Goal: Task Accomplishment & Management: Use online tool/utility

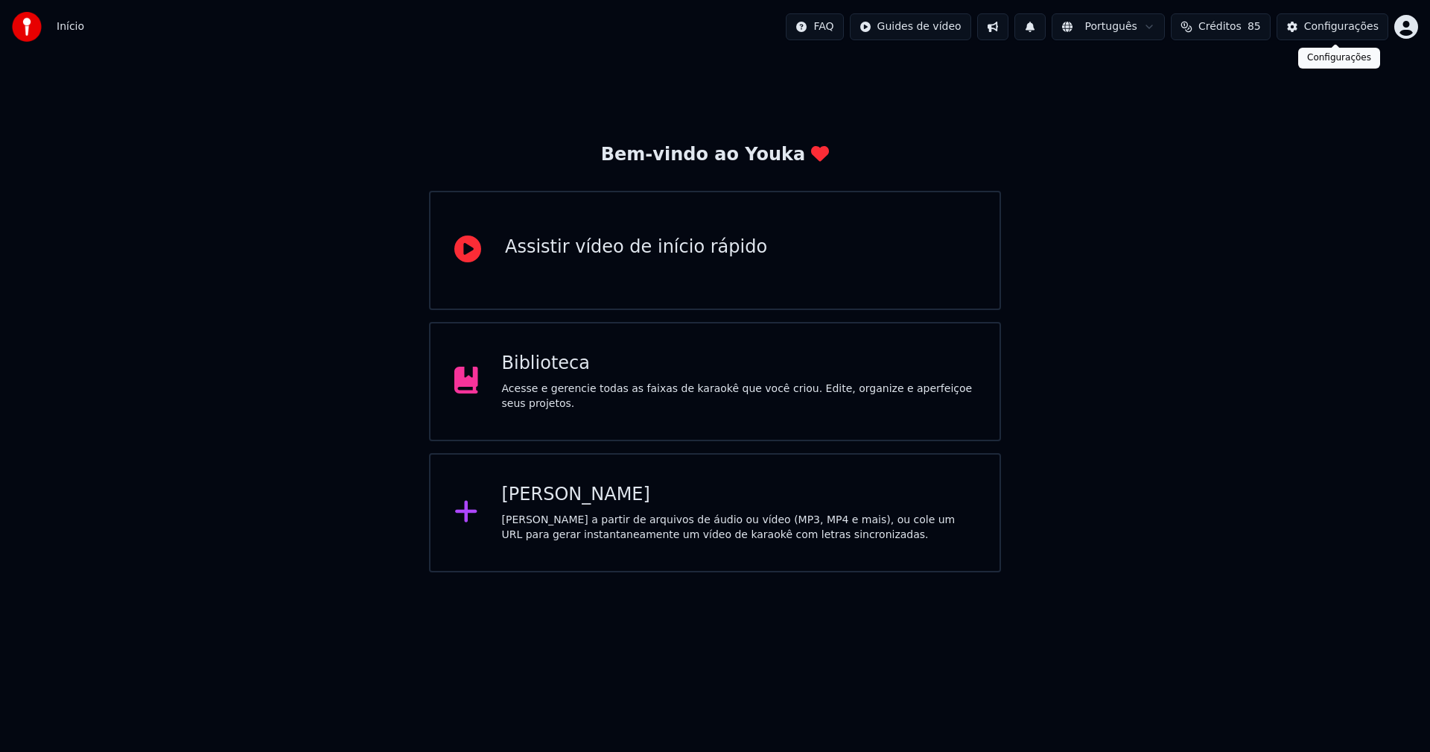
click at [1341, 35] on button "Configurações" at bounding box center [1333, 26] width 112 height 27
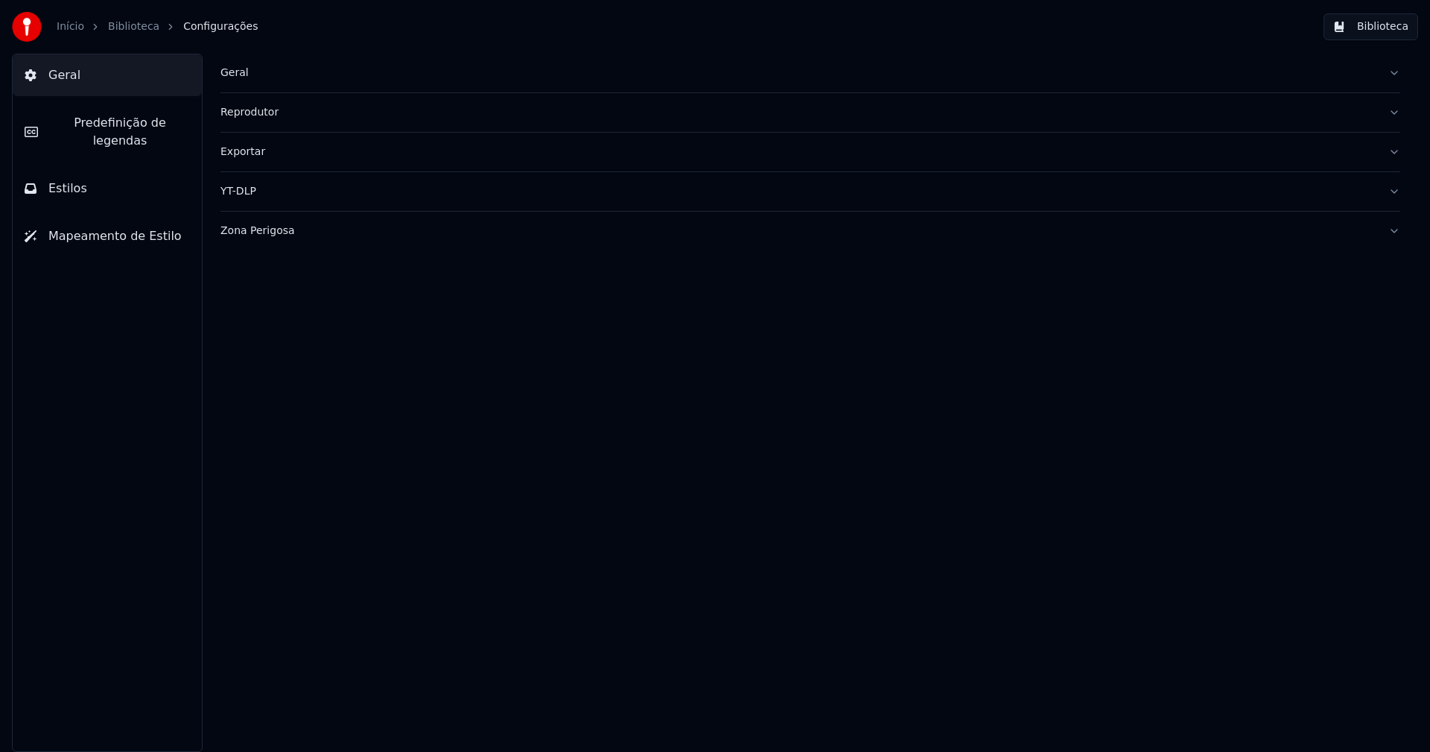
click at [239, 79] on div "Geral" at bounding box center [798, 73] width 1156 height 15
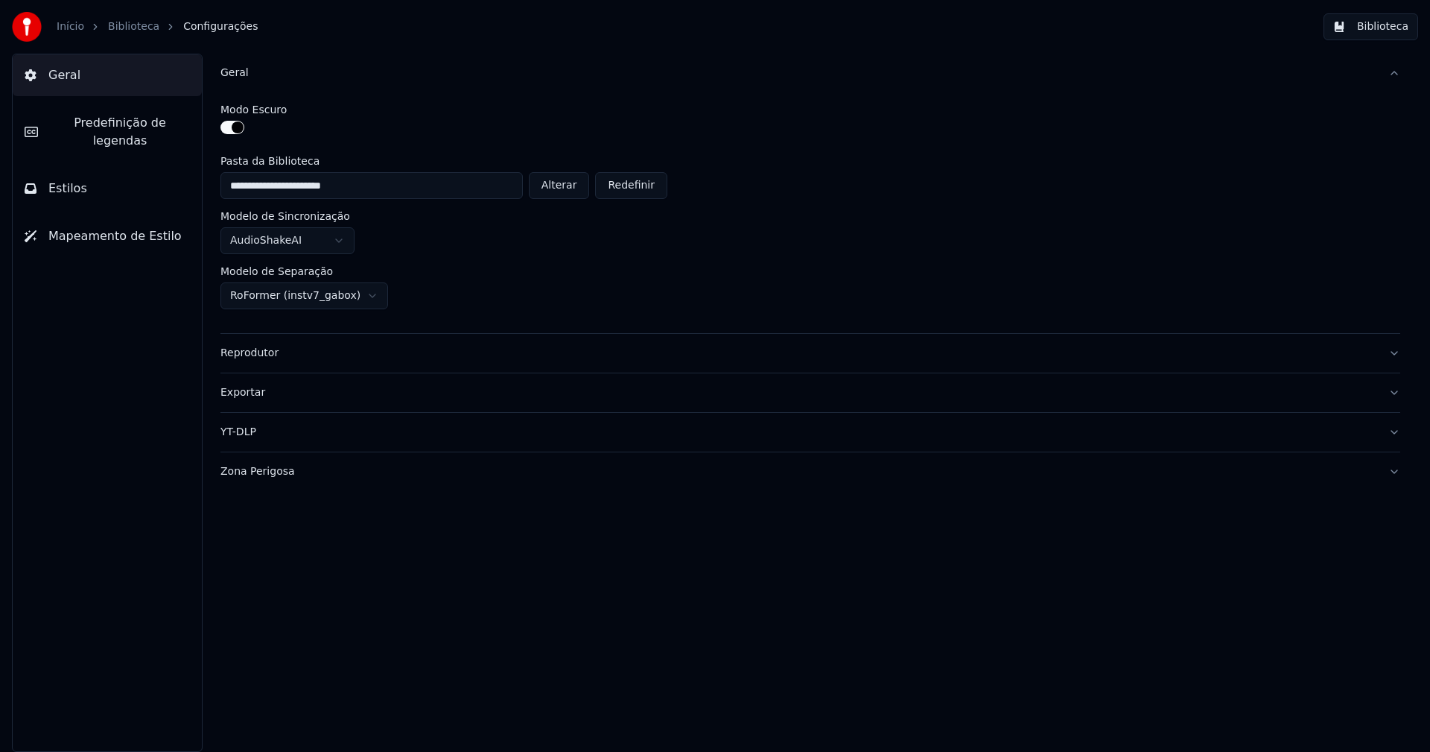
click at [561, 186] on button "Alterar" at bounding box center [559, 185] width 61 height 27
type input "**********"
click at [1399, 25] on button "Biblioteca" at bounding box center [1371, 26] width 95 height 27
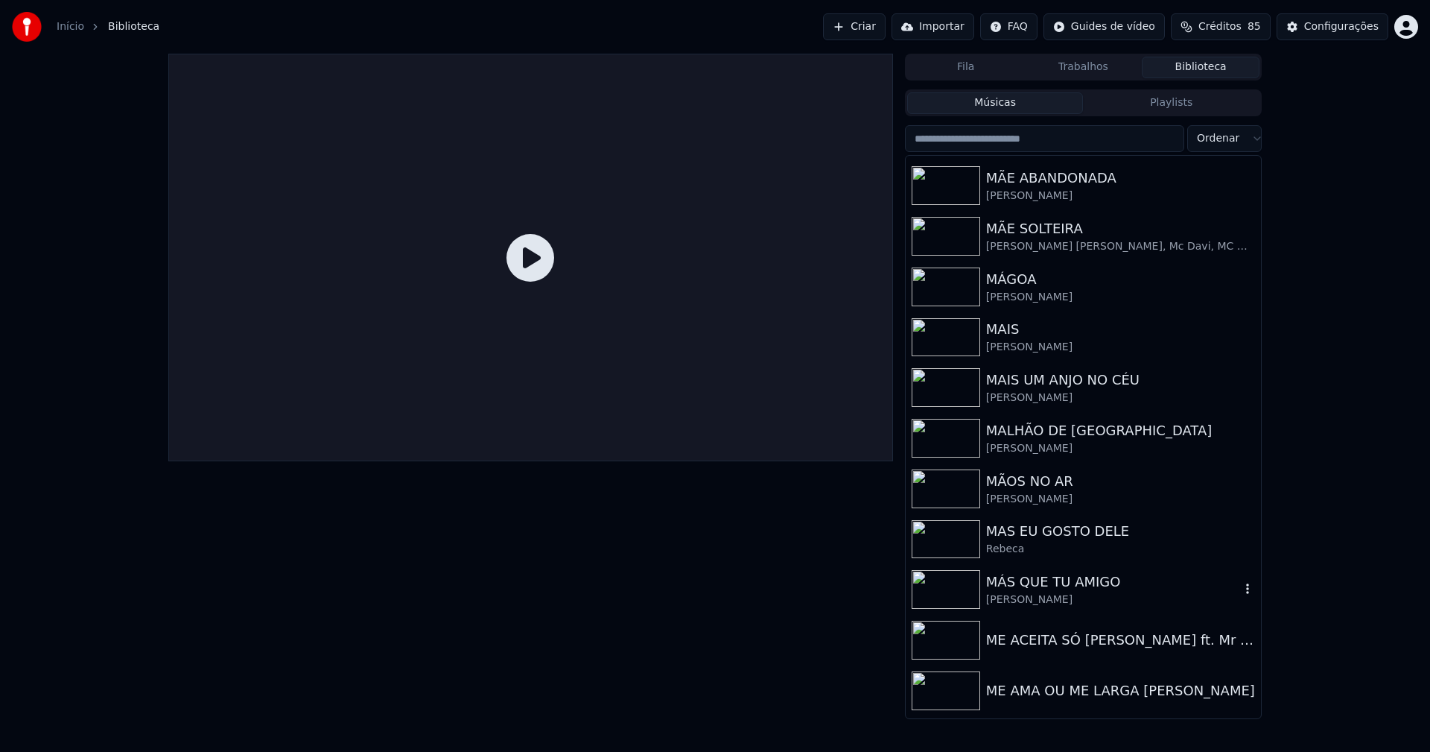
scroll to position [9246, 0]
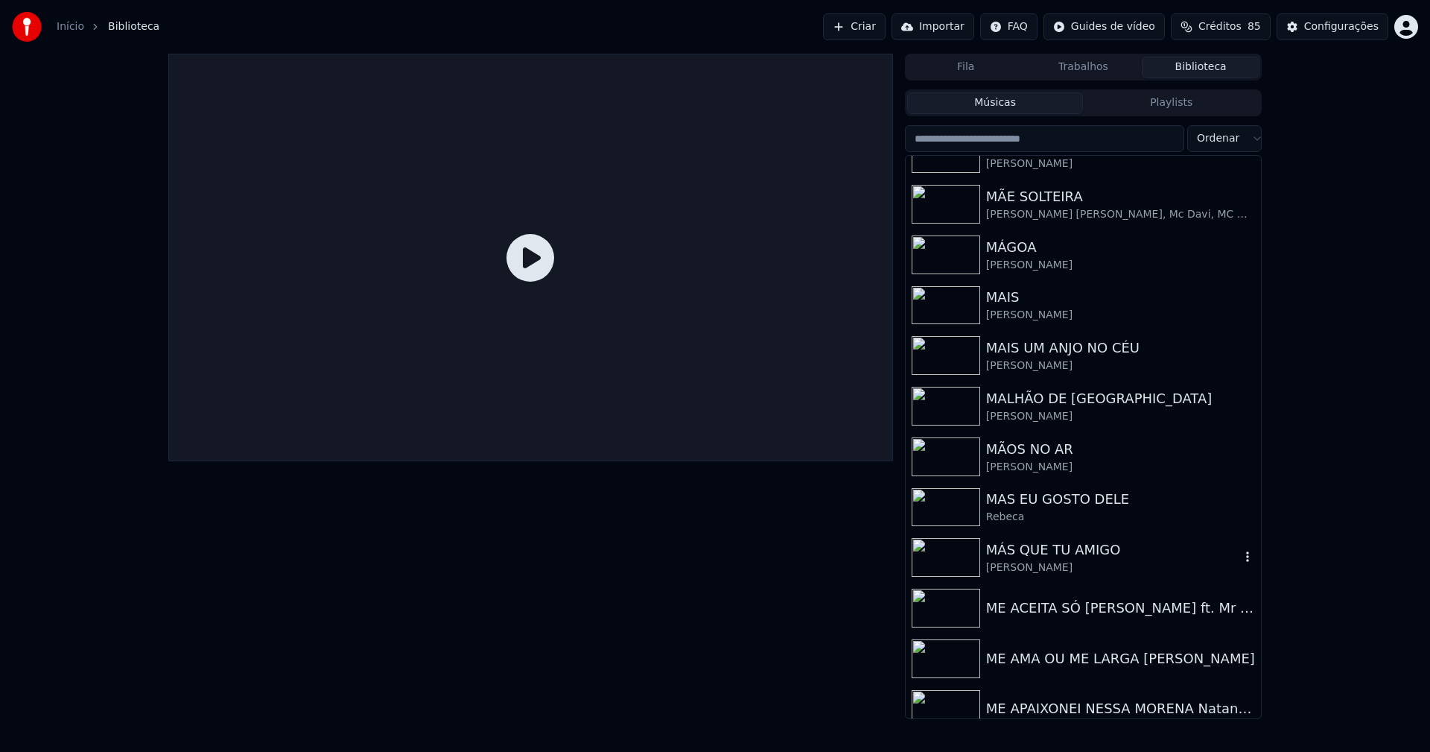
click at [1028, 553] on div "MÁS QUE TU AMIGO" at bounding box center [1113, 549] width 254 height 21
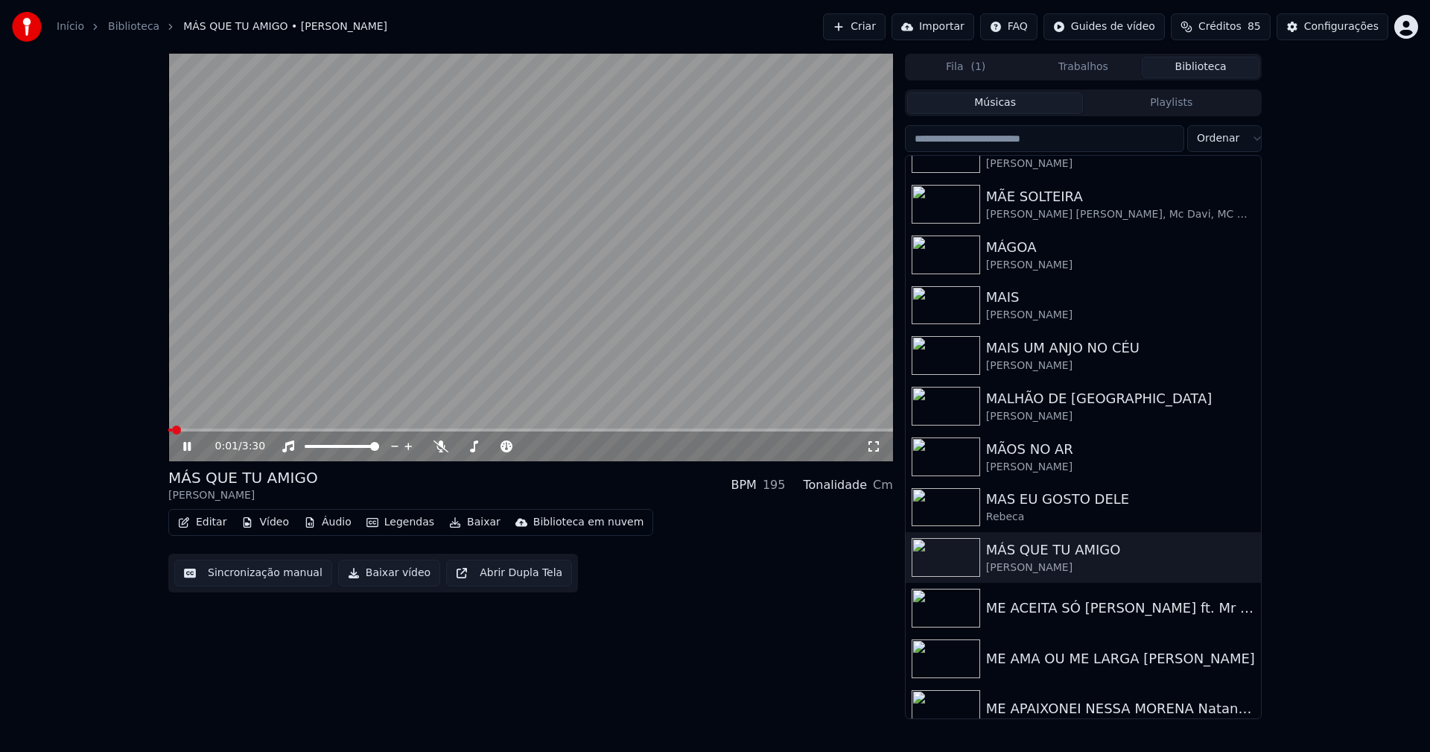
click at [185, 447] on icon at bounding box center [186, 446] width 7 height 9
click at [267, 521] on button "Vídeo" at bounding box center [265, 522] width 60 height 21
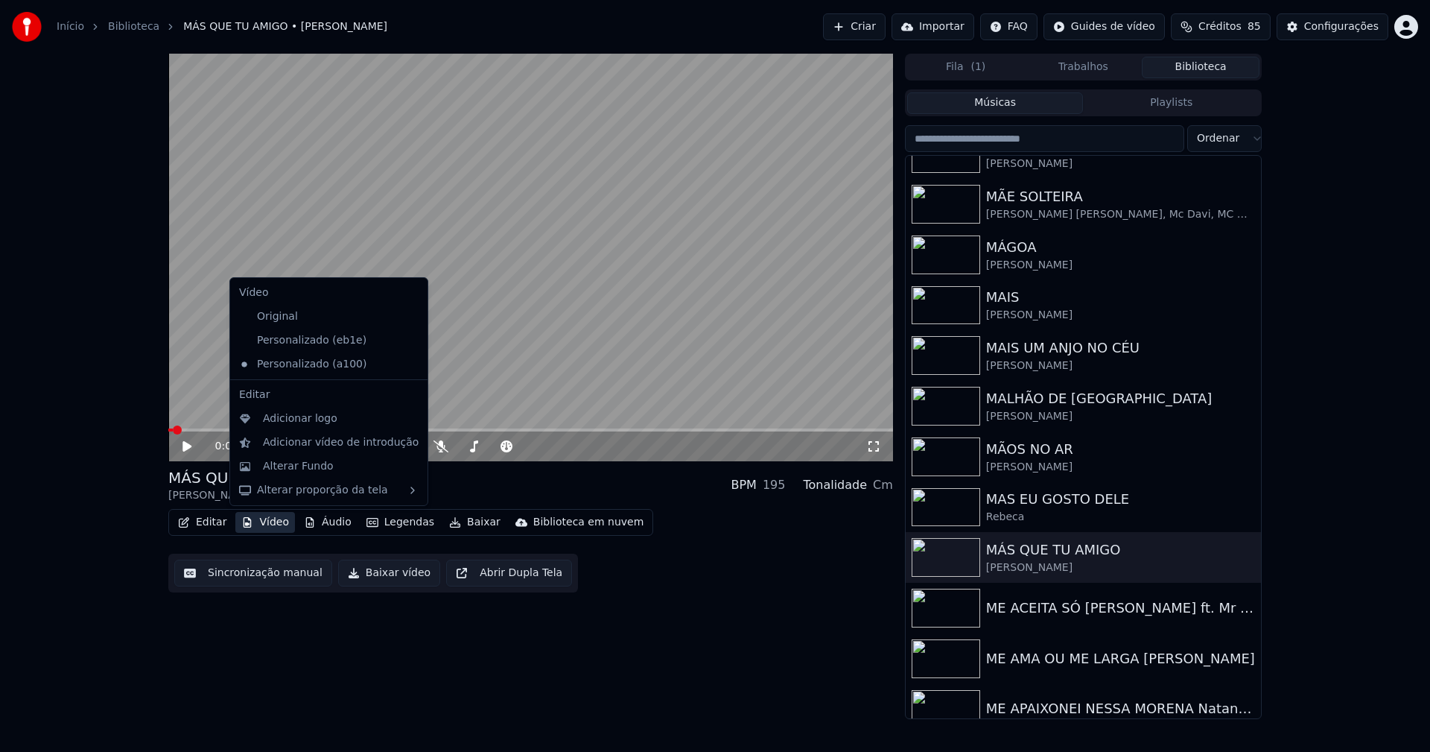
click at [408, 340] on icon at bounding box center [413, 340] width 10 height 12
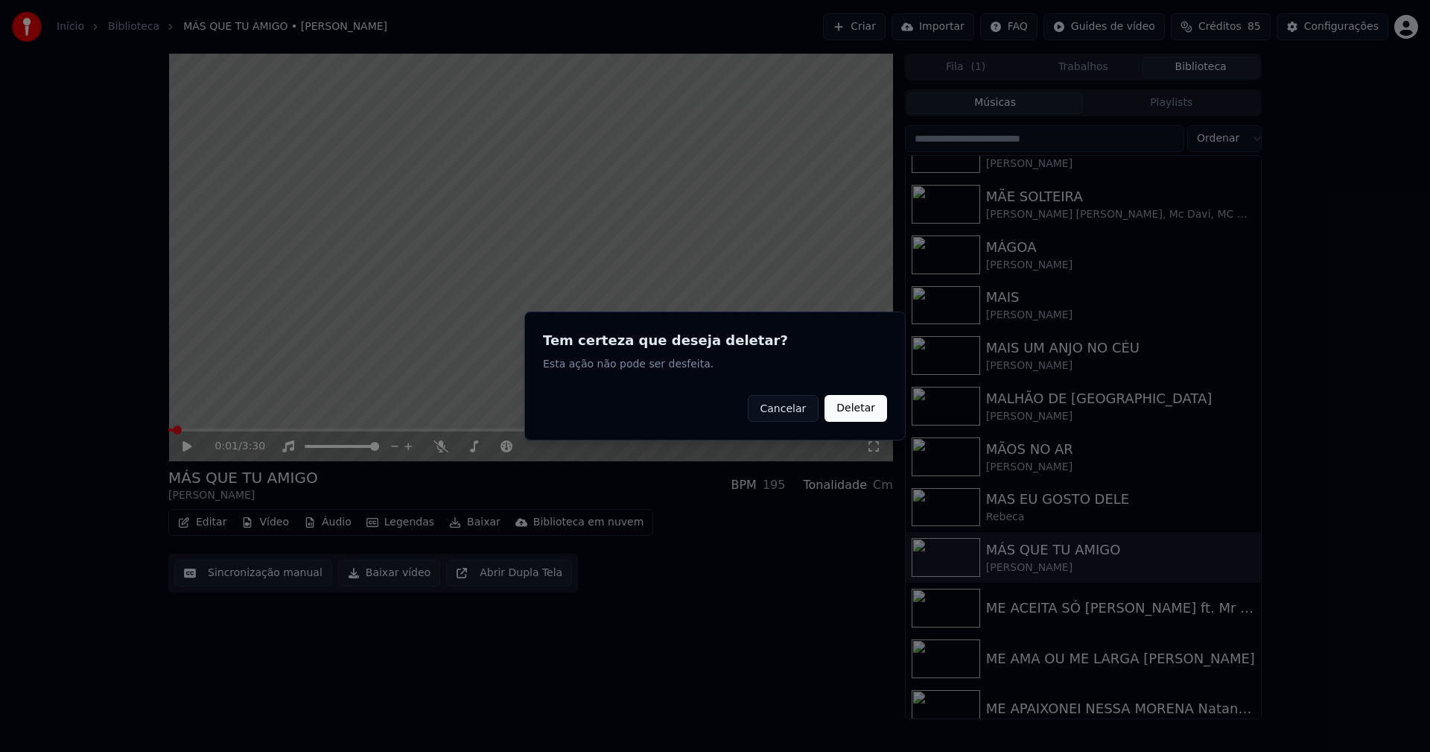
drag, startPoint x: 863, startPoint y: 413, endPoint x: 584, endPoint y: 417, distance: 278.6
click at [860, 412] on button "Deletar" at bounding box center [856, 408] width 63 height 27
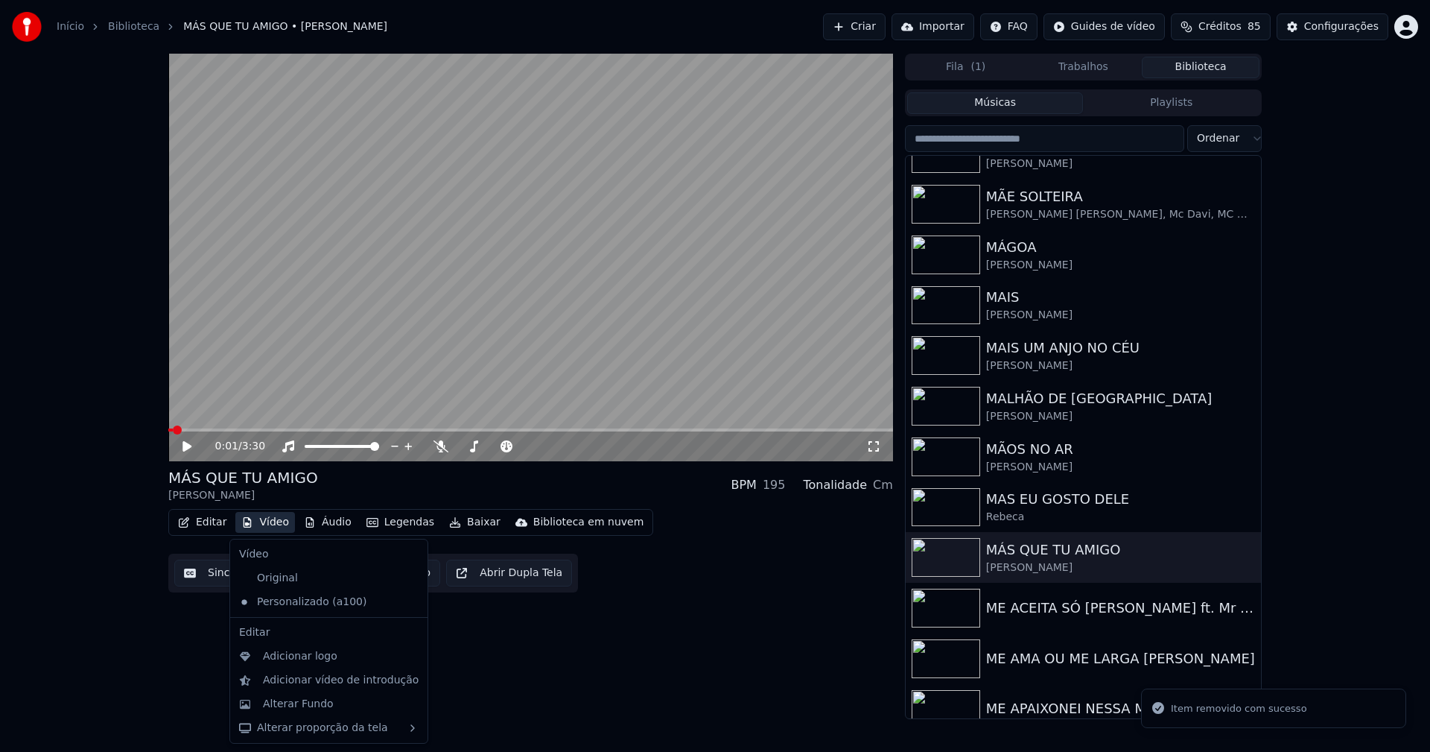
click at [272, 523] on button "Vídeo" at bounding box center [265, 522] width 60 height 21
click at [317, 711] on div "Alterar Fundo" at bounding box center [298, 703] width 71 height 15
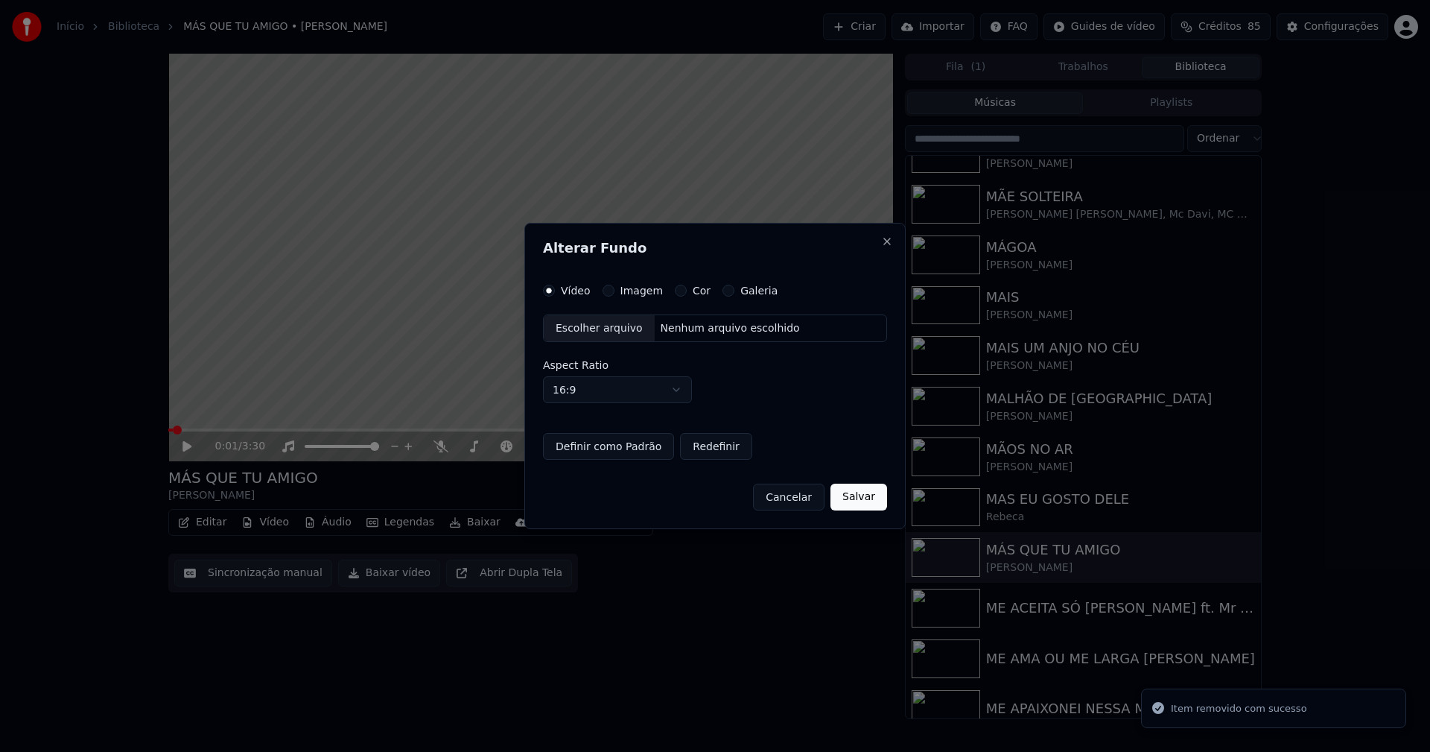
click at [610, 291] on button "Imagem" at bounding box center [609, 291] width 12 height 12
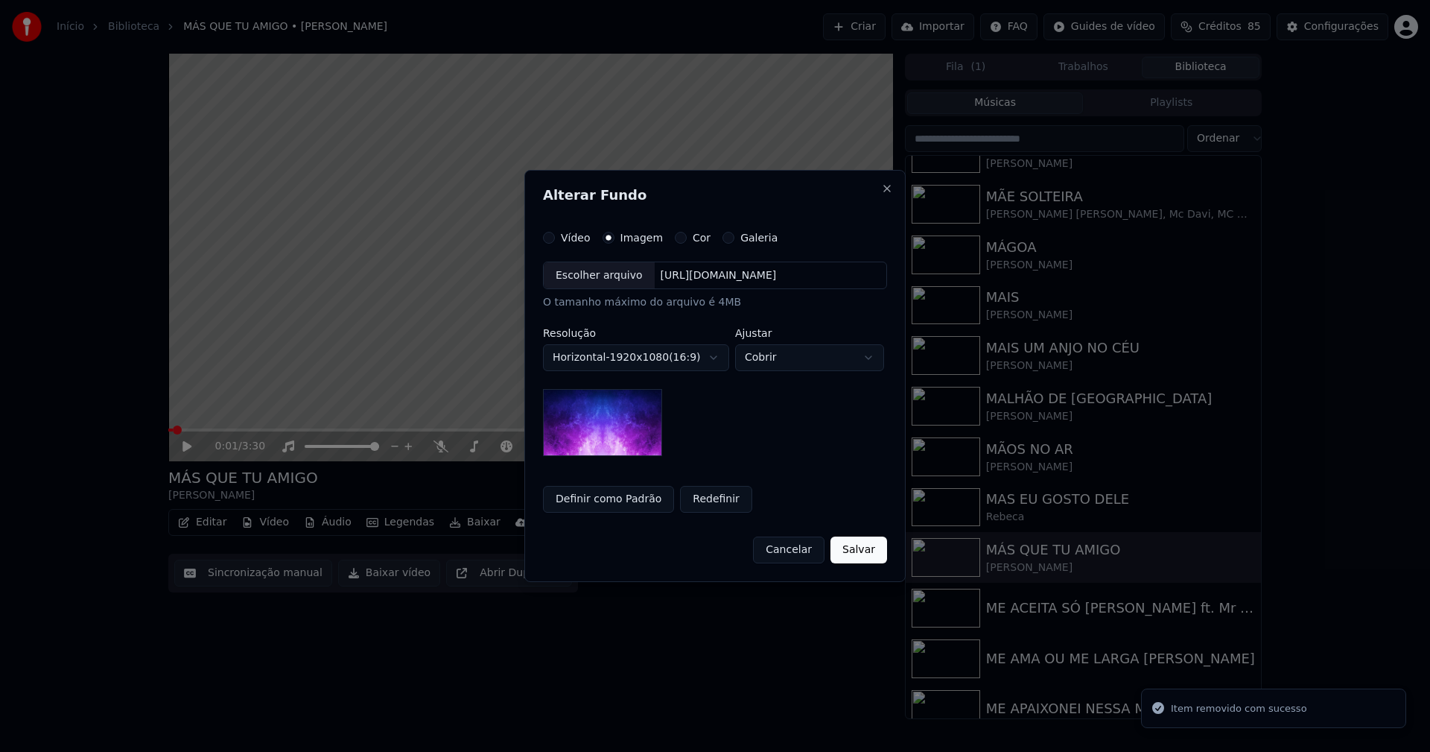
click at [599, 282] on div "Escolher arquivo" at bounding box center [599, 275] width 111 height 27
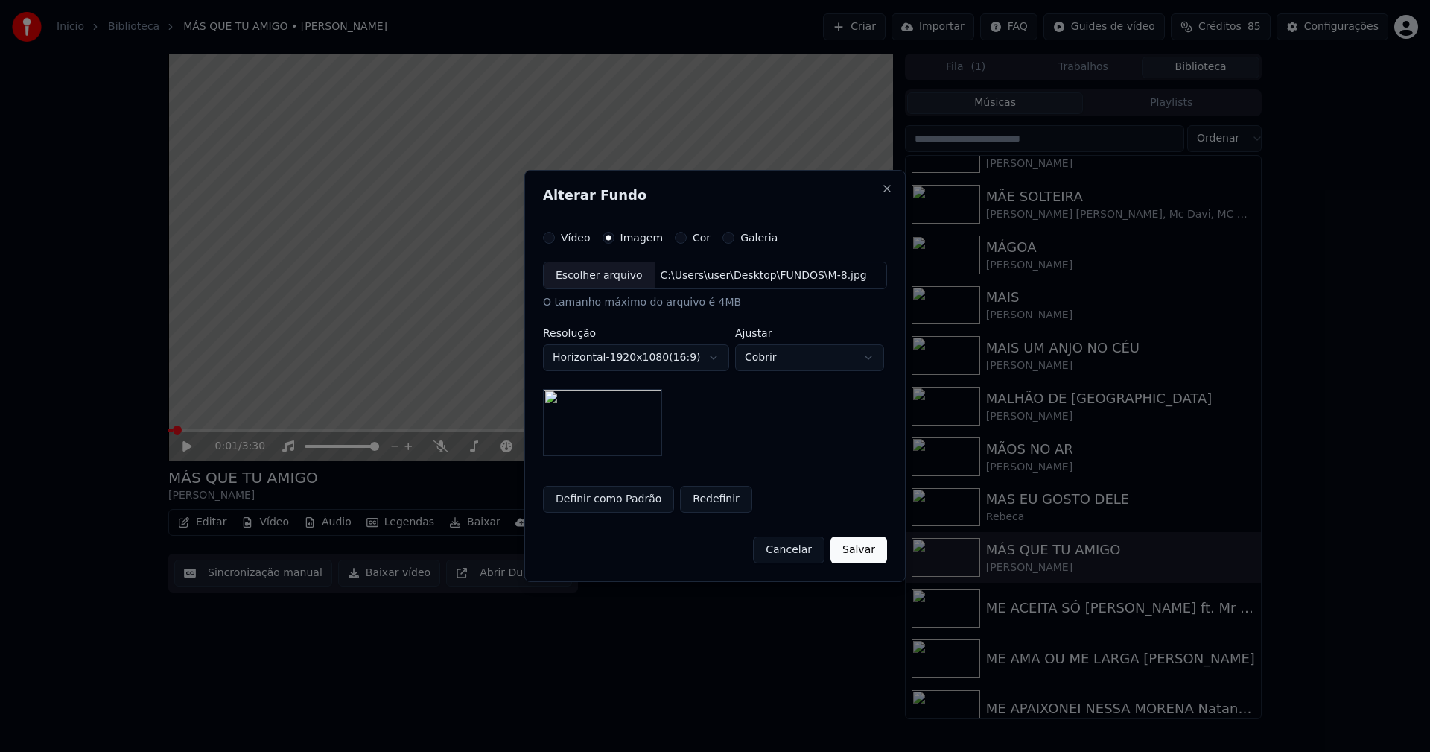
drag, startPoint x: 862, startPoint y: 552, endPoint x: 838, endPoint y: 544, distance: 25.2
click at [863, 553] on button "Salvar" at bounding box center [859, 549] width 57 height 27
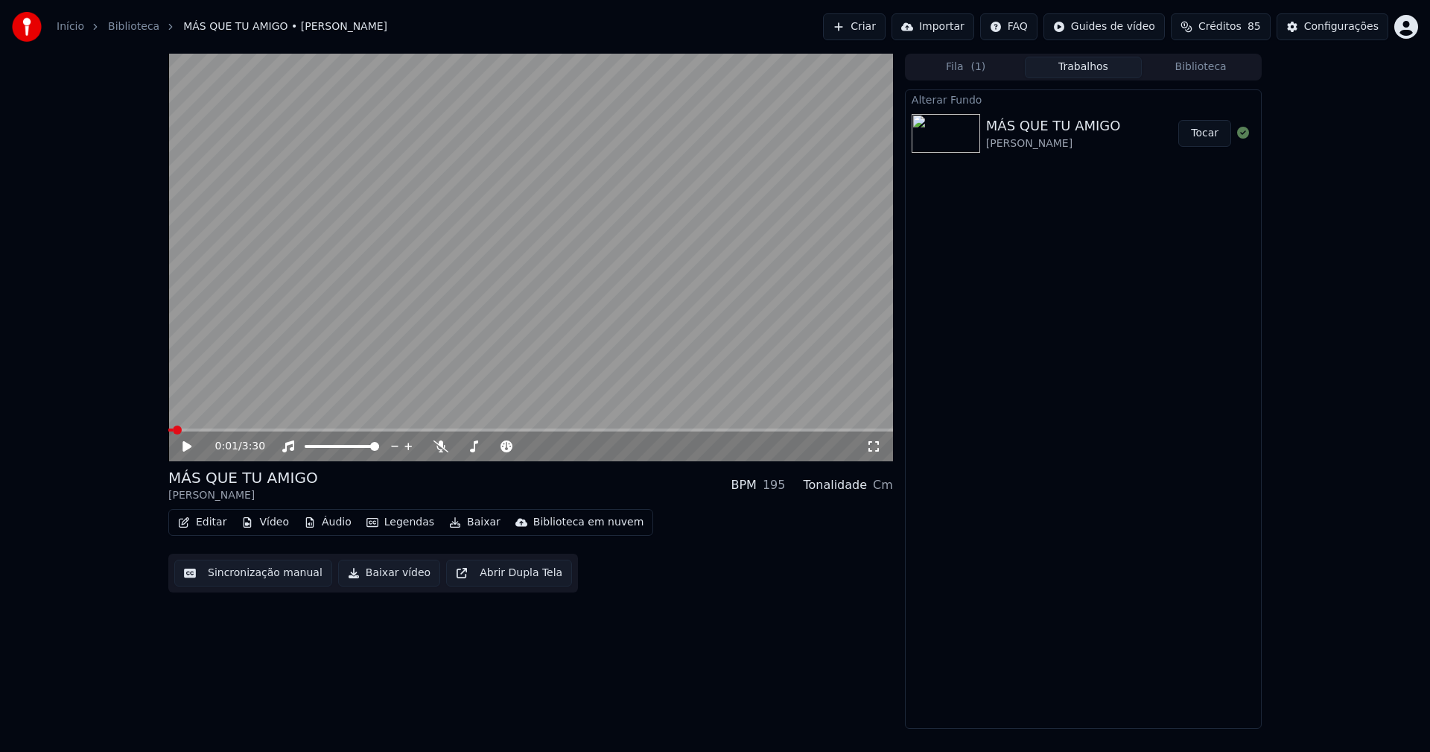
click at [1205, 129] on button "Tocar" at bounding box center [1204, 133] width 53 height 27
click at [875, 449] on icon at bounding box center [873, 446] width 15 height 12
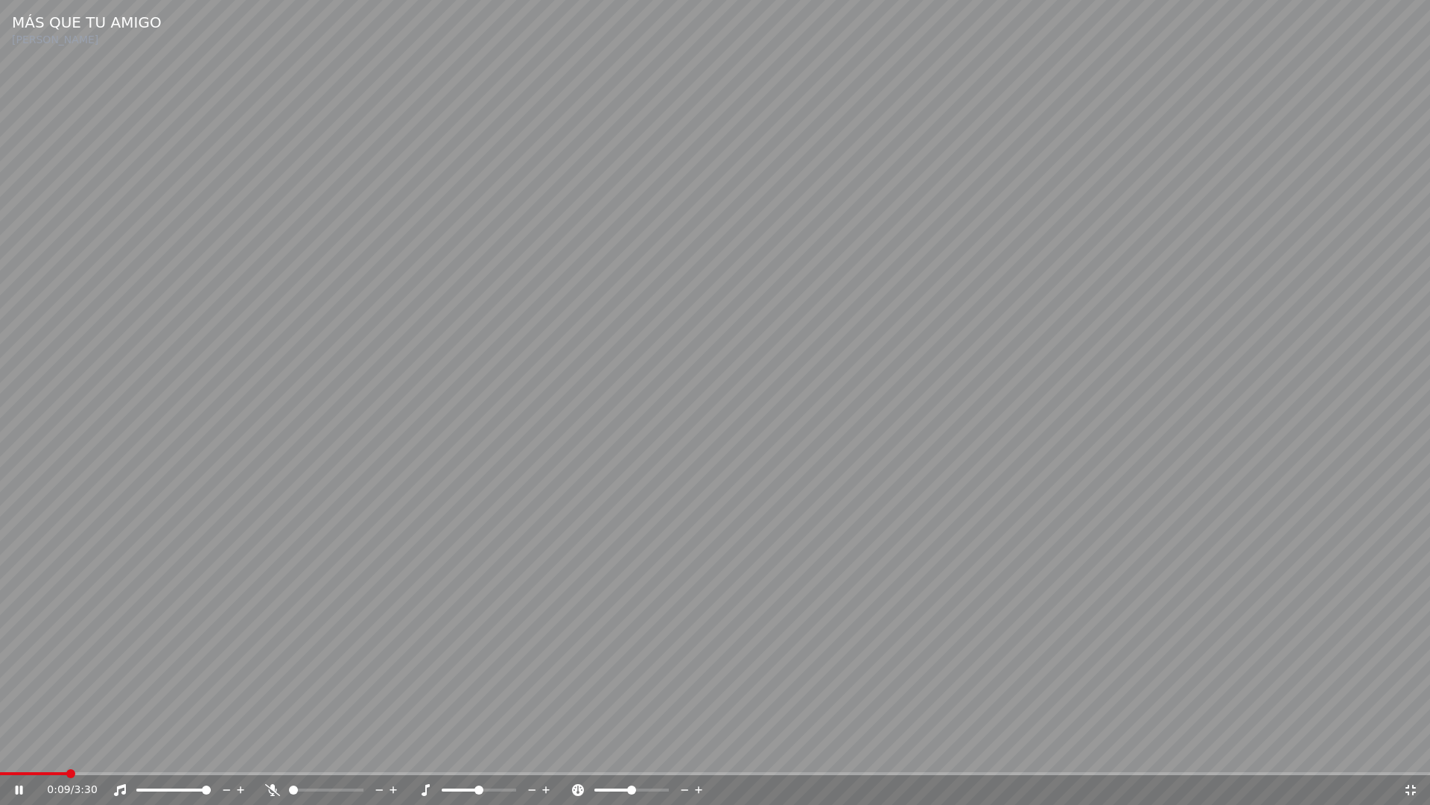
drag, startPoint x: 1412, startPoint y: 794, endPoint x: 1234, endPoint y: 650, distance: 228.8
click at [1412, 751] on icon at bounding box center [1410, 790] width 15 height 12
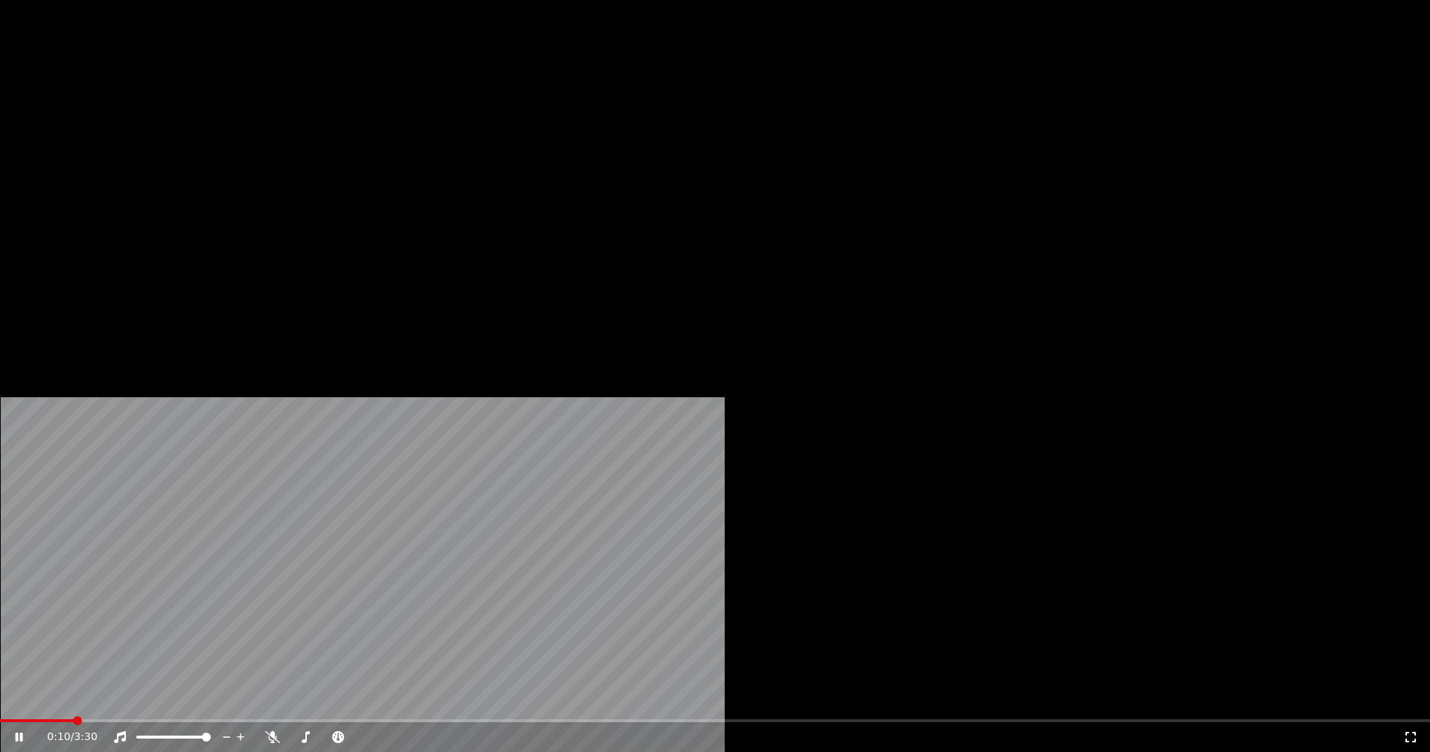
click at [268, 125] on button "Vídeo" at bounding box center [265, 114] width 60 height 21
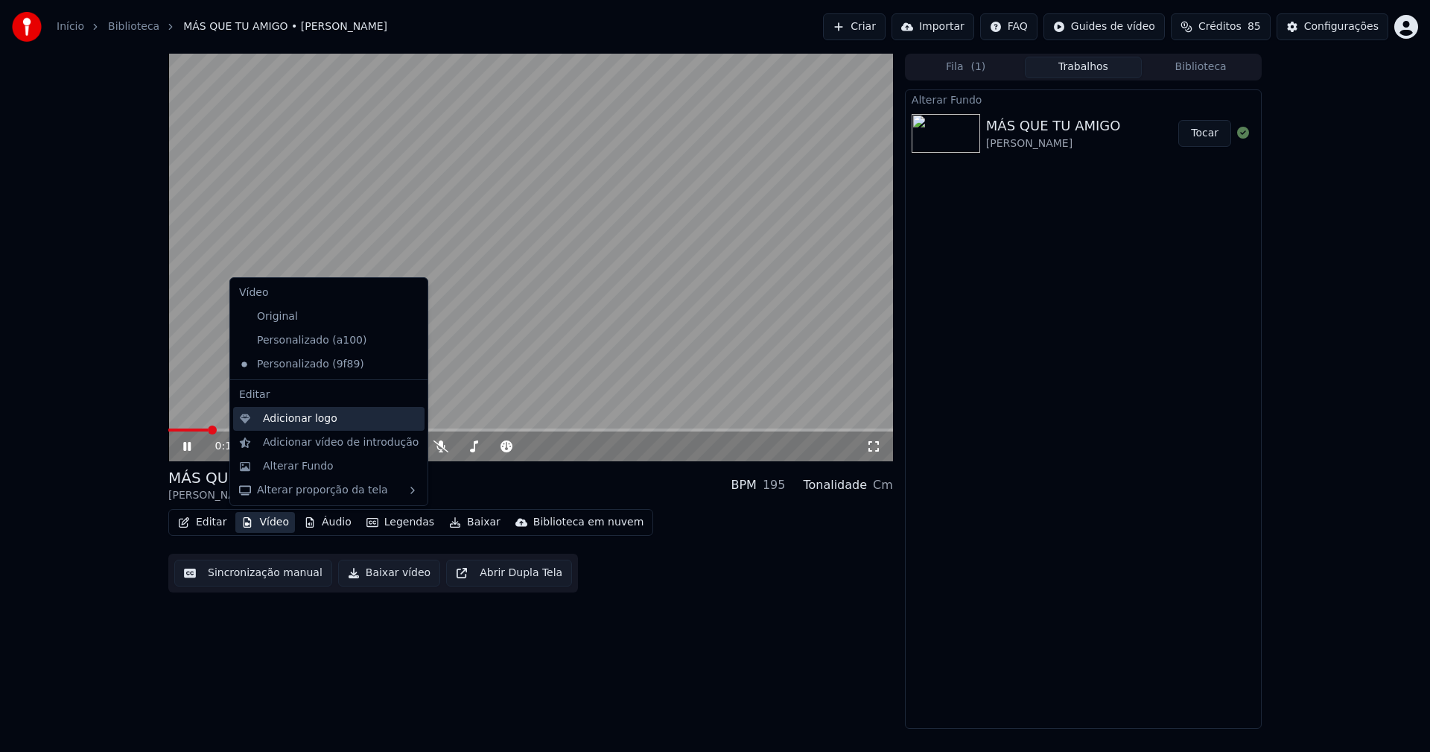
click at [291, 419] on div "Adicionar logo" at bounding box center [300, 418] width 74 height 15
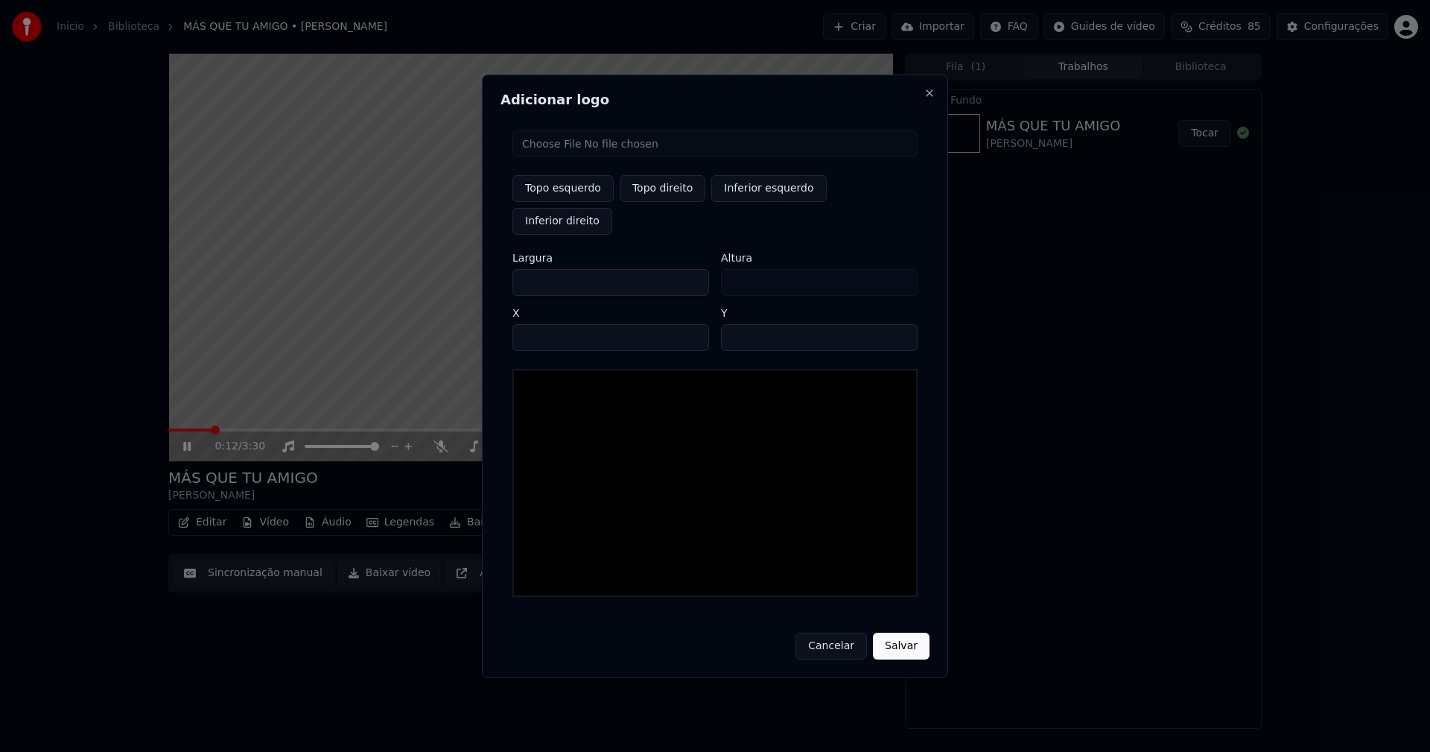
click at [567, 157] on input "file" at bounding box center [714, 143] width 405 height 27
type input "**********"
type input "***"
click at [676, 202] on button "Topo direito" at bounding box center [663, 188] width 86 height 27
type input "****"
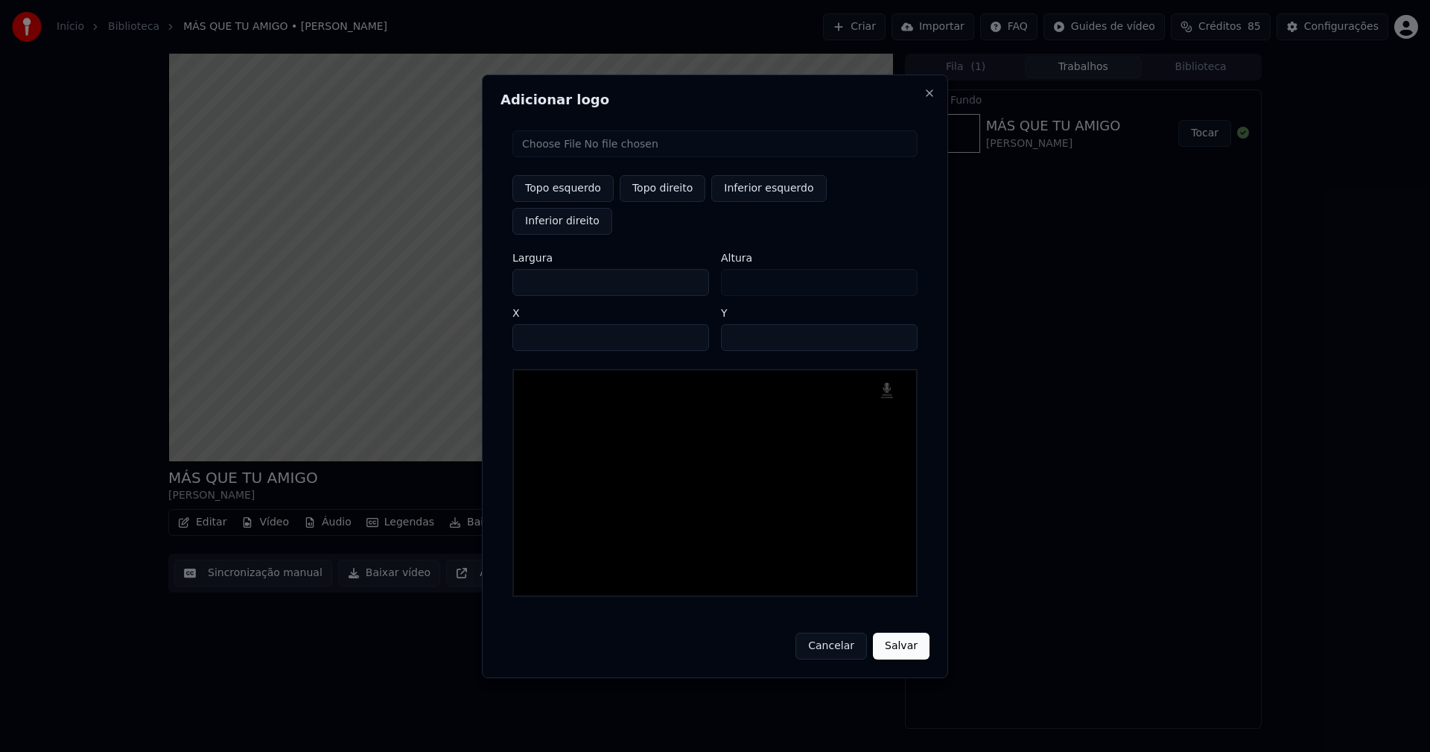
drag, startPoint x: 537, startPoint y: 268, endPoint x: 432, endPoint y: 263, distance: 105.2
click at [438, 265] on body "Início Biblioteca MÁS QUE TU AMIGO • [PERSON_NAME] Importar FAQ Guides de vídeo…" at bounding box center [715, 376] width 1430 height 752
type input "**"
type input "***"
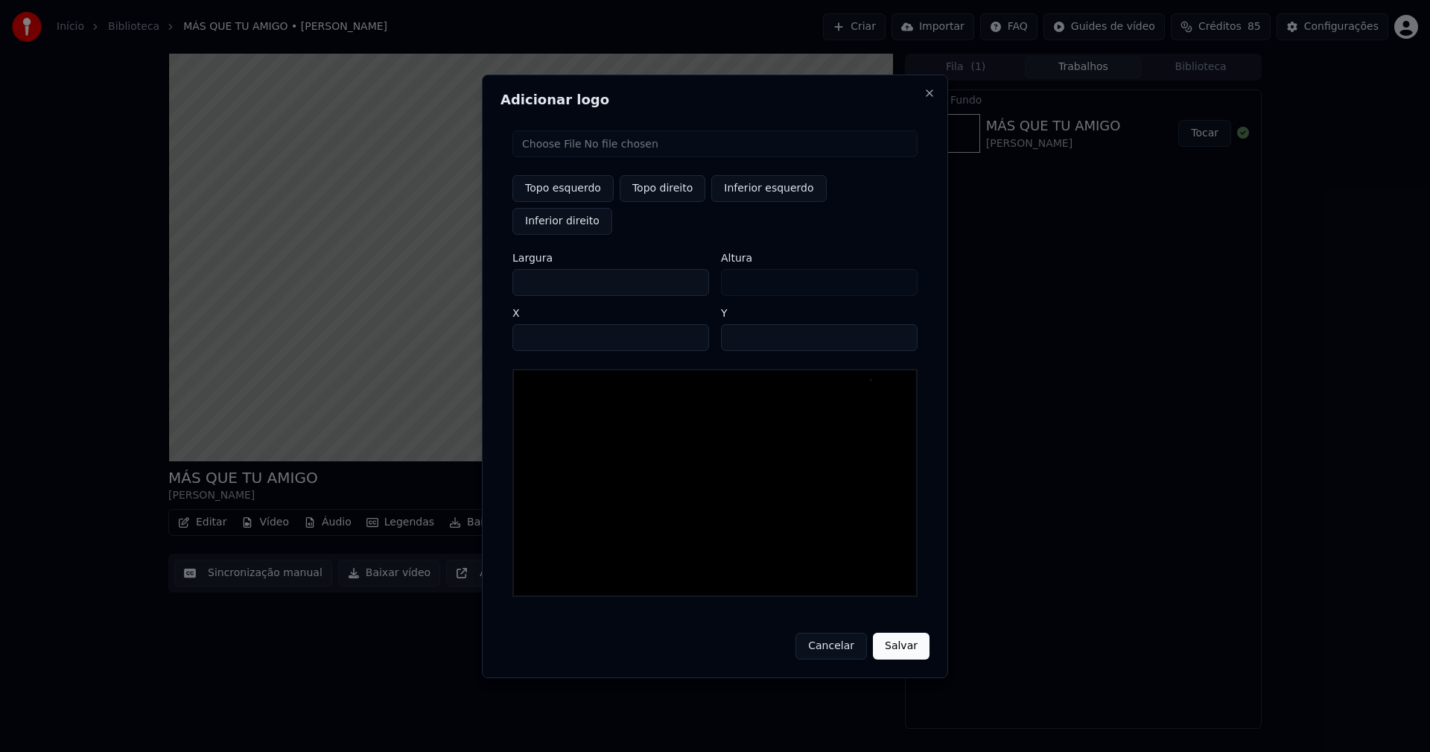
type input "***"
click at [542, 324] on input "****" at bounding box center [610, 337] width 197 height 27
type input "****"
click at [901, 324] on input "**" at bounding box center [819, 337] width 197 height 27
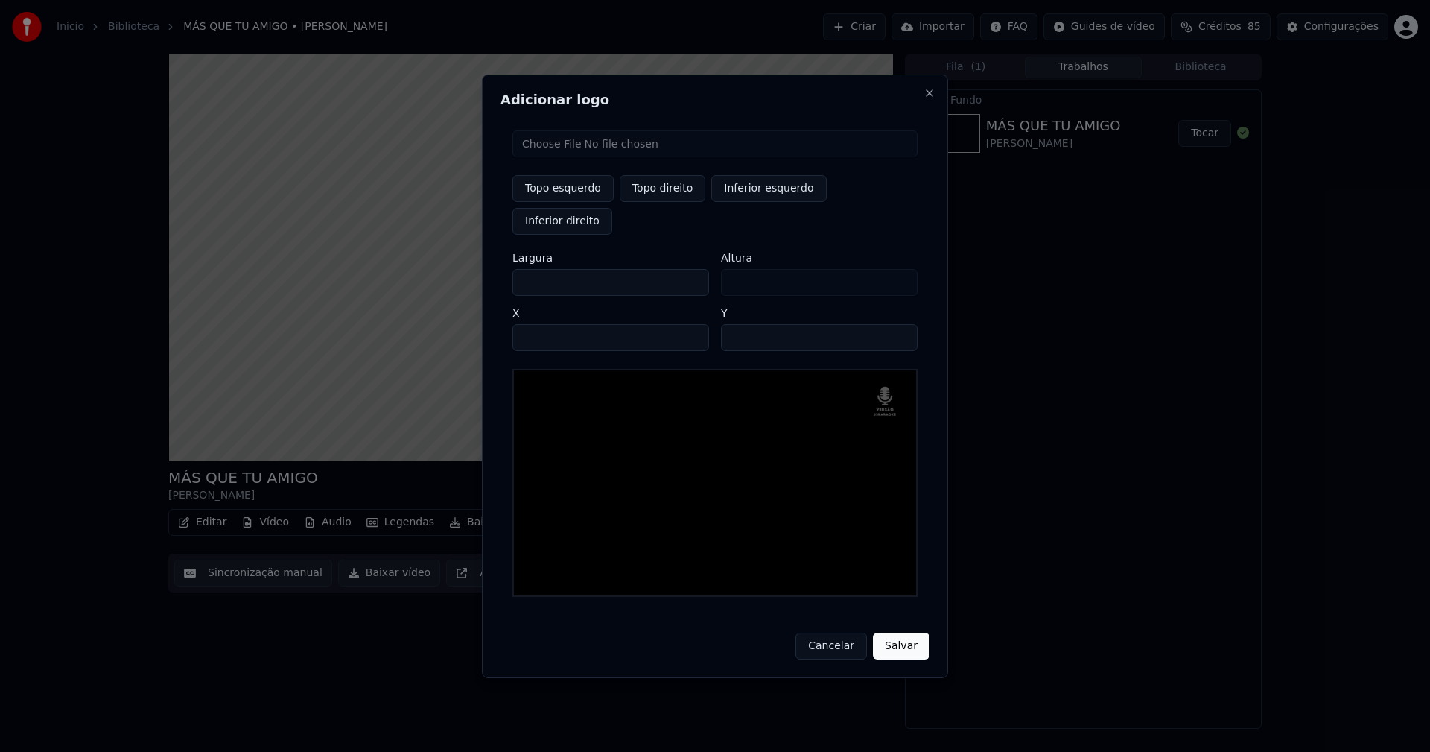
click at [901, 324] on input "**" at bounding box center [819, 337] width 197 height 27
type input "**"
click at [901, 324] on input "**" at bounding box center [819, 337] width 197 height 27
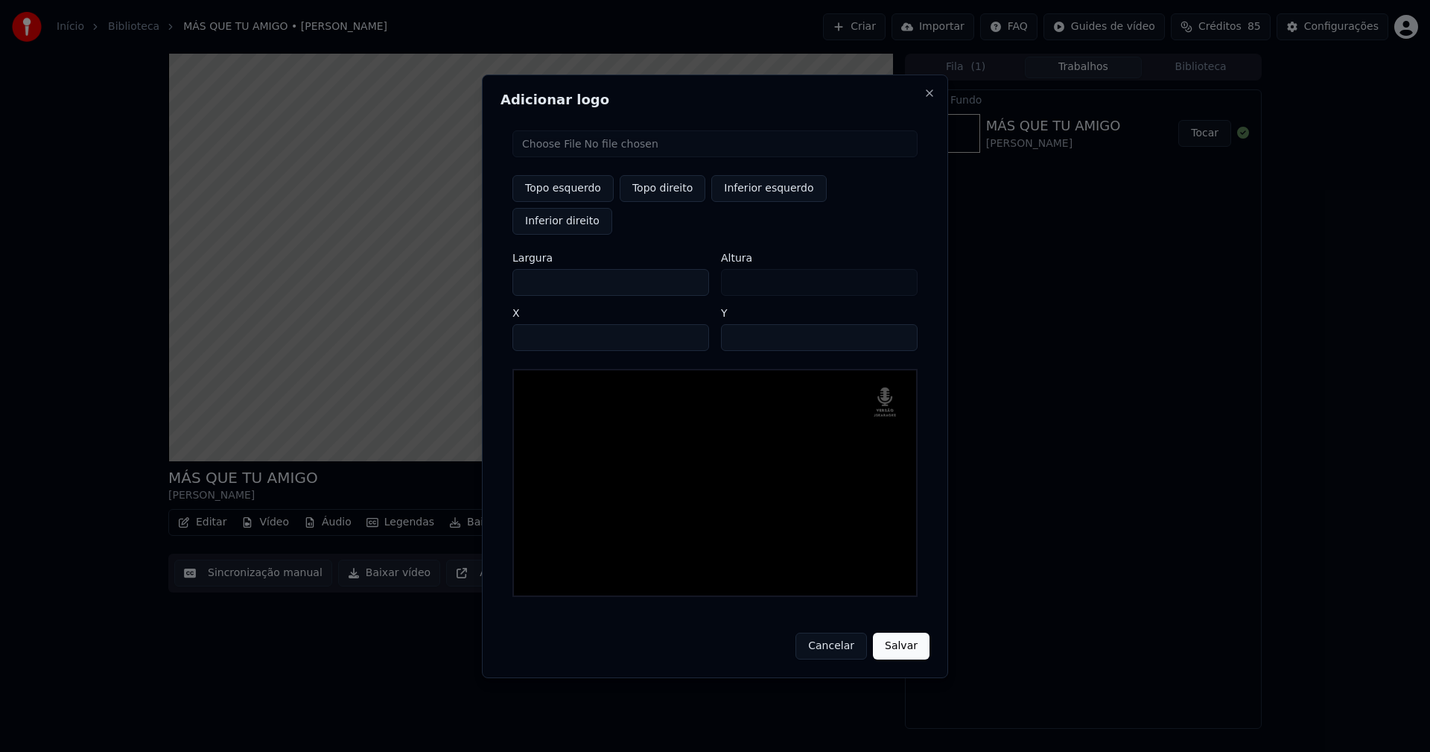
click at [902, 632] on button "Salvar" at bounding box center [901, 645] width 57 height 27
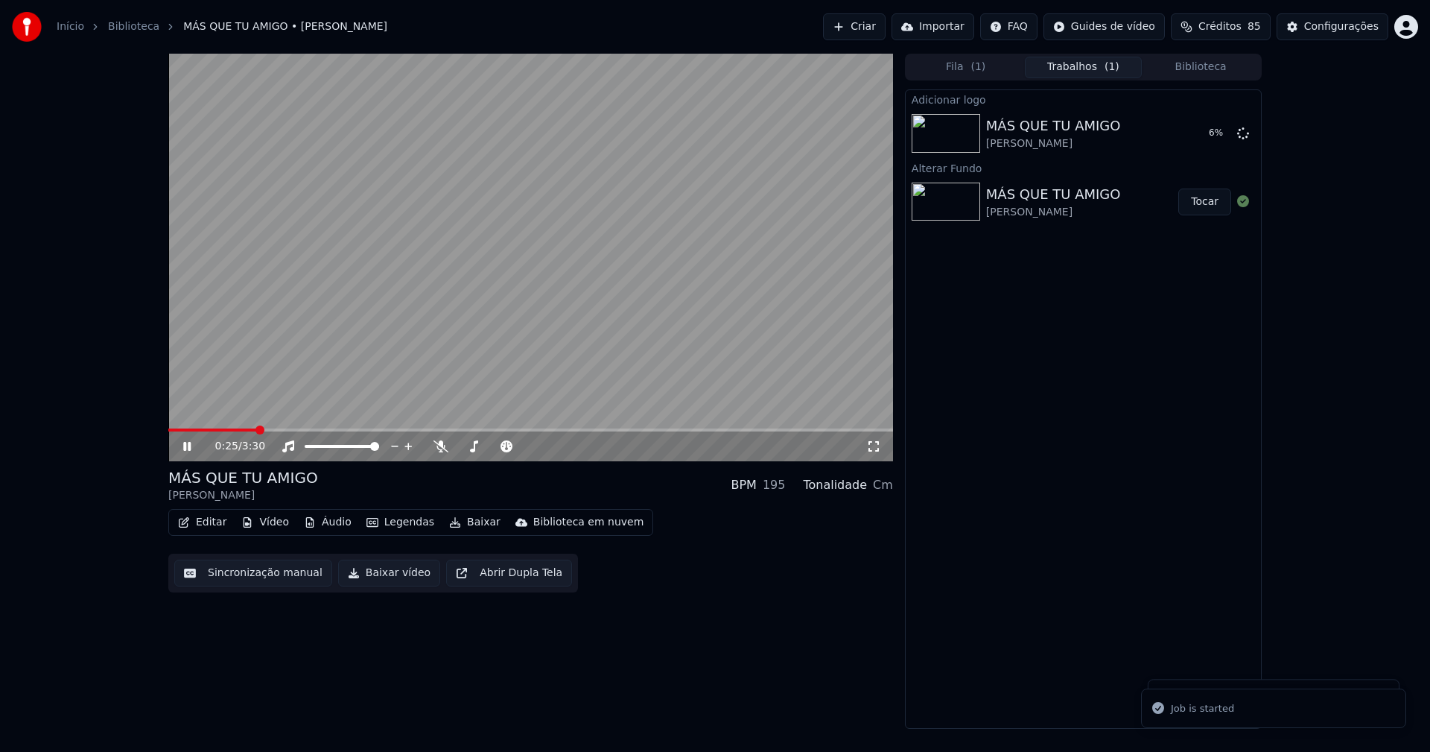
click at [878, 447] on icon at bounding box center [873, 446] width 15 height 12
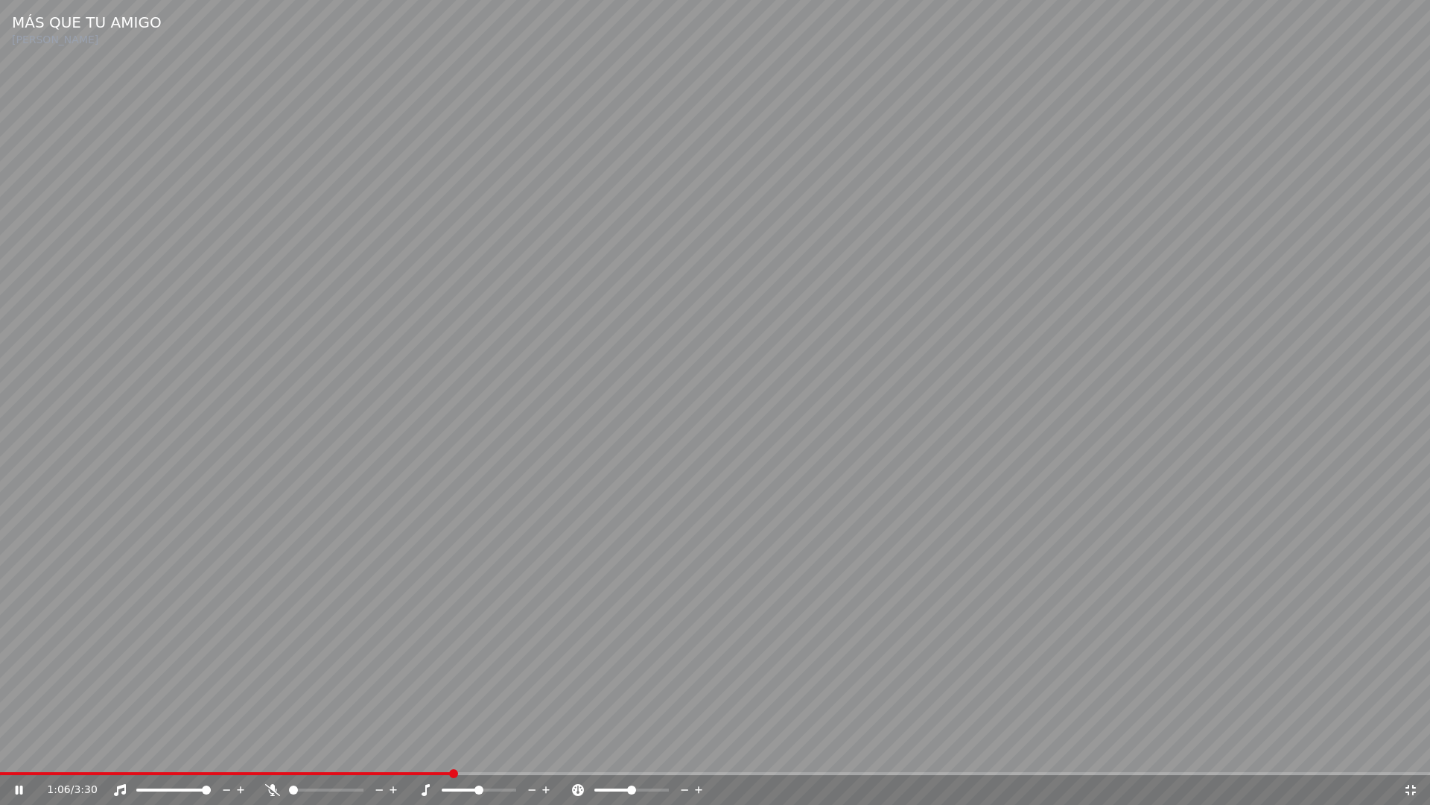
drag, startPoint x: 1409, startPoint y: 793, endPoint x: 1399, endPoint y: 672, distance: 121.8
click at [1409, 751] on icon at bounding box center [1410, 790] width 15 height 12
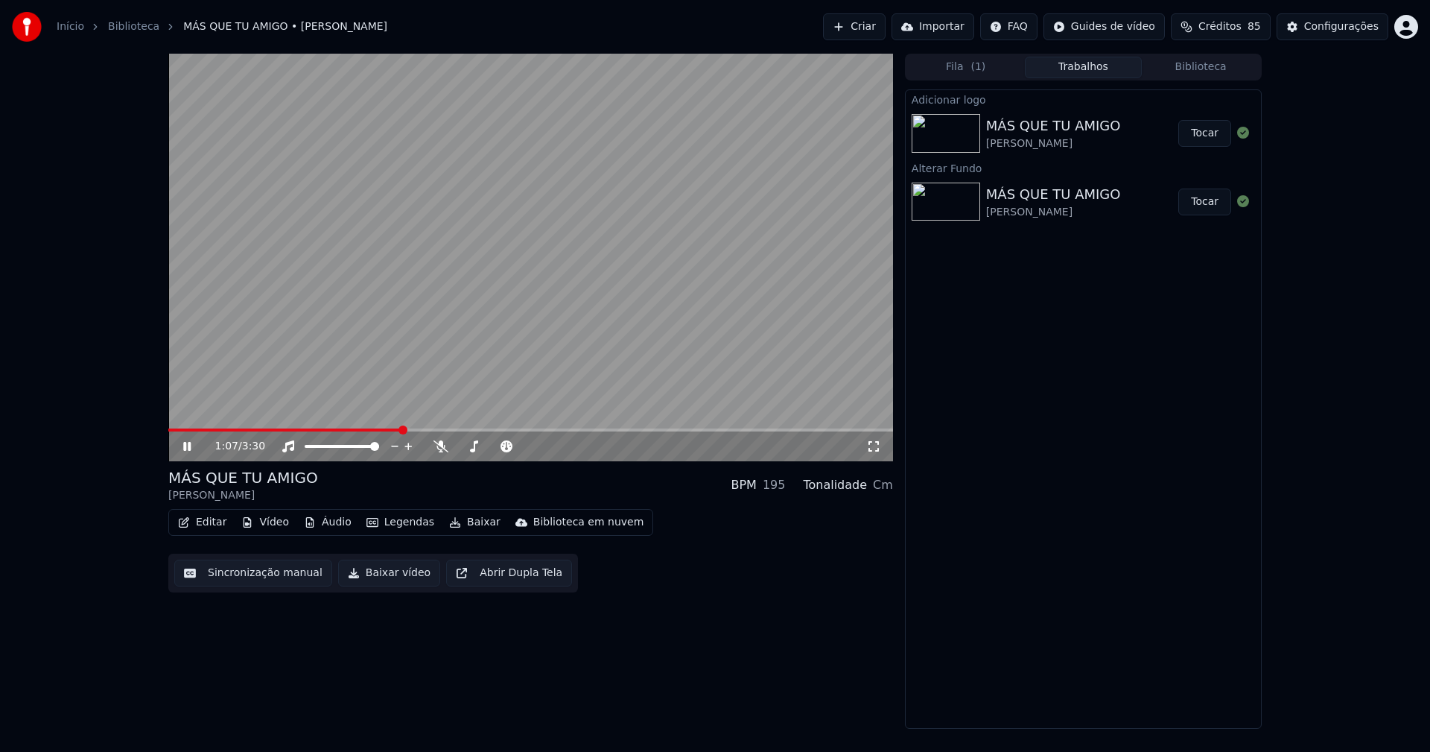
drag, startPoint x: 1217, startPoint y: 132, endPoint x: 1128, endPoint y: 157, distance: 92.9
click at [1215, 133] on button "Tocar" at bounding box center [1204, 133] width 53 height 27
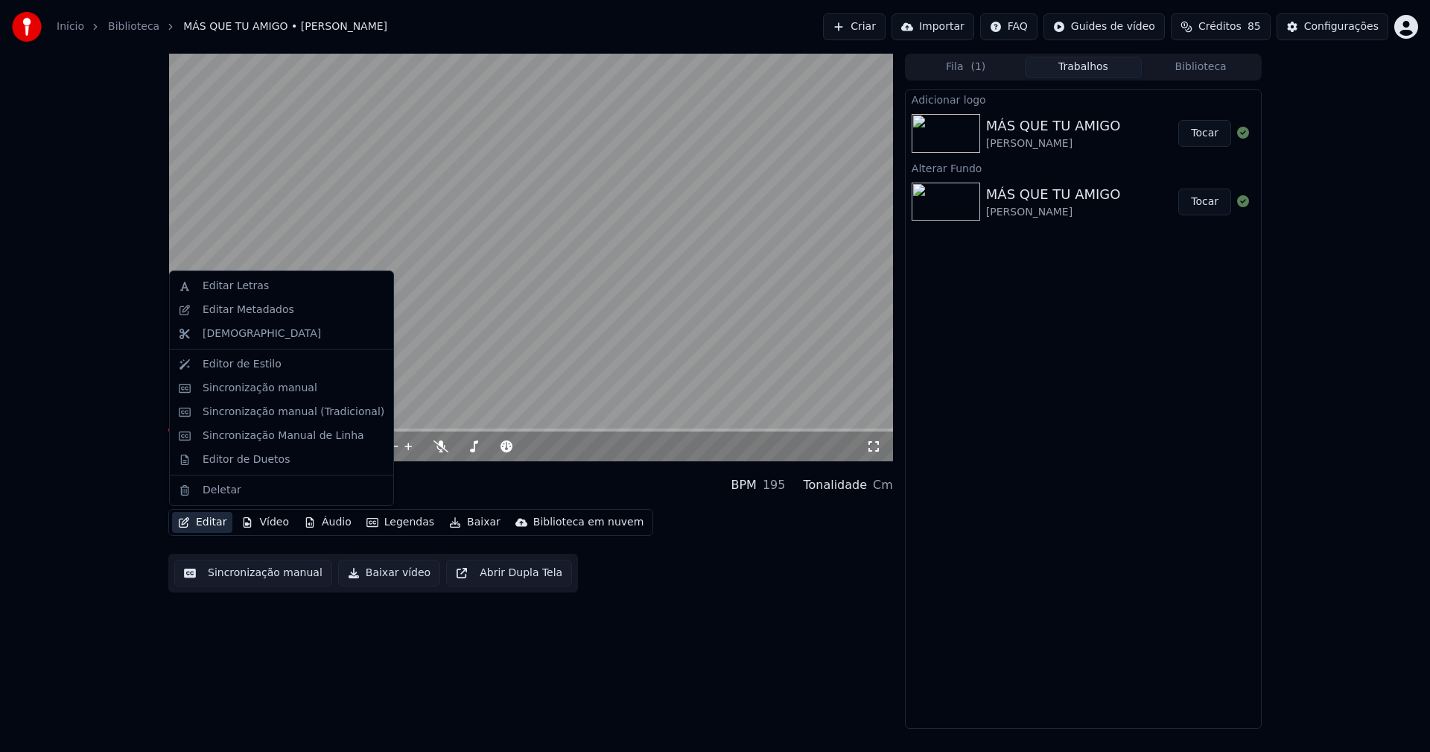
click at [219, 526] on button "Editar" at bounding box center [202, 522] width 60 height 21
click at [256, 415] on div "Sincronização manual (Tradicional)" at bounding box center [294, 411] width 182 height 15
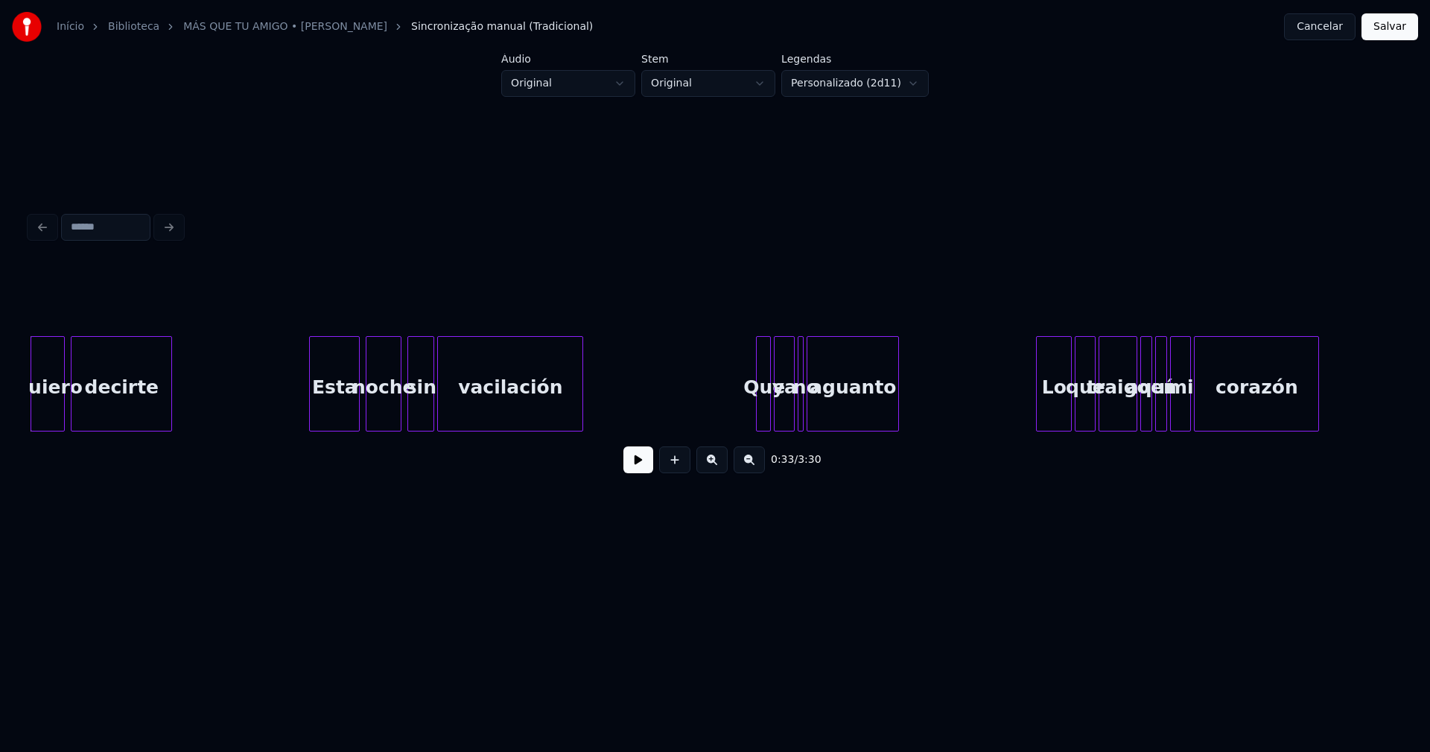
scroll to position [0, 4667]
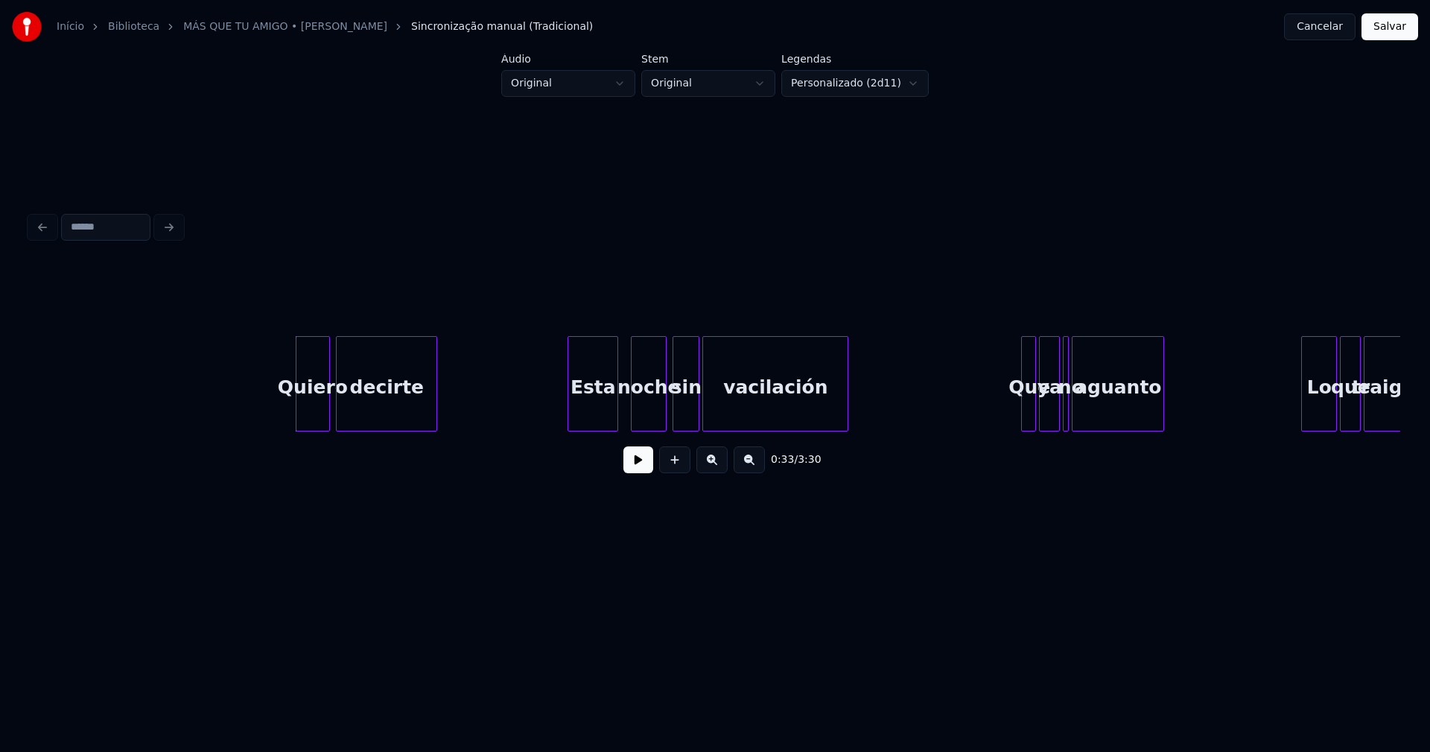
click at [587, 415] on div "Esta" at bounding box center [592, 387] width 49 height 101
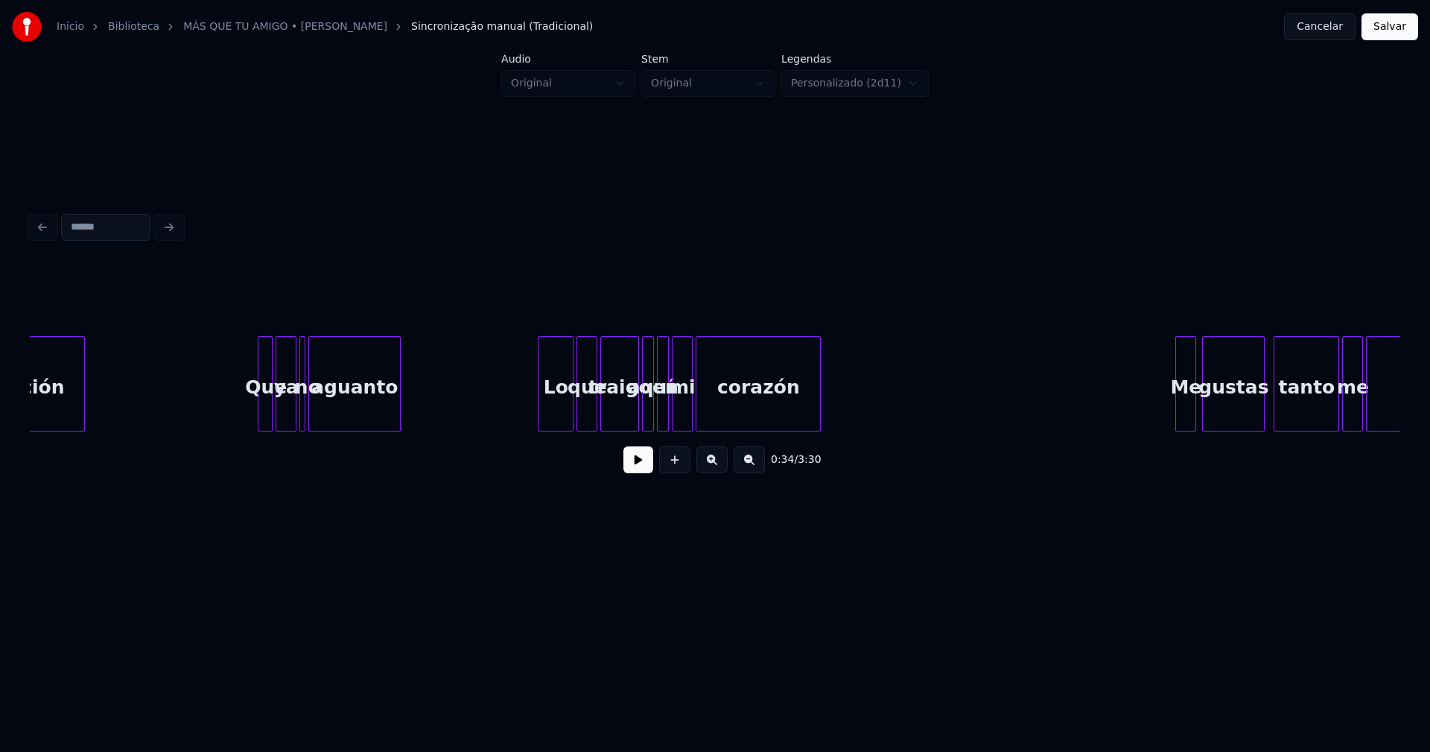
scroll to position [0, 5500]
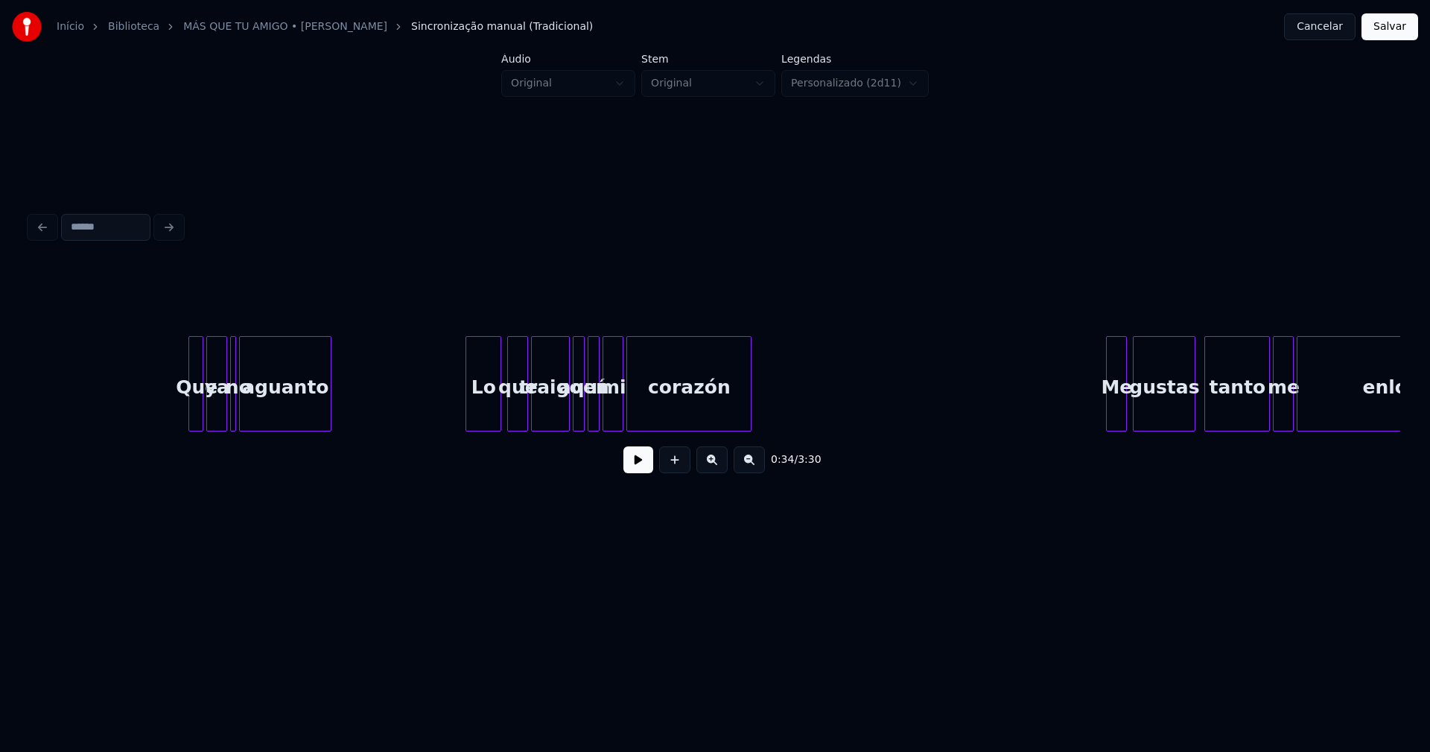
click at [489, 404] on div "Lo" at bounding box center [483, 387] width 34 height 101
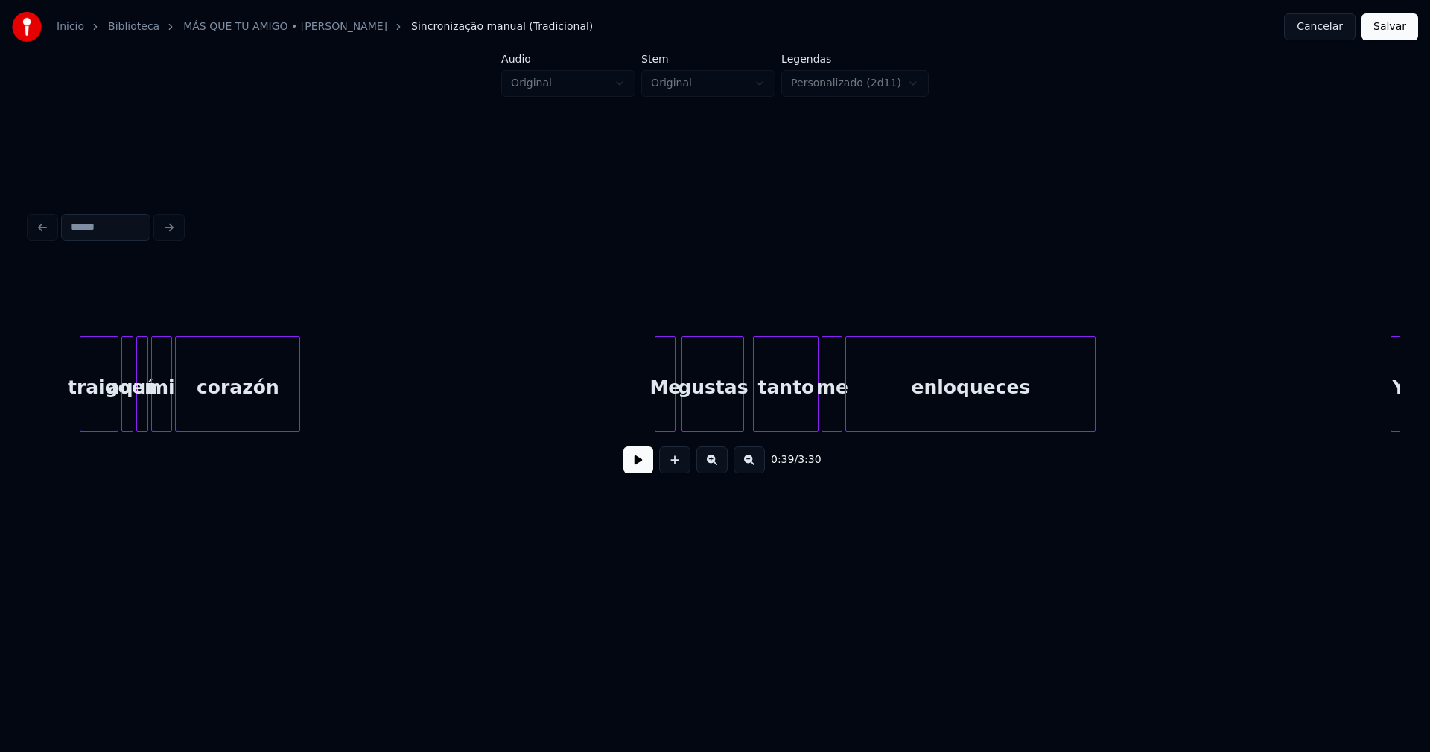
scroll to position [0, 6367]
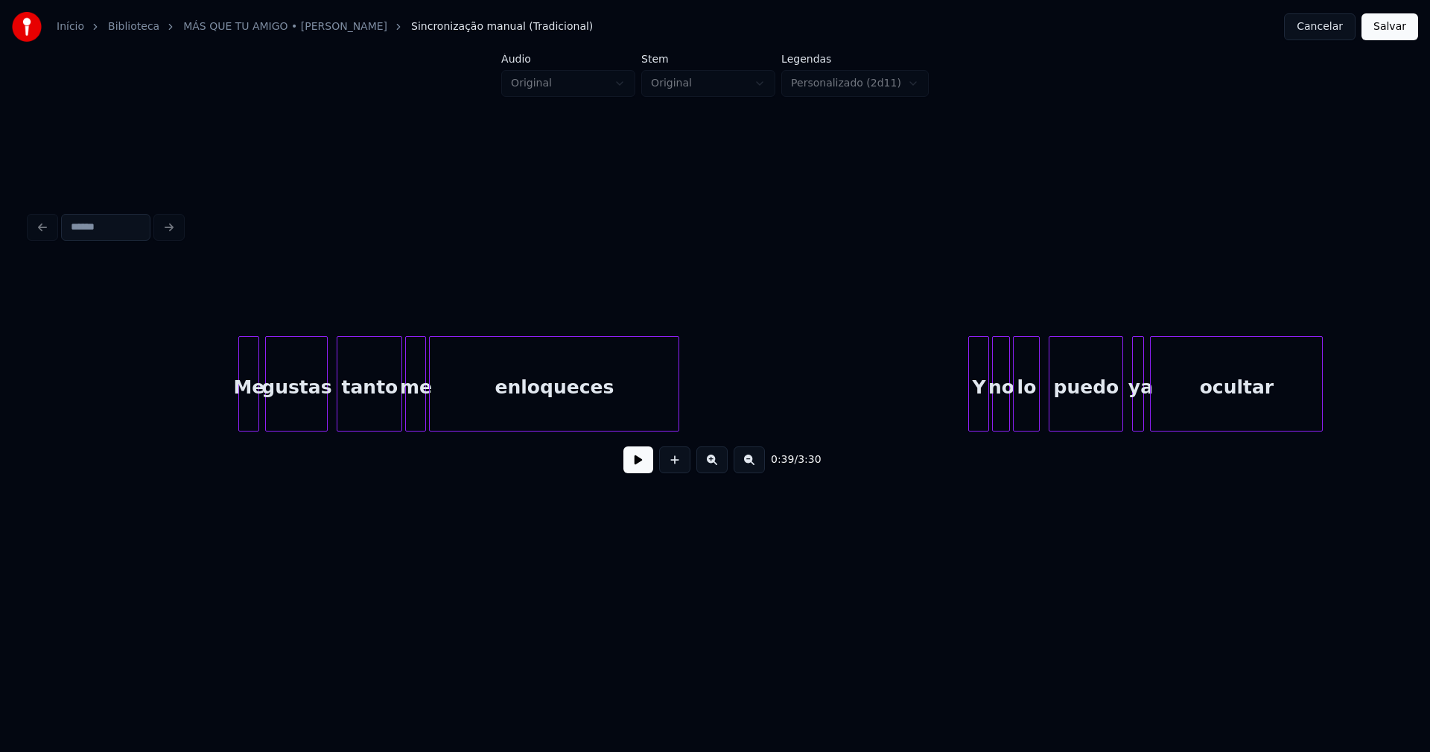
click at [971, 407] on div at bounding box center [971, 384] width 4 height 94
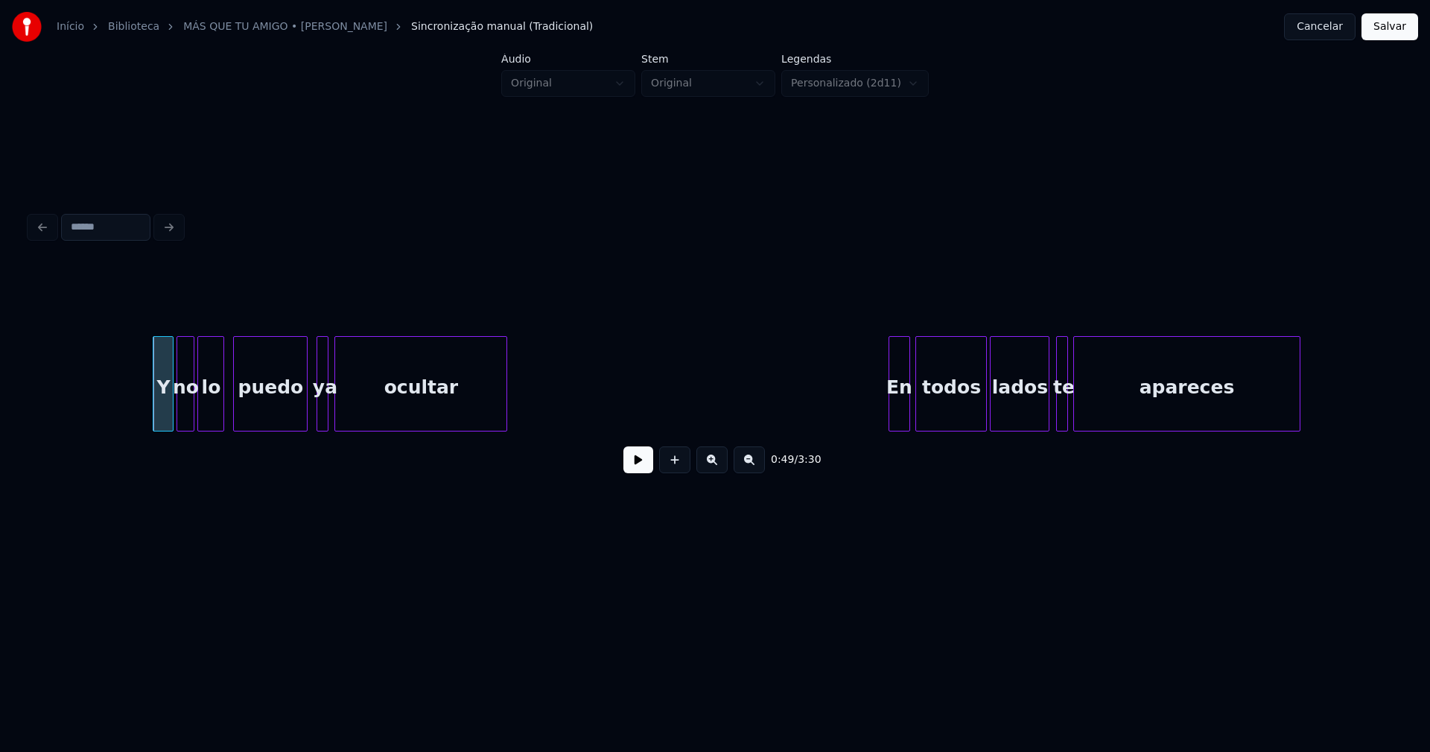
scroll to position [0, 7165]
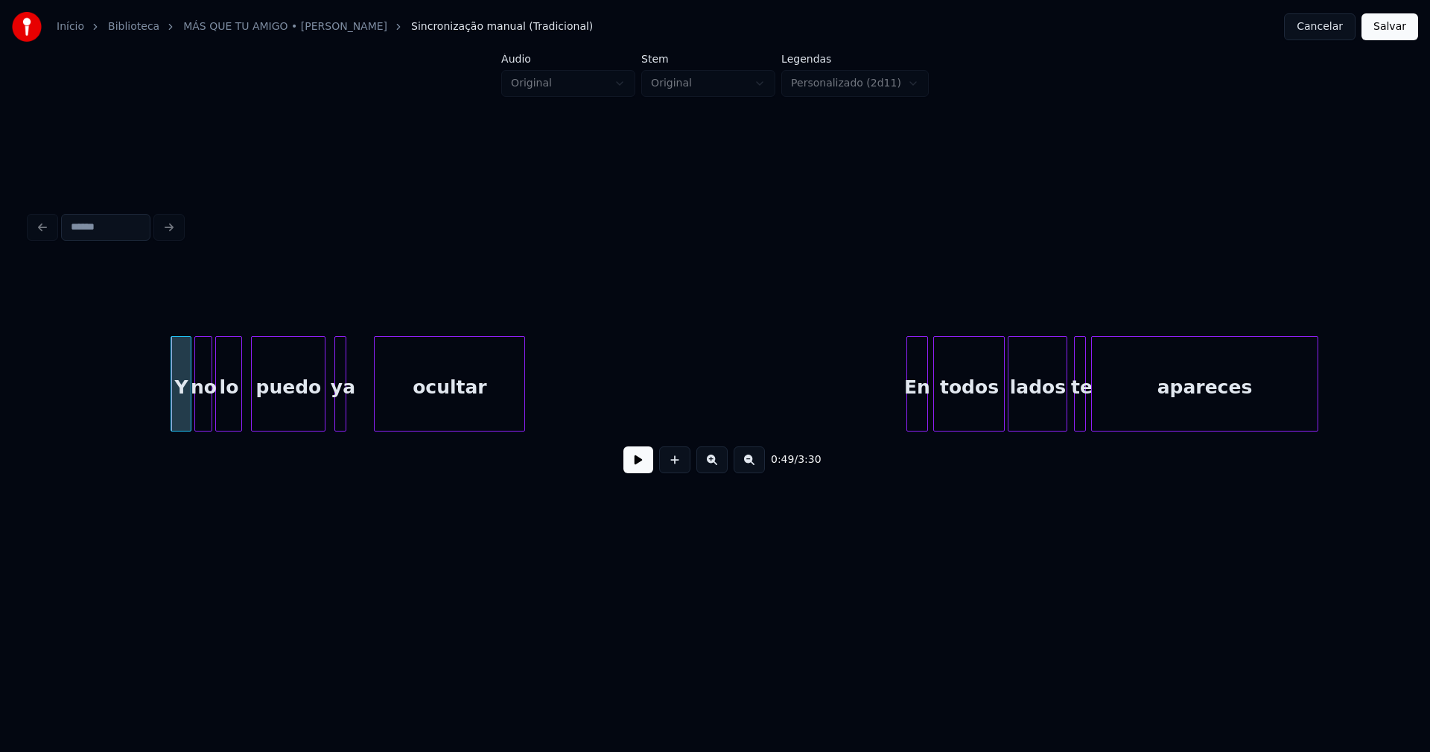
click at [376, 407] on div at bounding box center [377, 384] width 4 height 94
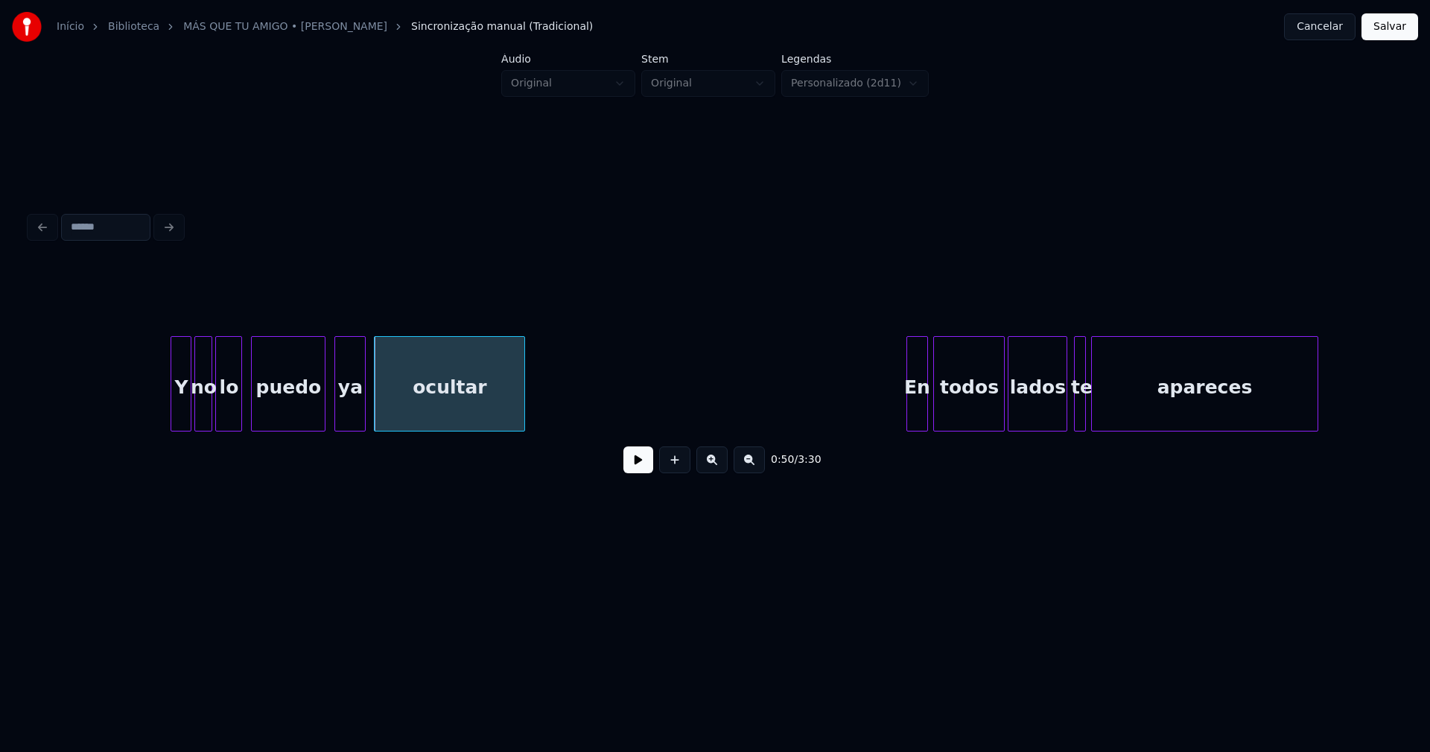
click at [365, 405] on div at bounding box center [363, 384] width 4 height 94
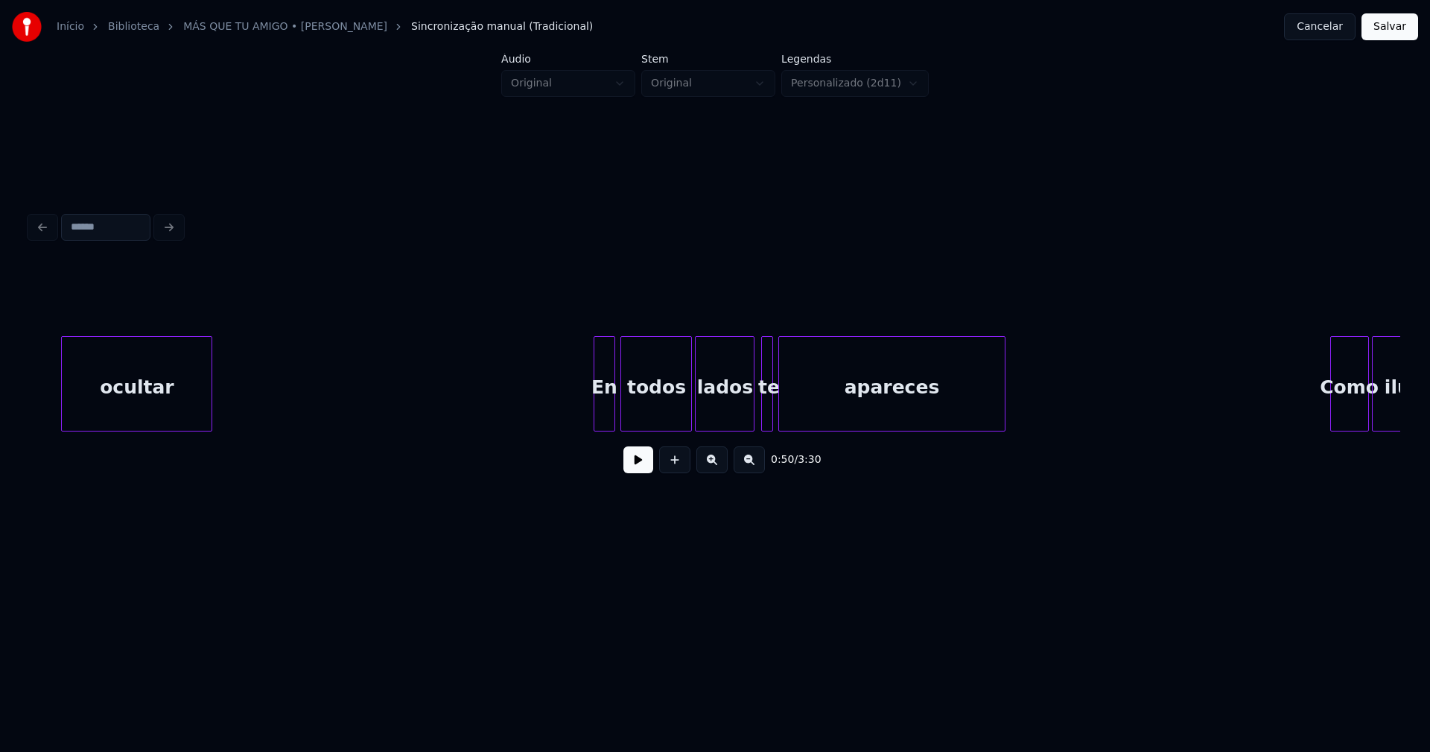
scroll to position [0, 7720]
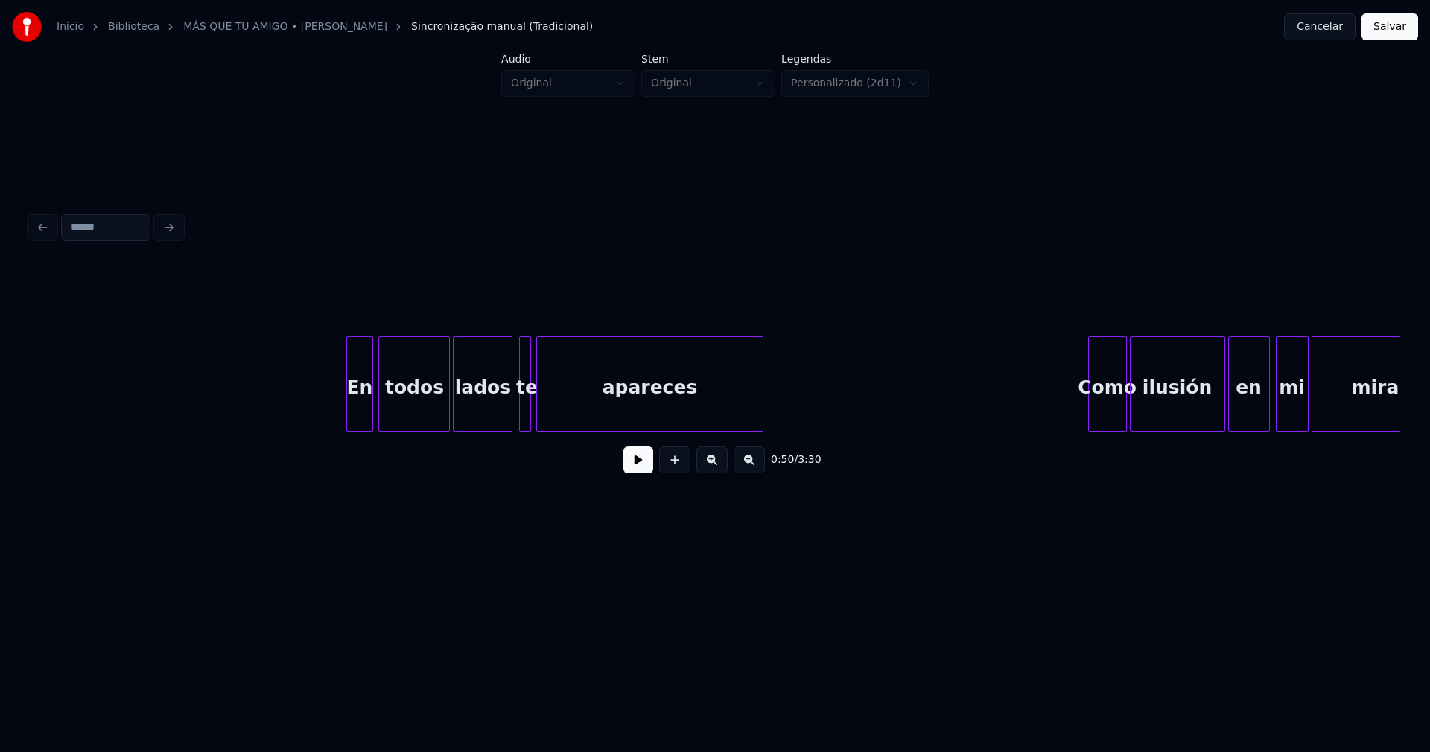
click at [349, 410] on div at bounding box center [349, 384] width 4 height 94
click at [562, 406] on div at bounding box center [559, 384] width 4 height 94
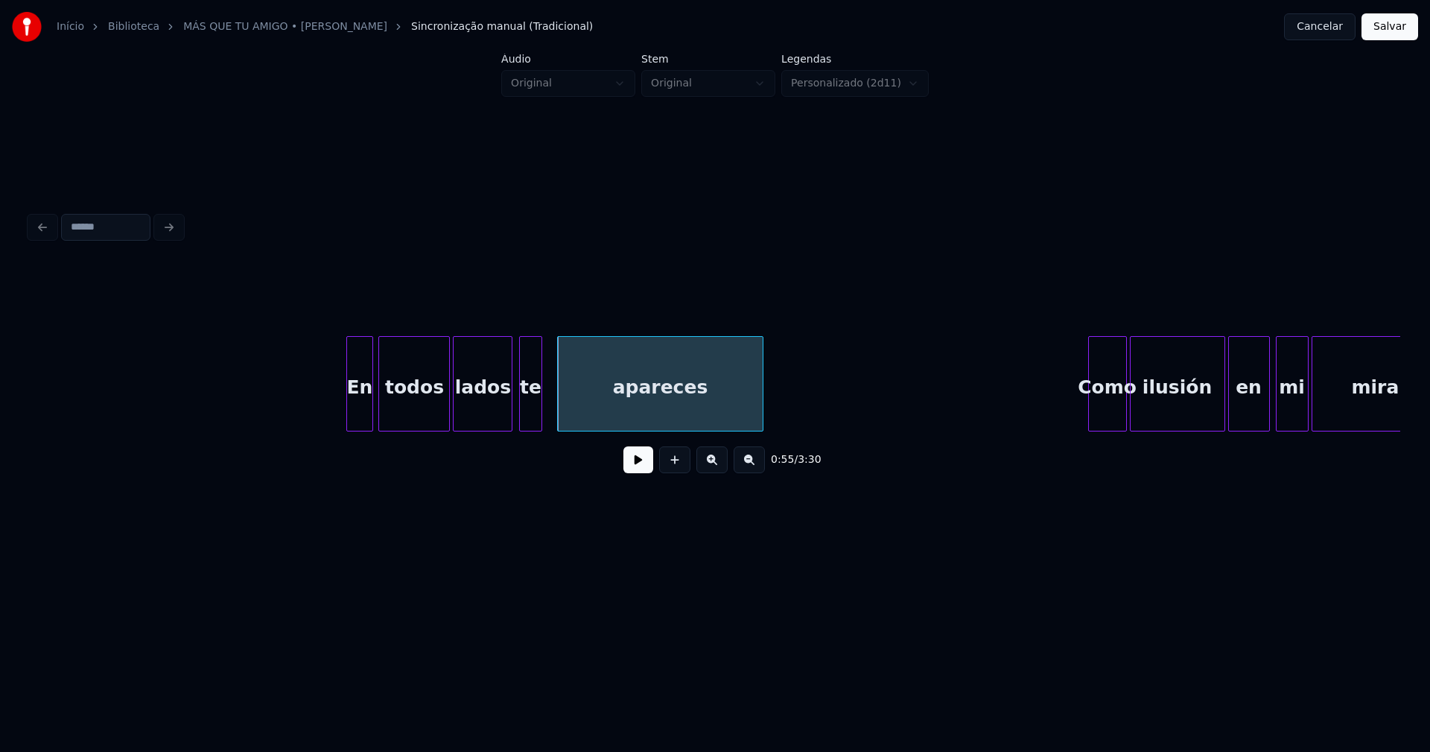
click at [542, 407] on div at bounding box center [539, 384] width 4 height 94
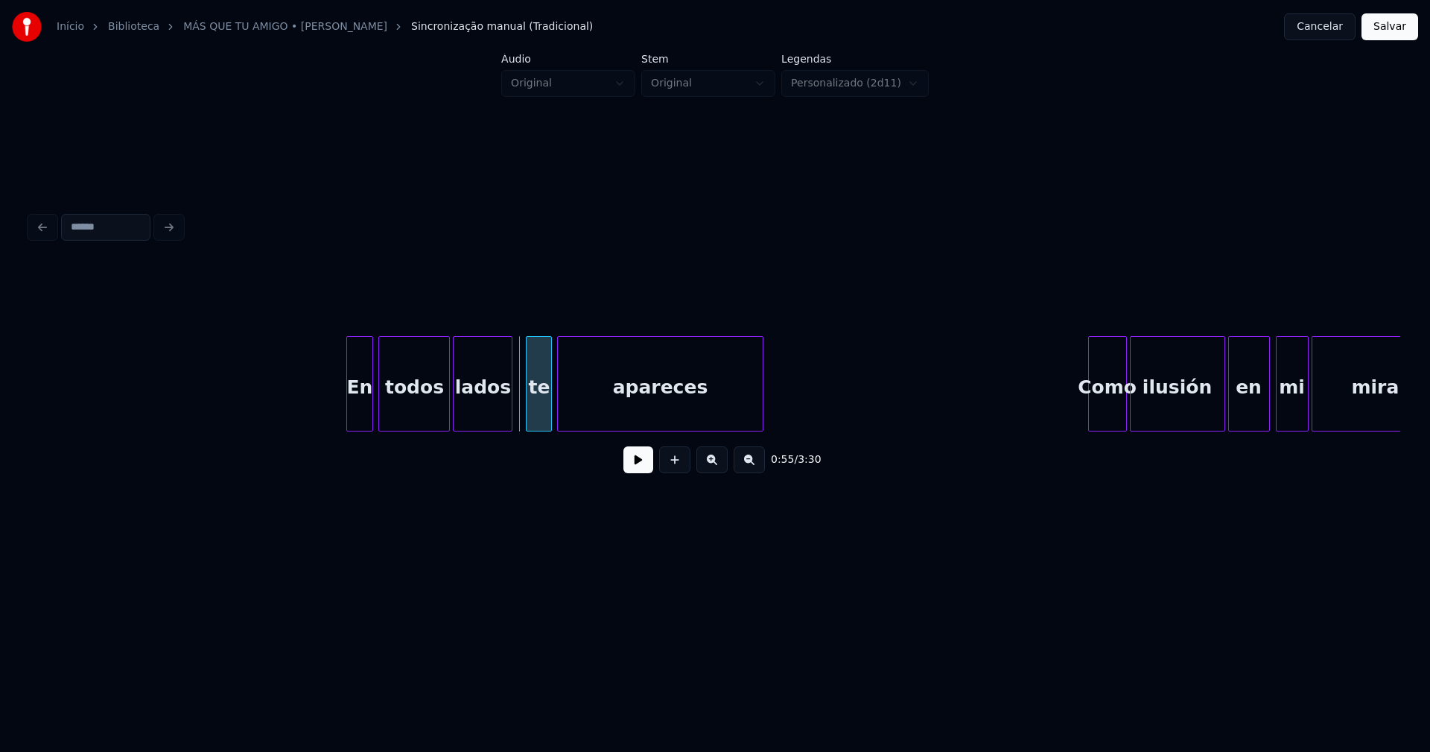
click at [537, 422] on div "te" at bounding box center [539, 387] width 25 height 101
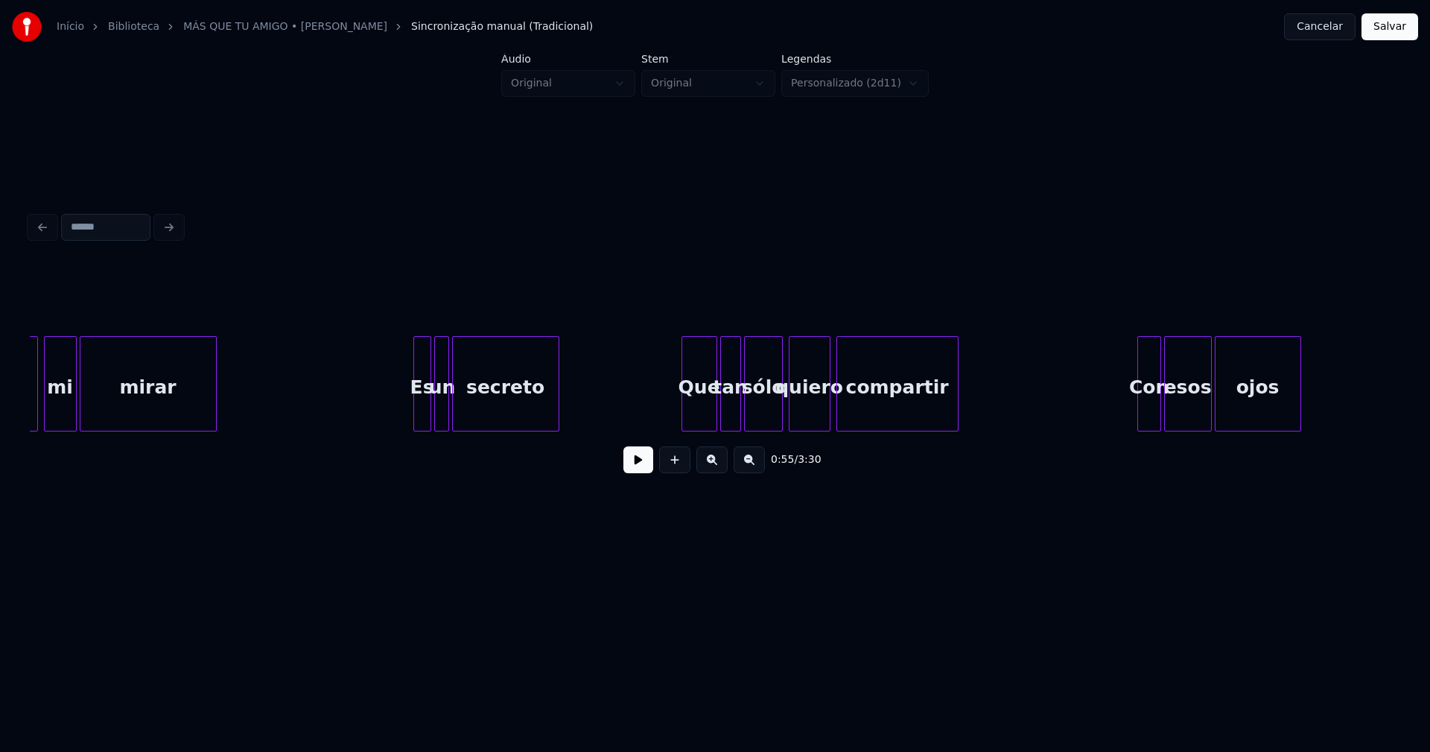
scroll to position [0, 8987]
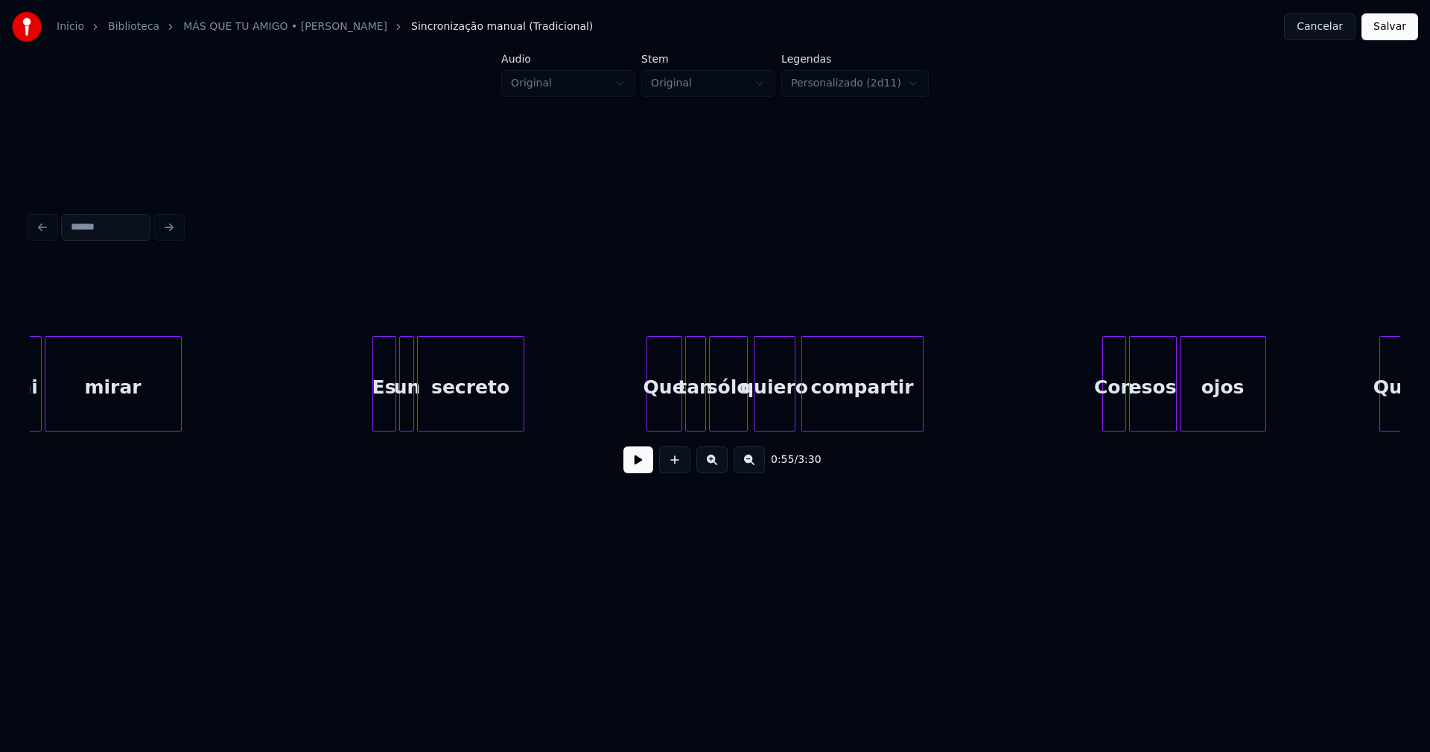
click at [375, 419] on div at bounding box center [375, 384] width 4 height 94
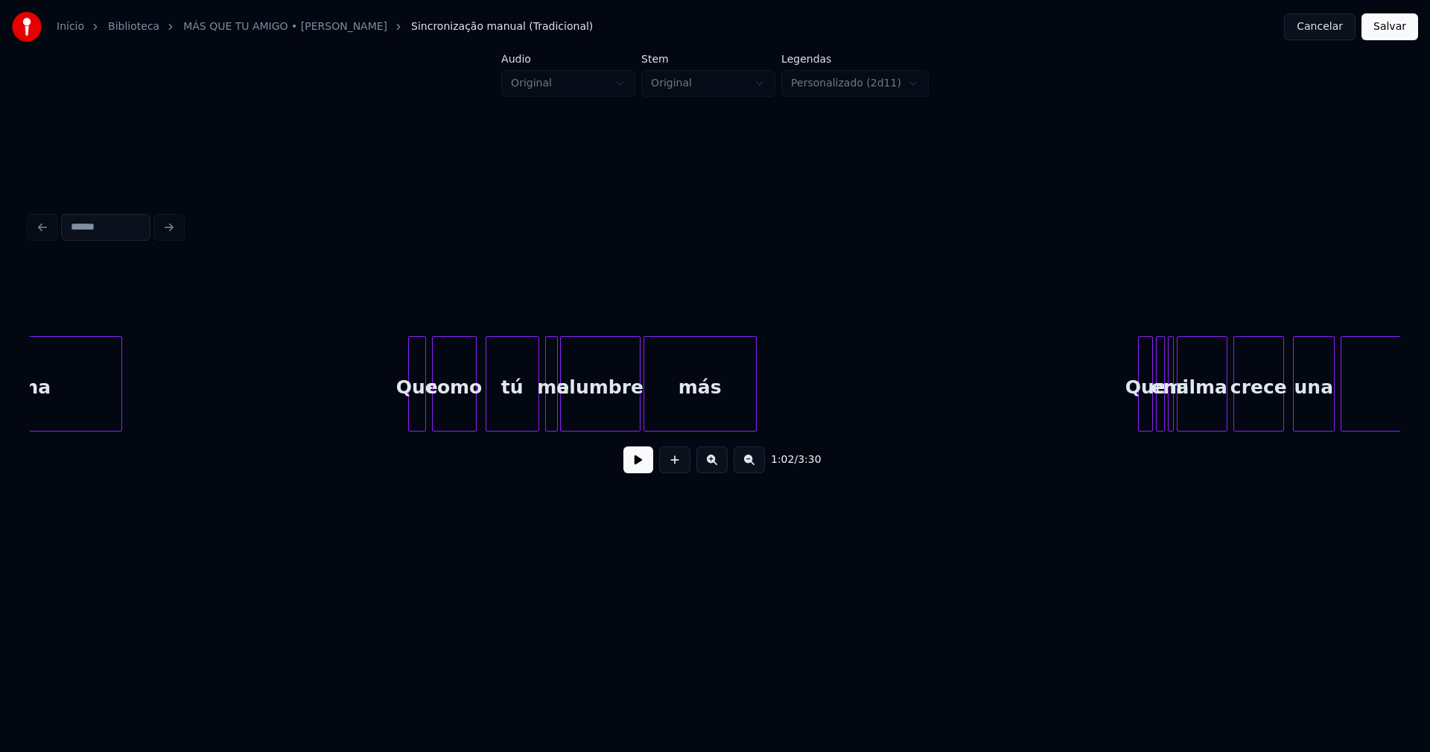
scroll to position [0, 11346]
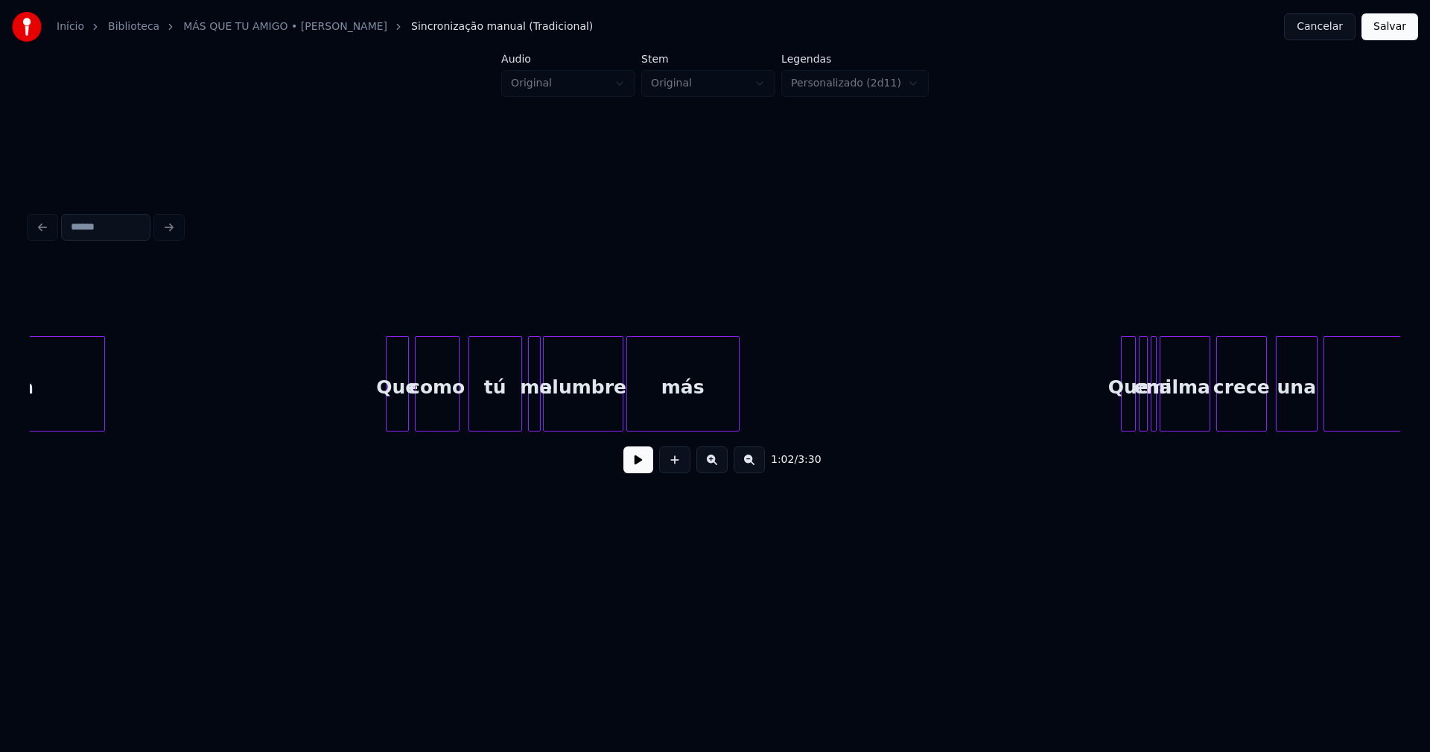
click at [389, 419] on div at bounding box center [389, 384] width 4 height 94
click at [559, 407] on div at bounding box center [558, 384] width 4 height 94
click at [550, 407] on div at bounding box center [548, 384] width 4 height 94
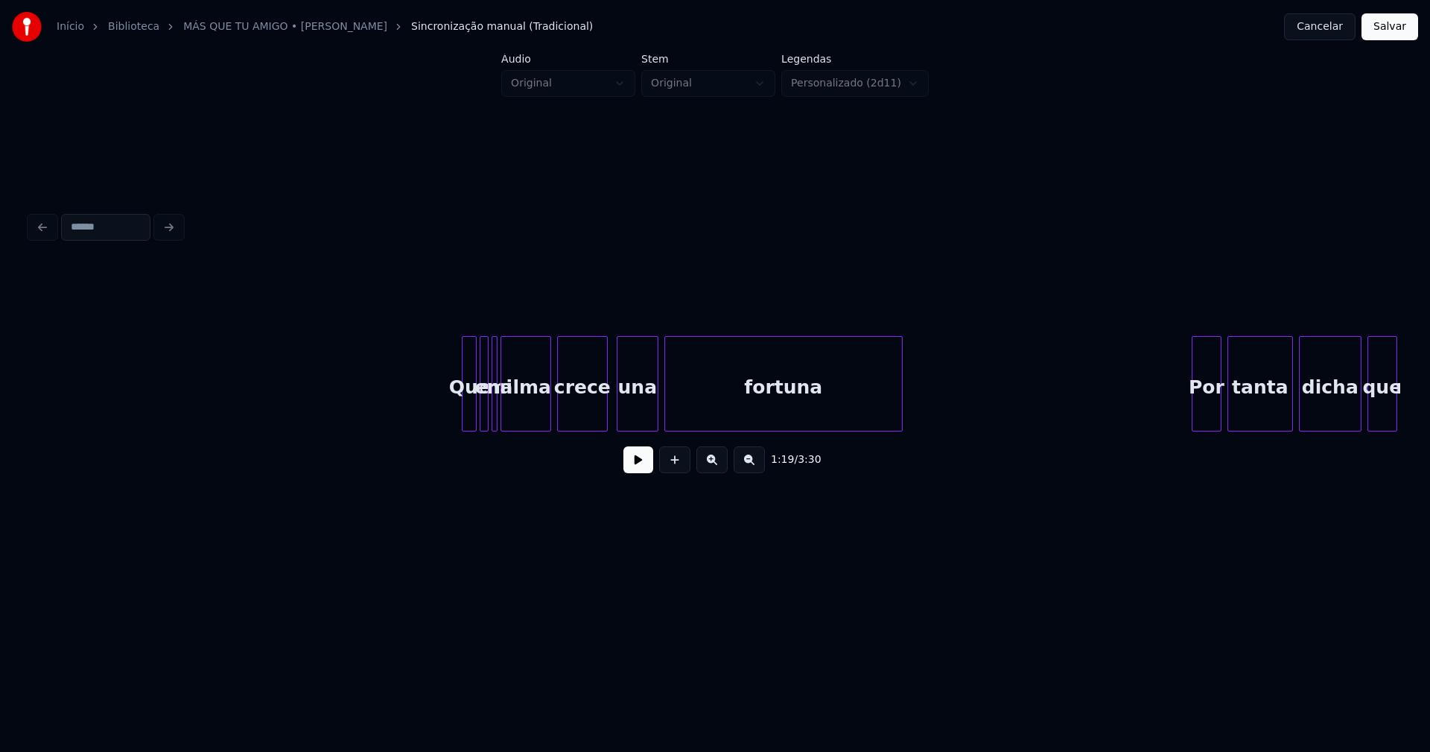
scroll to position [0, 12075]
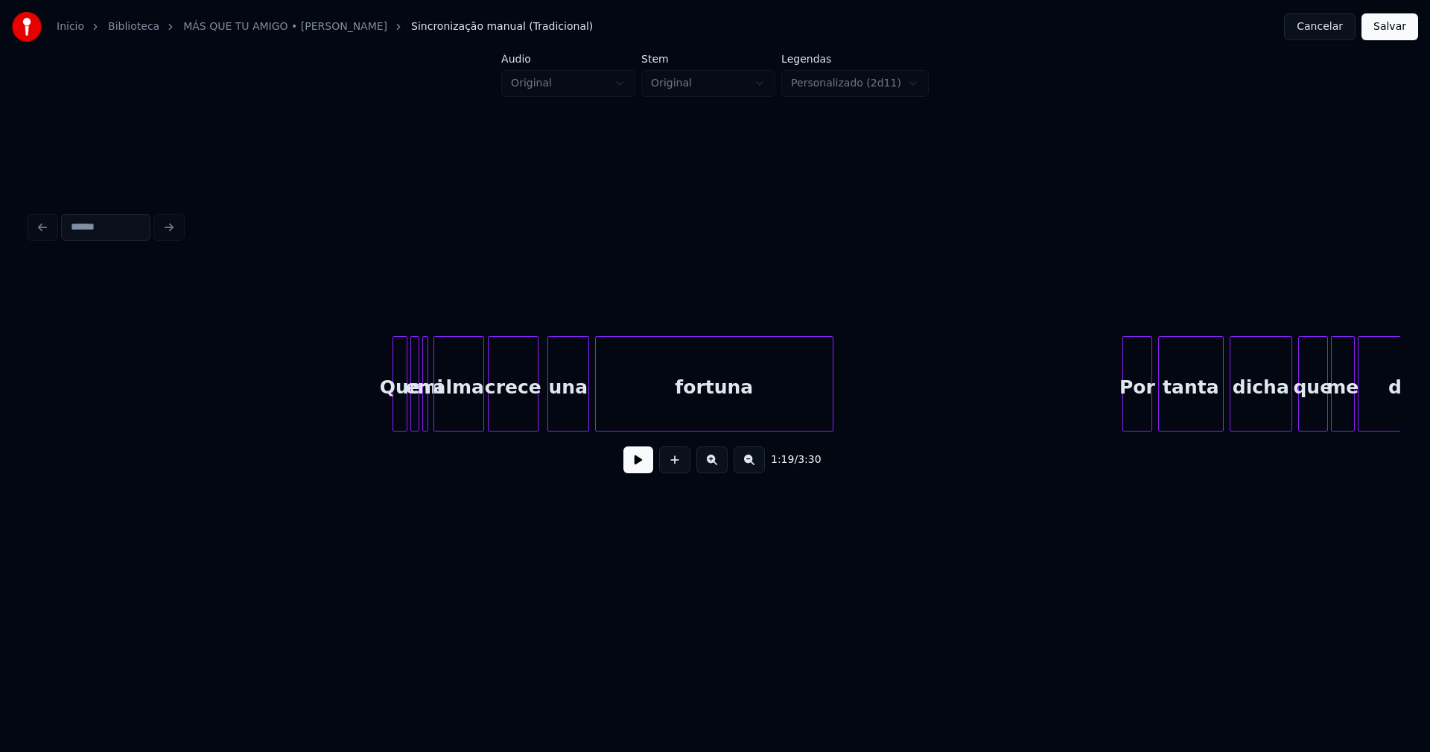
click at [454, 417] on div "alma" at bounding box center [458, 387] width 49 height 101
click at [451, 415] on div at bounding box center [453, 384] width 4 height 94
click at [442, 417] on div at bounding box center [441, 384] width 4 height 94
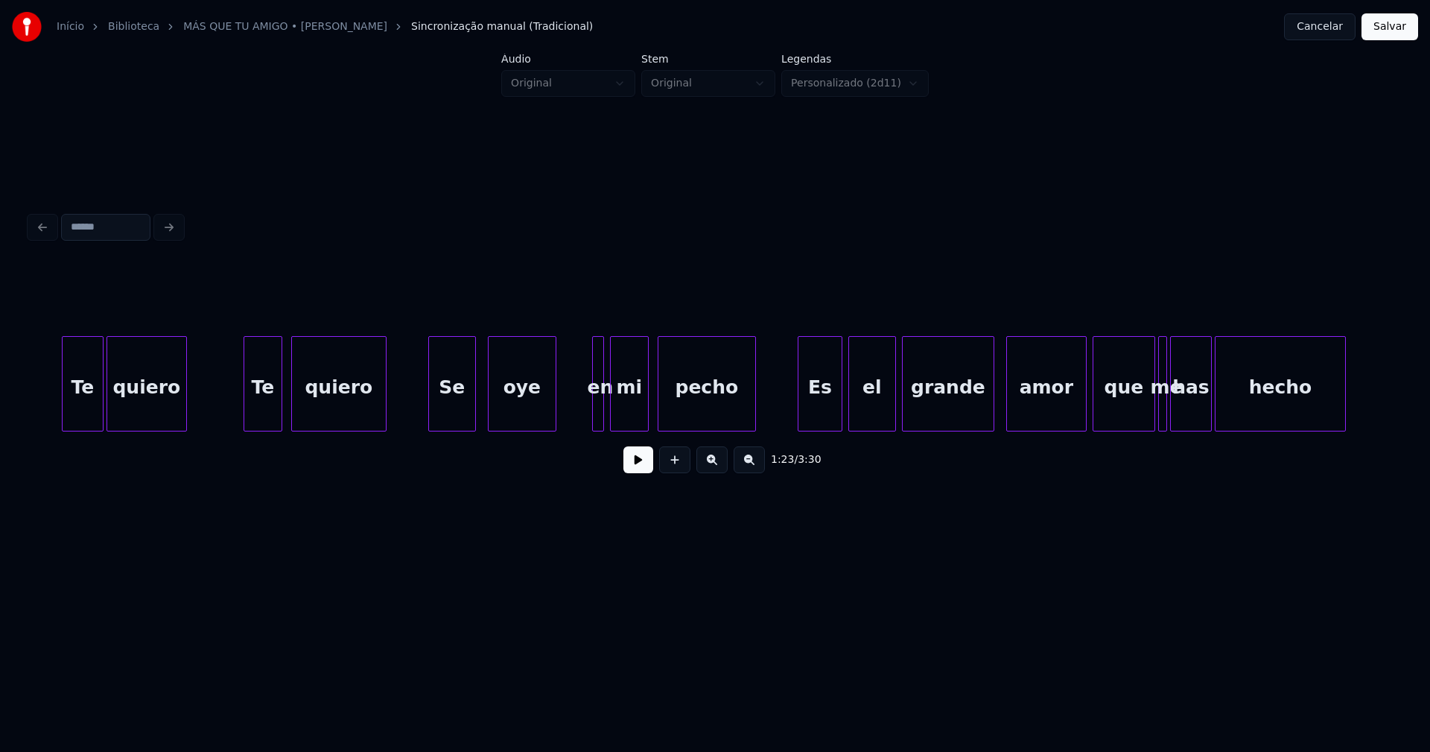
scroll to position [0, 13758]
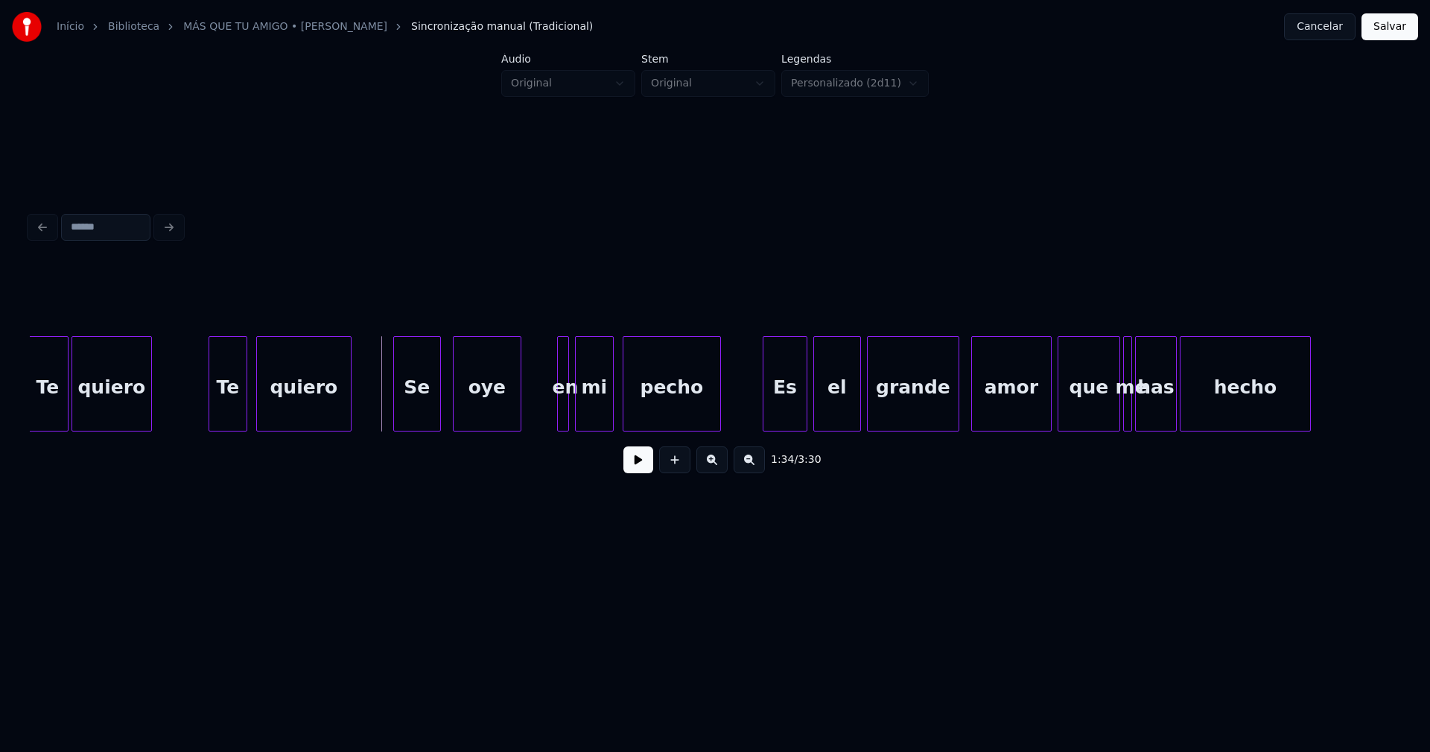
click at [627, 472] on button at bounding box center [638, 459] width 30 height 27
click at [637, 472] on button at bounding box center [638, 459] width 30 height 27
click at [783, 398] on div "Es" at bounding box center [777, 387] width 43 height 101
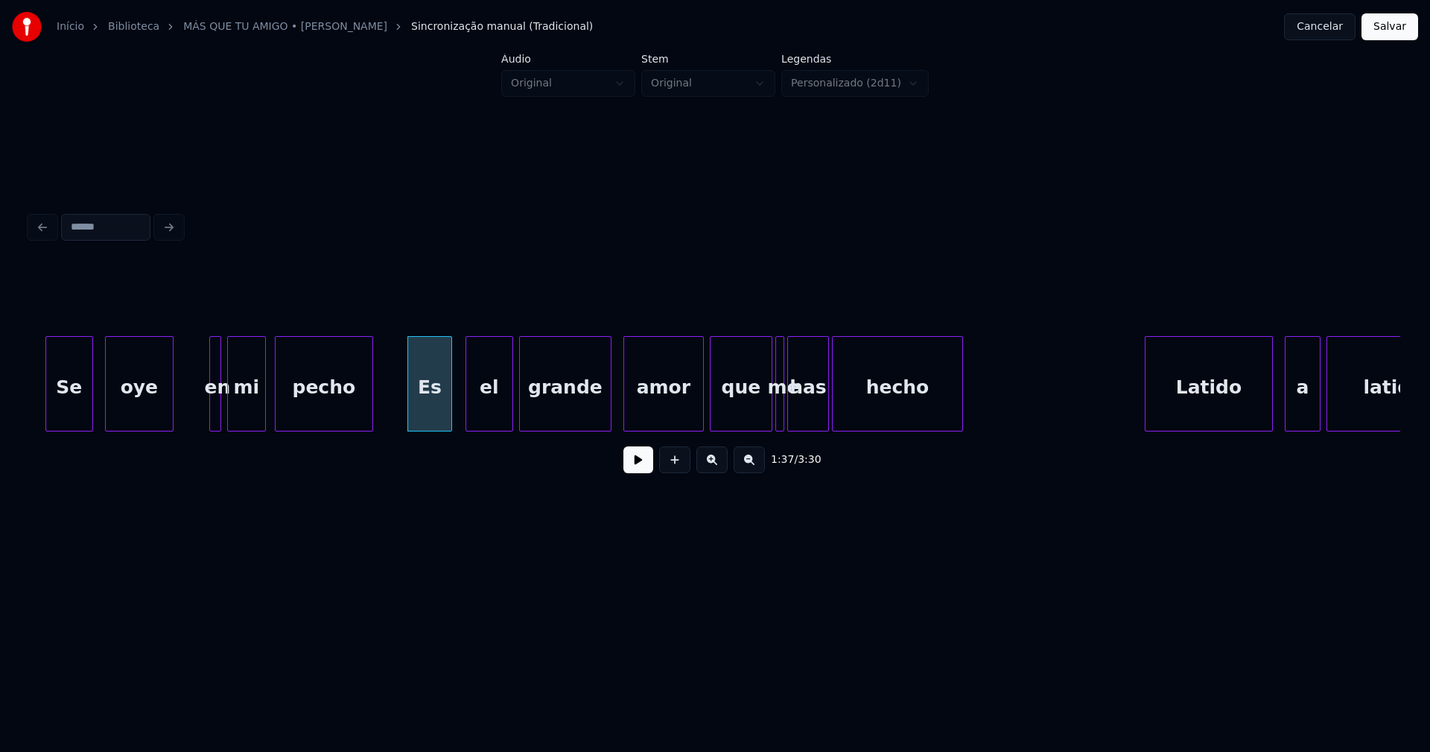
scroll to position [0, 14122]
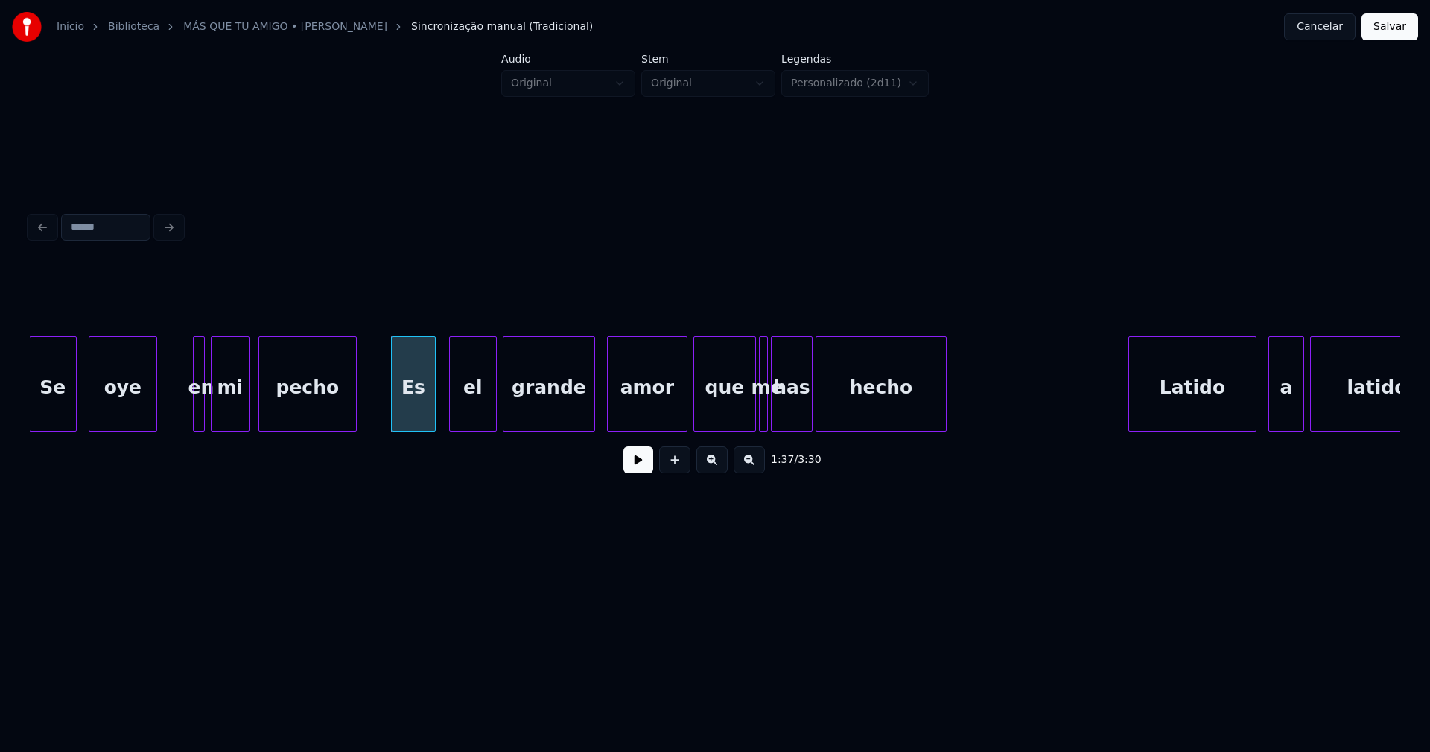
drag, startPoint x: 378, startPoint y: 410, endPoint x: 687, endPoint y: 480, distance: 316.4
drag, startPoint x: 651, startPoint y: 468, endPoint x: 562, endPoint y: 425, distance: 99.0
click at [650, 468] on button at bounding box center [638, 459] width 30 height 27
click at [565, 425] on div "Se oye en mi pecho Es el grande amor que me has hecho Latido a latido" at bounding box center [715, 383] width 1371 height 95
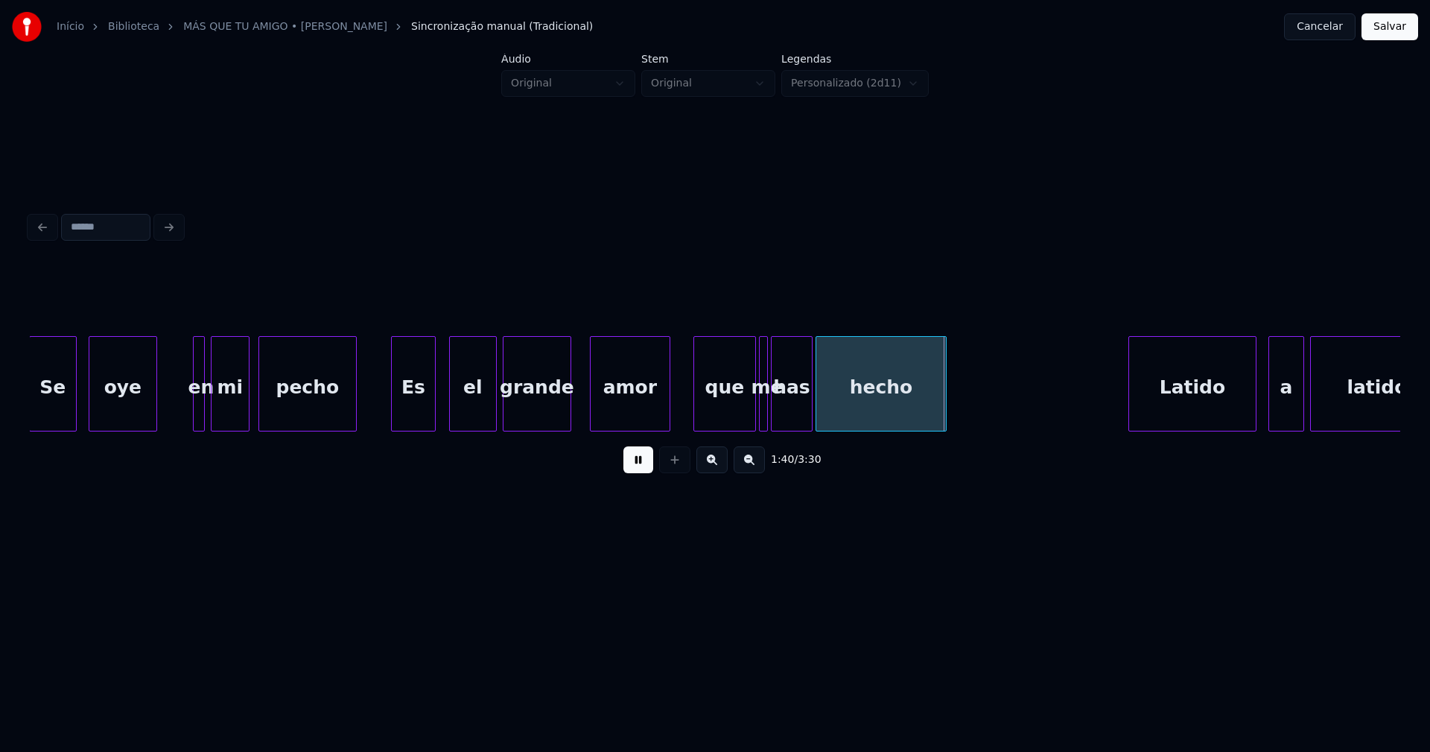
click at [616, 413] on div "amor" at bounding box center [630, 387] width 79 height 101
click at [785, 413] on div "has" at bounding box center [792, 387] width 40 height 101
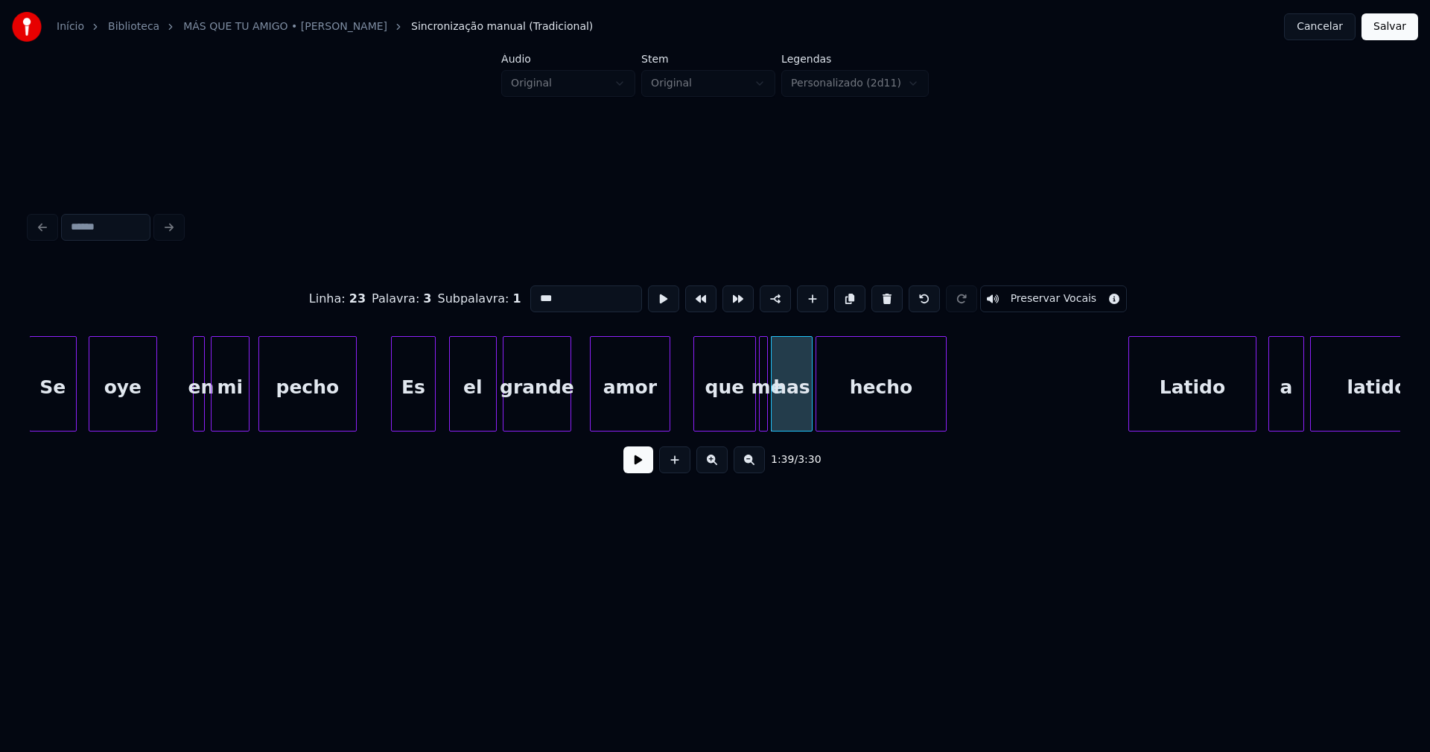
click at [638, 469] on button at bounding box center [638, 459] width 30 height 27
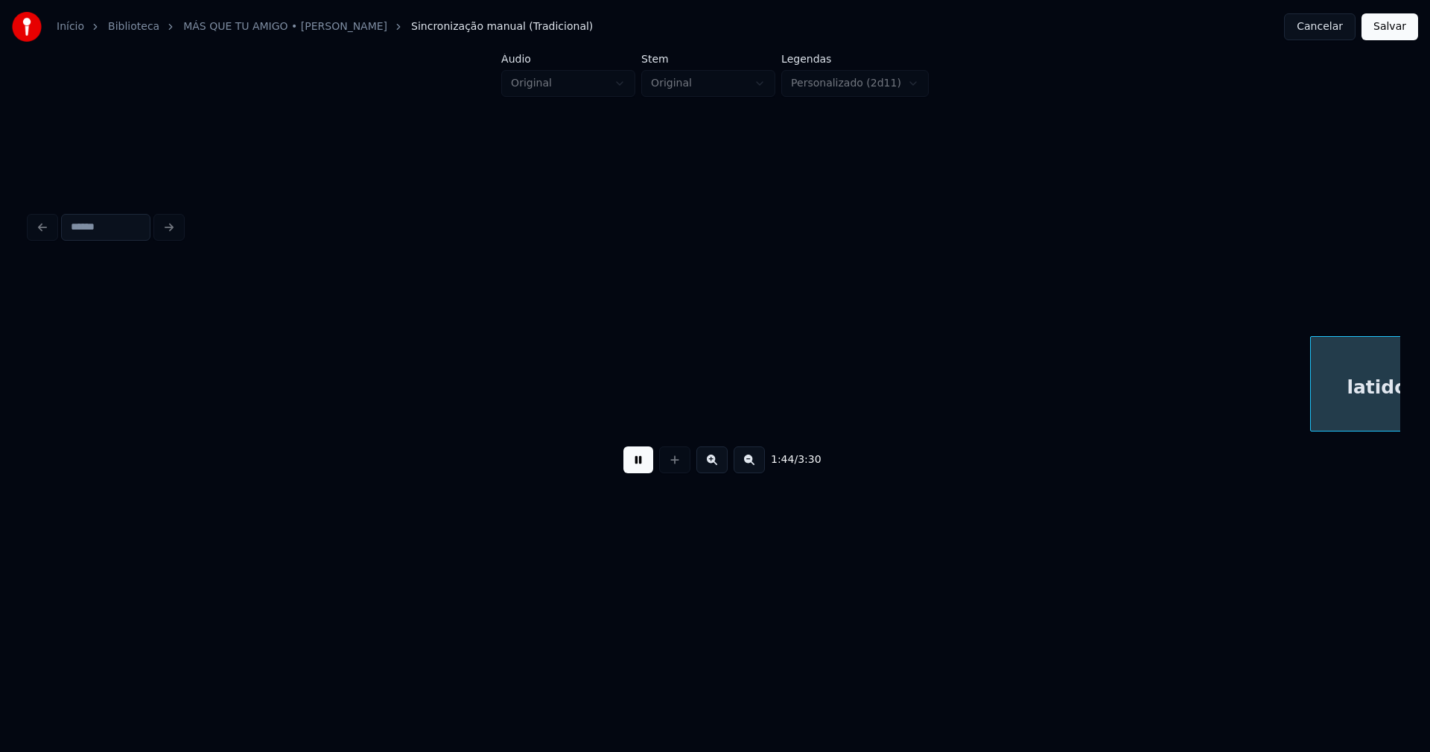
scroll to position [0, 15493]
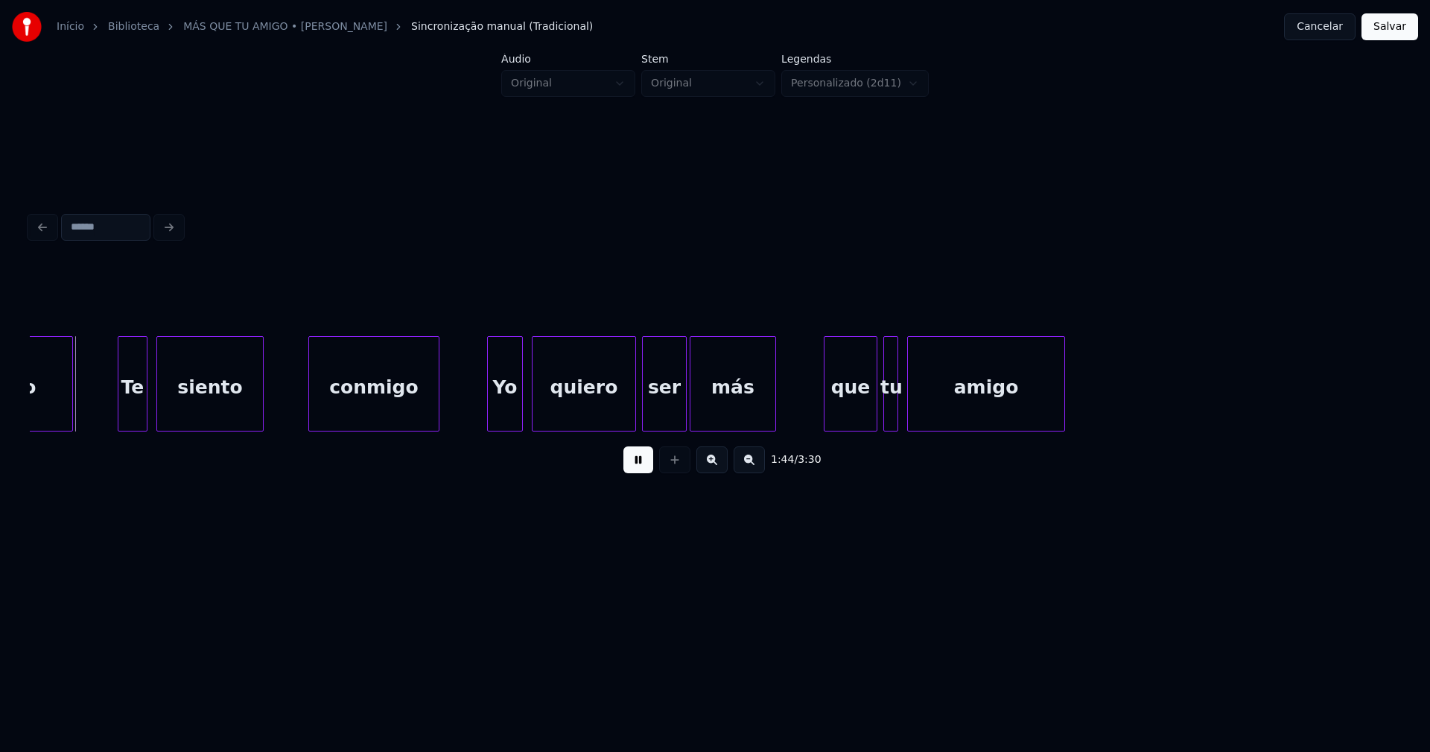
click at [684, 419] on div at bounding box center [684, 384] width 4 height 94
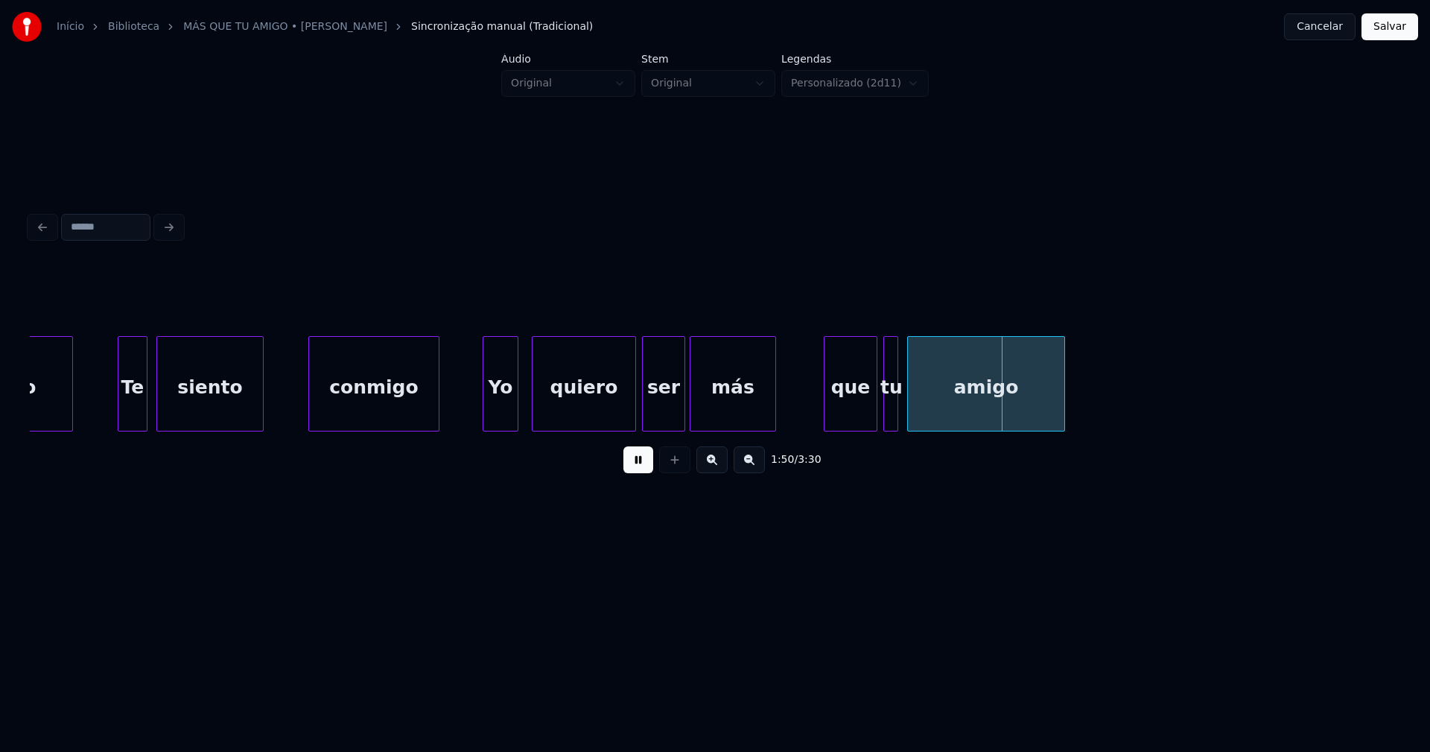
click at [492, 416] on div "Yo" at bounding box center [500, 387] width 34 height 101
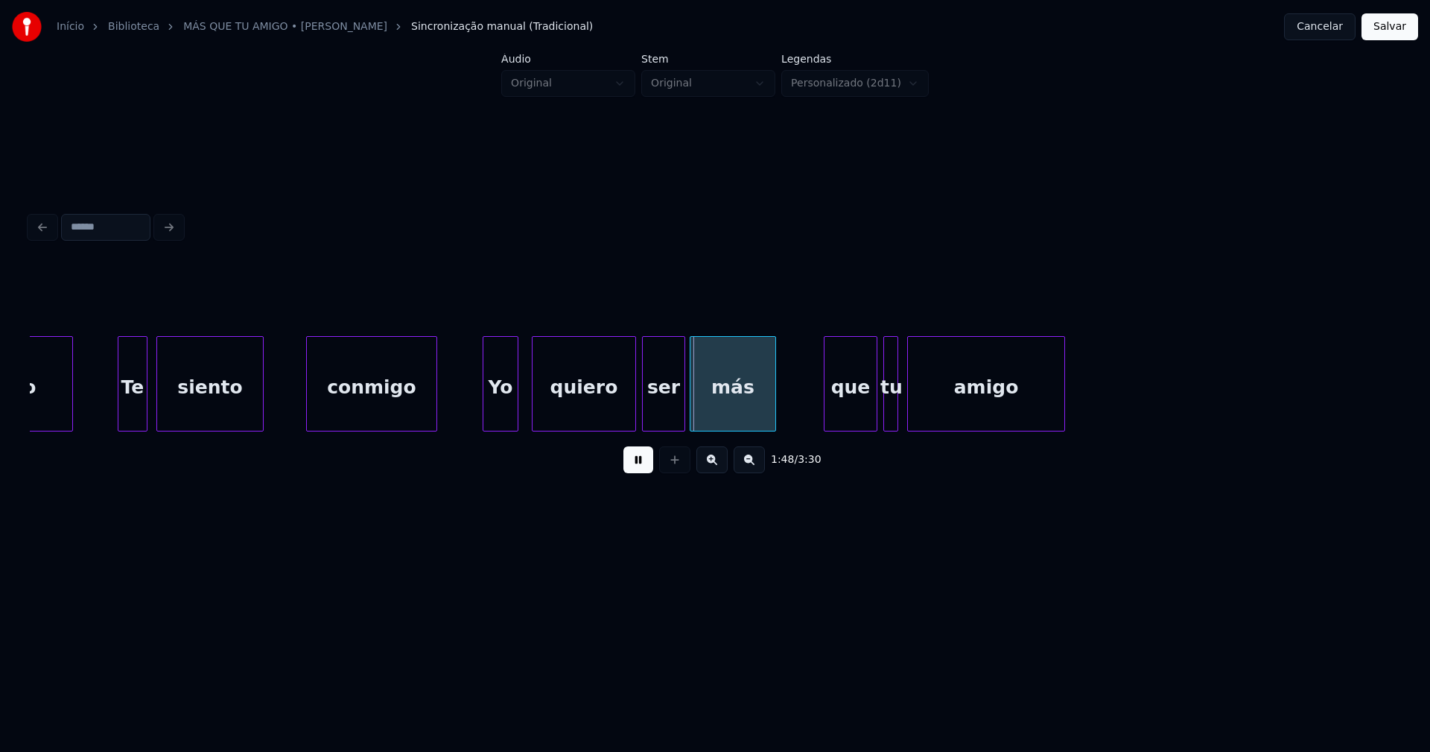
click at [376, 415] on div "conmigo" at bounding box center [372, 387] width 130 height 101
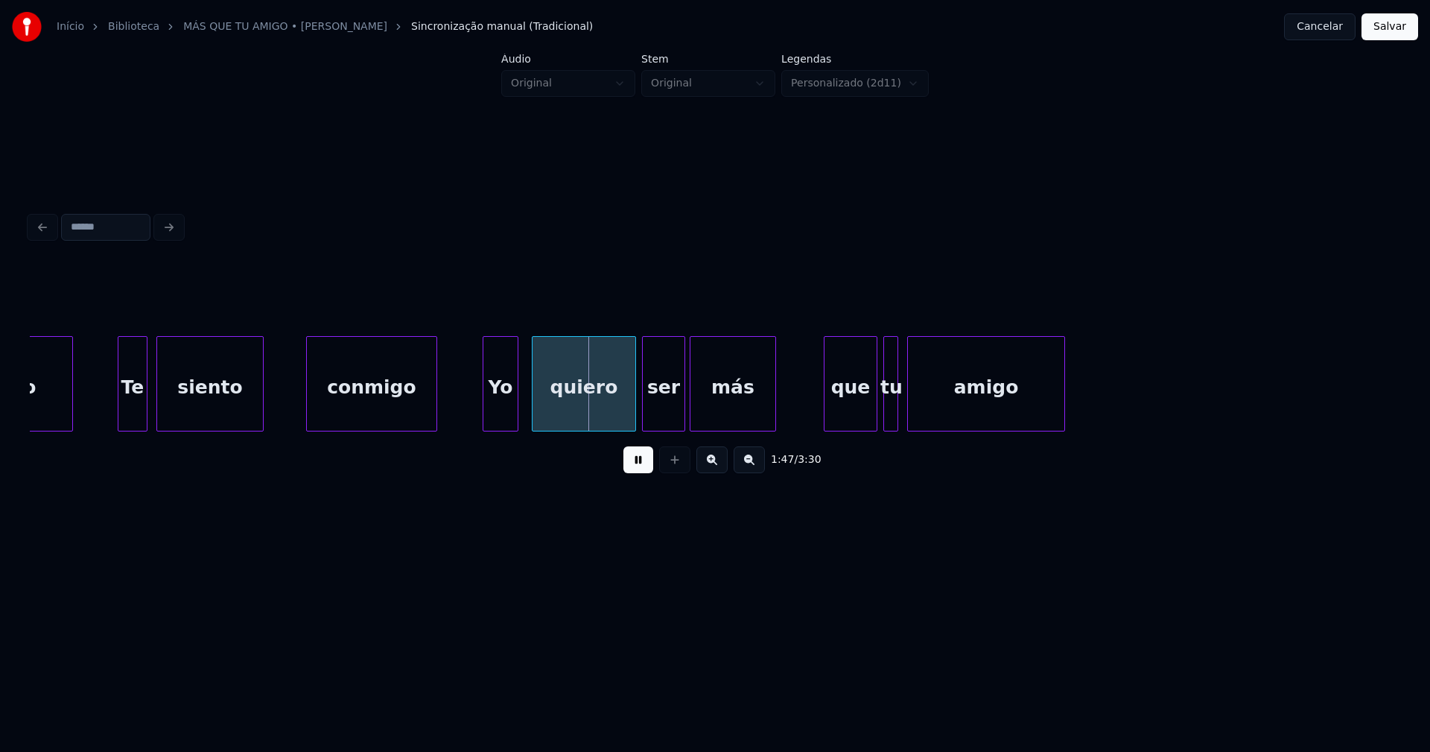
click at [642, 468] on button at bounding box center [638, 459] width 30 height 27
click at [926, 409] on div at bounding box center [926, 384] width 4 height 94
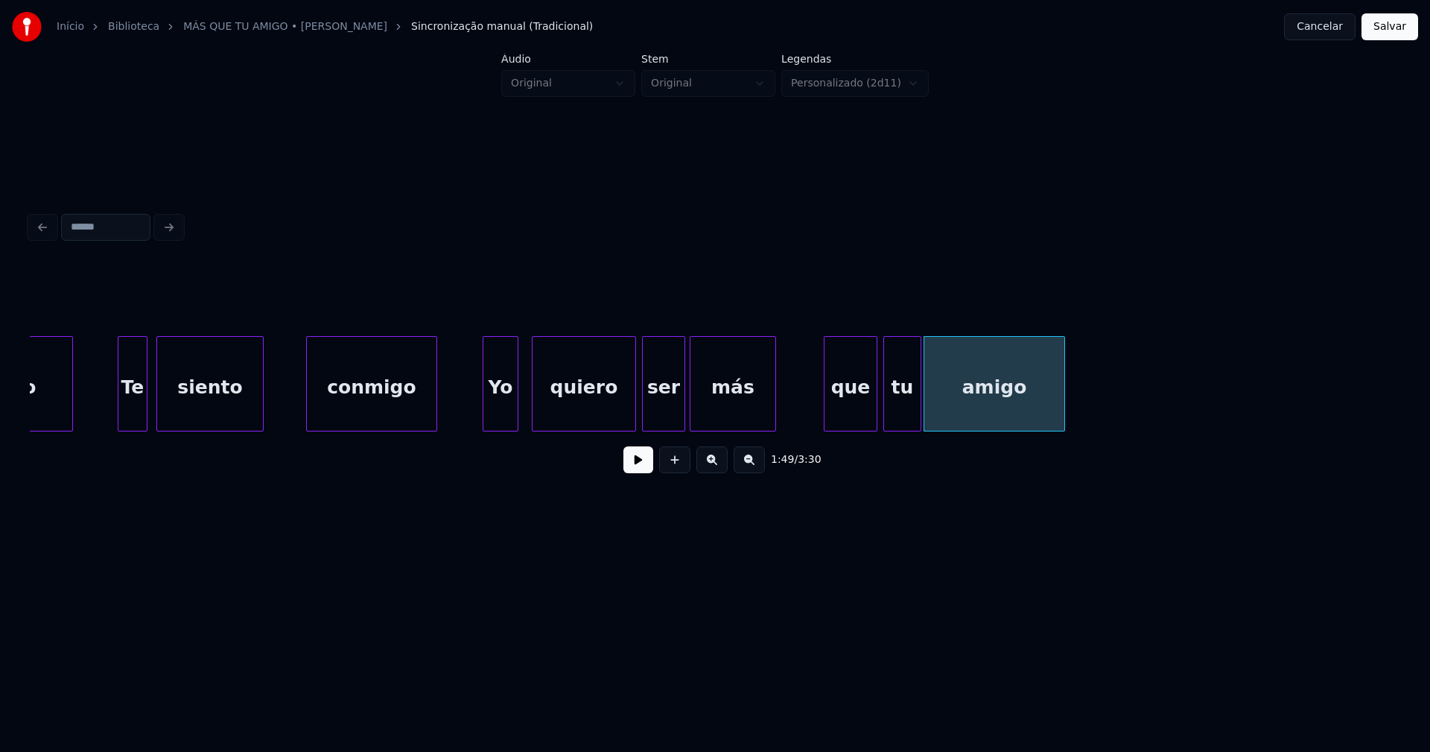
click at [919, 404] on div at bounding box center [918, 384] width 4 height 94
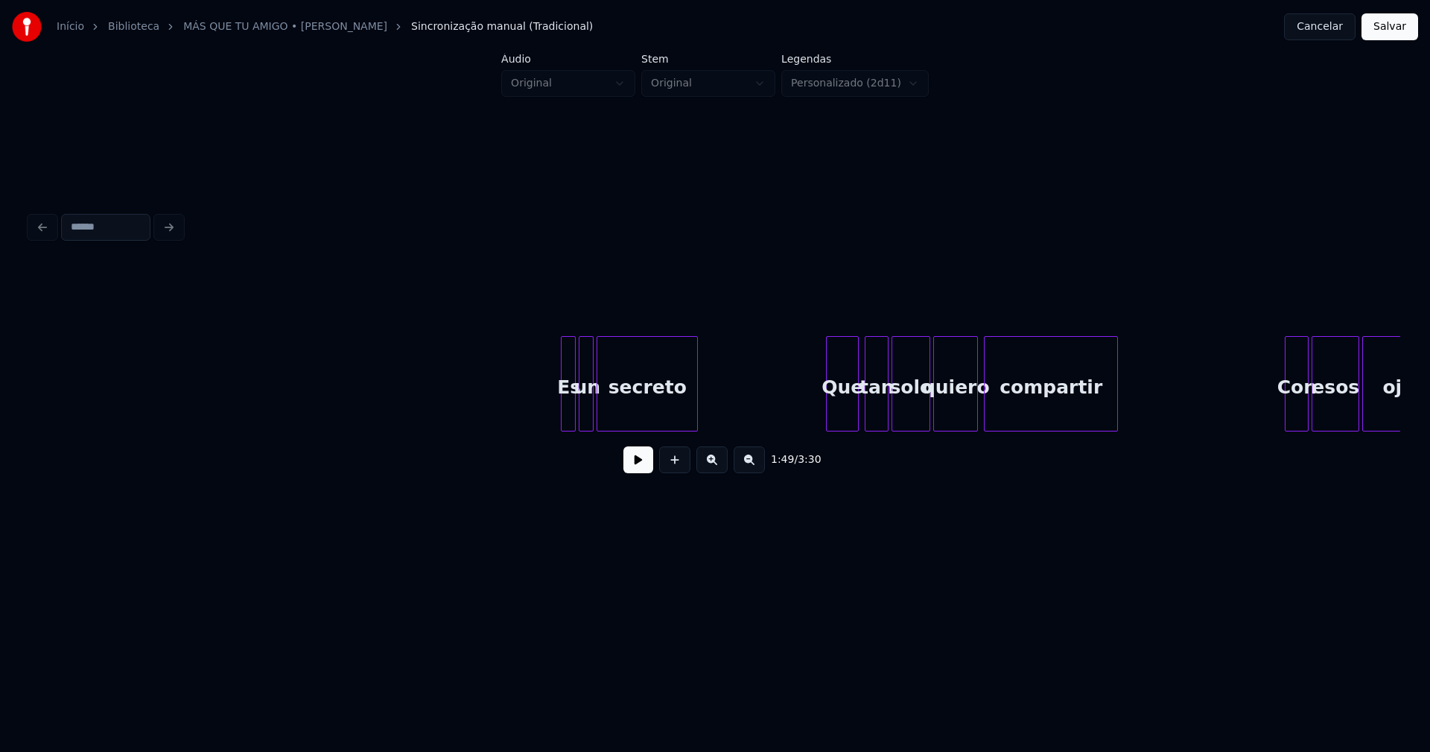
scroll to position [0, 20577]
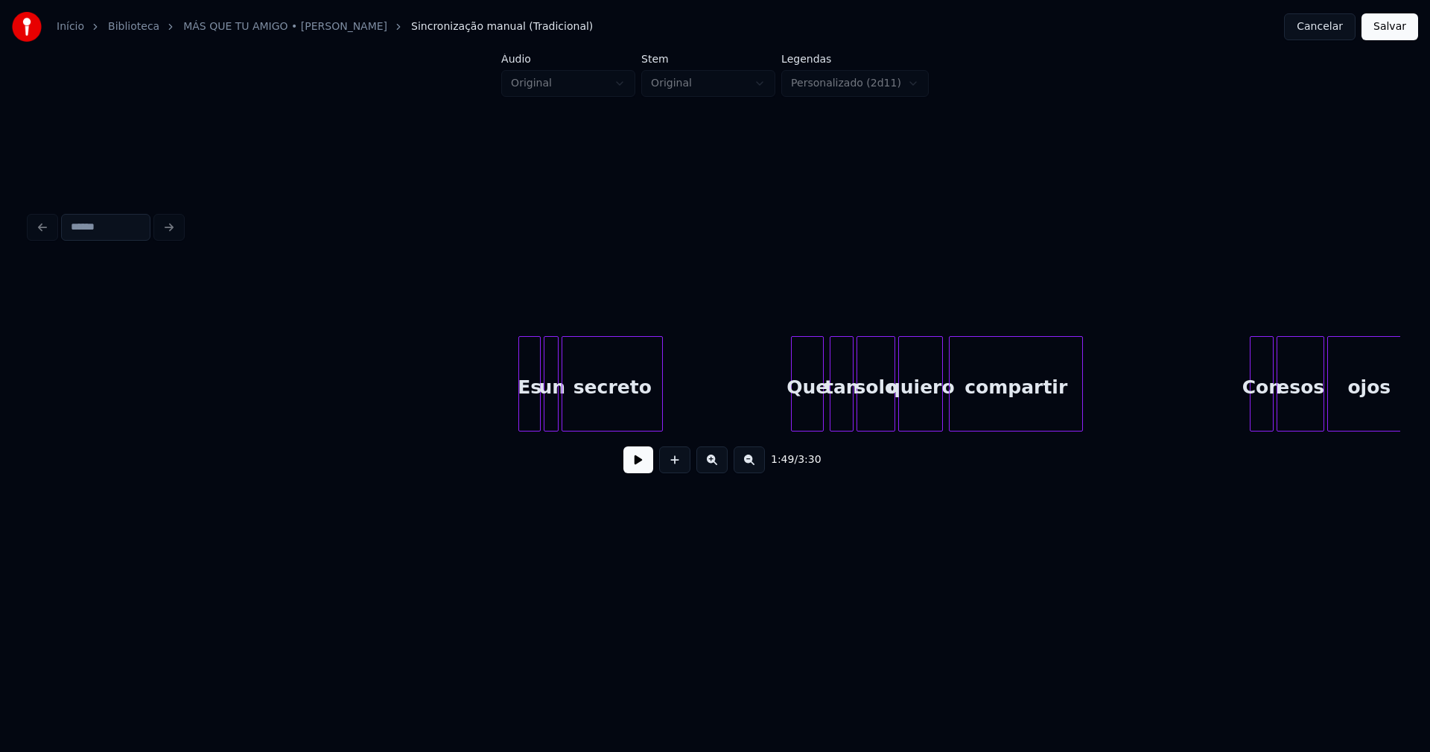
click at [522, 411] on div at bounding box center [521, 384] width 4 height 94
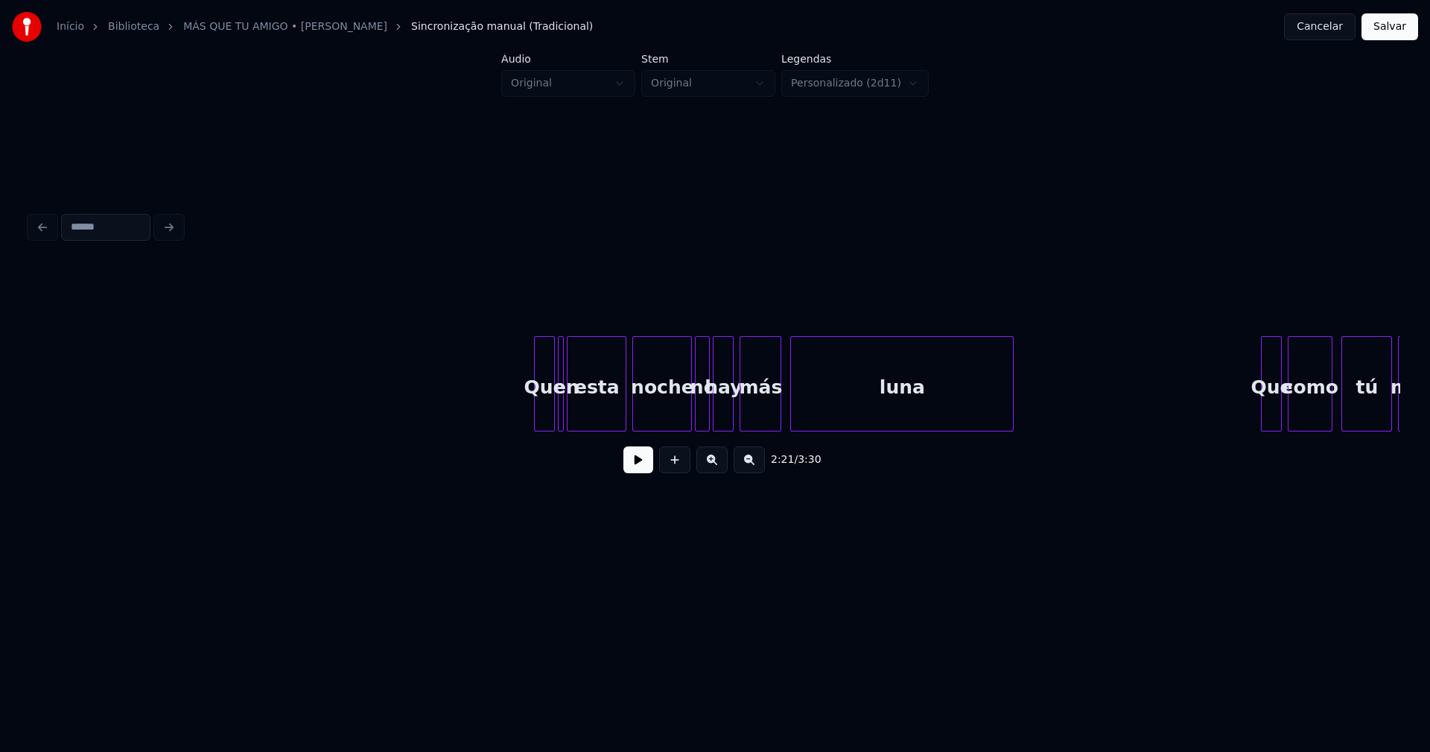
scroll to position [0, 22398]
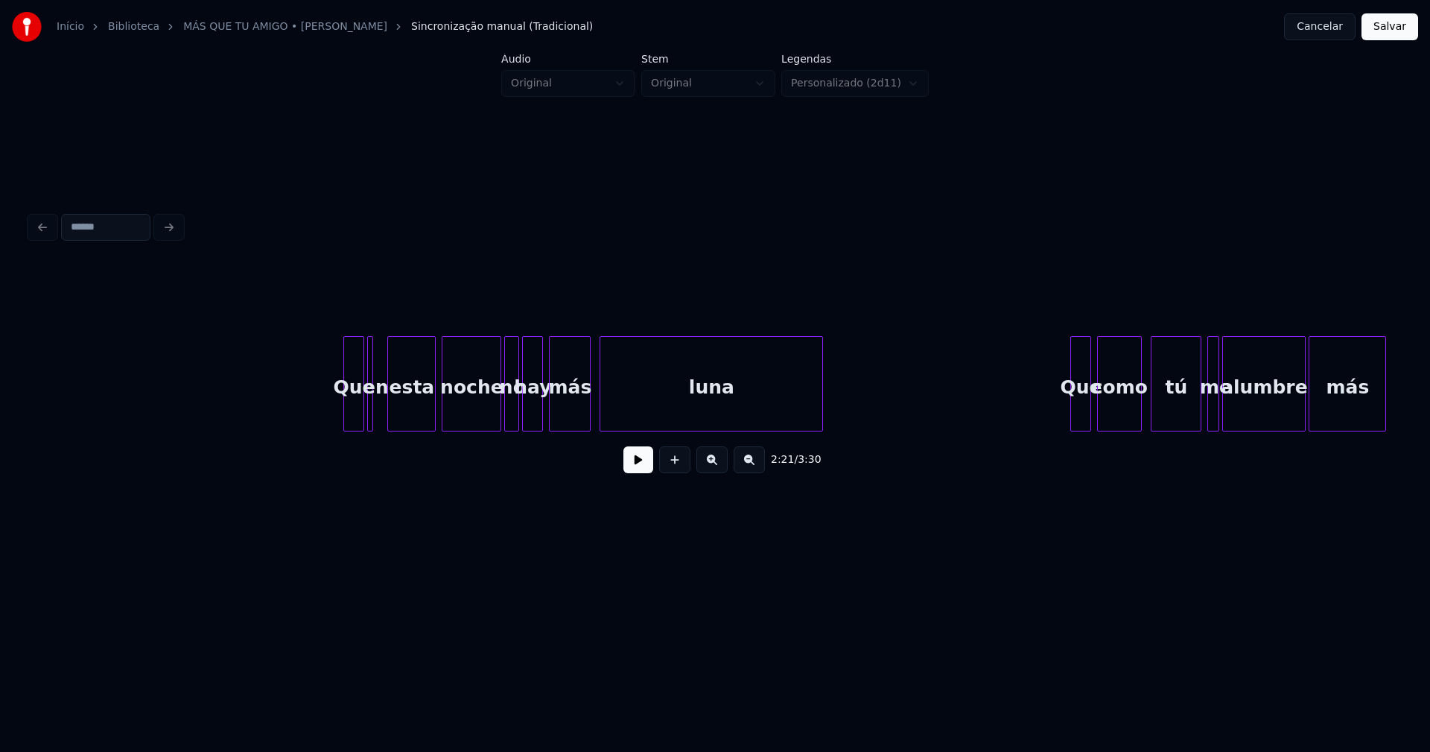
click at [390, 413] on div at bounding box center [390, 384] width 4 height 94
click at [383, 414] on div at bounding box center [381, 384] width 4 height 94
click at [494, 413] on div at bounding box center [494, 384] width 4 height 94
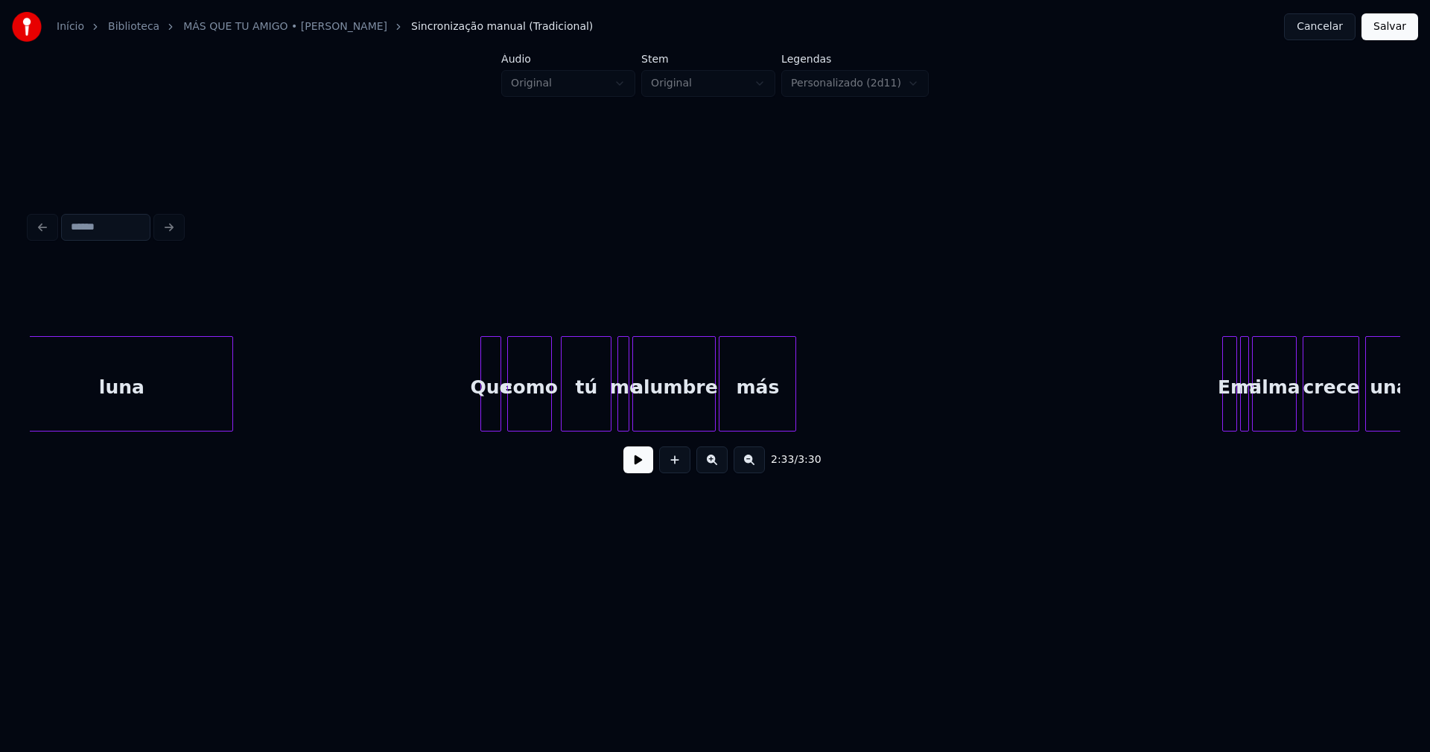
scroll to position [0, 23179]
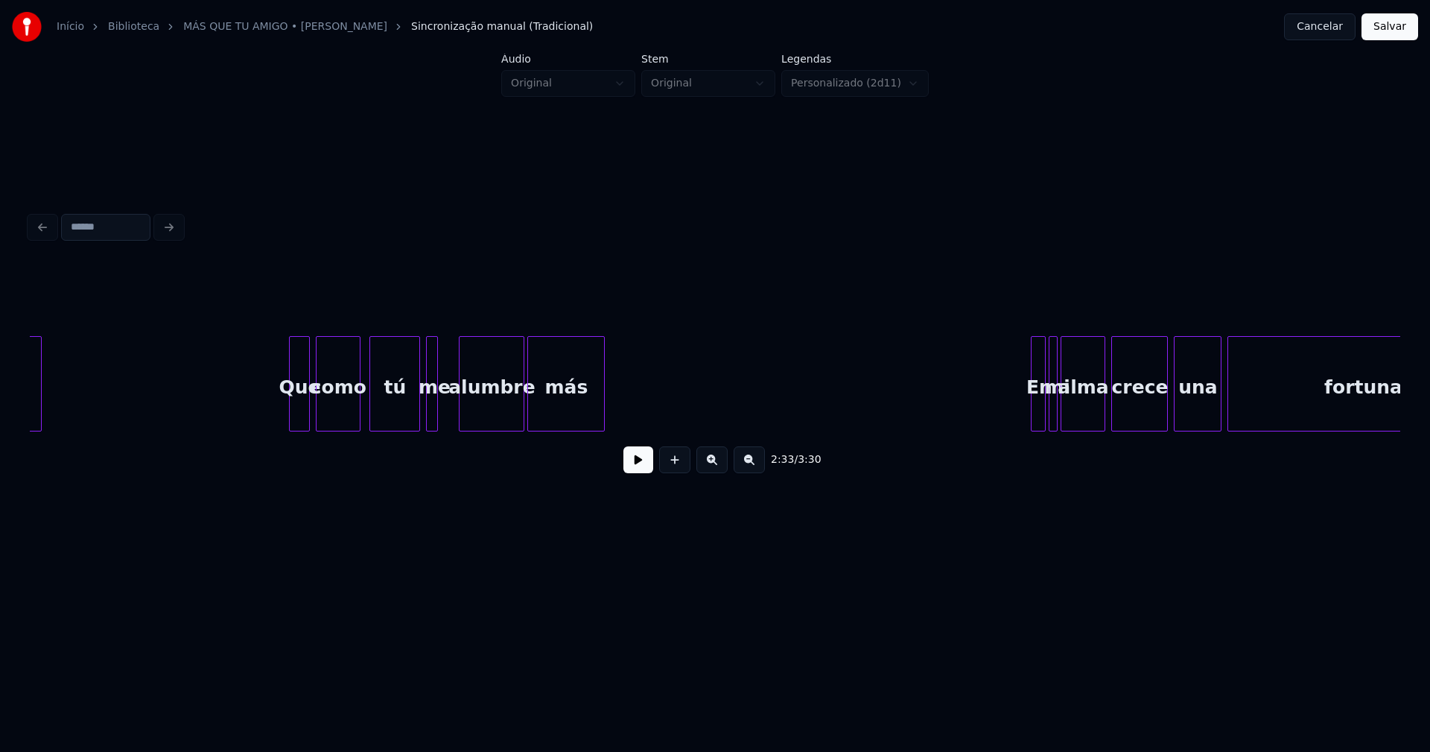
click at [460, 401] on div at bounding box center [462, 384] width 4 height 94
click at [452, 403] on div at bounding box center [453, 384] width 4 height 94
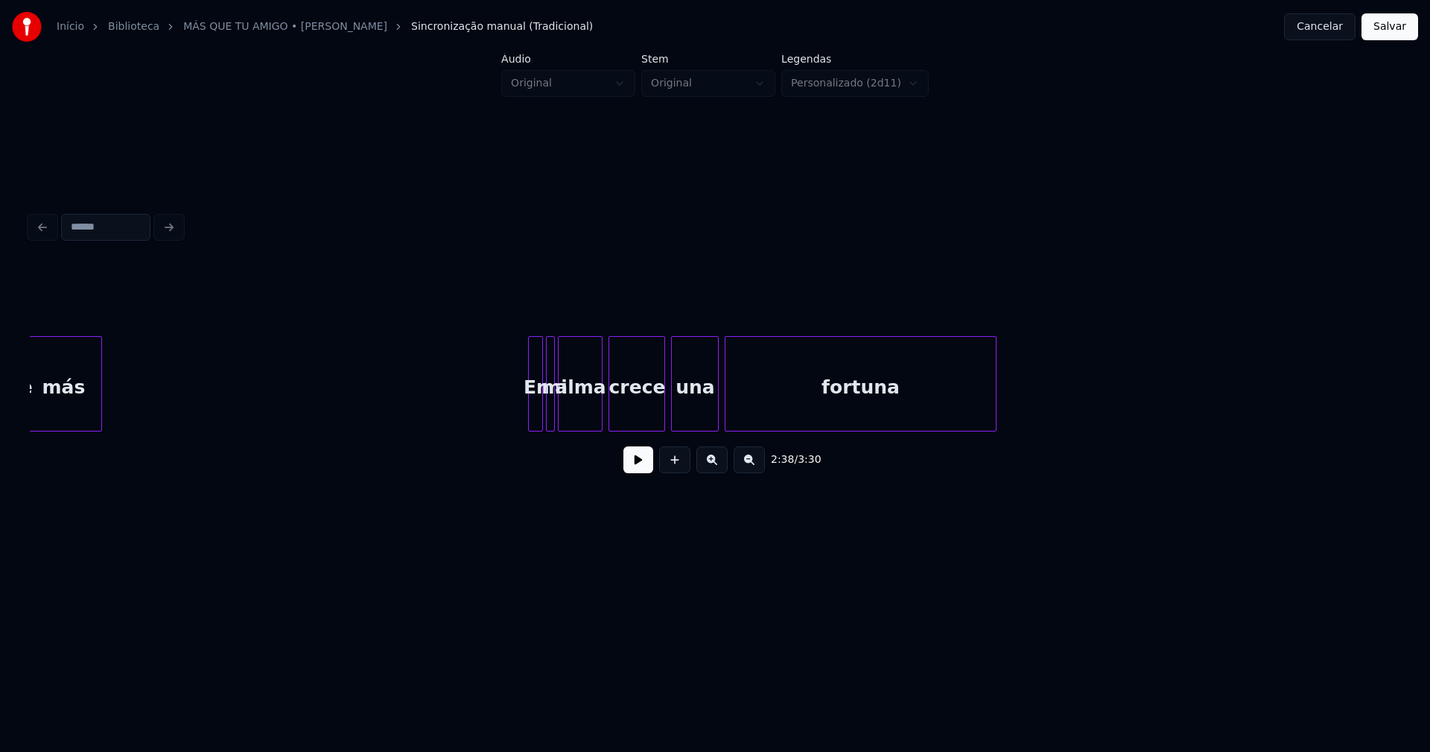
scroll to position [0, 23804]
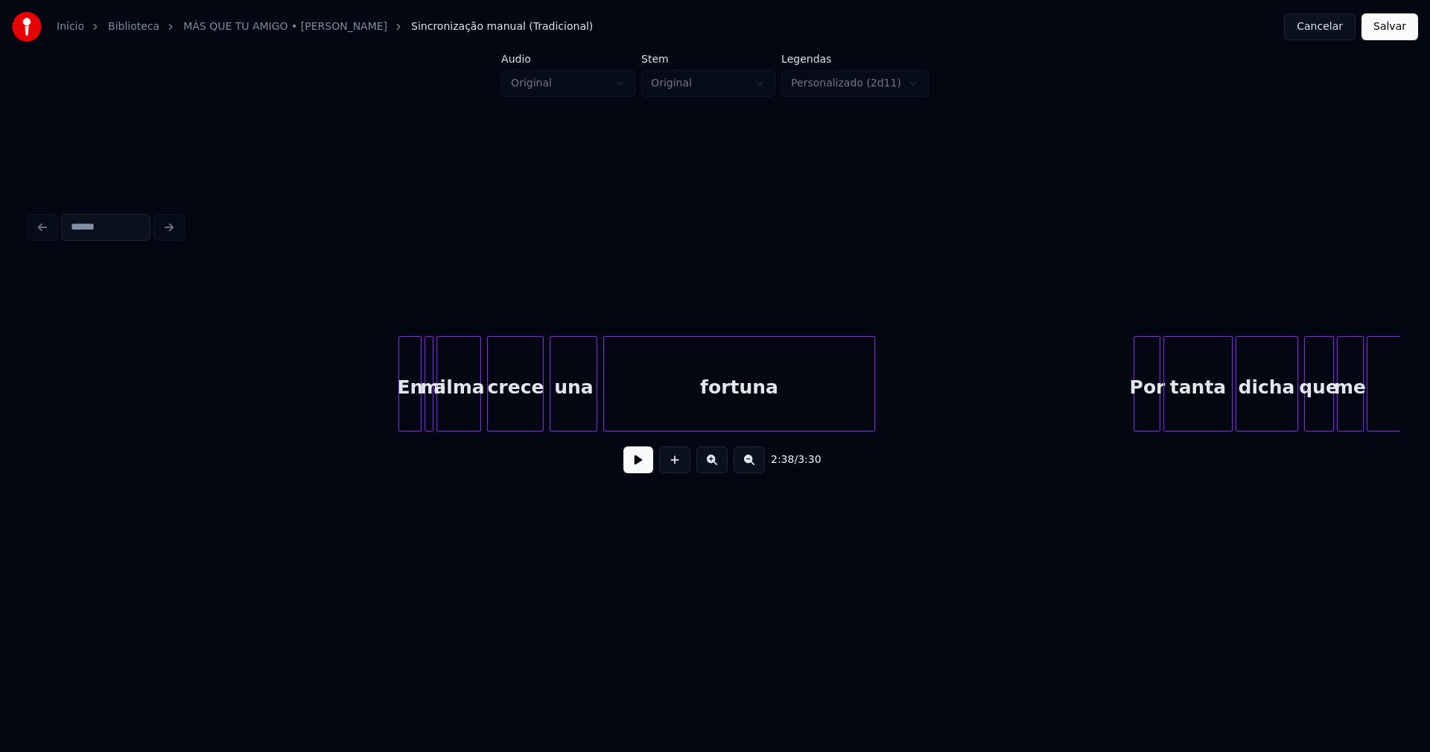
click at [404, 406] on div at bounding box center [401, 384] width 4 height 94
click at [409, 407] on div "En" at bounding box center [405, 387] width 22 height 101
click at [422, 405] on div at bounding box center [424, 384] width 4 height 94
click at [456, 396] on div at bounding box center [453, 384] width 4 height 94
click at [448, 398] on div at bounding box center [447, 384] width 4 height 94
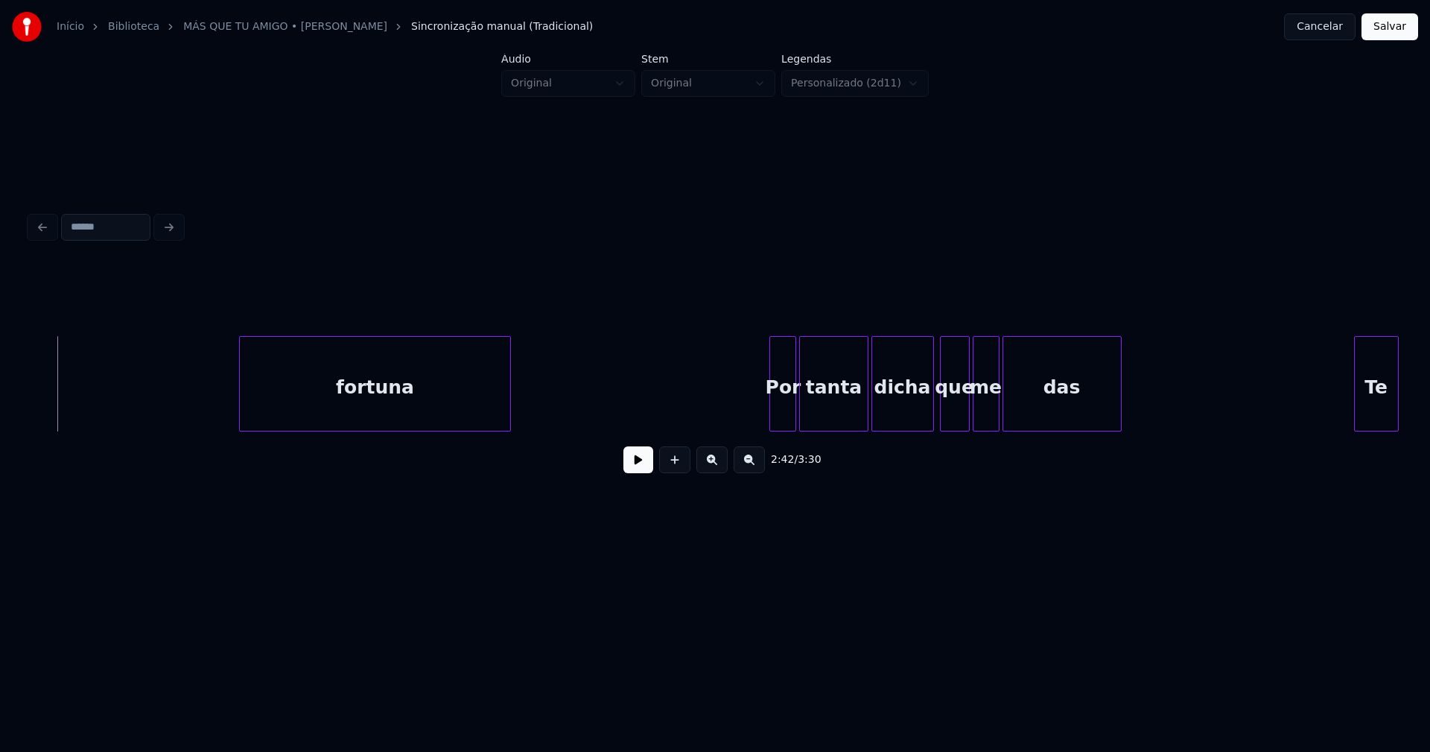
scroll to position [0, 24636]
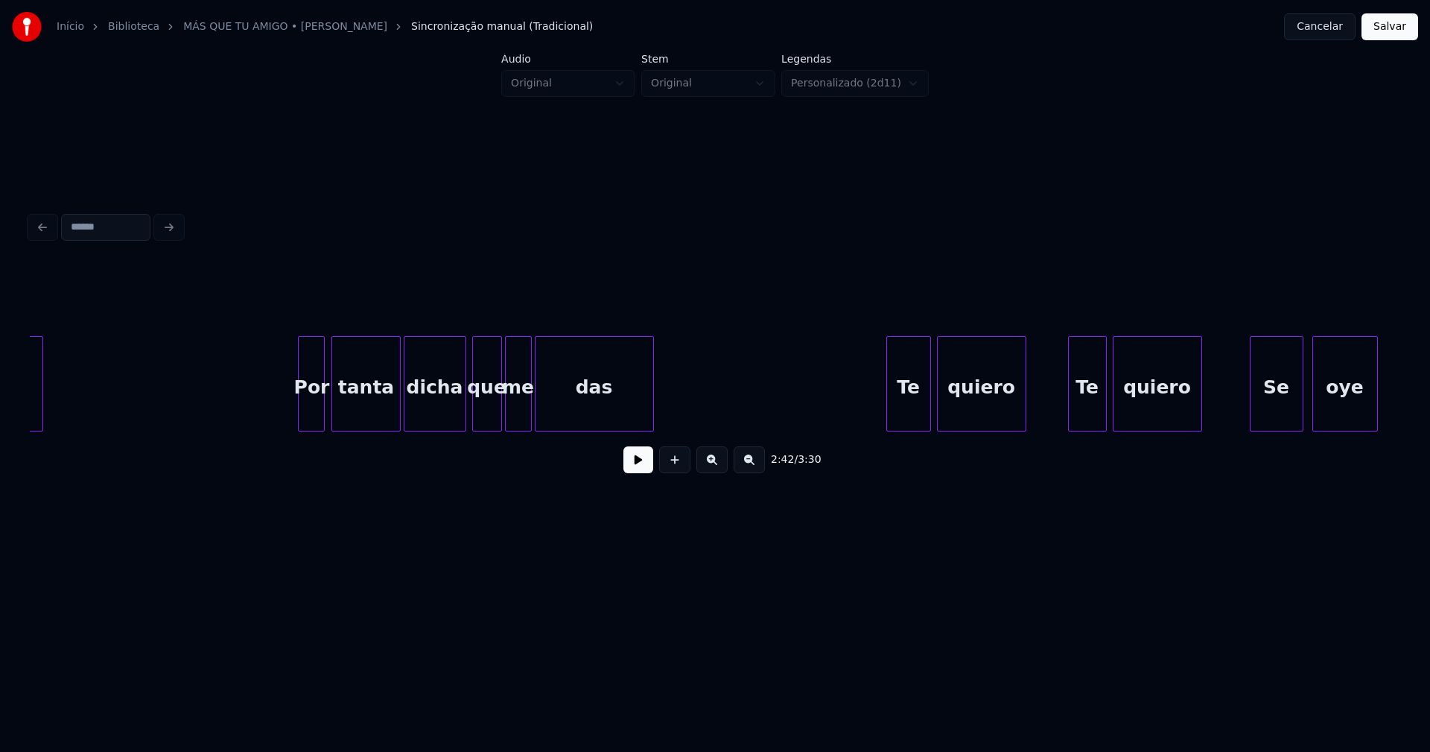
click at [311, 411] on div "Por" at bounding box center [311, 387] width 25 height 101
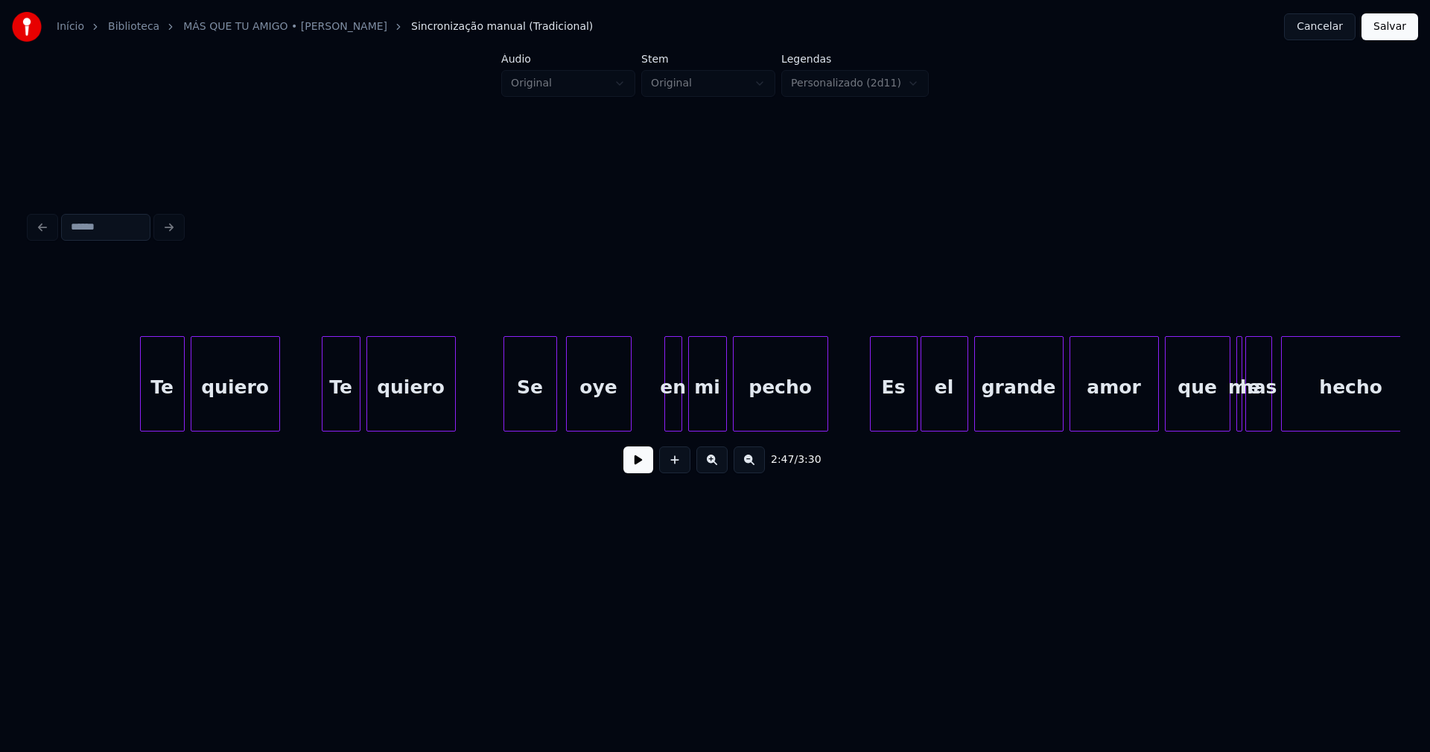
scroll to position [0, 25521]
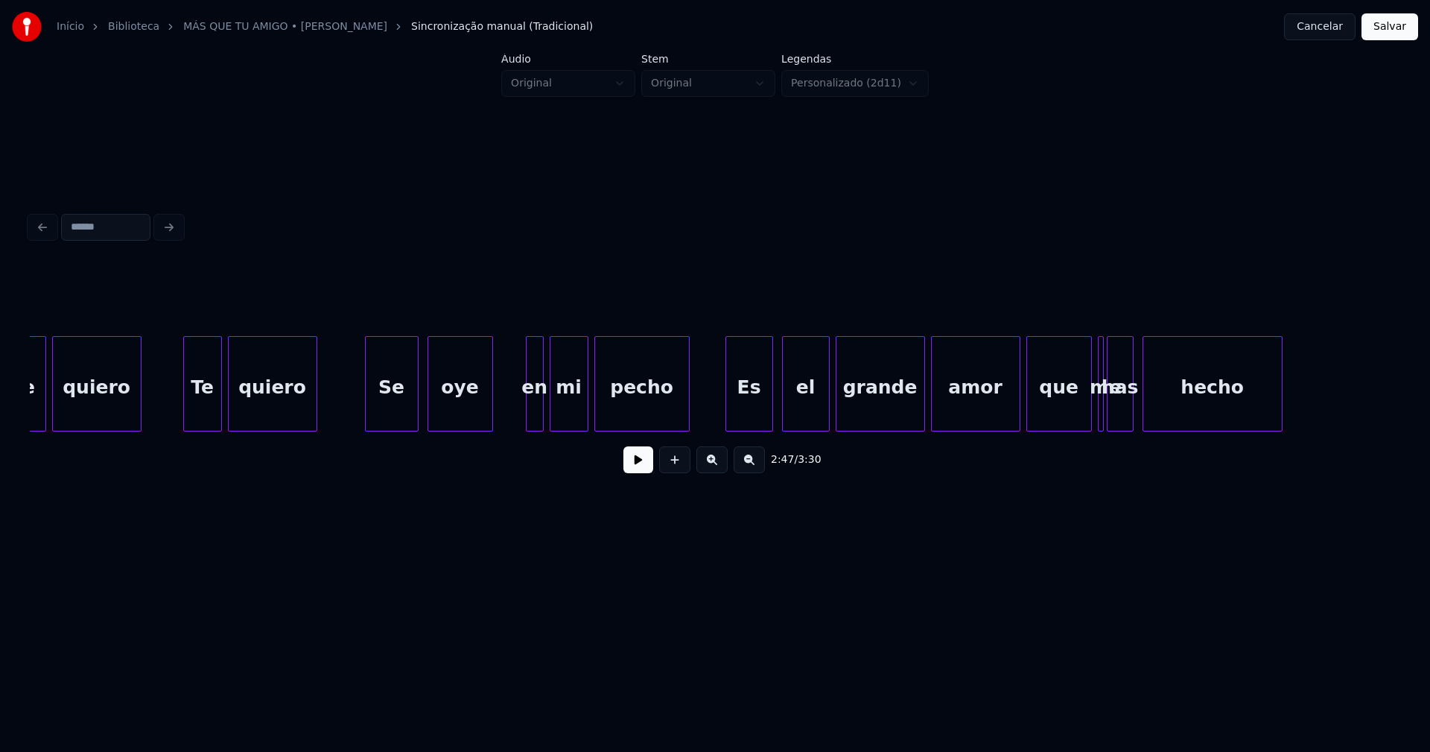
click at [745, 407] on div "Es" at bounding box center [749, 387] width 46 height 101
click at [900, 419] on div at bounding box center [899, 384] width 4 height 94
click at [920, 411] on div at bounding box center [919, 384] width 4 height 94
click at [1127, 417] on div "has" at bounding box center [1126, 387] width 25 height 101
click at [1108, 422] on div at bounding box center [1108, 384] width 4 height 94
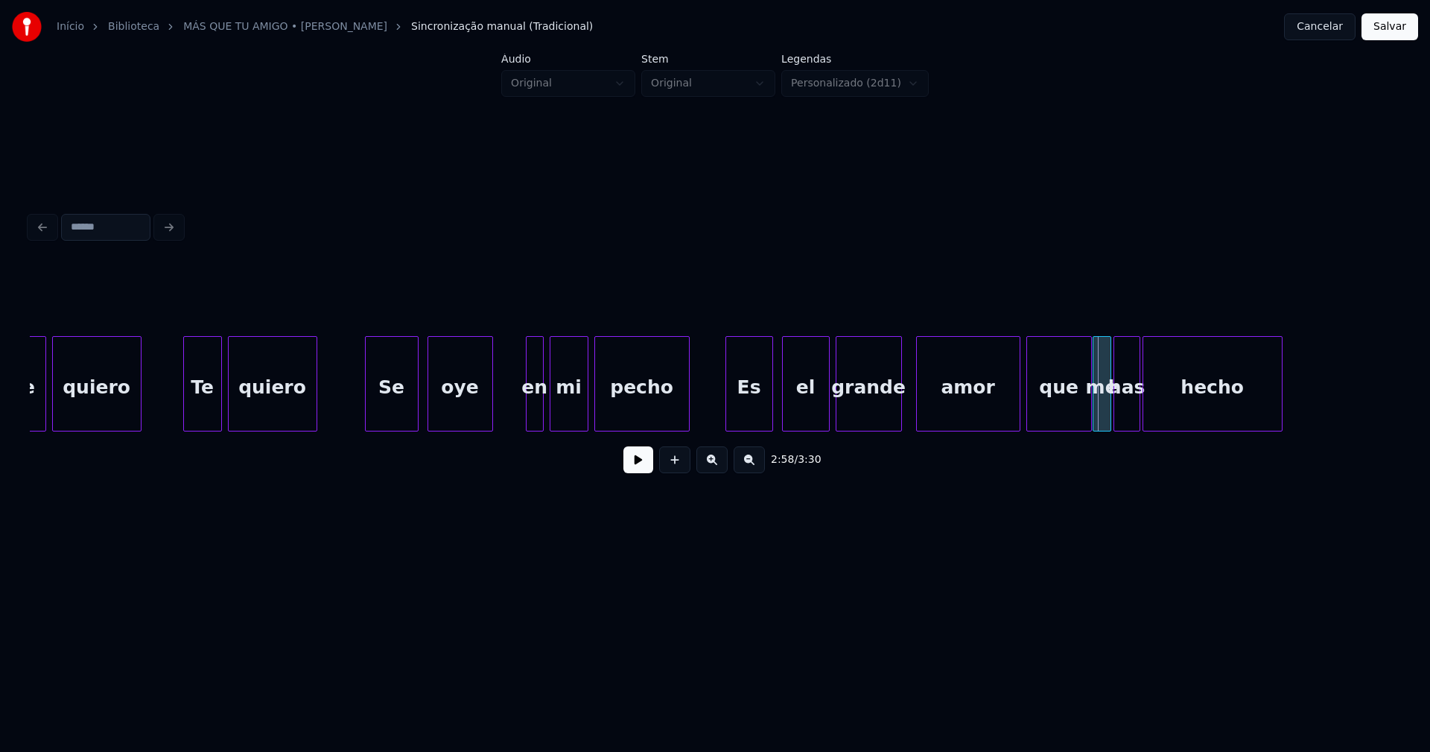
click at [1094, 419] on div at bounding box center [1096, 384] width 4 height 94
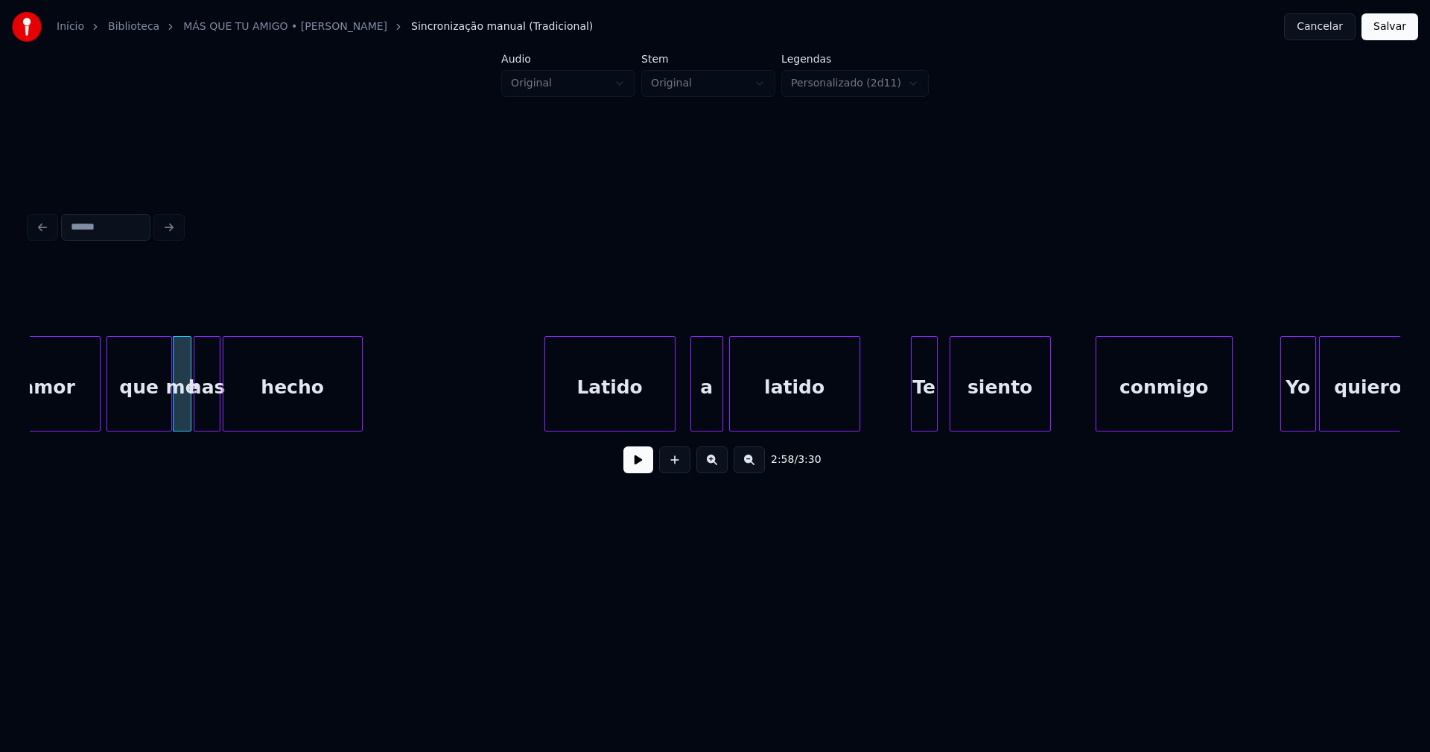
scroll to position [0, 26492]
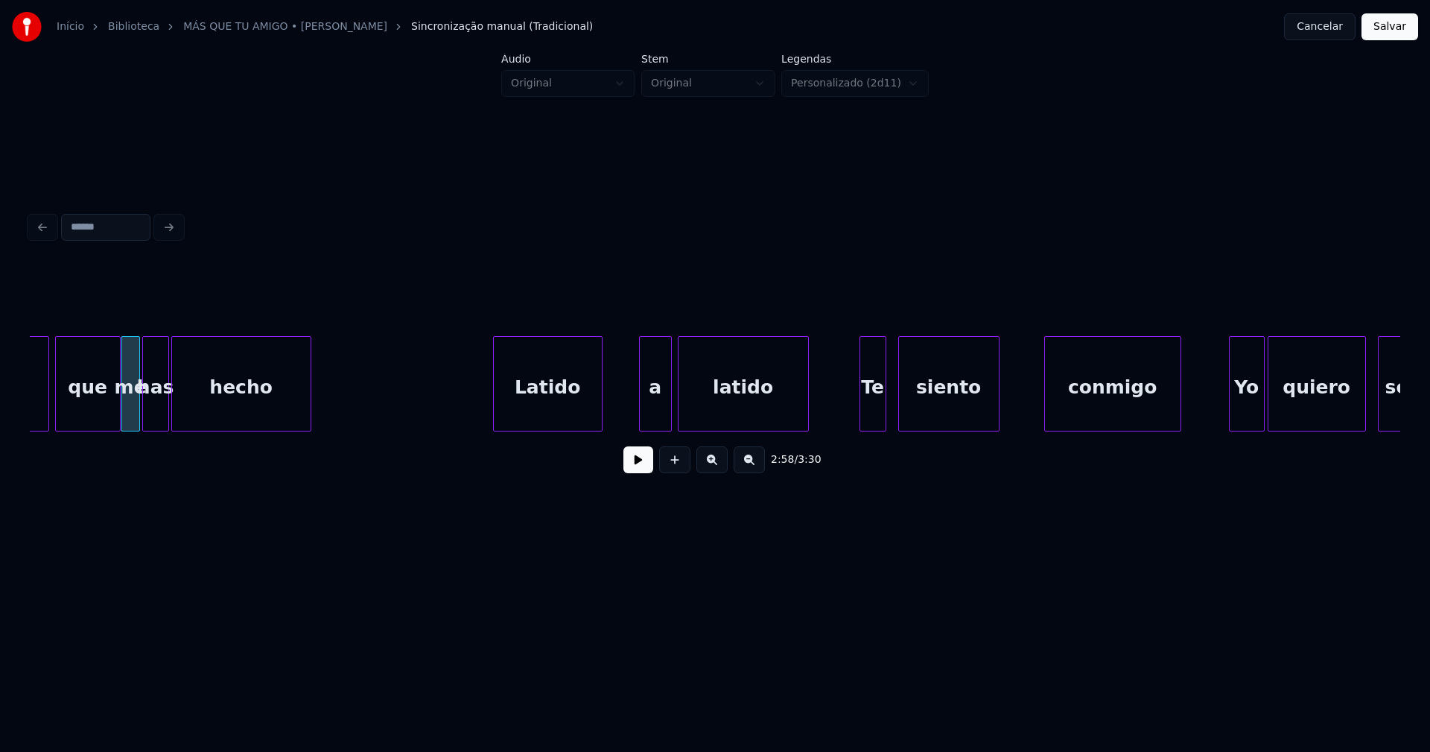
click at [598, 410] on div at bounding box center [599, 384] width 4 height 94
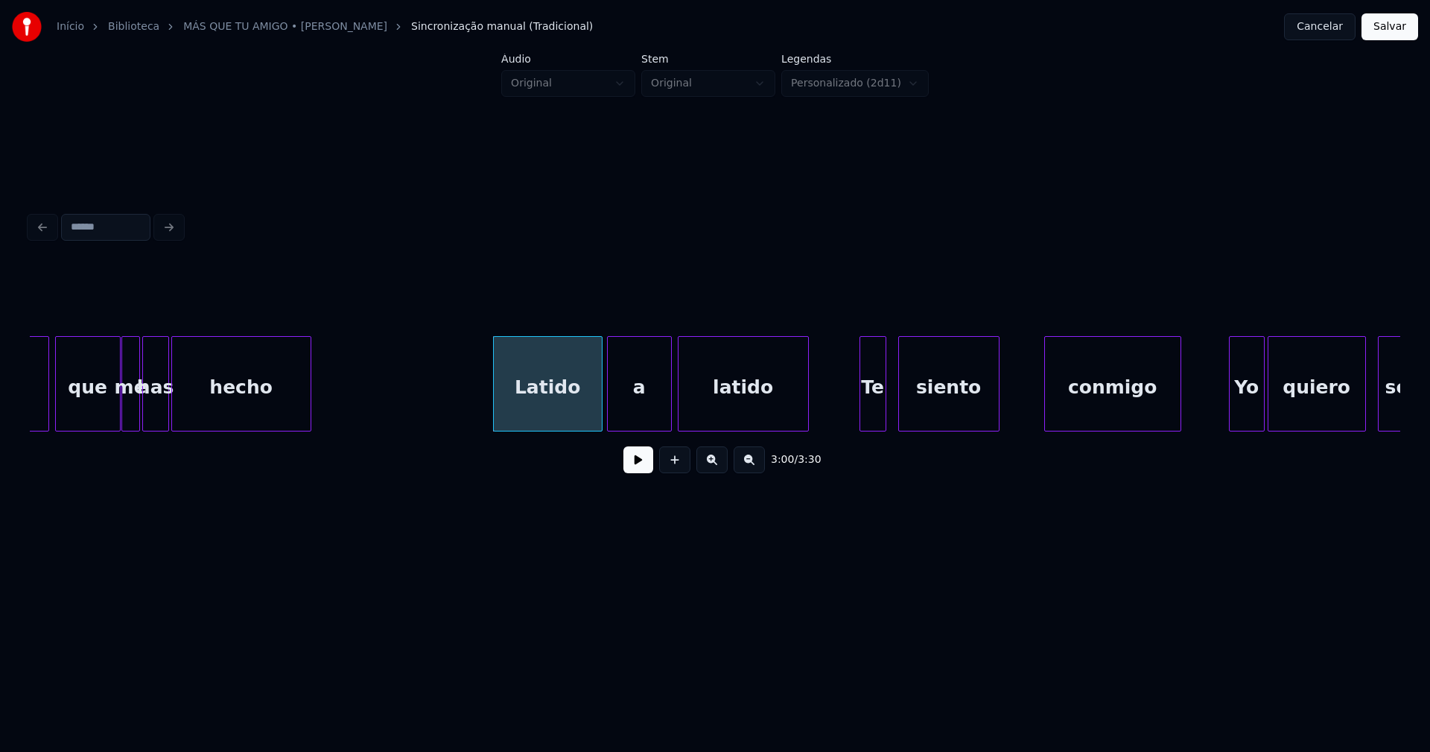
click at [609, 403] on div at bounding box center [610, 384] width 4 height 94
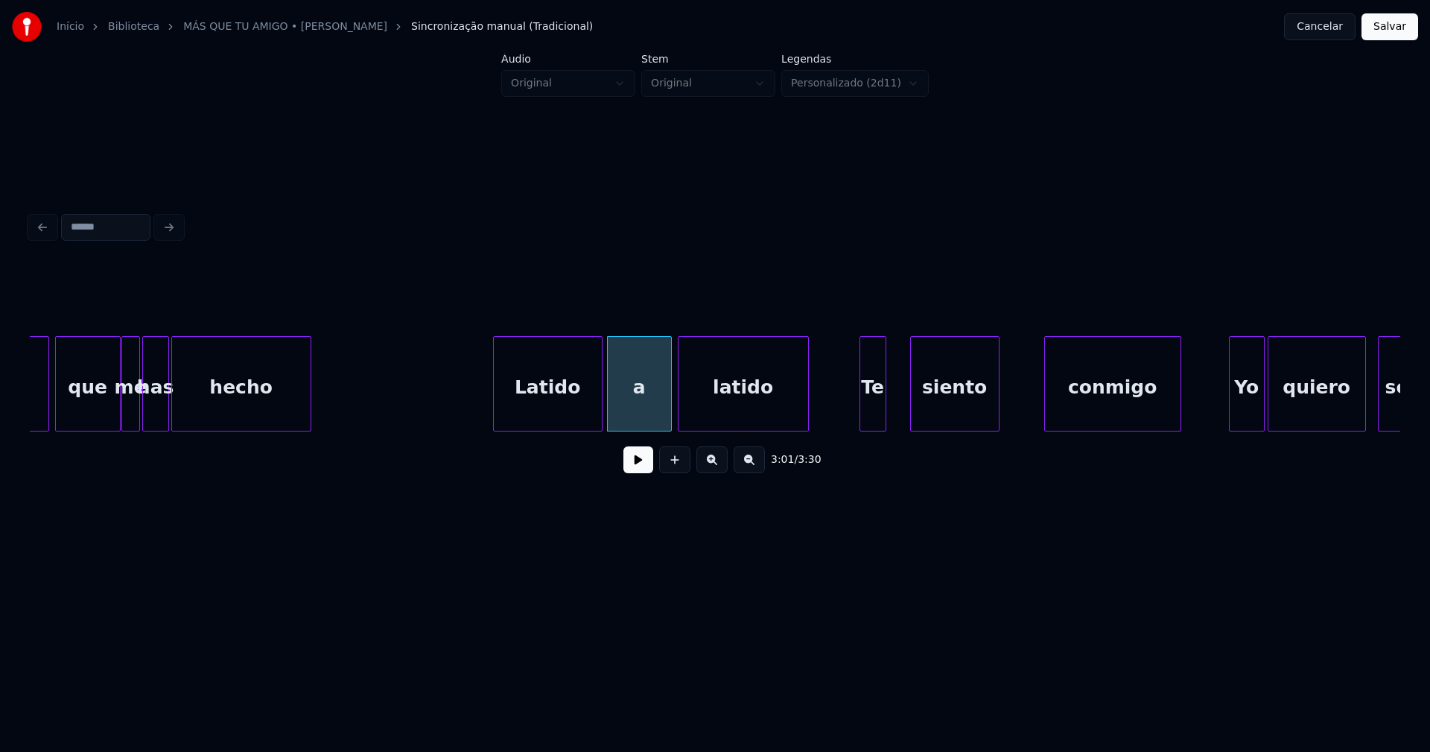
click at [913, 401] on div at bounding box center [913, 384] width 4 height 94
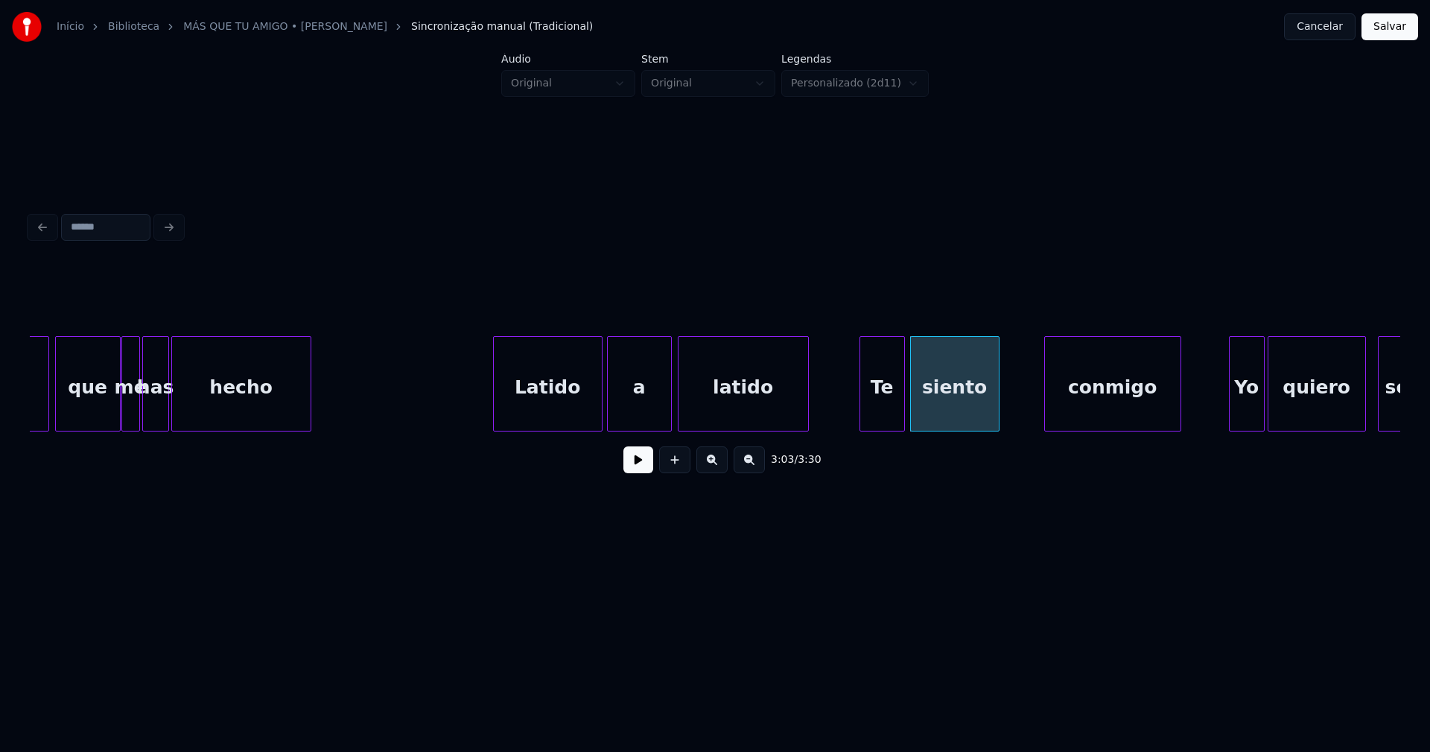
click at [902, 398] on div at bounding box center [902, 384] width 4 height 94
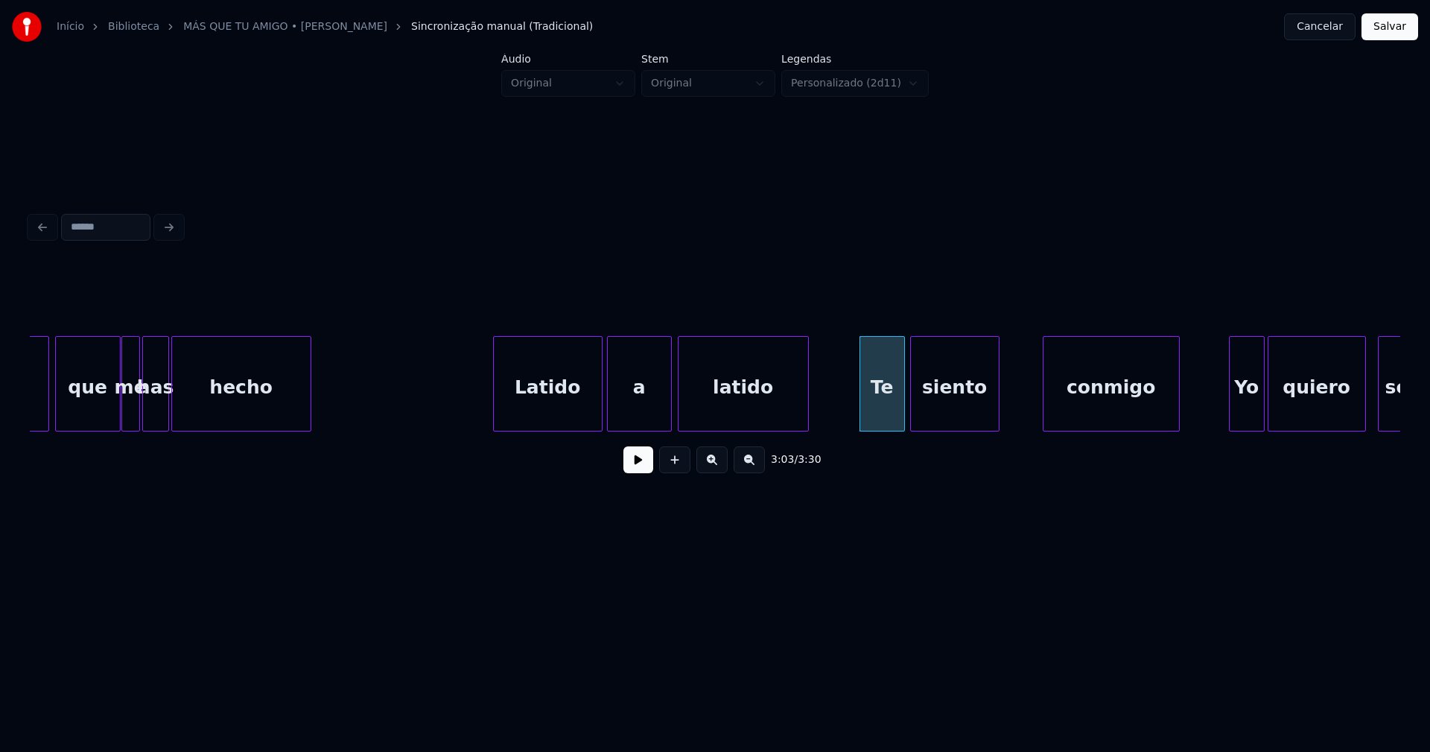
click at [1111, 407] on div "conmigo" at bounding box center [1112, 387] width 136 height 101
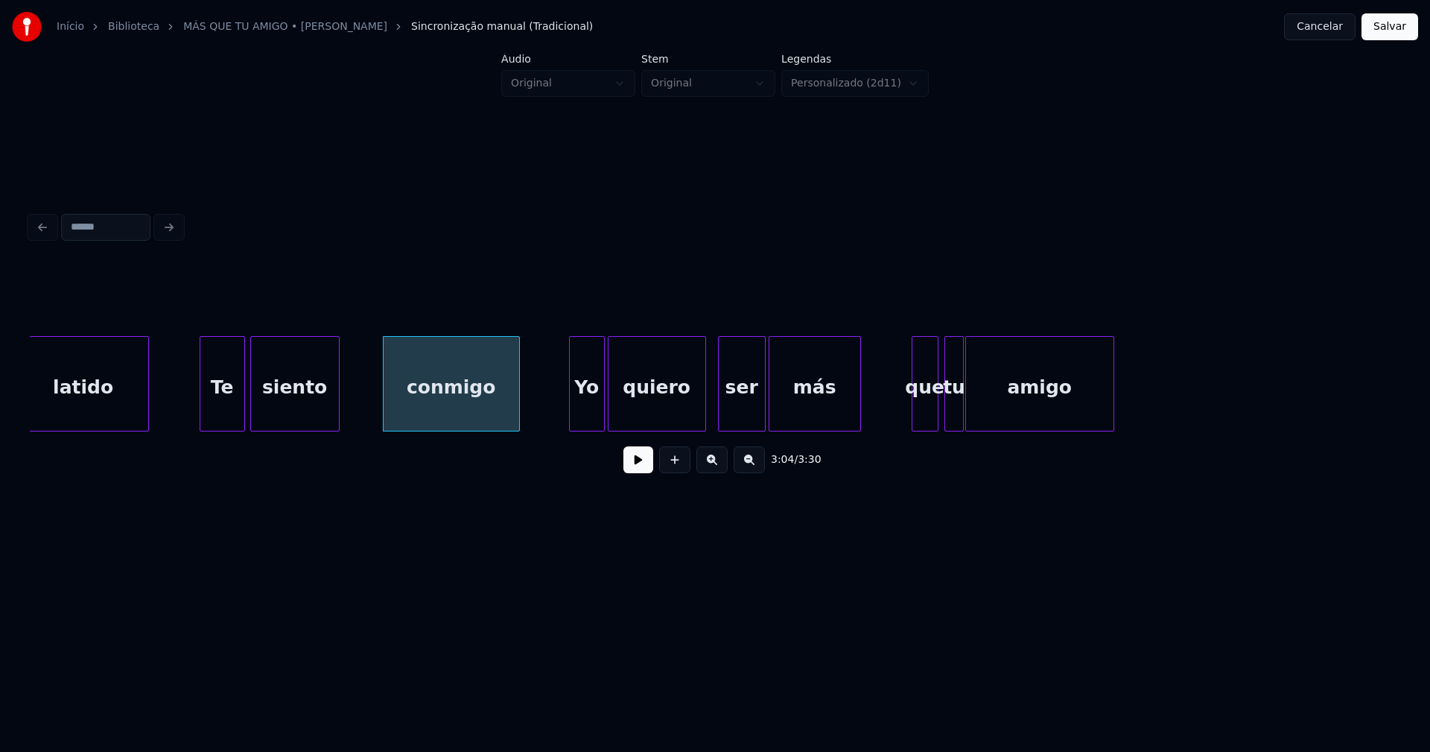
scroll to position [0, 27170]
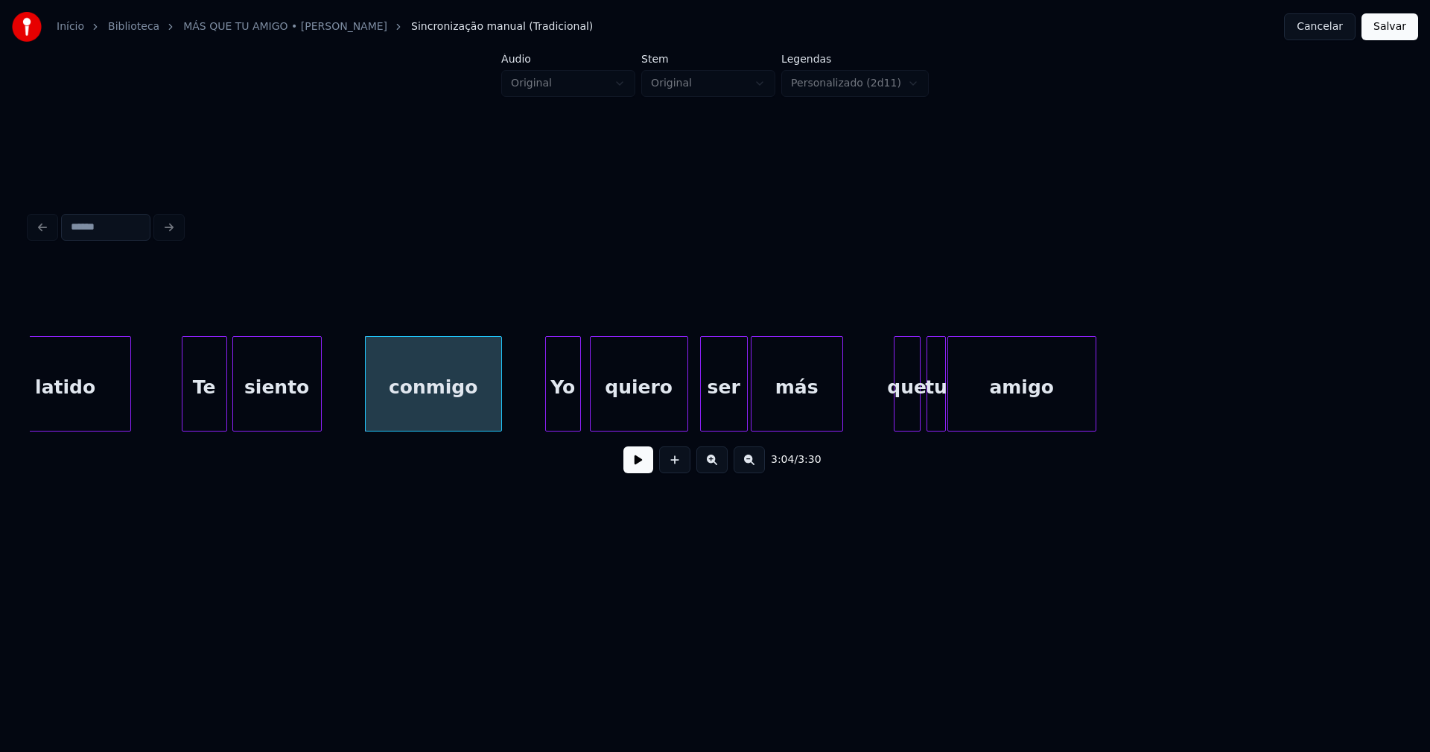
click at [565, 416] on div "Yo" at bounding box center [563, 387] width 34 height 101
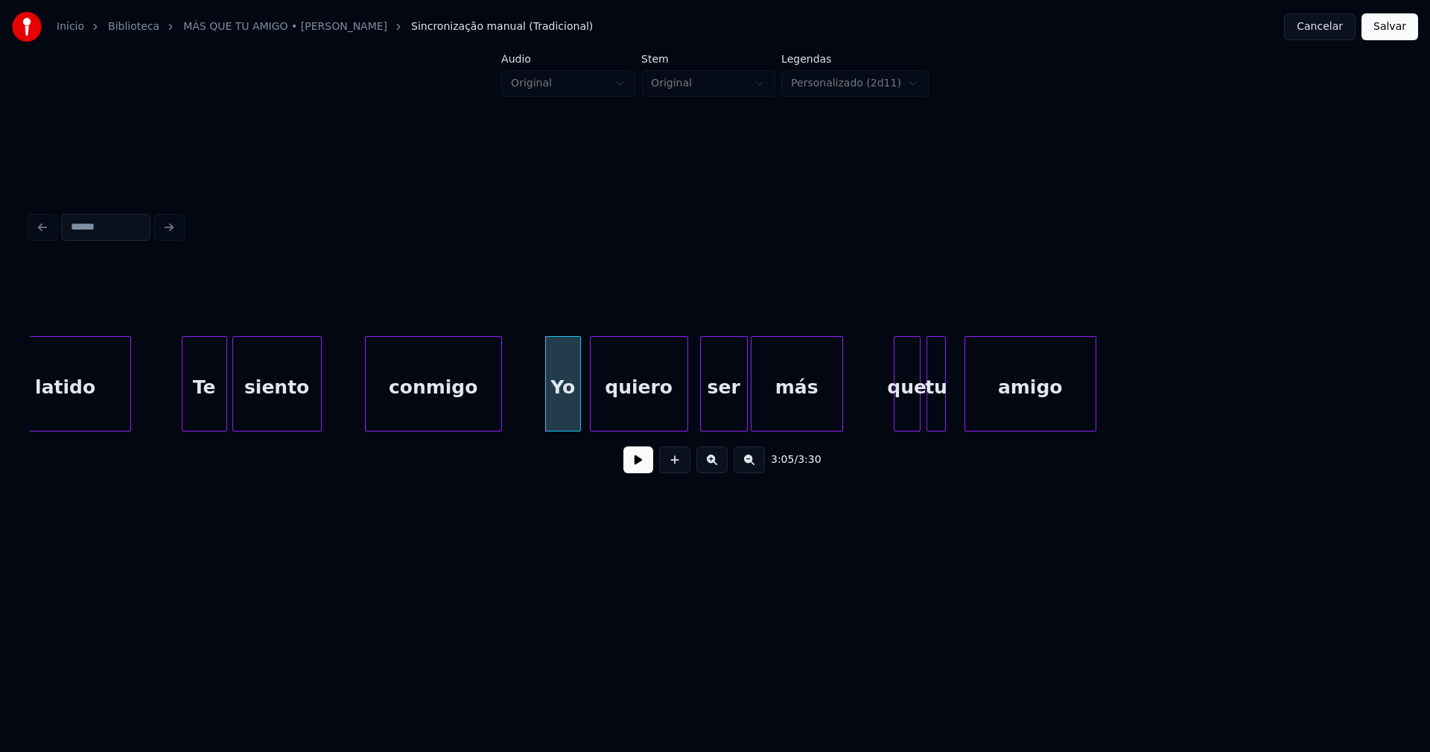
click at [968, 408] on div at bounding box center [967, 384] width 4 height 94
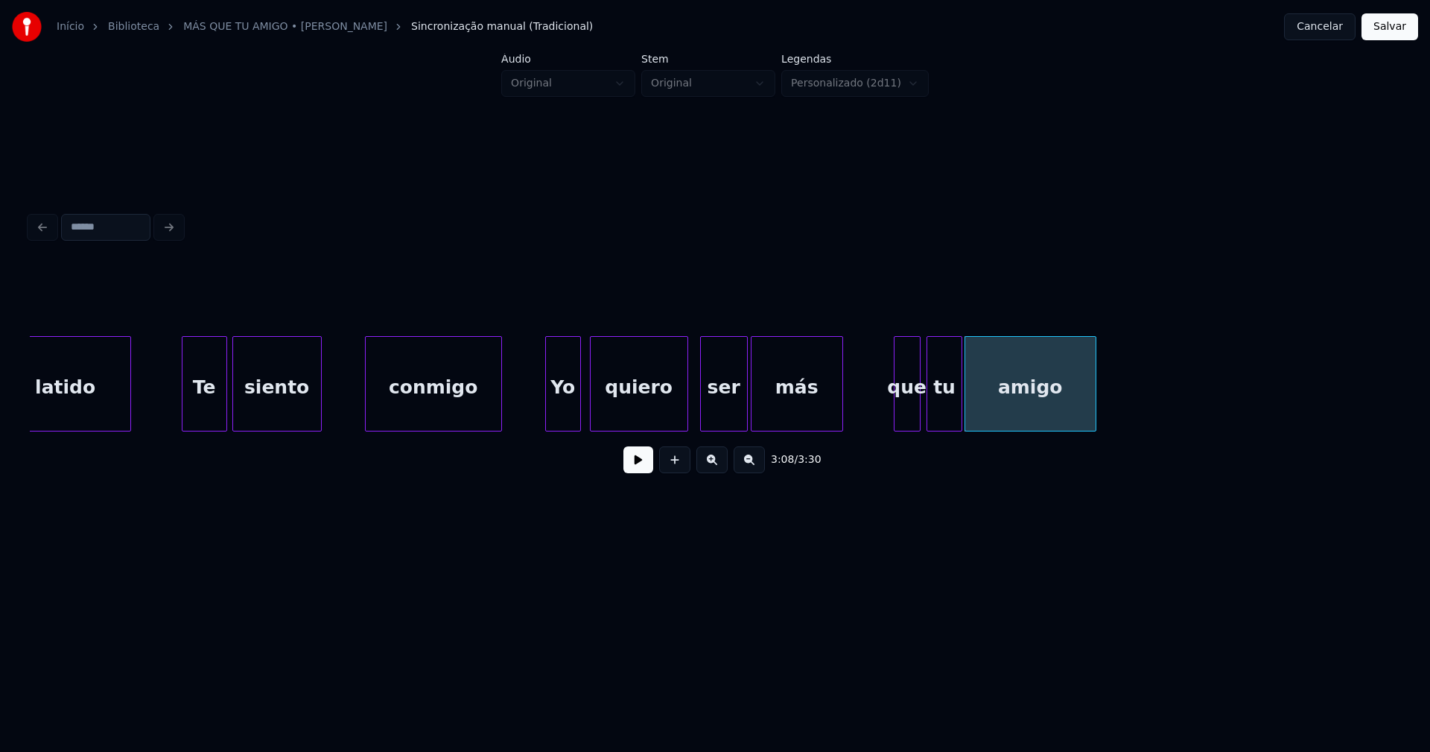
click at [960, 399] on div at bounding box center [959, 384] width 4 height 94
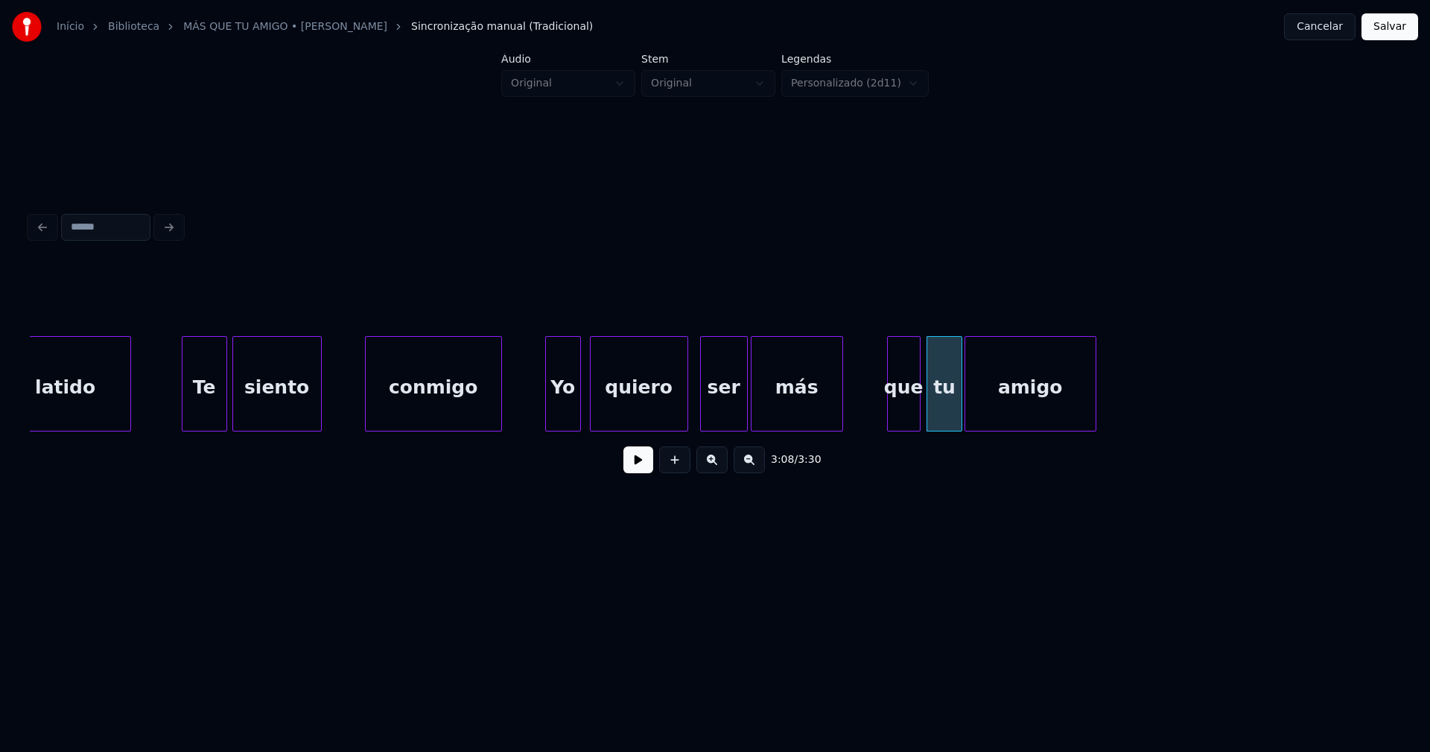
click at [888, 406] on div at bounding box center [890, 384] width 4 height 94
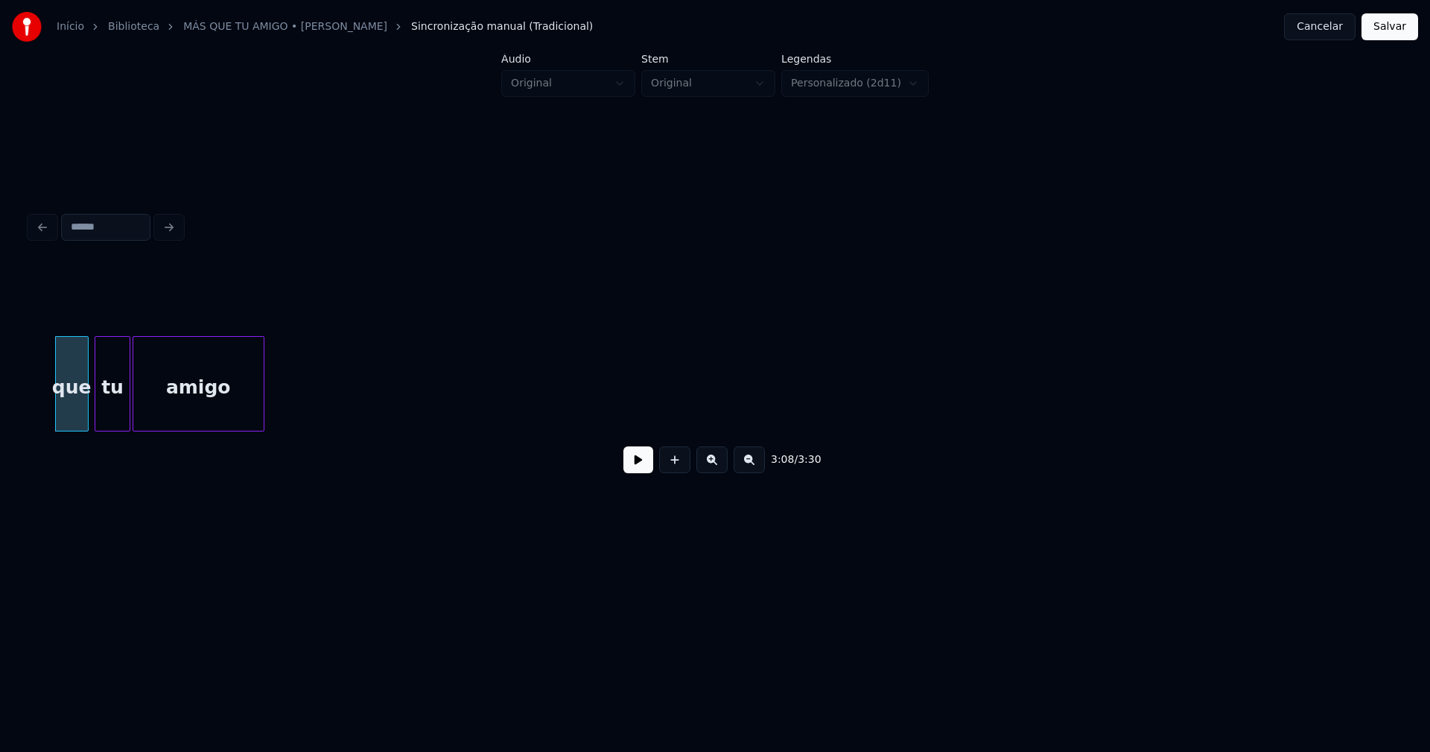
scroll to position [0, 28176]
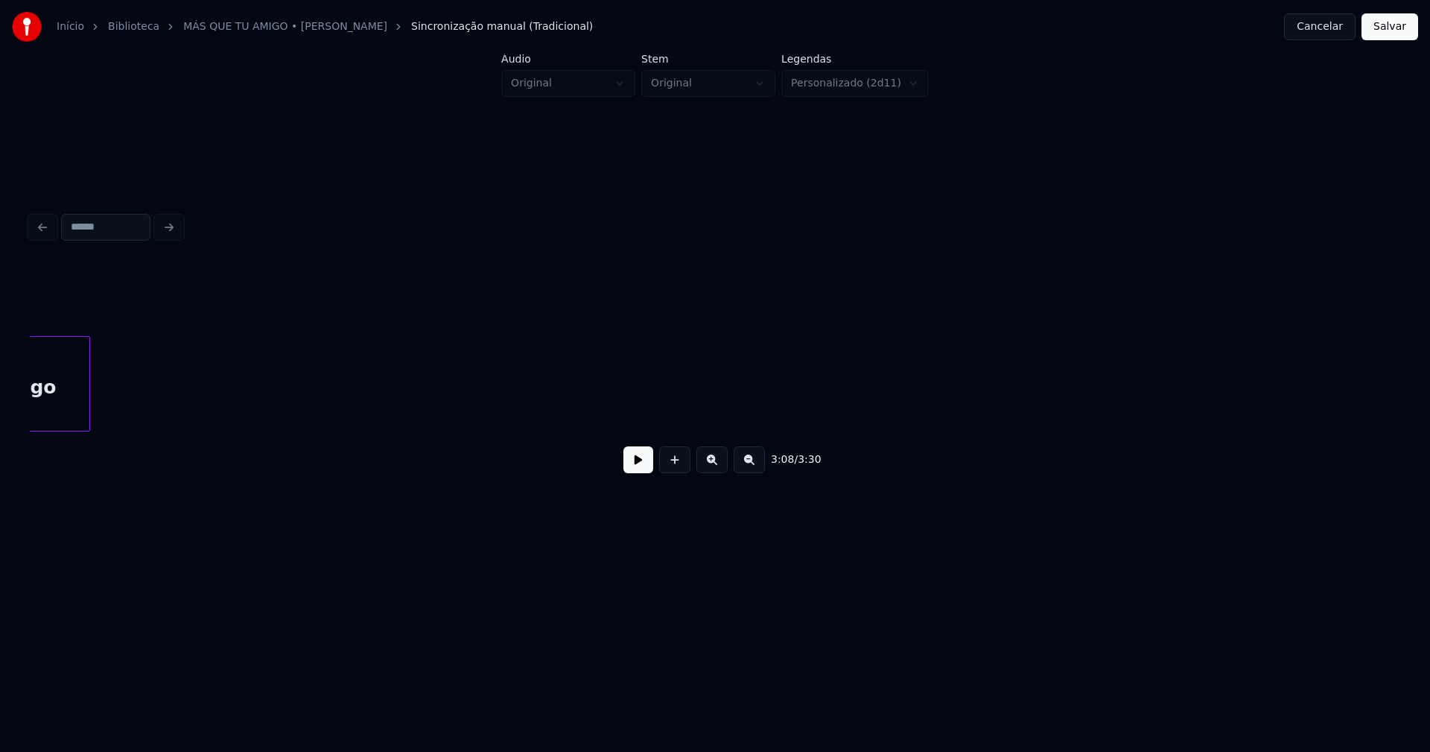
click at [1391, 32] on button "Salvar" at bounding box center [1390, 26] width 57 height 27
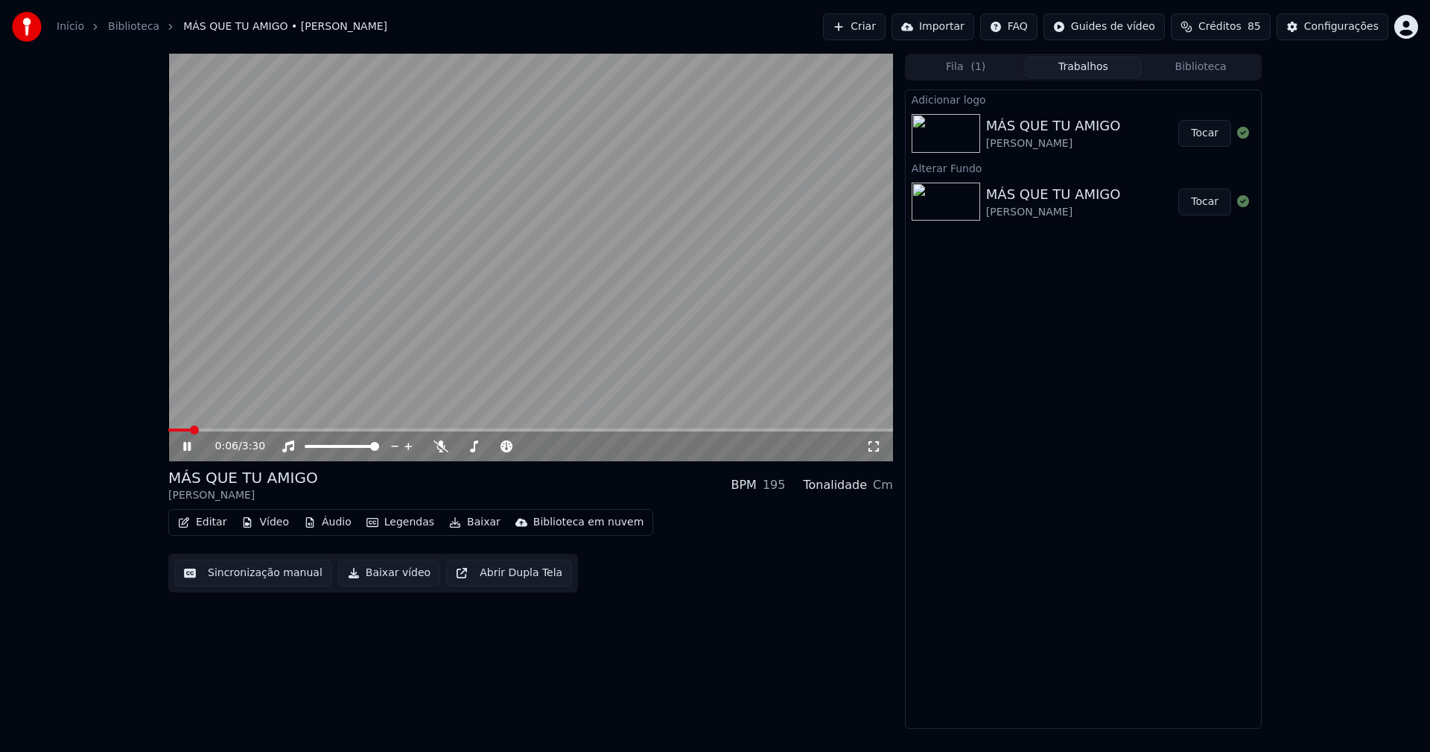
click at [878, 446] on icon at bounding box center [873, 446] width 15 height 12
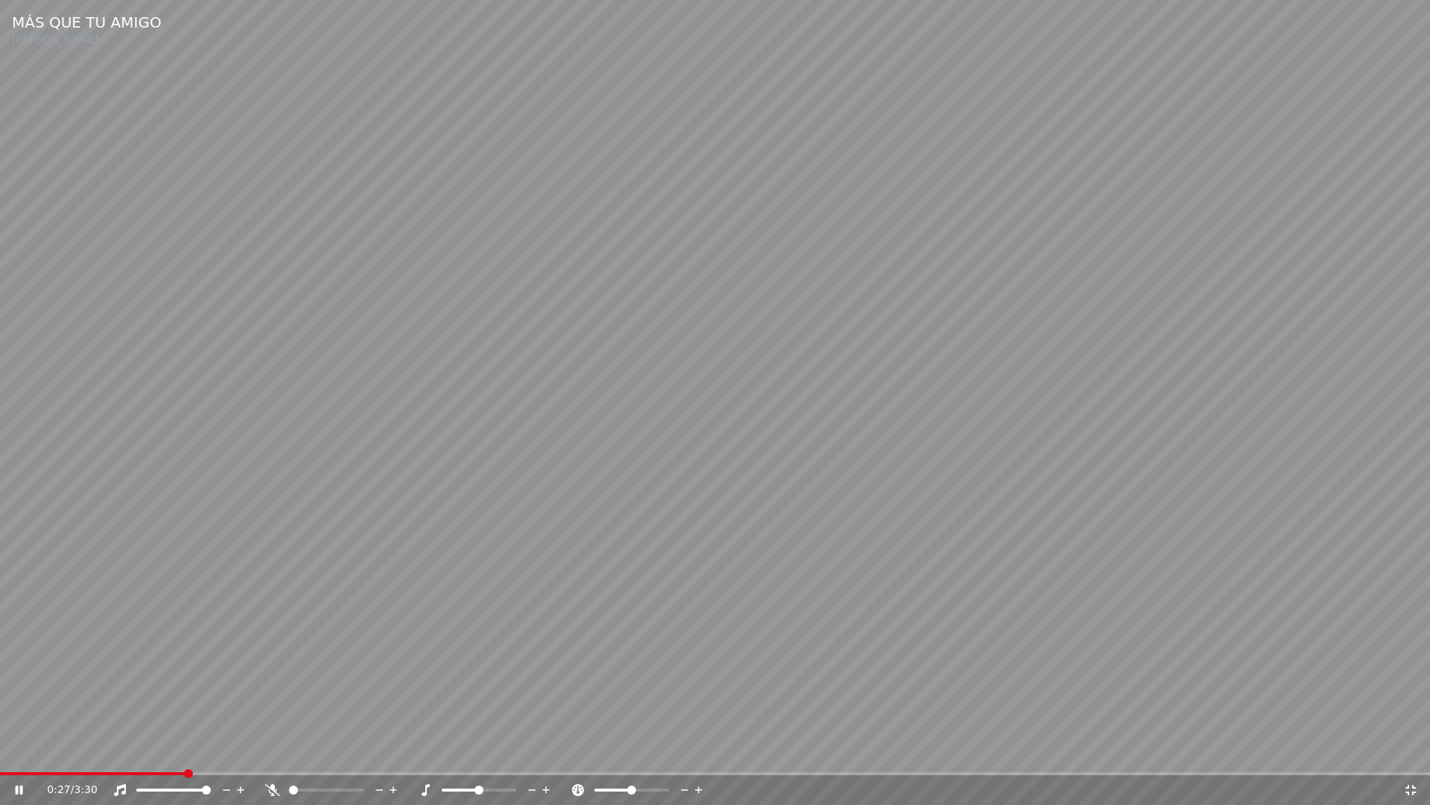
drag, startPoint x: 1412, startPoint y: 793, endPoint x: 1318, endPoint y: 687, distance: 142.0
click at [1415, 751] on icon at bounding box center [1411, 789] width 10 height 10
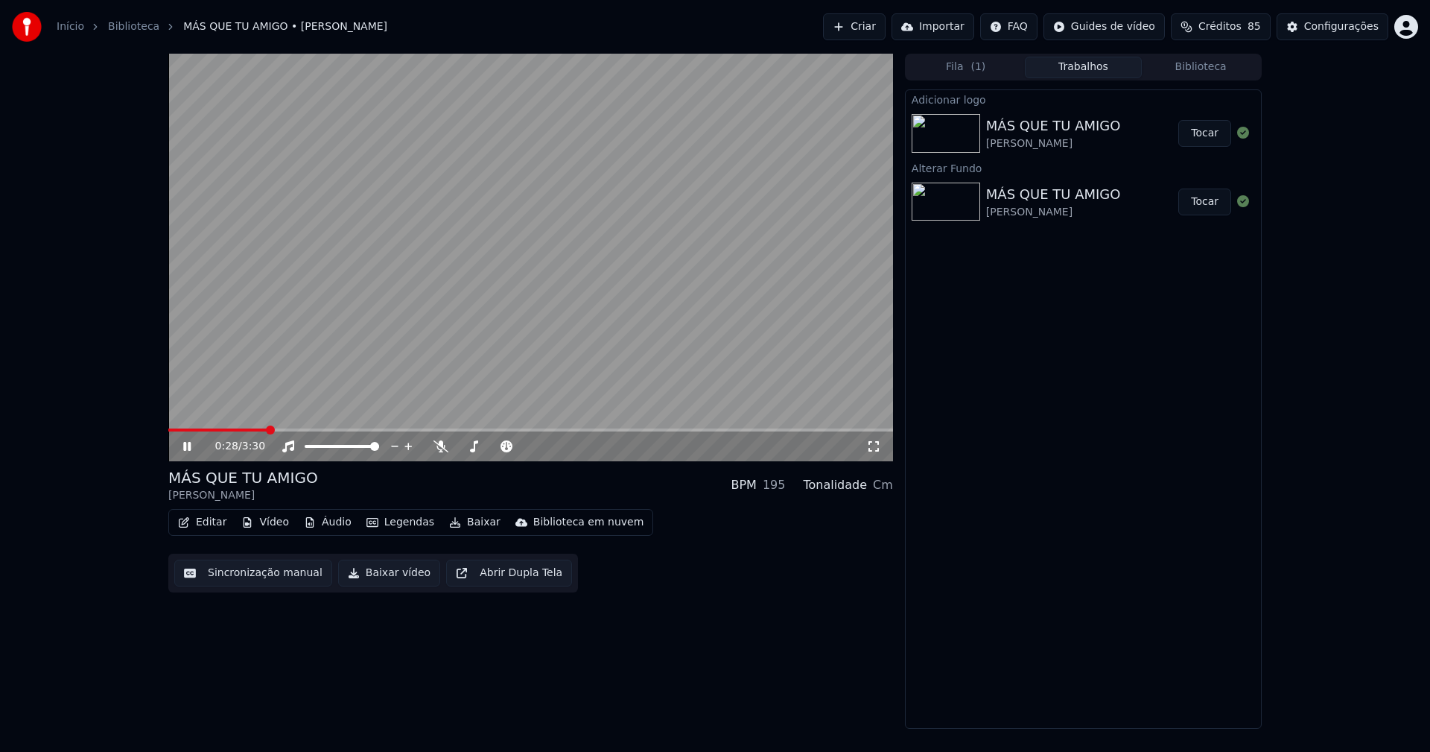
click at [192, 449] on icon at bounding box center [197, 446] width 35 height 12
click at [268, 527] on button "Vídeo" at bounding box center [265, 522] width 60 height 21
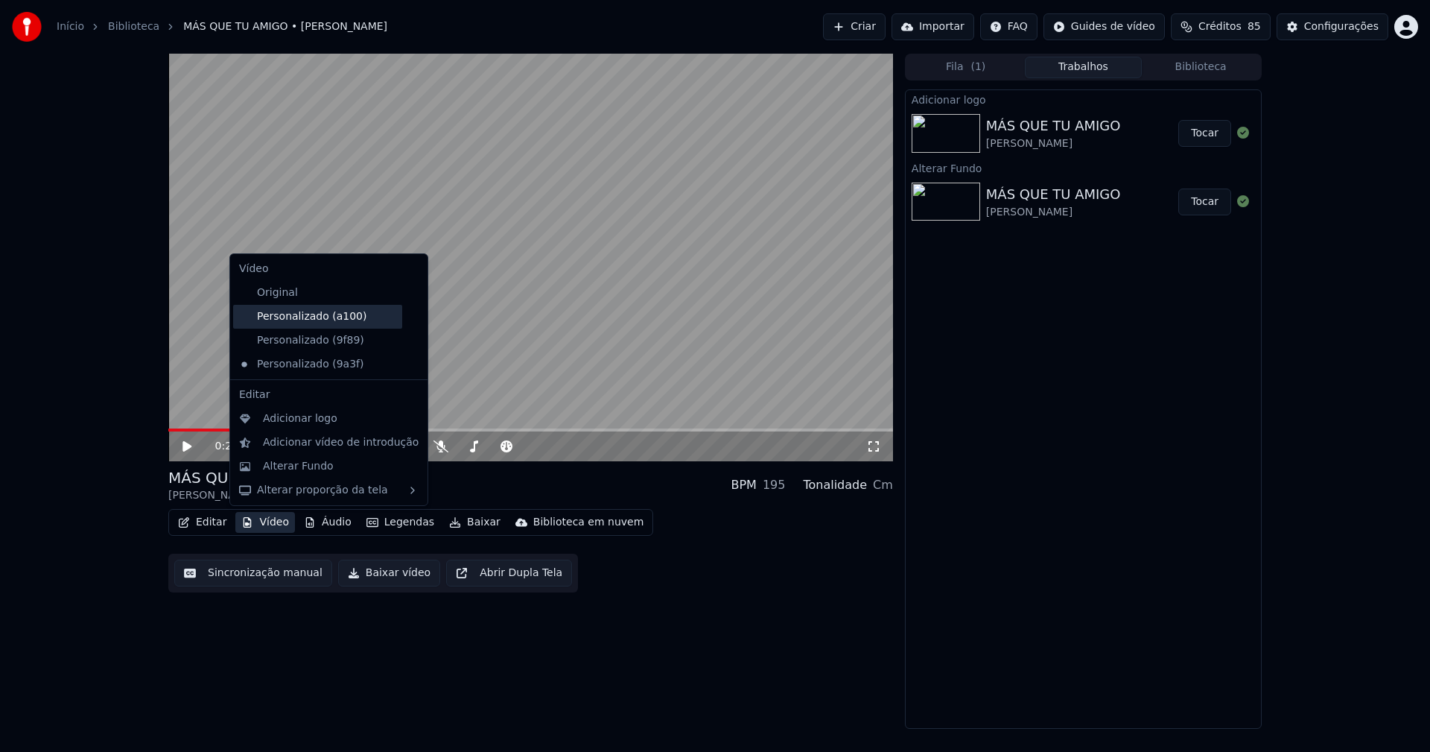
click at [310, 317] on div "Personalizado (a100)" at bounding box center [317, 317] width 169 height 24
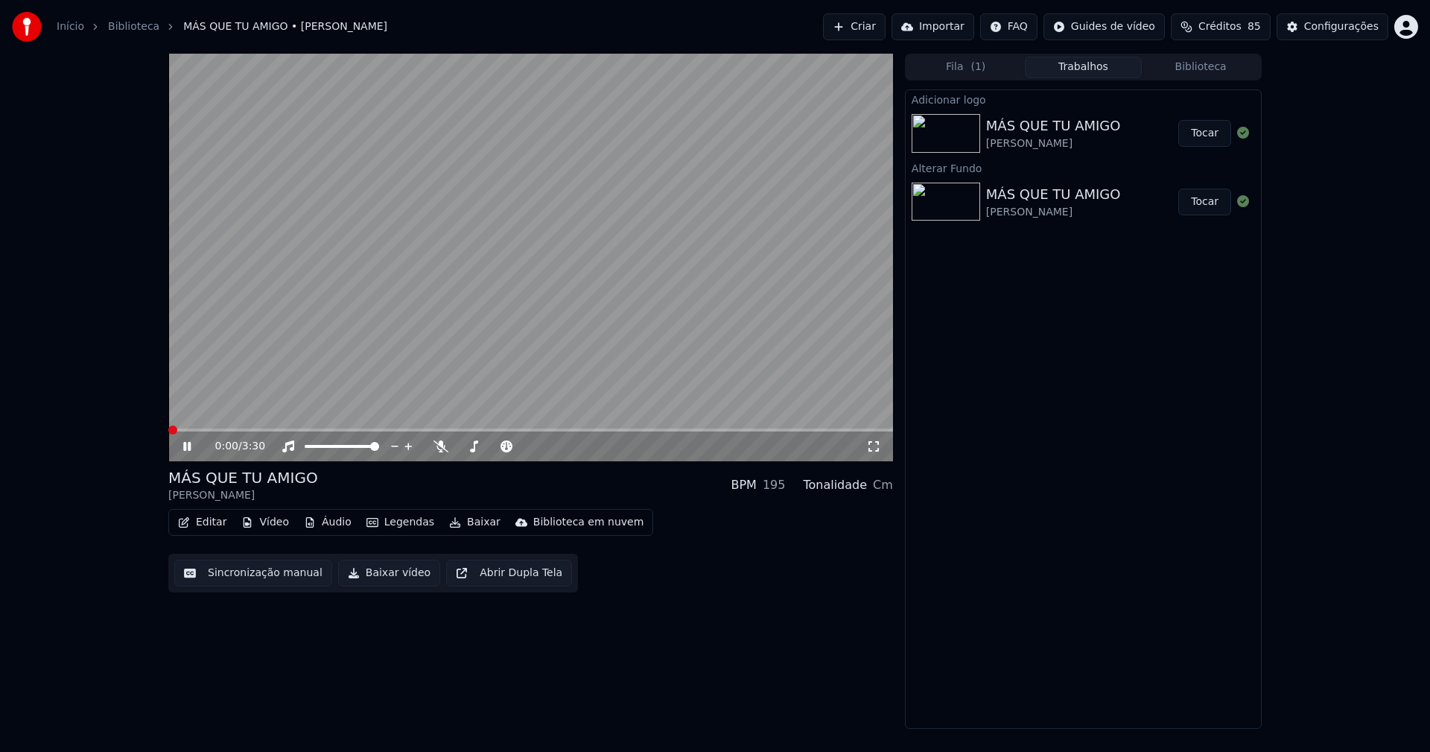
click at [190, 446] on icon at bounding box center [186, 446] width 7 height 9
click at [264, 524] on button "Vídeo" at bounding box center [265, 522] width 60 height 21
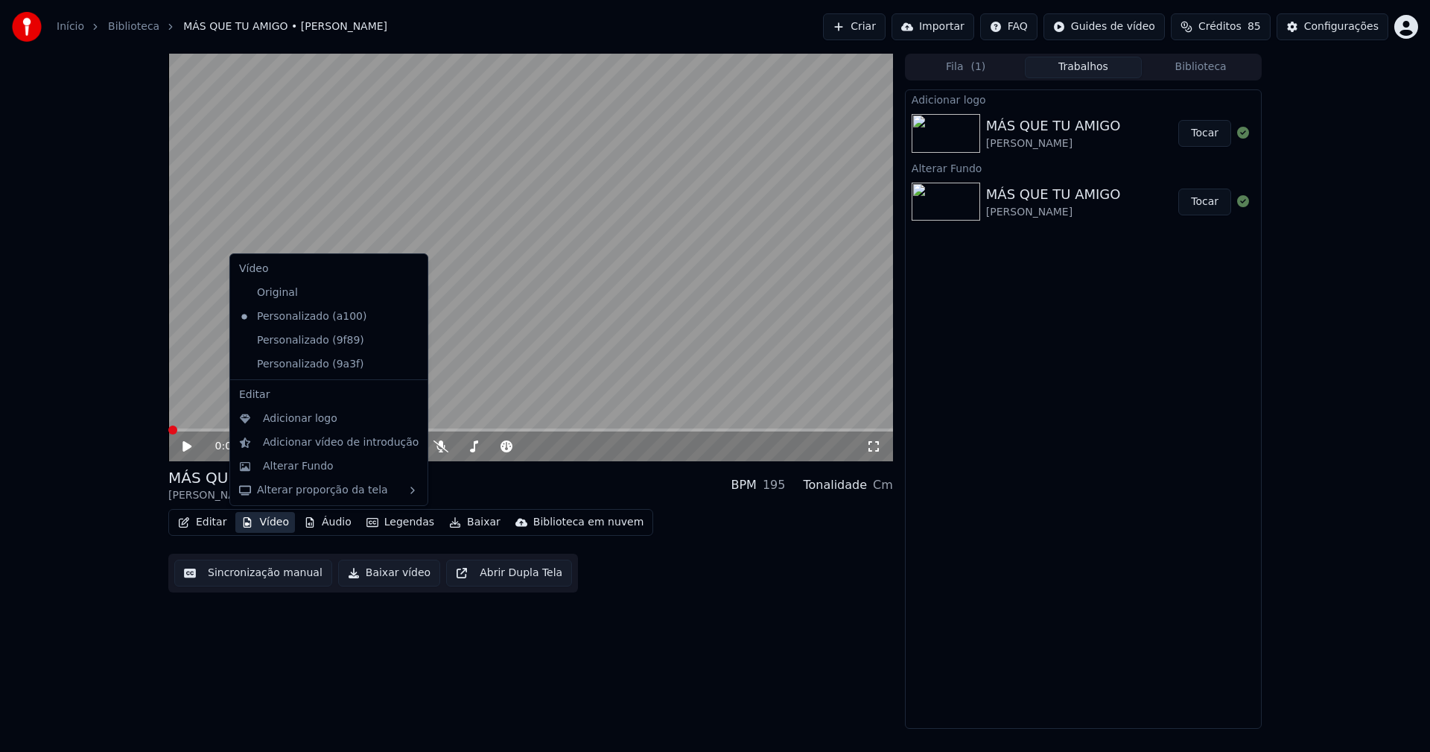
click at [408, 340] on icon at bounding box center [416, 340] width 16 height 12
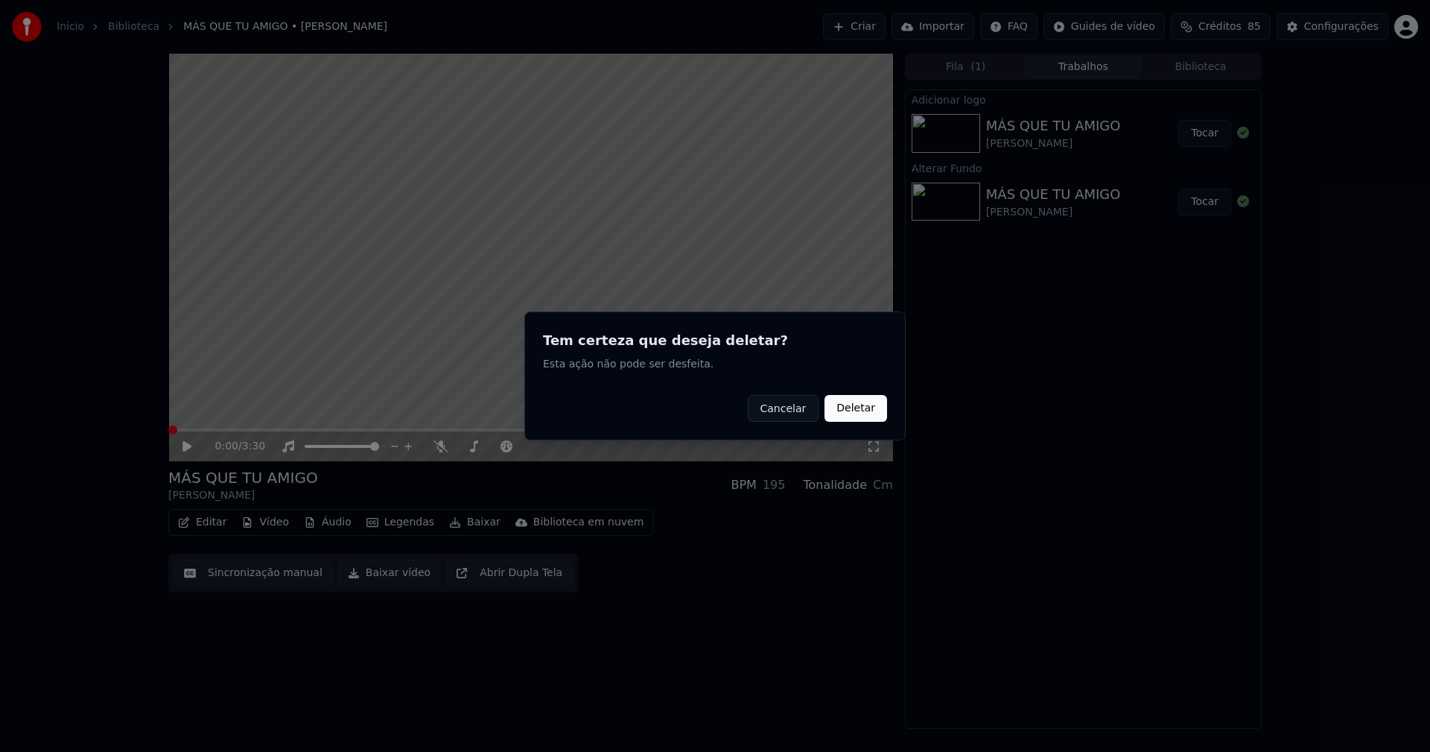
drag, startPoint x: 862, startPoint y: 411, endPoint x: 775, endPoint y: 411, distance: 87.2
click at [850, 411] on button "Deletar" at bounding box center [856, 408] width 63 height 27
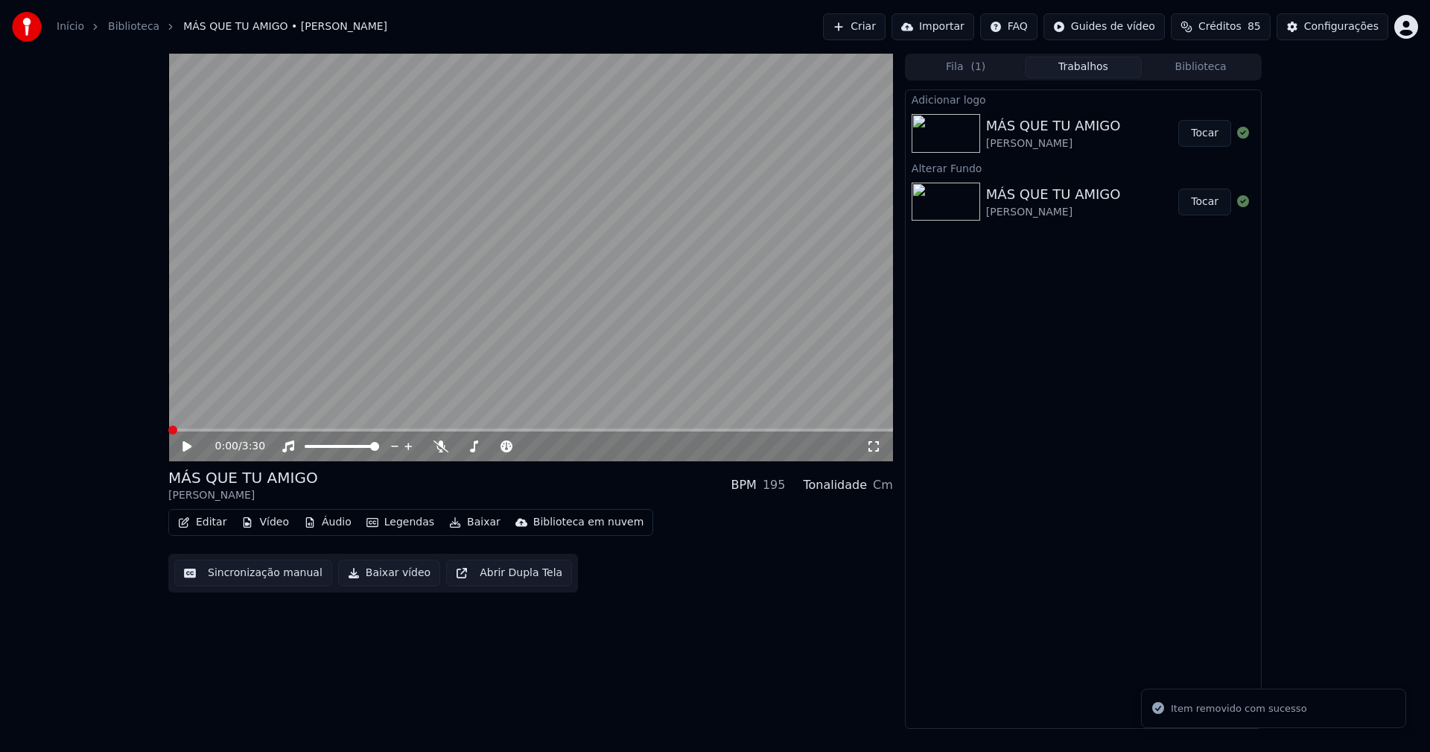
click at [274, 524] on button "Vídeo" at bounding box center [265, 522] width 60 height 21
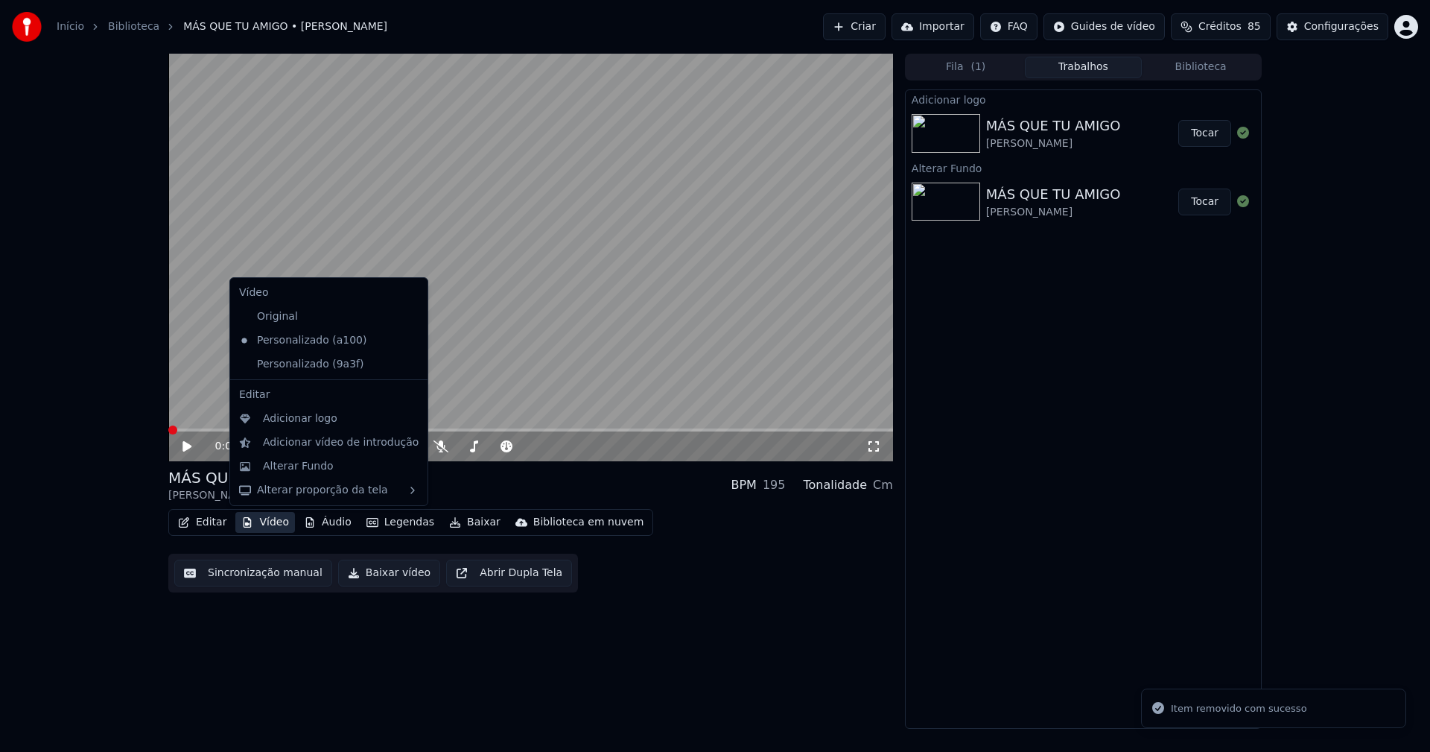
click at [408, 365] on icon at bounding box center [416, 364] width 16 height 12
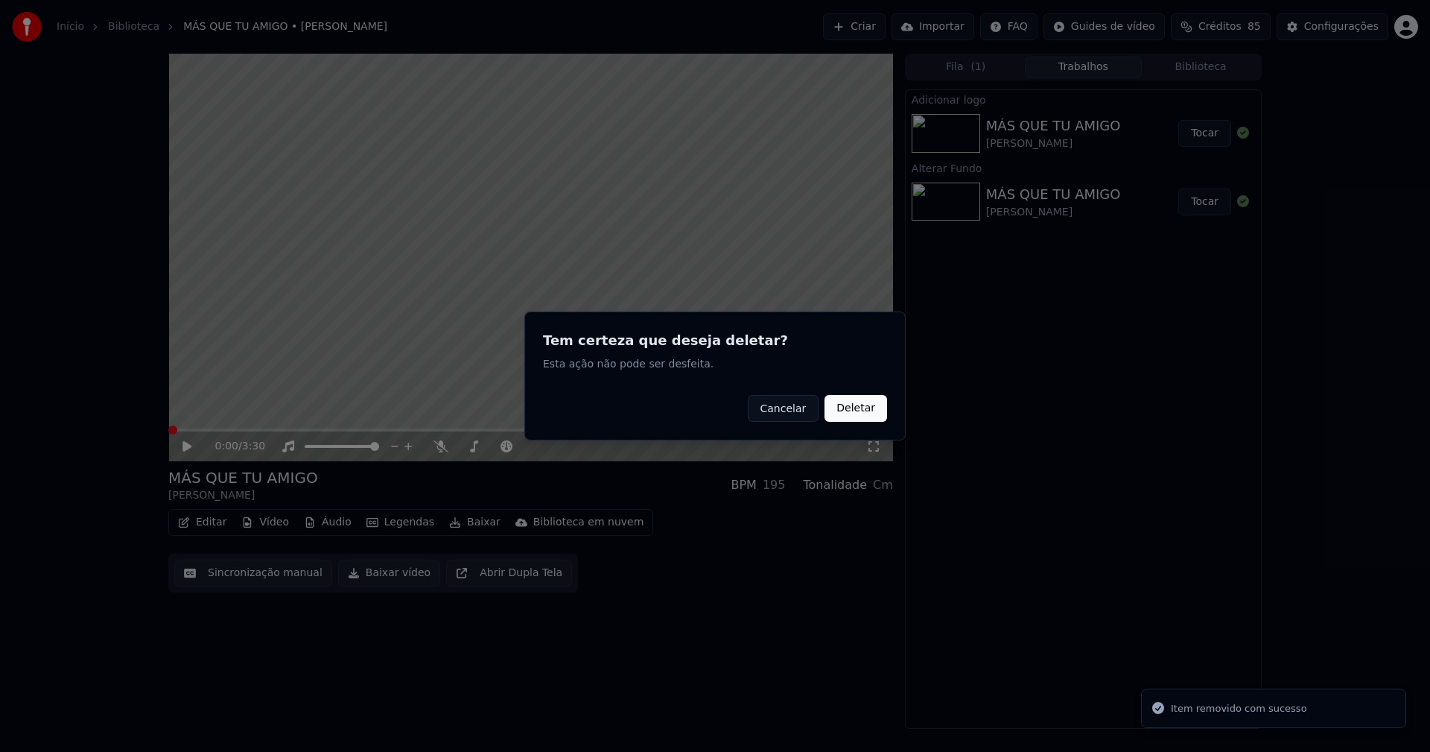
click at [850, 404] on button "Deletar" at bounding box center [856, 408] width 63 height 27
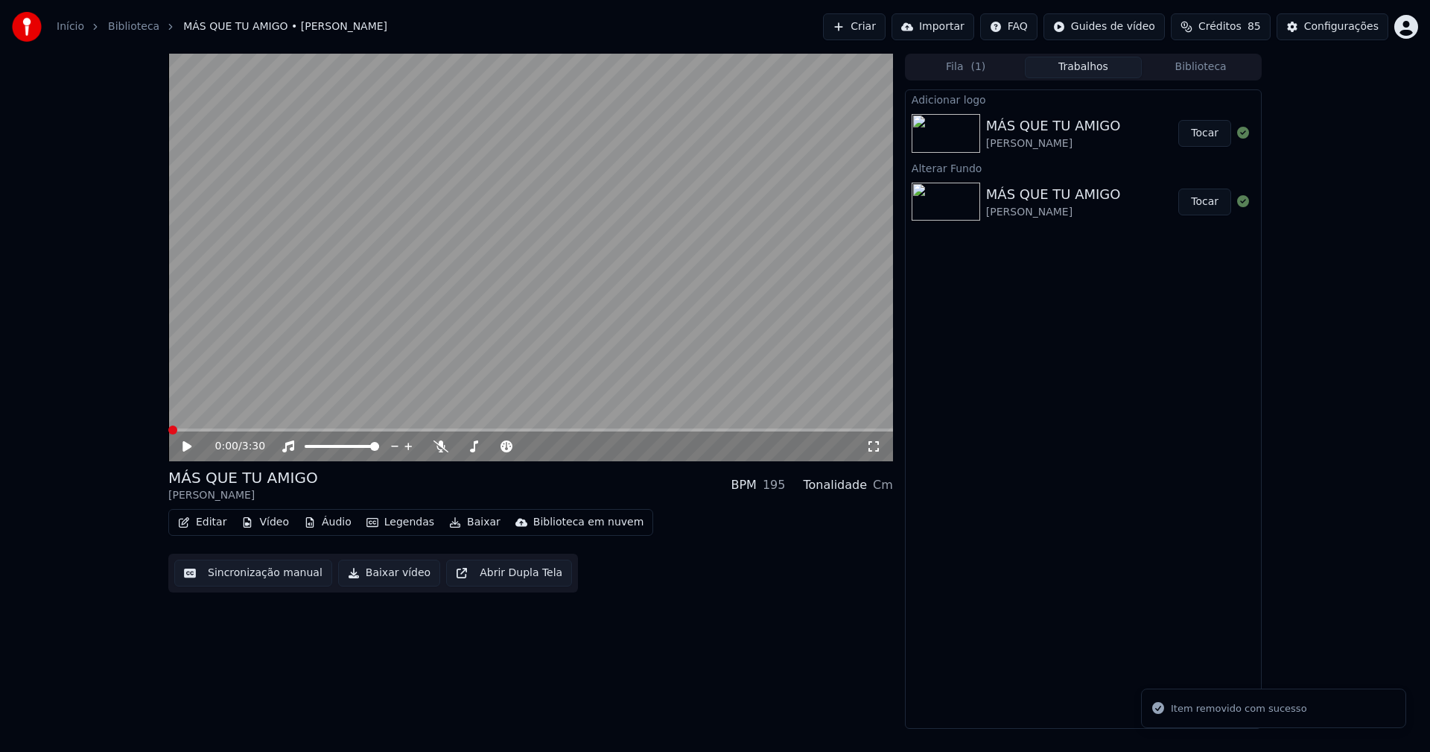
click at [284, 524] on button "Vídeo" at bounding box center [265, 522] width 60 height 21
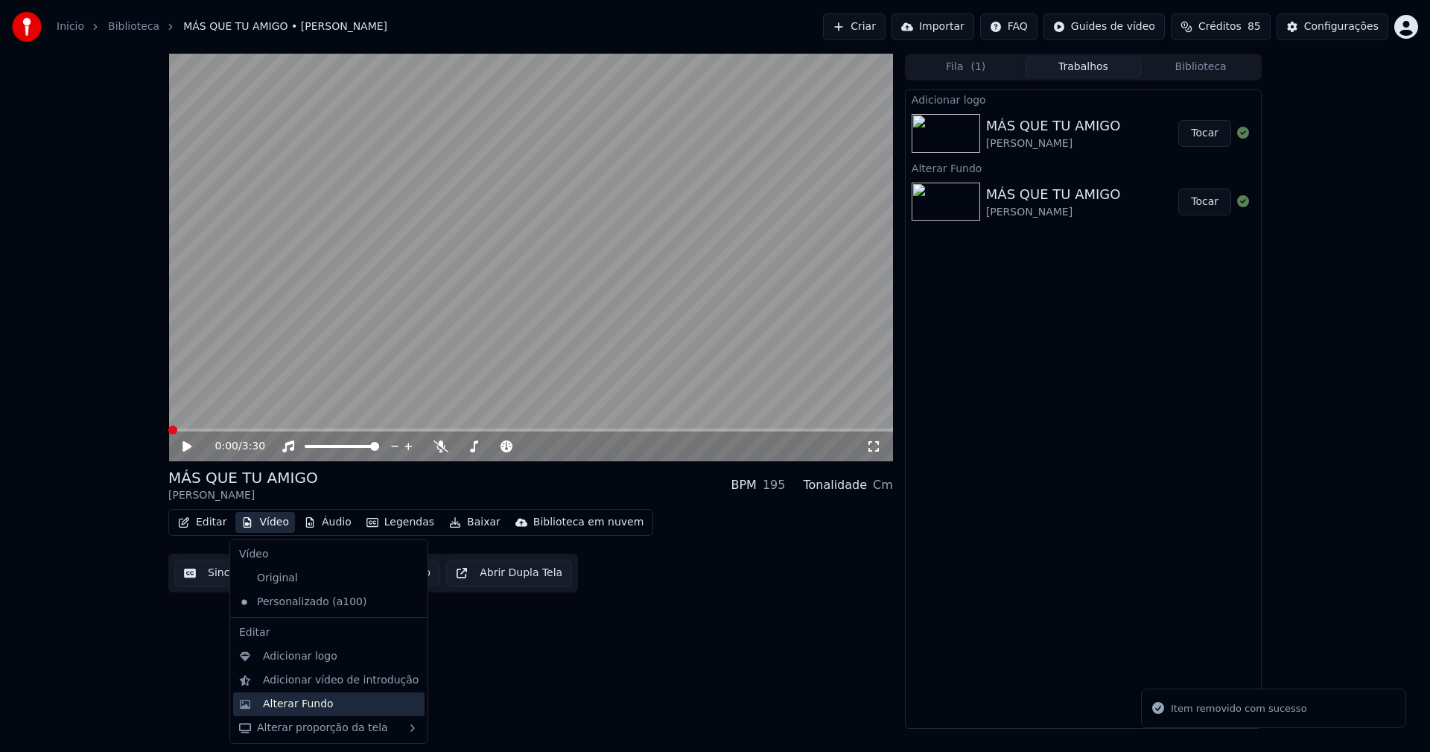
click at [306, 705] on div "Alterar Fundo" at bounding box center [298, 703] width 71 height 15
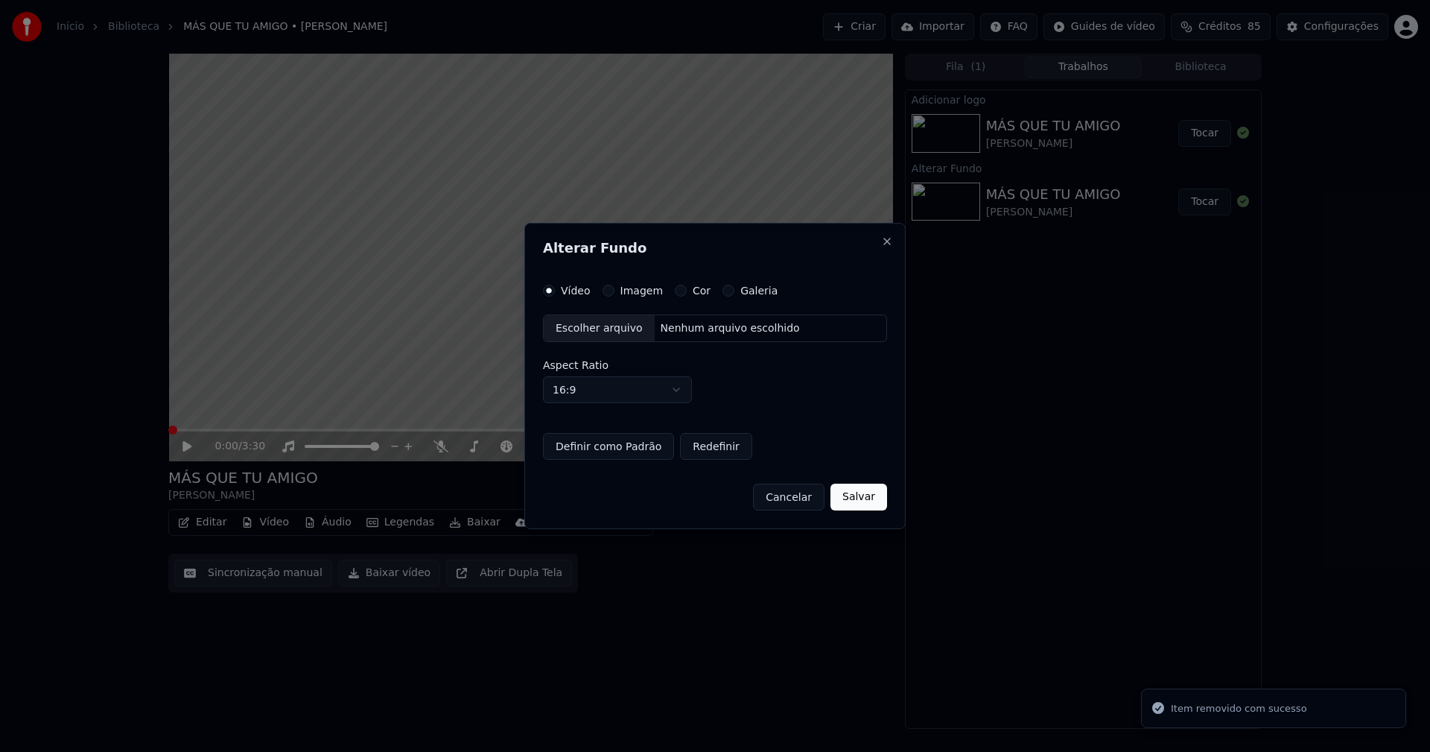
click at [608, 291] on button "Imagem" at bounding box center [609, 291] width 12 height 12
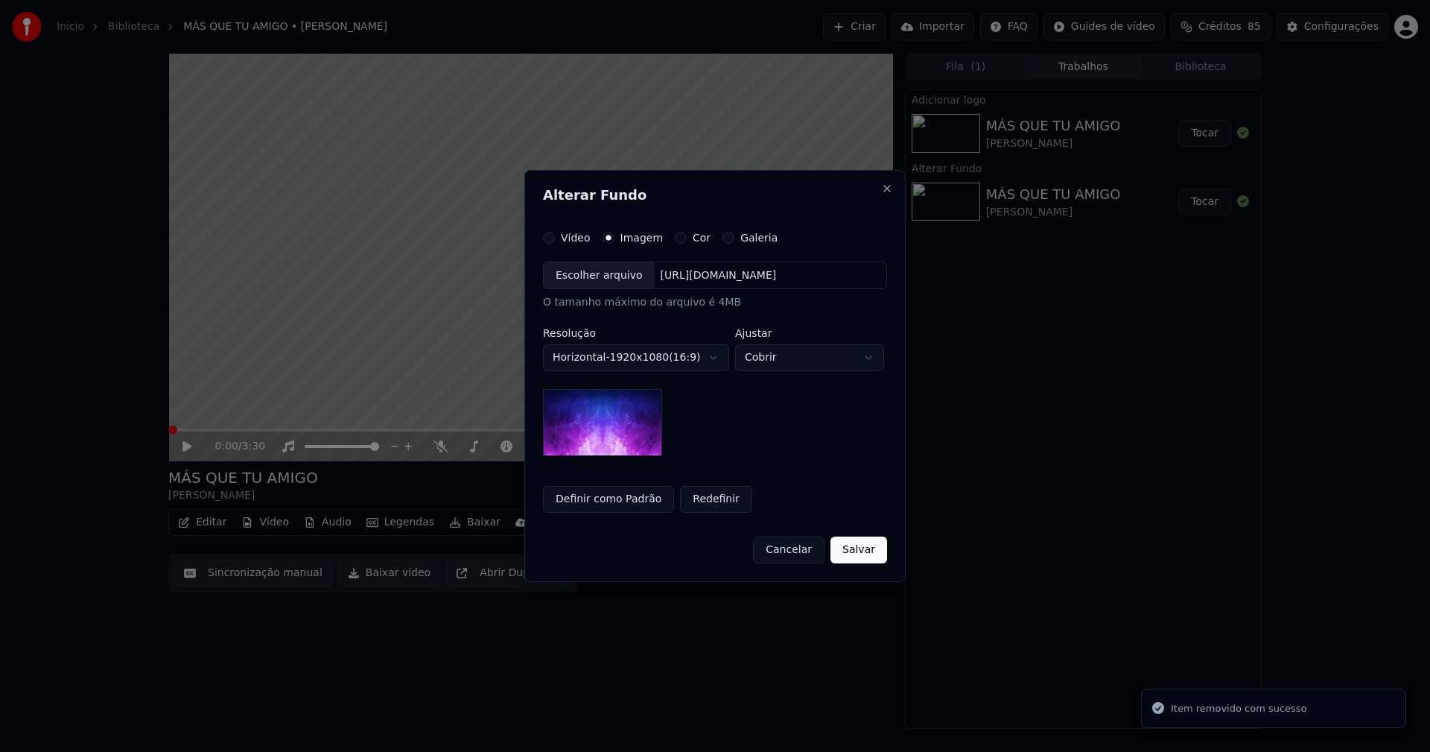
click at [588, 276] on div "Escolher arquivo" at bounding box center [599, 275] width 111 height 27
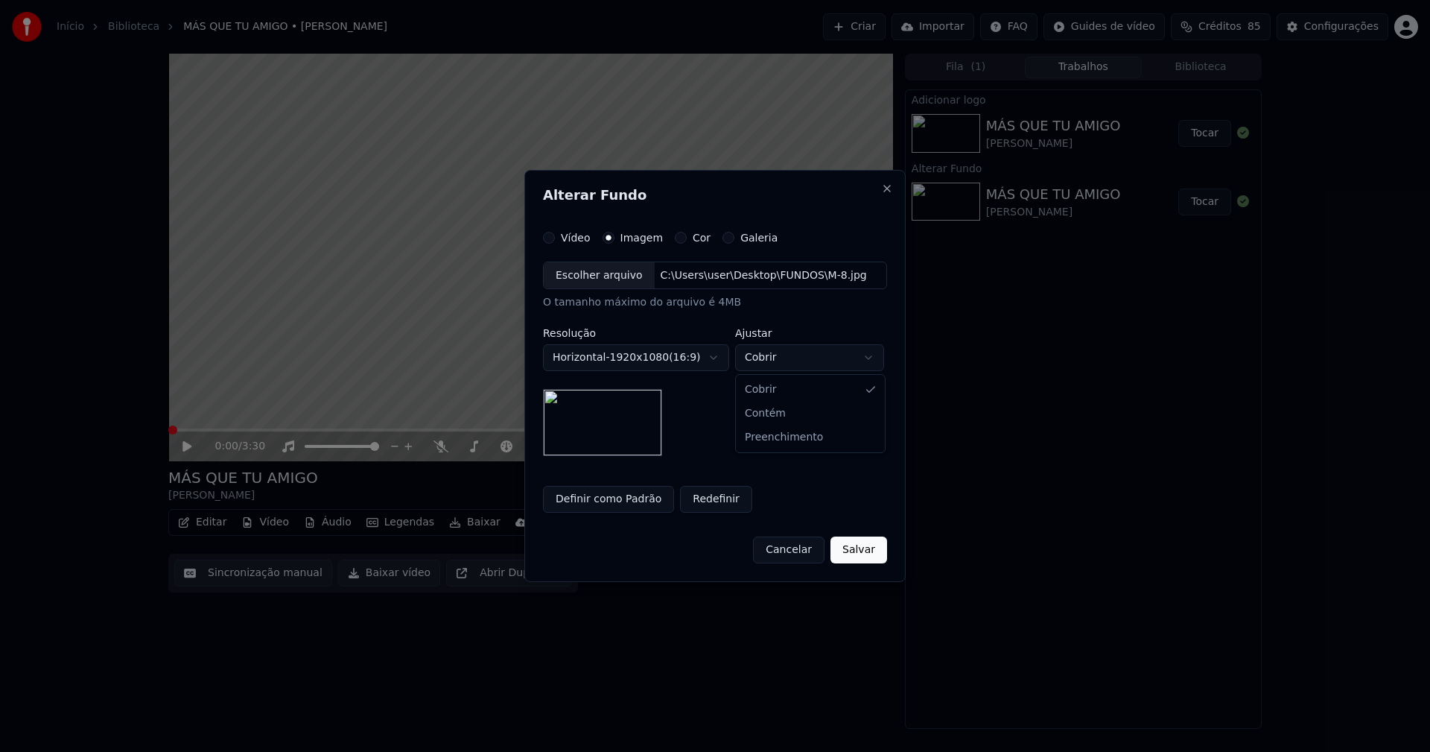
click at [807, 361] on body "**********" at bounding box center [715, 376] width 1430 height 752
select select "*******"
click at [854, 549] on button "Salvar" at bounding box center [859, 549] width 57 height 27
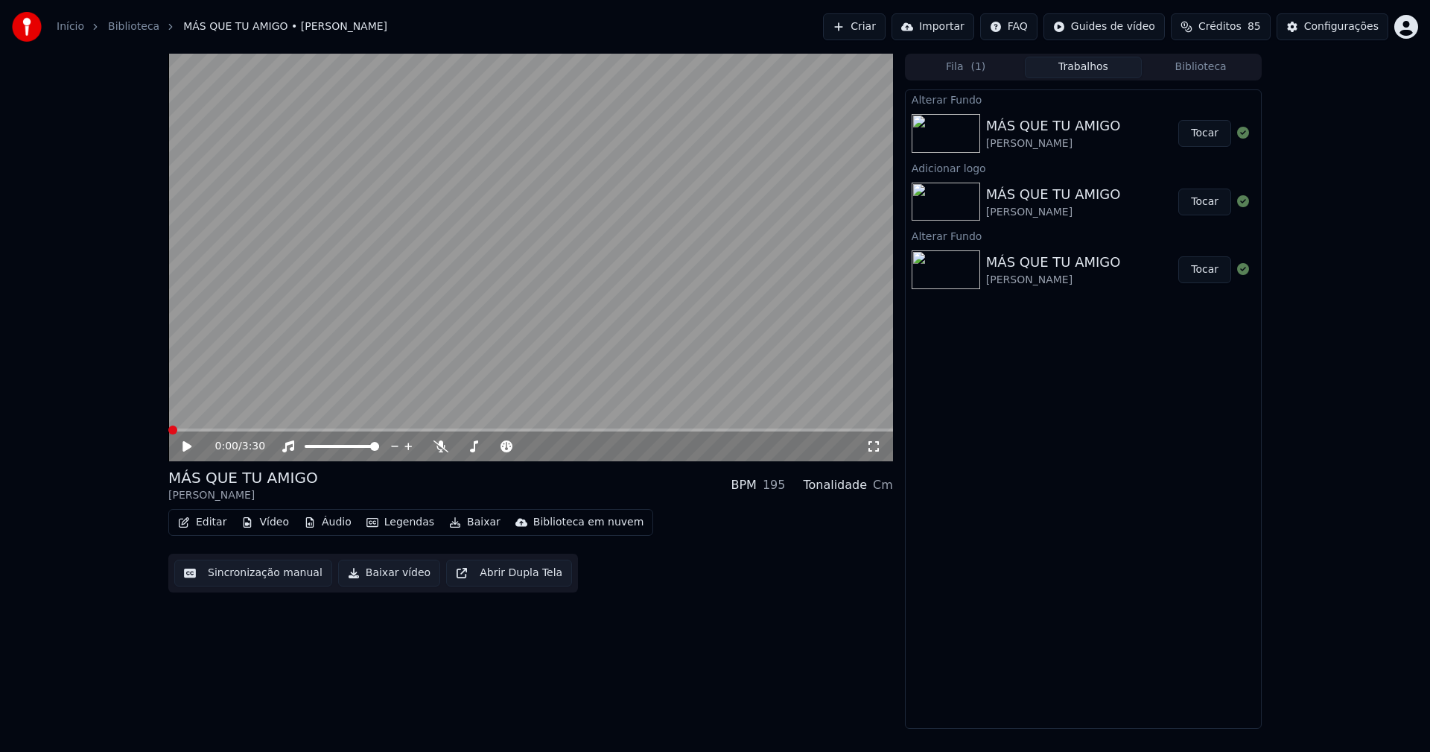
click at [1215, 132] on button "Tocar" at bounding box center [1204, 133] width 53 height 27
click at [875, 445] on icon at bounding box center [873, 446] width 15 height 12
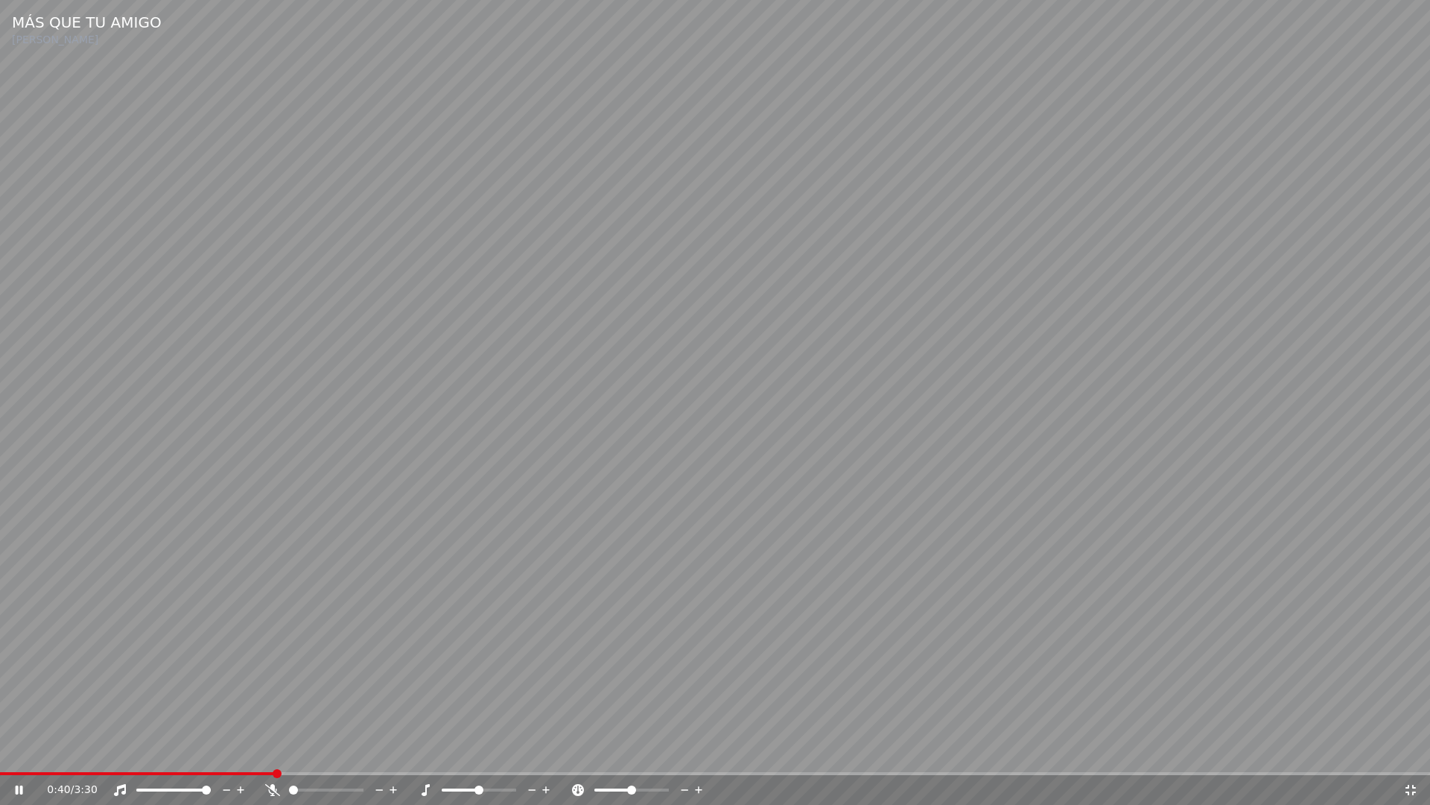
click at [1415, 751] on icon at bounding box center [1410, 790] width 15 height 12
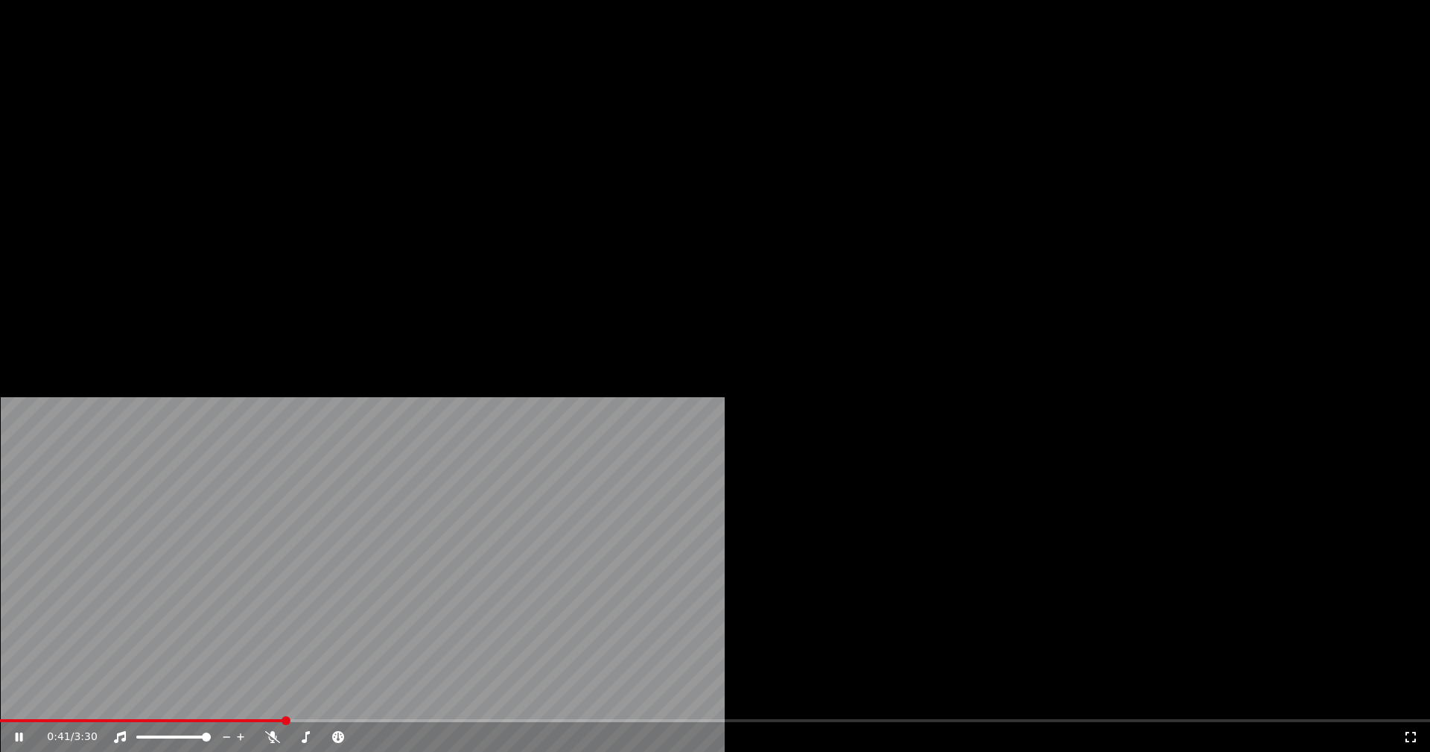
click at [276, 125] on button "Vídeo" at bounding box center [265, 114] width 60 height 21
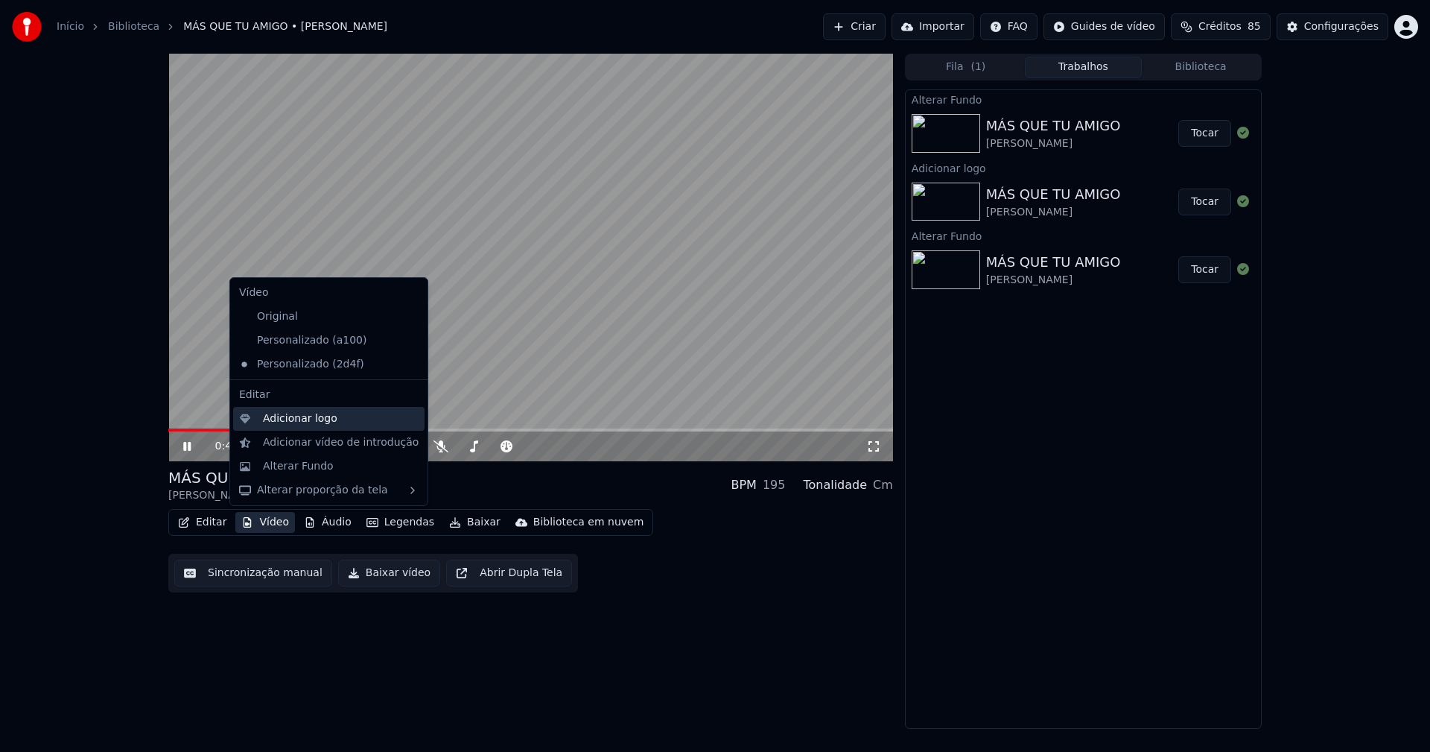
click at [286, 423] on div "Adicionar logo" at bounding box center [300, 418] width 74 height 15
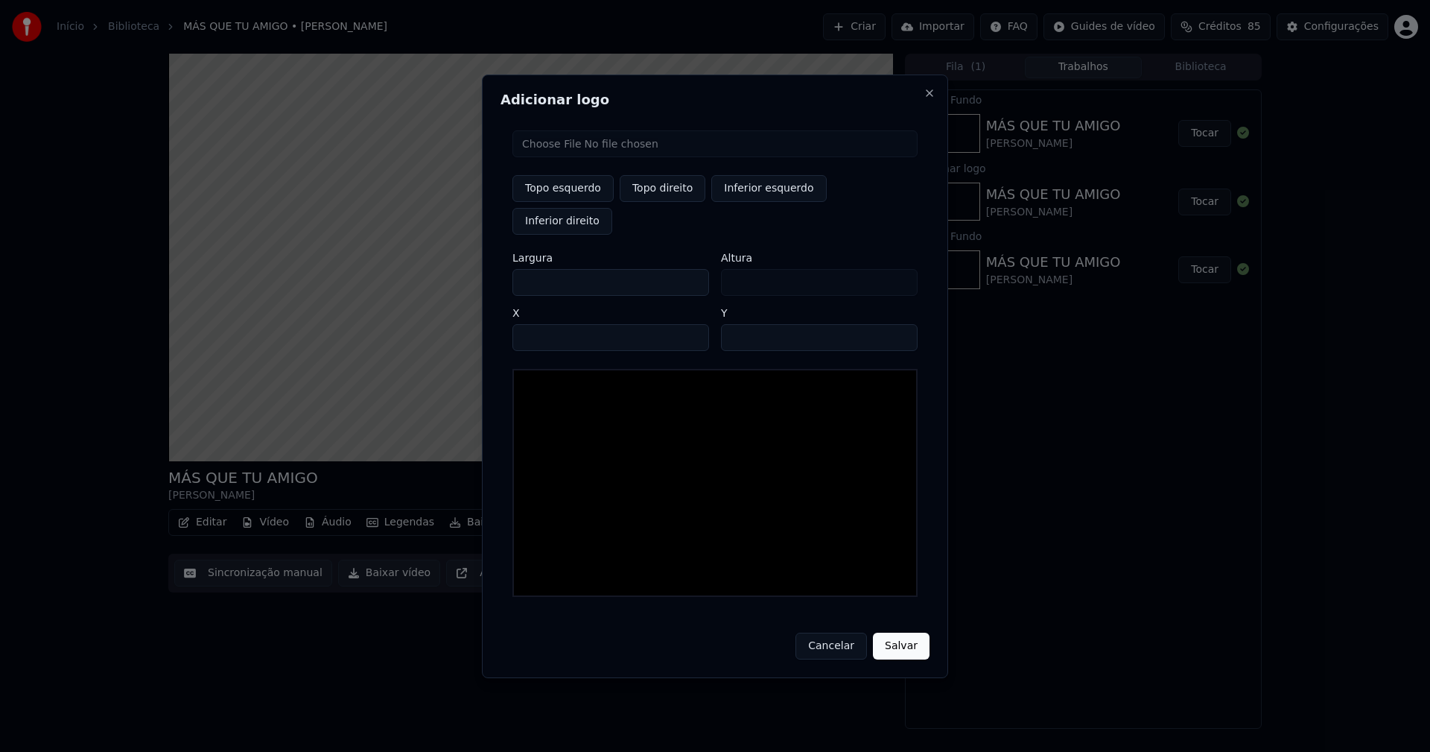
click at [570, 157] on input "file" at bounding box center [714, 143] width 405 height 27
type input "**********"
type input "***"
click at [668, 202] on button "Topo direito" at bounding box center [663, 188] width 86 height 27
type input "****"
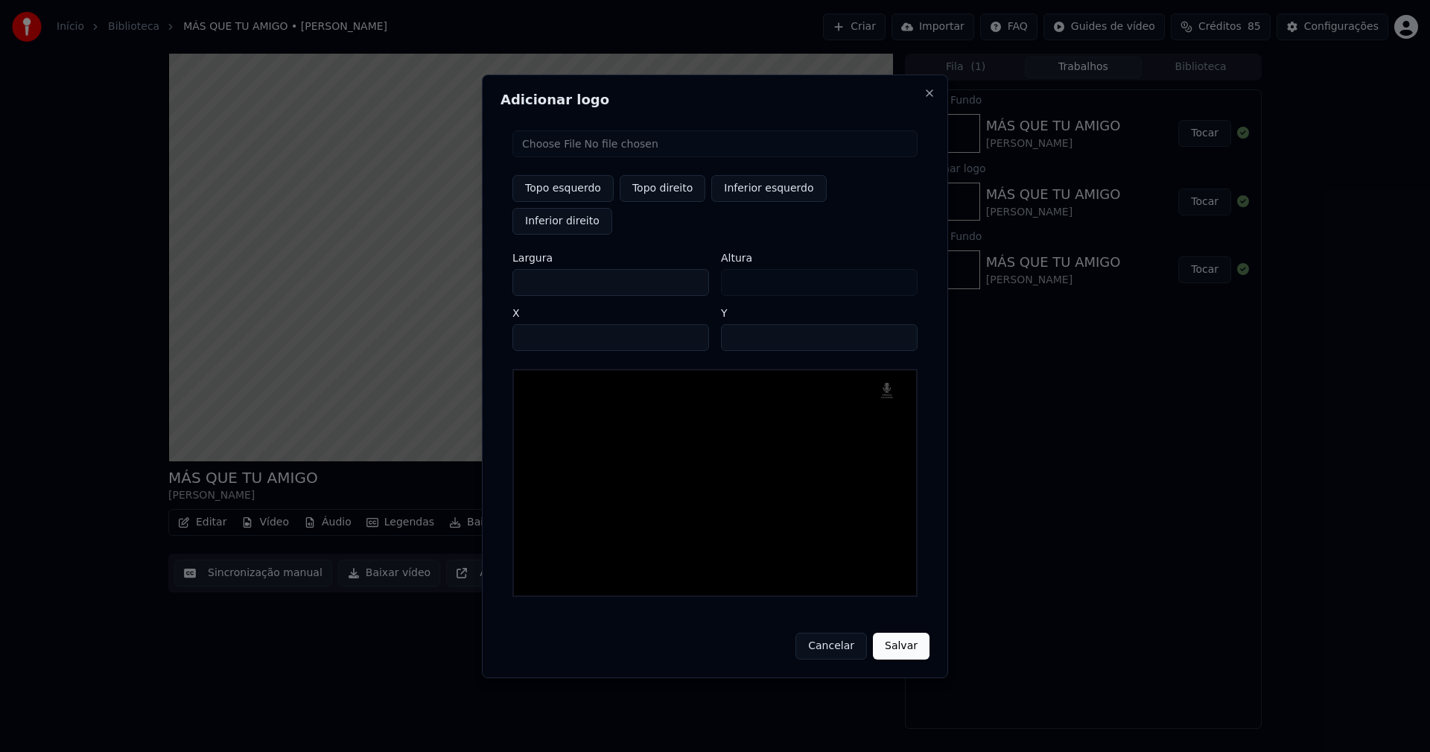
drag, startPoint x: 536, startPoint y: 263, endPoint x: 457, endPoint y: 289, distance: 83.2
click at [457, 289] on body "Início Biblioteca MÁS QUE TU AMIGO • [PERSON_NAME] Importar FAQ Guides de vídeo…" at bounding box center [715, 376] width 1430 height 752
type input "**"
type input "***"
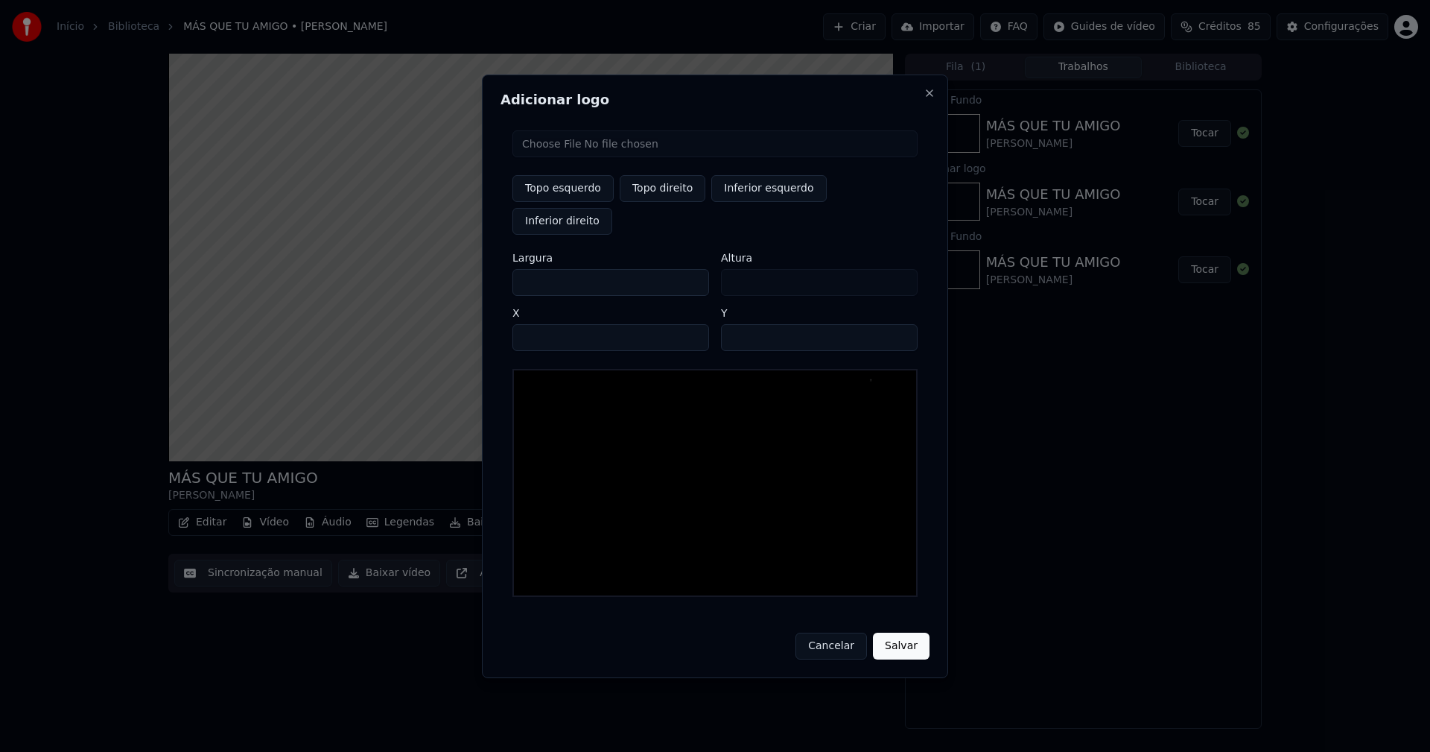
type input "***"
click at [542, 324] on input "****" at bounding box center [610, 337] width 197 height 27
type input "****"
click at [903, 324] on input "**" at bounding box center [819, 337] width 197 height 27
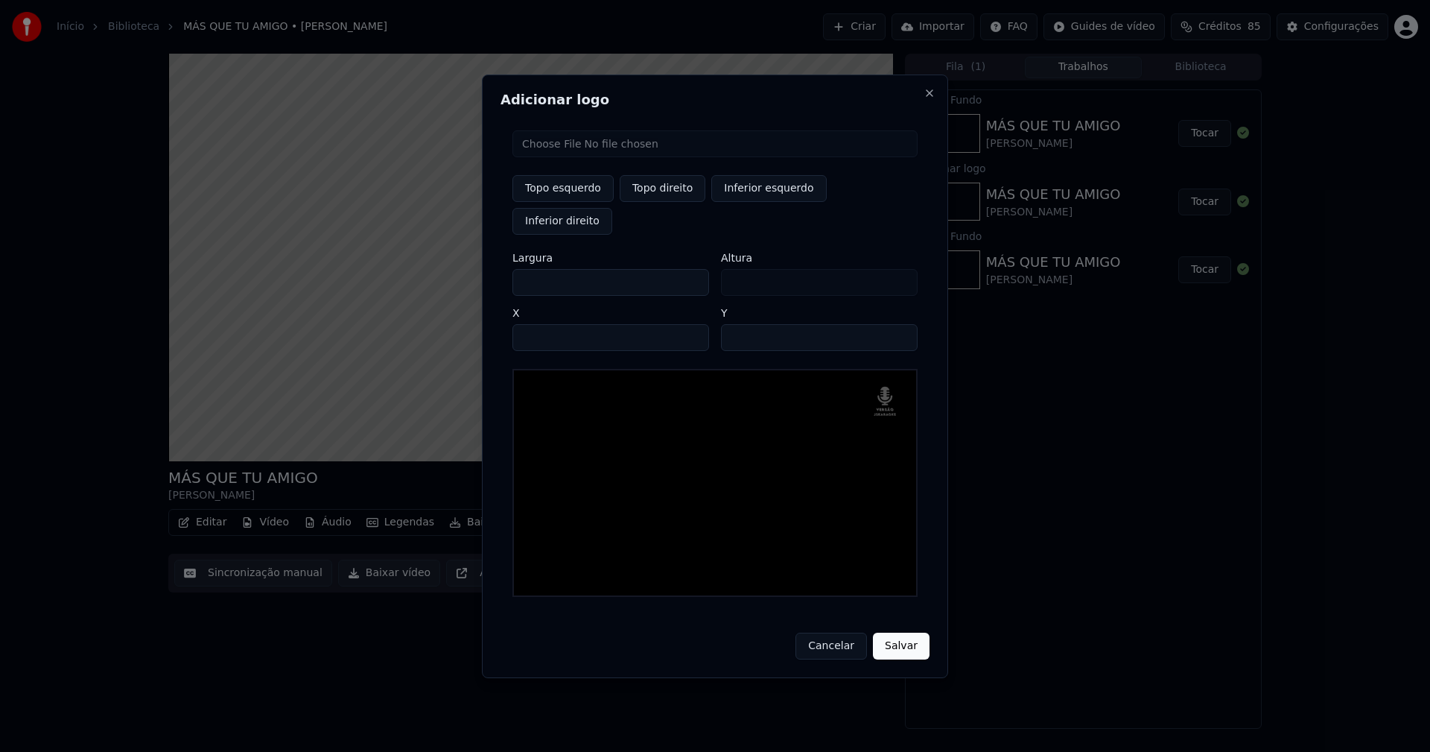
click at [903, 324] on input "**" at bounding box center [819, 337] width 197 height 27
type input "**"
click at [903, 324] on input "**" at bounding box center [819, 337] width 197 height 27
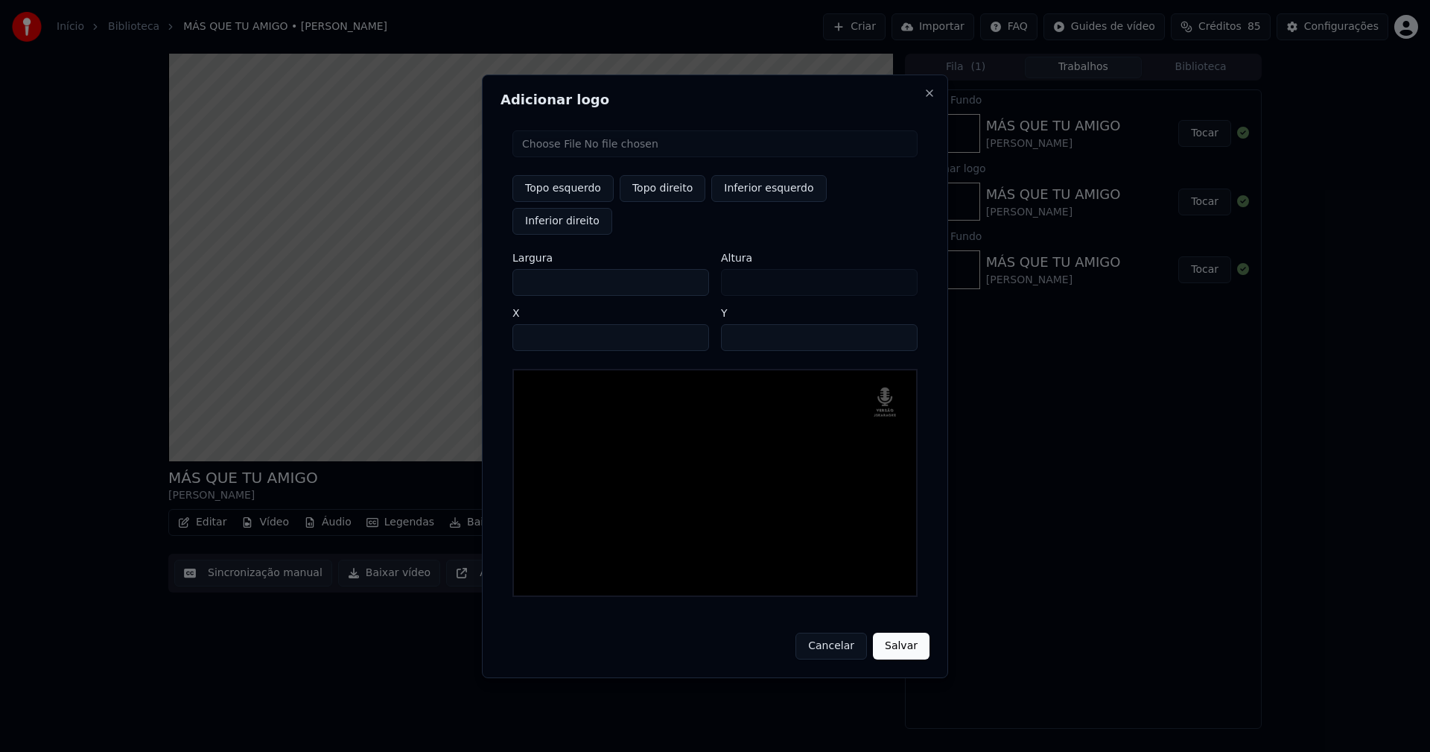
drag, startPoint x: 907, startPoint y: 625, endPoint x: 828, endPoint y: 625, distance: 79.0
click at [907, 632] on button "Salvar" at bounding box center [901, 645] width 57 height 27
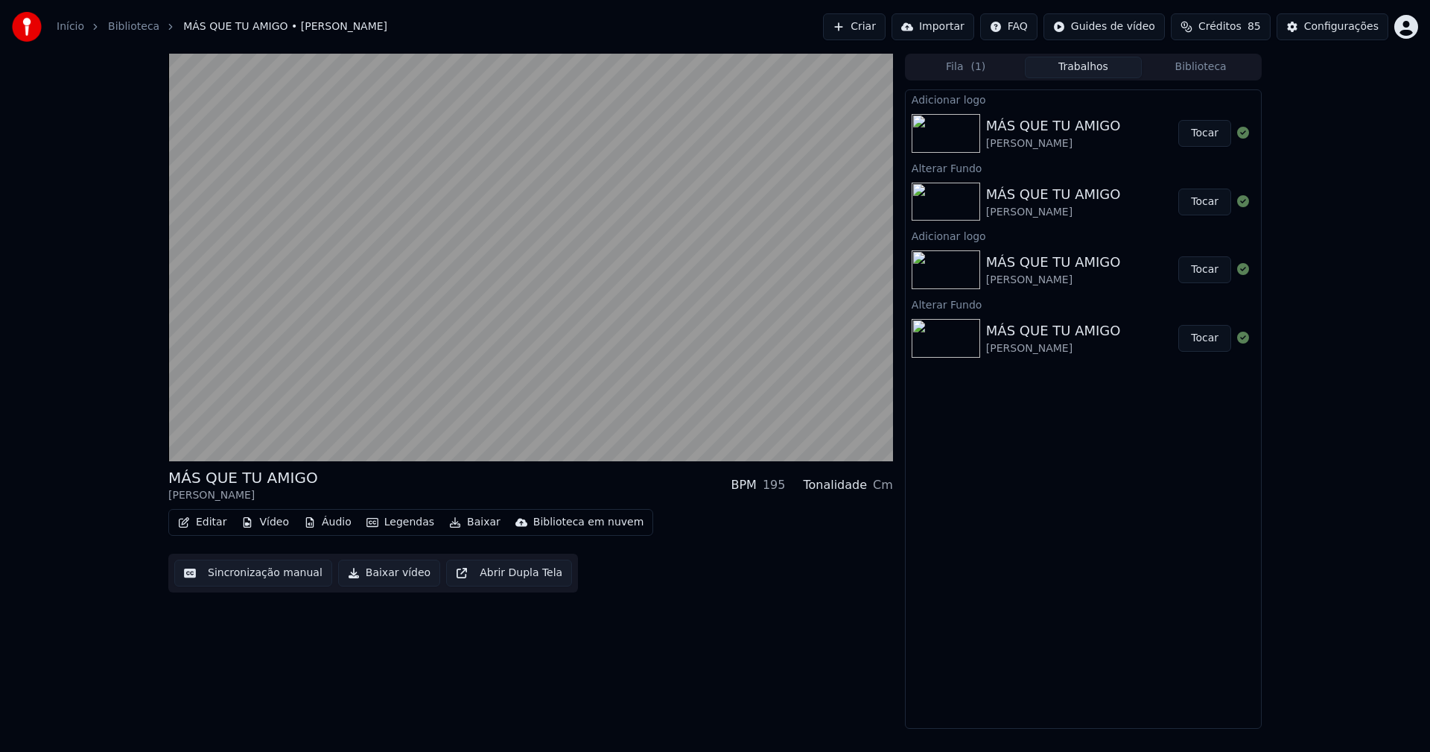
click at [1201, 134] on button "Tocar" at bounding box center [1204, 133] width 53 height 27
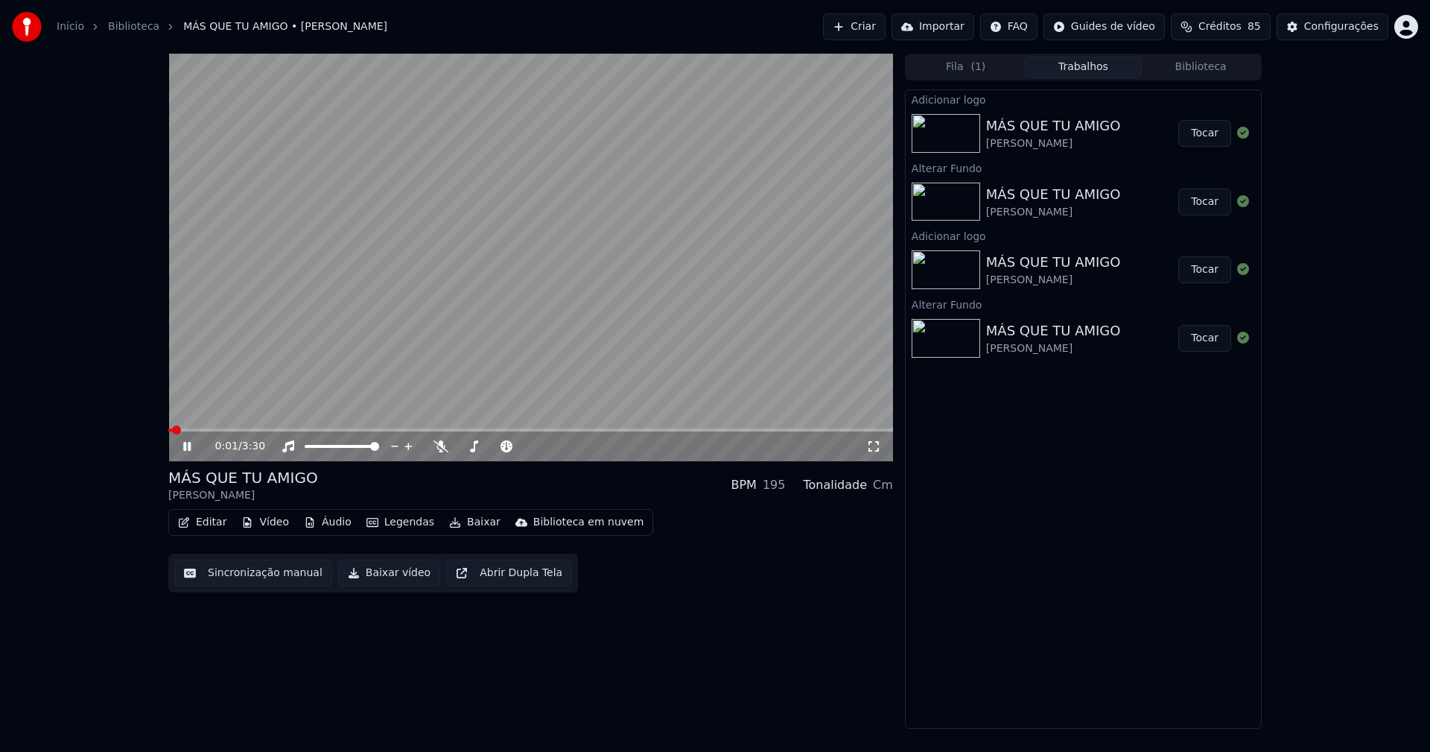
click at [191, 446] on icon at bounding box center [186, 446] width 7 height 9
click at [390, 574] on button "Baixar vídeo" at bounding box center [389, 572] width 102 height 27
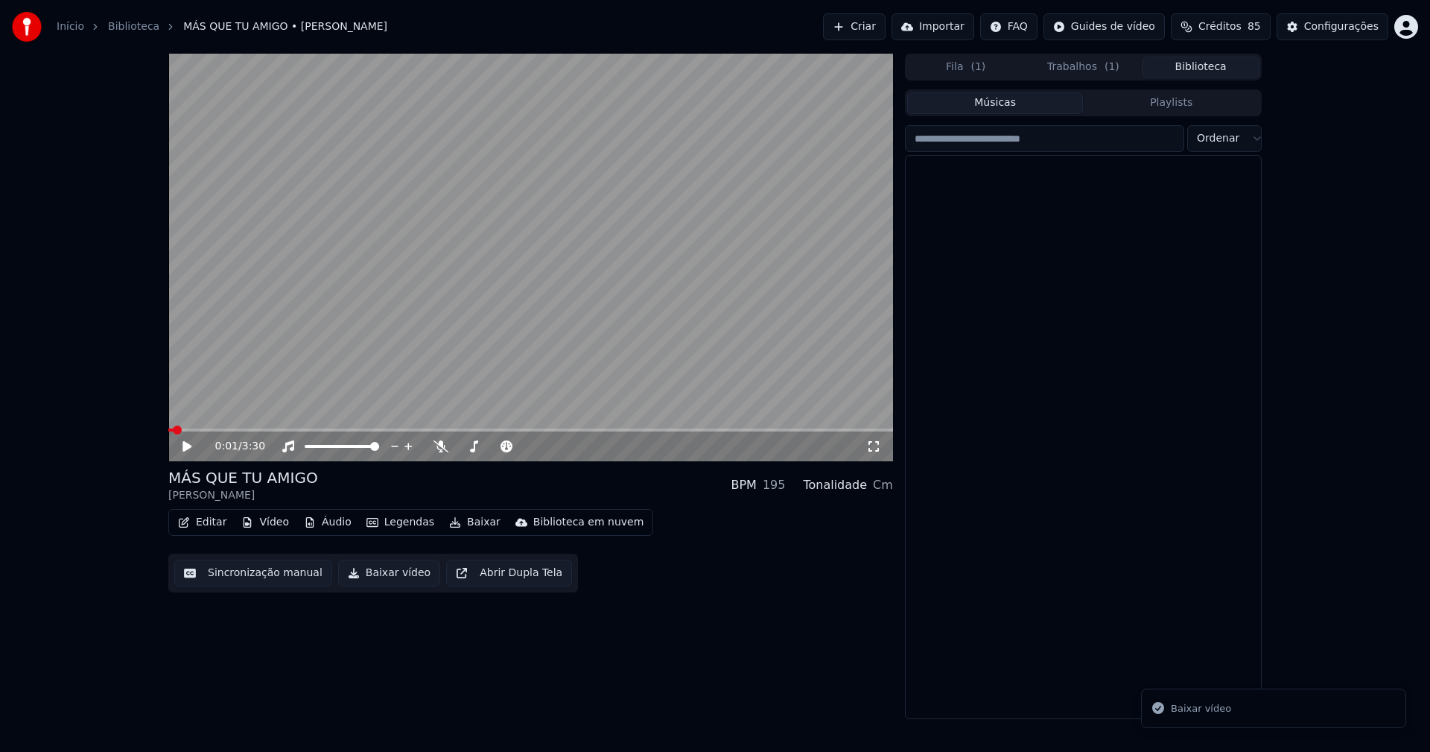
click at [1219, 68] on button "Biblioteca" at bounding box center [1201, 68] width 118 height 22
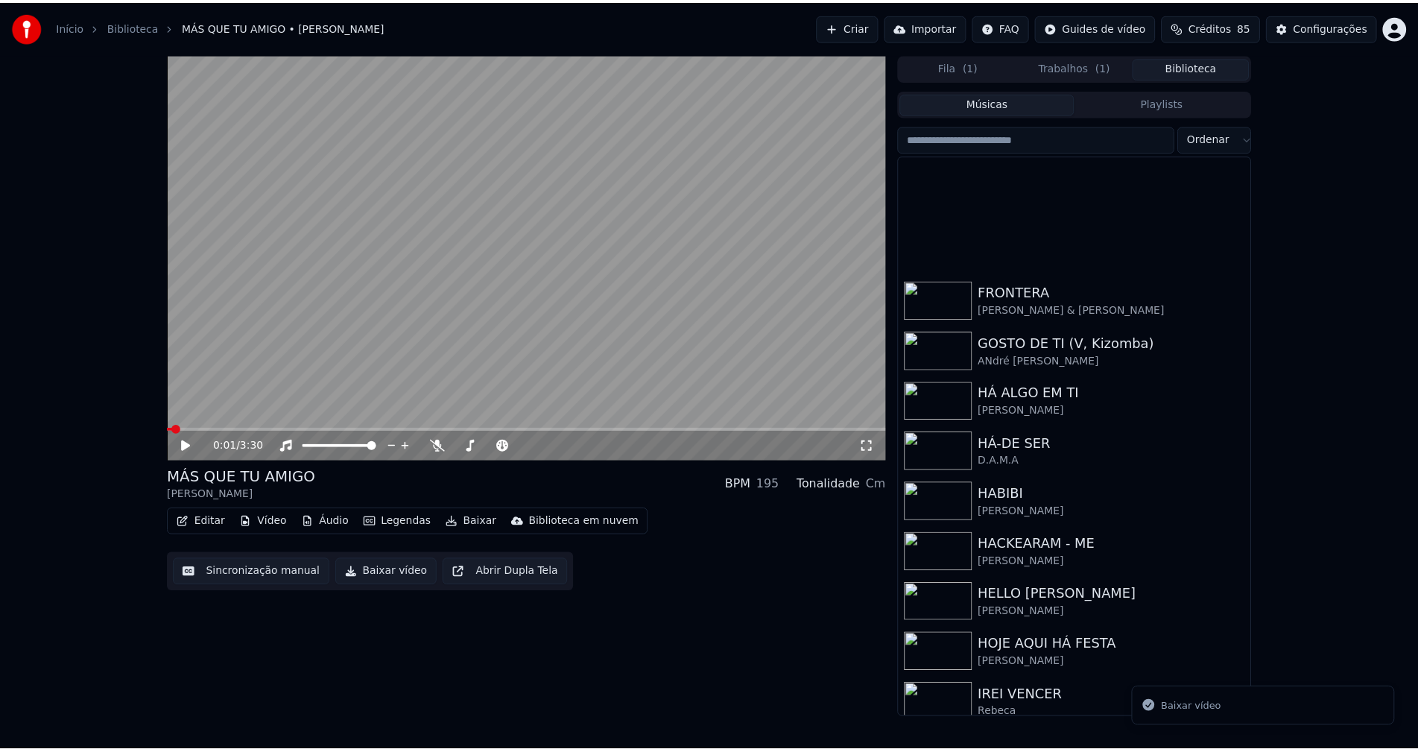
scroll to position [8113, 0]
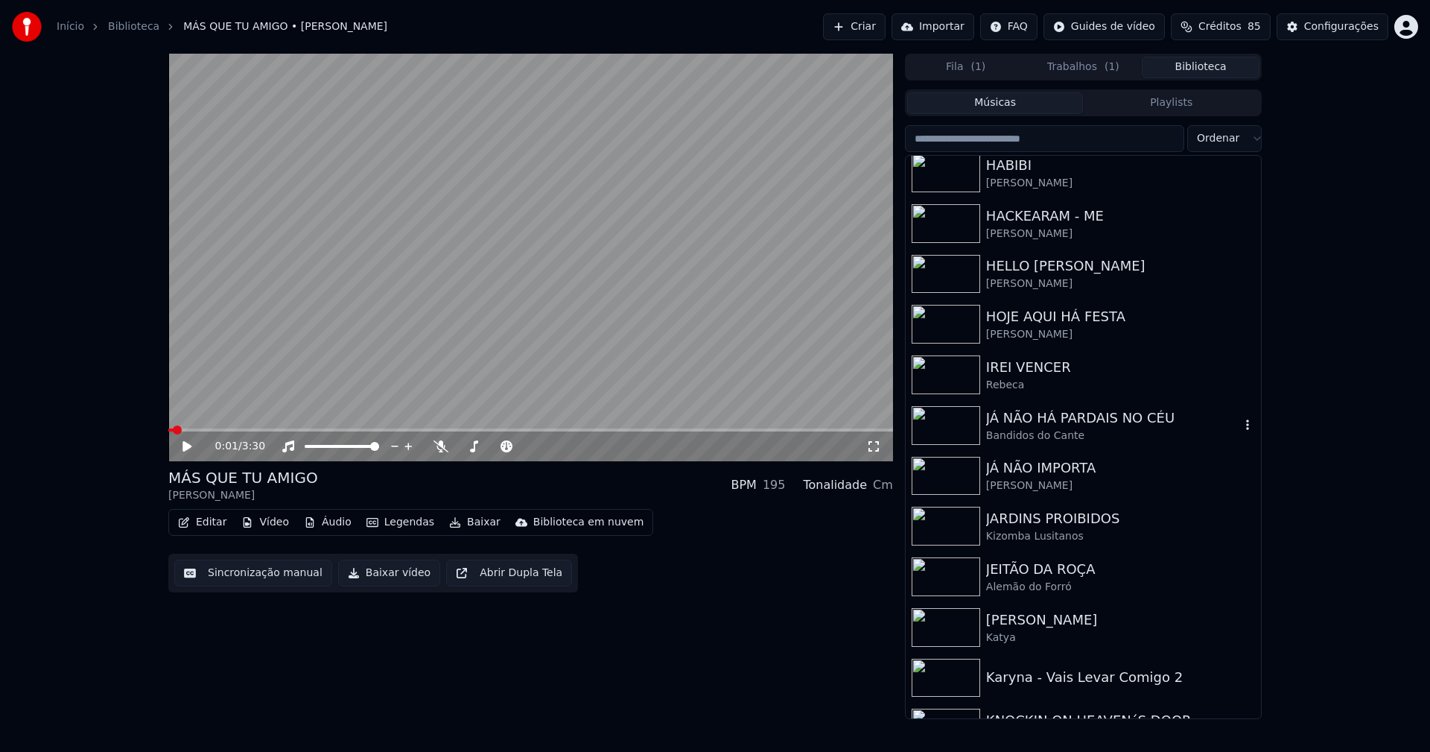
click at [1070, 421] on div "JÁ NÃO HÁ PARDAIS NO CÉU" at bounding box center [1113, 417] width 254 height 21
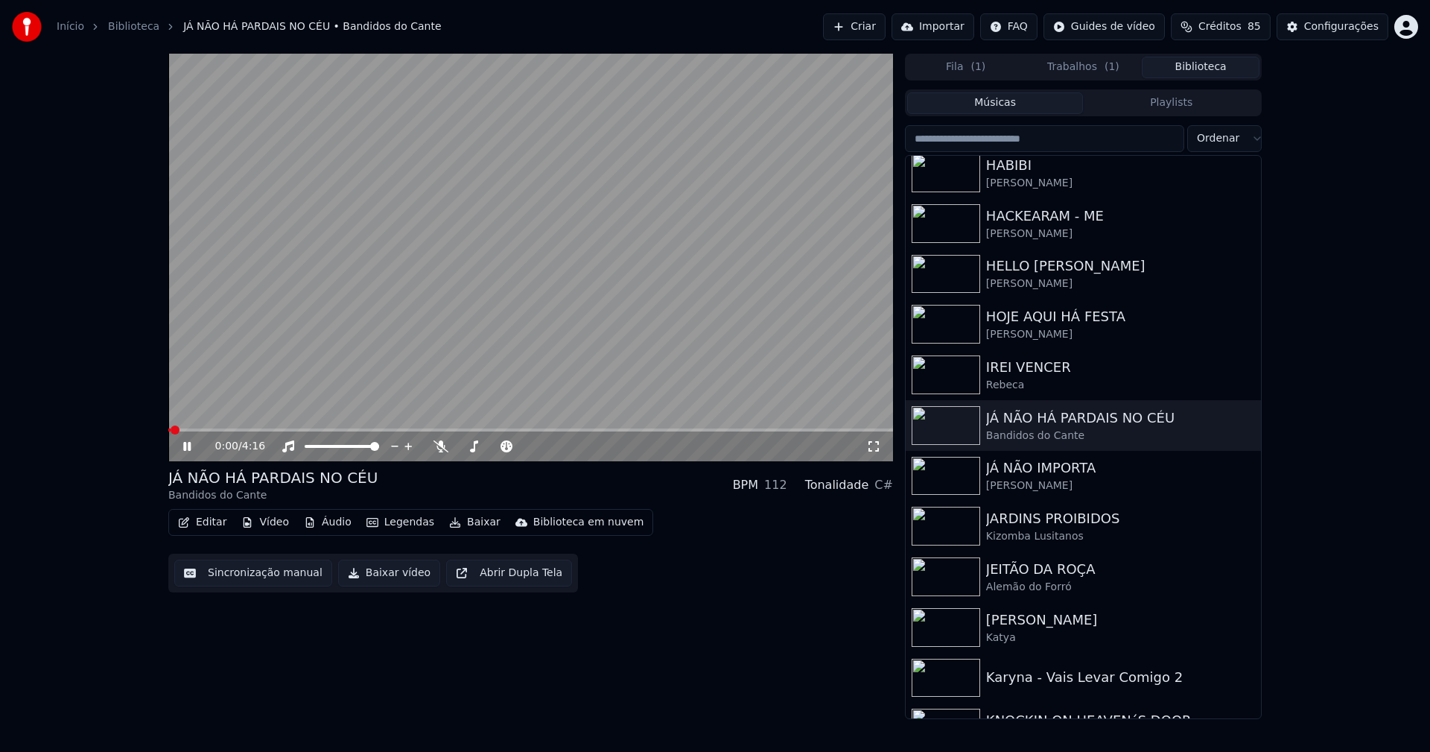
click at [190, 442] on icon at bounding box center [197, 446] width 35 height 12
click at [262, 523] on button "Vídeo" at bounding box center [265, 522] width 60 height 21
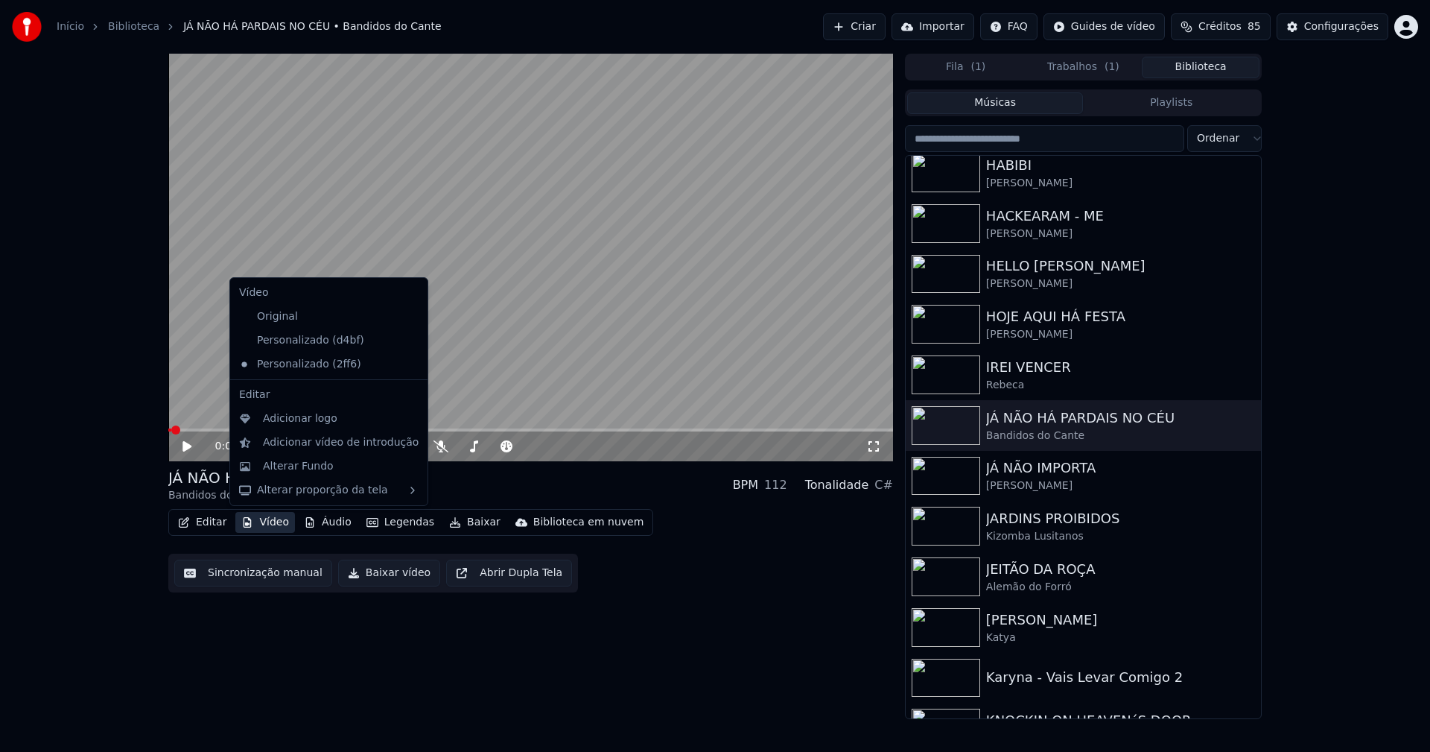
click at [408, 342] on icon at bounding box center [413, 340] width 10 height 12
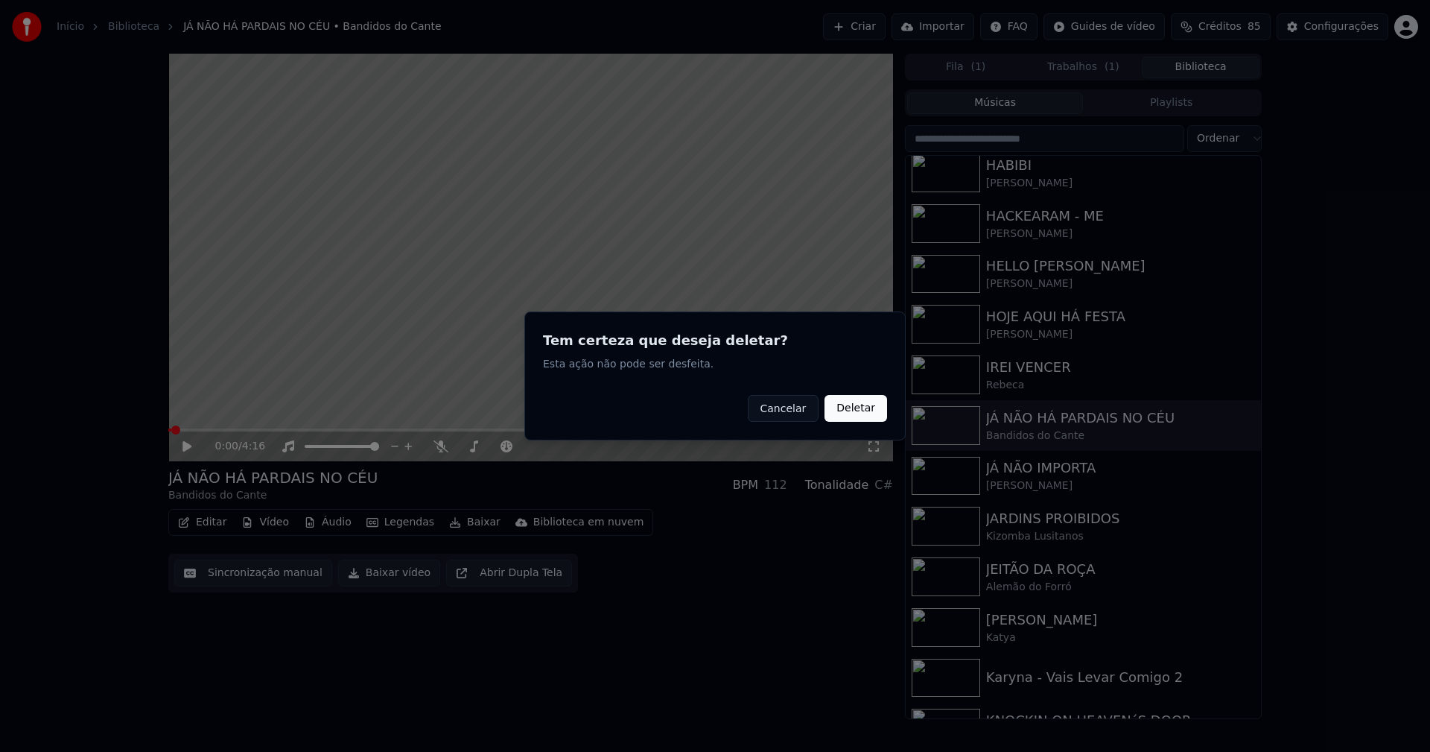
click at [851, 410] on button "Deletar" at bounding box center [856, 408] width 63 height 27
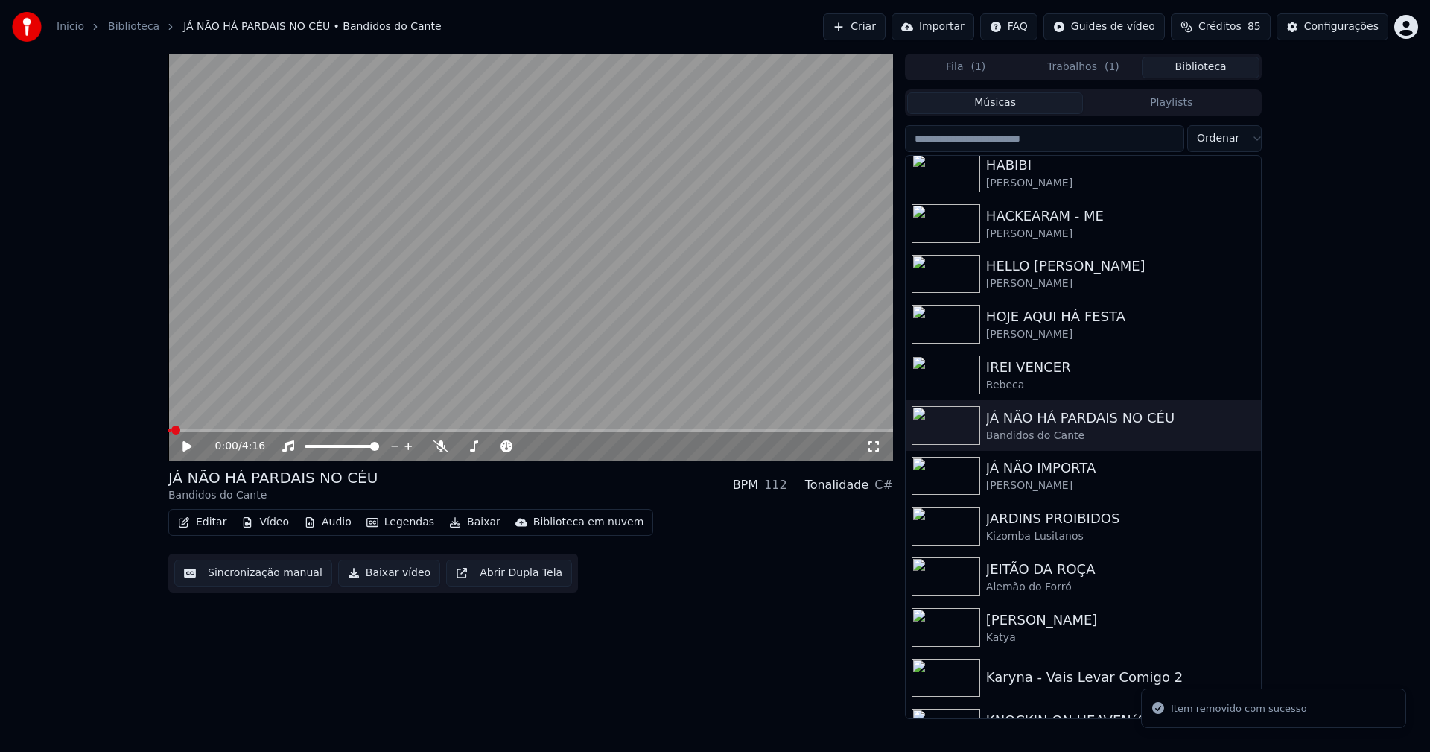
click at [273, 524] on button "Vídeo" at bounding box center [265, 522] width 60 height 21
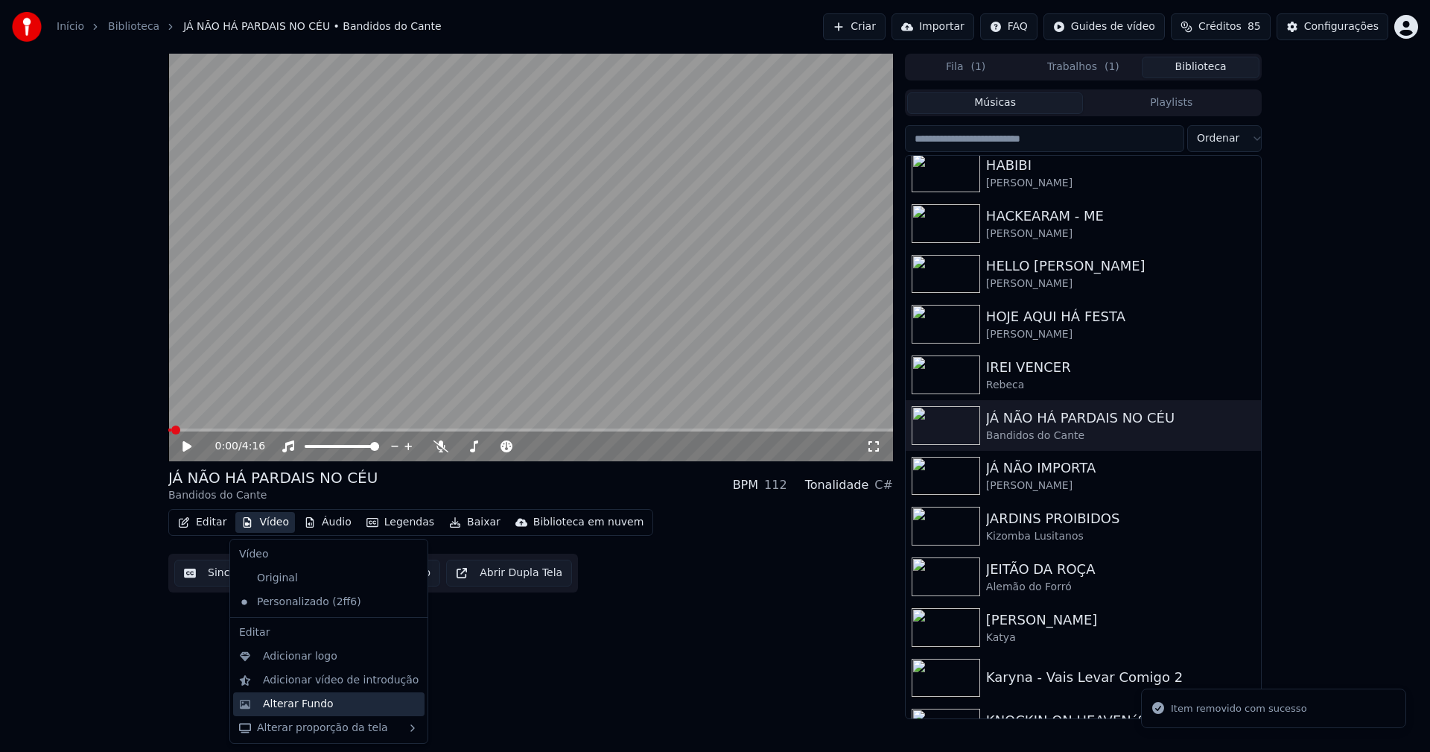
click at [292, 705] on div "Alterar Fundo" at bounding box center [298, 703] width 71 height 15
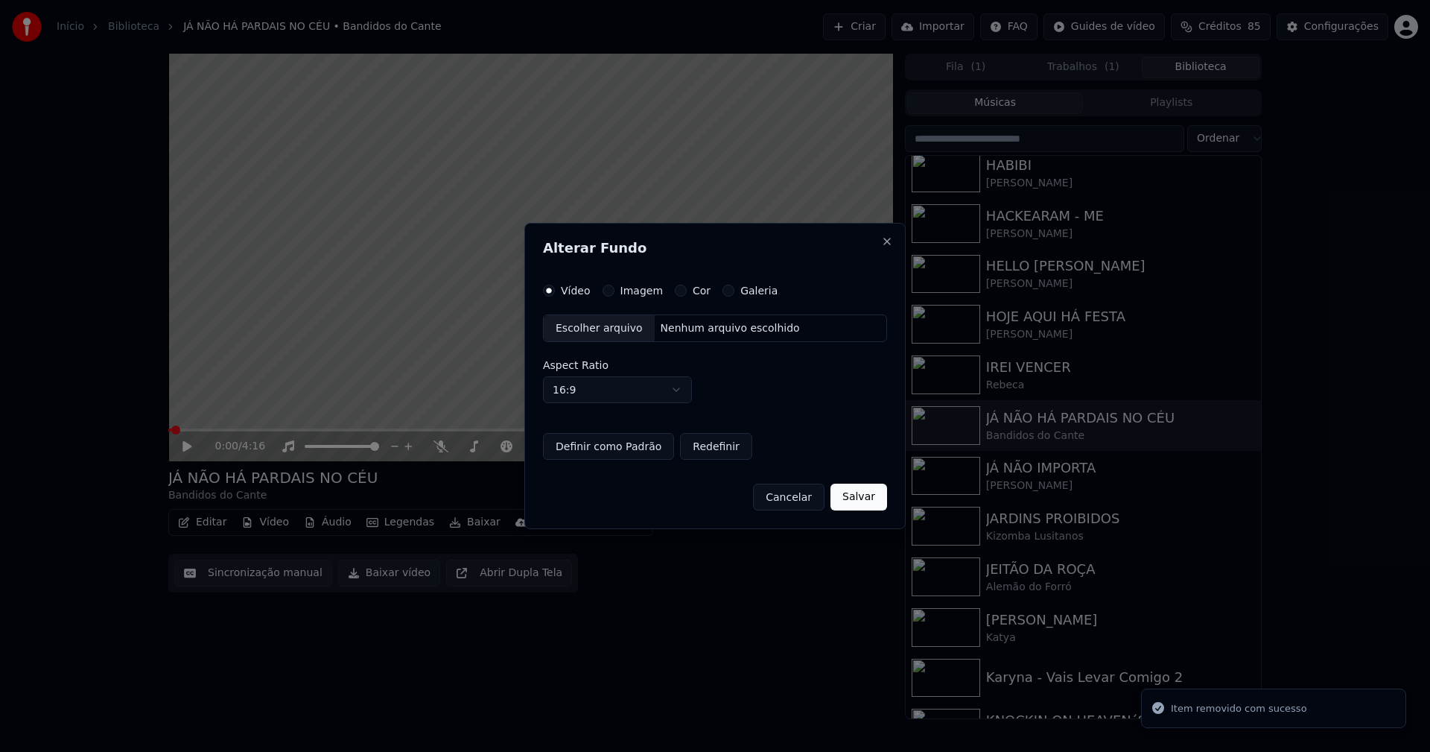
click at [609, 289] on button "Imagem" at bounding box center [609, 291] width 12 height 12
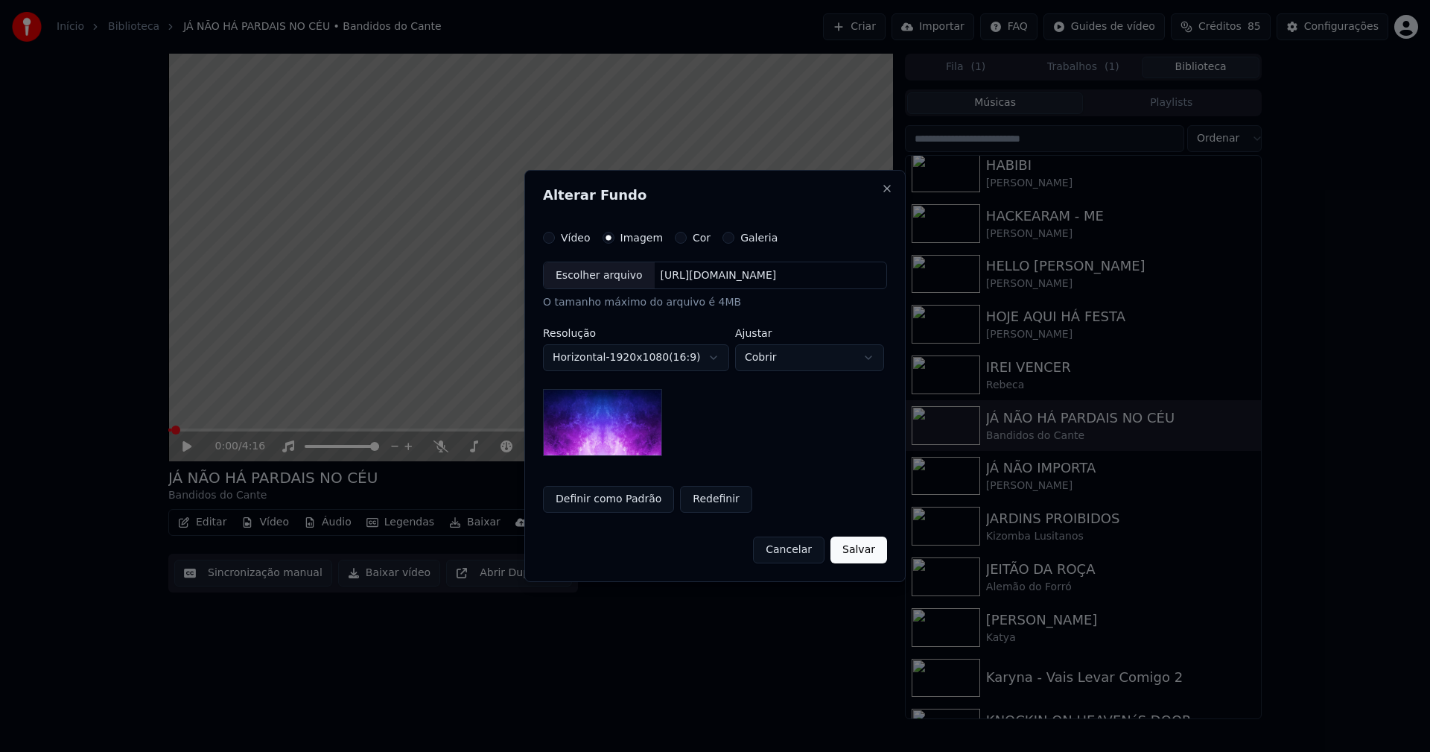
click at [602, 284] on div "Escolher arquivo" at bounding box center [599, 275] width 111 height 27
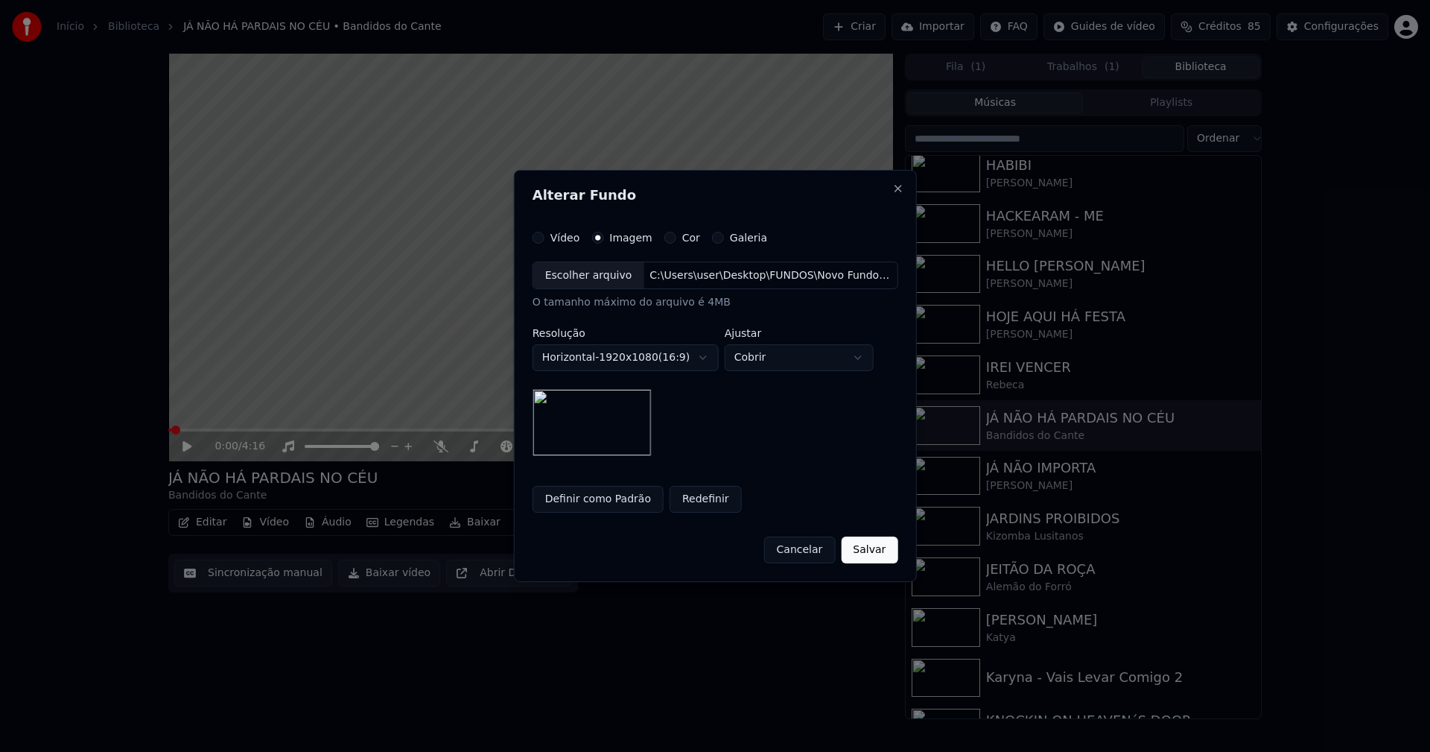
click at [872, 552] on button "Salvar" at bounding box center [869, 549] width 57 height 27
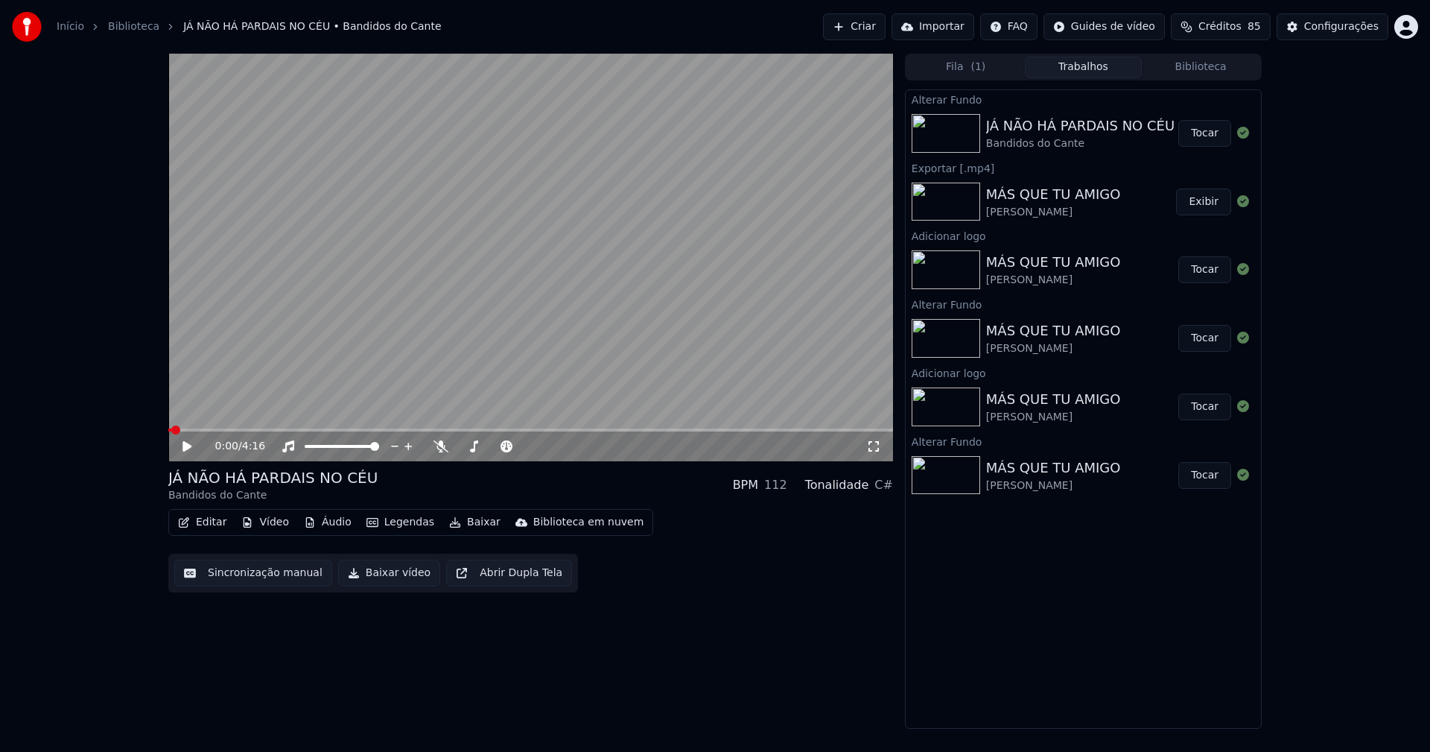
click at [1206, 134] on button "Tocar" at bounding box center [1204, 133] width 53 height 27
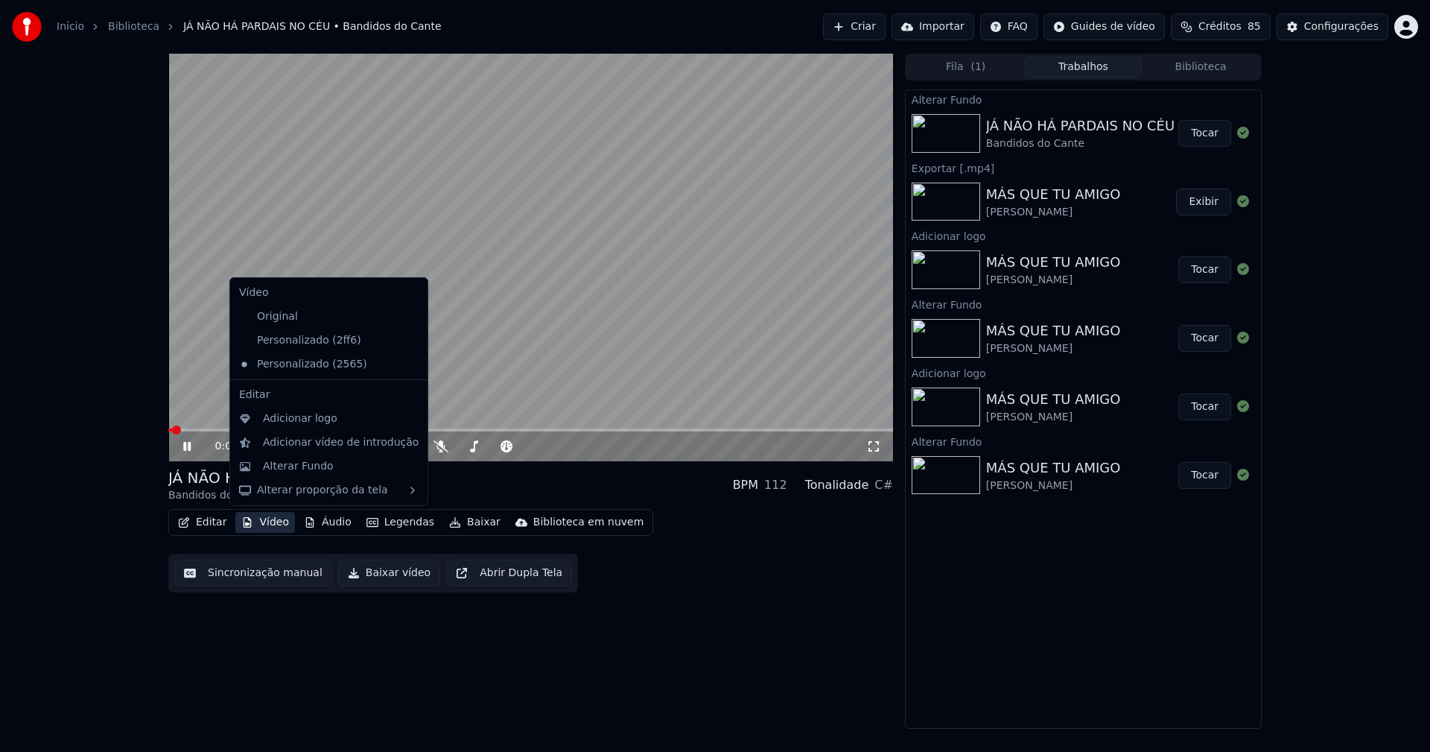
click at [271, 524] on button "Vídeo" at bounding box center [265, 522] width 60 height 21
click at [290, 416] on div "Adicionar logo" at bounding box center [300, 418] width 74 height 15
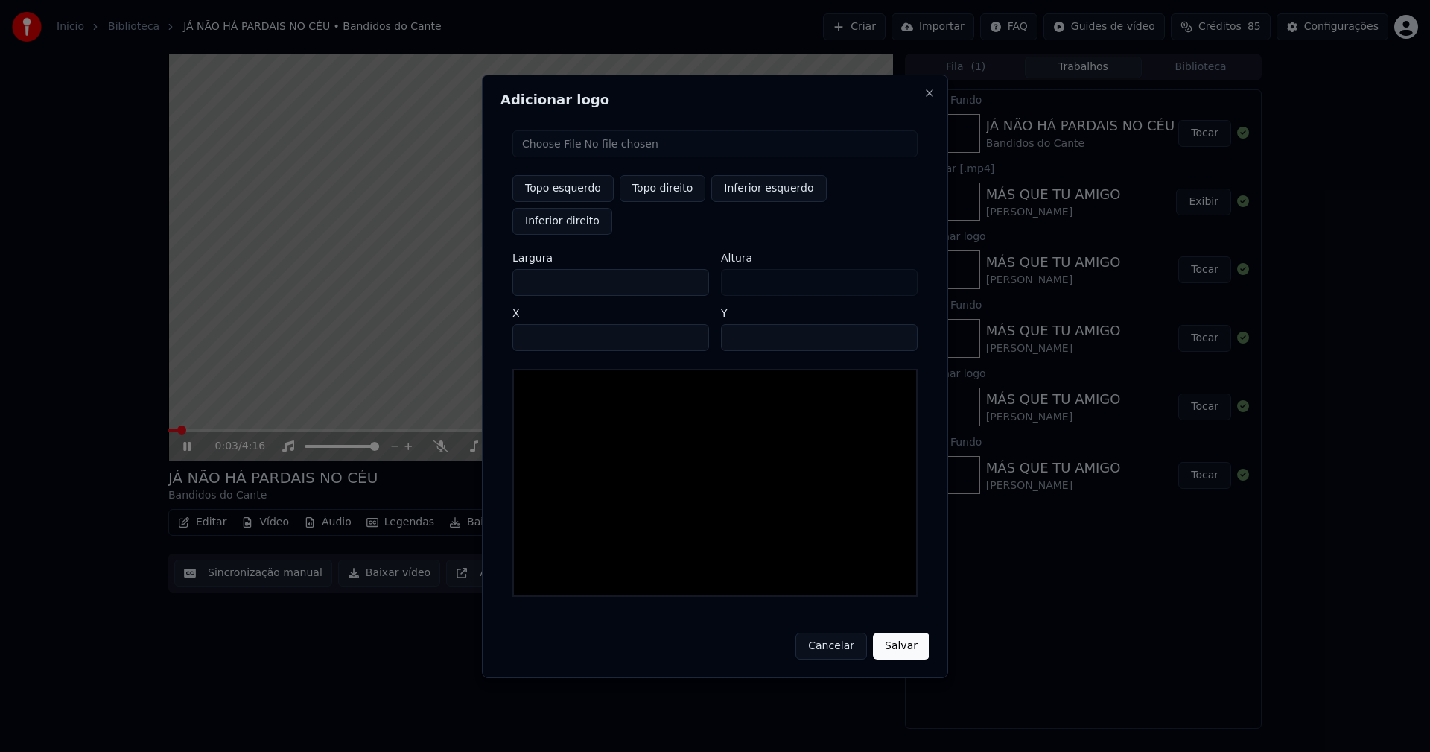
click at [564, 157] on input "file" at bounding box center [714, 143] width 405 height 27
type input "**********"
type input "***"
click at [658, 202] on button "Topo direito" at bounding box center [663, 188] width 86 height 27
type input "****"
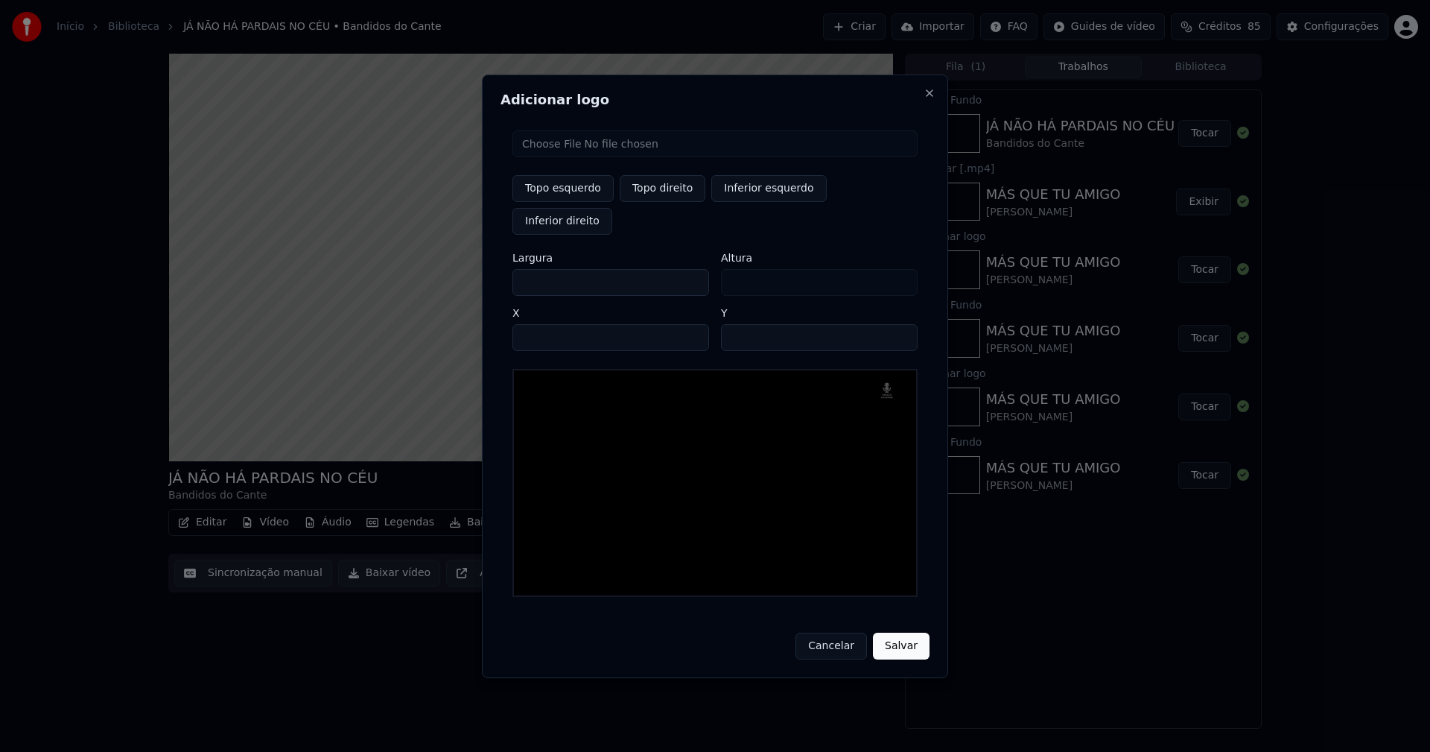
drag, startPoint x: 536, startPoint y: 266, endPoint x: 488, endPoint y: 280, distance: 50.4
click at [491, 280] on div "Adicionar logo Topo esquerdo Topo direito Inferior esquerdo Inferior direito La…" at bounding box center [715, 375] width 466 height 603
type input "**"
type input "***"
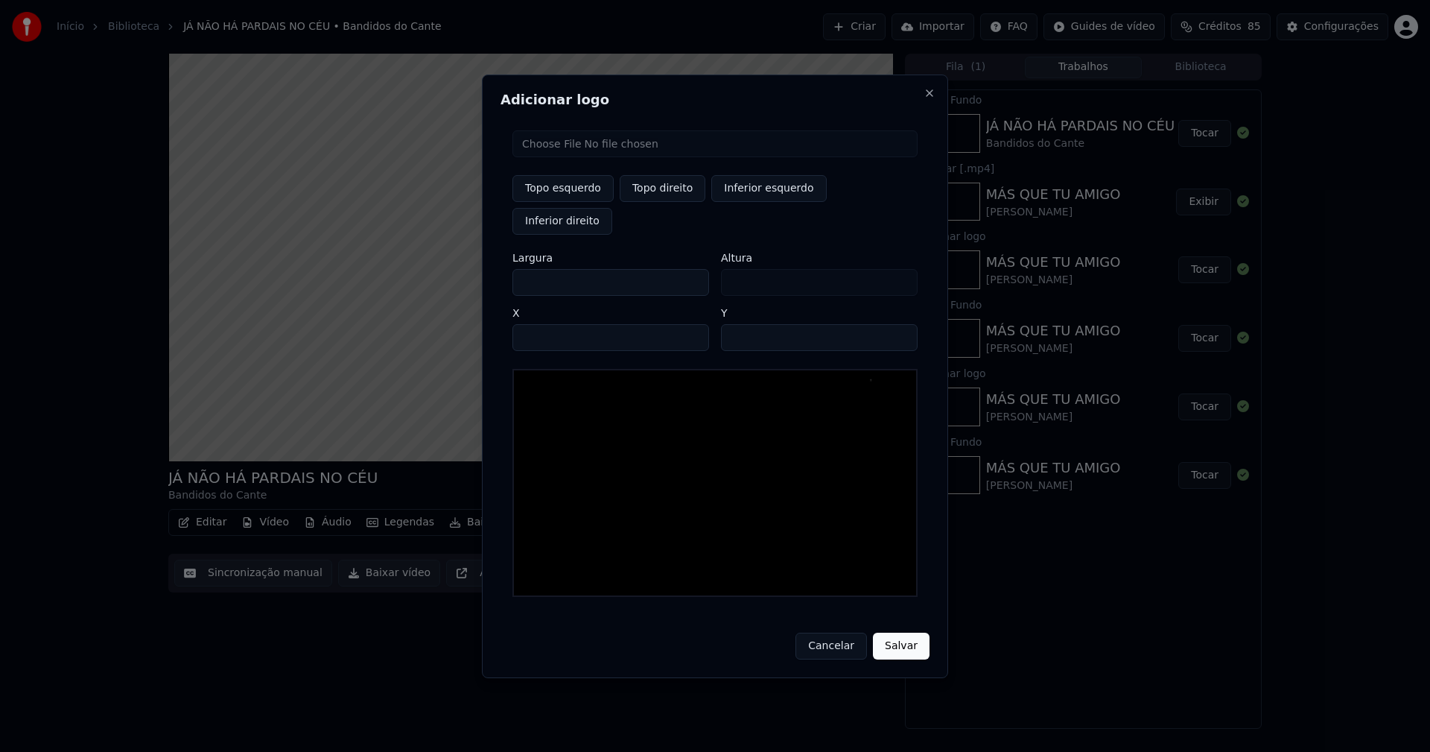
type input "***"
click at [545, 324] on input "****" at bounding box center [610, 337] width 197 height 27
type input "****"
click at [895, 324] on input "**" at bounding box center [819, 337] width 197 height 27
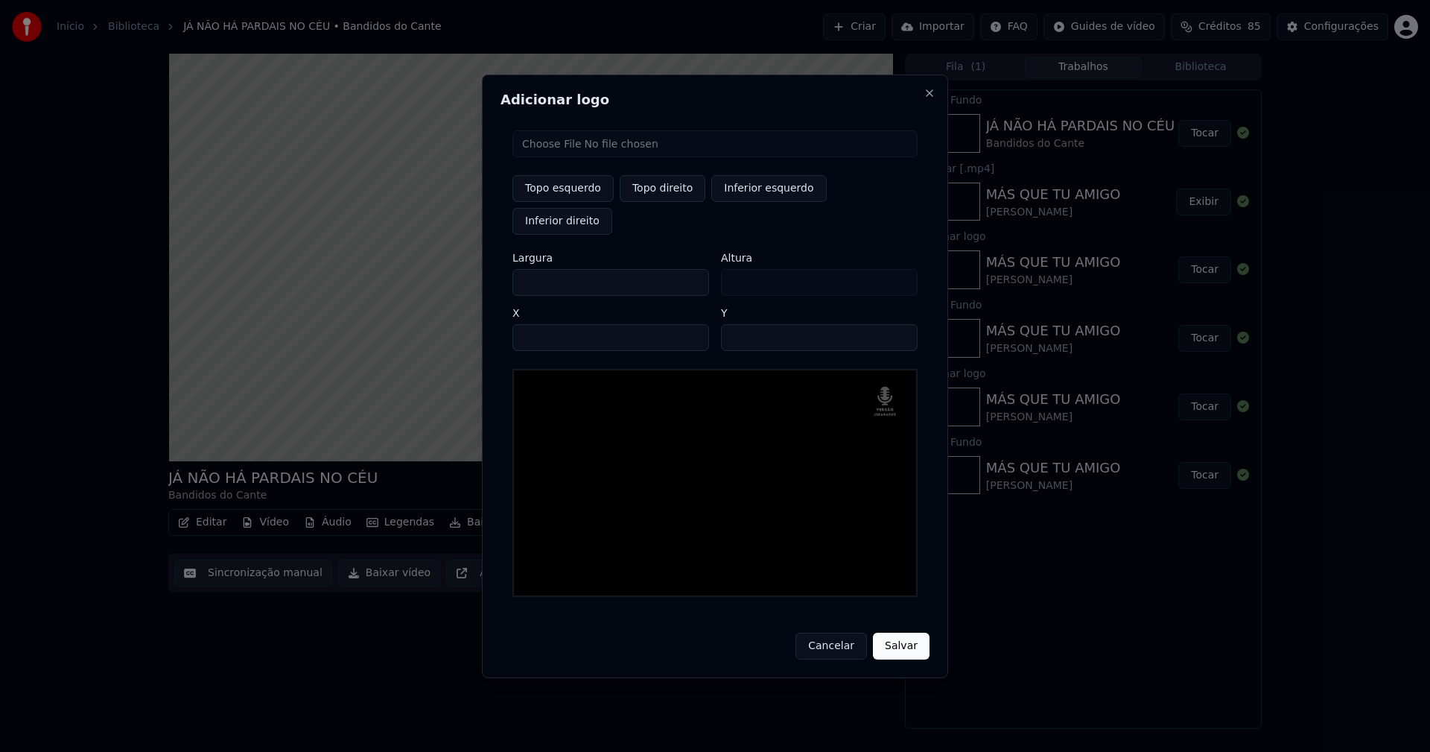
click at [895, 324] on input "**" at bounding box center [819, 337] width 197 height 27
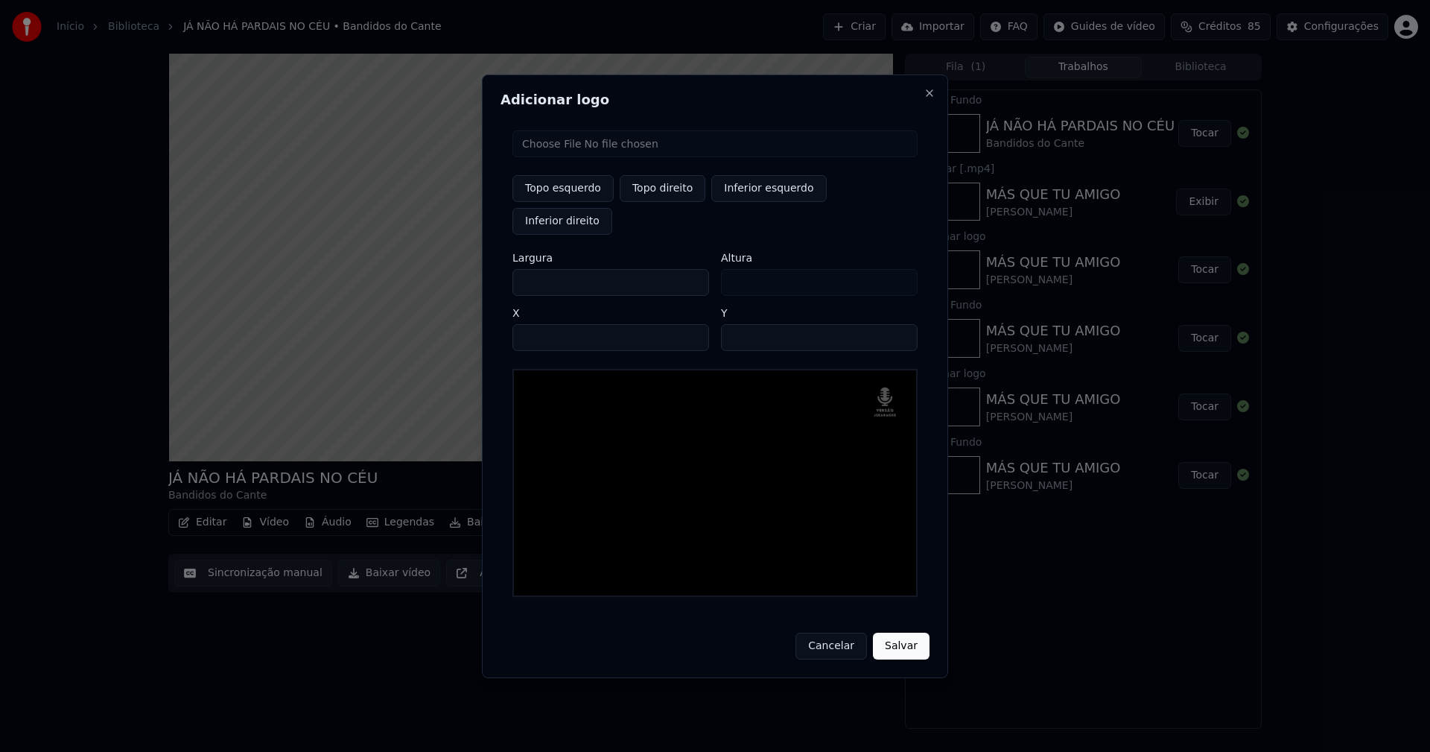
type input "**"
click at [901, 327] on input "**" at bounding box center [819, 337] width 197 height 27
click at [901, 632] on button "Salvar" at bounding box center [901, 645] width 57 height 27
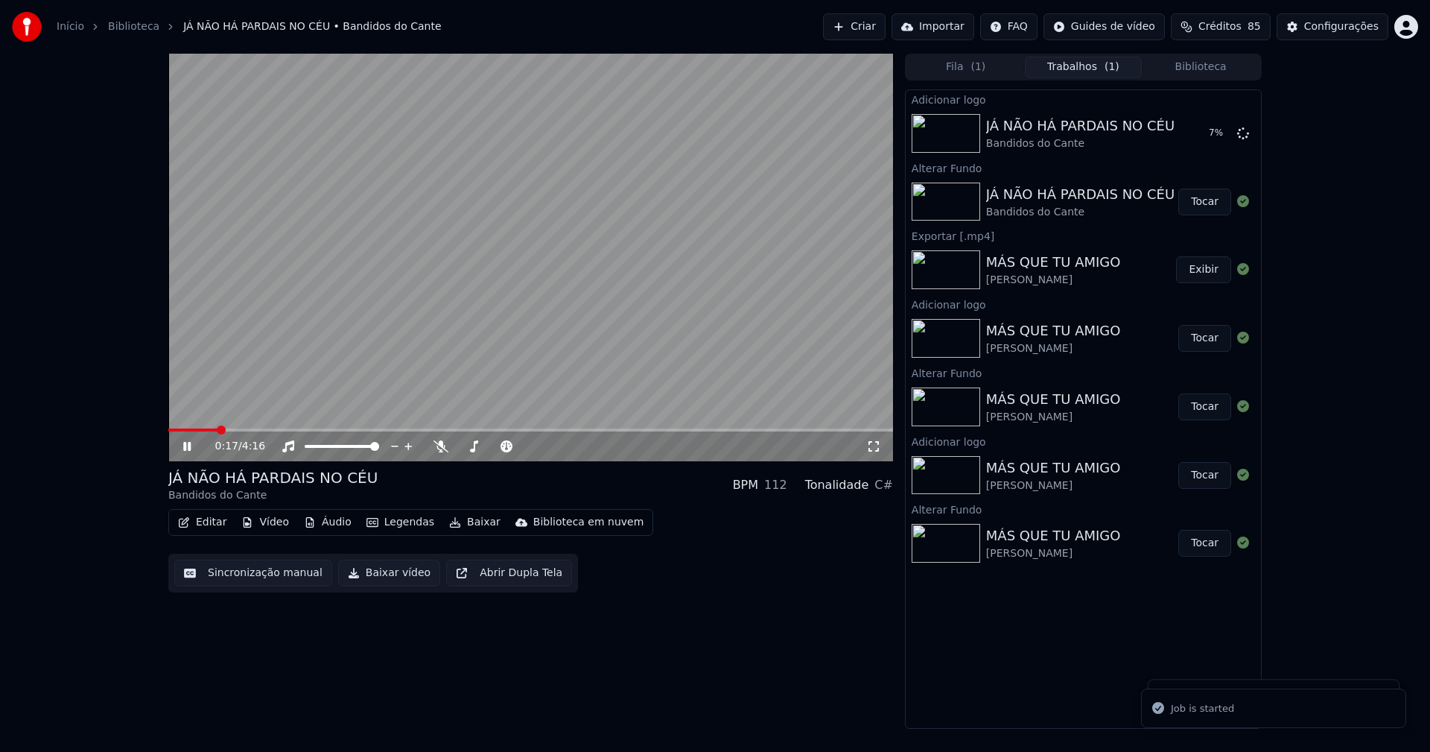
click at [872, 446] on icon at bounding box center [873, 446] width 15 height 12
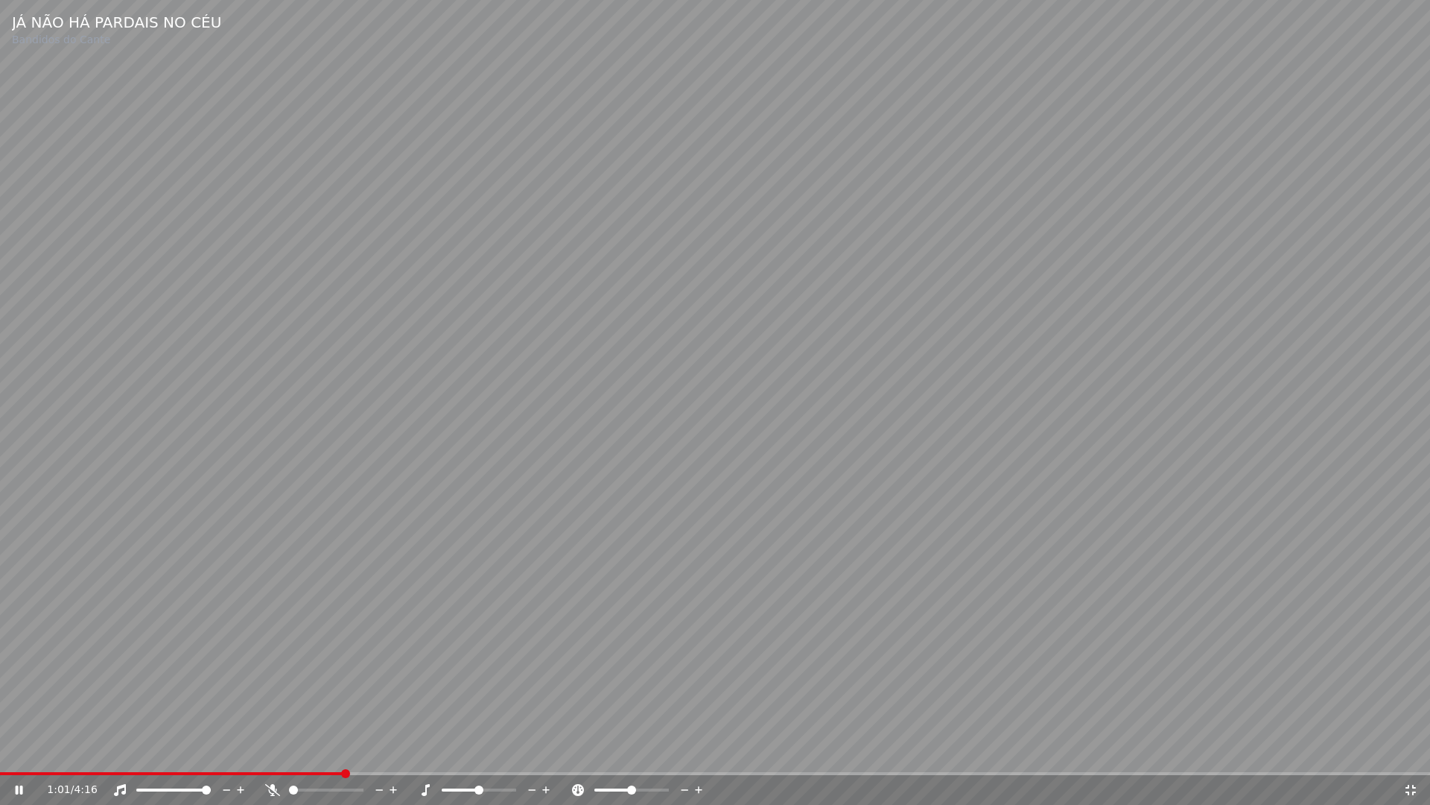
click at [1409, 751] on icon at bounding box center [1411, 789] width 10 height 10
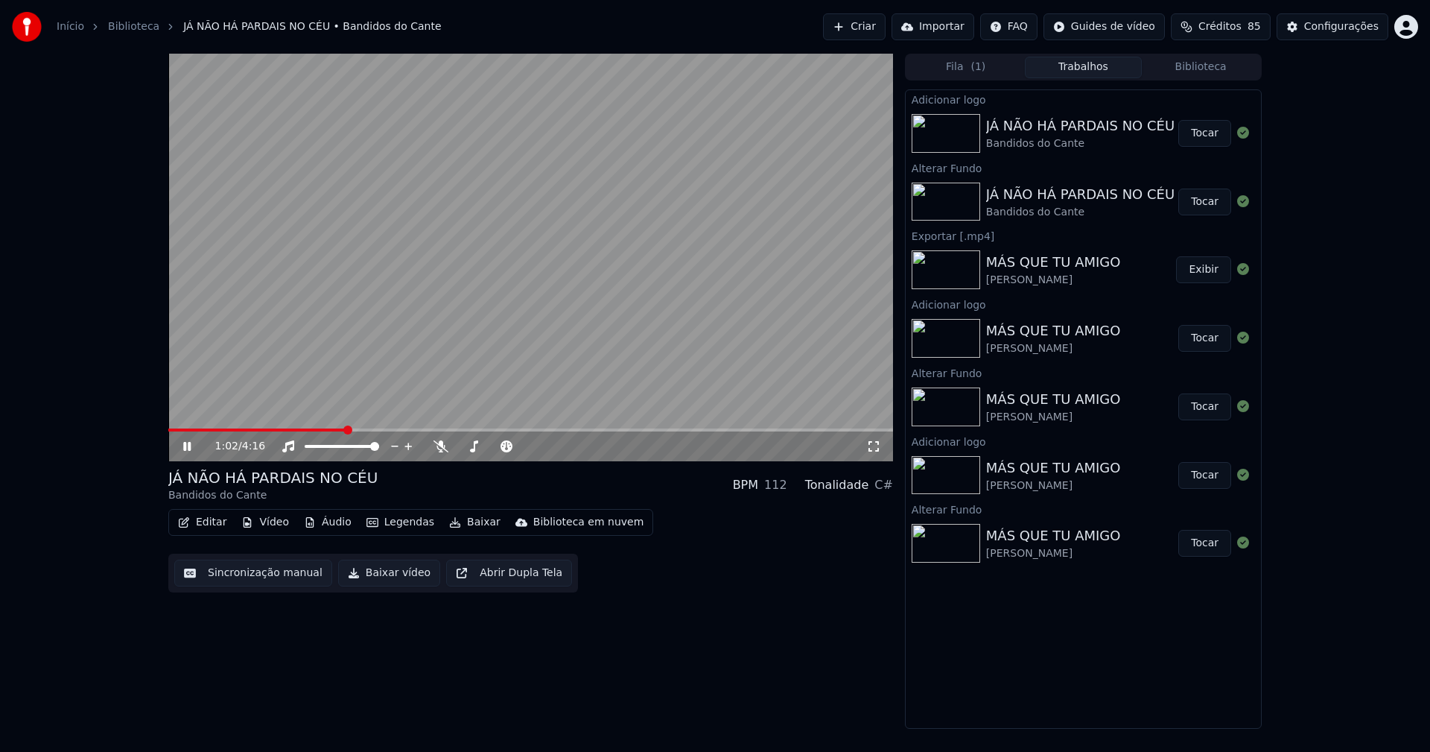
click at [1211, 134] on button "Tocar" at bounding box center [1204, 133] width 53 height 27
click at [213, 525] on button "Editar" at bounding box center [202, 522] width 60 height 21
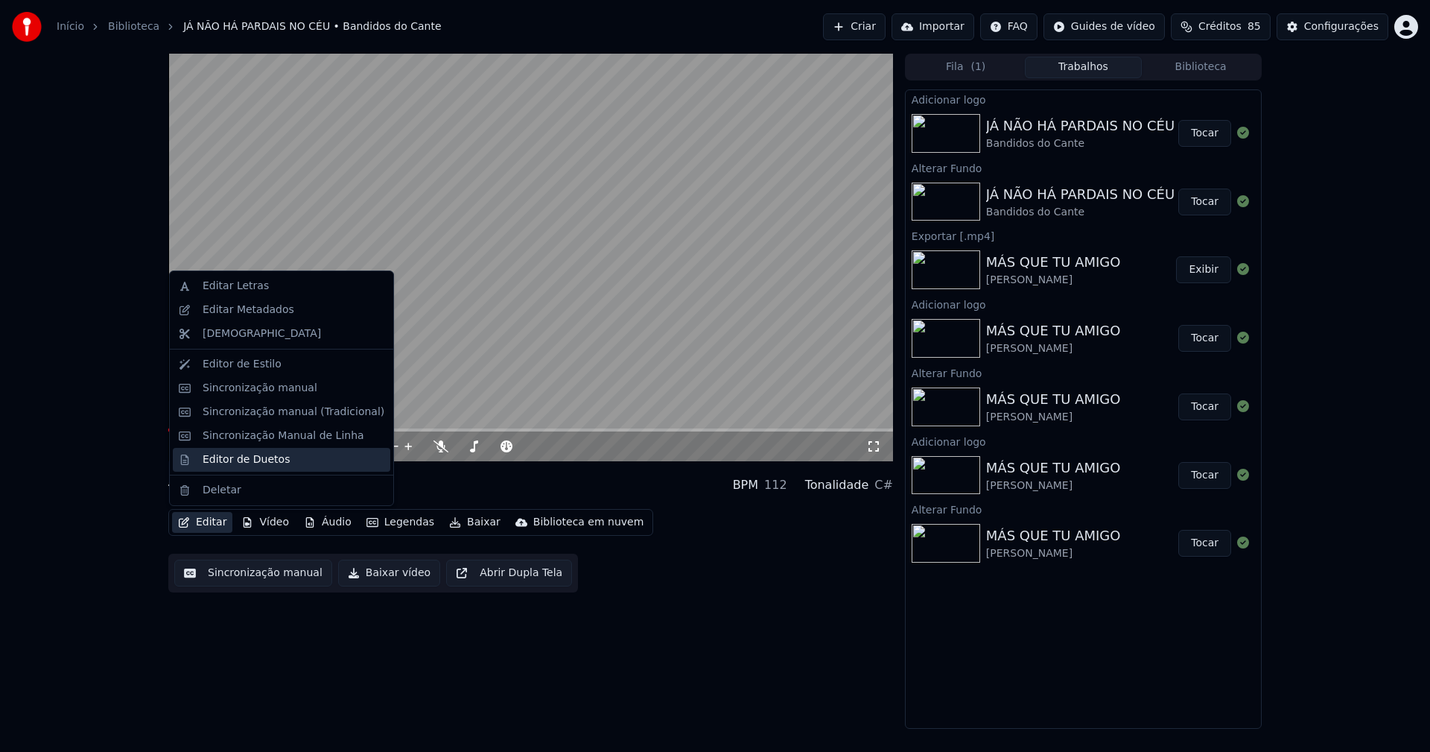
click at [230, 458] on div "Editor de Duetos" at bounding box center [246, 459] width 87 height 15
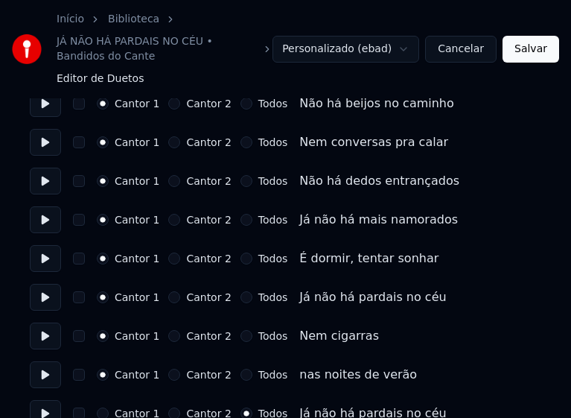
scroll to position [447, 0]
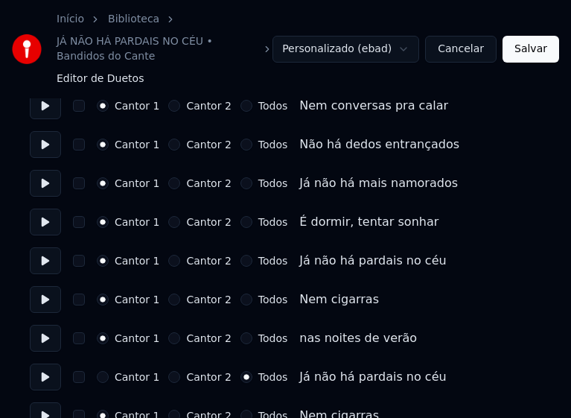
click at [241, 259] on div "Todos" at bounding box center [264, 261] width 47 height 12
click at [241, 263] on button "Todos" at bounding box center [247, 261] width 12 height 12
click at [241, 299] on button "Todos" at bounding box center [247, 299] width 12 height 12
click at [241, 337] on button "Todos" at bounding box center [247, 338] width 12 height 12
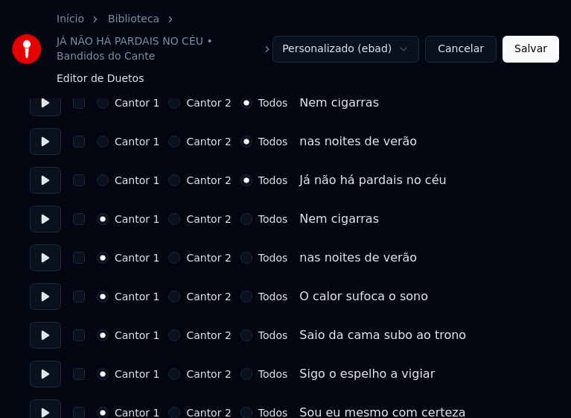
scroll to position [670, 0]
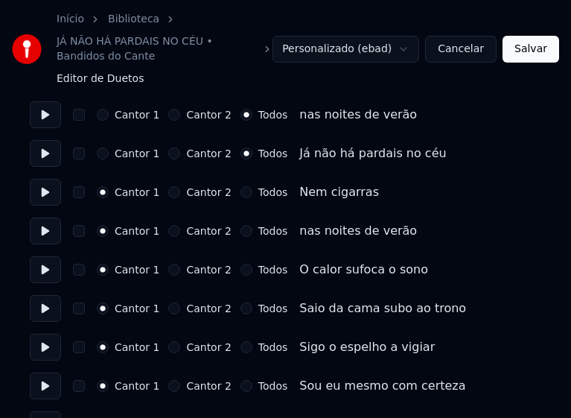
click at [241, 191] on button "Todos" at bounding box center [247, 192] width 12 height 12
click at [241, 236] on button "Todos" at bounding box center [247, 231] width 12 height 12
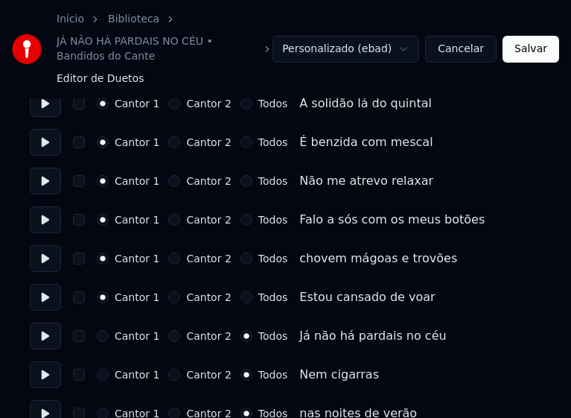
scroll to position [968, 0]
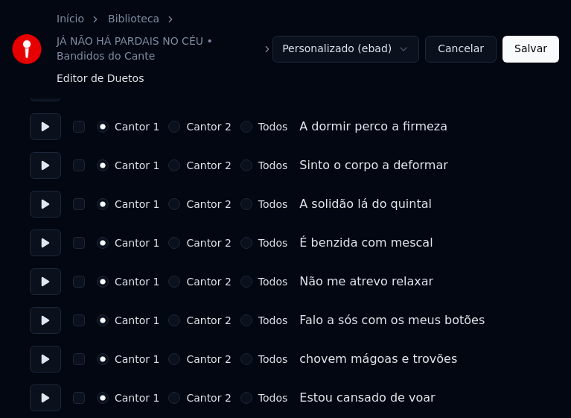
click at [537, 56] on button "Salvar" at bounding box center [531, 49] width 57 height 27
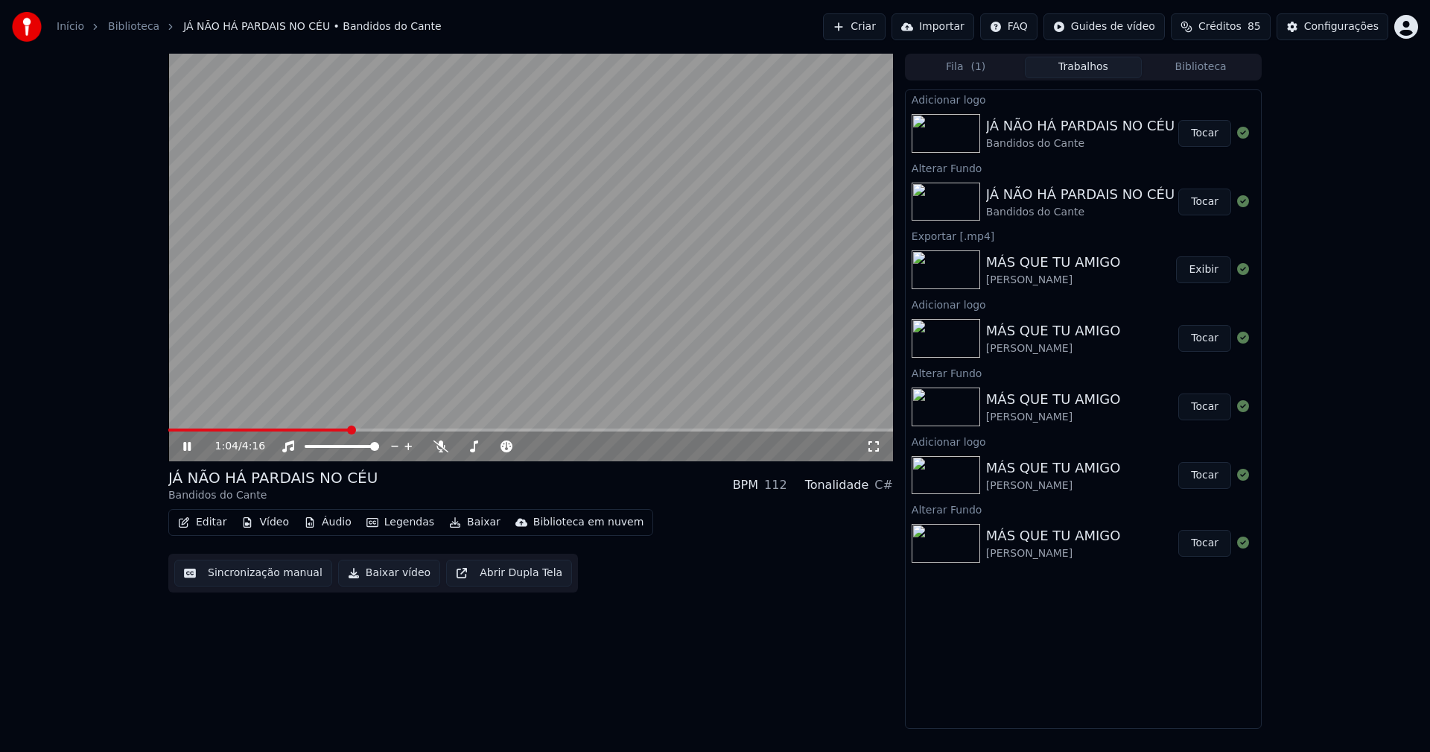
click at [349, 429] on span at bounding box center [530, 429] width 725 height 3
click at [875, 448] on icon at bounding box center [873, 446] width 15 height 12
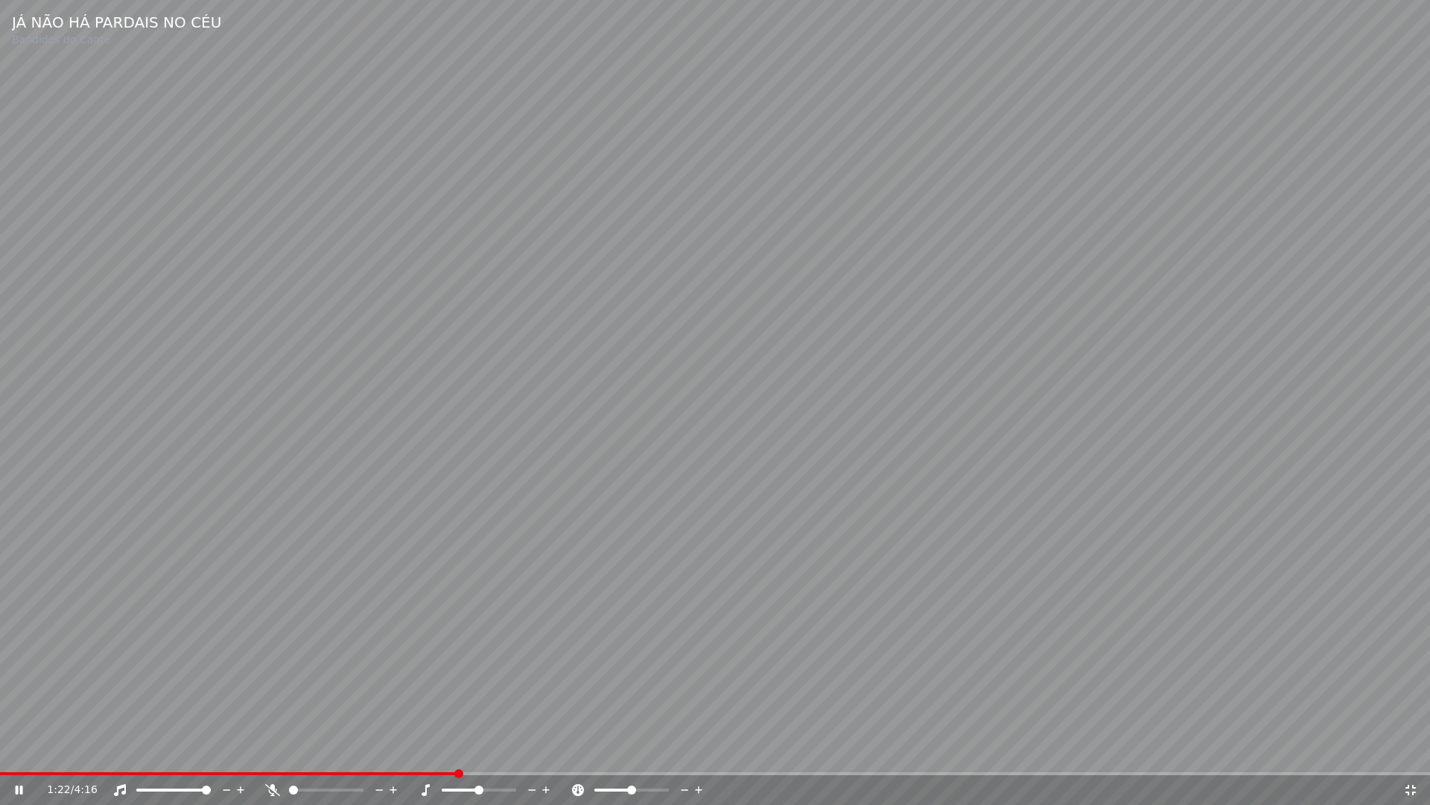
click at [1410, 751] on icon at bounding box center [1410, 790] width 15 height 12
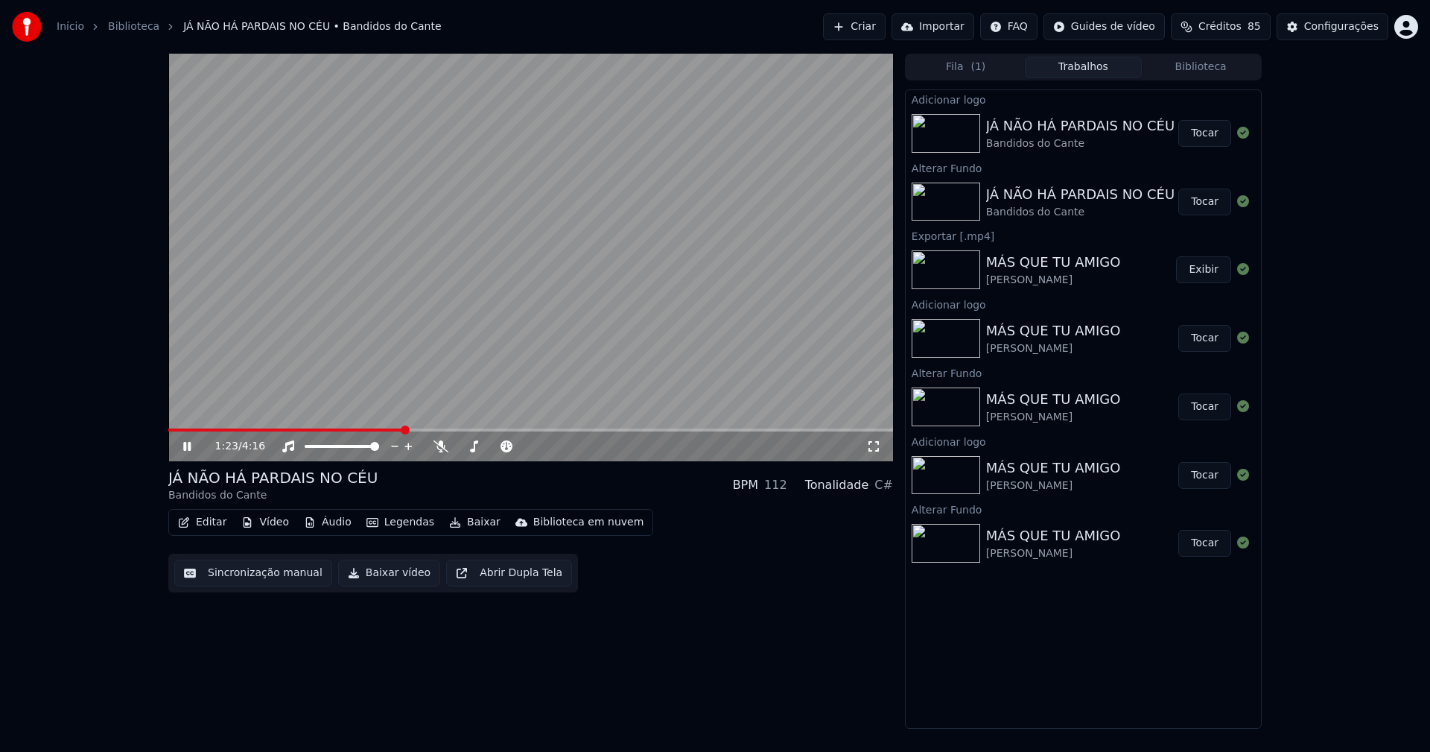
click at [186, 447] on icon at bounding box center [186, 446] width 7 height 9
click at [399, 577] on button "Baixar vídeo" at bounding box center [389, 572] width 102 height 27
click at [1213, 64] on button "Biblioteca" at bounding box center [1201, 68] width 118 height 22
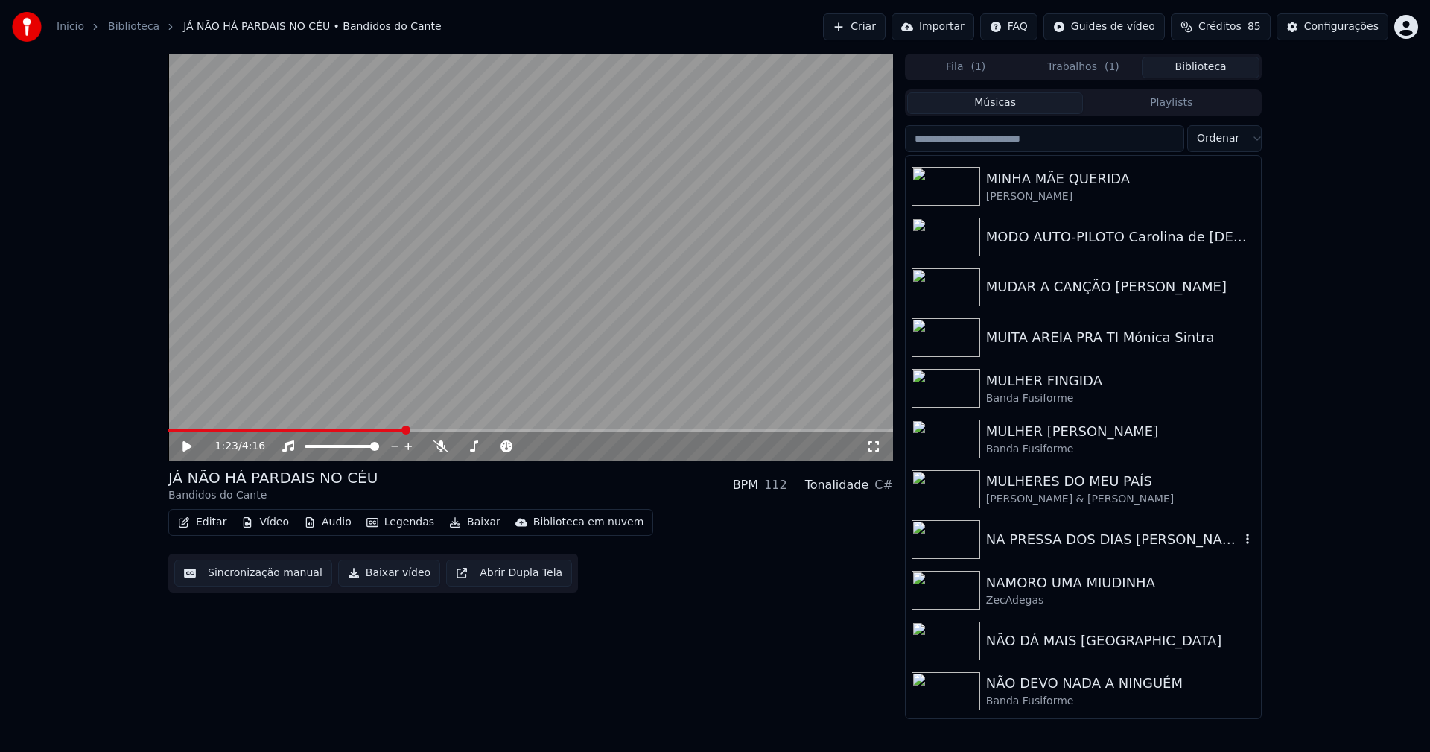
scroll to position [10364, 0]
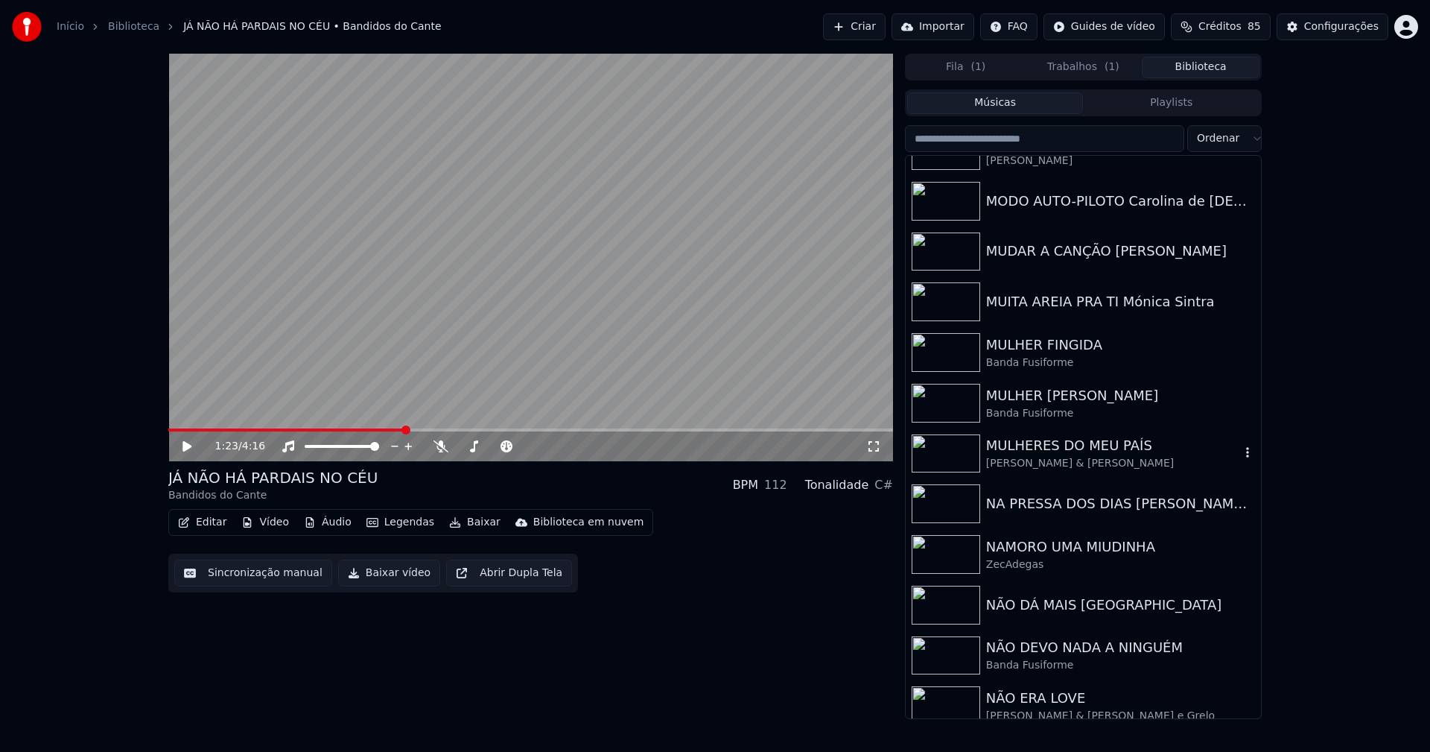
drag, startPoint x: 1076, startPoint y: 451, endPoint x: 1109, endPoint y: 453, distance: 33.6
click at [1077, 452] on div "MULHERES DO MEU PAÍS" at bounding box center [1113, 445] width 254 height 21
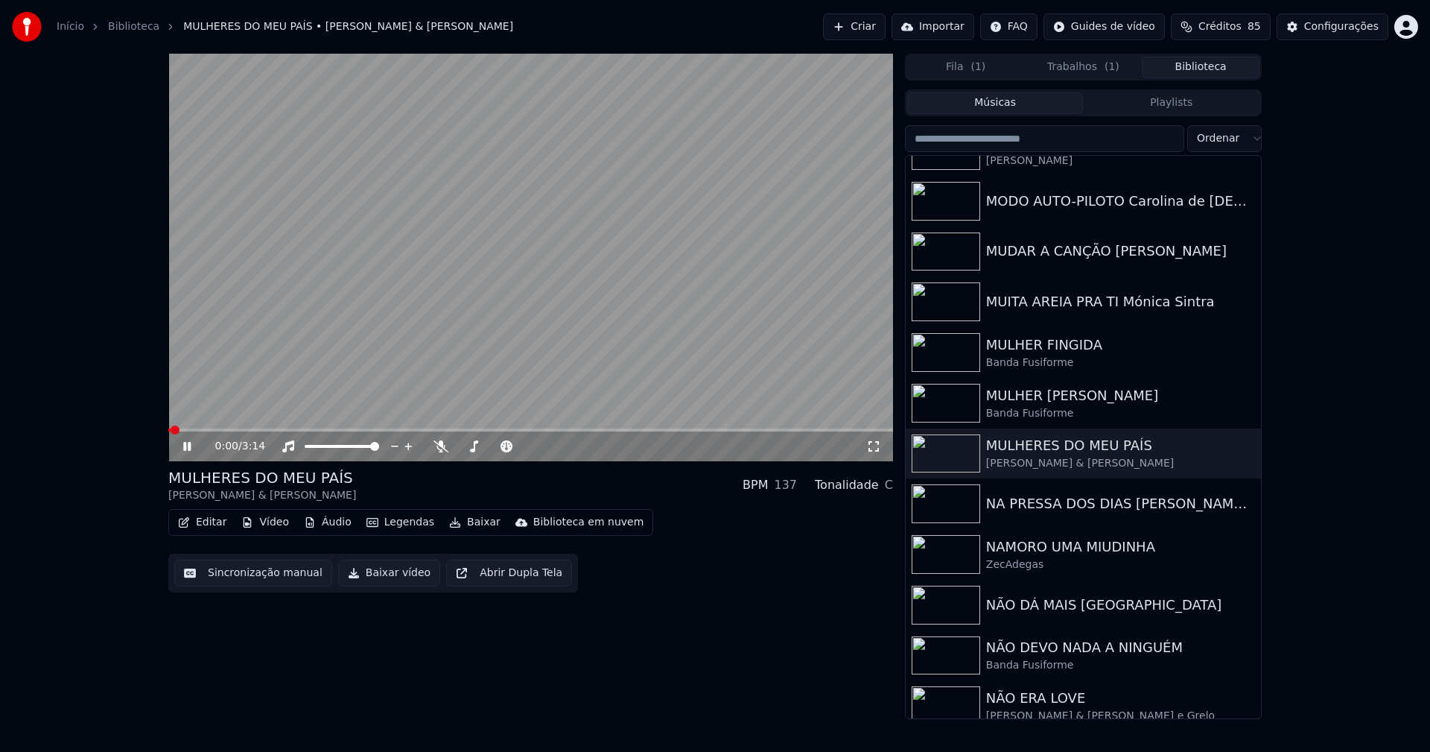
click at [188, 446] on icon at bounding box center [186, 446] width 7 height 9
click at [270, 520] on button "Vídeo" at bounding box center [265, 522] width 60 height 21
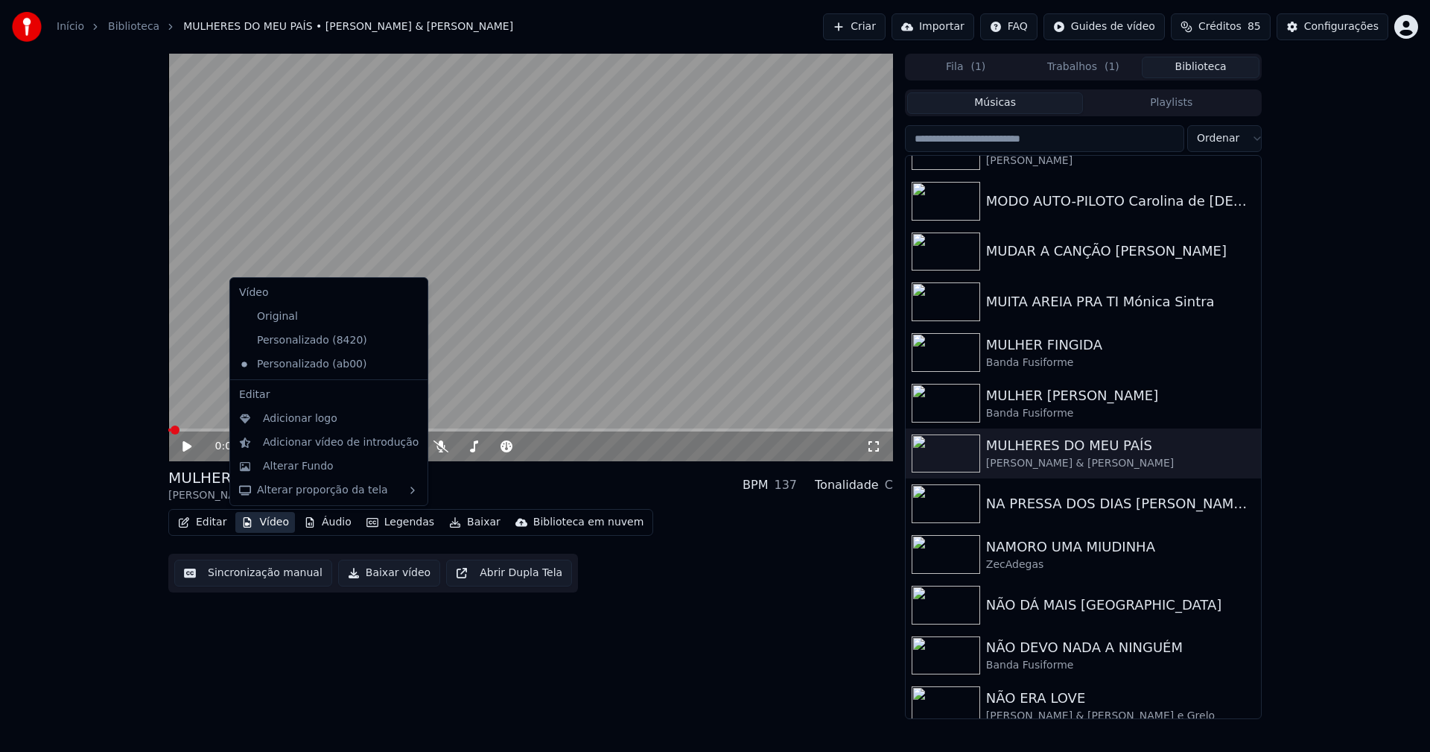
click at [408, 338] on icon at bounding box center [416, 340] width 16 height 12
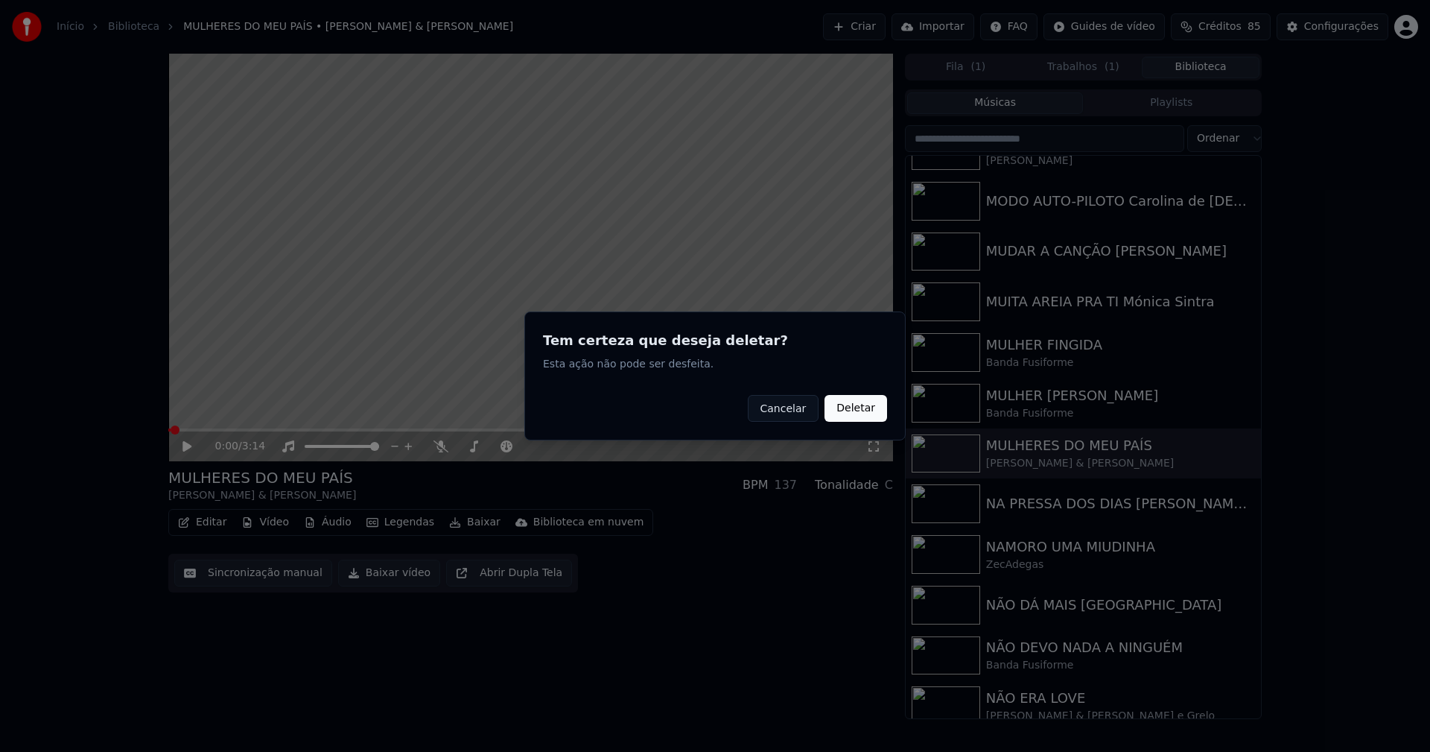
drag, startPoint x: 862, startPoint y: 411, endPoint x: 470, endPoint y: 487, distance: 399.1
click at [859, 411] on button "Deletar" at bounding box center [856, 408] width 63 height 27
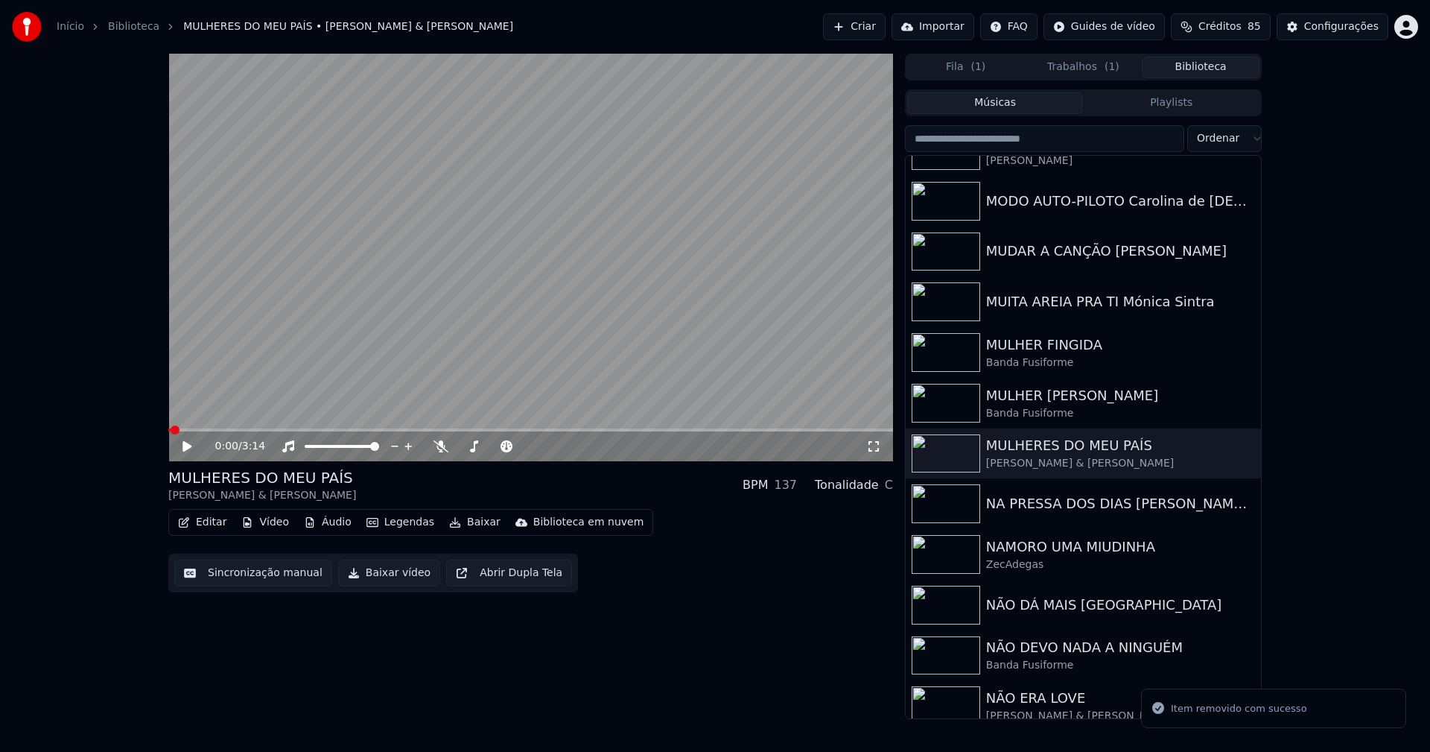
click at [267, 520] on button "Vídeo" at bounding box center [265, 522] width 60 height 21
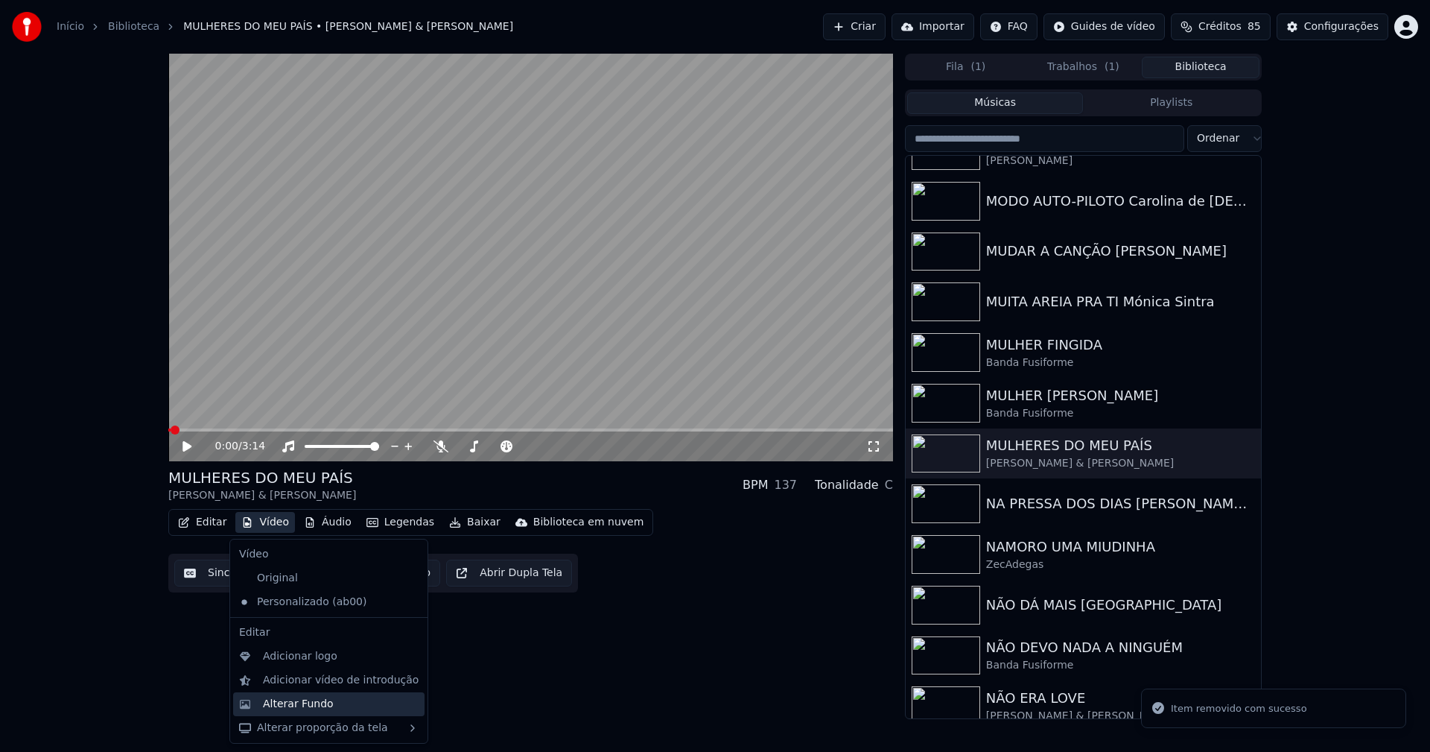
click at [297, 698] on div "Alterar Fundo" at bounding box center [298, 703] width 71 height 15
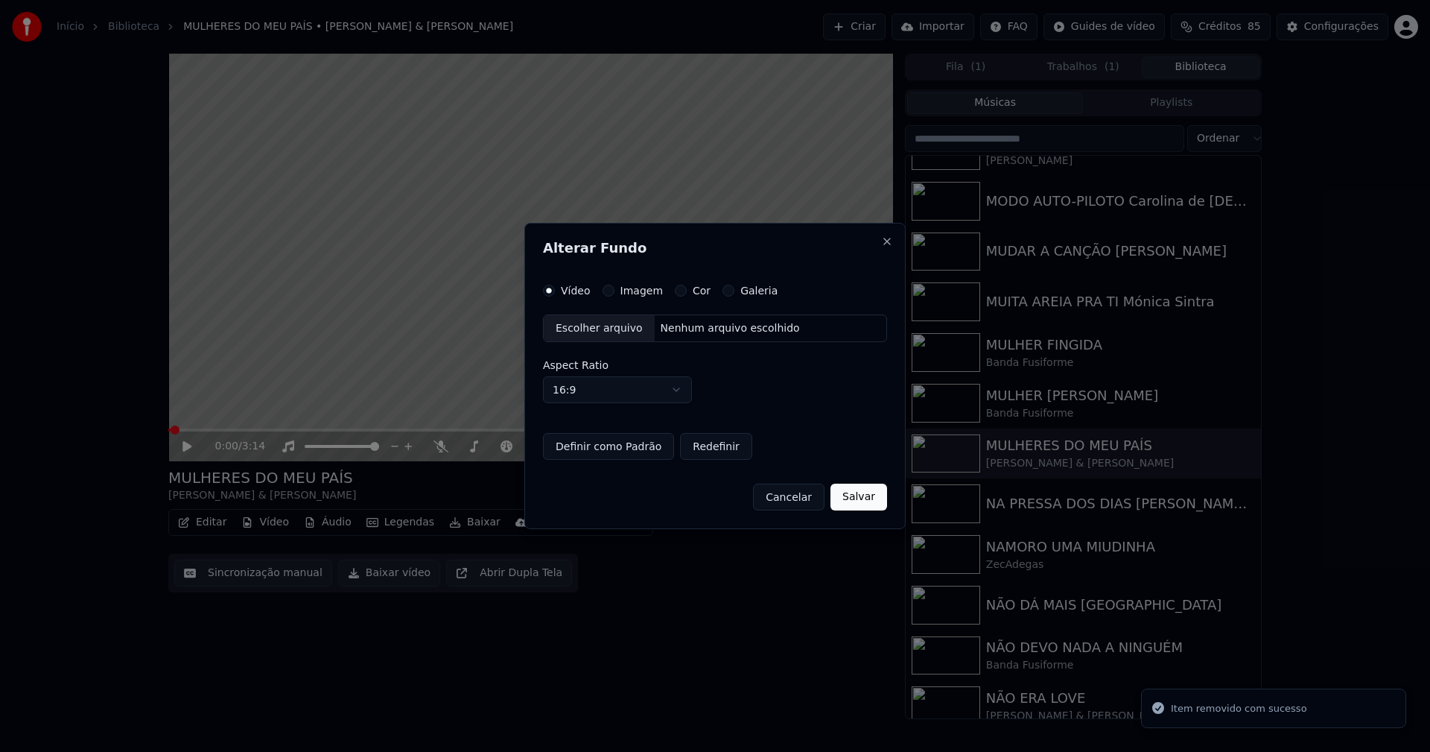
click at [609, 288] on button "Imagem" at bounding box center [609, 291] width 12 height 12
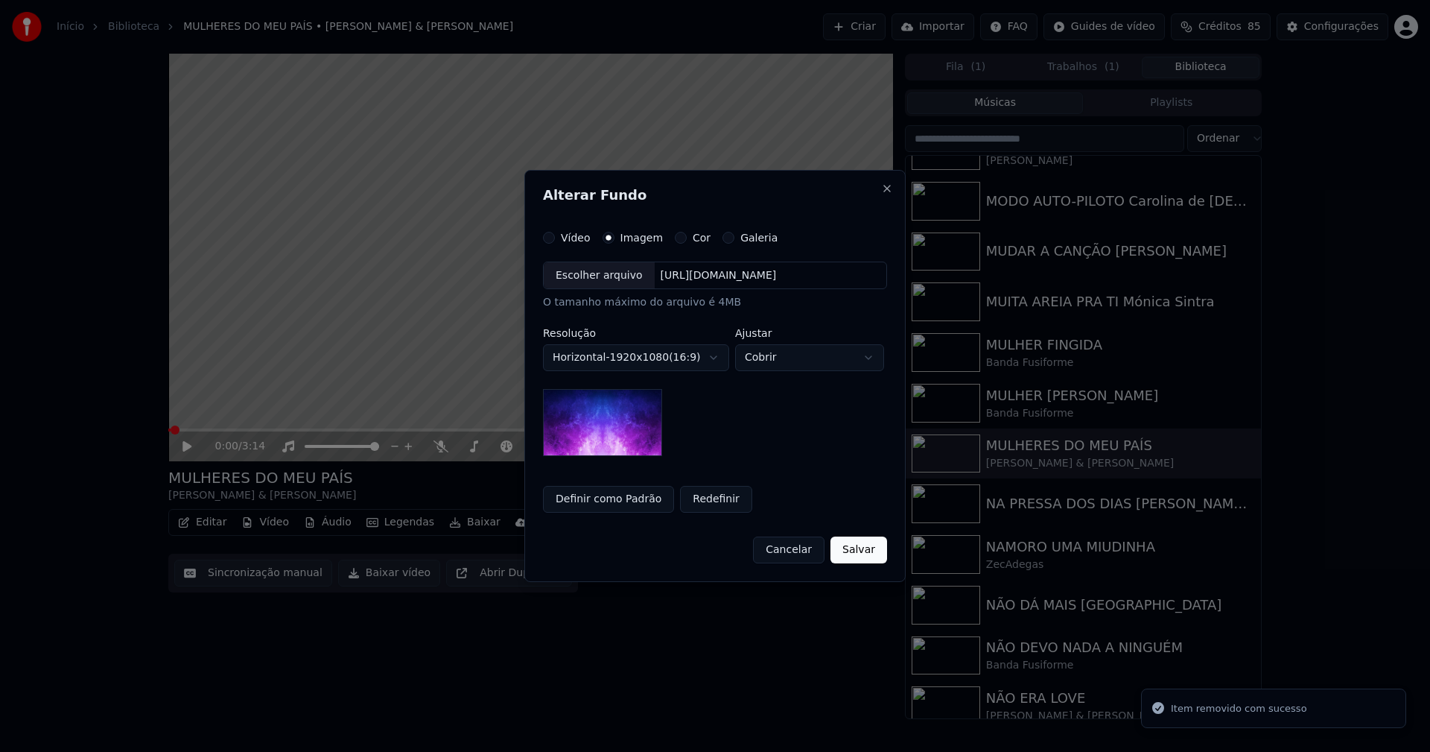
click at [603, 285] on div "Escolher arquivo" at bounding box center [599, 275] width 111 height 27
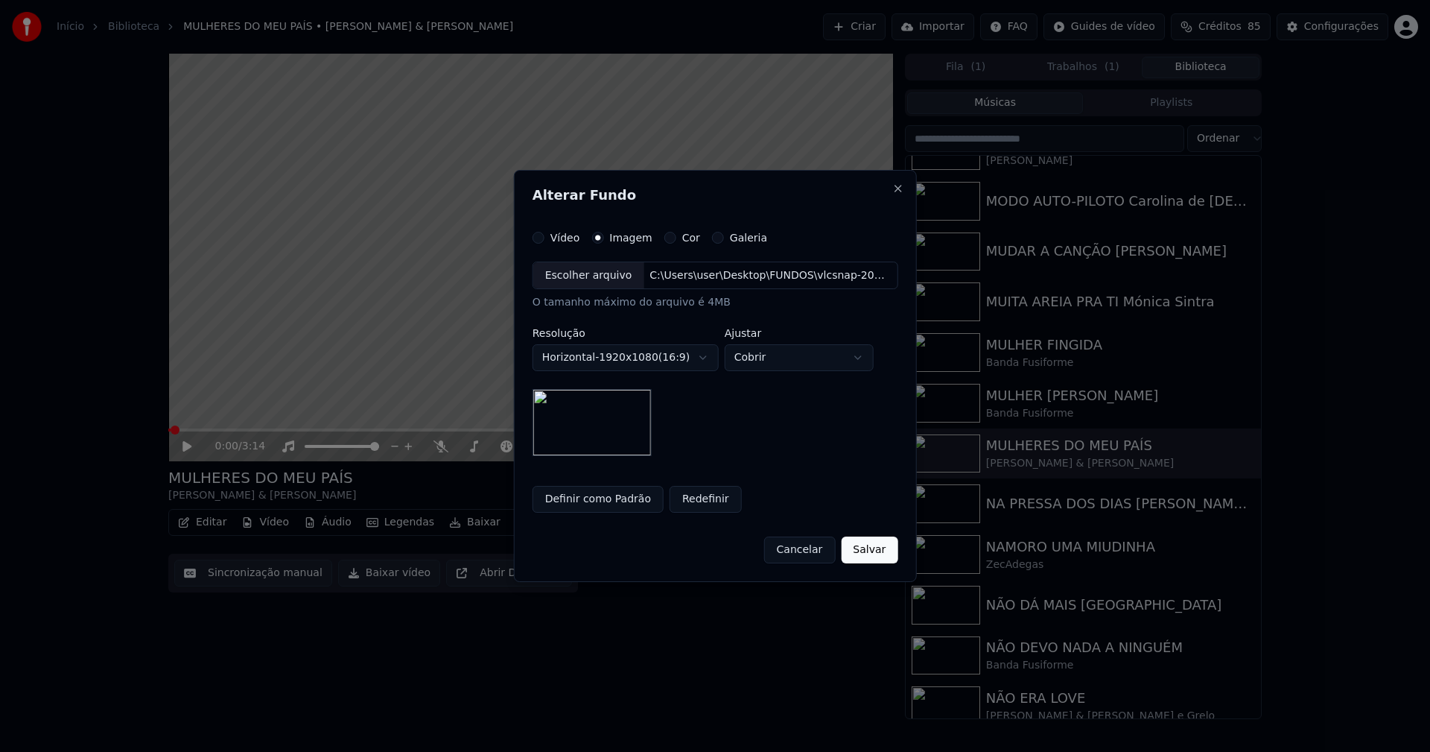
drag, startPoint x: 885, startPoint y: 559, endPoint x: 876, endPoint y: 554, distance: 10.0
click at [881, 558] on button "Salvar" at bounding box center [869, 549] width 57 height 27
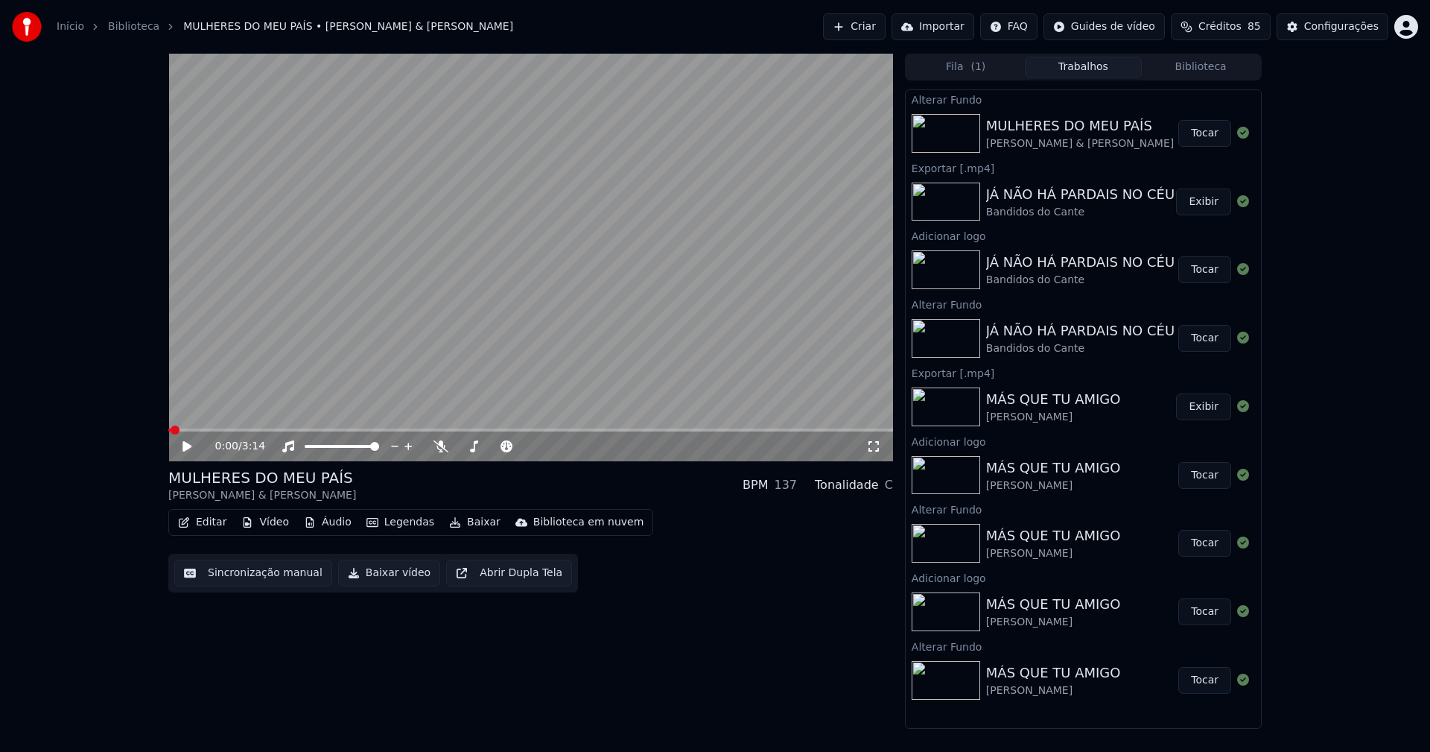
click at [1203, 135] on button "Tocar" at bounding box center [1204, 133] width 53 height 27
click at [274, 524] on button "Vídeo" at bounding box center [265, 522] width 60 height 21
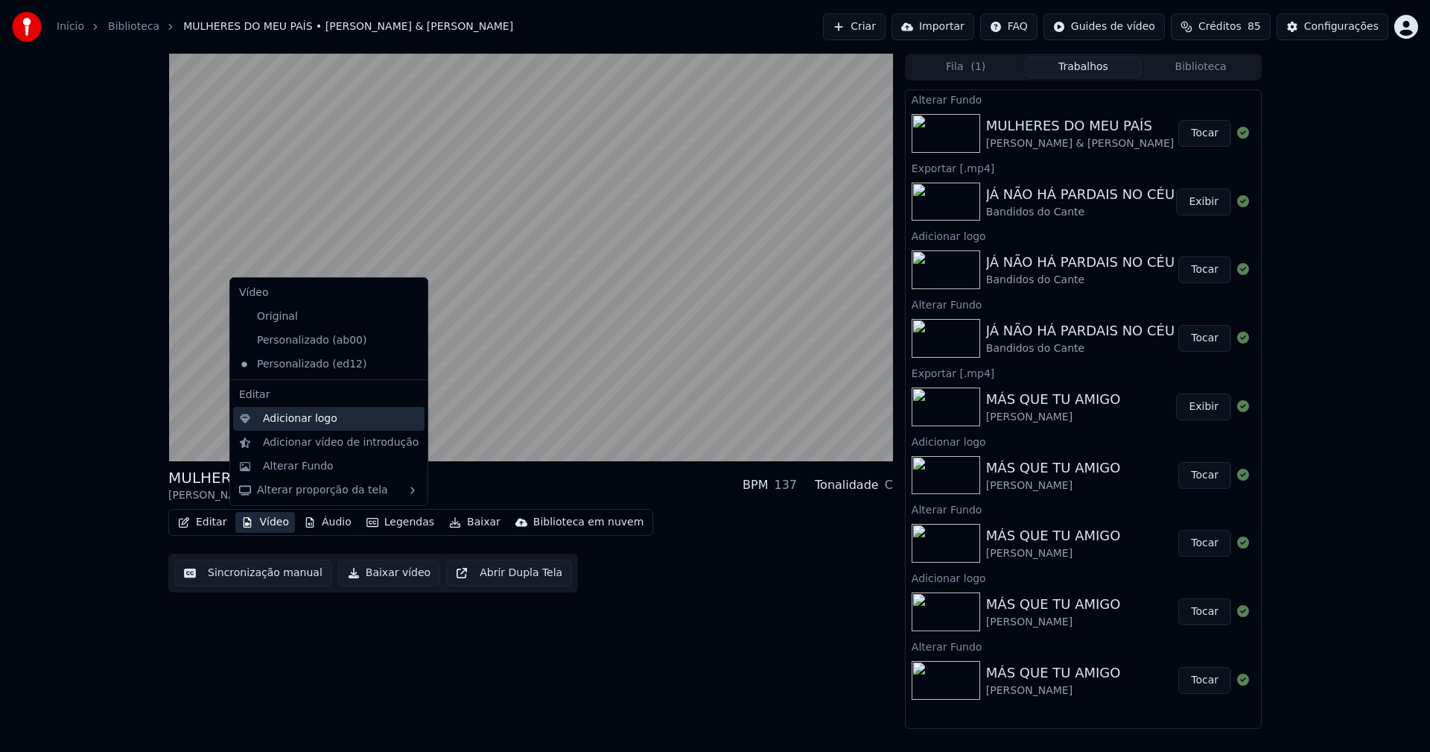
click at [290, 425] on div "Adicionar logo" at bounding box center [300, 418] width 74 height 15
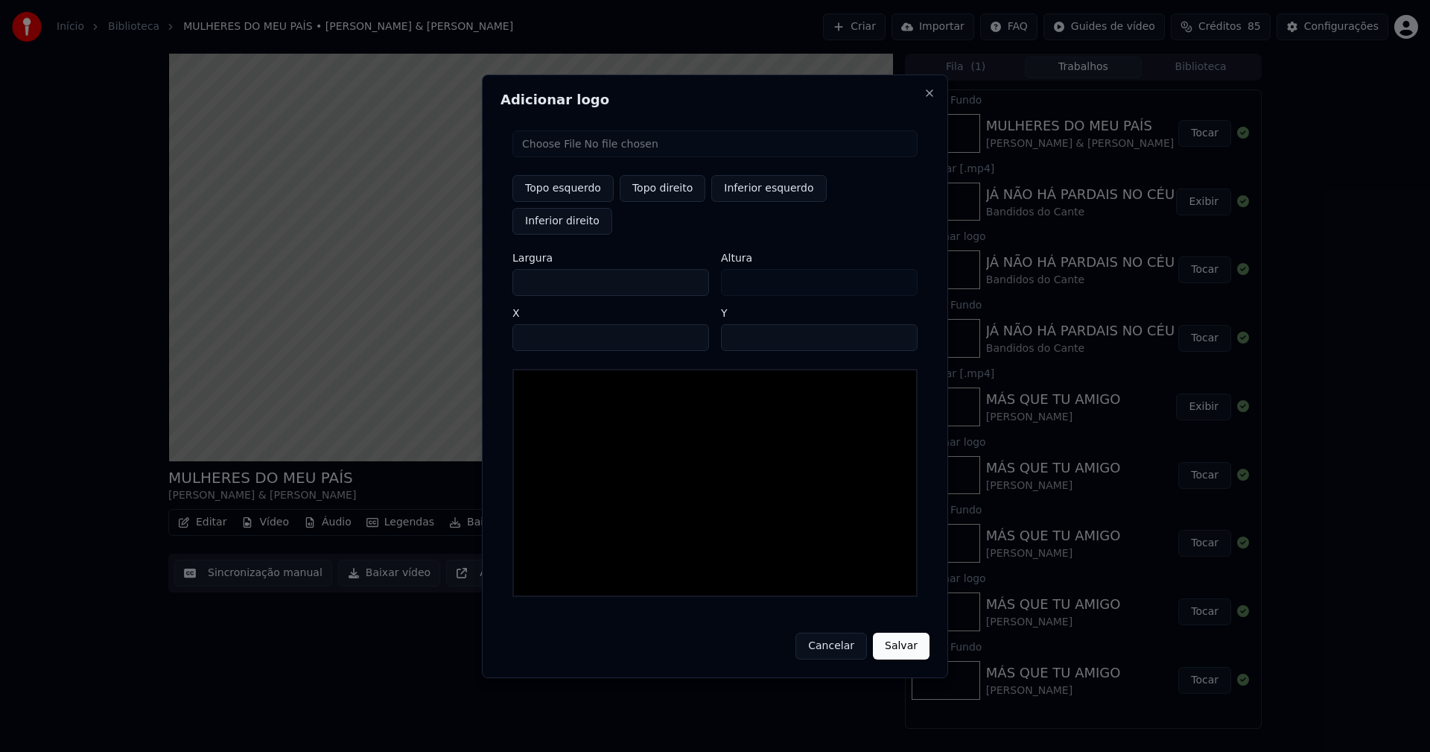
click at [577, 157] on input "file" at bounding box center [714, 143] width 405 height 27
type input "**********"
type input "***"
click at [658, 202] on button "Topo direito" at bounding box center [663, 188] width 86 height 27
type input "****"
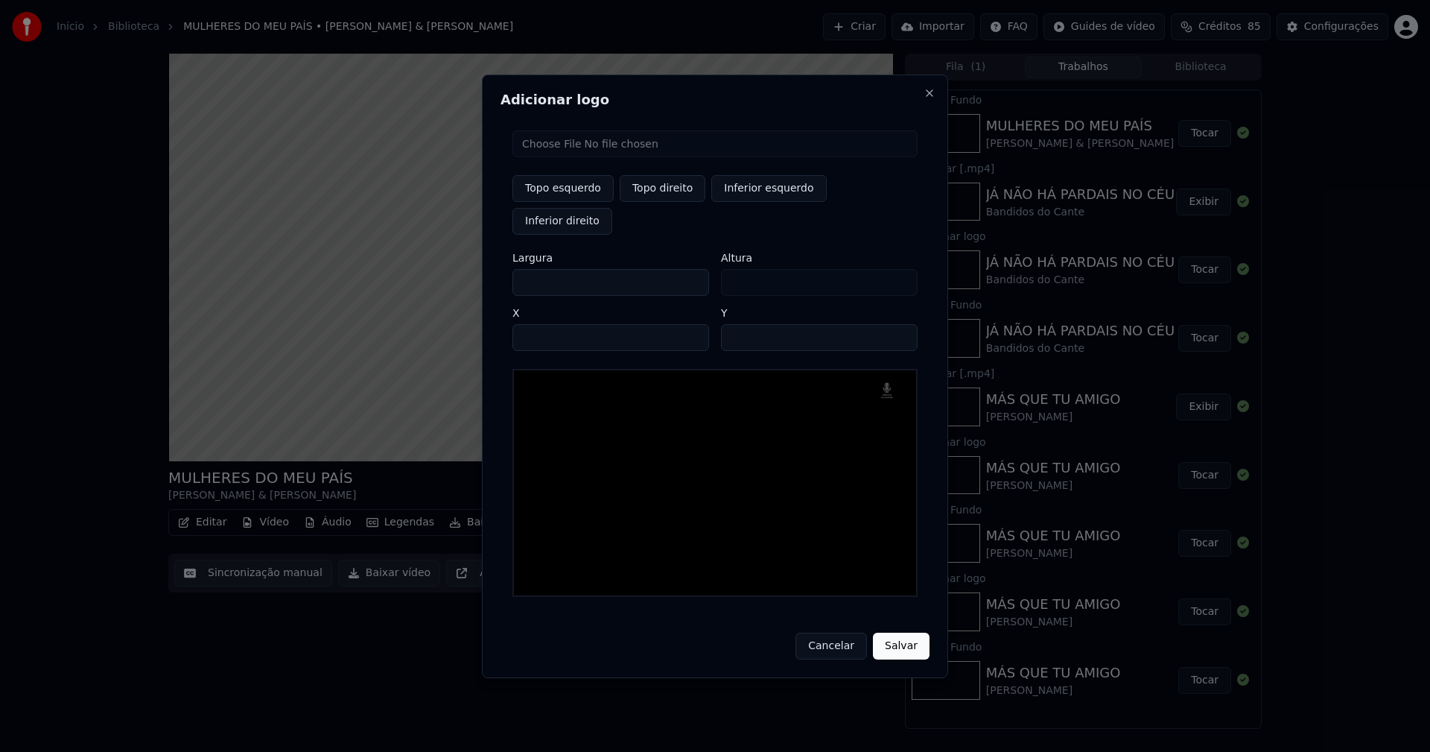
drag, startPoint x: 538, startPoint y: 265, endPoint x: 457, endPoint y: 280, distance: 82.6
click at [457, 280] on body "Início Biblioteca MULHERES DO MEU PAÍS • [PERSON_NAME] & [PERSON_NAME] Criar Im…" at bounding box center [715, 376] width 1430 height 752
type input "**"
type input "***"
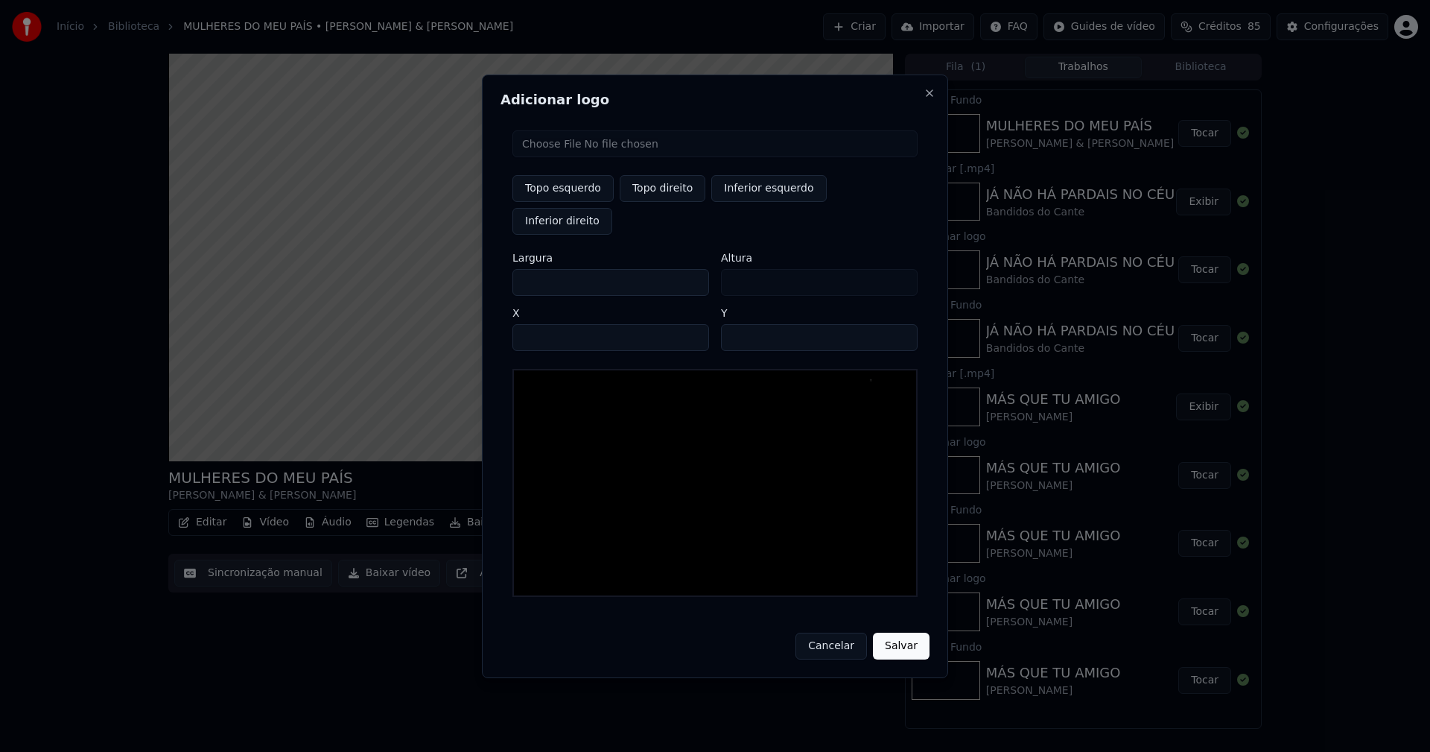
type input "***"
click at [542, 324] on input "****" at bounding box center [610, 337] width 197 height 27
type input "****"
click at [901, 324] on input "**" at bounding box center [819, 337] width 197 height 27
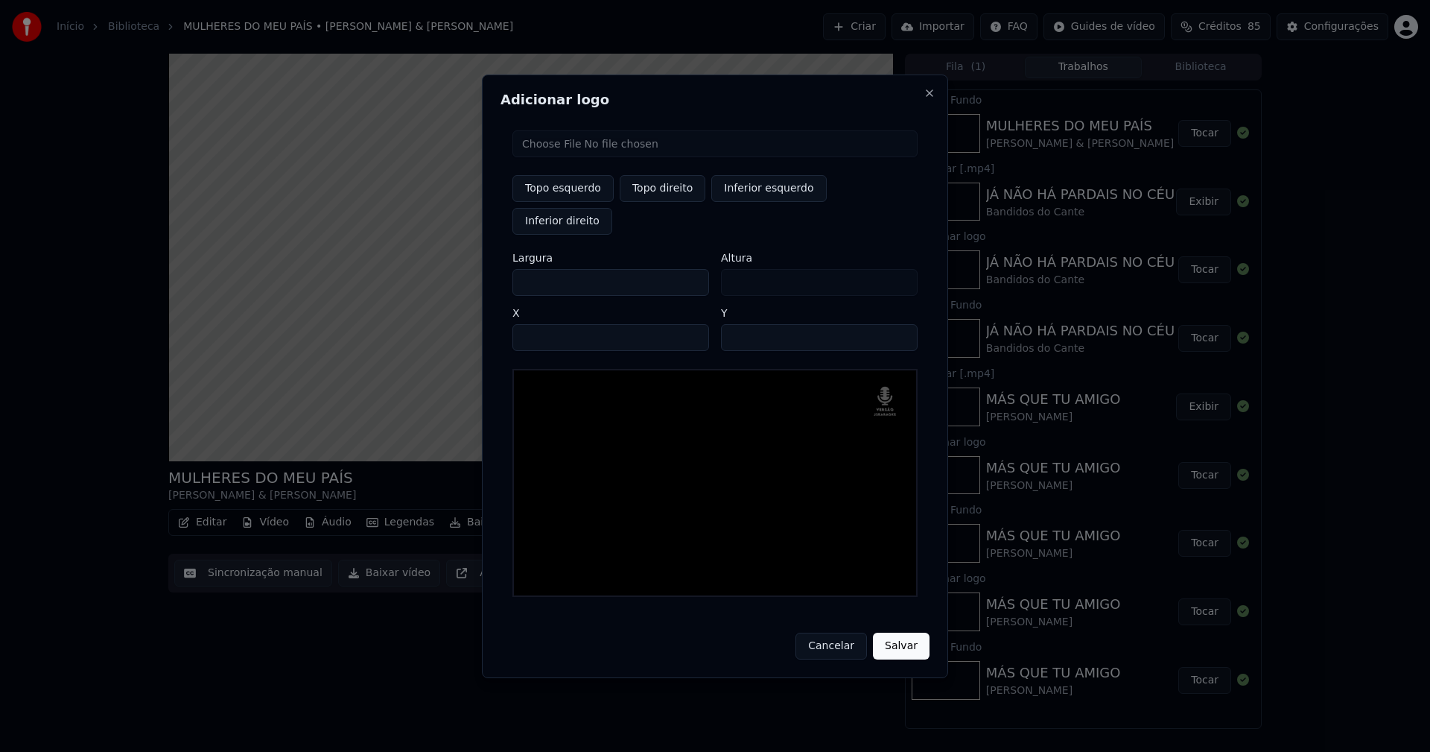
click at [901, 324] on input "**" at bounding box center [819, 337] width 197 height 27
type input "**"
click at [901, 324] on input "**" at bounding box center [819, 337] width 197 height 27
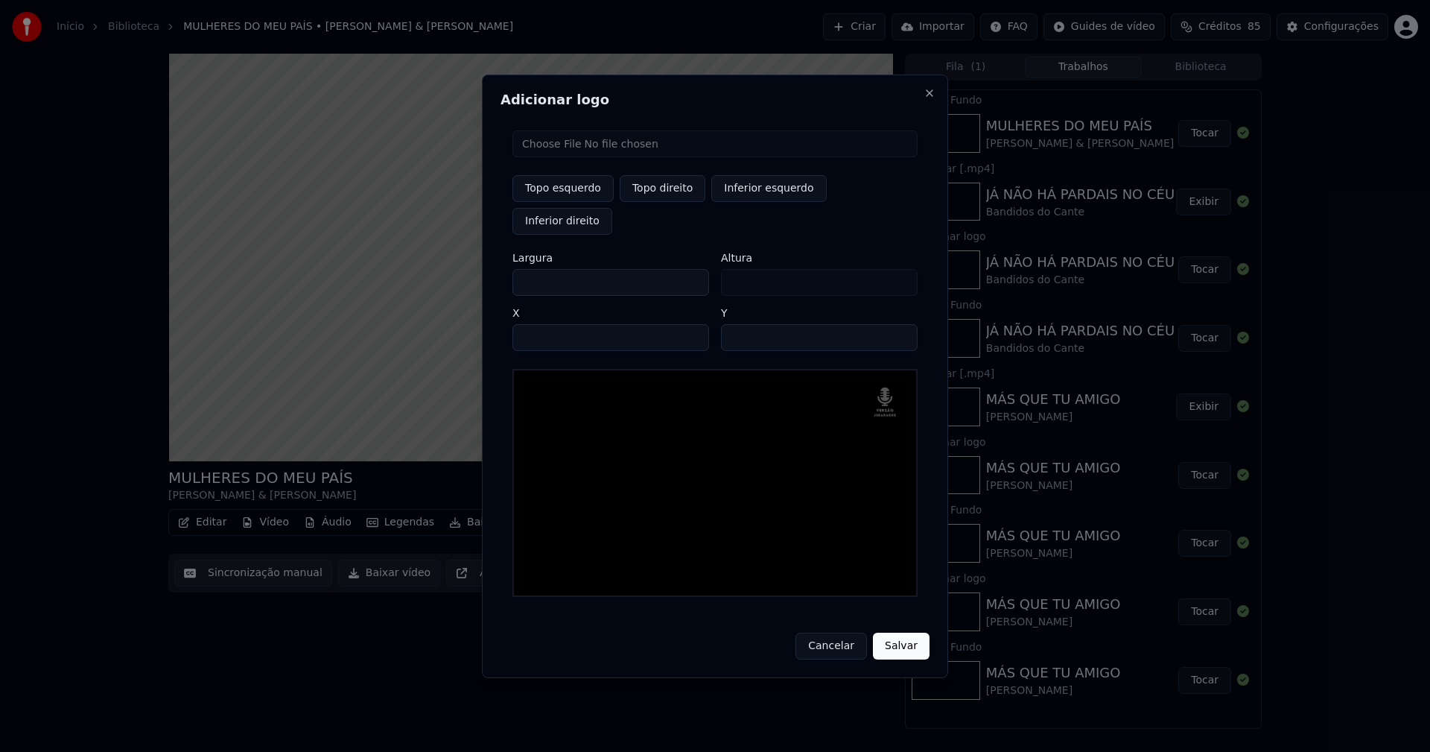
click at [904, 635] on button "Salvar" at bounding box center [901, 645] width 57 height 27
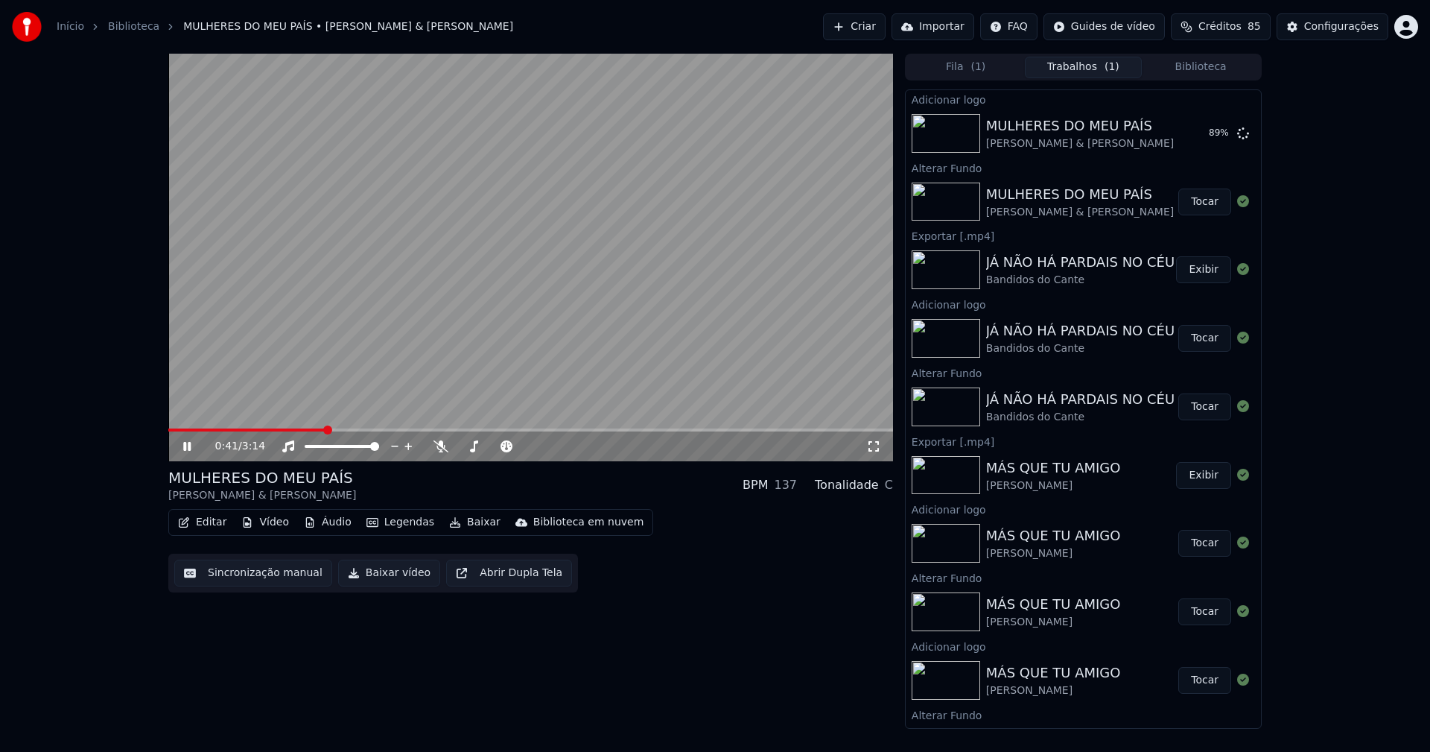
click at [880, 445] on icon at bounding box center [873, 446] width 15 height 12
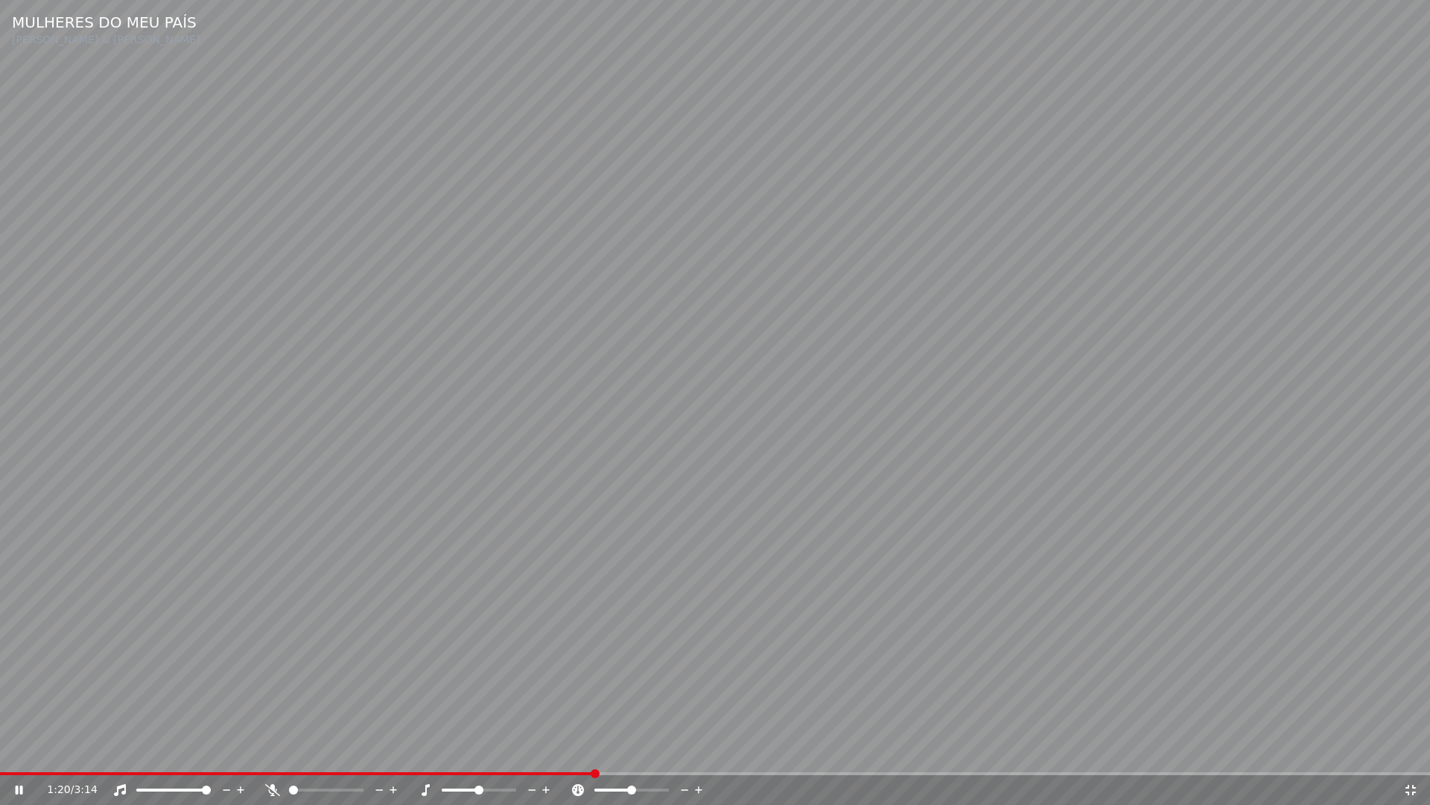
drag, startPoint x: 1412, startPoint y: 793, endPoint x: 1332, endPoint y: 435, distance: 366.5
click at [1412, 751] on icon at bounding box center [1410, 790] width 15 height 12
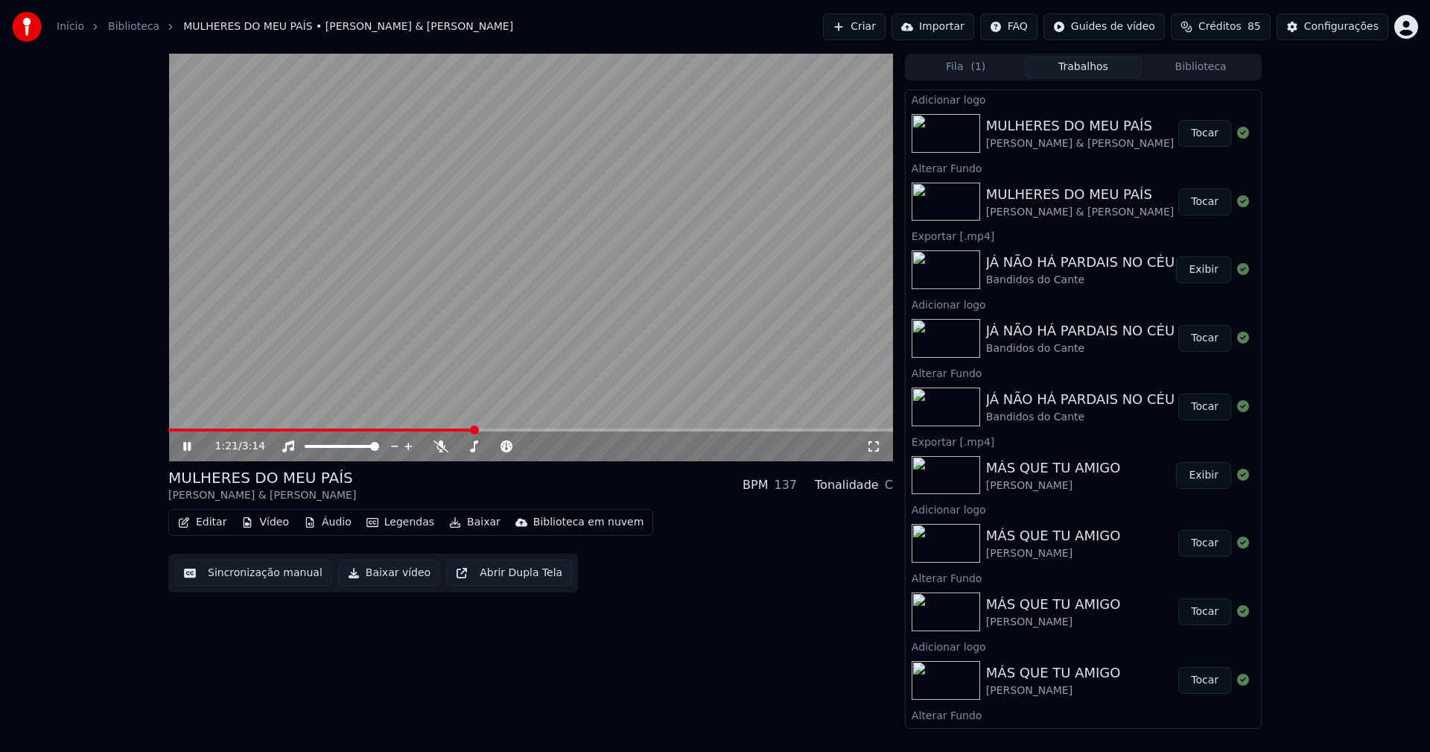
click at [1196, 129] on button "Tocar" at bounding box center [1204, 133] width 53 height 27
click at [189, 448] on icon at bounding box center [186, 446] width 7 height 9
click at [210, 521] on button "Editar" at bounding box center [202, 522] width 60 height 21
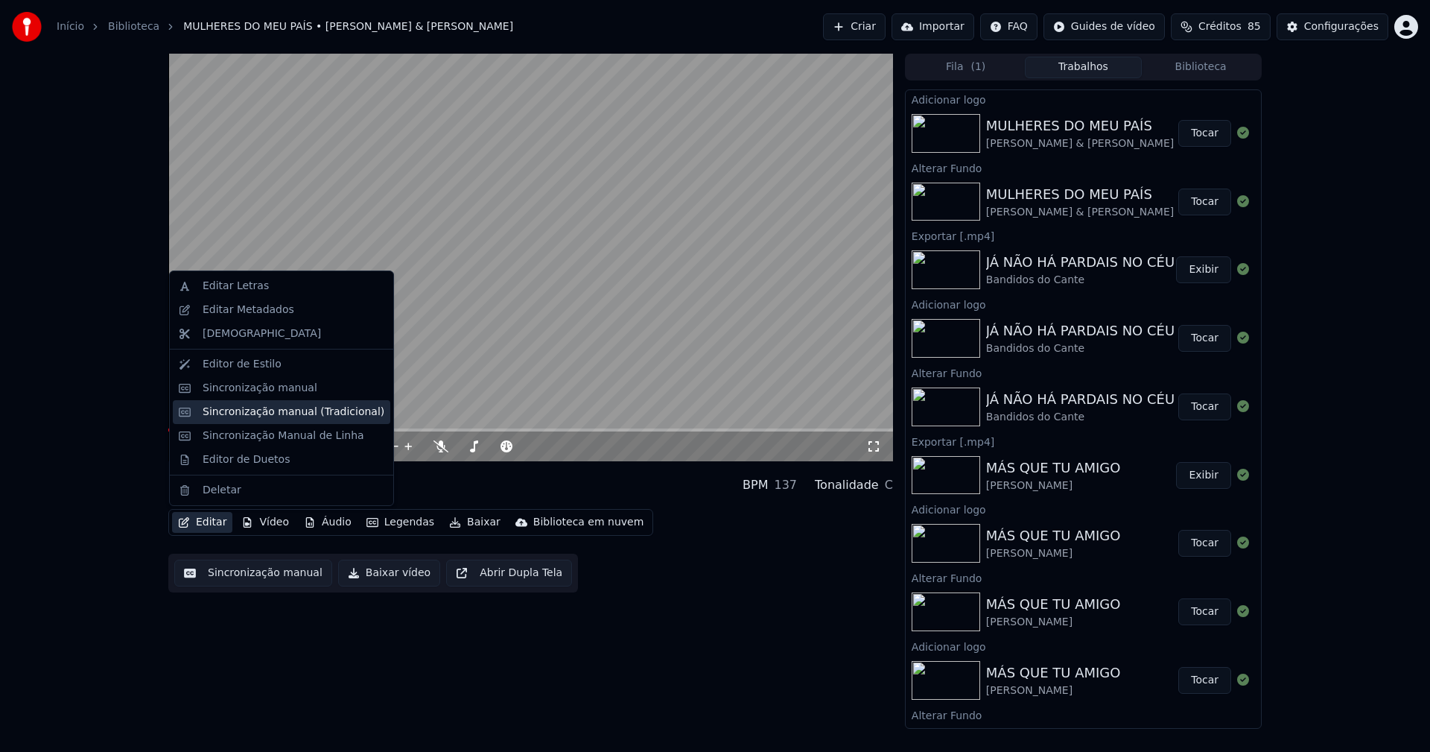
click at [261, 416] on div "Sincronização manual (Tradicional)" at bounding box center [294, 411] width 182 height 15
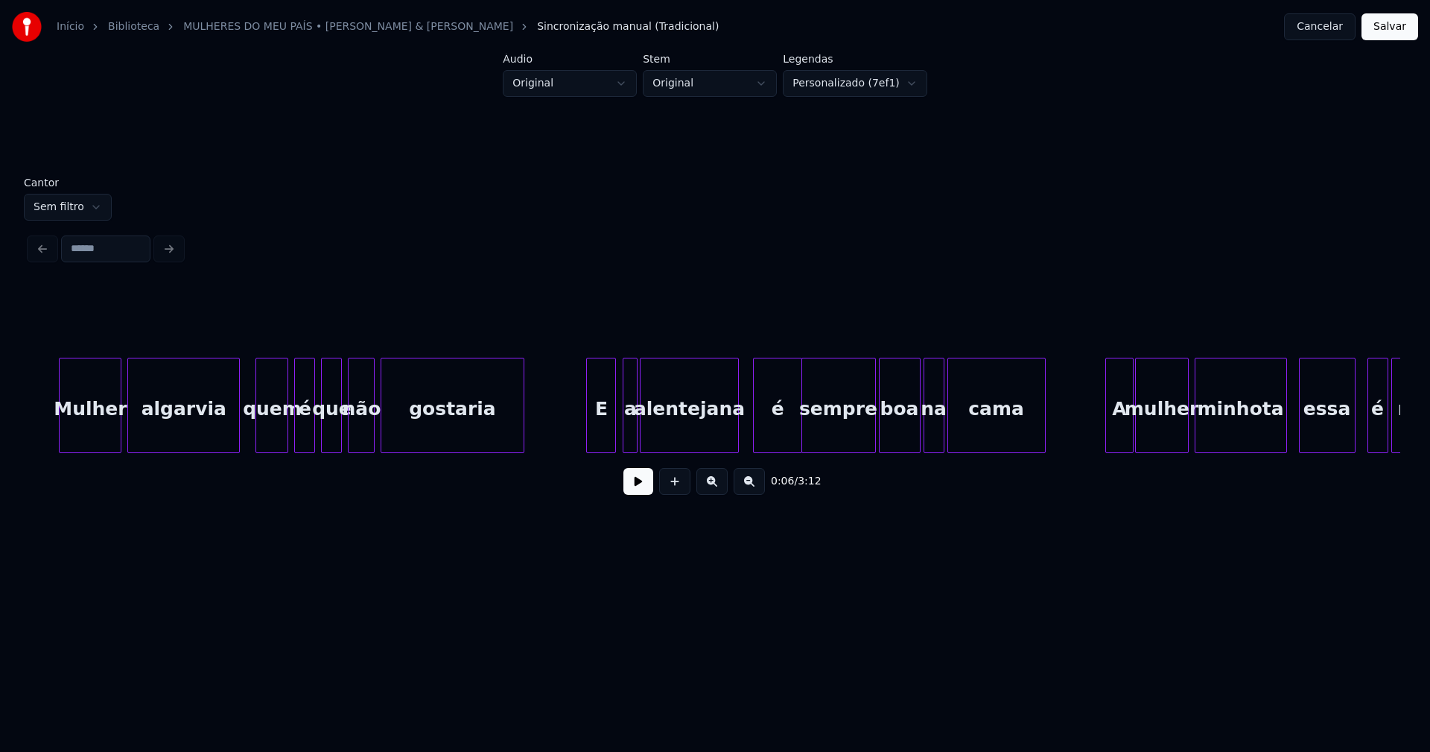
scroll to position [0, 5182]
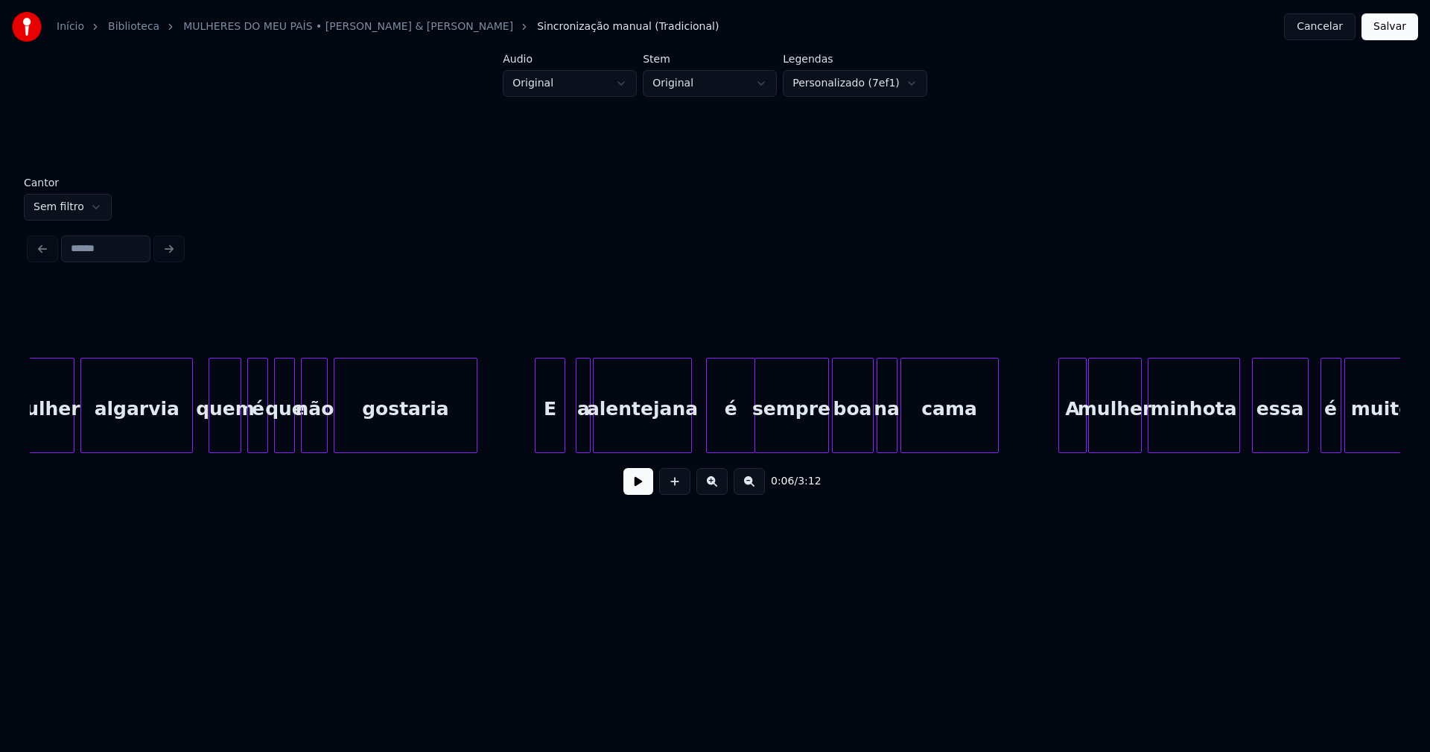
click at [553, 434] on div "E" at bounding box center [550, 408] width 28 height 101
click at [579, 434] on div "a" at bounding box center [578, 408] width 15 height 101
click at [683, 437] on div at bounding box center [681, 405] width 4 height 94
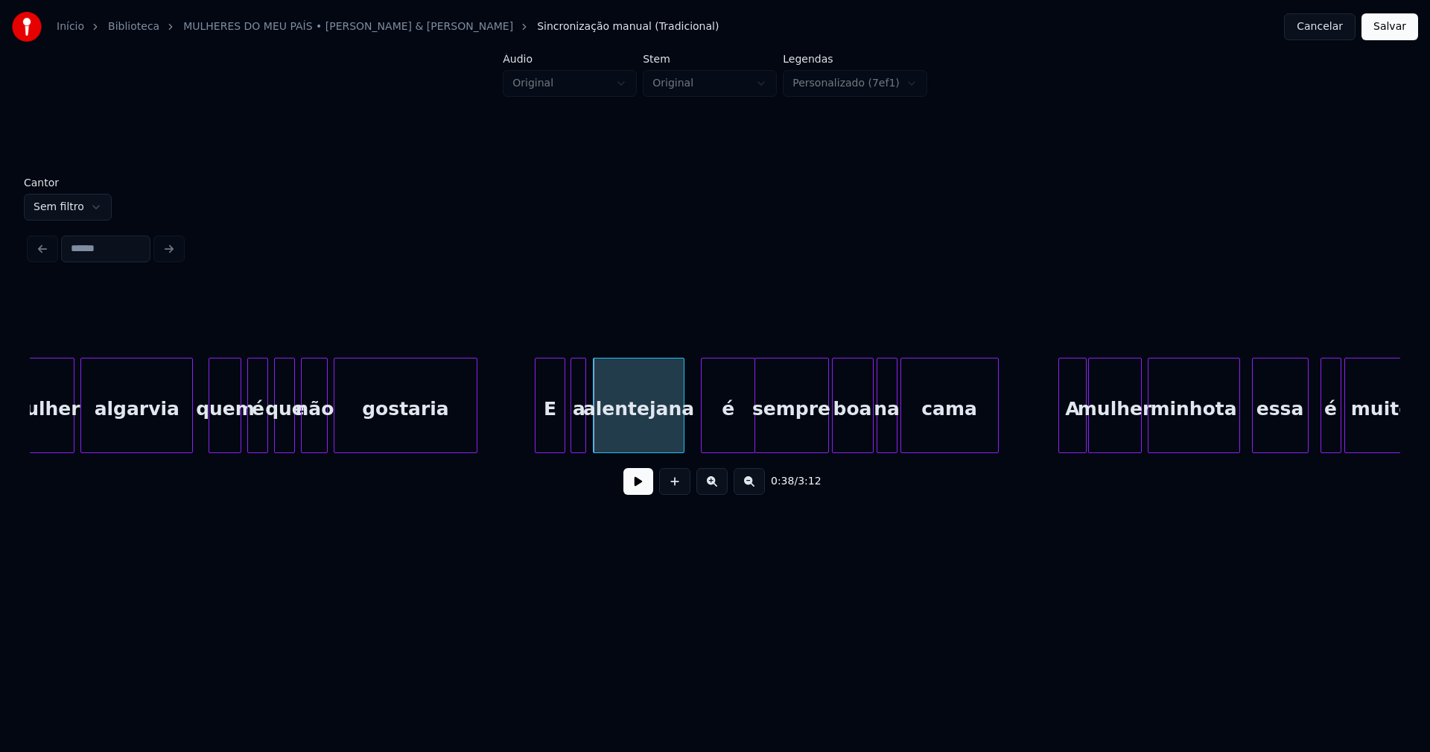
click at [705, 435] on div at bounding box center [704, 405] width 4 height 94
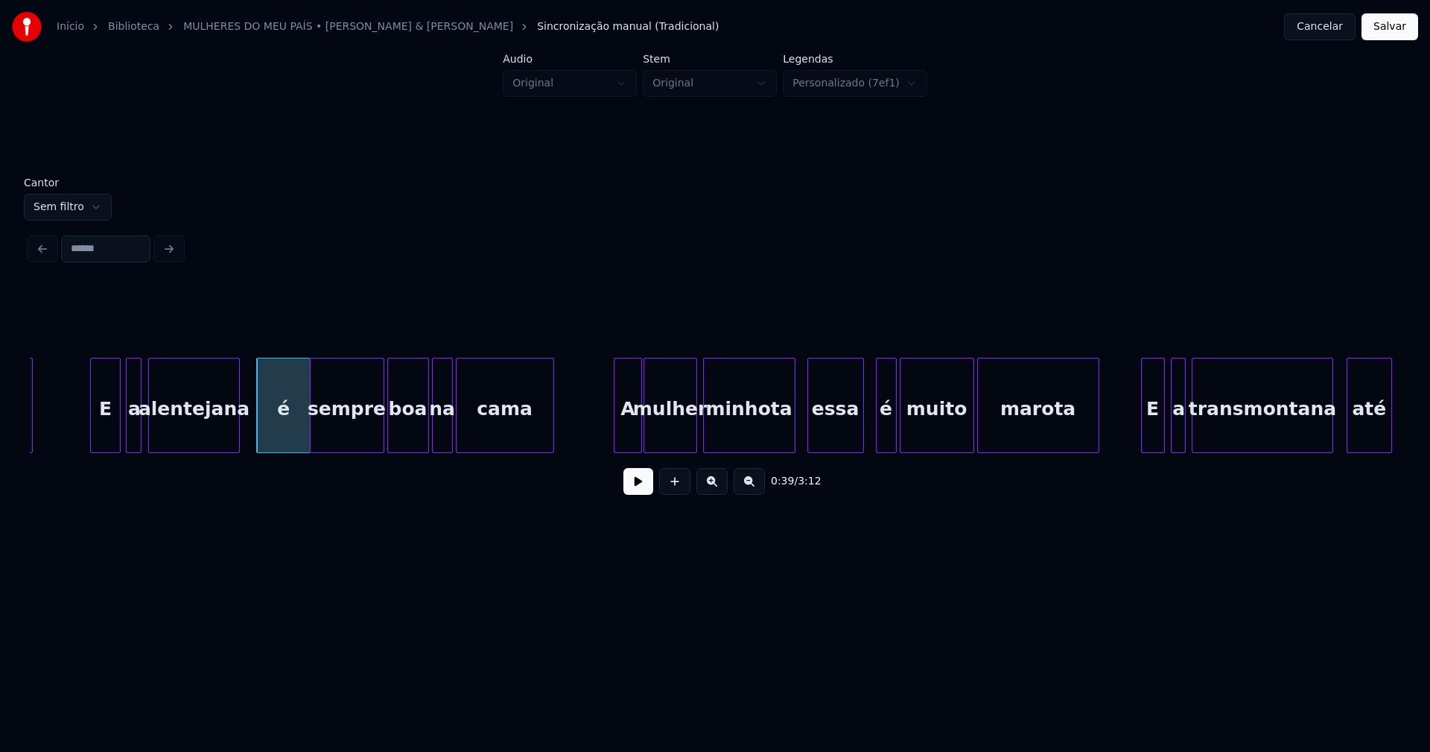
scroll to position [0, 5785]
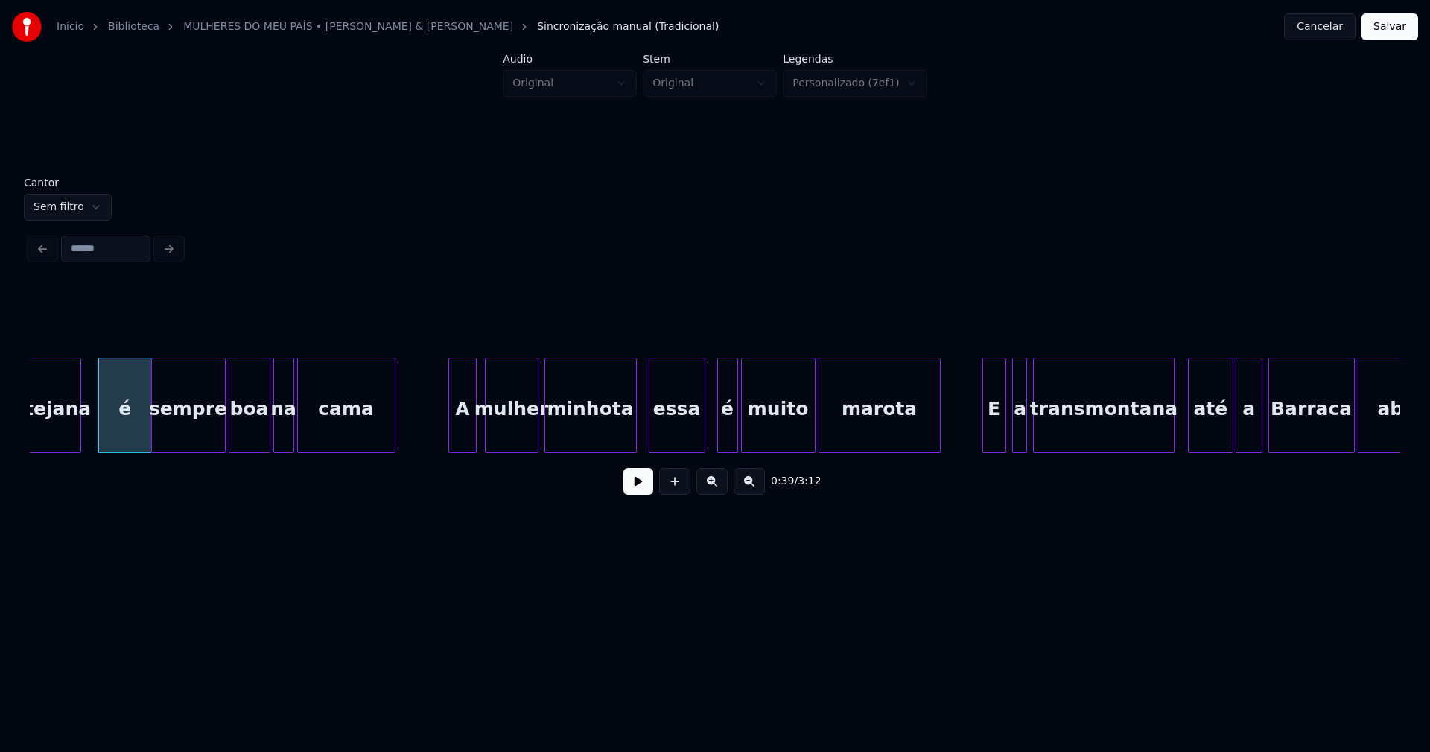
click at [463, 439] on div "A" at bounding box center [463, 408] width 28 height 101
click at [724, 444] on div "é" at bounding box center [722, 408] width 19 height 101
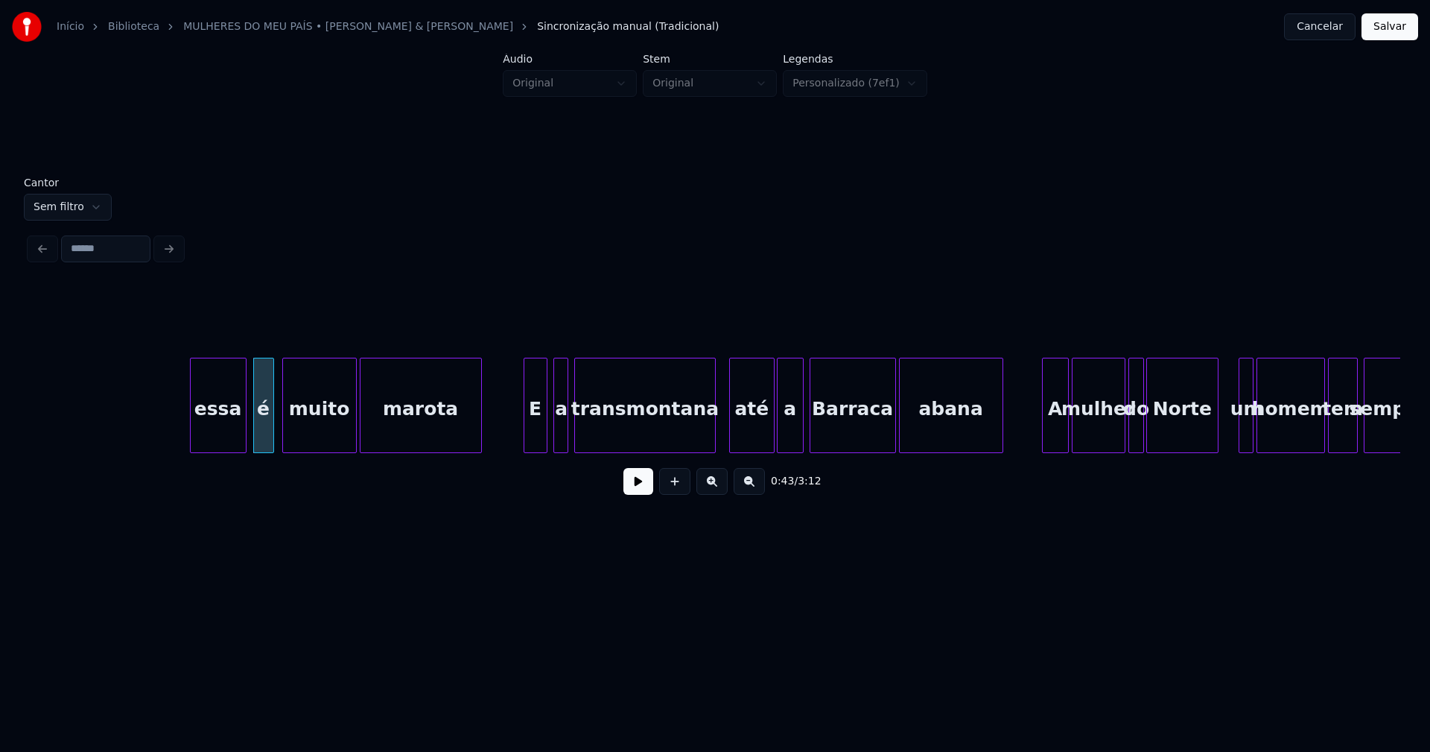
scroll to position [0, 6402]
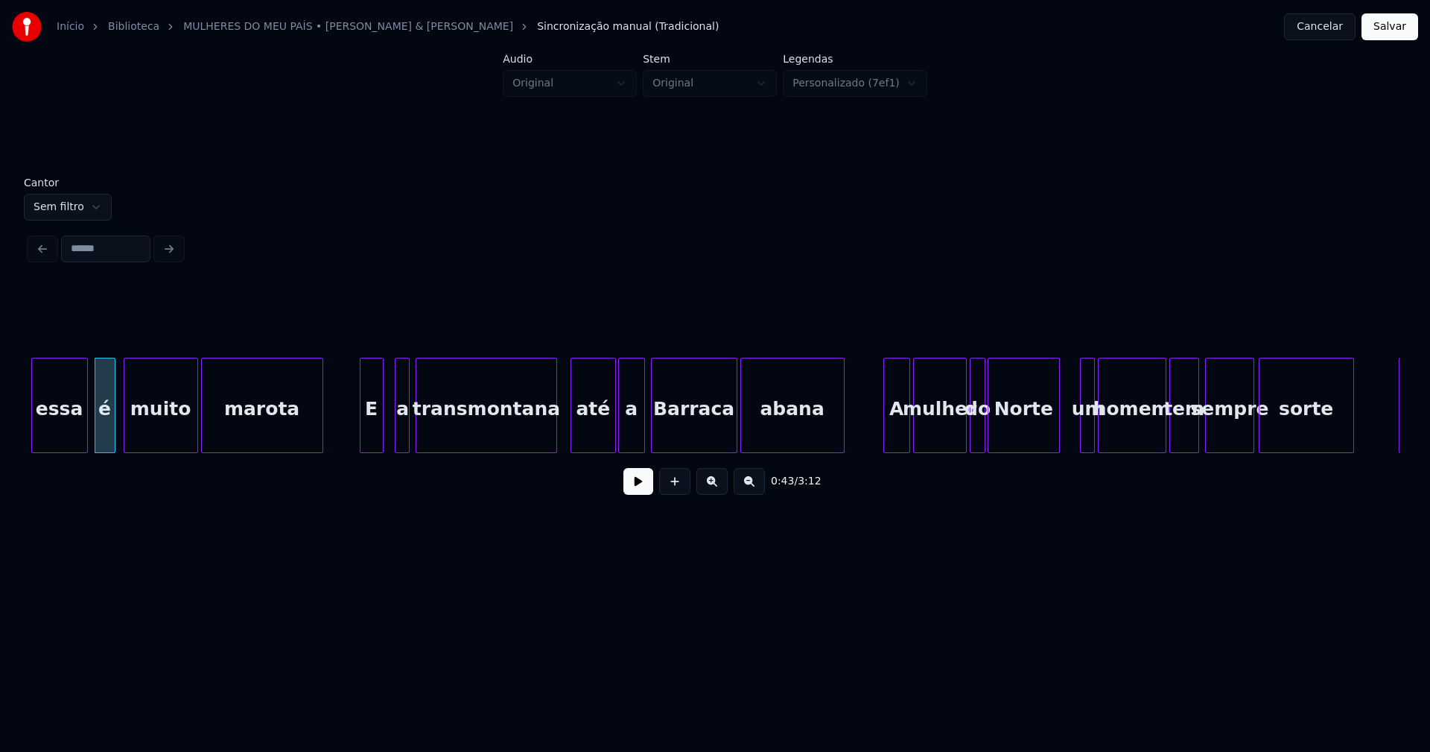
click at [369, 434] on div "E" at bounding box center [372, 408] width 22 height 101
click at [397, 431] on div "a" at bounding box center [397, 408] width 15 height 101
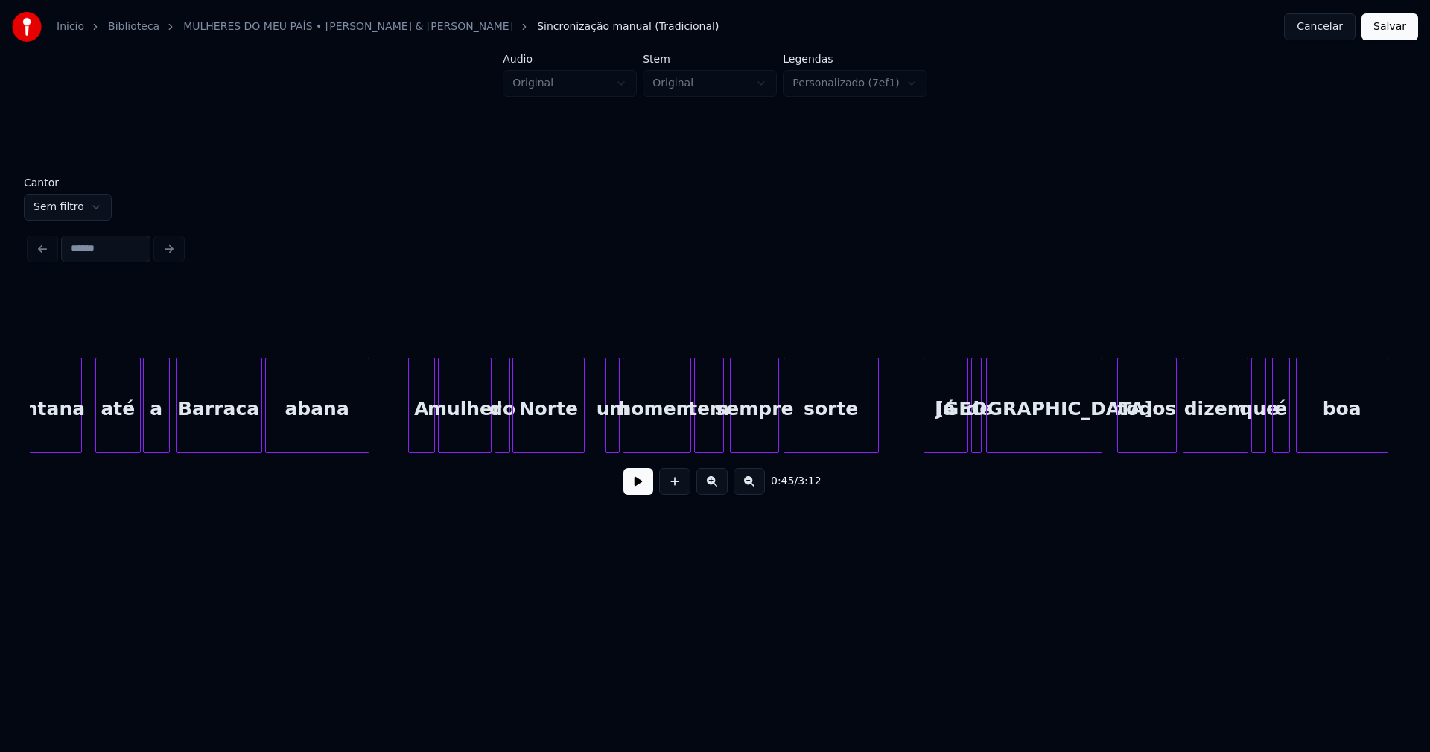
scroll to position [0, 6925]
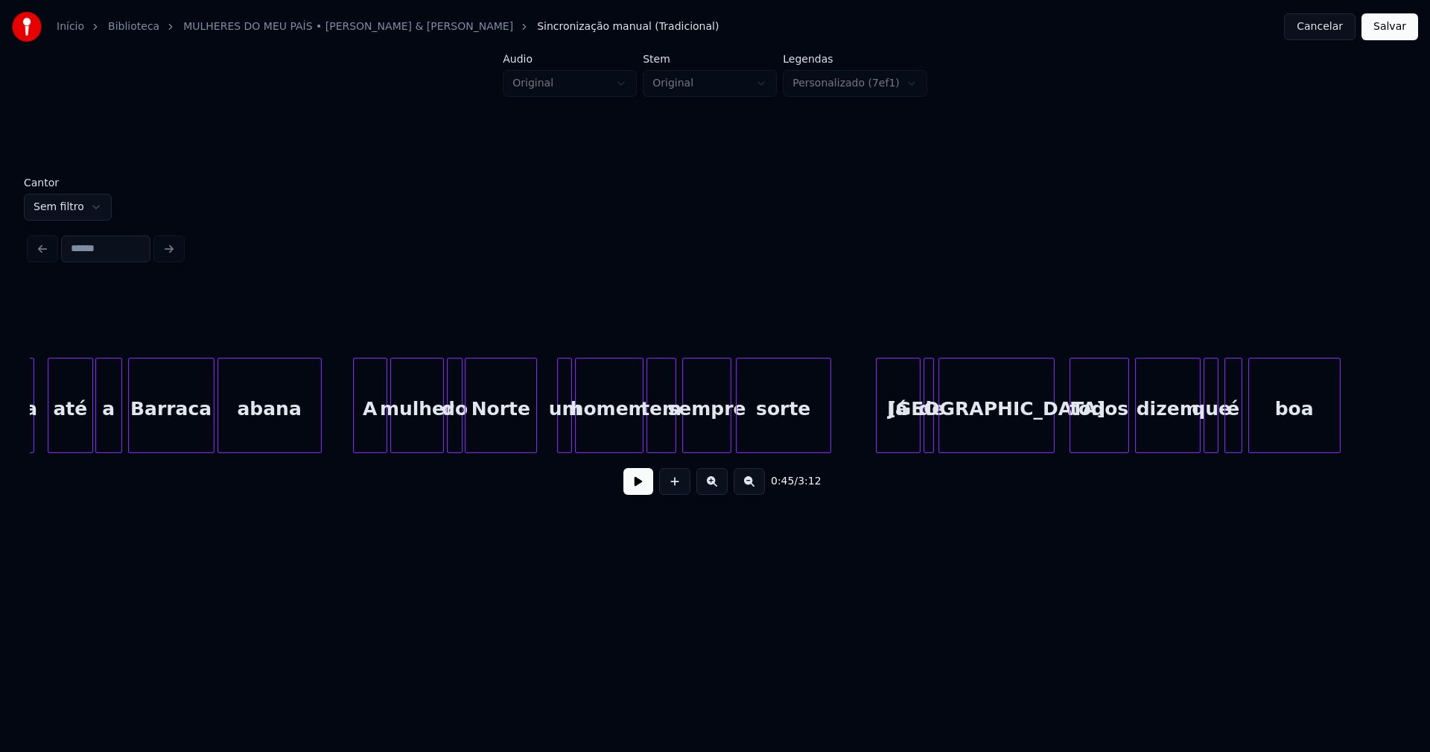
click at [355, 434] on div at bounding box center [356, 405] width 4 height 94
click at [512, 439] on div at bounding box center [512, 405] width 4 height 94
click at [556, 426] on div "um" at bounding box center [559, 408] width 15 height 101
click at [536, 437] on div at bounding box center [535, 405] width 4 height 94
click at [625, 433] on div "homem" at bounding box center [606, 408] width 67 height 101
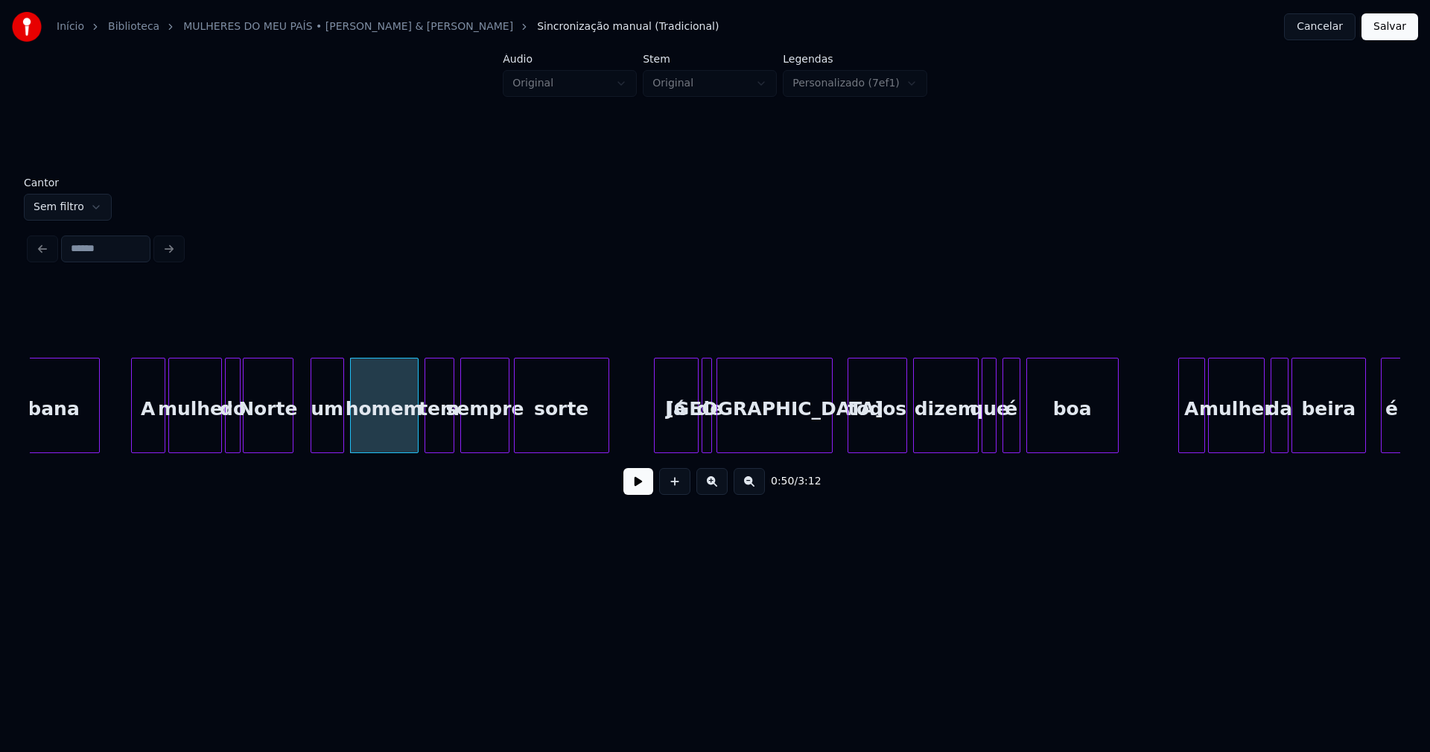
scroll to position [0, 7321]
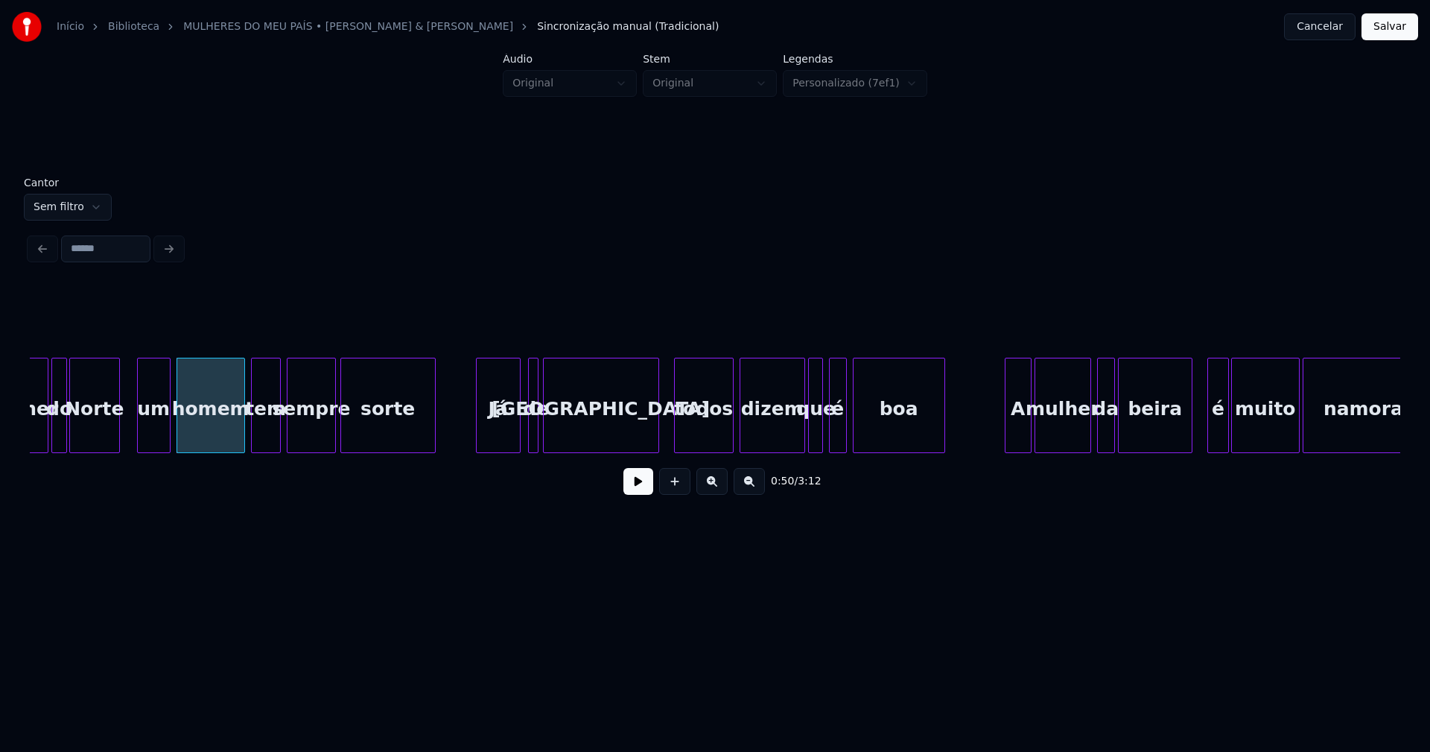
click at [504, 440] on div "Já" at bounding box center [498, 408] width 43 height 101
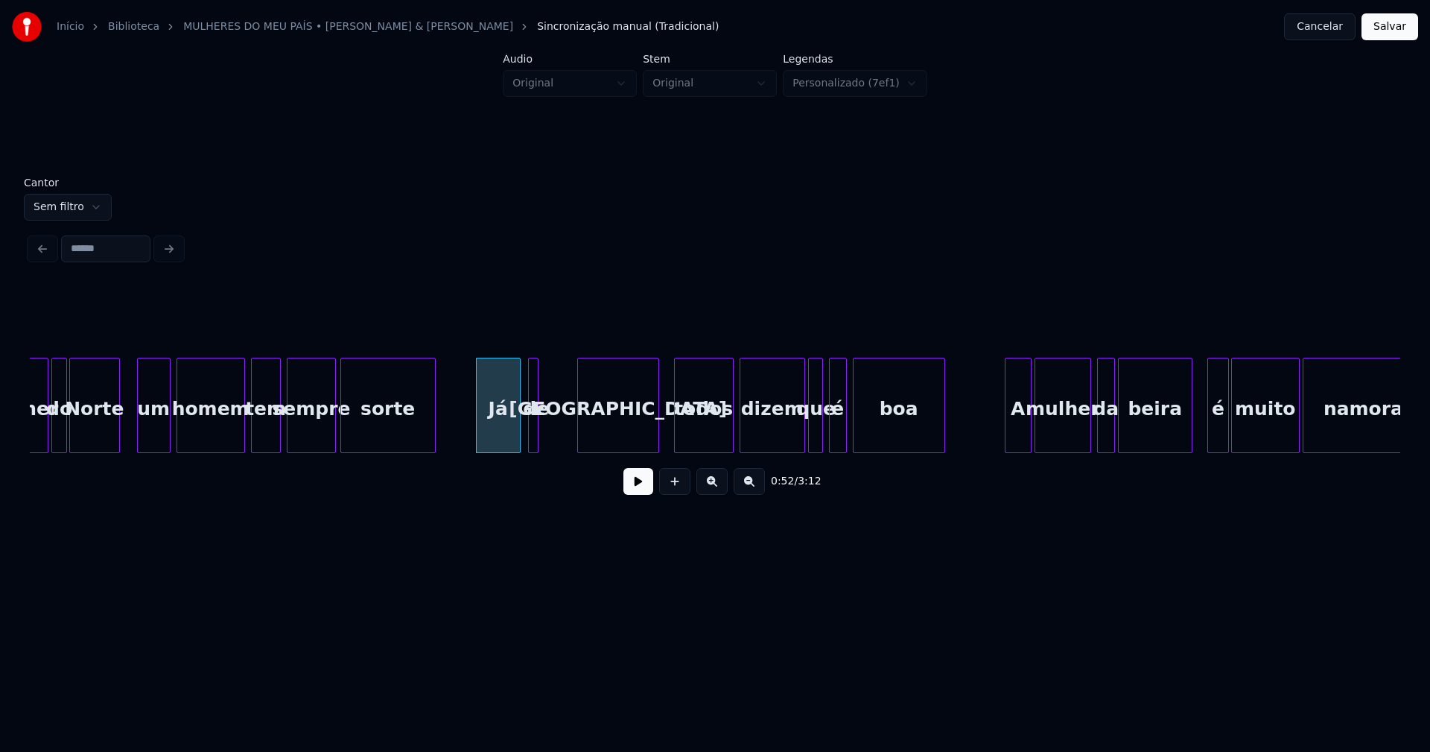
click at [582, 426] on div at bounding box center [580, 405] width 4 height 94
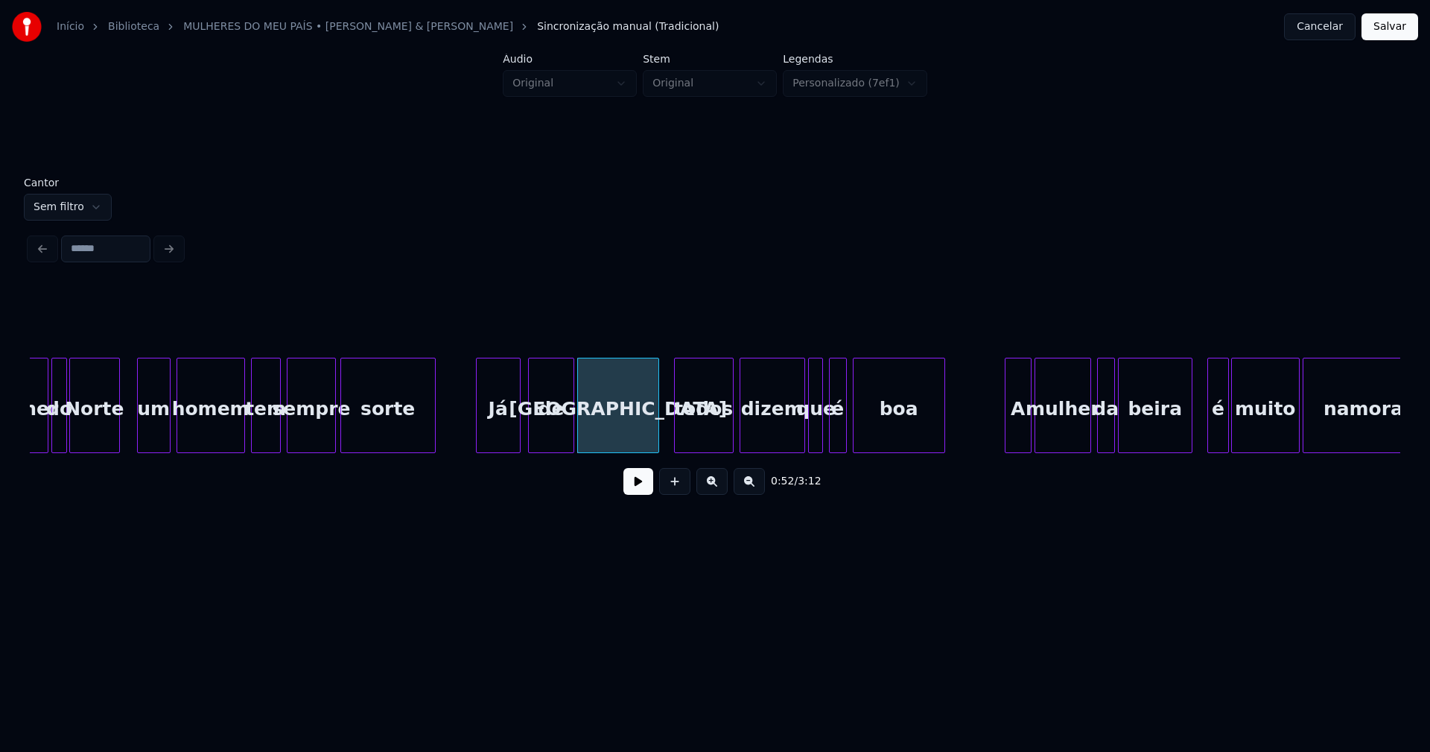
click at [573, 422] on div at bounding box center [571, 405] width 4 height 94
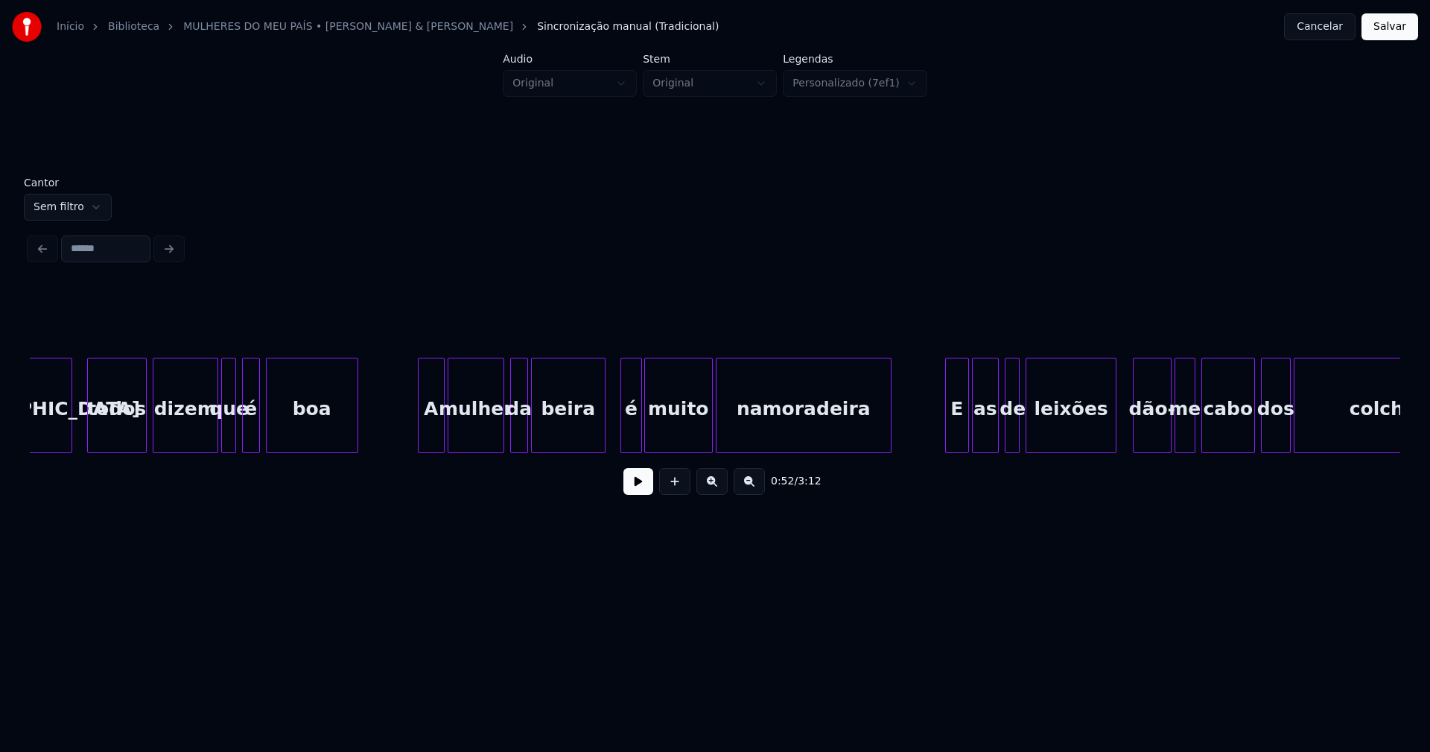
scroll to position [0, 7924]
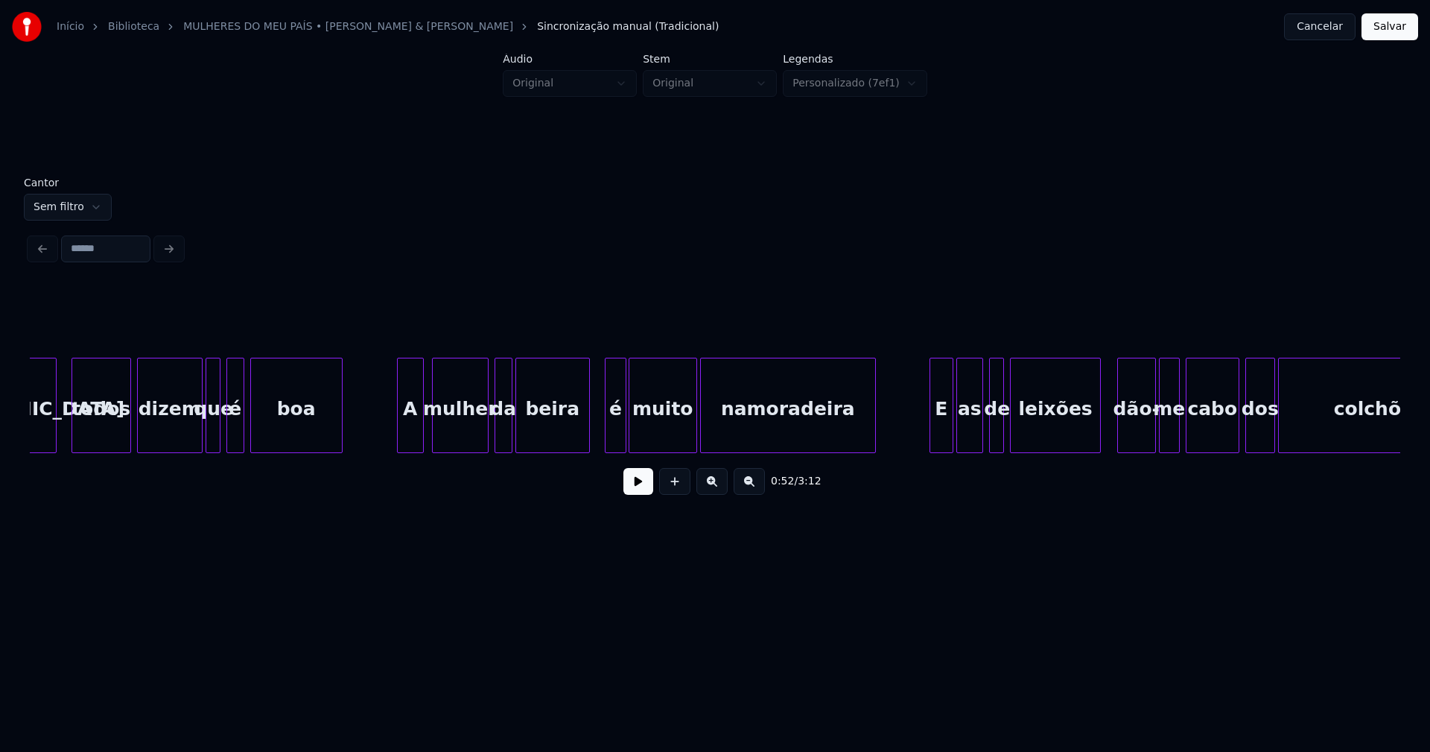
click at [413, 437] on div "A" at bounding box center [410, 408] width 25 height 101
click at [581, 445] on div at bounding box center [581, 405] width 4 height 94
click at [610, 436] on div "é" at bounding box center [608, 408] width 20 height 101
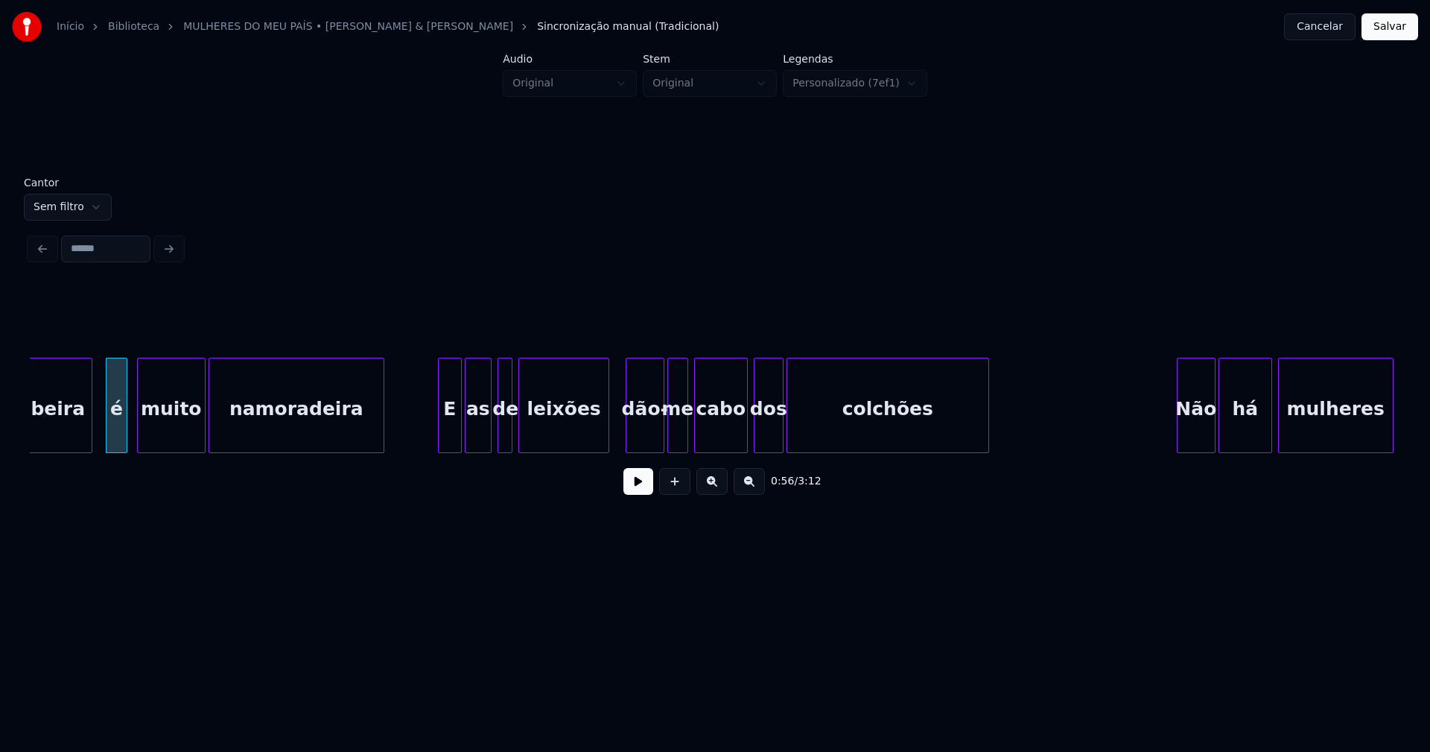
scroll to position [0, 8463]
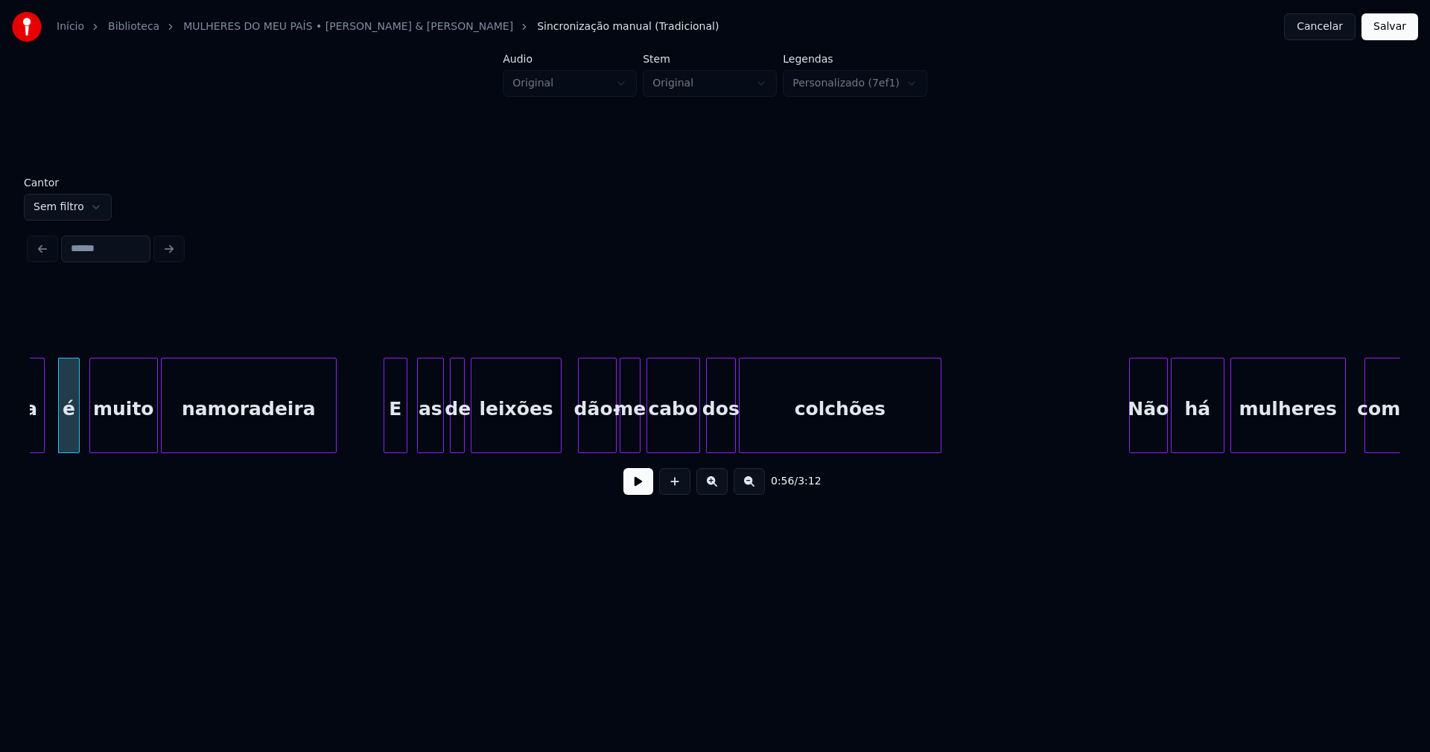
click at [392, 442] on div "E" at bounding box center [395, 408] width 22 height 101
click at [424, 434] on div "as" at bounding box center [423, 408] width 25 height 101
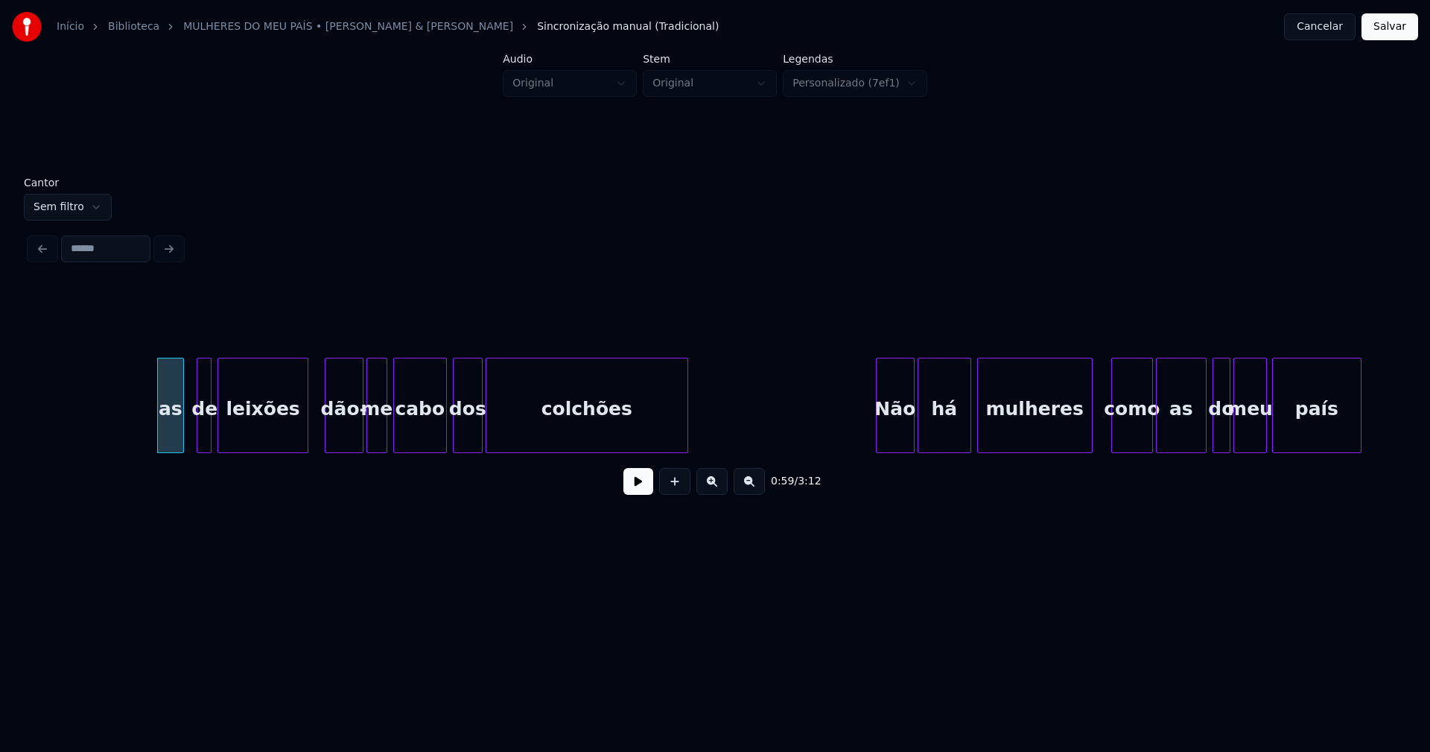
scroll to position [0, 8859]
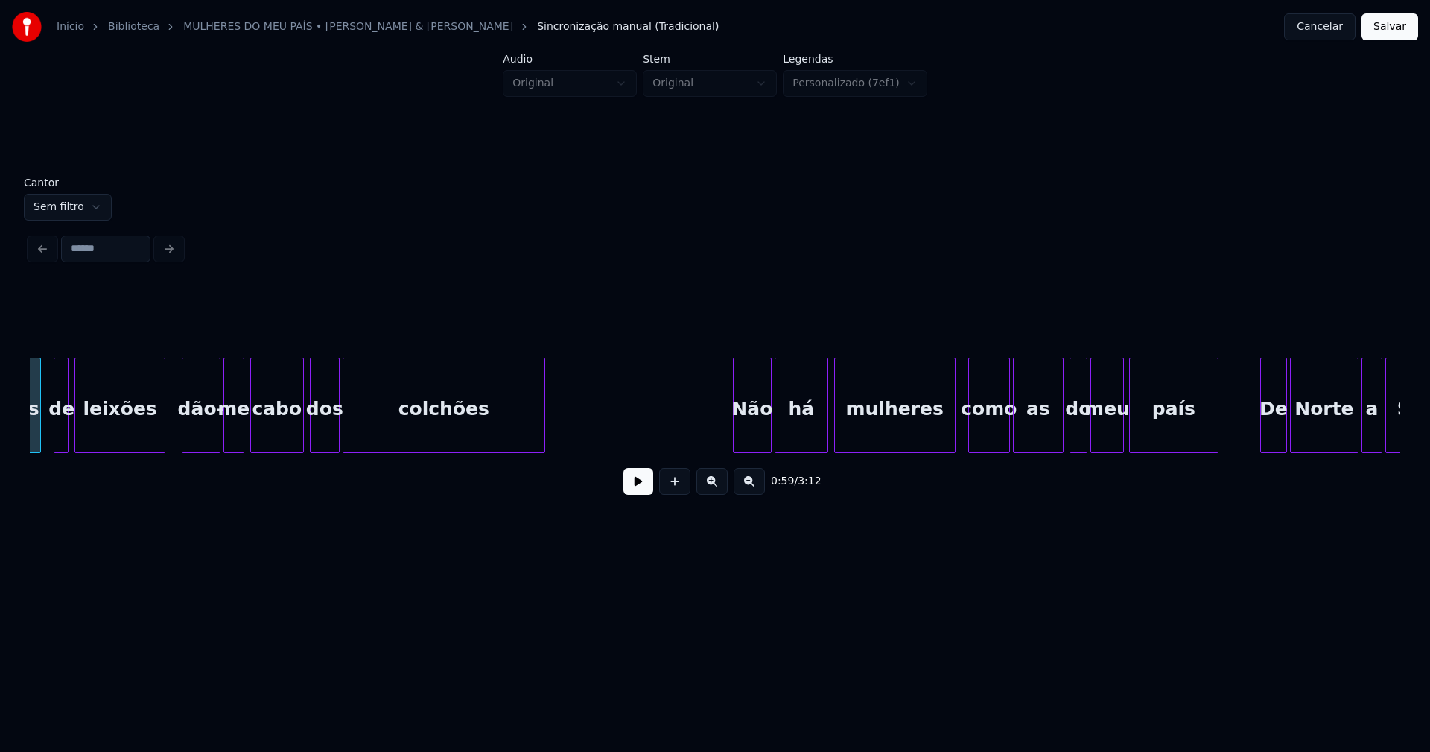
click at [952, 437] on div at bounding box center [953, 405] width 4 height 94
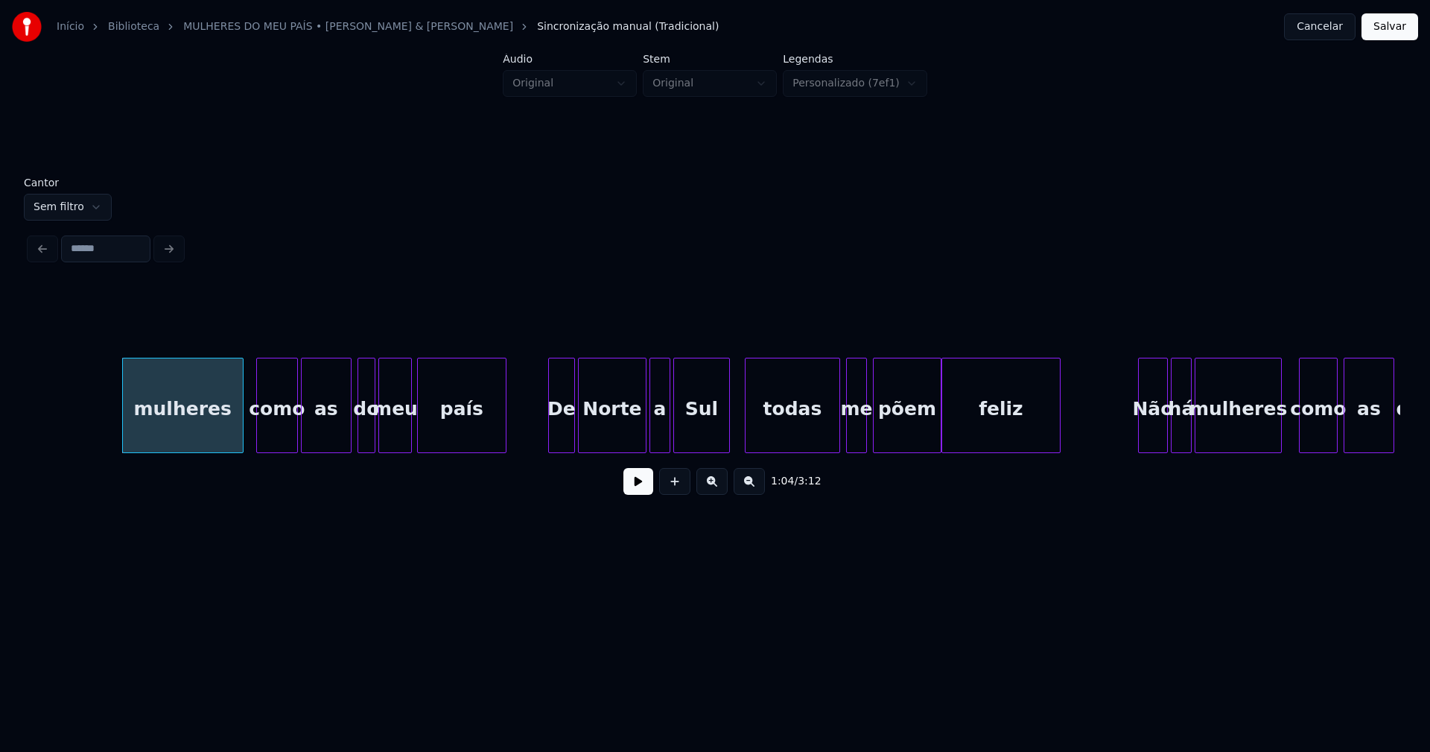
scroll to position [0, 9730]
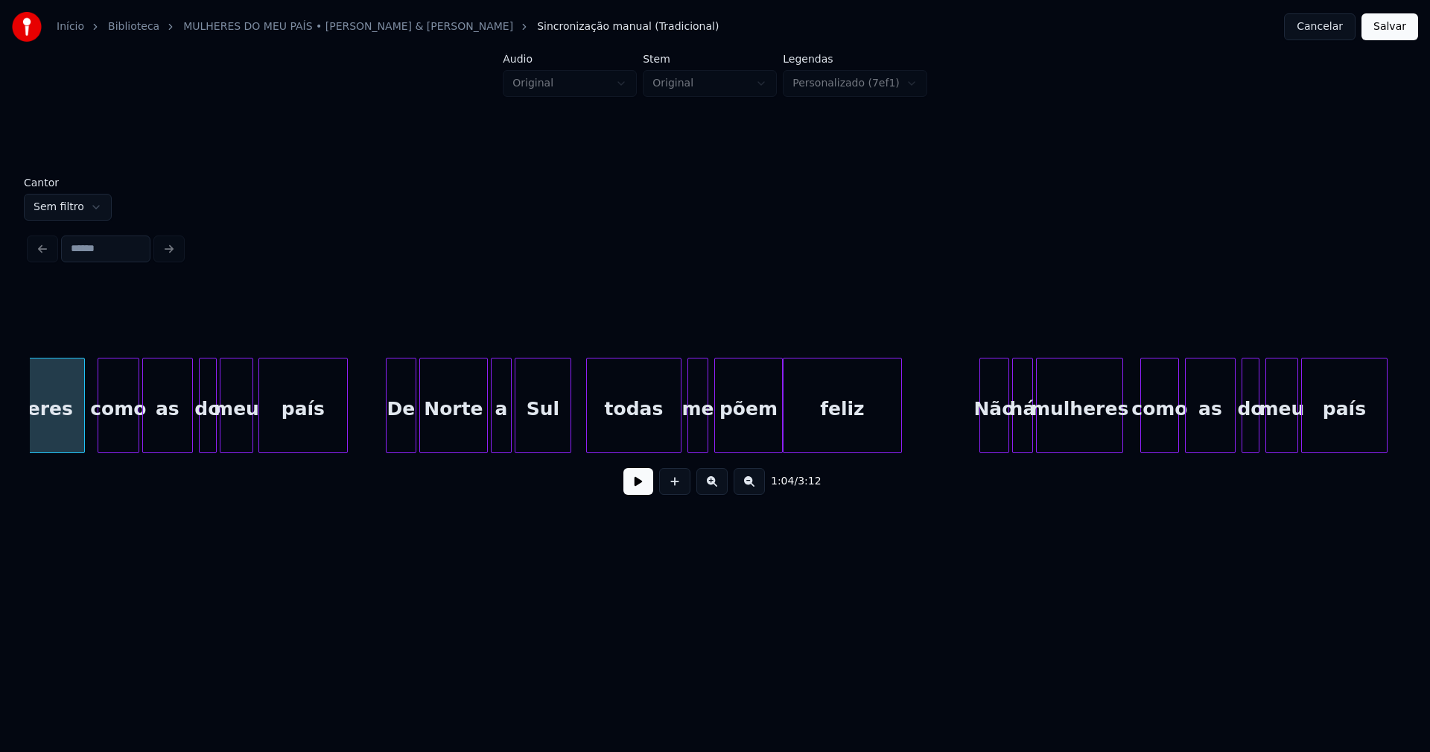
click at [390, 431] on div at bounding box center [389, 405] width 4 height 94
click at [470, 438] on div at bounding box center [471, 405] width 4 height 94
click at [490, 436] on div "a" at bounding box center [489, 408] width 19 height 101
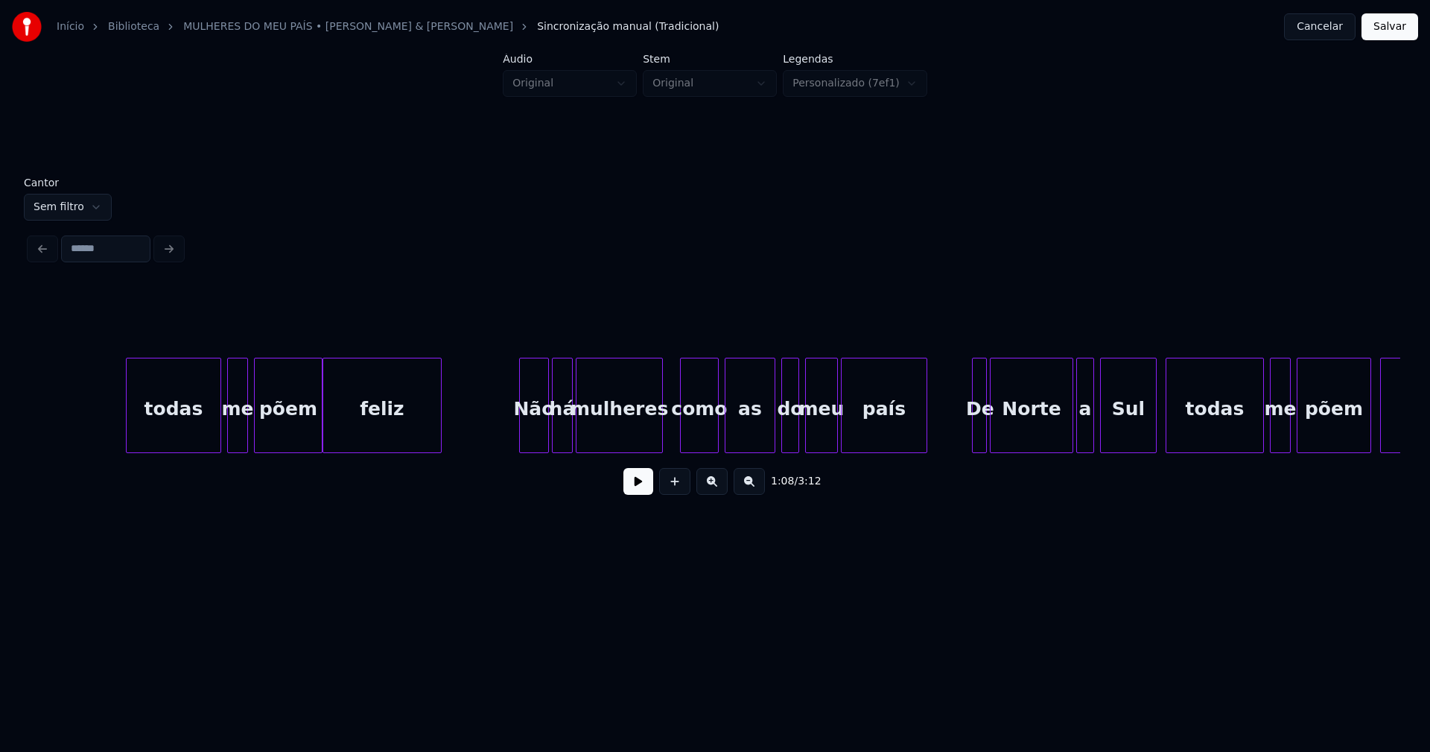
scroll to position [0, 10286]
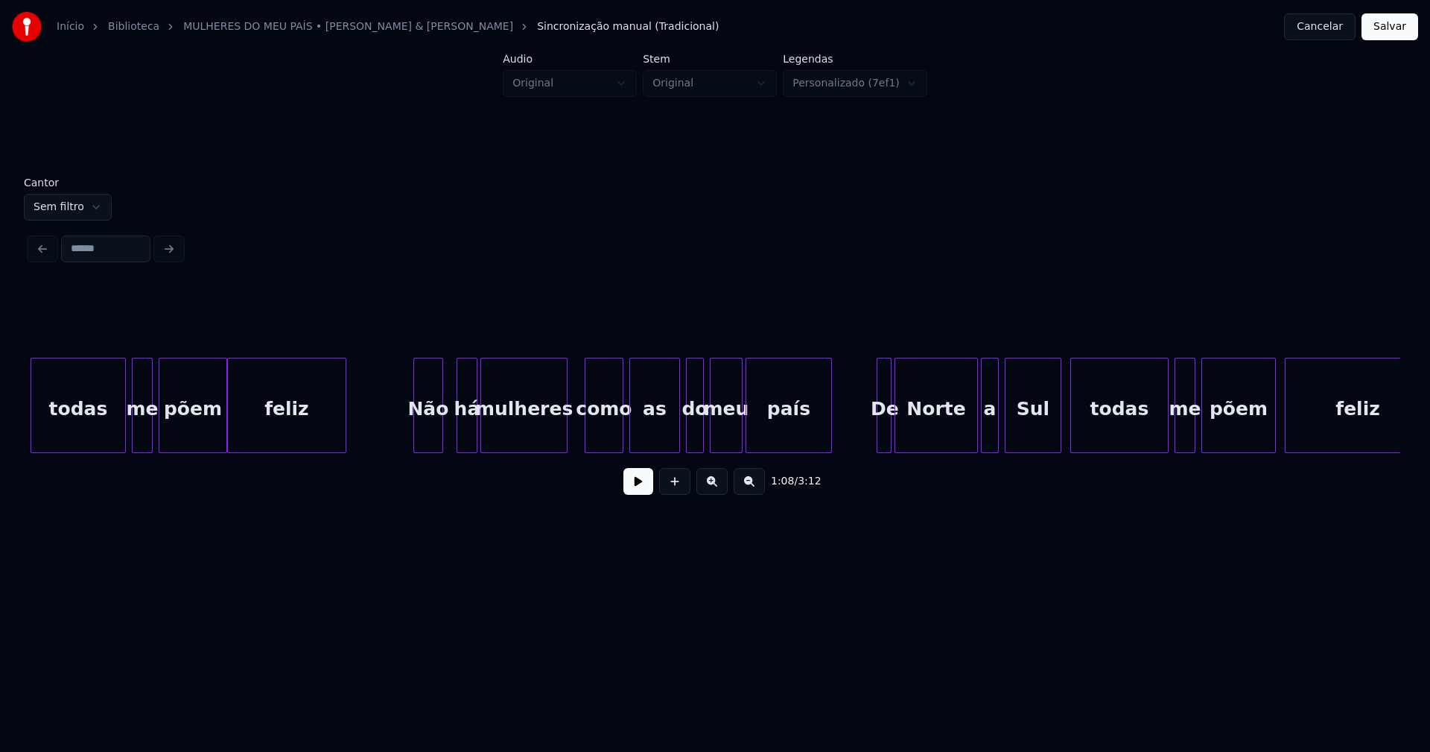
click at [431, 434] on div "Não" at bounding box center [428, 408] width 28 height 101
click at [463, 431] on div "há" at bounding box center [463, 408] width 19 height 101
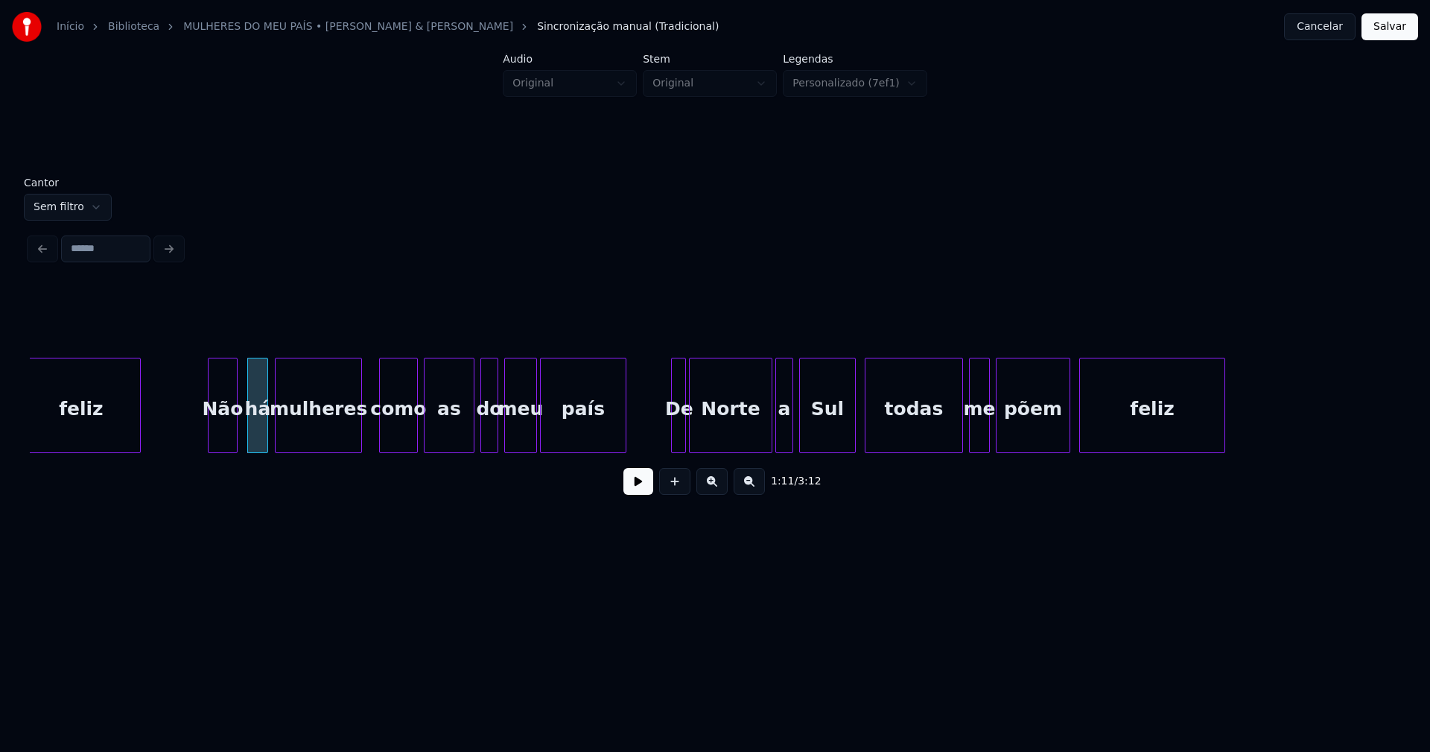
scroll to position [0, 10618]
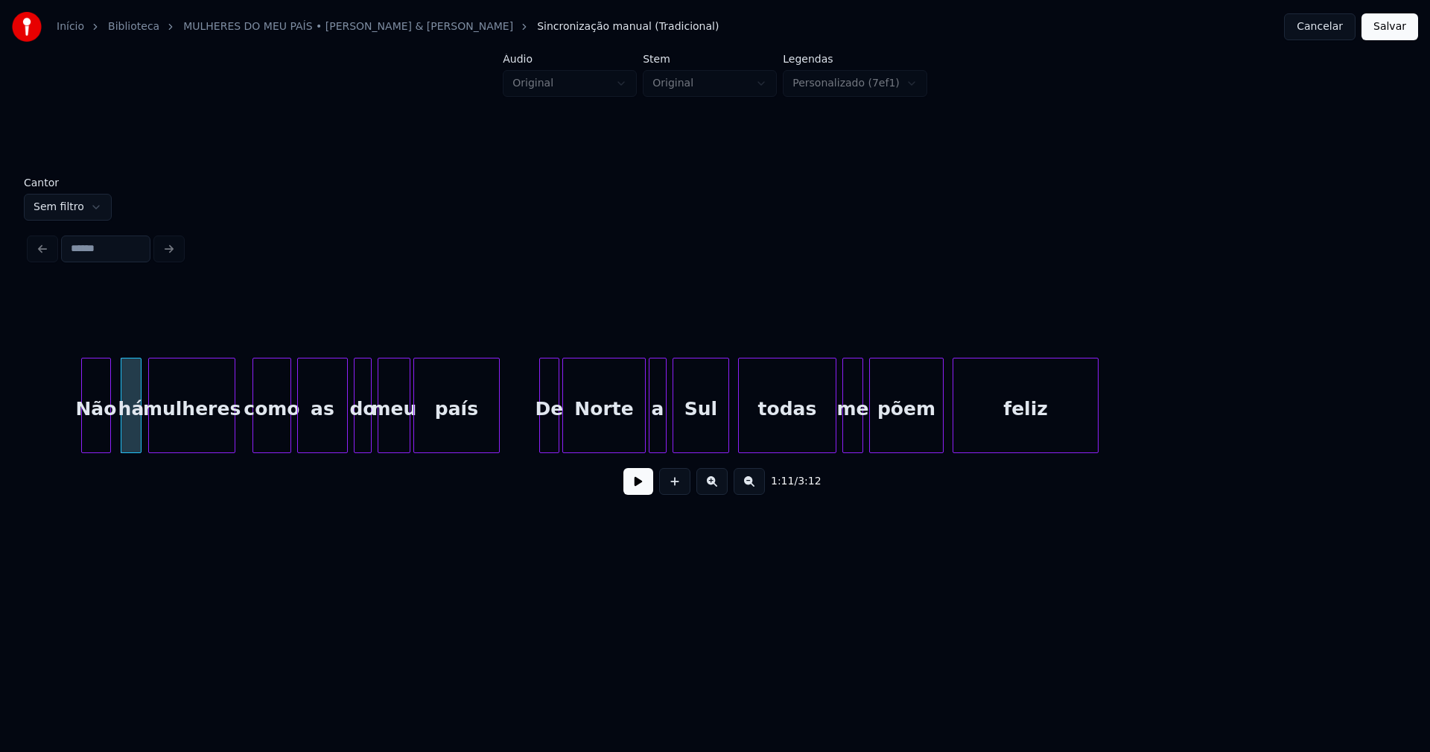
click at [540, 431] on div at bounding box center [542, 405] width 4 height 94
click at [627, 439] on div at bounding box center [626, 405] width 4 height 94
click at [645, 437] on div "a" at bounding box center [645, 408] width 16 height 101
click at [663, 426] on div at bounding box center [663, 405] width 4 height 94
click at [721, 432] on div at bounding box center [722, 405] width 4 height 94
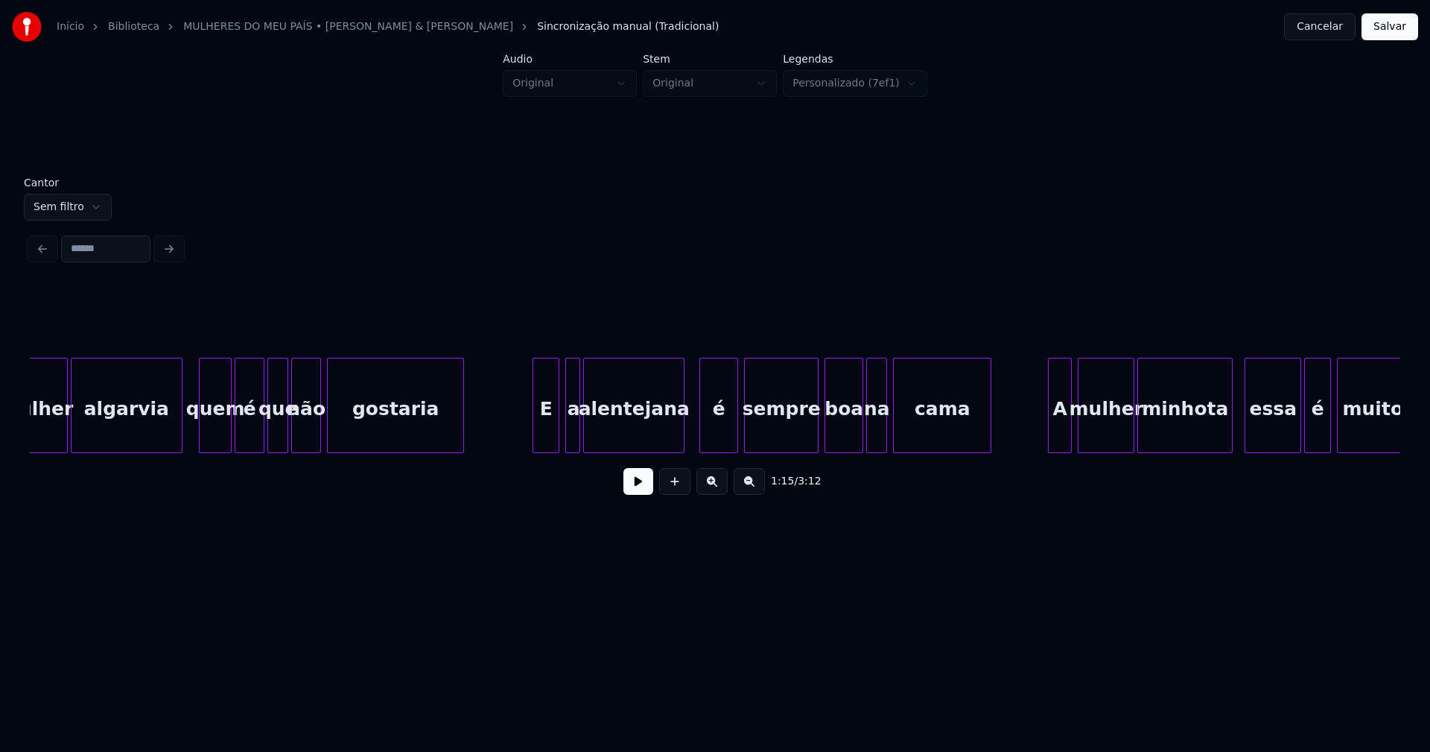
scroll to position [0, 13819]
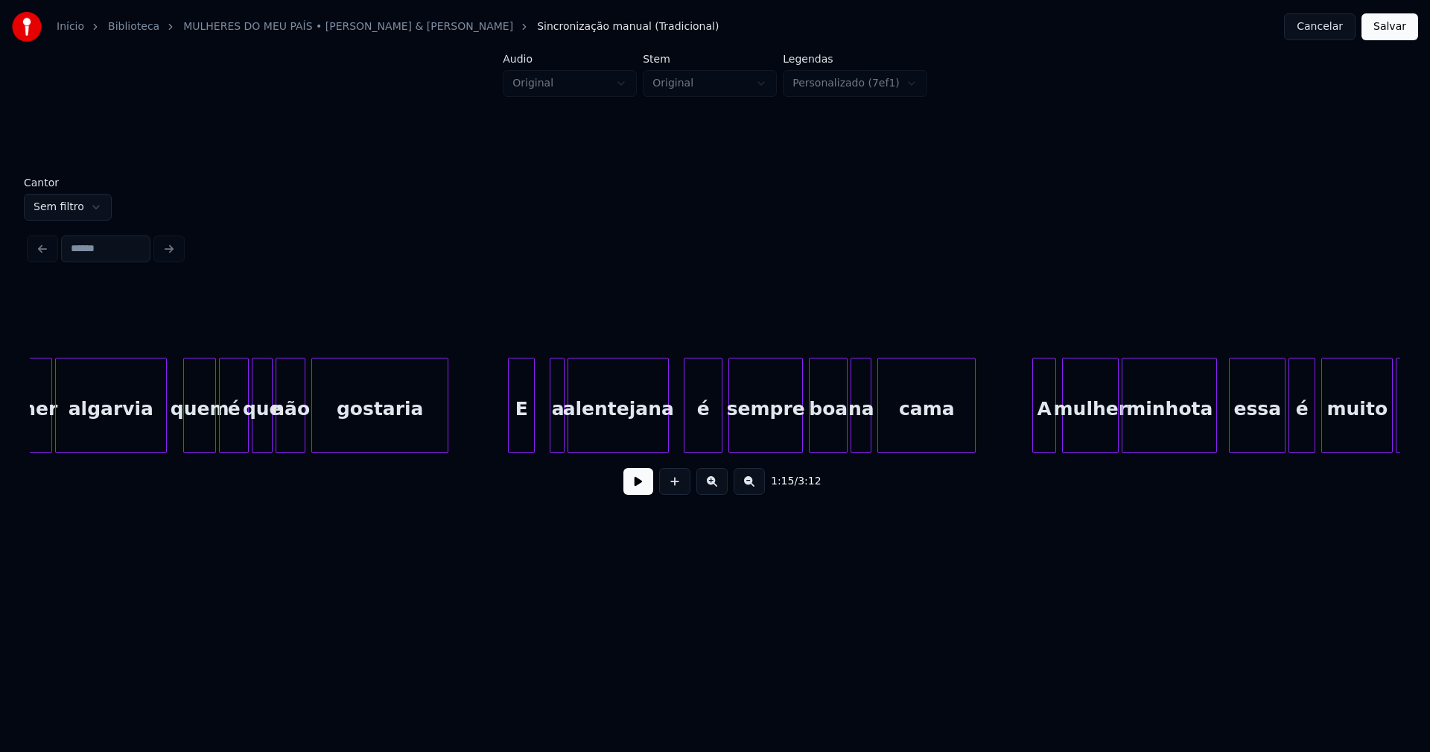
click at [523, 440] on div "E" at bounding box center [521, 408] width 25 height 101
click at [542, 432] on div at bounding box center [543, 405] width 4 height 94
click at [656, 432] on div at bounding box center [655, 405] width 4 height 94
click at [692, 431] on div "é" at bounding box center [693, 408] width 37 height 101
click at [758, 423] on div "sempre" at bounding box center [763, 408] width 73 height 101
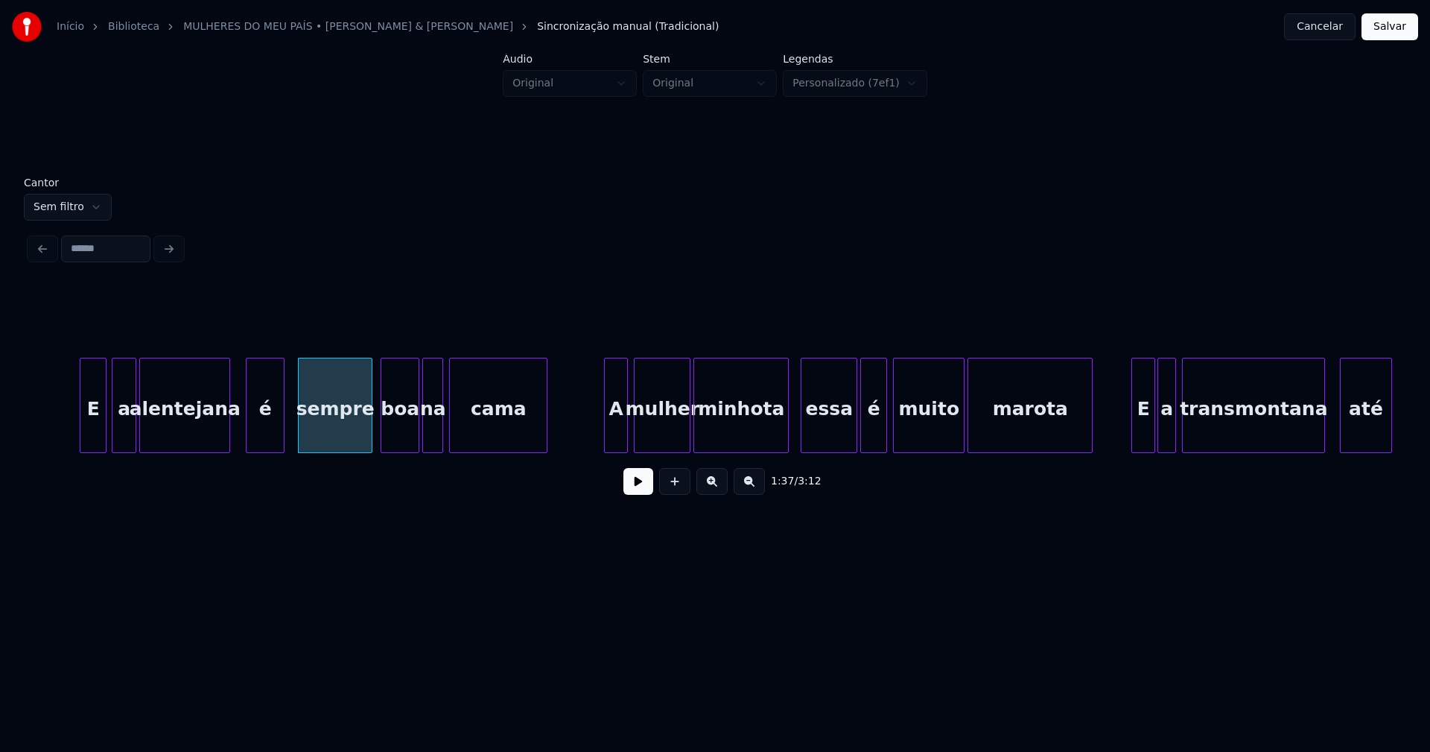
scroll to position [0, 14279]
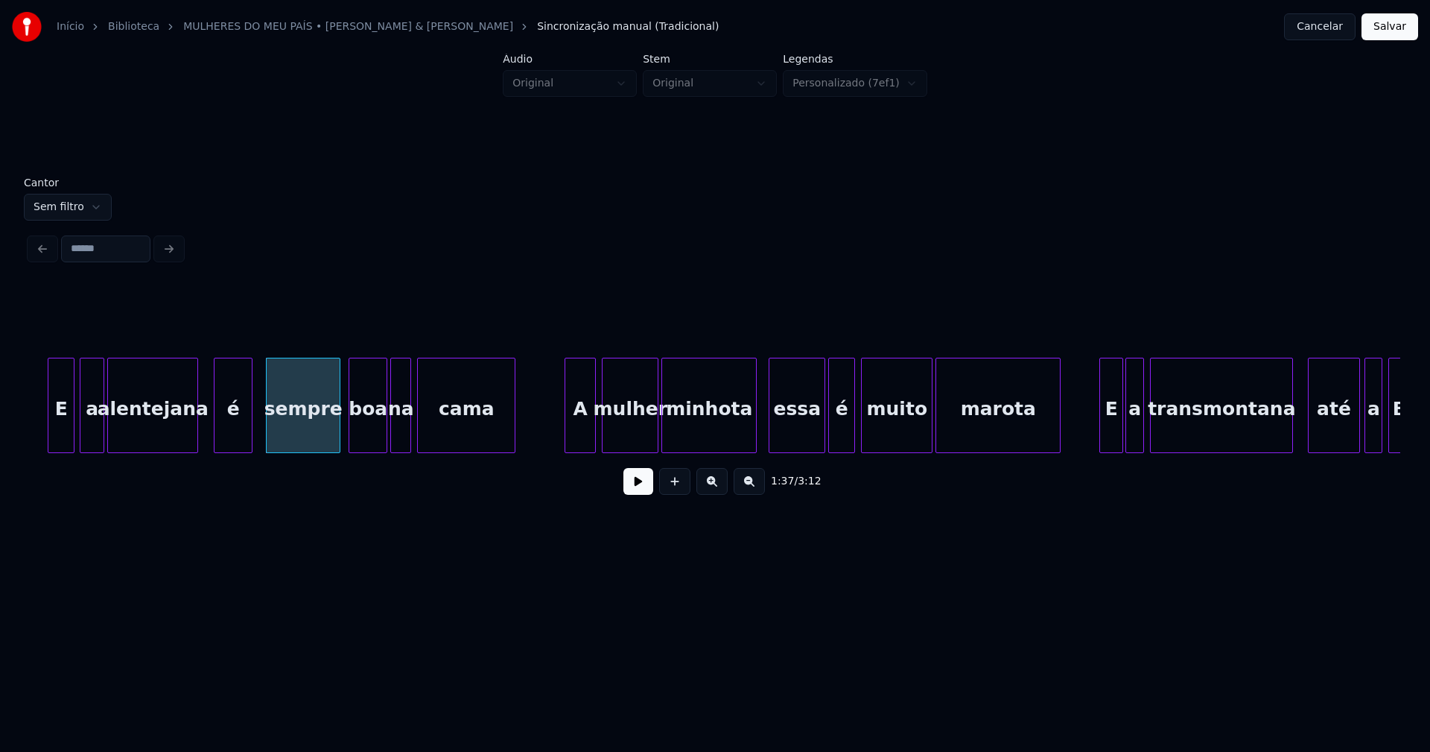
click at [568, 436] on div at bounding box center [567, 405] width 4 height 94
click at [749, 430] on div at bounding box center [748, 405] width 4 height 94
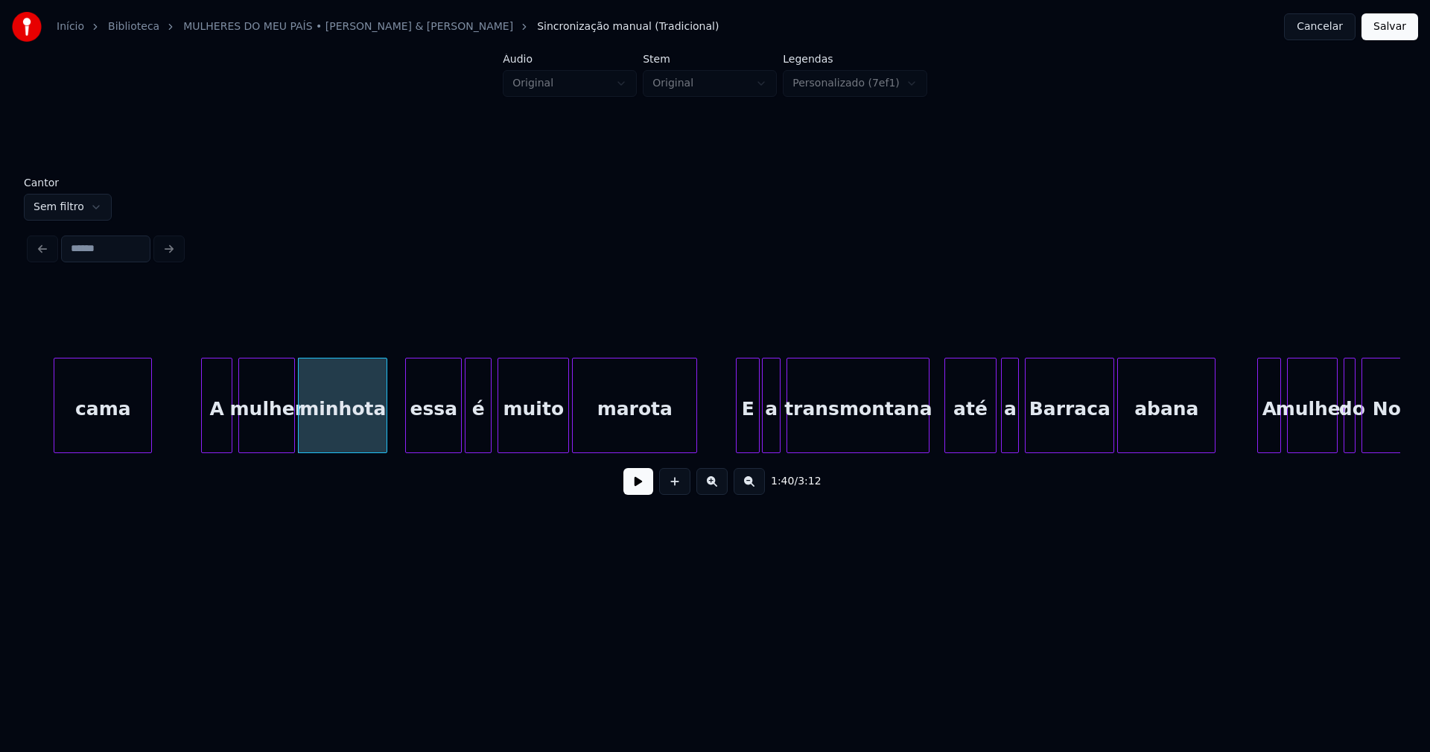
scroll to position [0, 14865]
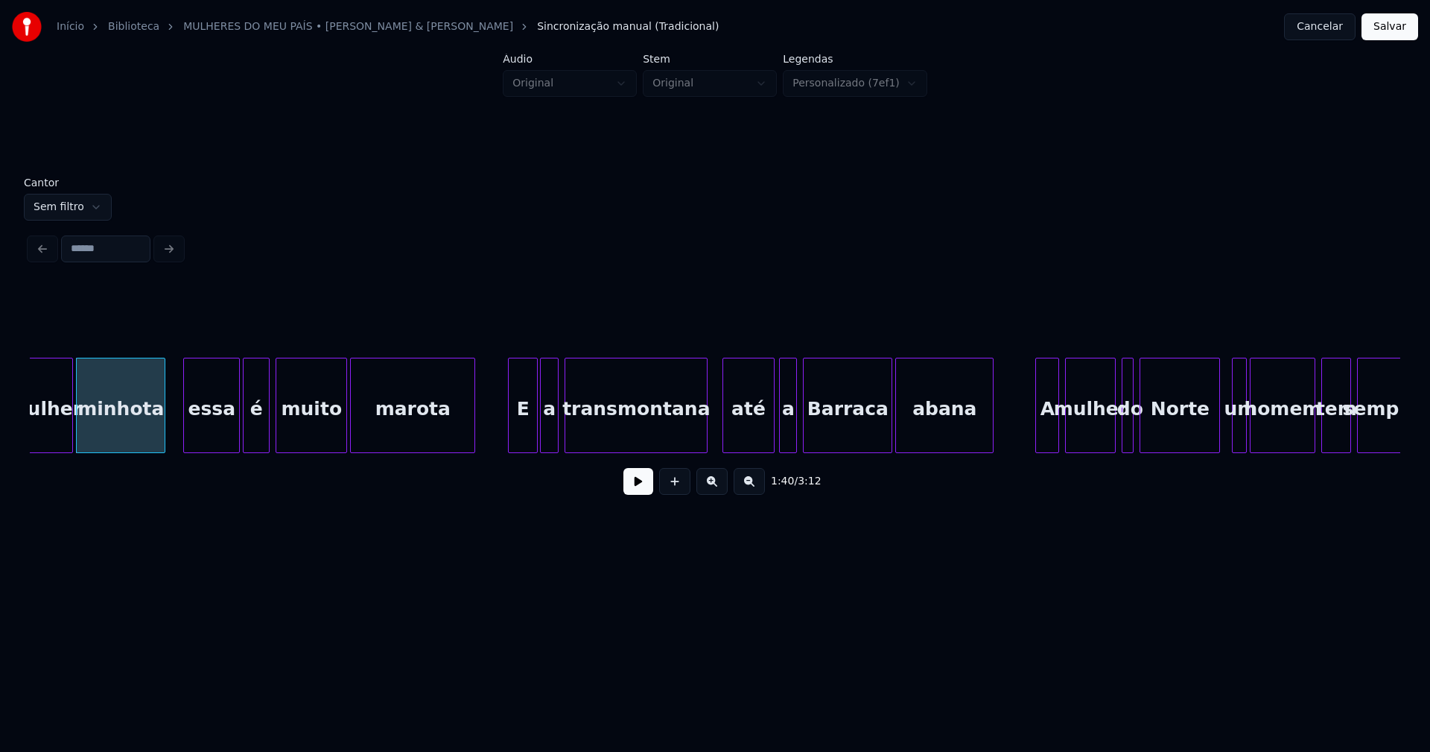
click at [512, 433] on div at bounding box center [511, 405] width 4 height 94
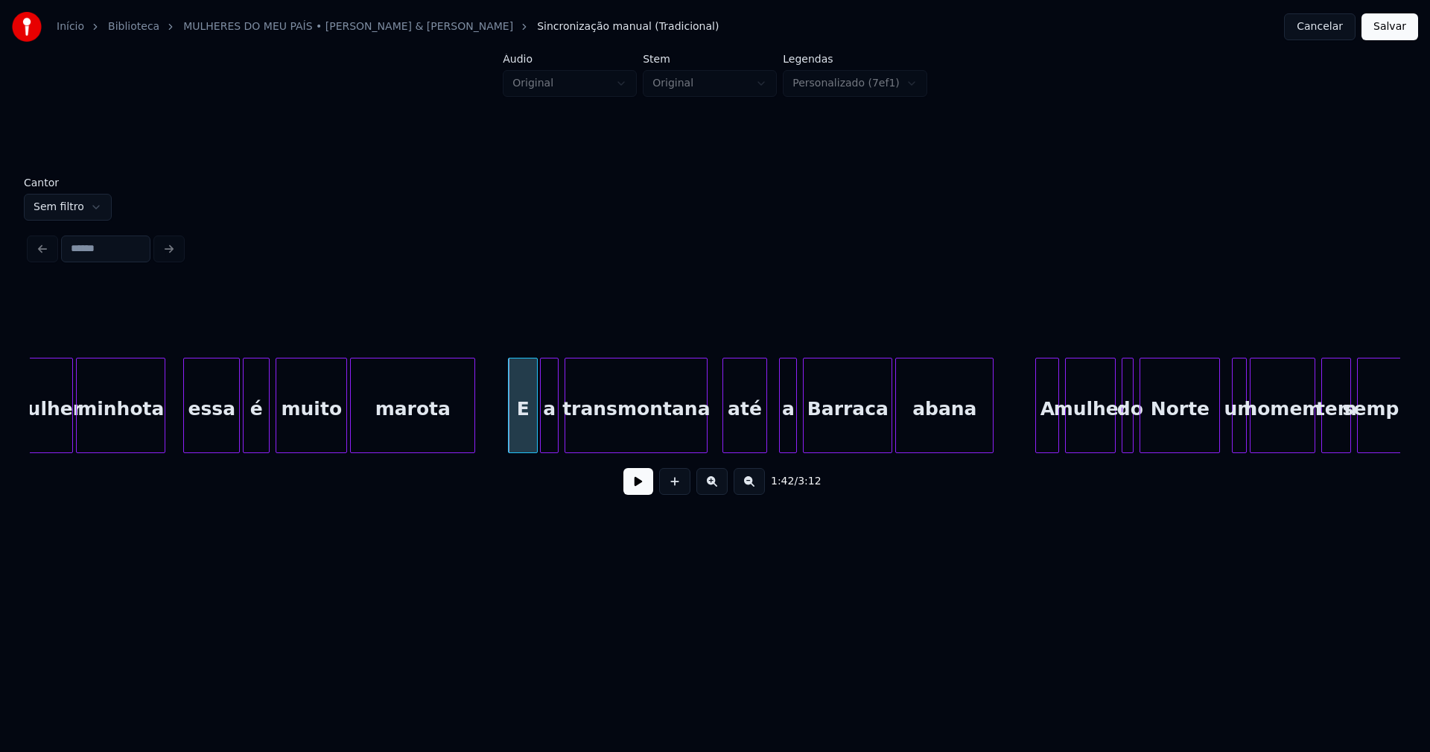
click at [766, 437] on div at bounding box center [764, 405] width 4 height 94
click at [775, 441] on div at bounding box center [773, 405] width 4 height 94
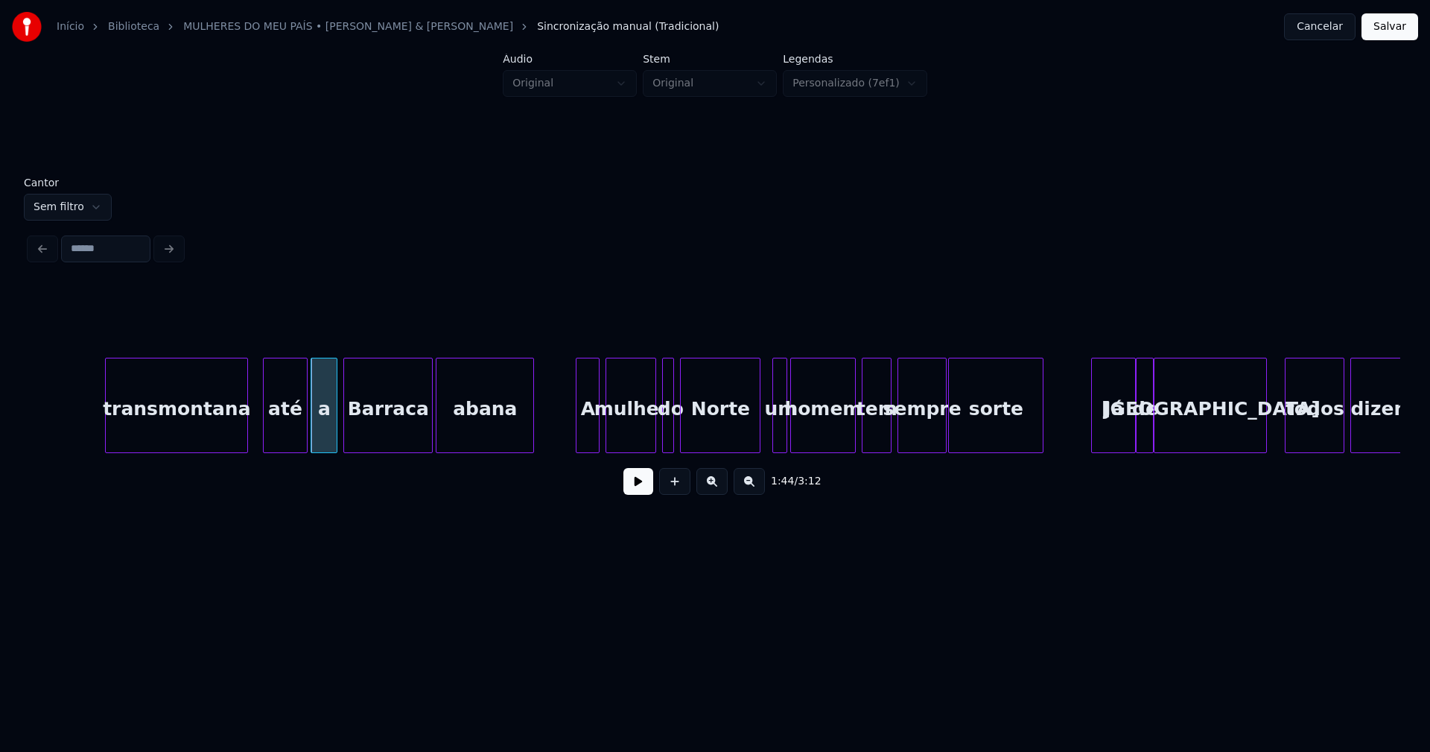
scroll to position [0, 15435]
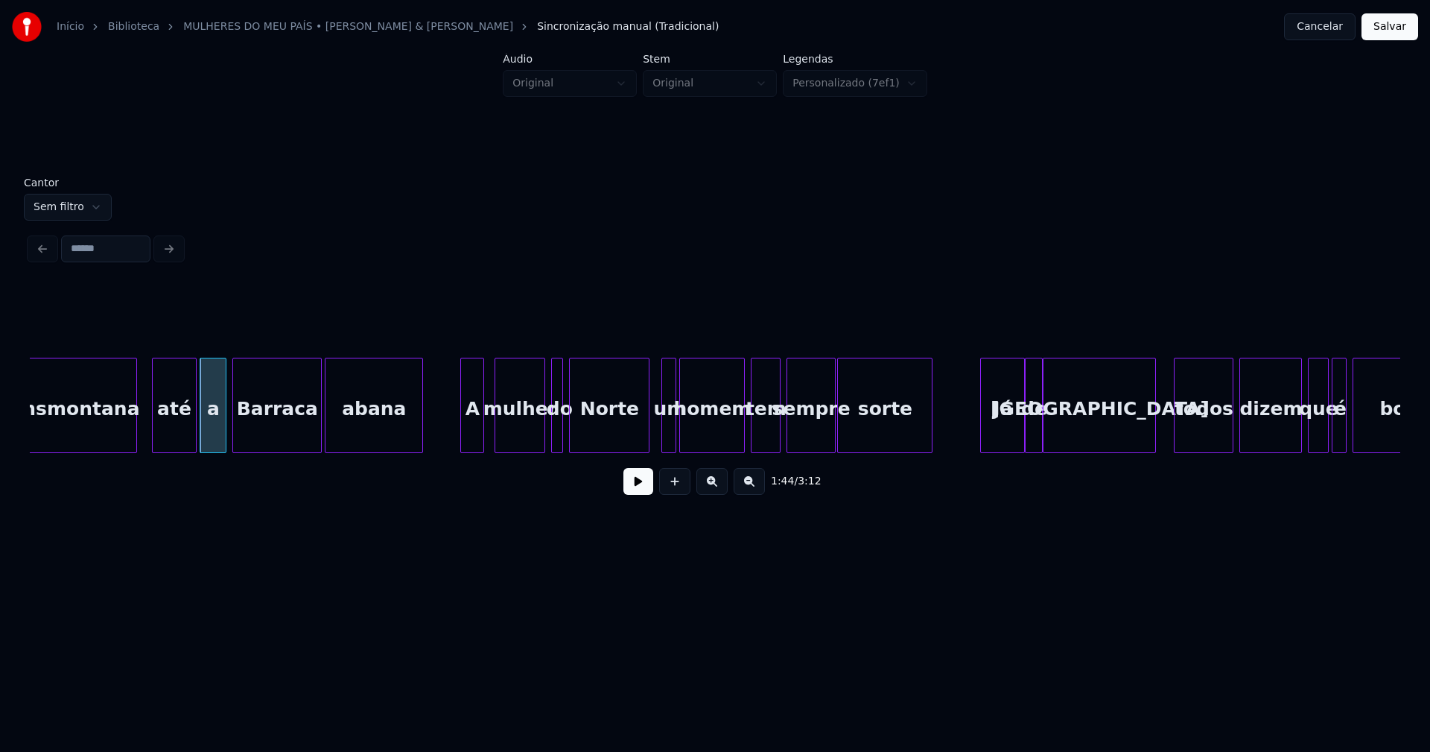
click at [473, 441] on div "A" at bounding box center [472, 408] width 22 height 101
click at [460, 439] on div at bounding box center [459, 405] width 4 height 94
click at [612, 447] on div "transmontana até a Barraca abana A mulher do Norte um homem tem sempre sorte Já…" at bounding box center [715, 405] width 1371 height 95
click at [635, 433] on div at bounding box center [637, 405] width 4 height 94
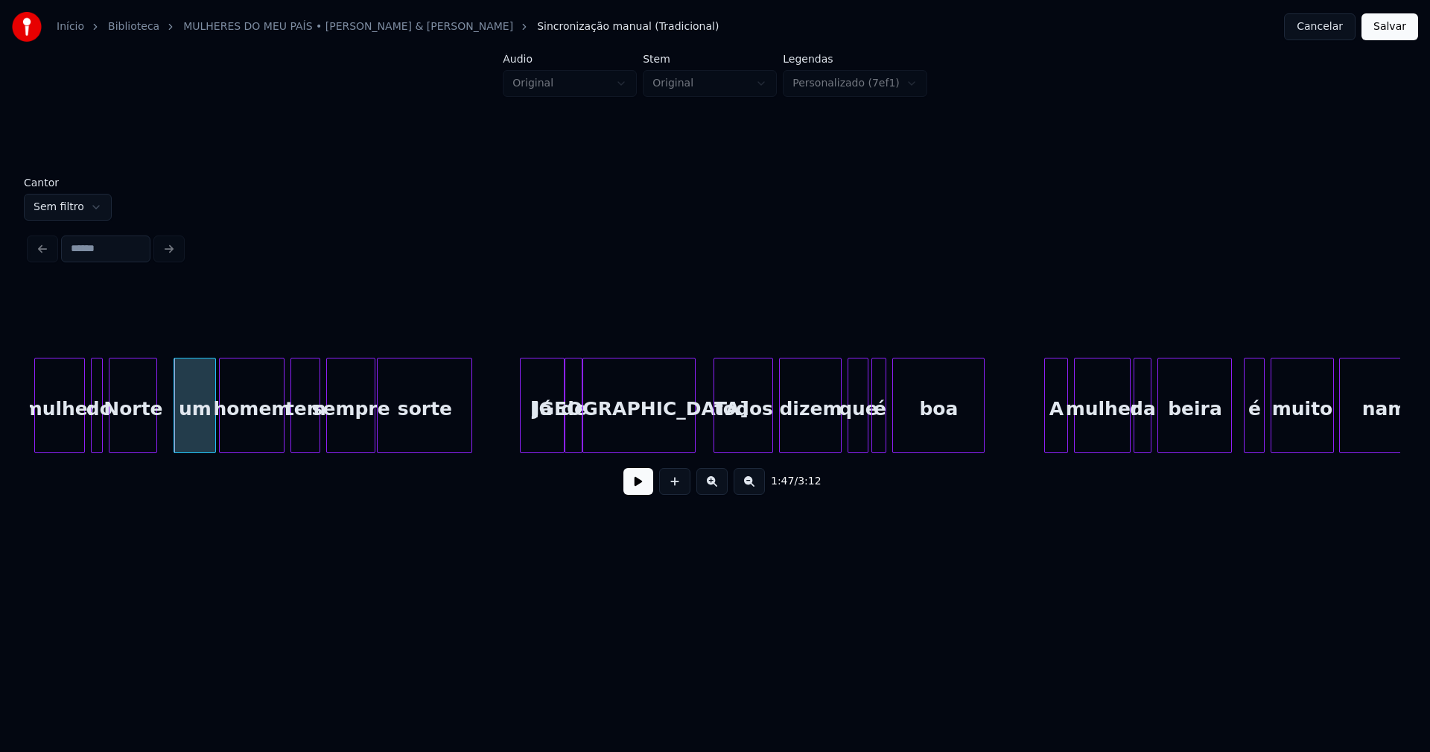
scroll to position [0, 15943]
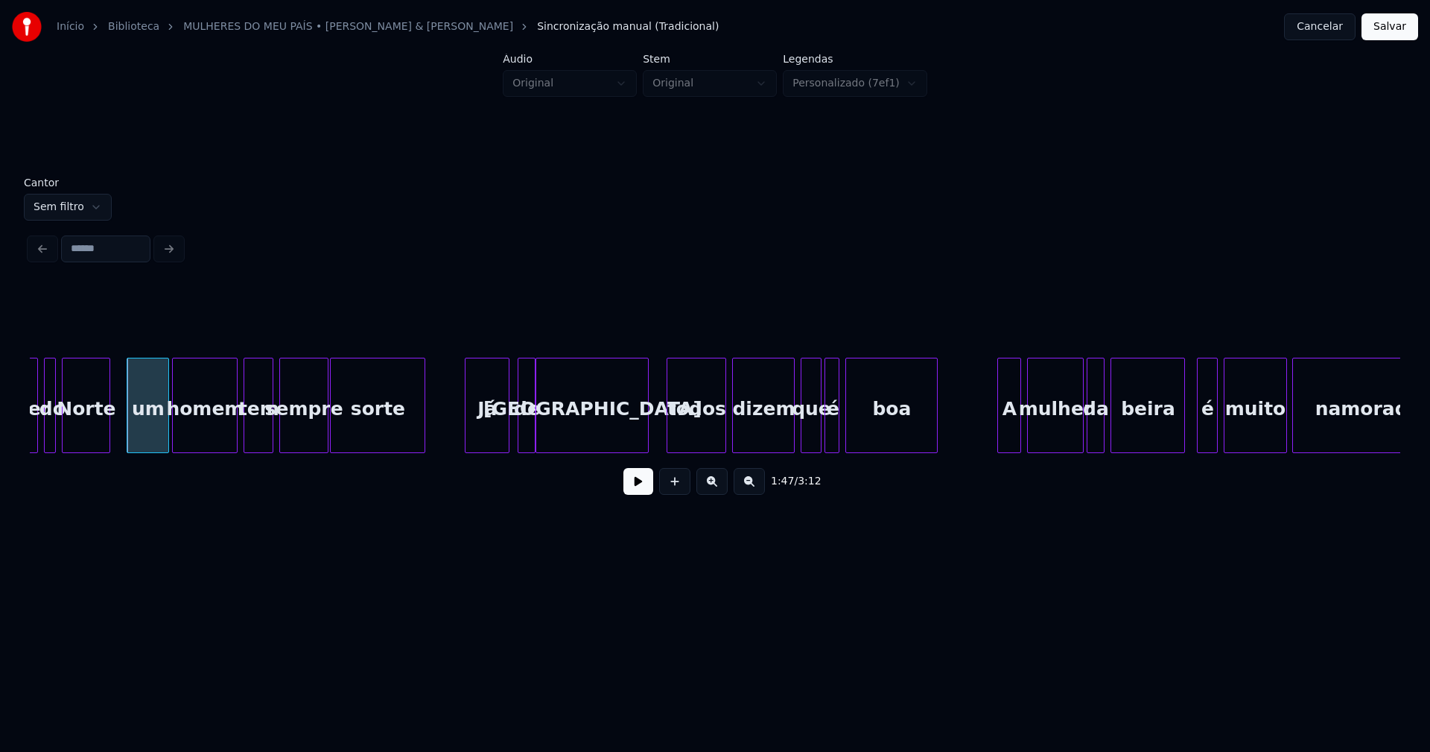
click at [489, 439] on div "Já" at bounding box center [487, 408] width 43 height 101
click at [556, 429] on div at bounding box center [555, 405] width 4 height 94
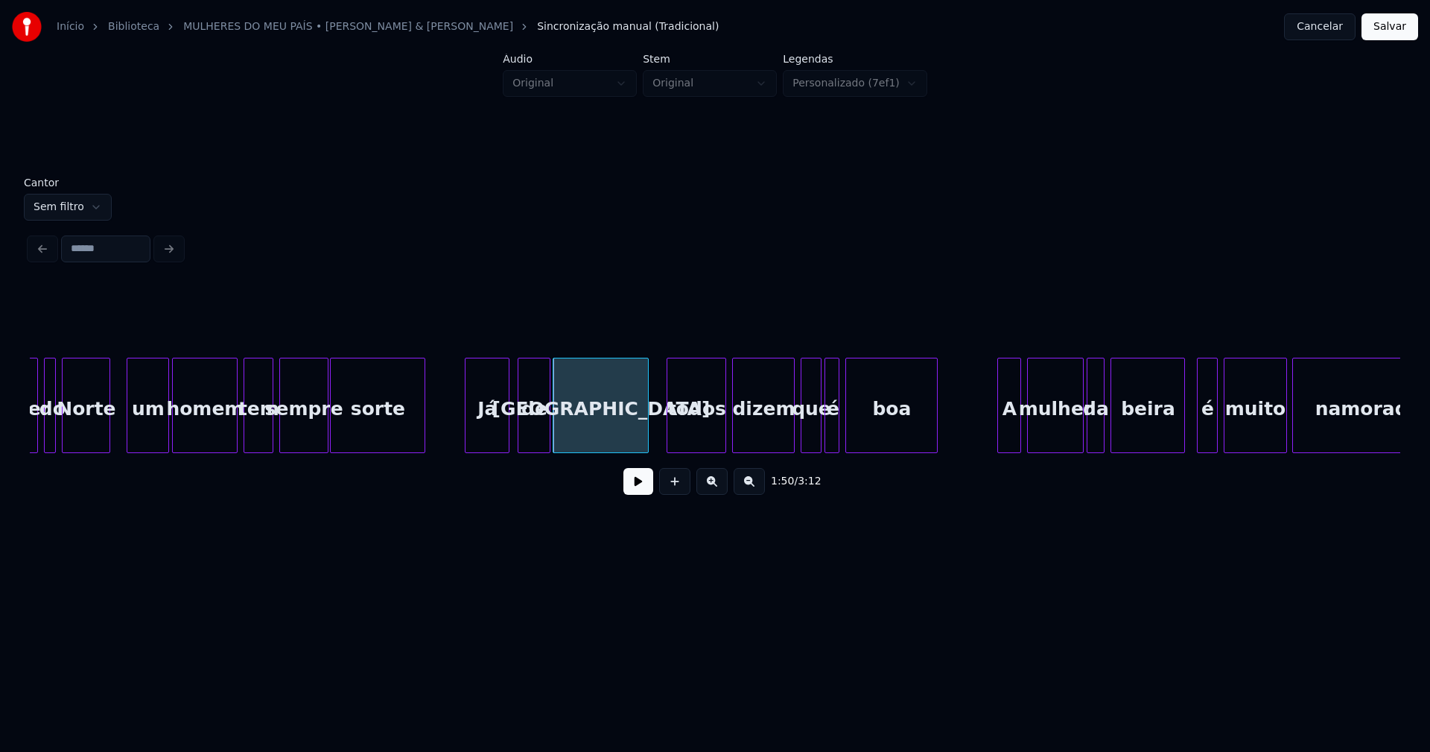
click at [548, 423] on div at bounding box center [547, 405] width 4 height 94
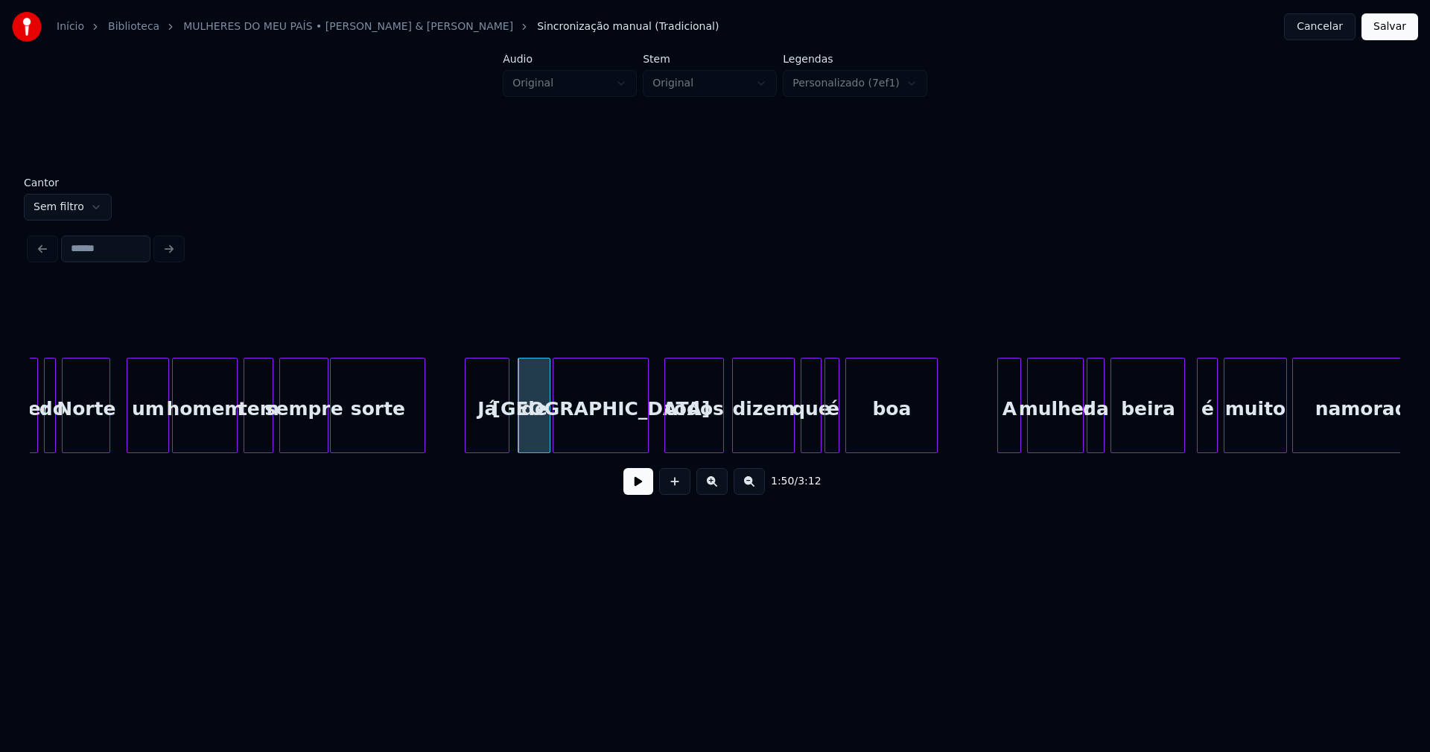
click at [692, 431] on div "todos" at bounding box center [694, 408] width 58 height 101
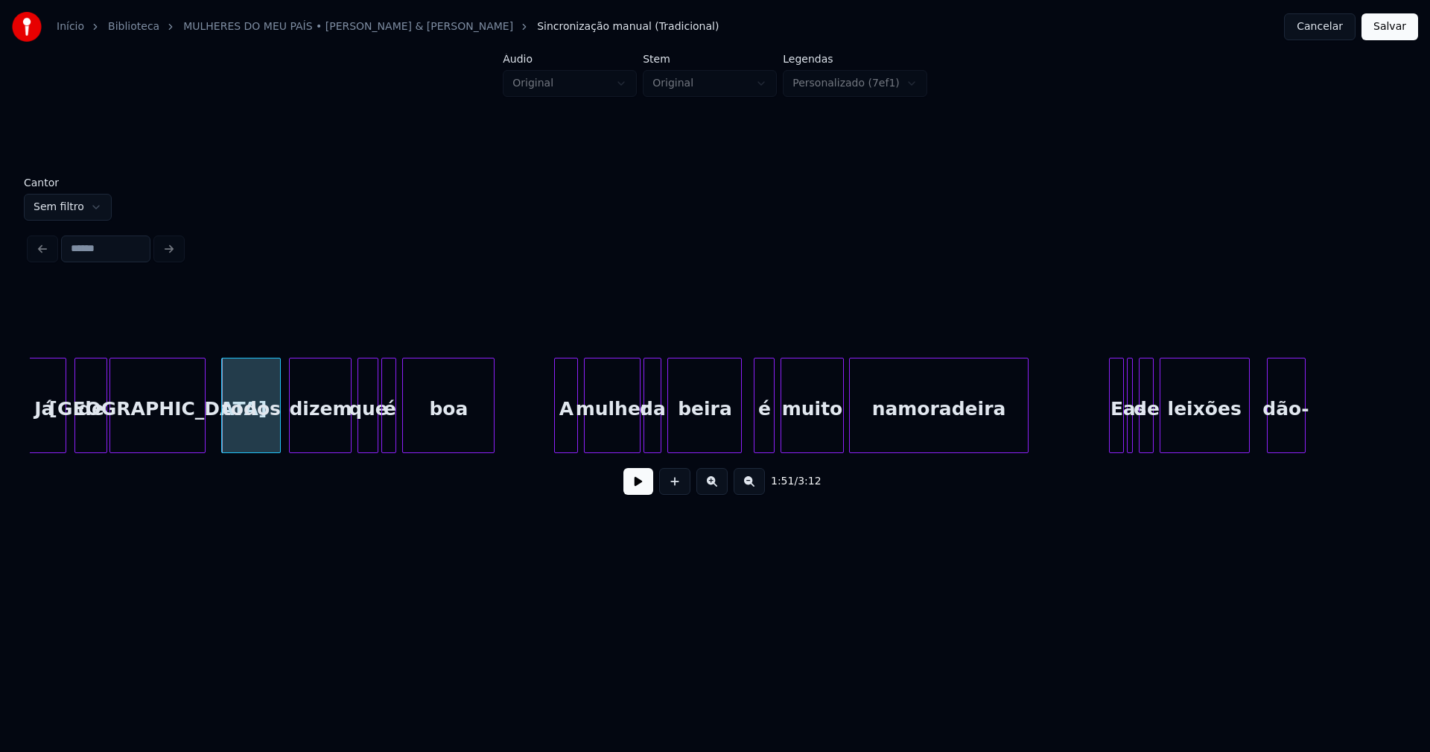
scroll to position [0, 16386]
click at [544, 439] on div at bounding box center [546, 405] width 4 height 94
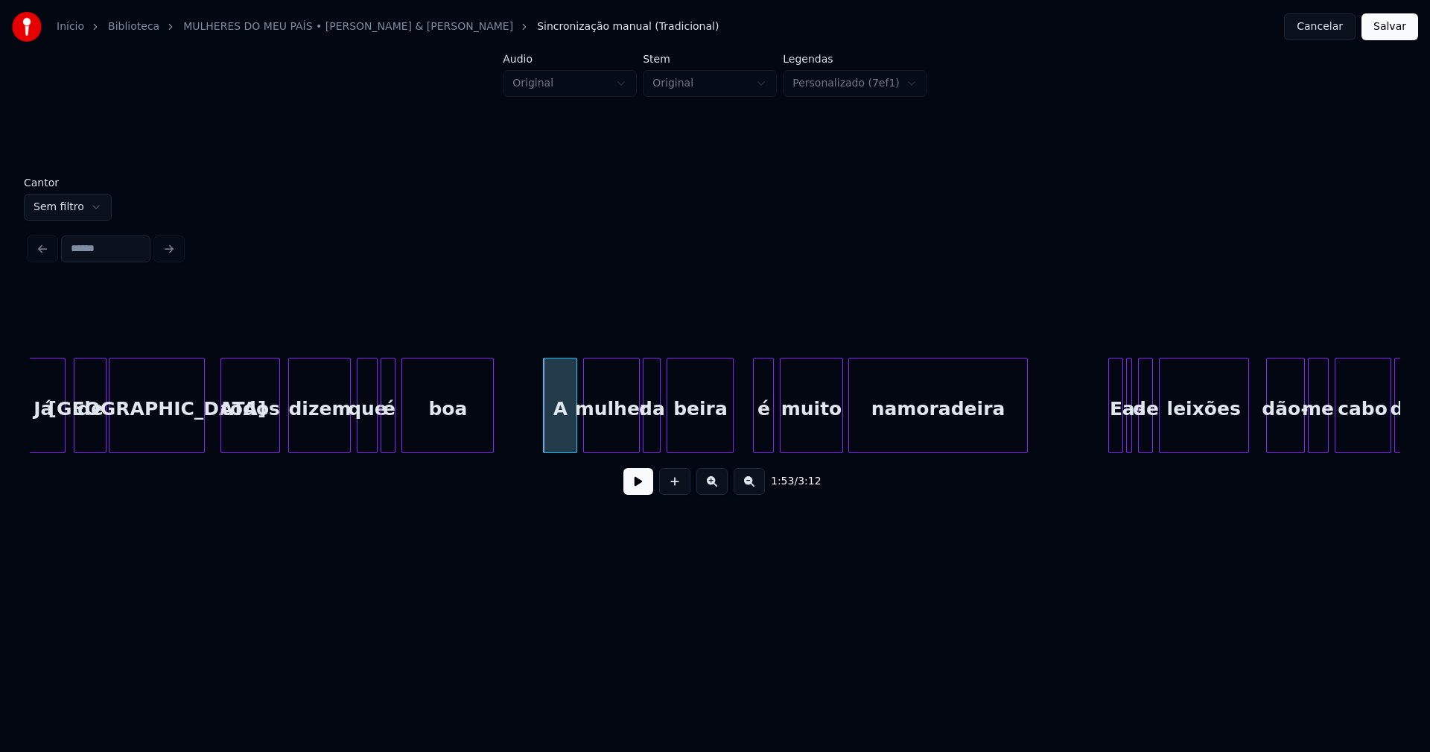
click at [731, 437] on div at bounding box center [731, 405] width 4 height 94
click at [747, 431] on div at bounding box center [748, 405] width 4 height 94
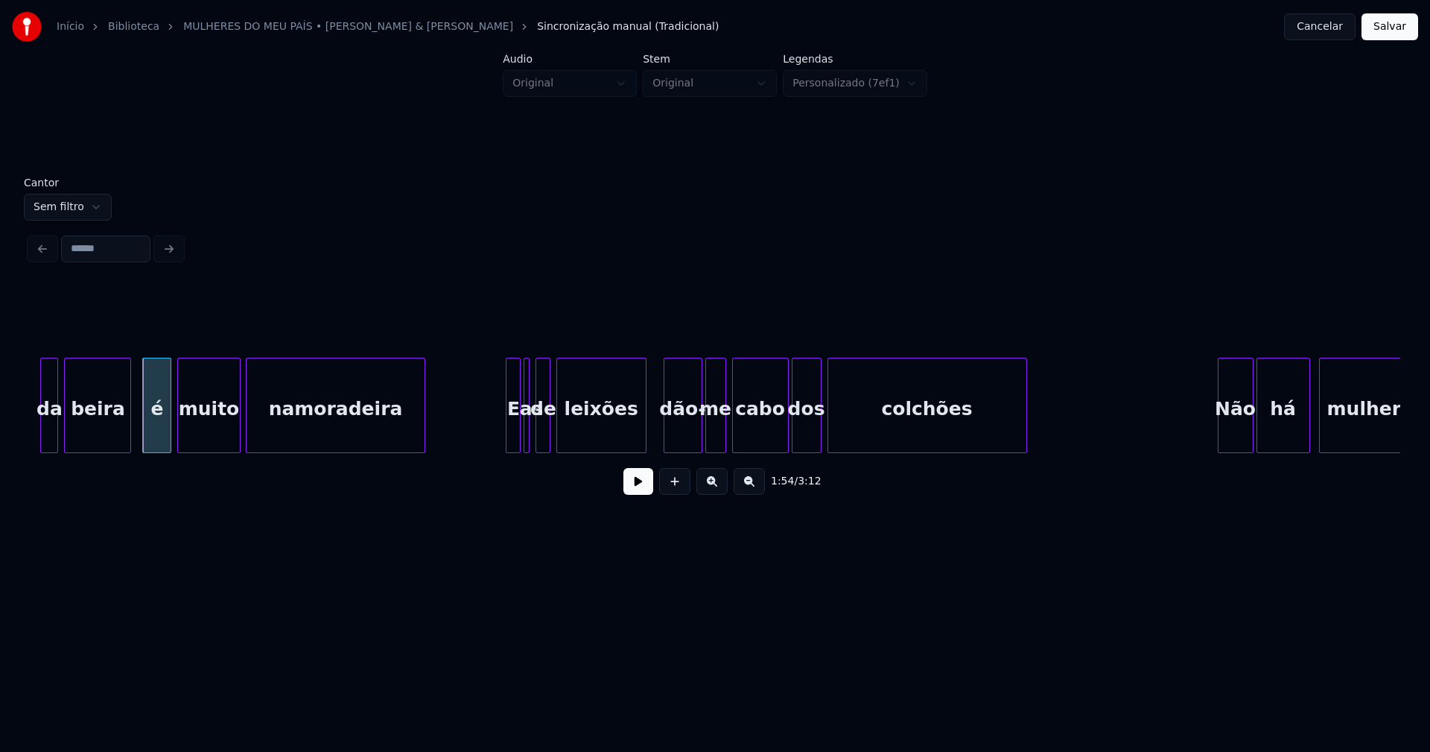
scroll to position [0, 17004]
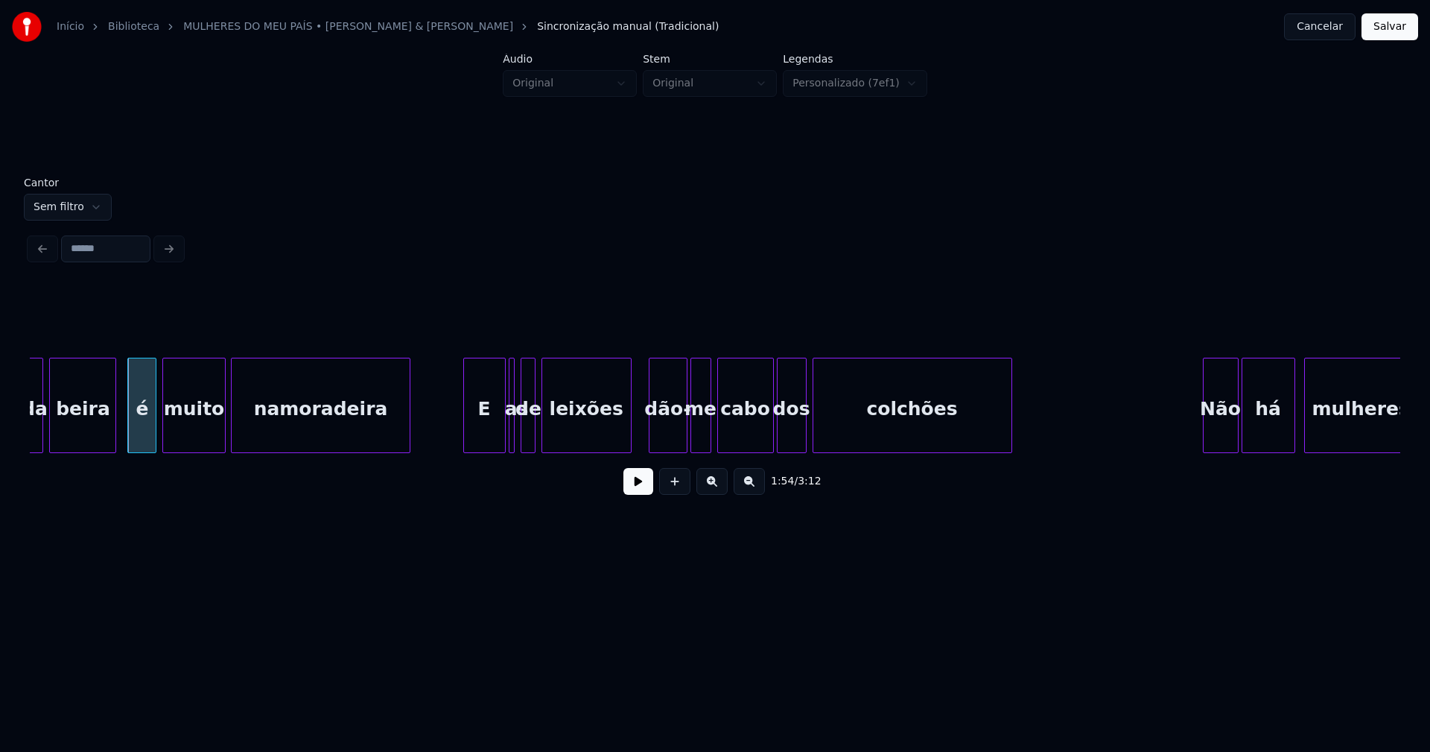
click at [469, 430] on div at bounding box center [466, 405] width 4 height 94
click at [492, 431] on div "E" at bounding box center [496, 408] width 39 height 101
click at [469, 438] on div "E" at bounding box center [477, 408] width 39 height 101
click at [475, 437] on div at bounding box center [475, 405] width 4 height 94
click at [516, 428] on div at bounding box center [518, 405] width 4 height 94
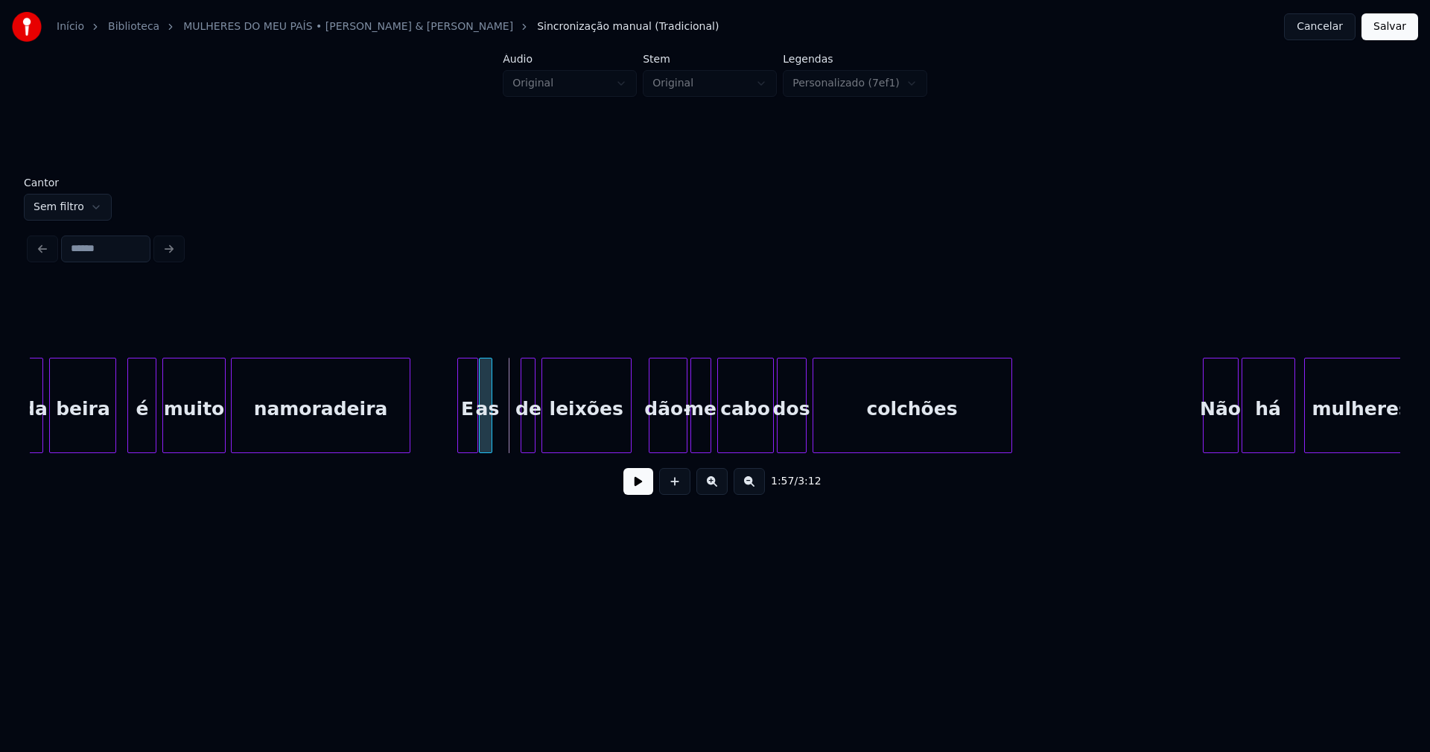
click at [486, 394] on div "as" at bounding box center [487, 408] width 15 height 101
click at [507, 420] on div at bounding box center [508, 405] width 4 height 94
click at [518, 426] on div at bounding box center [517, 405] width 4 height 94
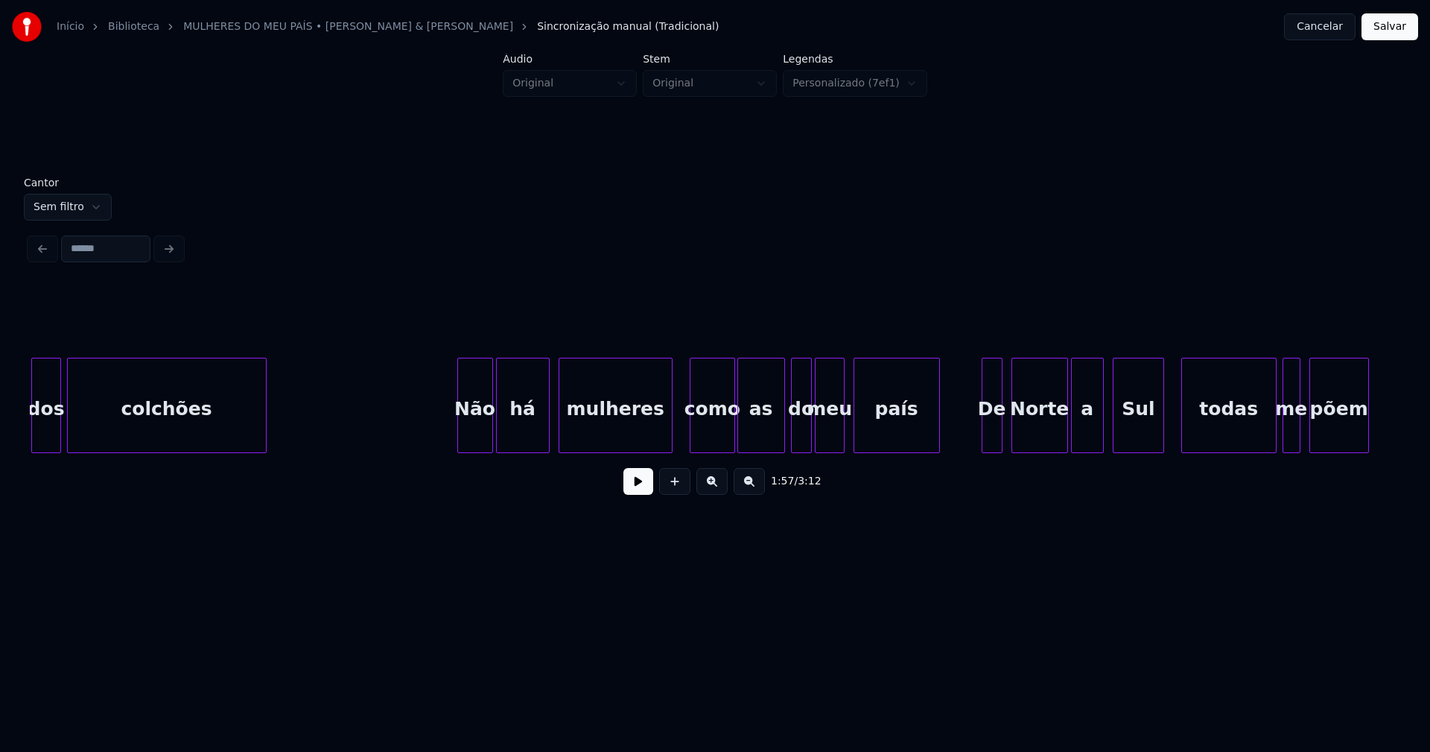
scroll to position [0, 17829]
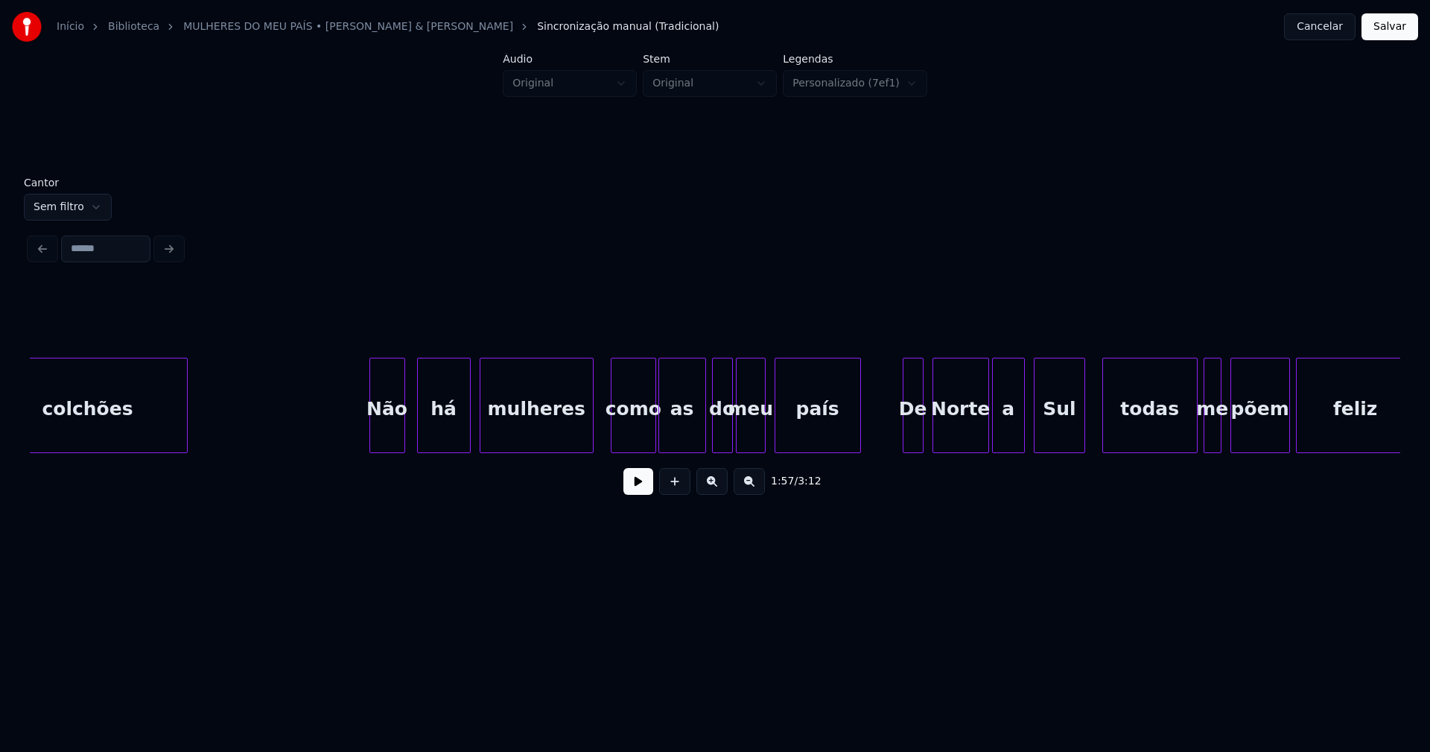
click at [384, 439] on div "Não" at bounding box center [387, 408] width 34 height 101
click at [438, 426] on div "há" at bounding box center [439, 408] width 52 height 101
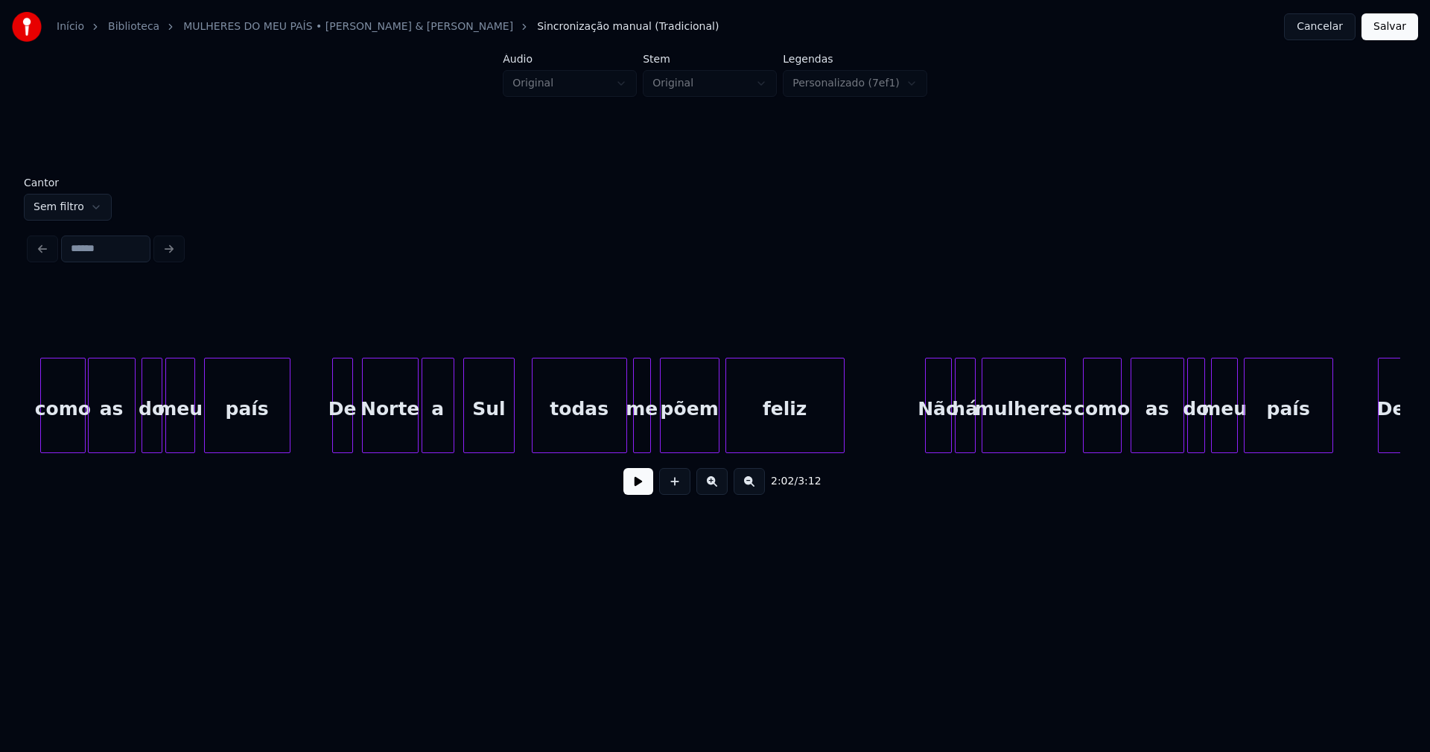
scroll to position [0, 18447]
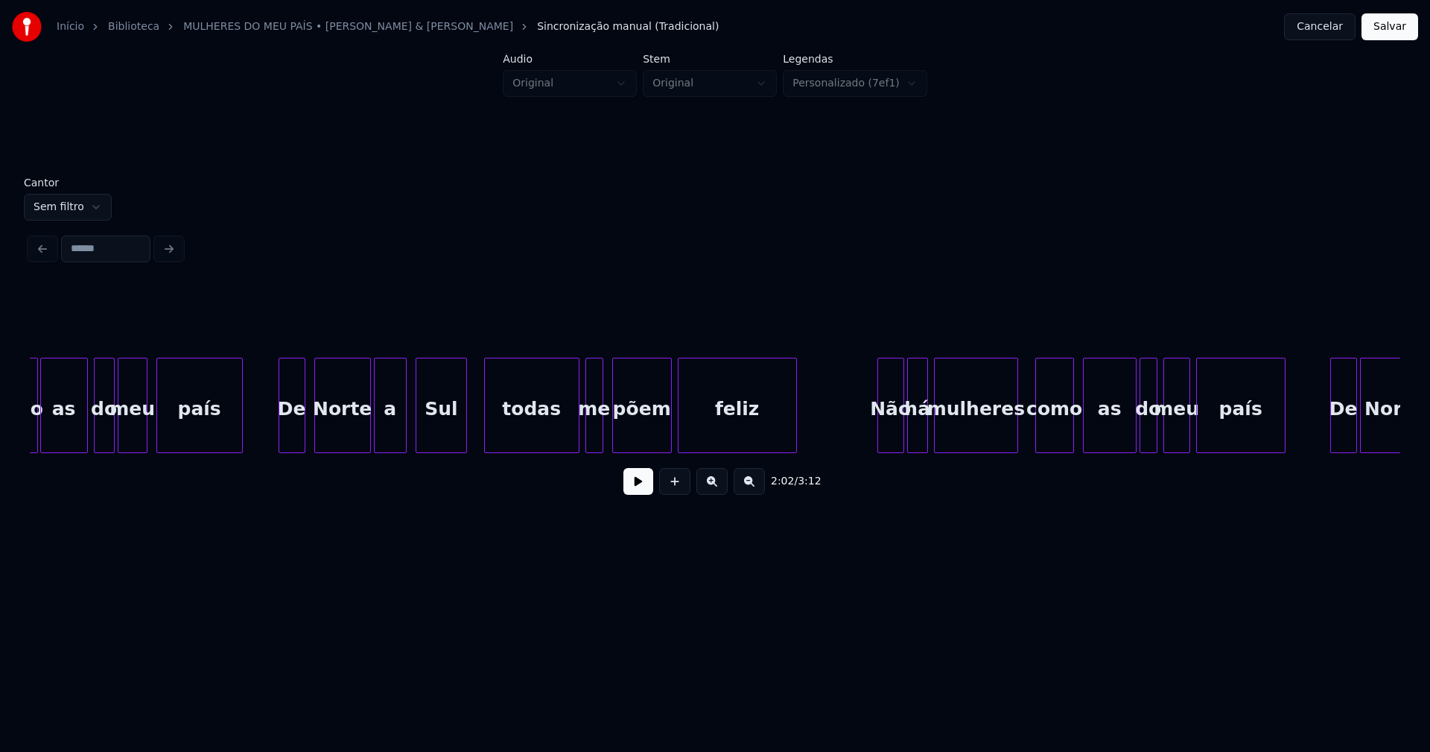
click at [282, 422] on div at bounding box center [281, 405] width 4 height 94
click at [572, 436] on div at bounding box center [572, 405] width 4 height 94
click at [585, 435] on div "me" at bounding box center [588, 408] width 16 height 101
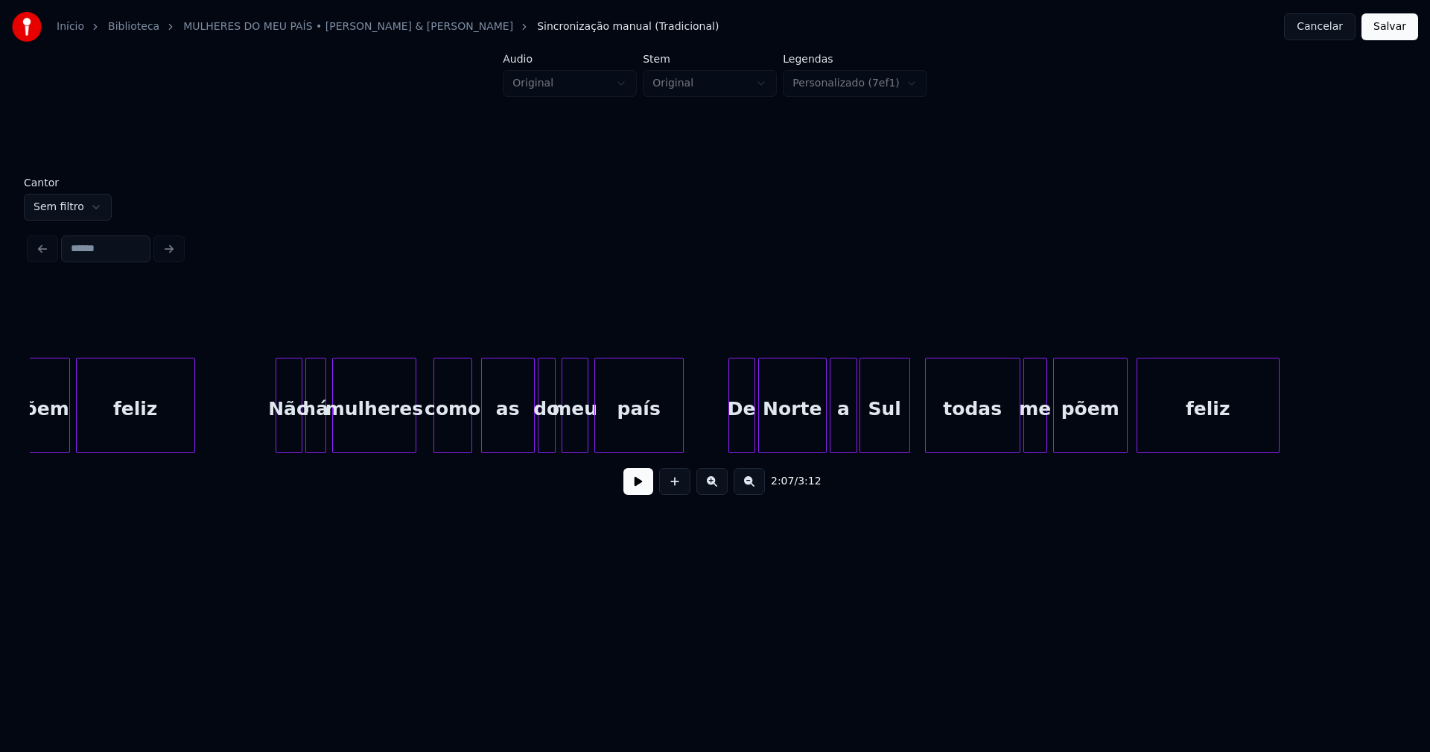
scroll to position [0, 18985]
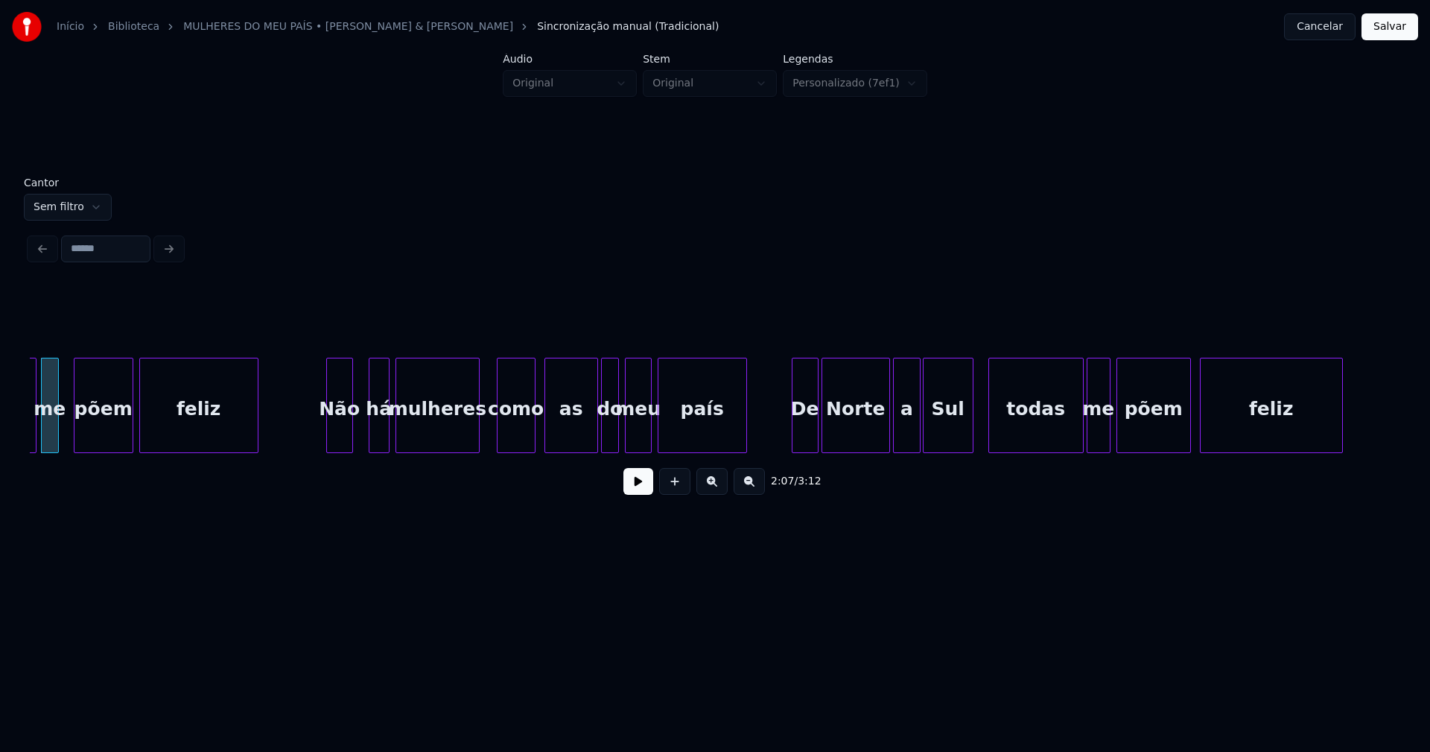
click at [343, 430] on div "Não" at bounding box center [339, 408] width 25 height 101
click at [362, 428] on div at bounding box center [363, 405] width 4 height 94
click at [797, 439] on div "De" at bounding box center [798, 408] width 25 height 101
click at [868, 441] on div at bounding box center [868, 405] width 4 height 94
click at [888, 438] on div "a" at bounding box center [891, 408] width 26 height 101
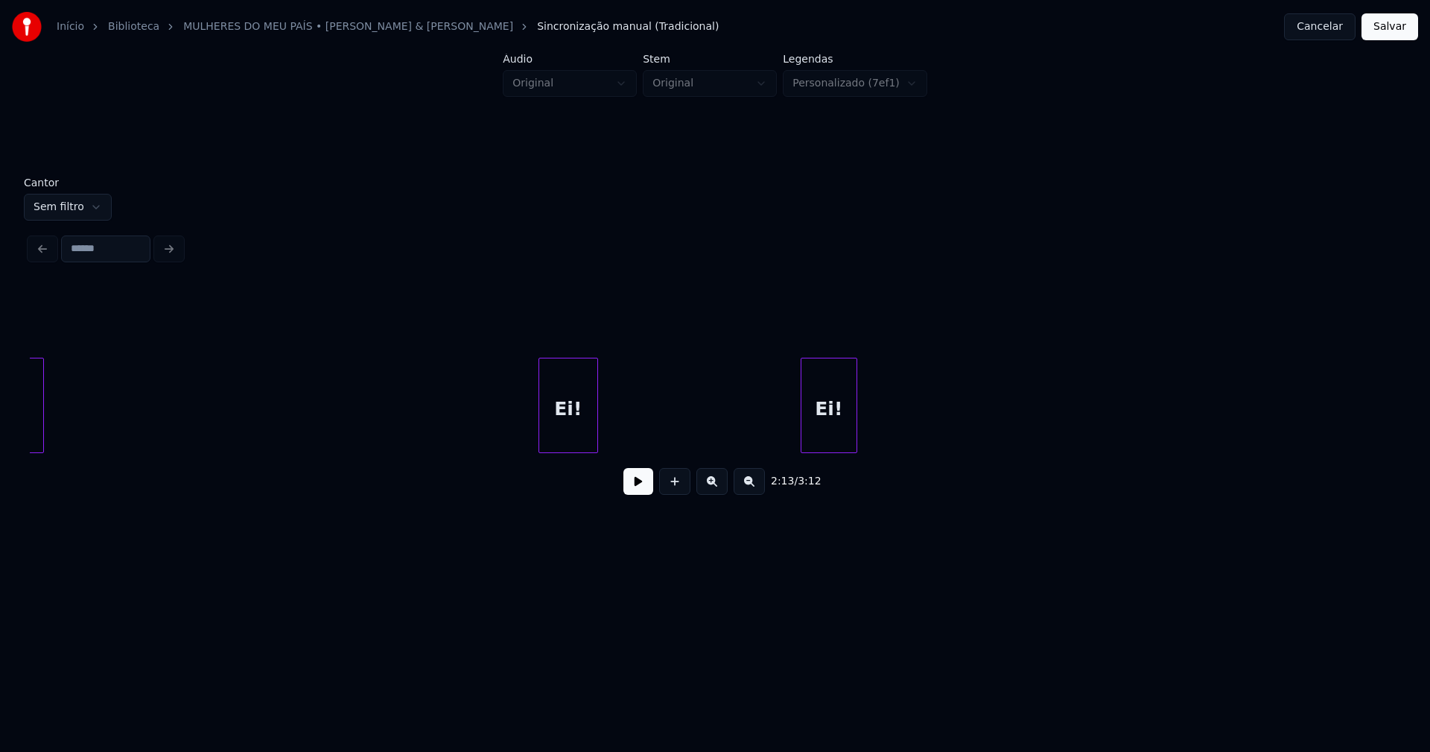
scroll to position [0, 20396]
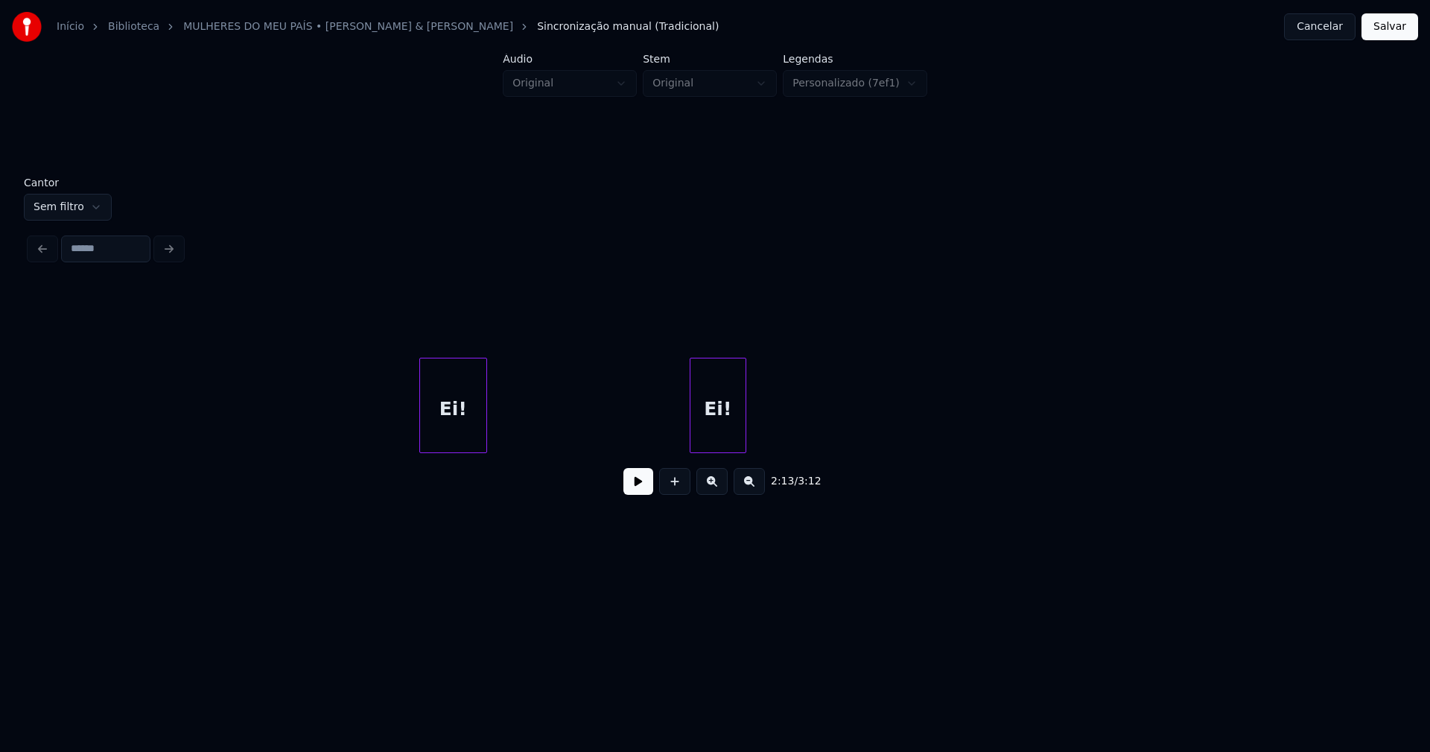
click at [423, 424] on div at bounding box center [422, 405] width 4 height 94
click at [682, 418] on div at bounding box center [683, 405] width 4 height 94
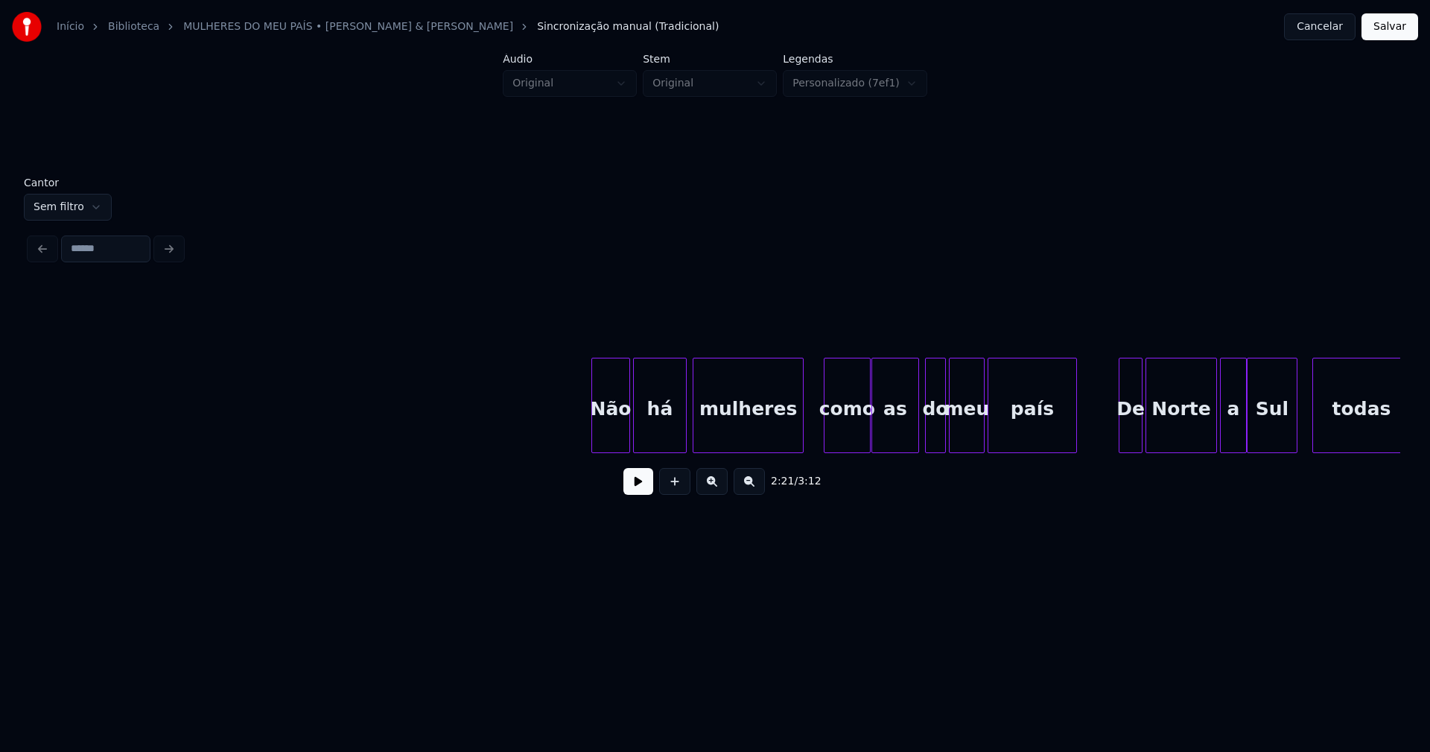
scroll to position [0, 21806]
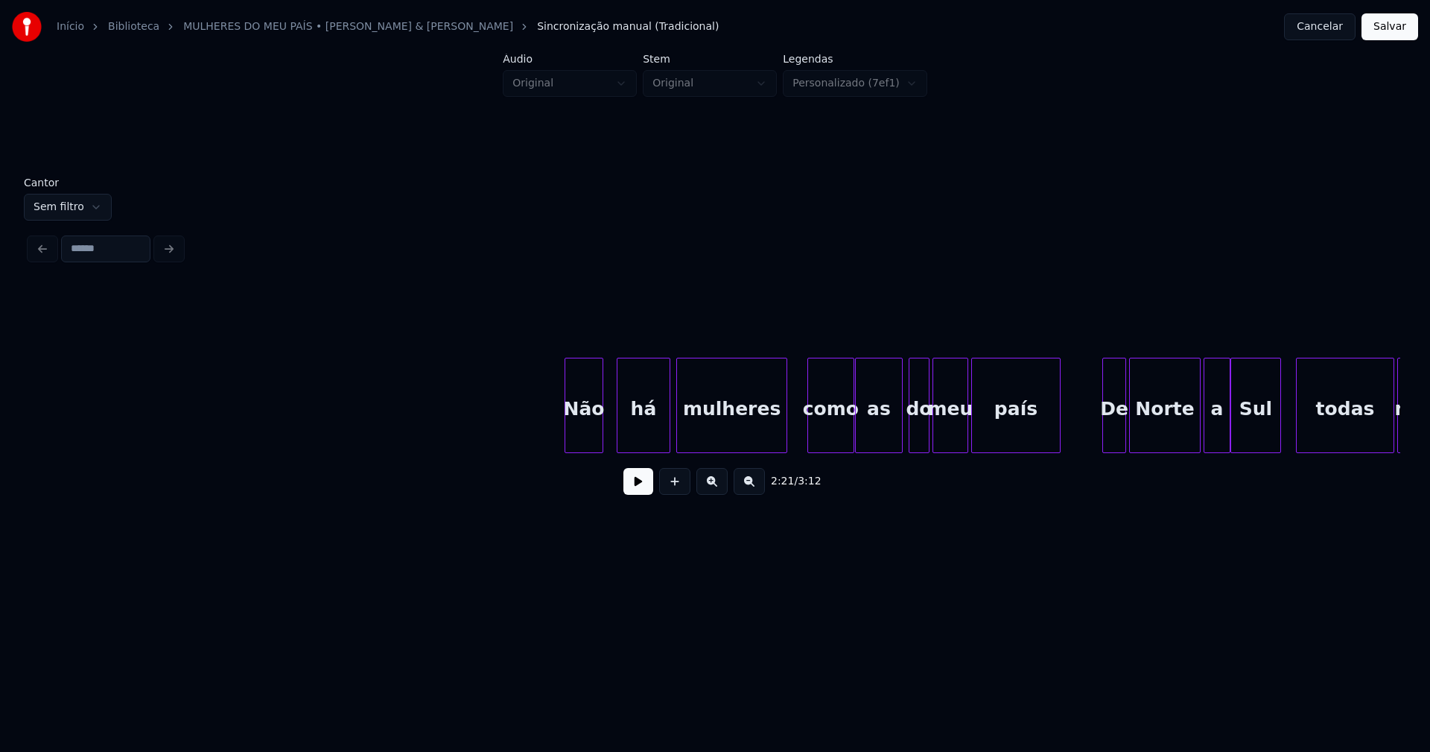
click at [585, 442] on div "Não" at bounding box center [583, 408] width 37 height 101
click at [639, 431] on div "há" at bounding box center [637, 408] width 52 height 101
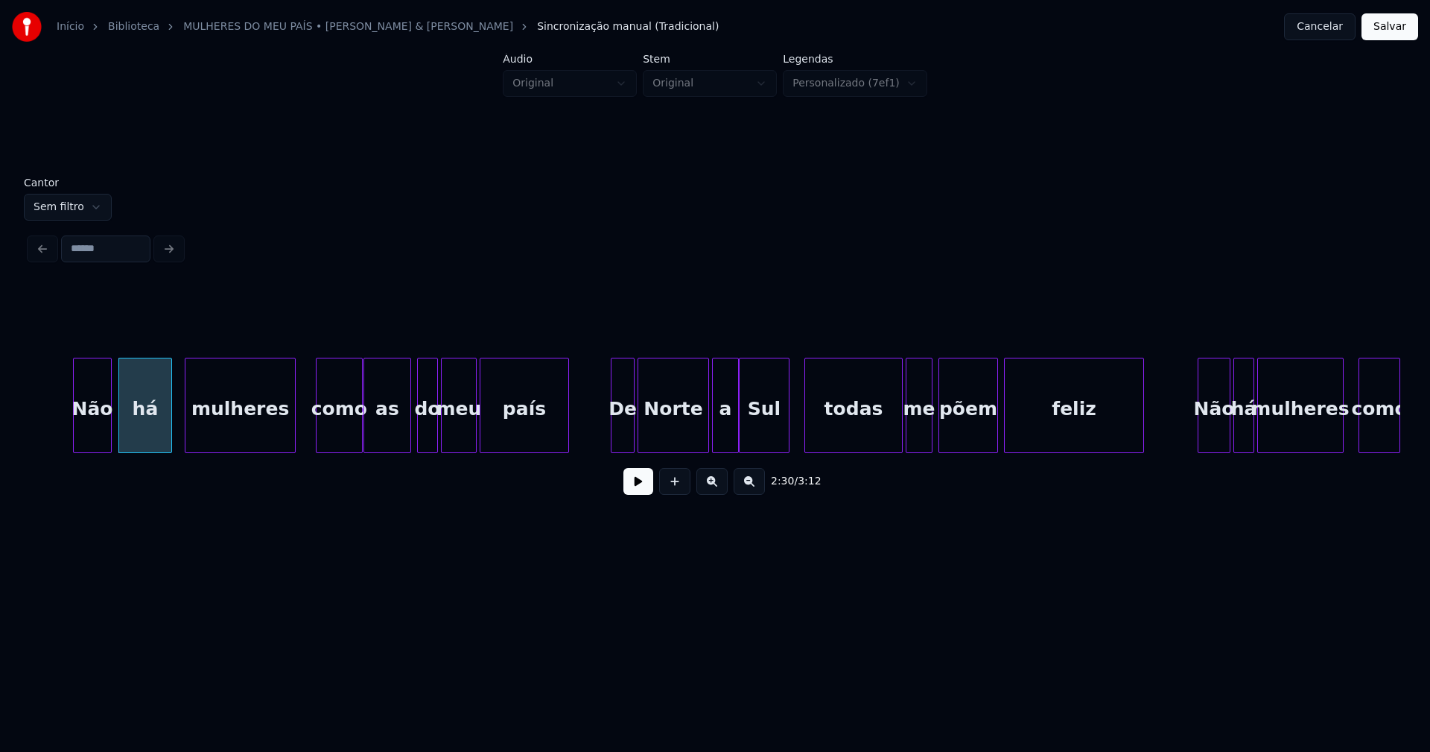
scroll to position [0, 22313]
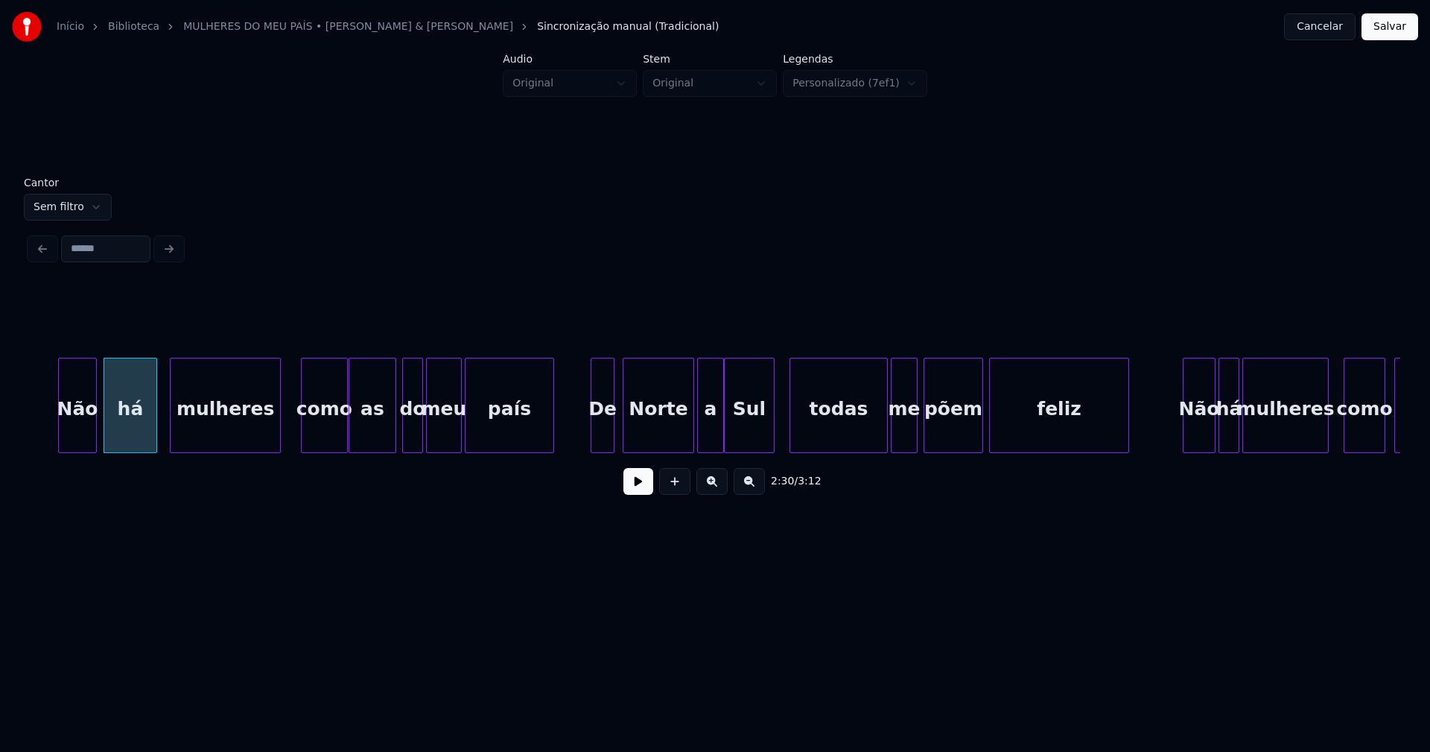
click at [603, 445] on div "De" at bounding box center [602, 408] width 22 height 101
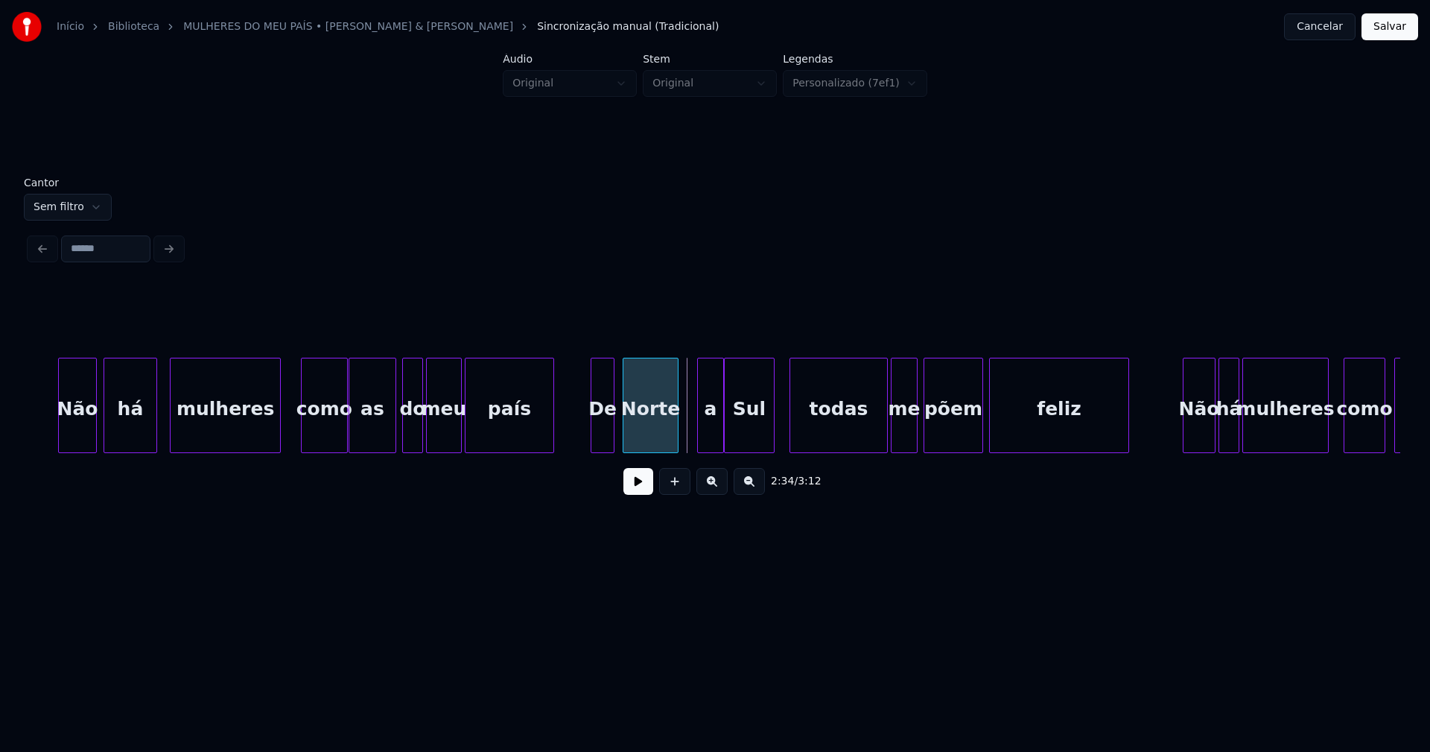
click at [676, 438] on div at bounding box center [675, 405] width 4 height 94
click at [699, 442] on div "a" at bounding box center [697, 408] width 25 height 101
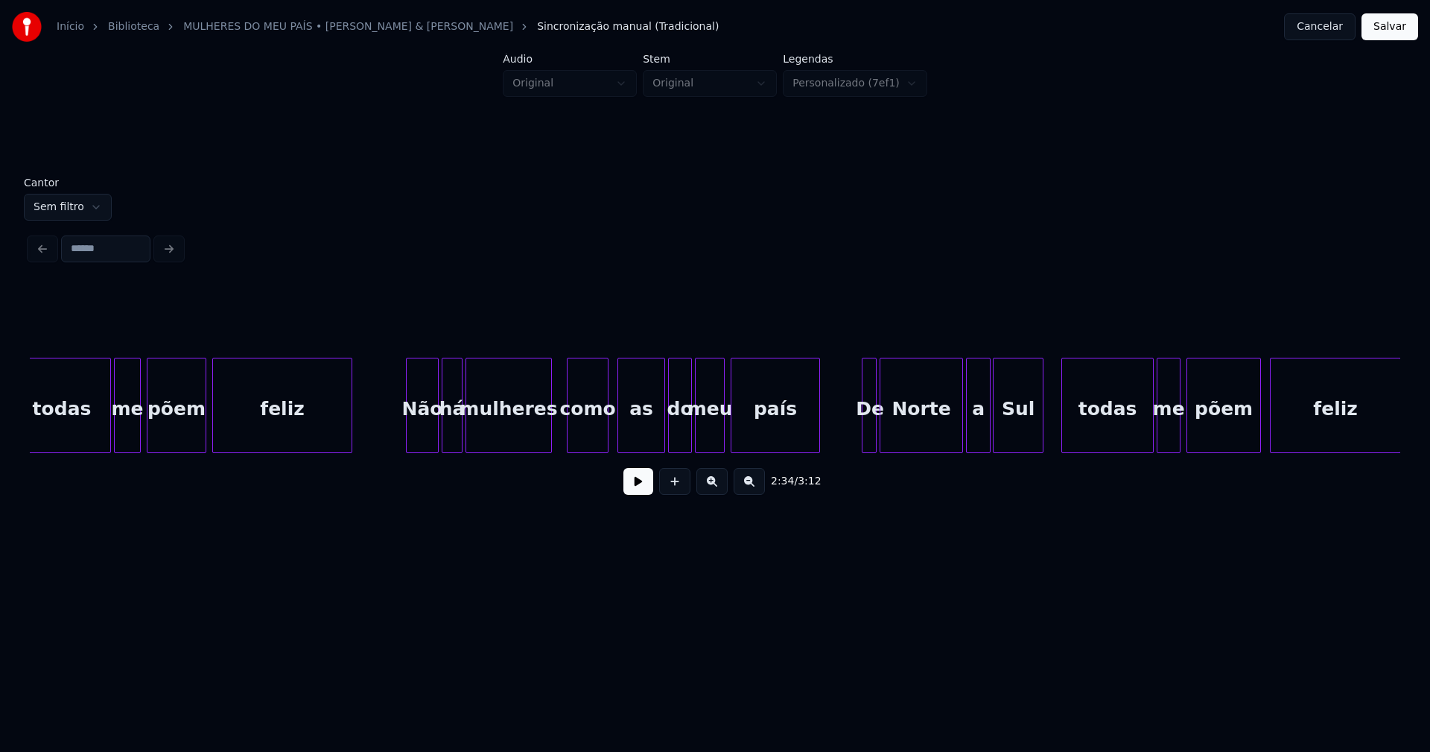
scroll to position [0, 23138]
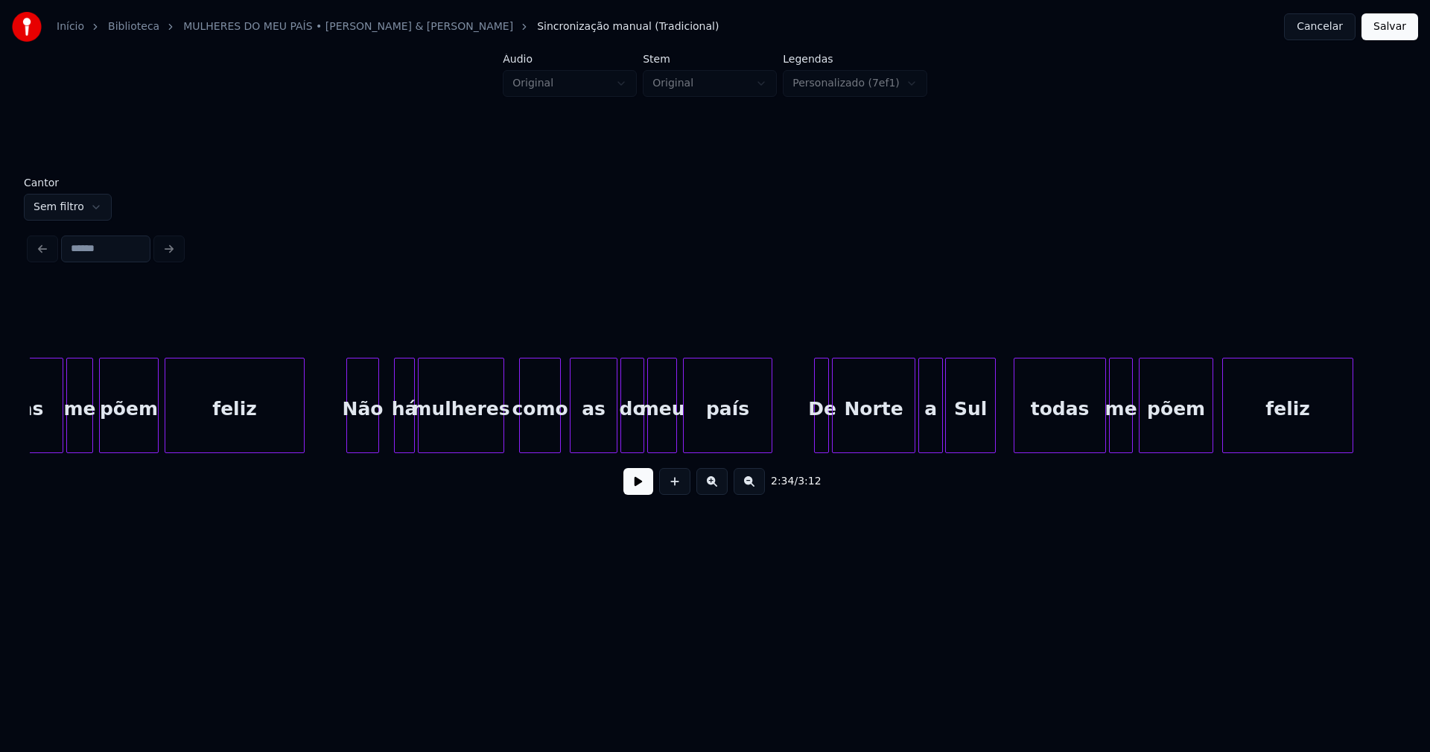
click at [361, 435] on div "Não" at bounding box center [362, 408] width 31 height 101
click at [394, 445] on div "há" at bounding box center [394, 408] width 19 height 101
click at [409, 435] on div at bounding box center [410, 405] width 4 height 94
click at [594, 433] on div "as" at bounding box center [588, 408] width 46 height 101
click at [627, 437] on div "do" at bounding box center [626, 408] width 22 height 101
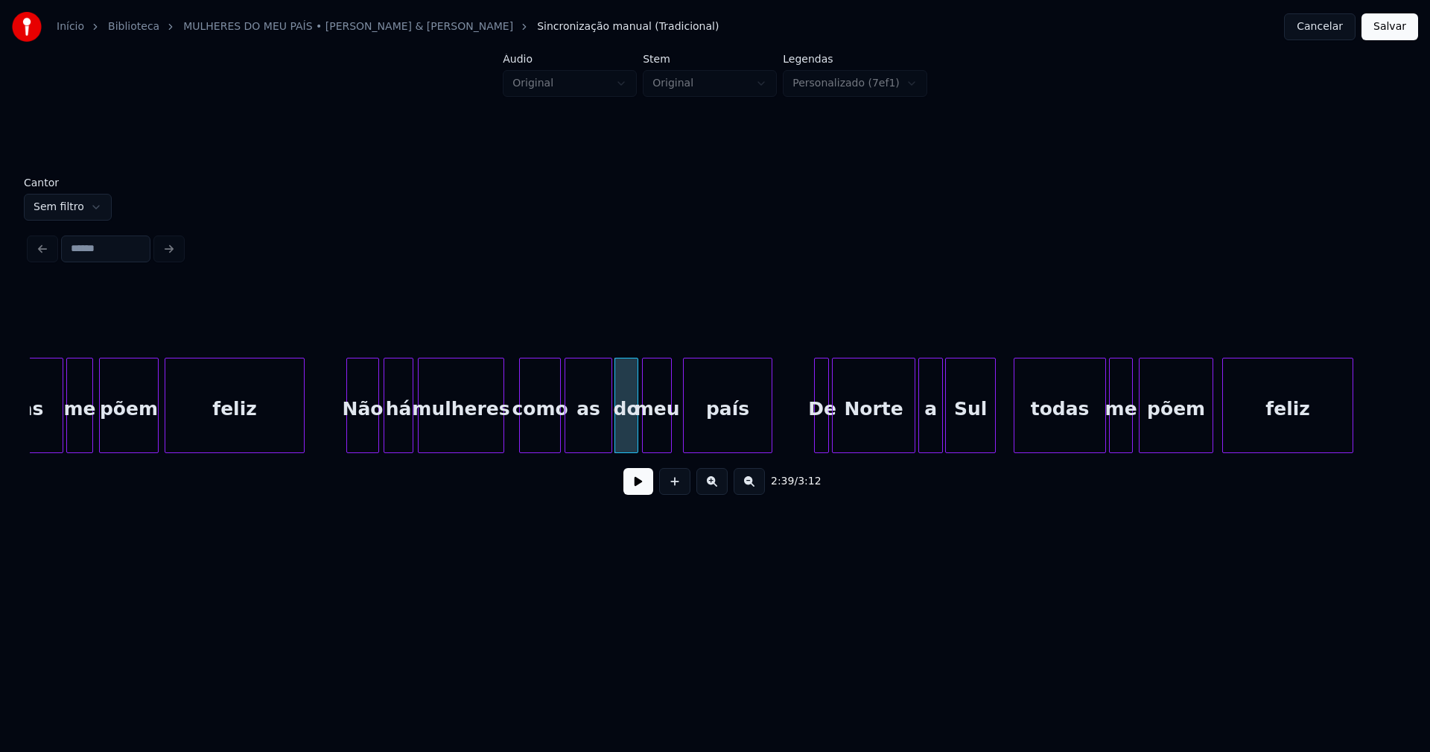
click at [656, 437] on div "meu" at bounding box center [657, 408] width 28 height 101
click at [676, 428] on div at bounding box center [677, 405] width 4 height 94
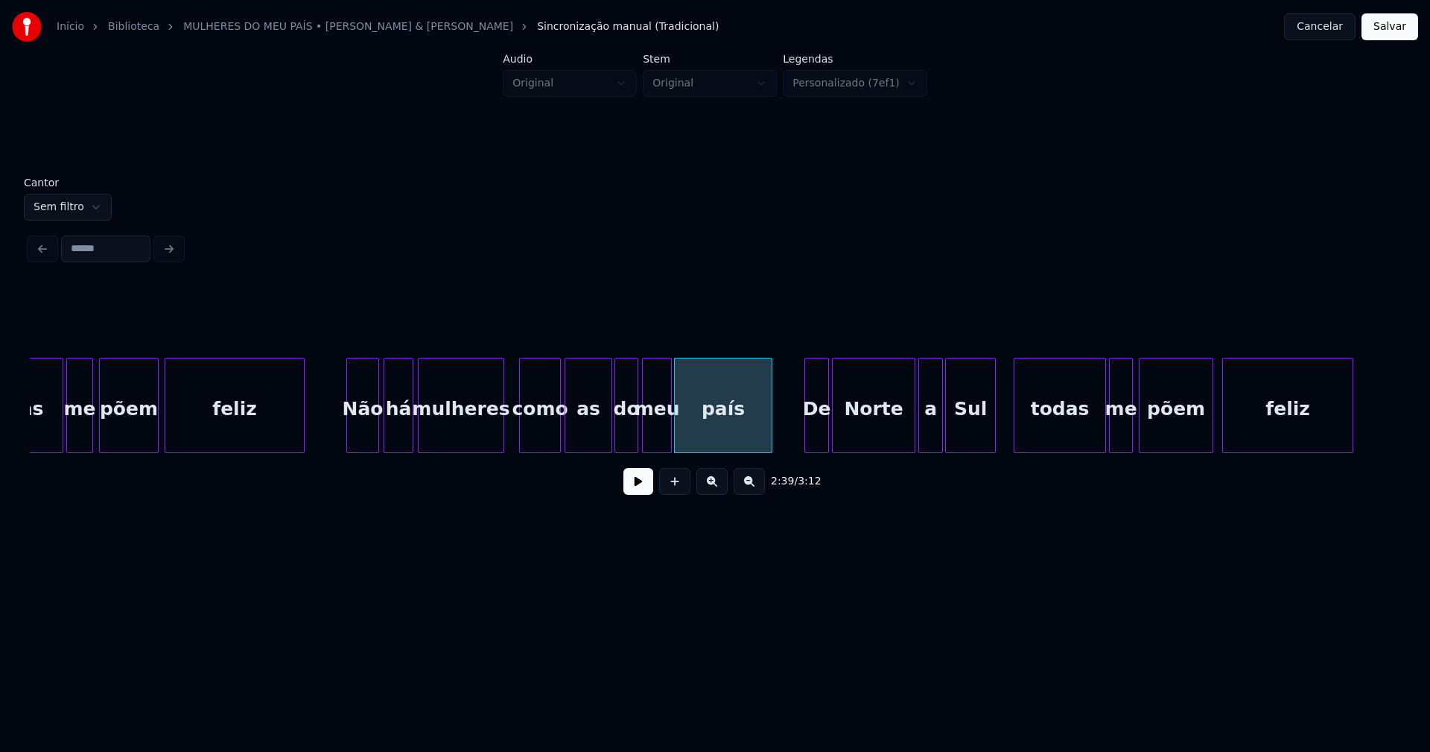
click at [809, 437] on div at bounding box center [807, 405] width 4 height 94
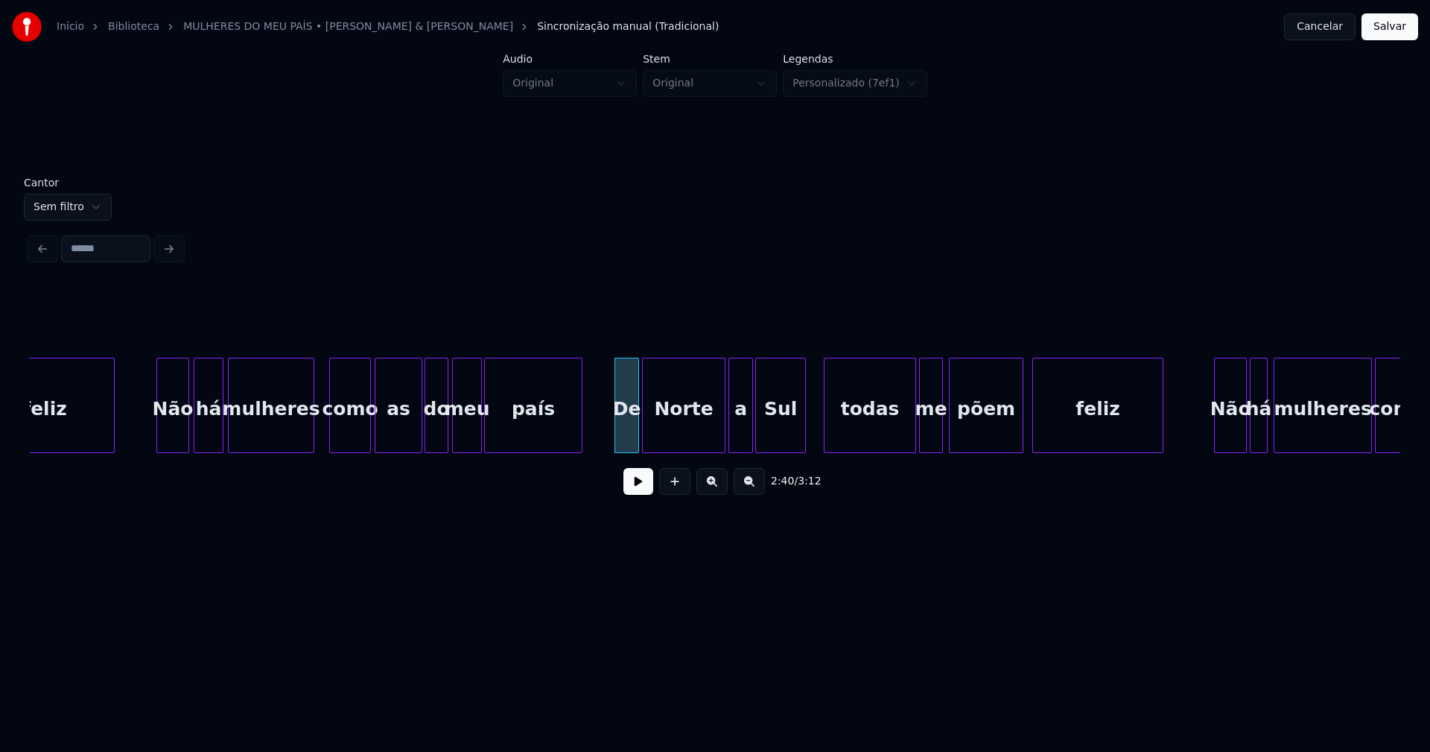
scroll to position [0, 23566]
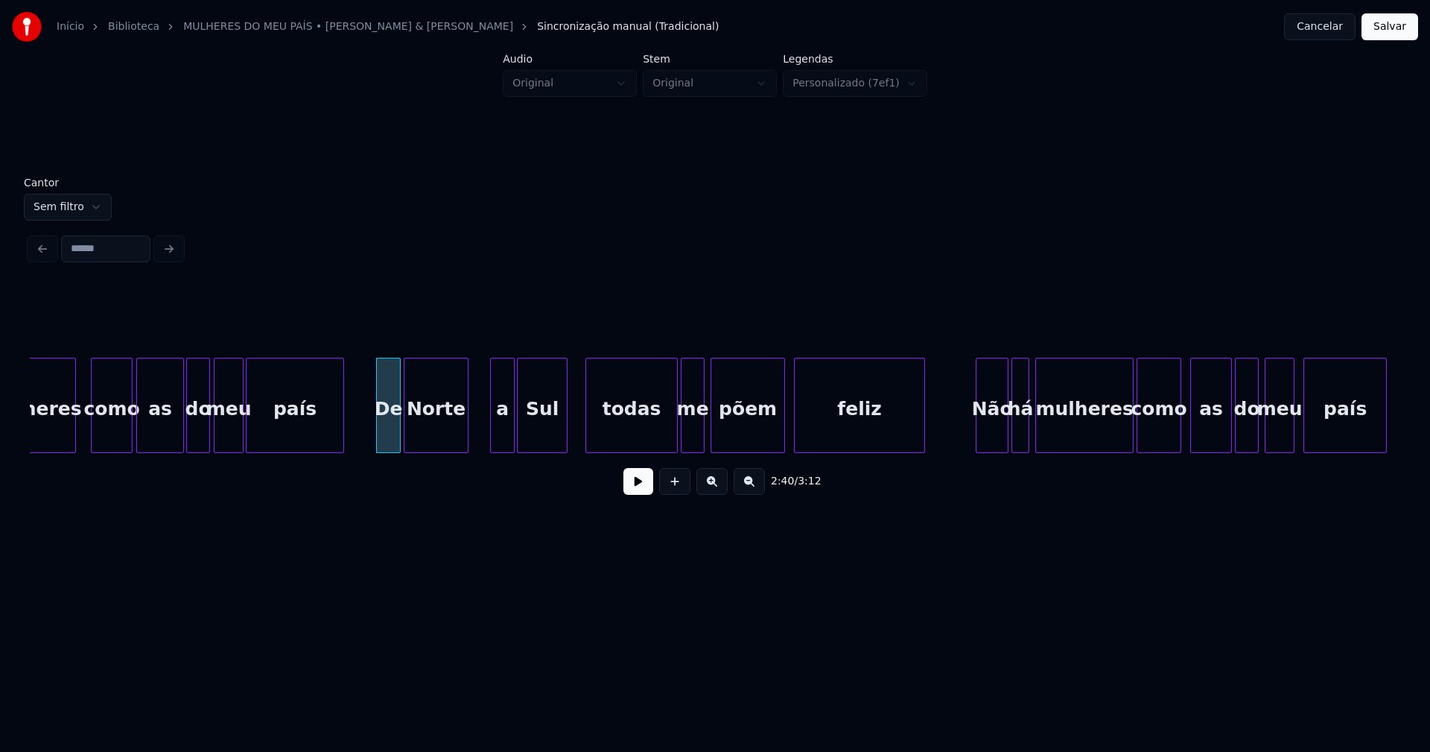
click at [463, 441] on div at bounding box center [465, 405] width 4 height 94
click at [484, 440] on div "a" at bounding box center [485, 408] width 23 height 101
click at [542, 434] on div "Sul" at bounding box center [538, 408] width 49 height 101
click at [629, 436] on div "todas" at bounding box center [628, 408] width 91 height 101
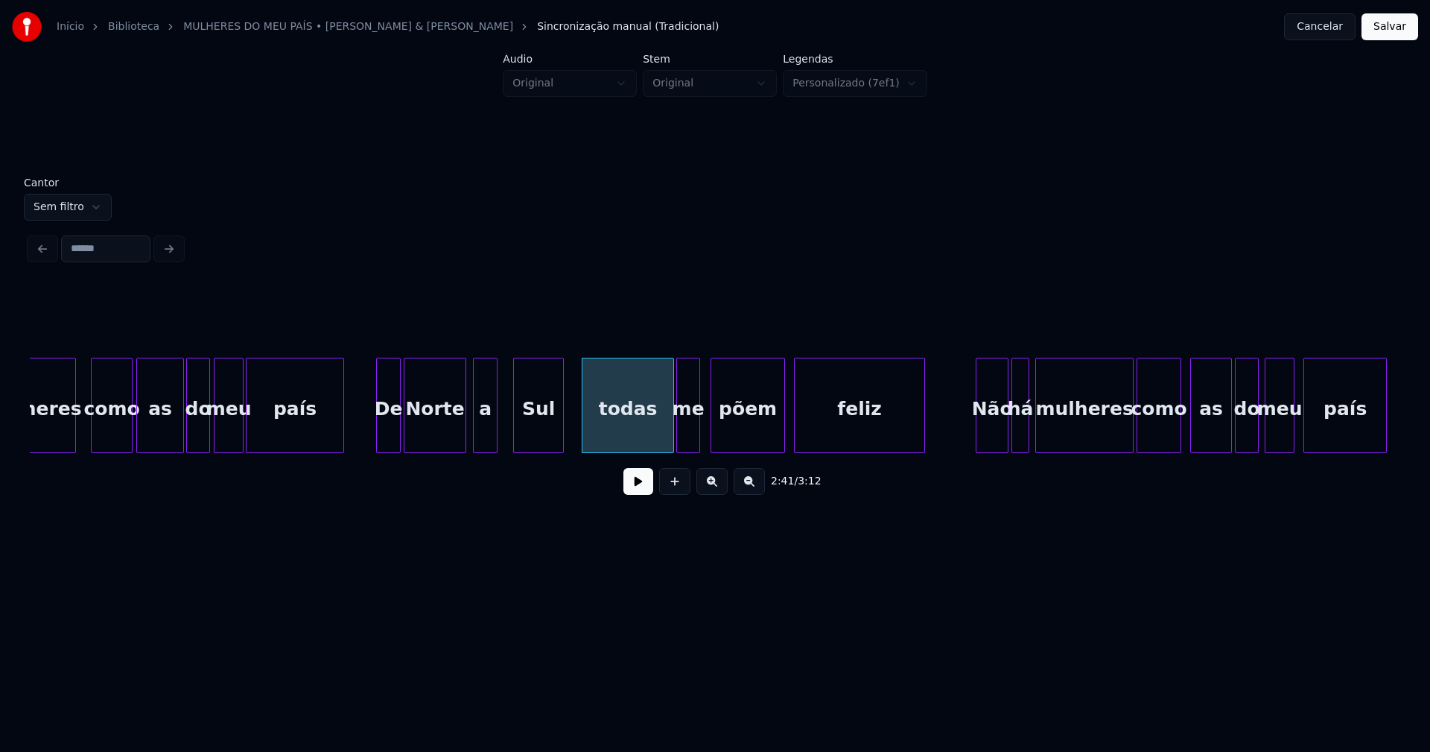
click at [691, 439] on div "me" at bounding box center [688, 408] width 22 height 101
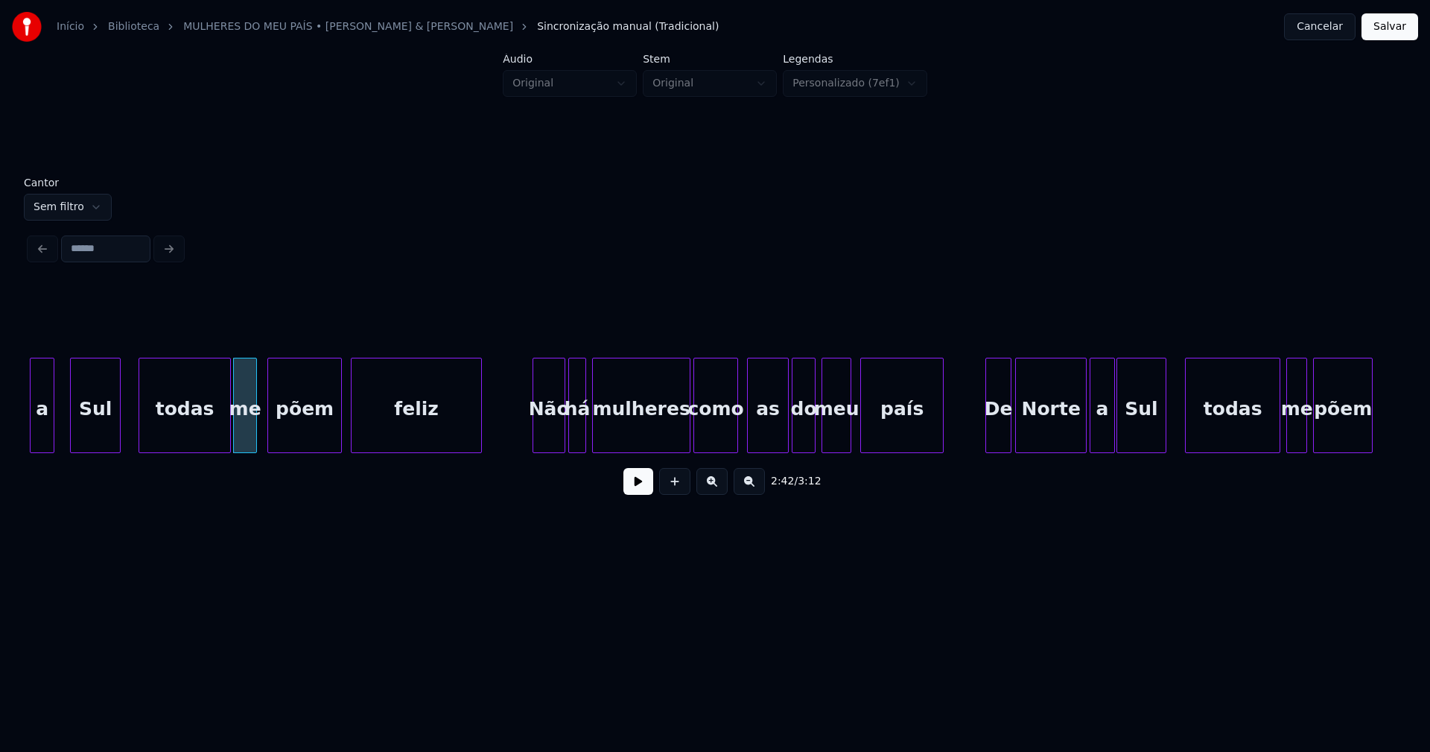
scroll to position [0, 24025]
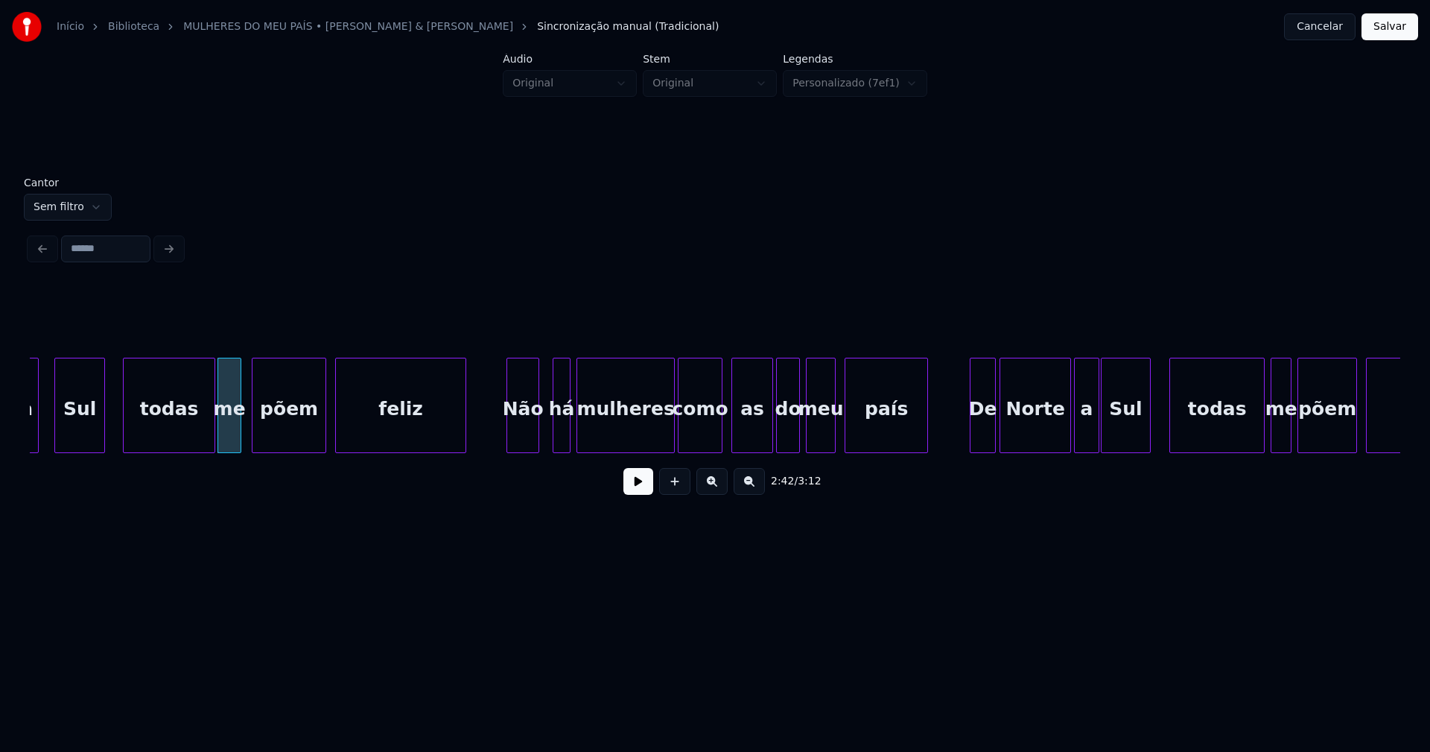
click at [521, 440] on div "Não" at bounding box center [522, 408] width 31 height 101
click at [557, 428] on div "há" at bounding box center [558, 408] width 16 height 101
click at [661, 446] on div "mulheres" at bounding box center [621, 405] width 88 height 95
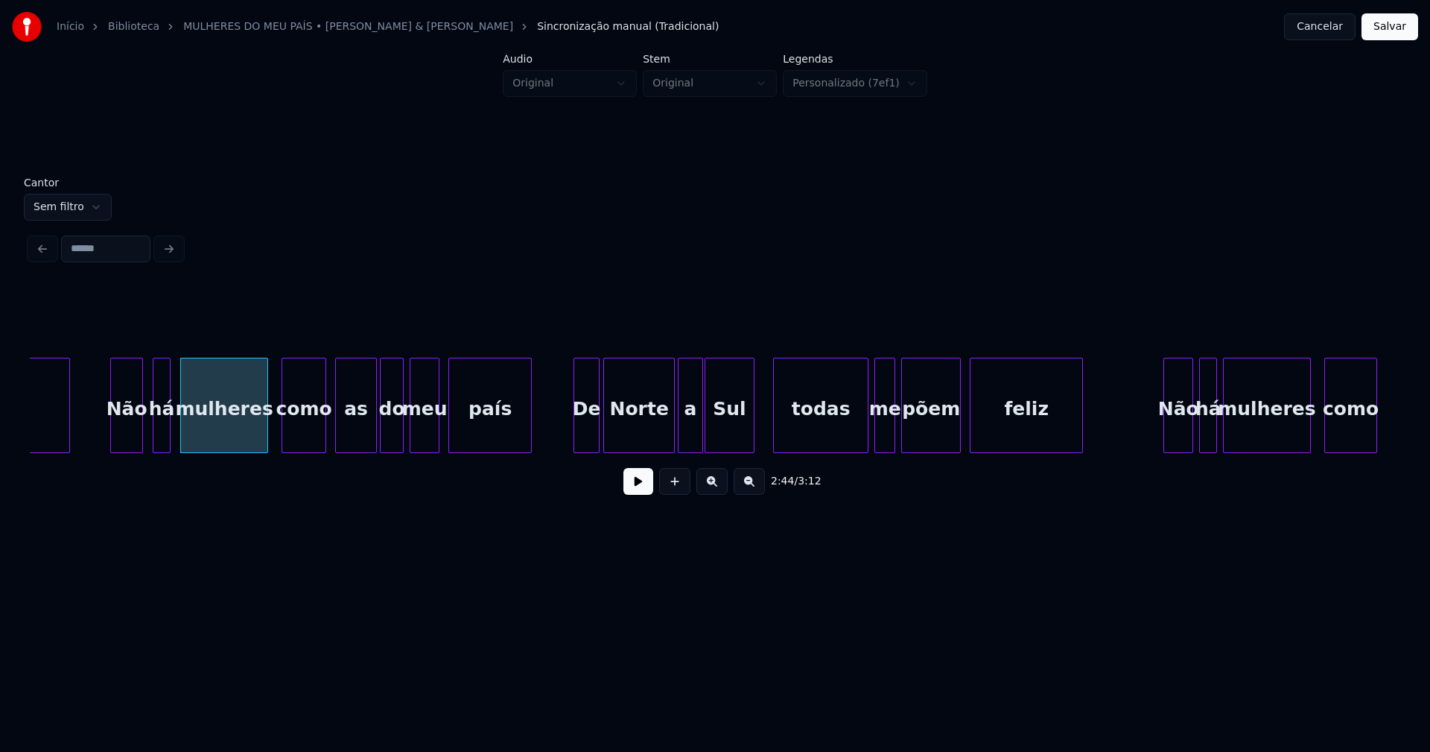
scroll to position [0, 24469]
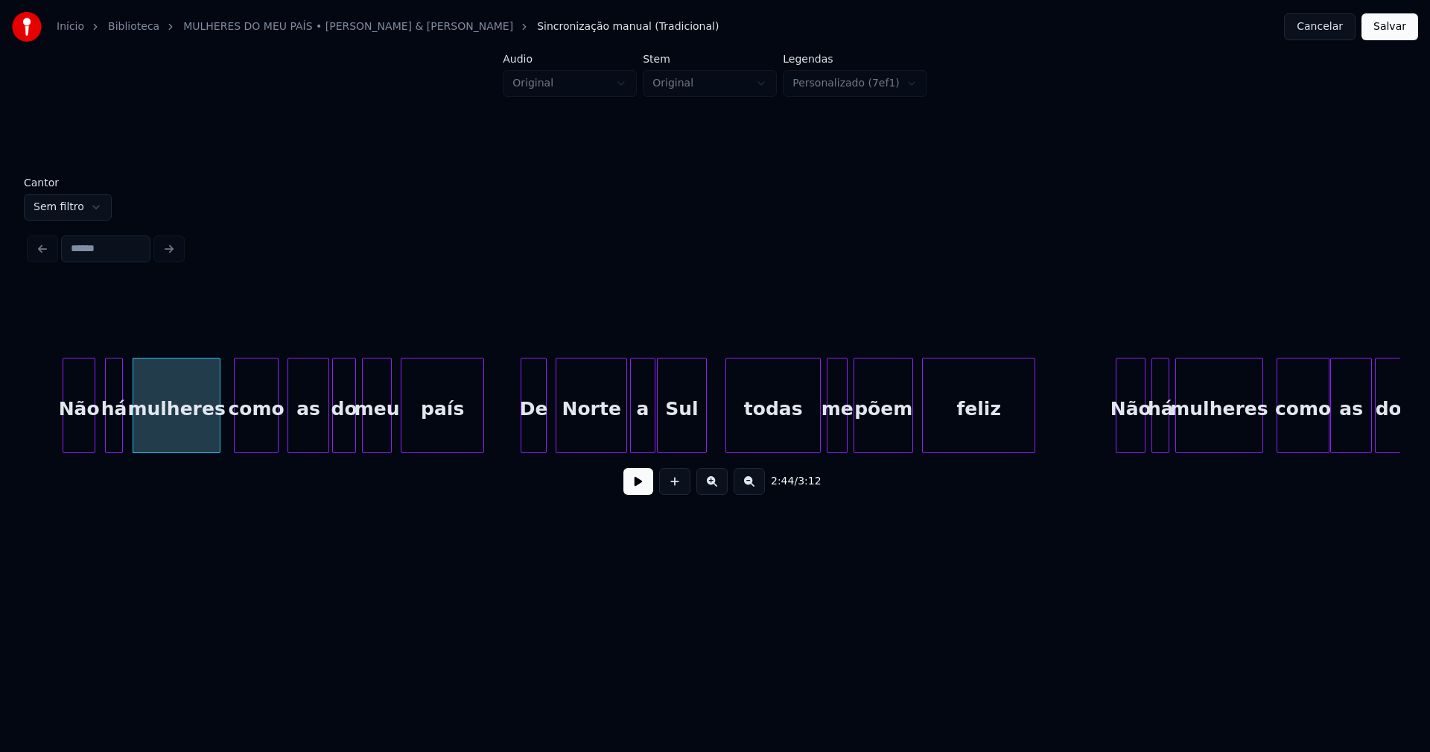
click at [536, 439] on div "De" at bounding box center [533, 408] width 25 height 101
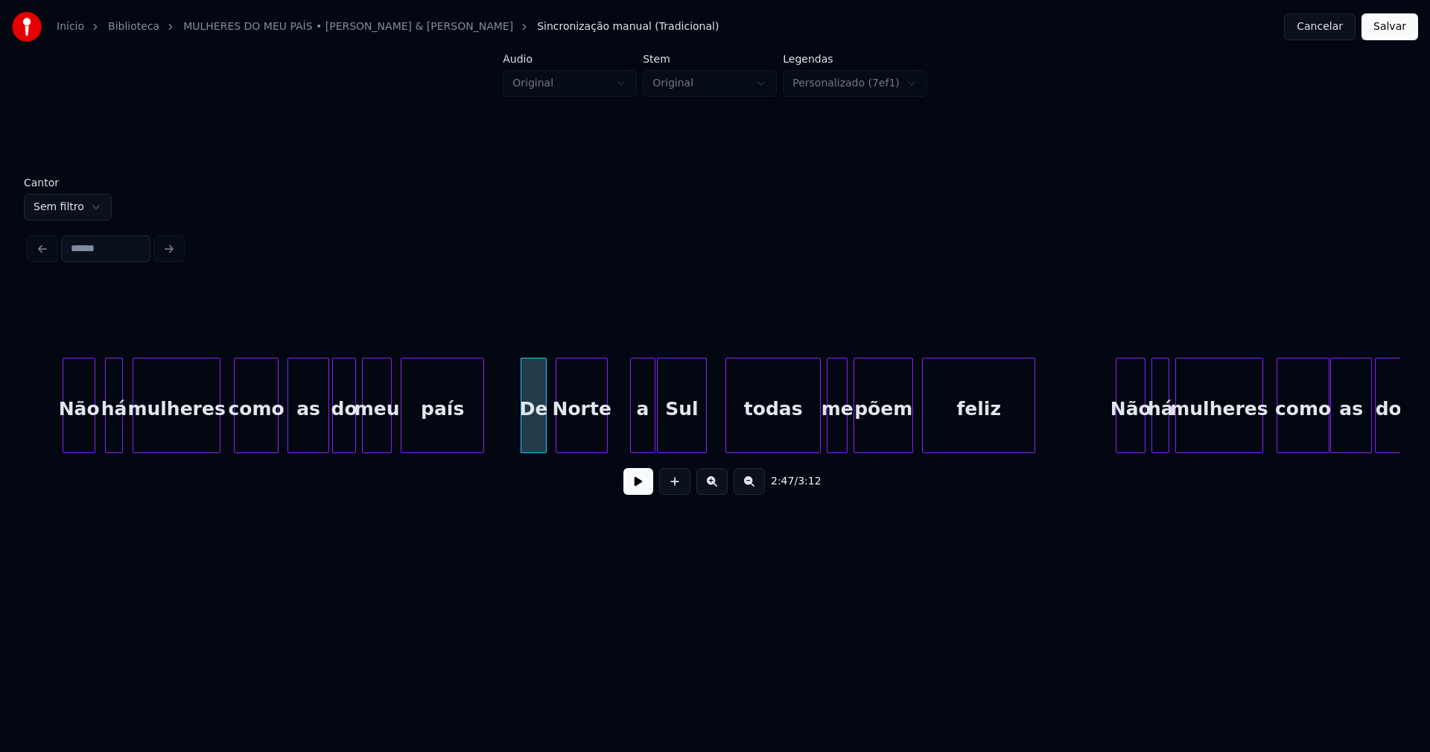
click at [604, 442] on div at bounding box center [605, 405] width 4 height 94
click at [623, 437] on div "a" at bounding box center [626, 408] width 23 height 101
click at [653, 428] on div at bounding box center [652, 405] width 4 height 94
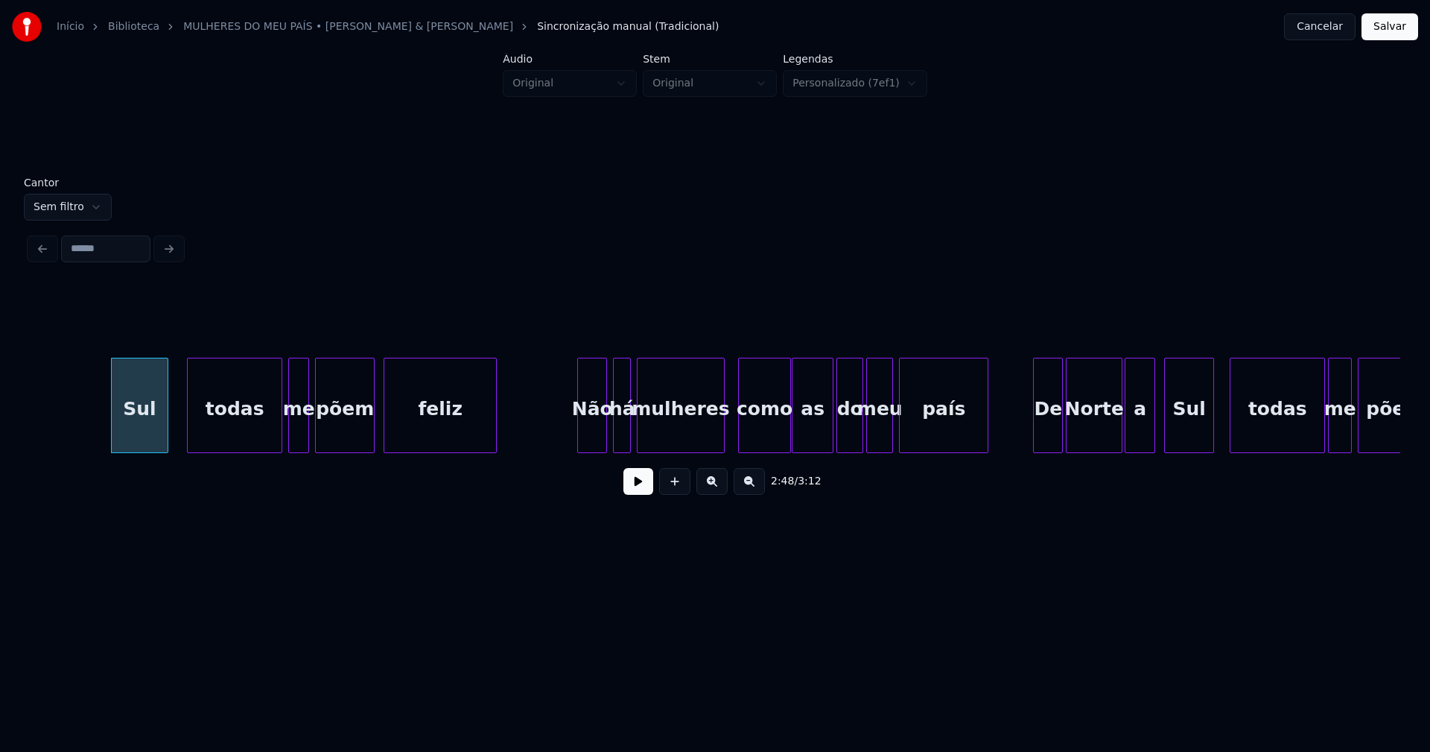
scroll to position [0, 25103]
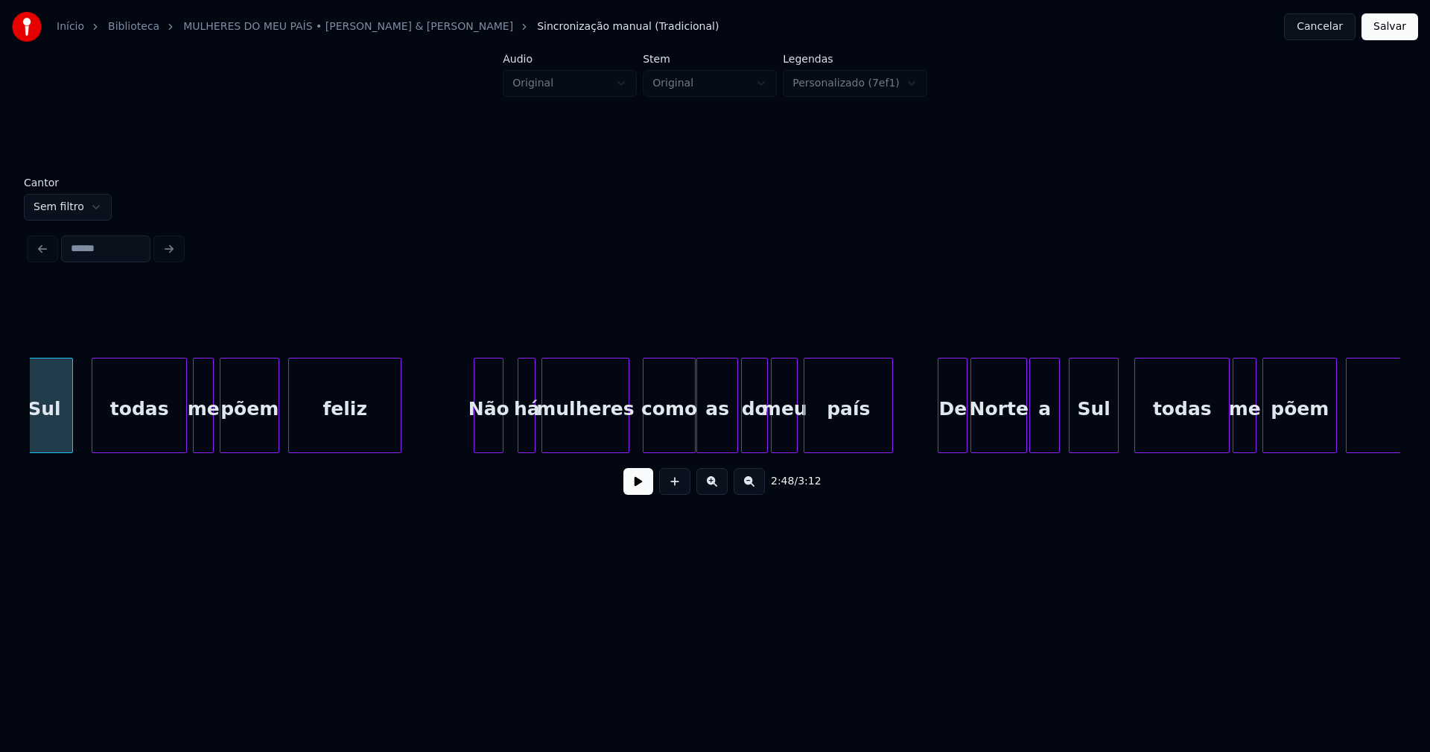
click at [489, 443] on div "Não" at bounding box center [489, 408] width 28 height 101
click at [508, 439] on div at bounding box center [507, 405] width 4 height 94
click at [945, 445] on div "De" at bounding box center [944, 408] width 28 height 101
click at [997, 441] on div "Norte" at bounding box center [991, 408] width 55 height 101
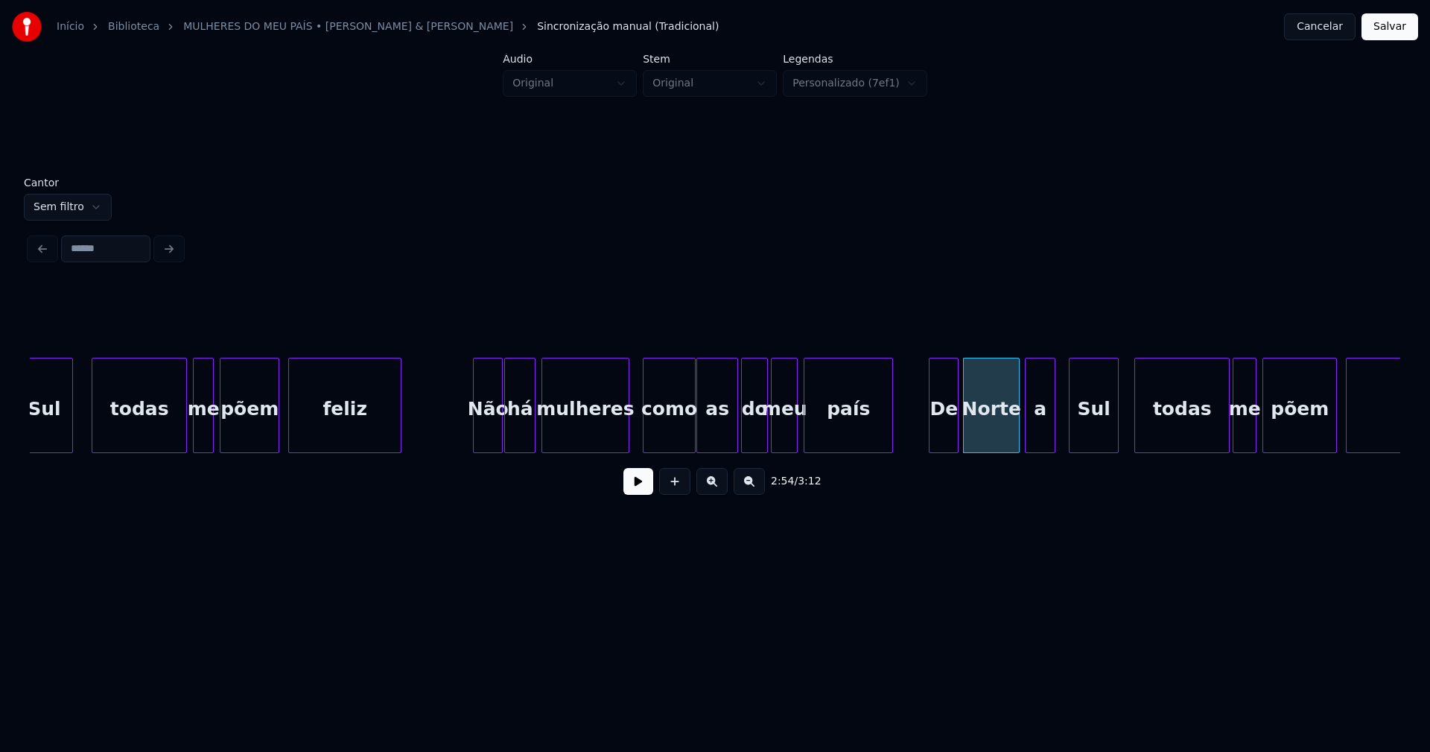
click at [1048, 440] on div "a" at bounding box center [1040, 408] width 29 height 101
click at [1108, 438] on div "Sul" at bounding box center [1091, 408] width 48 height 101
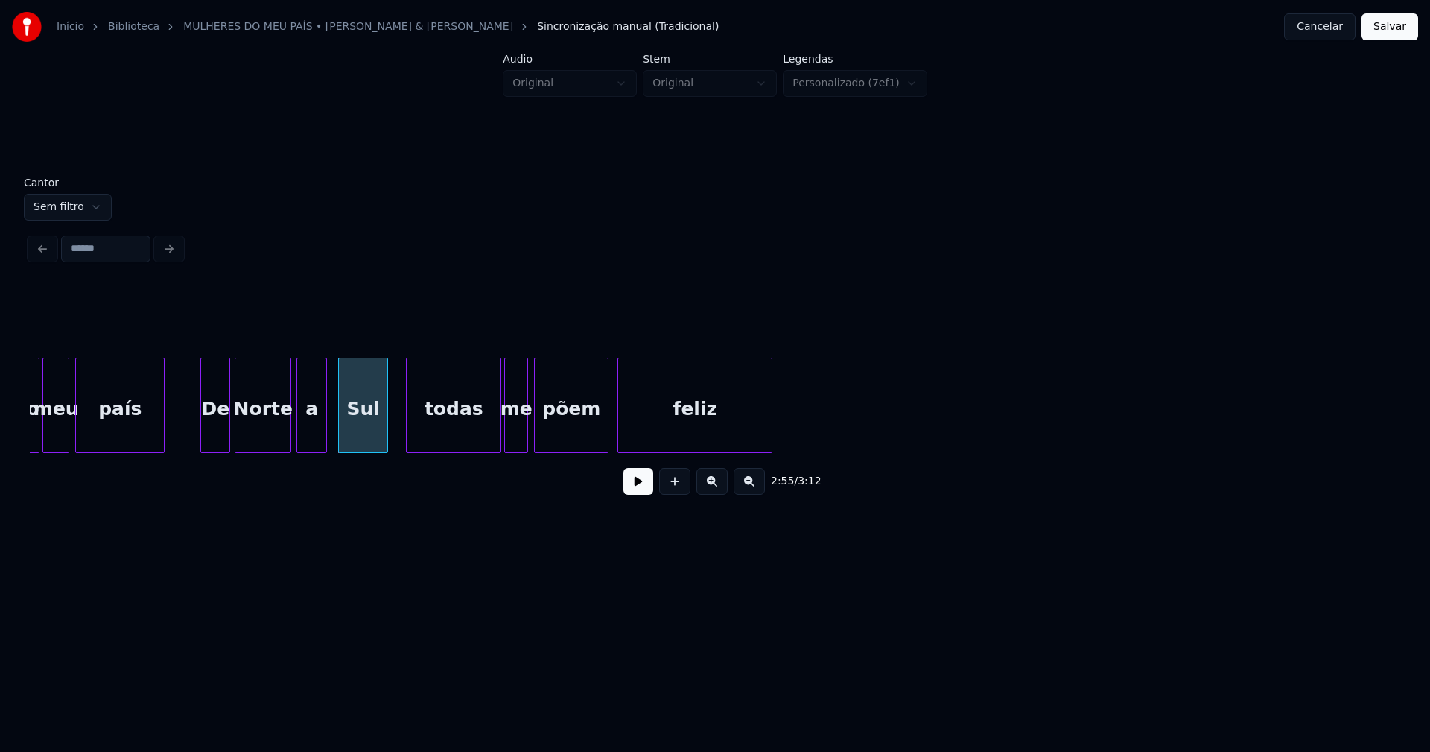
scroll to position [0, 25927]
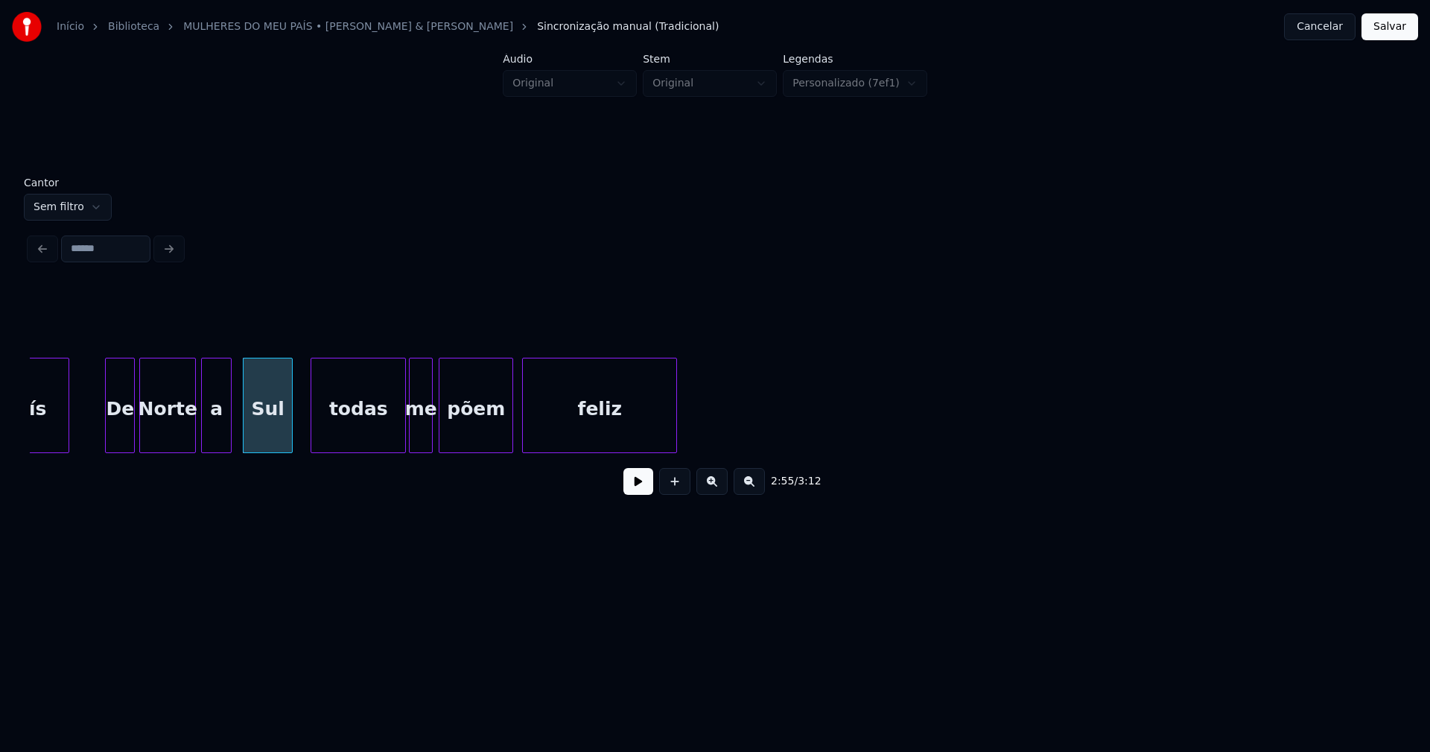
click at [1388, 32] on button "Salvar" at bounding box center [1390, 26] width 57 height 27
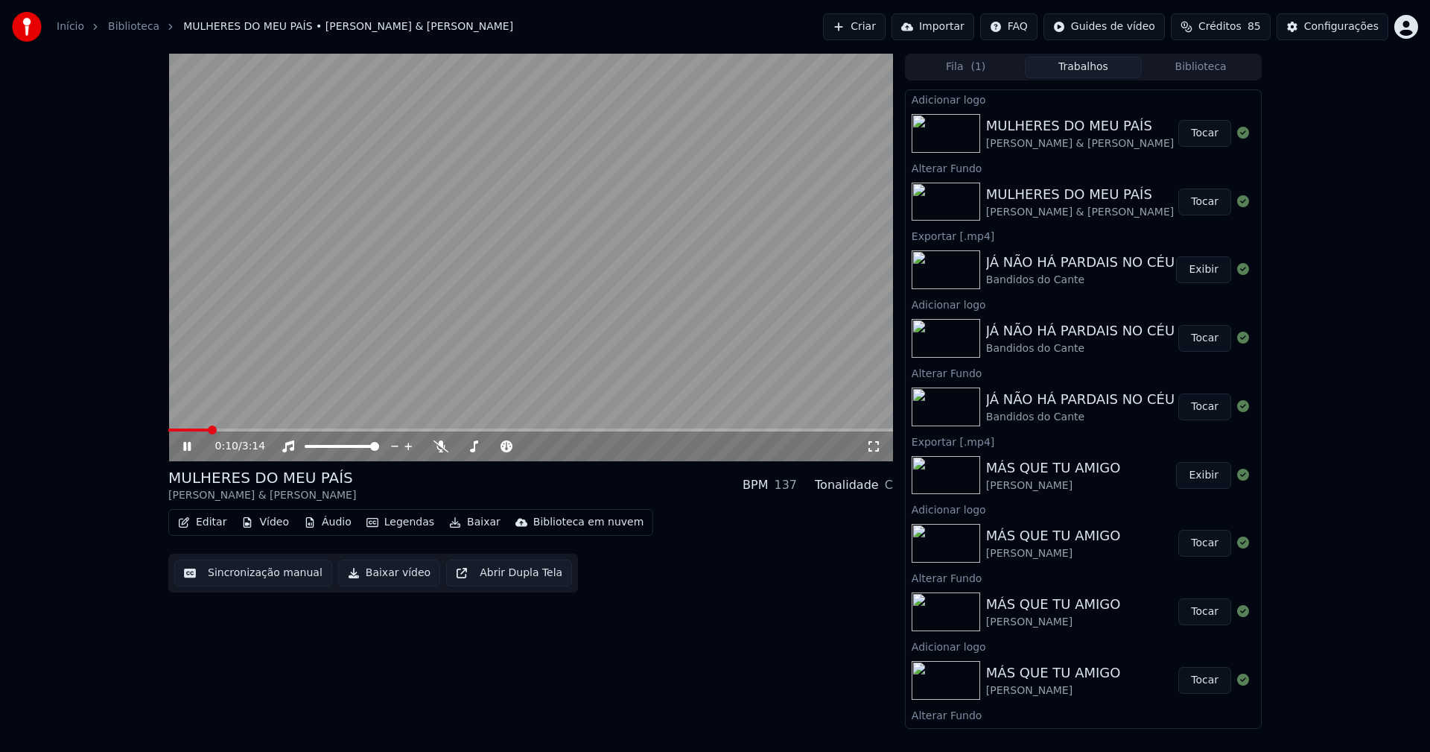
click at [186, 450] on icon at bounding box center [186, 446] width 7 height 9
click at [395, 573] on button "Baixar vídeo" at bounding box center [389, 572] width 102 height 27
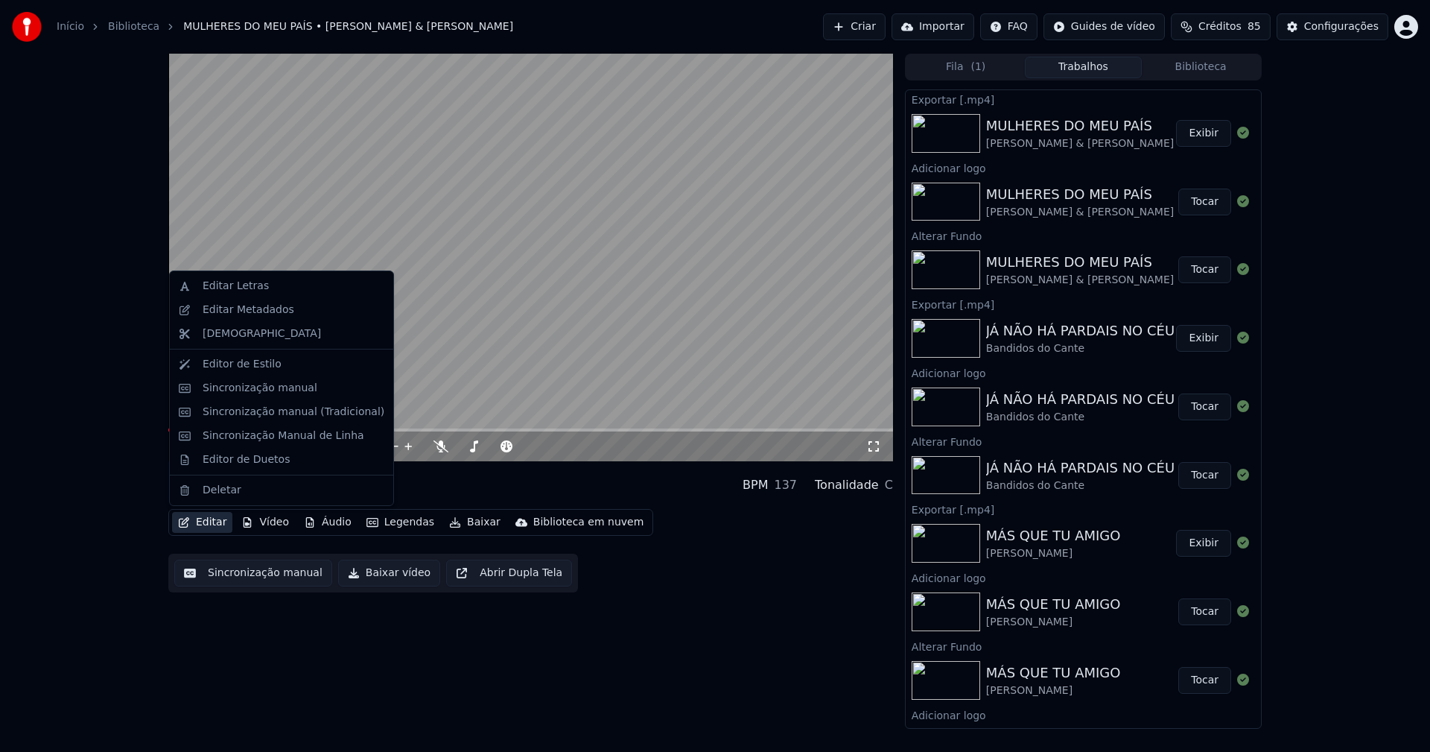
click at [207, 523] on button "Editar" at bounding box center [202, 522] width 60 height 21
click at [248, 311] on div "Editar Metadados" at bounding box center [249, 309] width 92 height 15
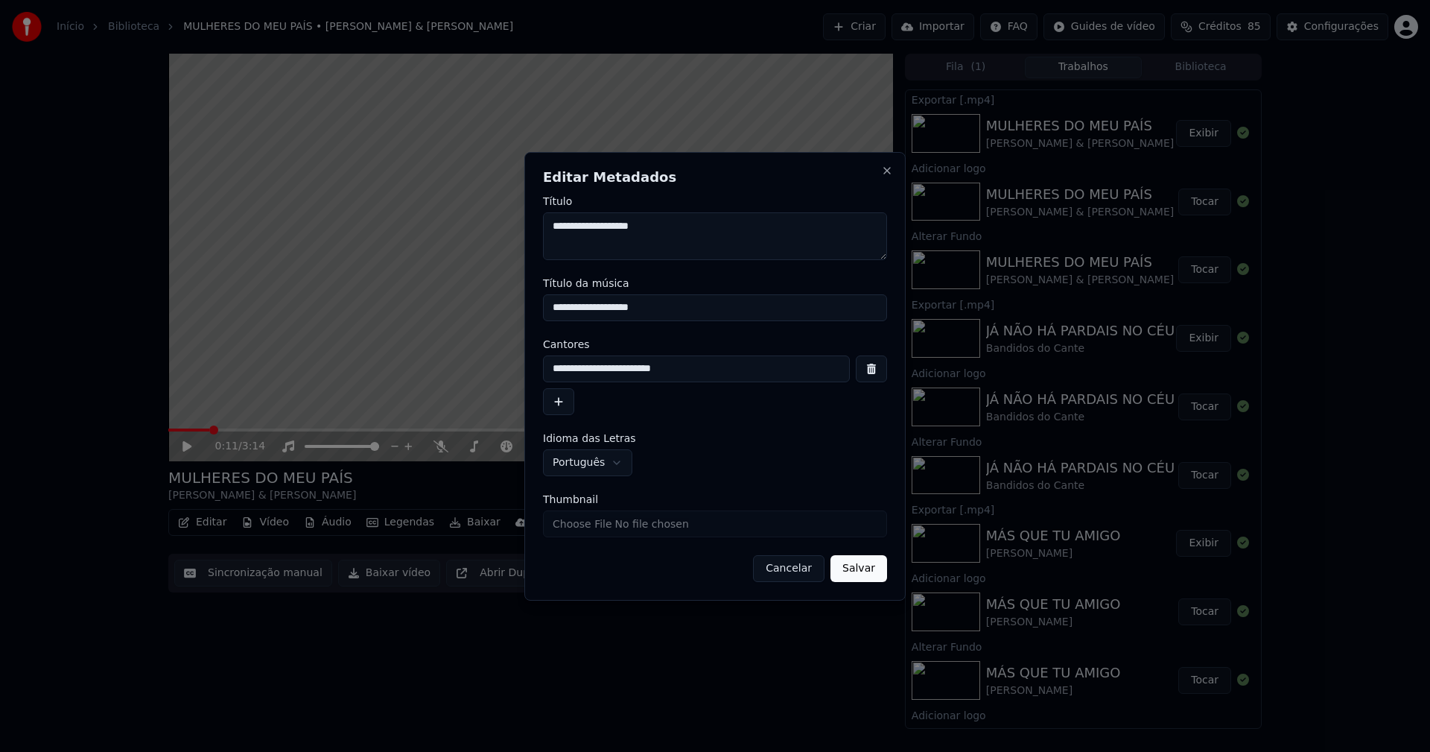
click at [581, 521] on input "Thumbnail" at bounding box center [715, 523] width 344 height 27
type input "**********"
click at [874, 571] on button "Salvar" at bounding box center [859, 568] width 57 height 27
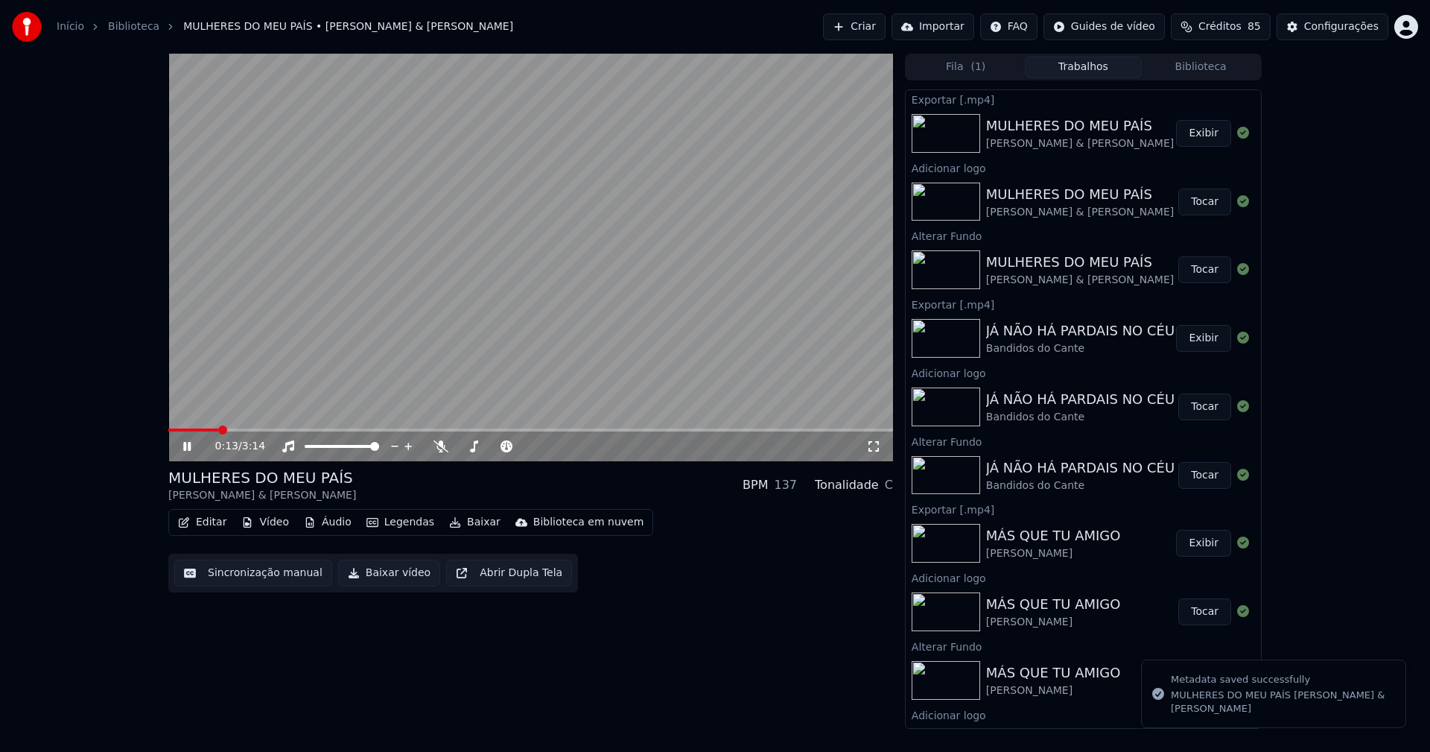
click at [192, 446] on icon at bounding box center [197, 446] width 35 height 12
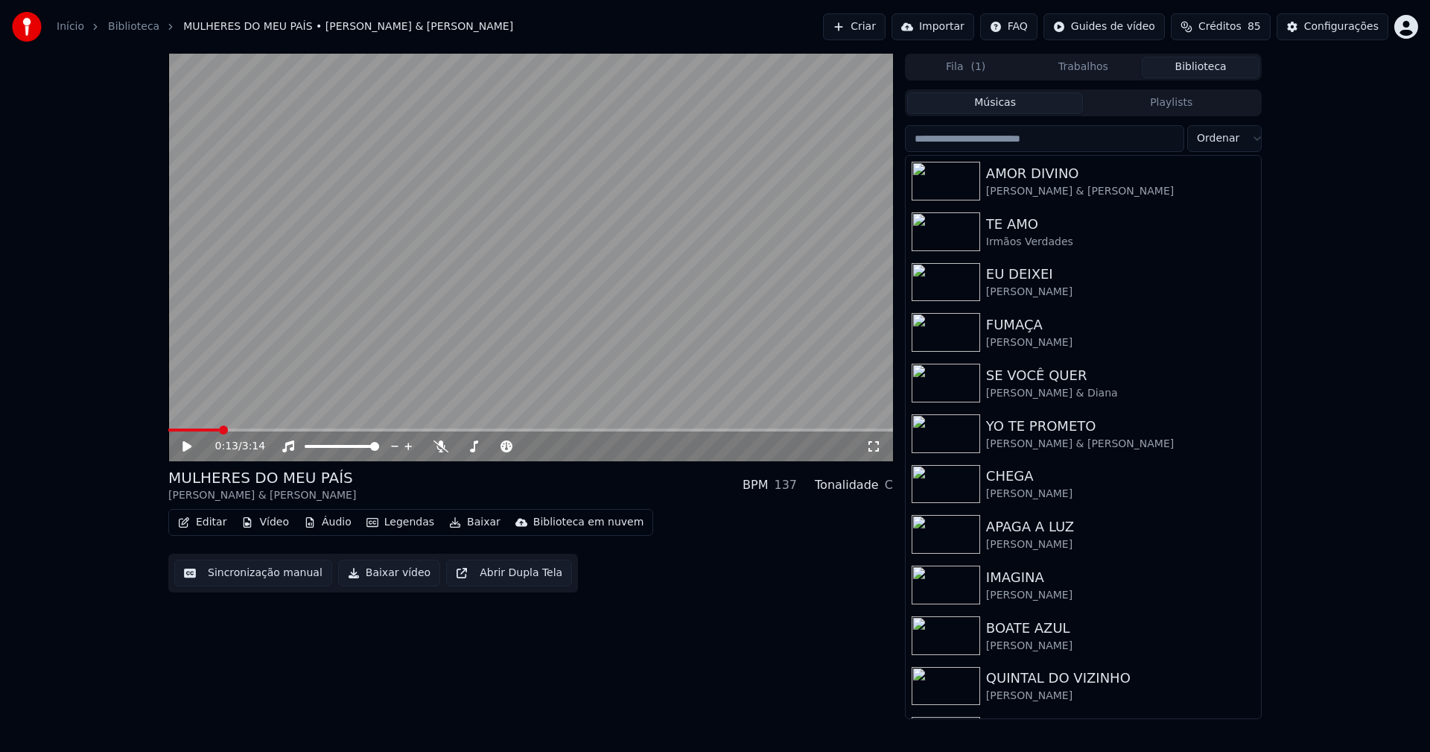
click at [1199, 75] on button "Biblioteca" at bounding box center [1201, 68] width 118 height 22
click at [1021, 137] on input "search" at bounding box center [1044, 138] width 279 height 27
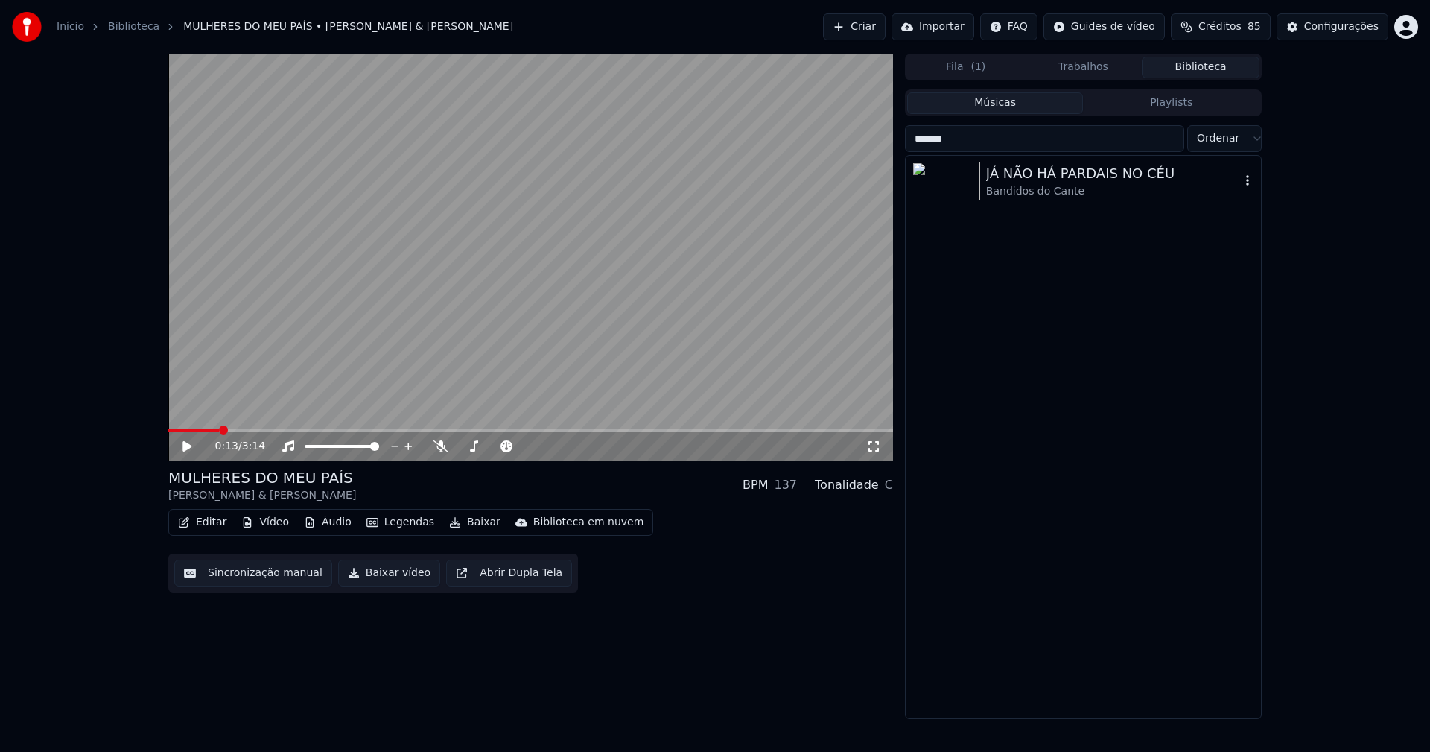
type input "*******"
click at [1111, 180] on div "JÁ NÃO HÁ PARDAIS NO CÉU" at bounding box center [1113, 173] width 254 height 21
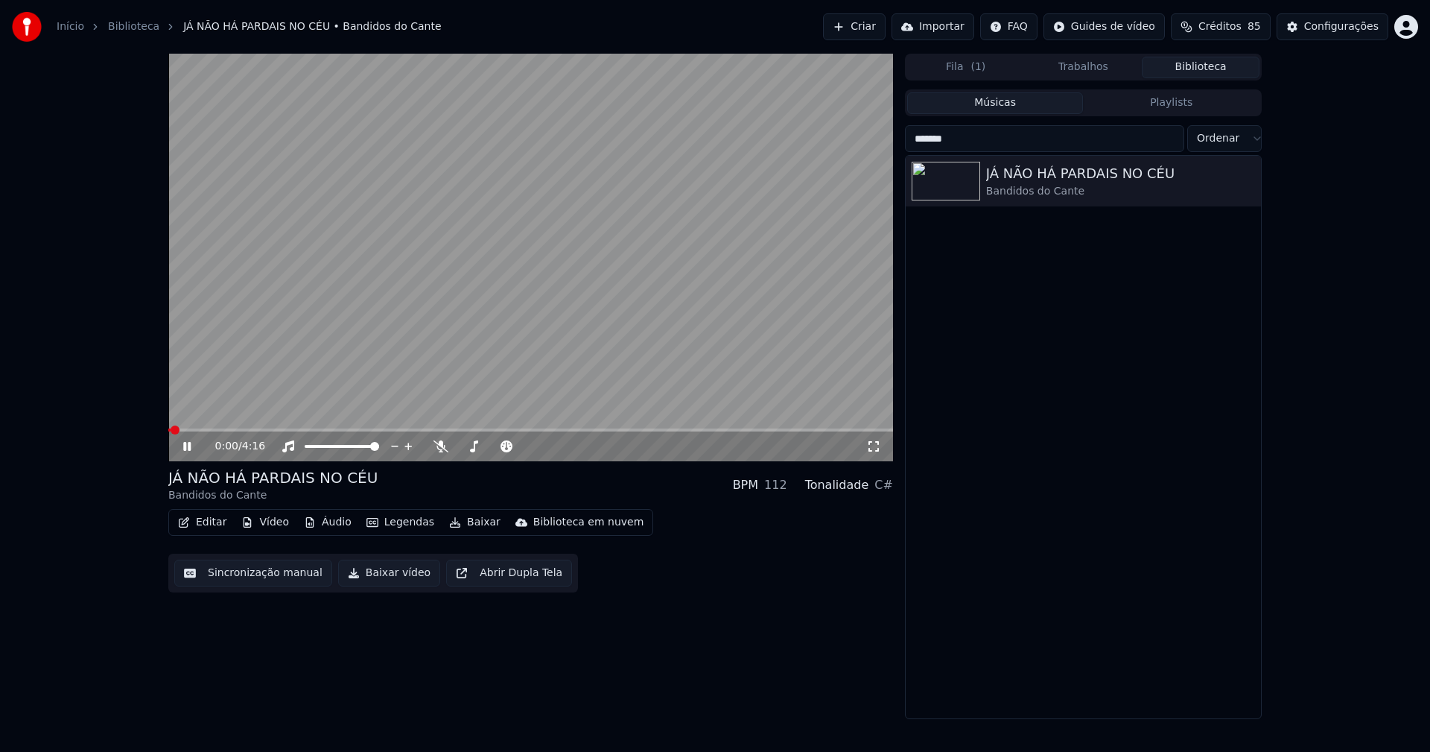
drag, startPoint x: 186, startPoint y: 449, endPoint x: 185, endPoint y: 413, distance: 36.5
click at [186, 448] on icon at bounding box center [186, 446] width 7 height 9
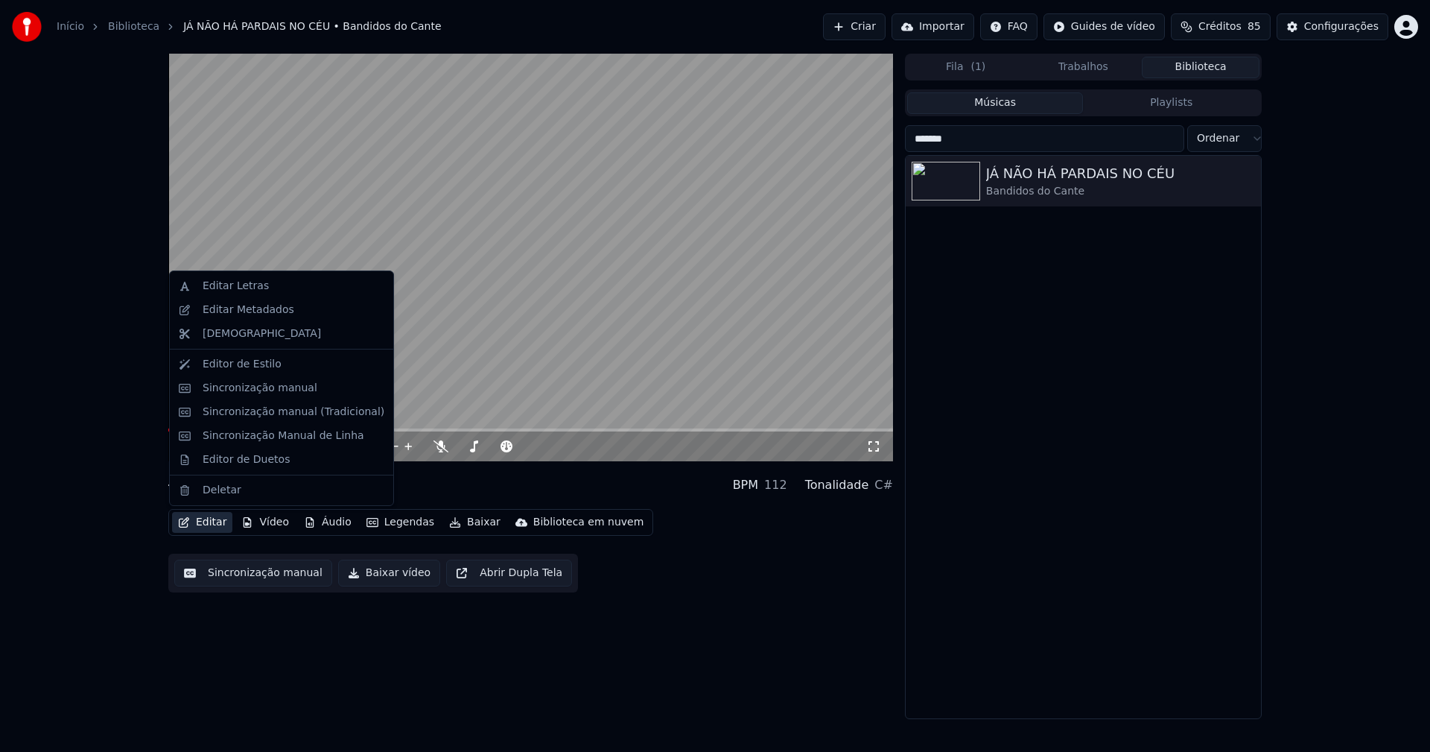
click at [213, 522] on button "Editar" at bounding box center [202, 522] width 60 height 21
click at [255, 314] on div "Editar Metadados" at bounding box center [249, 309] width 92 height 15
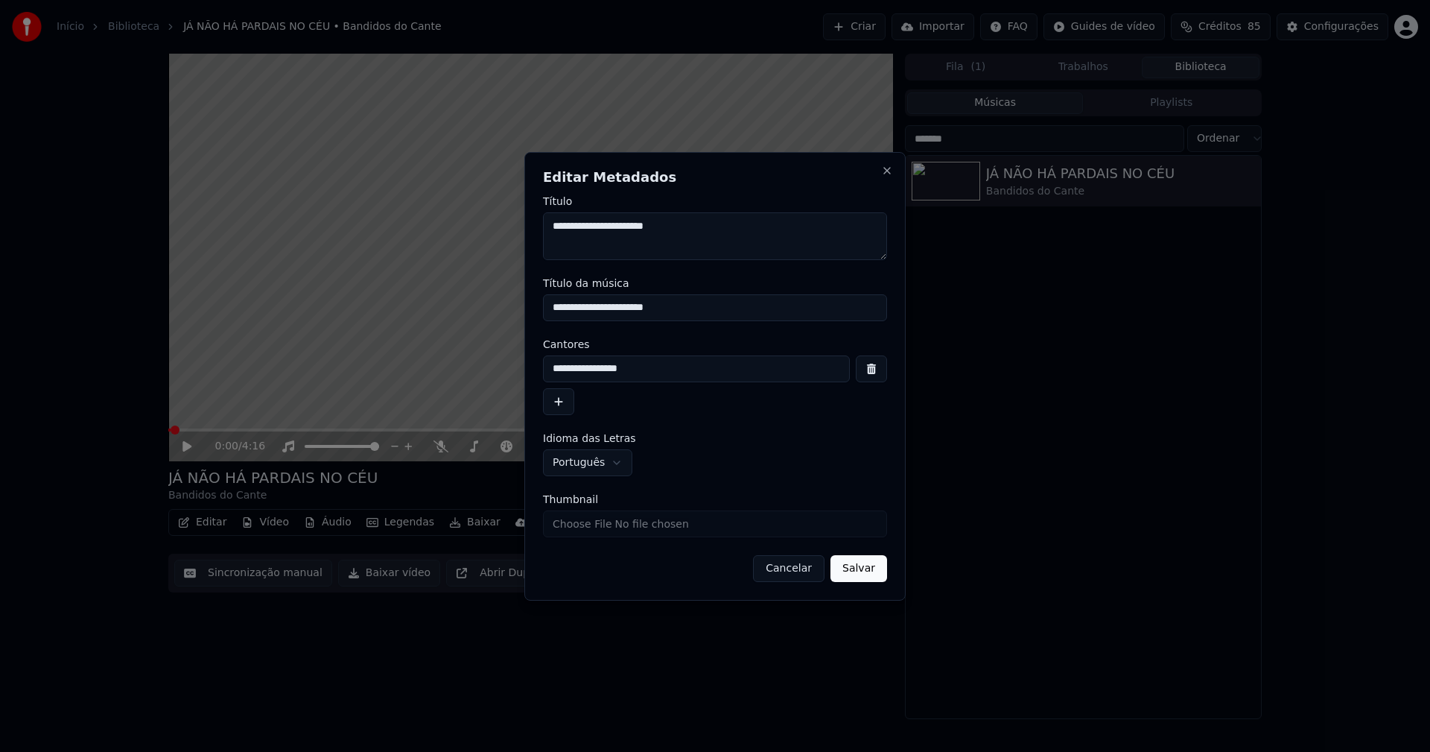
click at [603, 528] on input "Thumbnail" at bounding box center [715, 523] width 344 height 27
type input "**********"
drag, startPoint x: 879, startPoint y: 575, endPoint x: 561, endPoint y: 574, distance: 318.1
click at [877, 575] on button "Salvar" at bounding box center [859, 568] width 57 height 27
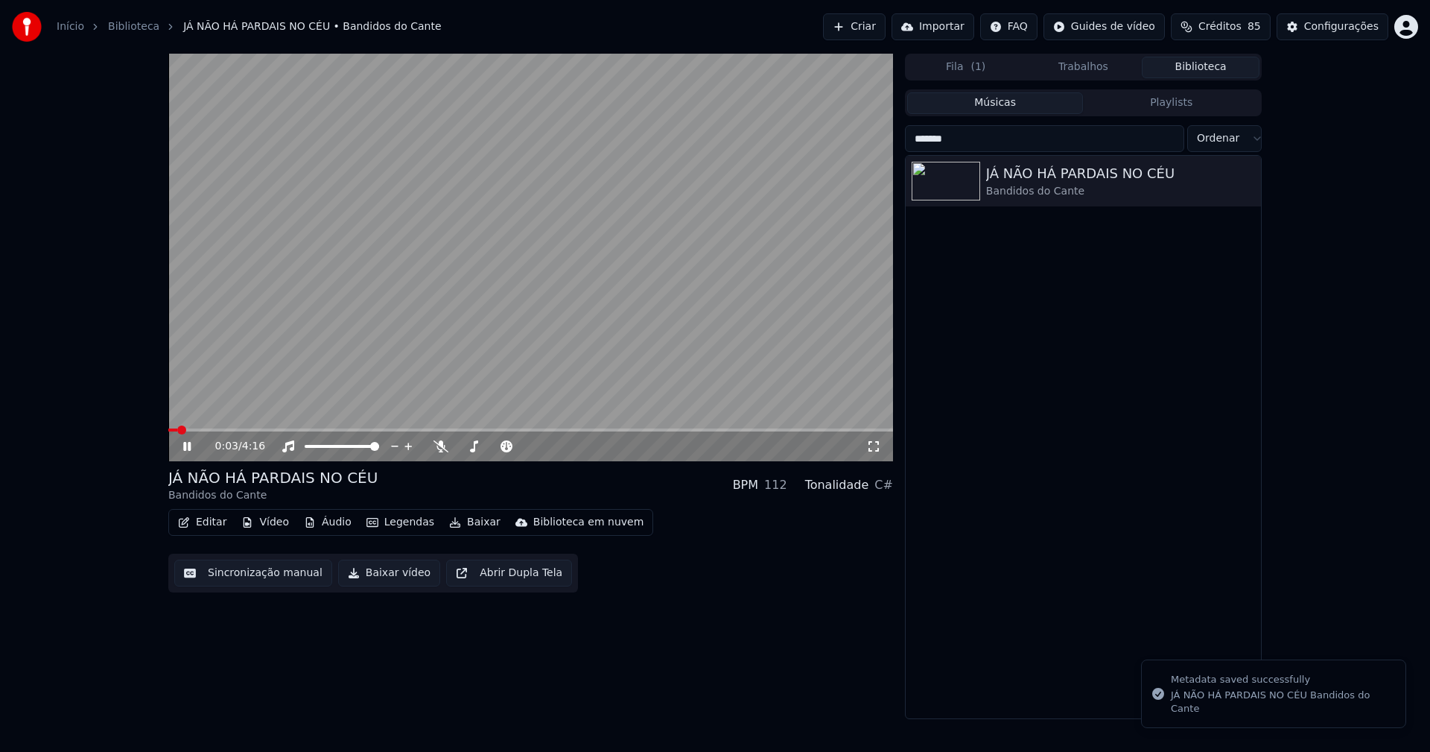
click at [187, 448] on icon at bounding box center [197, 446] width 35 height 12
click at [1190, 69] on button "Biblioteca" at bounding box center [1201, 68] width 118 height 22
click at [1217, 63] on button "Biblioteca" at bounding box center [1201, 68] width 118 height 22
click at [1091, 66] on button "Trabalhos" at bounding box center [1084, 68] width 118 height 22
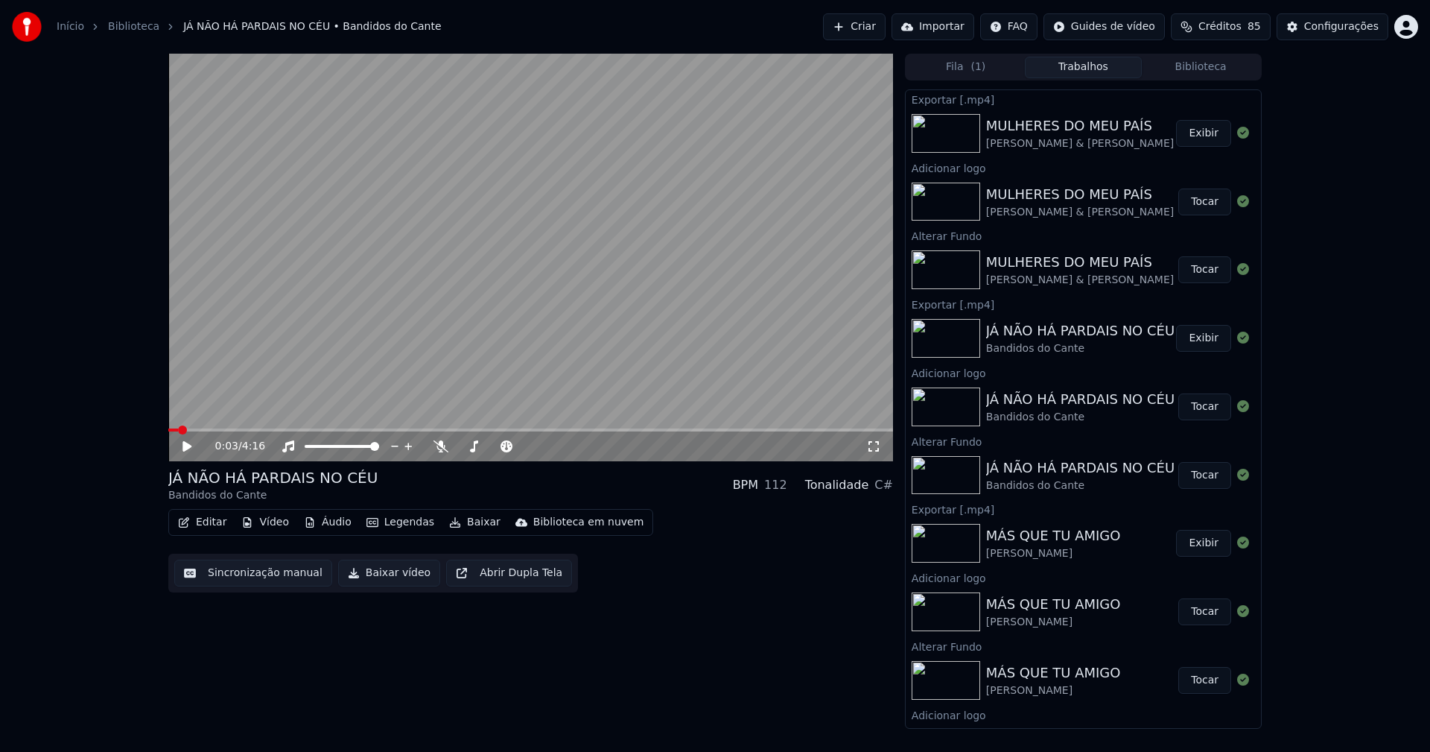
click at [1198, 69] on button "Biblioteca" at bounding box center [1201, 68] width 118 height 22
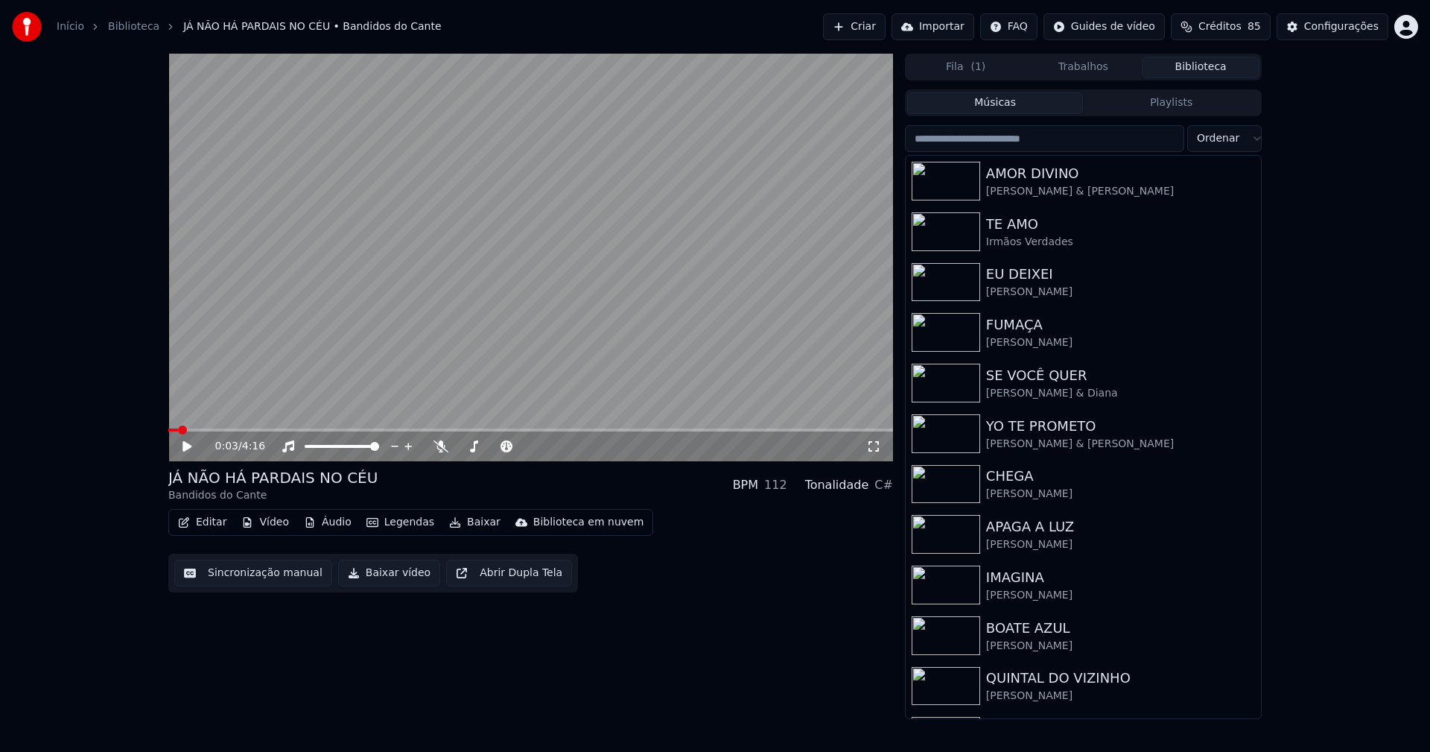
click at [991, 142] on input "search" at bounding box center [1044, 138] width 279 height 27
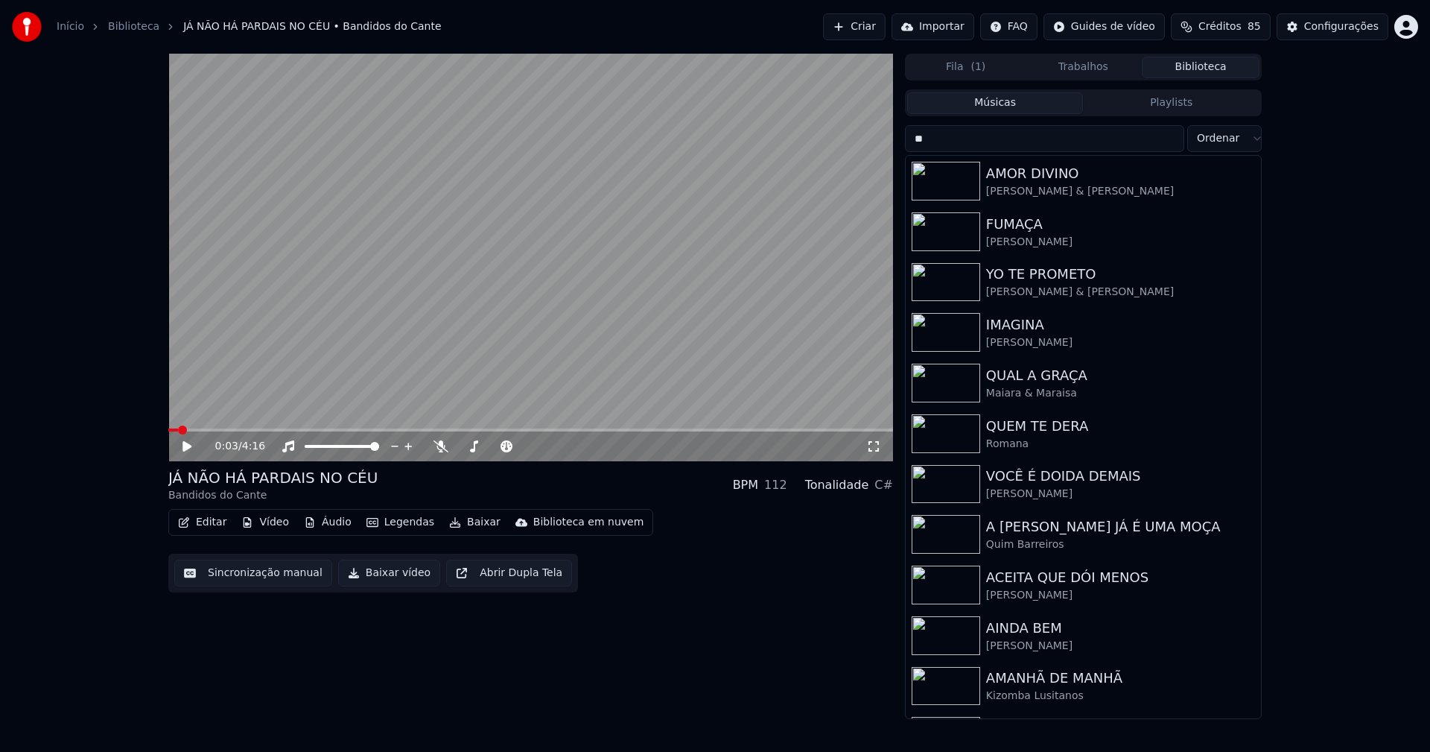
type input "*"
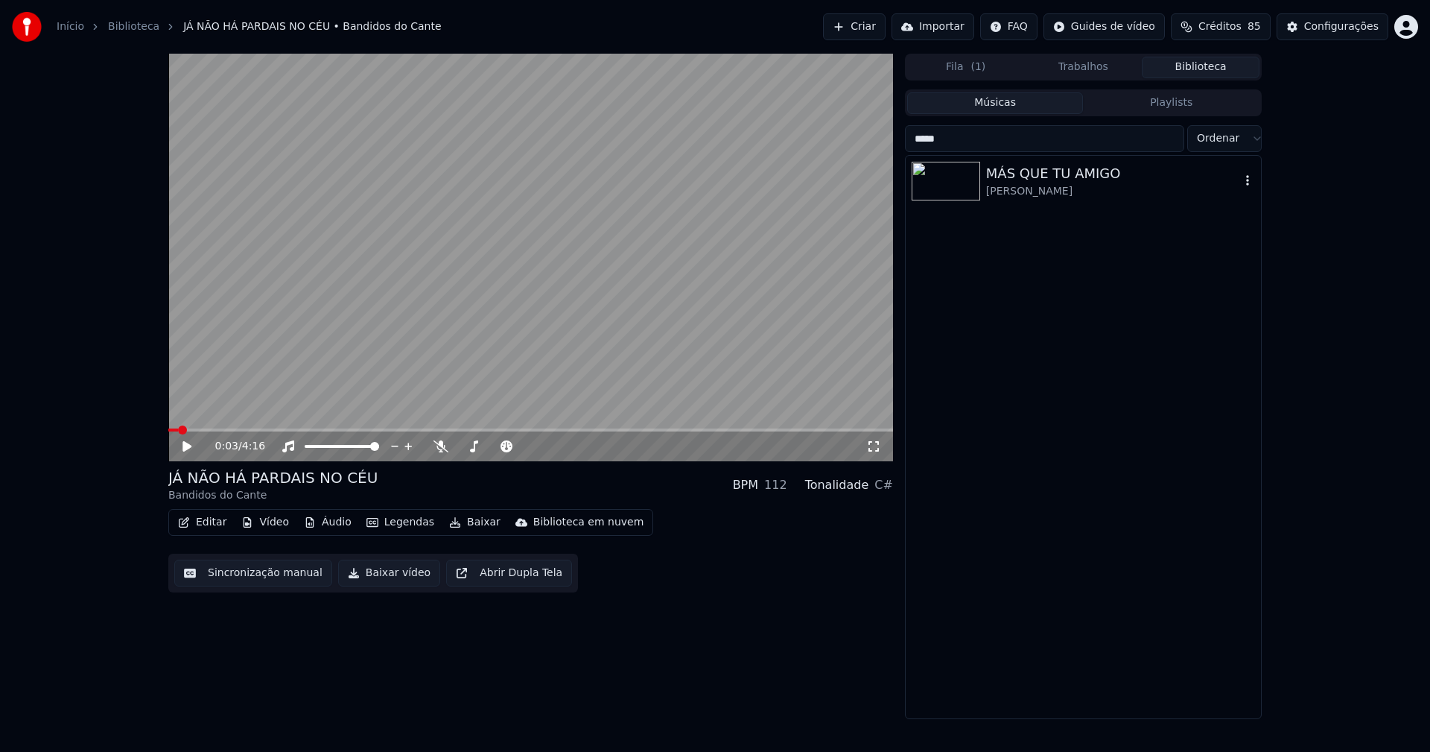
type input "*****"
click at [1063, 182] on div "MÁS QUE TU AMIGO" at bounding box center [1113, 173] width 254 height 21
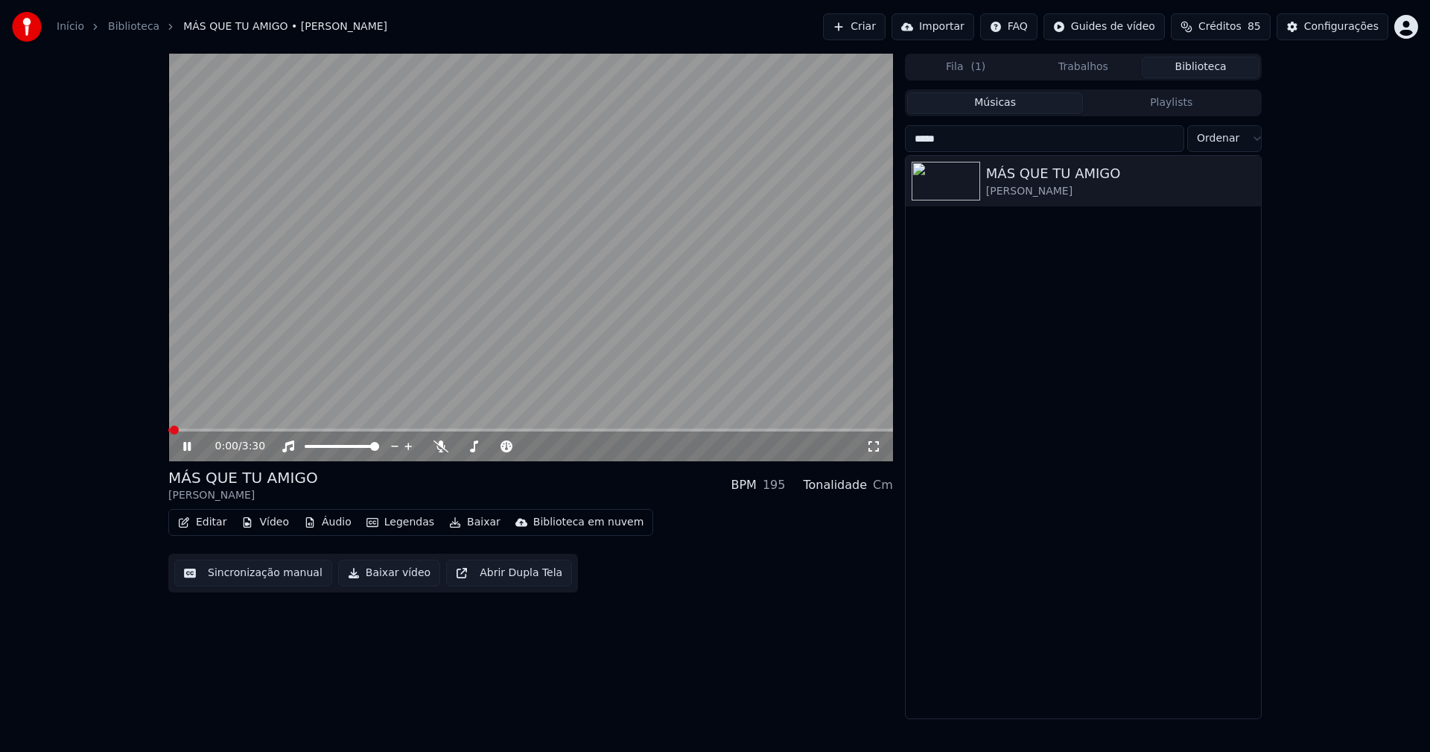
click at [189, 442] on icon at bounding box center [197, 446] width 35 height 12
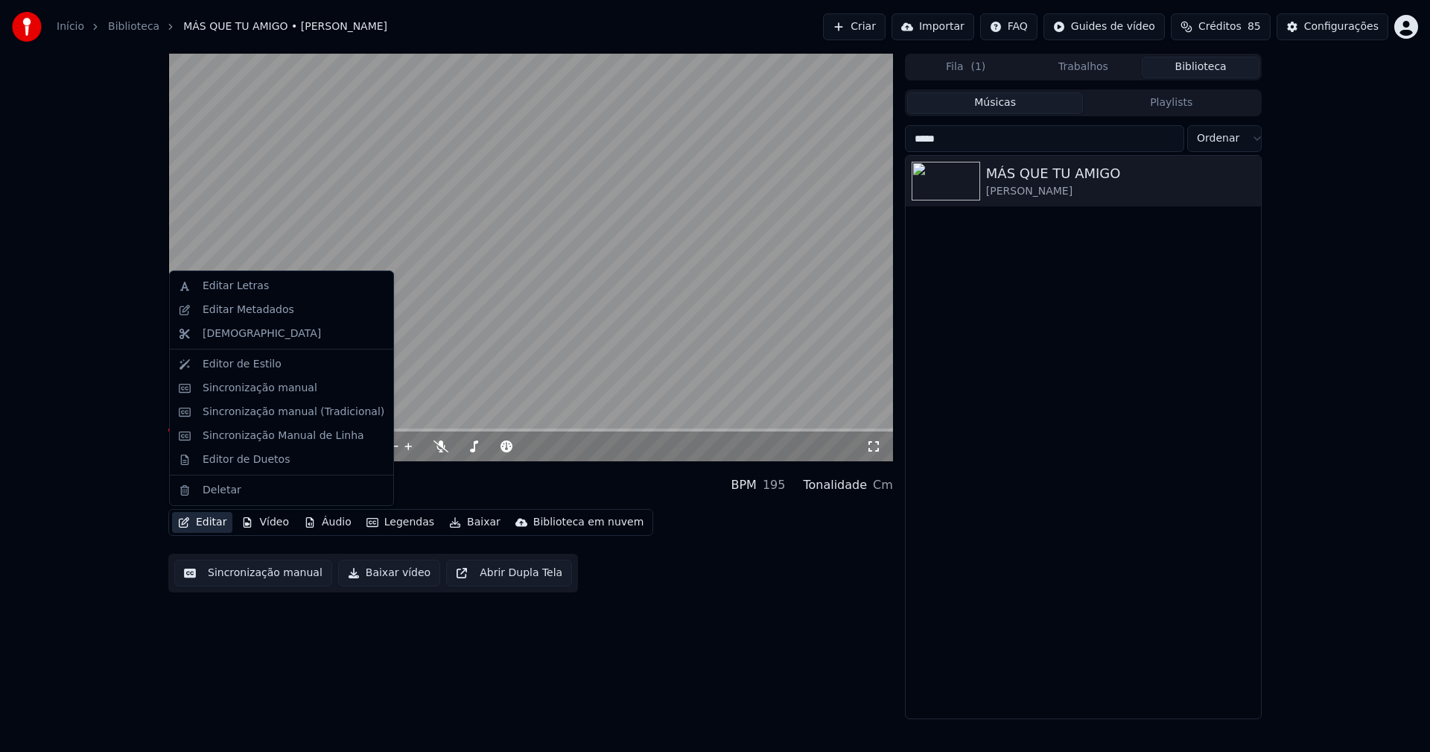
click at [203, 523] on button "Editar" at bounding box center [202, 522] width 60 height 21
click at [241, 310] on div "Editar Metadados" at bounding box center [249, 309] width 92 height 15
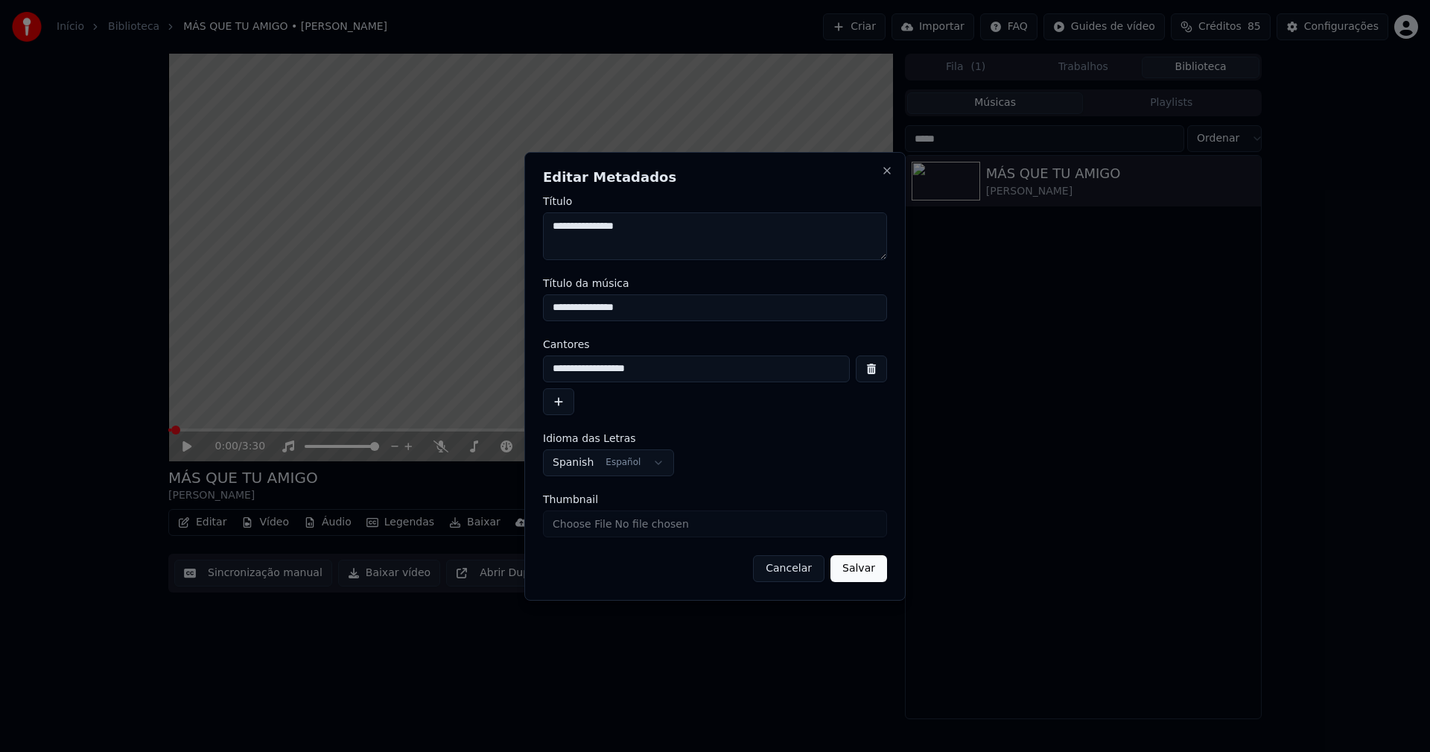
click at [588, 525] on input "Thumbnail" at bounding box center [715, 523] width 344 height 27
type input "**********"
click at [860, 568] on button "Salvar" at bounding box center [859, 568] width 57 height 27
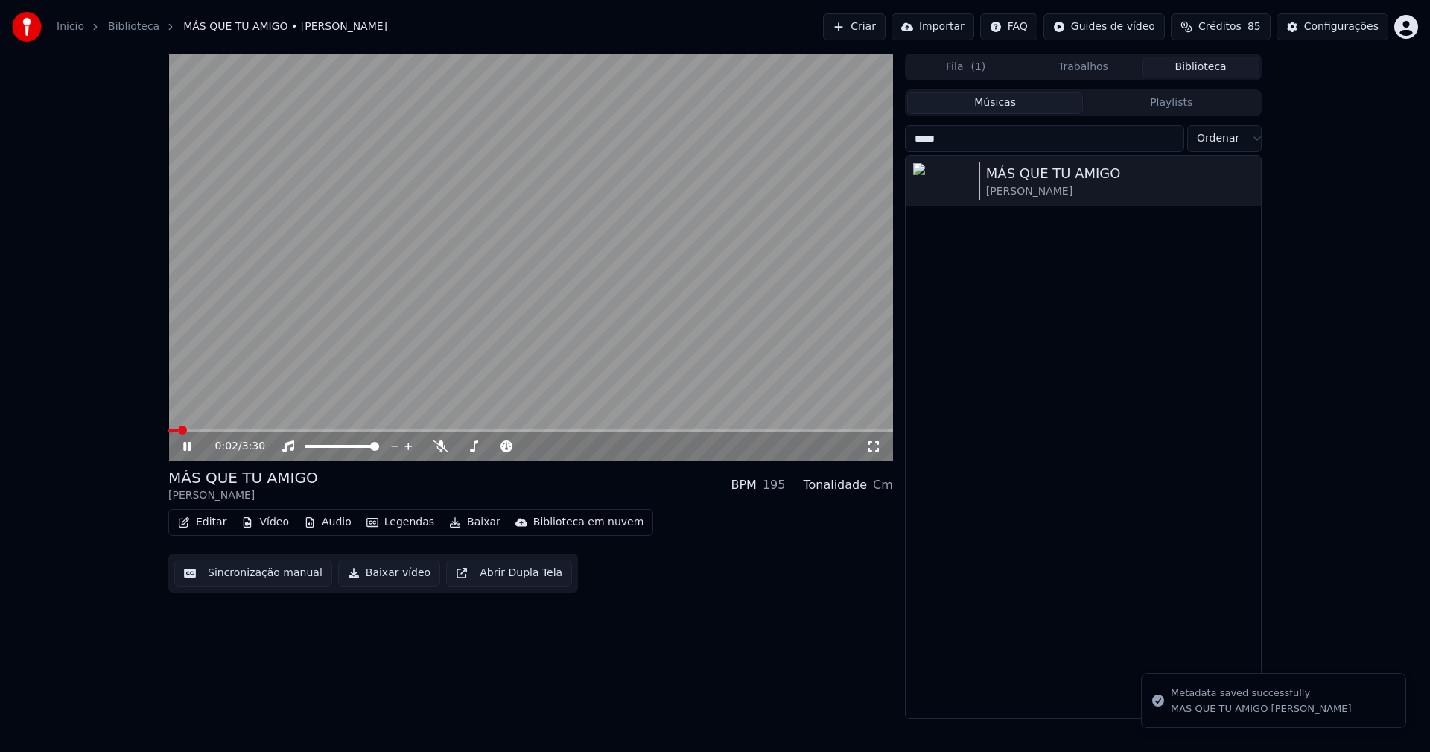
click at [1214, 65] on button "Biblioteca" at bounding box center [1201, 68] width 118 height 22
drag, startPoint x: 186, startPoint y: 445, endPoint x: 243, endPoint y: 475, distance: 64.0
click at [186, 444] on icon at bounding box center [186, 446] width 7 height 9
click at [1191, 65] on button "Biblioteca" at bounding box center [1201, 68] width 118 height 22
click at [1091, 72] on button "Trabalhos" at bounding box center [1084, 68] width 118 height 22
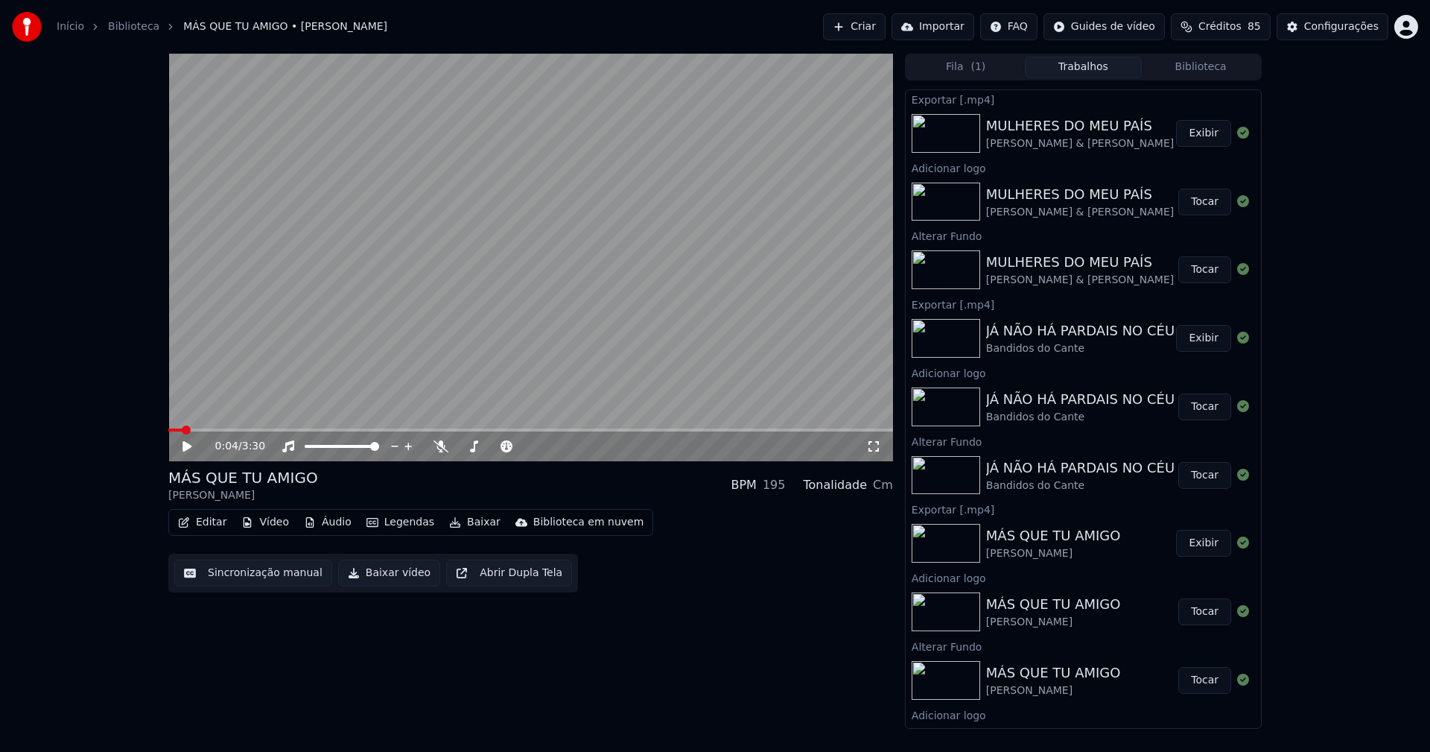
click at [1196, 67] on button "Biblioteca" at bounding box center [1201, 68] width 118 height 22
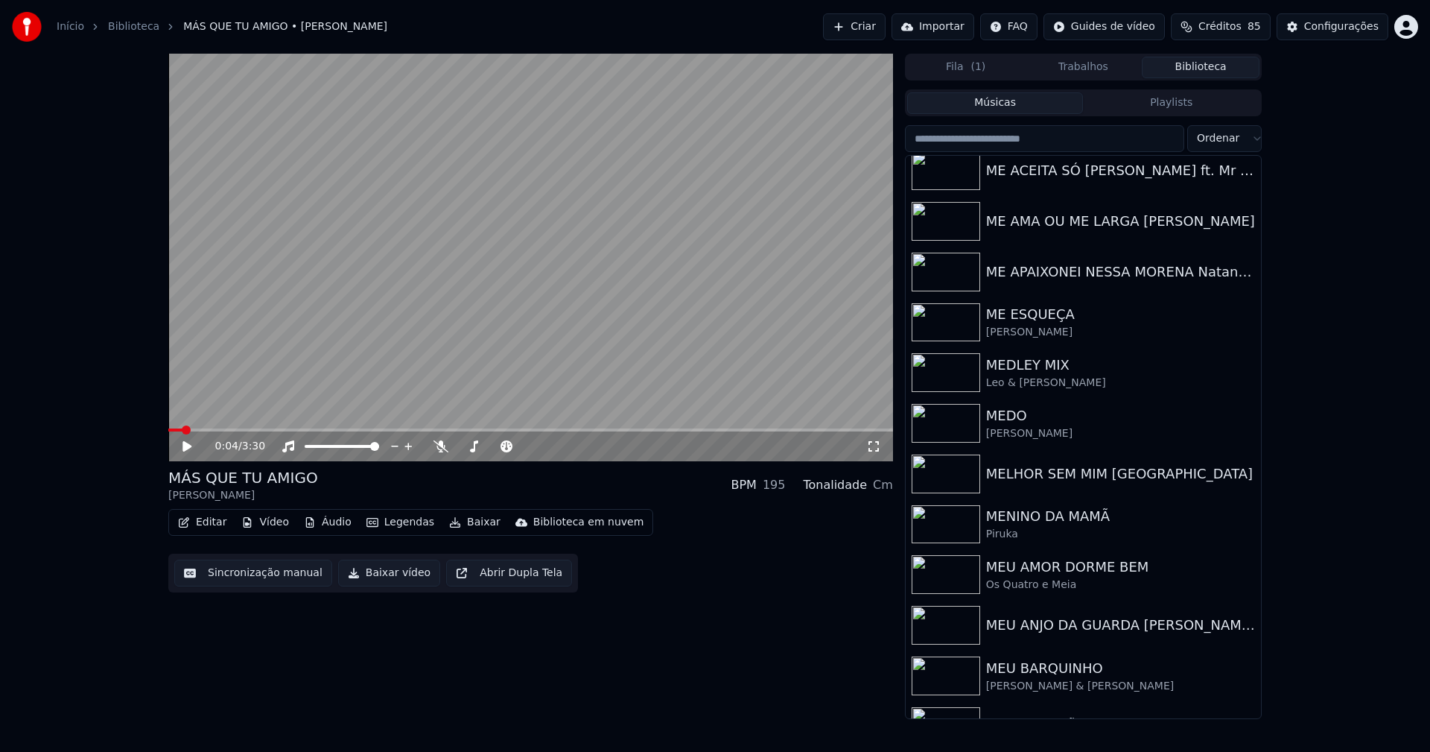
scroll to position [9735, 0]
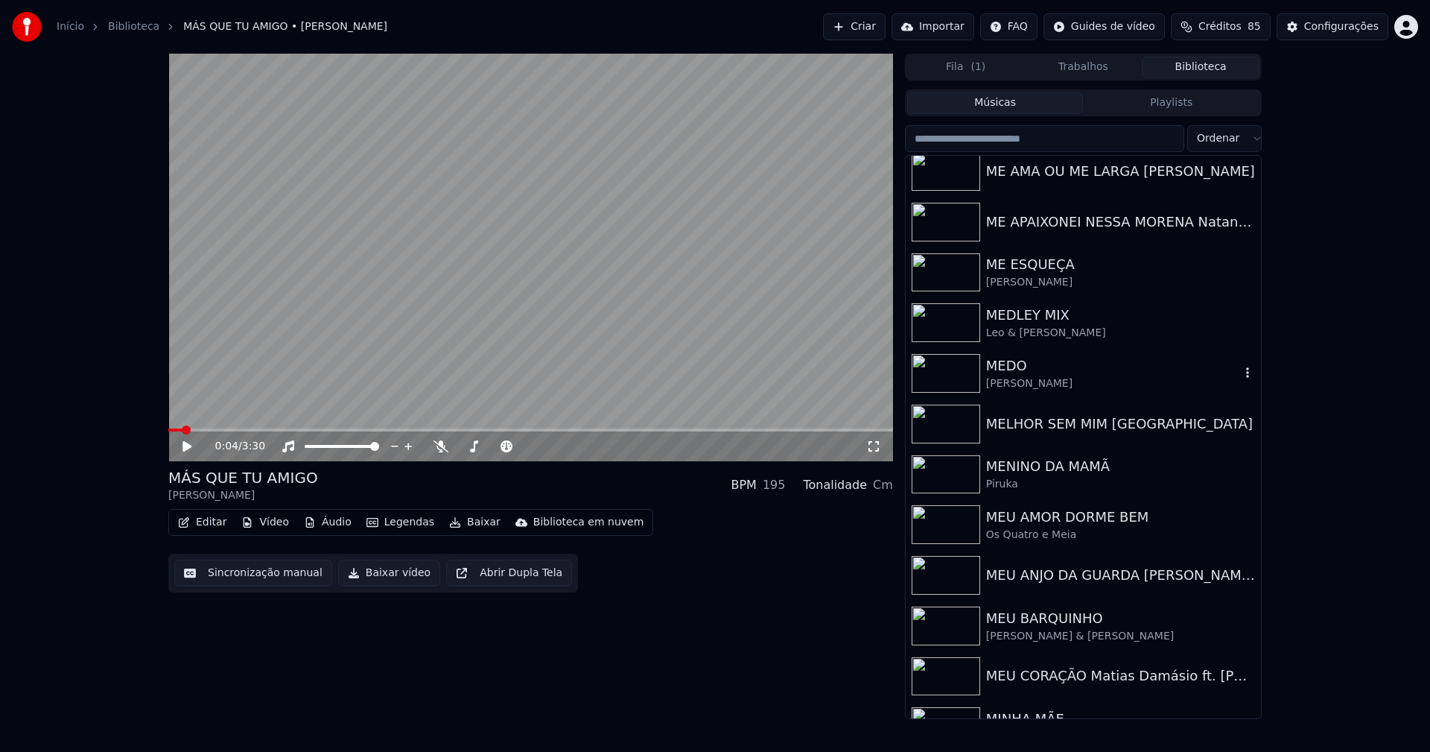
click at [1050, 384] on div "[PERSON_NAME]" at bounding box center [1113, 383] width 254 height 15
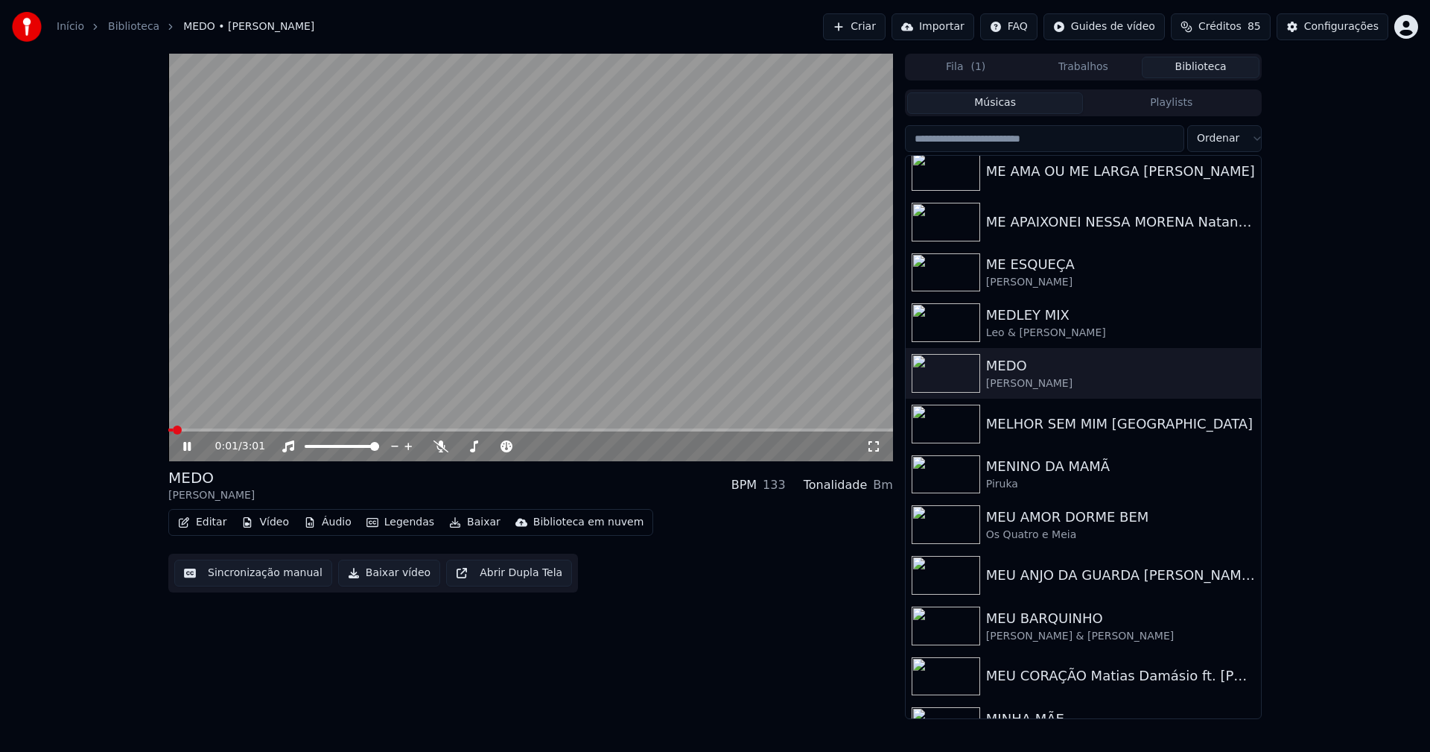
click at [187, 446] on icon at bounding box center [197, 446] width 35 height 12
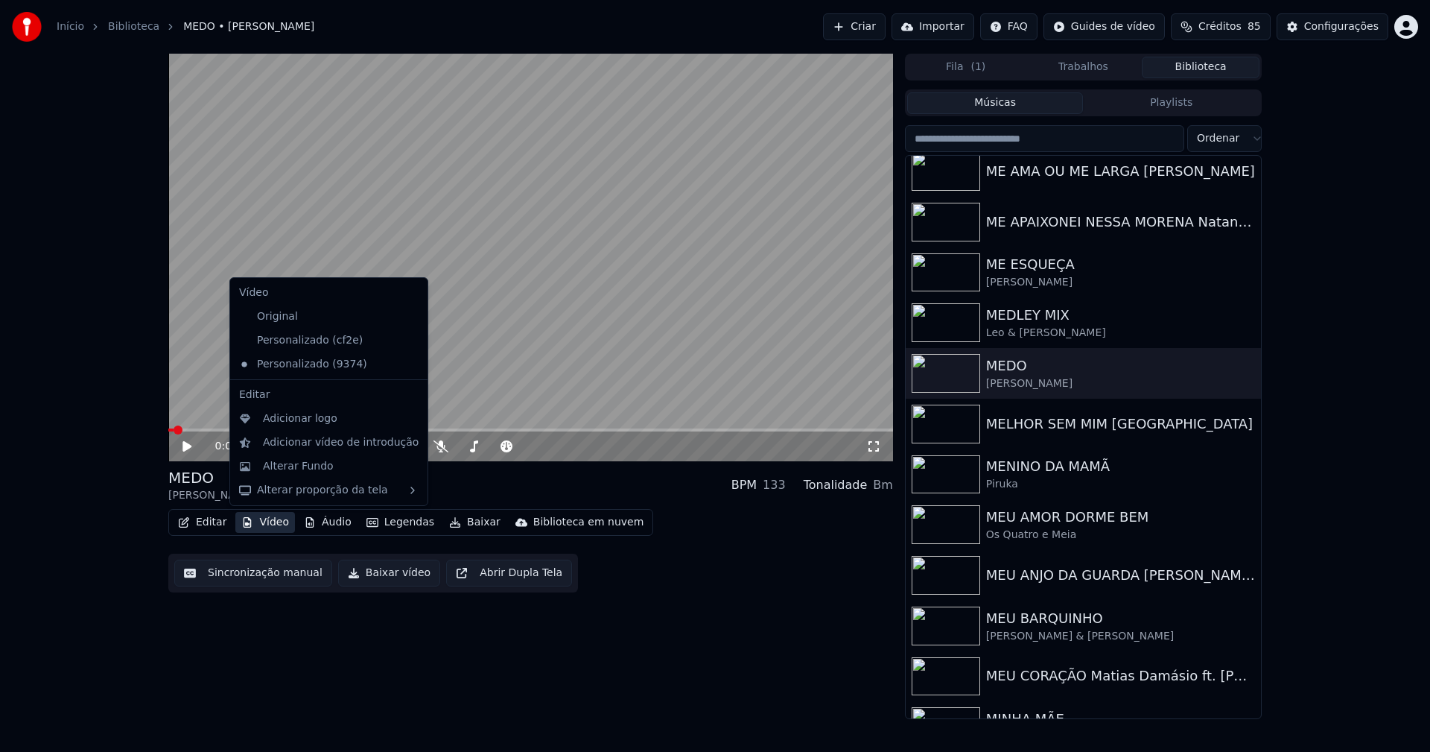
click at [268, 525] on button "Vídeo" at bounding box center [265, 522] width 60 height 21
click at [408, 340] on icon at bounding box center [416, 340] width 16 height 12
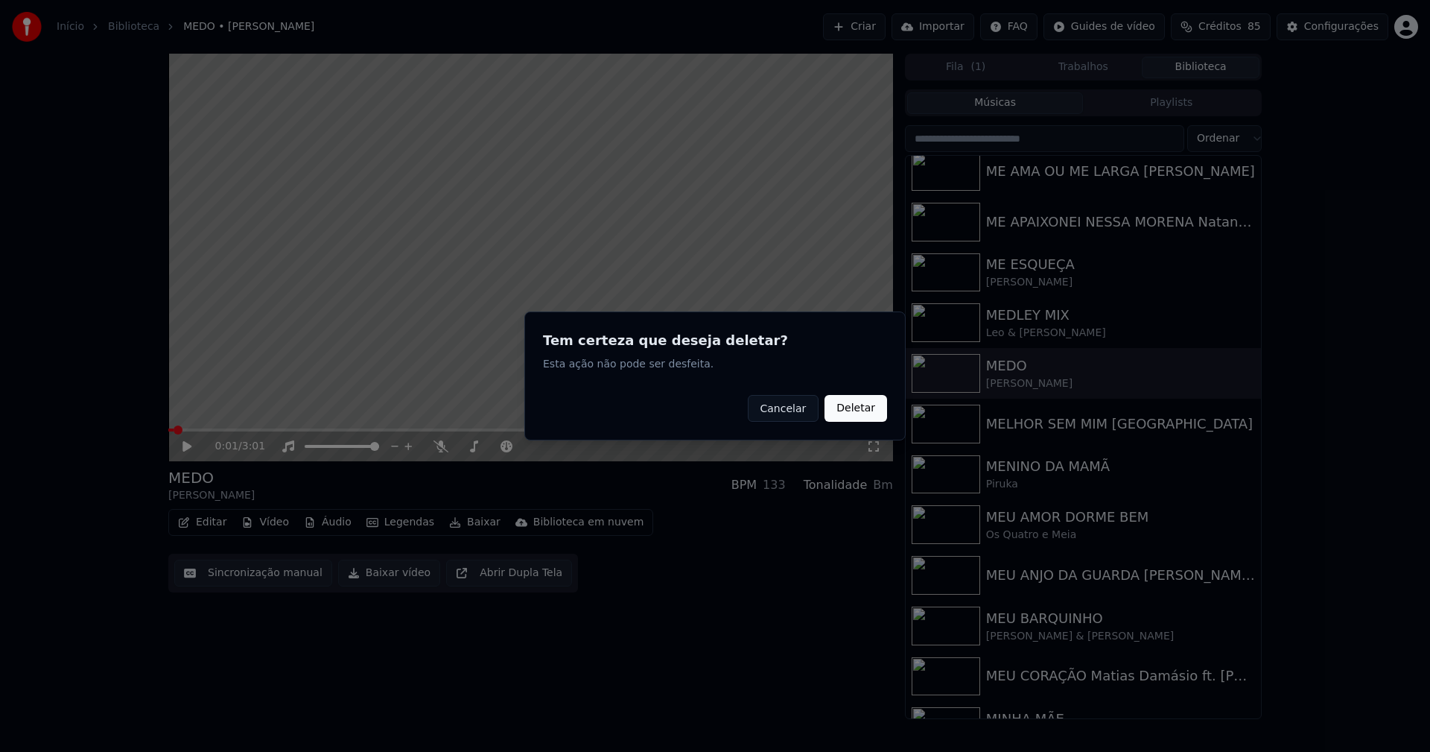
drag, startPoint x: 864, startPoint y: 411, endPoint x: 364, endPoint y: 480, distance: 505.2
click at [851, 411] on button "Deletar" at bounding box center [856, 408] width 63 height 27
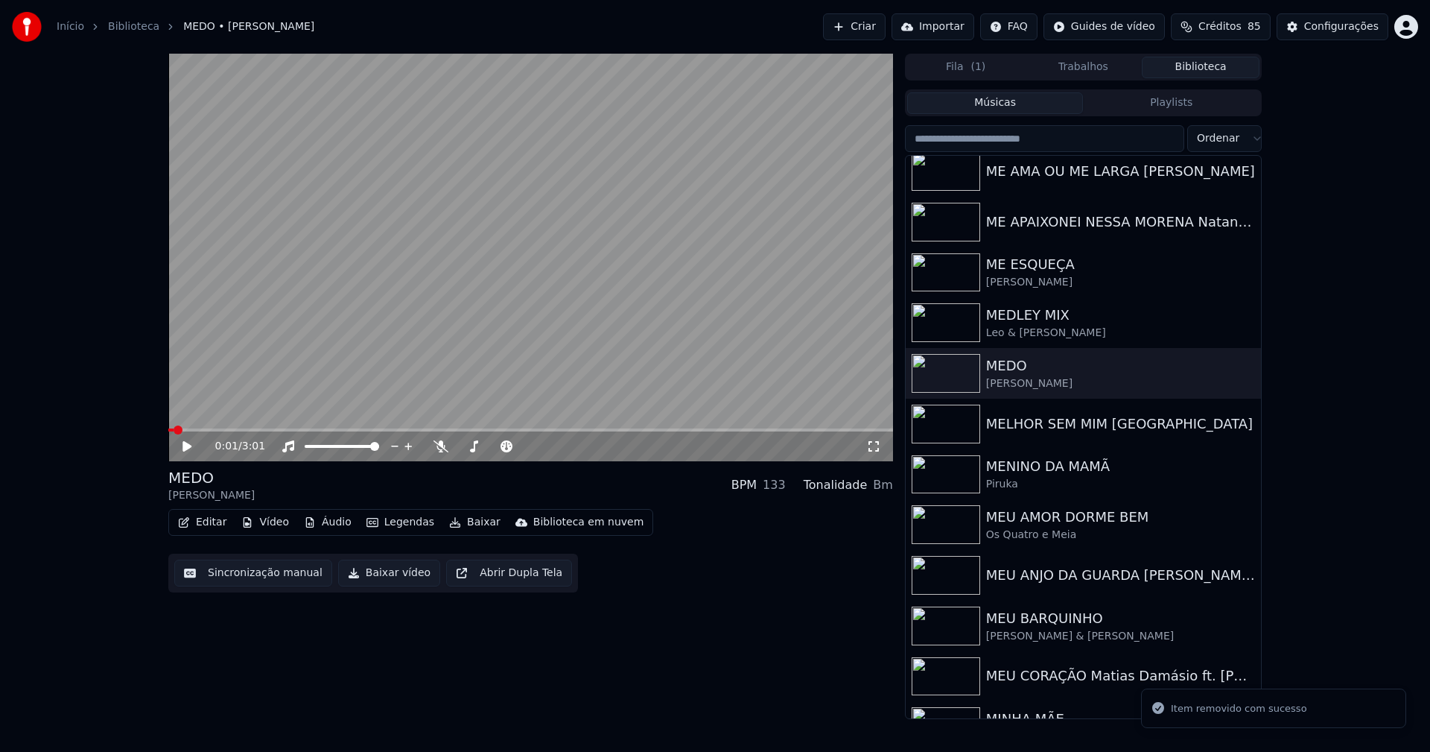
click at [270, 523] on button "Vídeo" at bounding box center [265, 522] width 60 height 21
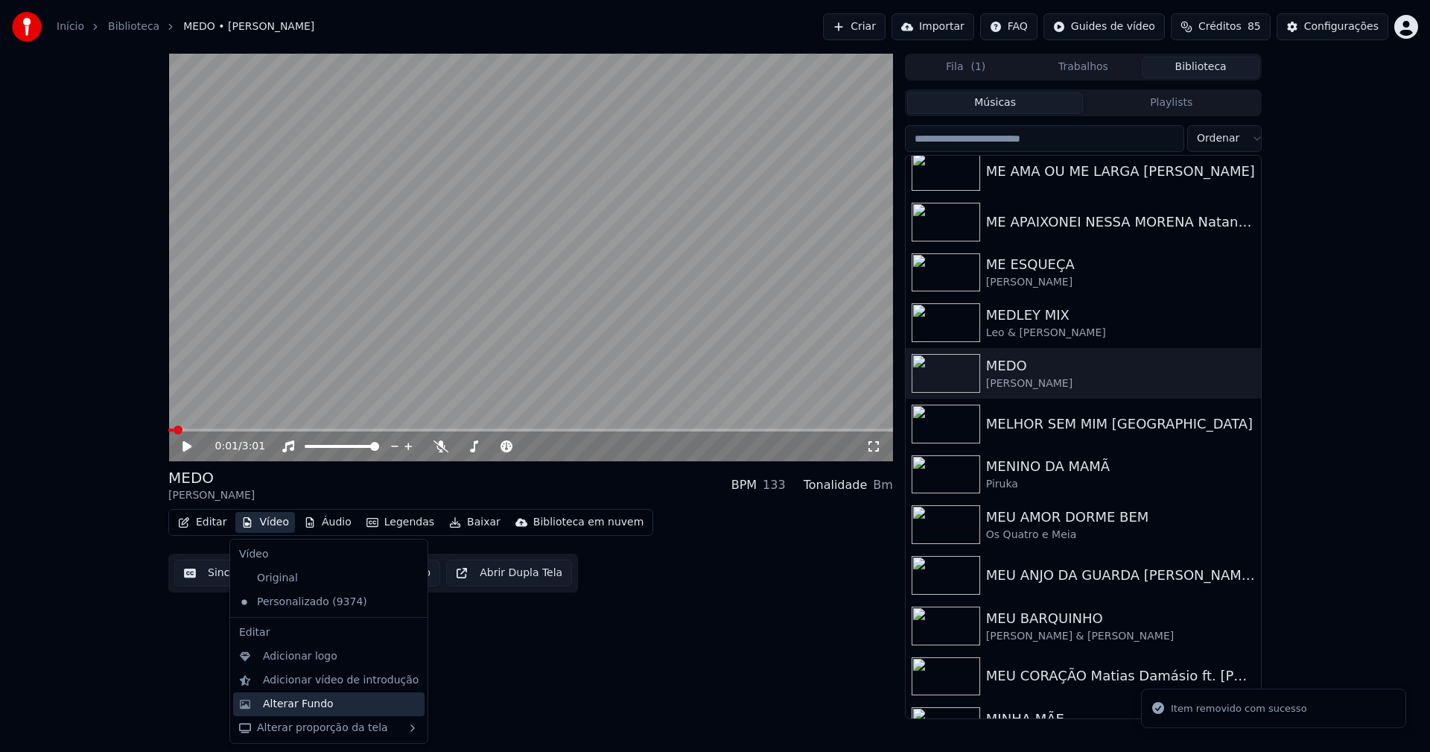
click at [327, 702] on div "Alterar Fundo" at bounding box center [341, 703] width 156 height 15
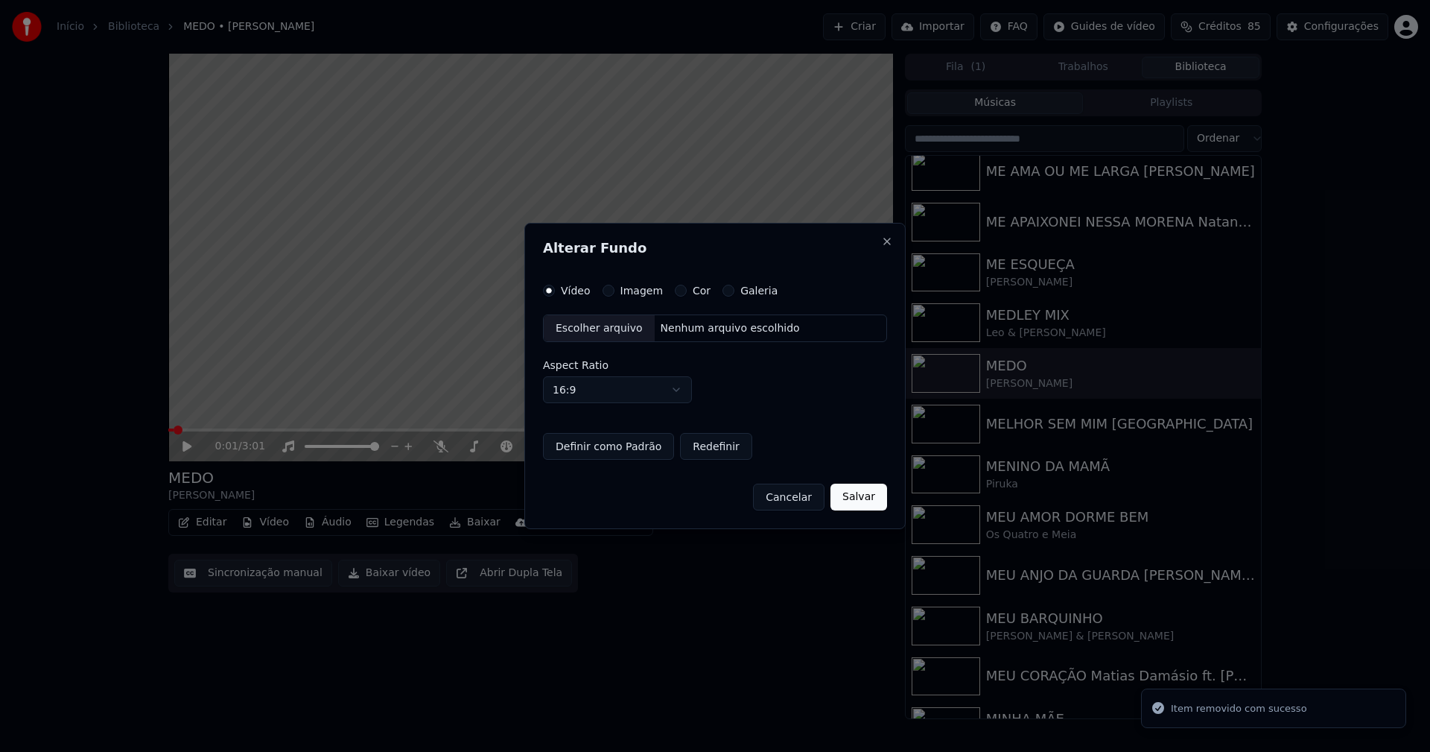
click at [606, 289] on button "Imagem" at bounding box center [609, 291] width 12 height 12
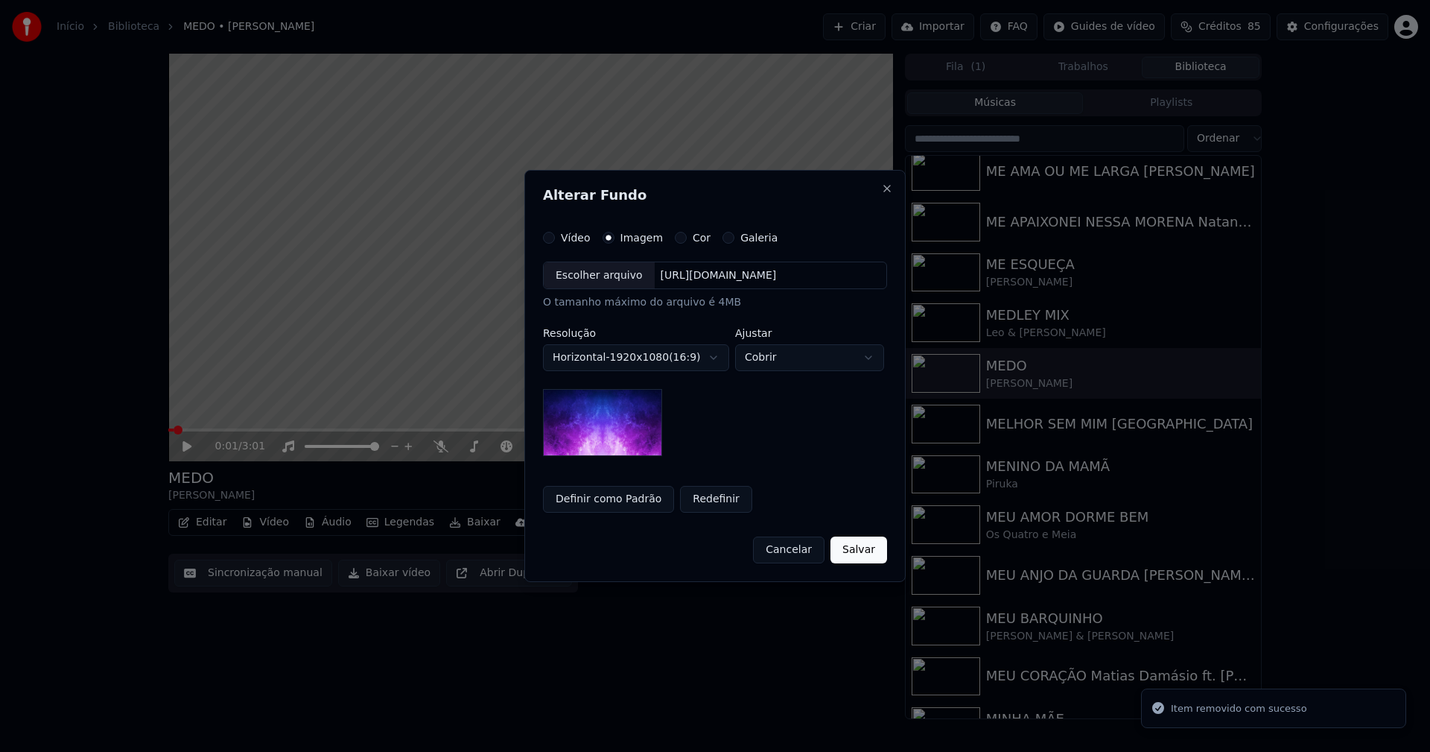
click at [599, 286] on div "Escolher arquivo" at bounding box center [599, 275] width 111 height 27
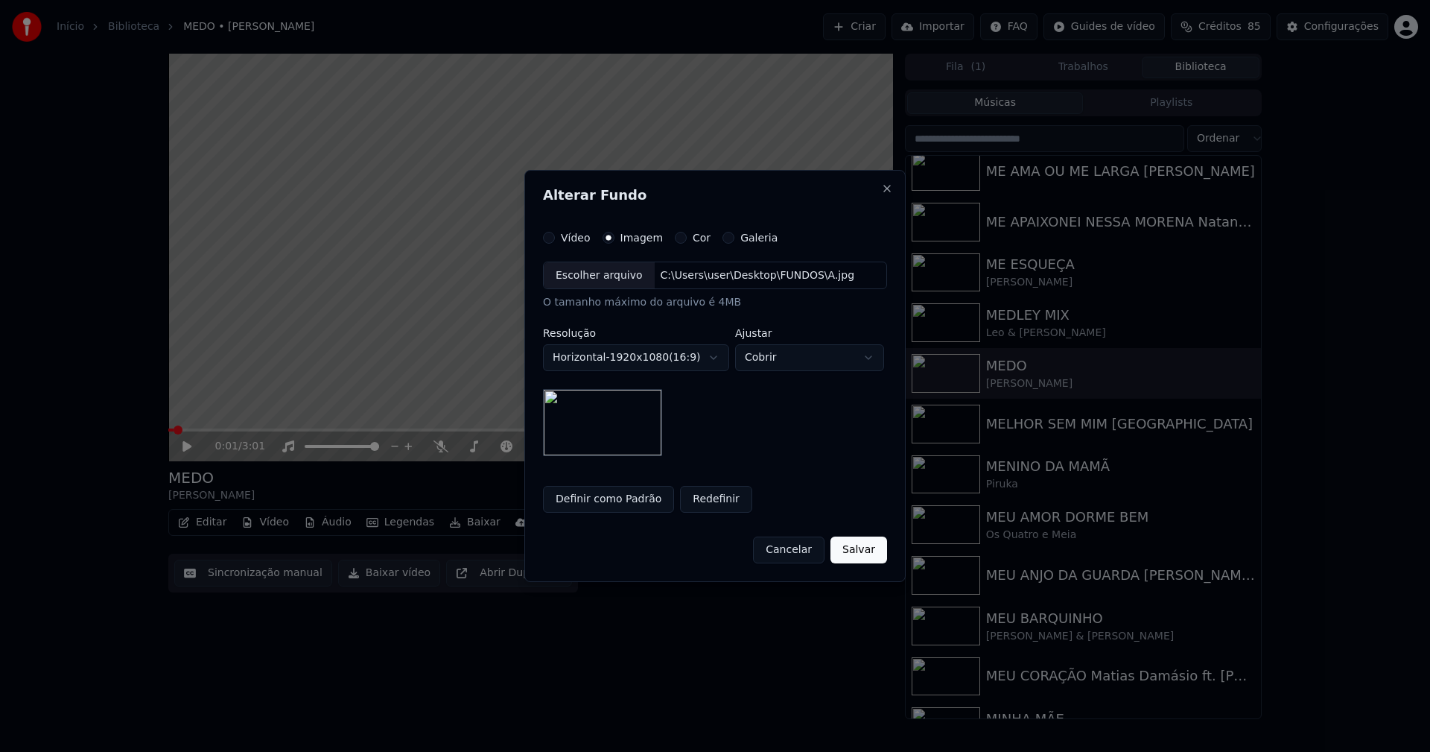
click at [866, 549] on button "Salvar" at bounding box center [859, 549] width 57 height 27
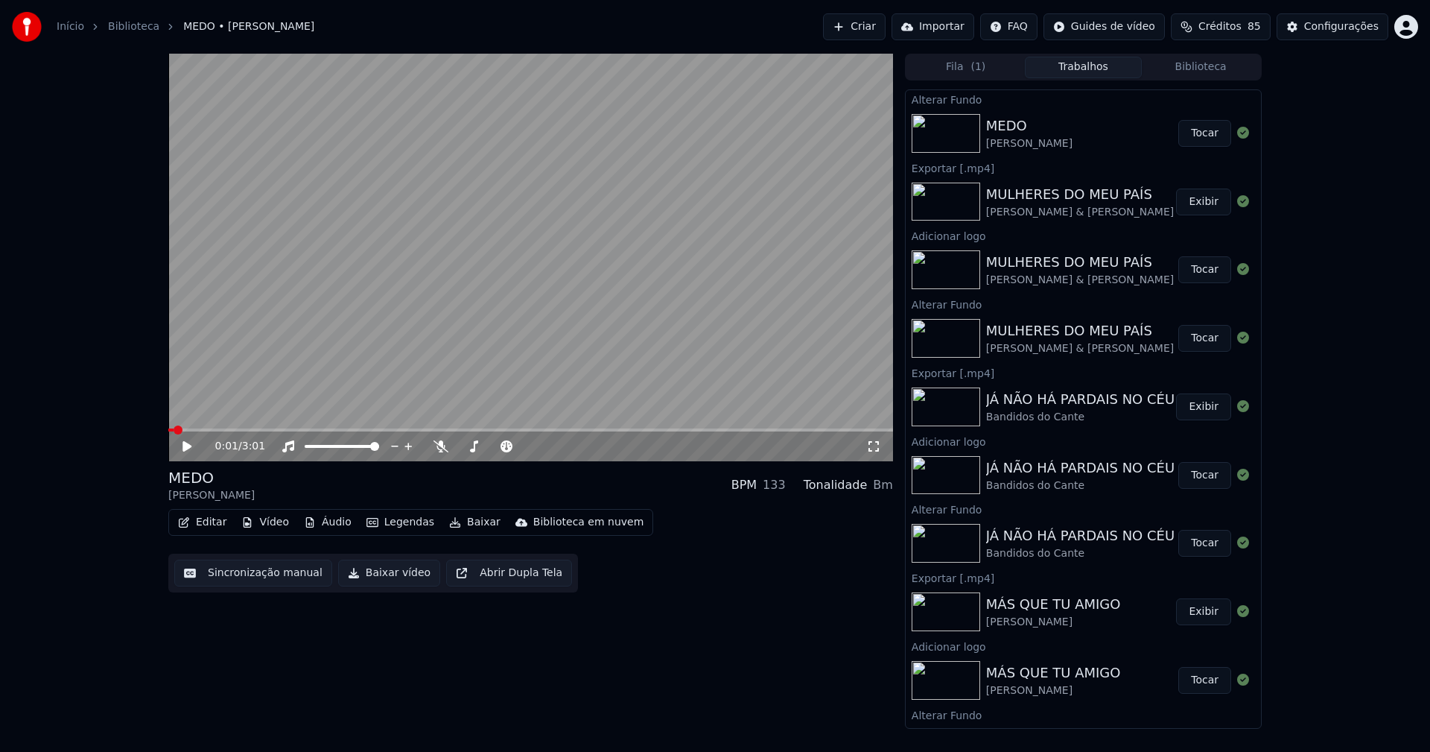
click at [1187, 135] on button "Tocar" at bounding box center [1204, 133] width 53 height 27
click at [273, 524] on button "Vídeo" at bounding box center [265, 522] width 60 height 21
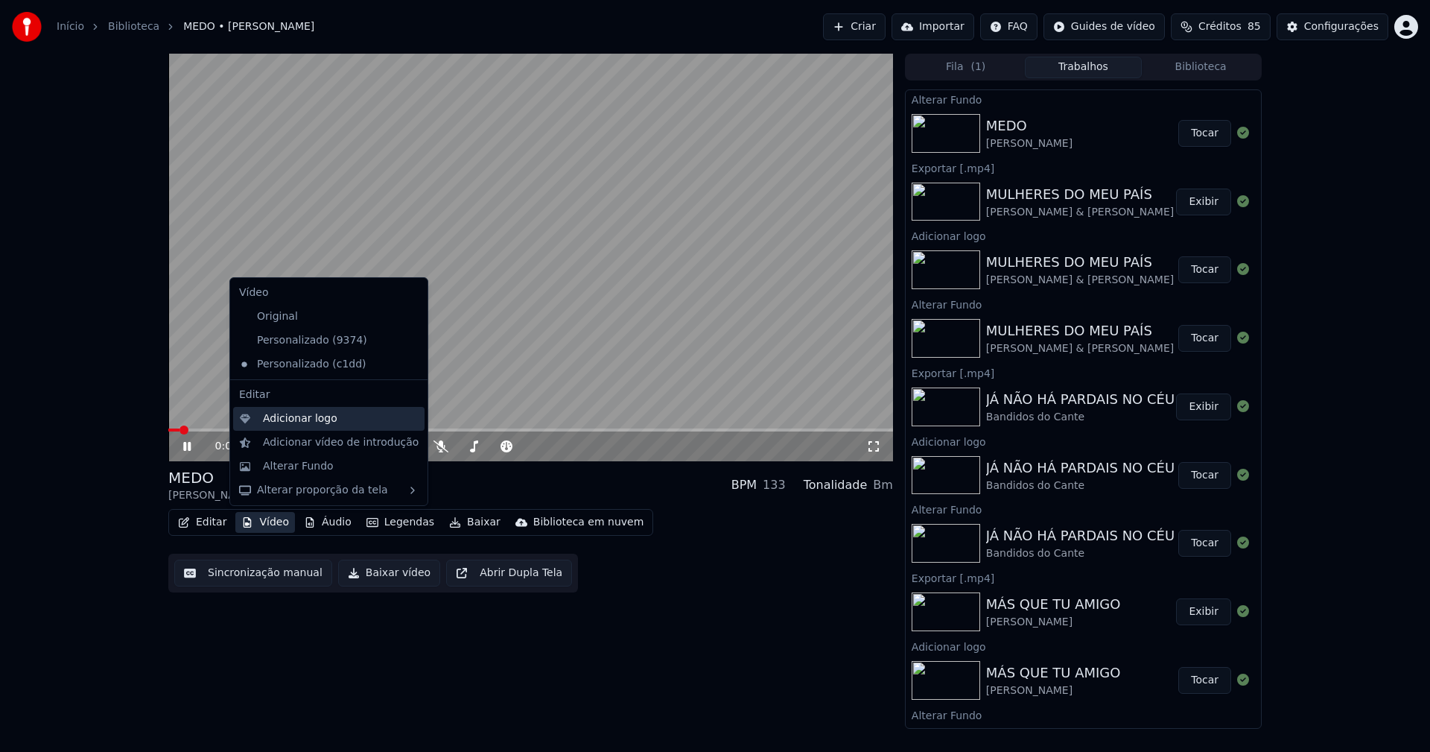
click at [284, 417] on div "Adicionar logo" at bounding box center [300, 418] width 74 height 15
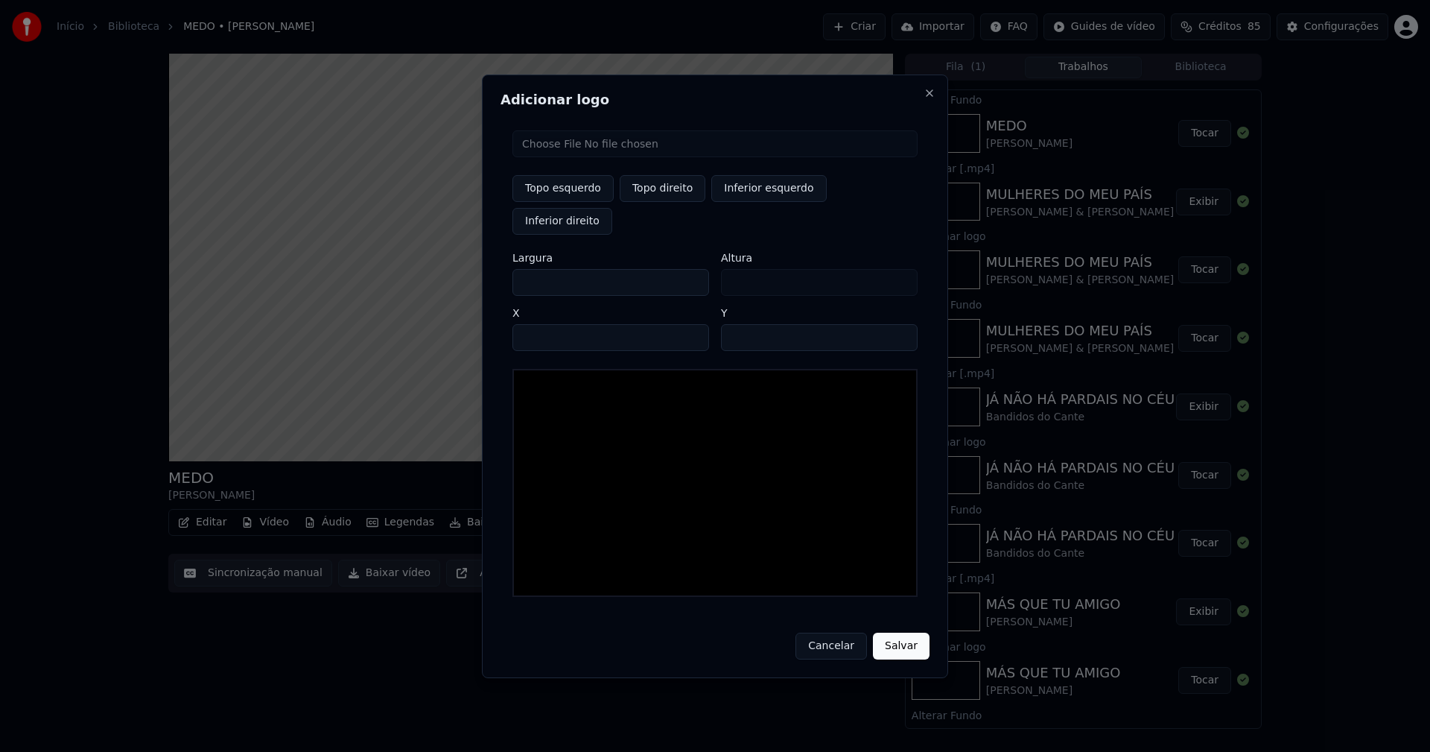
click at [568, 153] on input "file" at bounding box center [714, 143] width 405 height 27
type input "**********"
type input "***"
click at [669, 202] on button "Topo direito" at bounding box center [663, 188] width 86 height 27
type input "****"
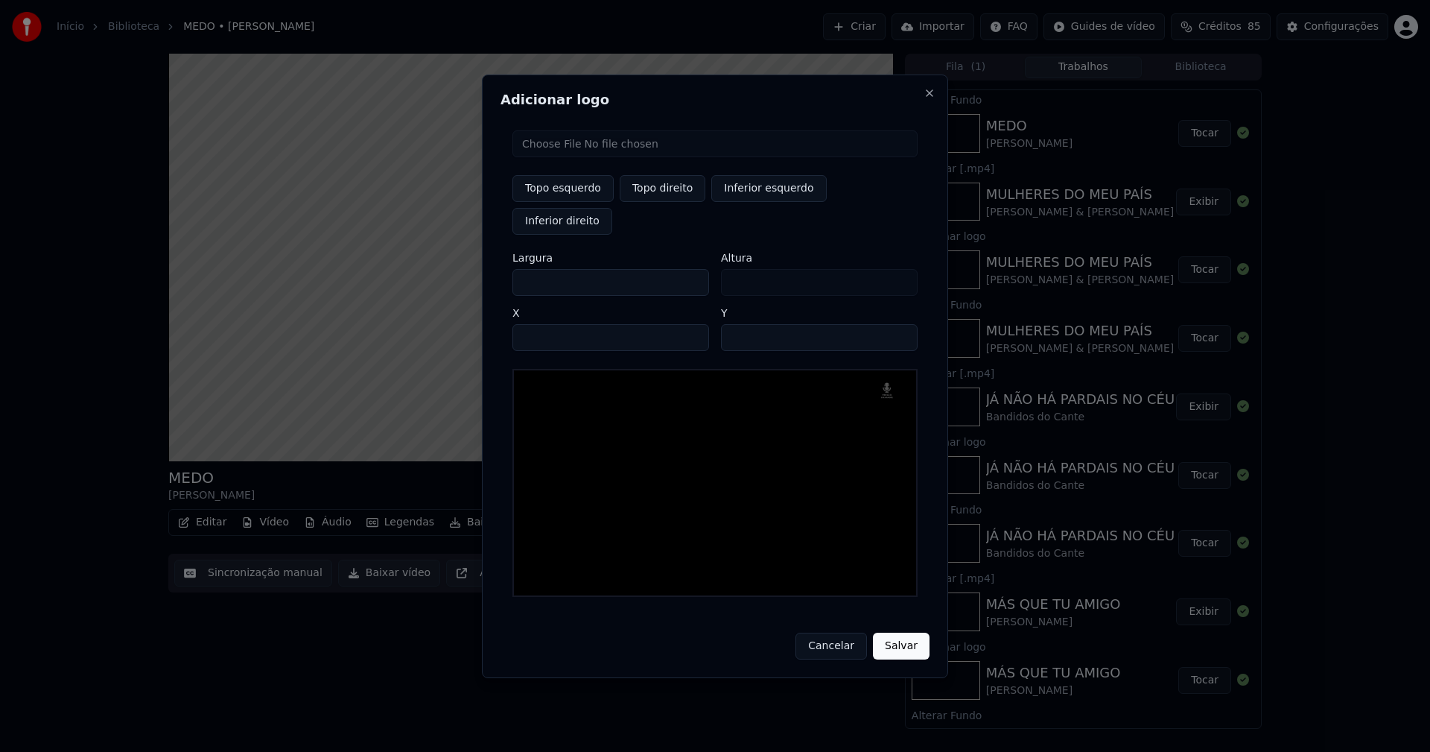
drag, startPoint x: 536, startPoint y: 264, endPoint x: 448, endPoint y: 281, distance: 89.4
click at [451, 282] on body "Início Biblioteca MEDO • [PERSON_NAME] Importar FAQ Guides de vídeo Créditos 85…" at bounding box center [715, 376] width 1430 height 752
type input "**"
type input "***"
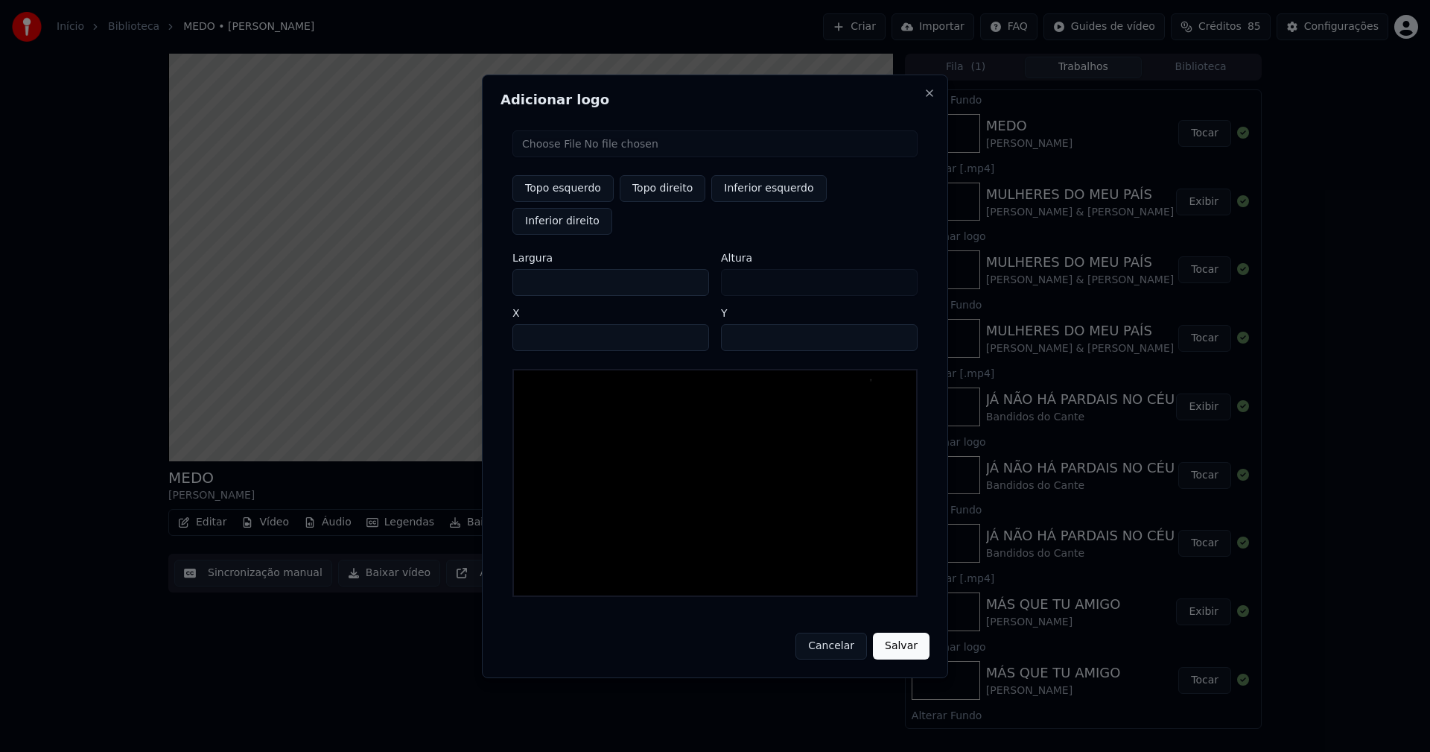
type input "***"
click at [542, 324] on input "****" at bounding box center [610, 337] width 197 height 27
type input "****"
click at [901, 324] on input "**" at bounding box center [819, 337] width 197 height 27
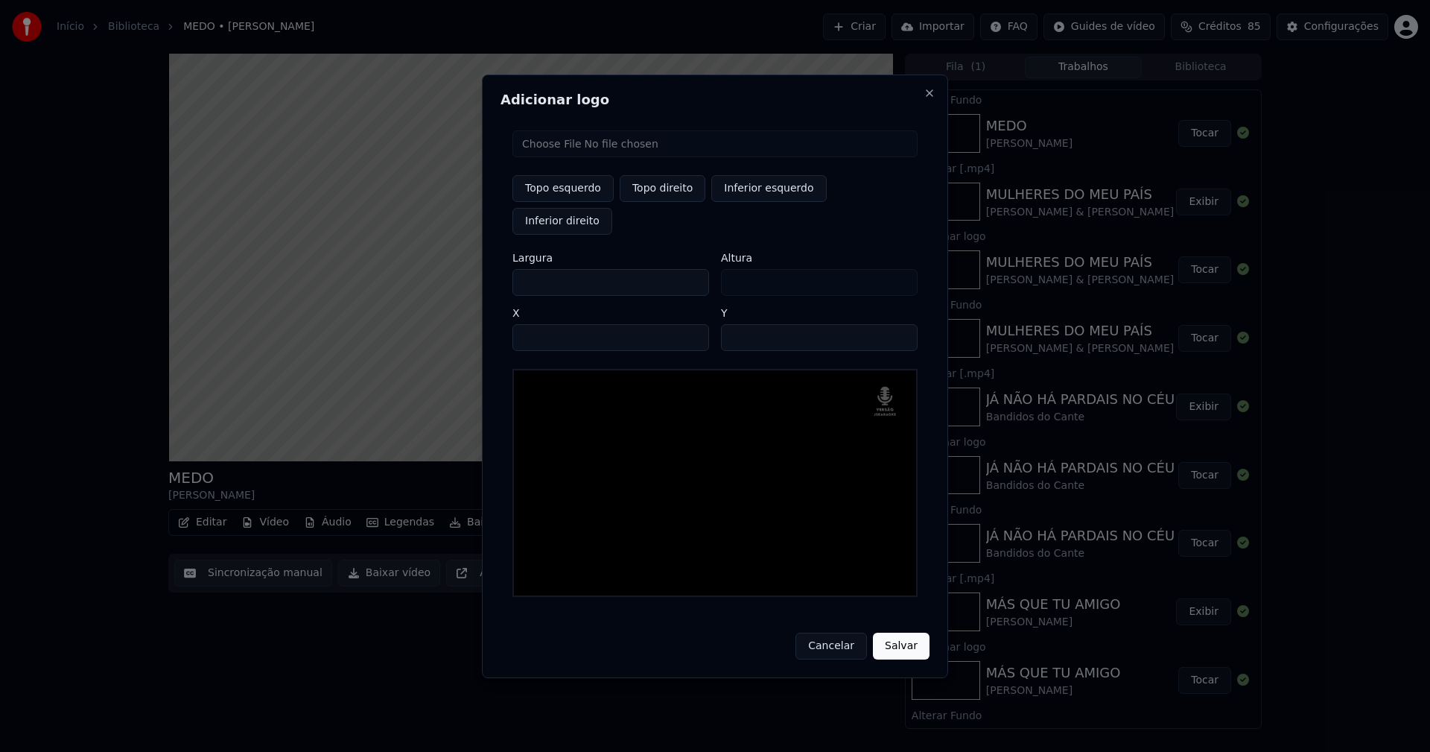
click at [901, 324] on input "**" at bounding box center [819, 337] width 197 height 27
type input "**"
click at [901, 324] on input "**" at bounding box center [819, 337] width 197 height 27
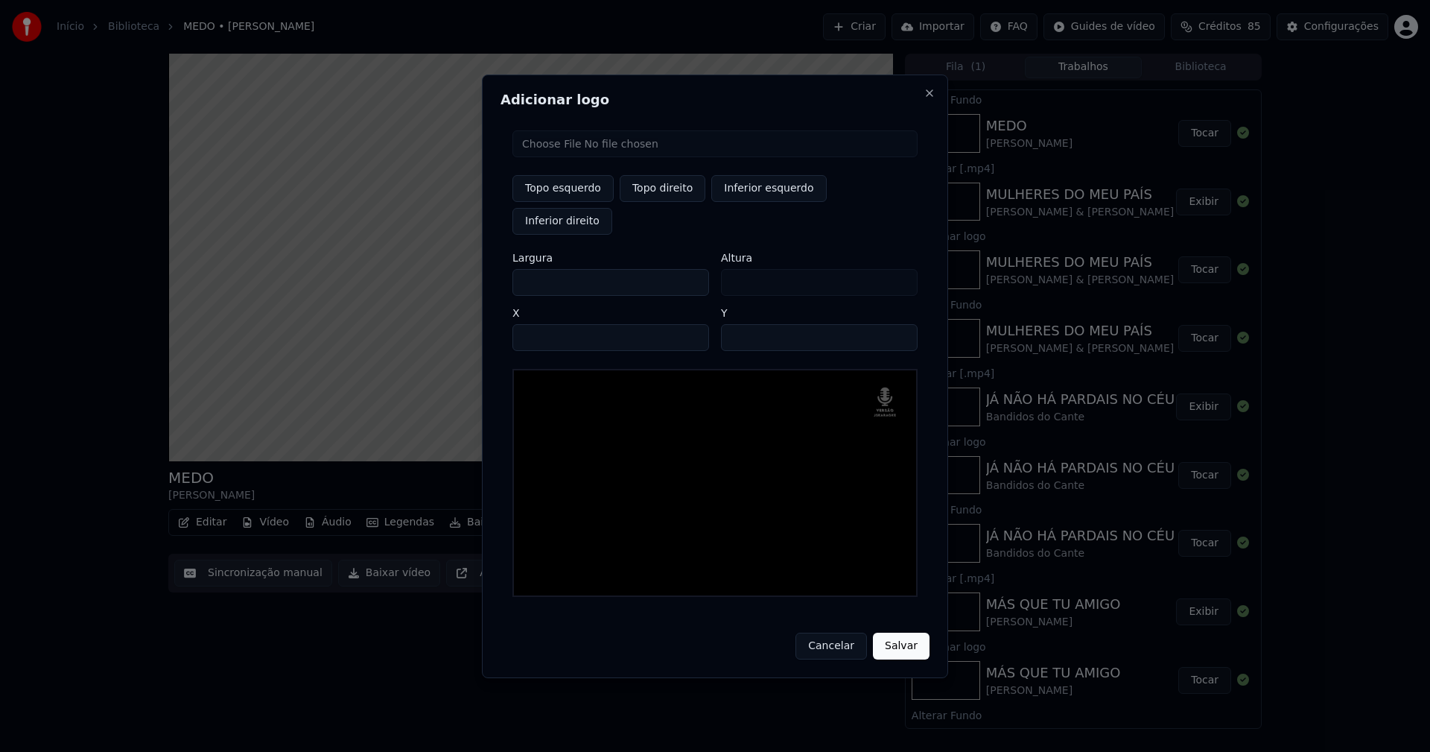
click at [906, 632] on button "Salvar" at bounding box center [901, 645] width 57 height 27
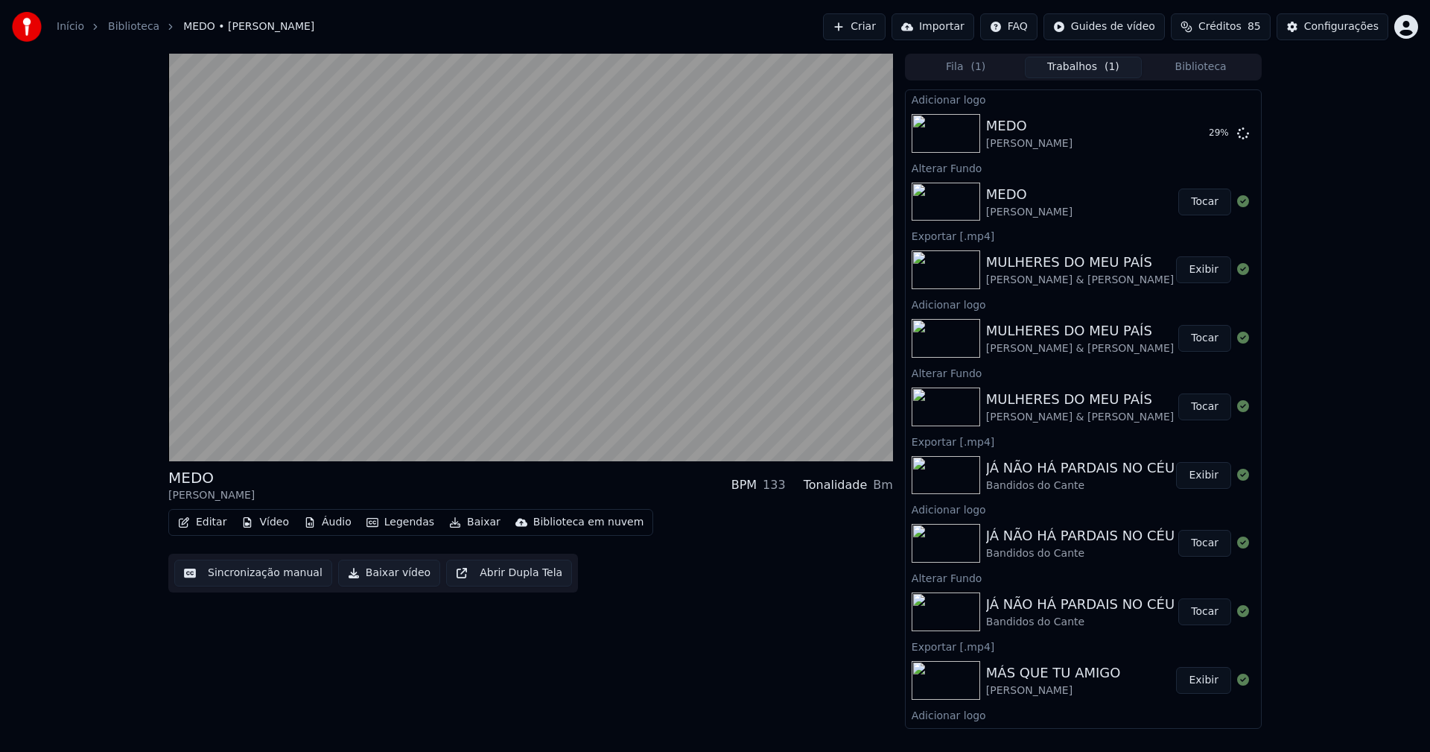
click at [207, 517] on button "Editar" at bounding box center [202, 522] width 60 height 21
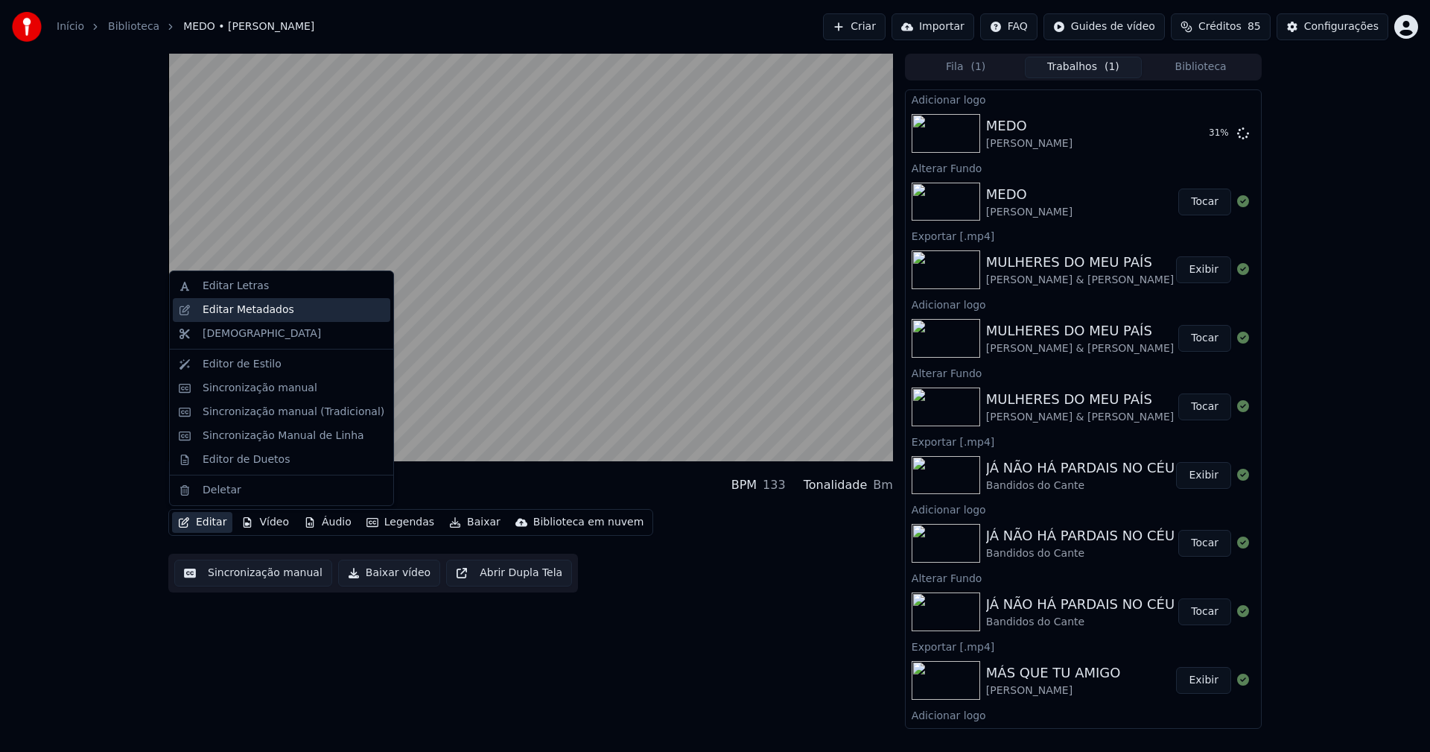
click at [239, 306] on div "Editar Metadados" at bounding box center [249, 309] width 92 height 15
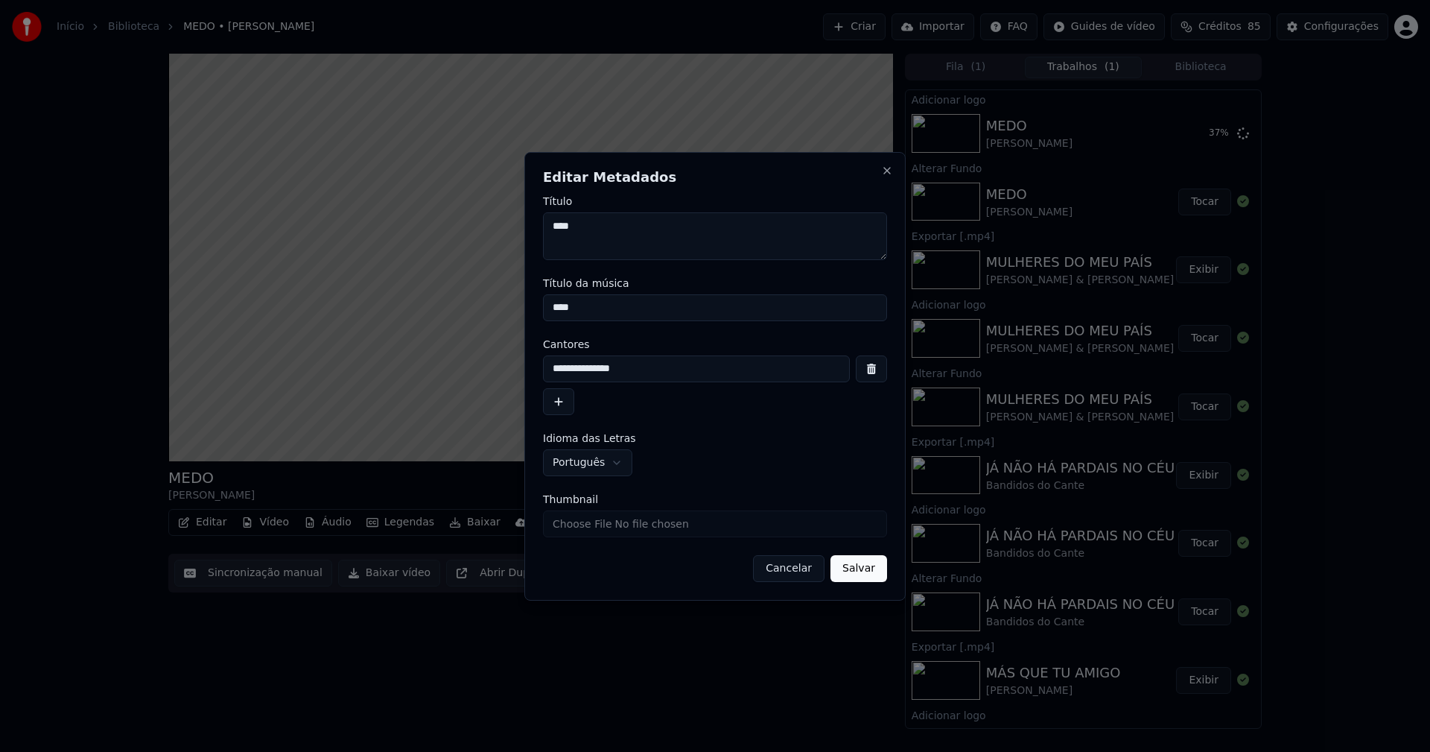
click at [613, 525] on input "Thumbnail" at bounding box center [715, 523] width 344 height 27
type input "**********"
click at [860, 565] on button "Salvar" at bounding box center [859, 568] width 57 height 27
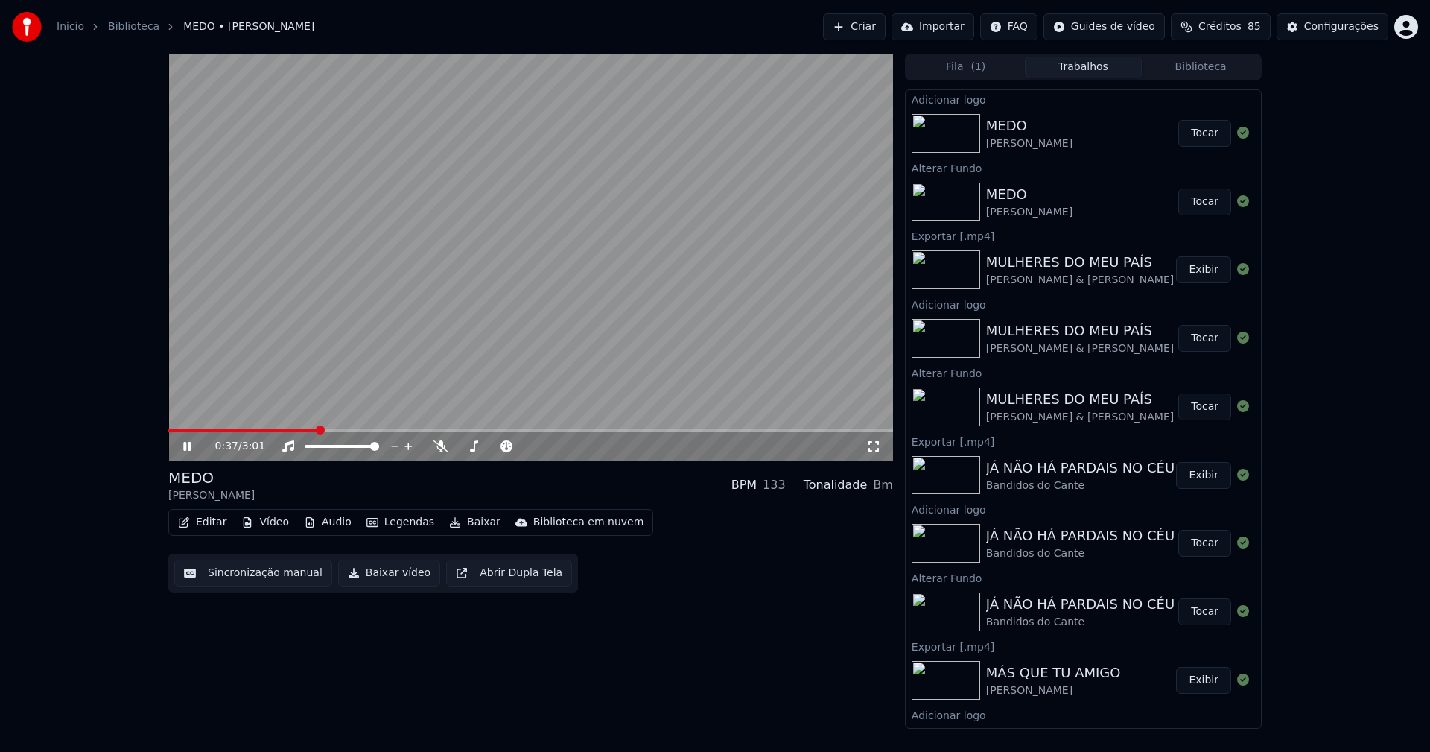
click at [1188, 136] on button "Tocar" at bounding box center [1204, 133] width 53 height 27
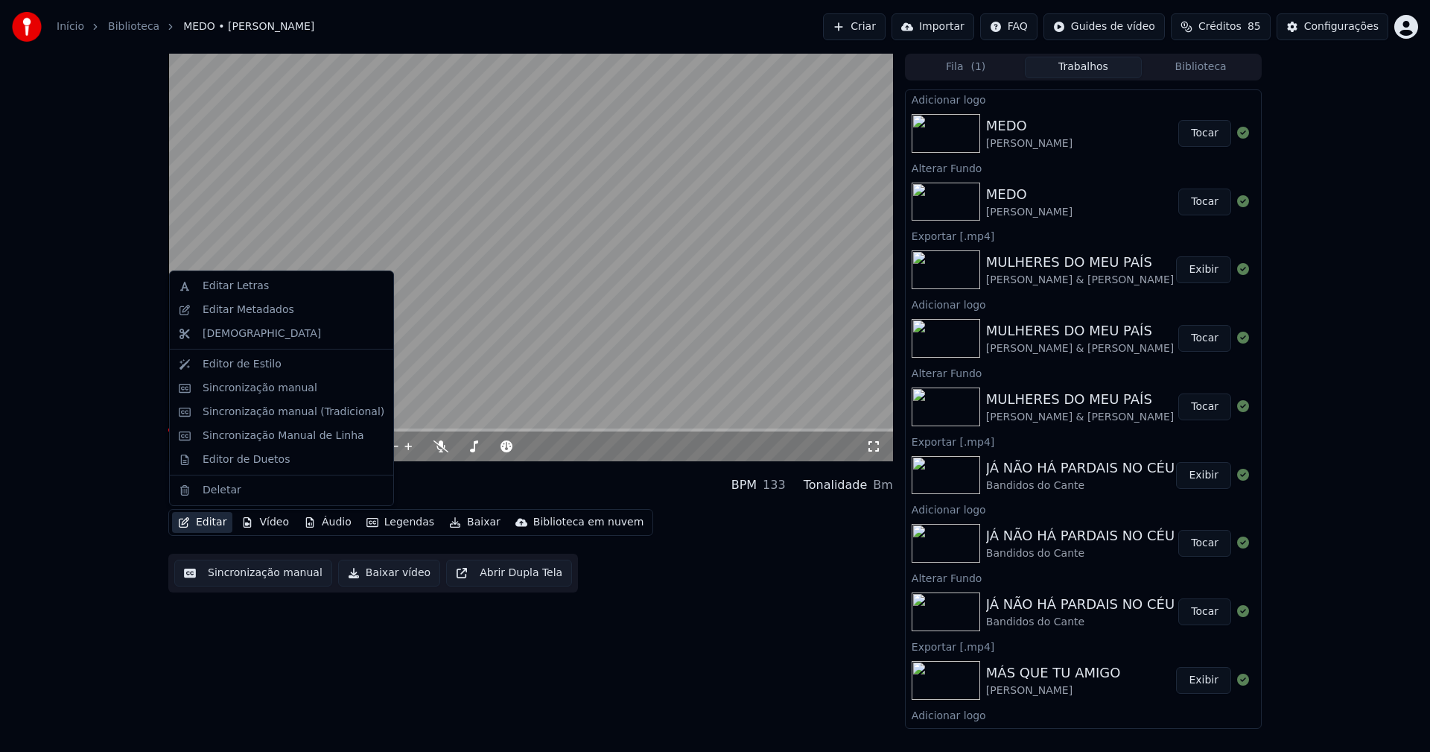
click at [213, 529] on button "Editar" at bounding box center [202, 522] width 60 height 21
click at [255, 410] on div "Sincronização manual (Tradicional)" at bounding box center [294, 411] width 182 height 15
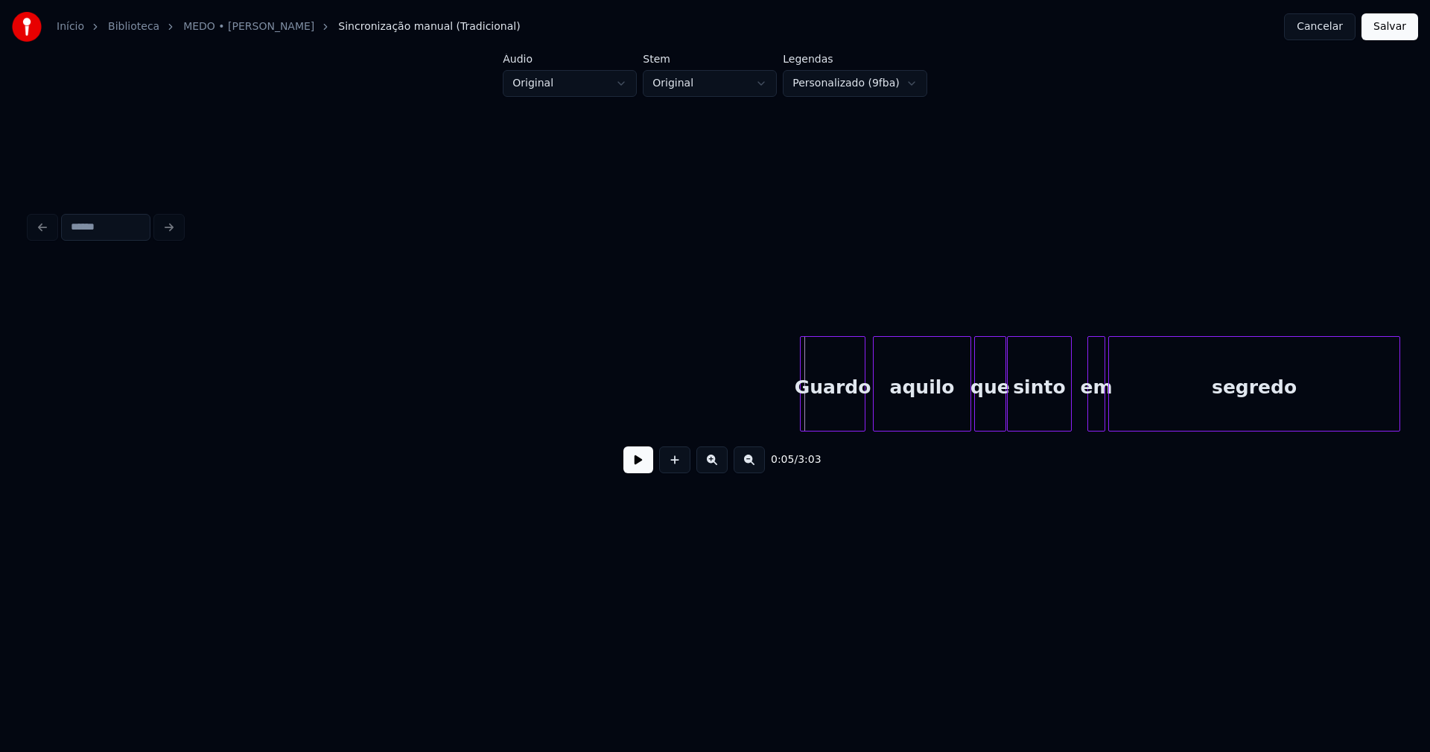
click at [834, 407] on div "Guardo" at bounding box center [833, 387] width 64 height 101
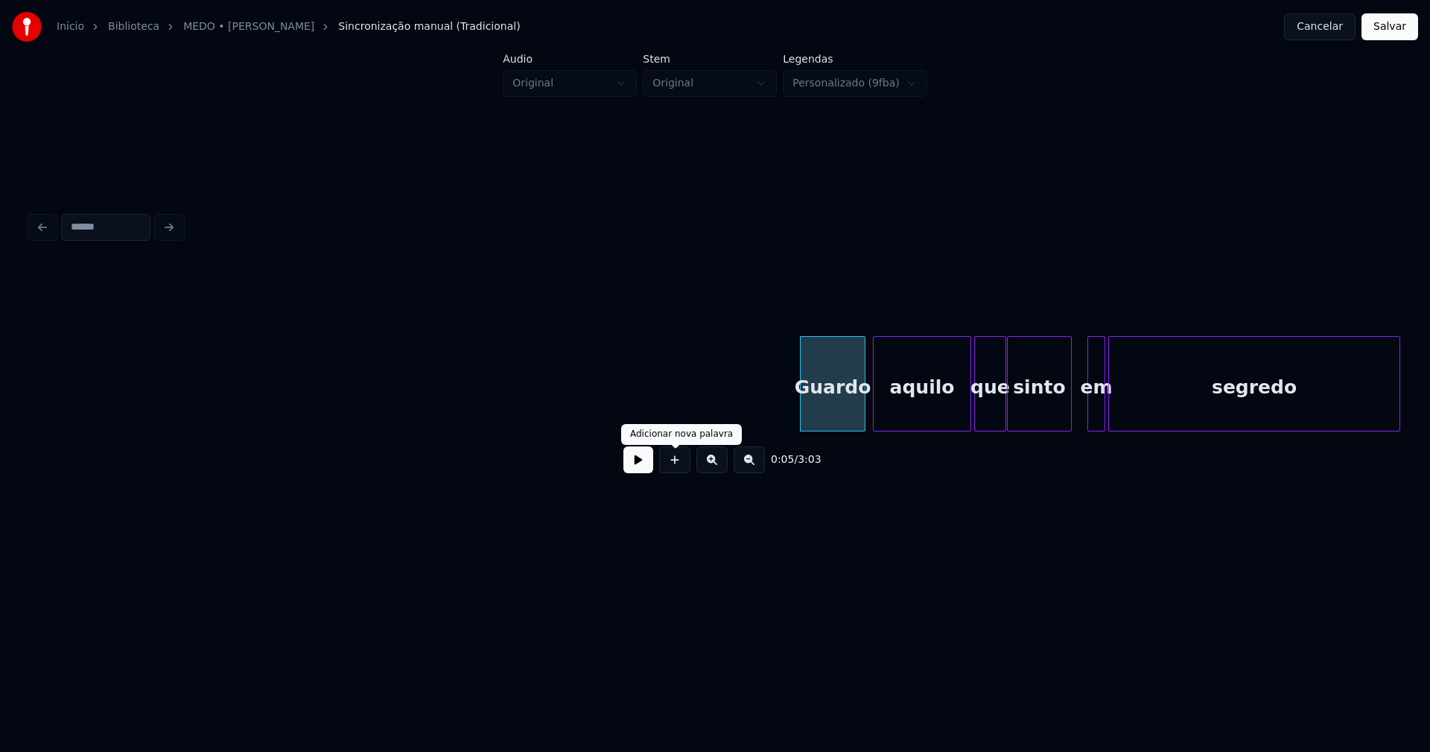
click at [632, 469] on button at bounding box center [638, 459] width 30 height 27
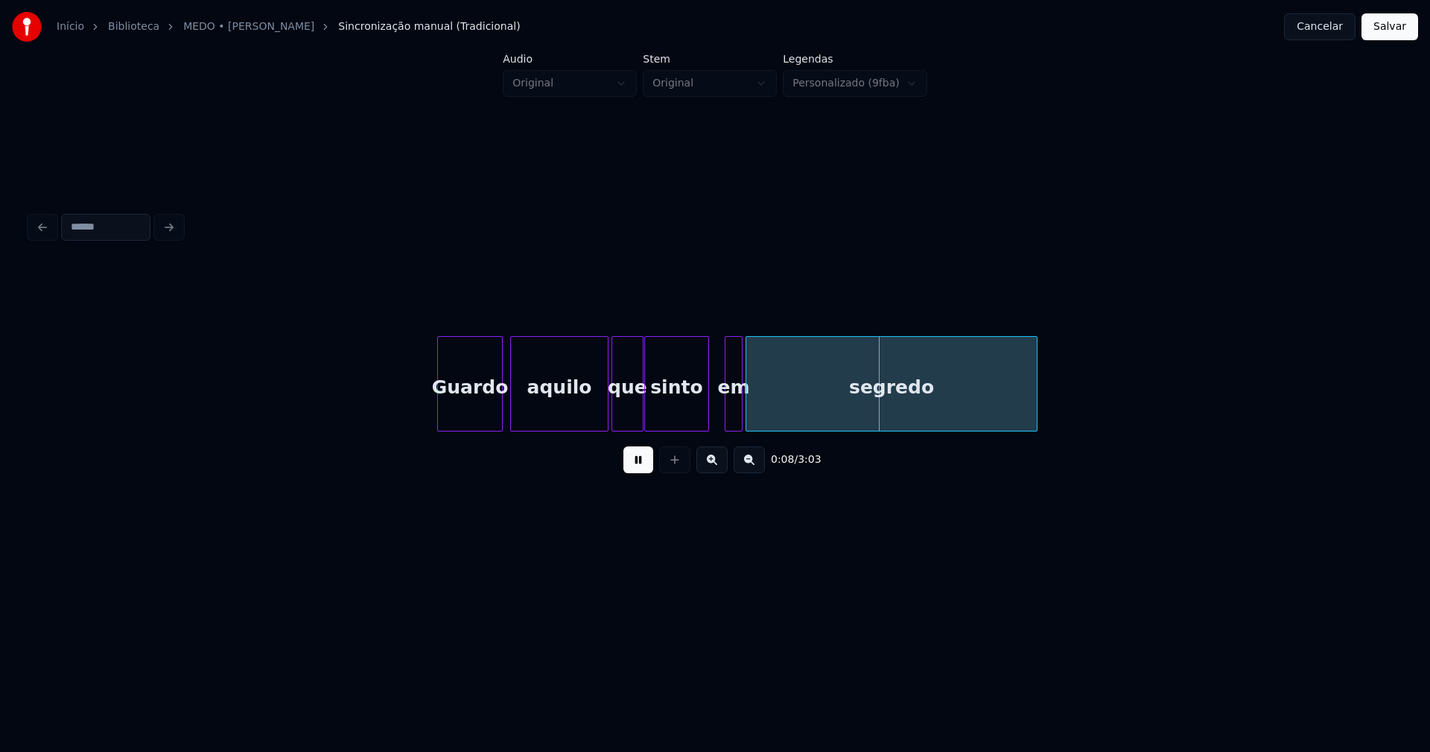
scroll to position [0, 636]
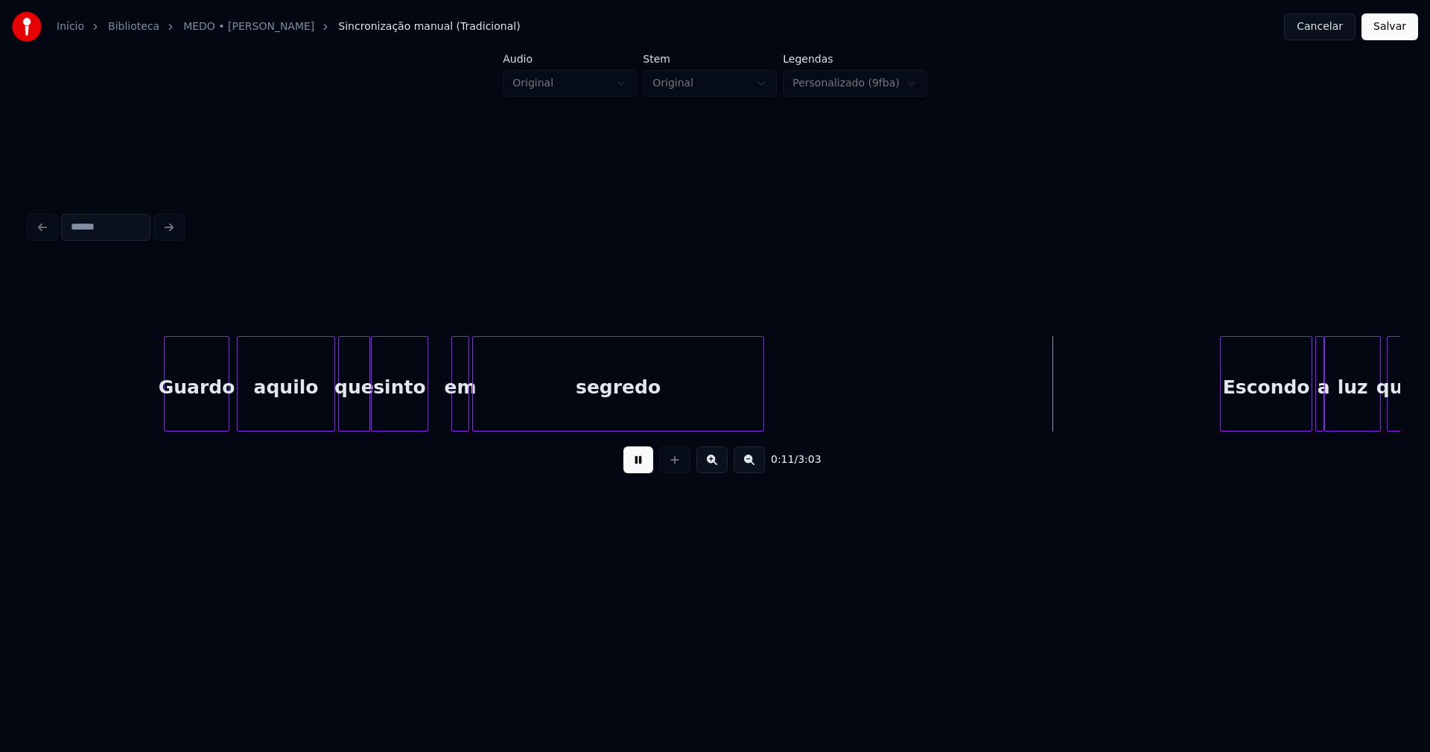
click at [426, 415] on div at bounding box center [425, 384] width 4 height 94
click at [442, 410] on div at bounding box center [442, 384] width 4 height 94
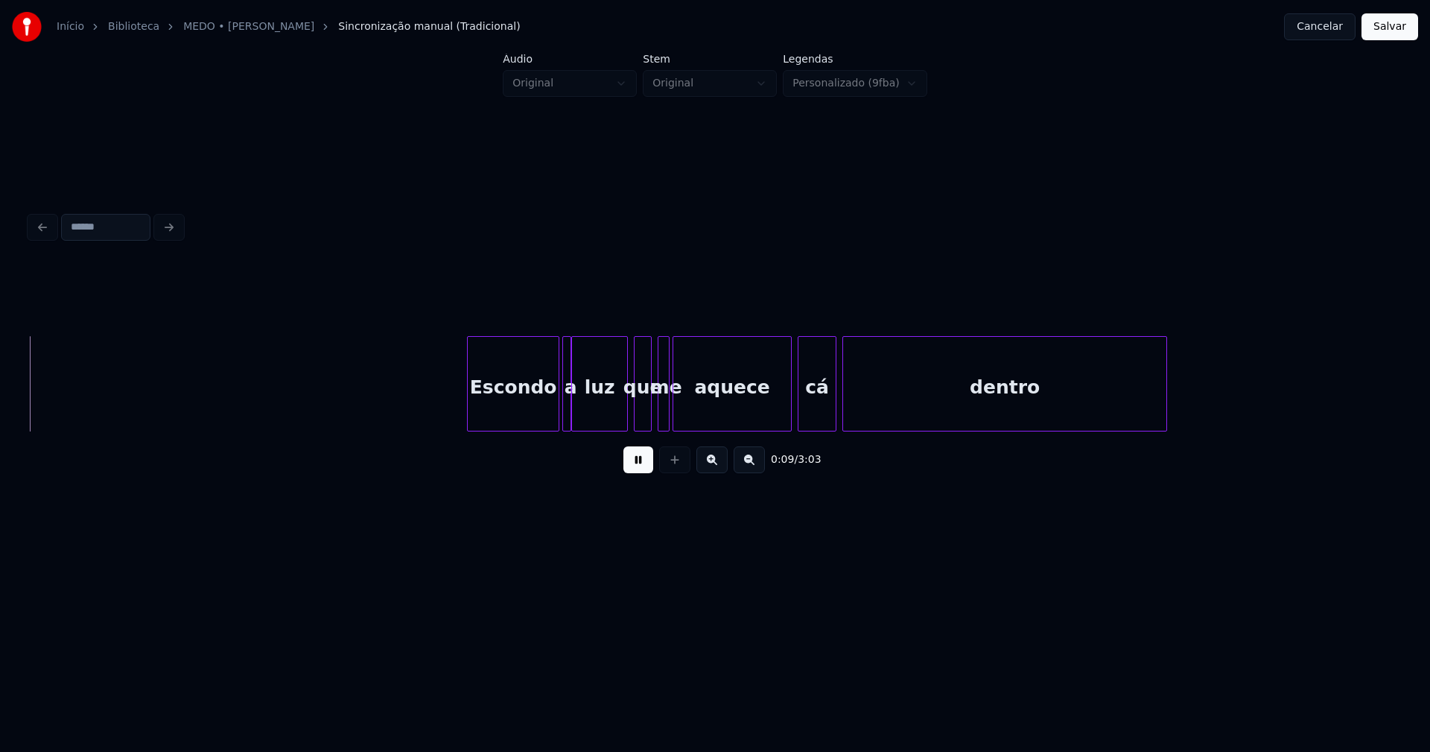
scroll to position [0, 1401]
click at [522, 412] on div "Escondo" at bounding box center [498, 387] width 91 height 101
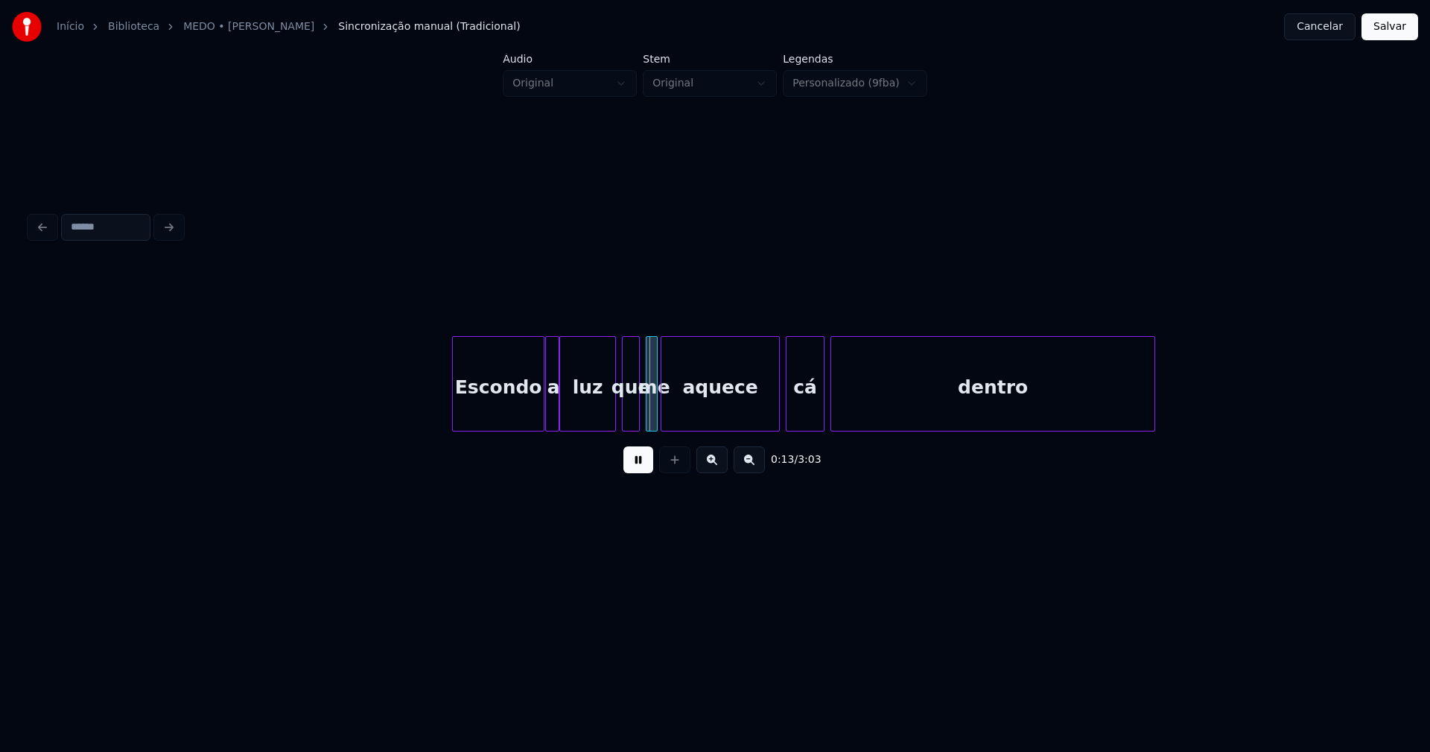
click at [548, 410] on div at bounding box center [548, 384] width 4 height 94
click at [612, 412] on div at bounding box center [610, 384] width 4 height 94
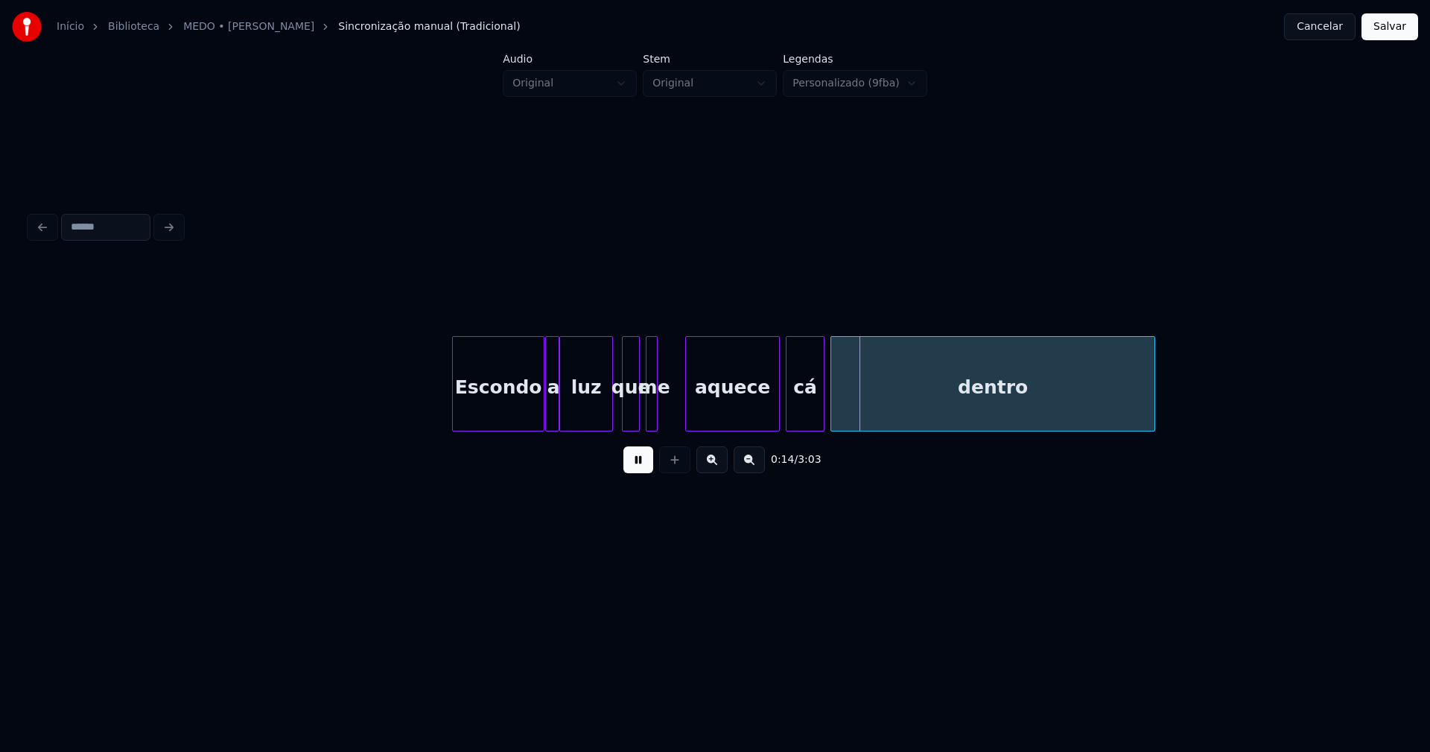
click at [689, 402] on div at bounding box center [688, 384] width 4 height 94
click at [668, 403] on div at bounding box center [669, 384] width 4 height 94
click at [767, 419] on div at bounding box center [765, 384] width 4 height 94
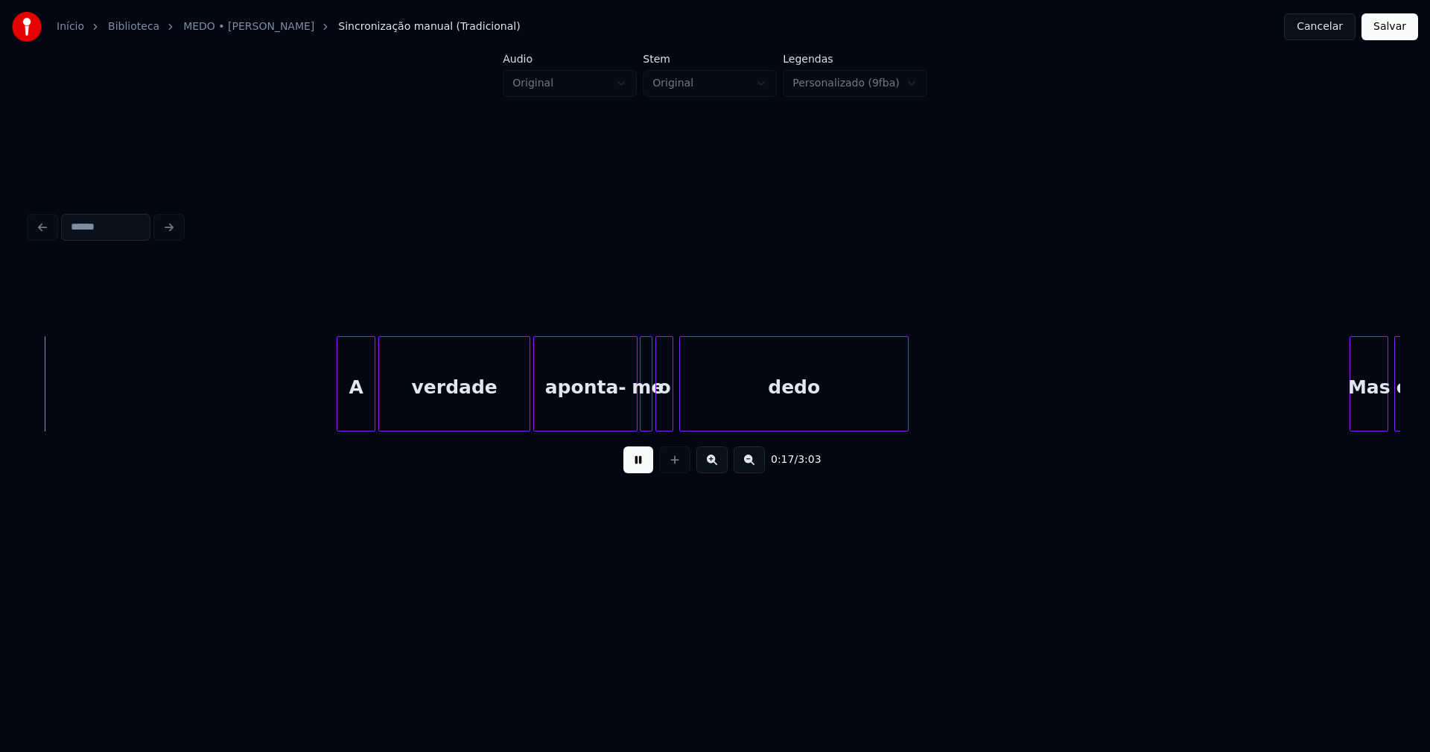
scroll to position [0, 2624]
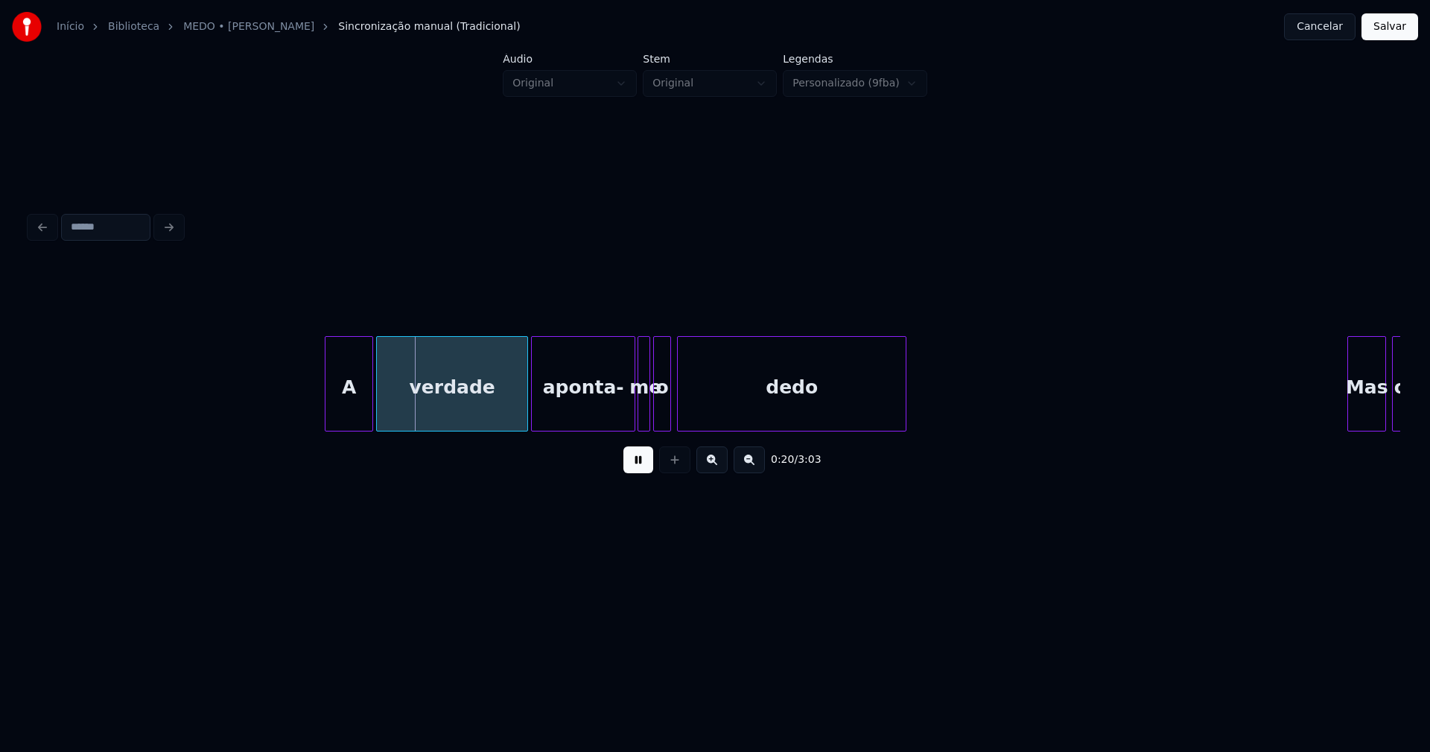
click at [326, 406] on div at bounding box center [328, 384] width 4 height 94
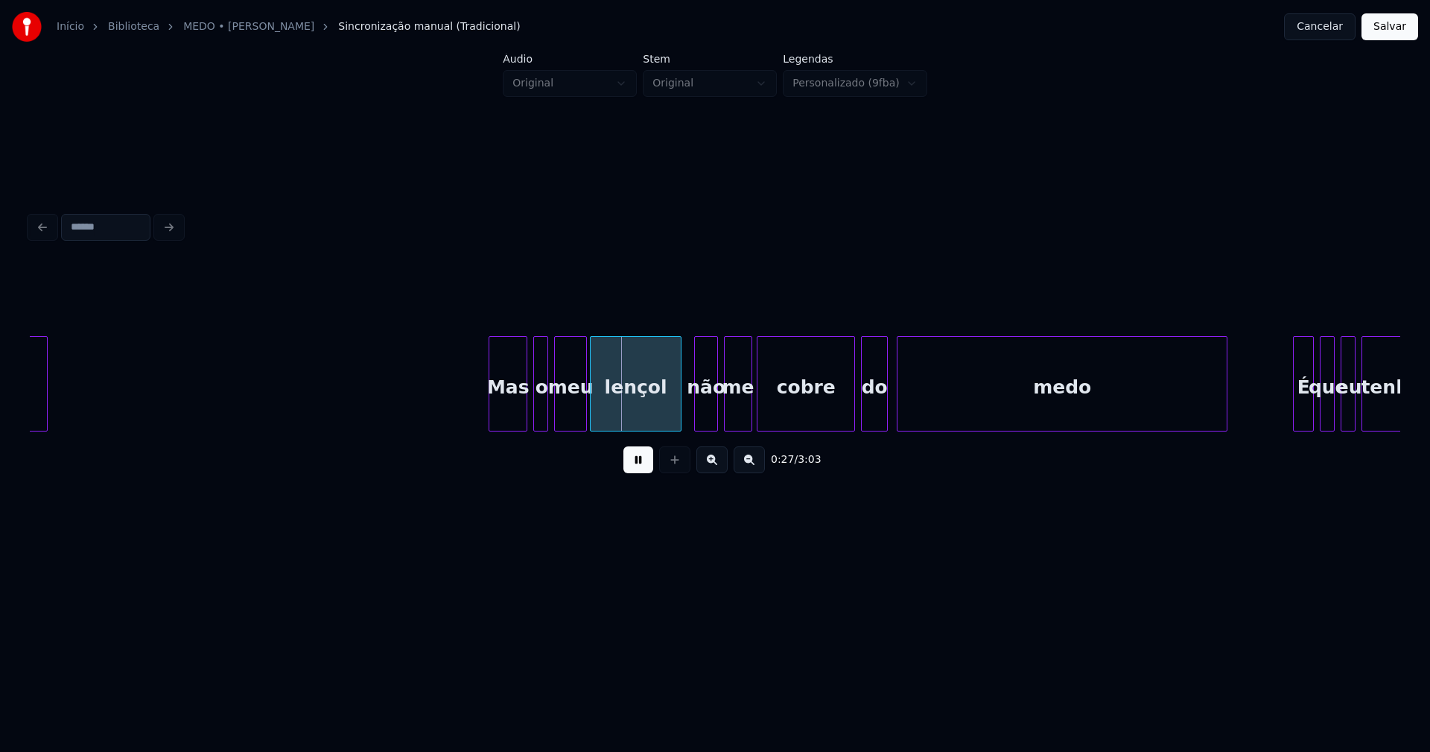
scroll to position [0, 3513]
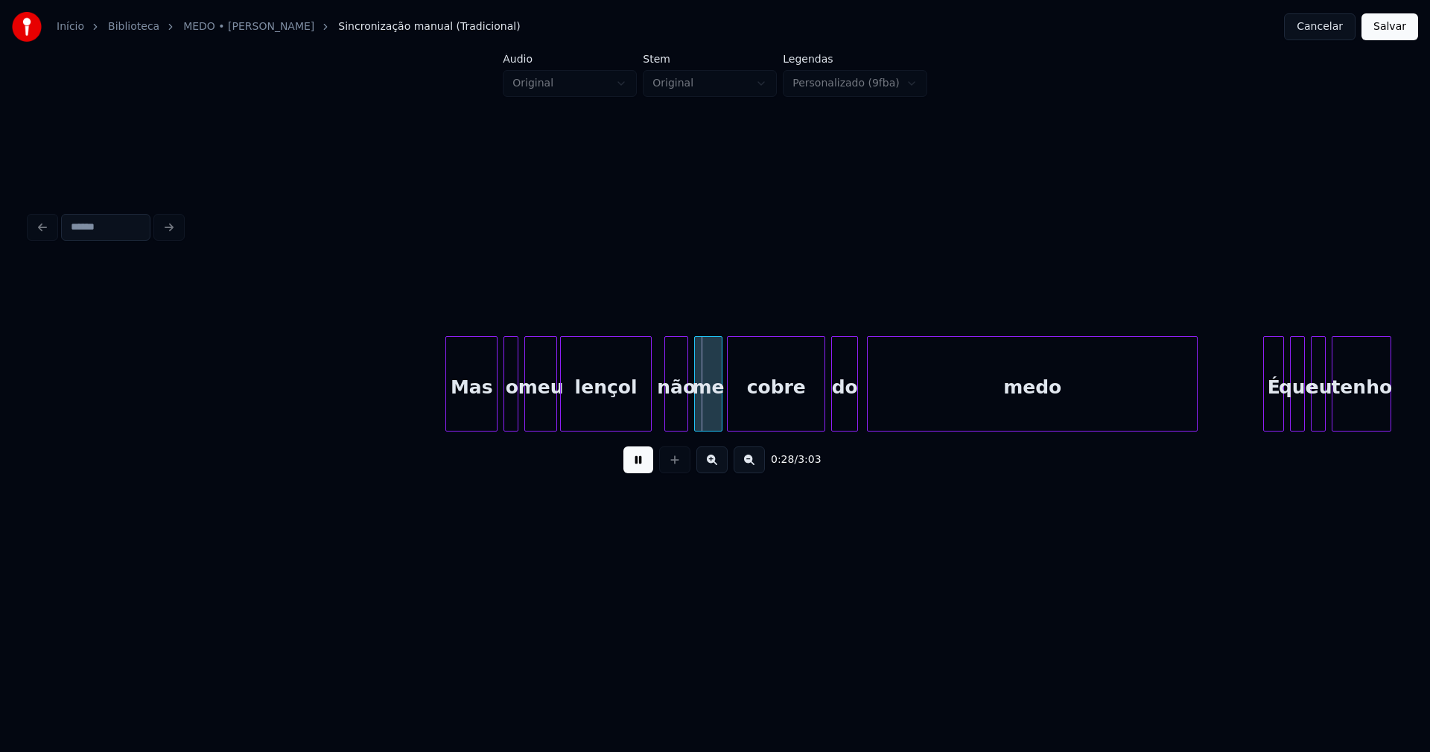
click at [449, 415] on div at bounding box center [448, 384] width 4 height 94
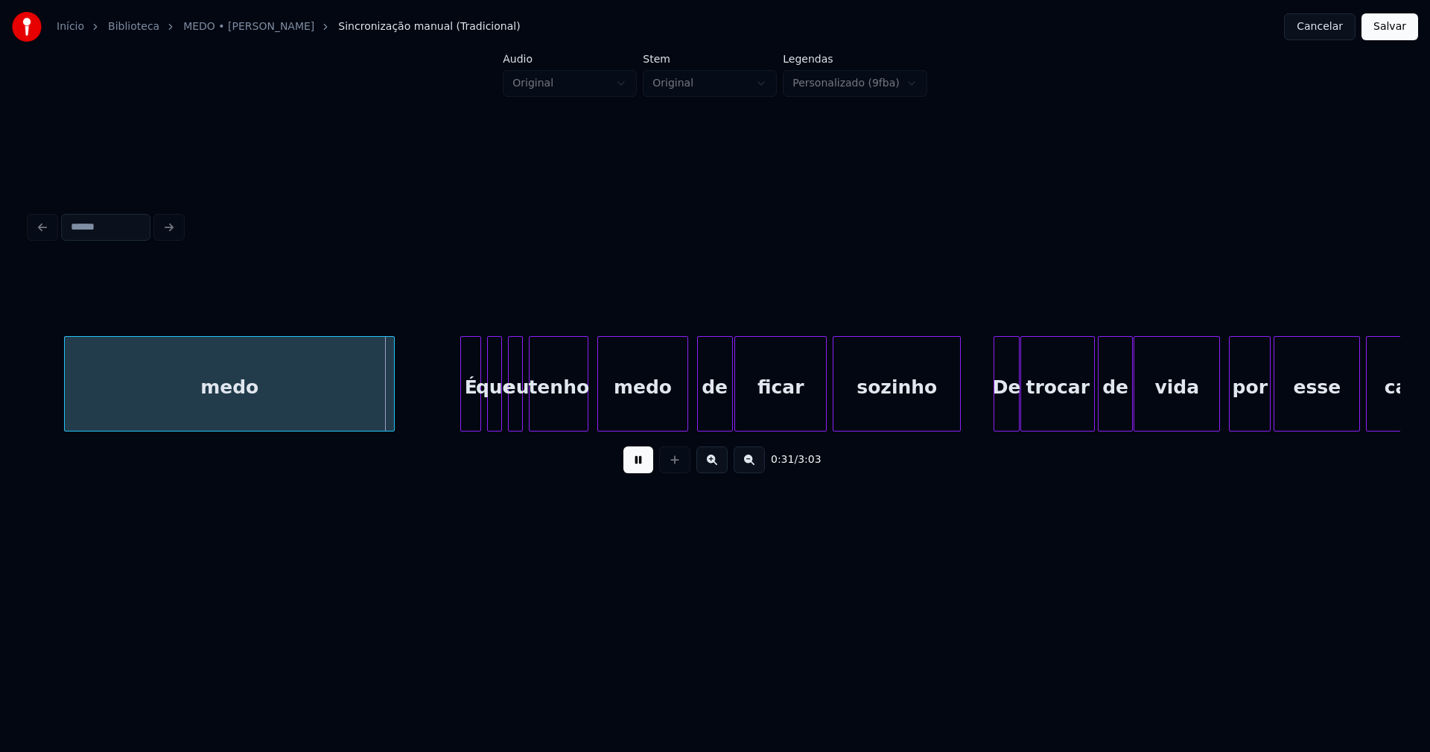
scroll to position [0, 4361]
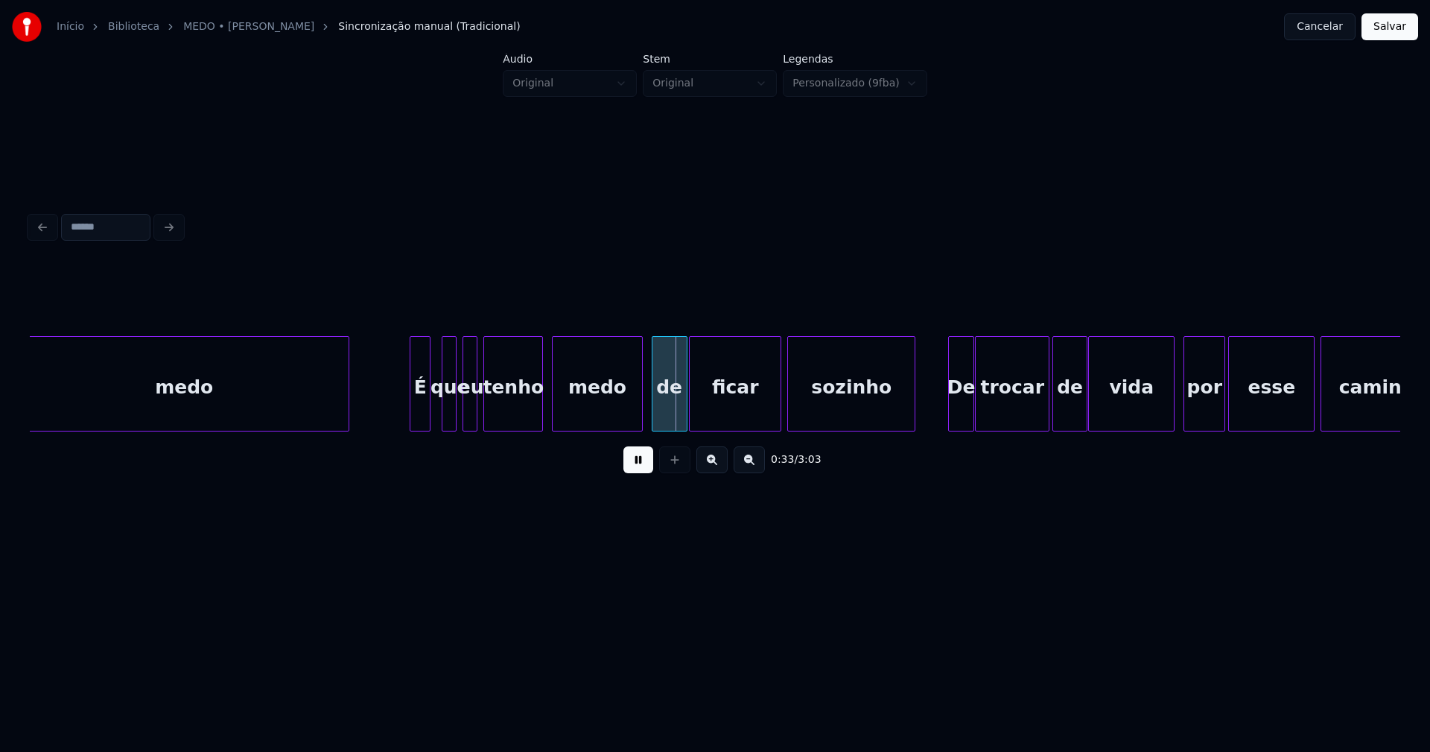
click at [419, 413] on div "É" at bounding box center [419, 387] width 19 height 101
click at [632, 412] on div at bounding box center [631, 384] width 4 height 94
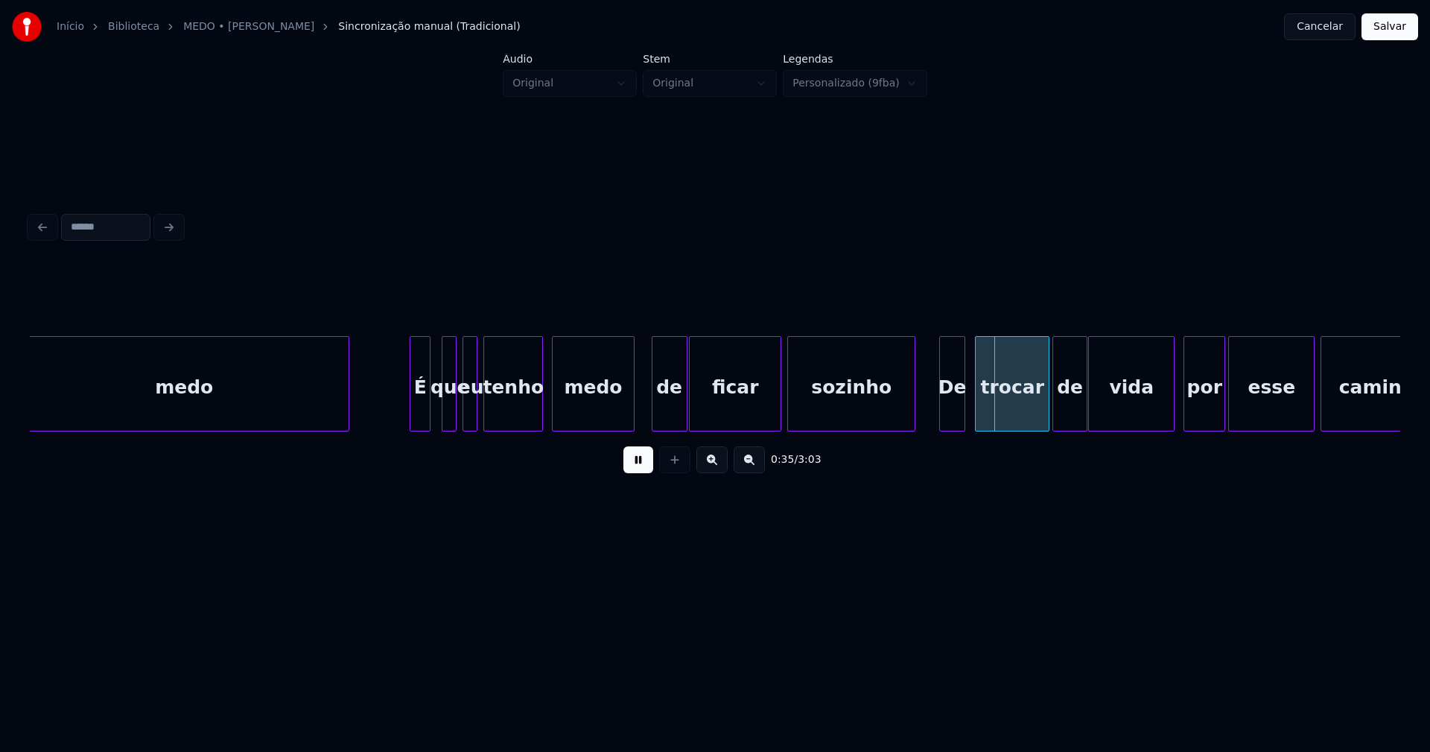
click at [951, 417] on div "De" at bounding box center [952, 387] width 25 height 101
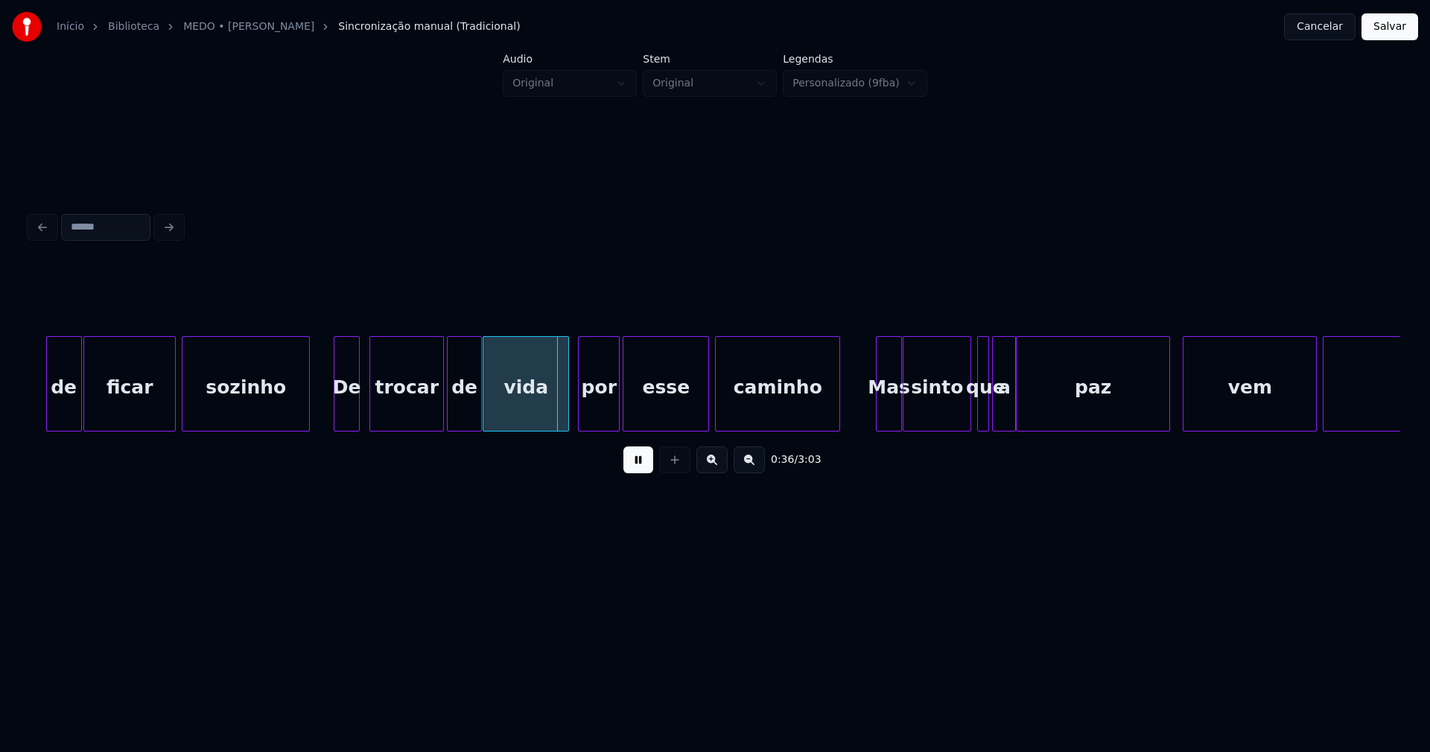
scroll to position [0, 4998]
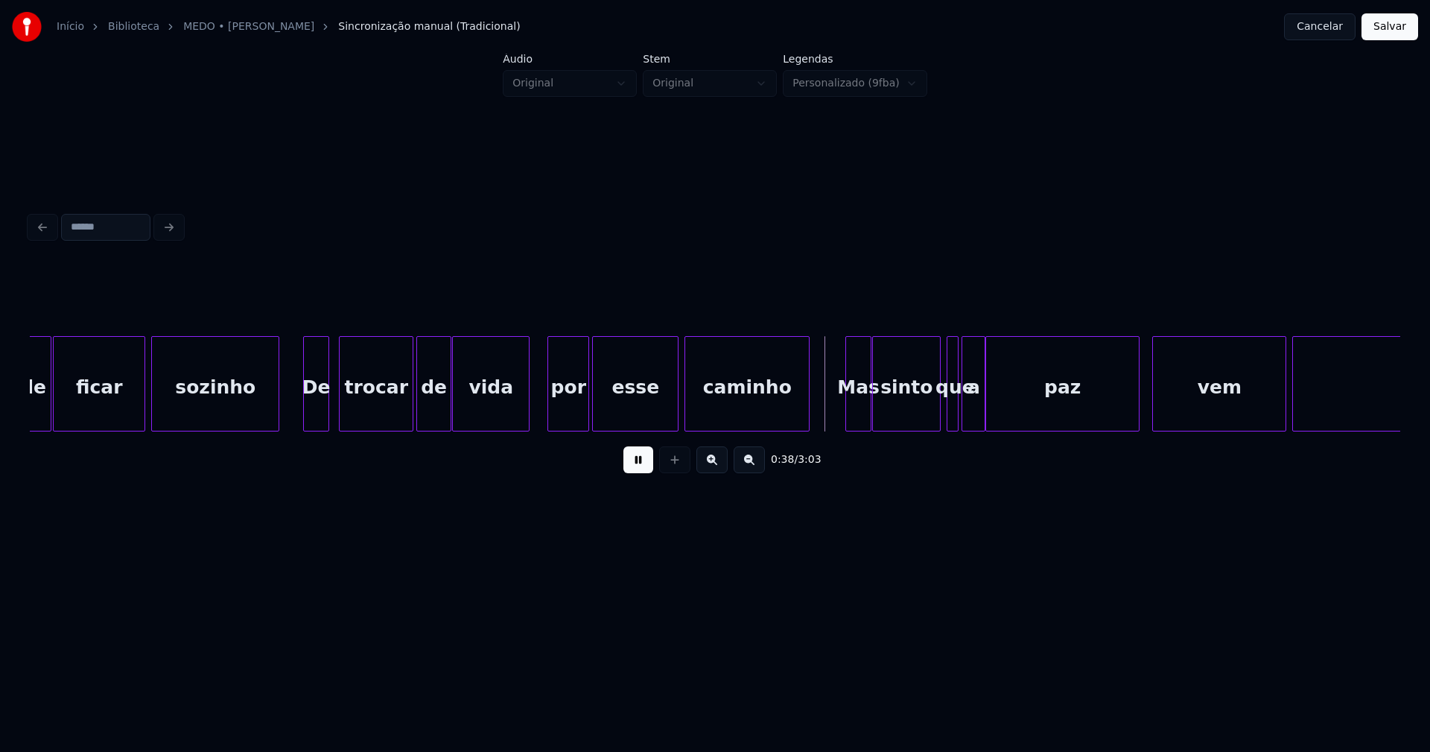
click at [528, 418] on div at bounding box center [526, 384] width 4 height 94
click at [843, 413] on div at bounding box center [842, 384] width 4 height 94
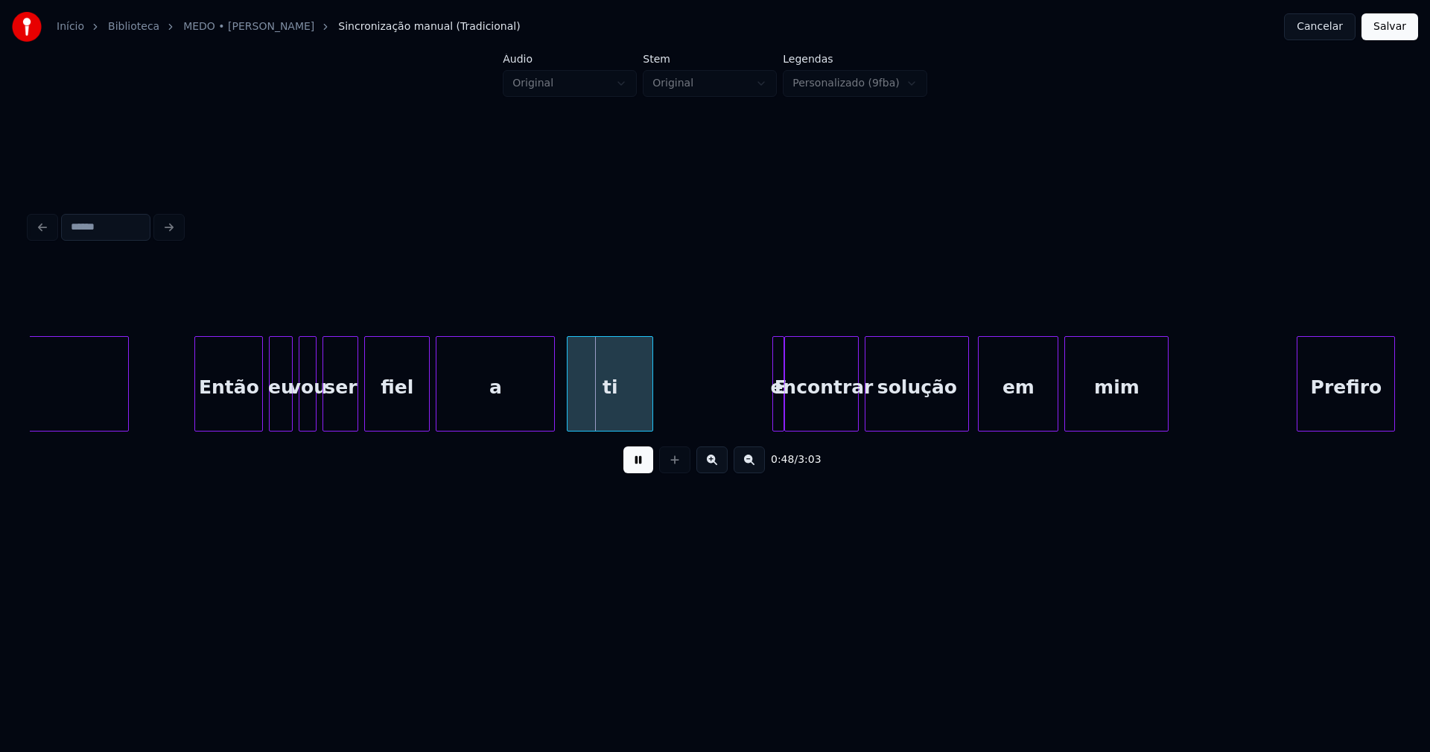
scroll to position [0, 6557]
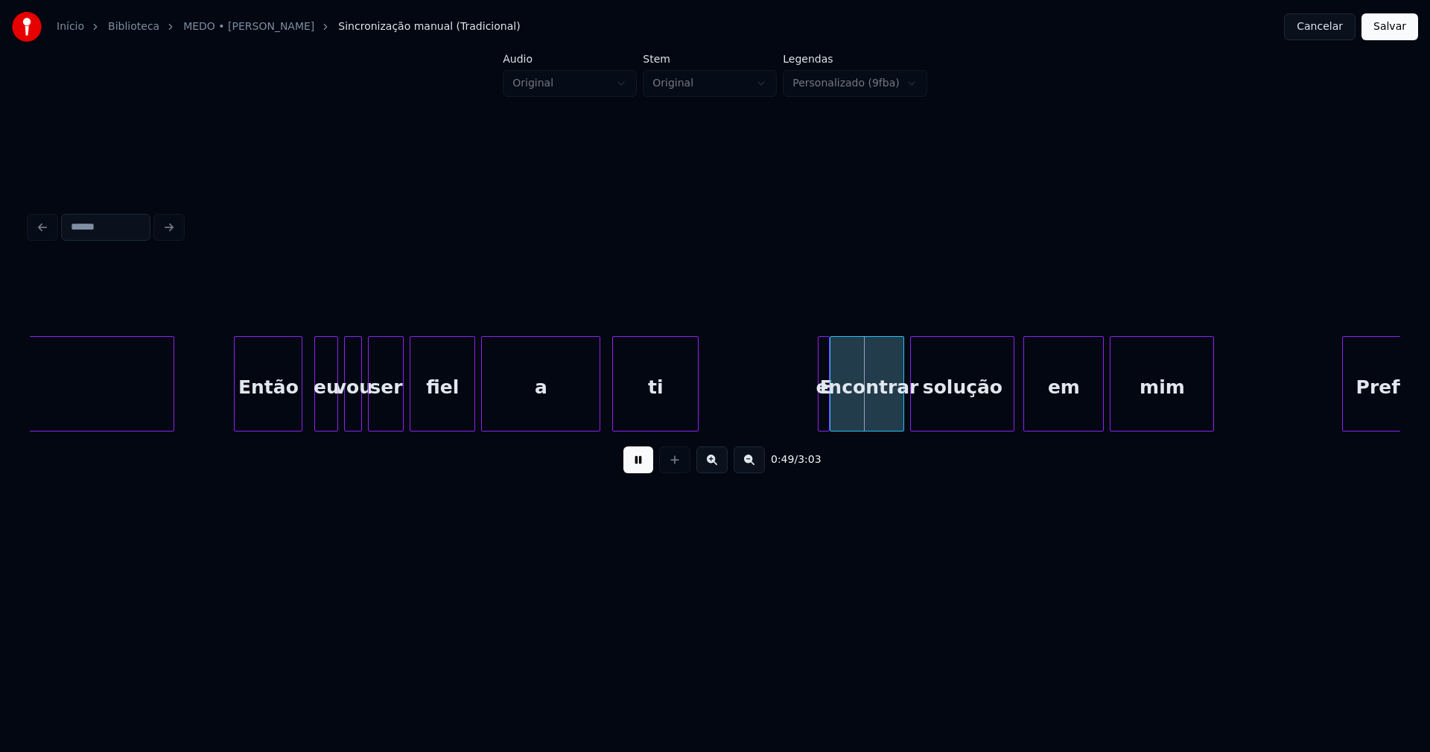
click at [268, 411] on div "Então" at bounding box center [268, 387] width 67 height 101
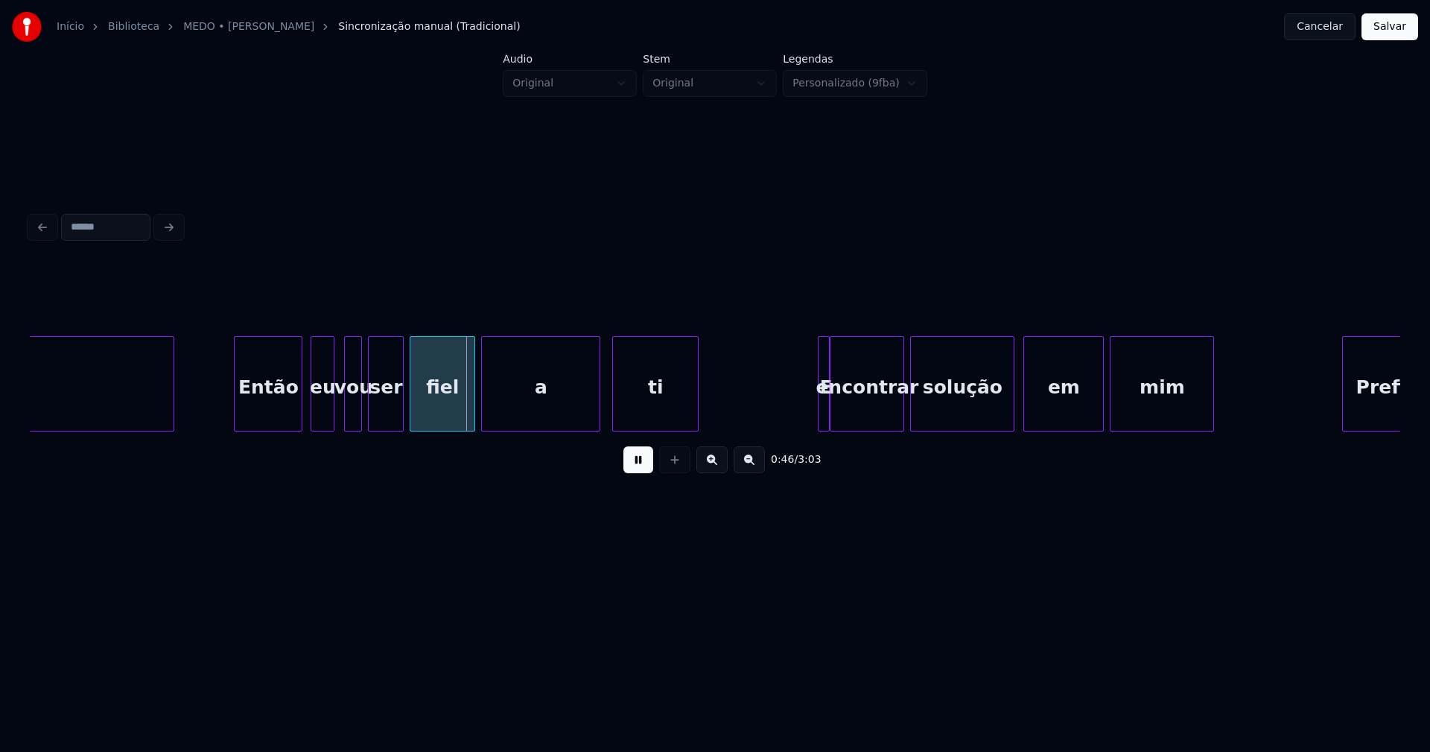
click at [324, 412] on div "eu" at bounding box center [322, 387] width 22 height 101
click at [464, 410] on div at bounding box center [462, 384] width 4 height 94
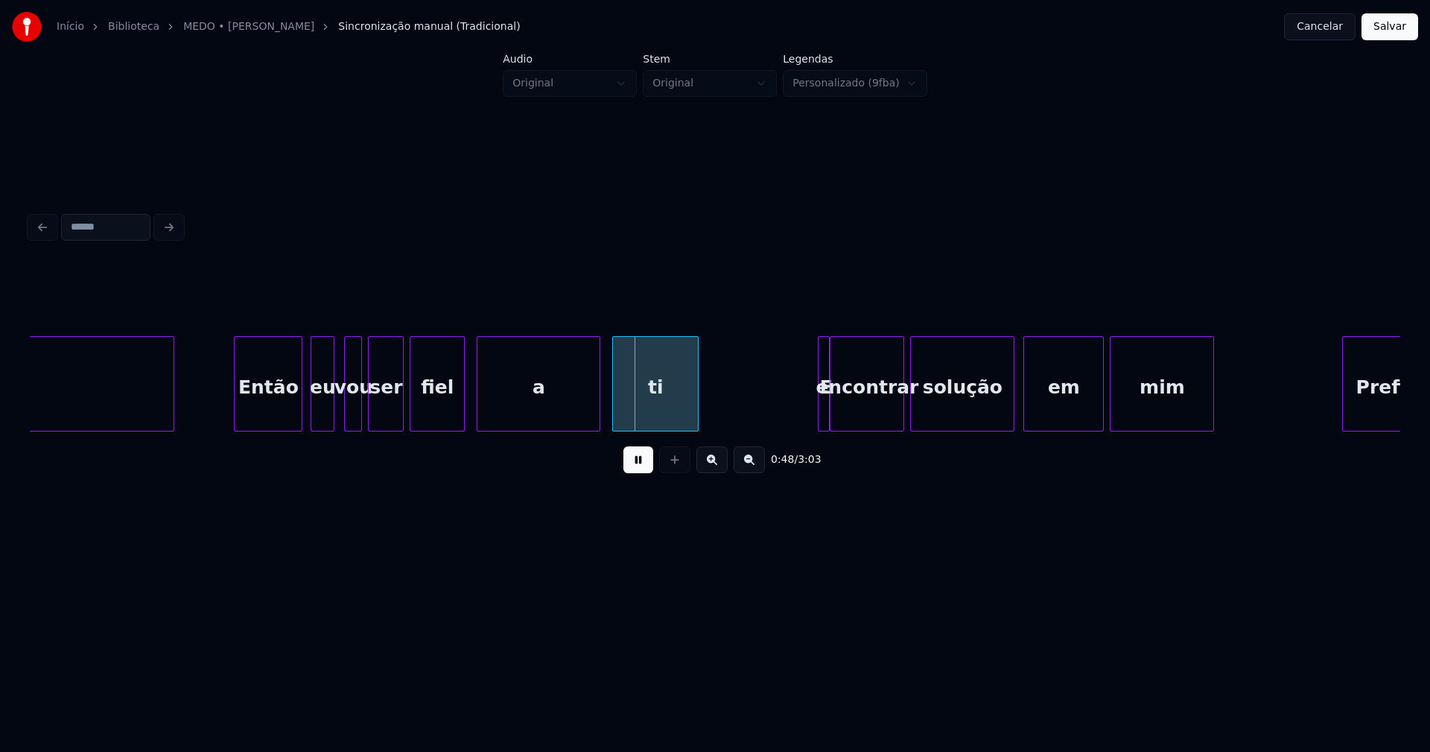
click at [480, 410] on div at bounding box center [479, 384] width 4 height 94
click at [802, 421] on div at bounding box center [804, 384] width 4 height 94
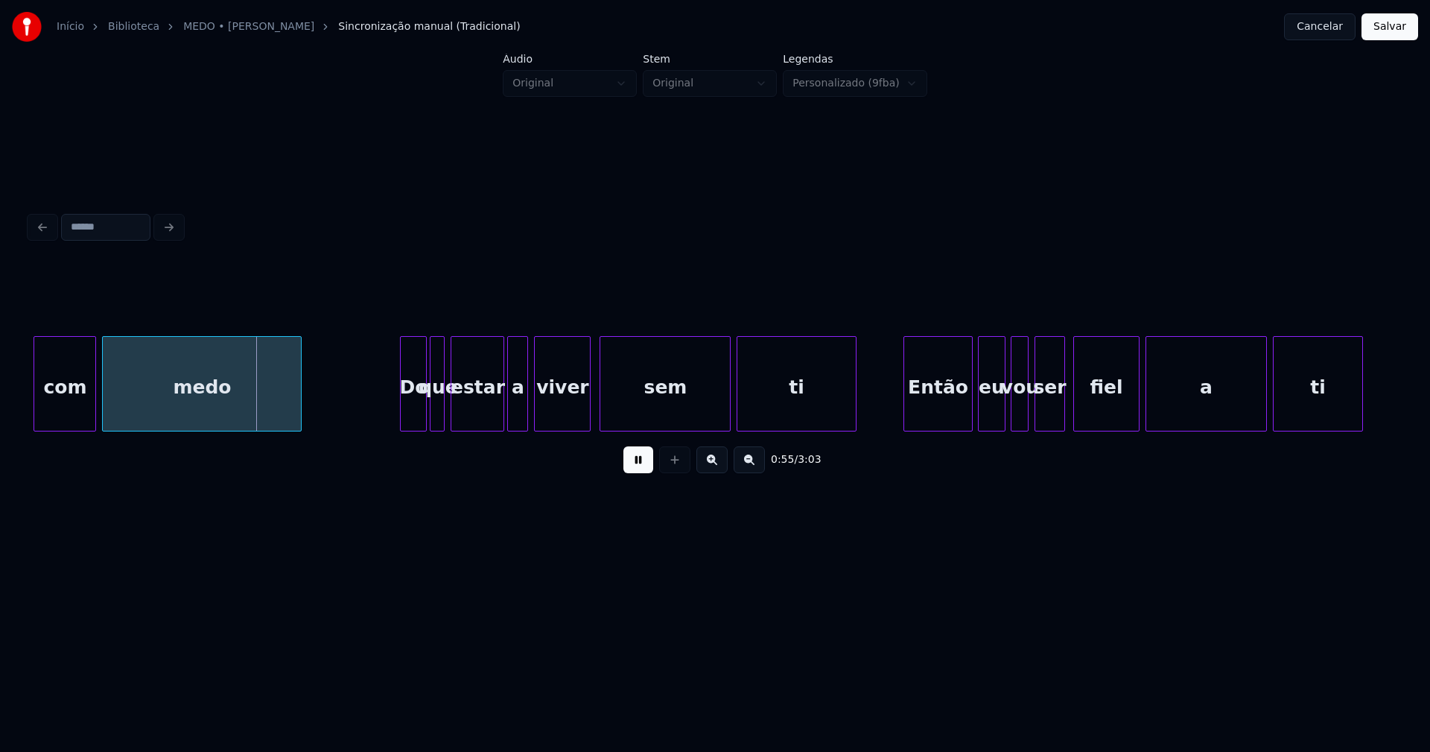
scroll to position [0, 8056]
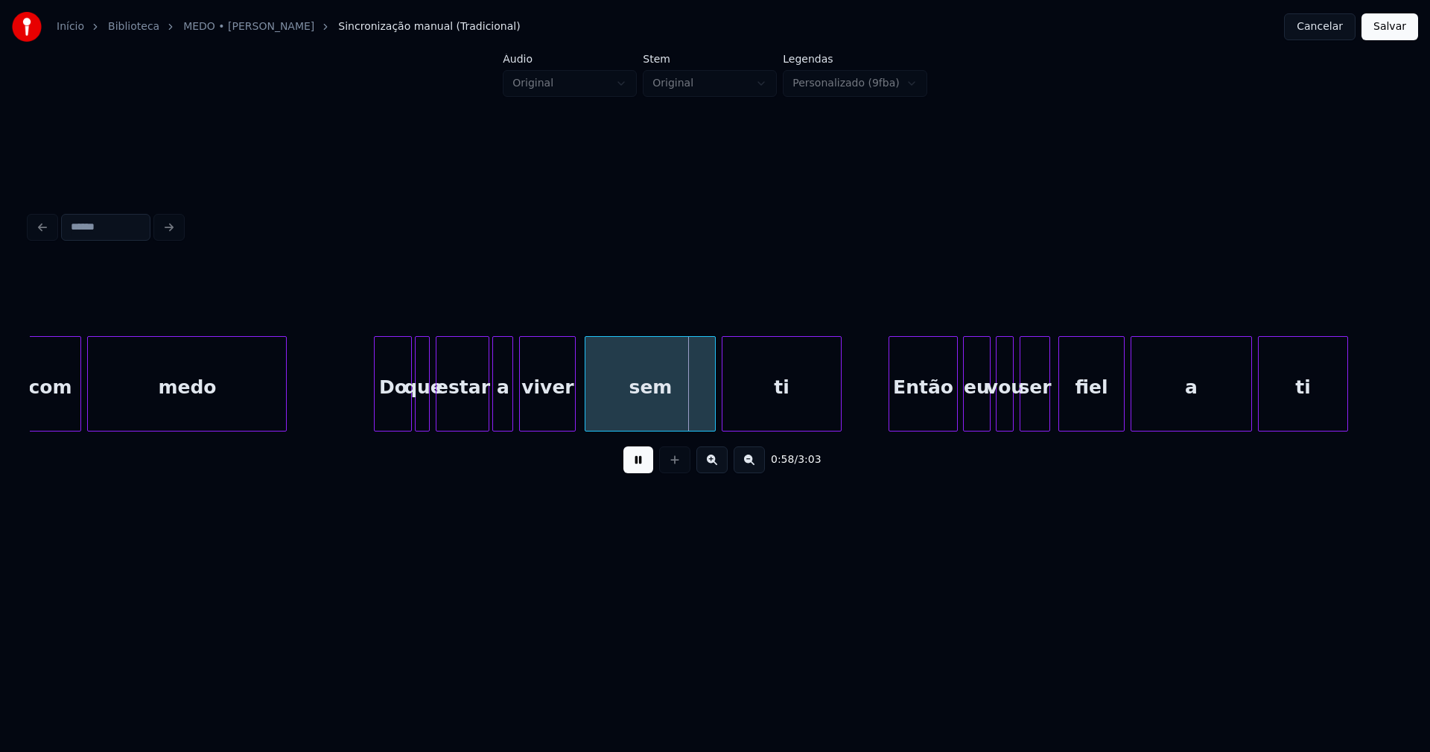
click at [377, 418] on div at bounding box center [377, 384] width 4 height 94
click at [571, 406] on div at bounding box center [570, 384] width 4 height 94
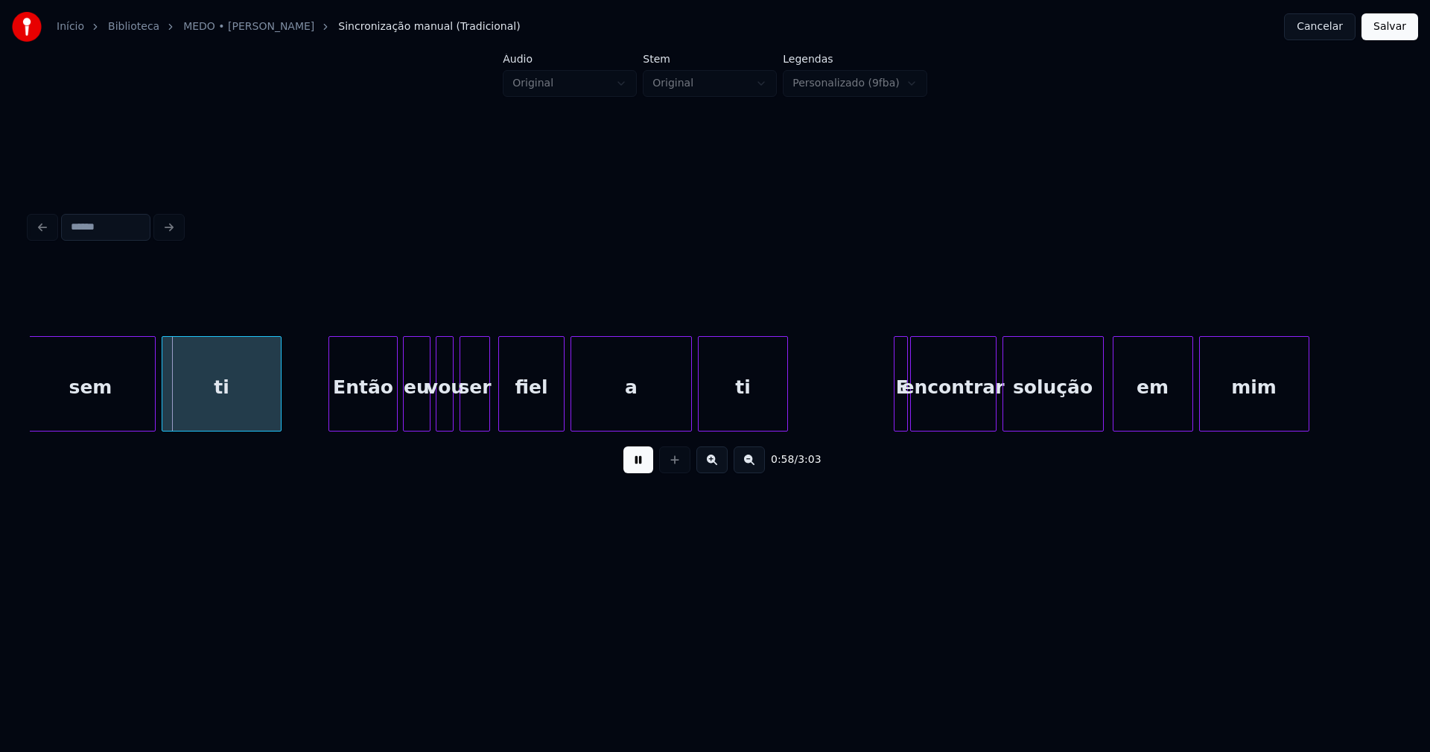
scroll to position [0, 8662]
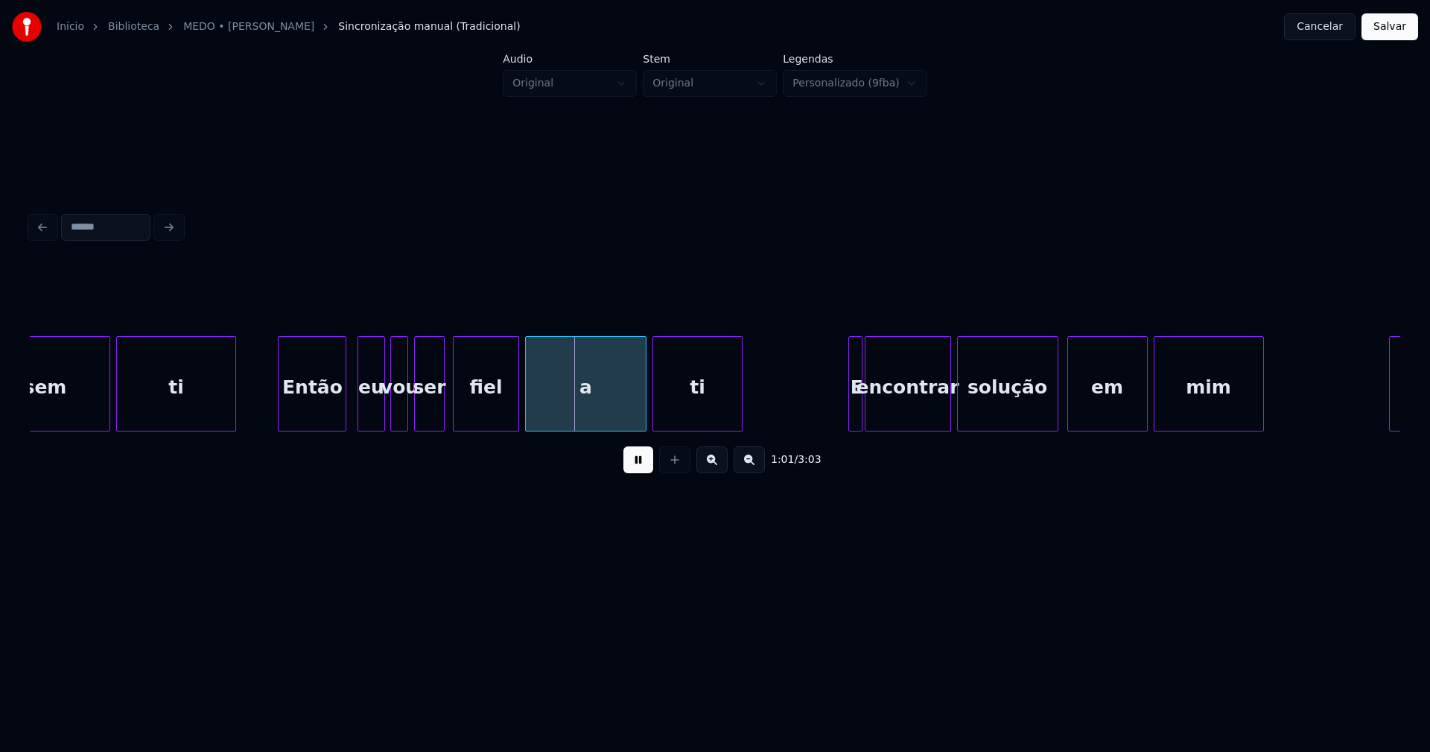
click at [316, 426] on div "sem ti Então eu vou ser fiel a ti E encontrar solução em mim Prefiro" at bounding box center [715, 383] width 1371 height 95
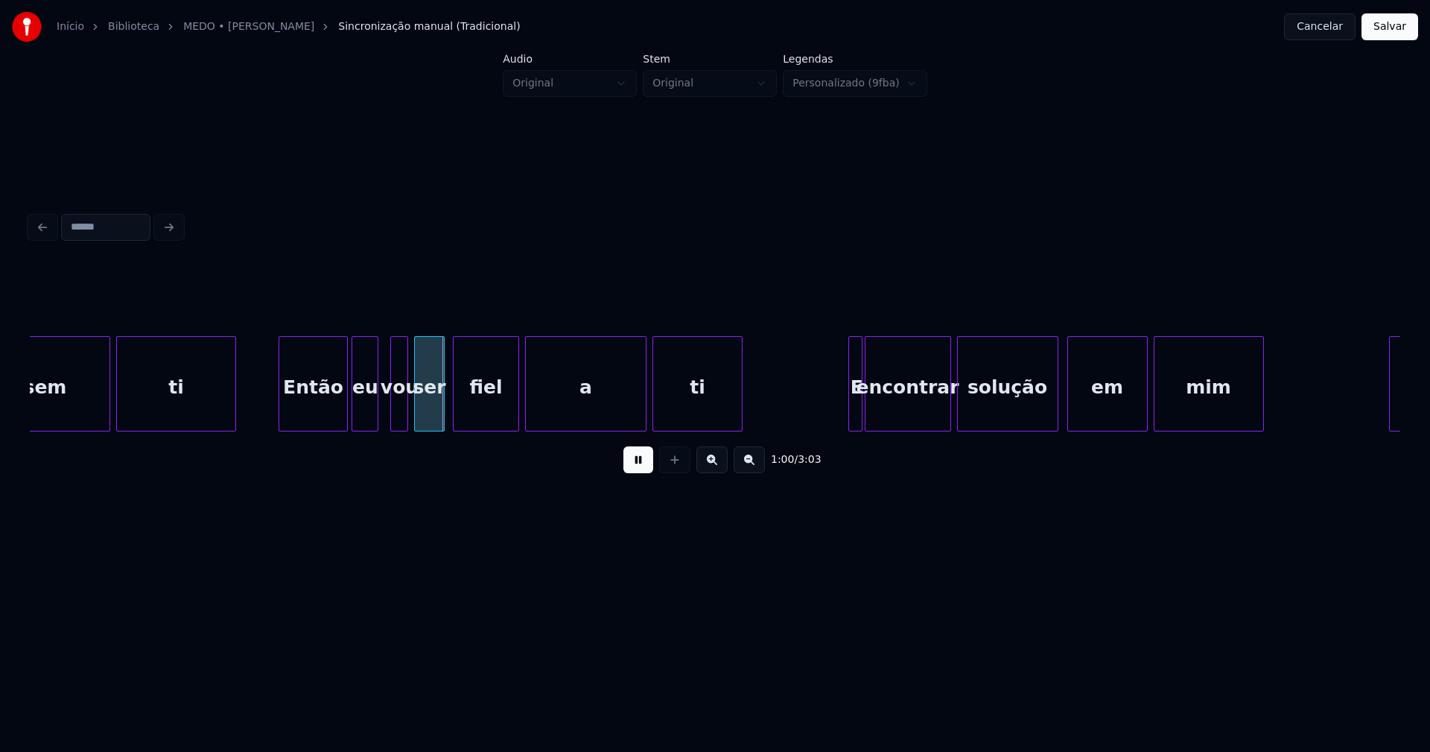
click at [366, 415] on div "eu" at bounding box center [364, 387] width 25 height 101
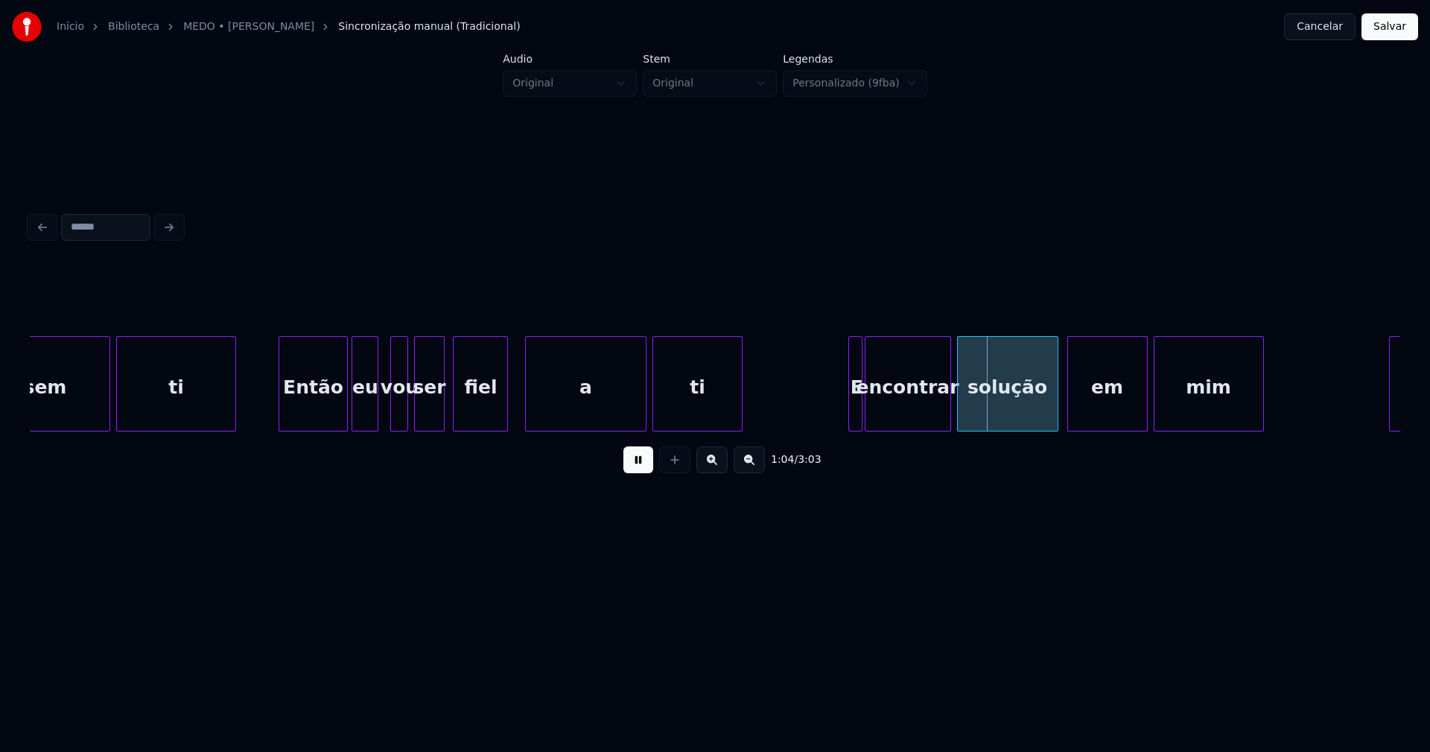
click at [506, 411] on div at bounding box center [505, 384] width 4 height 94
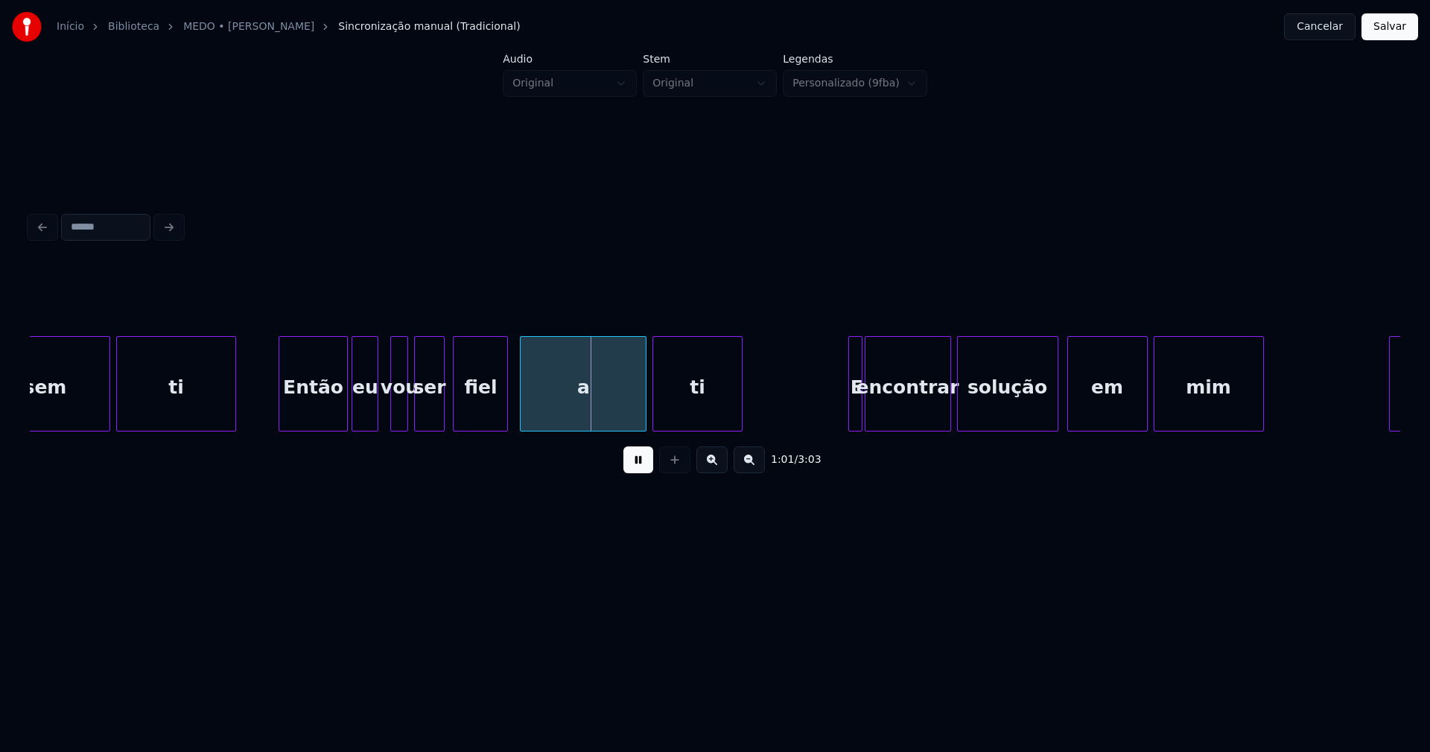
click at [523, 406] on div at bounding box center [523, 384] width 4 height 94
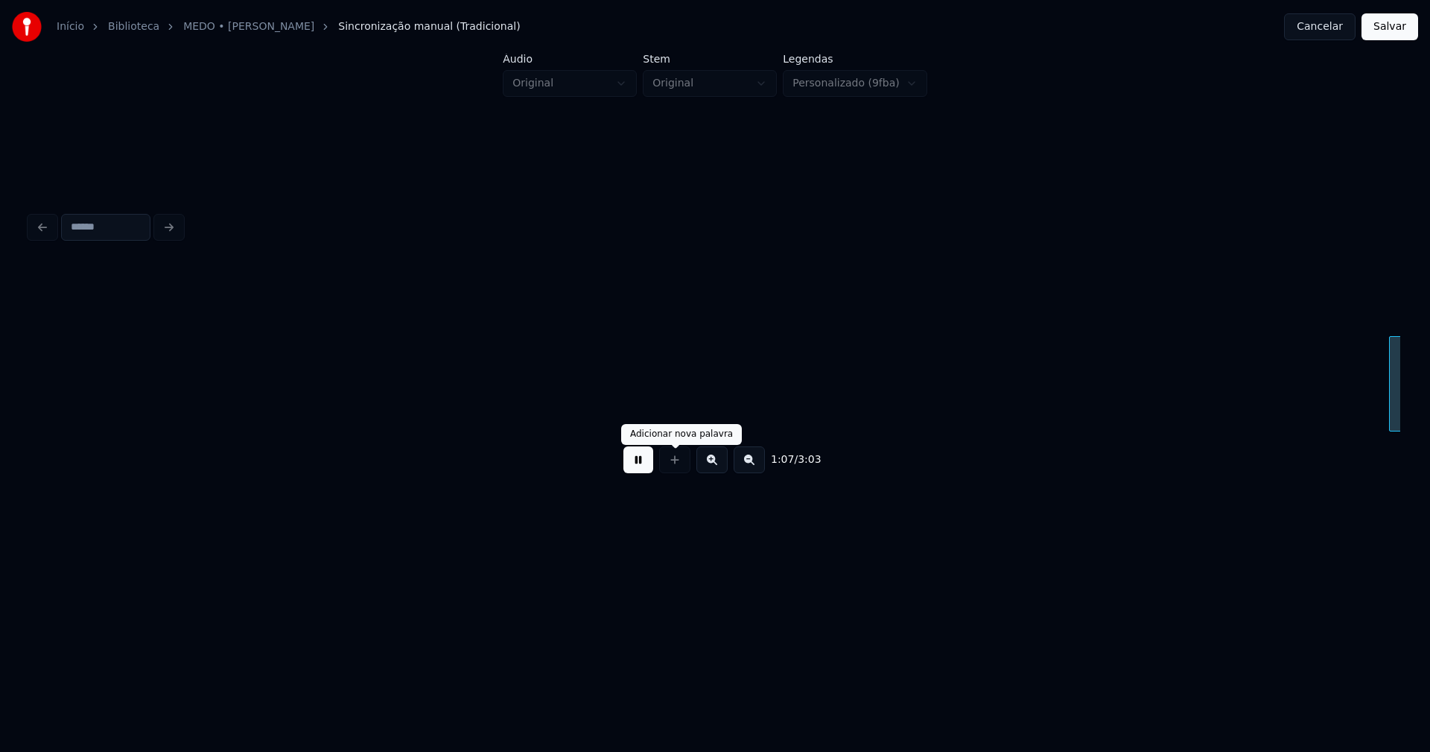
scroll to position [0, 10033]
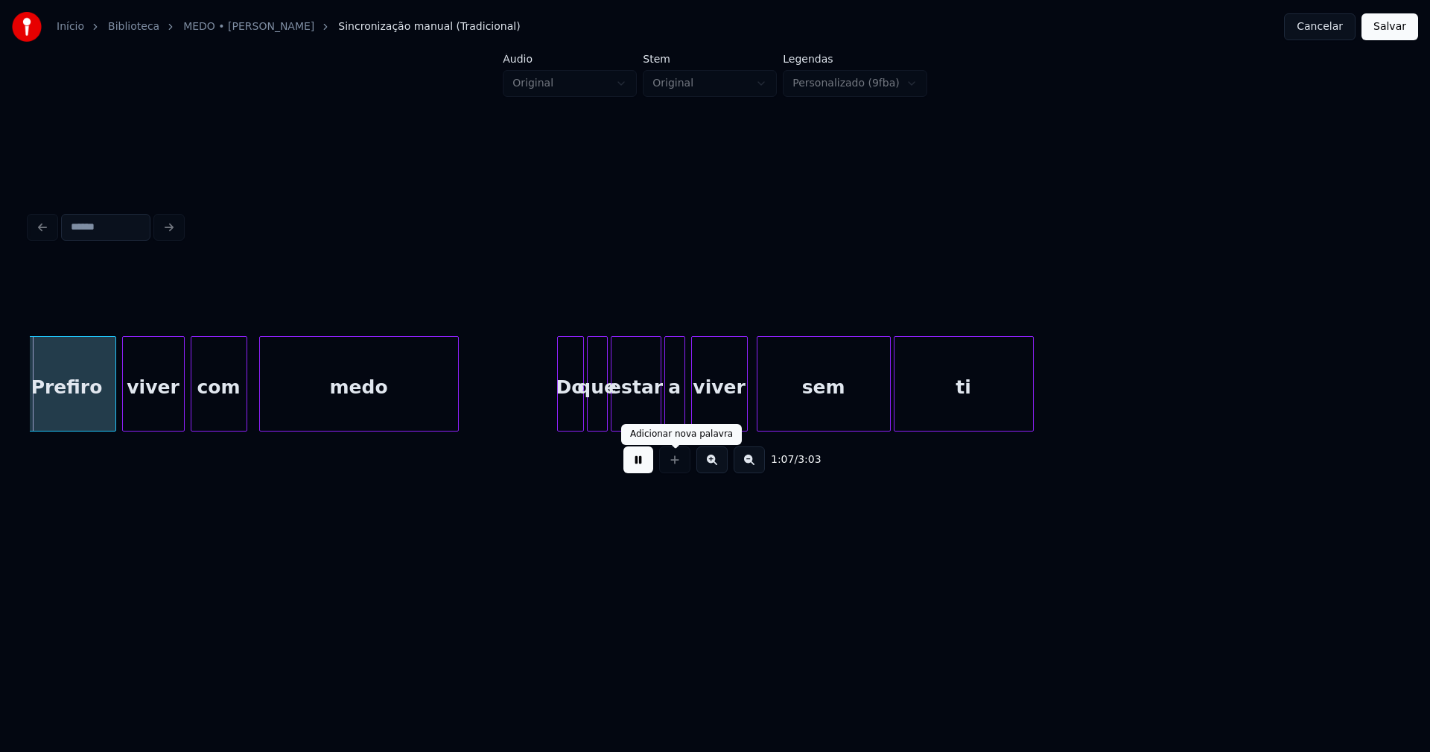
drag, startPoint x: 638, startPoint y: 466, endPoint x: 656, endPoint y: 459, distance: 20.1
click at [639, 466] on button at bounding box center [638, 459] width 30 height 27
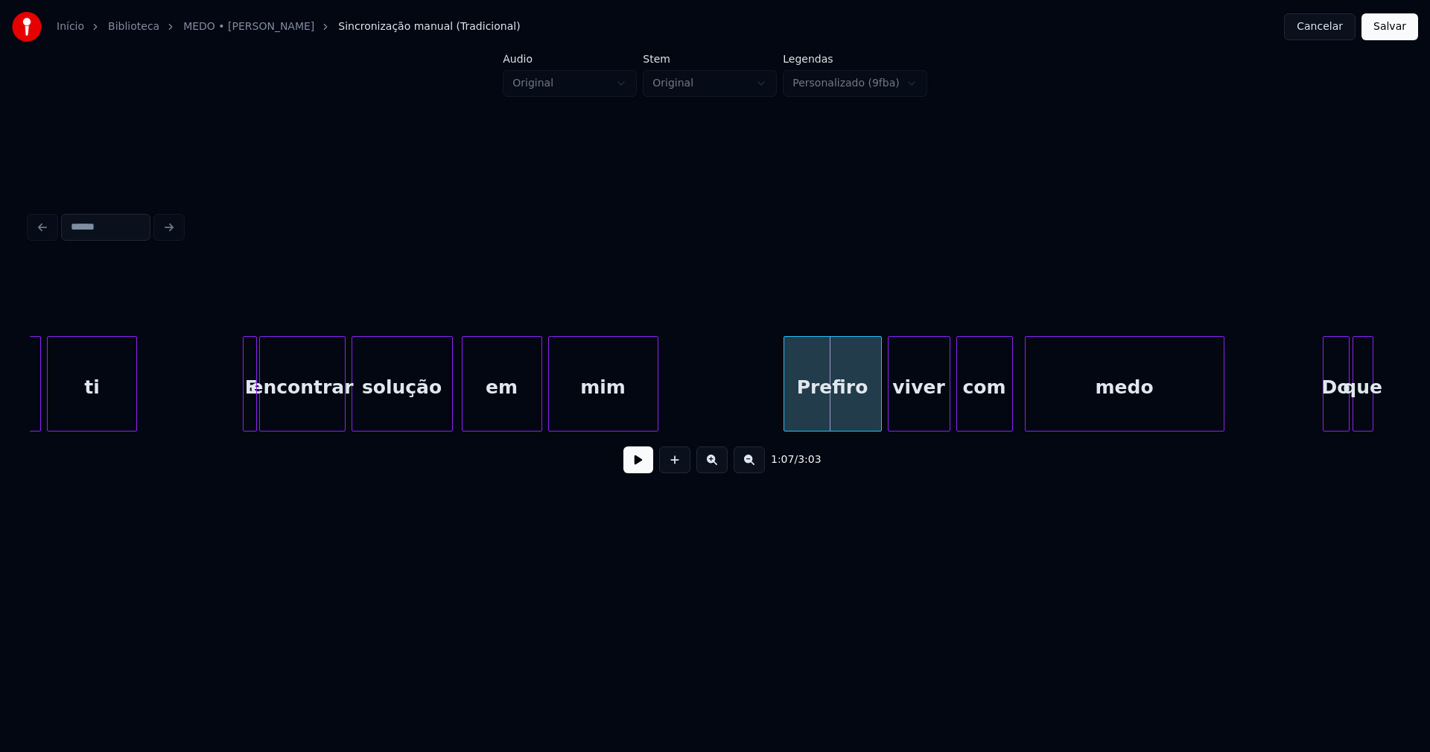
scroll to position [0, 9238]
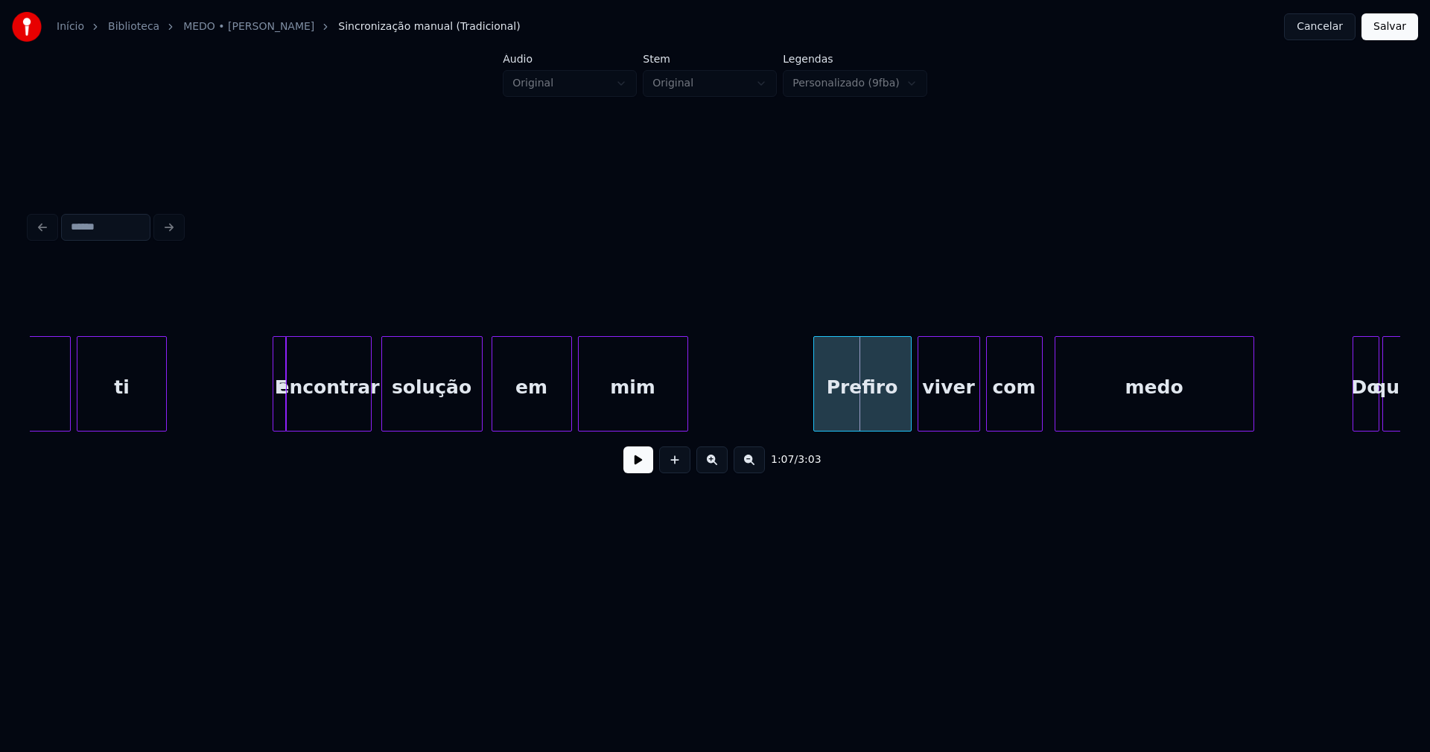
click at [292, 414] on div "encontrar" at bounding box center [328, 387] width 85 height 101
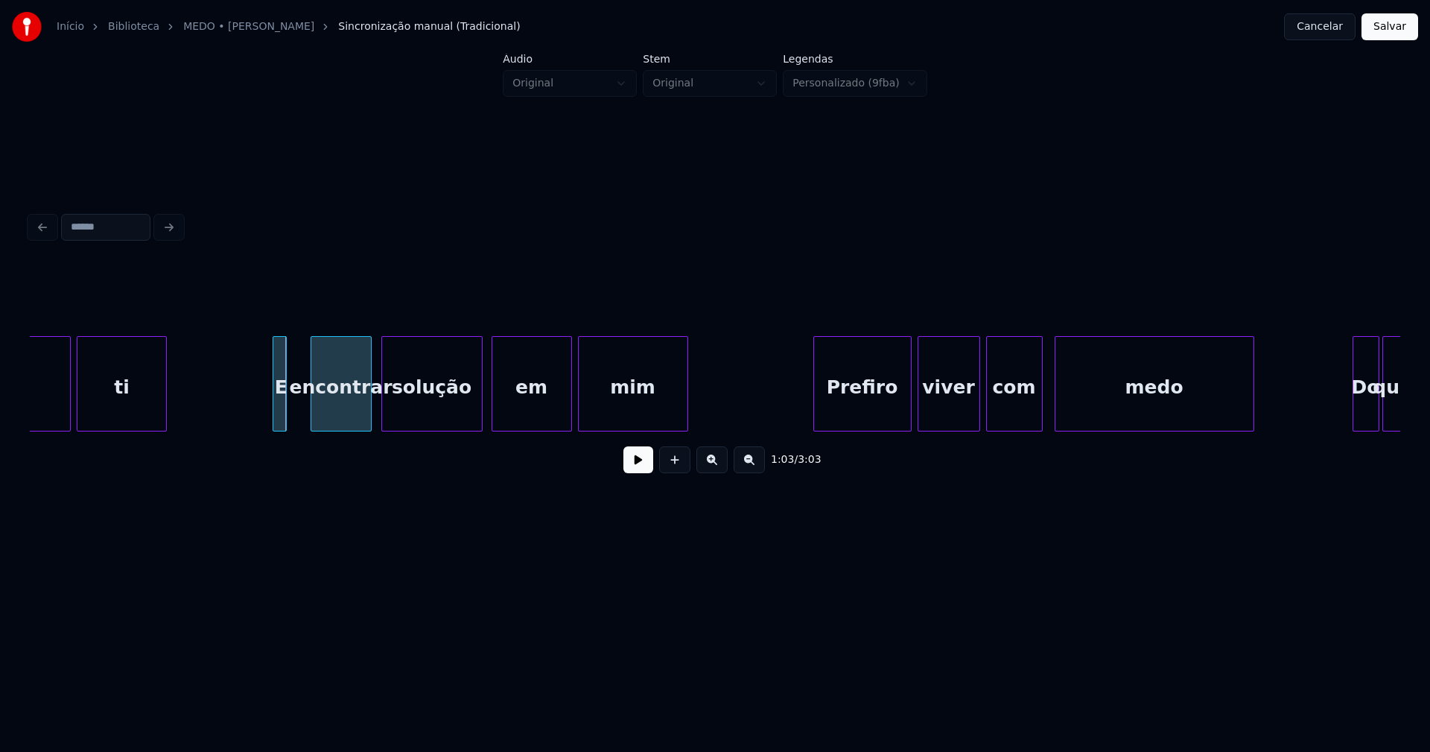
click at [315, 402] on div at bounding box center [313, 384] width 4 height 94
click at [293, 404] on div at bounding box center [292, 384] width 4 height 94
click at [299, 413] on div at bounding box center [301, 384] width 4 height 94
click at [632, 462] on button at bounding box center [638, 459] width 30 height 27
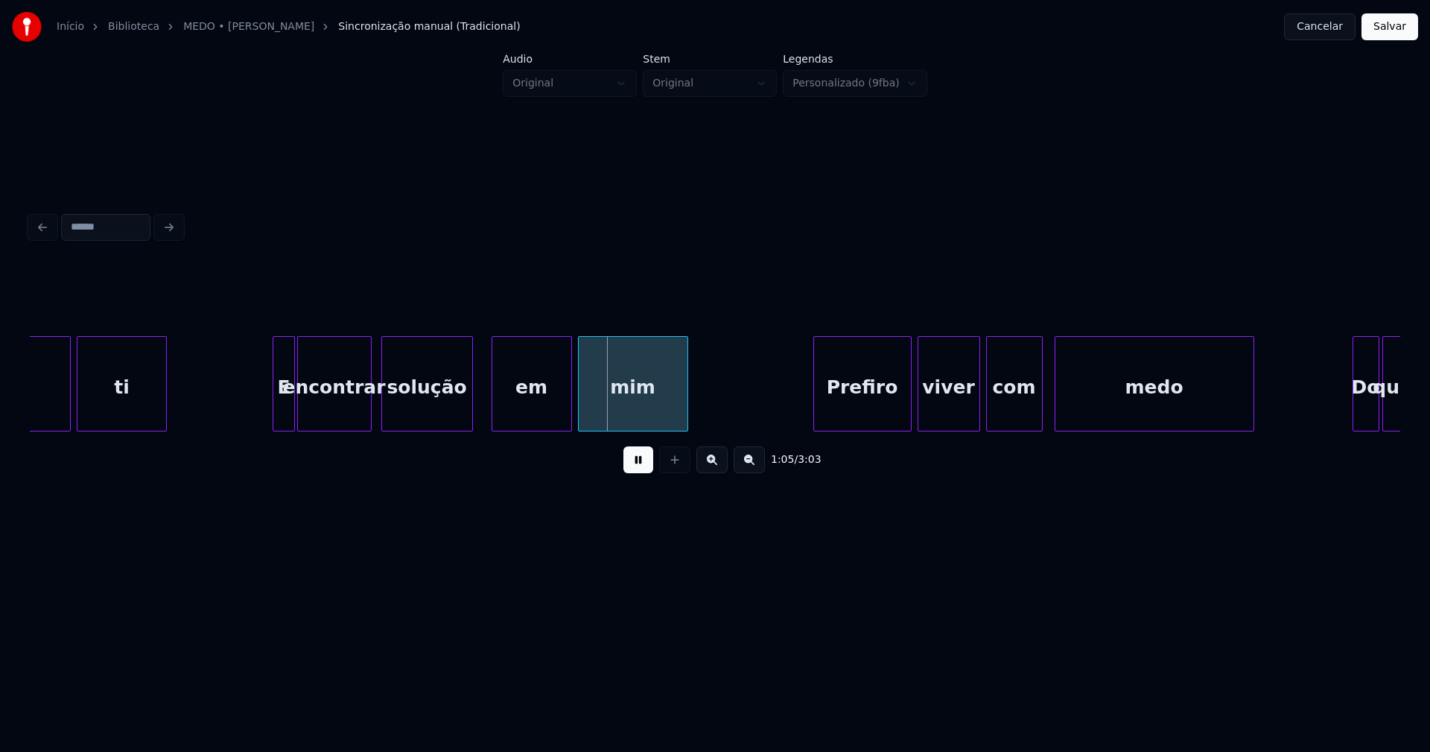
click at [471, 412] on div at bounding box center [470, 384] width 4 height 94
click at [484, 412] on div at bounding box center [485, 384] width 4 height 94
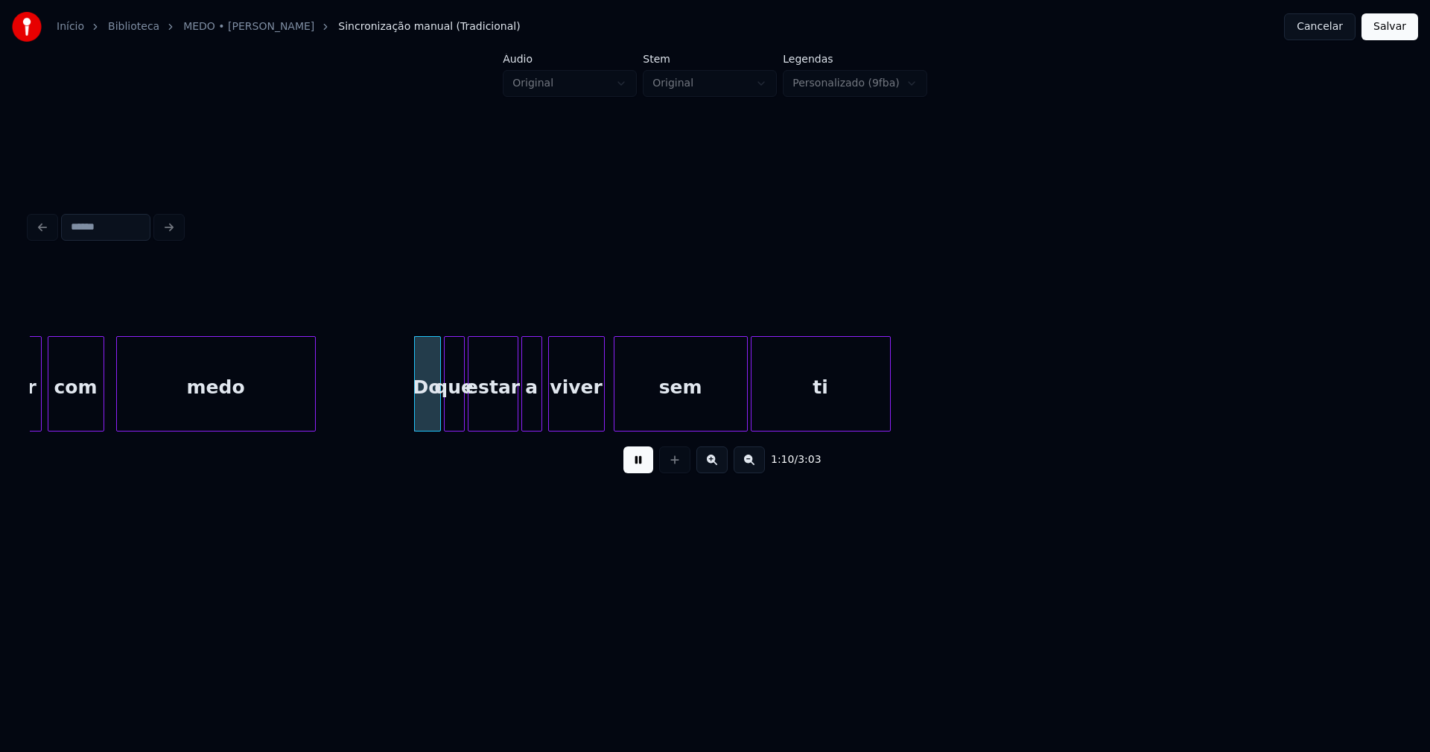
scroll to position [0, 10237]
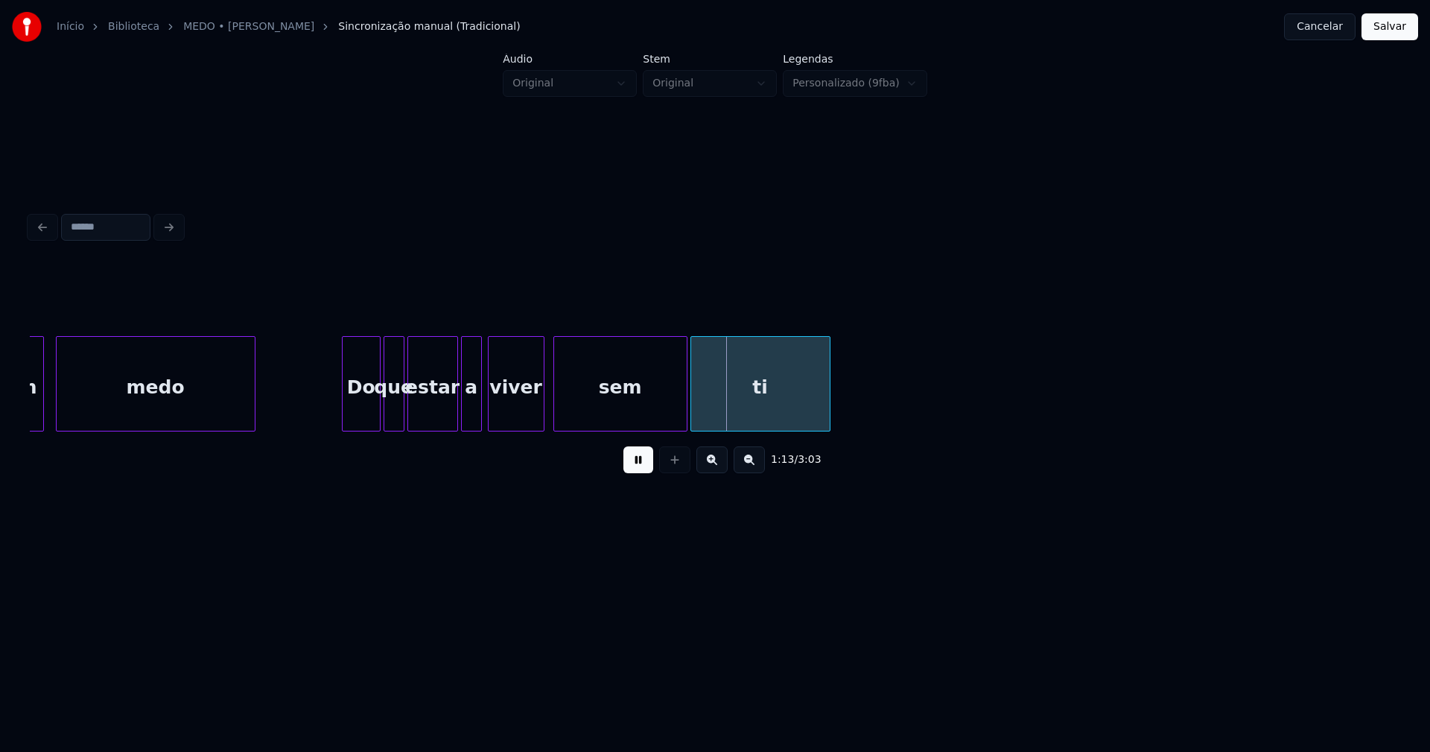
click at [346, 413] on div at bounding box center [345, 384] width 4 height 94
click at [538, 412] on div at bounding box center [538, 384] width 4 height 94
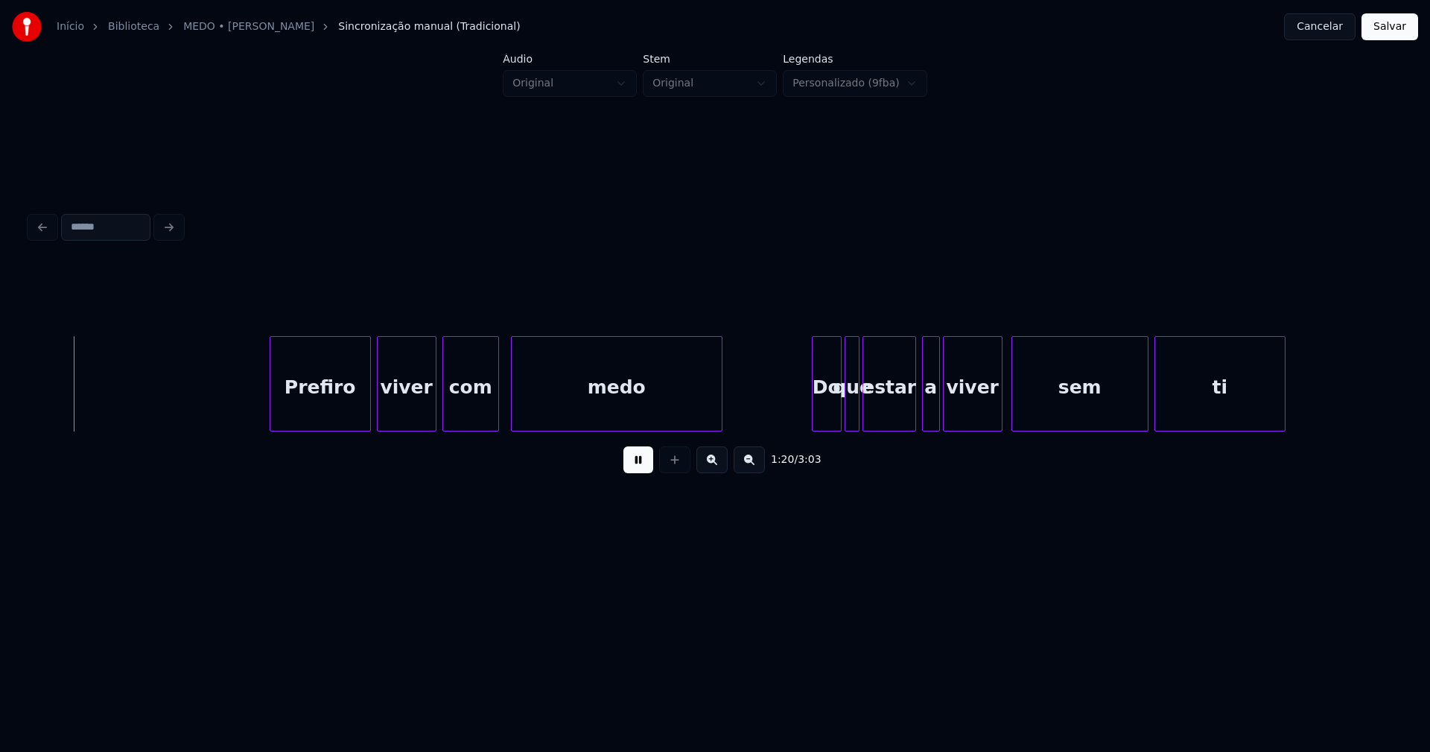
scroll to position [0, 11978]
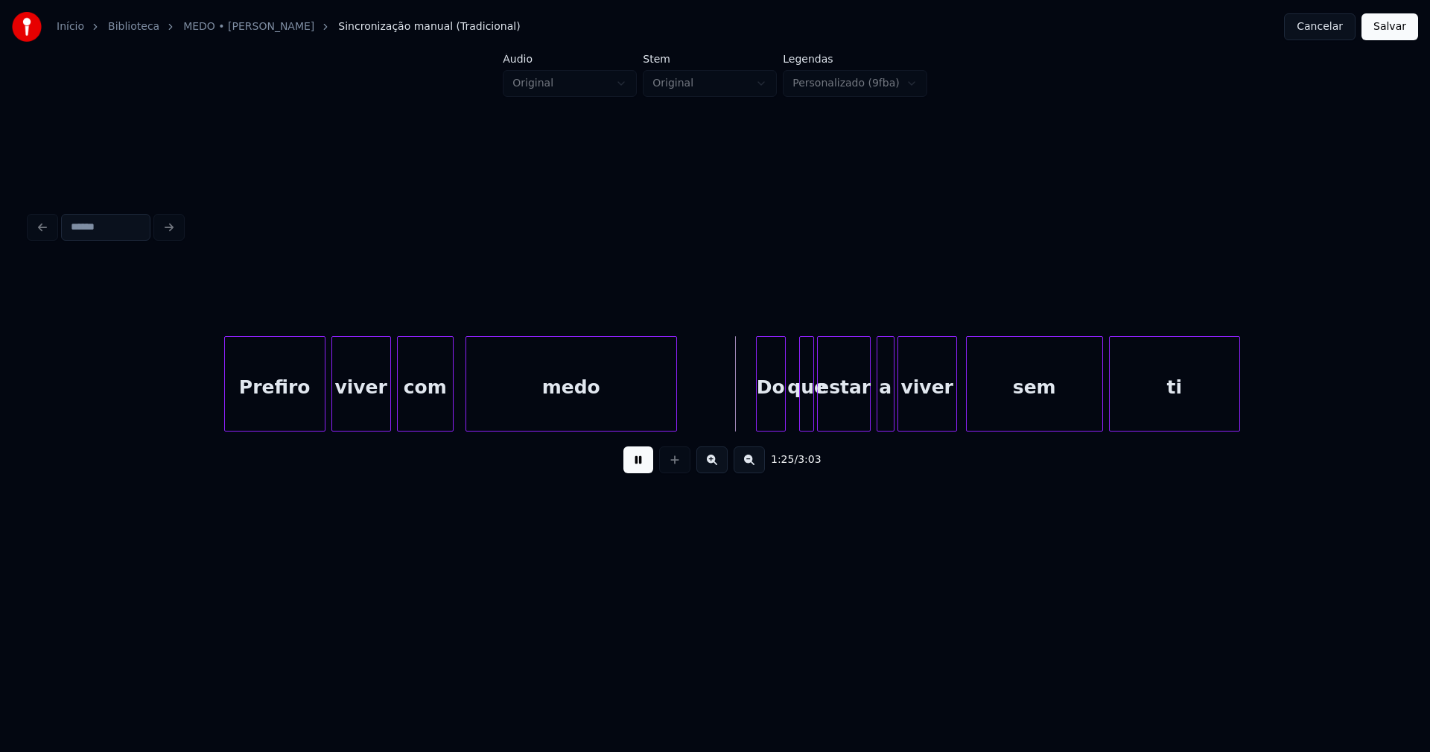
click at [775, 421] on div "Do" at bounding box center [771, 387] width 28 height 101
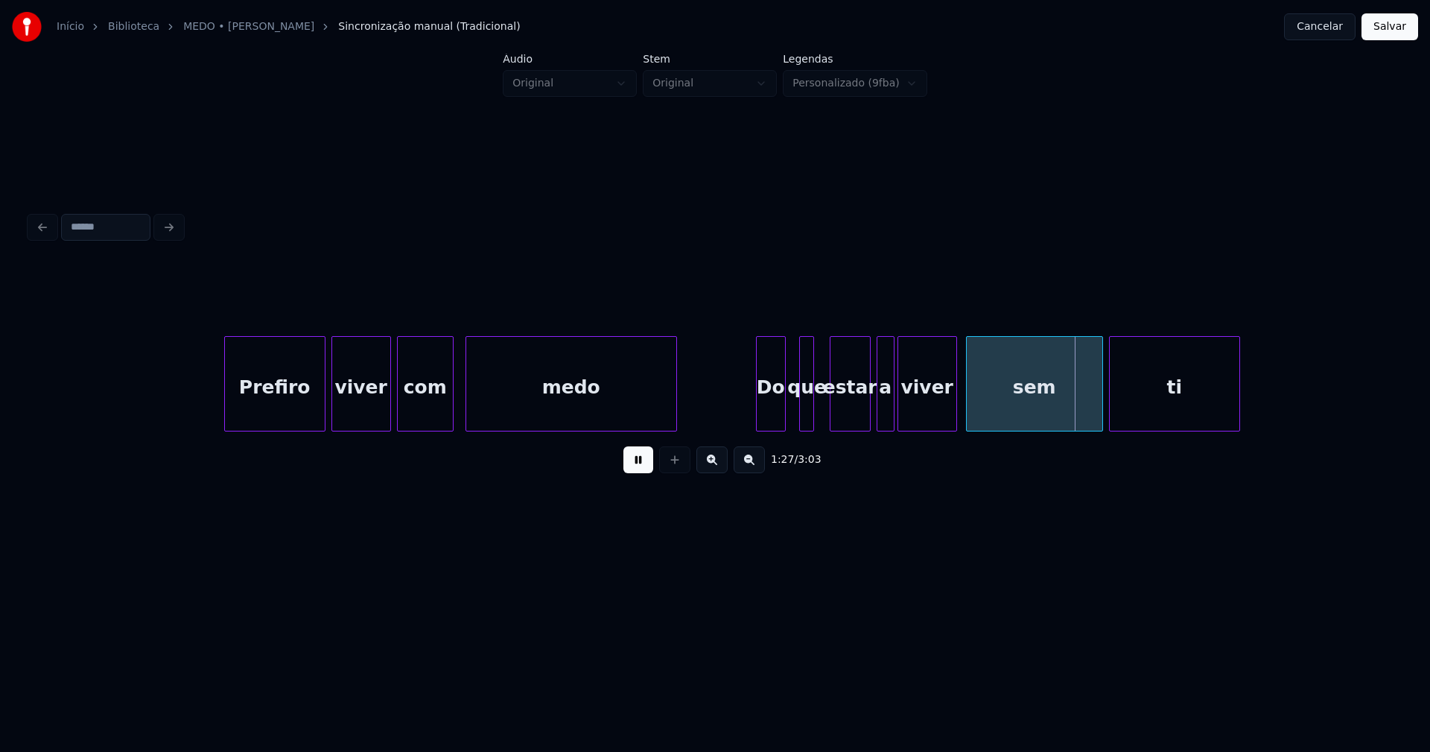
click at [834, 409] on div at bounding box center [833, 384] width 4 height 94
click at [822, 406] on div at bounding box center [822, 384] width 4 height 94
click at [881, 416] on div "a" at bounding box center [881, 387] width 16 height 101
click at [950, 410] on div at bounding box center [949, 384] width 4 height 94
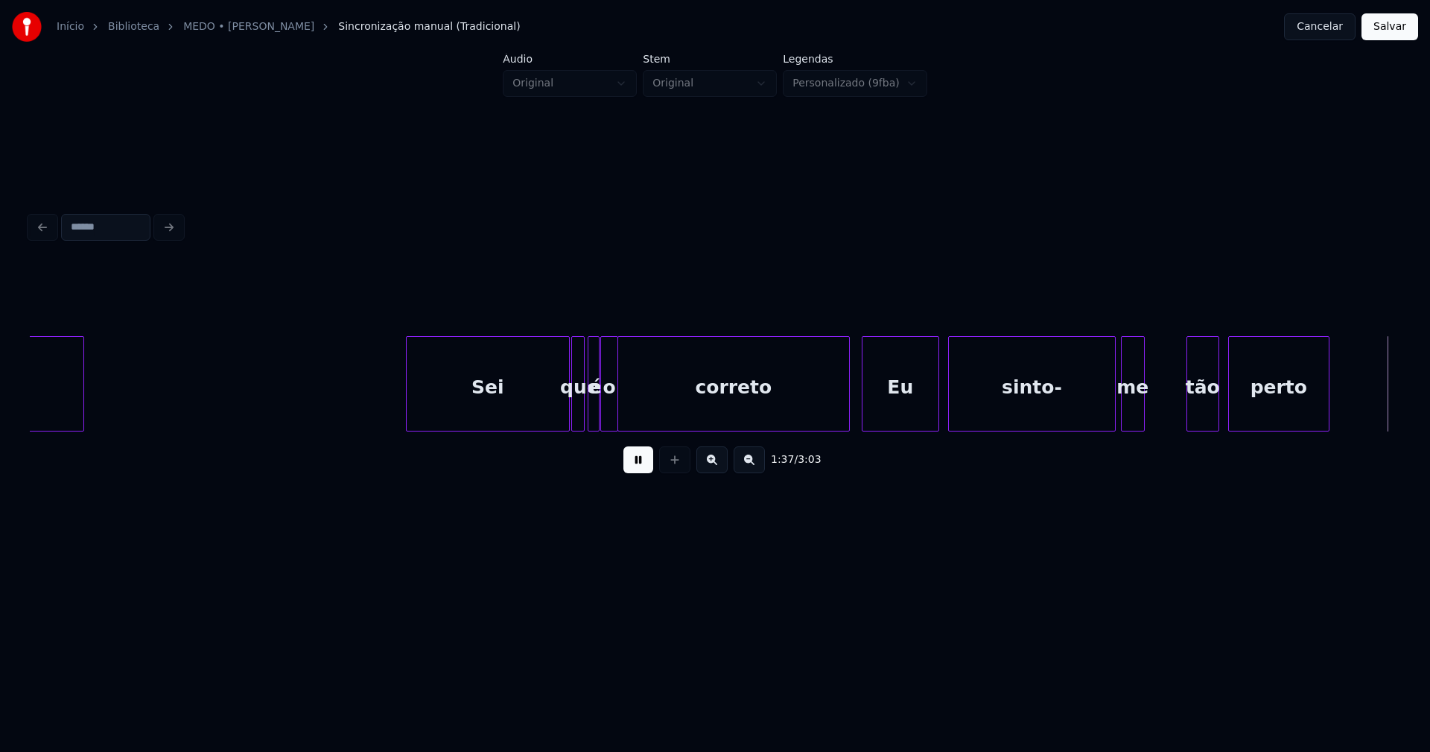
scroll to position [0, 14505]
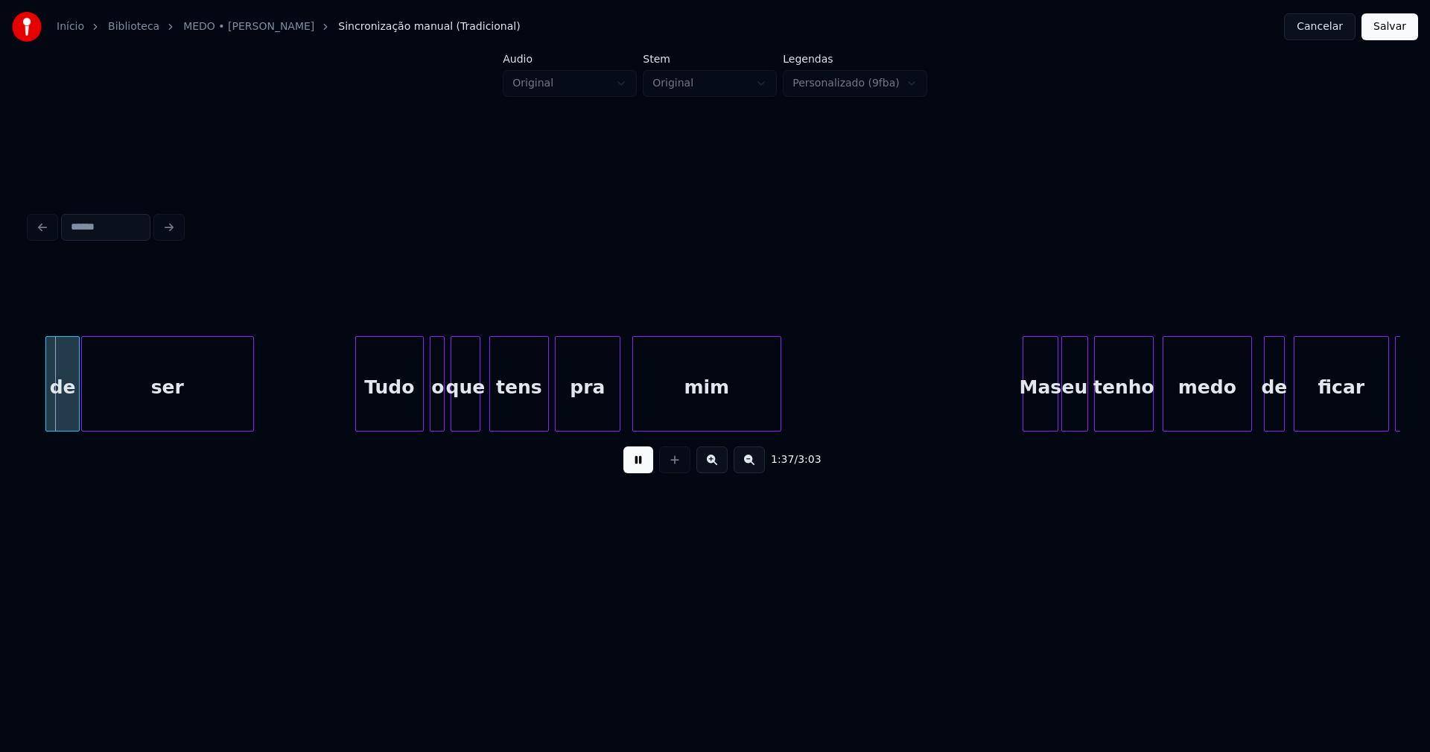
click at [1190, 400] on div "medo" at bounding box center [1208, 387] width 88 height 101
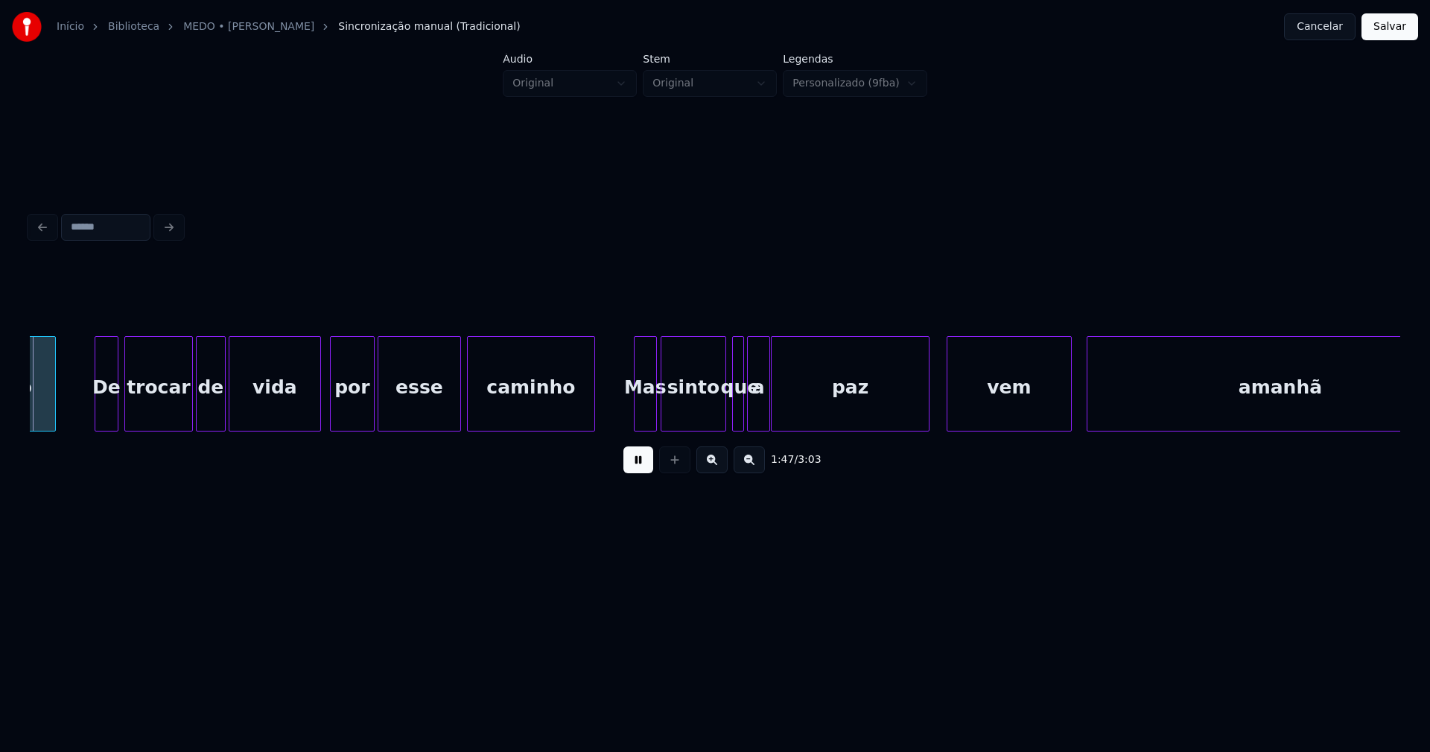
scroll to position [0, 15045]
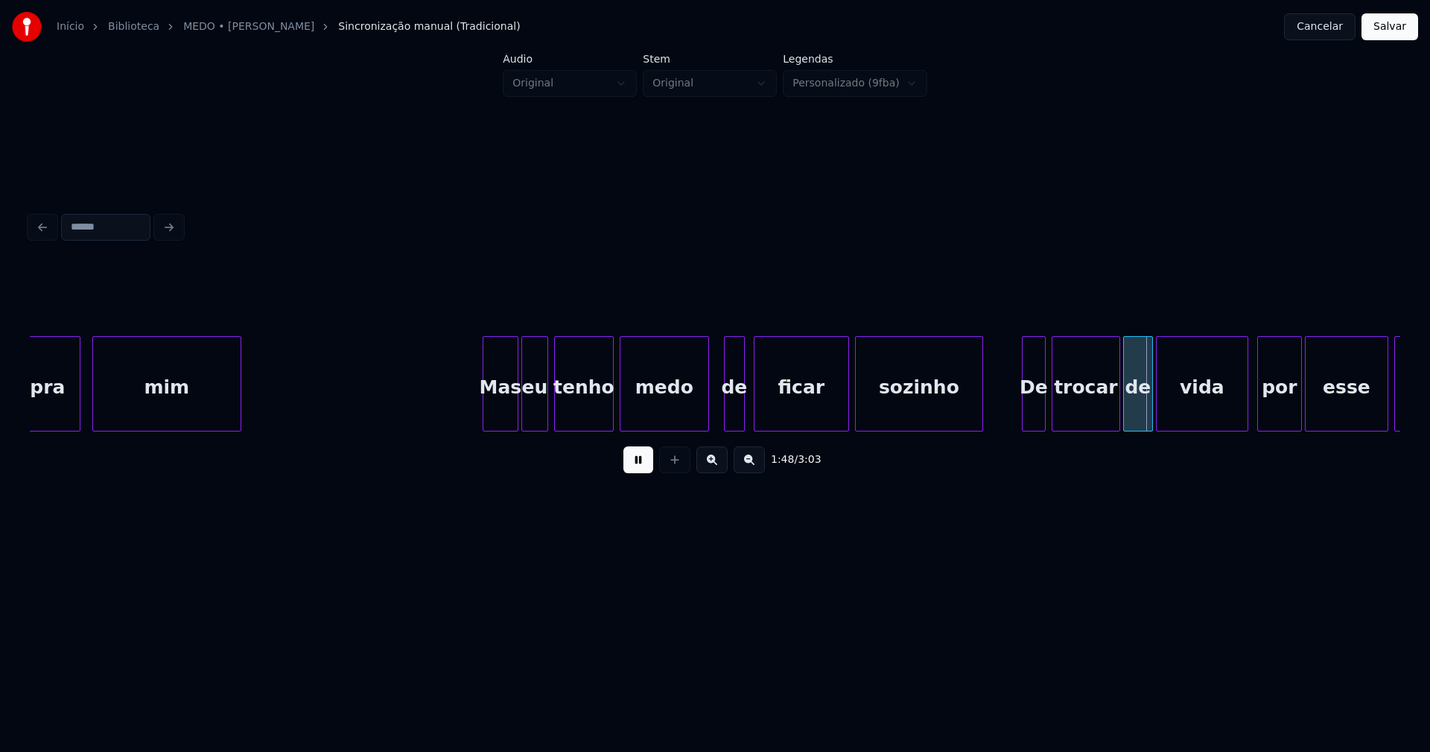
drag, startPoint x: 644, startPoint y: 468, endPoint x: 772, endPoint y: 437, distance: 131.9
click at [647, 466] on button at bounding box center [638, 459] width 30 height 27
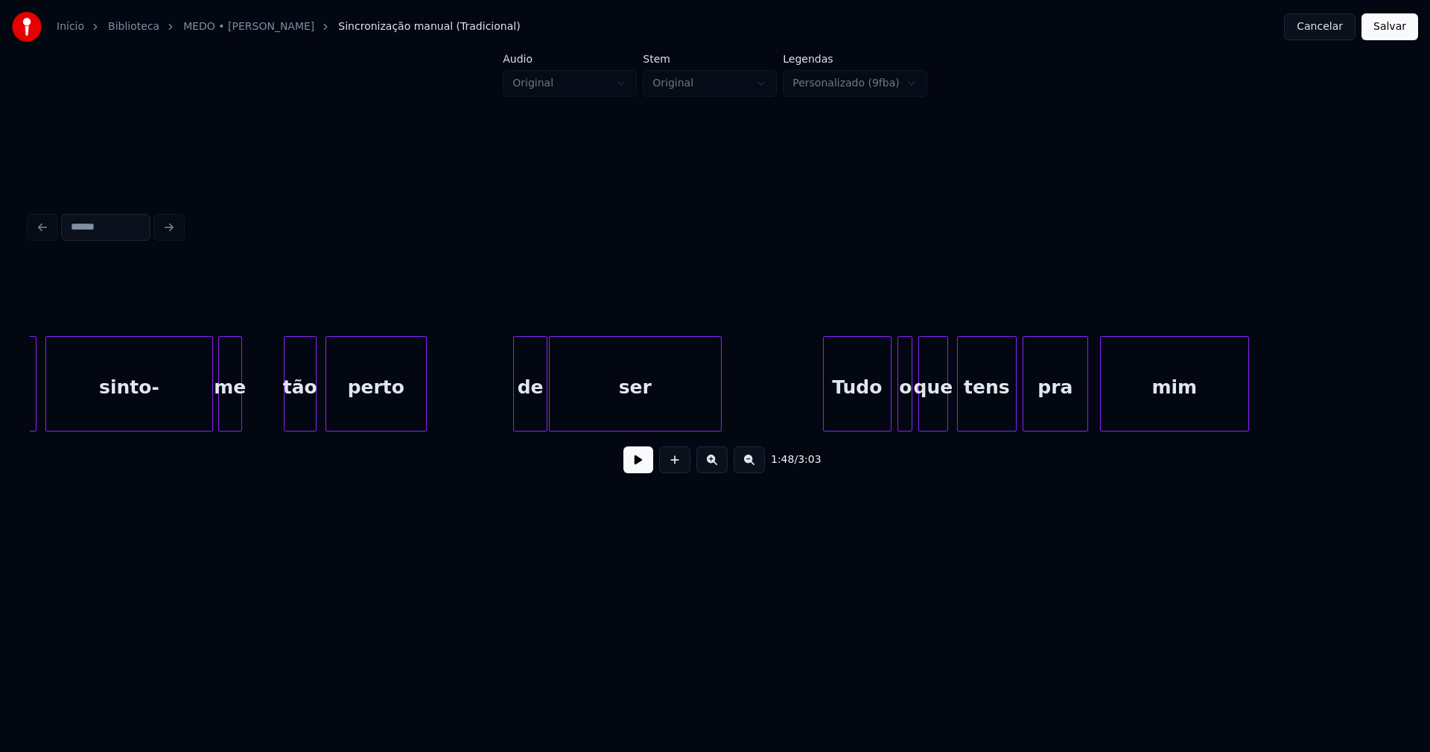
scroll to position [0, 14007]
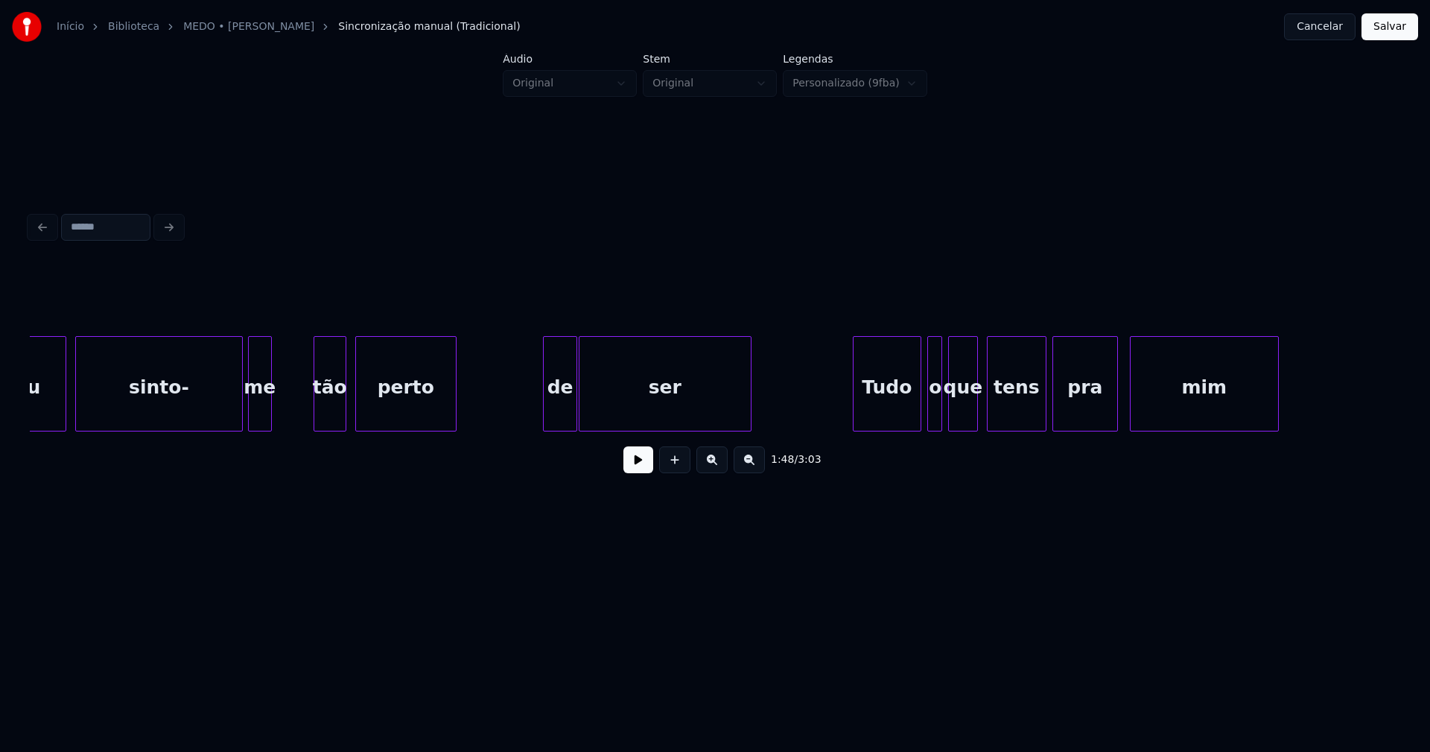
click at [650, 463] on button at bounding box center [638, 459] width 30 height 27
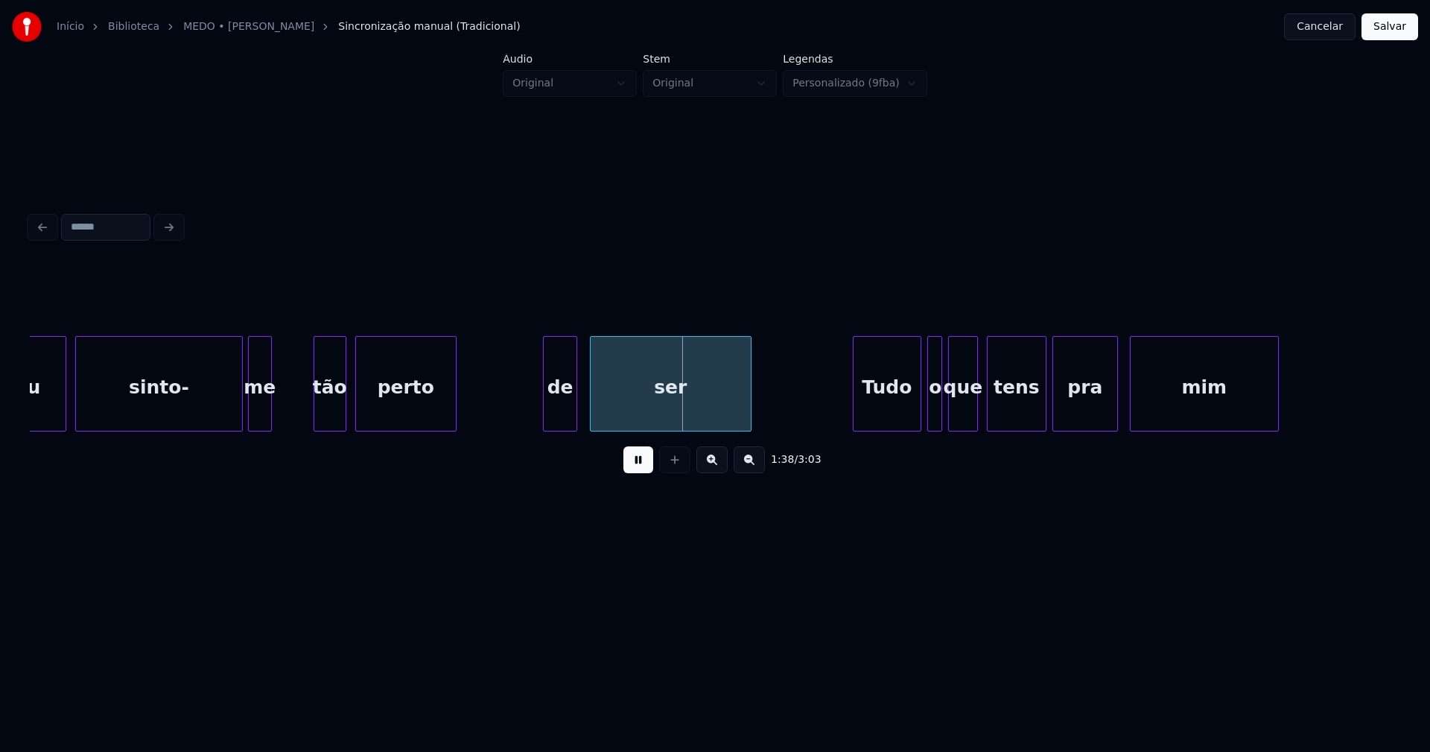
click at [592, 410] on div at bounding box center [593, 384] width 4 height 94
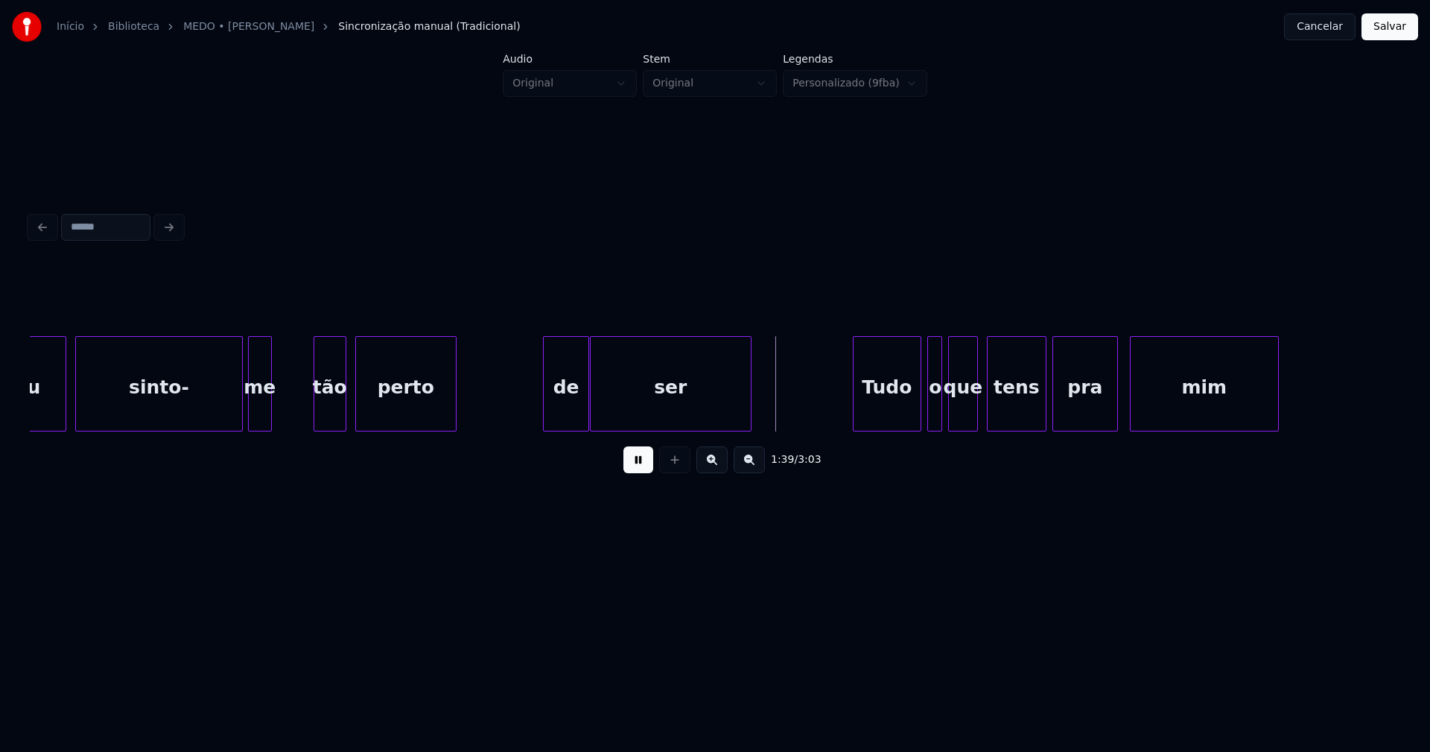
click at [585, 404] on div at bounding box center [586, 384] width 4 height 94
click at [539, 413] on div at bounding box center [539, 384] width 4 height 94
click at [325, 410] on div "tão" at bounding box center [325, 387] width 31 height 101
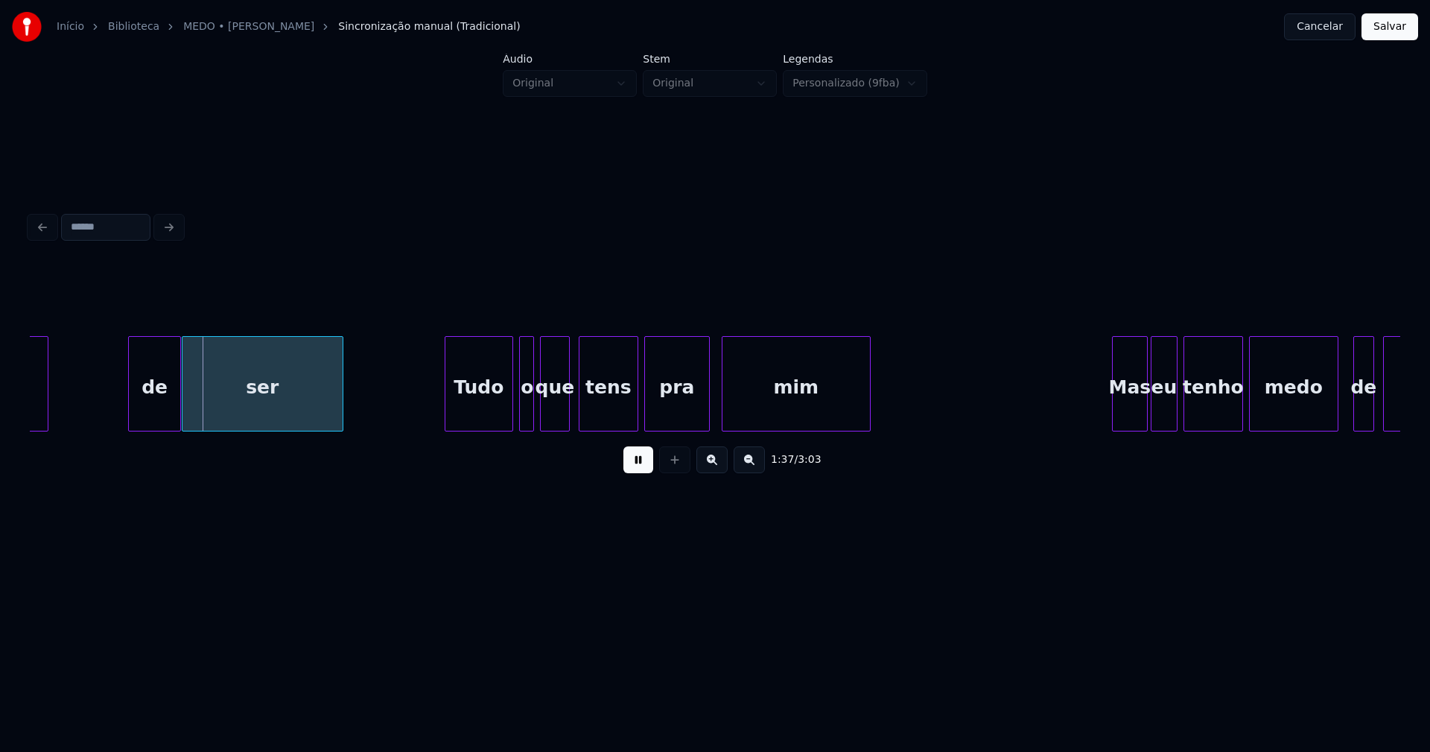
scroll to position [0, 14477]
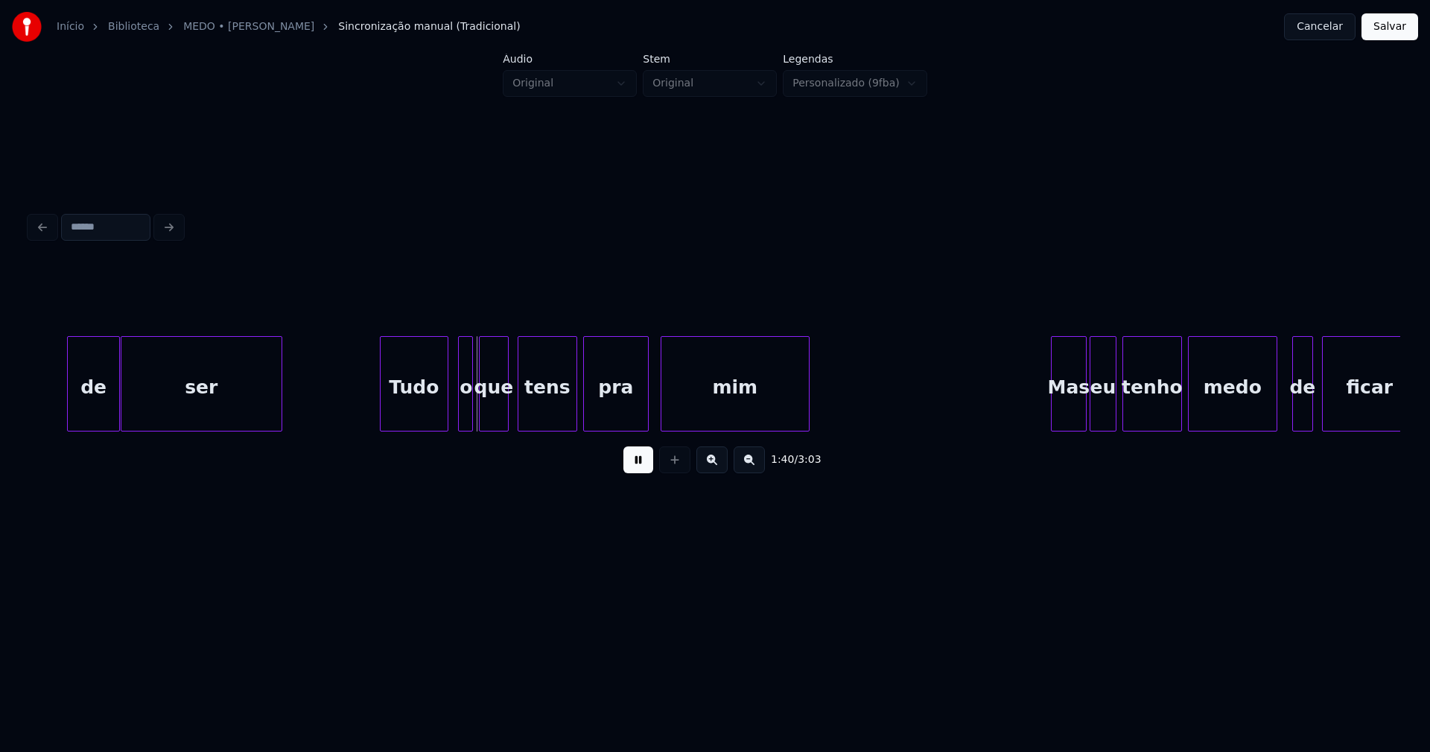
click at [416, 418] on div "Tudo" at bounding box center [414, 387] width 67 height 101
click at [460, 419] on div "o" at bounding box center [460, 387] width 15 height 101
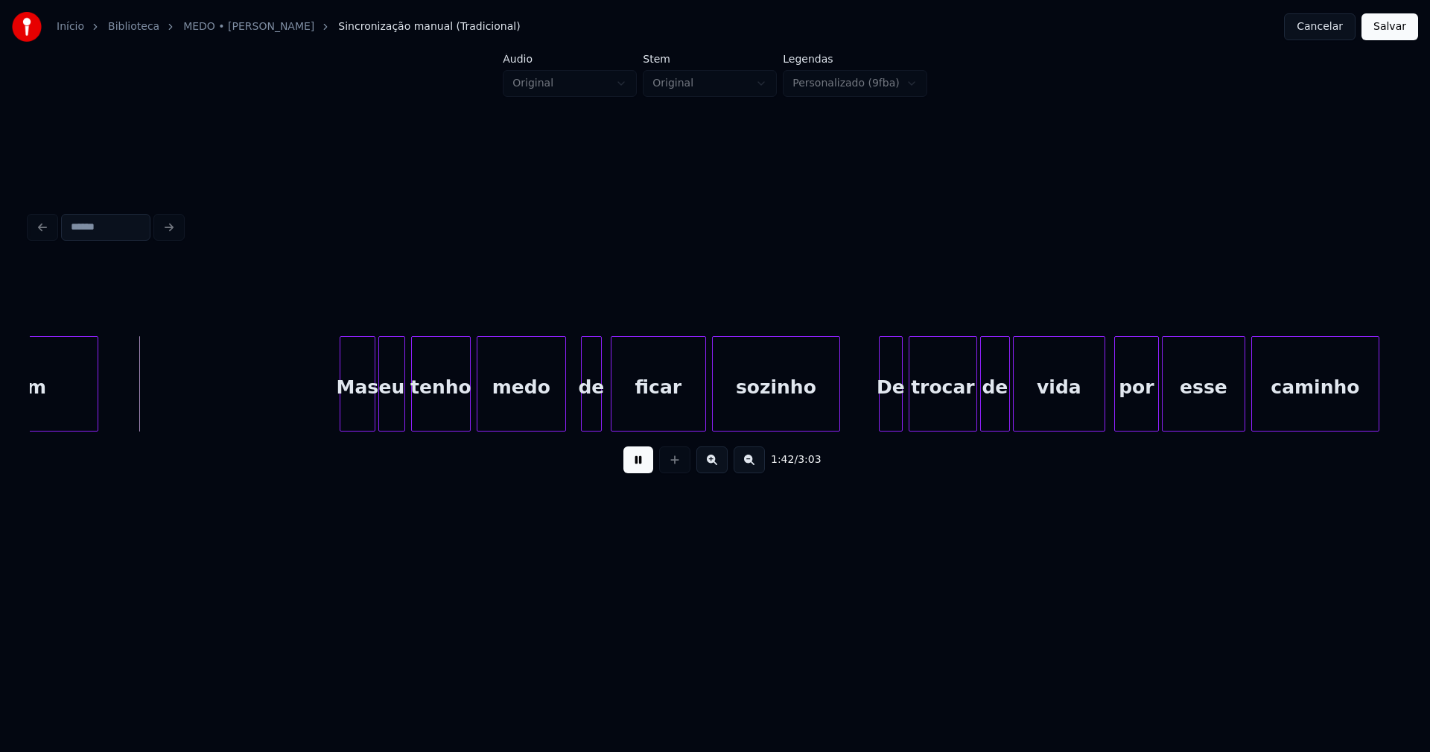
scroll to position [0, 15204]
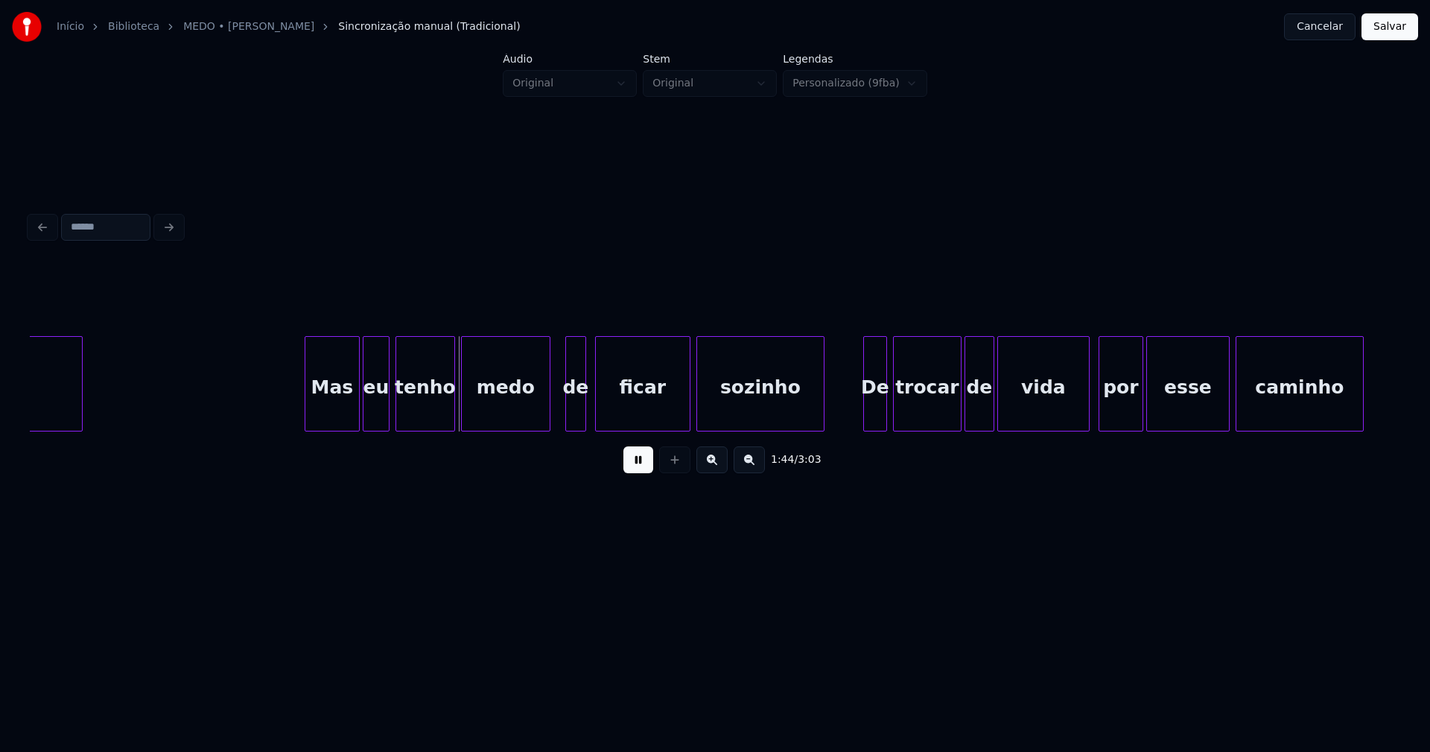
click at [307, 412] on div at bounding box center [307, 384] width 4 height 94
click at [553, 399] on div at bounding box center [552, 384] width 4 height 94
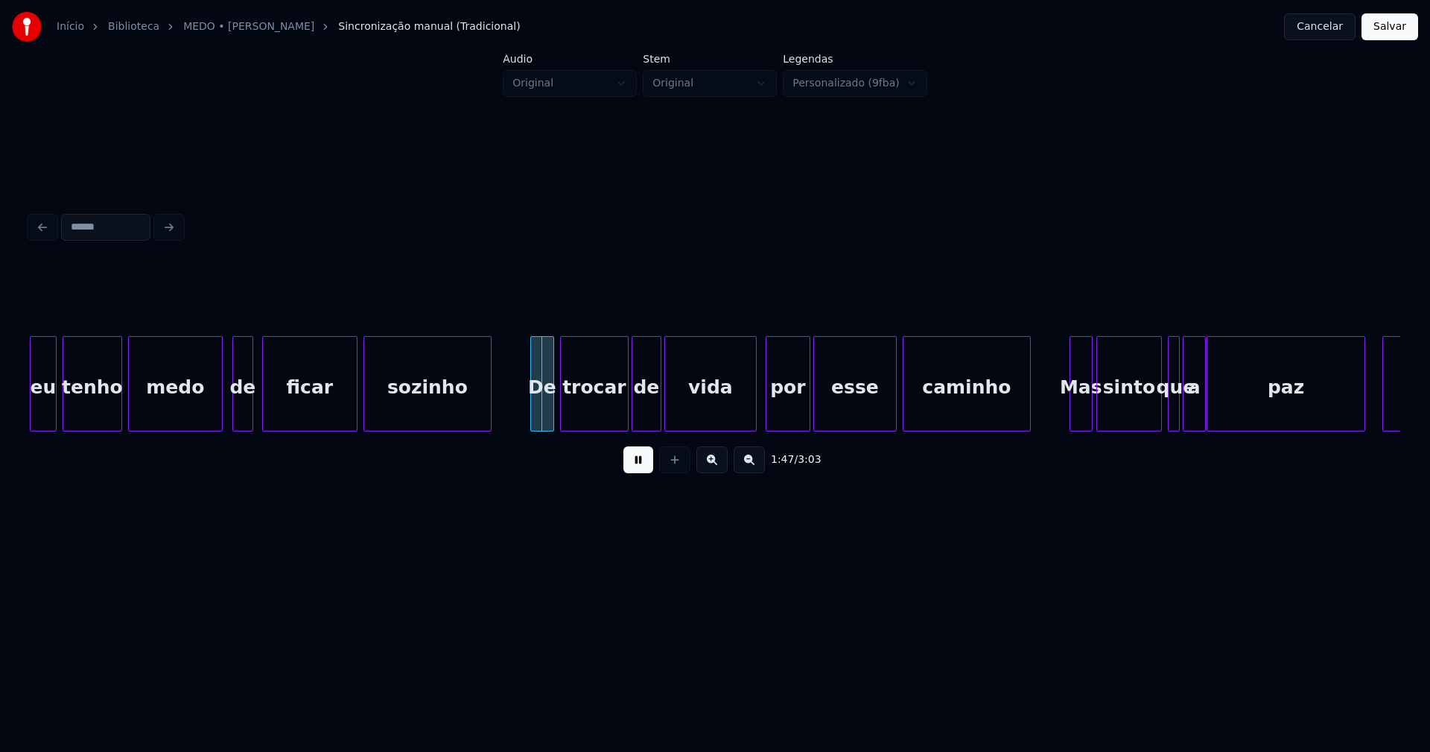
scroll to position [0, 15551]
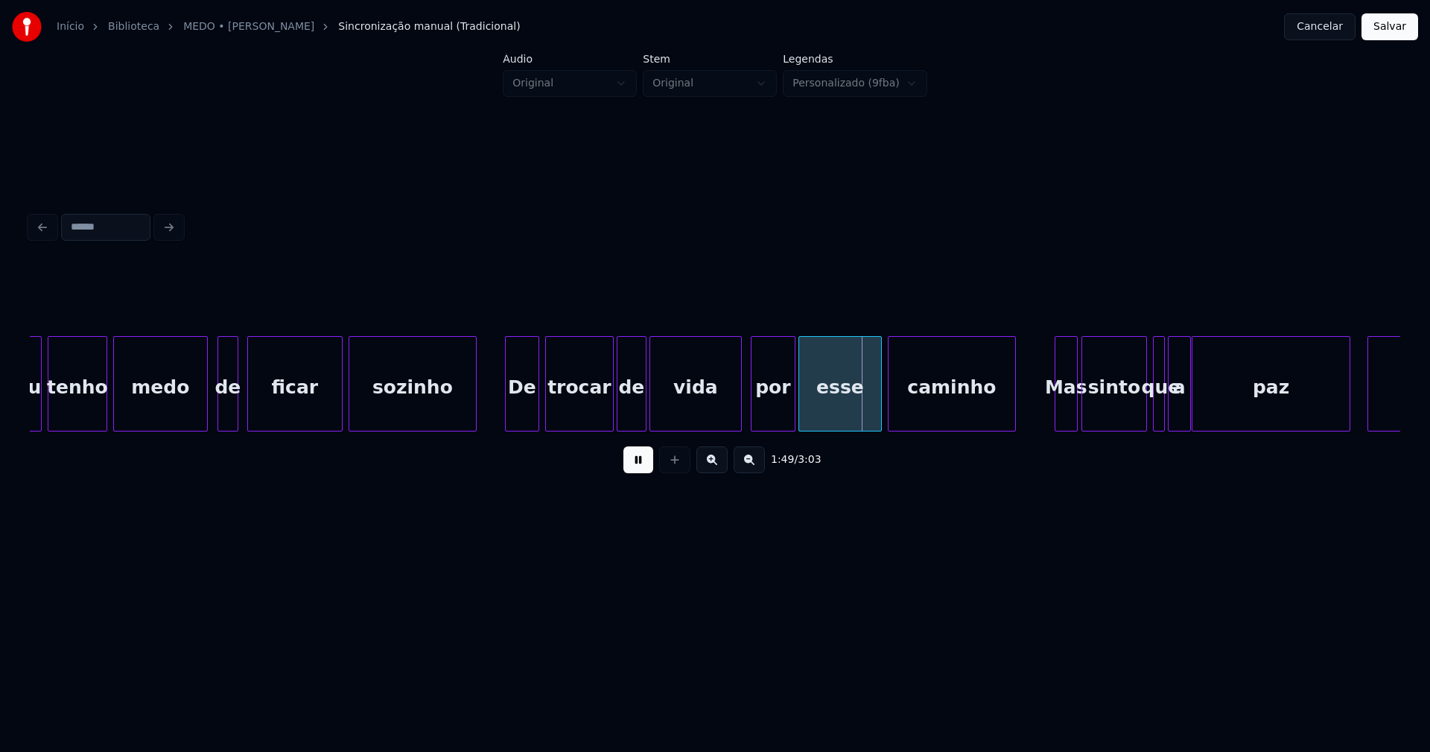
click at [508, 410] on div at bounding box center [508, 384] width 4 height 94
click at [732, 410] on div at bounding box center [731, 384] width 4 height 94
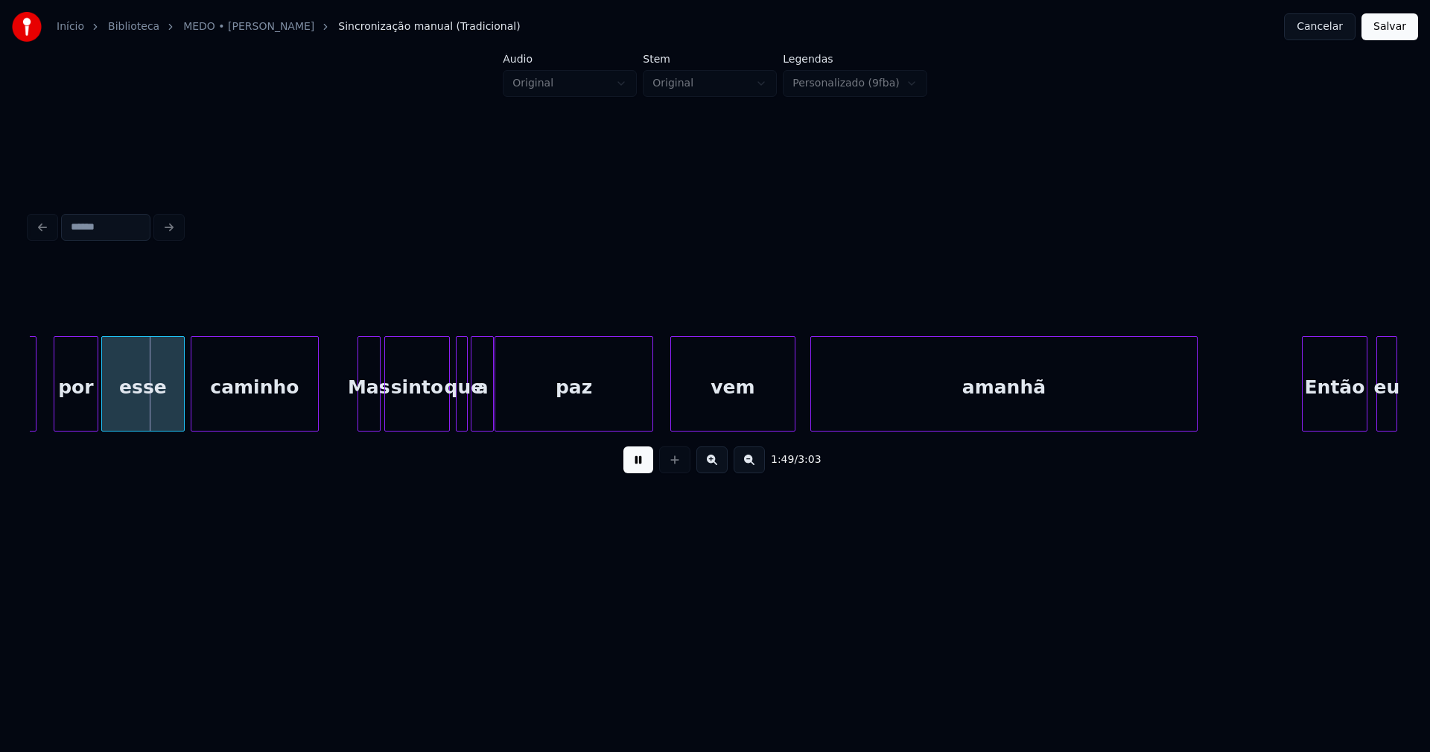
scroll to position [0, 16264]
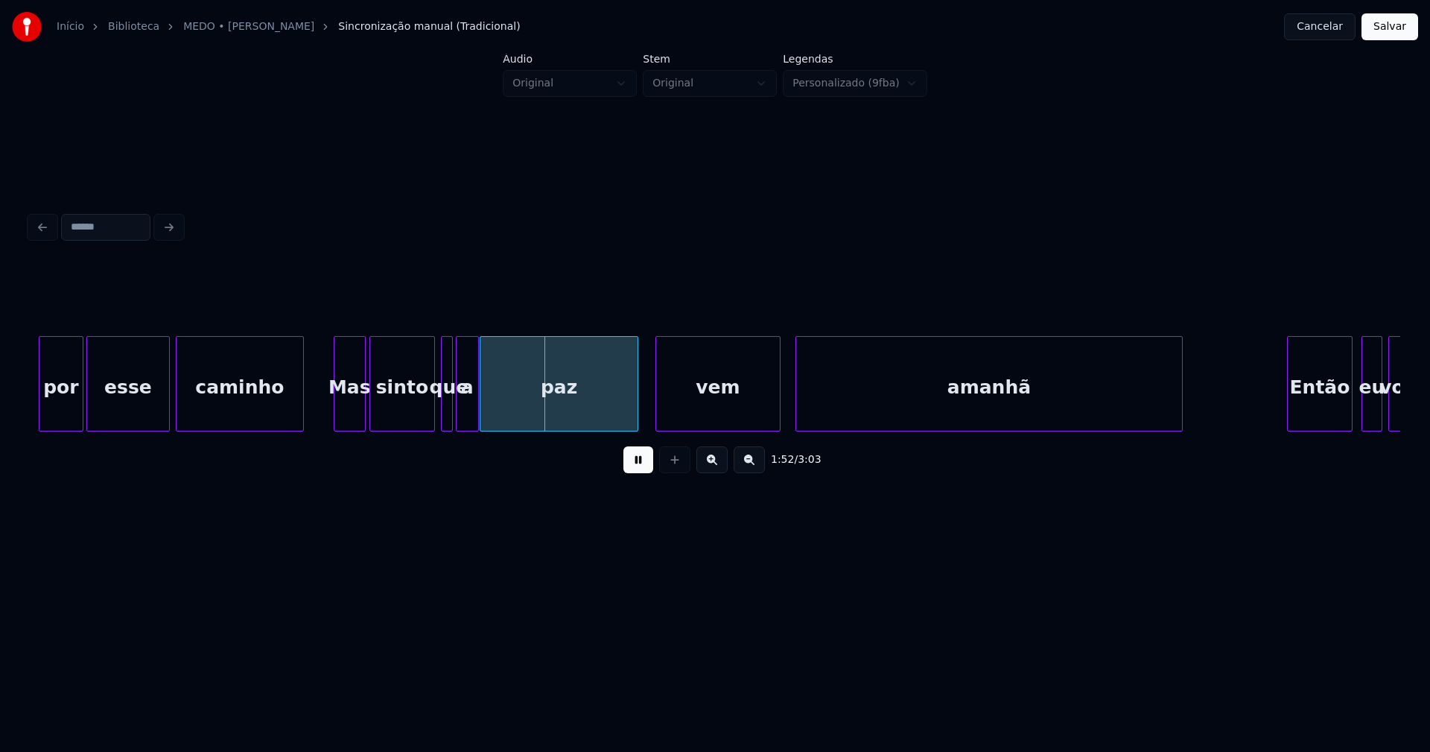
click at [337, 413] on div at bounding box center [336, 384] width 4 height 94
click at [466, 409] on div at bounding box center [466, 384] width 4 height 94
click at [456, 407] on div at bounding box center [456, 384] width 4 height 94
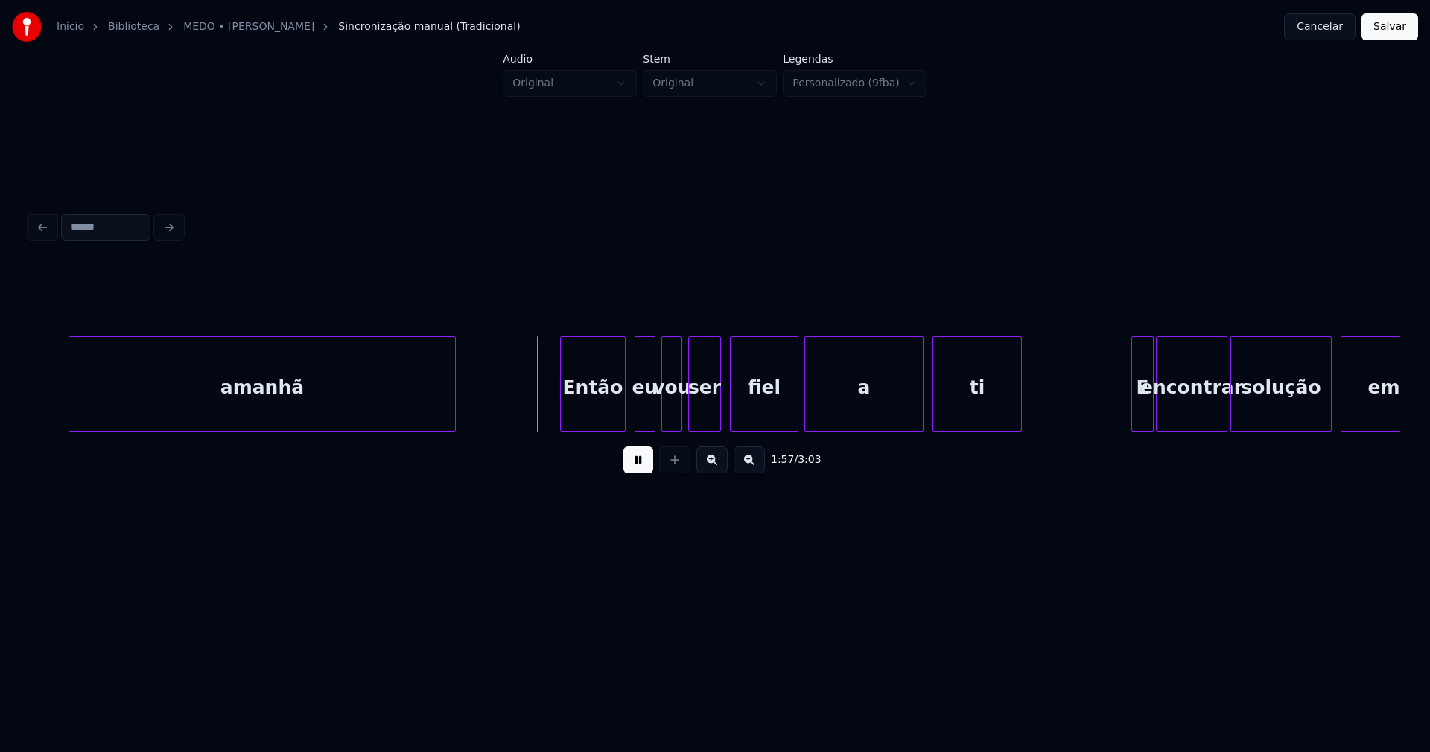
scroll to position [0, 17020]
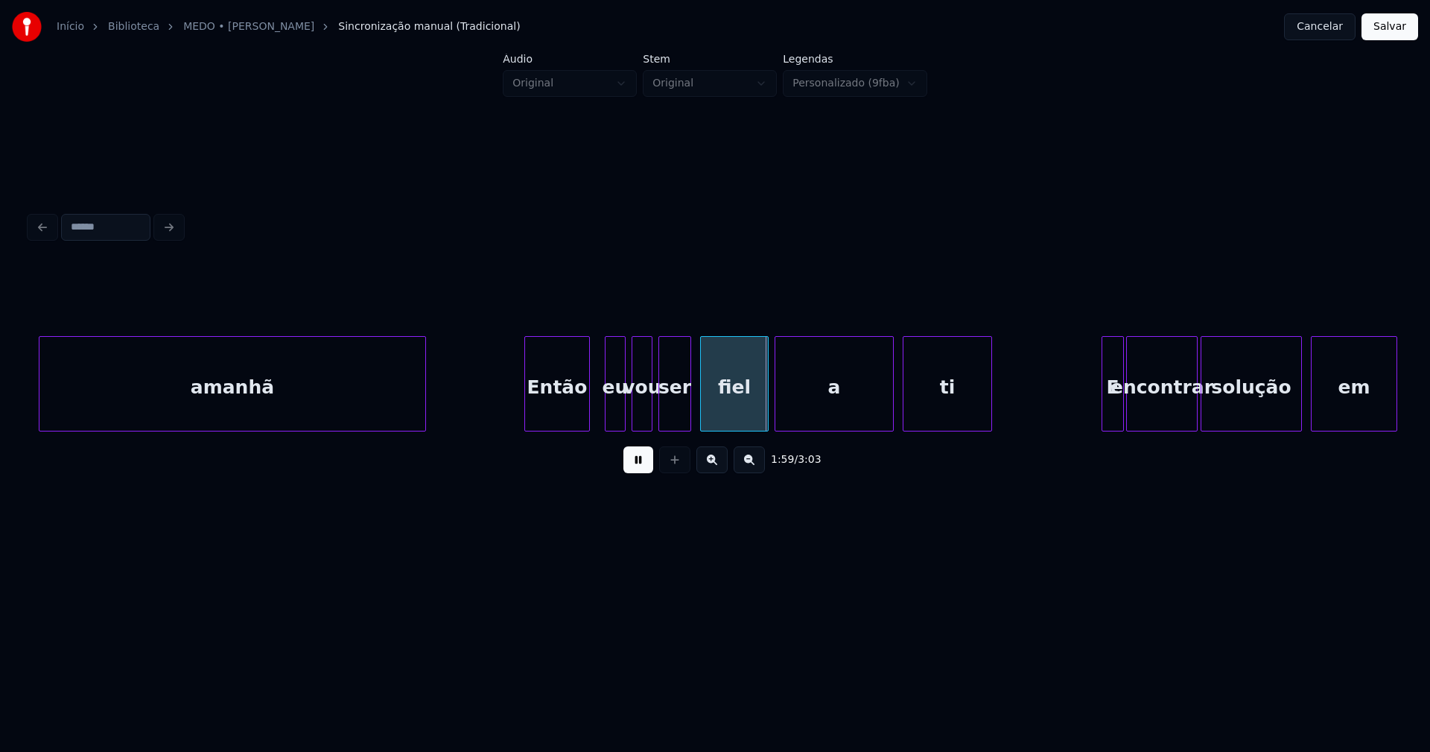
click at [566, 410] on div "Então" at bounding box center [557, 387] width 64 height 101
click at [597, 410] on div at bounding box center [596, 384] width 4 height 94
click at [755, 419] on div at bounding box center [754, 384] width 4 height 94
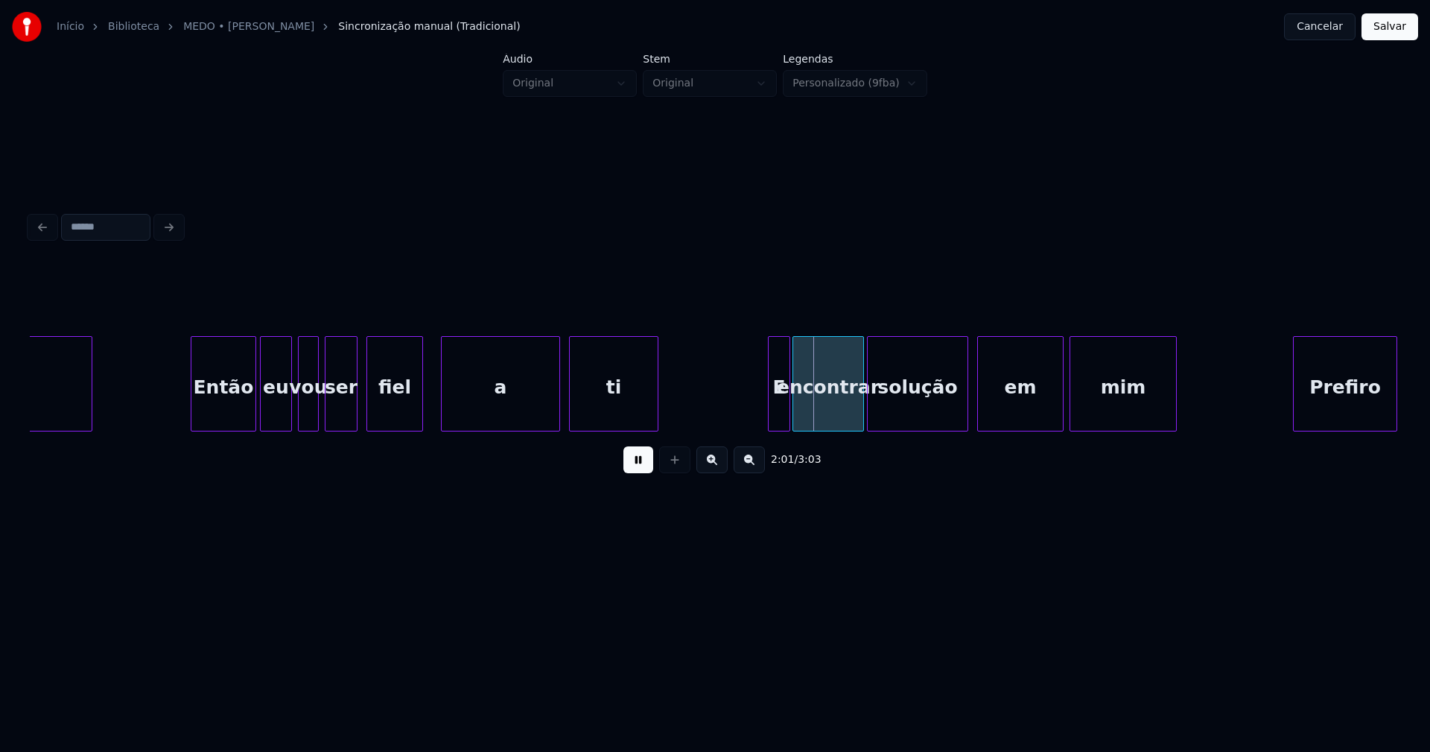
scroll to position [0, 17369]
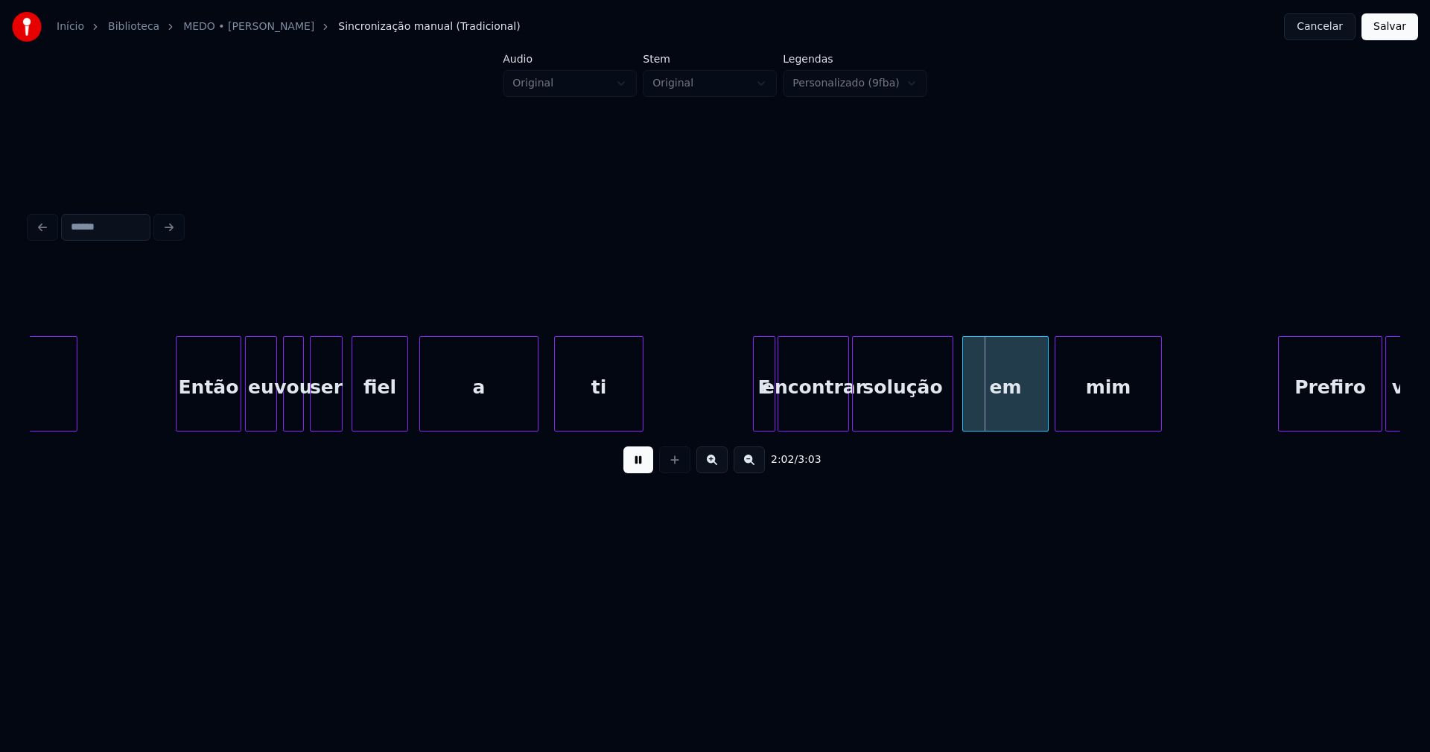
click at [482, 402] on div "a" at bounding box center [479, 387] width 118 height 101
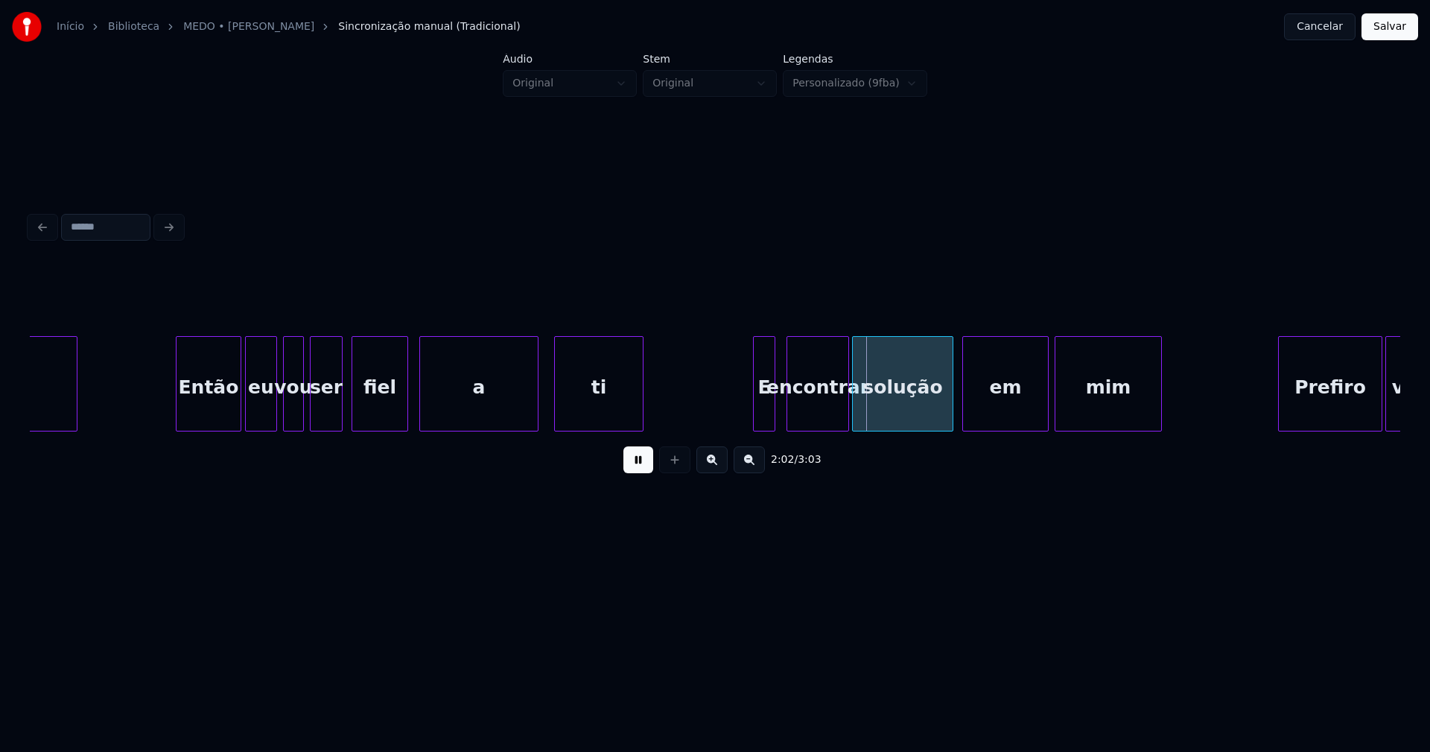
click at [790, 407] on div at bounding box center [789, 384] width 4 height 94
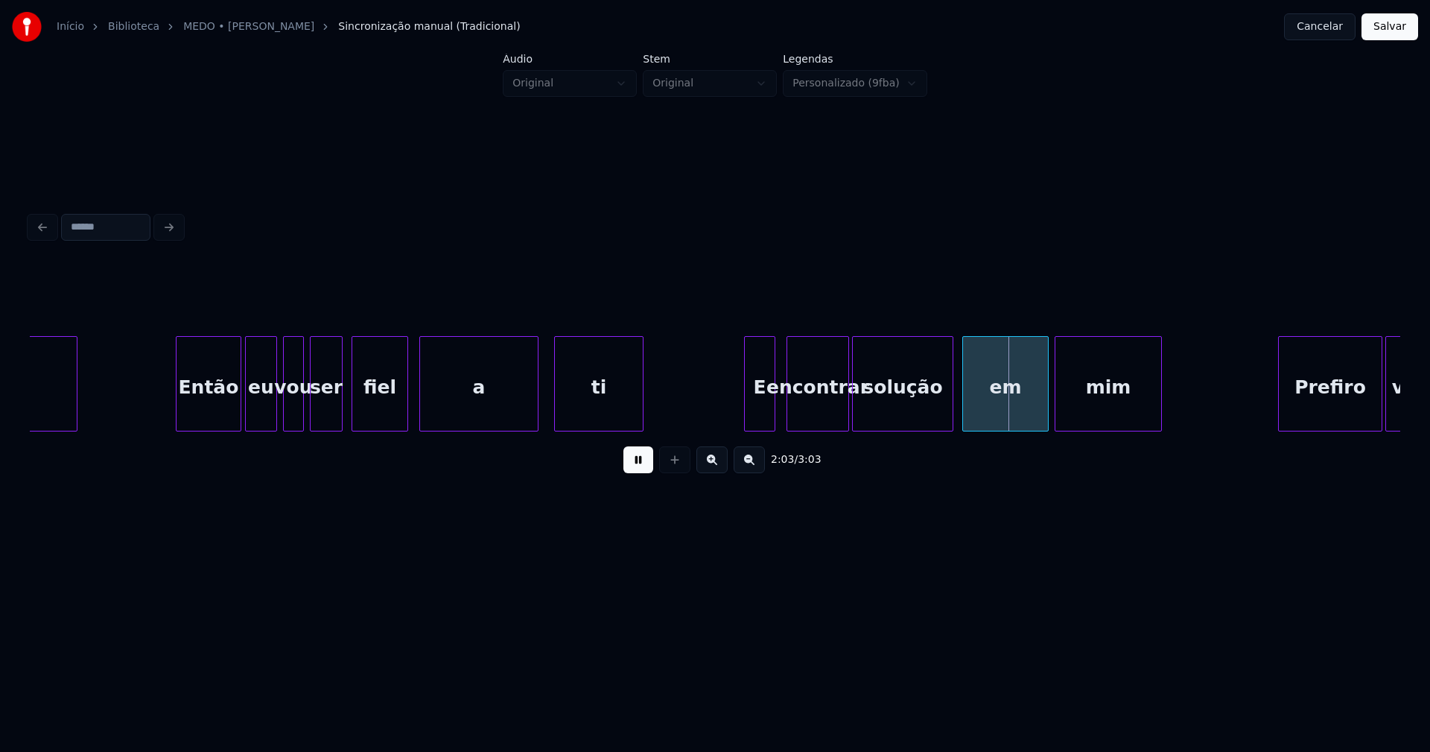
click at [748, 416] on div at bounding box center [747, 384] width 4 height 94
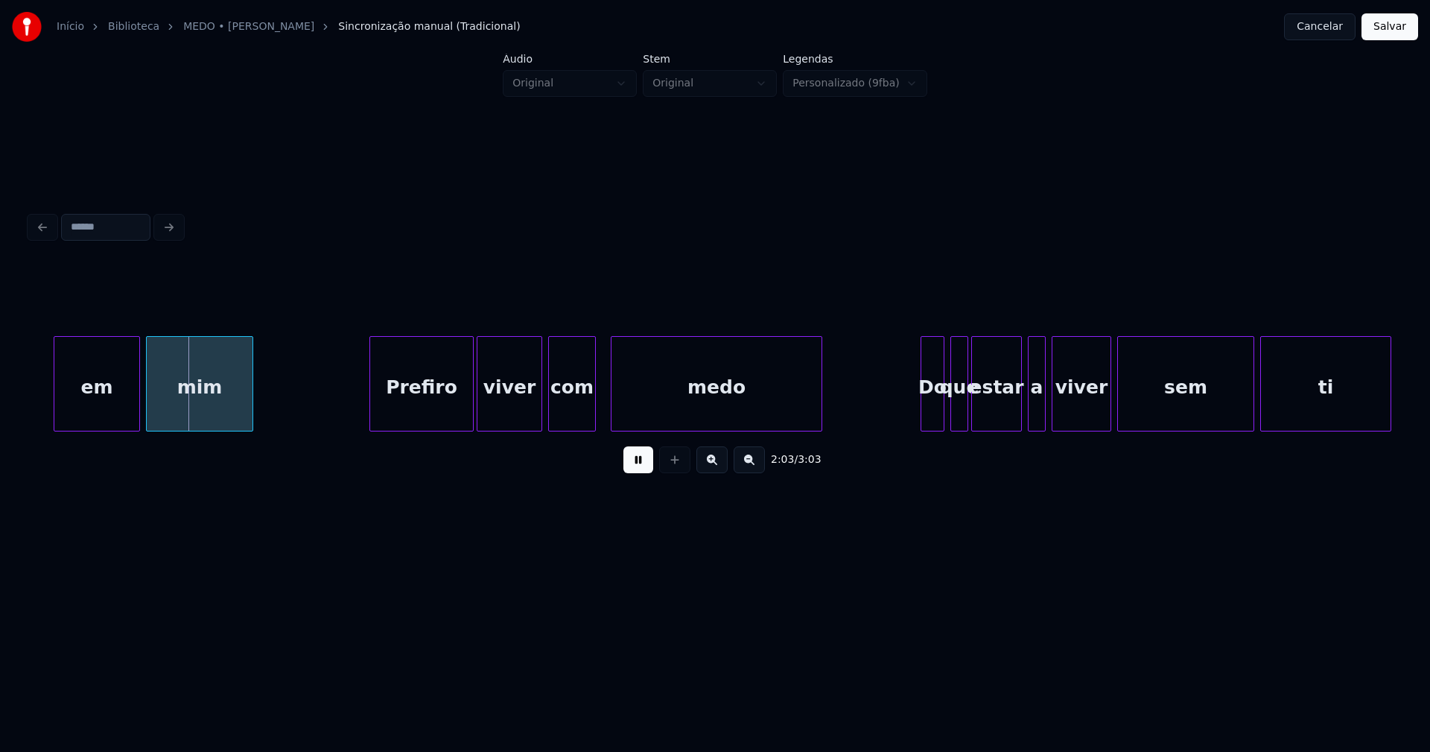
scroll to position [0, 18384]
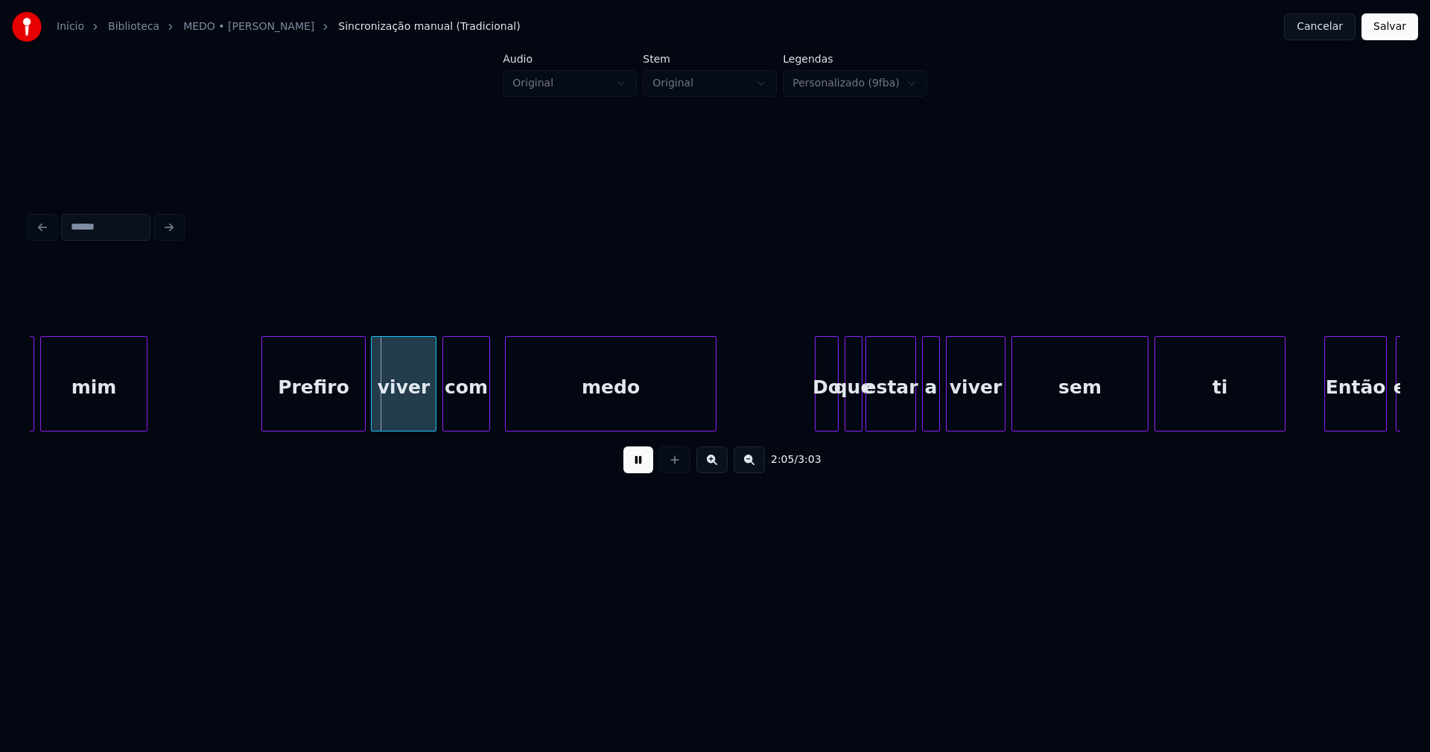
click at [340, 410] on div "Prefiro" at bounding box center [313, 387] width 103 height 101
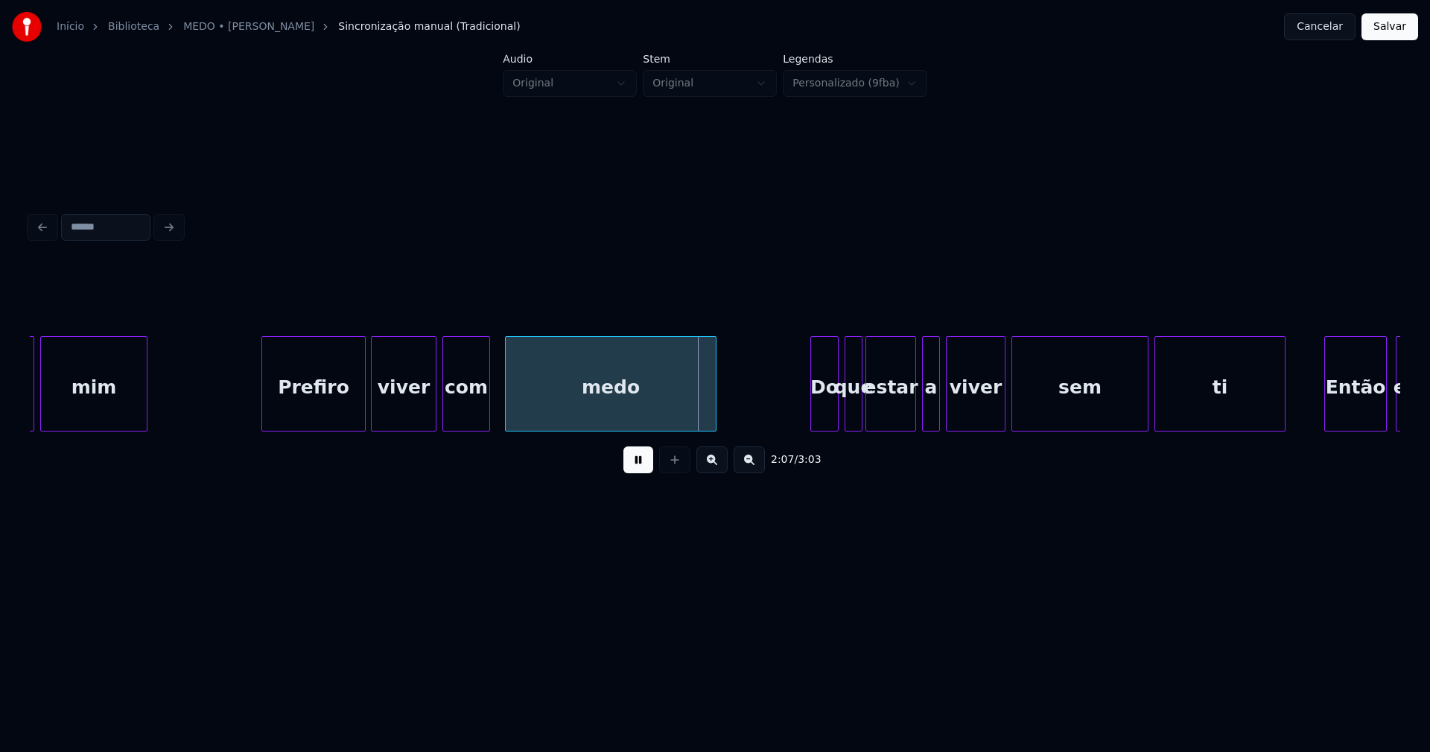
click at [812, 420] on div at bounding box center [813, 384] width 4 height 94
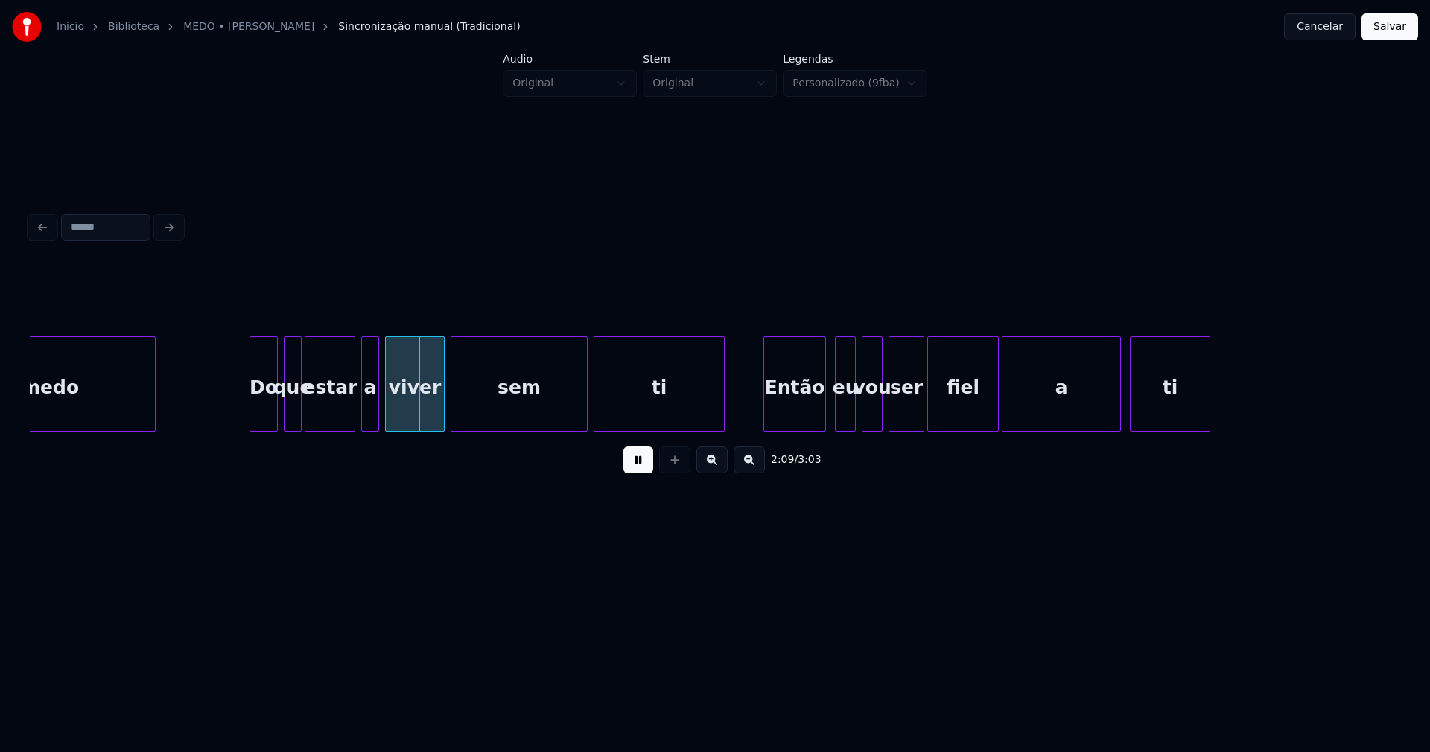
scroll to position [0, 18959]
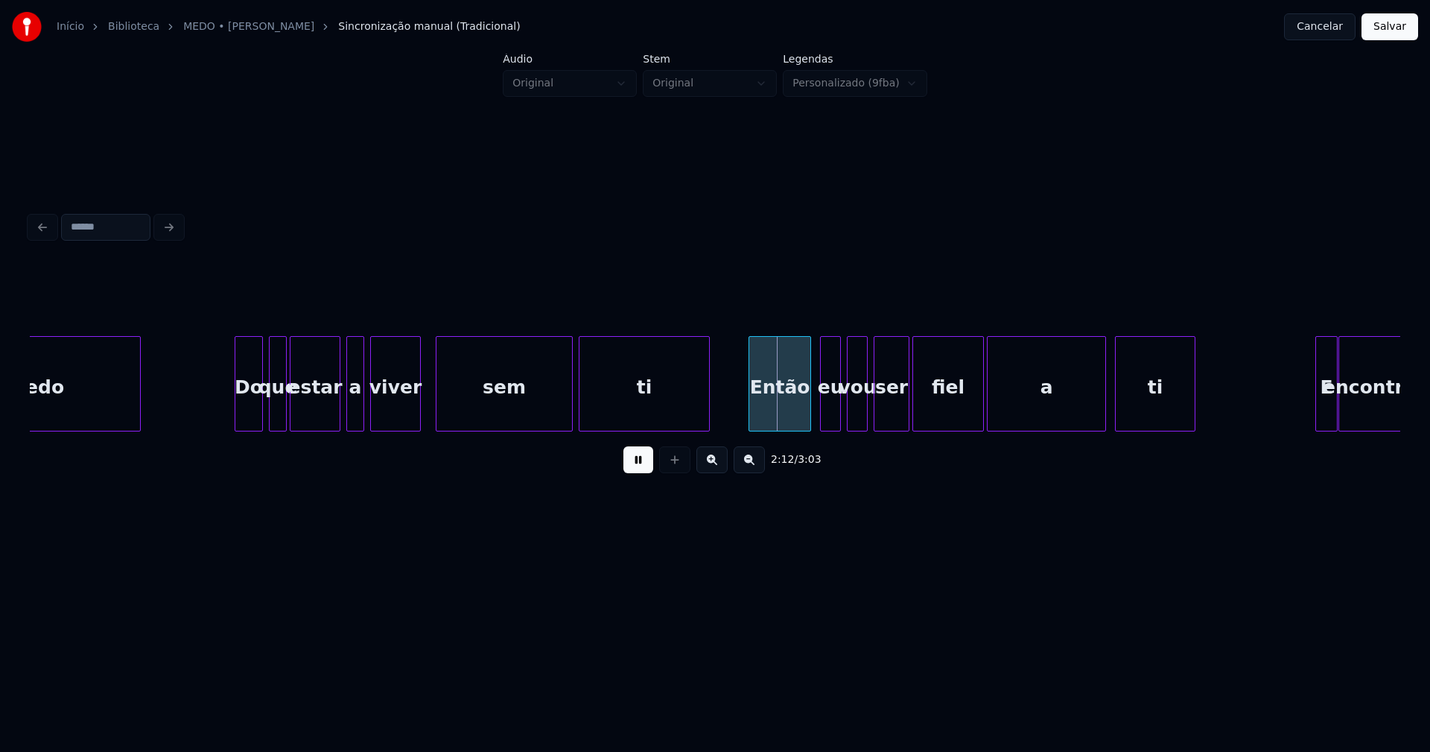
click at [419, 421] on div at bounding box center [418, 384] width 4 height 94
click at [777, 410] on div "Então" at bounding box center [775, 387] width 61 height 101
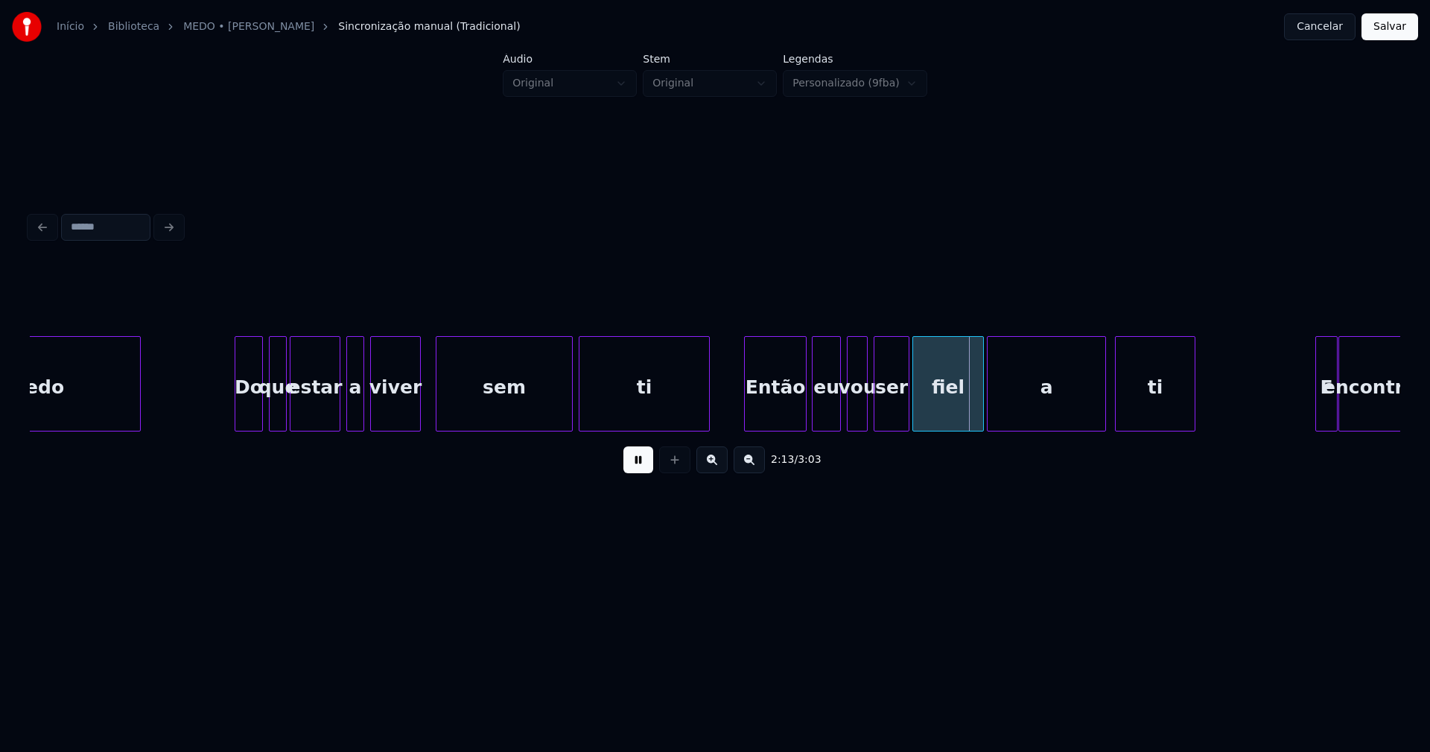
click at [813, 415] on div at bounding box center [815, 384] width 4 height 94
click at [900, 413] on div at bounding box center [899, 384] width 4 height 94
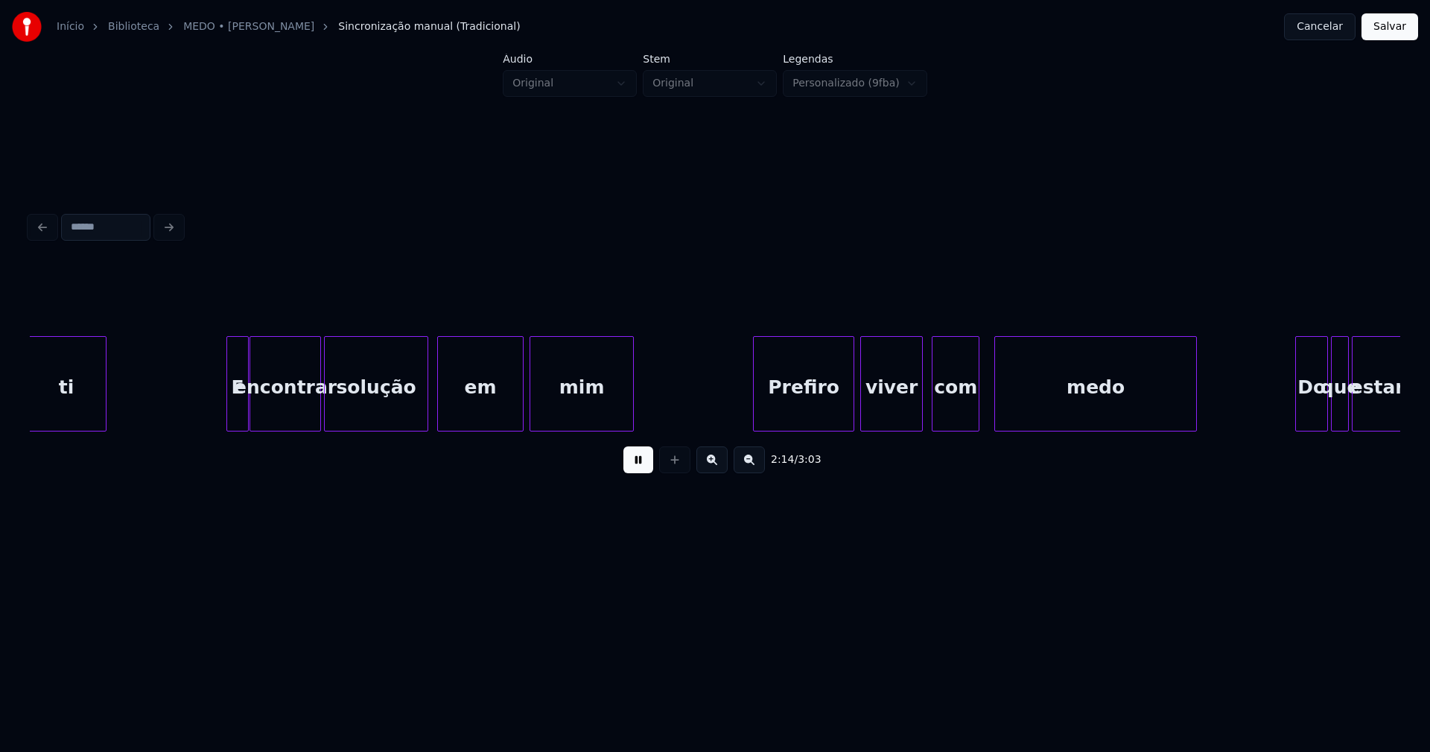
scroll to position [0, 20048]
click at [217, 424] on div at bounding box center [216, 384] width 4 height 94
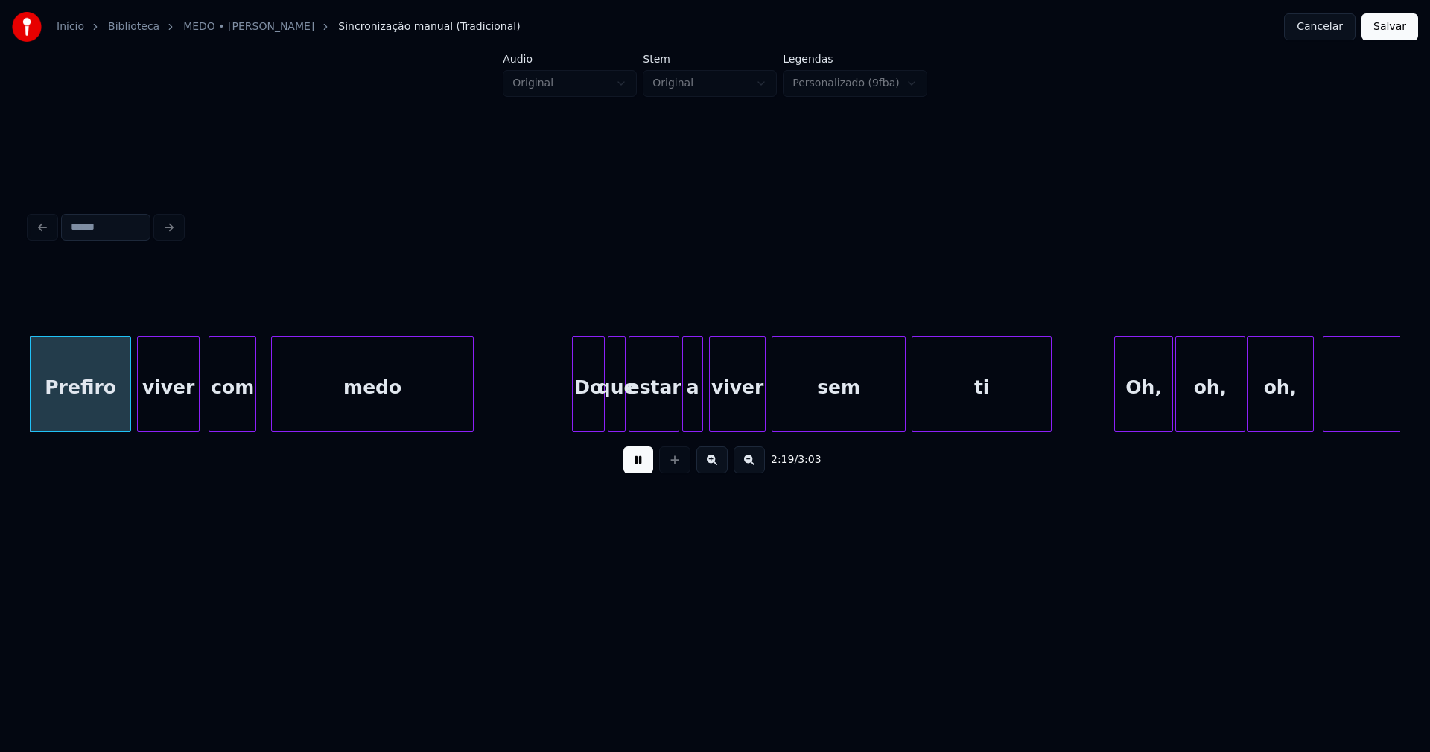
scroll to position [0, 20772]
click at [757, 410] on div at bounding box center [756, 384] width 4 height 94
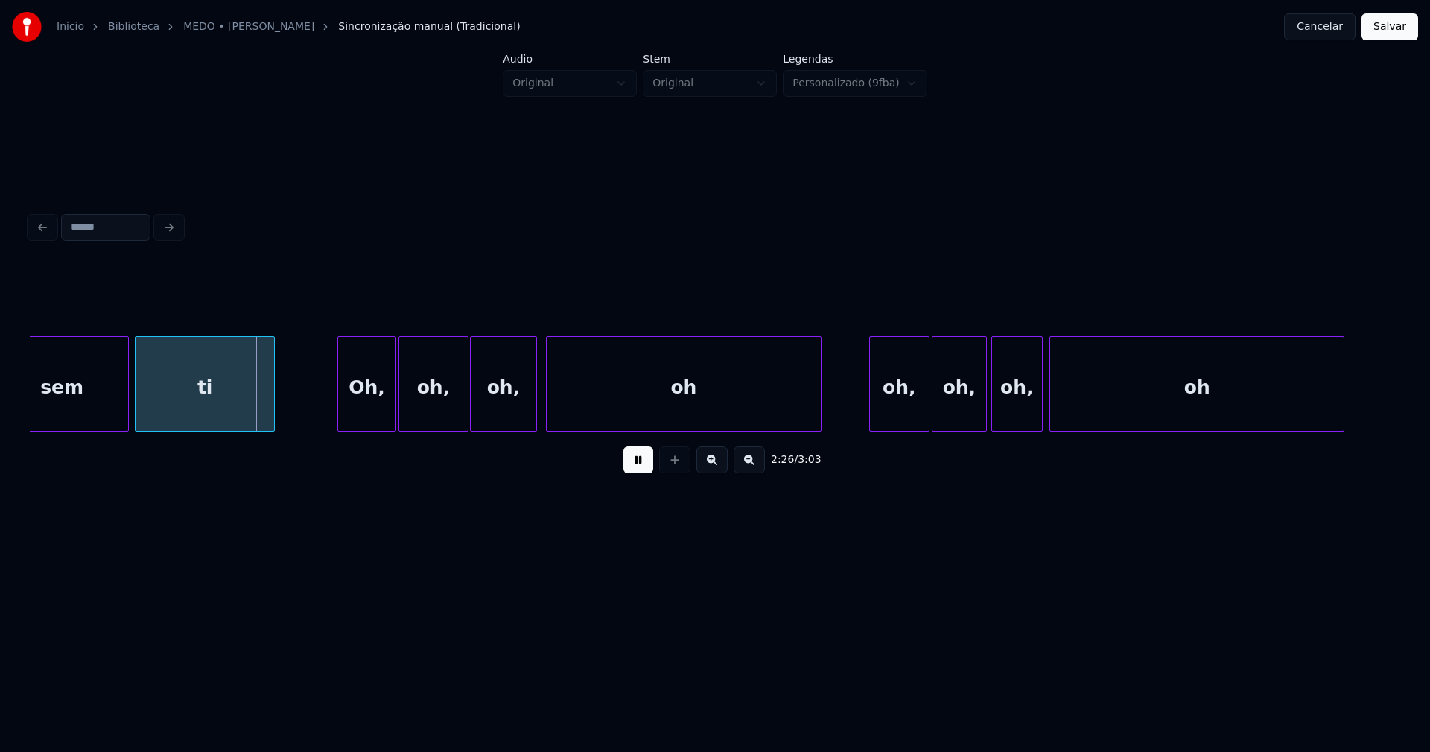
scroll to position [0, 21654]
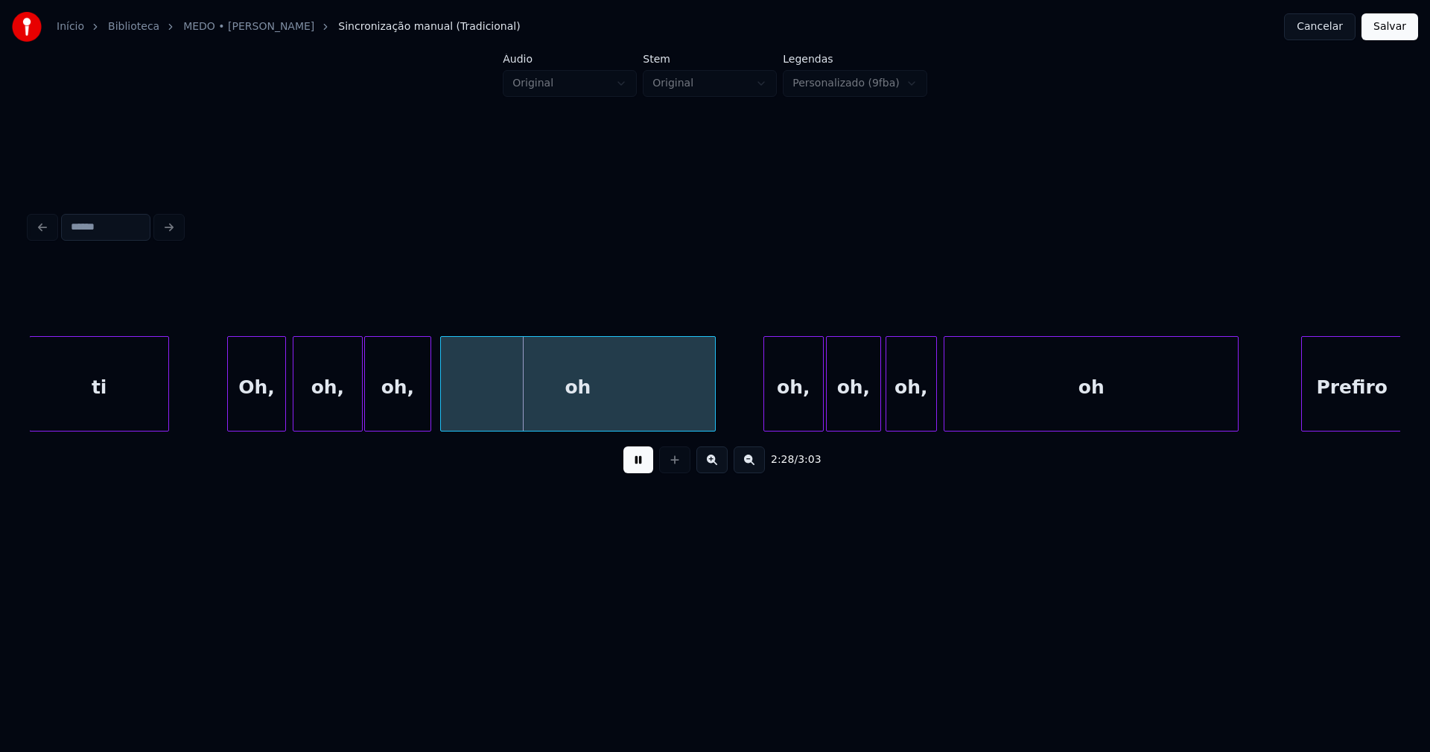
click at [261, 412] on div "Oh," at bounding box center [256, 387] width 57 height 101
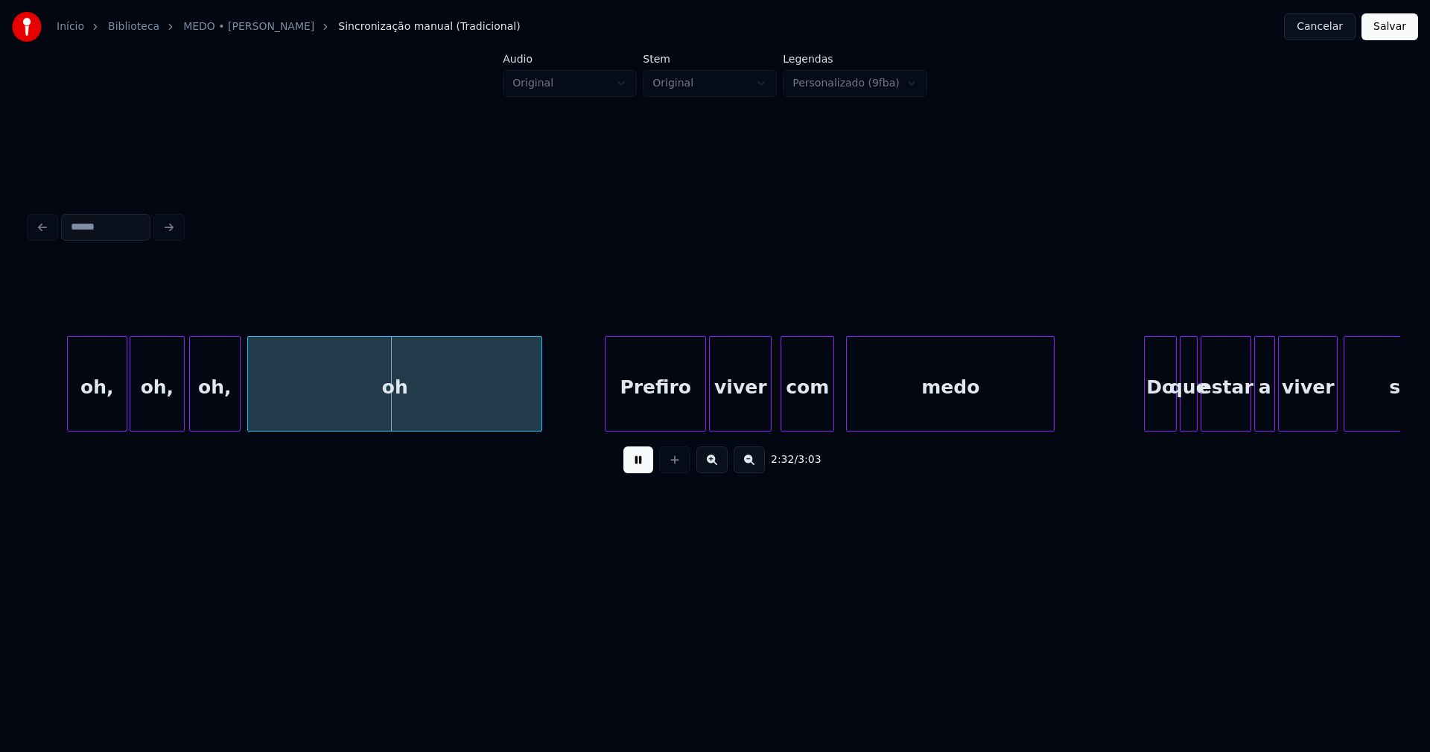
scroll to position [0, 22382]
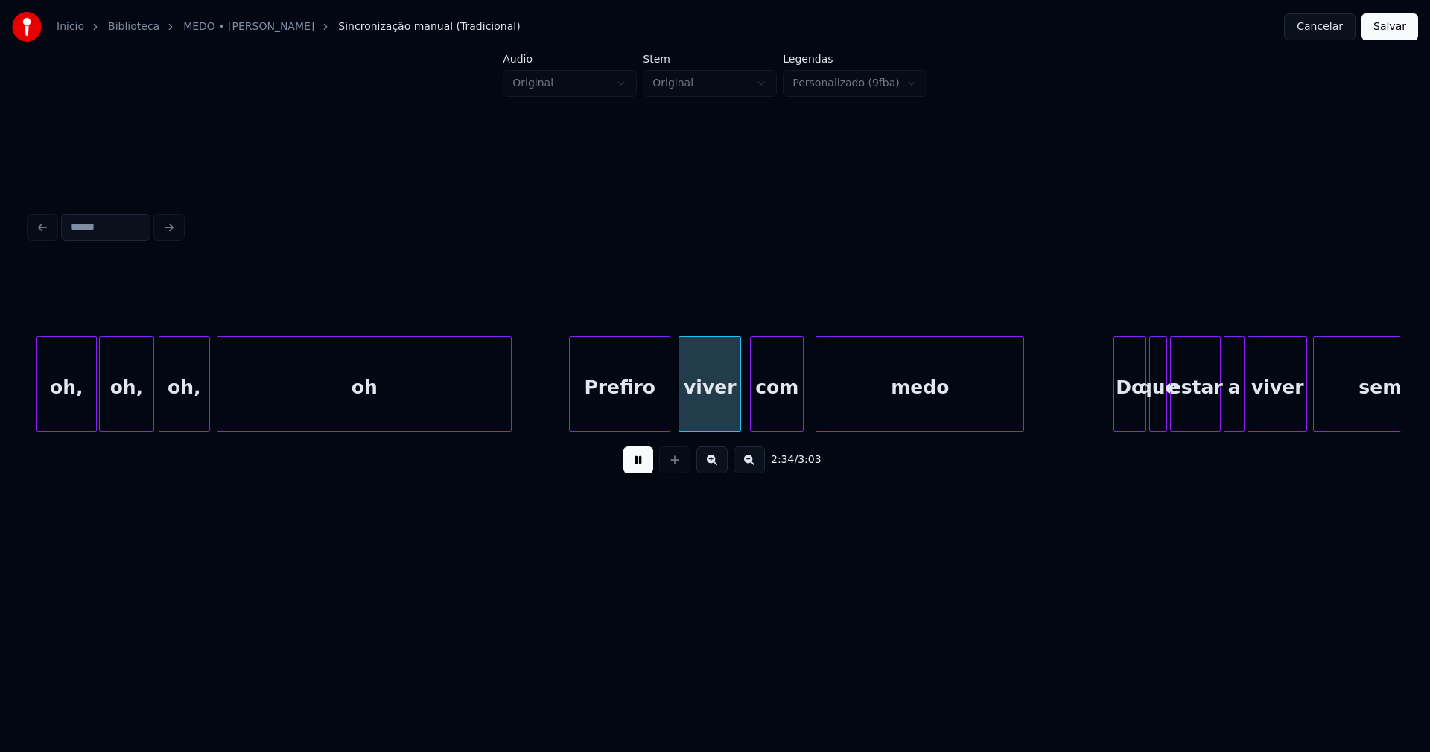
click at [635, 421] on div "Prefiro" at bounding box center [620, 387] width 100 height 101
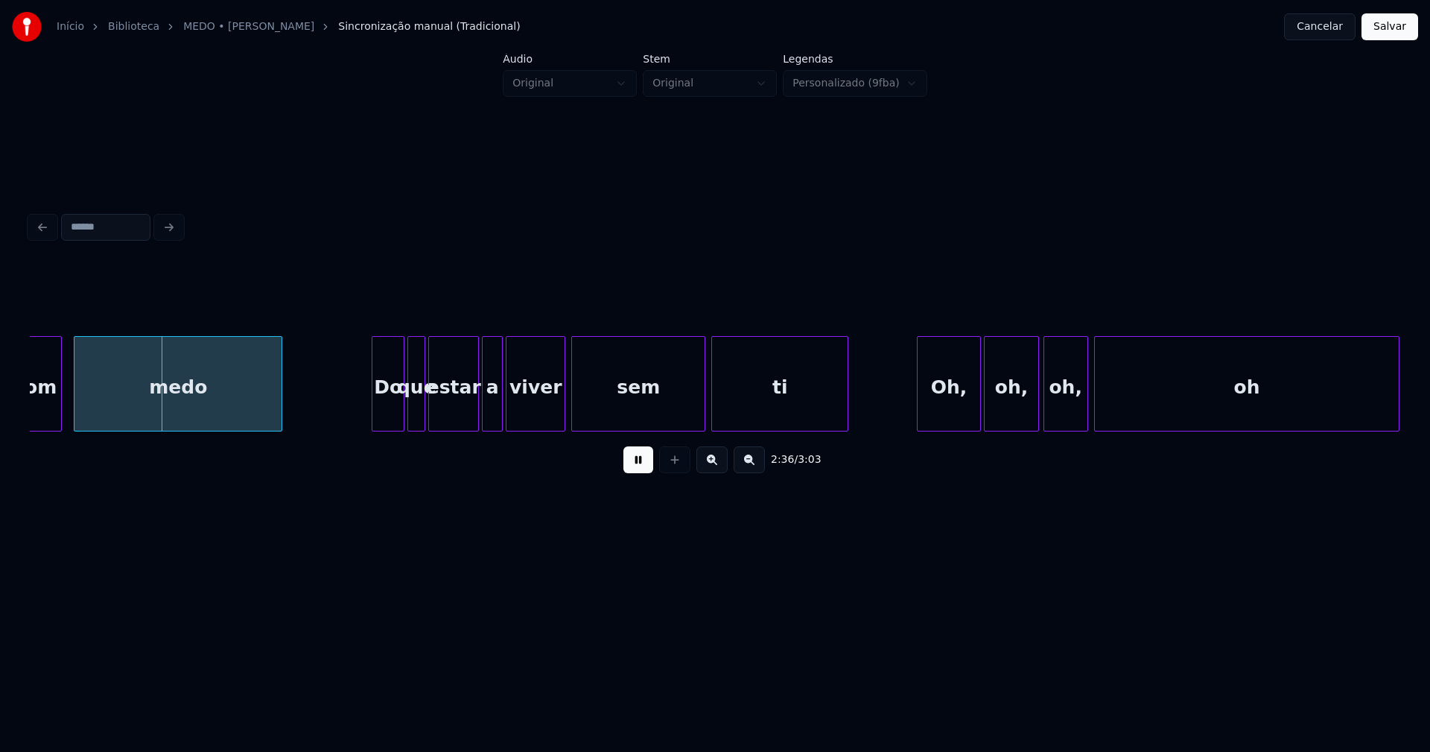
scroll to position [0, 23154]
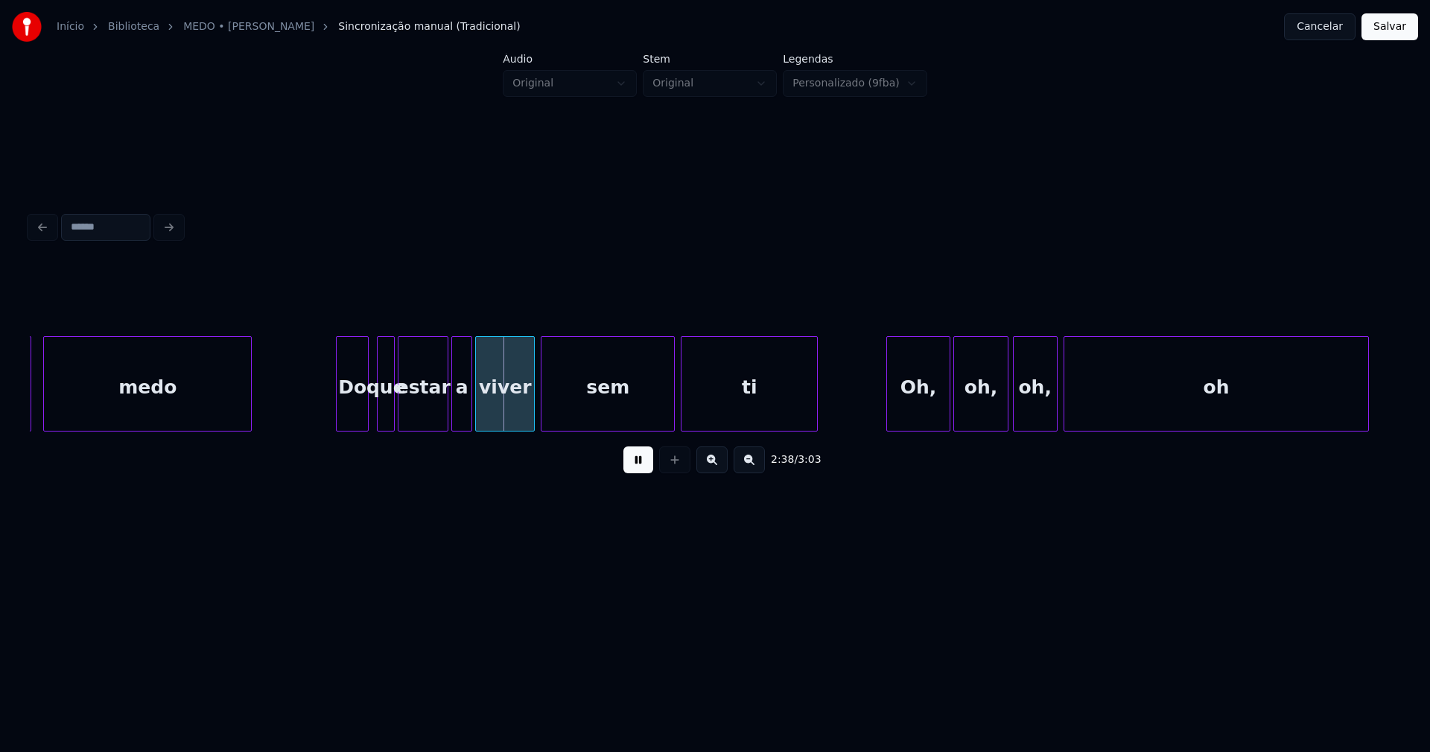
click at [348, 416] on div "Do" at bounding box center [352, 387] width 31 height 101
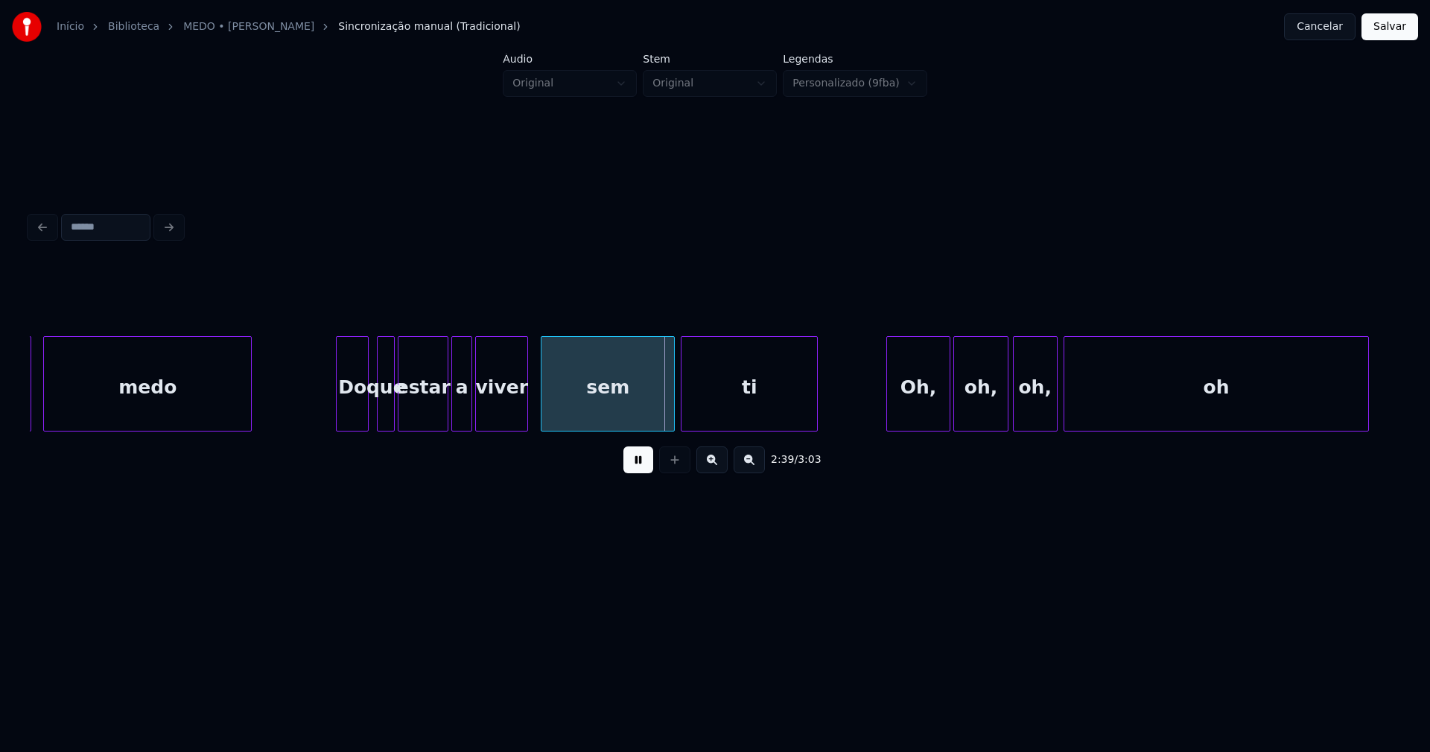
click at [526, 411] on div at bounding box center [525, 384] width 4 height 94
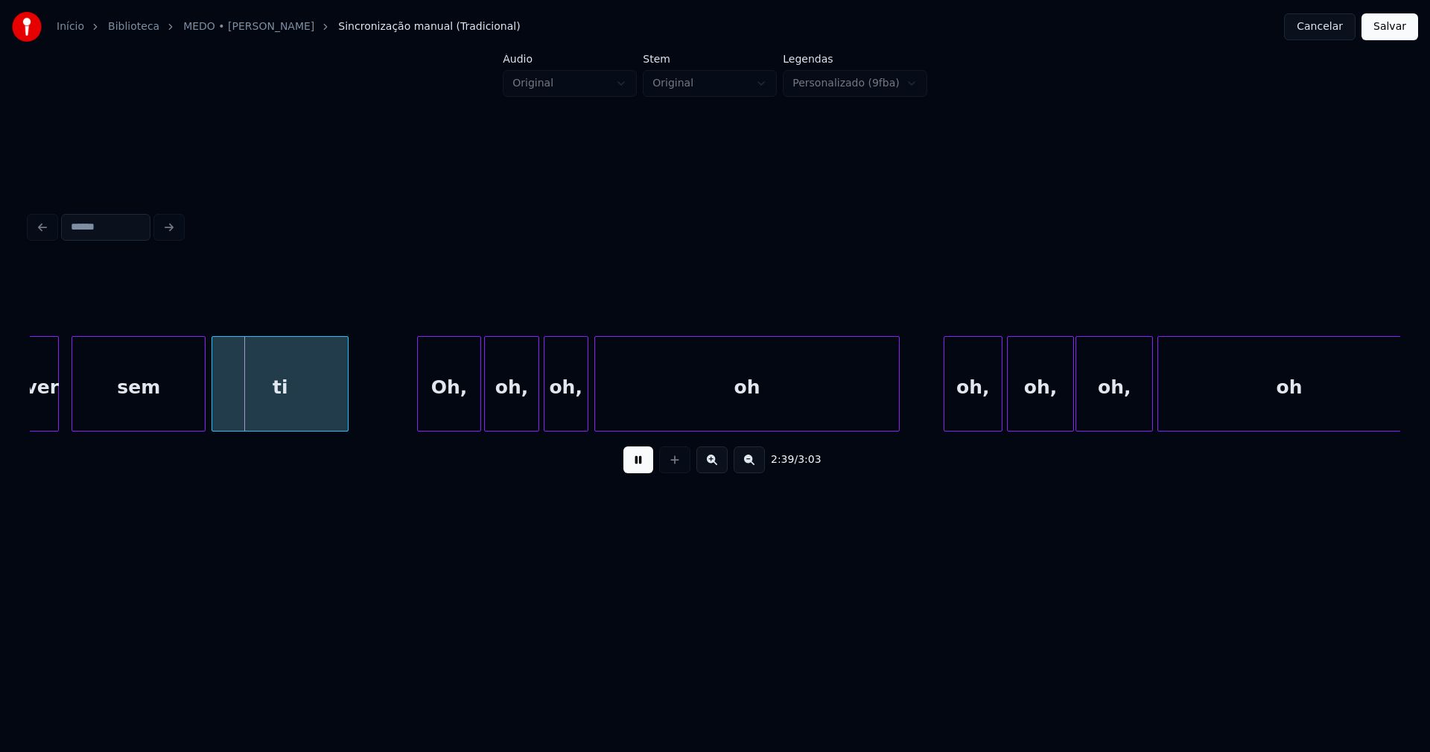
scroll to position [0, 23669]
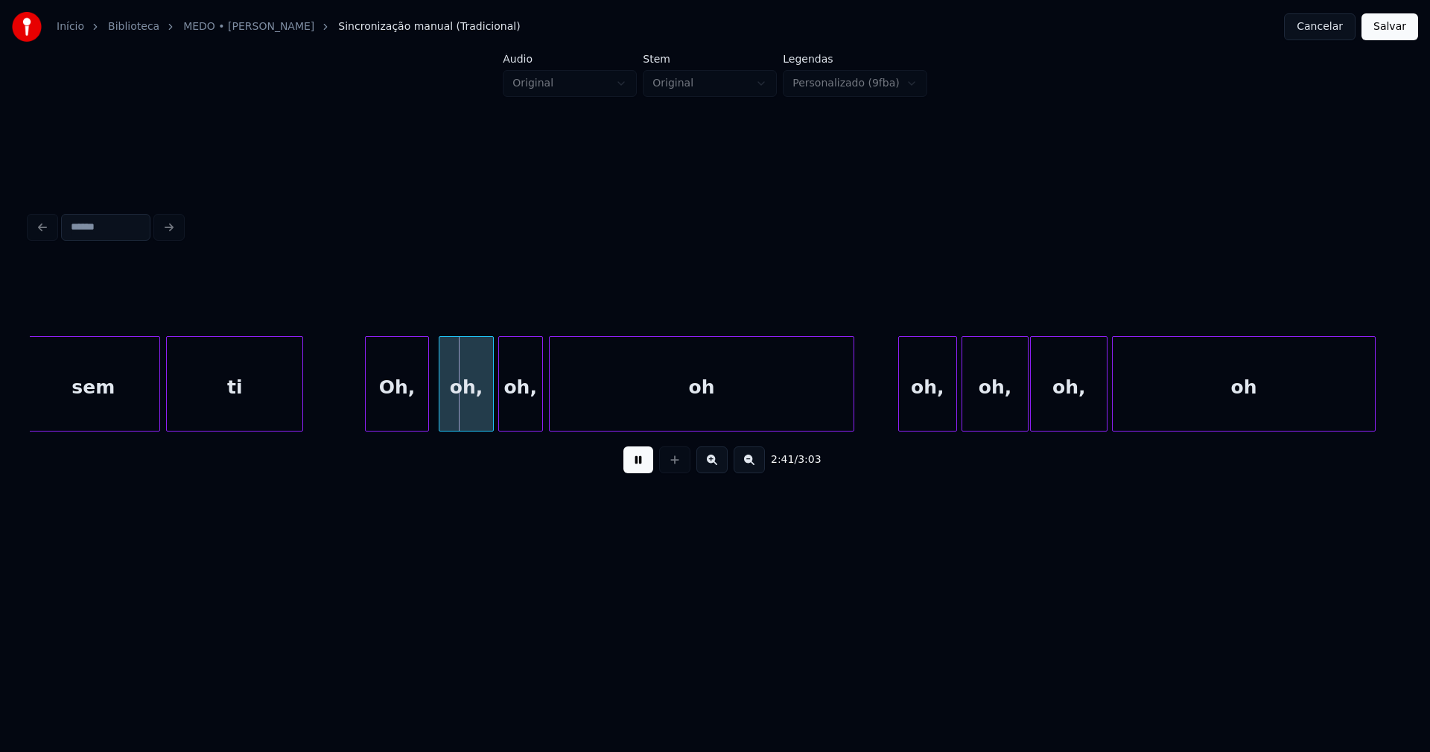
click at [406, 418] on div "Oh," at bounding box center [397, 387] width 62 height 101
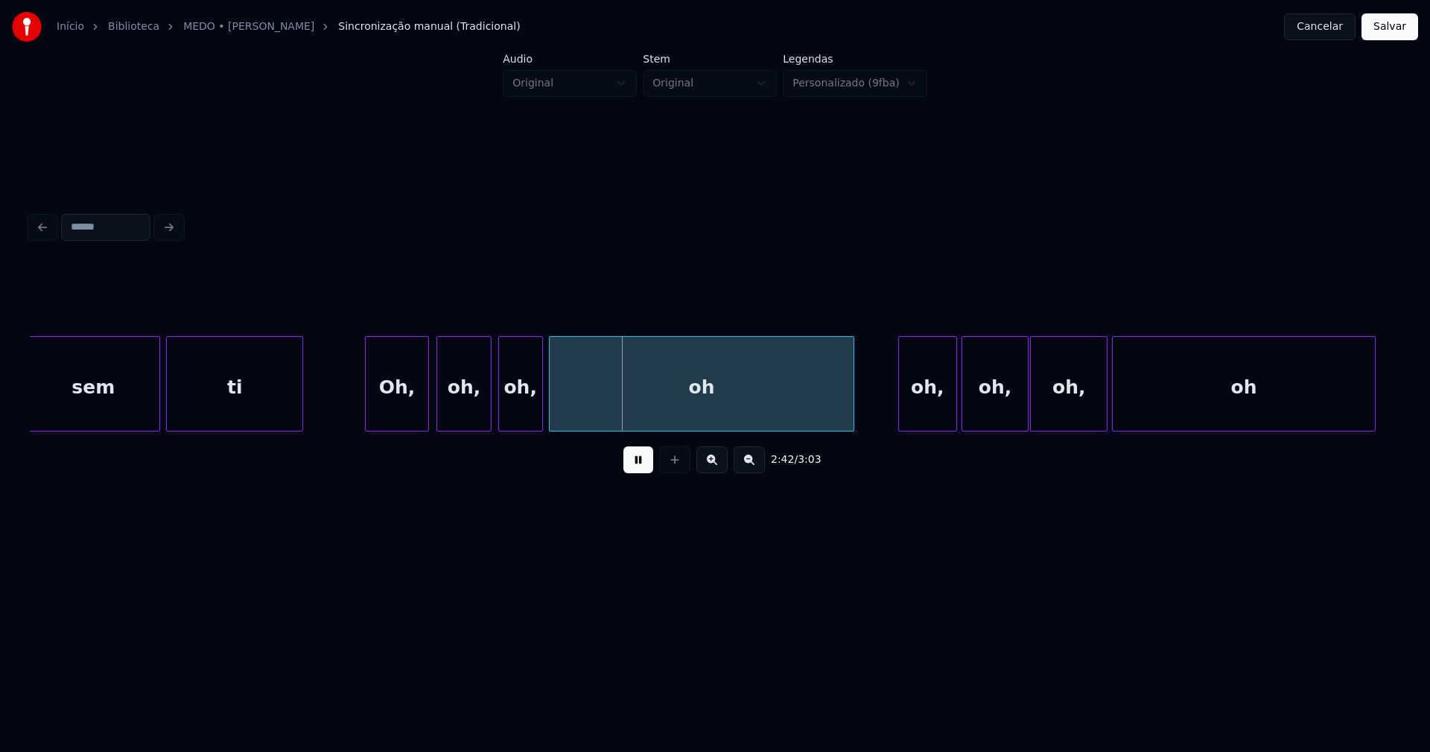
click at [474, 422] on div "oh," at bounding box center [464, 387] width 54 height 101
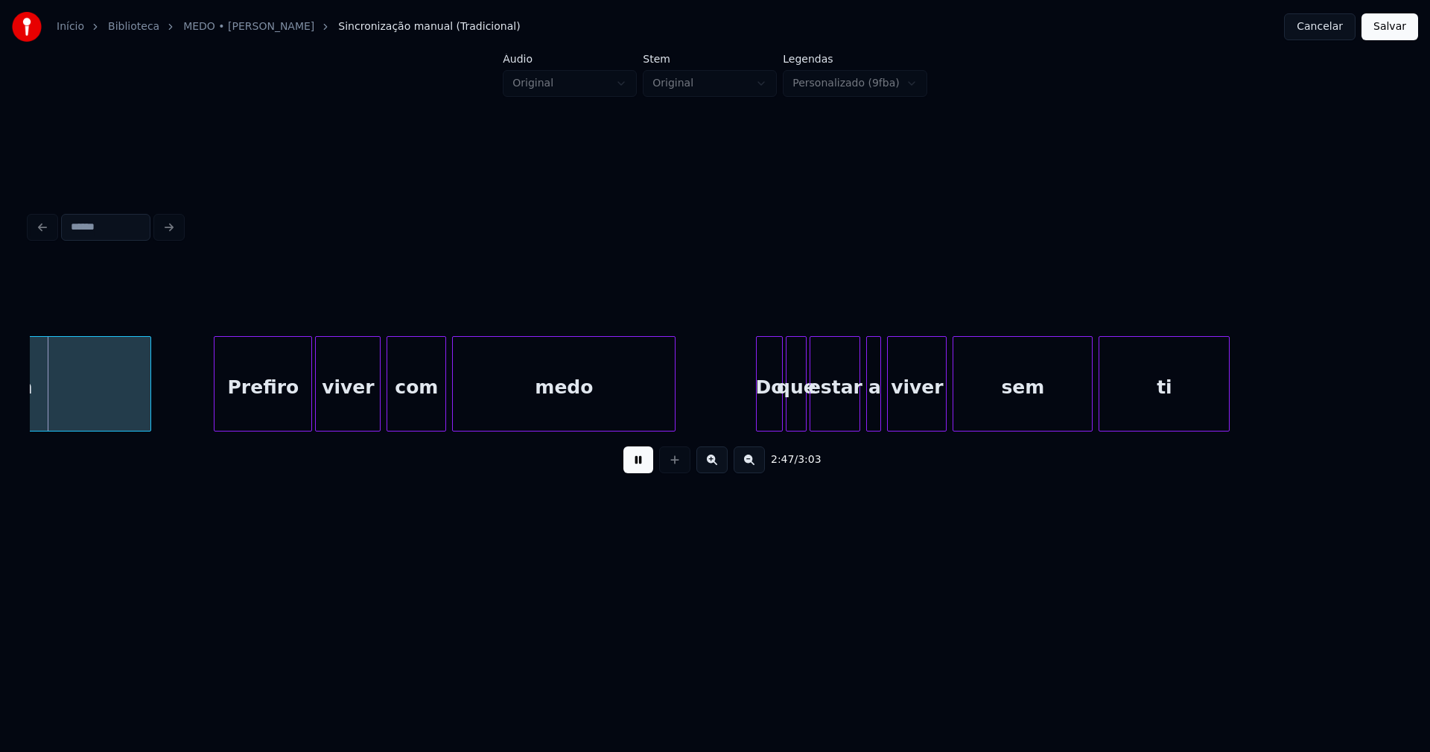
scroll to position [0, 24894]
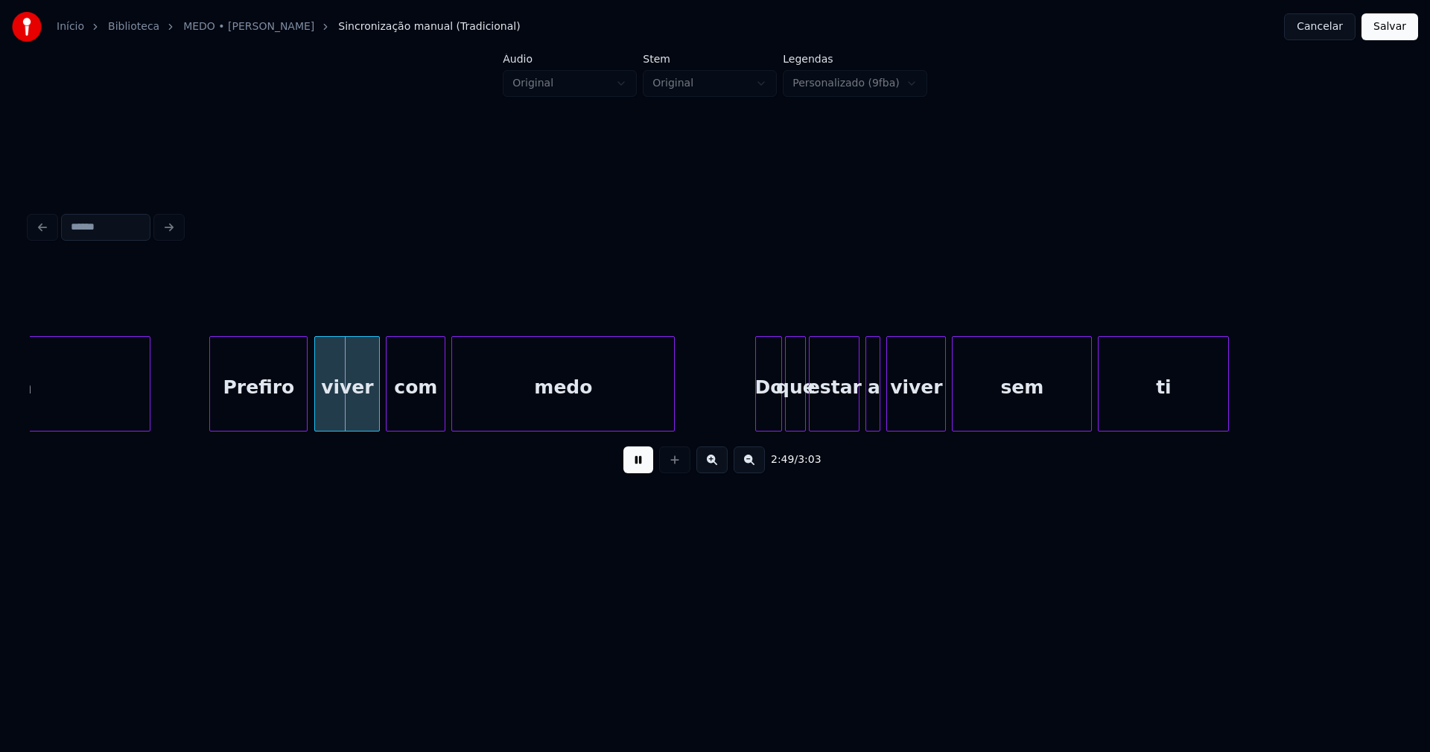
click at [261, 408] on div "Prefiro" at bounding box center [258, 387] width 97 height 101
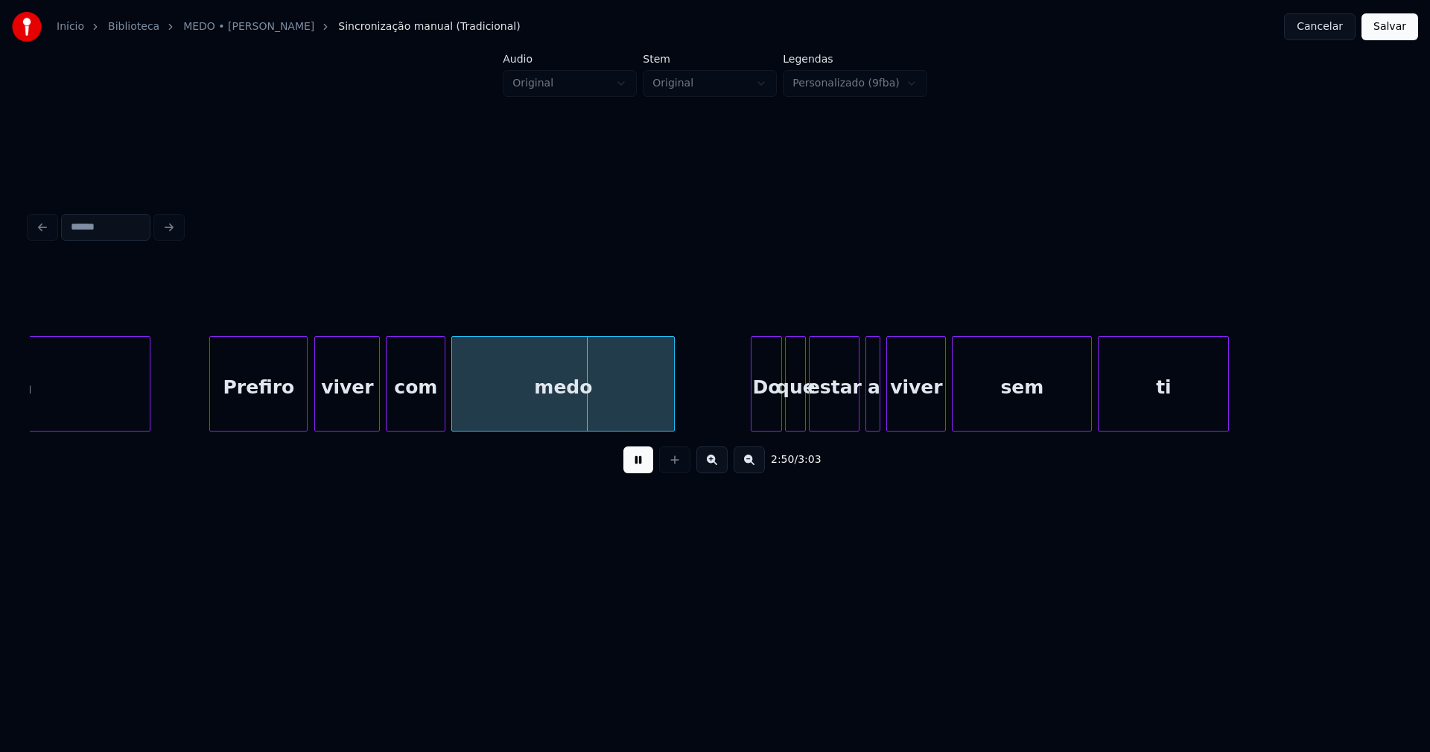
click at [755, 419] on div at bounding box center [754, 384] width 4 height 94
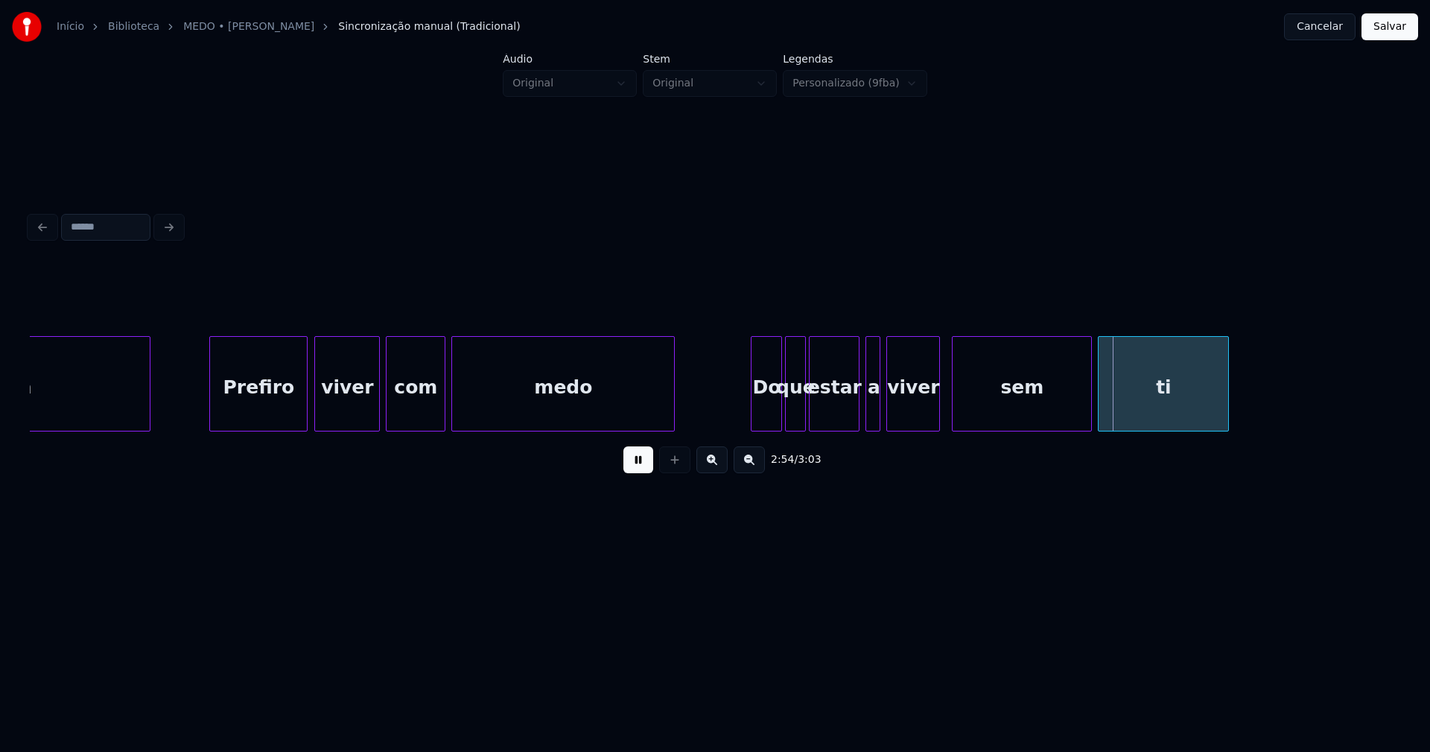
click at [936, 410] on div at bounding box center [937, 384] width 4 height 94
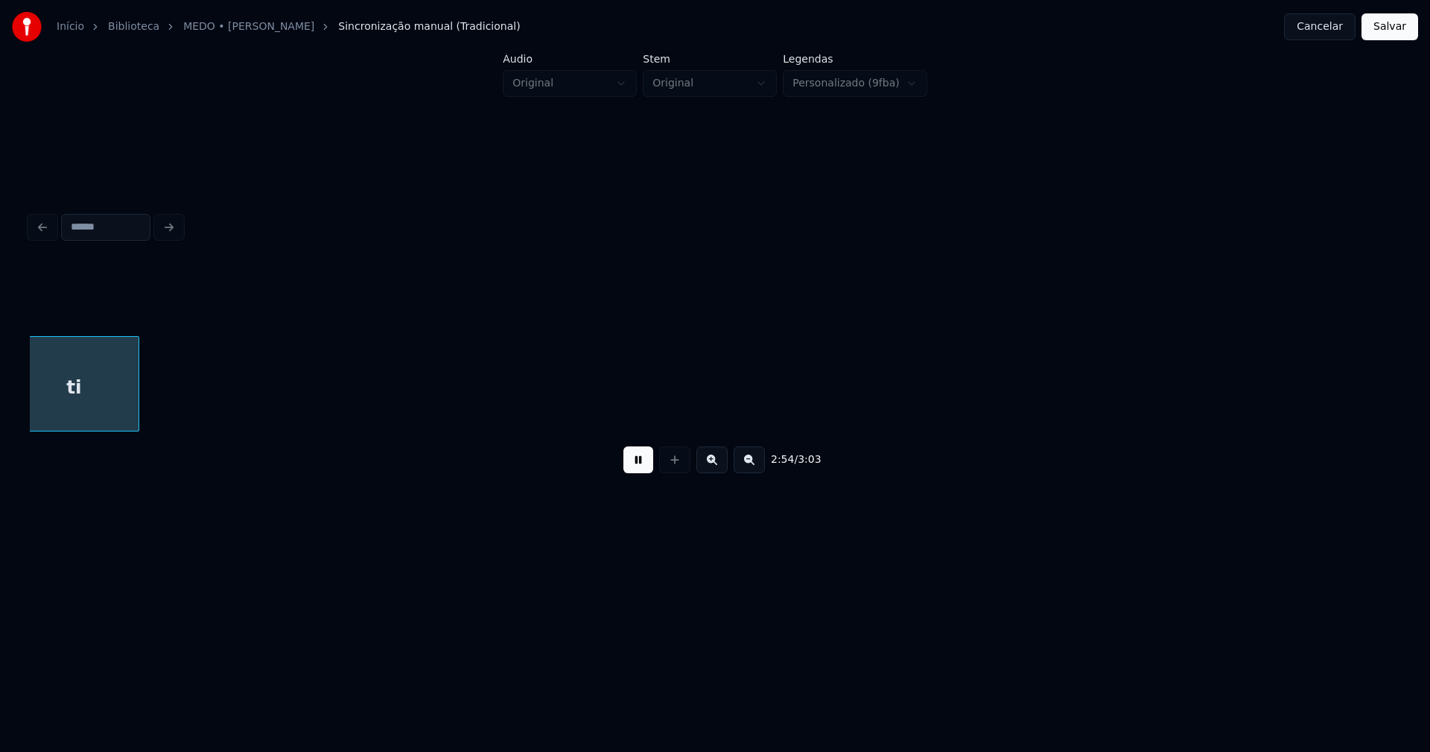
scroll to position [0, 25985]
click at [1397, 23] on button "Salvar" at bounding box center [1390, 26] width 57 height 27
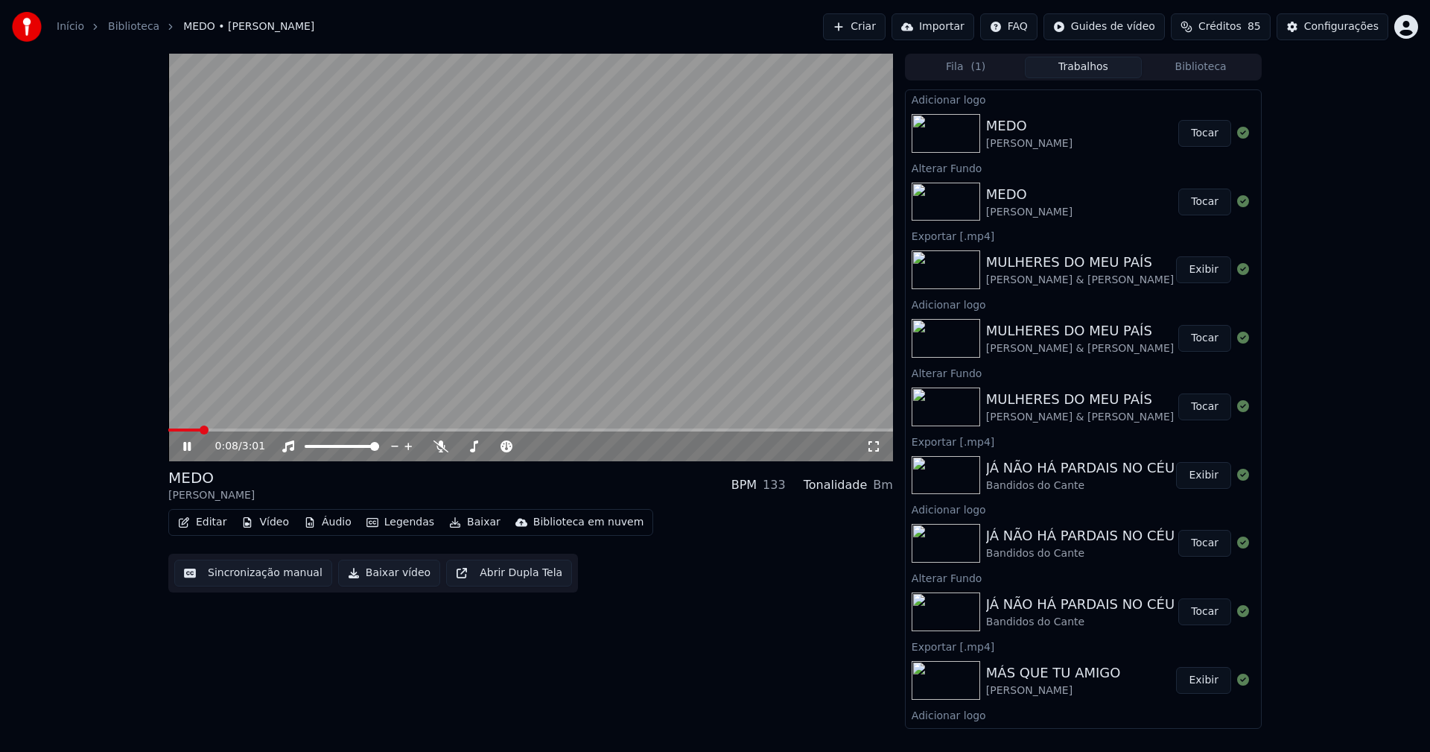
click at [869, 448] on icon at bounding box center [874, 446] width 10 height 10
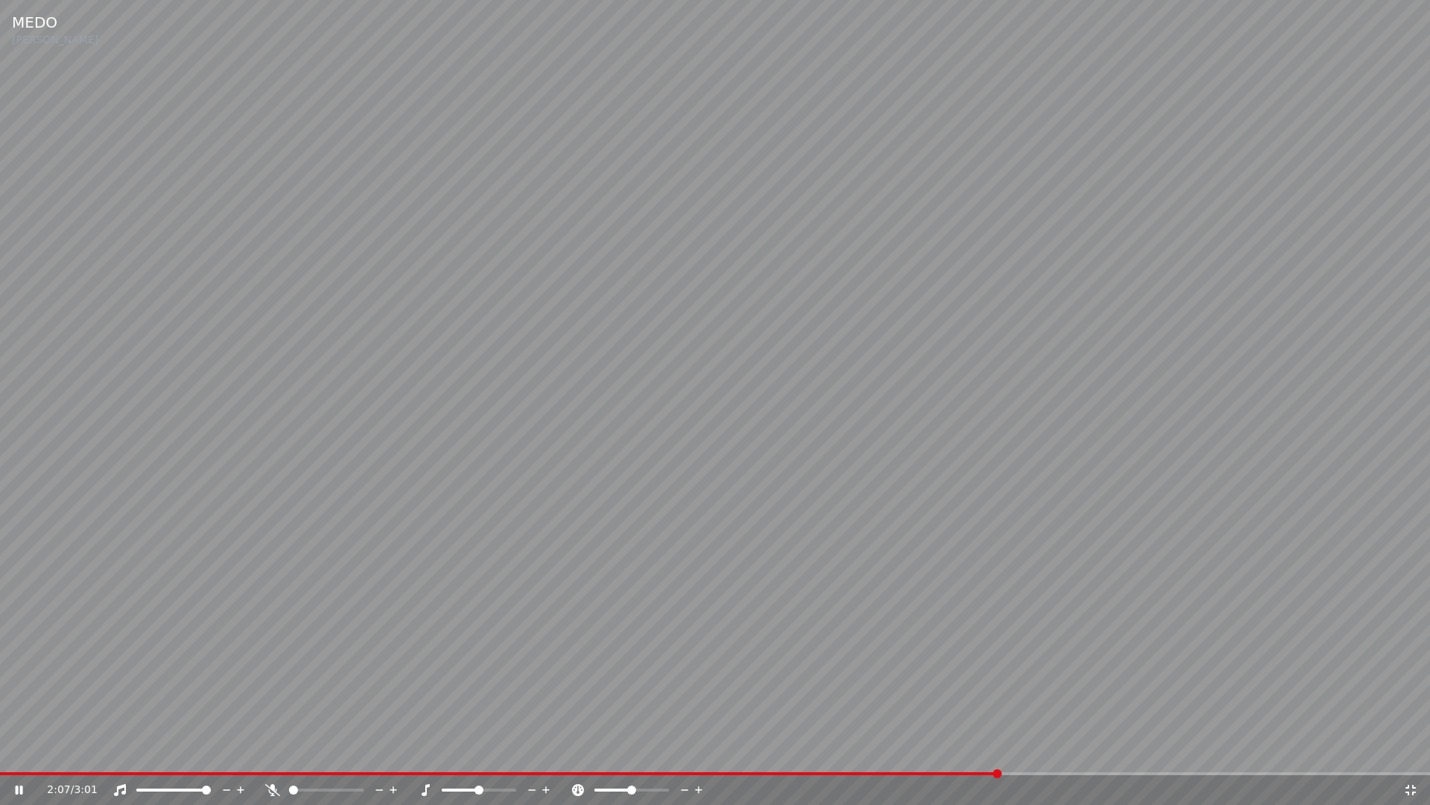
click at [1413, 751] on icon at bounding box center [1410, 790] width 15 height 12
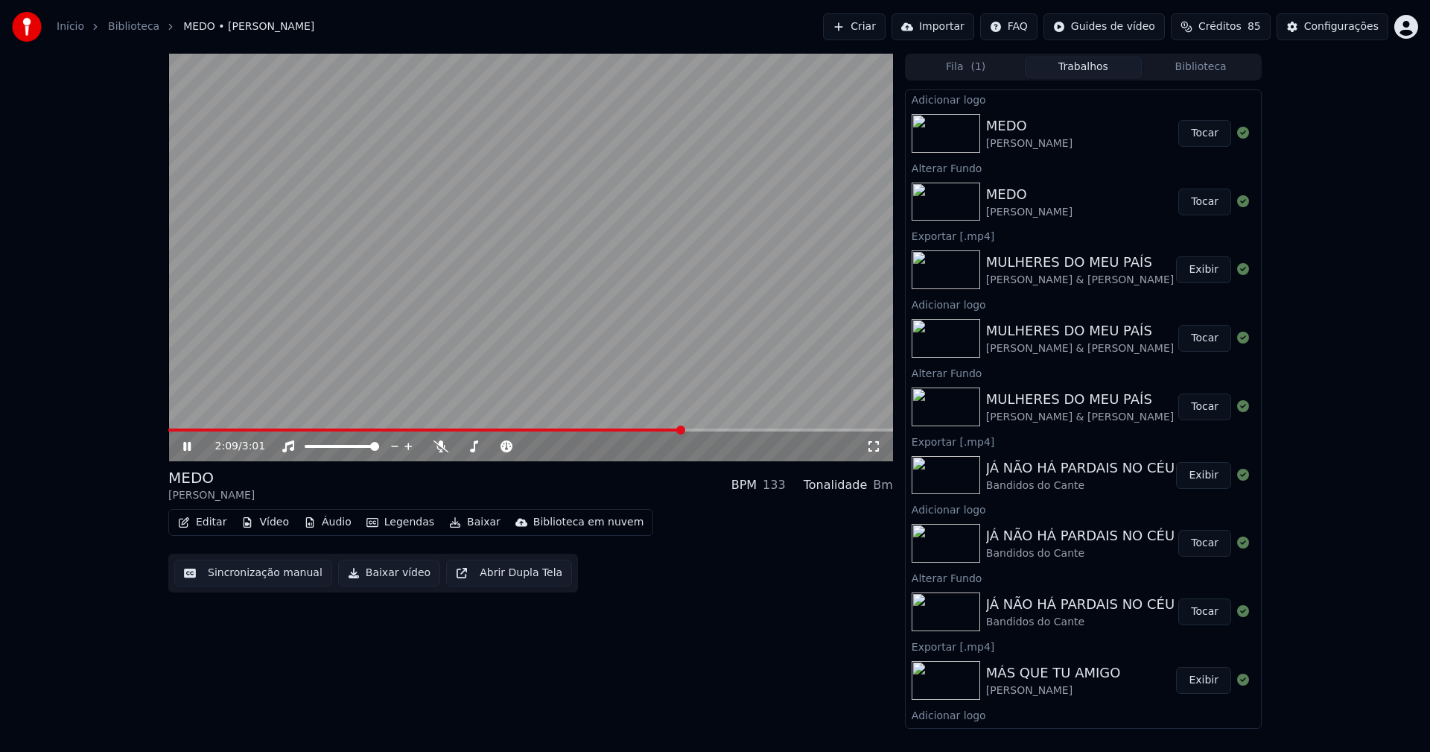
click at [188, 449] on icon at bounding box center [197, 446] width 35 height 12
click at [389, 580] on button "Baixar vídeo" at bounding box center [389, 572] width 102 height 27
click at [1210, 64] on button "Biblioteca" at bounding box center [1201, 68] width 118 height 22
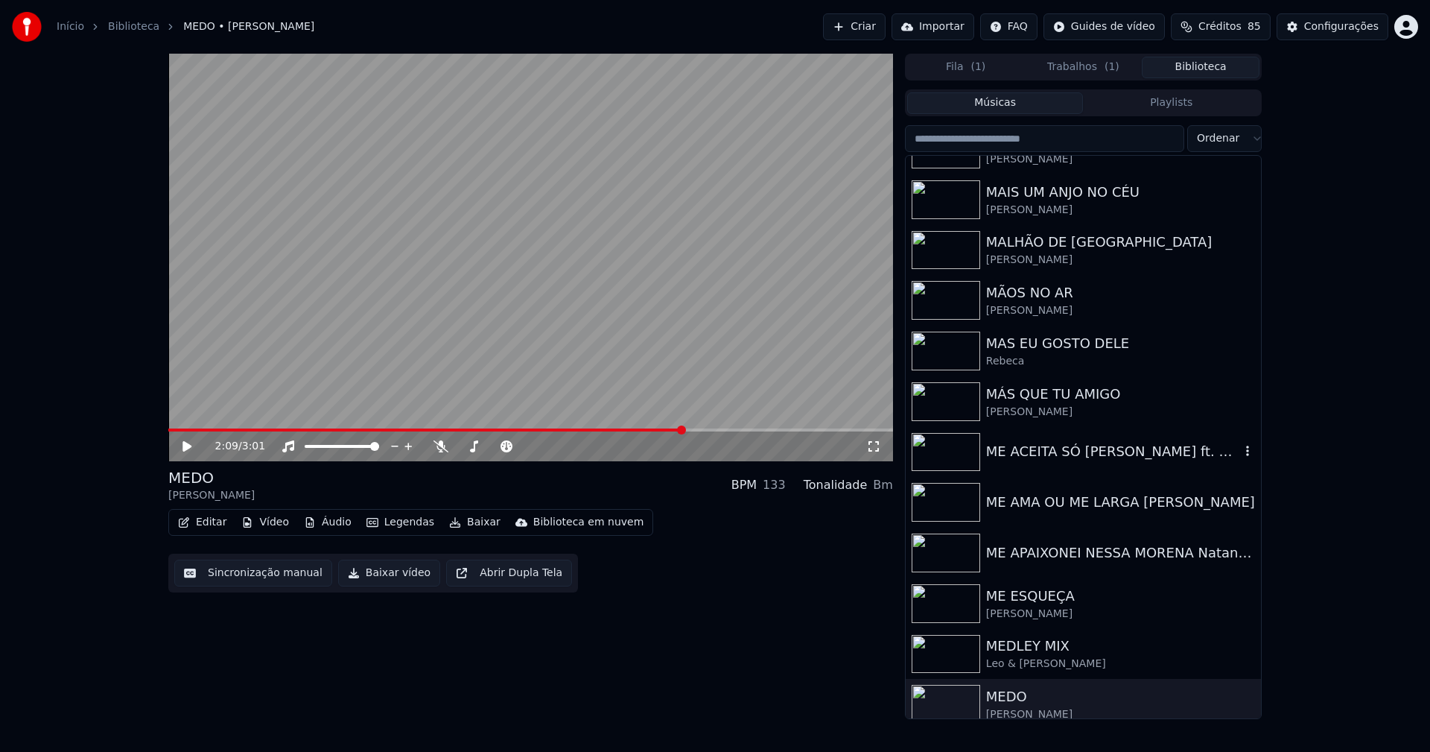
scroll to position [9647, 0]
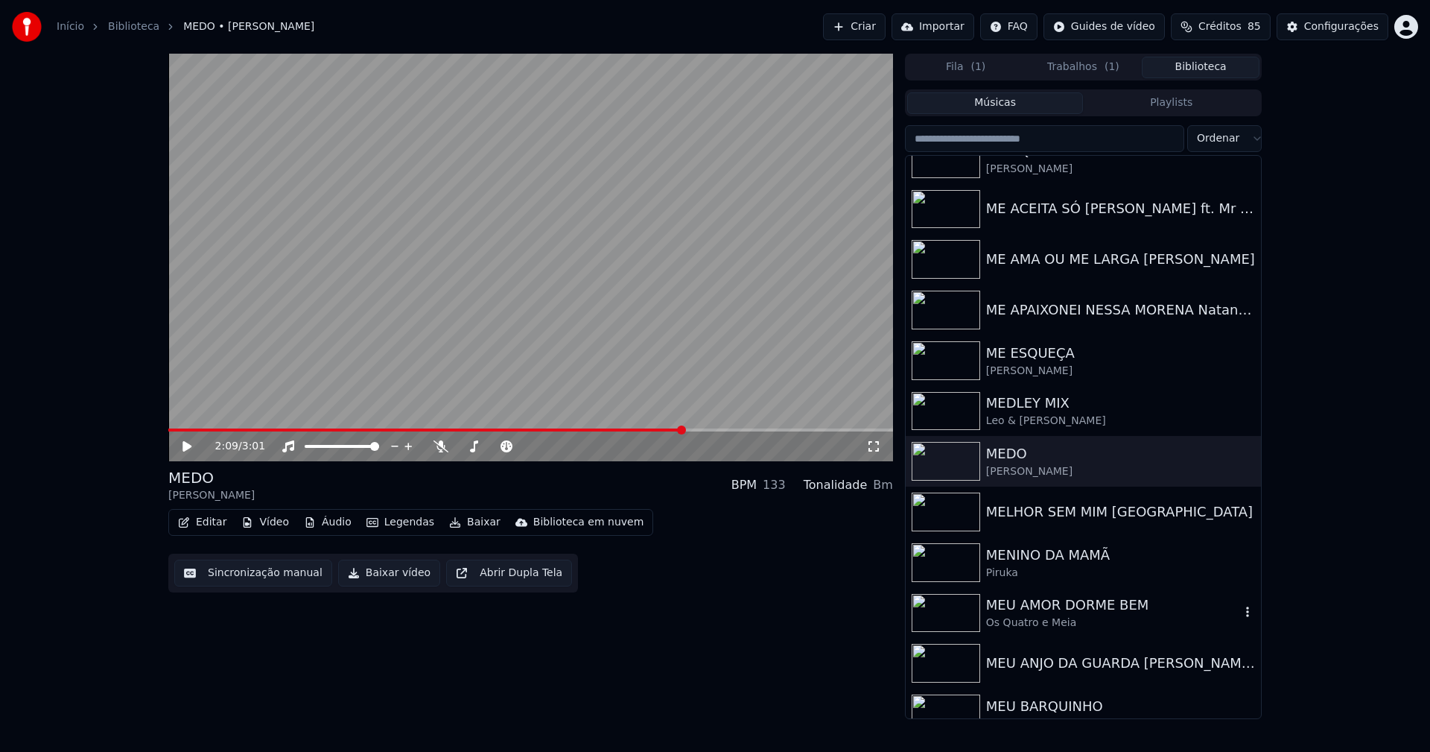
click at [1056, 616] on div "Os Quatro e Meia" at bounding box center [1113, 622] width 254 height 15
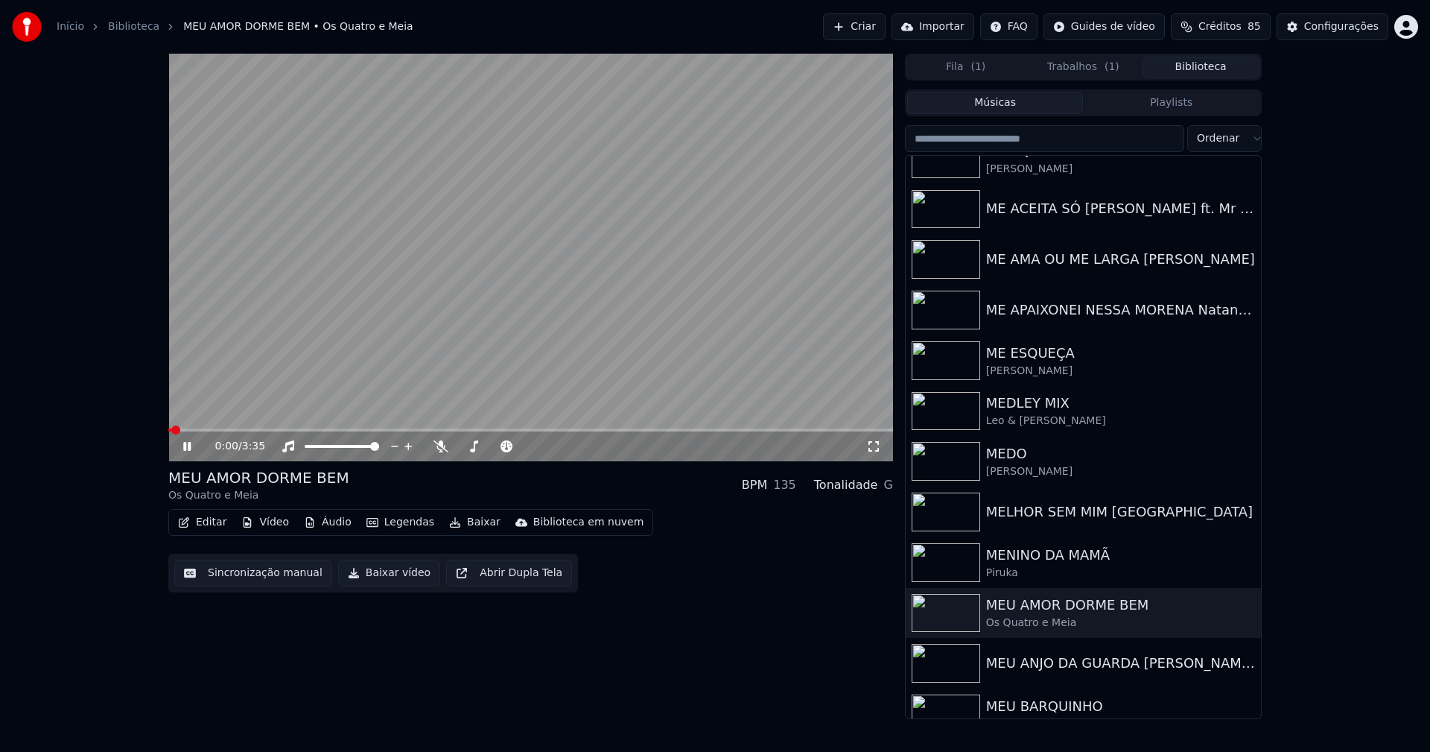
click at [187, 449] on icon at bounding box center [197, 446] width 35 height 12
click at [267, 524] on button "Vídeo" at bounding box center [265, 522] width 60 height 21
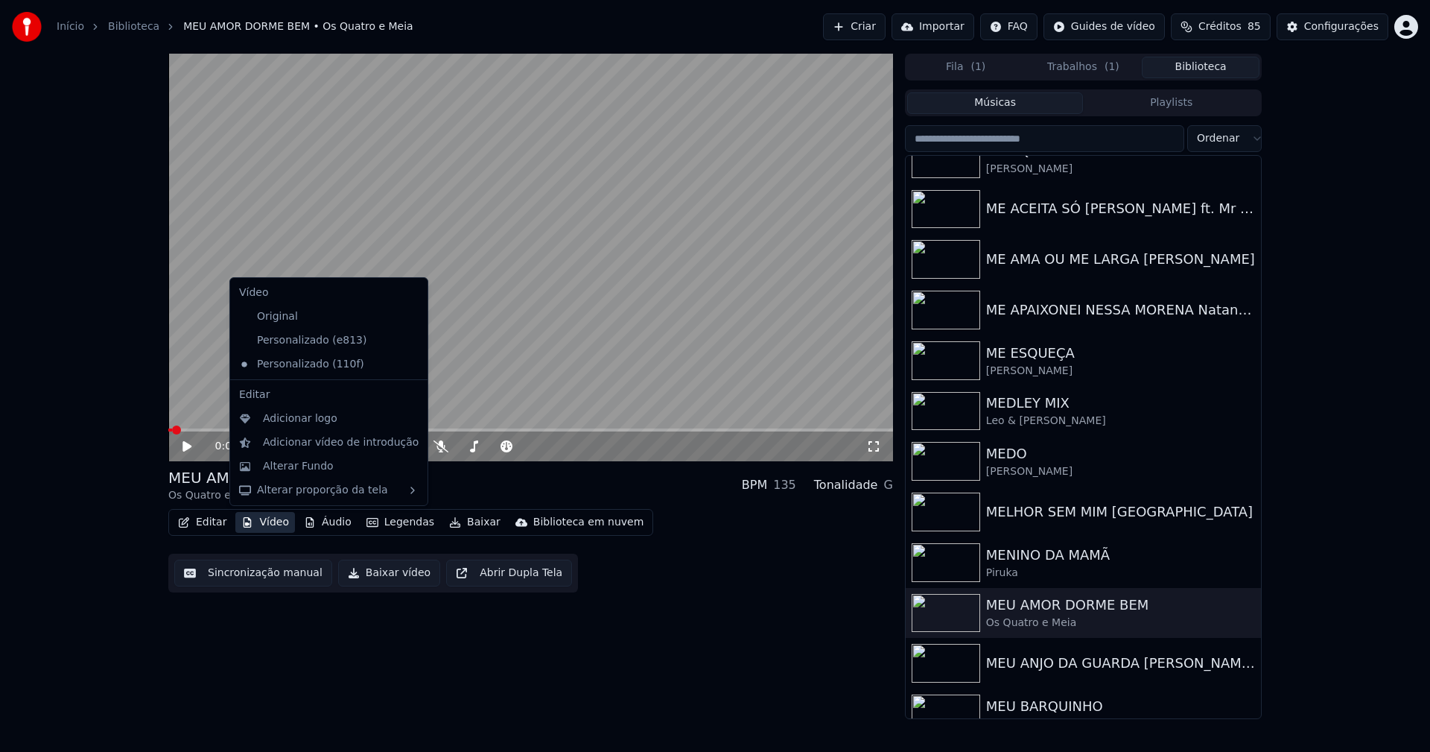
click at [408, 340] on icon at bounding box center [416, 340] width 16 height 12
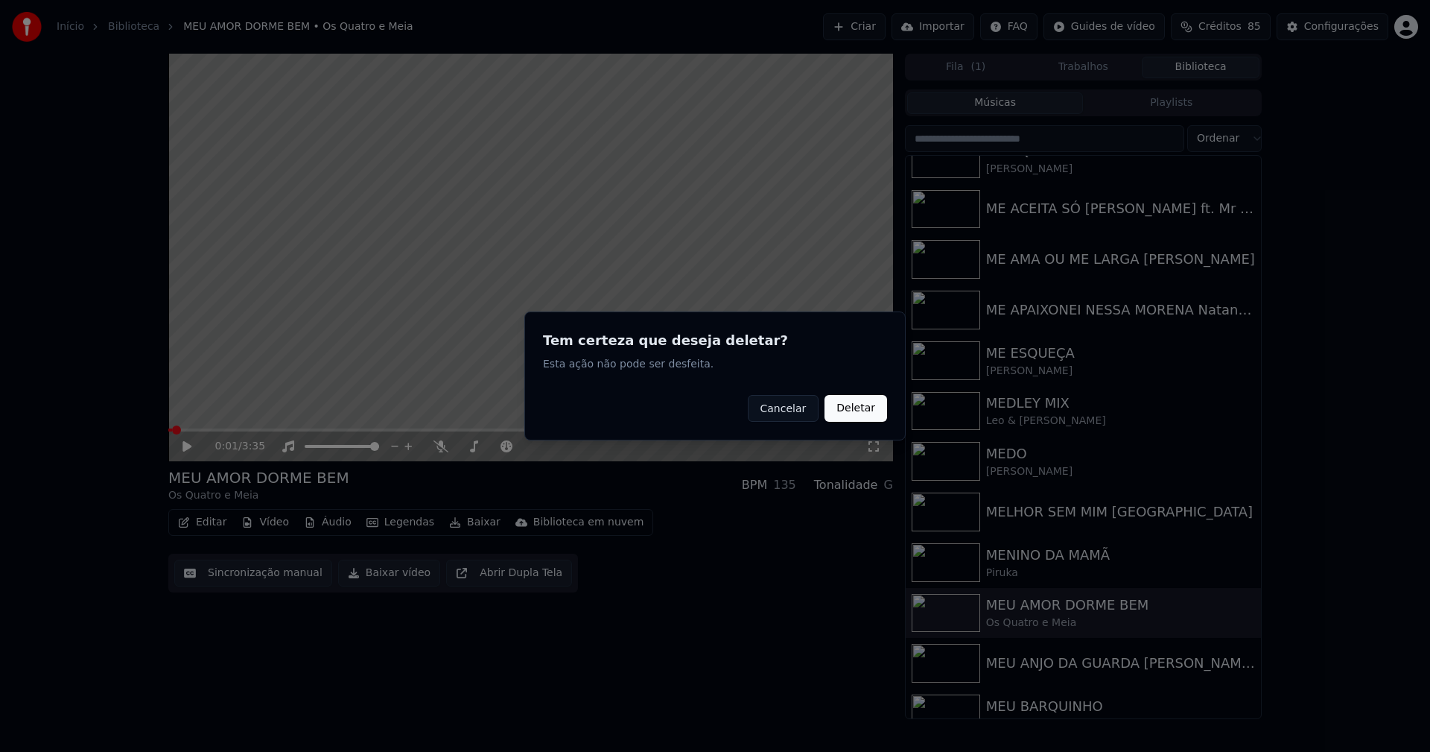
drag, startPoint x: 851, startPoint y: 411, endPoint x: 727, endPoint y: 410, distance: 124.4
click at [851, 410] on button "Deletar" at bounding box center [856, 408] width 63 height 27
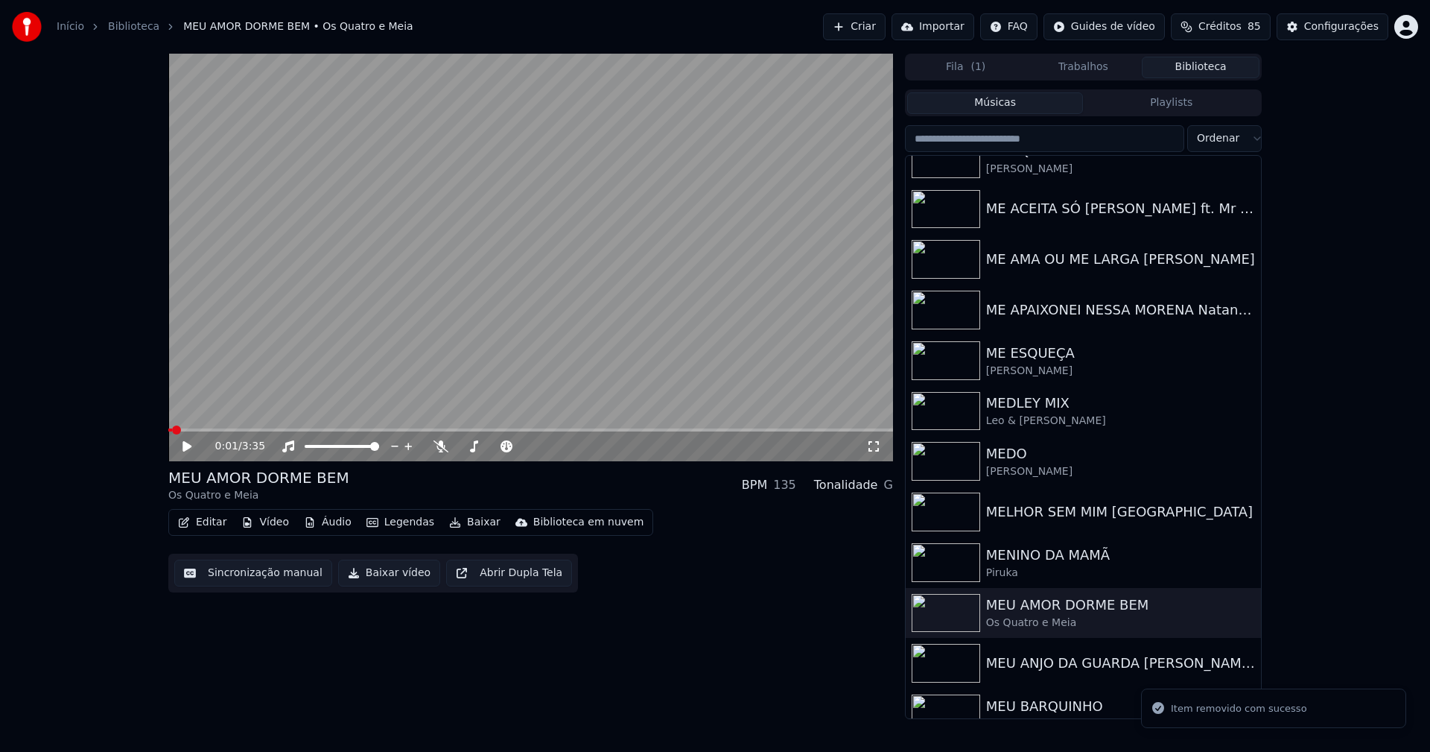
click at [276, 526] on button "Vídeo" at bounding box center [265, 522] width 60 height 21
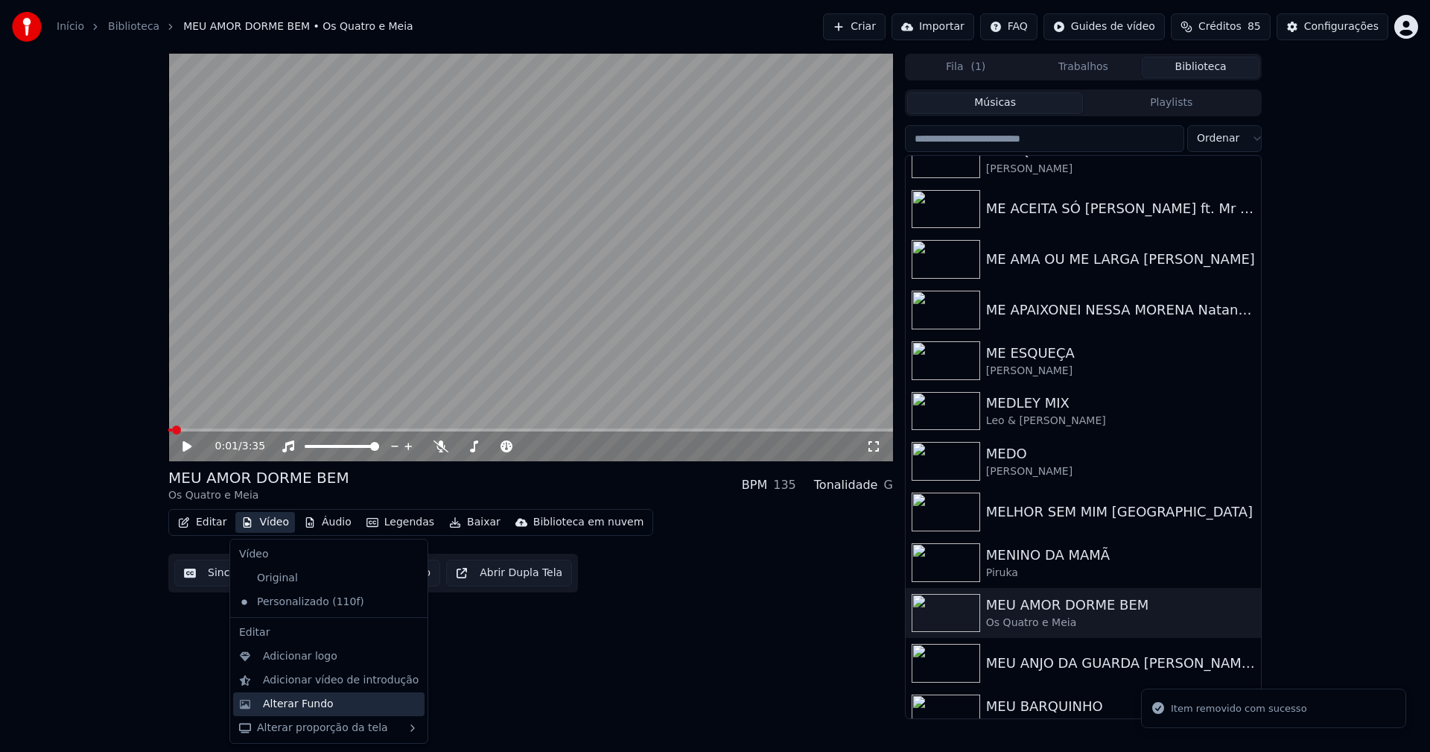
click at [299, 699] on div "Alterar Fundo" at bounding box center [298, 703] width 71 height 15
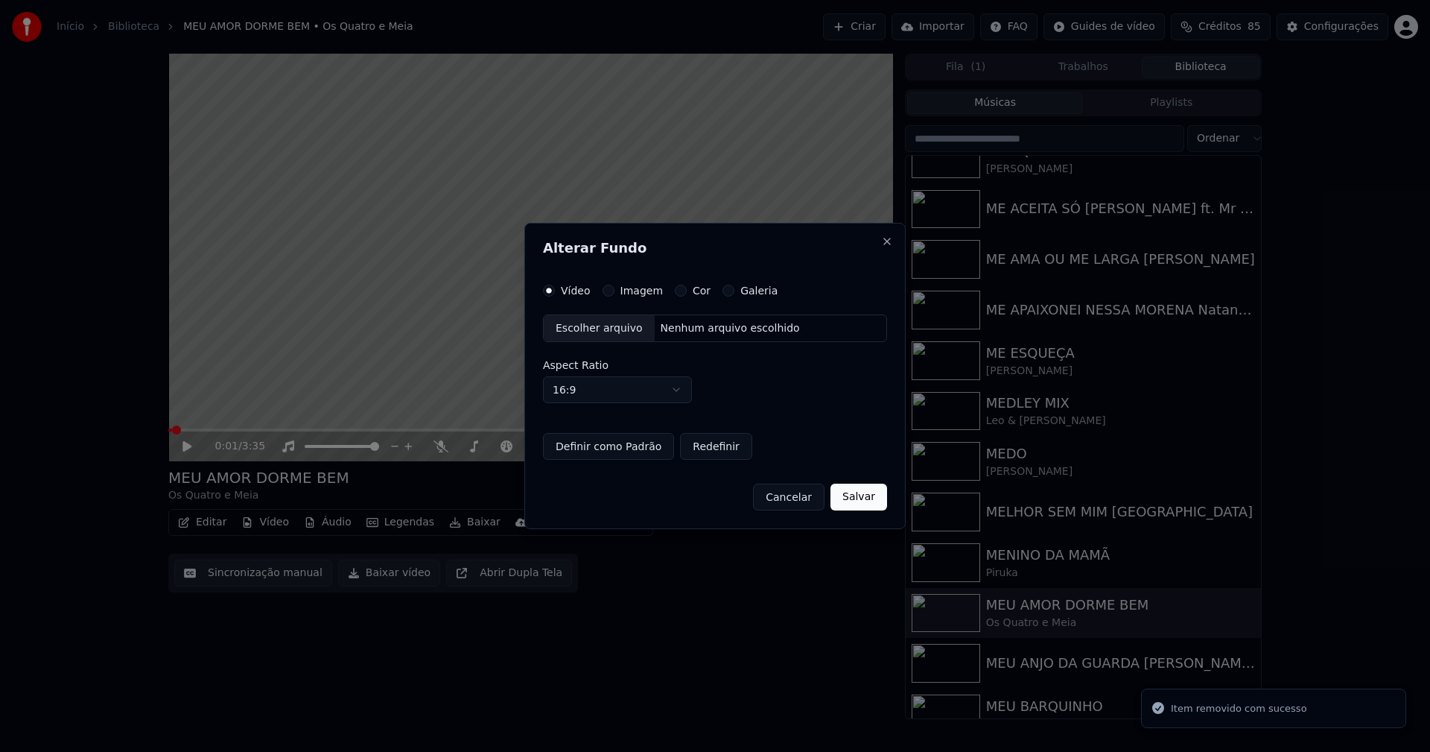
click at [609, 293] on button "Imagem" at bounding box center [609, 291] width 12 height 12
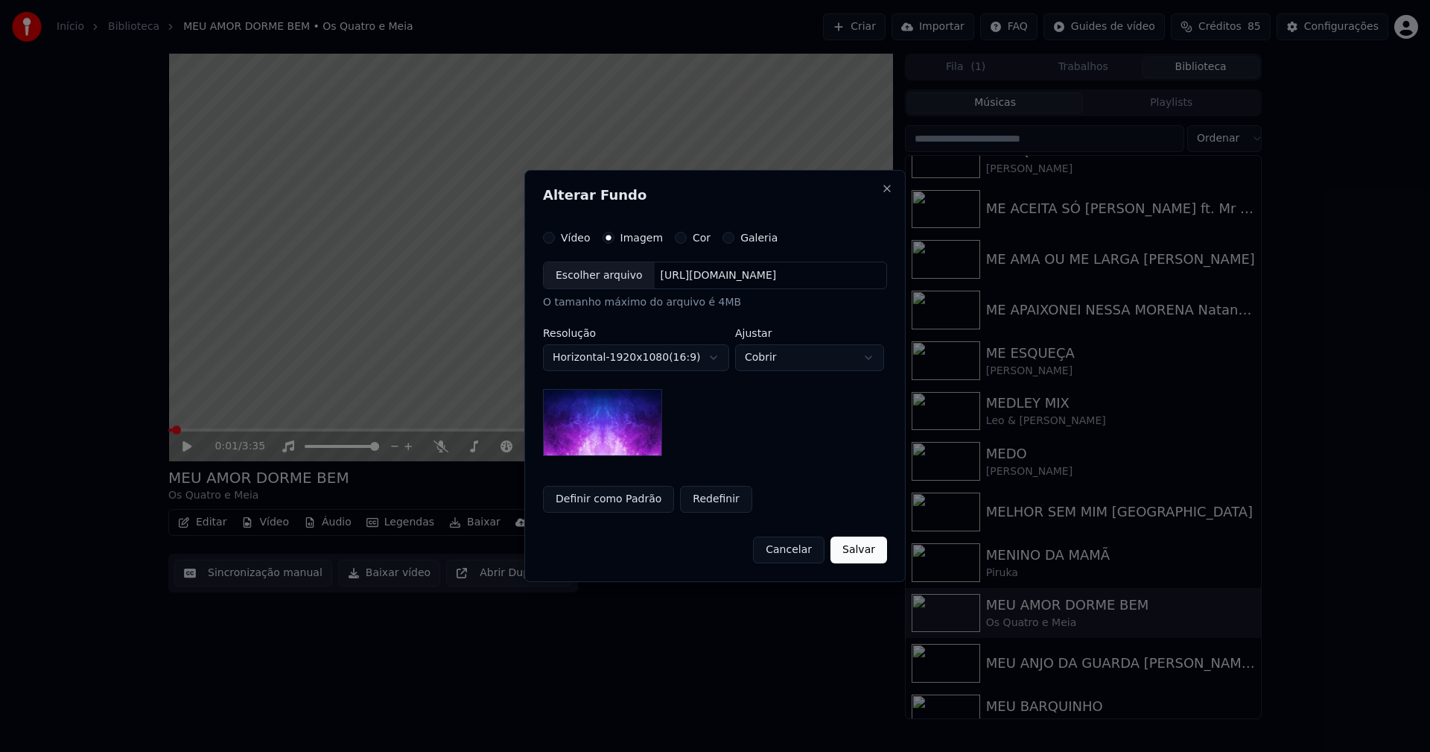
click at [594, 282] on div "Escolher arquivo" at bounding box center [599, 275] width 111 height 27
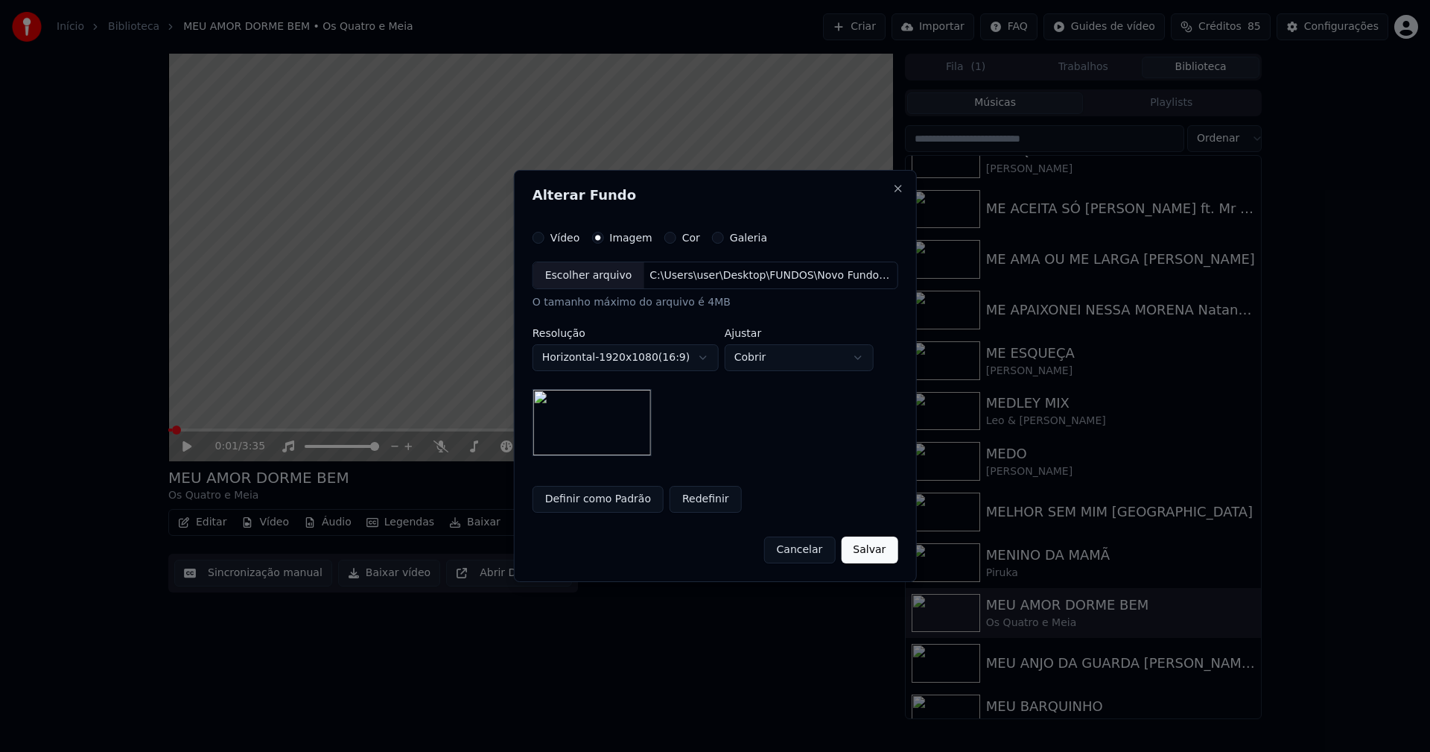
click at [869, 550] on button "Salvar" at bounding box center [869, 549] width 57 height 27
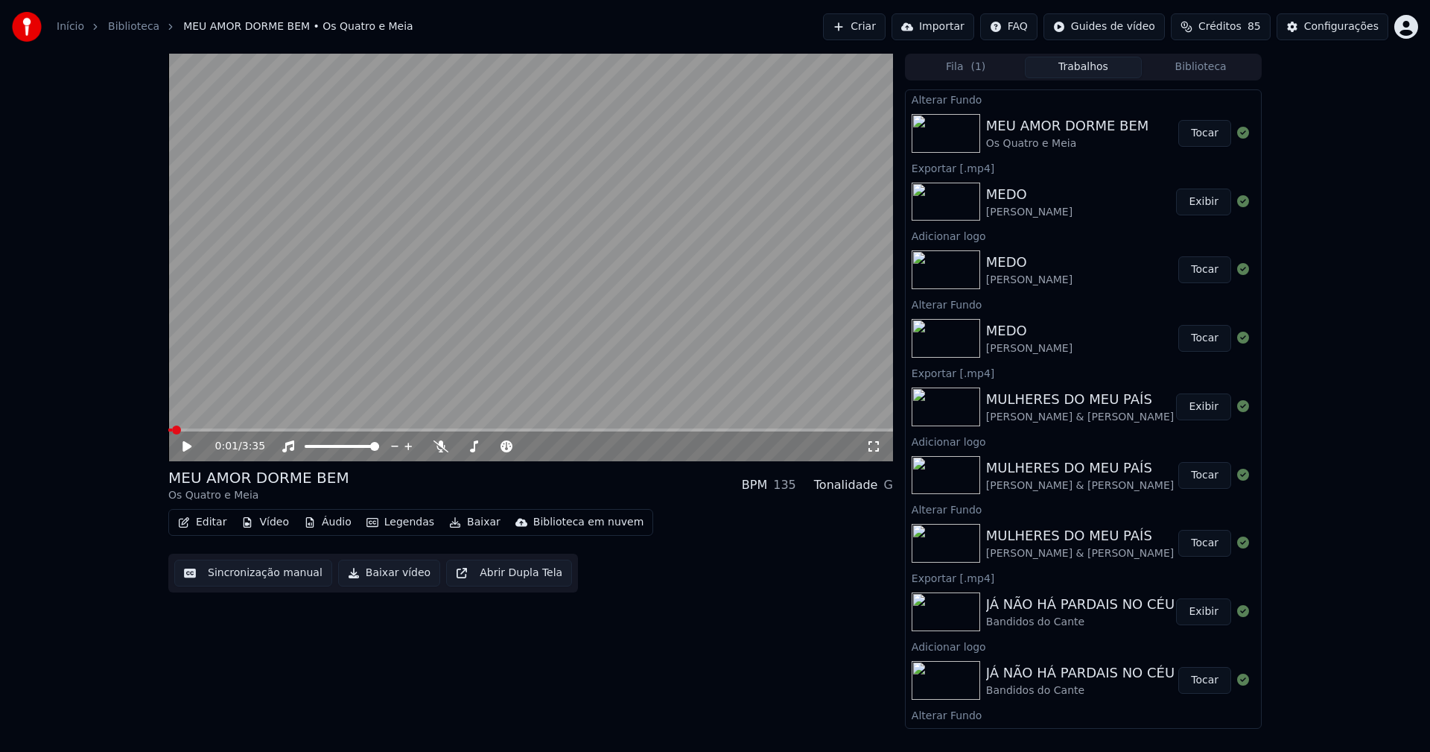
drag, startPoint x: 1188, startPoint y: 137, endPoint x: 1163, endPoint y: 124, distance: 28.7
click at [1189, 137] on button "Tocar" at bounding box center [1204, 133] width 53 height 27
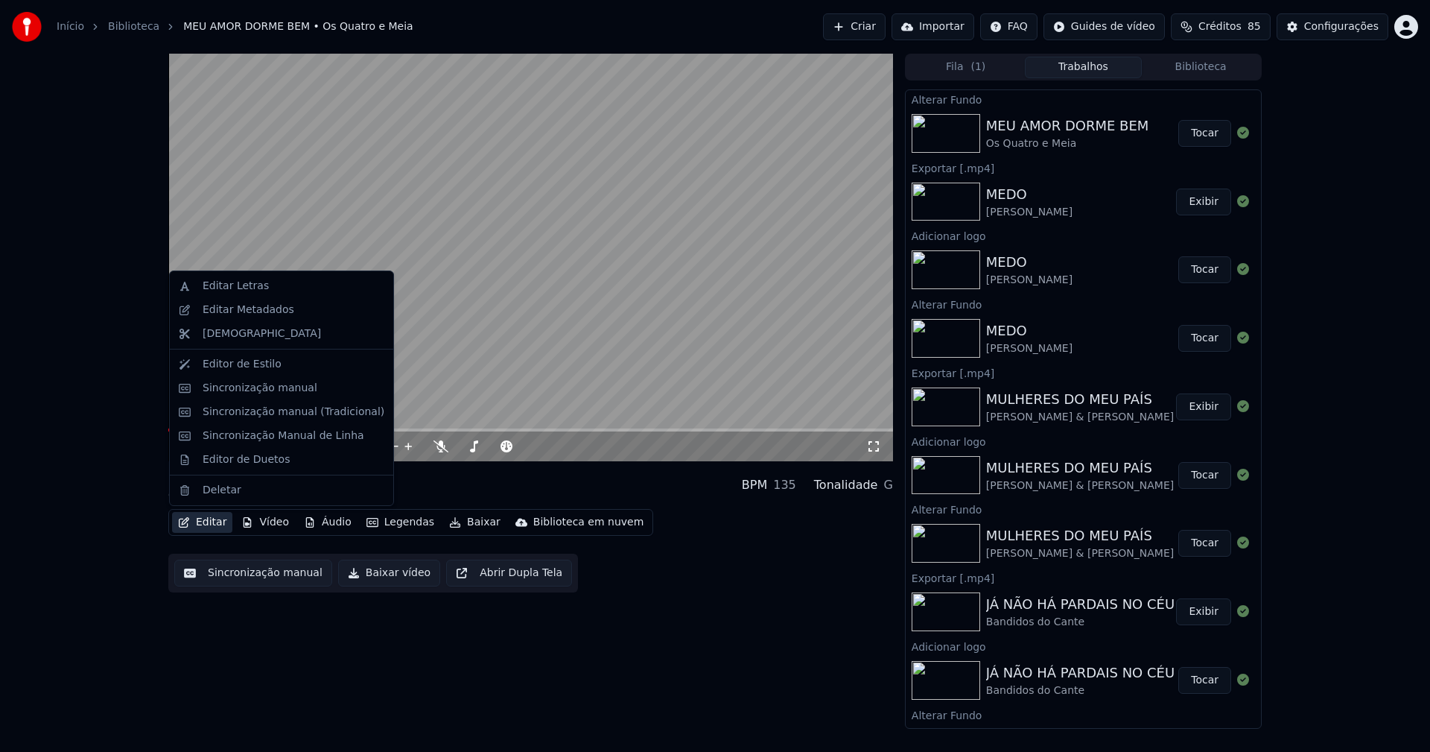
click at [212, 527] on button "Editar" at bounding box center [202, 522] width 60 height 21
click at [260, 313] on div "Editar Metadados" at bounding box center [249, 309] width 92 height 15
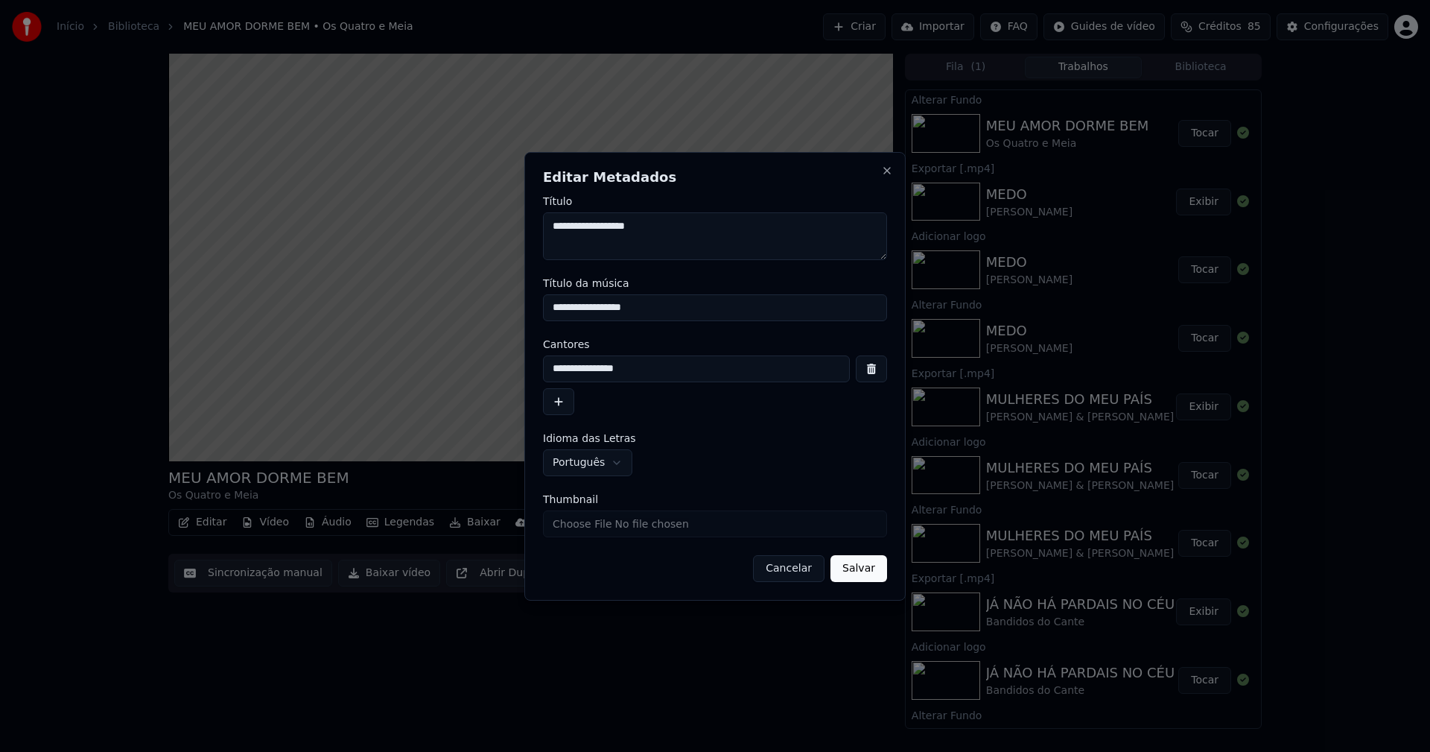
click at [622, 525] on input "Thumbnail" at bounding box center [715, 523] width 344 height 27
type input "**********"
click at [857, 570] on button "Salvar" at bounding box center [859, 568] width 57 height 27
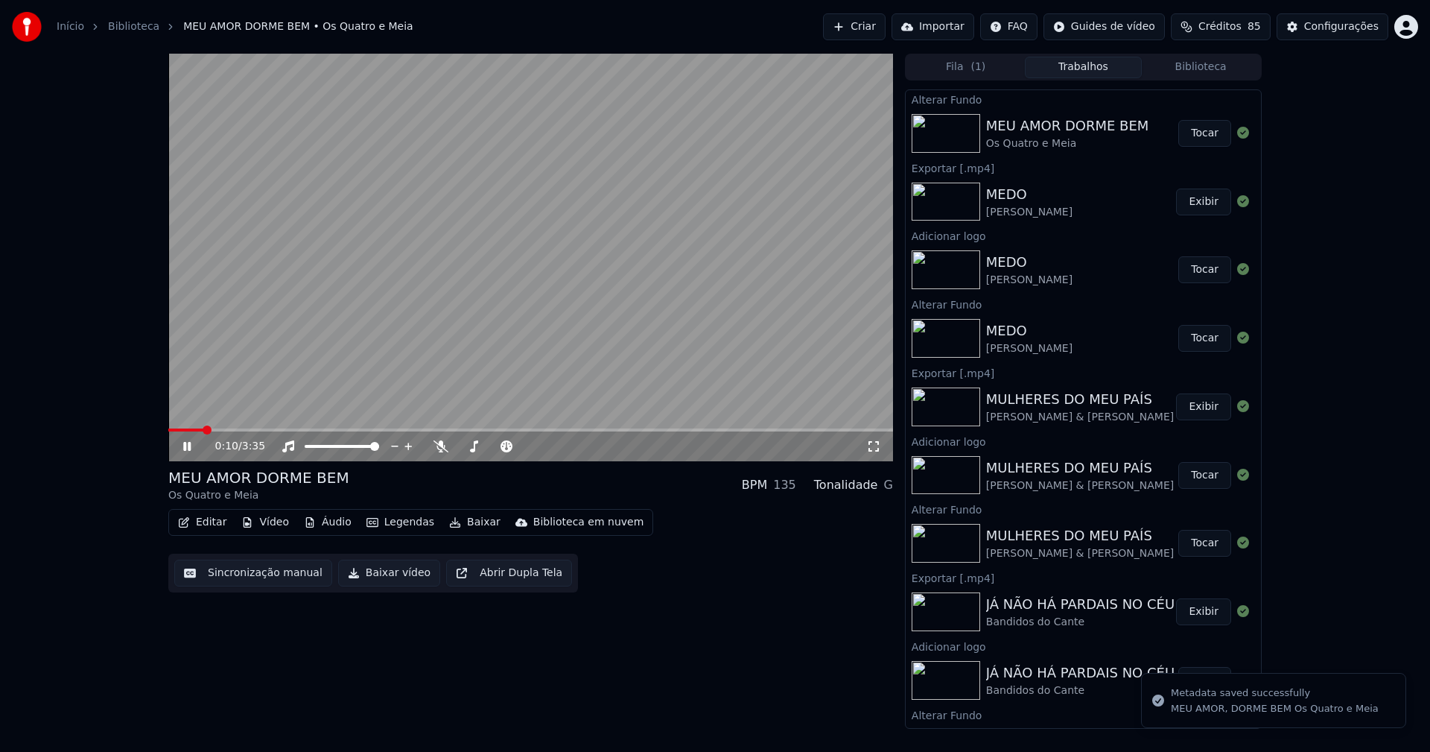
click at [267, 528] on button "Vídeo" at bounding box center [265, 522] width 60 height 21
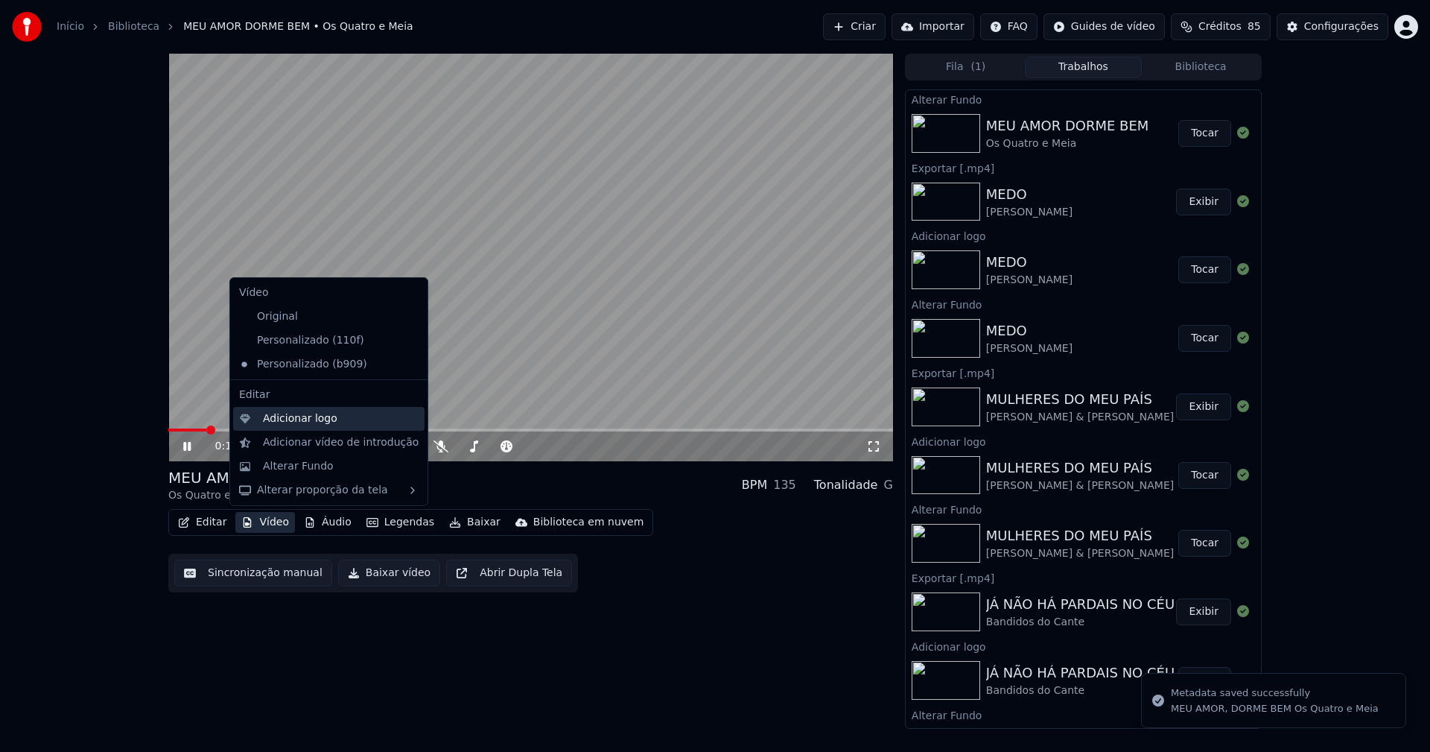
click at [288, 418] on div "Adicionar logo" at bounding box center [300, 418] width 74 height 15
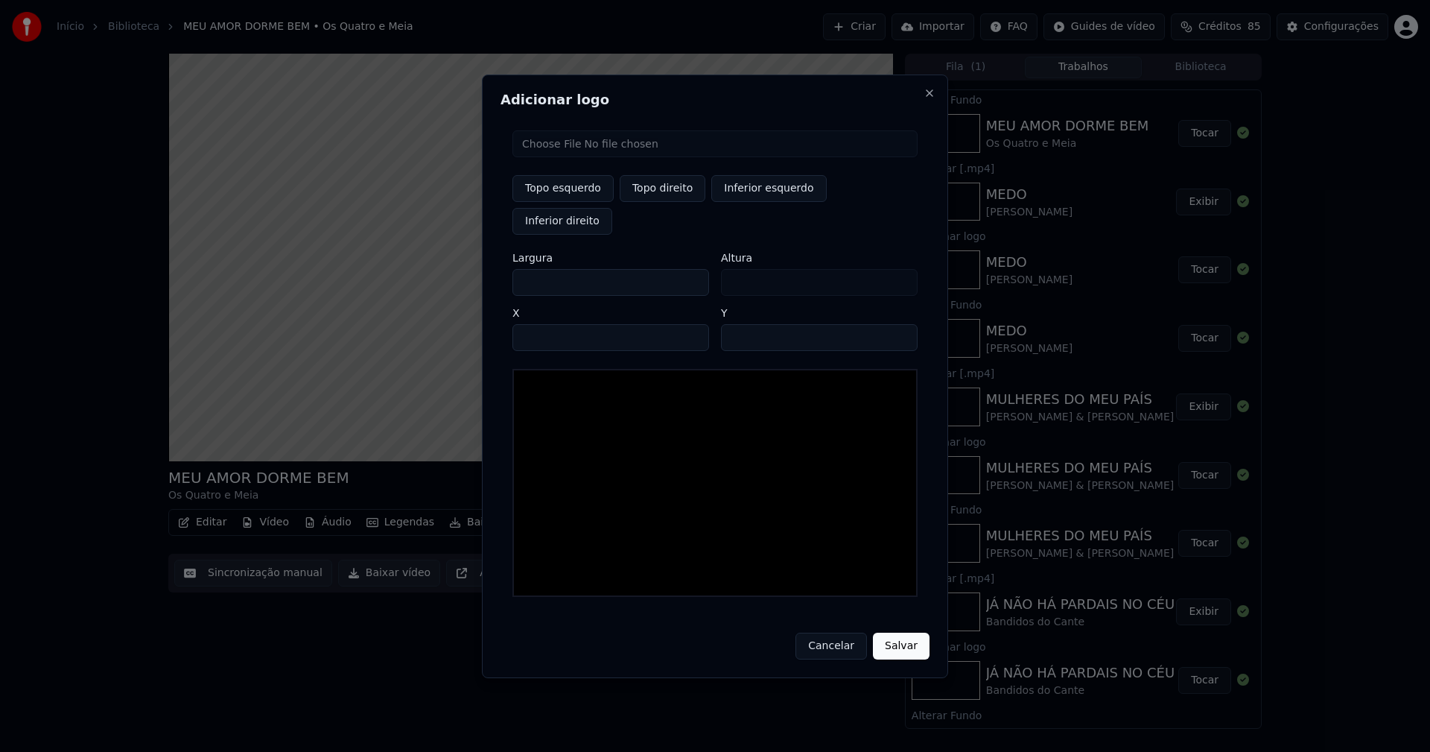
click at [583, 157] on input "file" at bounding box center [714, 143] width 405 height 27
type input "**********"
type input "***"
drag, startPoint x: 667, startPoint y: 210, endPoint x: 600, endPoint y: 227, distance: 69.2
click at [667, 202] on button "Topo direito" at bounding box center [663, 188] width 86 height 27
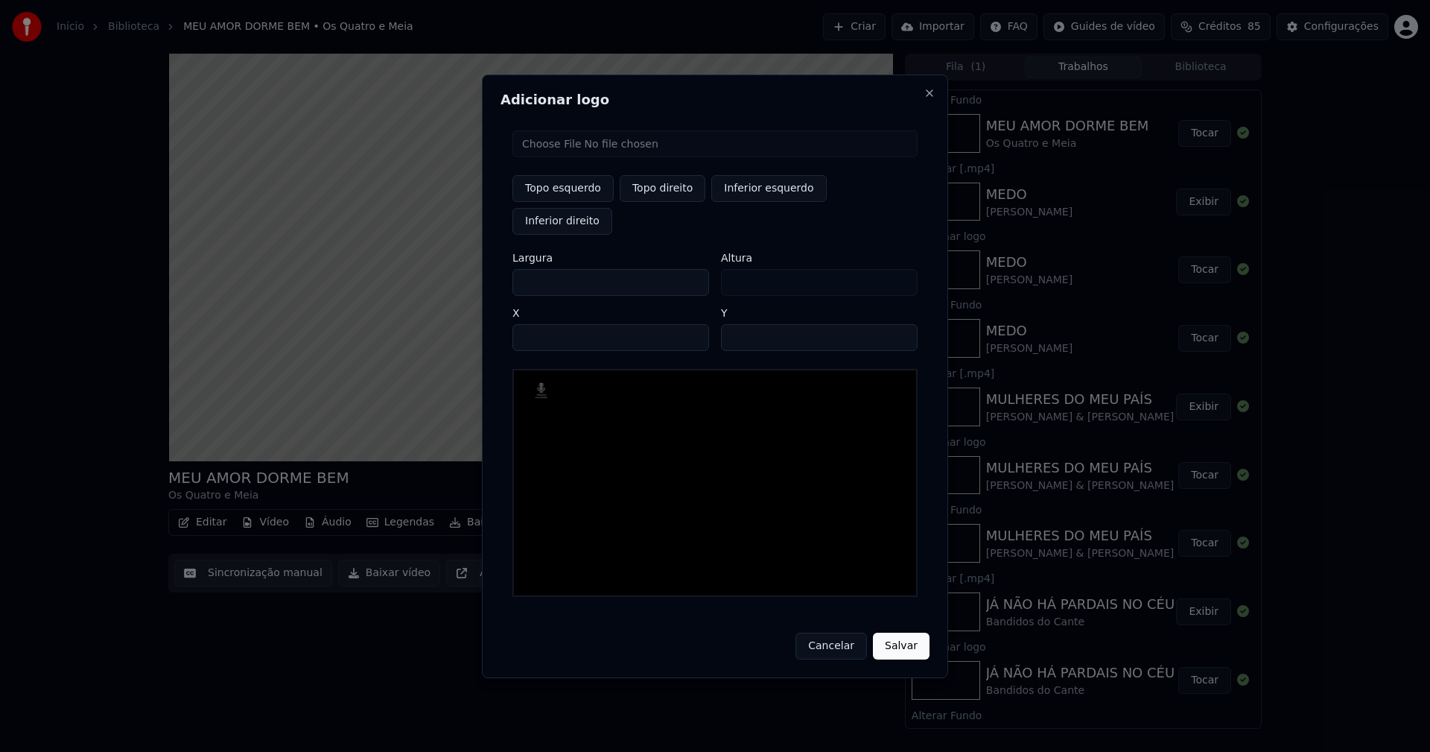
type input "****"
drag, startPoint x: 538, startPoint y: 267, endPoint x: 468, endPoint y: 273, distance: 70.3
click at [470, 273] on body "Início Biblioteca MEU AMOR DORME BEM • Os Quatro e [PERSON_NAME] Importar FAQ G…" at bounding box center [715, 376] width 1430 height 752
type input "**"
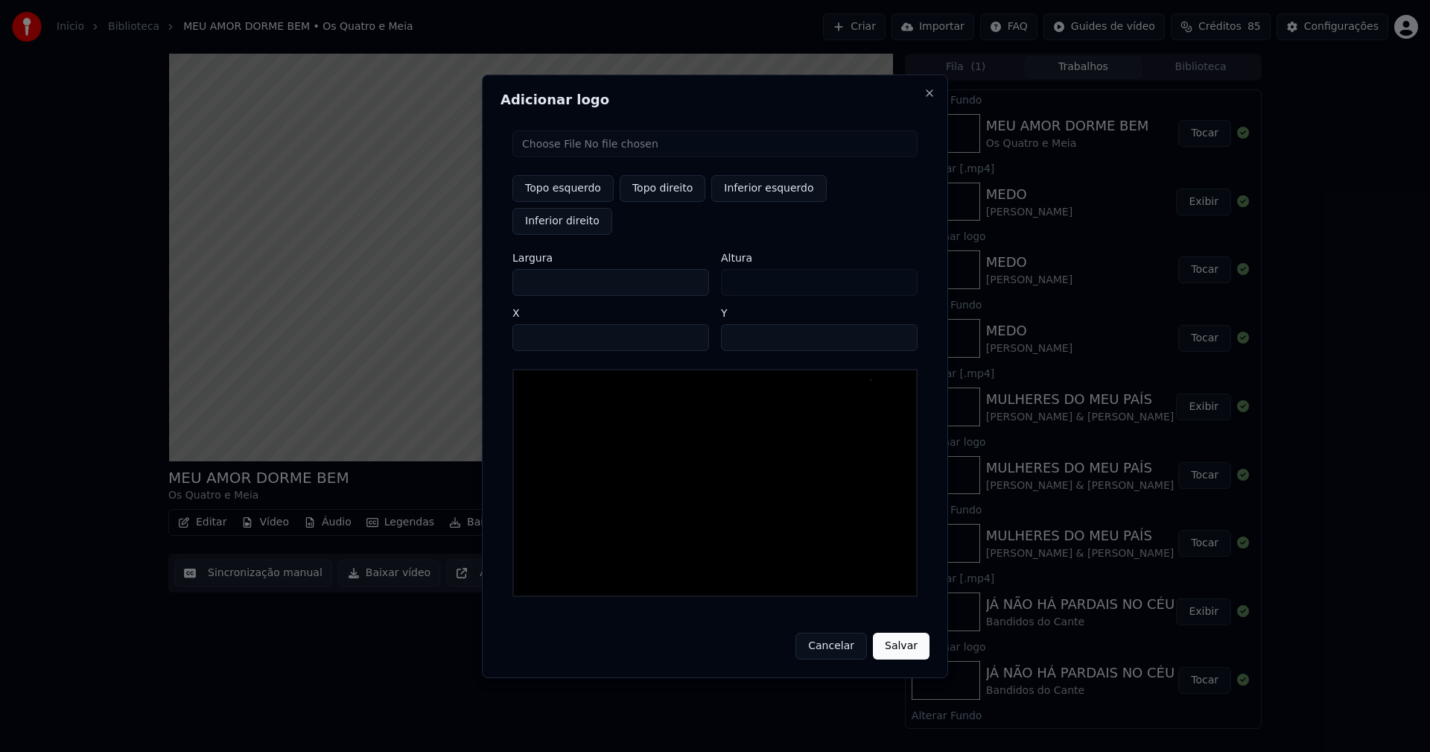
type input "***"
click at [544, 324] on input "****" at bounding box center [610, 337] width 197 height 27
type input "****"
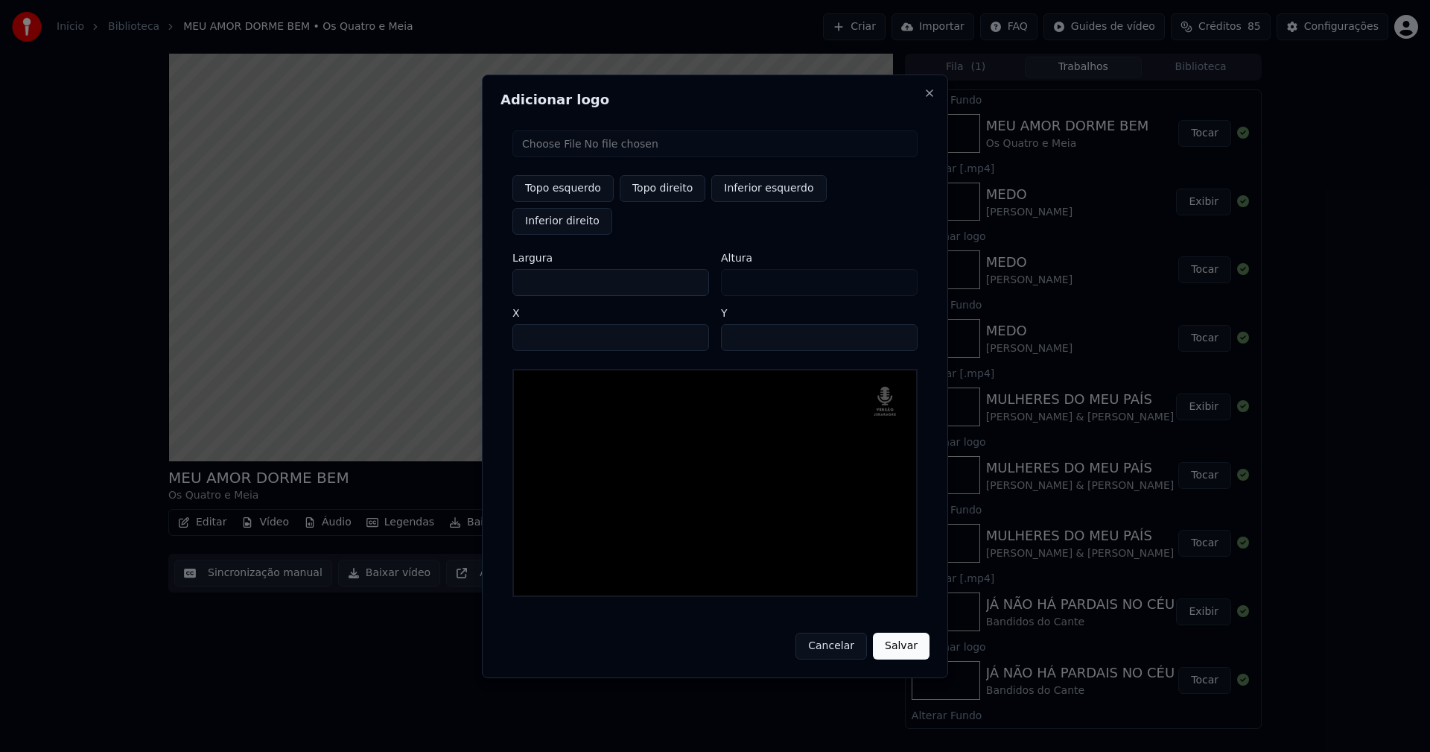
click at [898, 324] on input "**" at bounding box center [819, 337] width 197 height 27
type input "**"
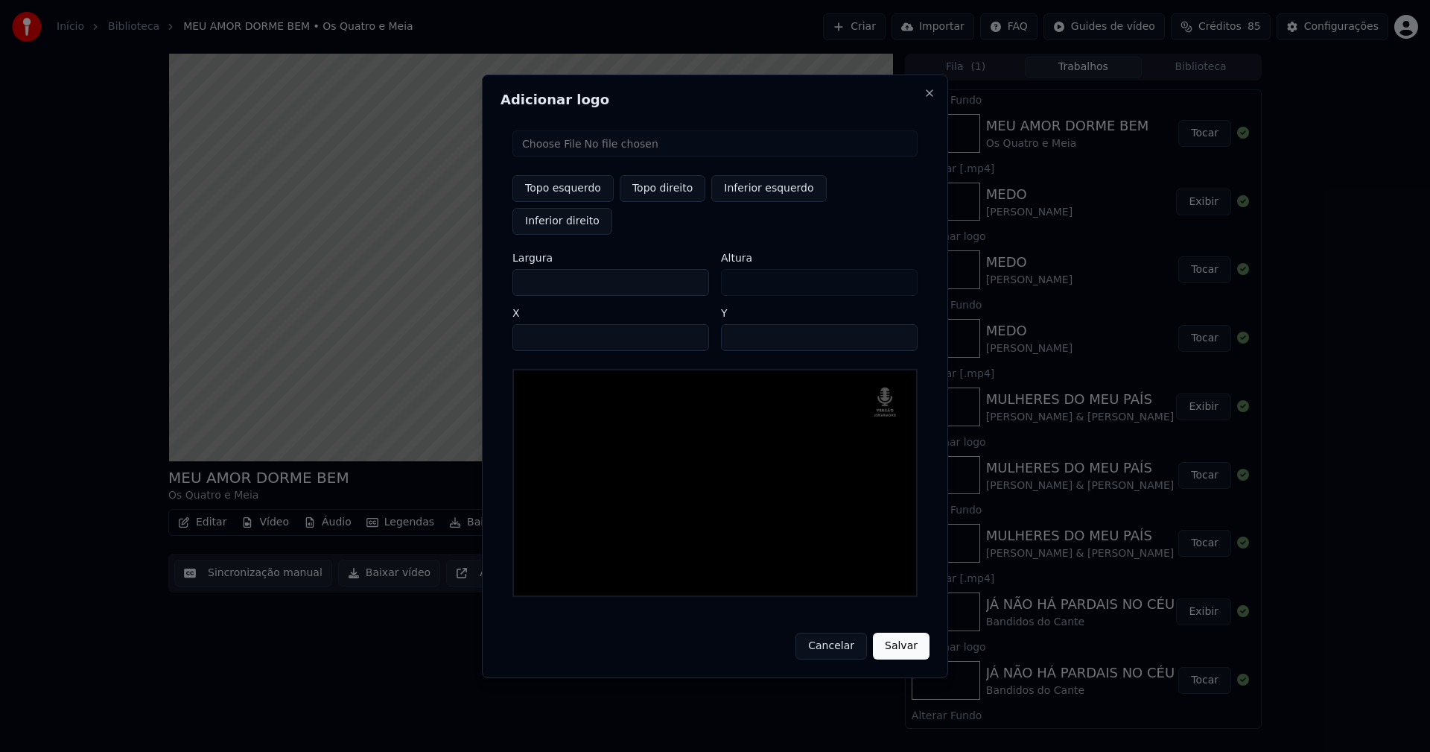
click at [898, 324] on input "**" at bounding box center [819, 337] width 197 height 27
click at [905, 632] on button "Salvar" at bounding box center [901, 645] width 57 height 27
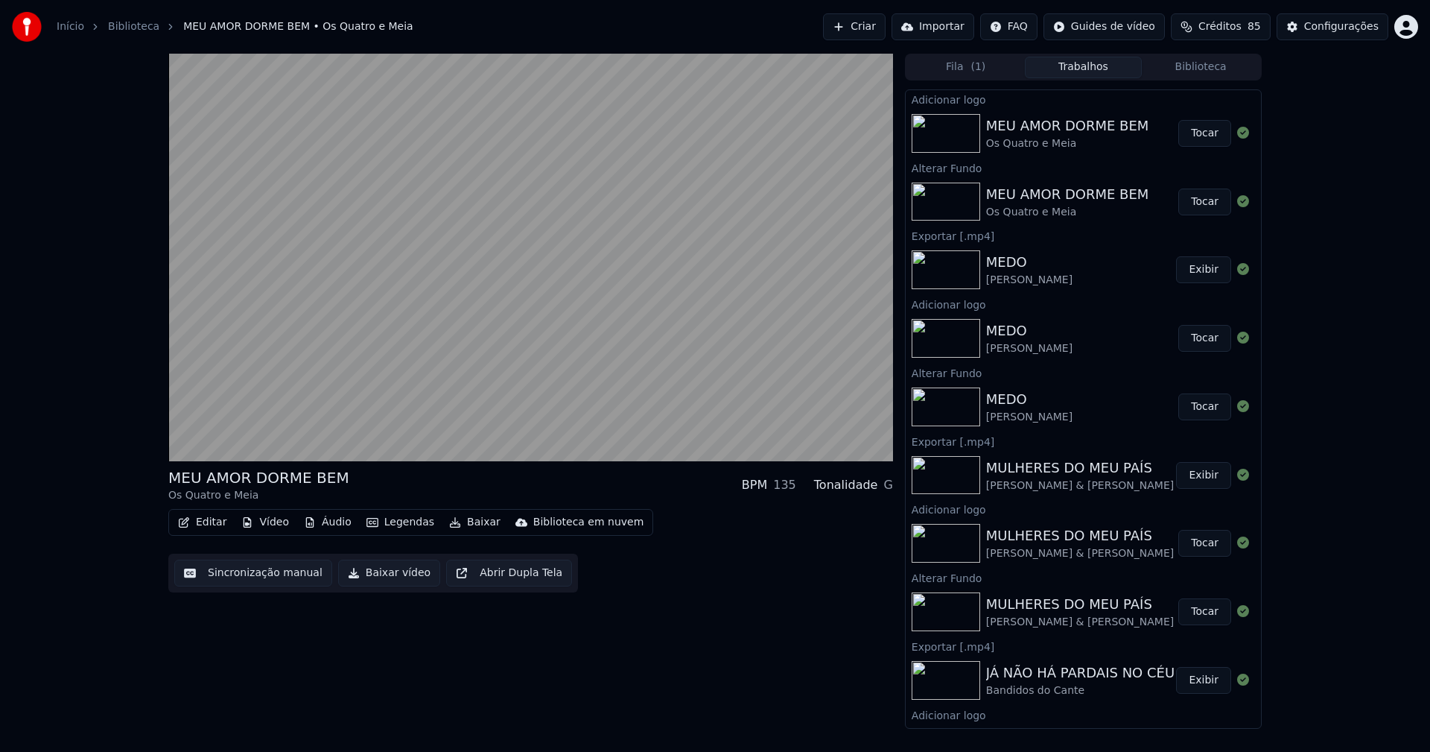
click at [1200, 129] on button "Tocar" at bounding box center [1204, 133] width 53 height 27
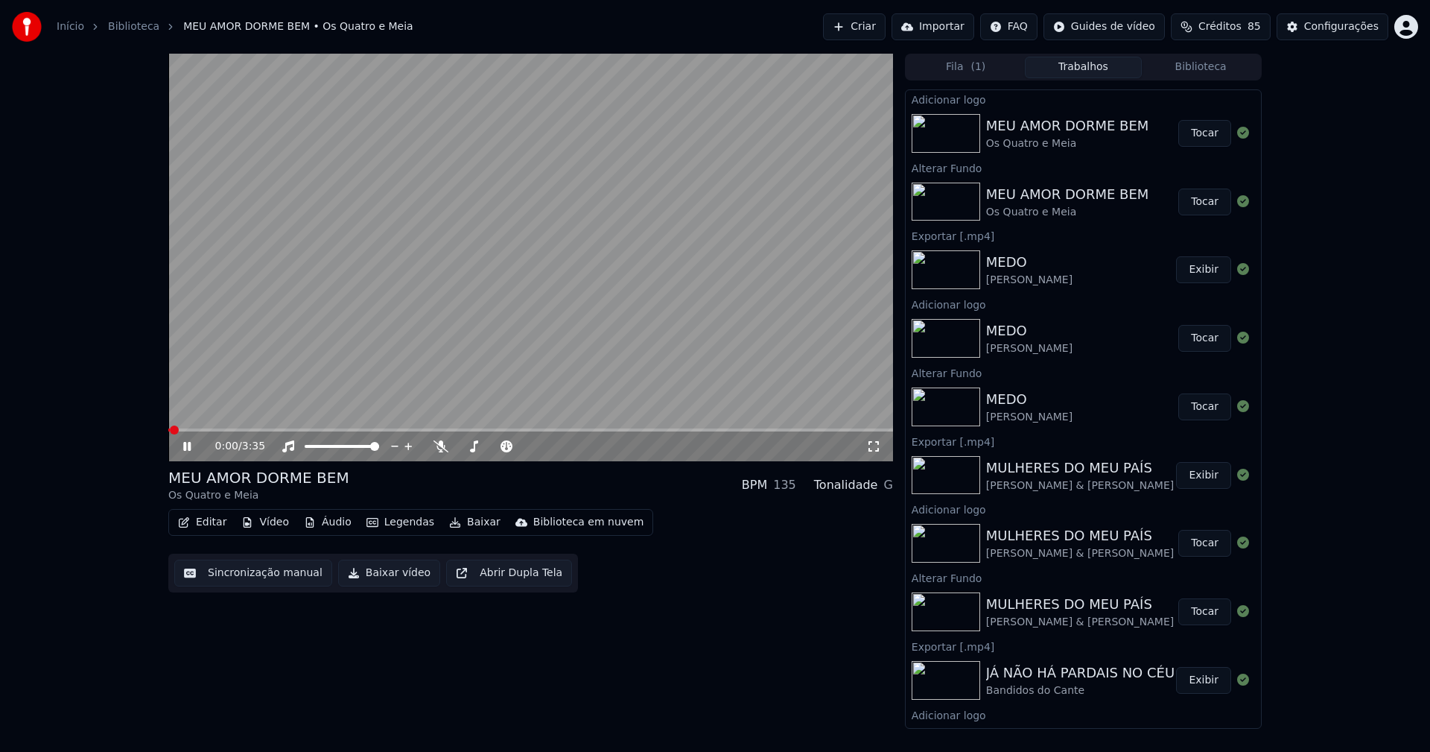
click at [215, 524] on button "Editar" at bounding box center [202, 522] width 60 height 21
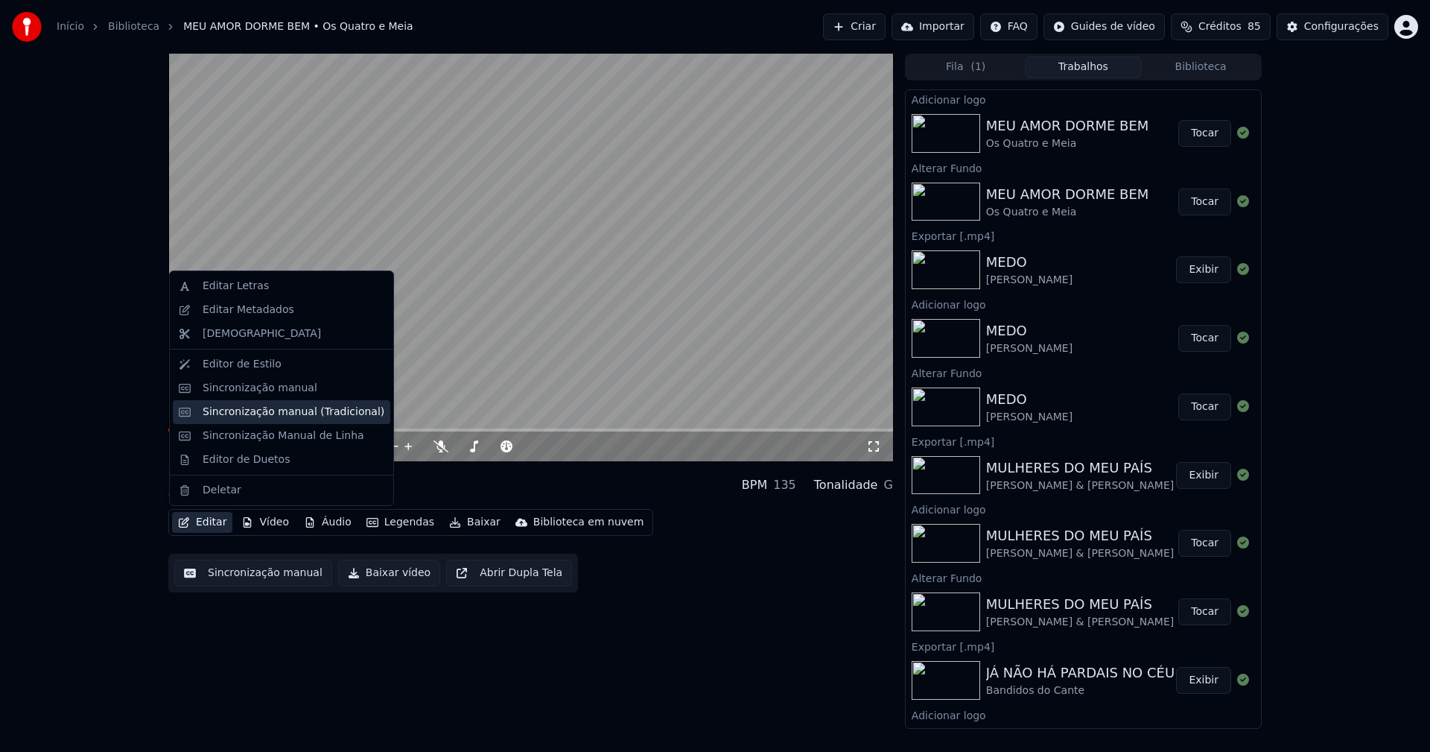
click at [288, 412] on div "Sincronização manual (Tradicional)" at bounding box center [294, 411] width 182 height 15
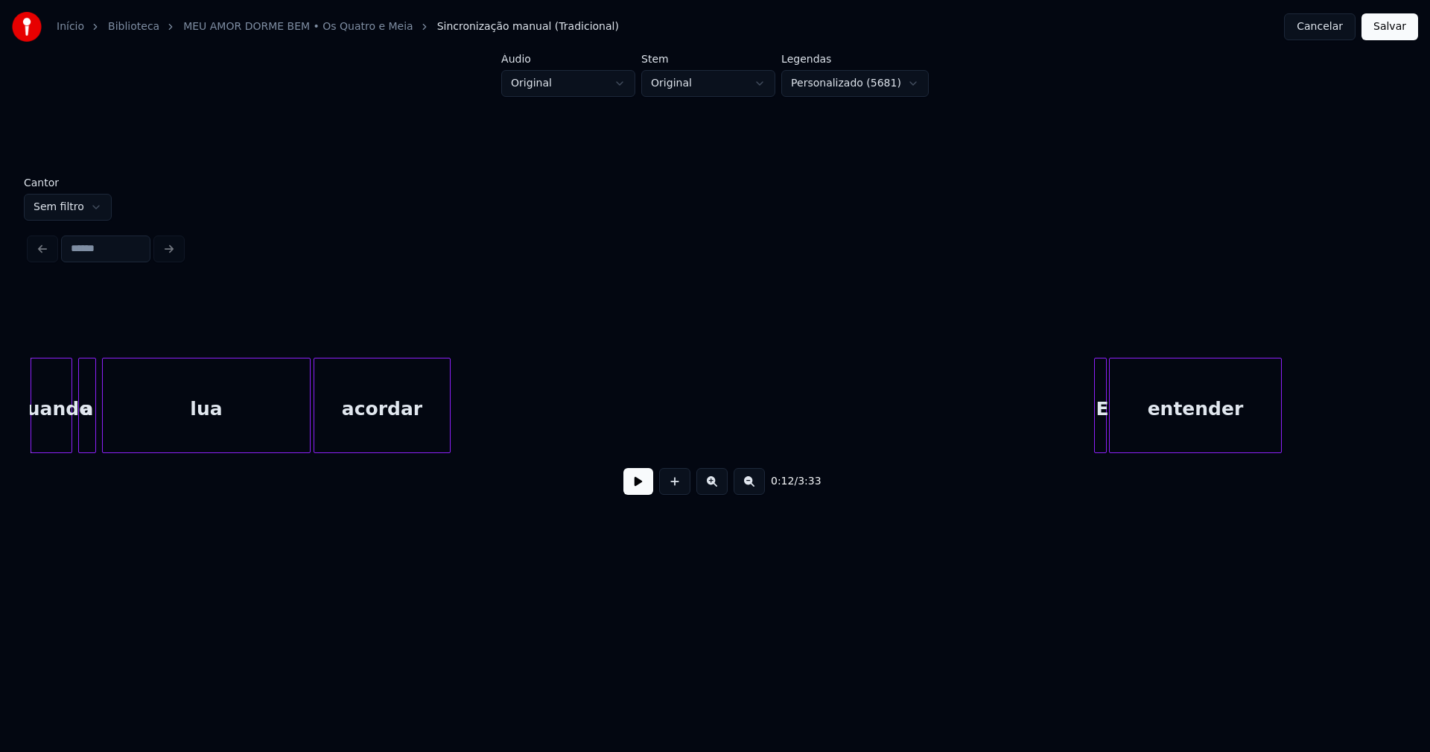
scroll to position [0, 1428]
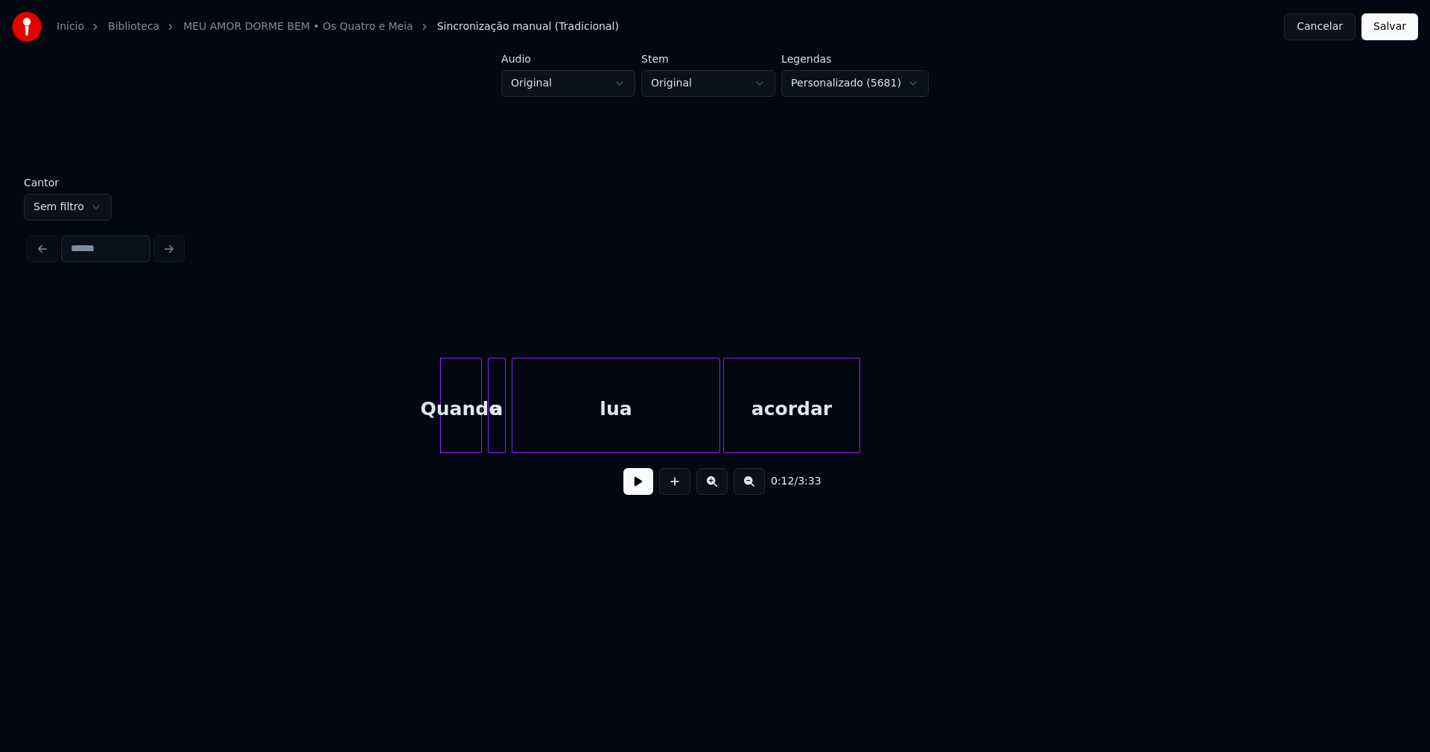
click at [641, 487] on button at bounding box center [638, 481] width 30 height 27
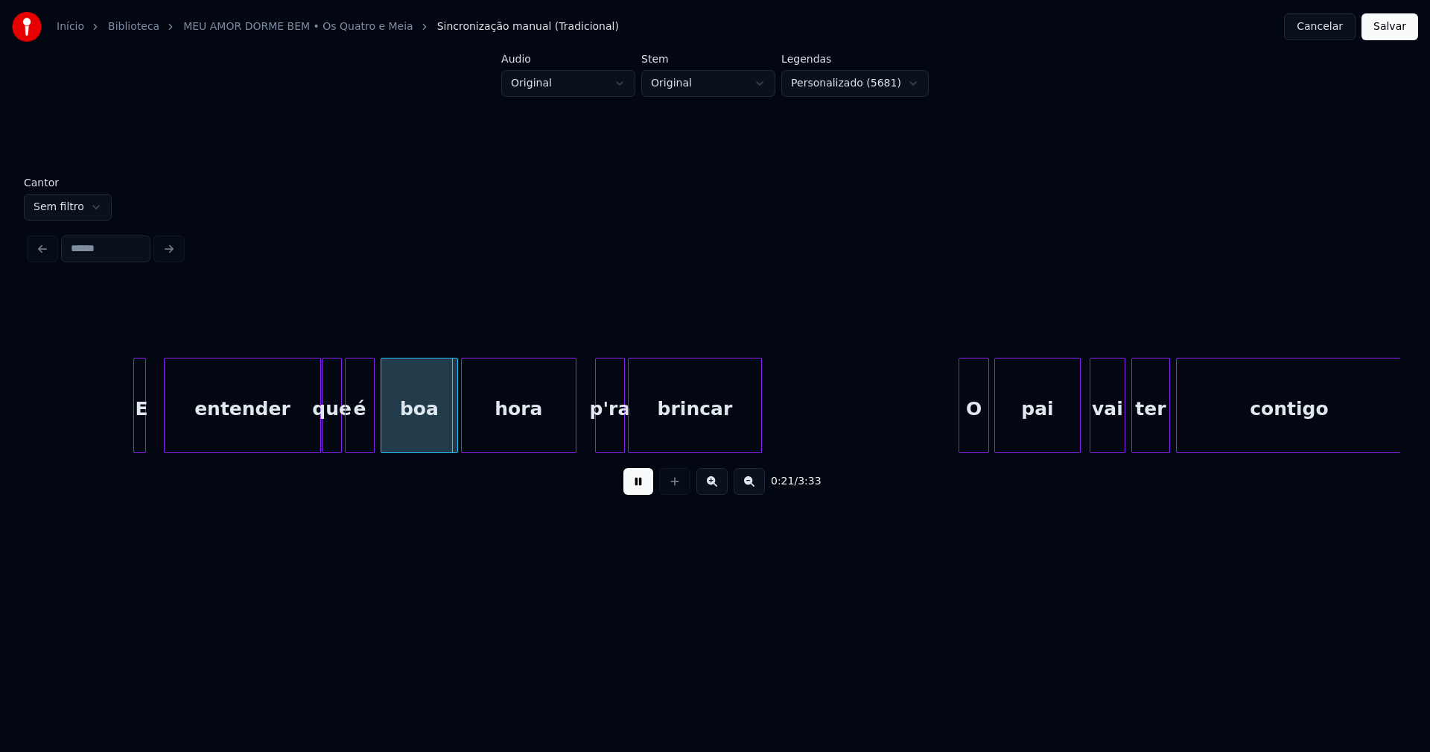
click at [168, 428] on div at bounding box center [167, 405] width 4 height 94
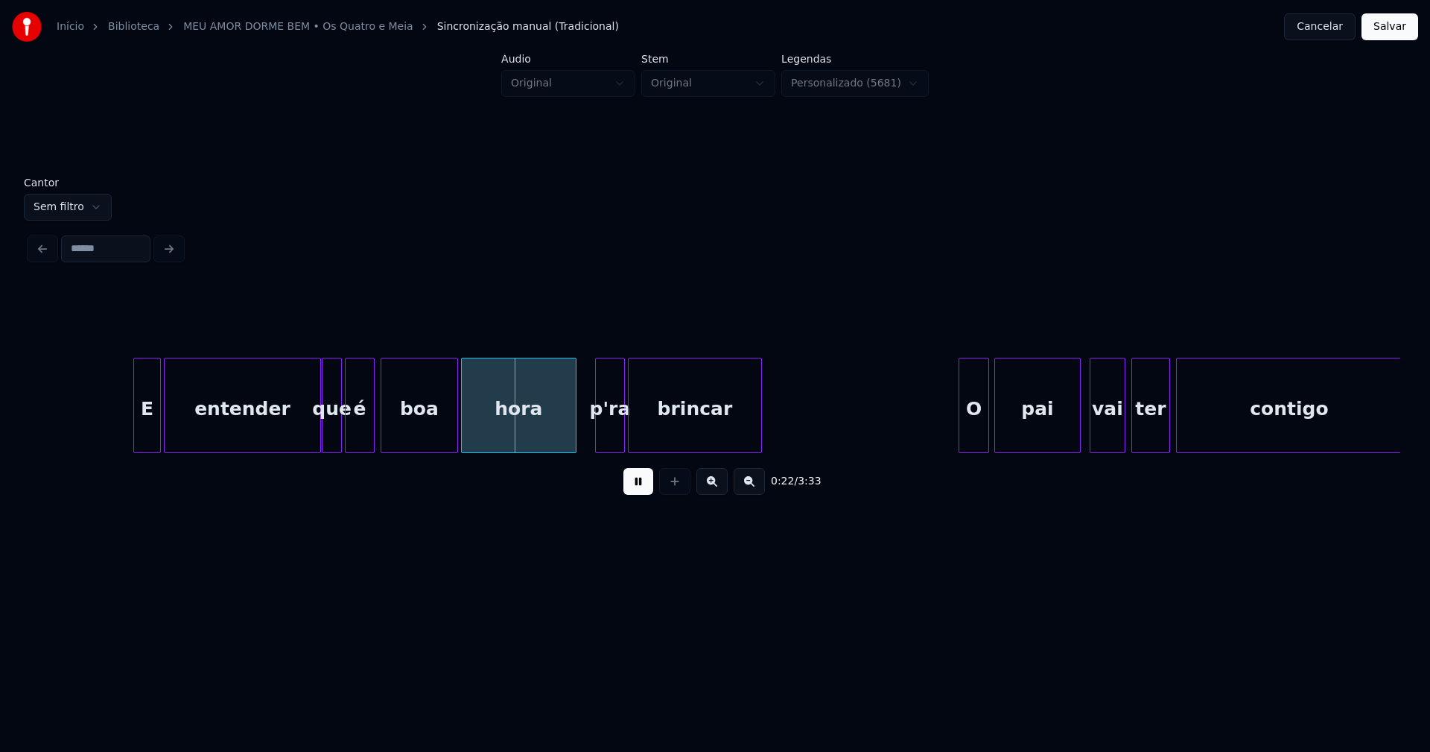
click at [158, 425] on div at bounding box center [158, 405] width 4 height 94
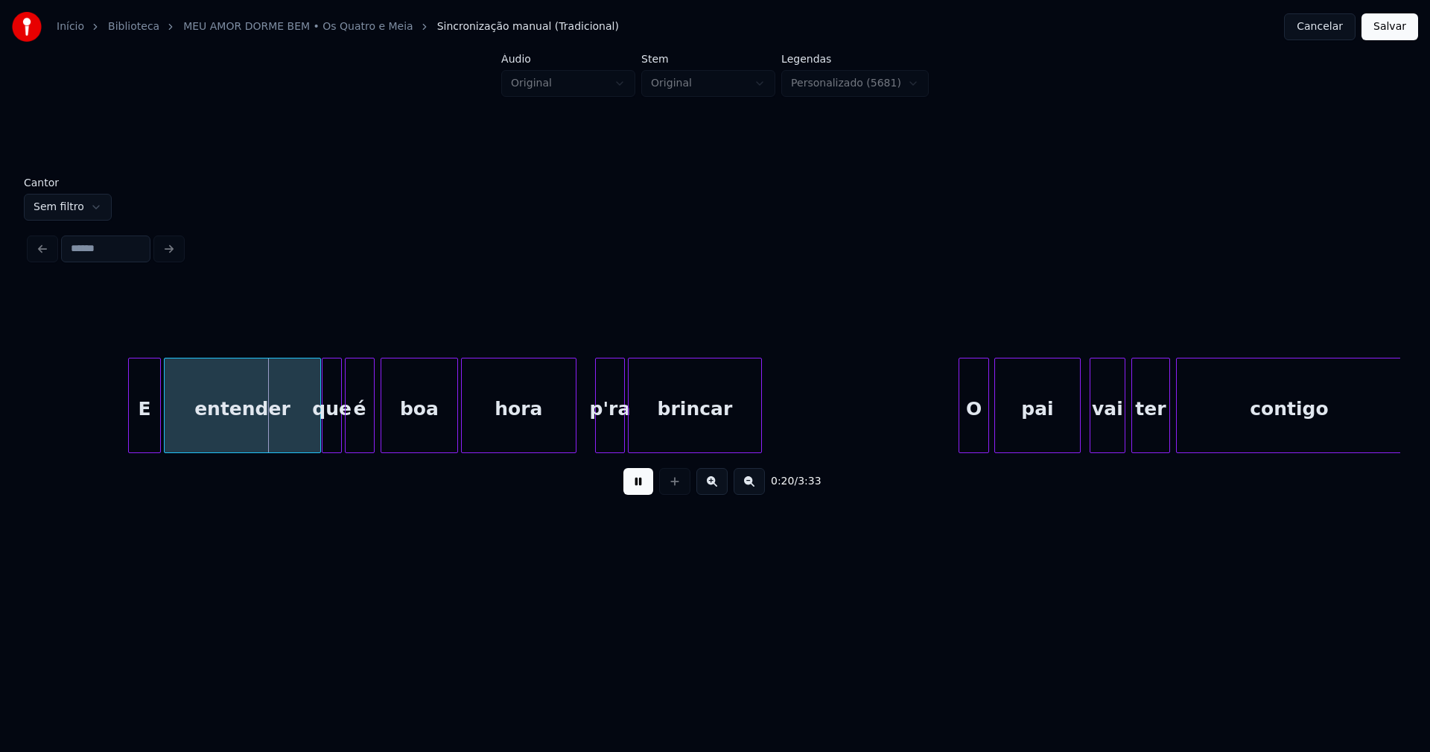
click at [132, 423] on div at bounding box center [131, 405] width 4 height 94
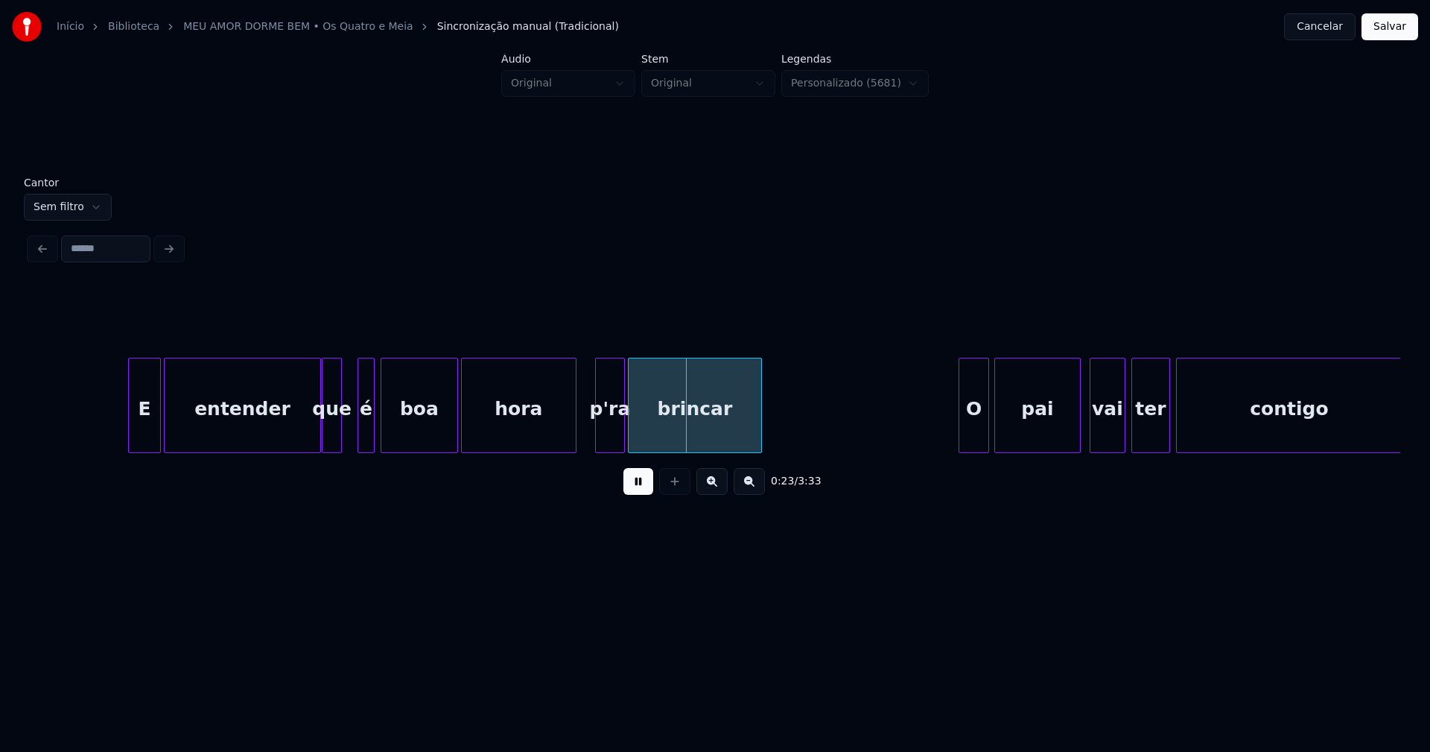
click at [361, 439] on div at bounding box center [360, 405] width 4 height 94
click at [342, 441] on div "que" at bounding box center [342, 408] width 19 height 101
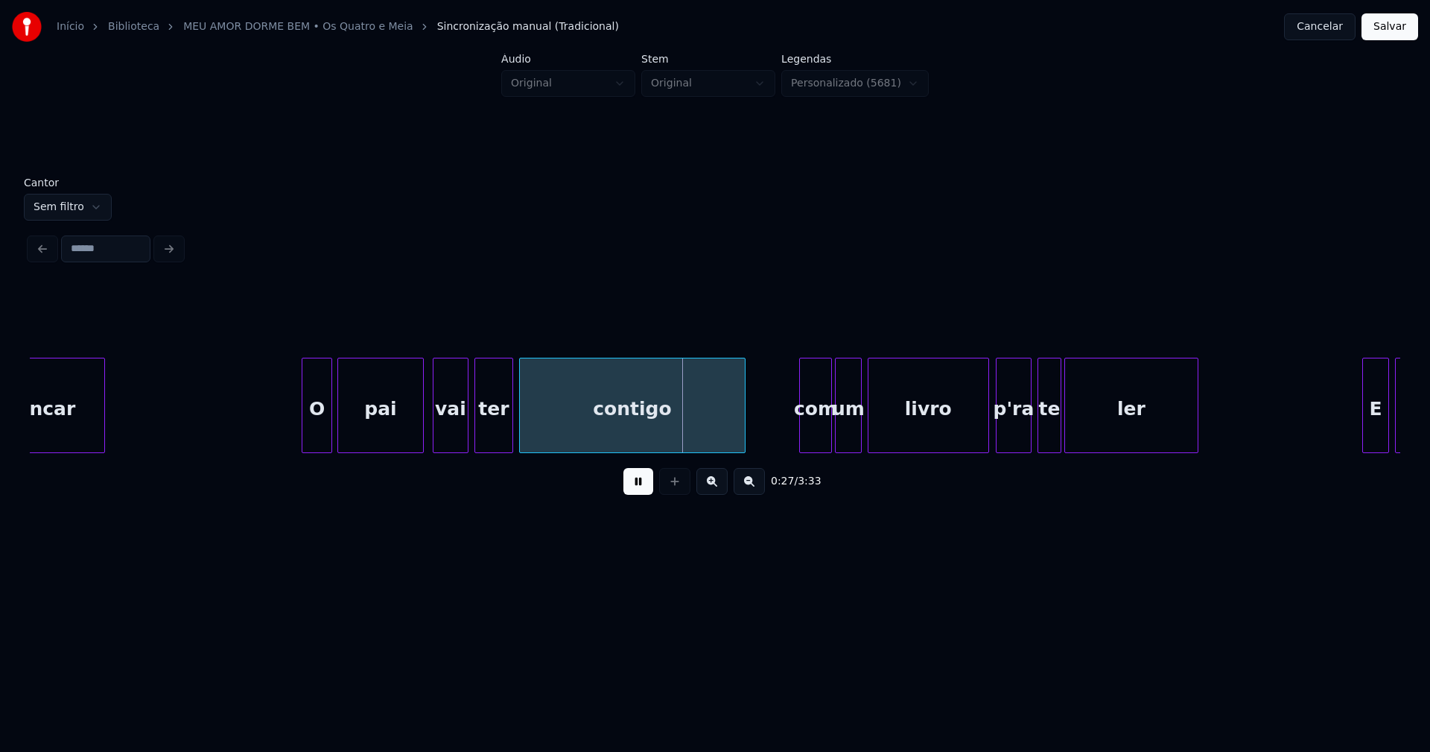
scroll to position [0, 3474]
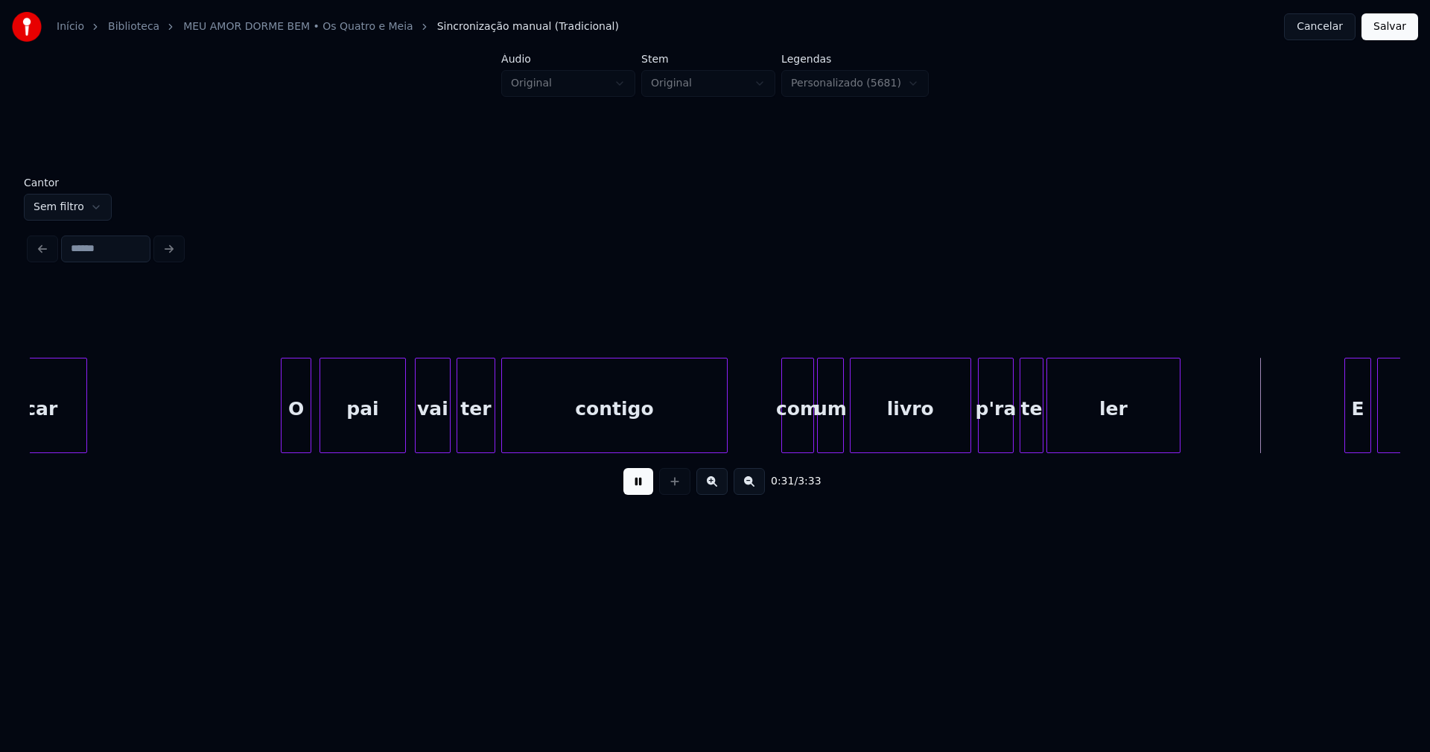
click at [294, 428] on div "O" at bounding box center [296, 408] width 29 height 101
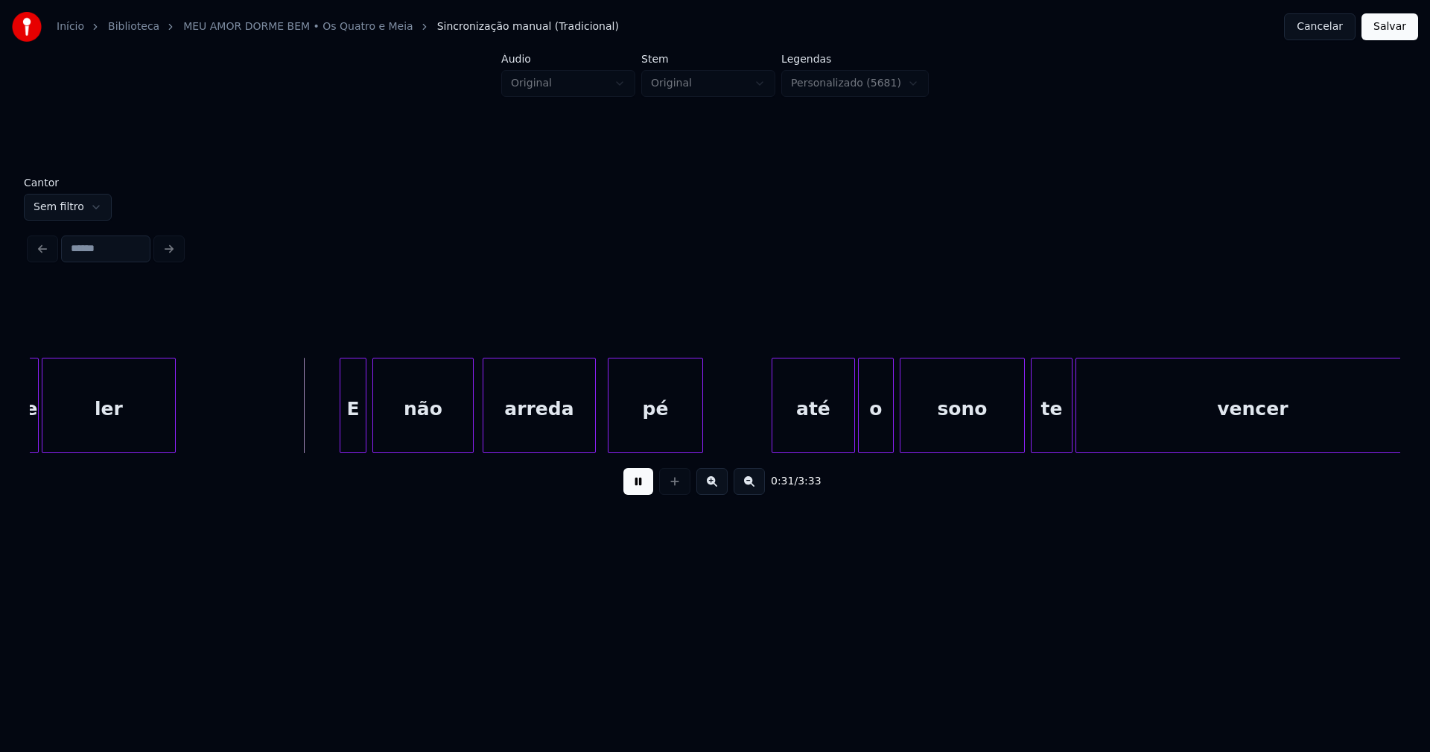
scroll to position [0, 4531]
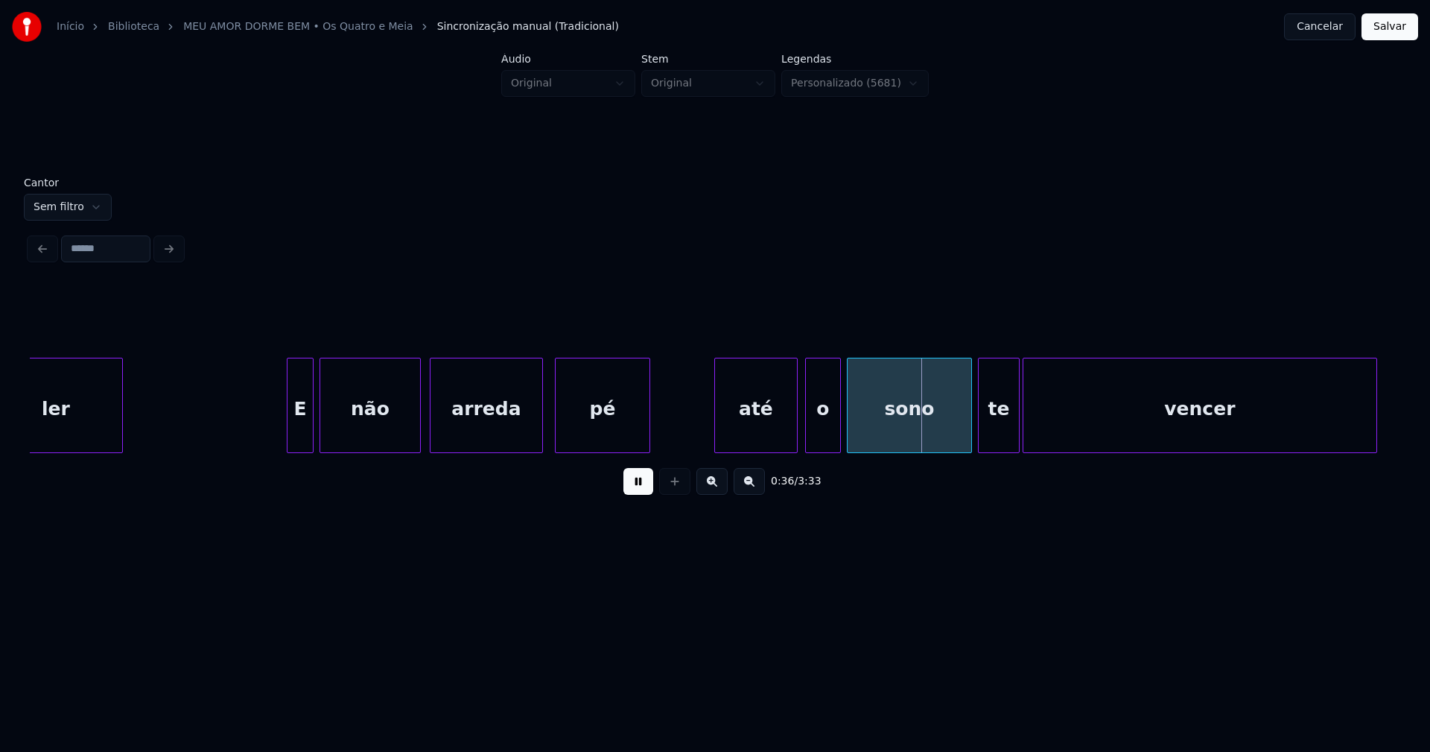
click at [764, 437] on div "até" at bounding box center [756, 408] width 82 height 101
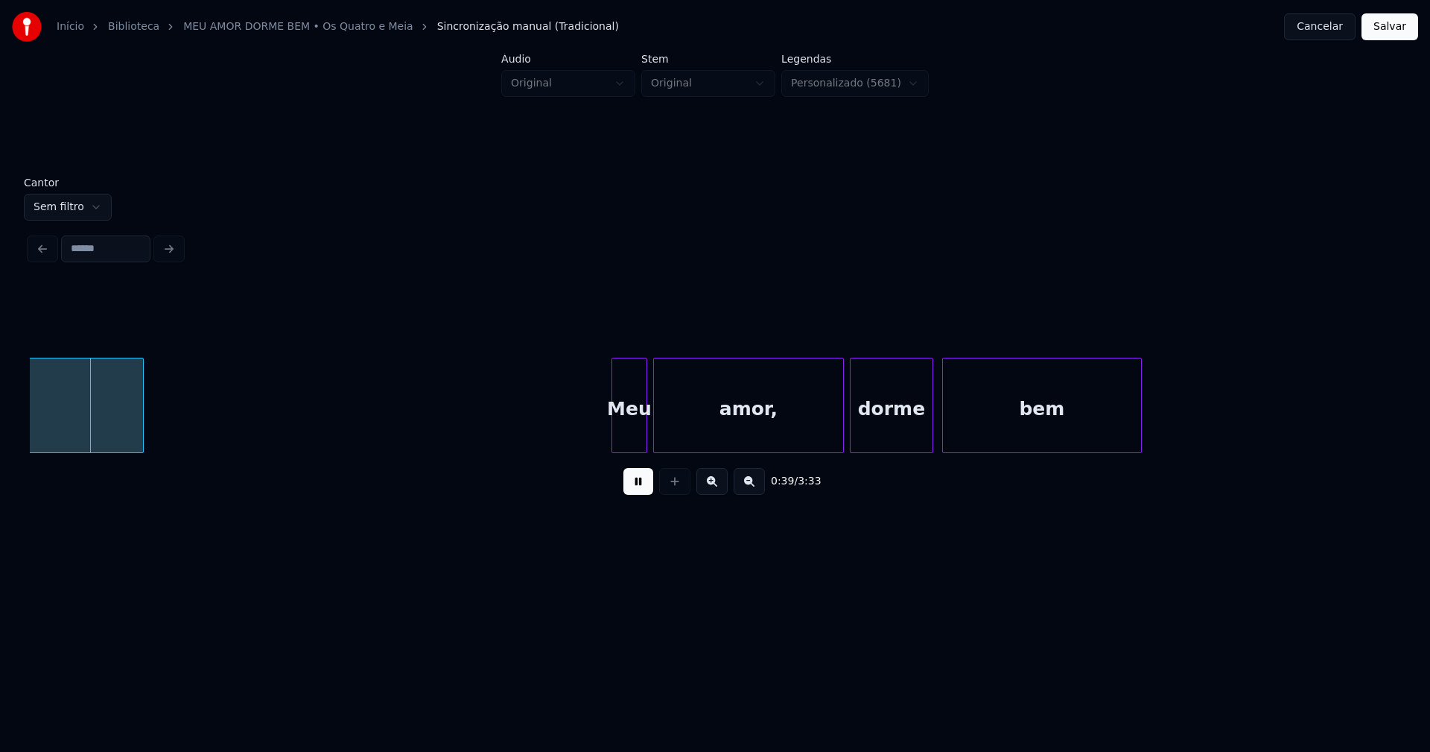
scroll to position [0, 5842]
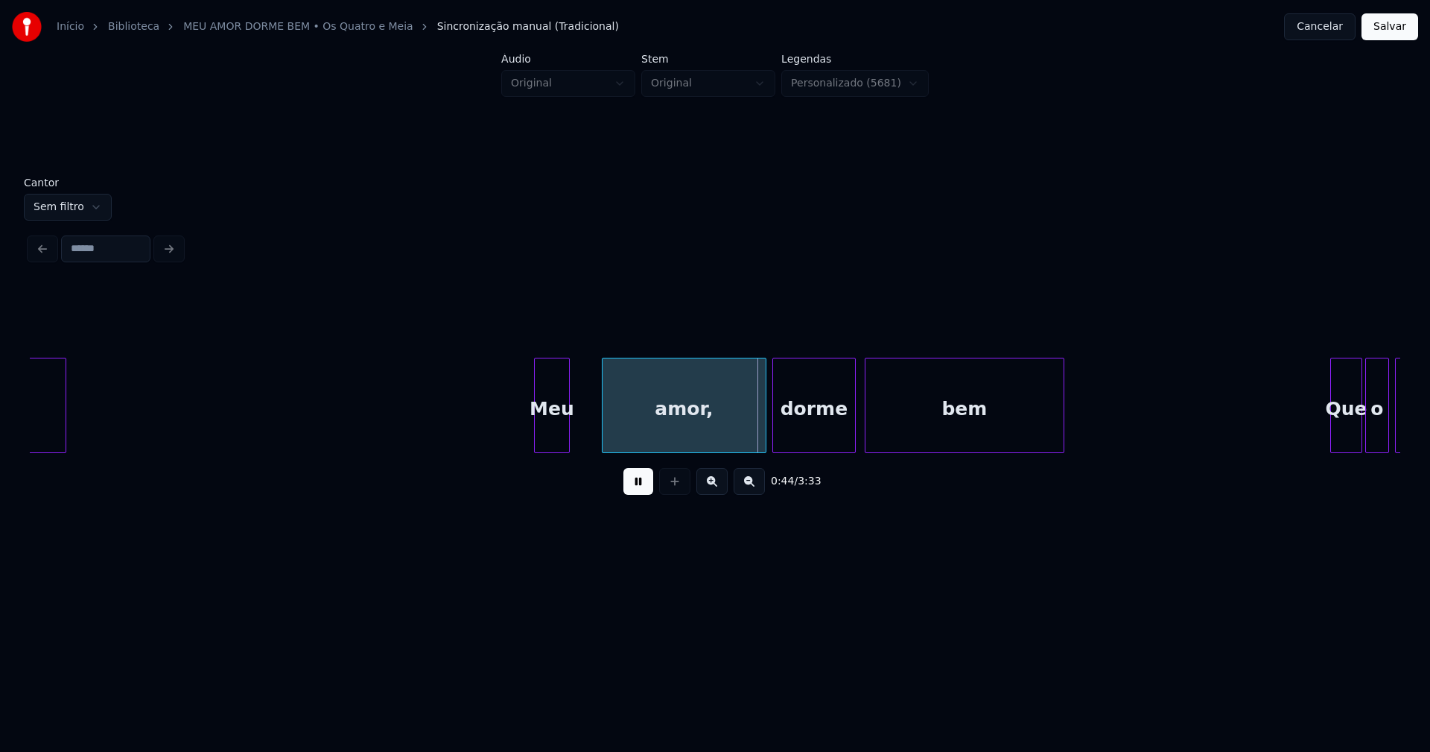
click at [604, 423] on div at bounding box center [605, 405] width 4 height 94
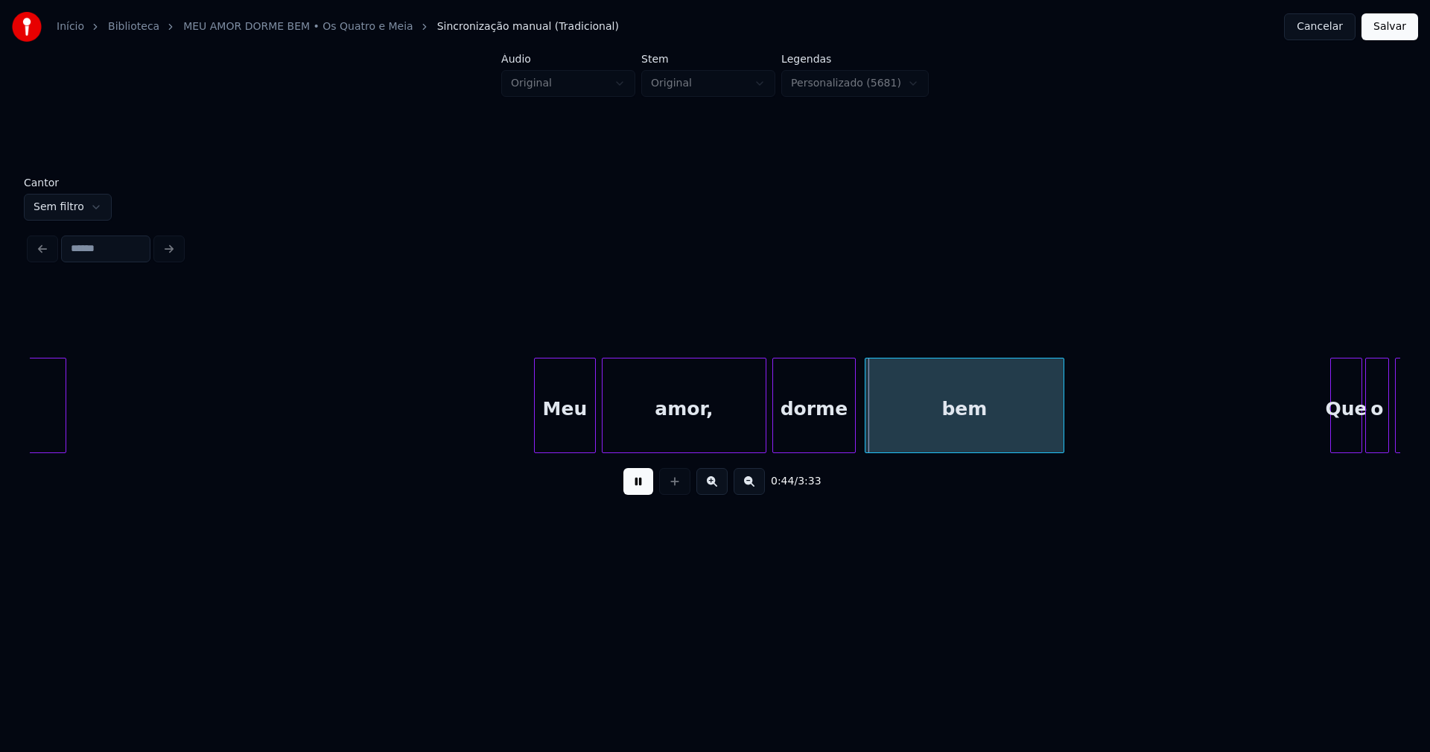
click at [594, 413] on div at bounding box center [593, 405] width 4 height 94
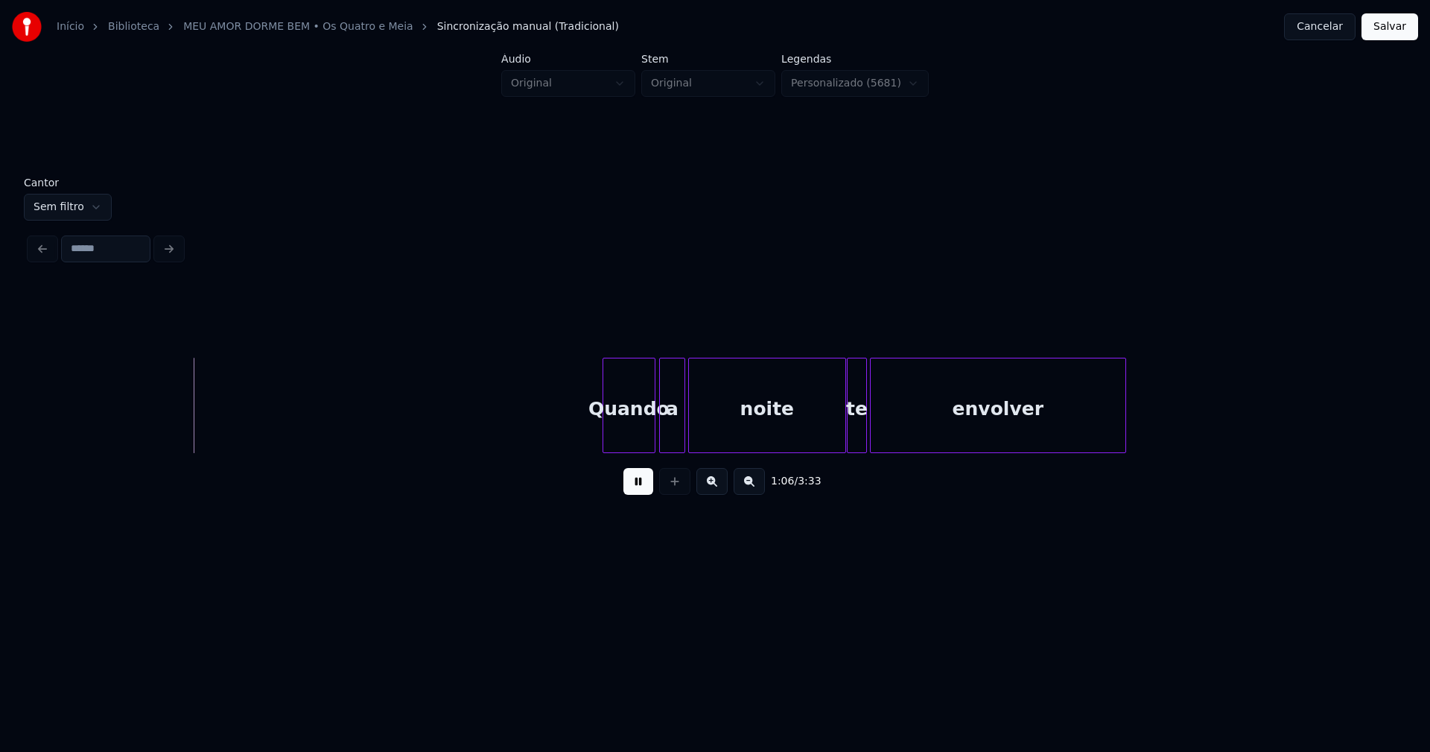
scroll to position [0, 9891]
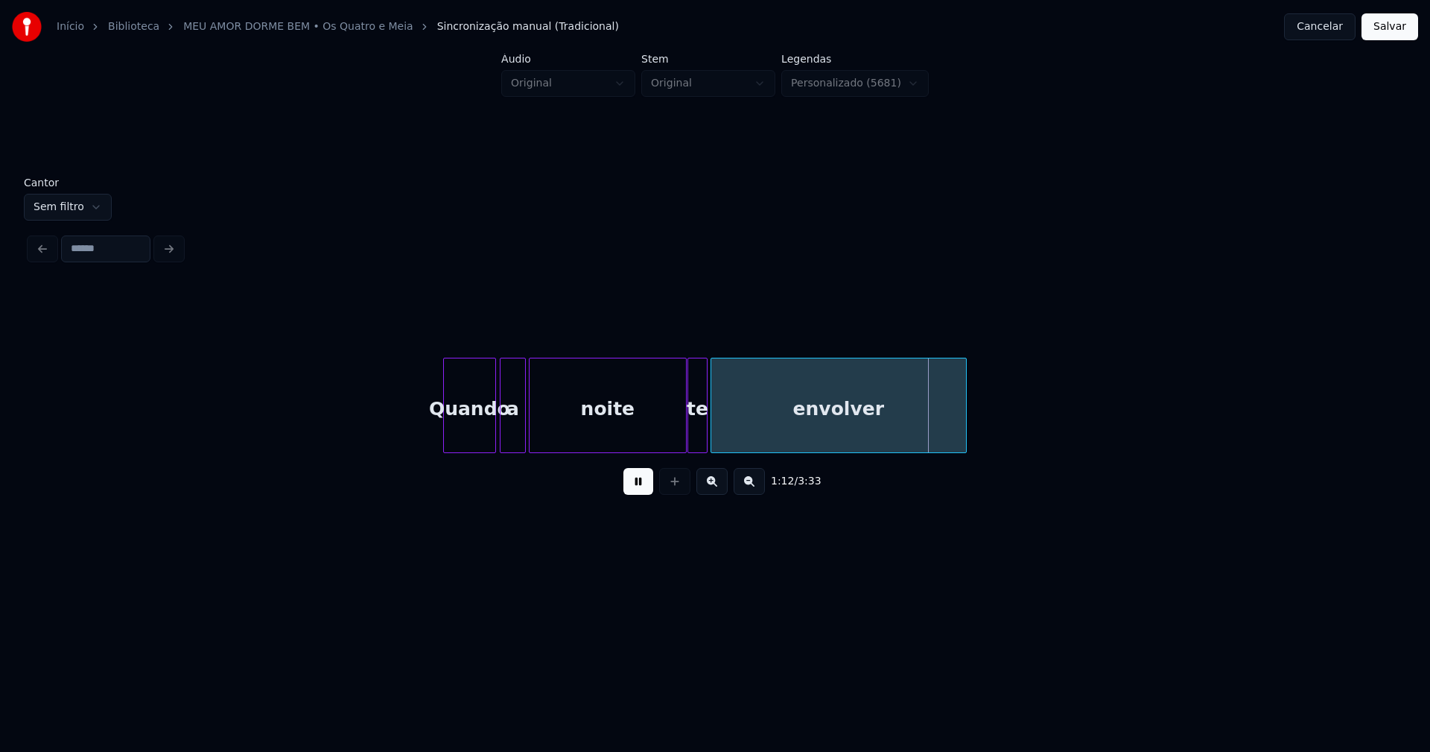
click at [634, 487] on button at bounding box center [638, 481] width 30 height 27
click at [467, 433] on div "Quando" at bounding box center [466, 408] width 51 height 101
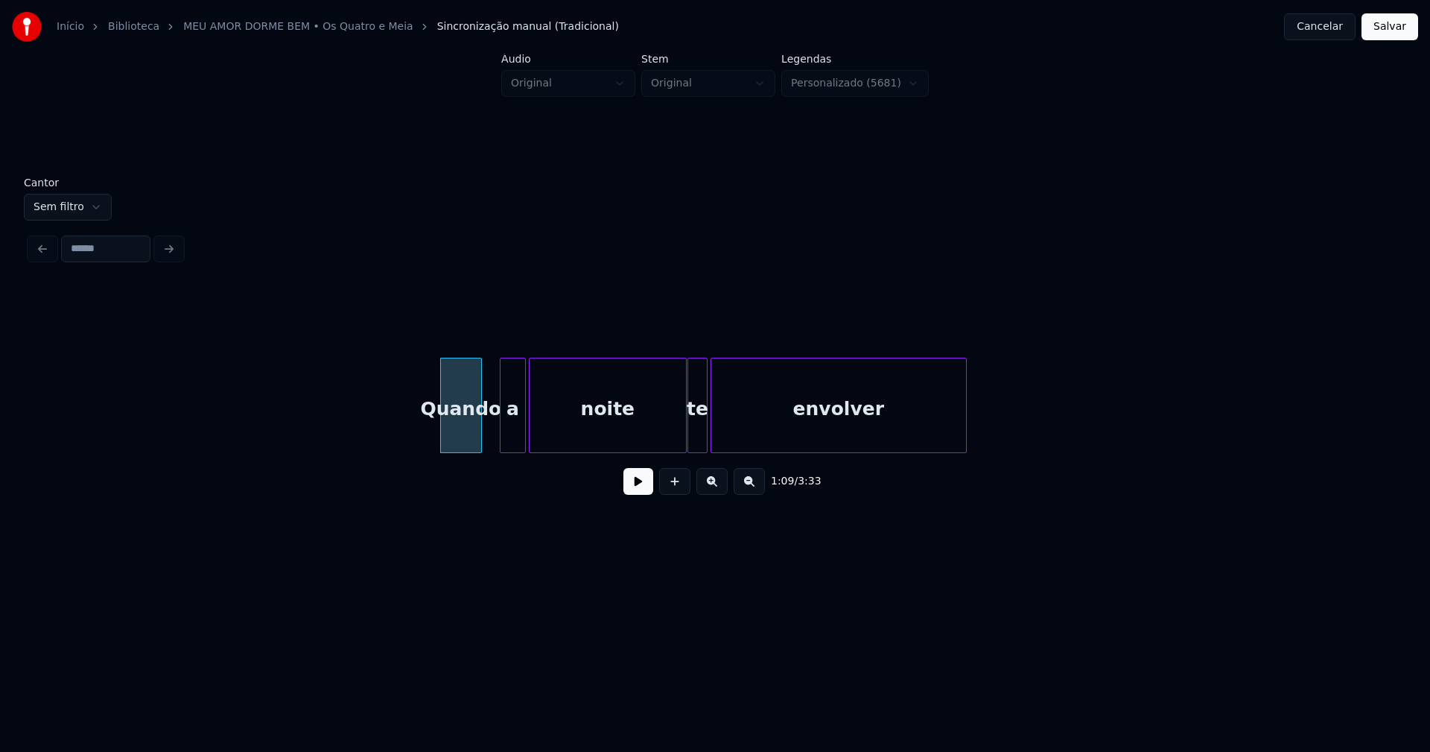
click at [479, 442] on div at bounding box center [479, 405] width 4 height 94
click at [497, 443] on div "a" at bounding box center [498, 408] width 25 height 101
click at [527, 437] on div at bounding box center [526, 405] width 4 height 94
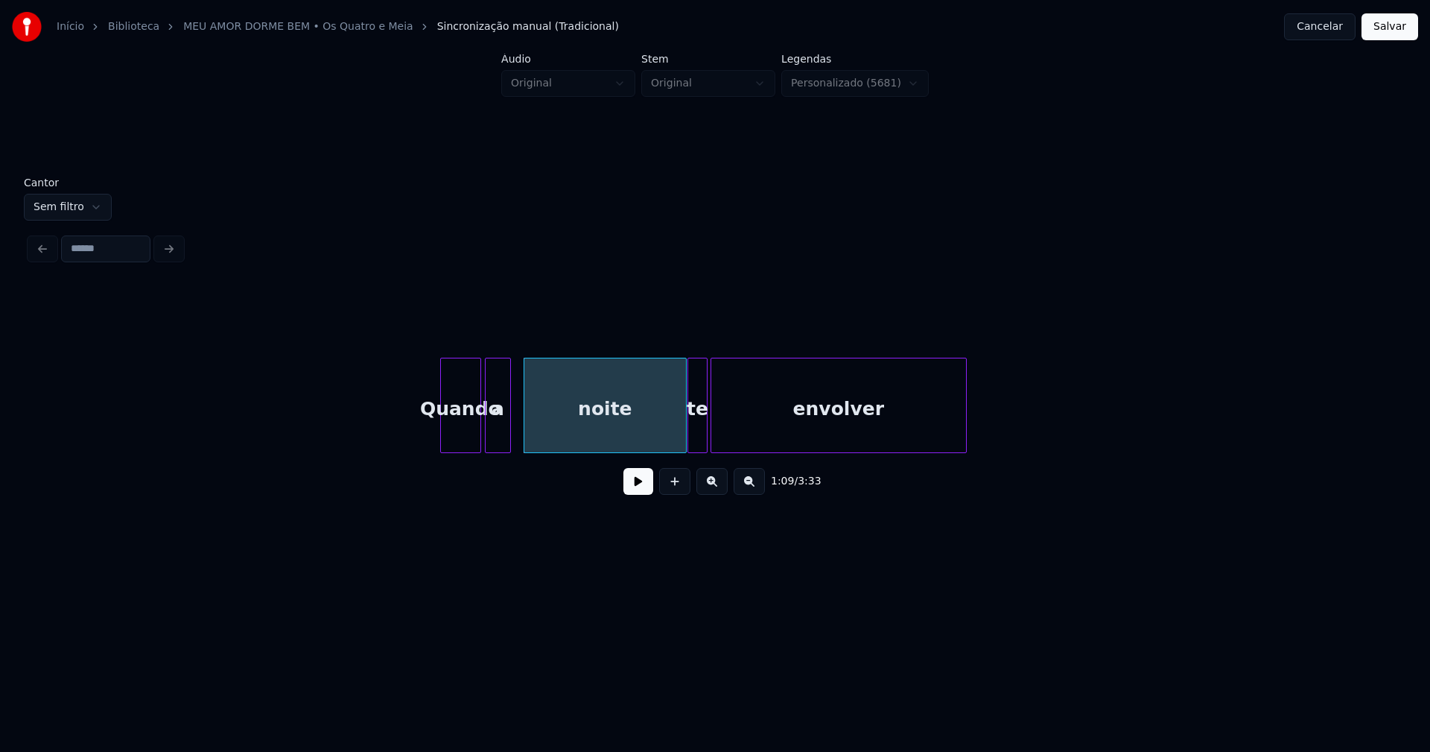
click at [641, 486] on button at bounding box center [638, 481] width 30 height 27
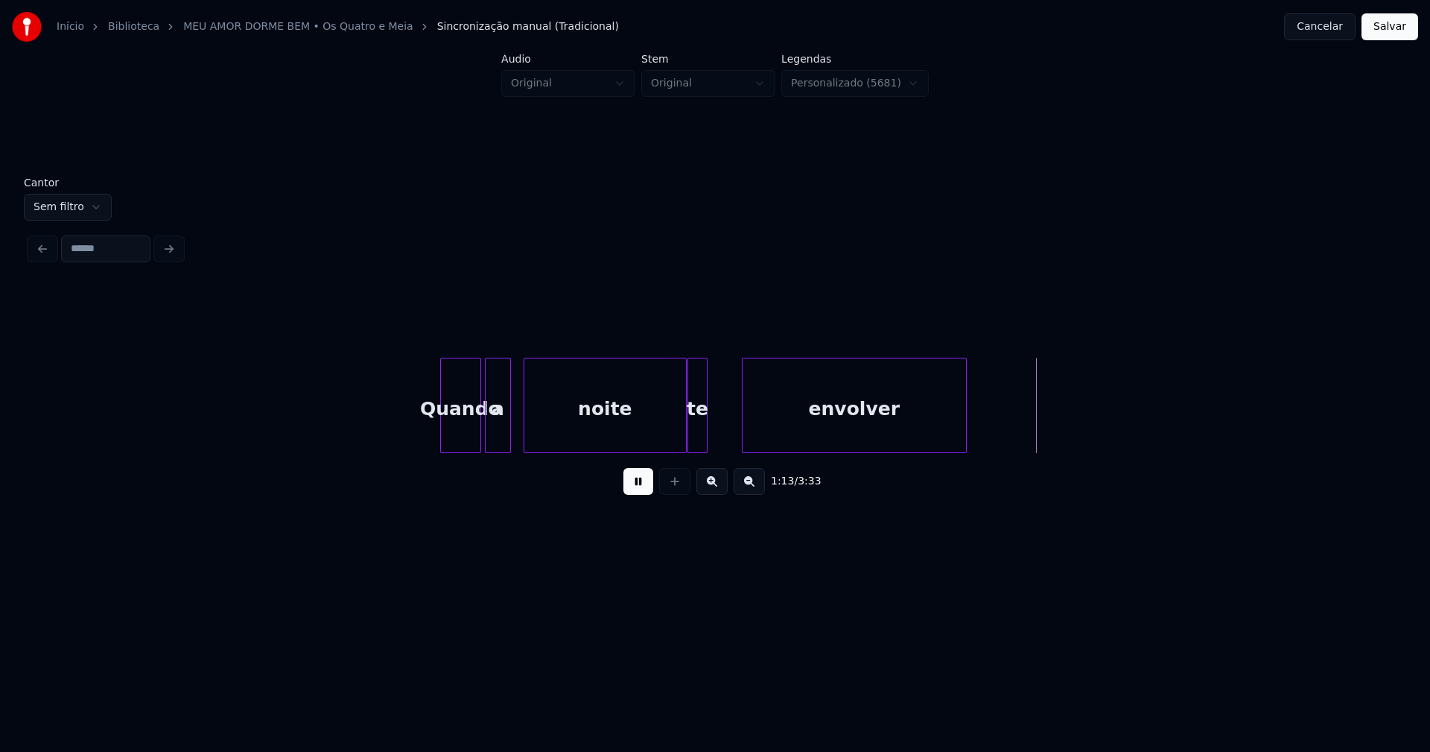
click at [744, 431] on div at bounding box center [745, 405] width 4 height 94
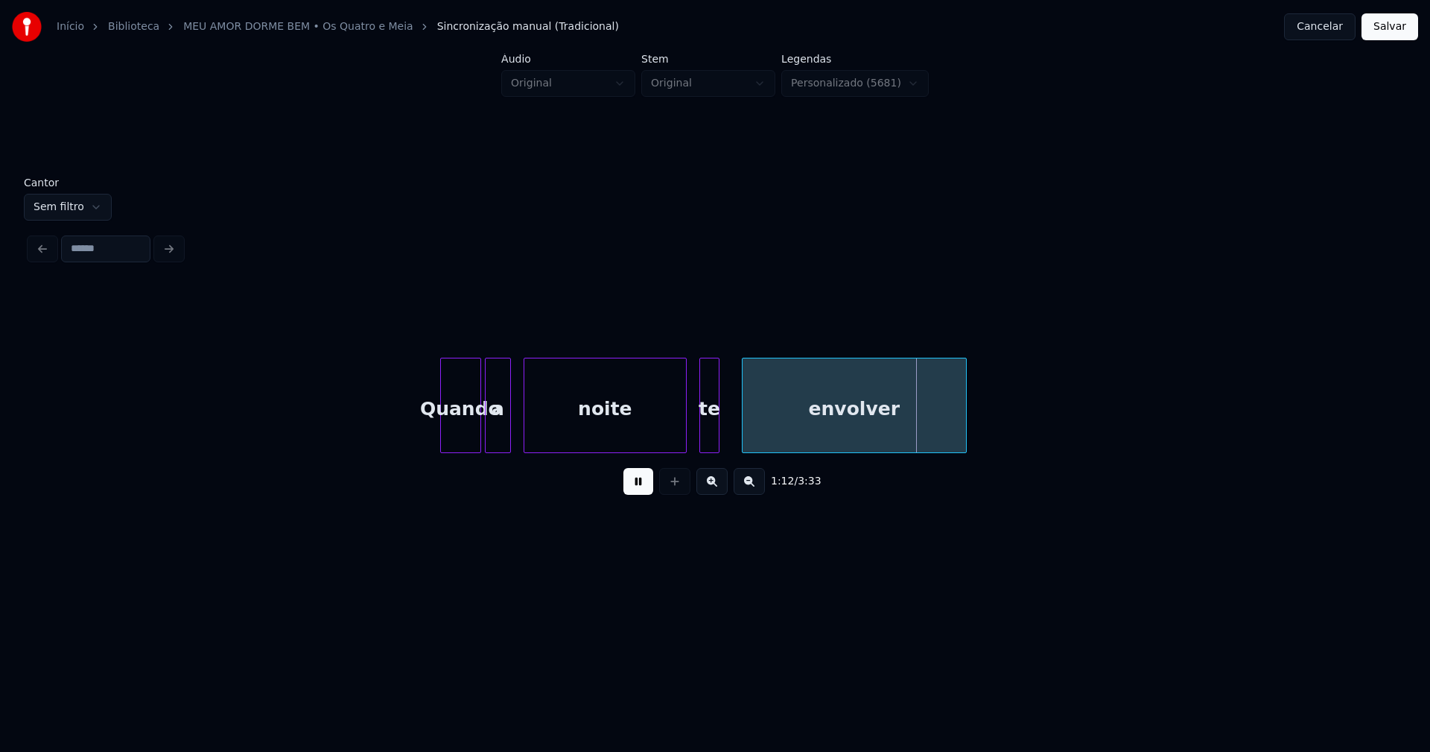
click at [709, 434] on div "te" at bounding box center [709, 408] width 19 height 101
click at [730, 426] on div at bounding box center [731, 405] width 4 height 94
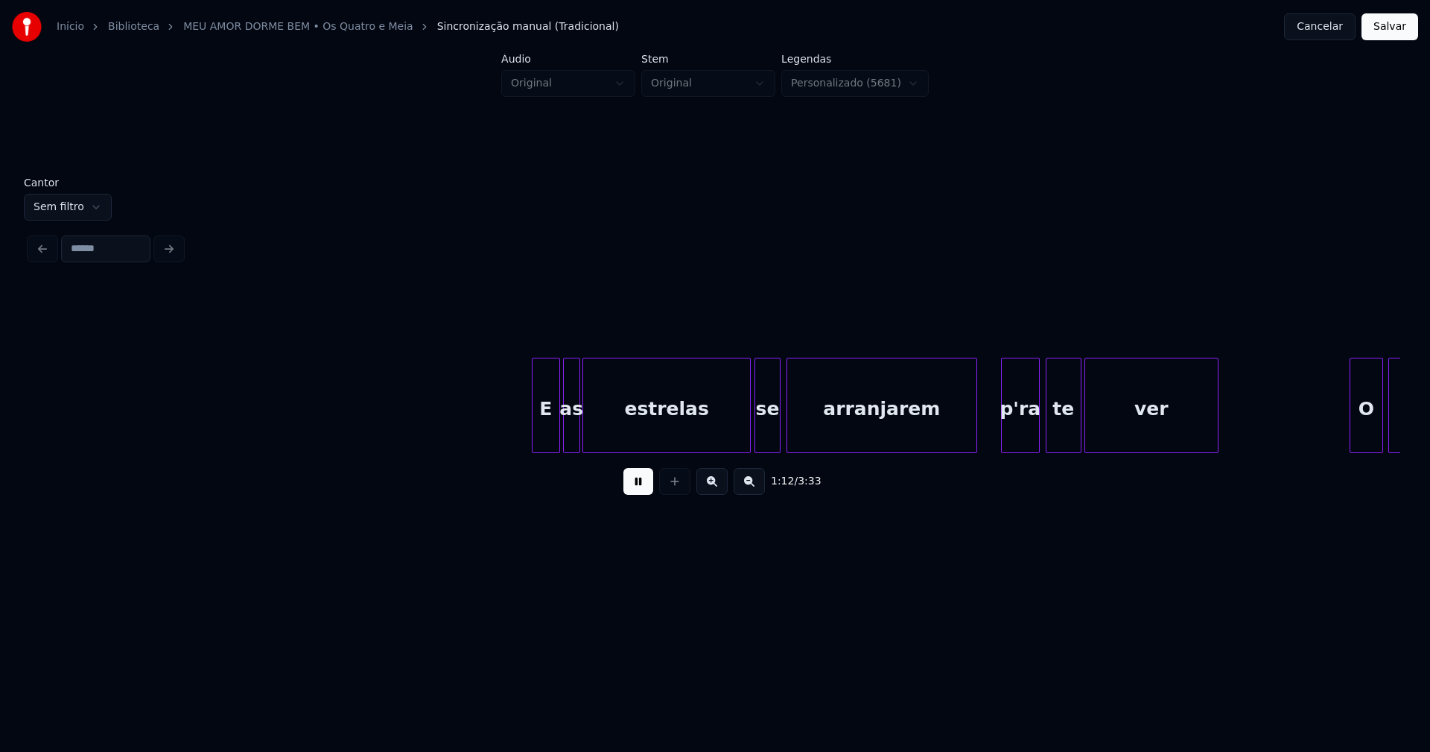
scroll to position [0, 10877]
click at [534, 437] on div "E" at bounding box center [534, 408] width 27 height 101
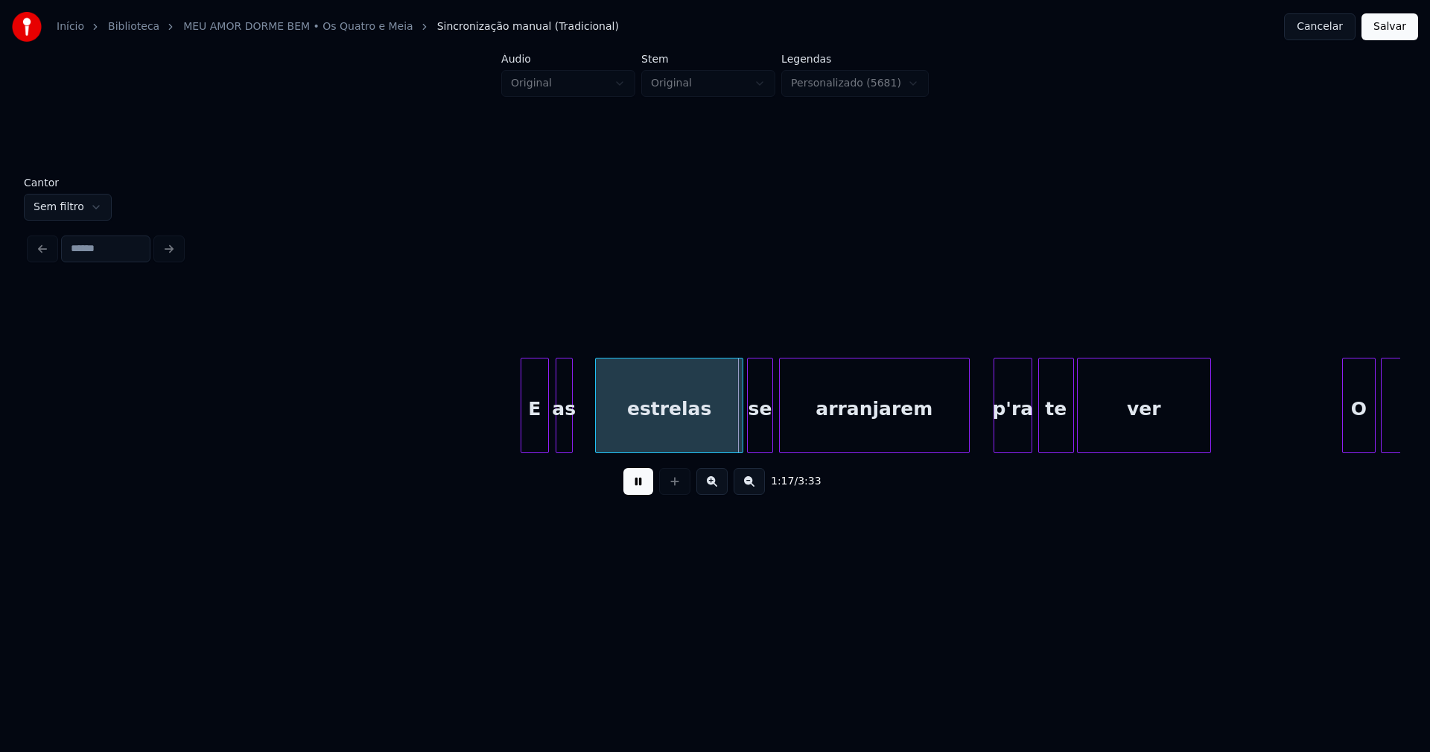
click at [600, 428] on div at bounding box center [598, 405] width 4 height 94
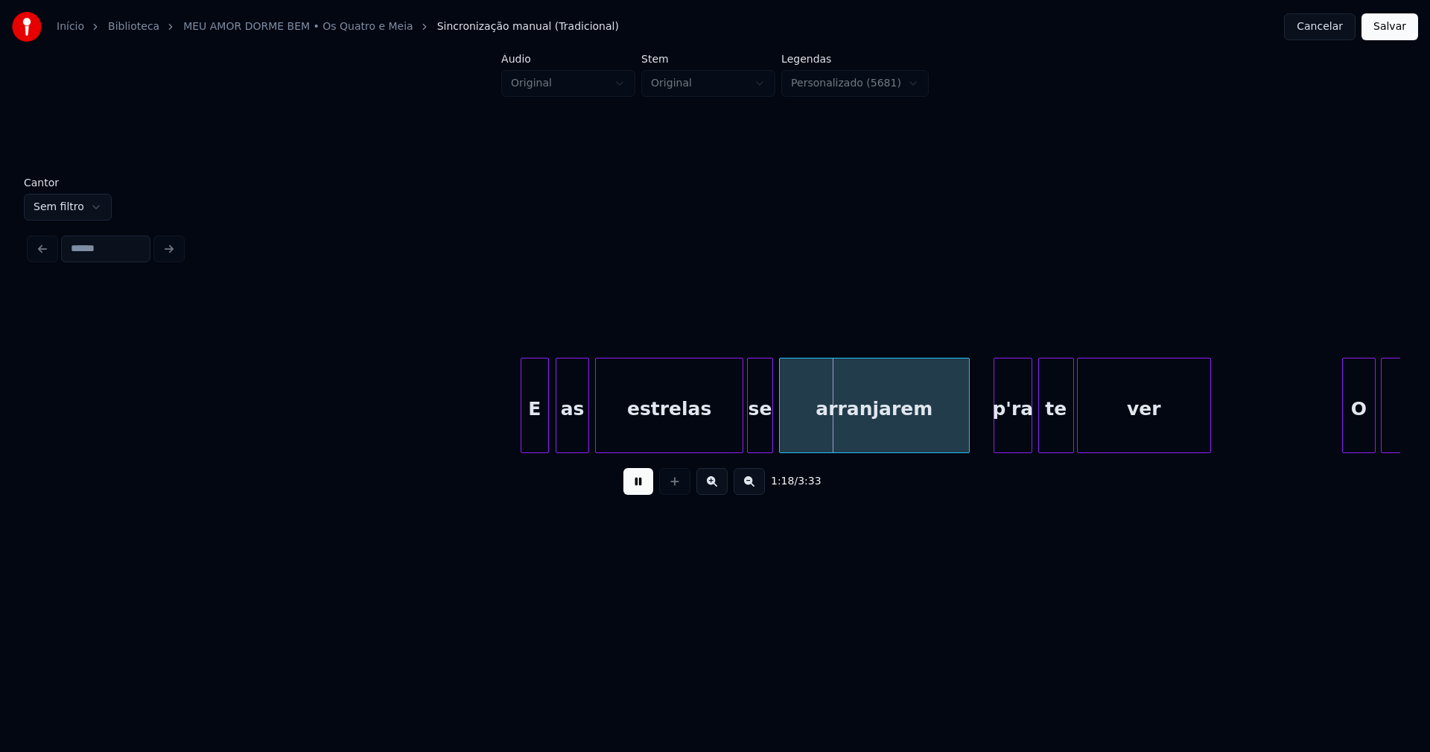
click at [586, 426] on div at bounding box center [586, 405] width 4 height 94
click at [729, 445] on div at bounding box center [728, 405] width 4 height 94
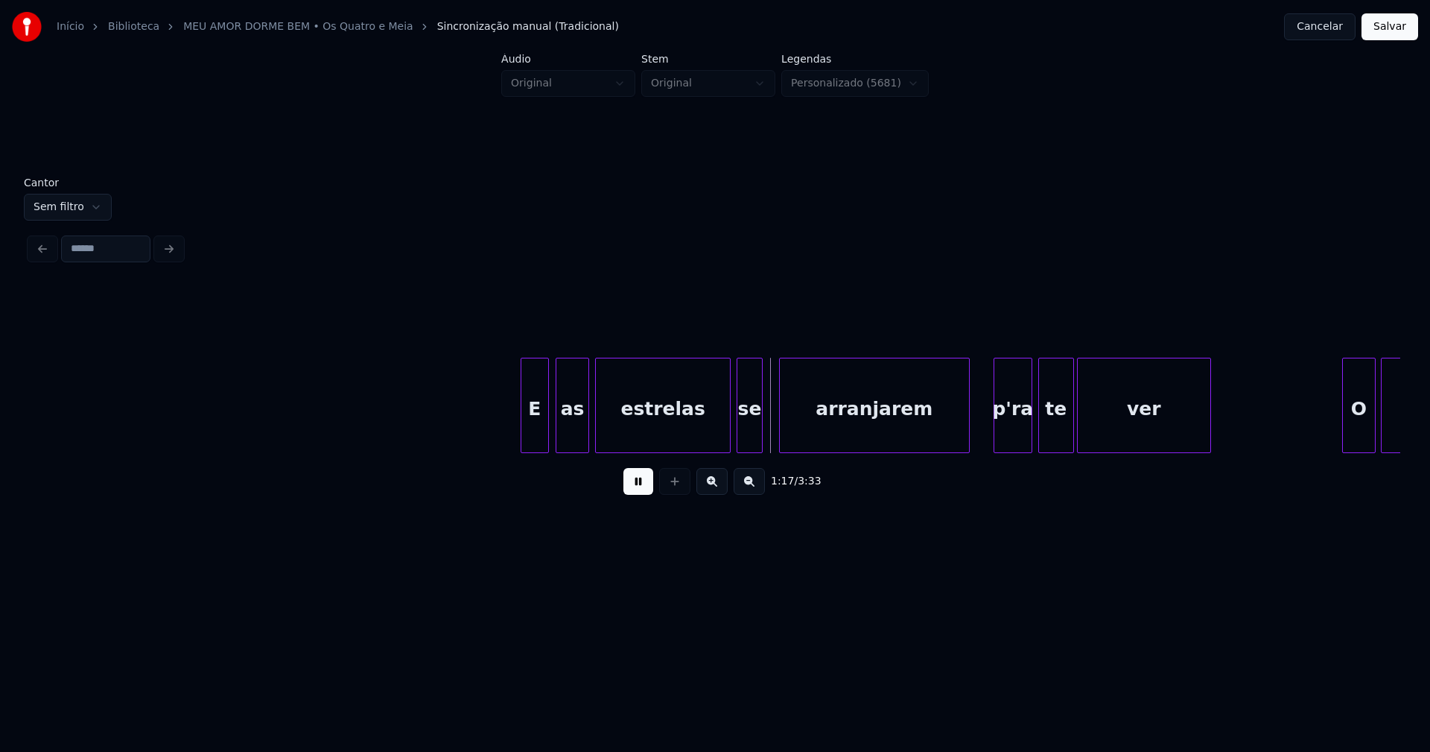
click at [752, 441] on div "se" at bounding box center [749, 408] width 25 height 101
click at [774, 437] on div "arranjarem" at bounding box center [863, 408] width 189 height 101
click at [968, 422] on div at bounding box center [967, 405] width 4 height 94
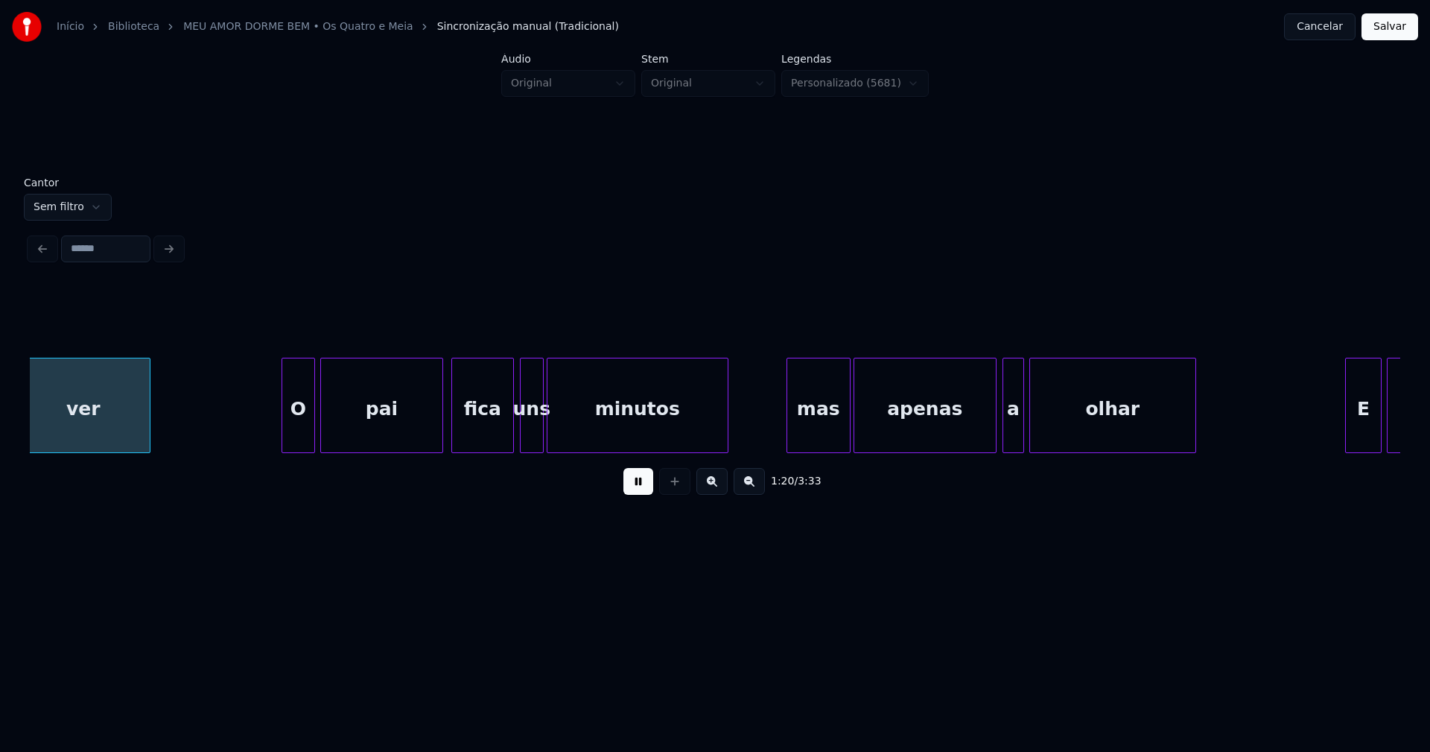
scroll to position [0, 11945]
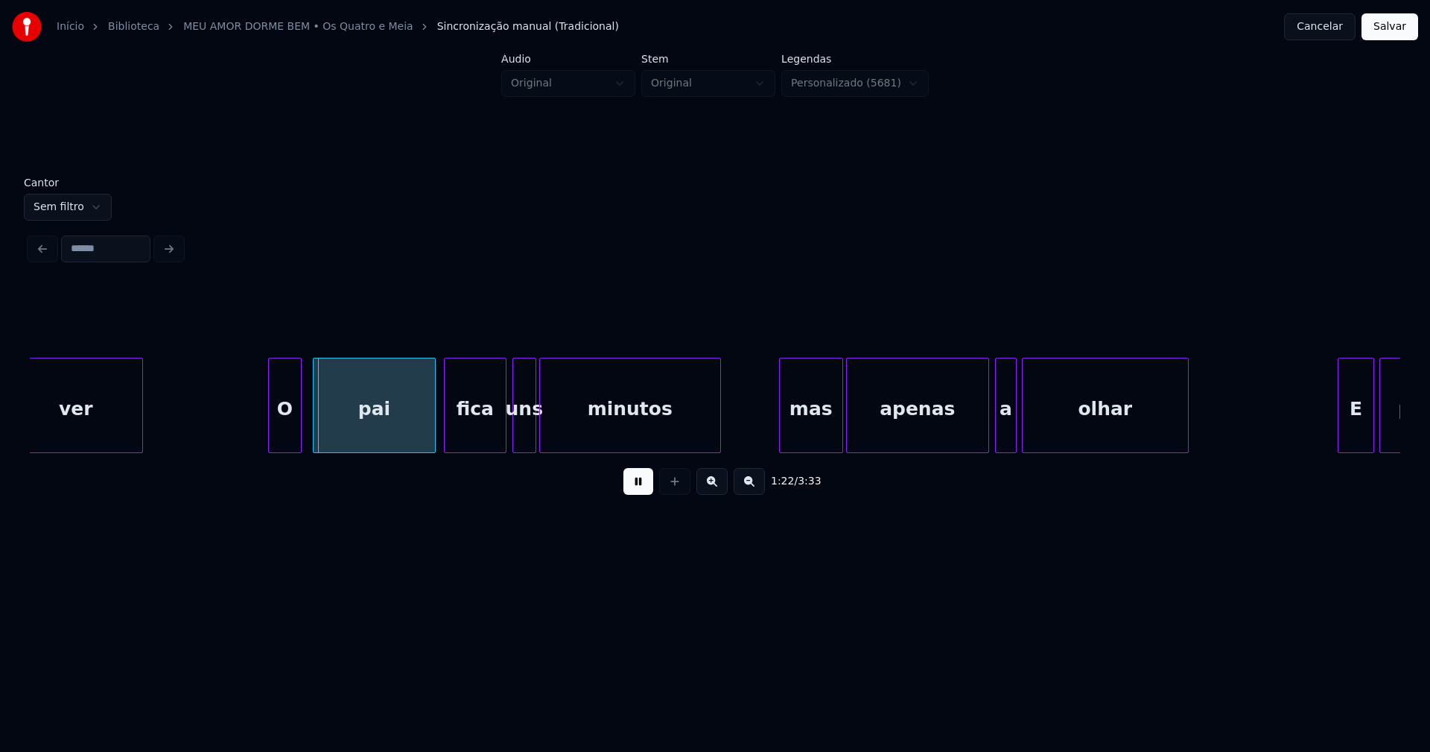
click at [286, 448] on div "ver O pai fica uns minutos mas apenas a olhar E puxa" at bounding box center [715, 405] width 1371 height 95
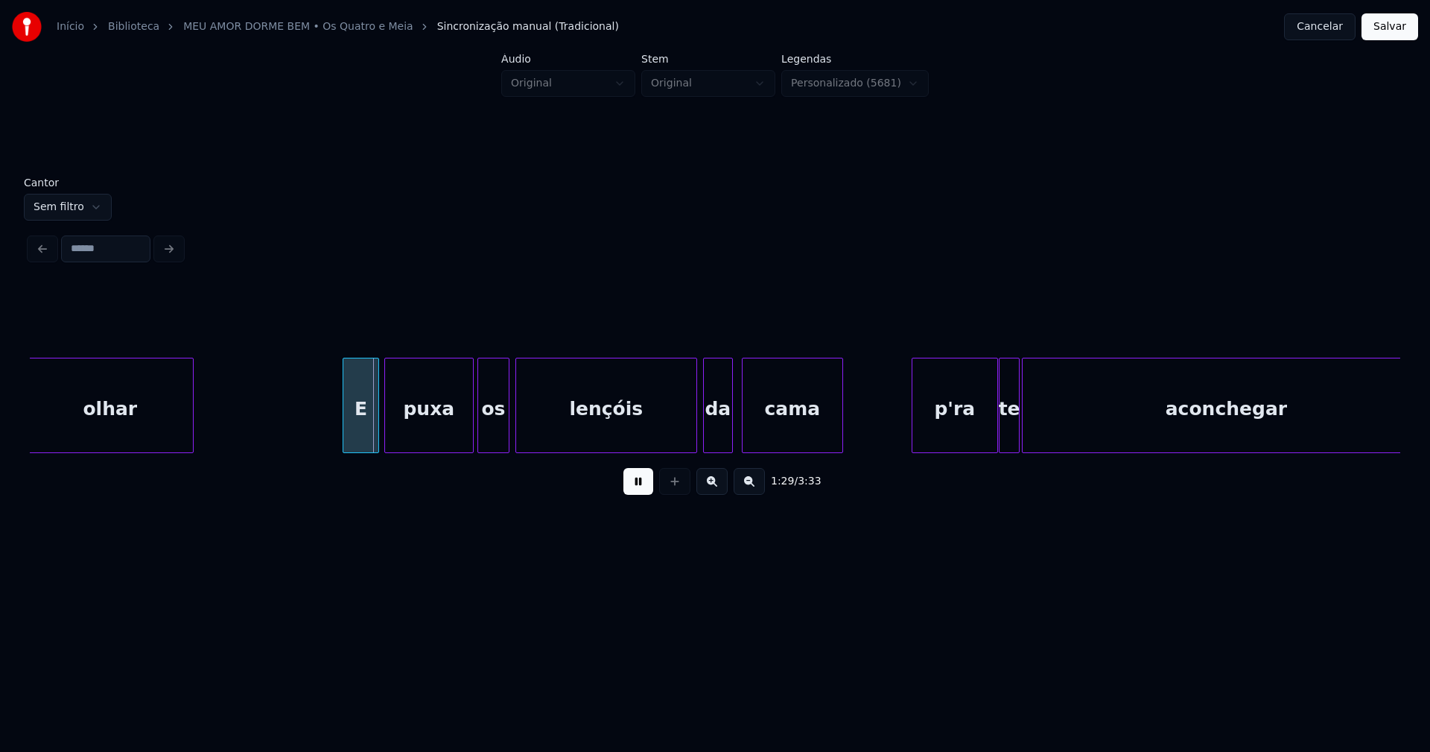
scroll to position [0, 12958]
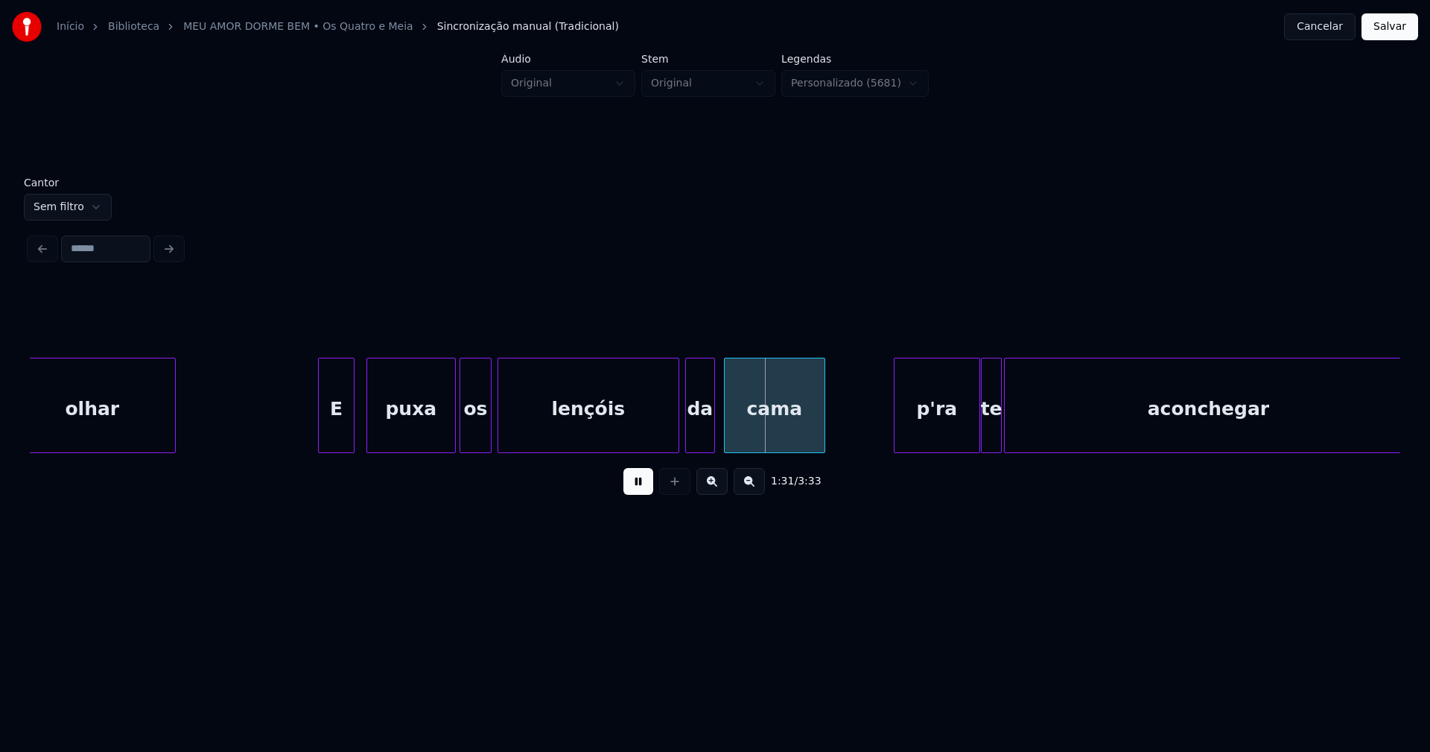
click at [337, 445] on div "E" at bounding box center [336, 408] width 35 height 101
click at [672, 436] on div at bounding box center [672, 405] width 4 height 94
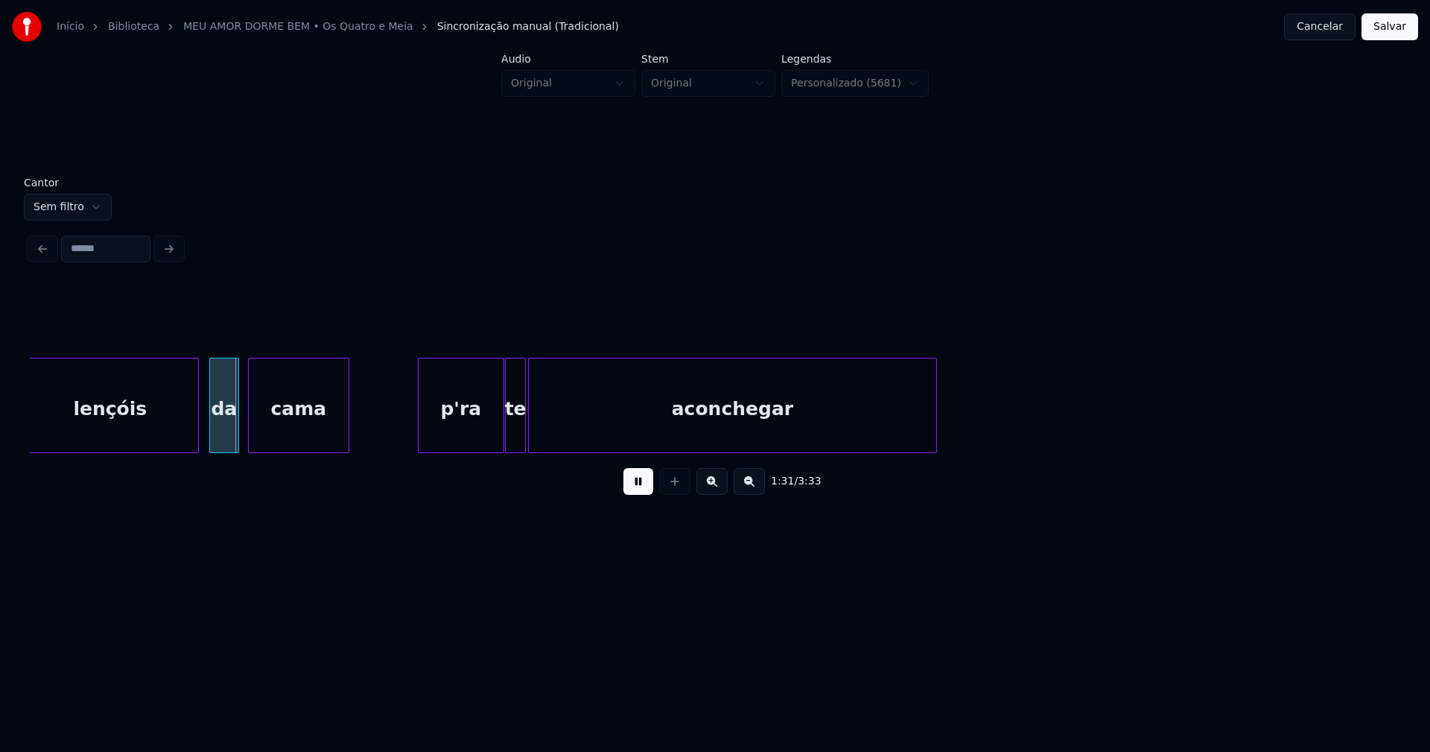
scroll to position [0, 13452]
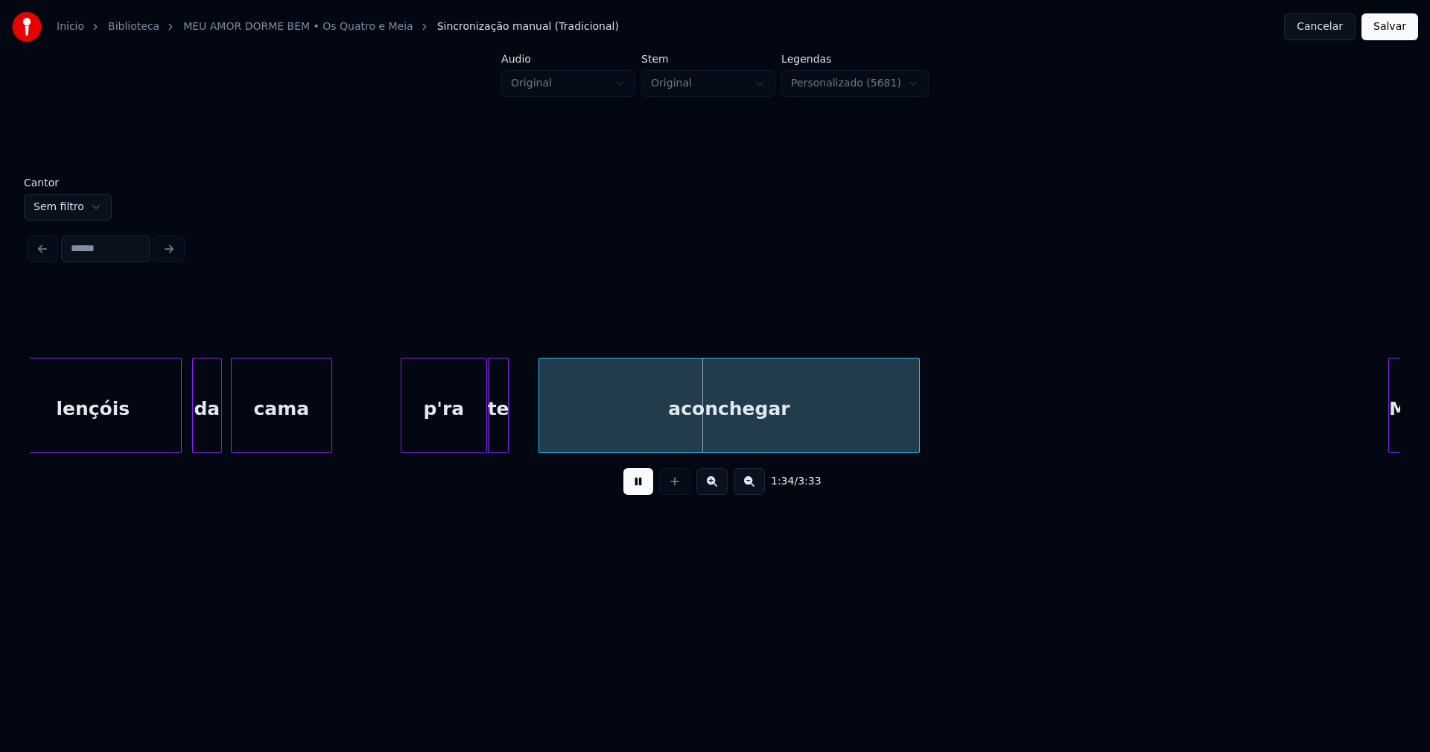
click at [542, 427] on div at bounding box center [541, 405] width 4 height 94
click at [509, 431] on div "te" at bounding box center [506, 408] width 19 height 101
click at [526, 419] on div at bounding box center [526, 405] width 4 height 94
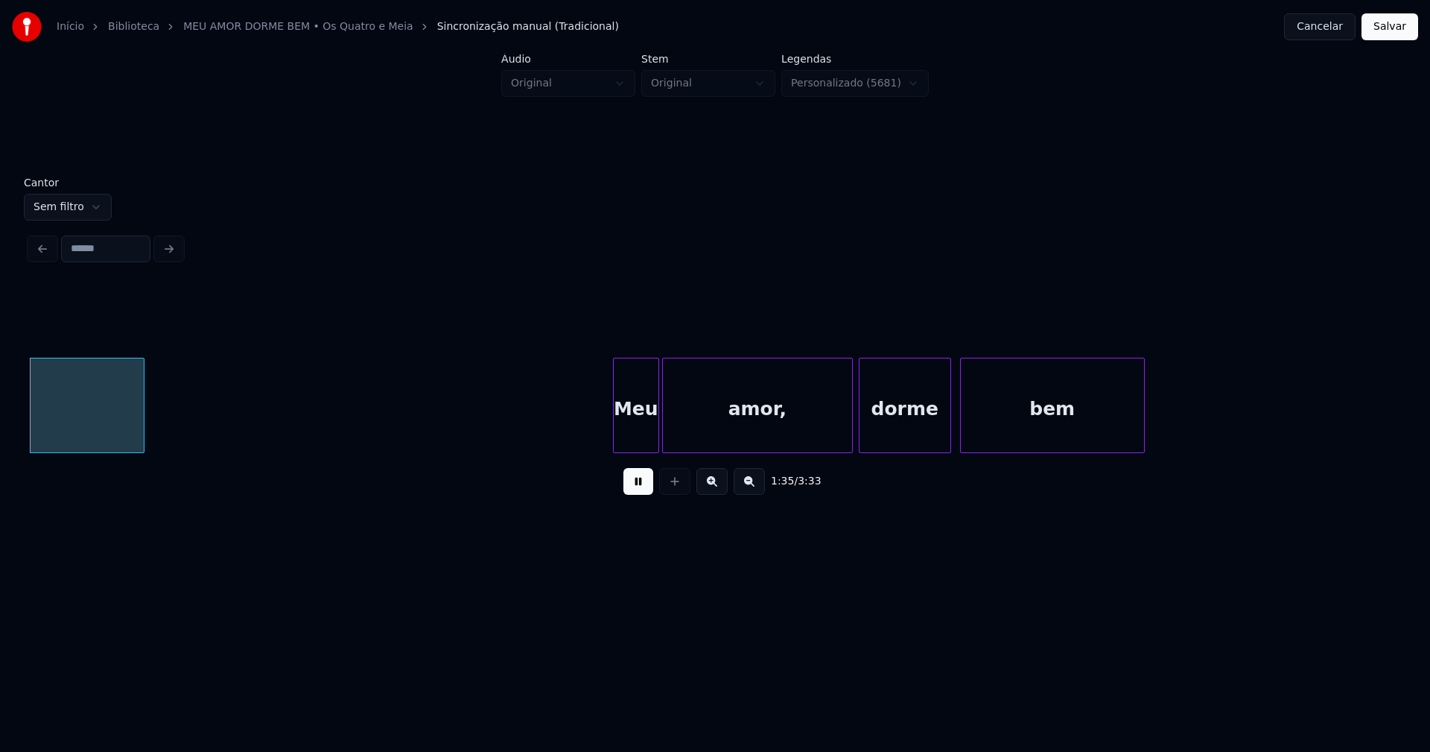
scroll to position [0, 14227]
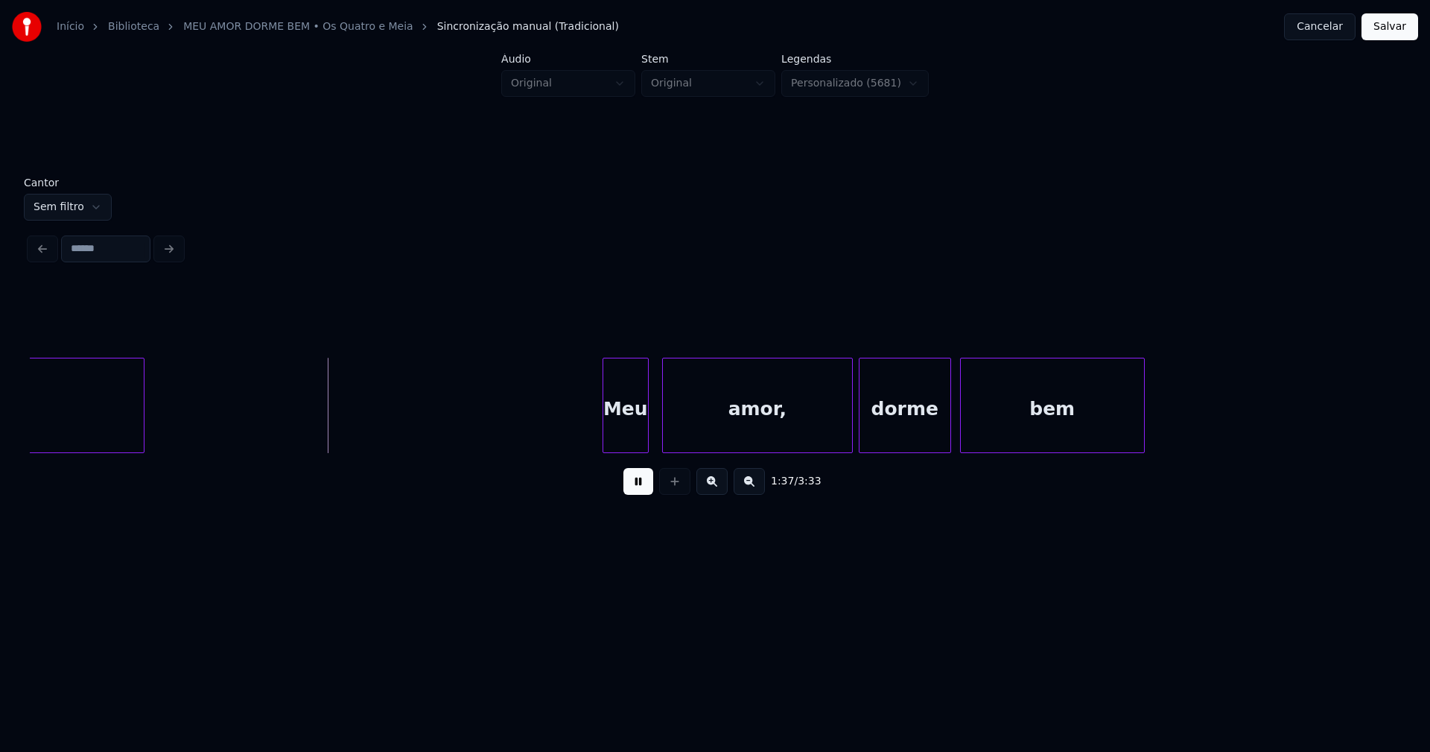
click at [632, 439] on div "Meu" at bounding box center [625, 408] width 45 height 101
click at [745, 434] on div "amor," at bounding box center [752, 408] width 189 height 101
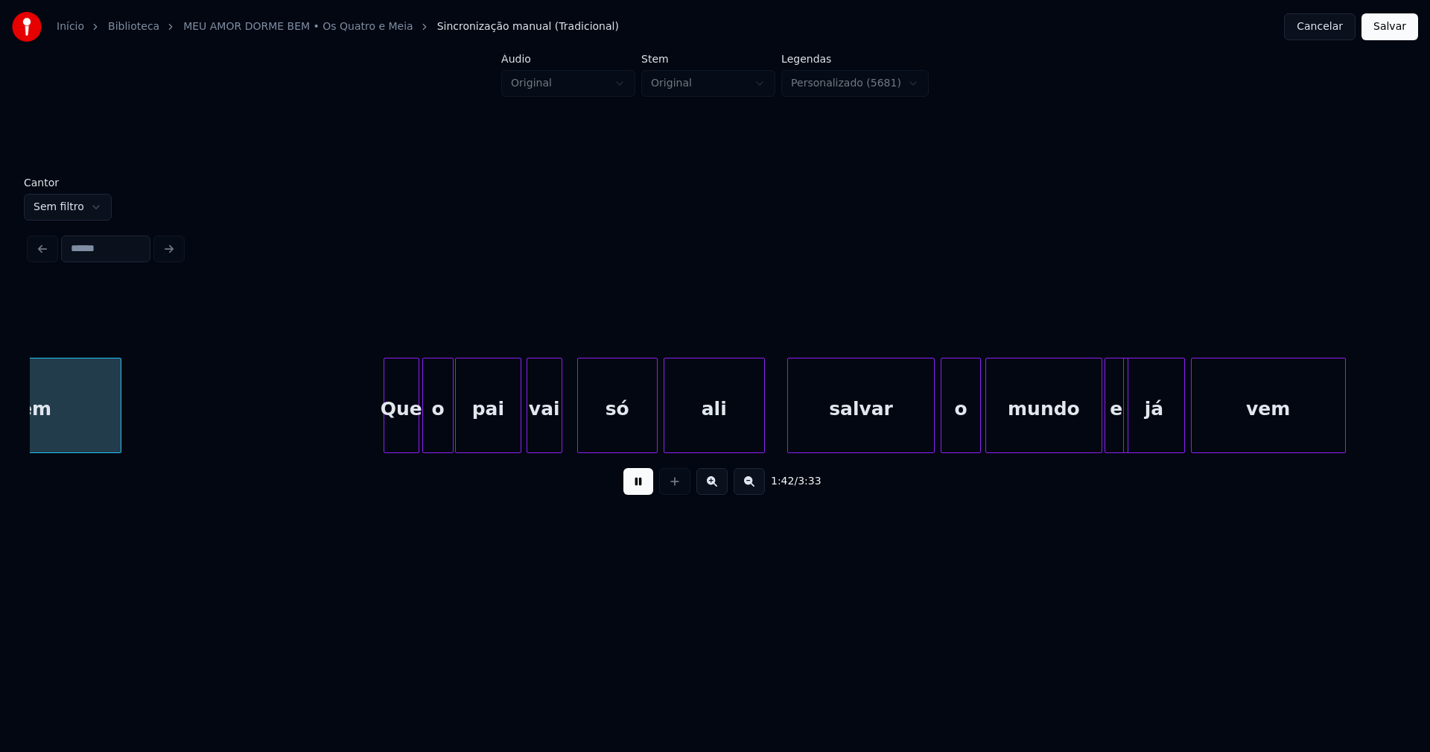
scroll to position [0, 15260]
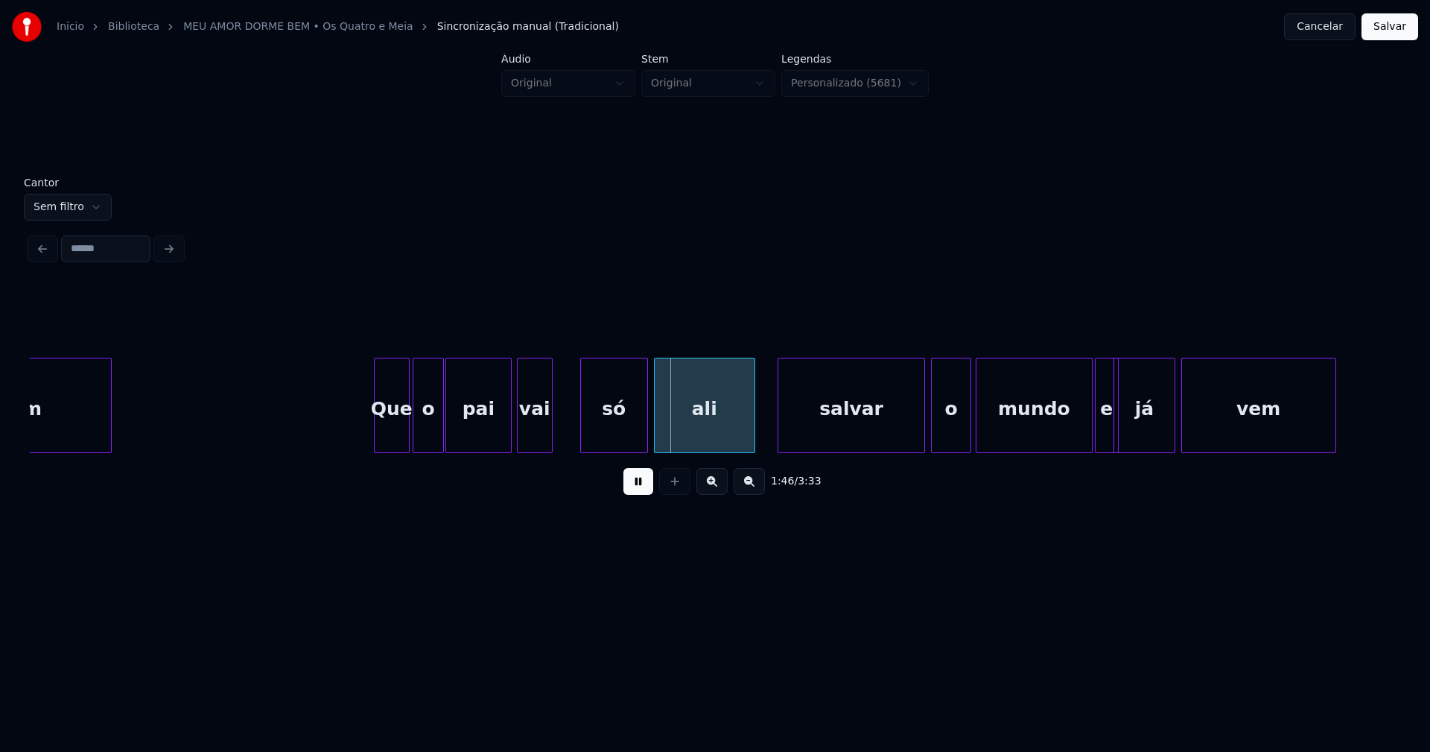
click at [584, 430] on div at bounding box center [583, 405] width 4 height 94
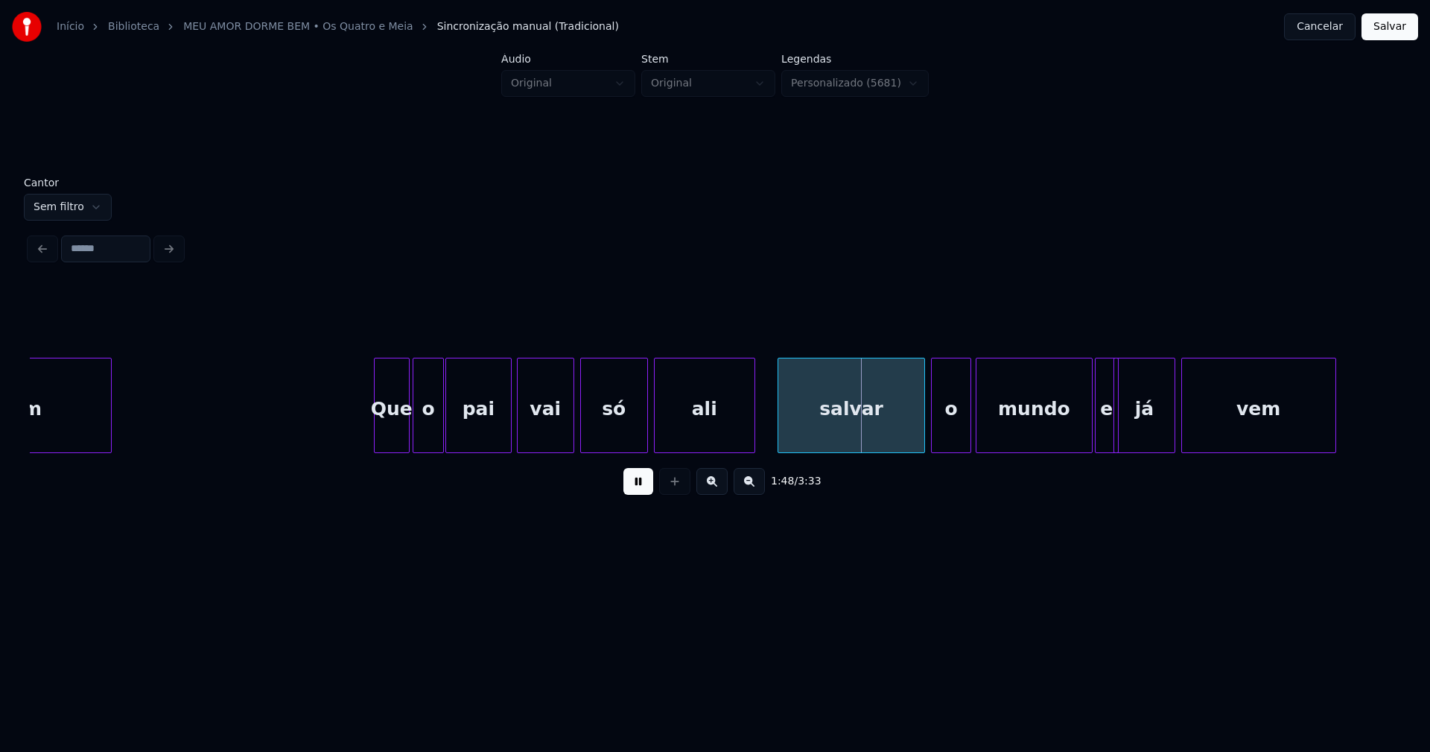
click at [572, 422] on div at bounding box center [571, 405] width 4 height 94
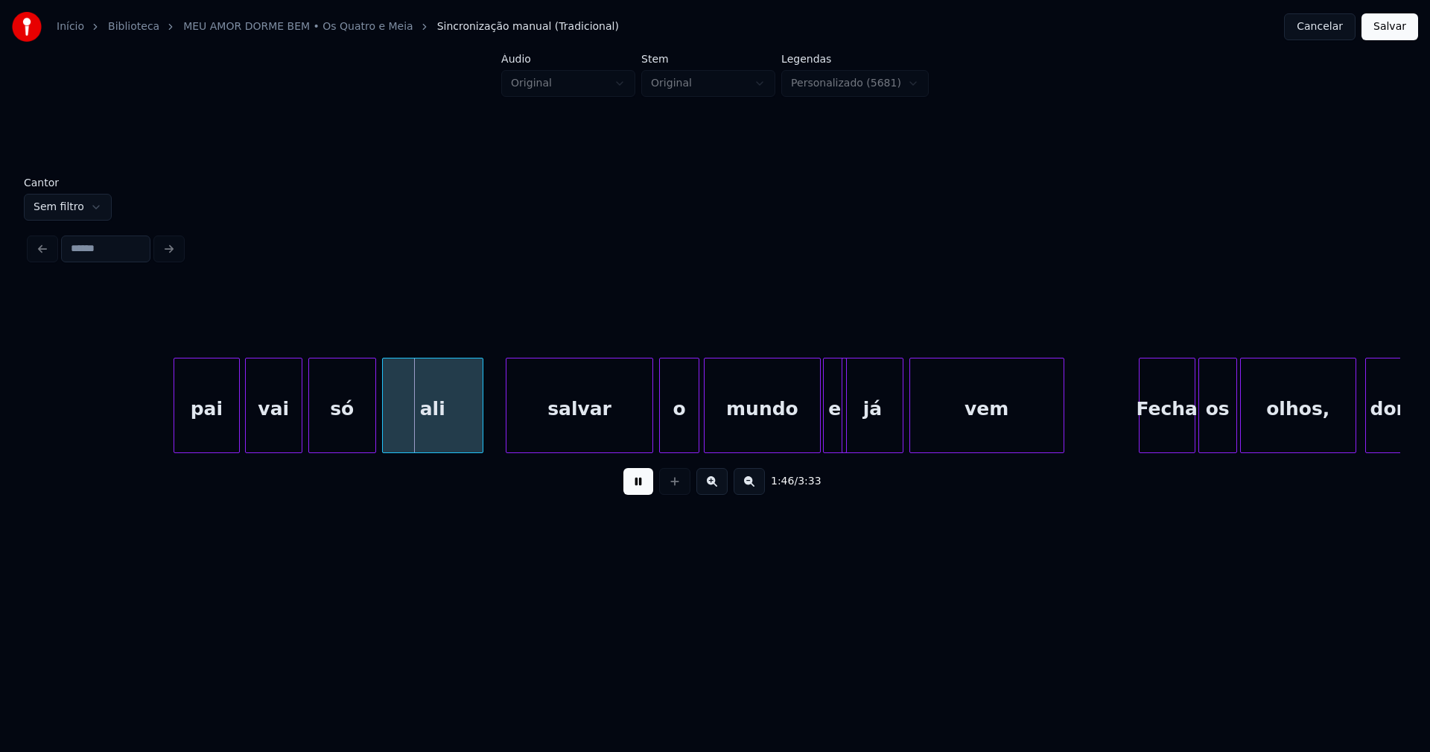
scroll to position [0, 15884]
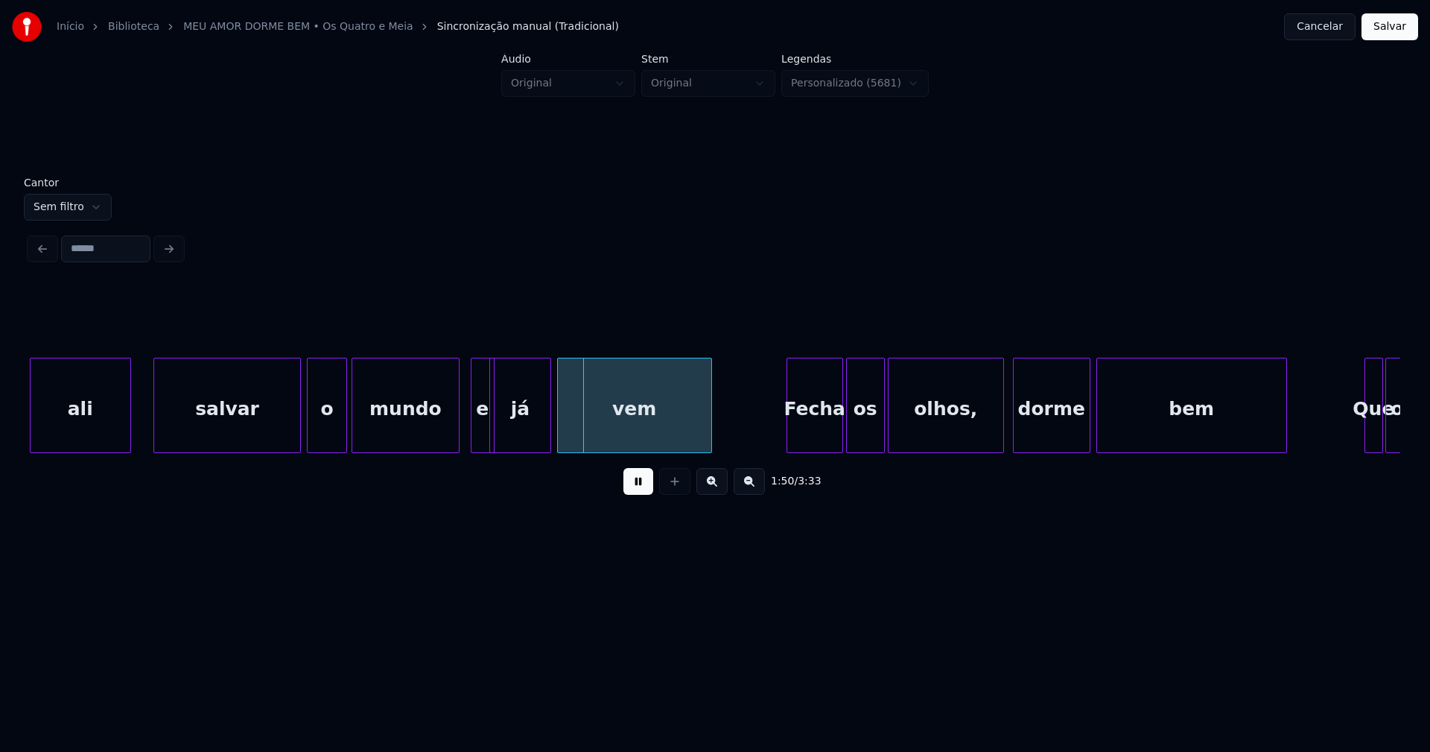
click at [457, 438] on div at bounding box center [456, 405] width 4 height 94
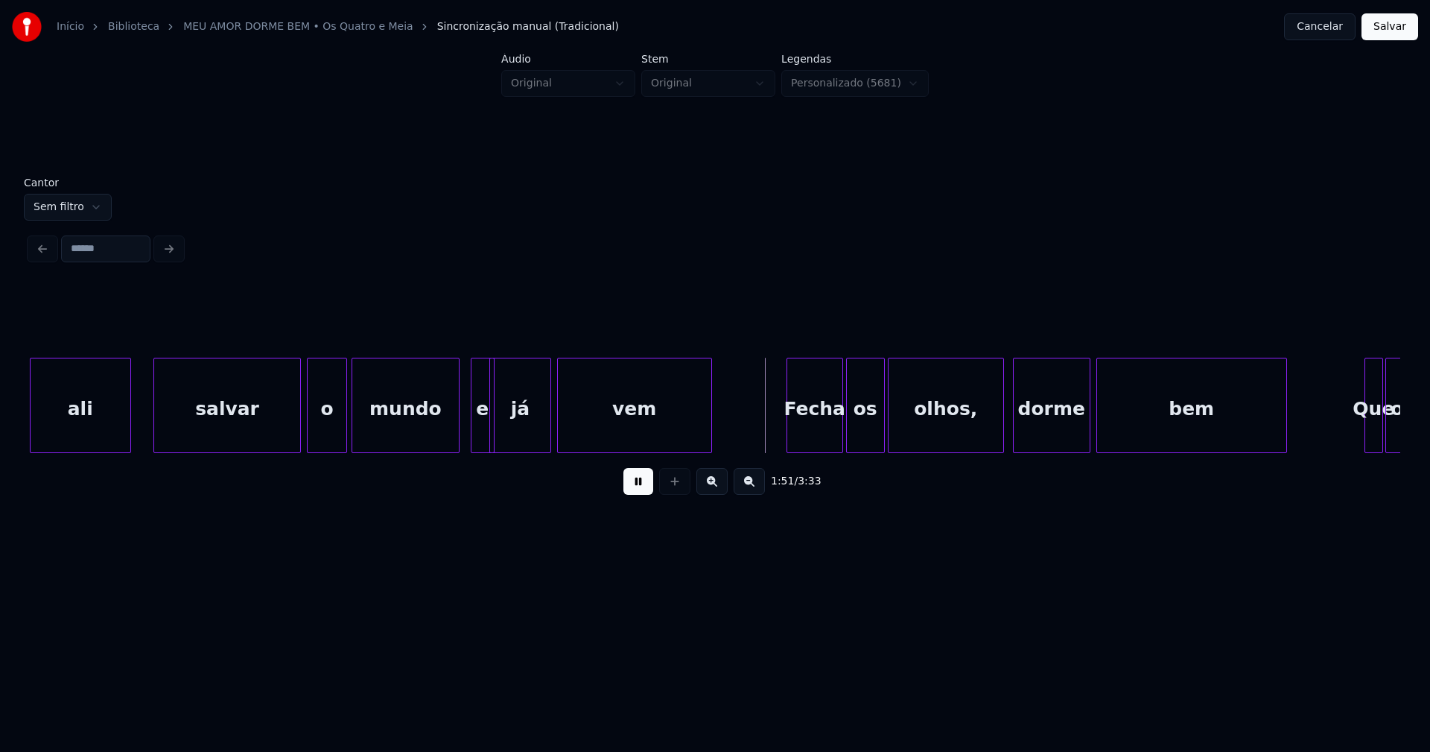
click at [326, 434] on div "o" at bounding box center [327, 408] width 39 height 101
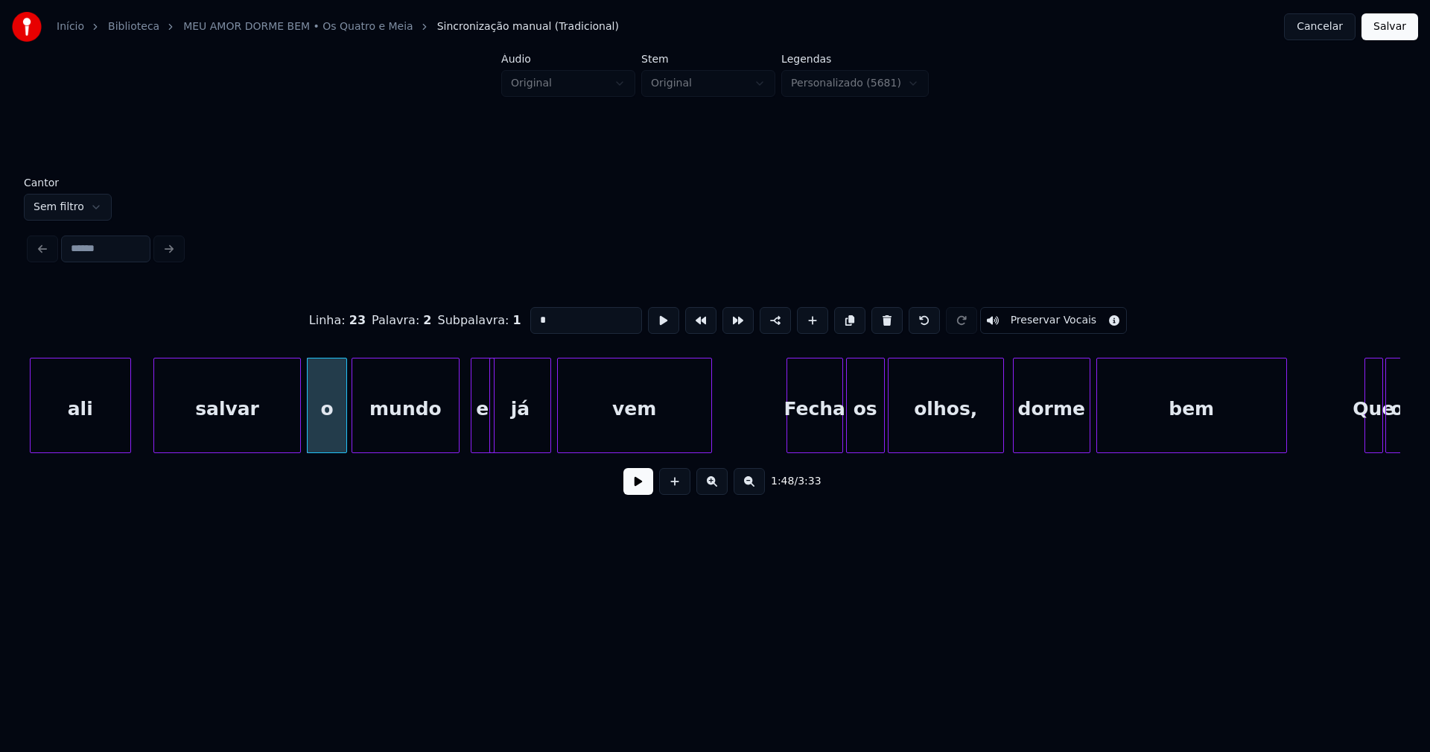
click at [635, 489] on button at bounding box center [638, 481] width 30 height 27
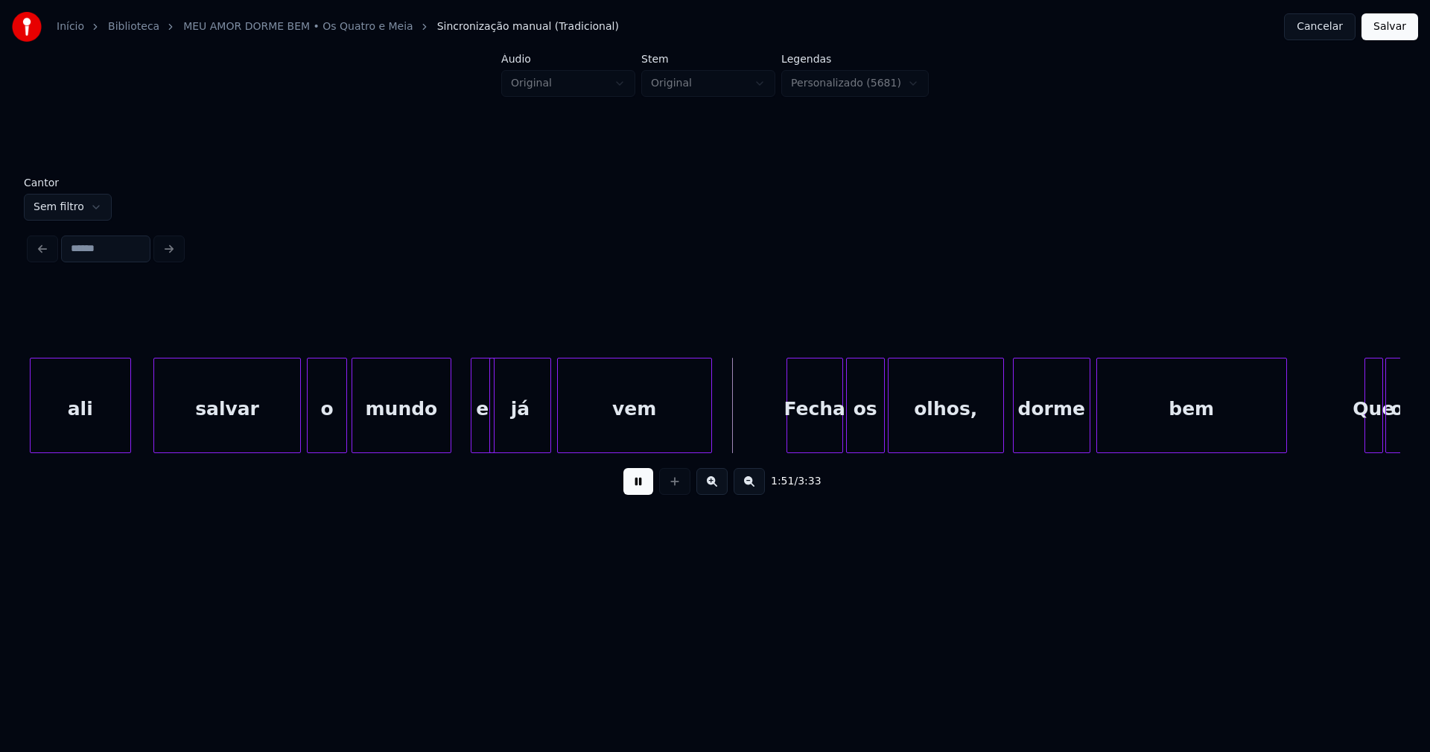
click at [448, 442] on div at bounding box center [448, 405] width 4 height 94
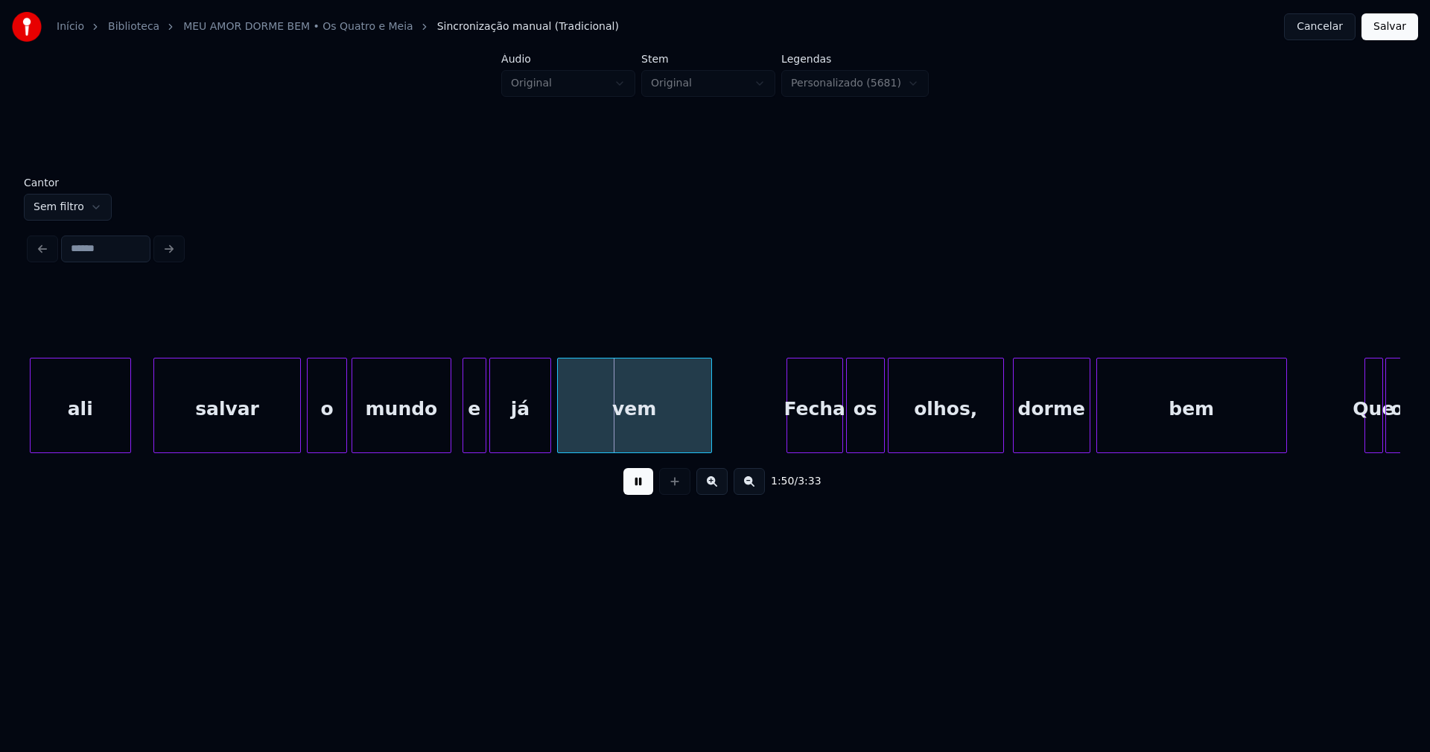
click at [468, 437] on div "e" at bounding box center [474, 408] width 22 height 101
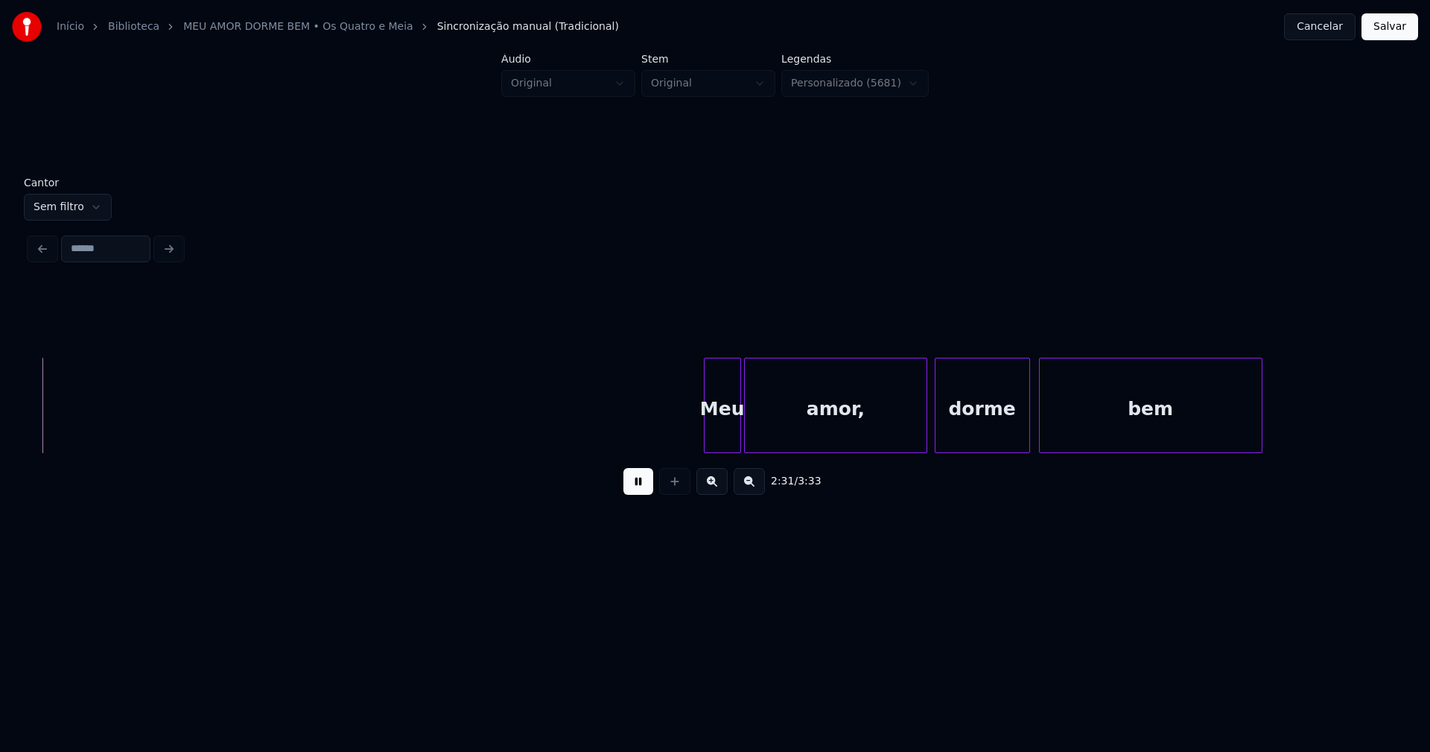
scroll to position [0, 22638]
click at [708, 431] on div "Meu" at bounding box center [702, 408] width 36 height 101
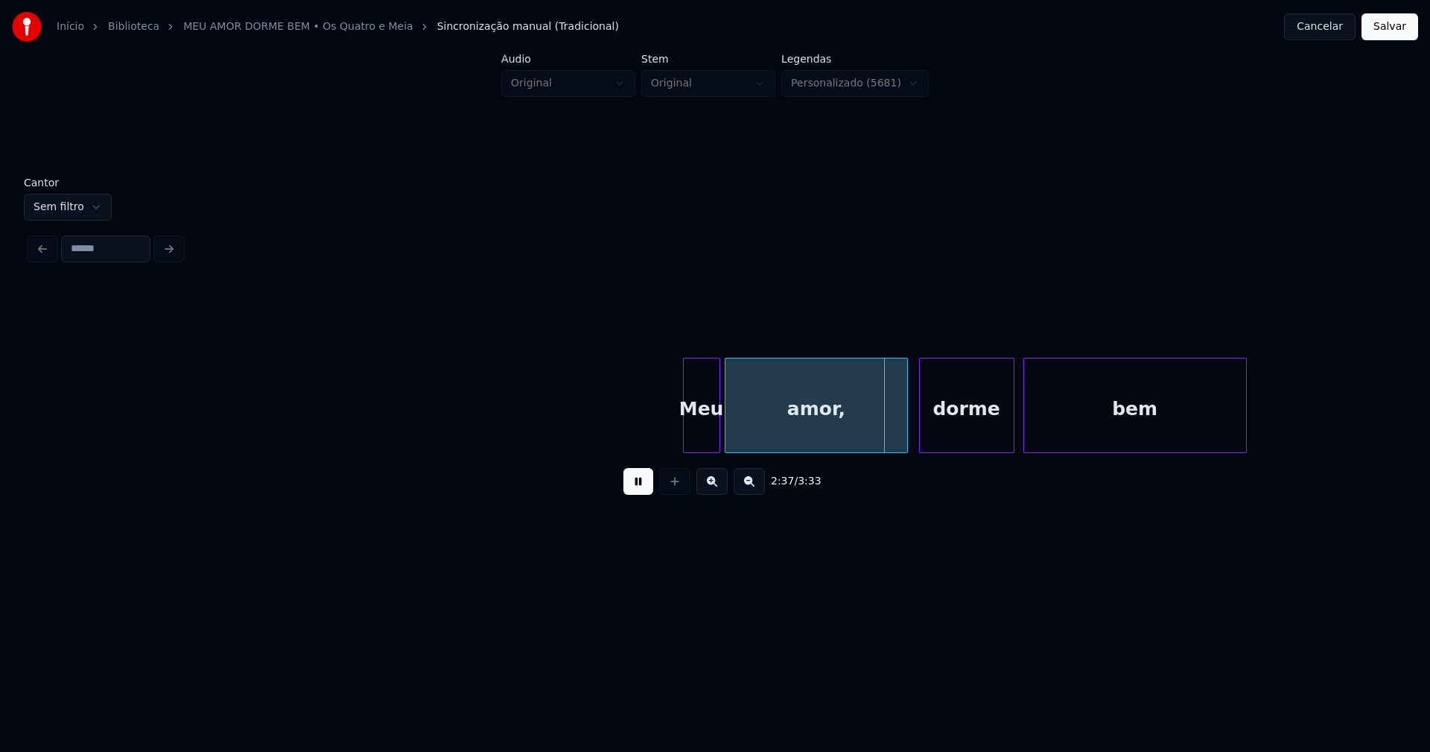
click at [791, 439] on div "amor," at bounding box center [817, 408] width 183 height 101
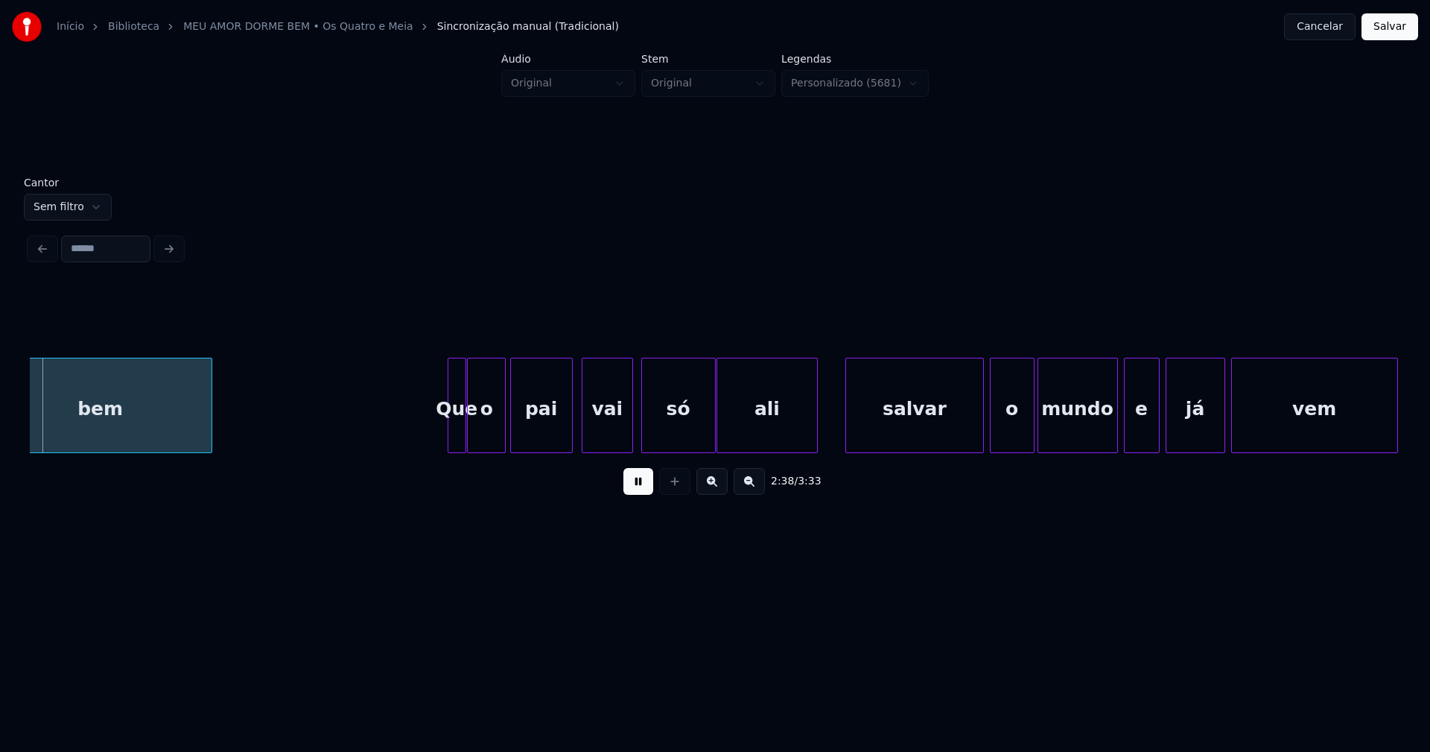
scroll to position [0, 23705]
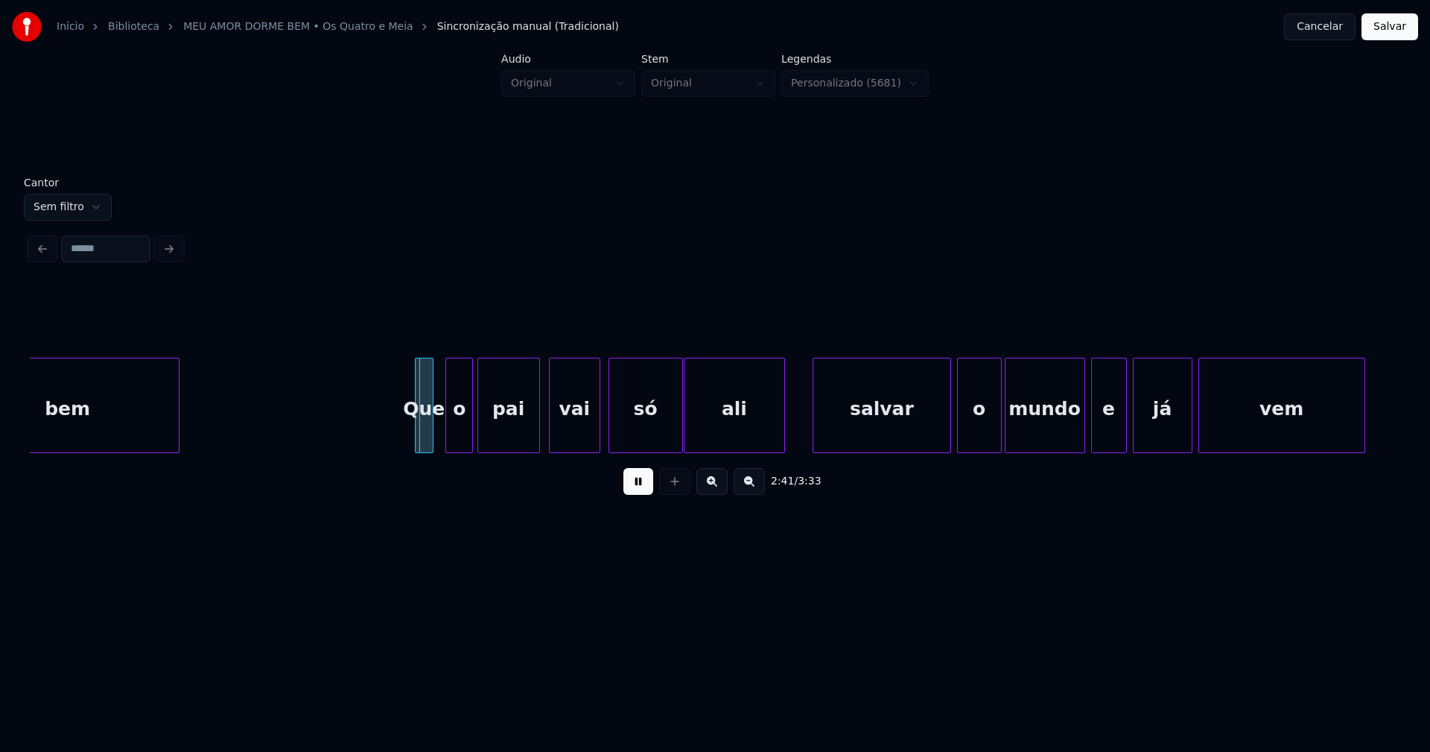
click at [448, 430] on div at bounding box center [448, 405] width 4 height 94
click at [442, 428] on div at bounding box center [441, 405] width 4 height 94
click at [412, 436] on div at bounding box center [411, 405] width 4 height 94
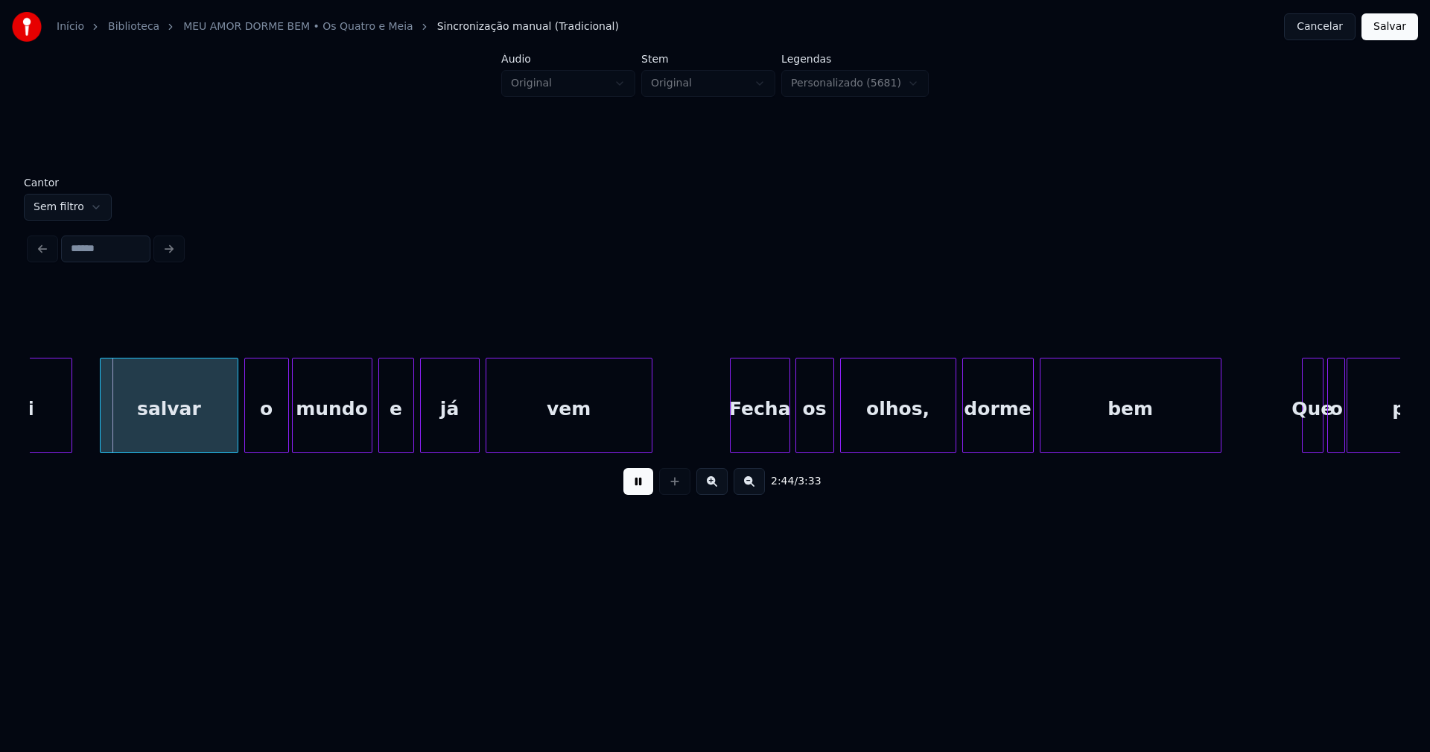
scroll to position [0, 24382]
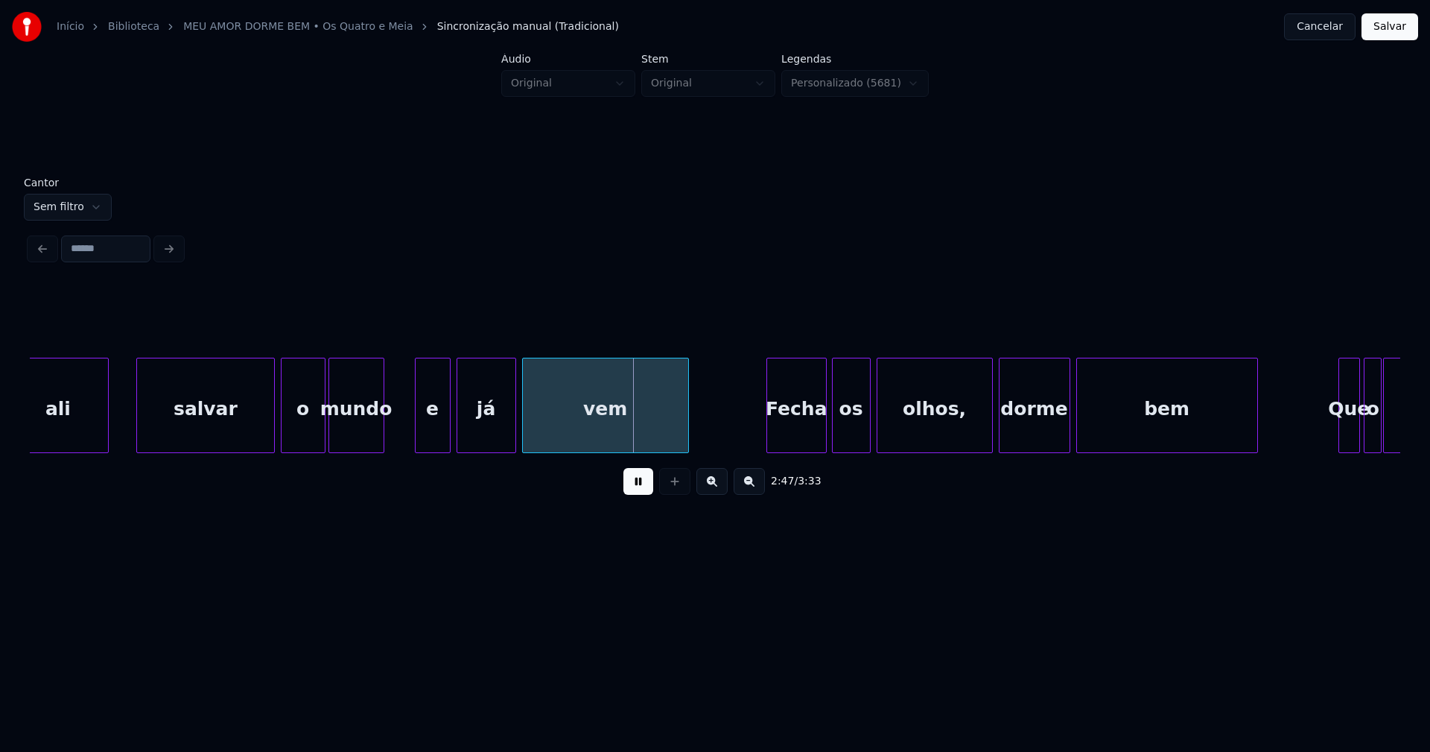
click at [379, 441] on div at bounding box center [381, 405] width 4 height 94
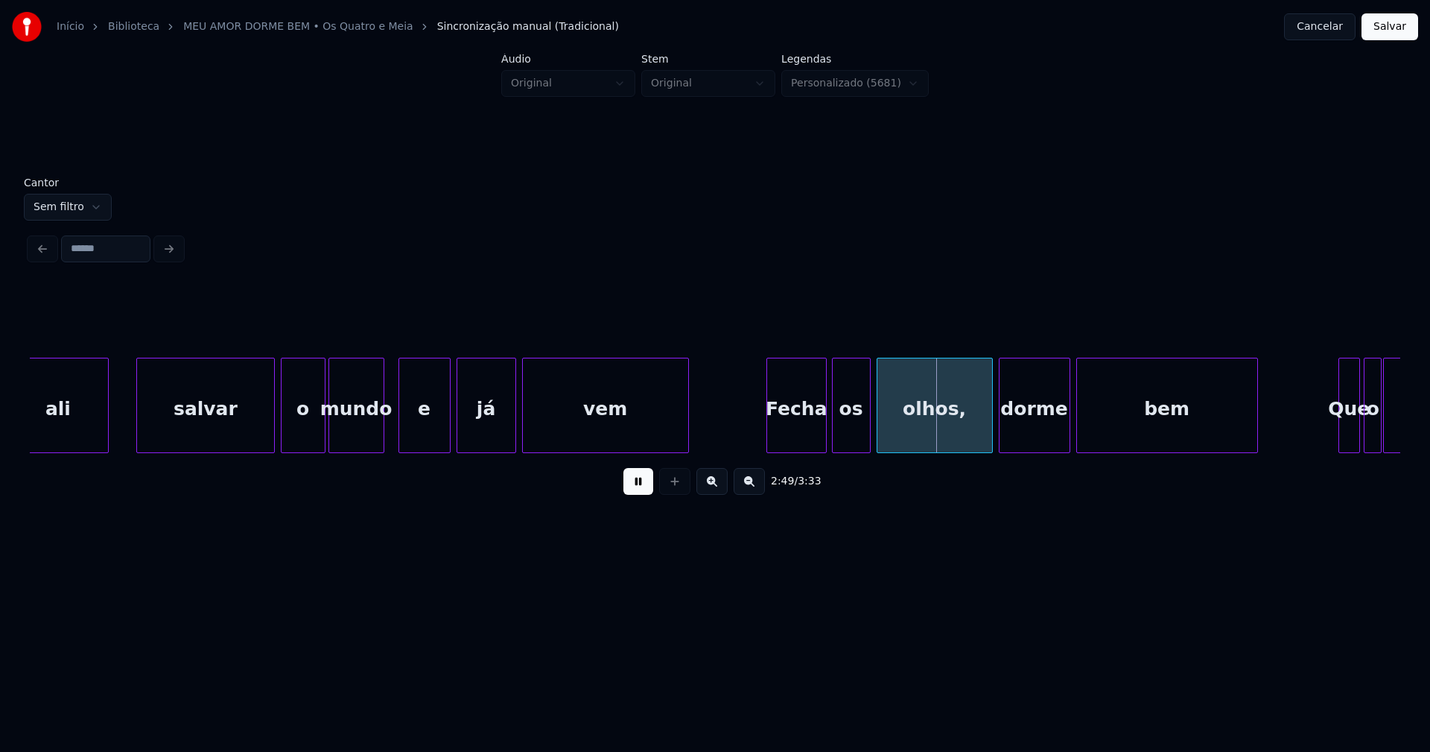
click at [400, 427] on div at bounding box center [401, 405] width 4 height 94
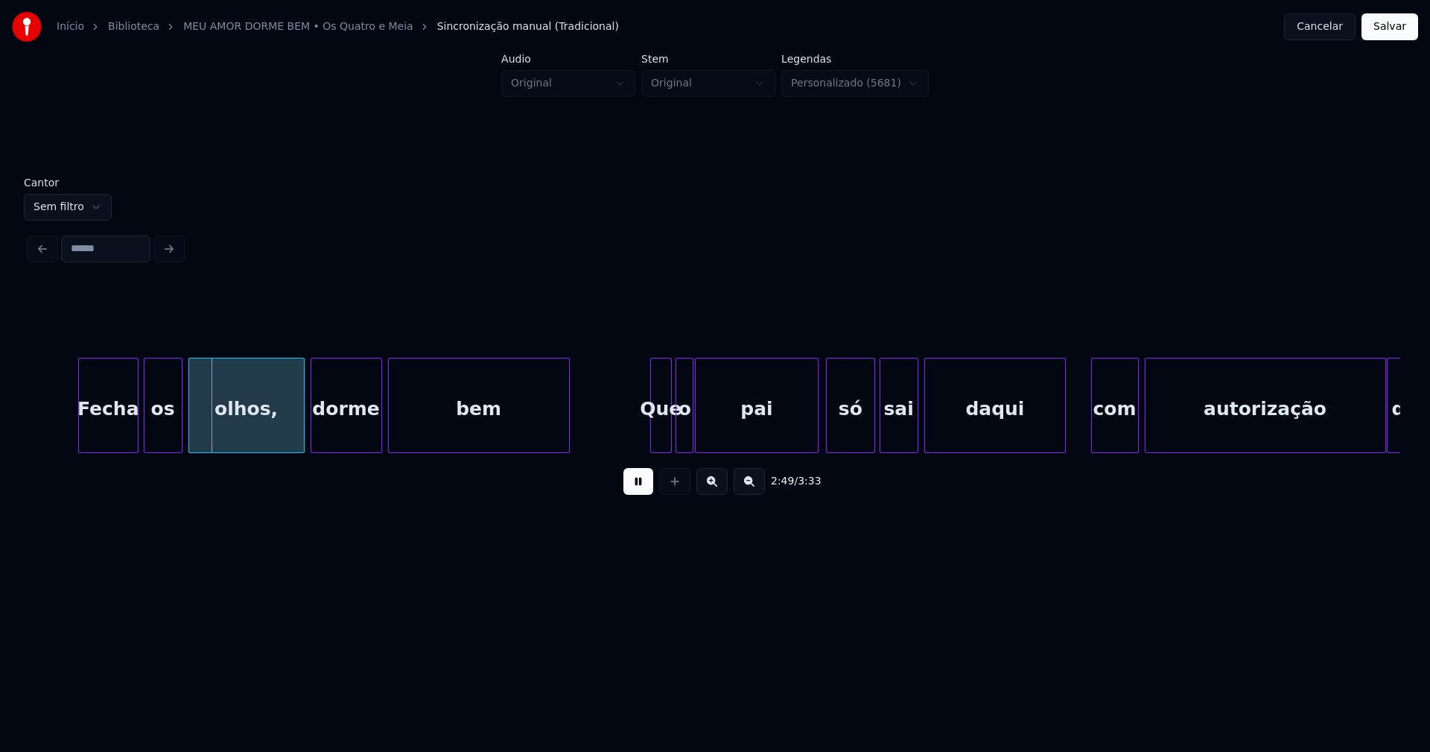
scroll to position [0, 25088]
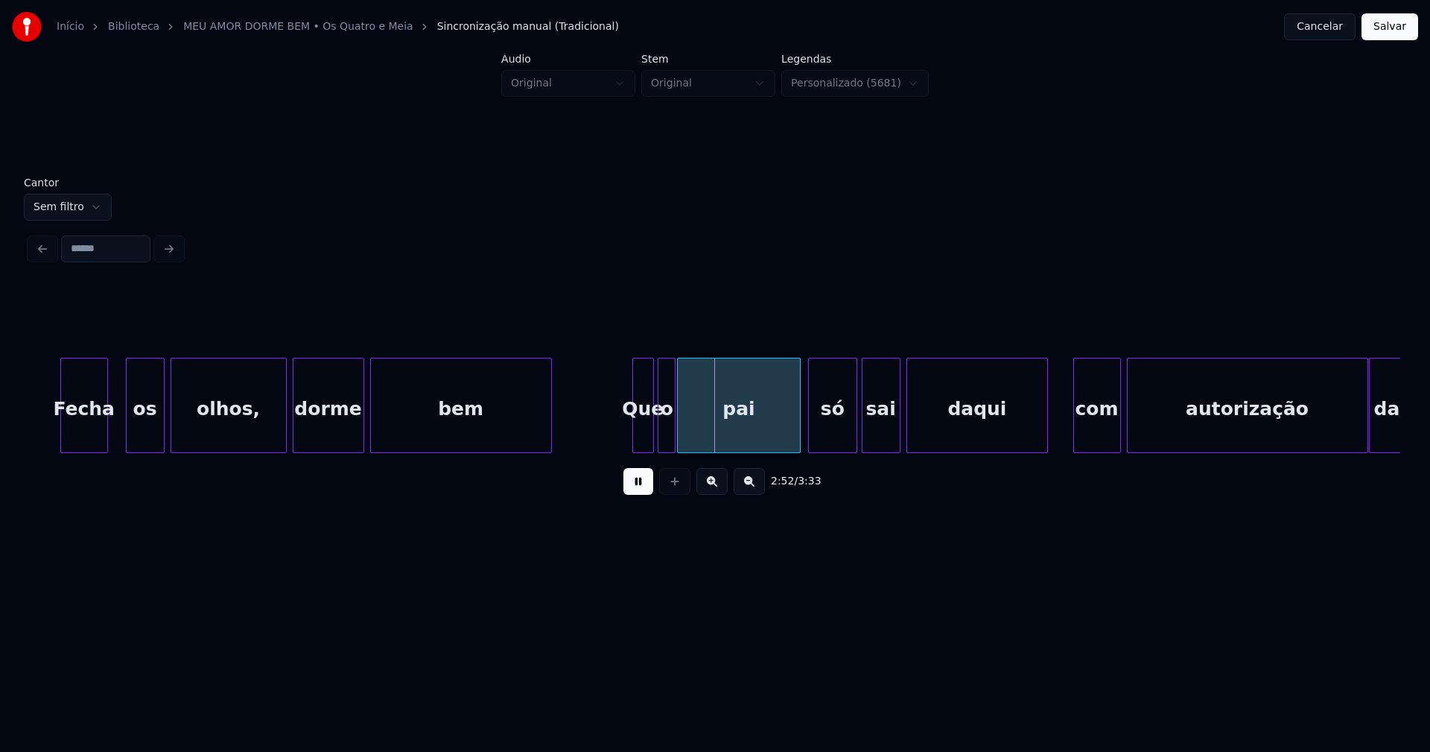
click at [103, 435] on div at bounding box center [105, 405] width 4 height 94
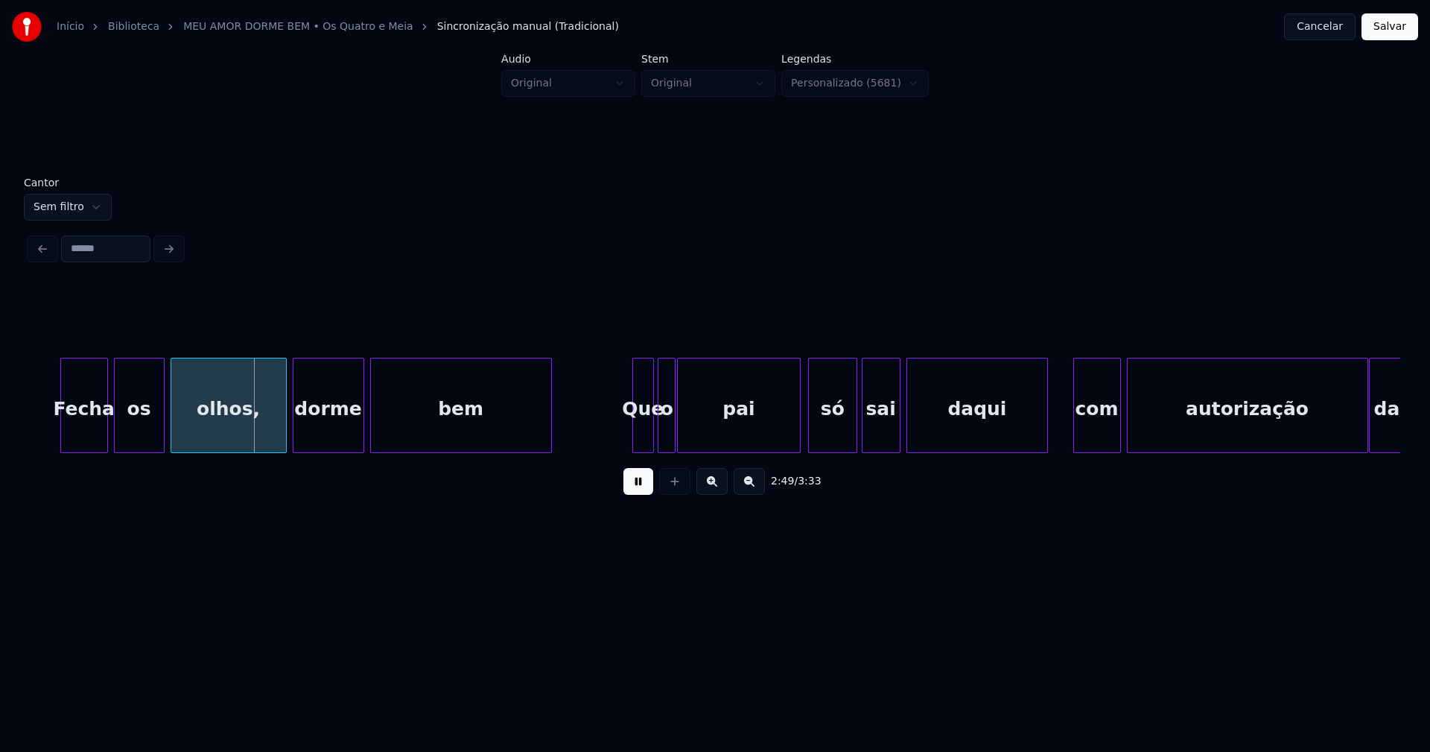
click at [115, 434] on div at bounding box center [117, 405] width 4 height 94
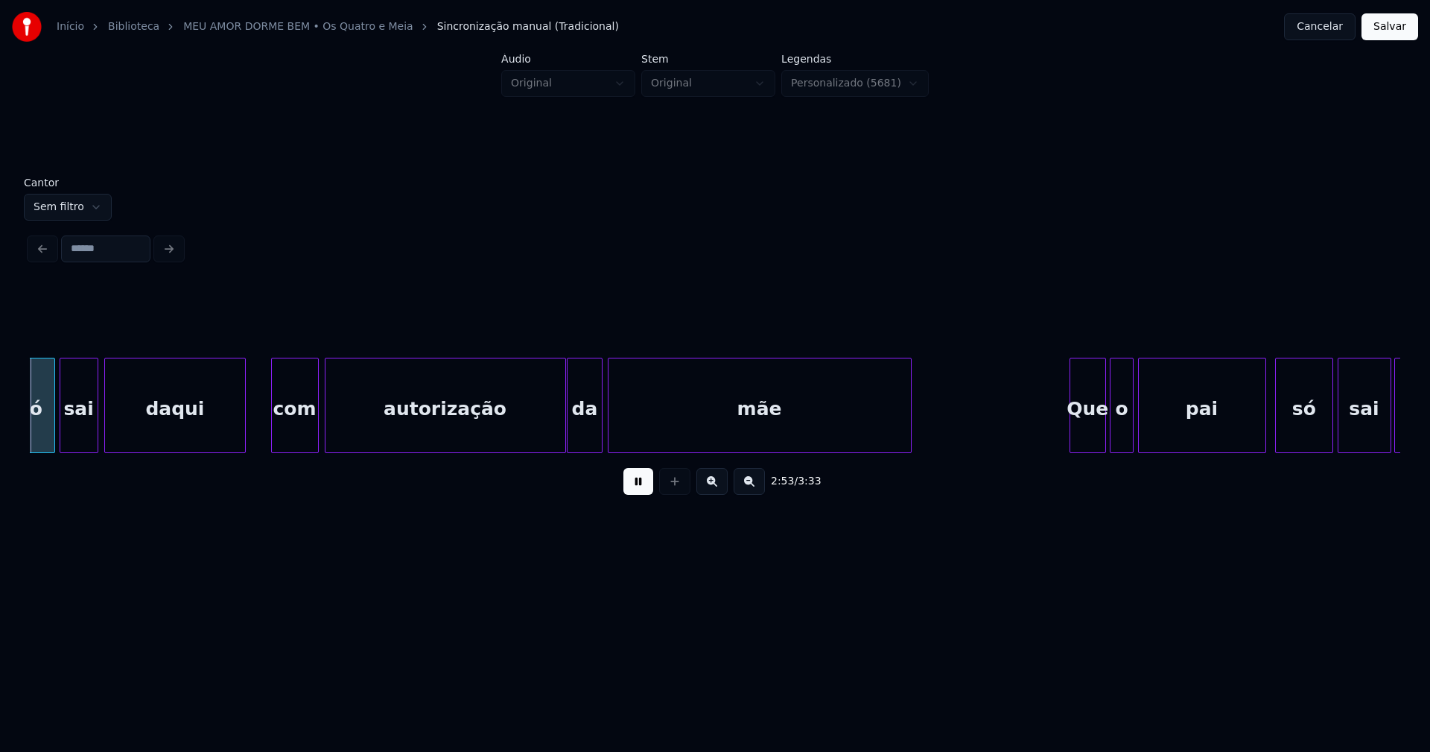
scroll to position [0, 25912]
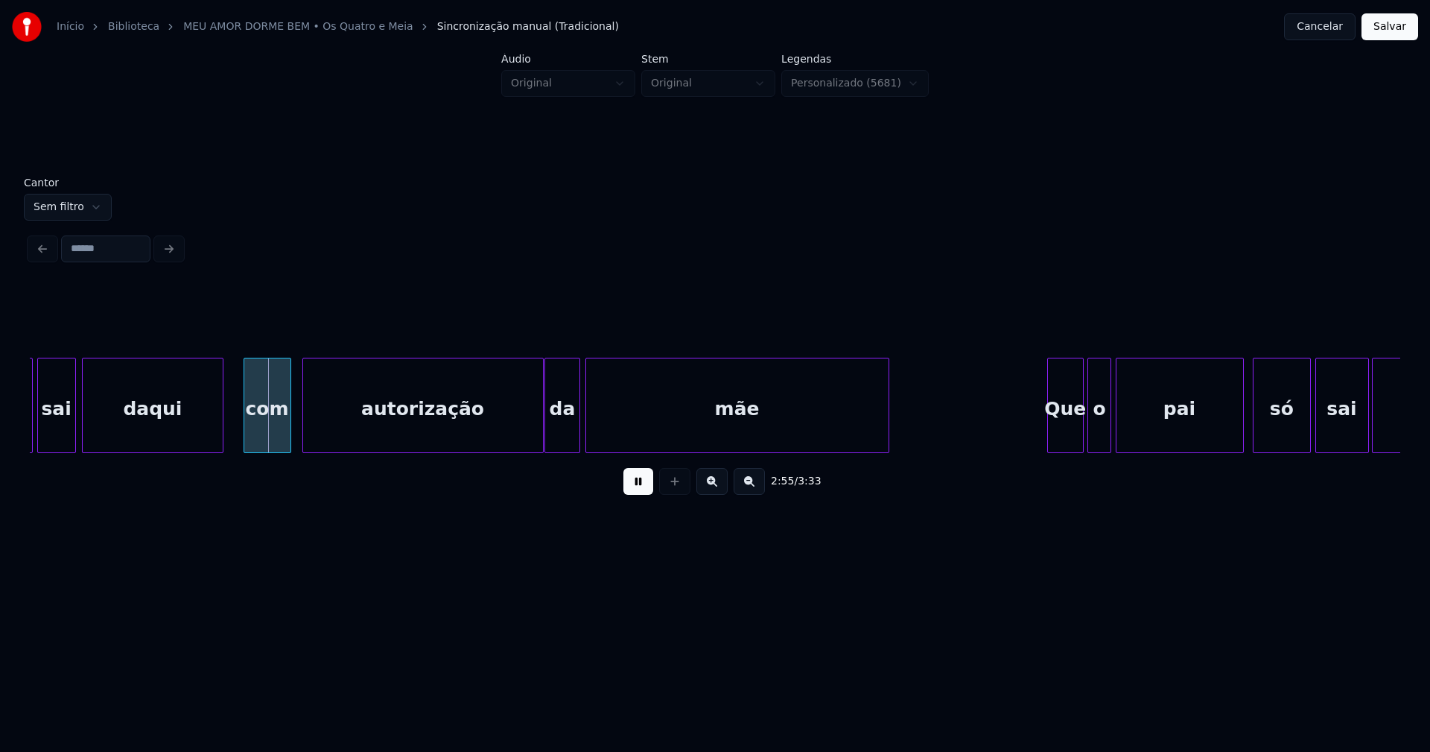
click at [272, 425] on div "com" at bounding box center [267, 408] width 46 height 101
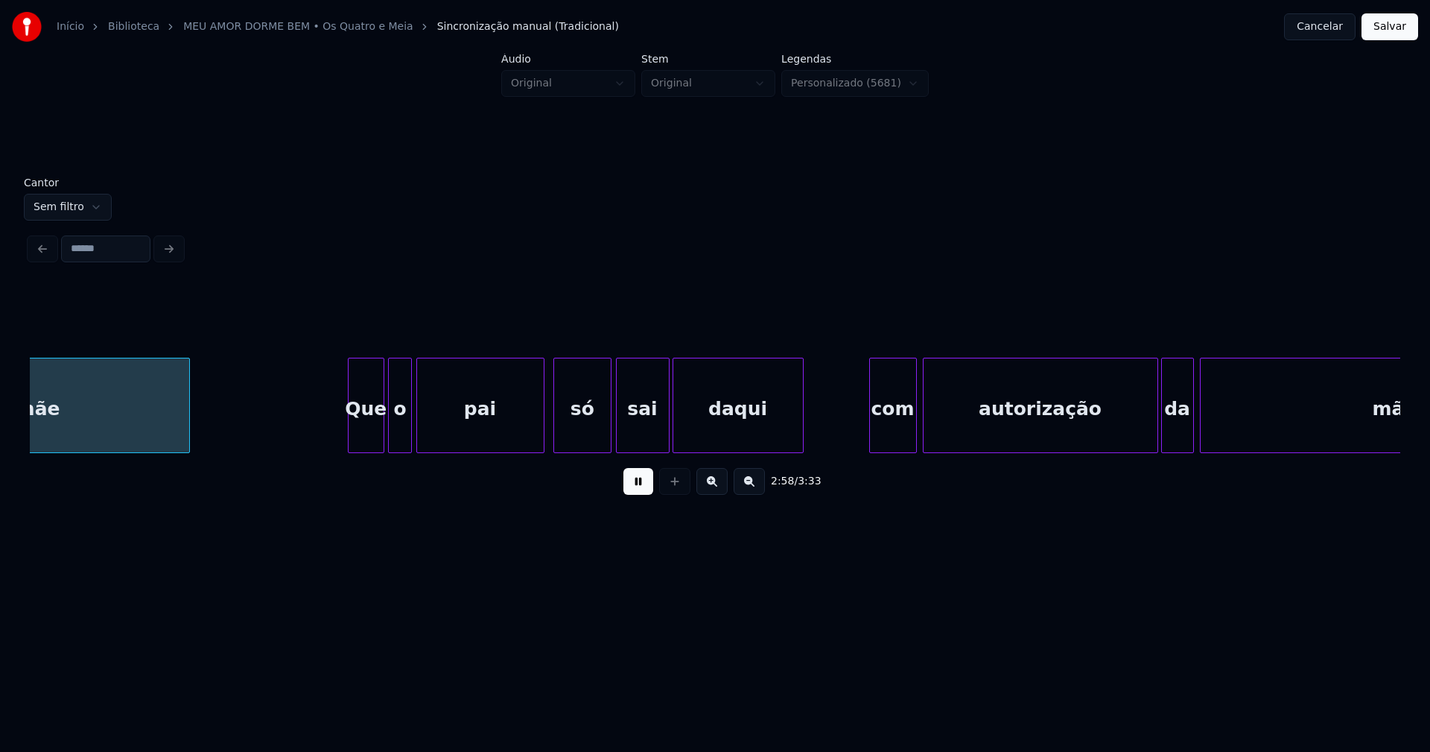
scroll to position [0, 26625]
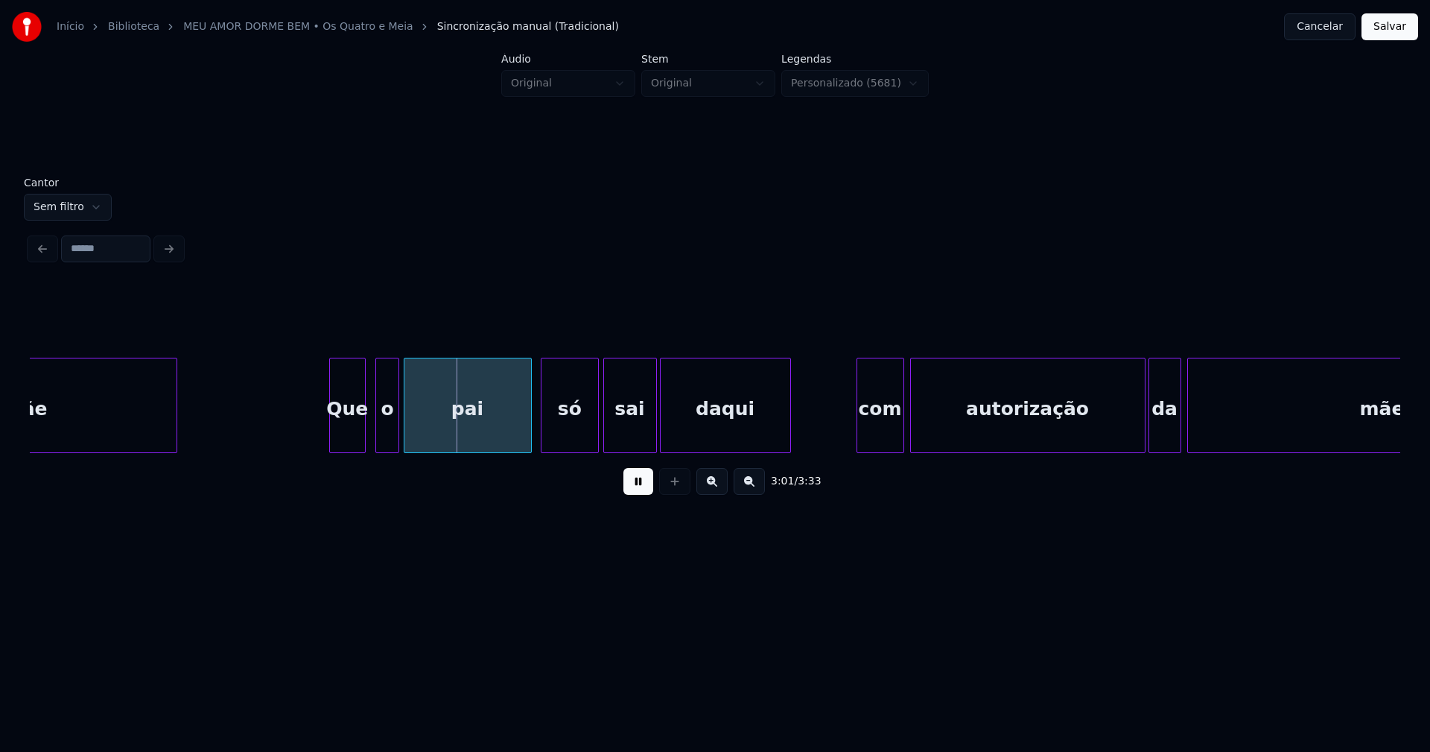
click at [346, 439] on div "Que" at bounding box center [347, 408] width 35 height 101
click at [372, 435] on div at bounding box center [371, 405] width 4 height 94
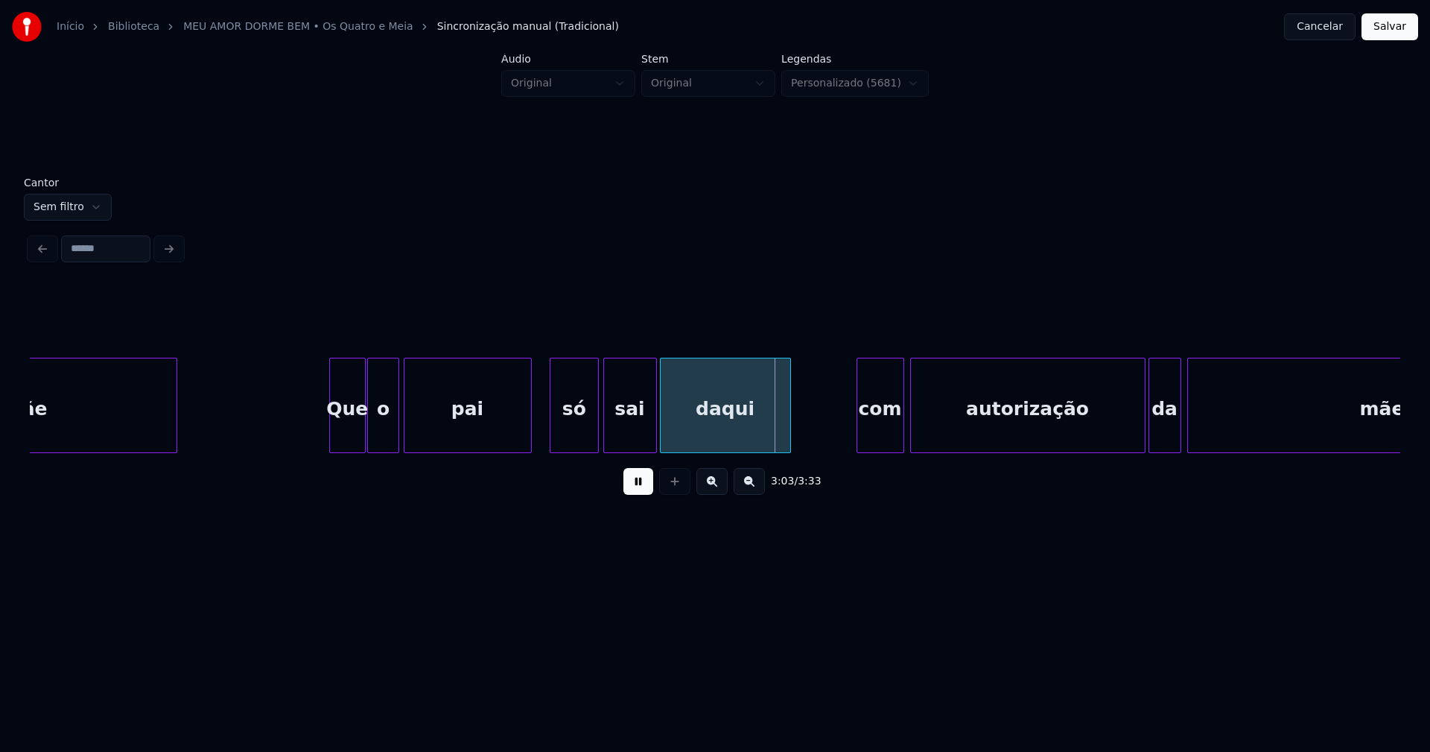
click at [550, 428] on div at bounding box center [552, 405] width 4 height 94
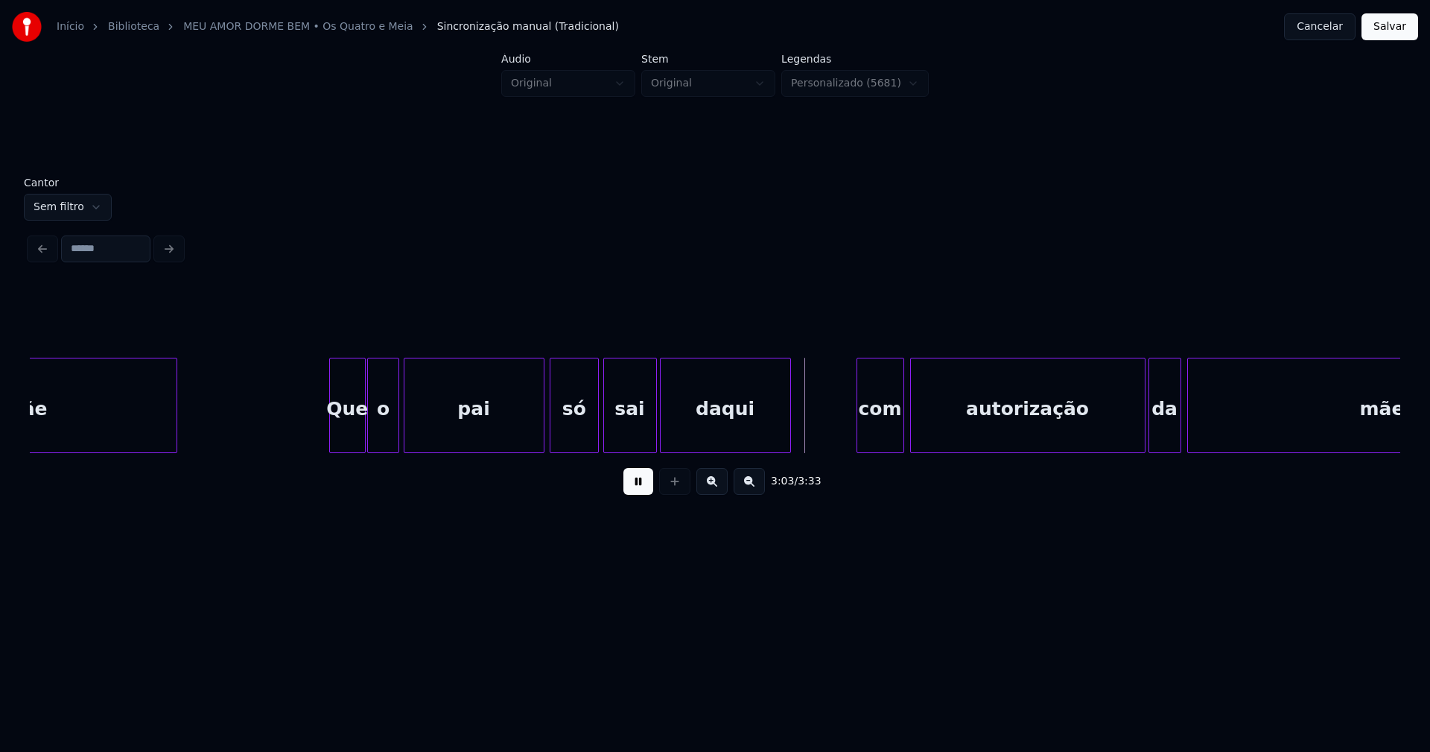
click at [543, 422] on div at bounding box center [541, 405] width 4 height 94
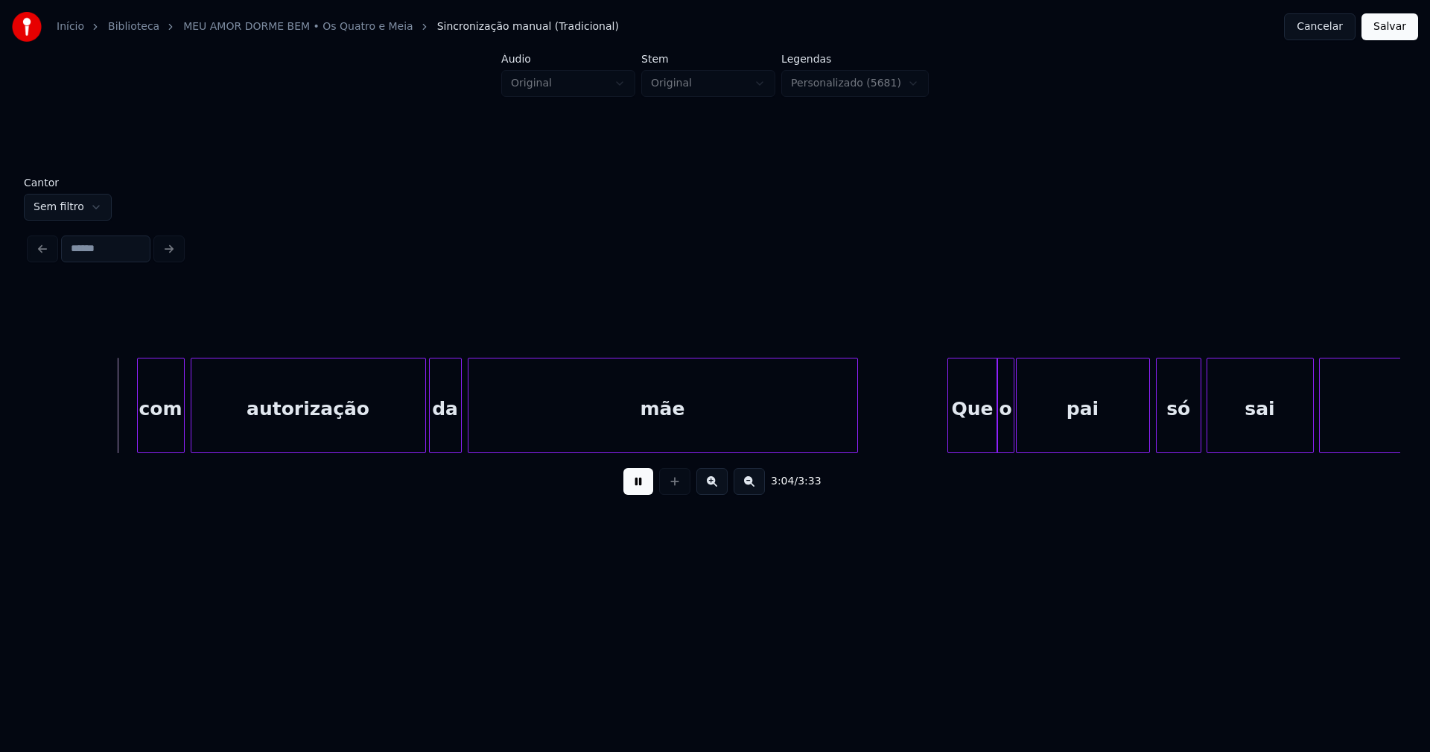
scroll to position [0, 27432]
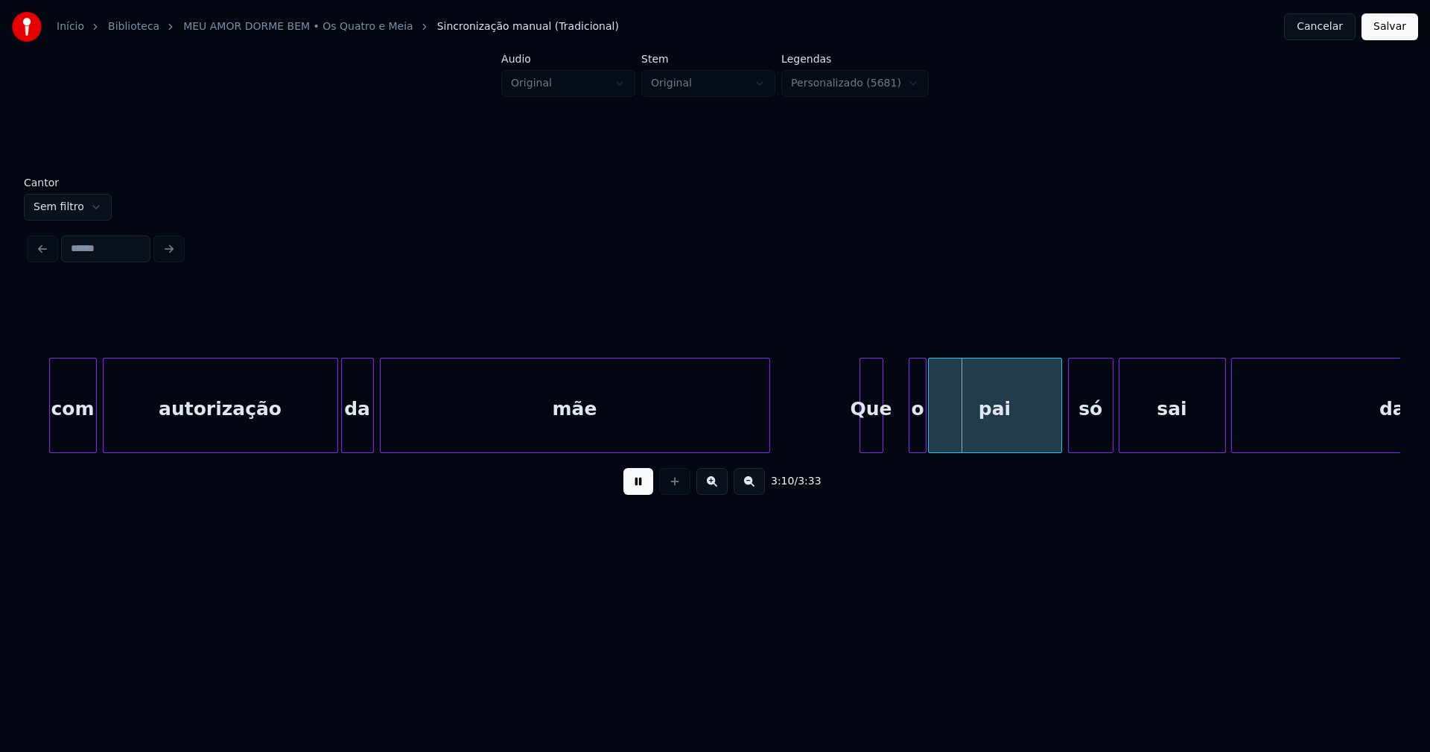
click at [878, 448] on div "com autorização da mãe Que o pai só sai daqui" at bounding box center [715, 405] width 1371 height 95
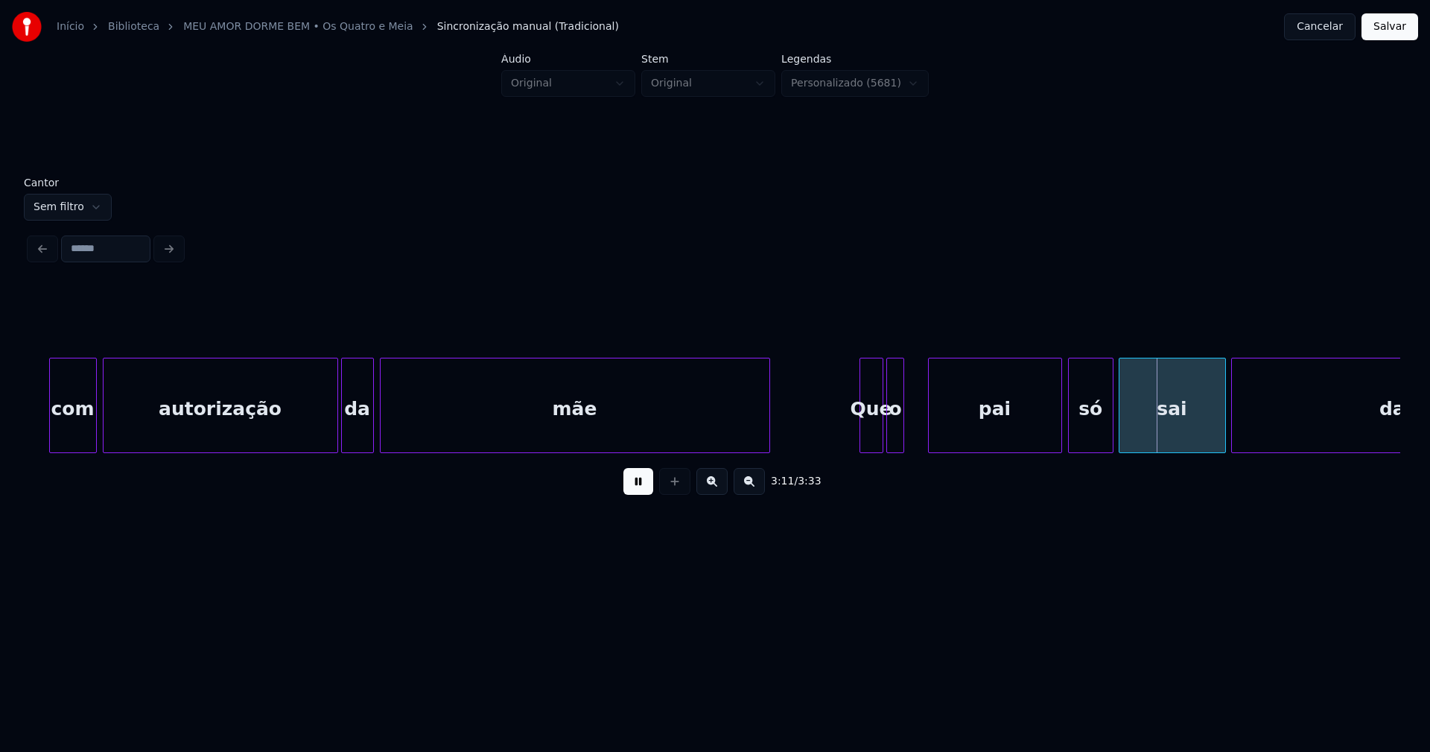
click at [895, 441] on div "o" at bounding box center [895, 408] width 16 height 101
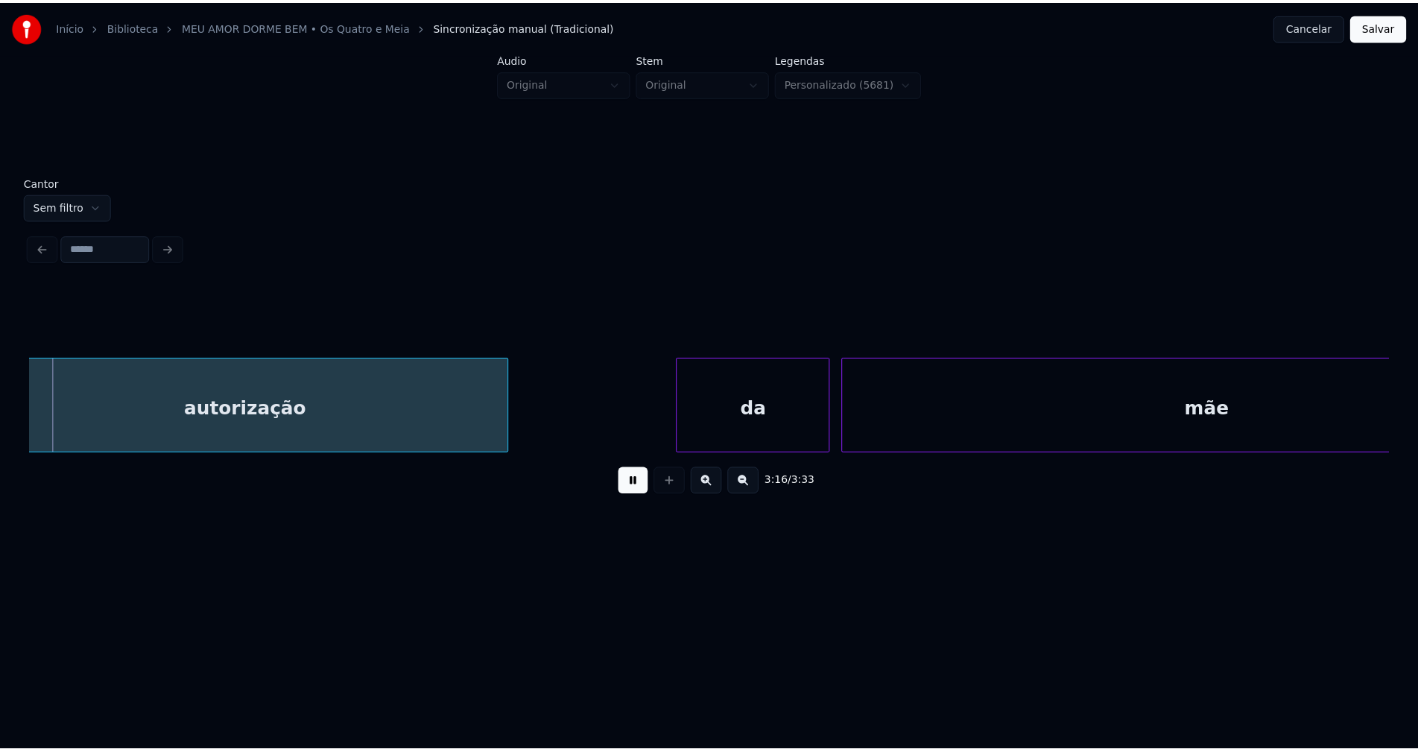
scroll to position [0, 29301]
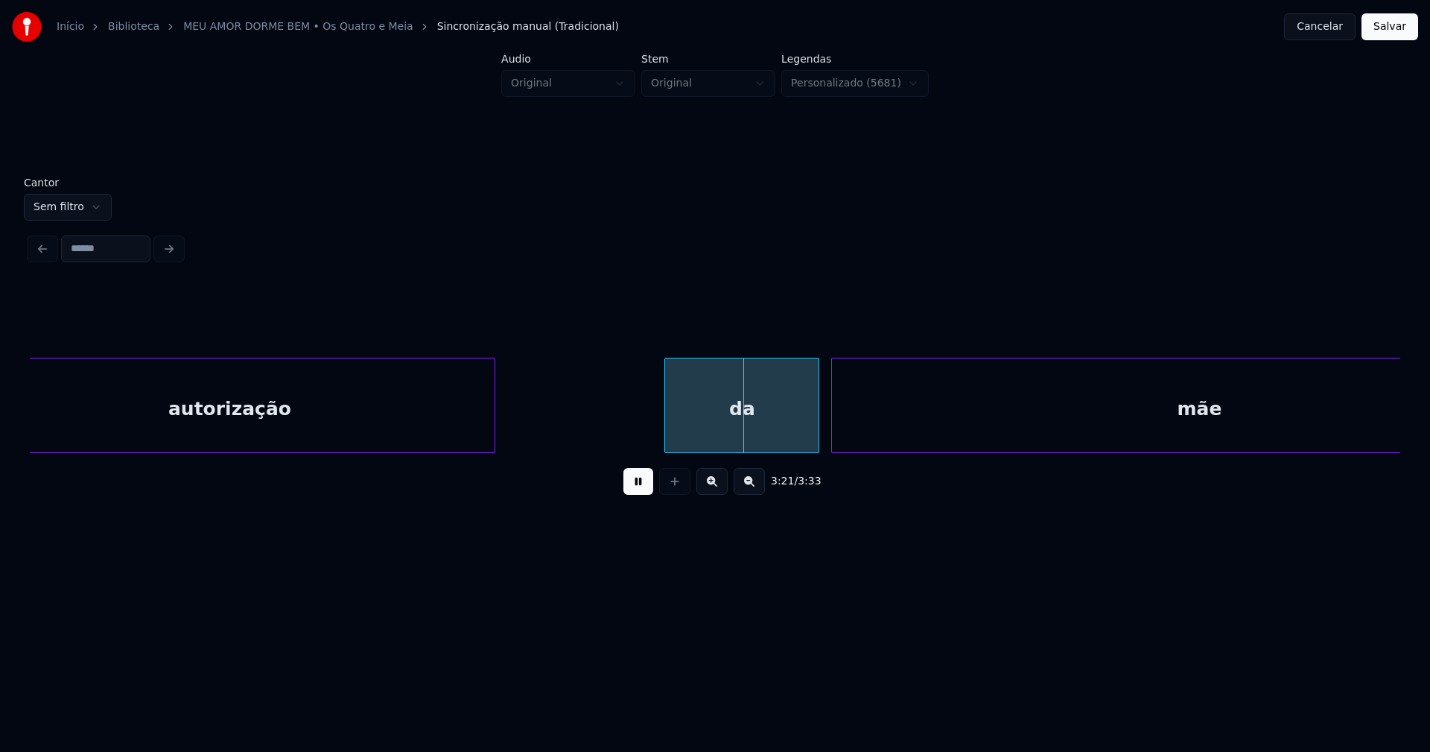
click at [1384, 28] on button "Salvar" at bounding box center [1390, 26] width 57 height 27
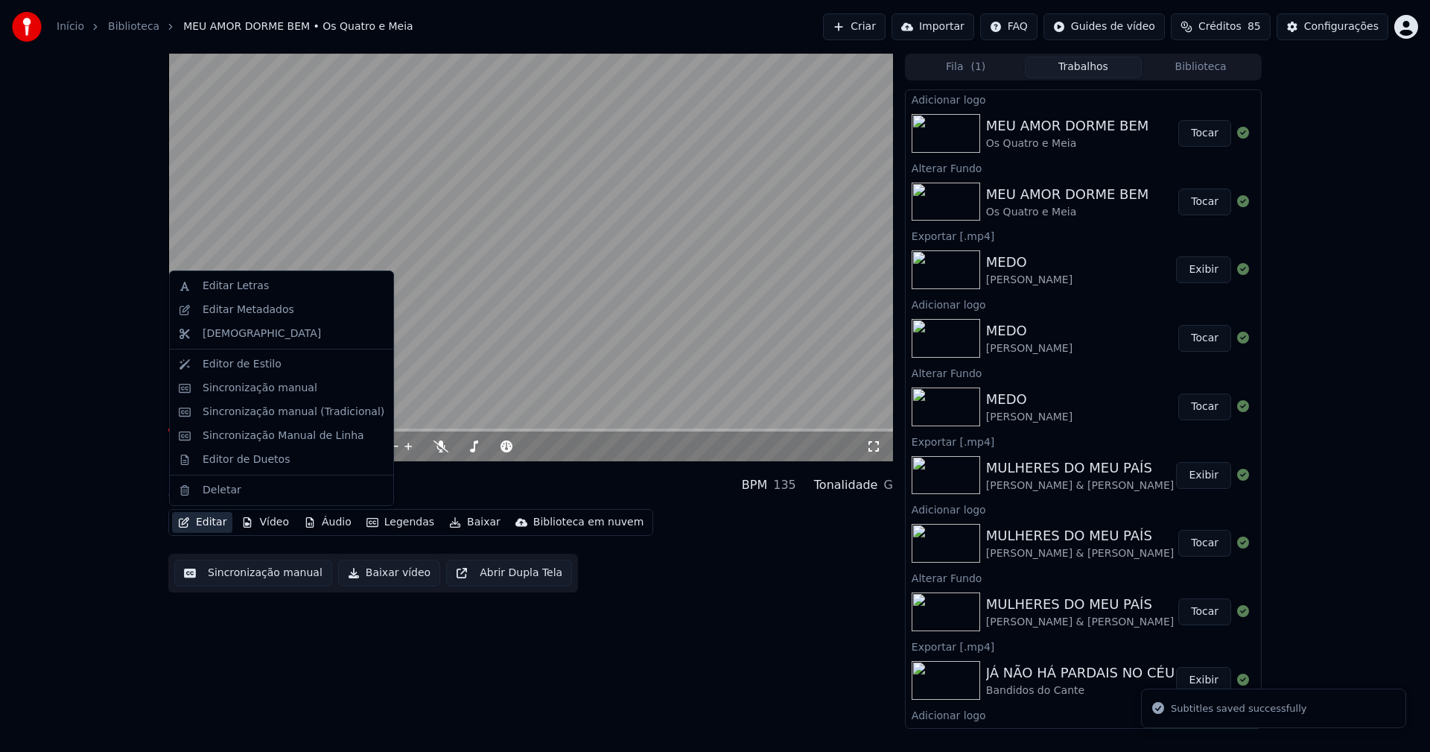
click at [219, 522] on button "Editar" at bounding box center [202, 522] width 60 height 21
click at [229, 462] on div "Editor de Duetos" at bounding box center [246, 459] width 87 height 15
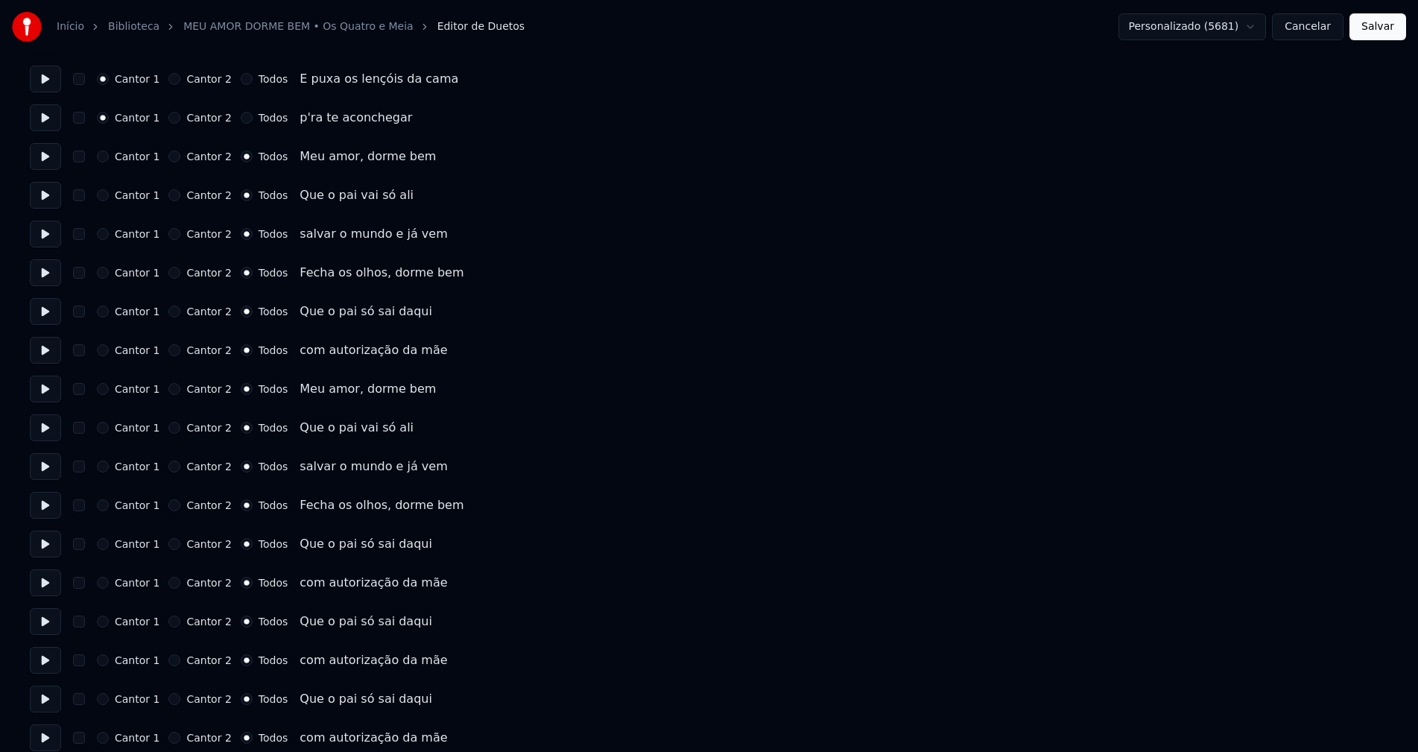
scroll to position [819, 0]
click at [1305, 28] on button "Cancelar" at bounding box center [1308, 26] width 72 height 27
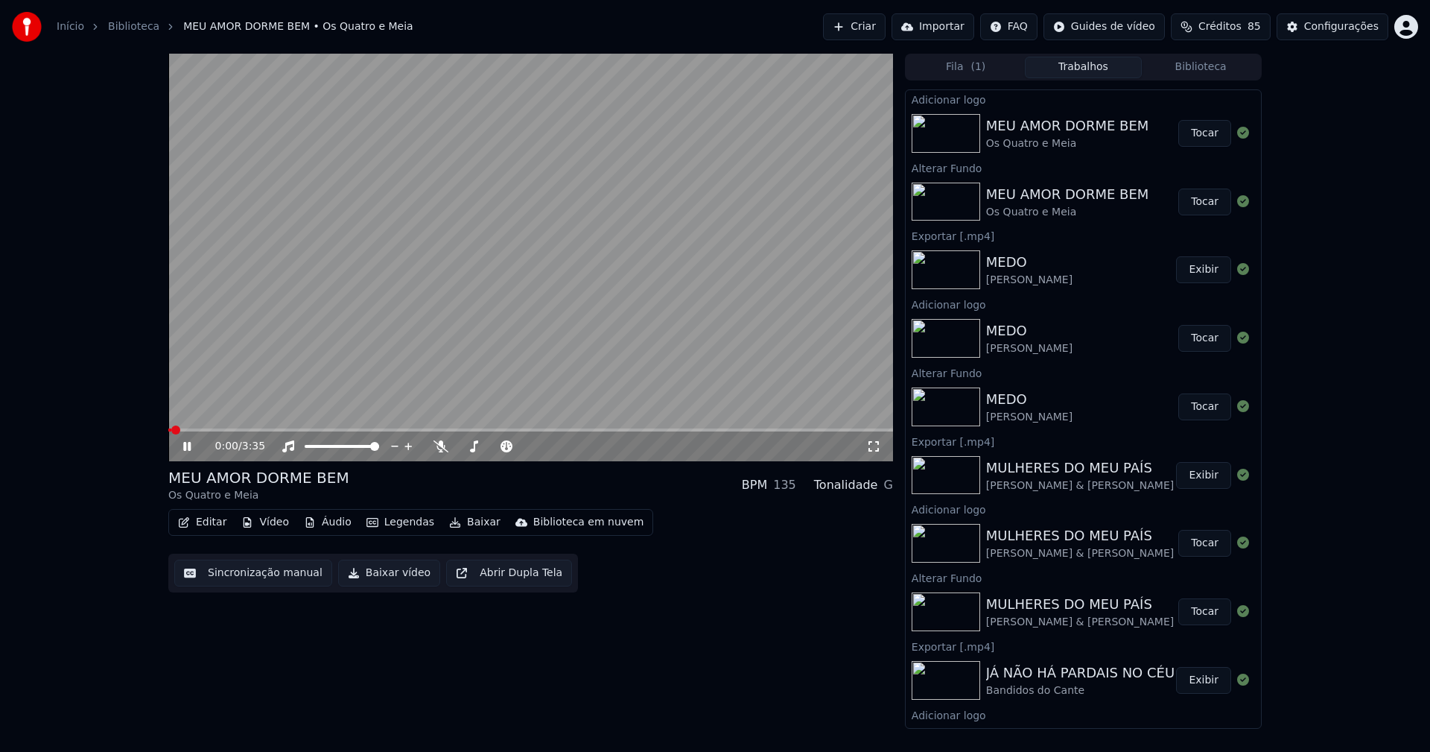
click at [567, 429] on span at bounding box center [530, 429] width 725 height 3
click at [880, 446] on icon at bounding box center [873, 446] width 15 height 12
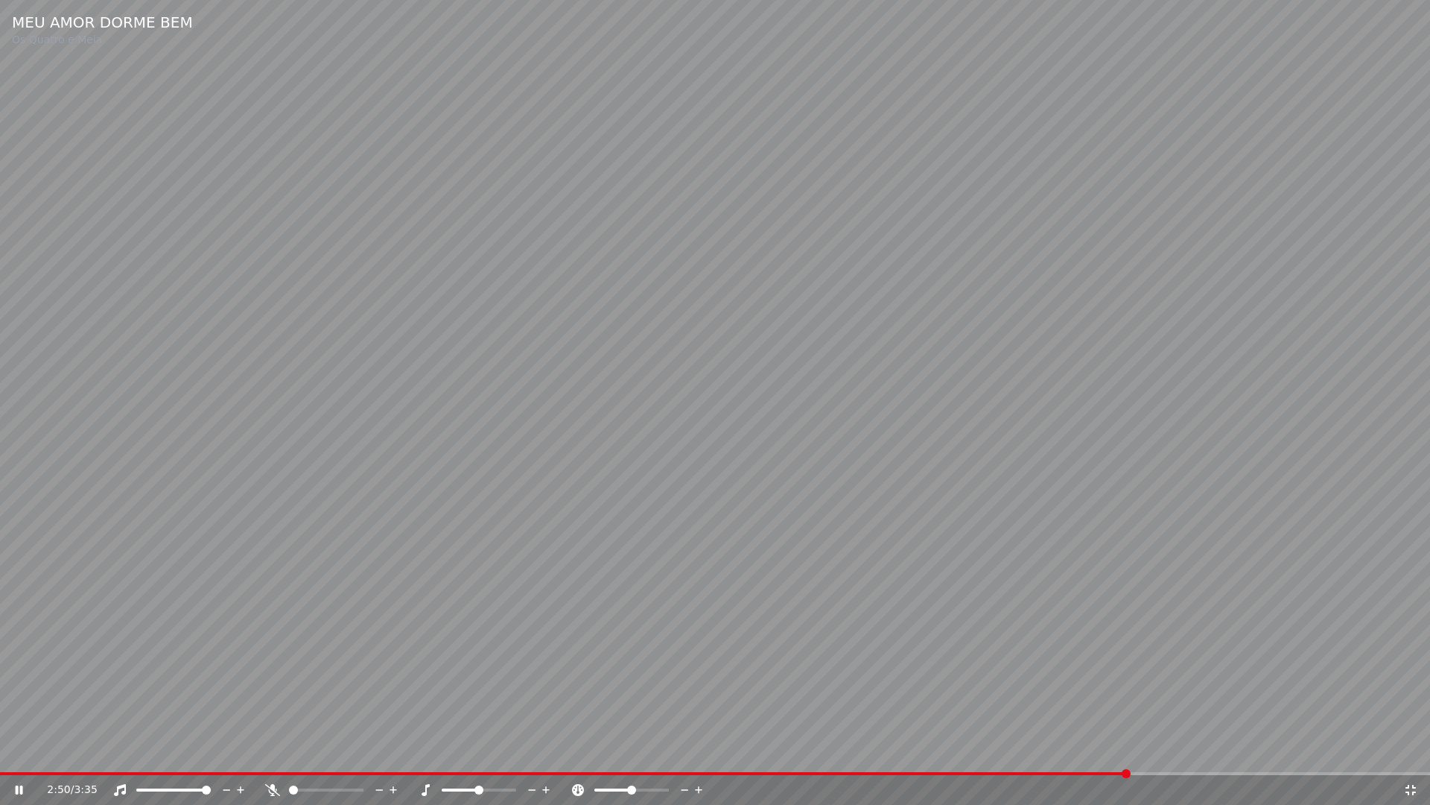
click at [1409, 751] on icon at bounding box center [1410, 790] width 15 height 12
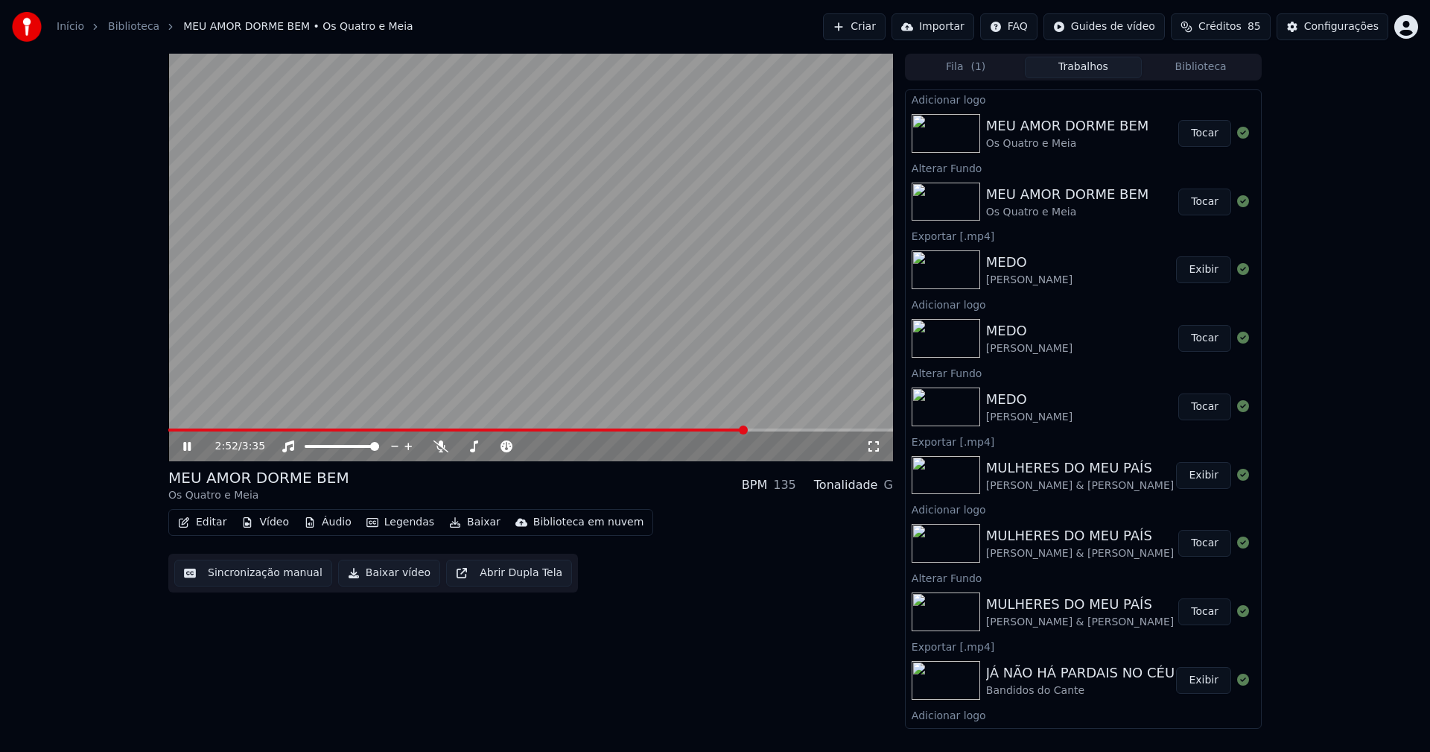
click at [382, 576] on button "Baixar vídeo" at bounding box center [389, 572] width 102 height 27
click at [188, 448] on icon at bounding box center [186, 446] width 7 height 9
drag, startPoint x: 1197, startPoint y: 64, endPoint x: 1198, endPoint y: 72, distance: 7.5
click at [1198, 64] on button "Biblioteca" at bounding box center [1201, 68] width 118 height 22
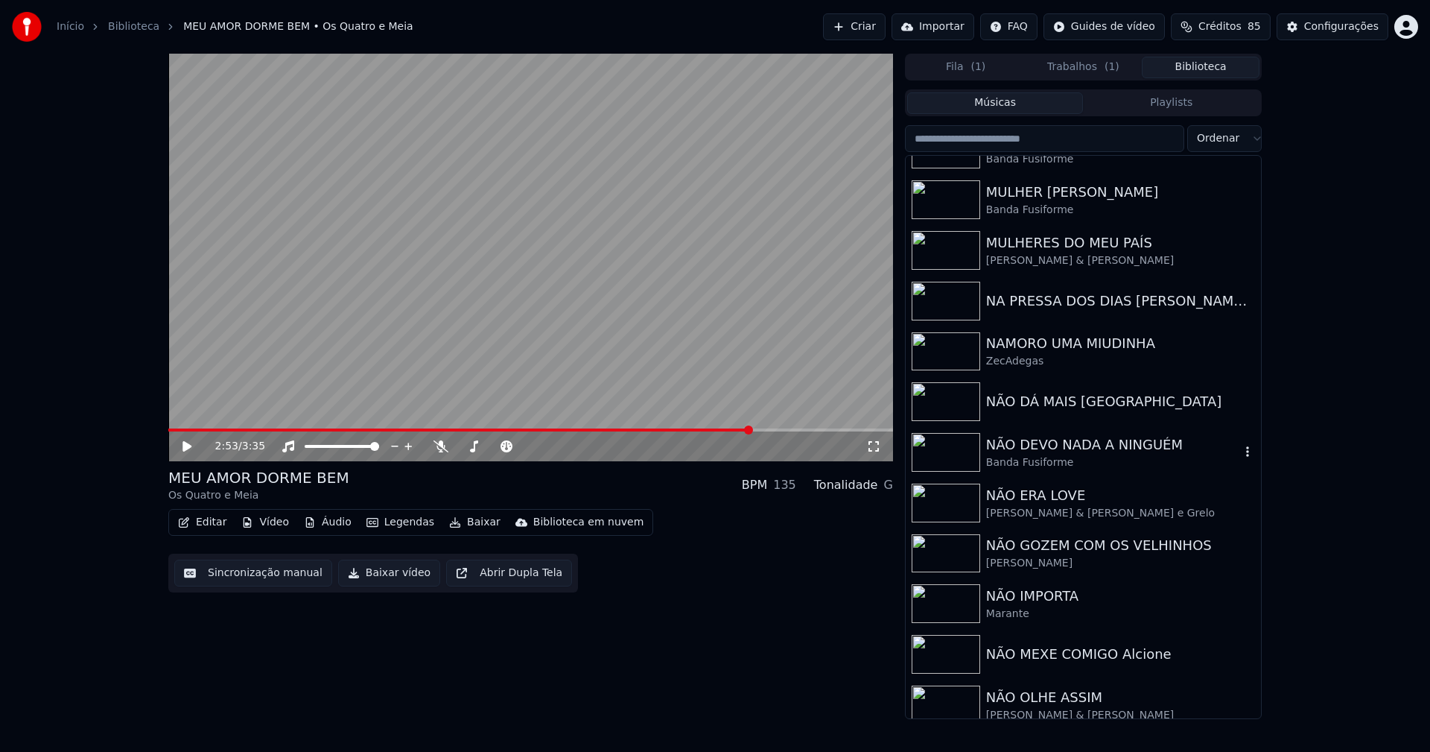
scroll to position [10584, 0]
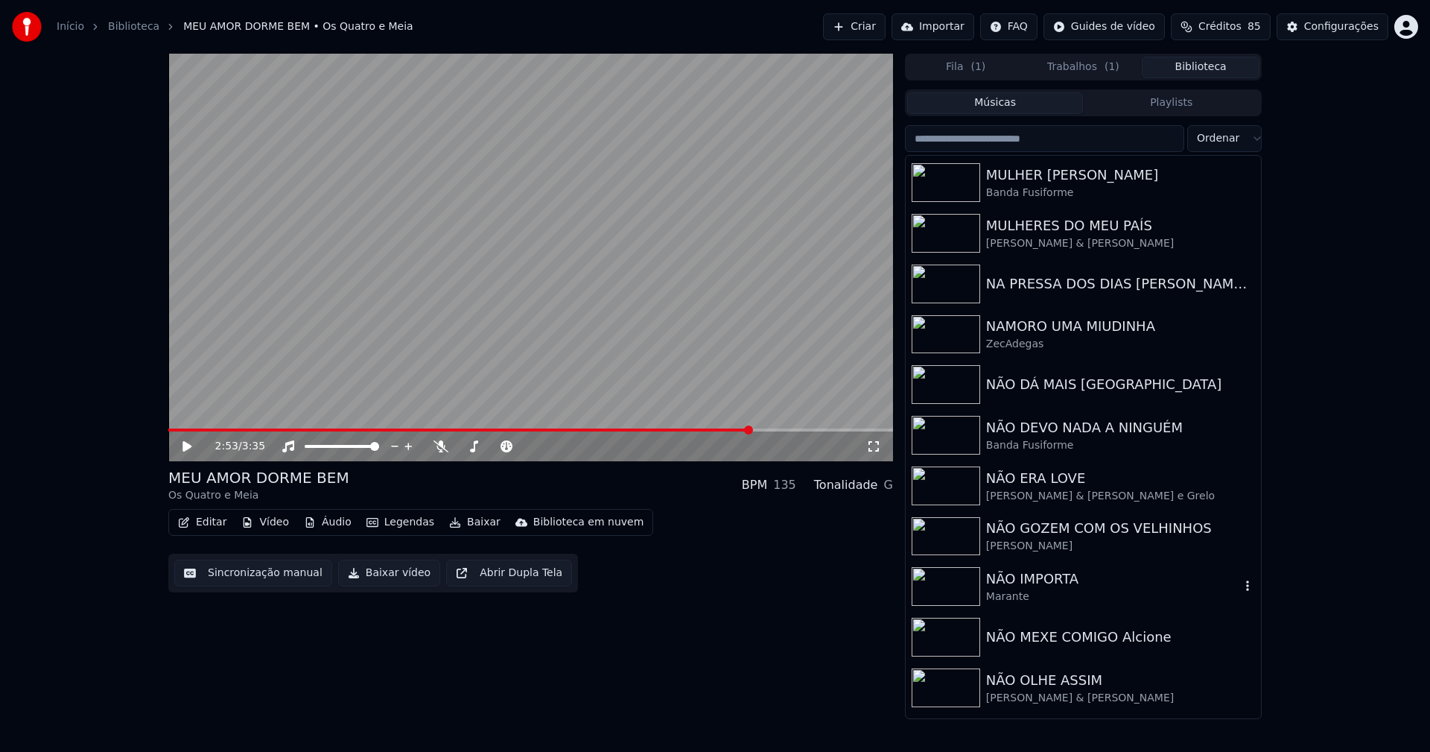
click at [1050, 575] on div "NÃO IMPORTA" at bounding box center [1113, 578] width 254 height 21
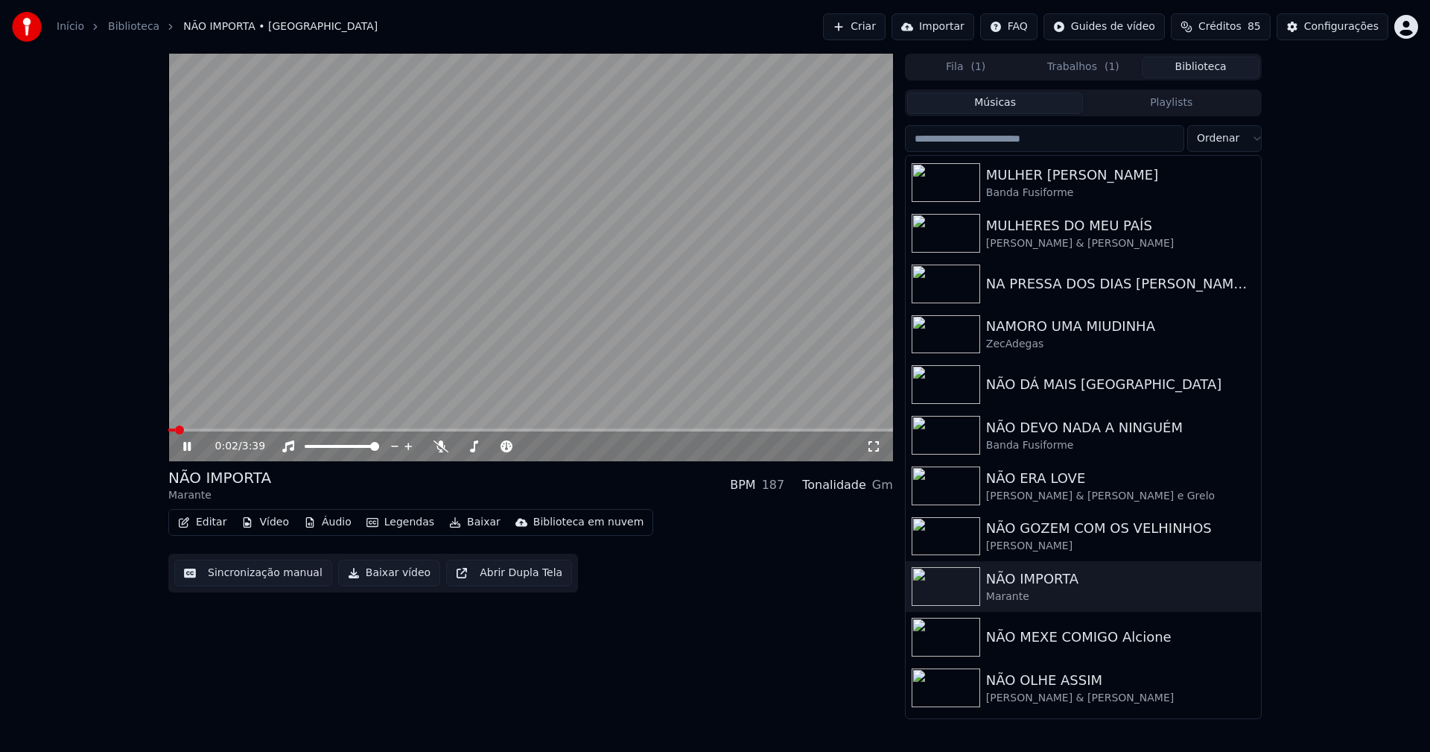
click at [185, 448] on icon at bounding box center [186, 446] width 7 height 9
click at [1036, 685] on div "NÃO OLHE ASSIM" at bounding box center [1113, 680] width 254 height 21
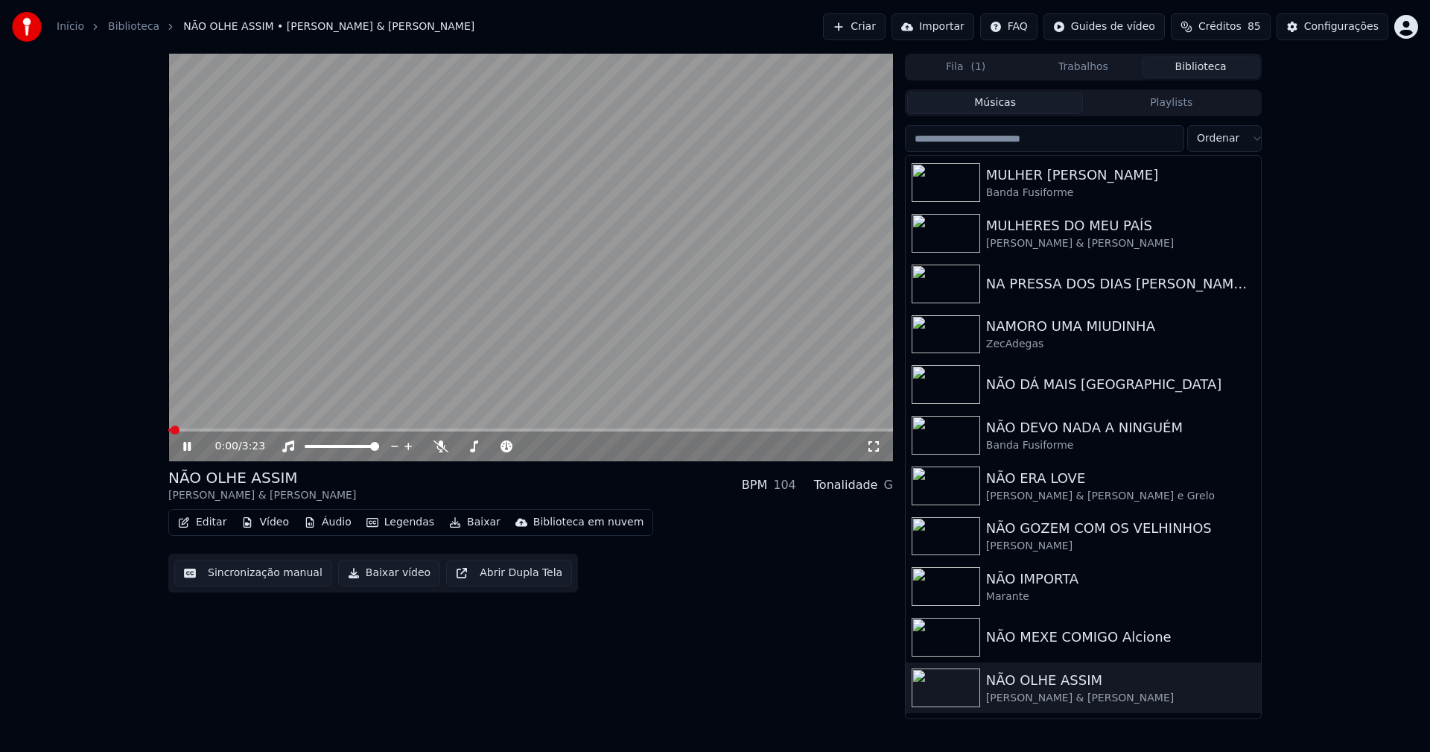
click at [188, 444] on icon at bounding box center [186, 446] width 7 height 9
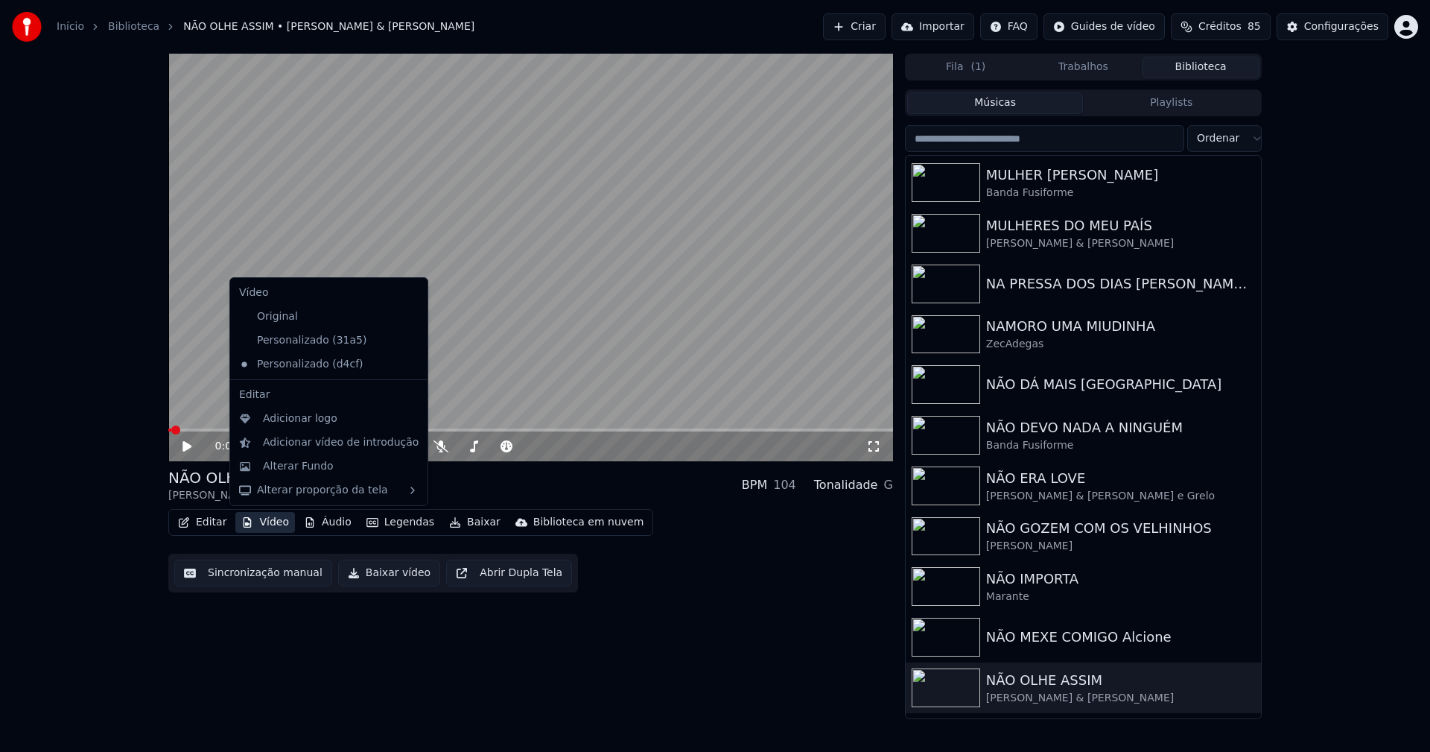
click at [275, 523] on button "Vídeo" at bounding box center [265, 522] width 60 height 21
click at [408, 340] on icon at bounding box center [416, 340] width 16 height 12
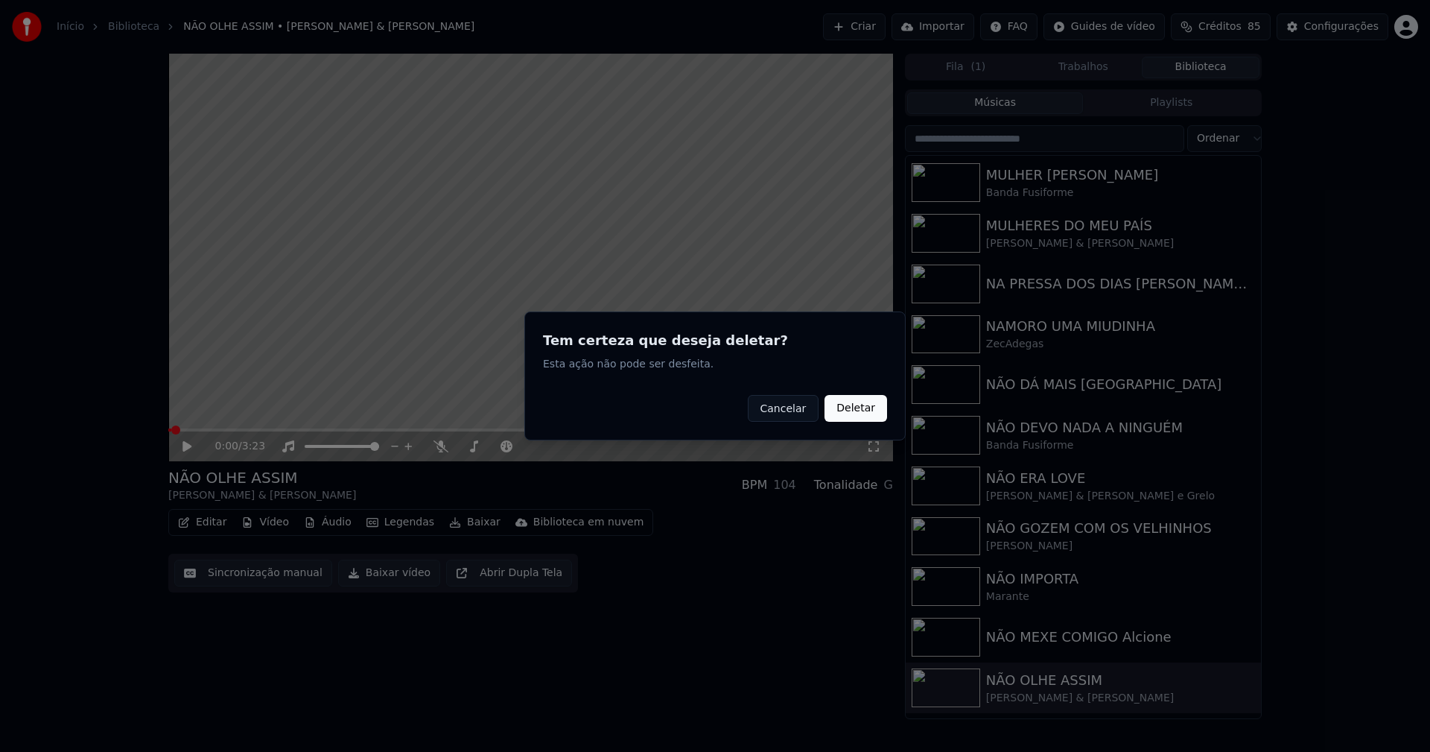
drag, startPoint x: 857, startPoint y: 410, endPoint x: 577, endPoint y: 423, distance: 280.4
click at [856, 410] on button "Deletar" at bounding box center [856, 408] width 63 height 27
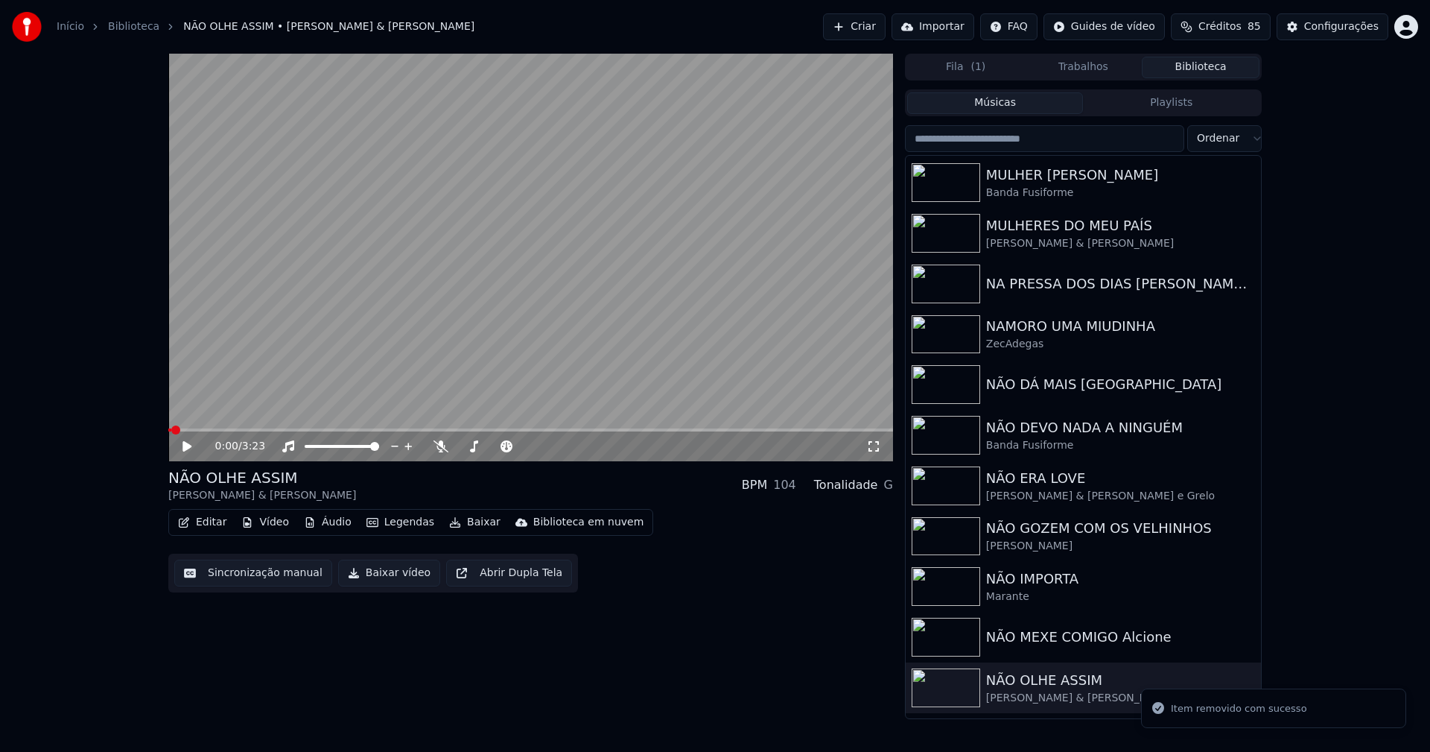
click at [273, 520] on button "Vídeo" at bounding box center [265, 522] width 60 height 21
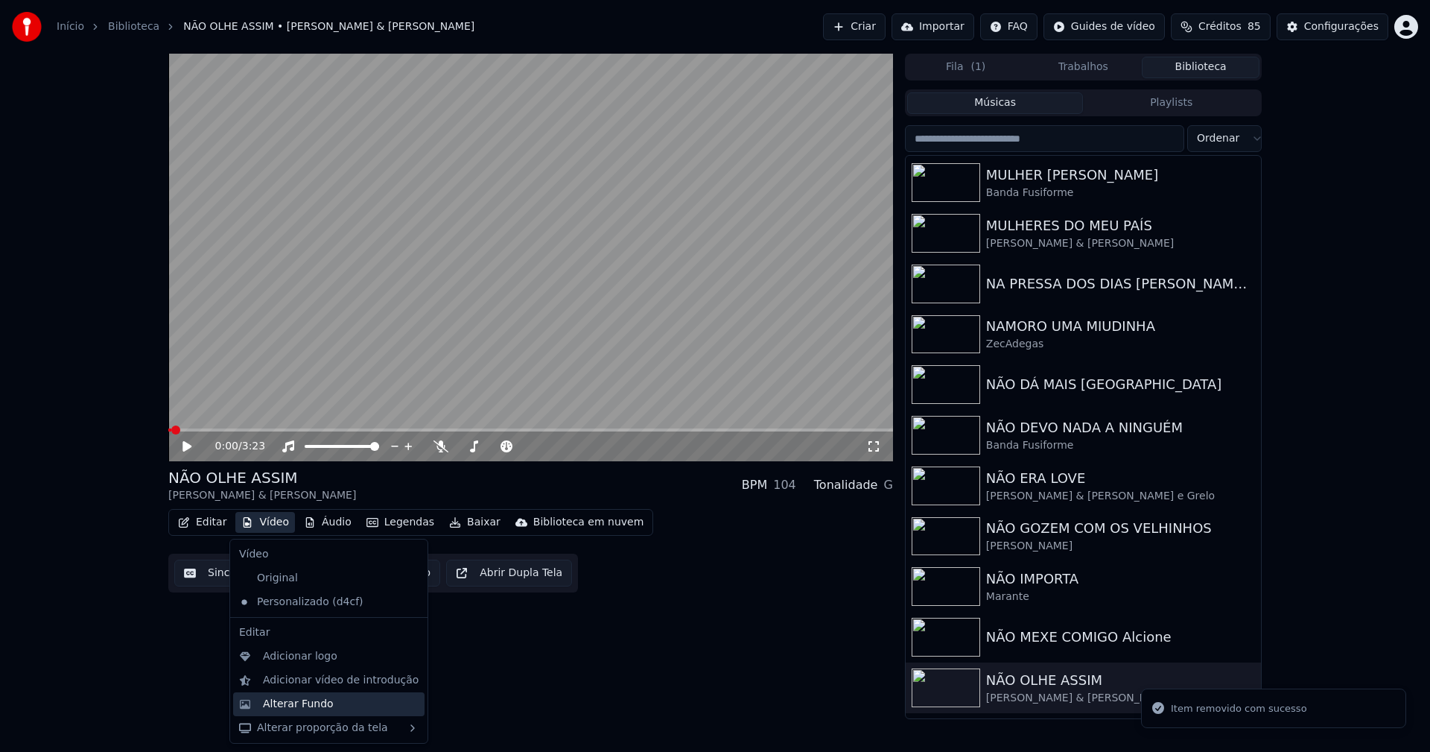
click at [325, 708] on div "Alterar Fundo" at bounding box center [298, 703] width 71 height 15
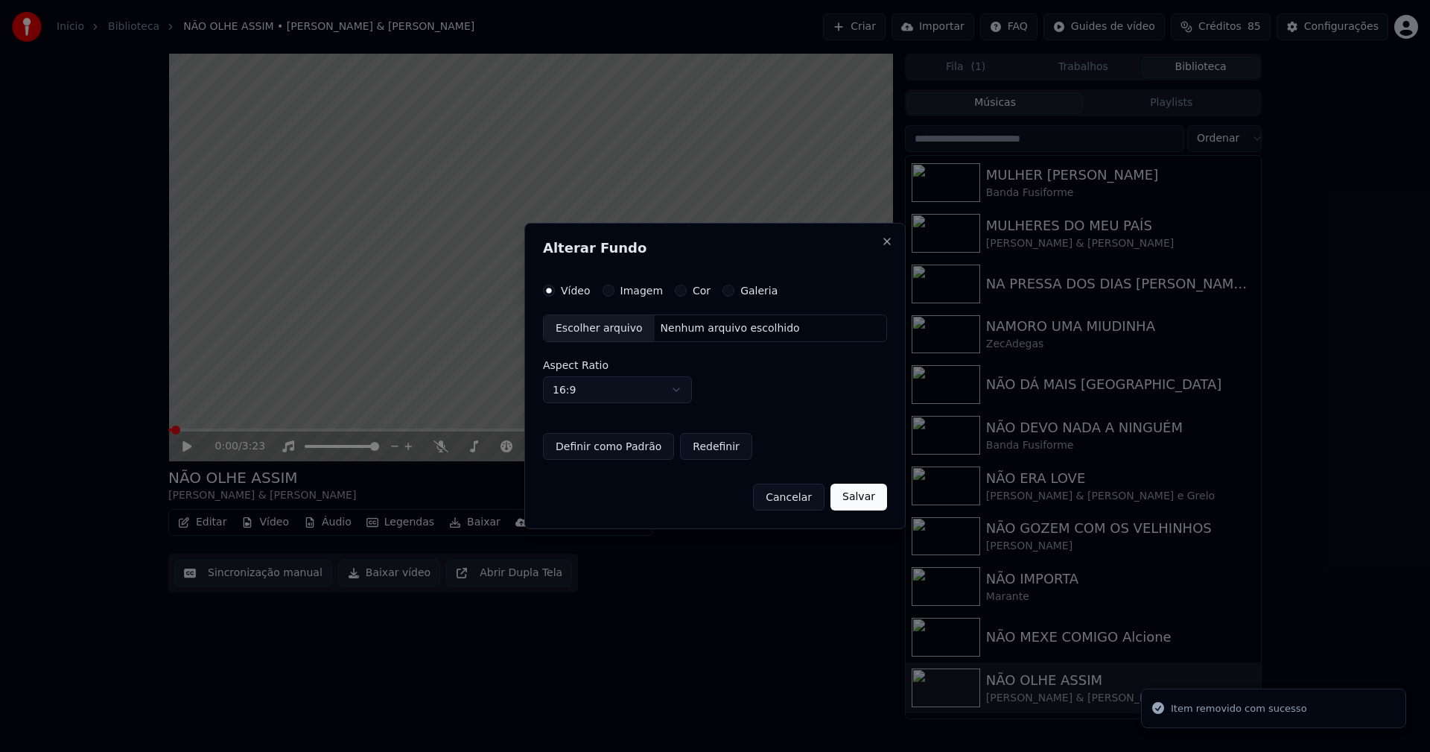
click at [608, 289] on button "Imagem" at bounding box center [609, 291] width 12 height 12
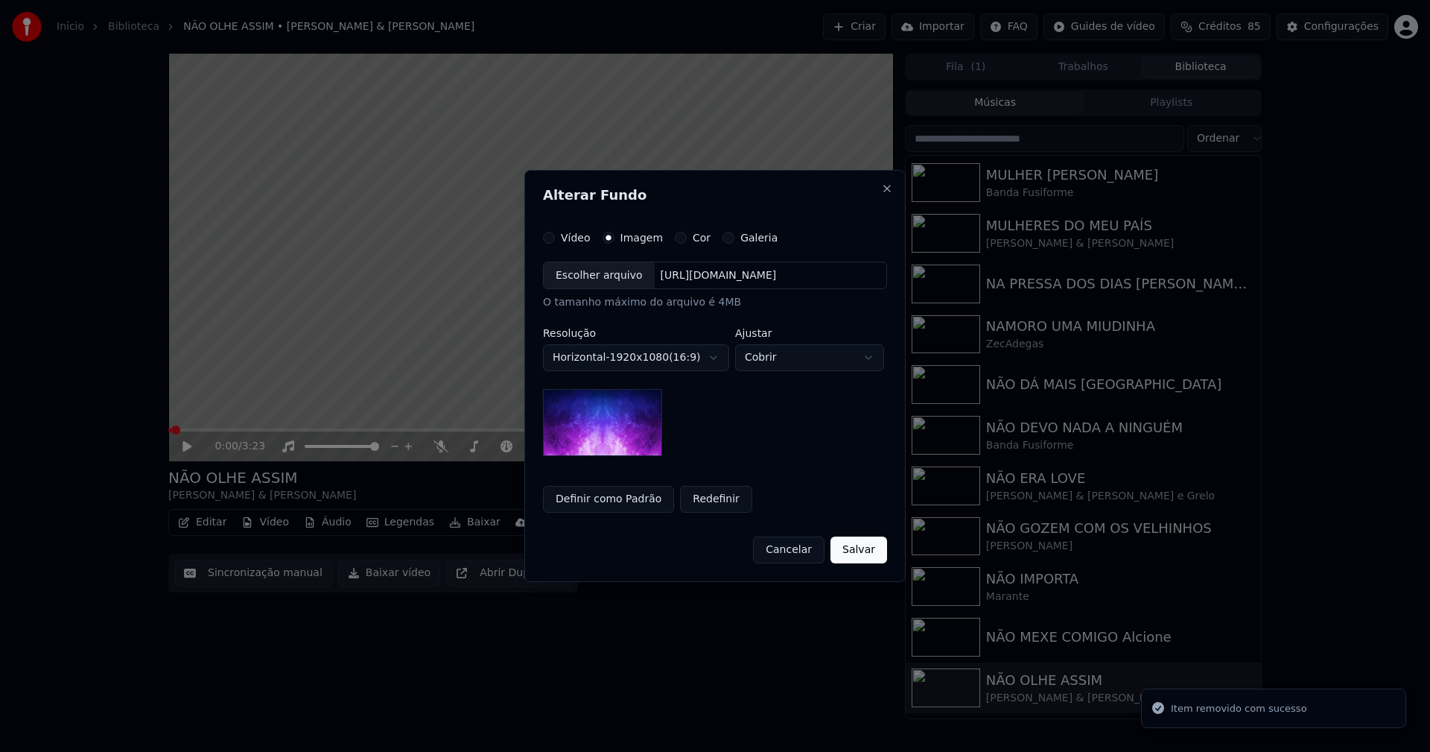
click at [603, 278] on div "Escolher arquivo" at bounding box center [599, 275] width 111 height 27
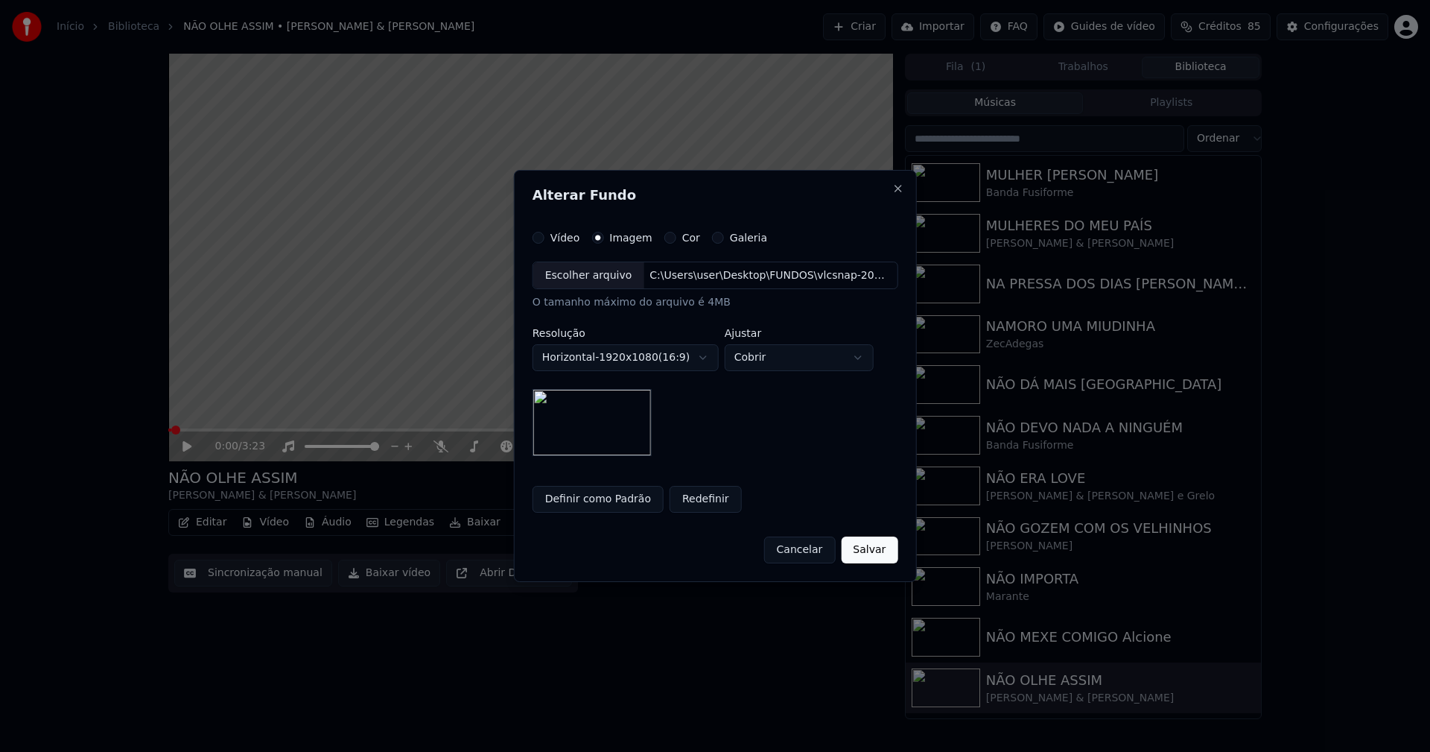
drag, startPoint x: 869, startPoint y: 558, endPoint x: 509, endPoint y: 545, distance: 360.8
click at [868, 556] on button "Salvar" at bounding box center [869, 549] width 57 height 27
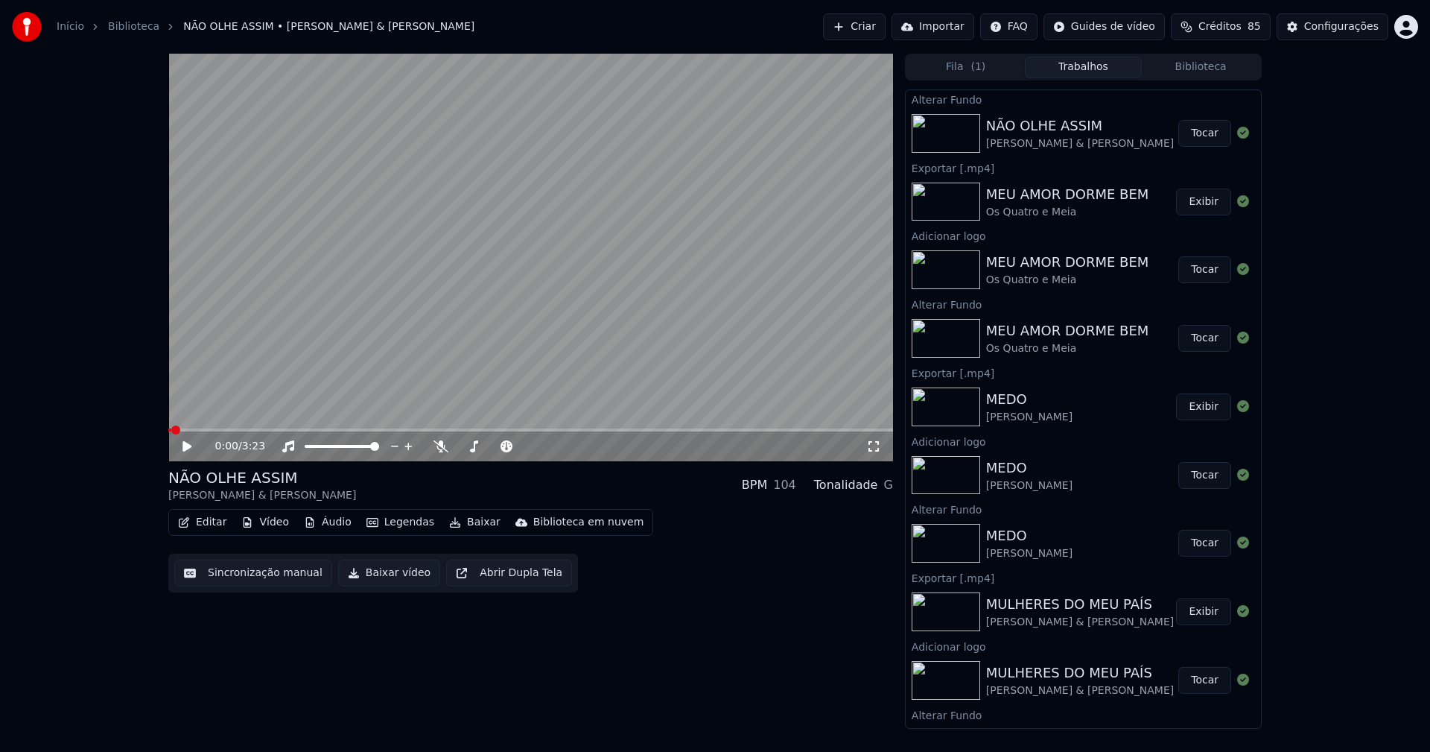
click at [1193, 135] on button "Tocar" at bounding box center [1204, 133] width 53 height 27
click at [214, 518] on button "Editar" at bounding box center [202, 522] width 60 height 21
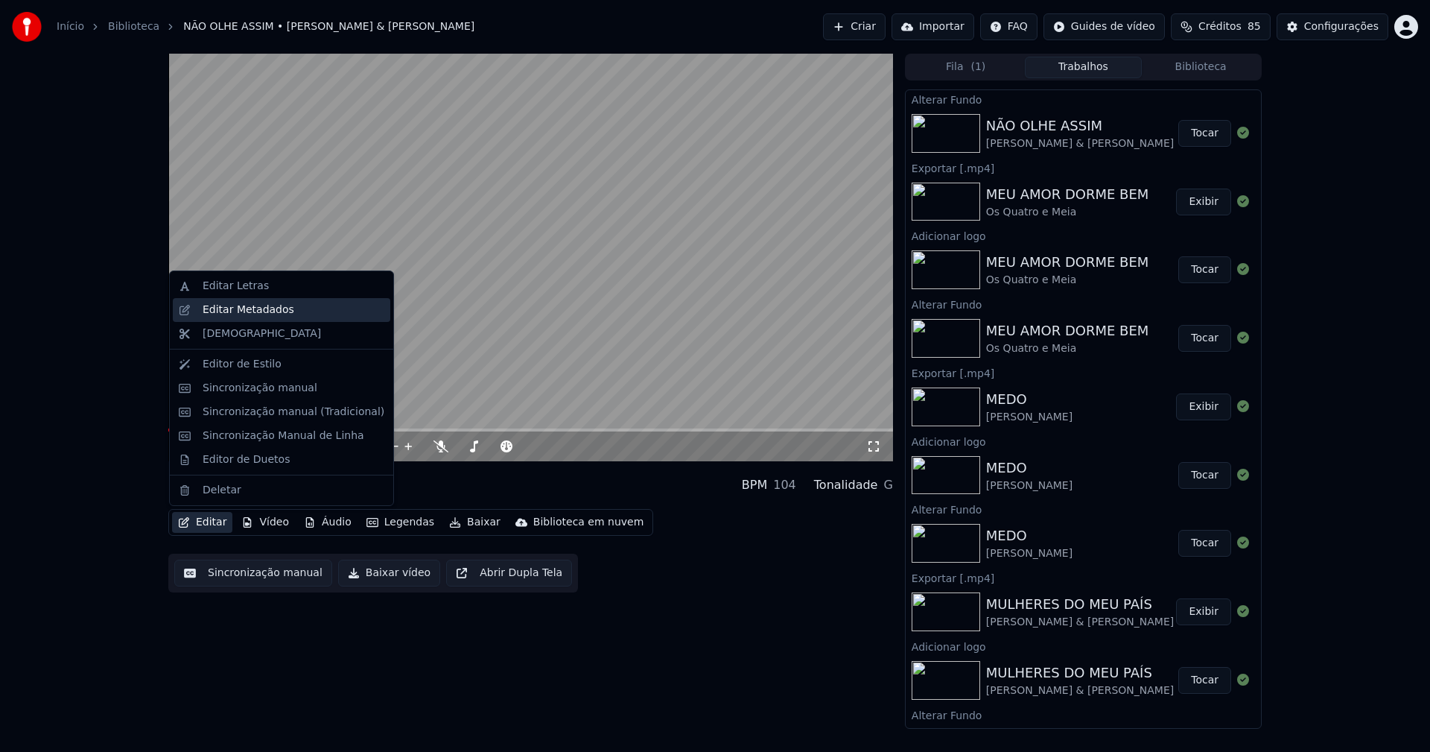
click at [255, 308] on div "Editar Metadados" at bounding box center [249, 309] width 92 height 15
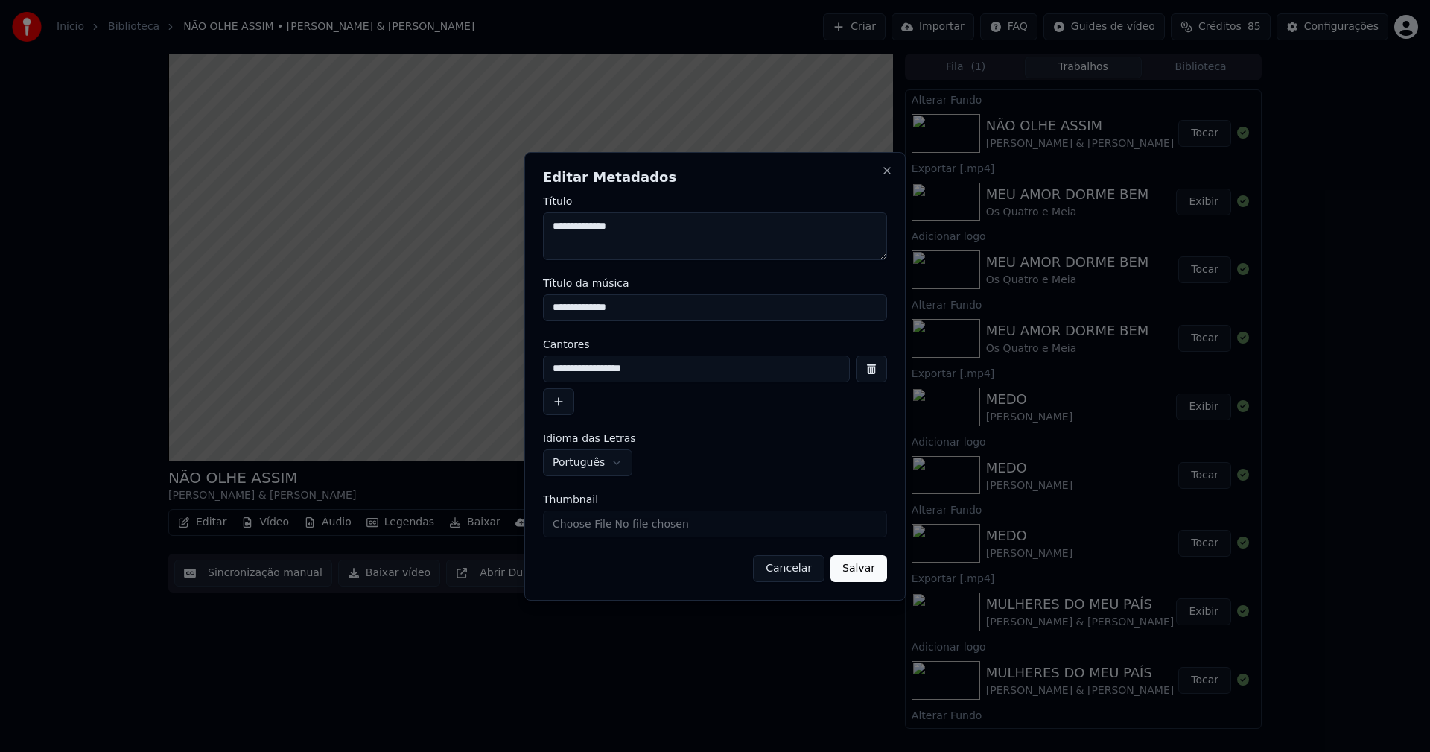
click at [595, 525] on input "Thumbnail" at bounding box center [715, 523] width 344 height 27
type input "**********"
click at [869, 573] on button "Salvar" at bounding box center [859, 568] width 57 height 27
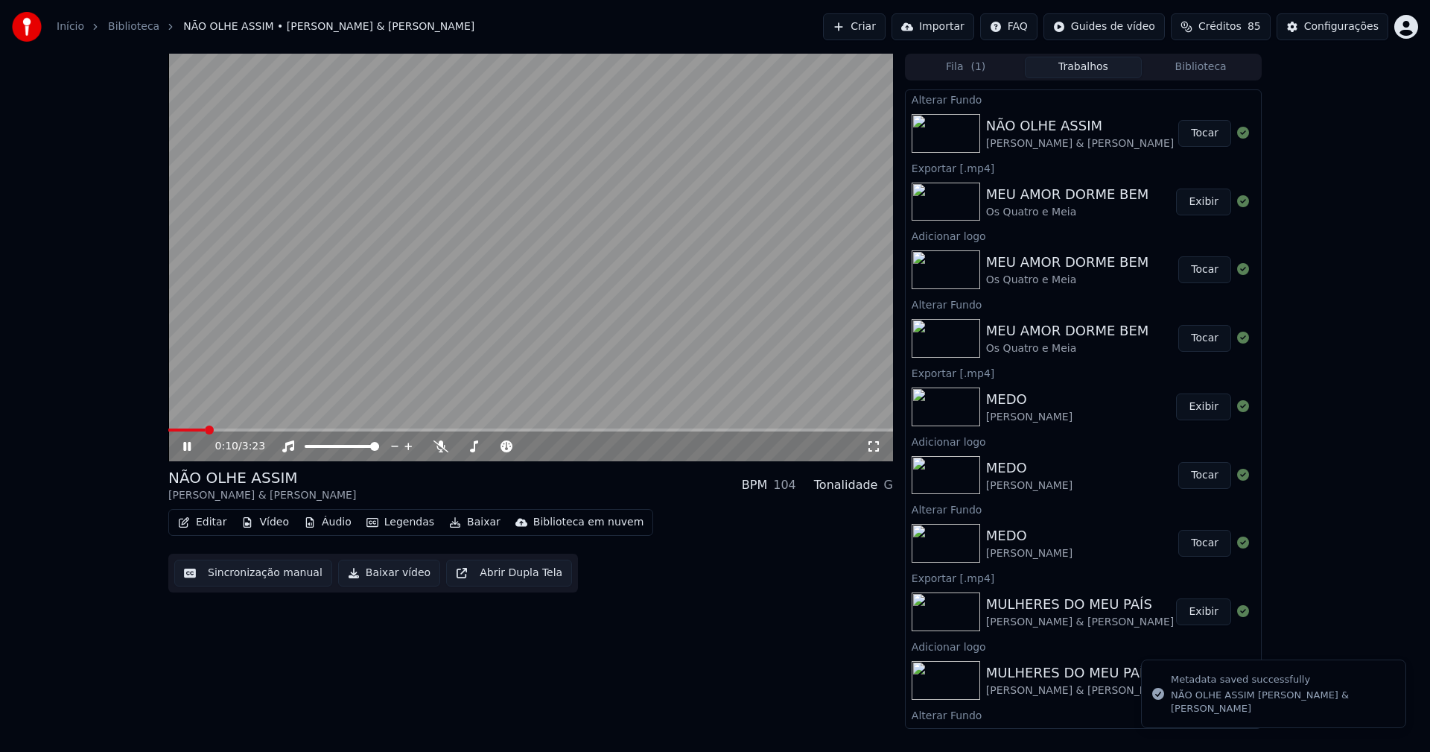
click at [273, 519] on button "Vídeo" at bounding box center [265, 522] width 60 height 21
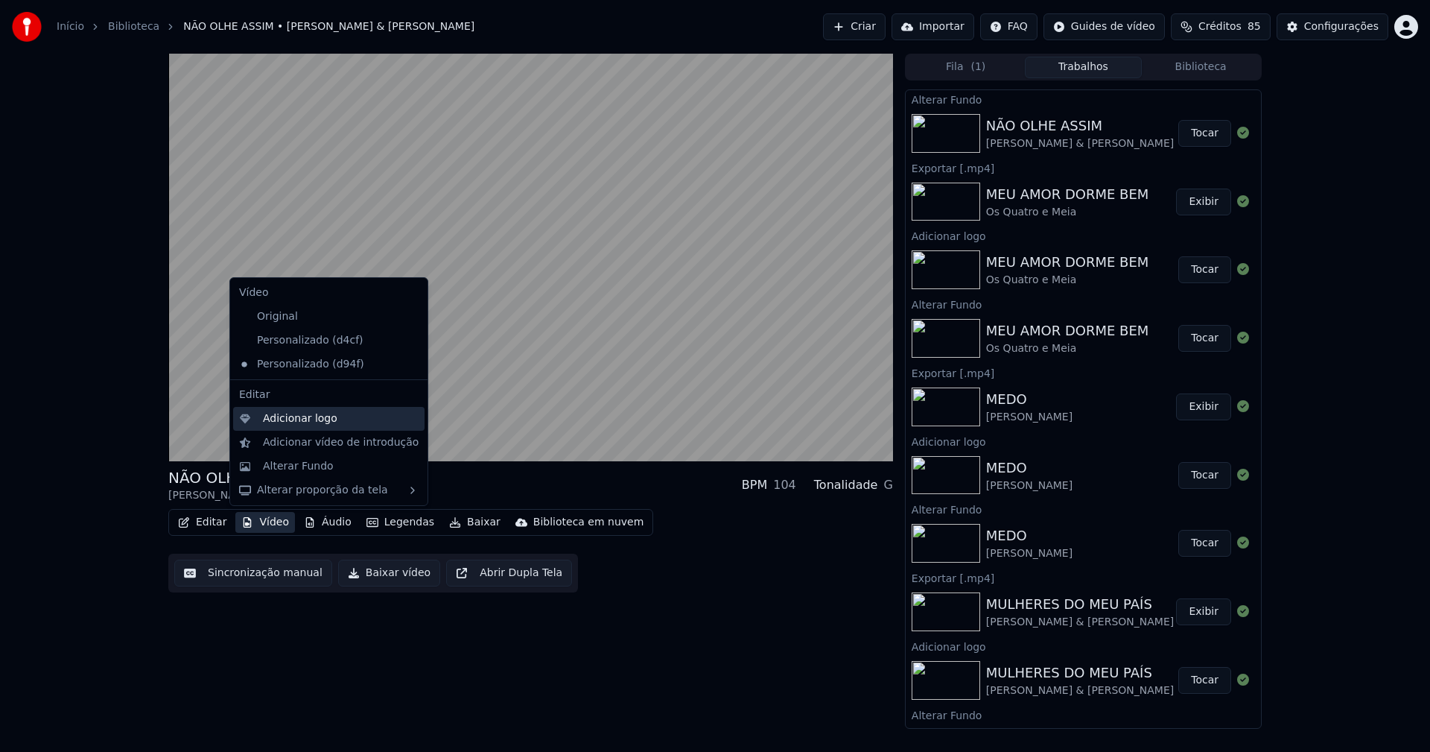
click at [279, 416] on div "Adicionar logo" at bounding box center [300, 418] width 74 height 15
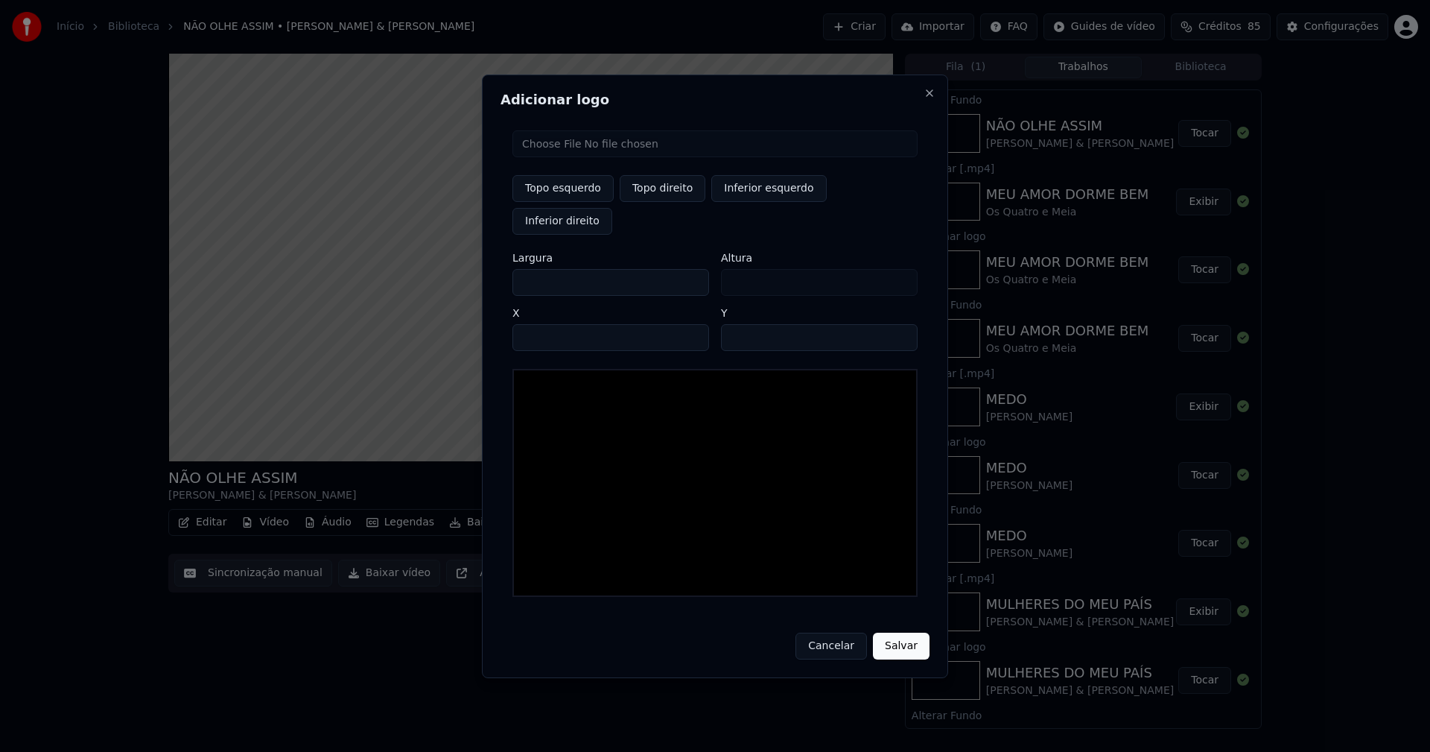
click at [583, 157] on input "file" at bounding box center [714, 143] width 405 height 27
type input "**********"
type input "***"
click at [651, 202] on button "Topo direito" at bounding box center [663, 188] width 86 height 27
type input "****"
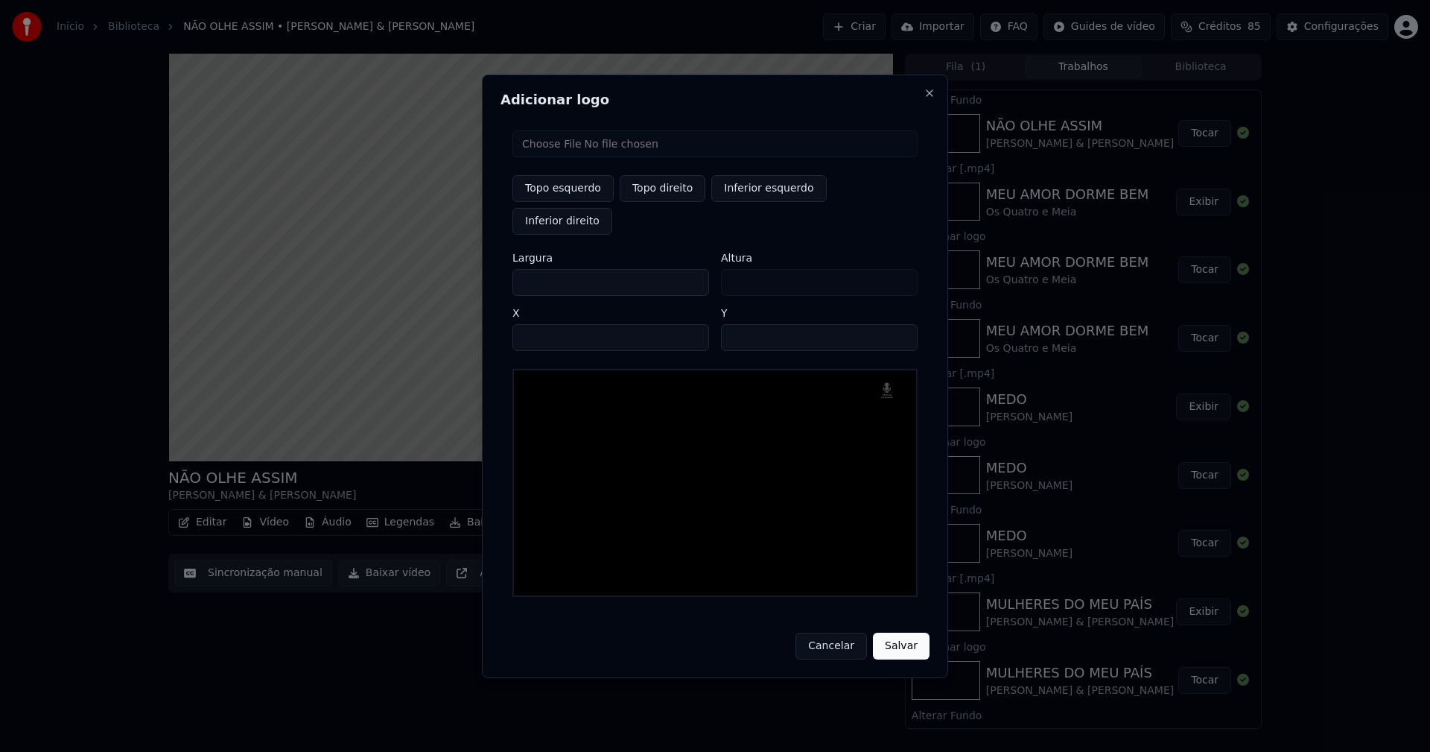
drag, startPoint x: 538, startPoint y: 267, endPoint x: 466, endPoint y: 277, distance: 72.9
click at [466, 277] on body "Início Biblioteca NÃO OLHE ASSIM • [PERSON_NAME] & [PERSON_NAME] Importar FAQ G…" at bounding box center [715, 376] width 1430 height 752
type input "**"
type input "***"
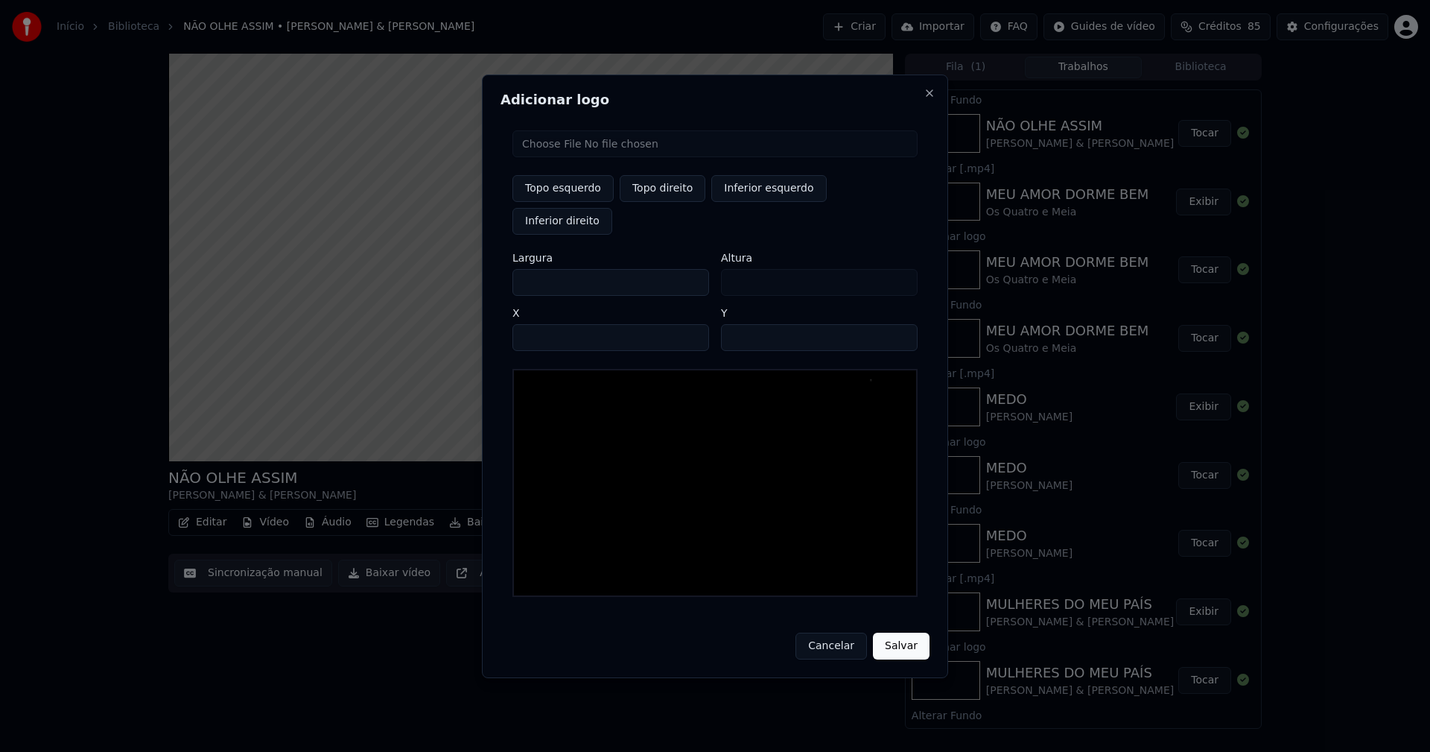
type input "***"
click at [544, 324] on input "****" at bounding box center [610, 337] width 197 height 27
type input "****"
click at [896, 324] on input "**" at bounding box center [819, 337] width 197 height 27
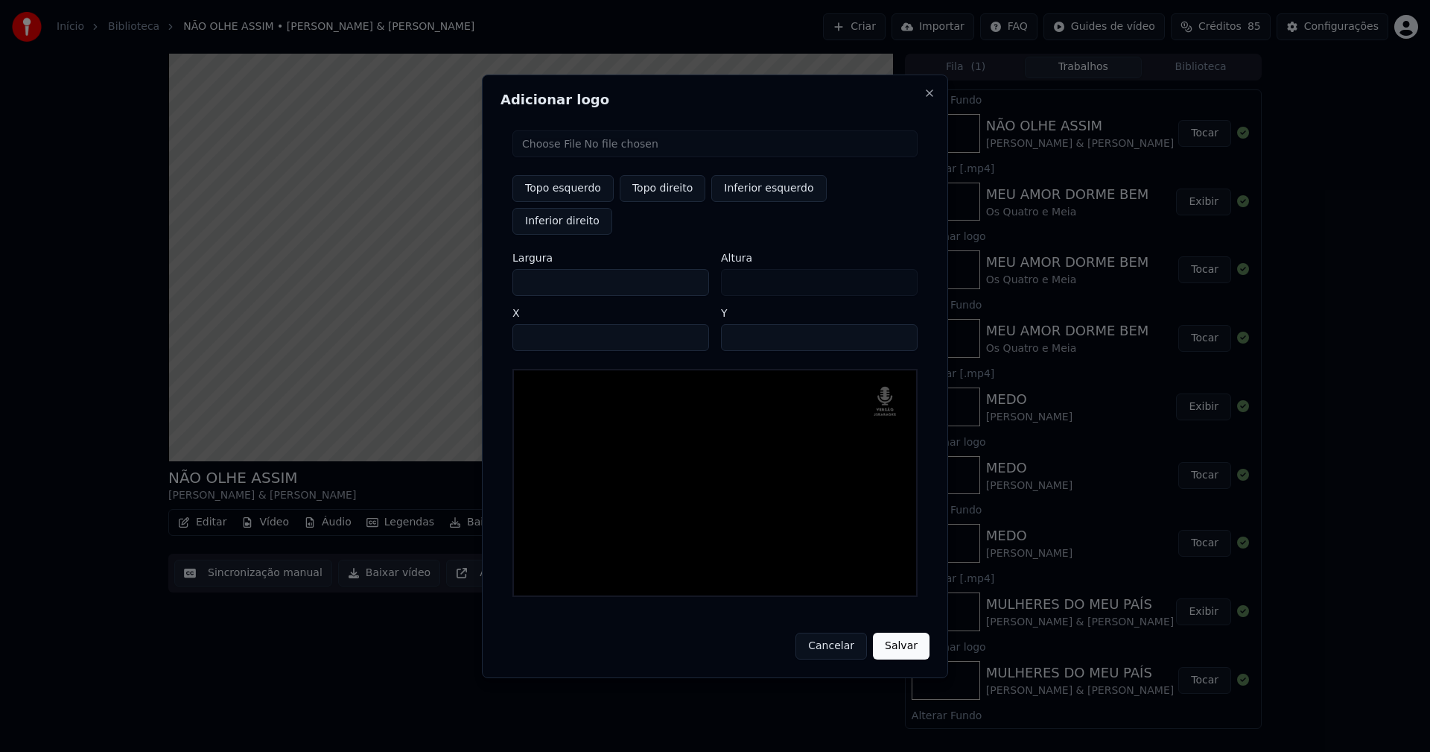
click at [897, 324] on input "**" at bounding box center [819, 337] width 197 height 27
type input "**"
click at [897, 324] on input "**" at bounding box center [819, 337] width 197 height 27
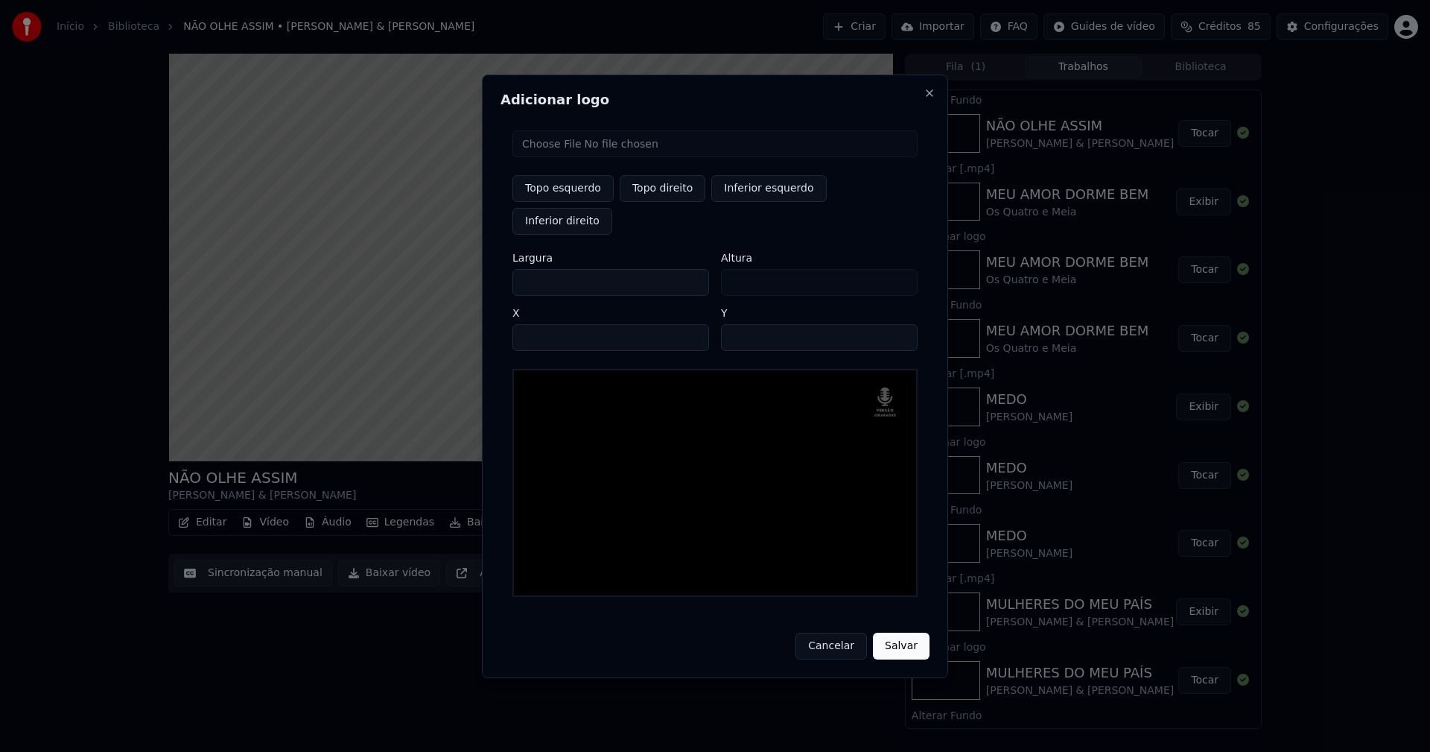
drag, startPoint x: 892, startPoint y: 627, endPoint x: 885, endPoint y: 618, distance: 11.8
click at [892, 632] on button "Salvar" at bounding box center [901, 645] width 57 height 27
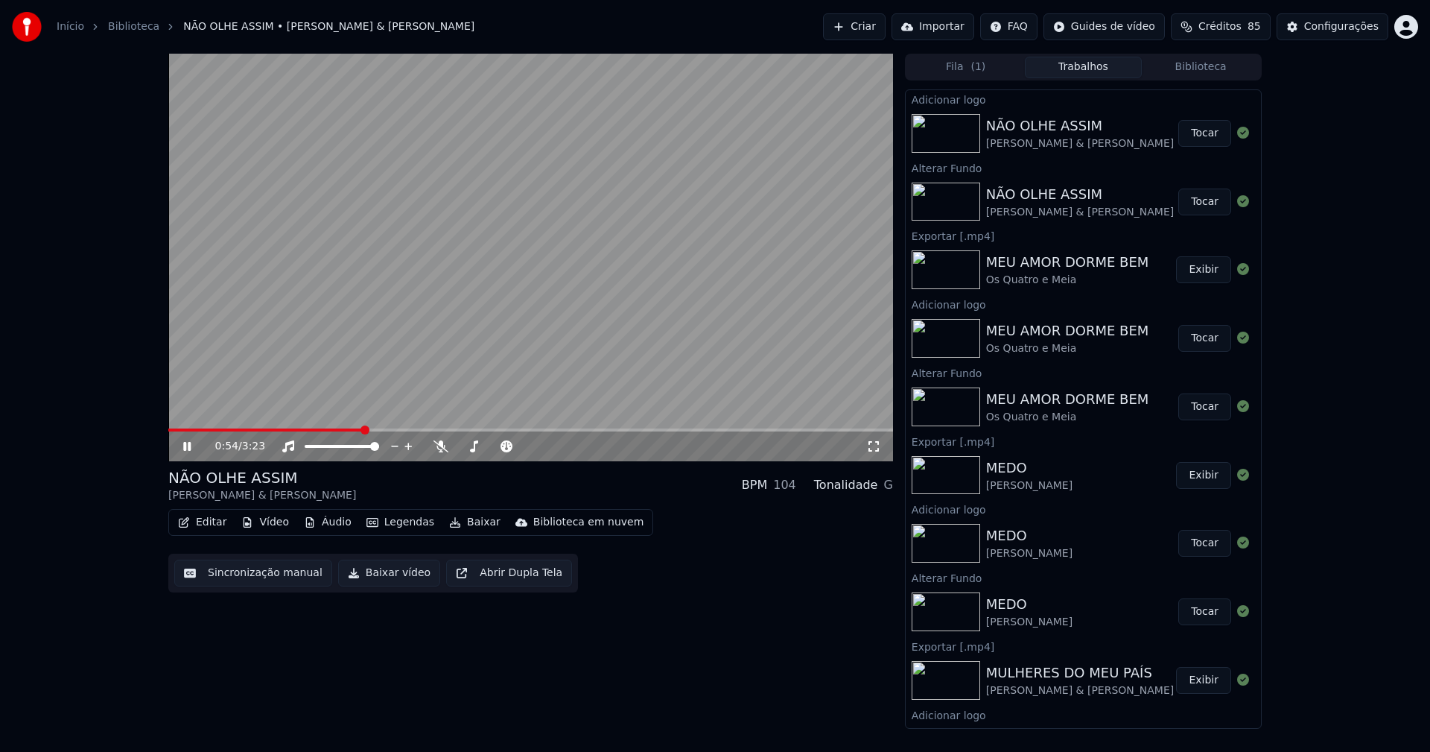
click at [1207, 135] on button "Tocar" at bounding box center [1204, 133] width 53 height 27
click at [208, 521] on button "Editar" at bounding box center [202, 522] width 60 height 21
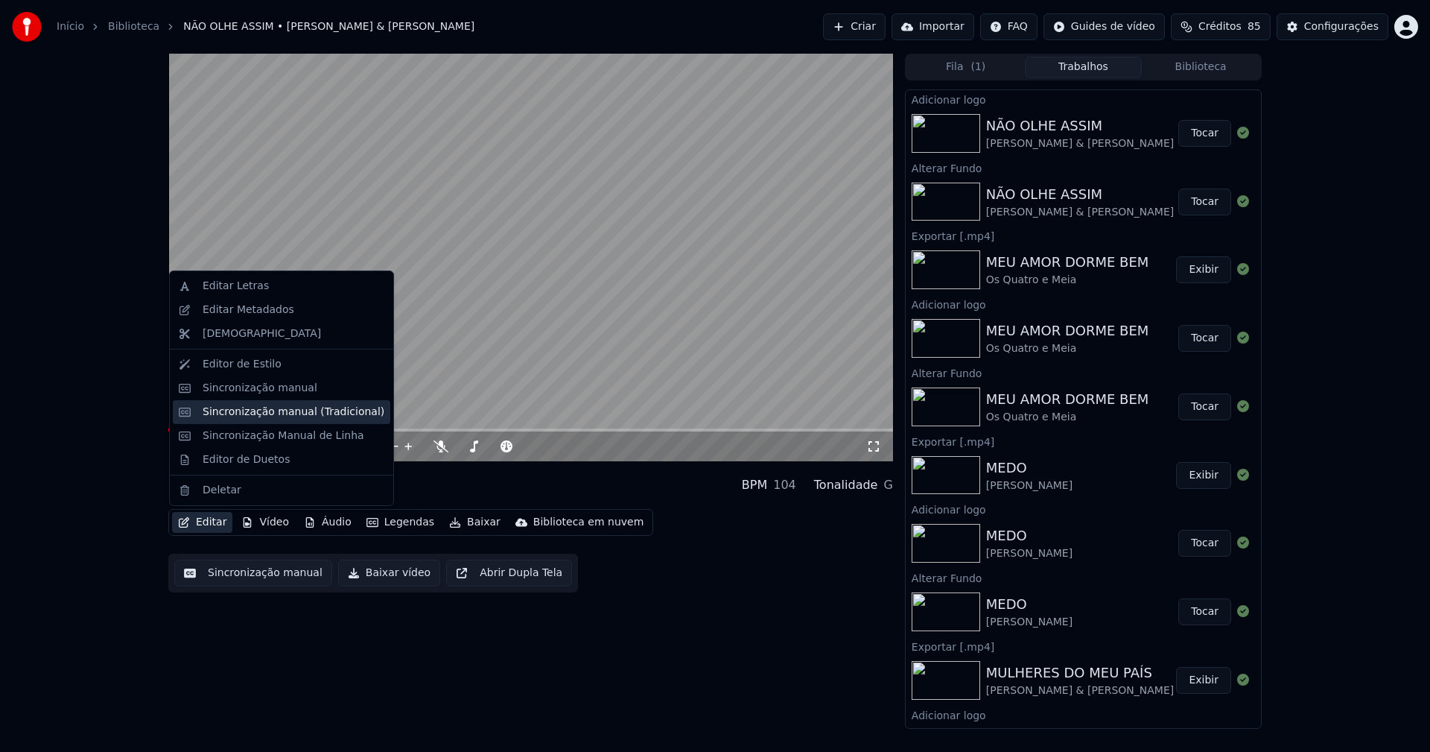
click at [269, 421] on div "Sincronização manual (Tradicional)" at bounding box center [282, 412] width 218 height 24
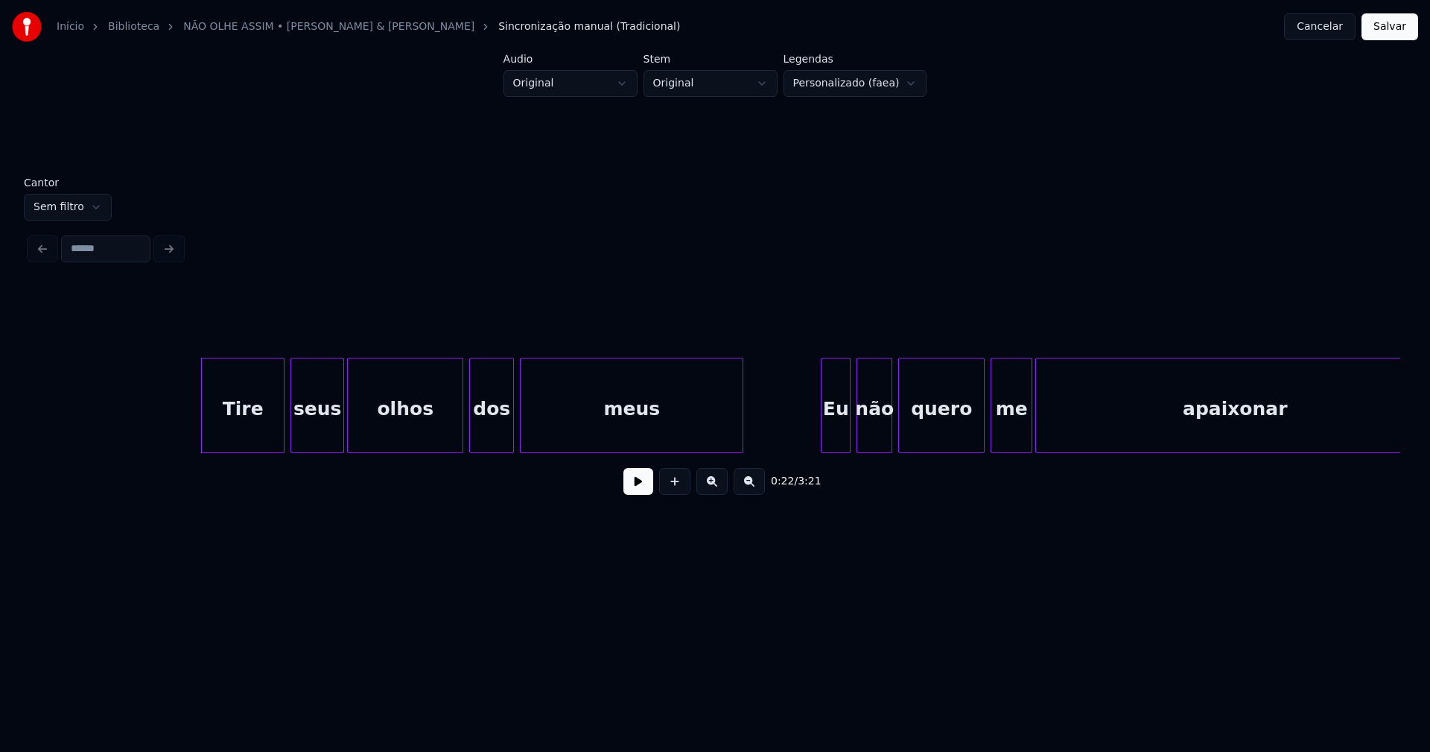
scroll to position [0, 3109]
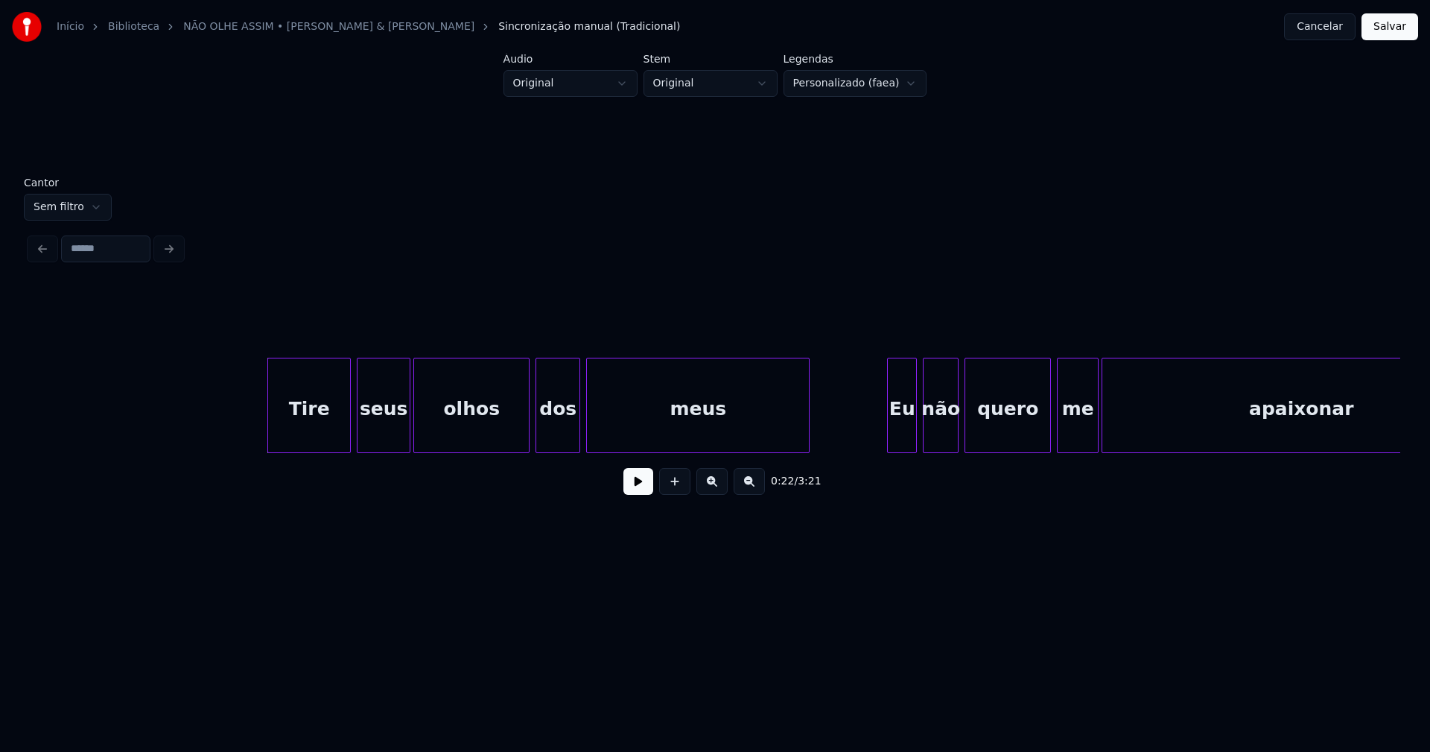
click at [638, 488] on button at bounding box center [638, 481] width 30 height 27
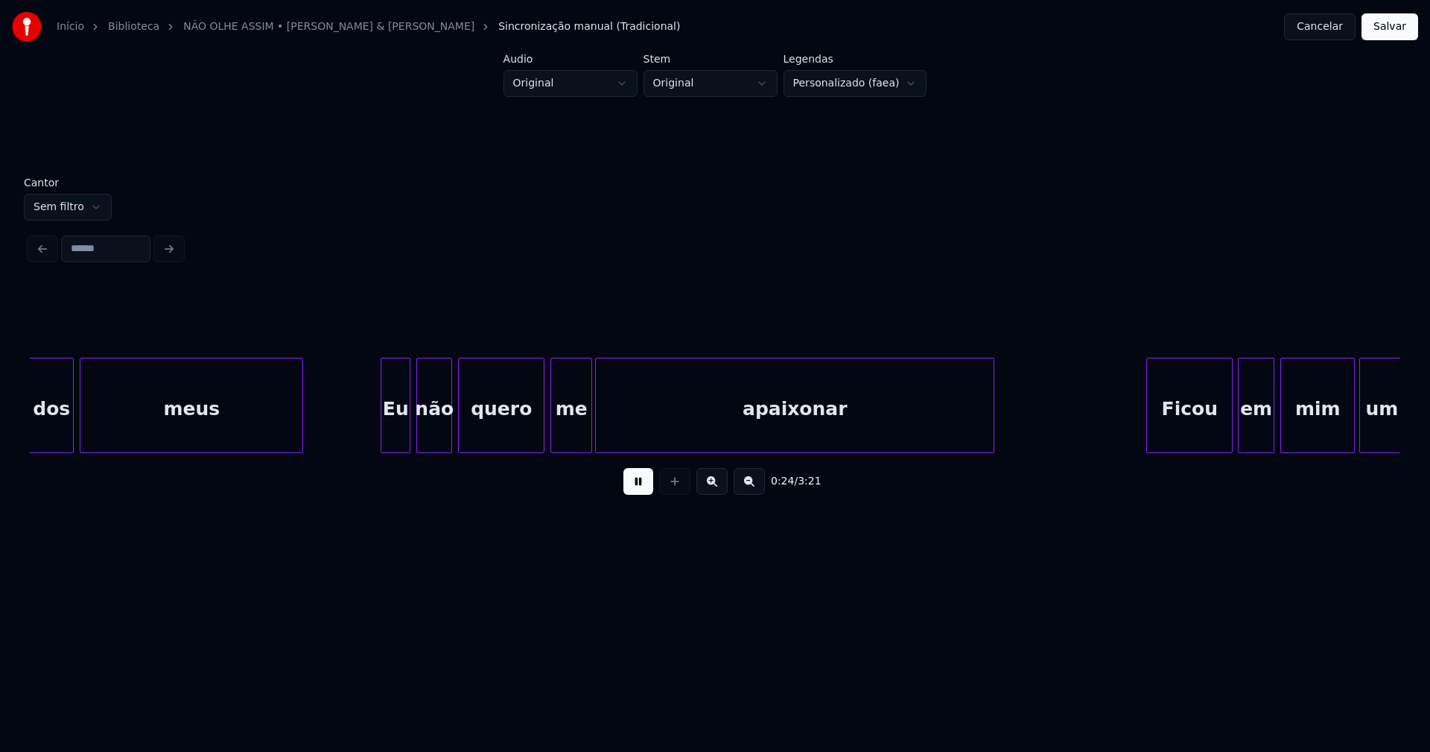
scroll to position [0, 3631]
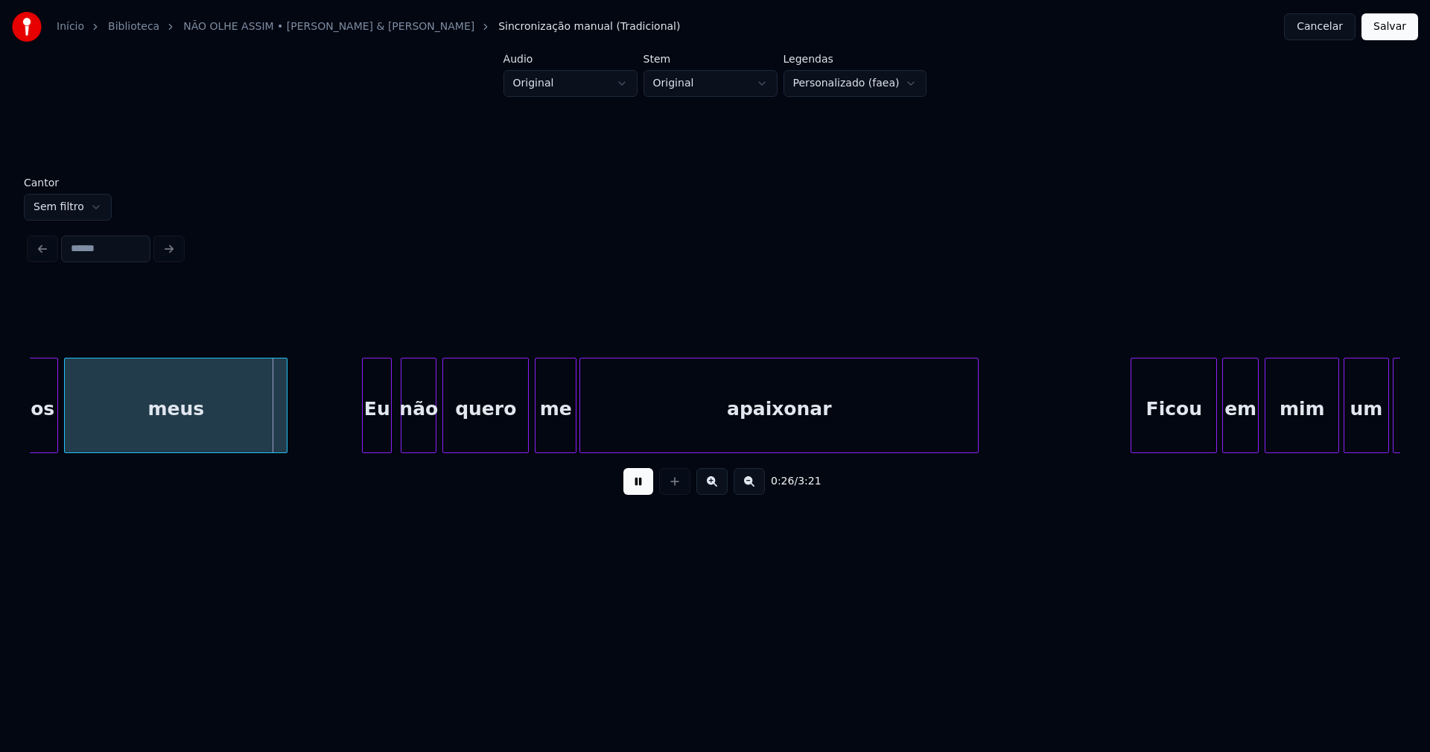
click at [382, 438] on div "Eu" at bounding box center [377, 408] width 28 height 101
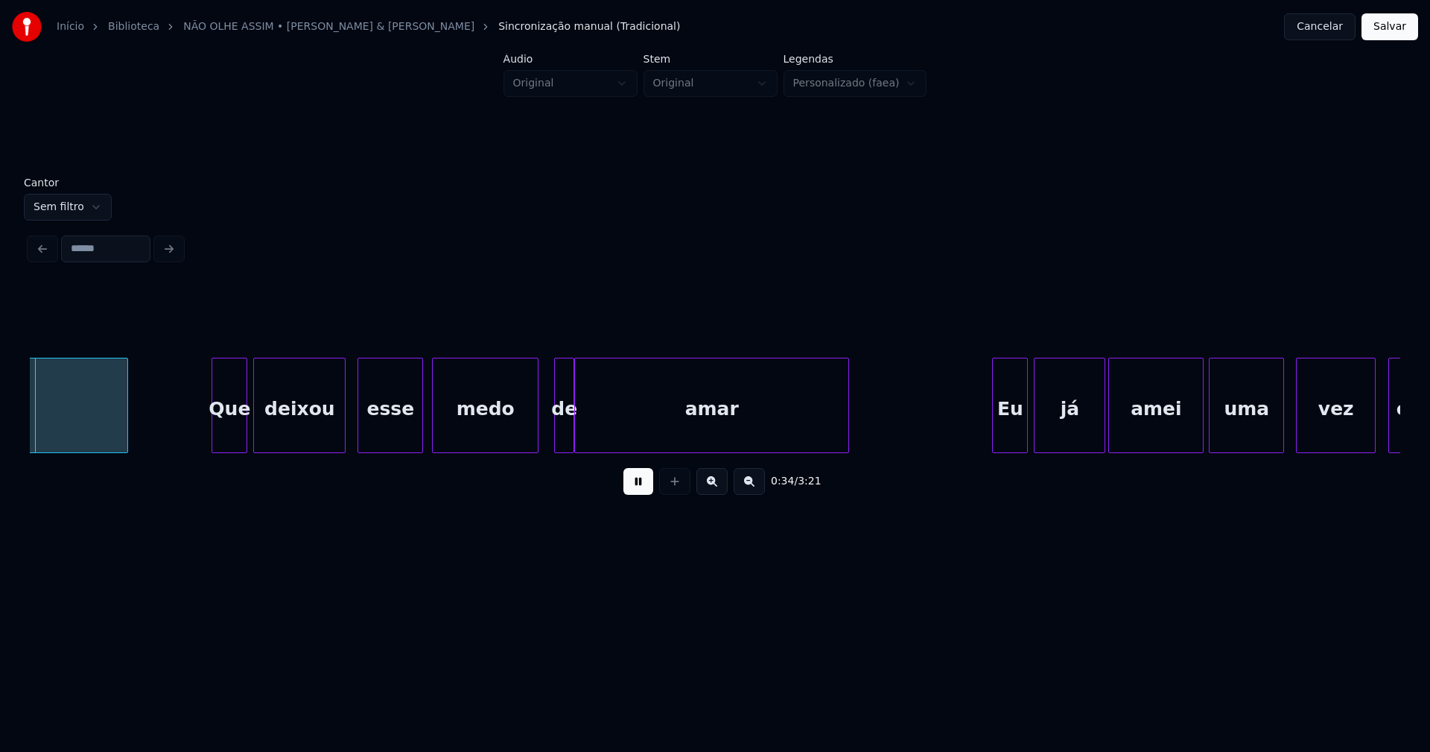
scroll to position [0, 5164]
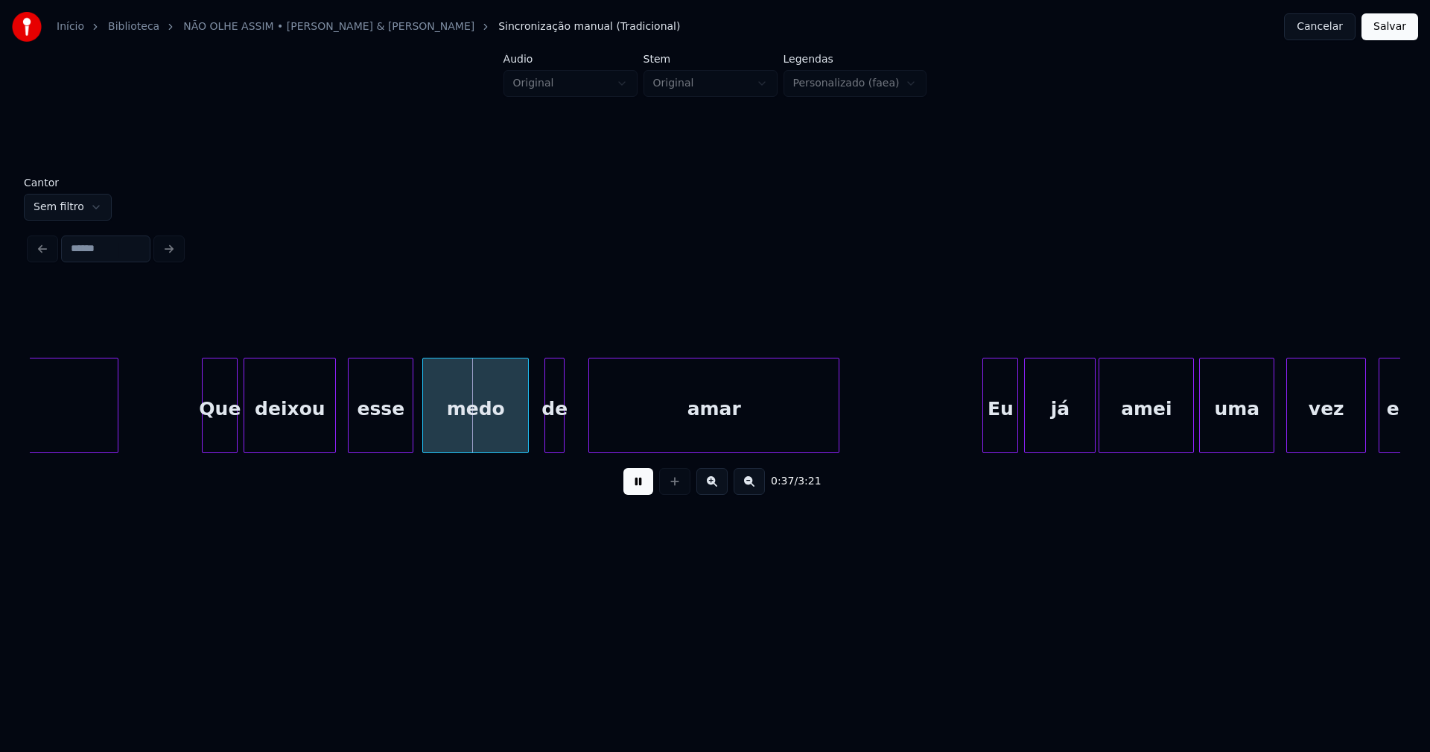
click at [593, 428] on div at bounding box center [591, 405] width 4 height 94
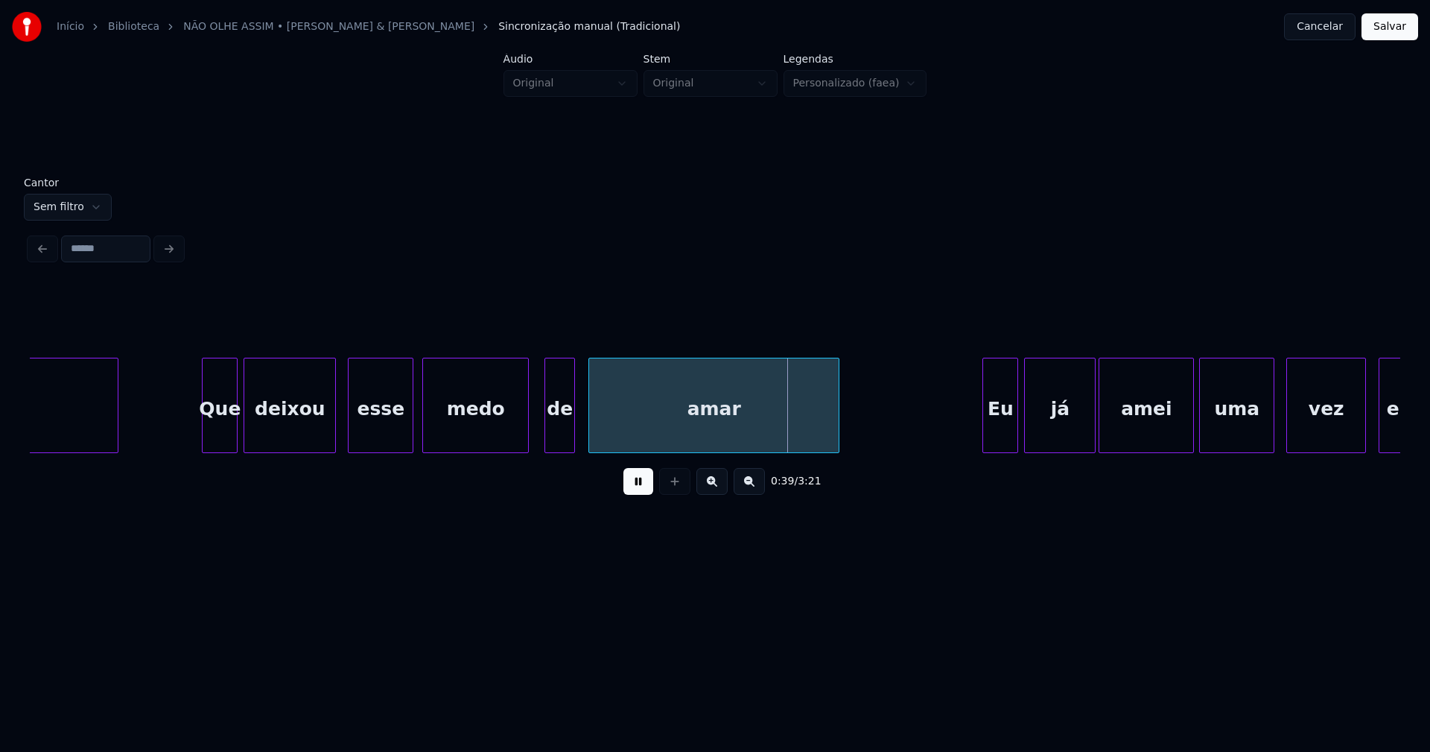
click at [574, 428] on div at bounding box center [572, 405] width 4 height 94
click at [531, 435] on div at bounding box center [530, 405] width 4 height 94
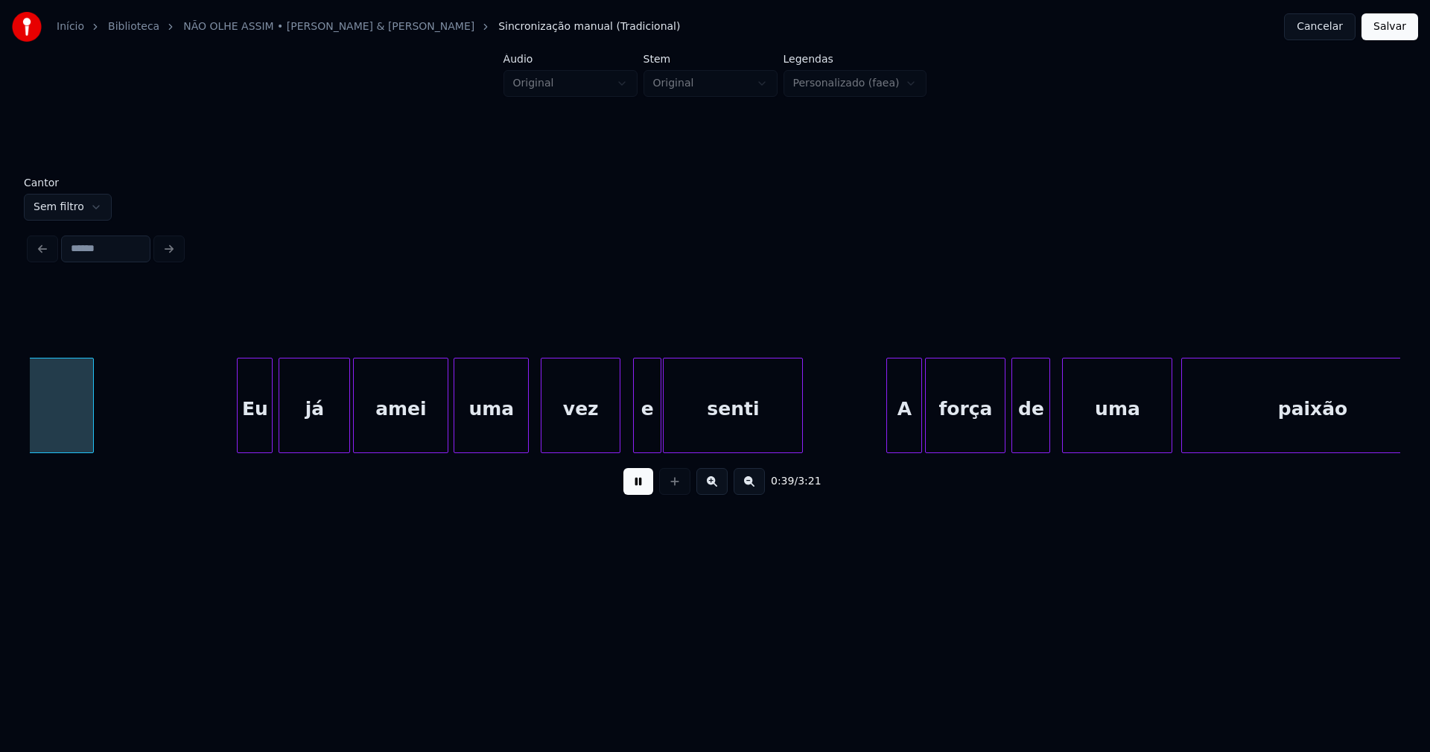
scroll to position [0, 5917]
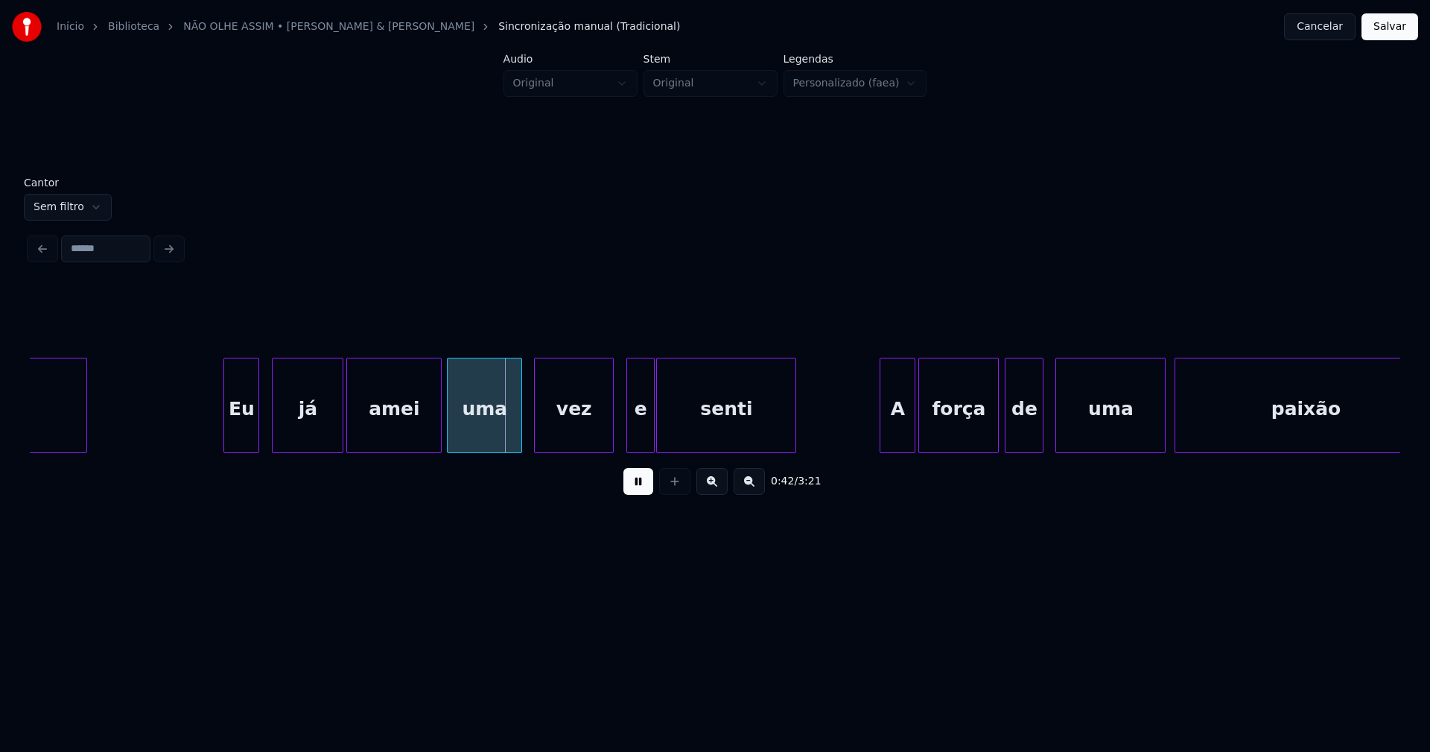
click at [244, 428] on div "Eu" at bounding box center [241, 408] width 34 height 101
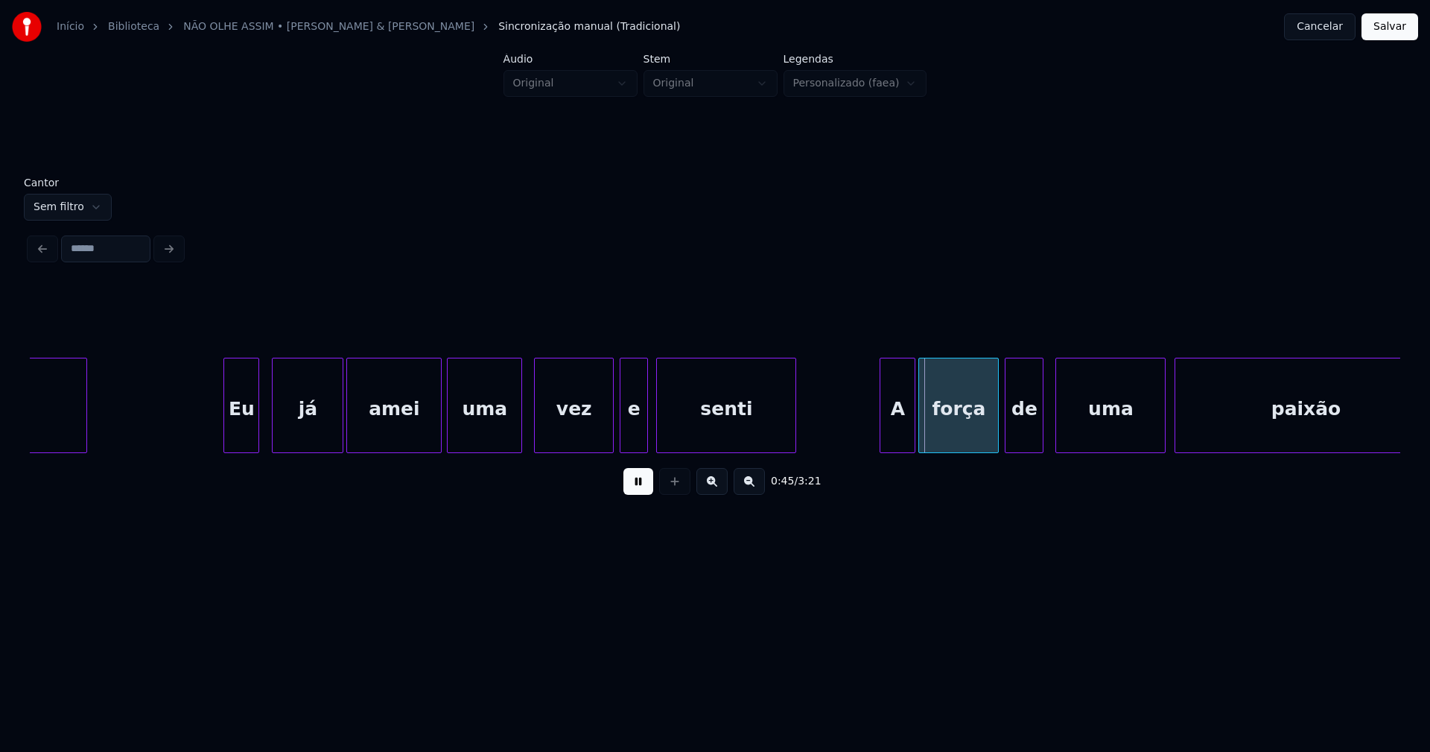
click at [630, 438] on div "e" at bounding box center [634, 408] width 26 height 101
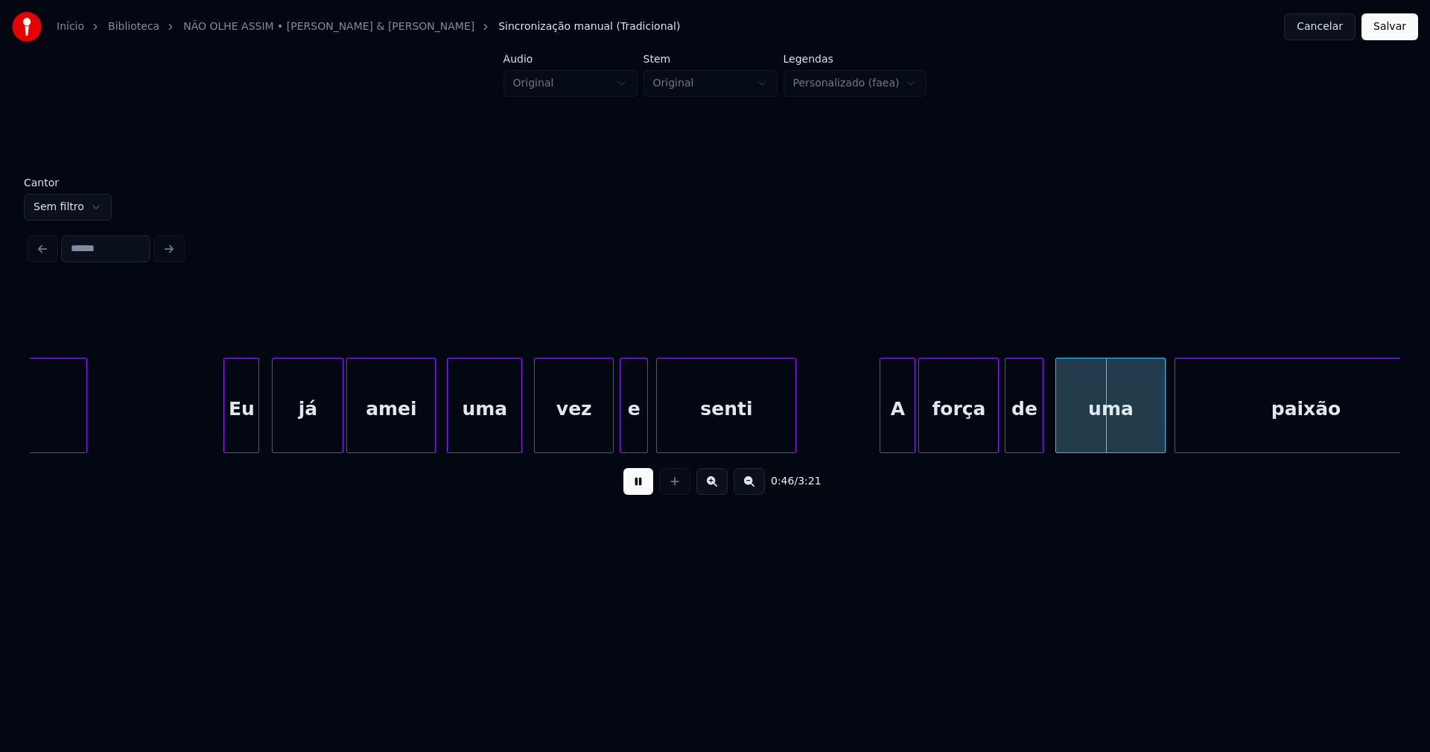
click at [434, 442] on div at bounding box center [433, 405] width 4 height 94
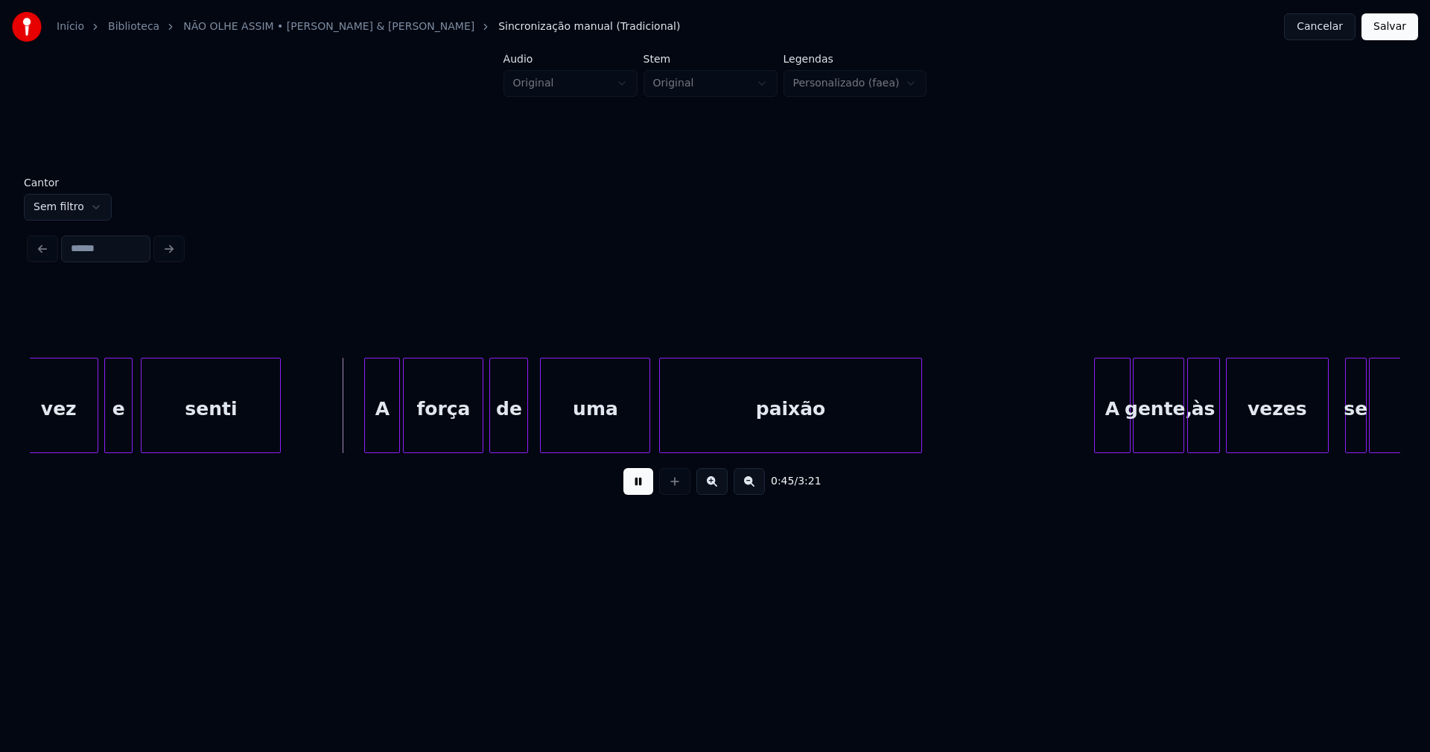
scroll to position [0, 6449]
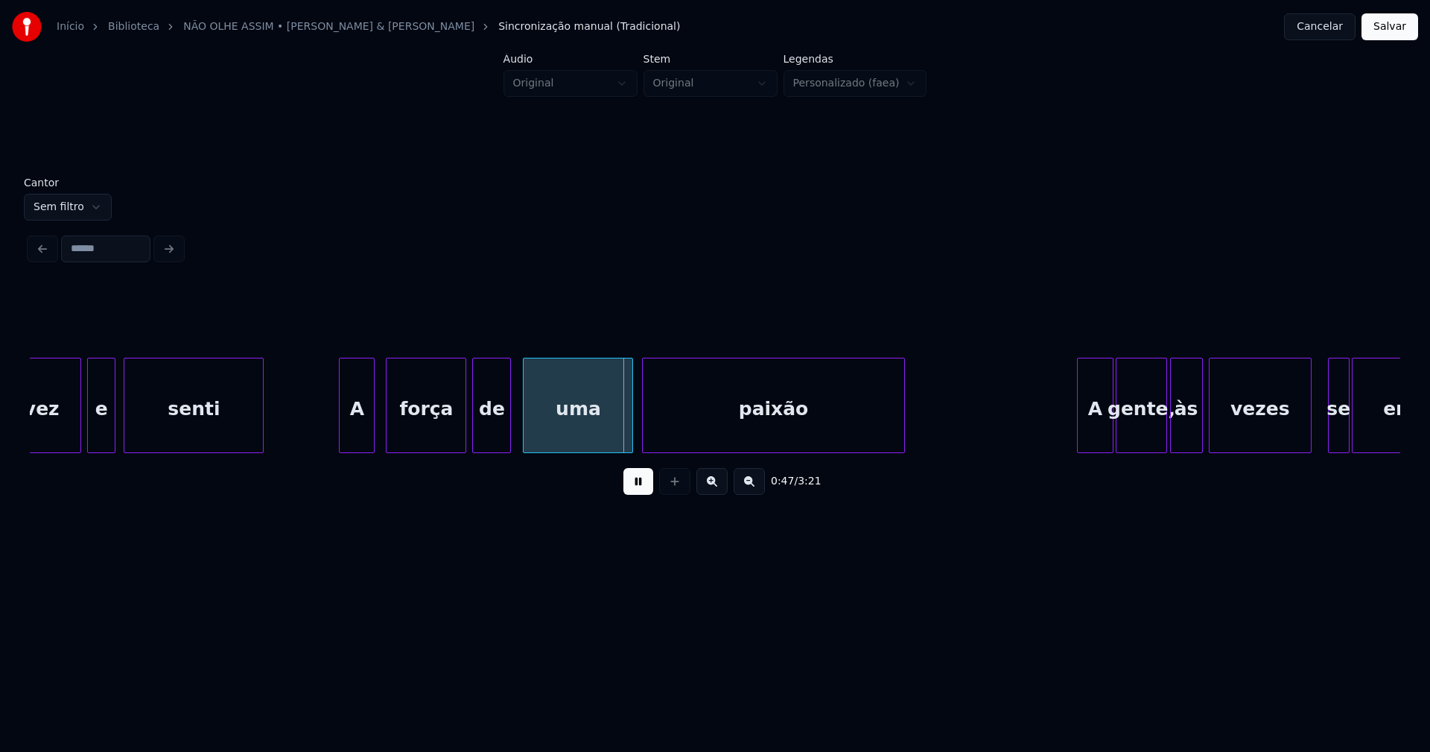
click at [356, 445] on div "A" at bounding box center [357, 408] width 34 height 101
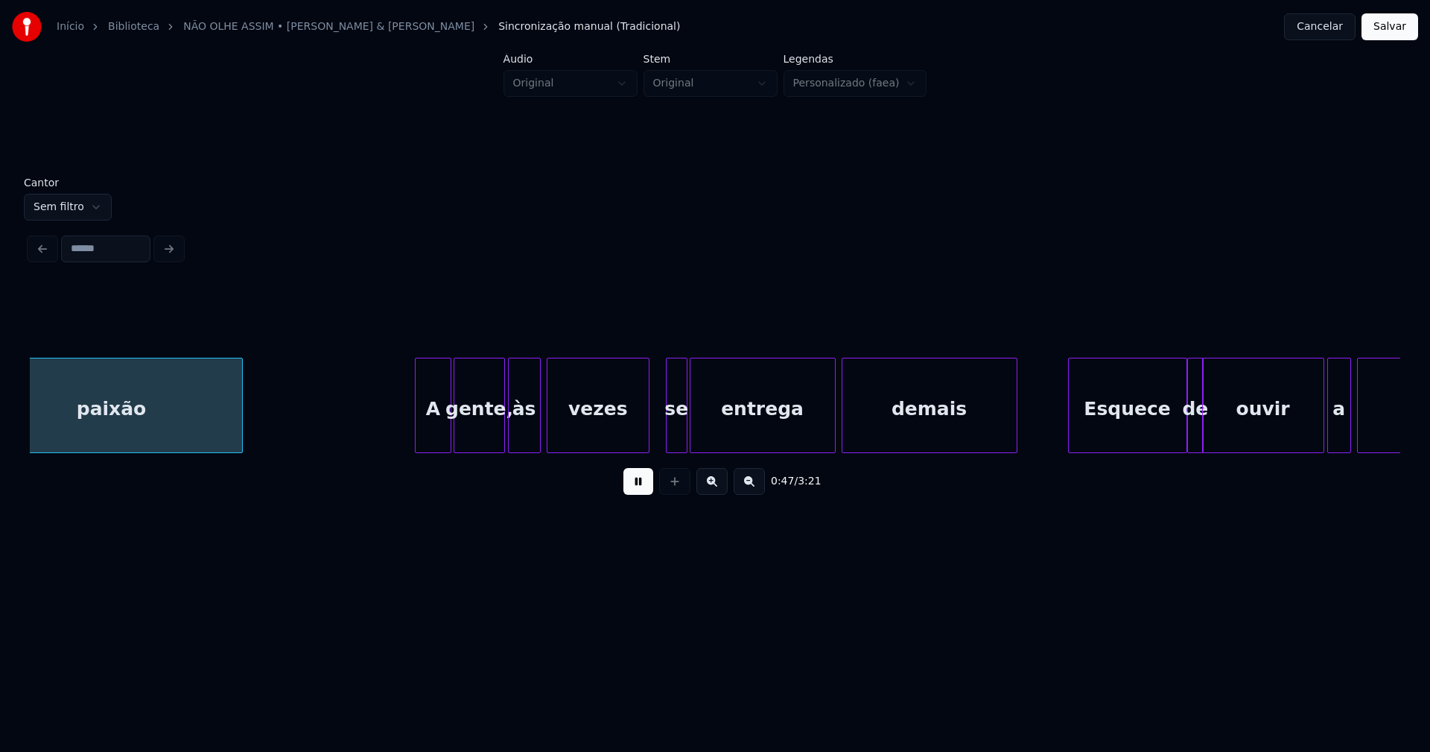
scroll to position [0, 7124]
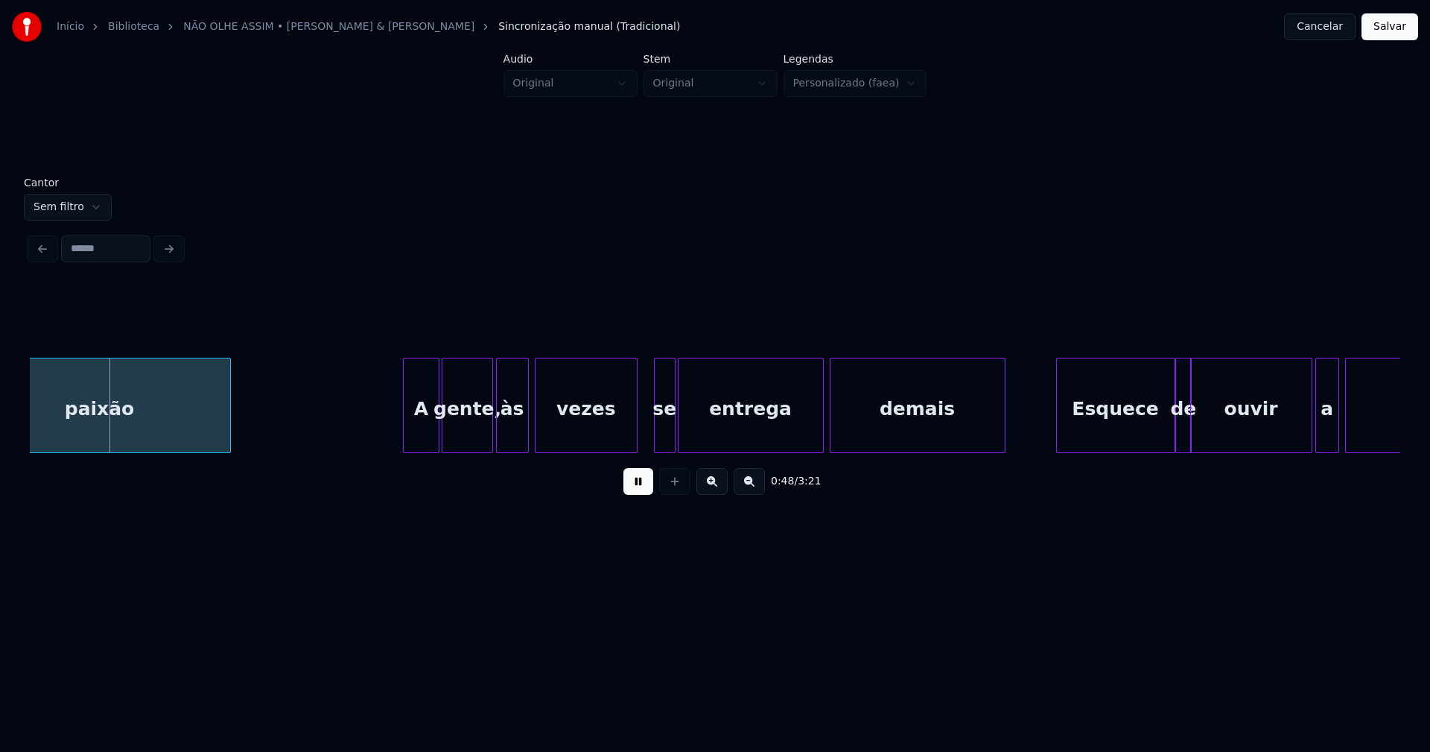
click at [471, 443] on div "gente," at bounding box center [466, 408] width 49 height 101
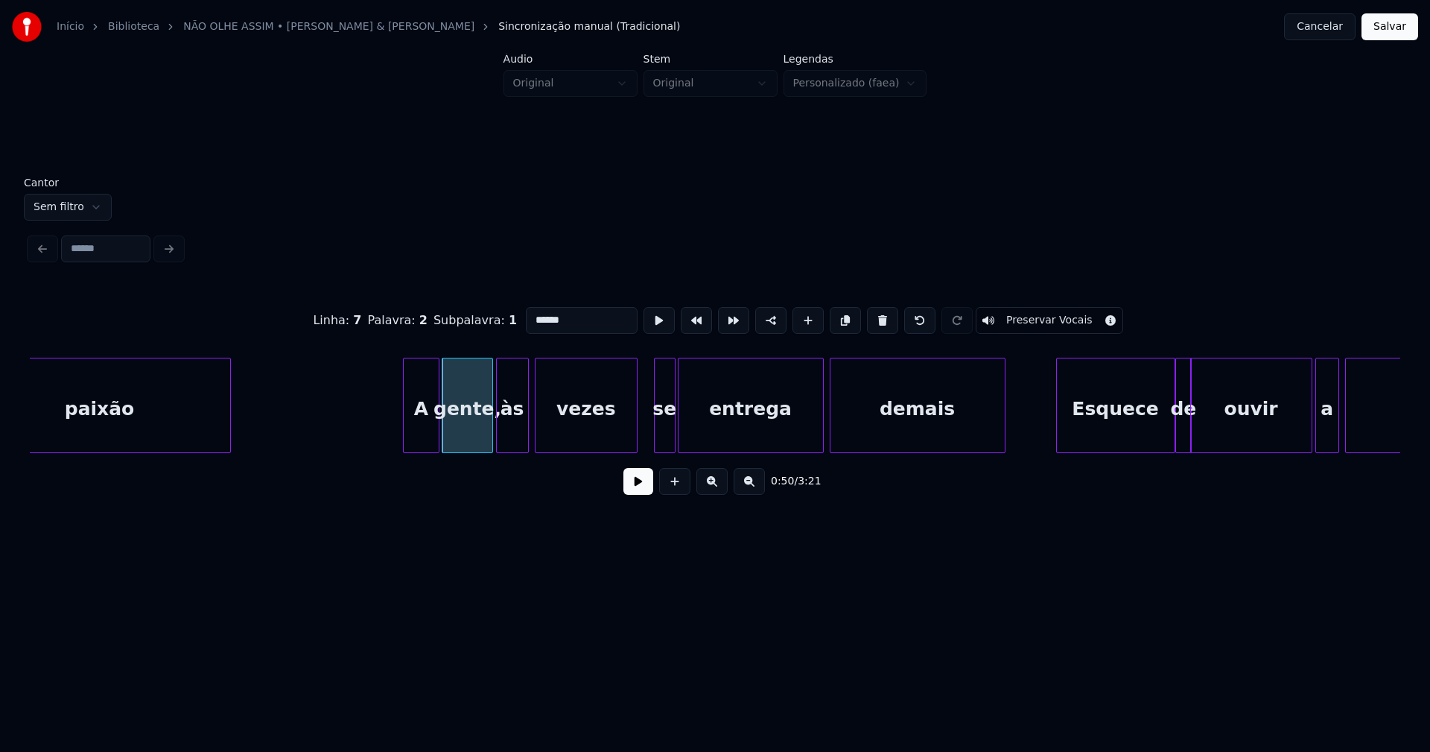
drag, startPoint x: 562, startPoint y: 320, endPoint x: 594, endPoint y: 320, distance: 32.0
click at [568, 320] on input "******" at bounding box center [582, 320] width 112 height 27
click at [422, 434] on div "A" at bounding box center [415, 408] width 34 height 101
click at [475, 429] on div "gente" at bounding box center [466, 408] width 49 height 101
click at [477, 431] on div at bounding box center [477, 405] width 4 height 94
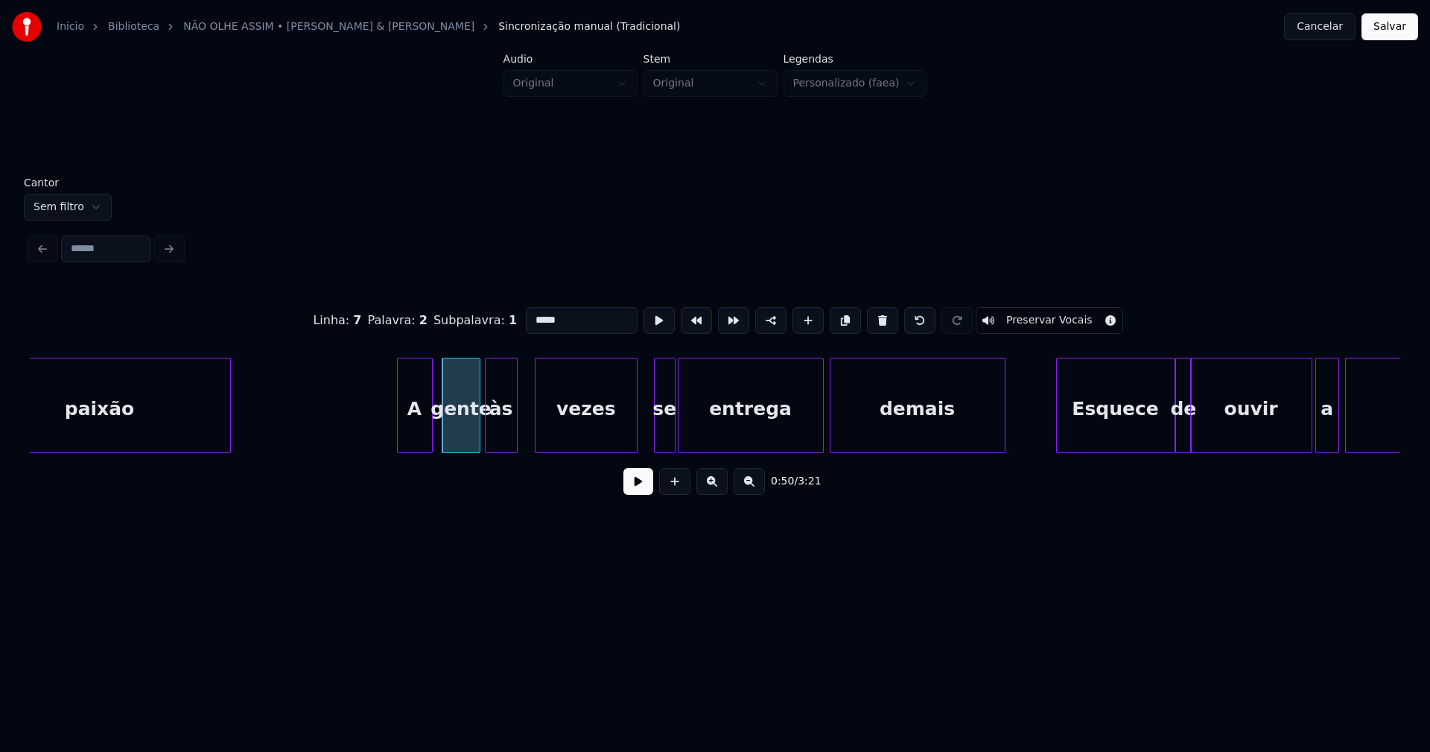
click at [492, 433] on div "às" at bounding box center [501, 408] width 31 height 101
click at [517, 426] on div "às" at bounding box center [501, 405] width 33 height 95
click at [521, 427] on div at bounding box center [522, 405] width 4 height 94
click at [703, 430] on div at bounding box center [701, 405] width 4 height 94
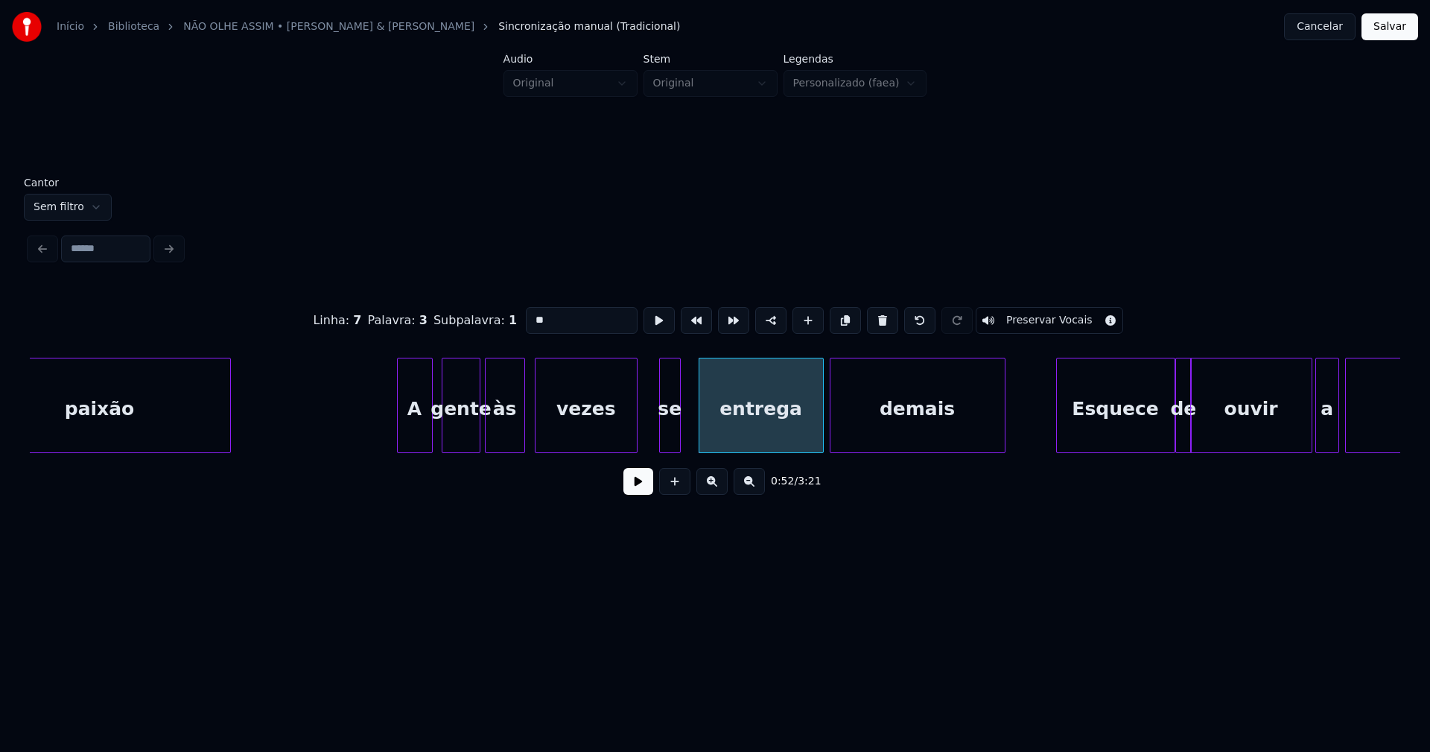
click at [670, 438] on div "se" at bounding box center [670, 408] width 20 height 101
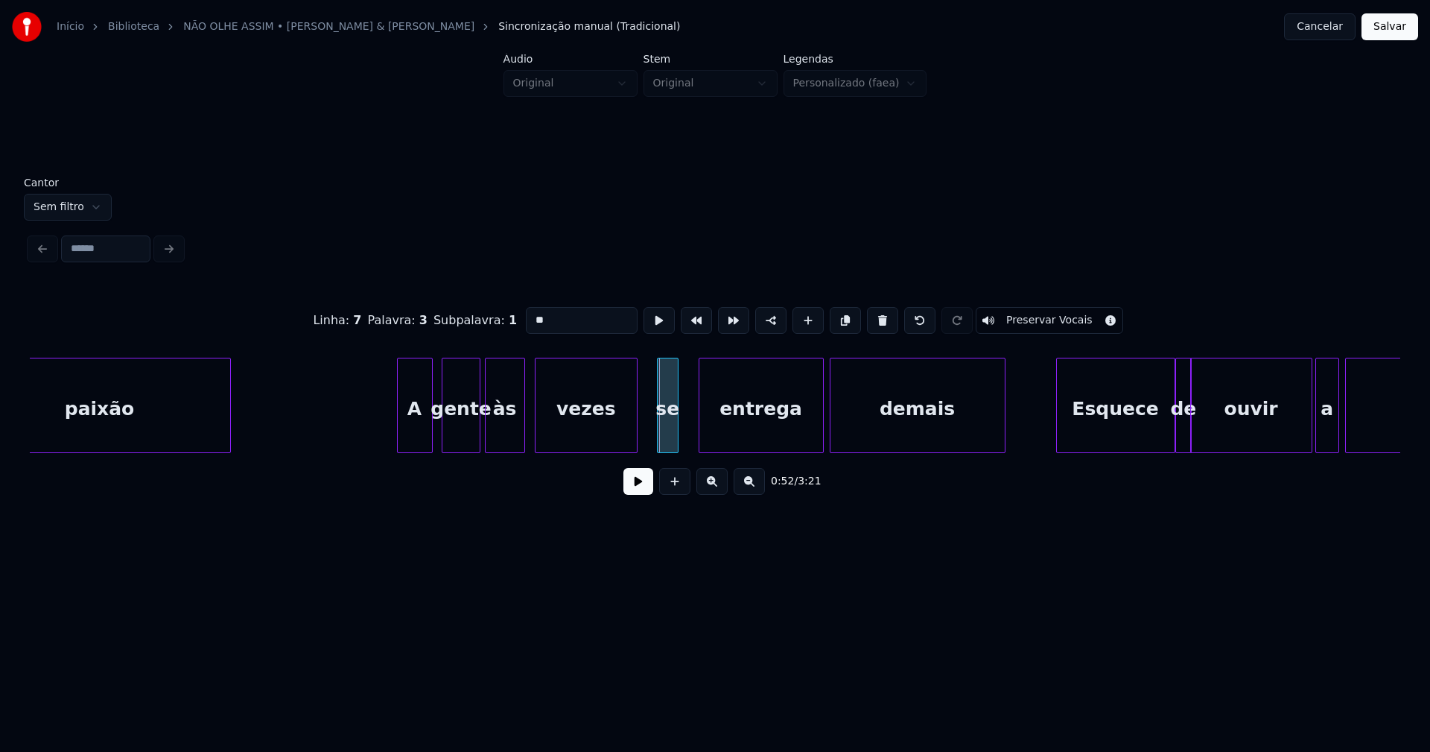
click at [665, 443] on div "se" at bounding box center [668, 408] width 20 height 101
click at [688, 432] on div at bounding box center [687, 405] width 4 height 94
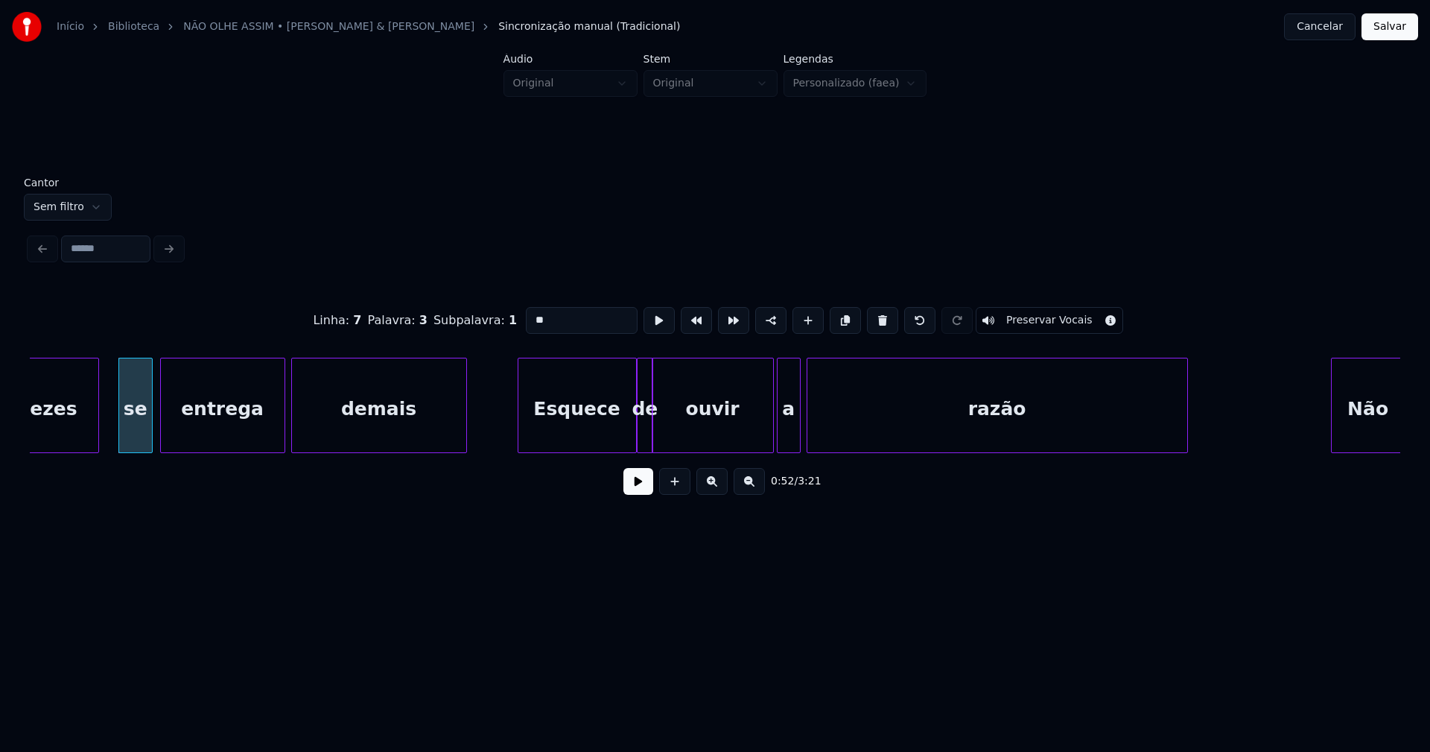
scroll to position [0, 7762]
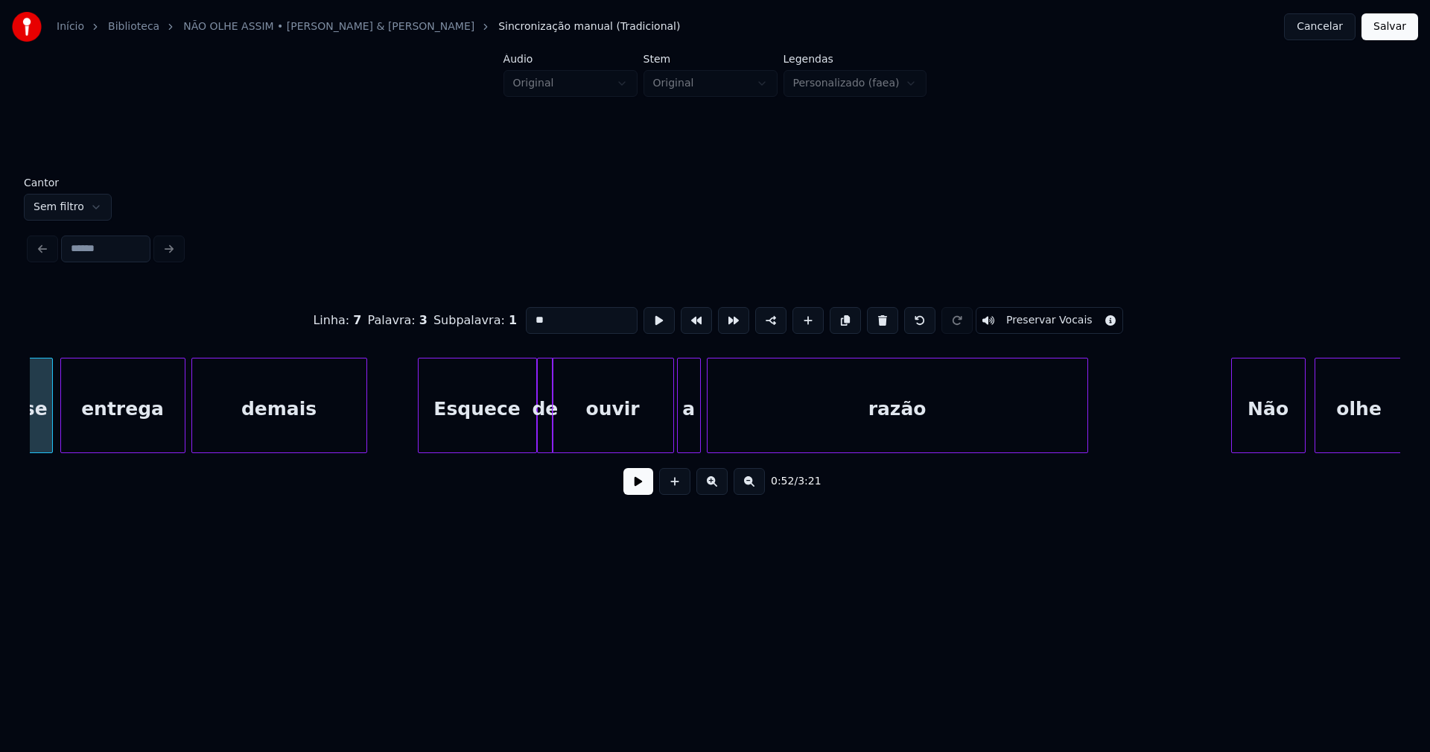
click at [491, 422] on div "Esquece" at bounding box center [478, 408] width 118 height 101
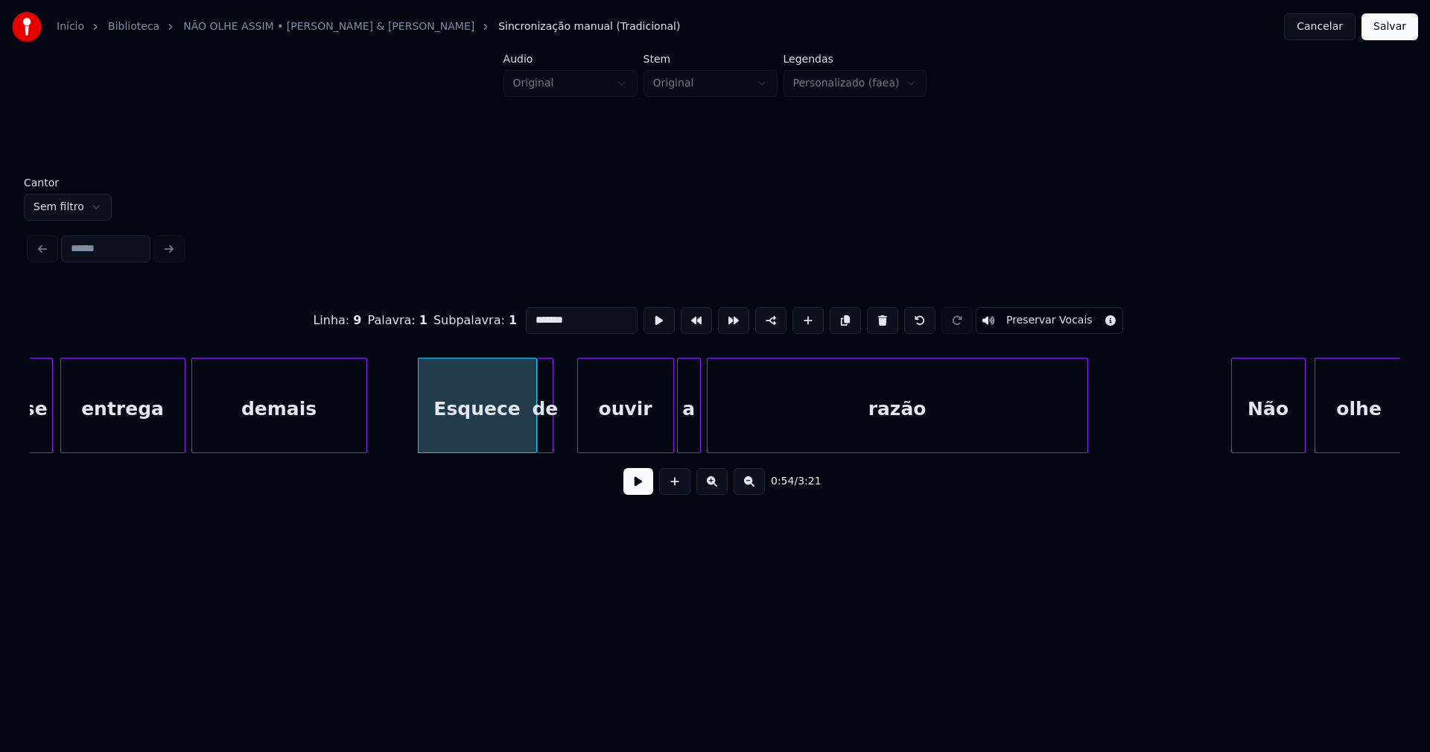
click at [582, 426] on div at bounding box center [580, 405] width 4 height 94
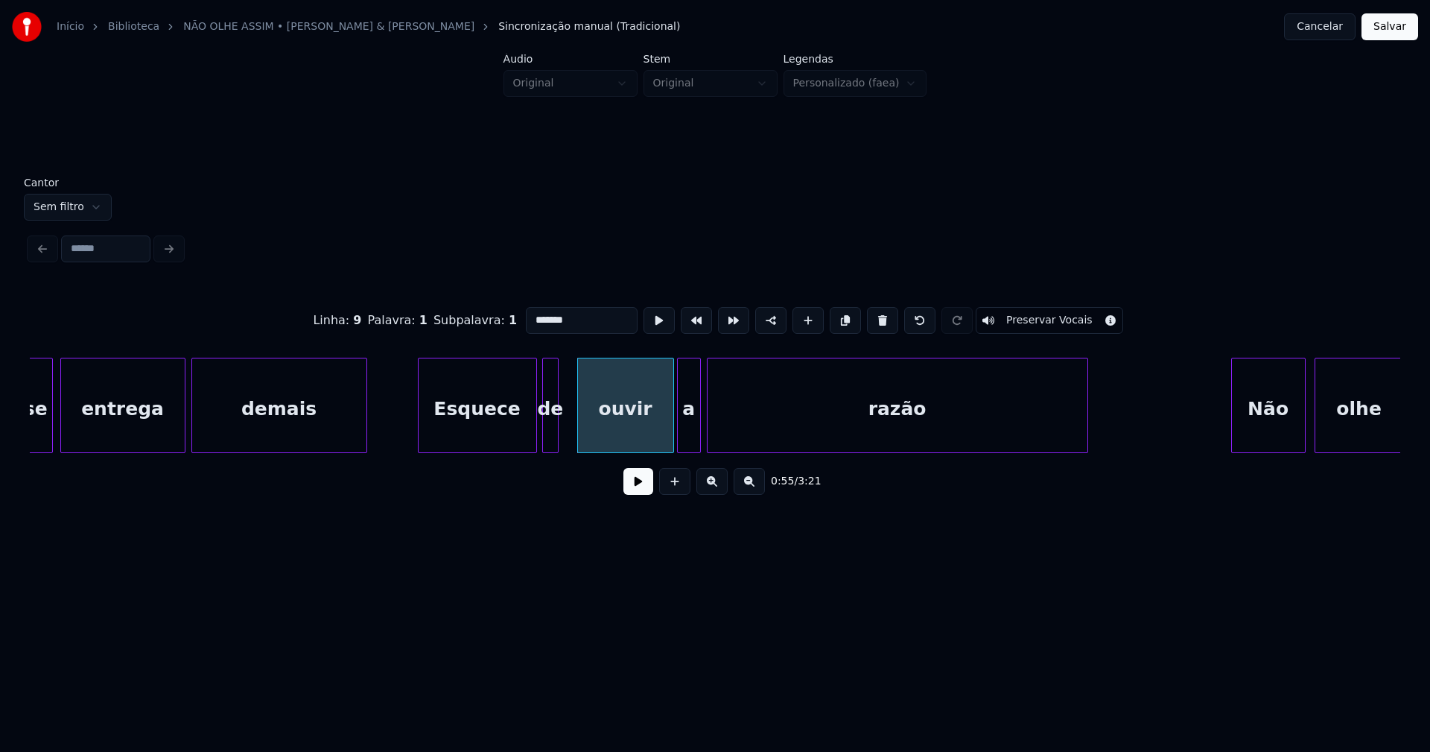
click at [550, 437] on div "de" at bounding box center [551, 408] width 16 height 101
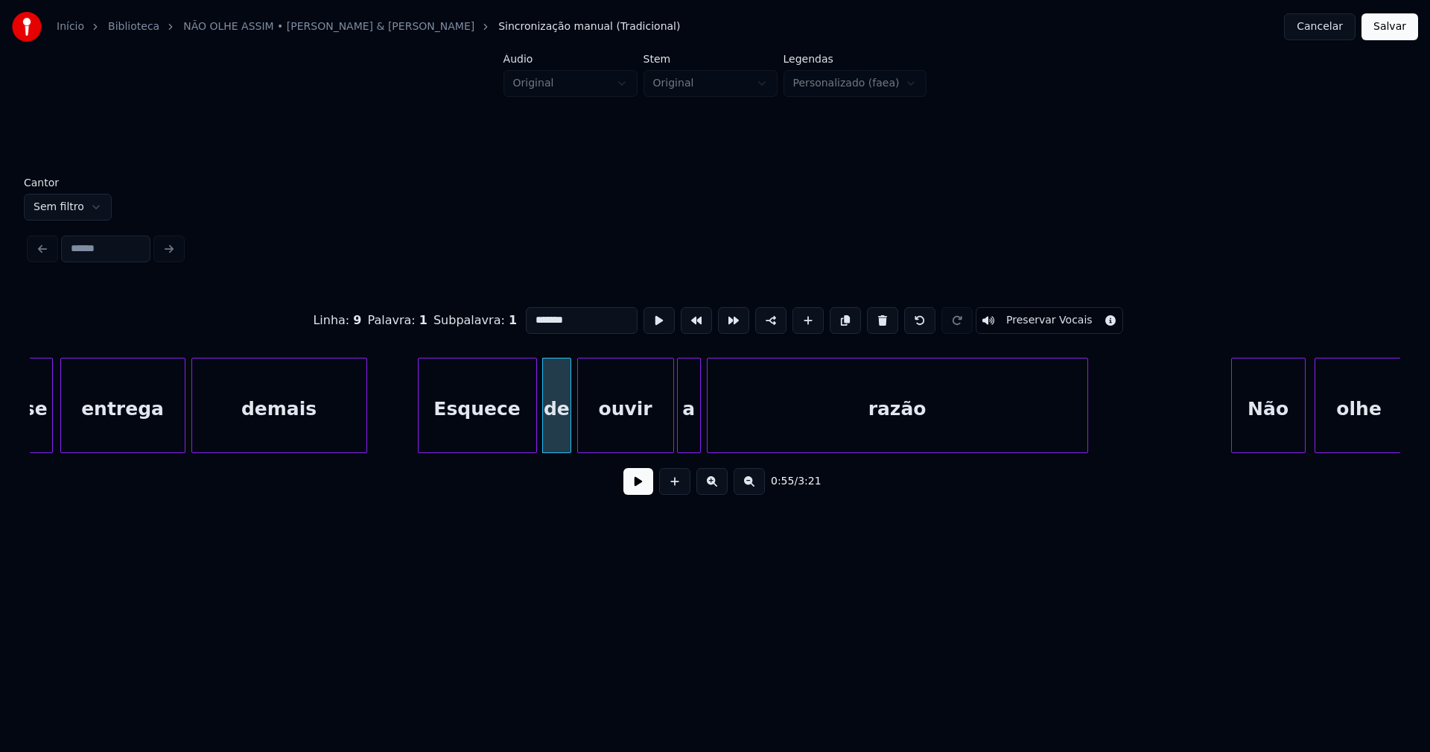
click at [567, 428] on div at bounding box center [568, 405] width 4 height 94
click at [660, 451] on div "se entrega demais Esquece de ouvir a razão Não olhe" at bounding box center [715, 405] width 1371 height 95
click at [670, 446] on div "a" at bounding box center [684, 405] width 34 height 95
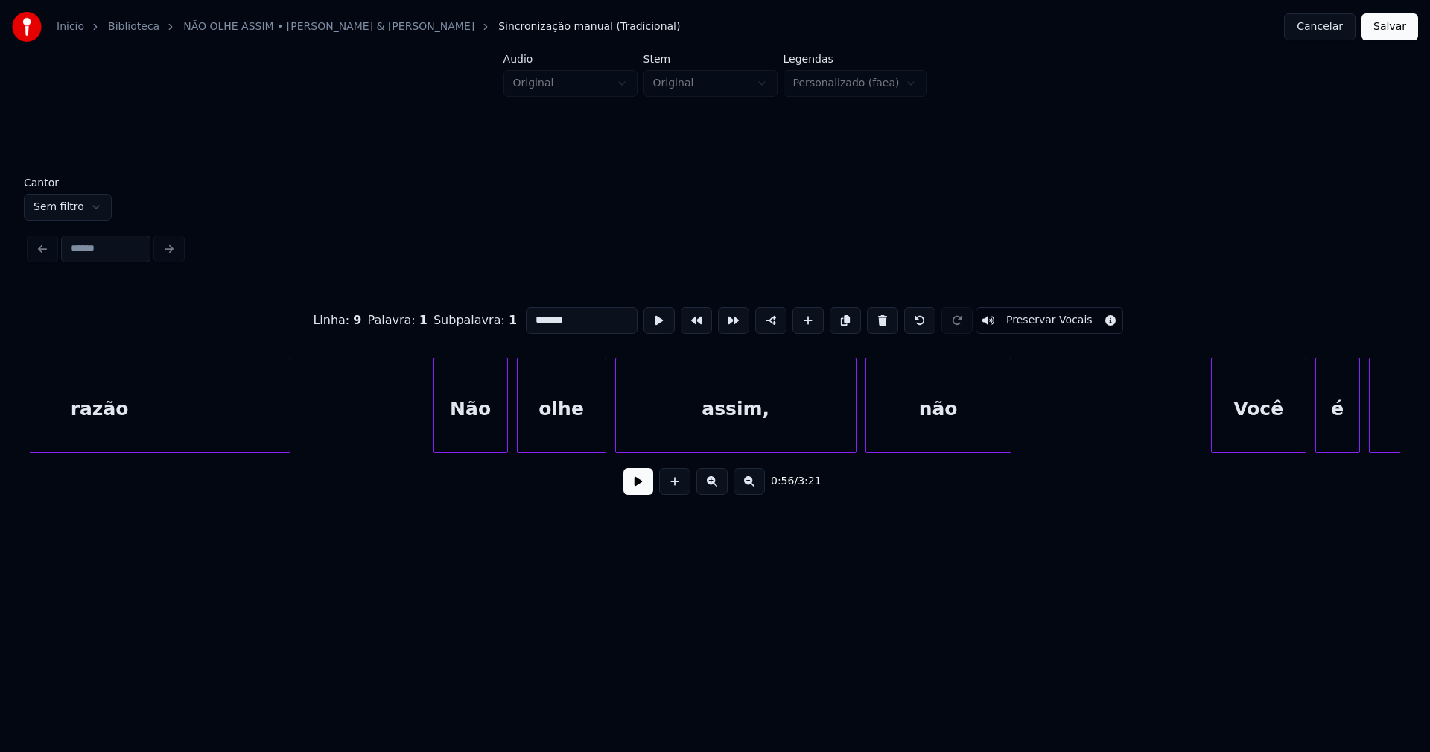
scroll to position [0, 8759]
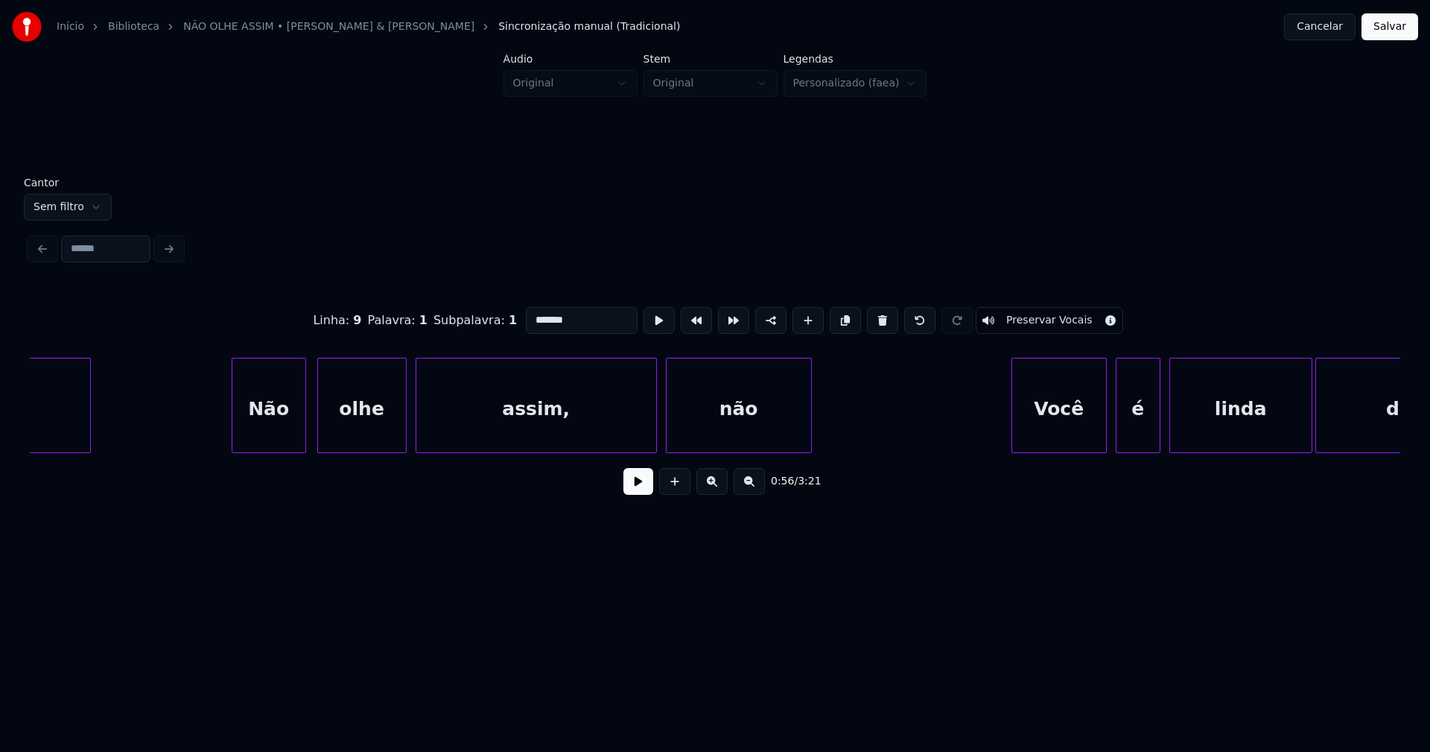
click at [269, 429] on div "Não" at bounding box center [268, 408] width 73 height 101
click at [394, 428] on div at bounding box center [394, 405] width 4 height 94
click at [449, 427] on div "assim," at bounding box center [527, 408] width 240 height 101
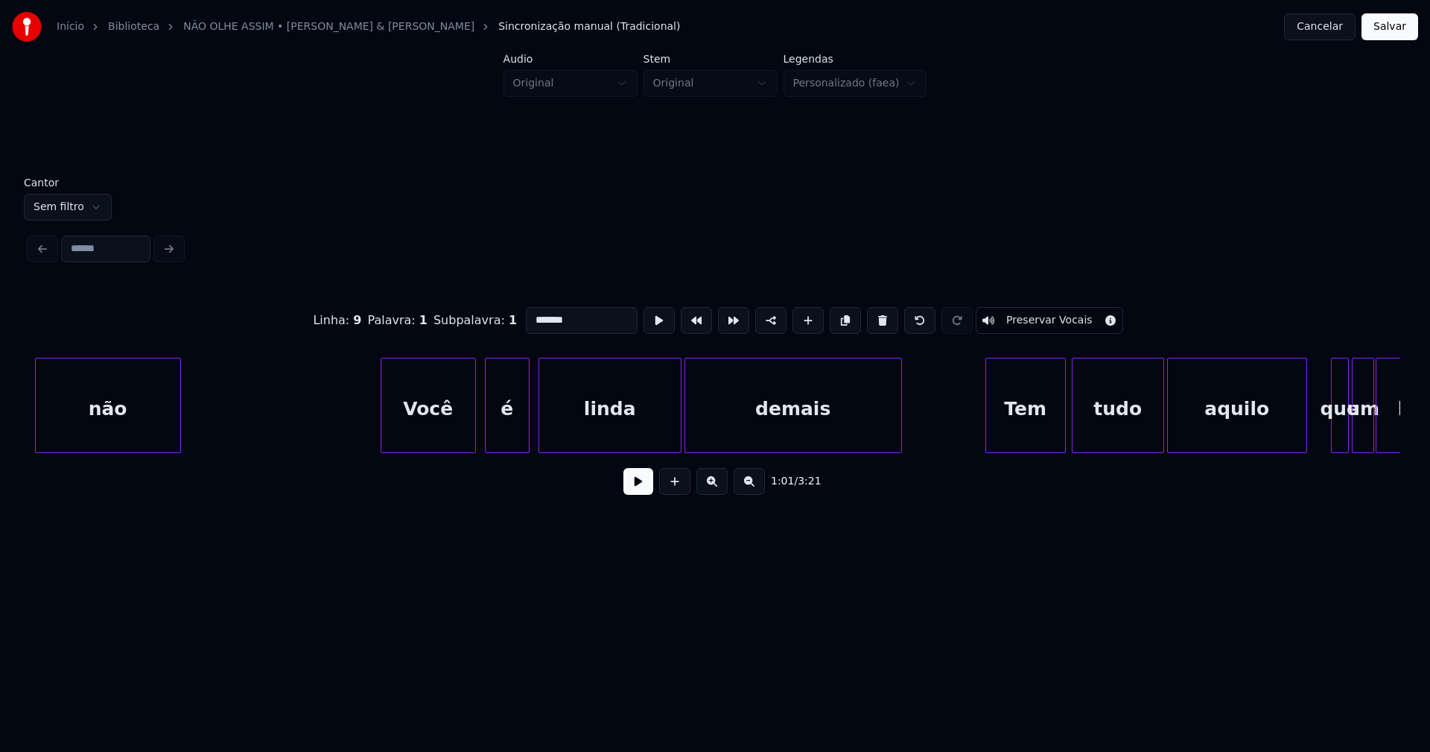
scroll to position [0, 9391]
click at [447, 422] on div "Você" at bounding box center [425, 408] width 94 height 101
click at [507, 433] on div "é" at bounding box center [498, 408] width 43 height 101
click at [644, 444] on div "linda" at bounding box center [604, 408] width 142 height 101
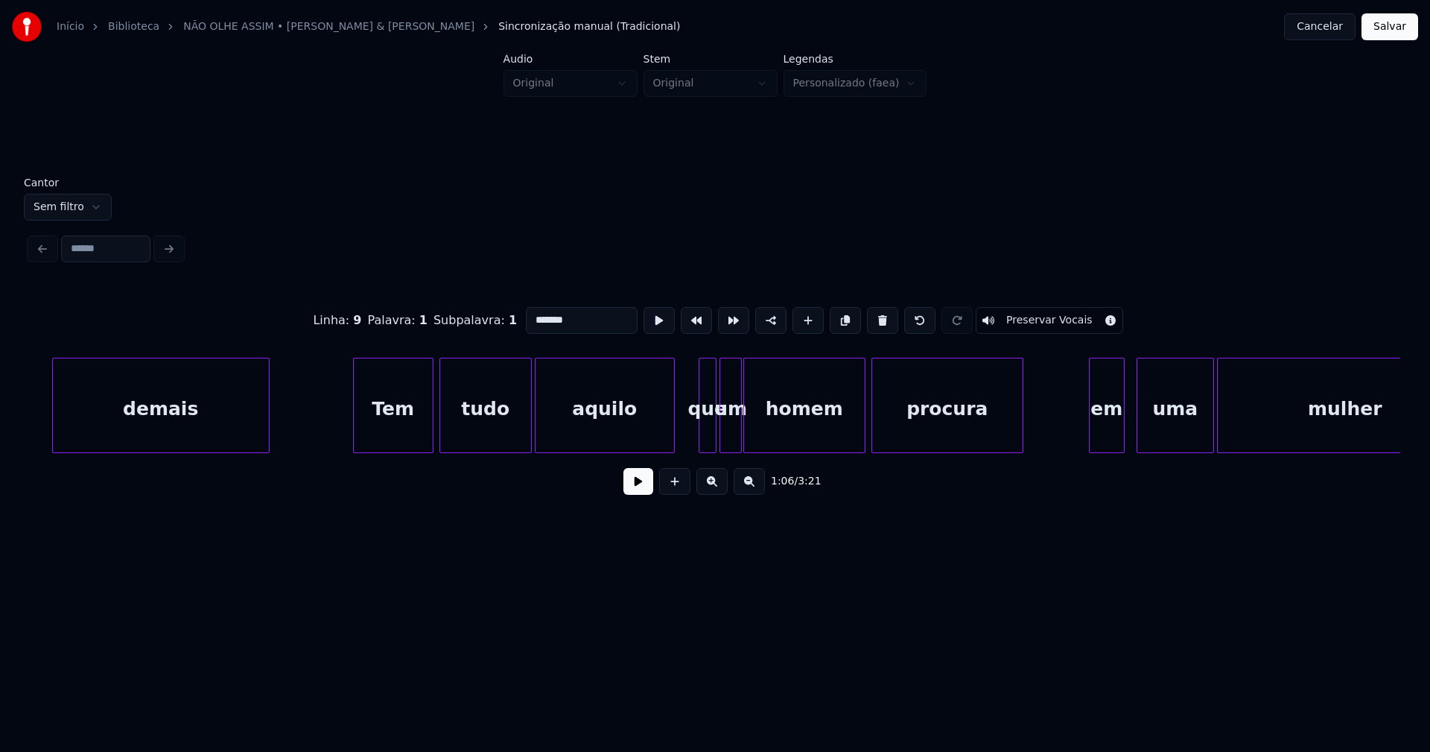
scroll to position [0, 10056]
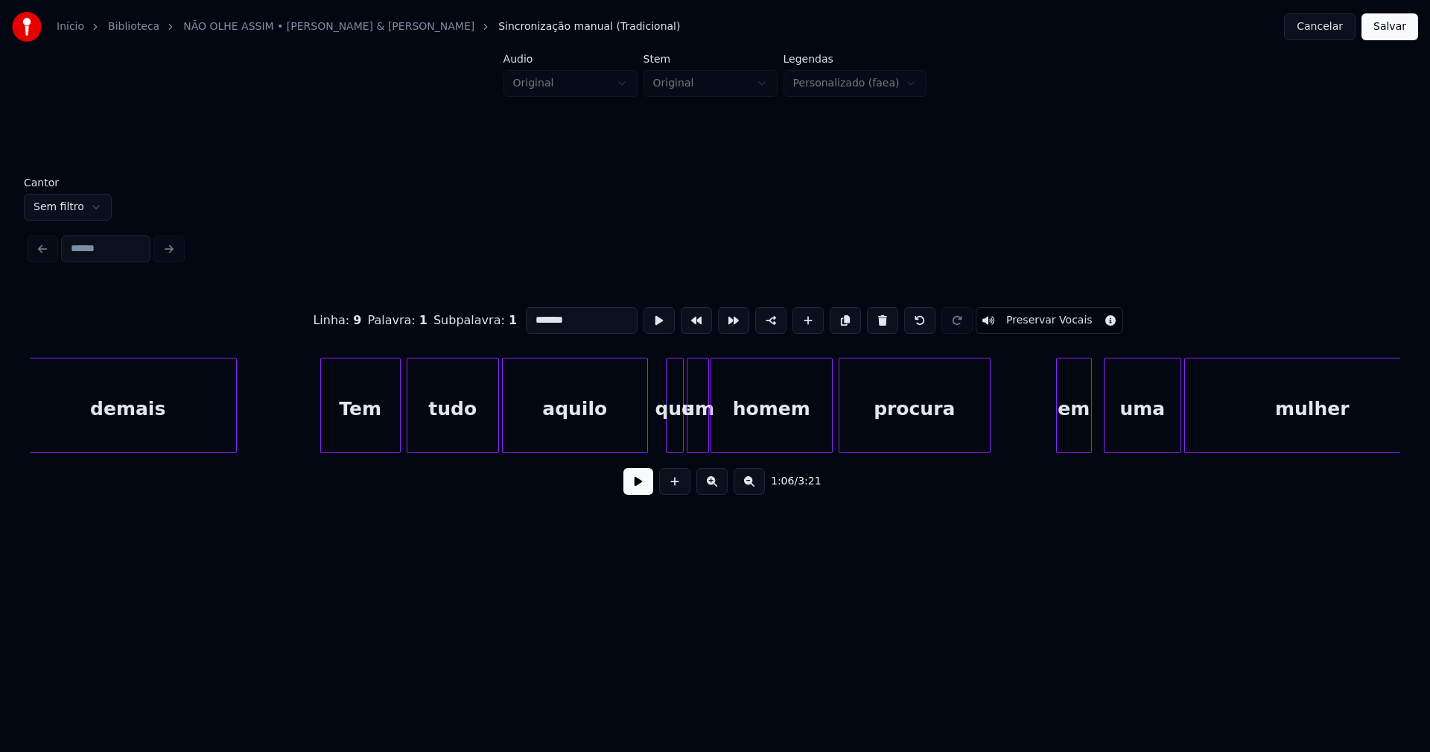
click at [644, 430] on div at bounding box center [645, 405] width 4 height 94
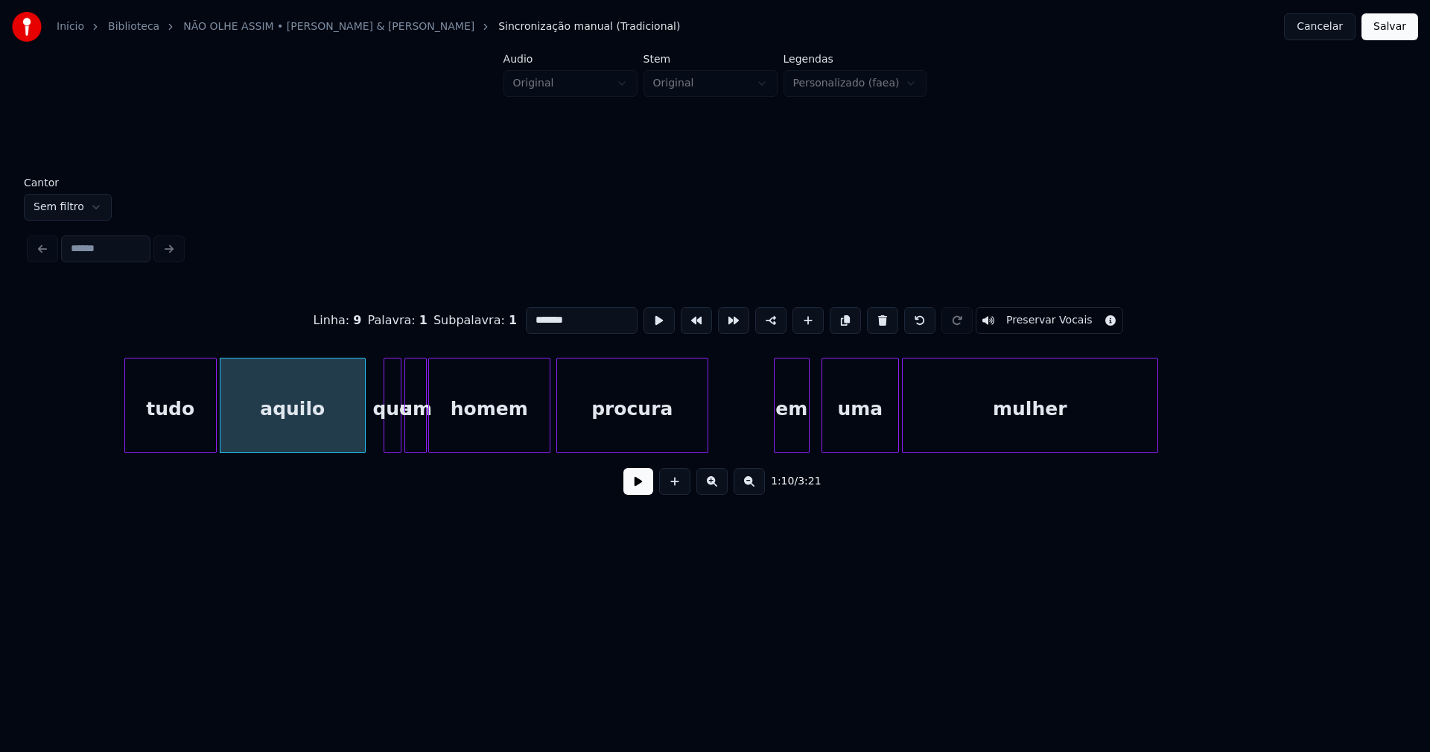
scroll to position [0, 10671]
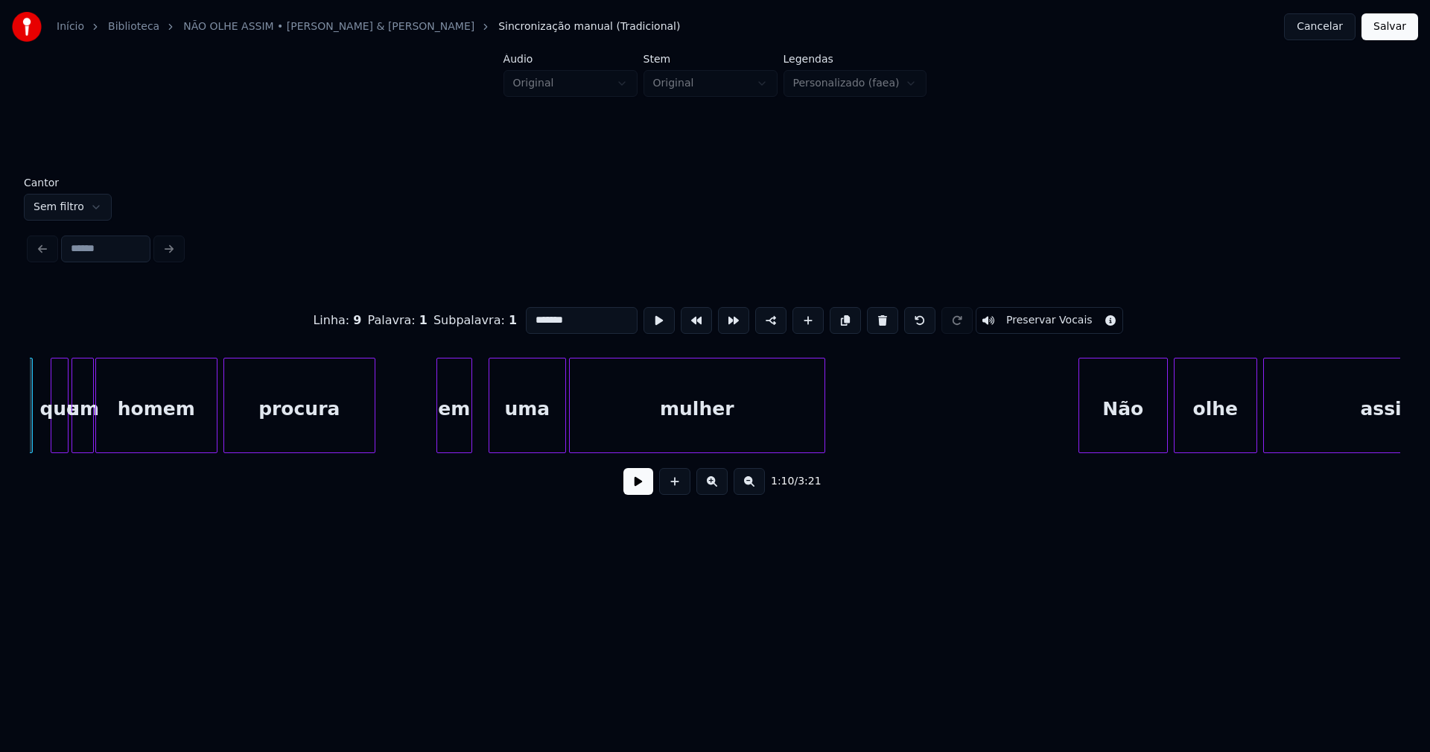
click at [453, 433] on div "em" at bounding box center [454, 408] width 34 height 101
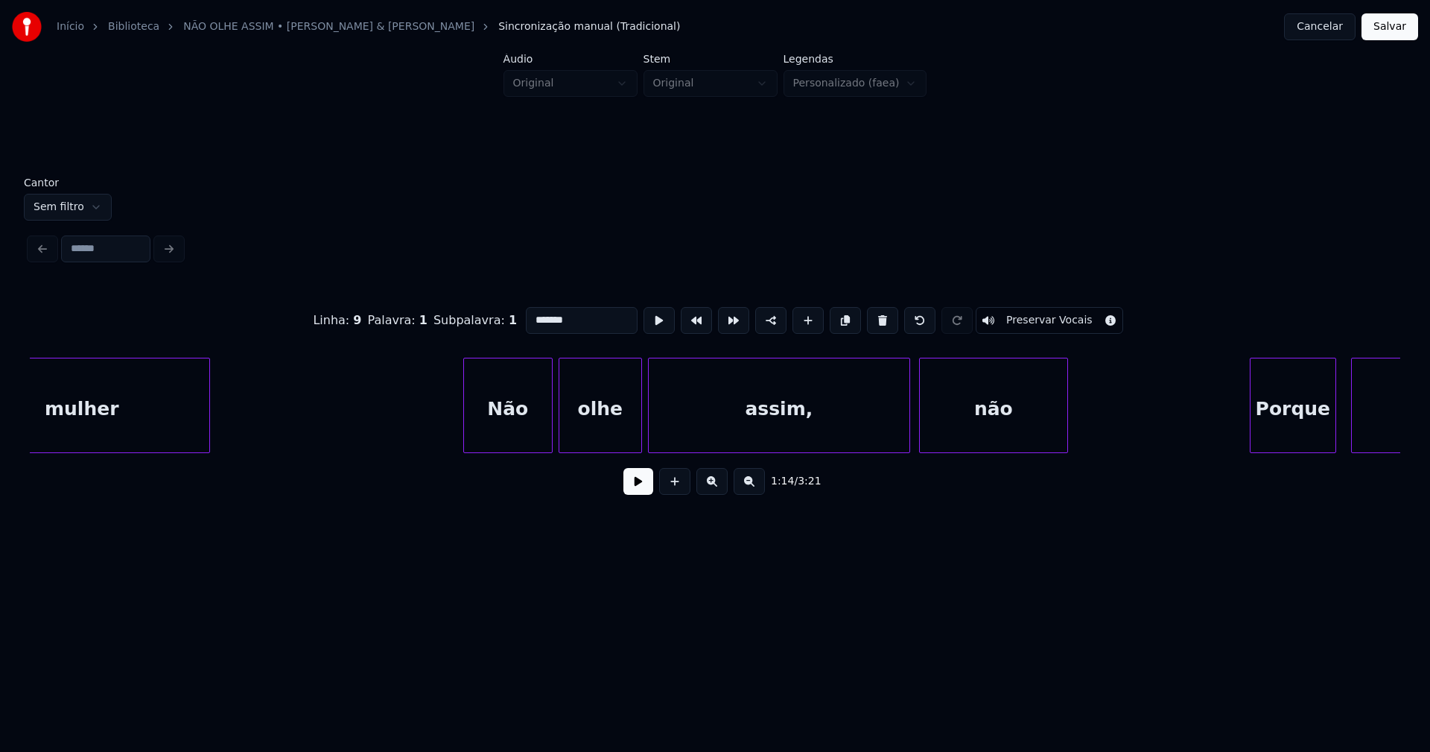
scroll to position [0, 11335]
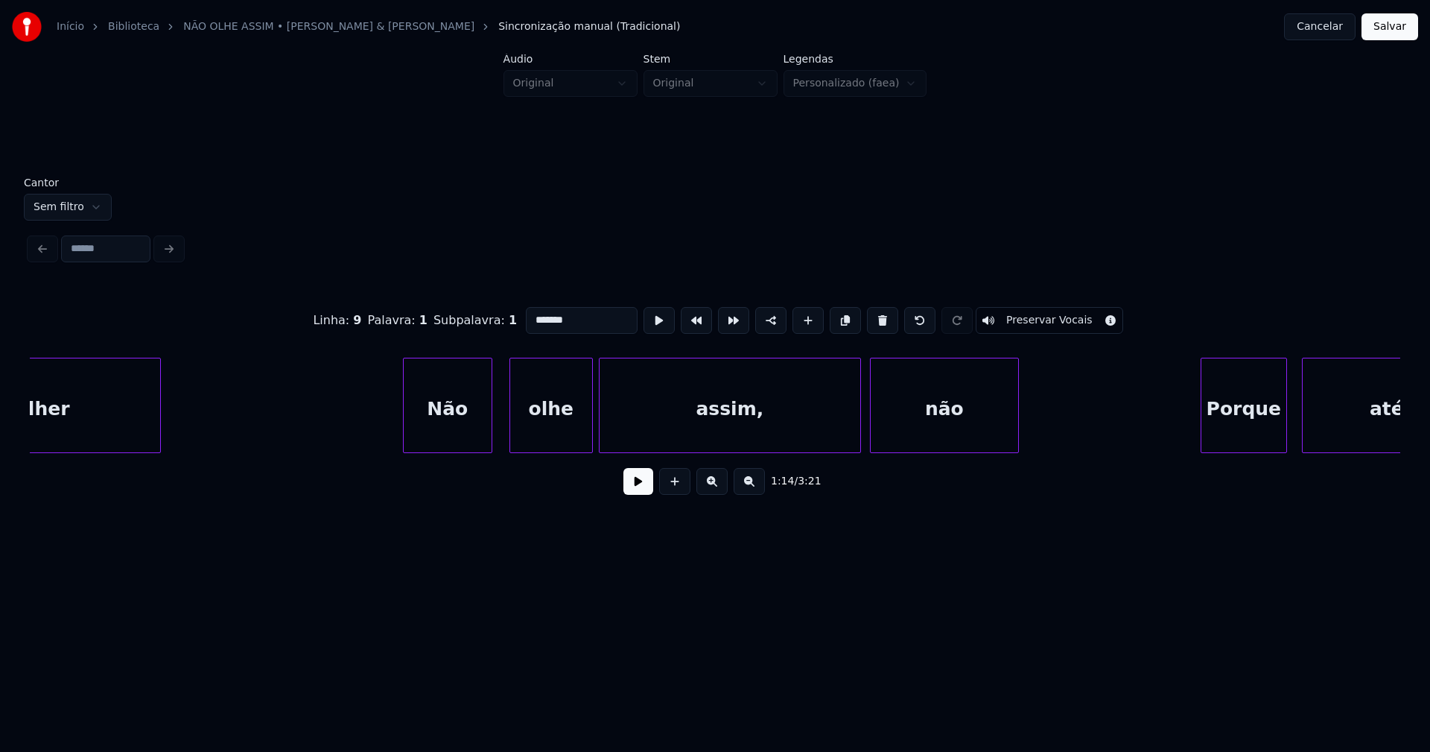
click at [454, 440] on div "Não" at bounding box center [448, 408] width 88 height 101
click at [529, 431] on div "olhe" at bounding box center [542, 408] width 82 height 101
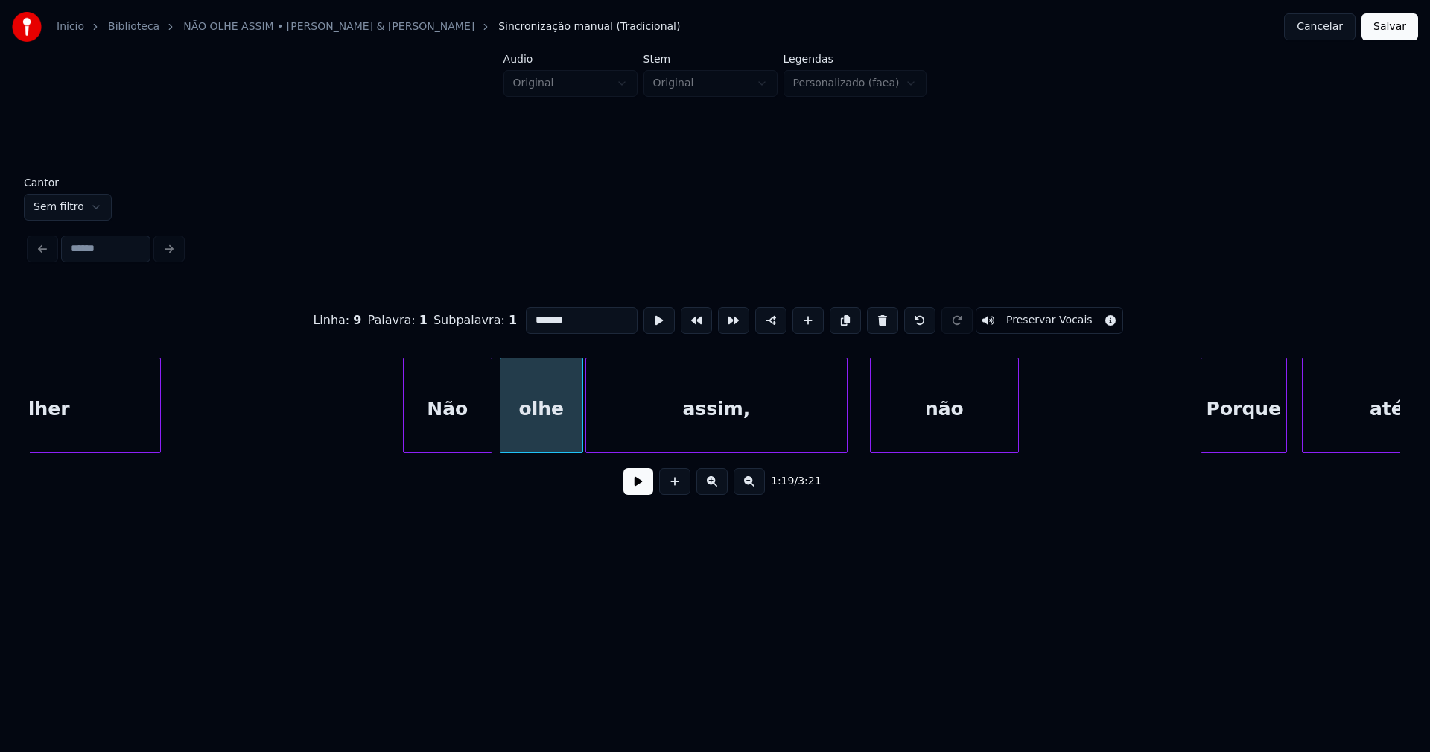
click at [632, 428] on div "assim," at bounding box center [716, 408] width 261 height 101
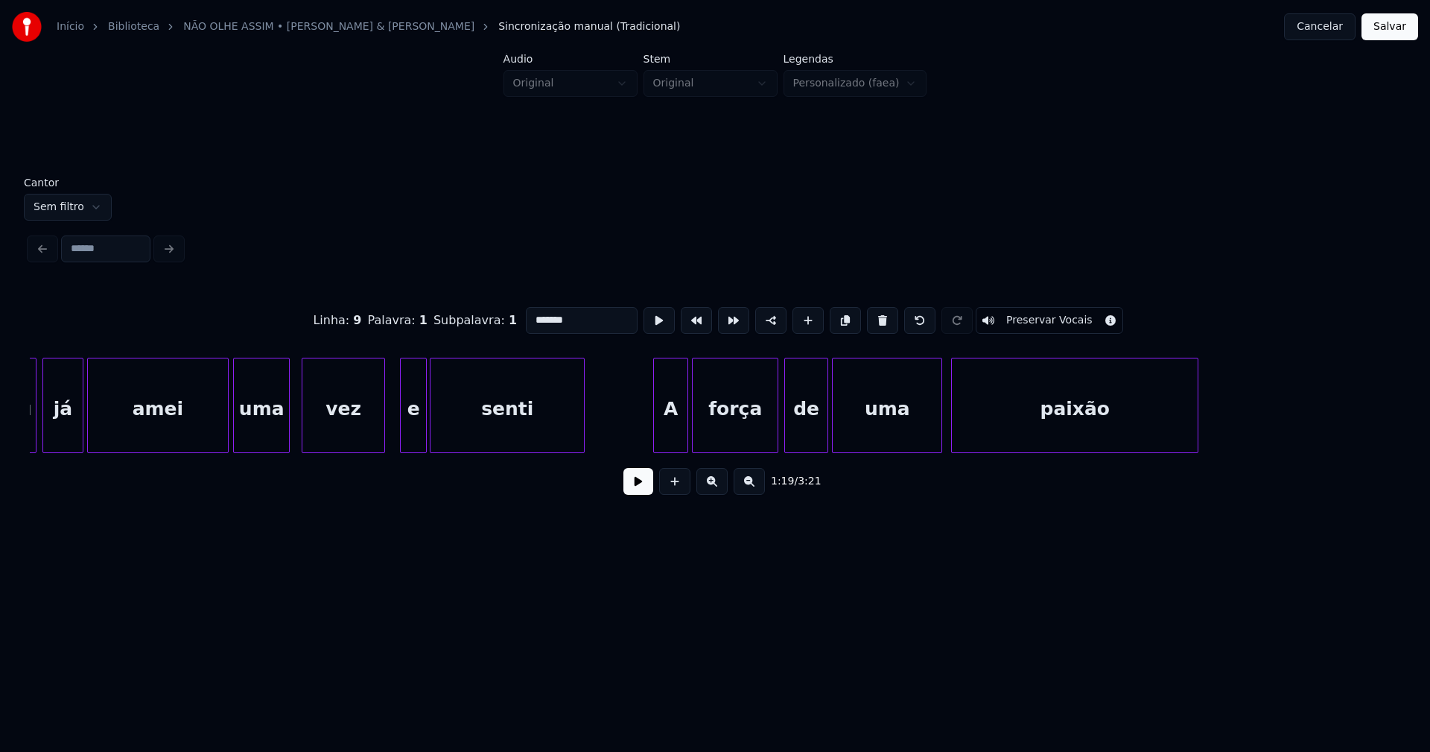
scroll to position [0, 17119]
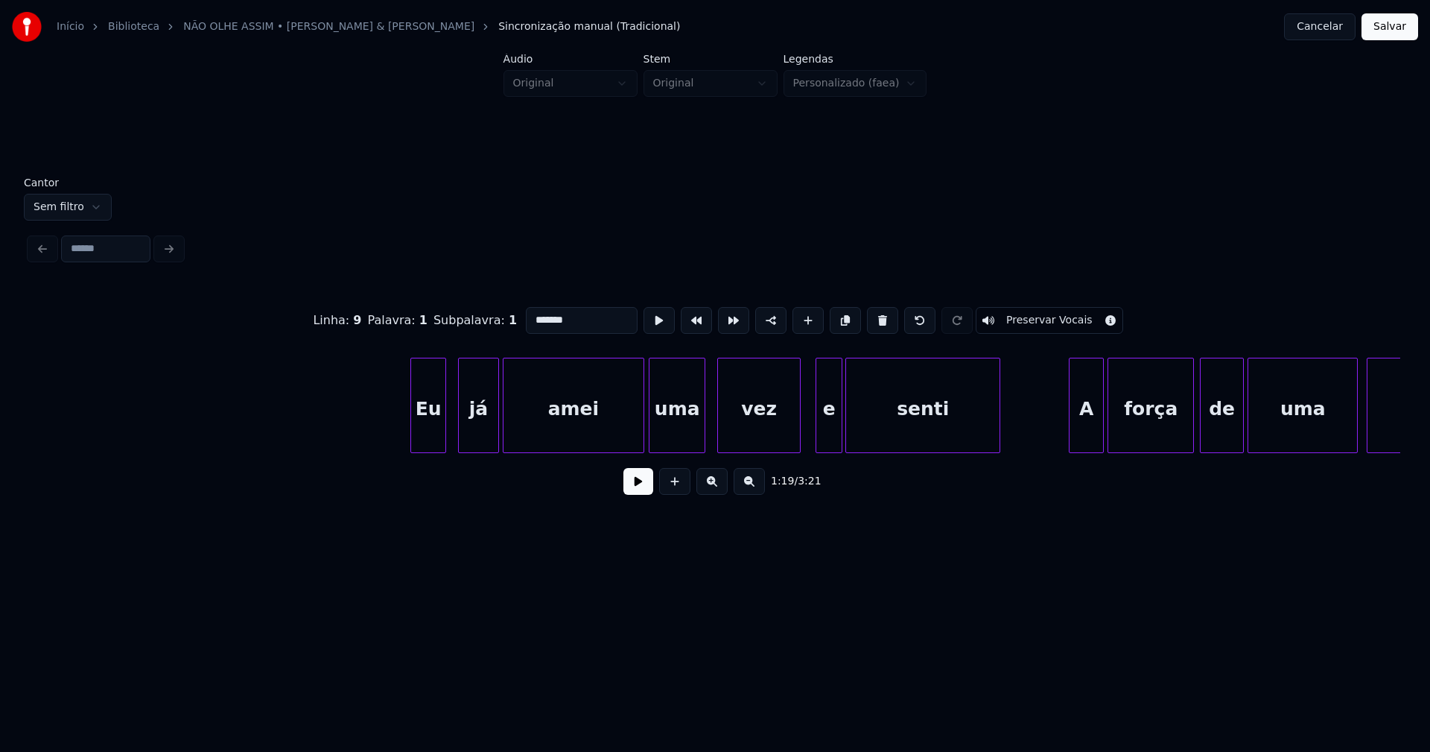
click at [428, 439] on div "Eu" at bounding box center [428, 408] width 34 height 101
click at [530, 422] on div at bounding box center [530, 405] width 4 height 94
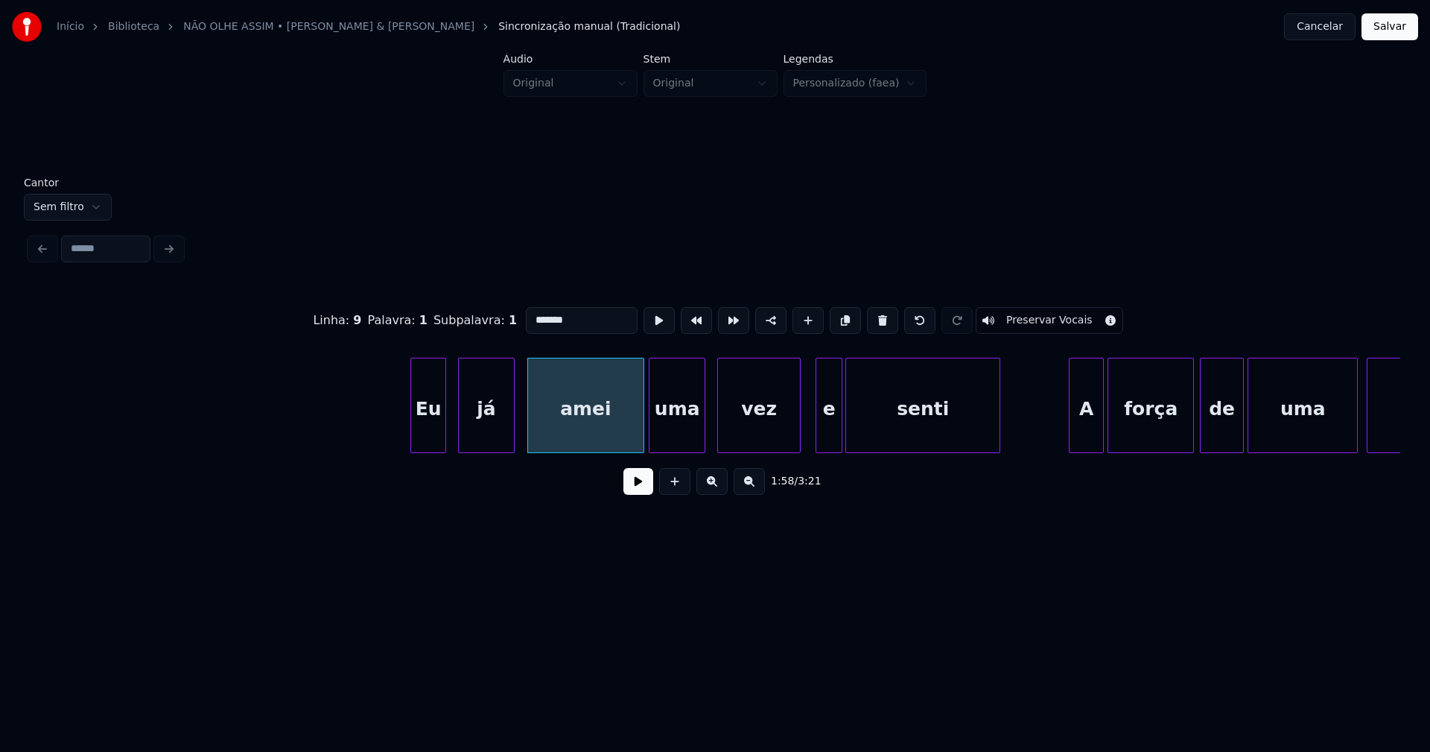
click at [512, 422] on div at bounding box center [512, 405] width 4 height 94
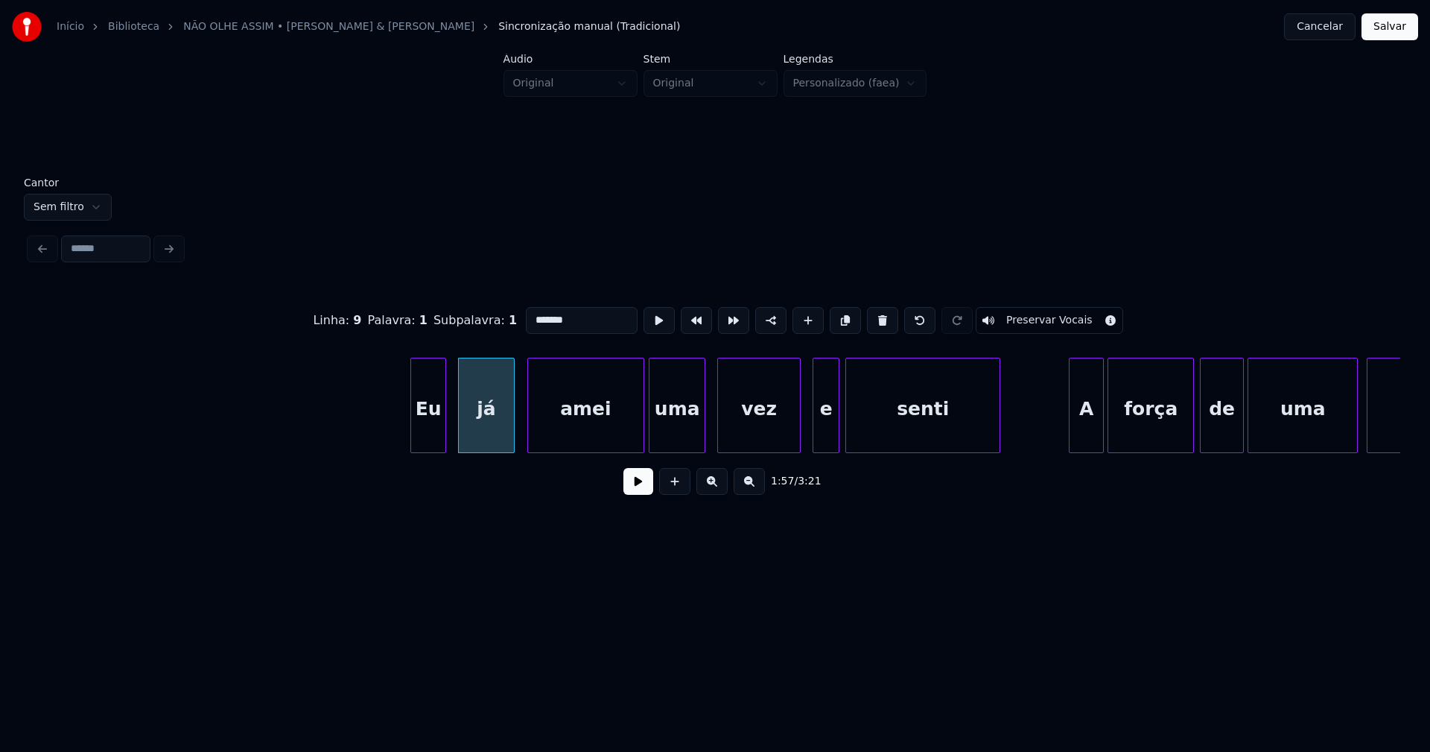
click at [824, 429] on div "e" at bounding box center [825, 408] width 25 height 101
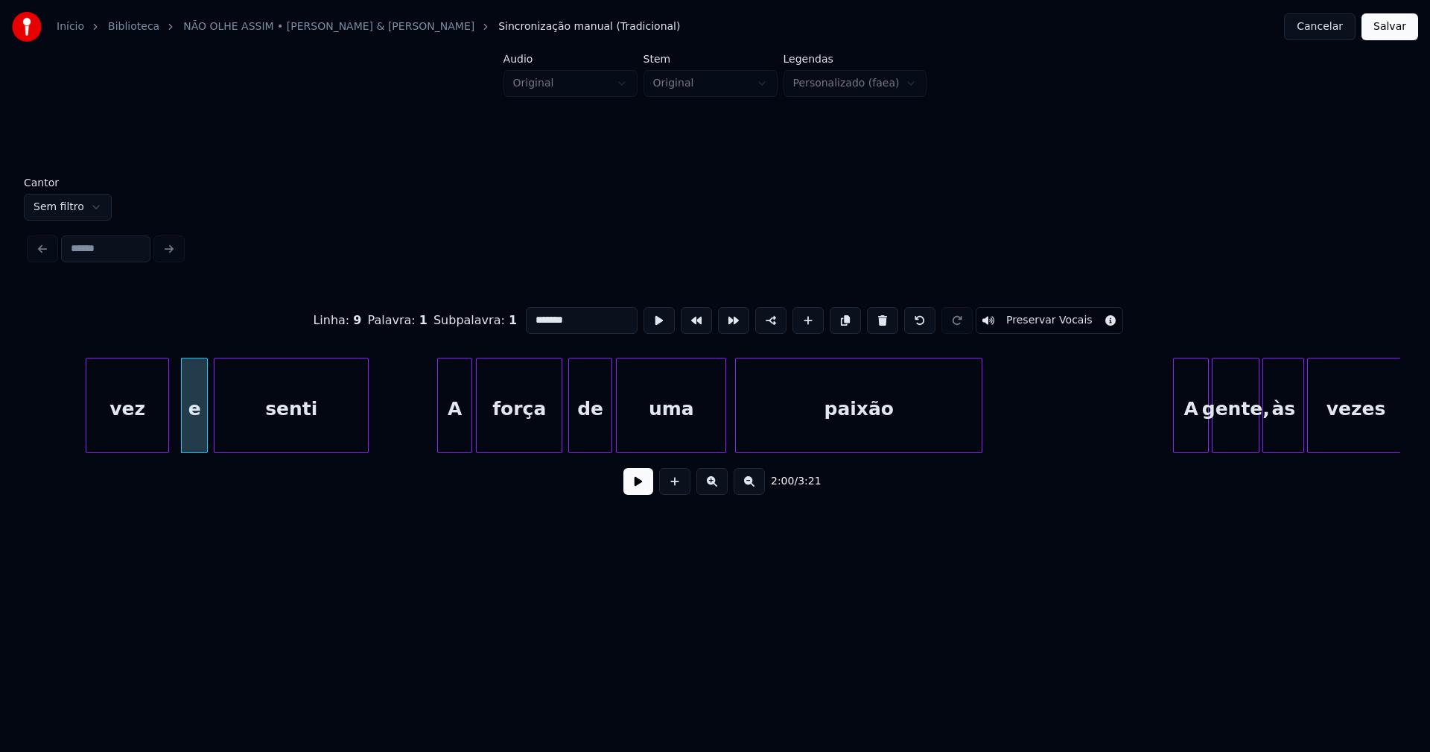
scroll to position [0, 17801]
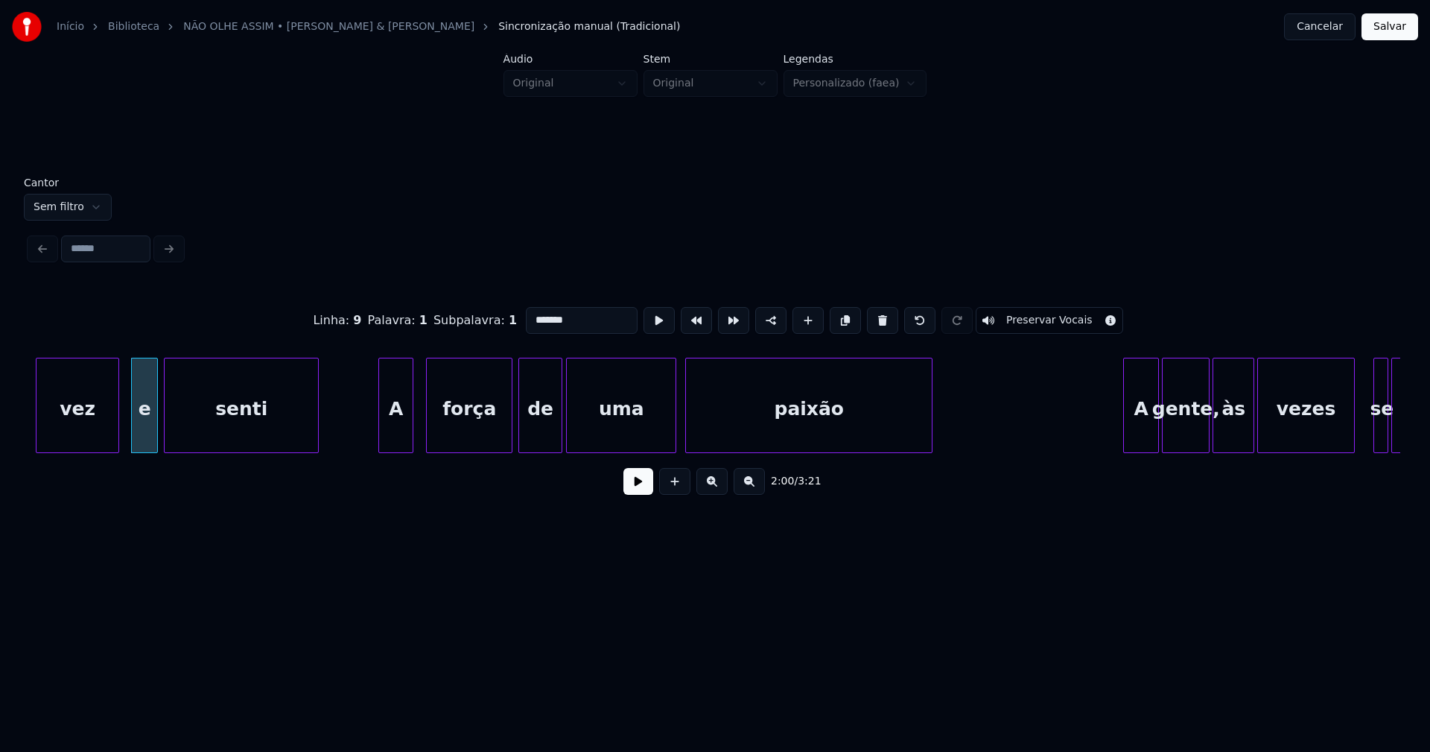
click at [400, 434] on div "A" at bounding box center [396, 408] width 34 height 101
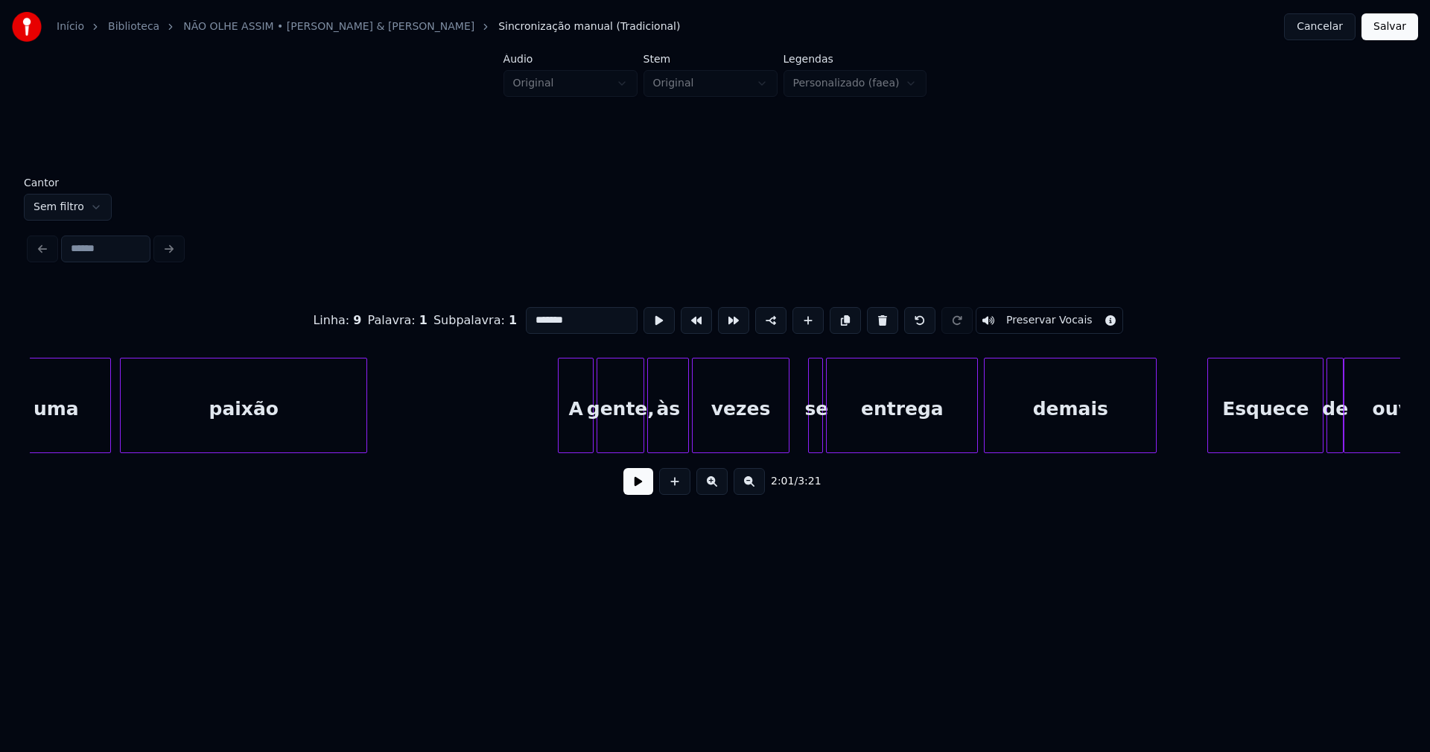
scroll to position [0, 18499]
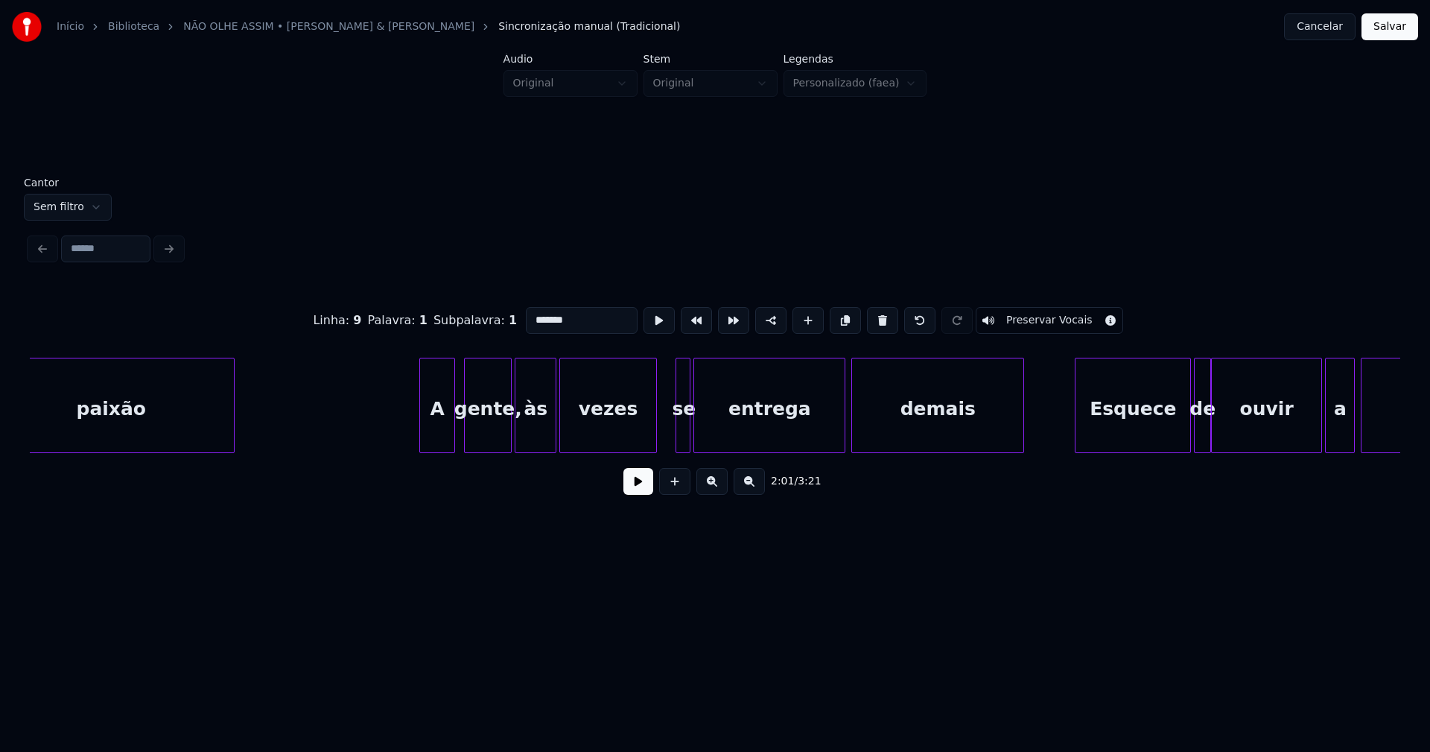
click at [437, 439] on div "A" at bounding box center [437, 408] width 34 height 101
click at [498, 436] on div "gente," at bounding box center [486, 408] width 46 height 101
click at [498, 445] on div at bounding box center [497, 405] width 4 height 94
click at [525, 443] on div "às" at bounding box center [526, 408] width 40 height 101
click at [594, 429] on div "vezes" at bounding box center [603, 408] width 96 height 101
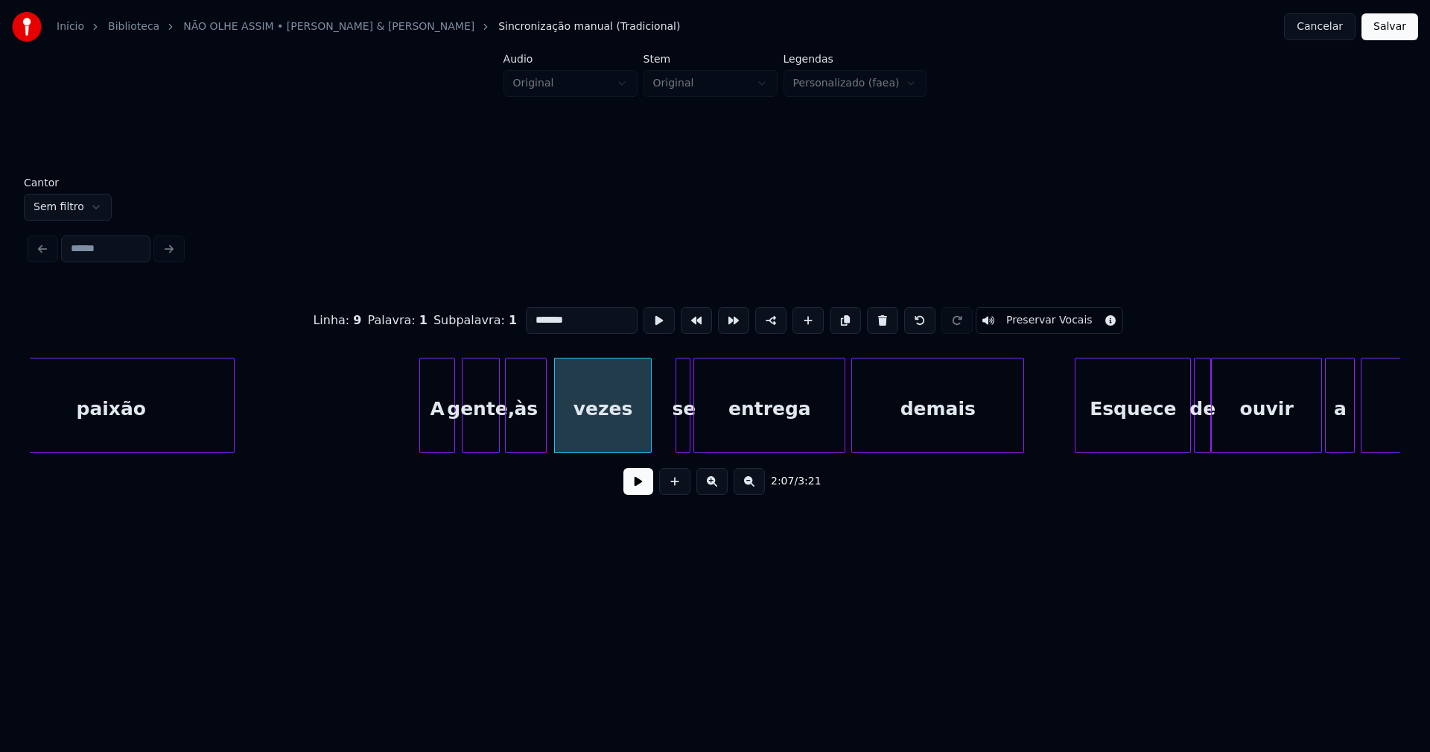
click at [490, 439] on div "gente," at bounding box center [481, 408] width 37 height 101
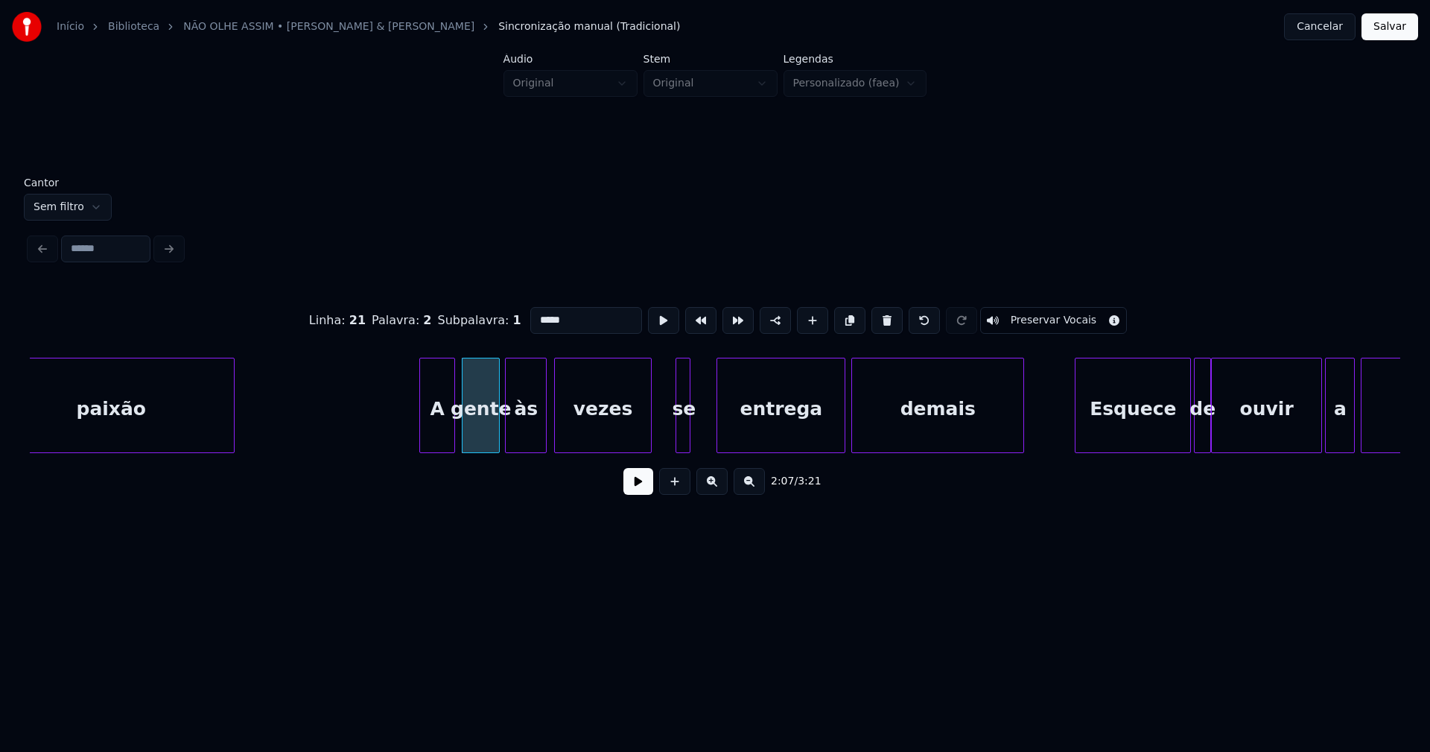
click at [721, 430] on div at bounding box center [719, 405] width 4 height 94
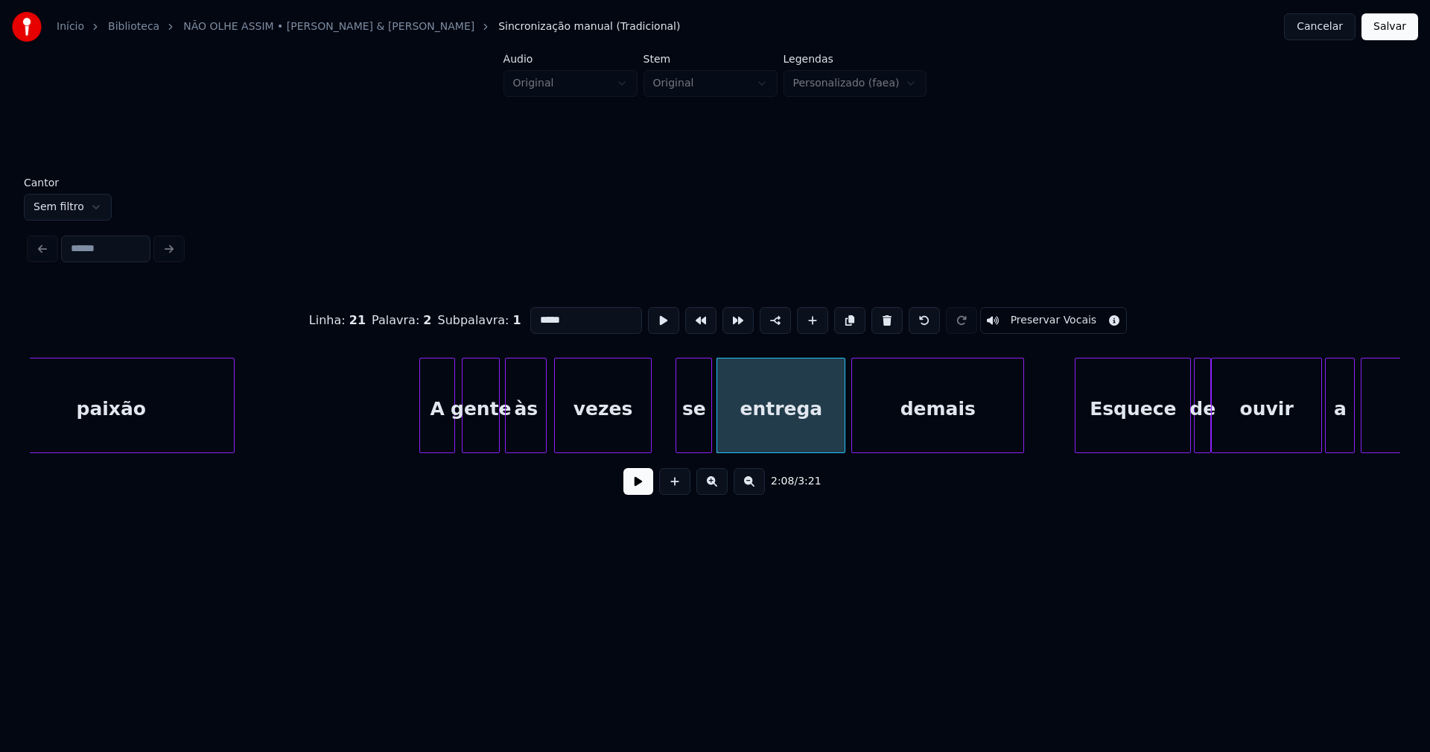
click at [709, 425] on div at bounding box center [709, 405] width 4 height 94
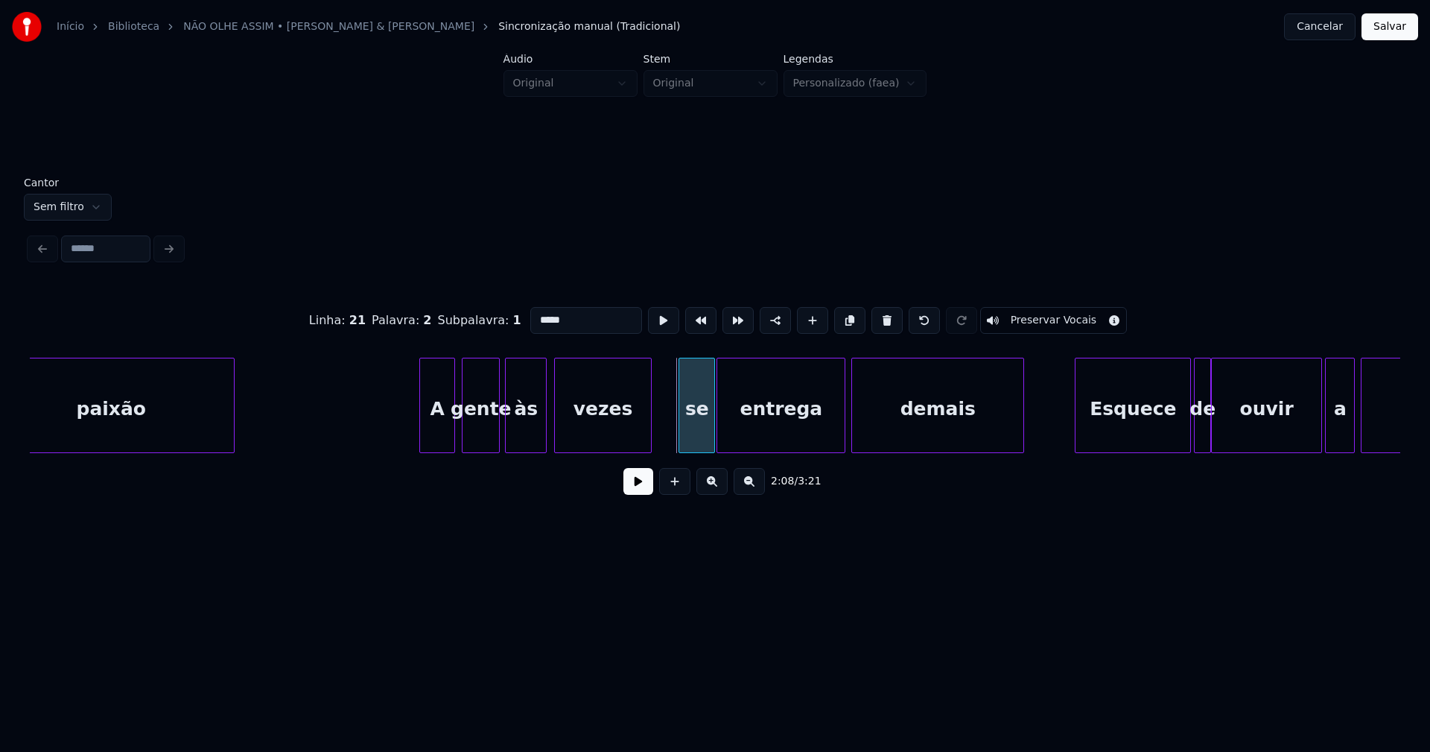
click at [691, 434] on div "se" at bounding box center [696, 408] width 35 height 101
click at [662, 430] on div at bounding box center [661, 405] width 4 height 94
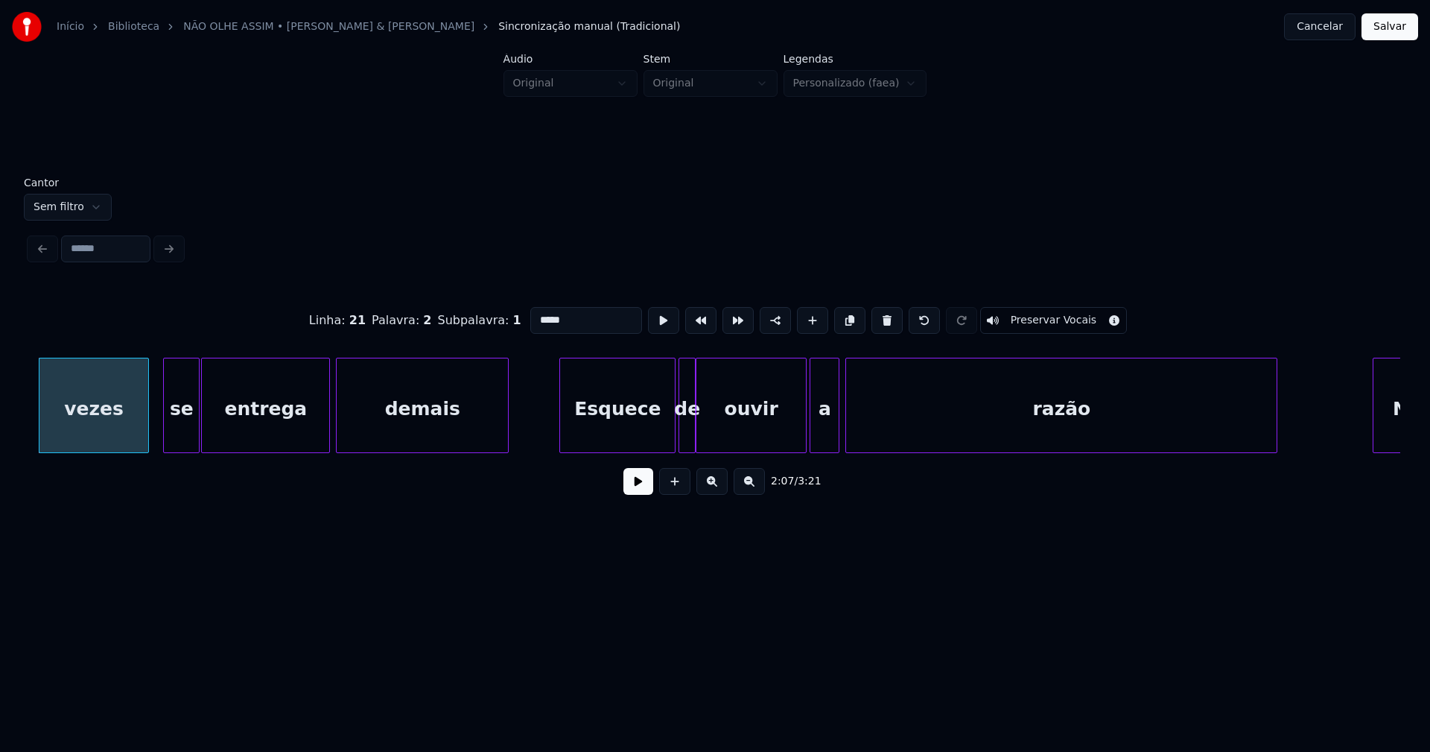
scroll to position [0, 19097]
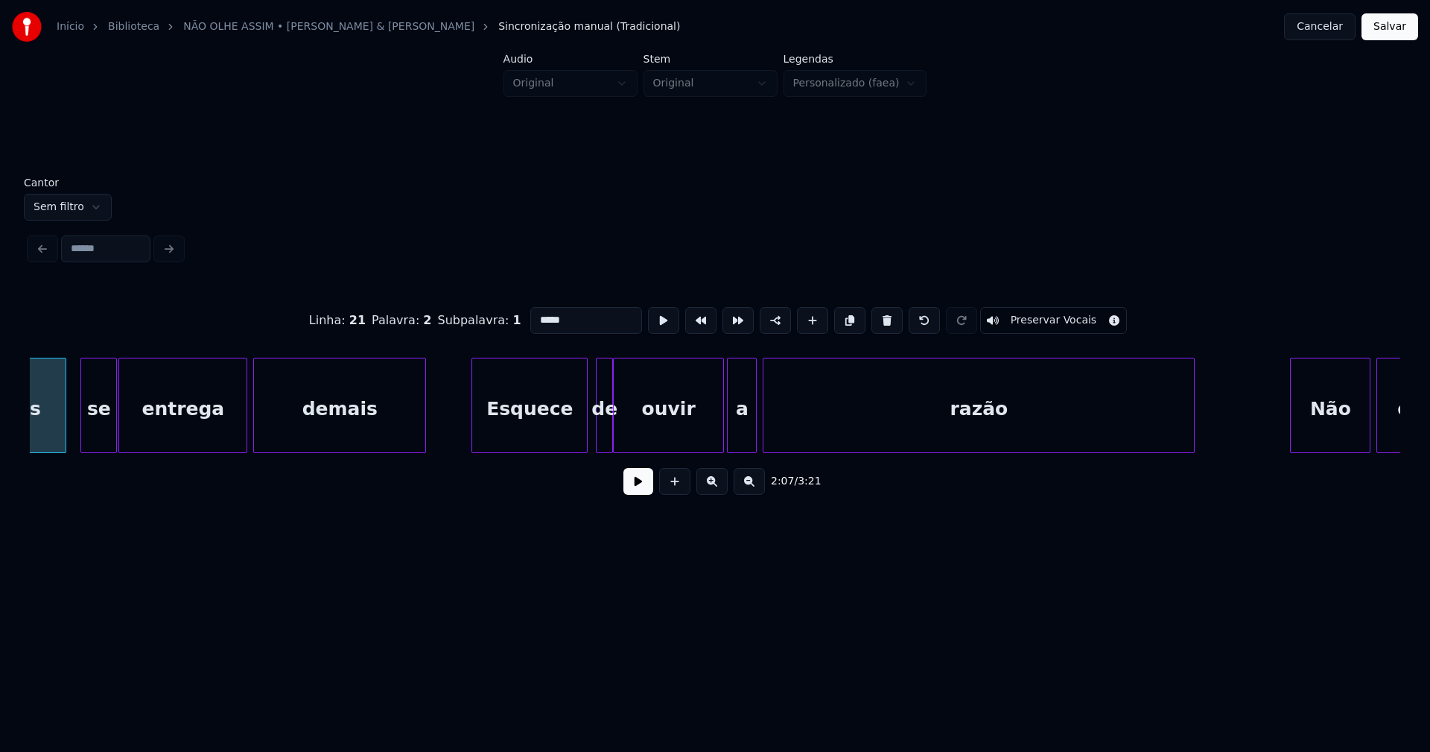
click at [536, 434] on div "Esquece" at bounding box center [529, 408] width 115 height 101
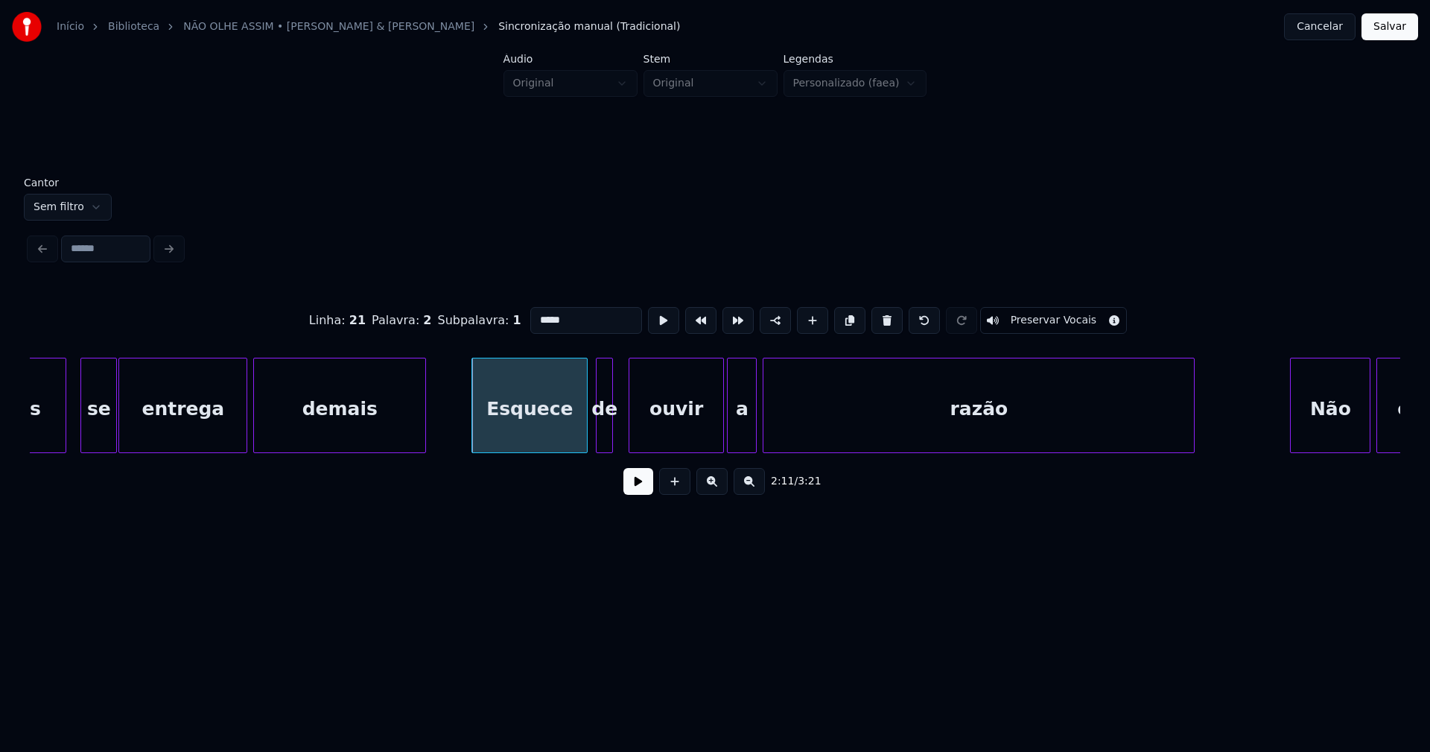
click at [632, 431] on div at bounding box center [631, 405] width 4 height 94
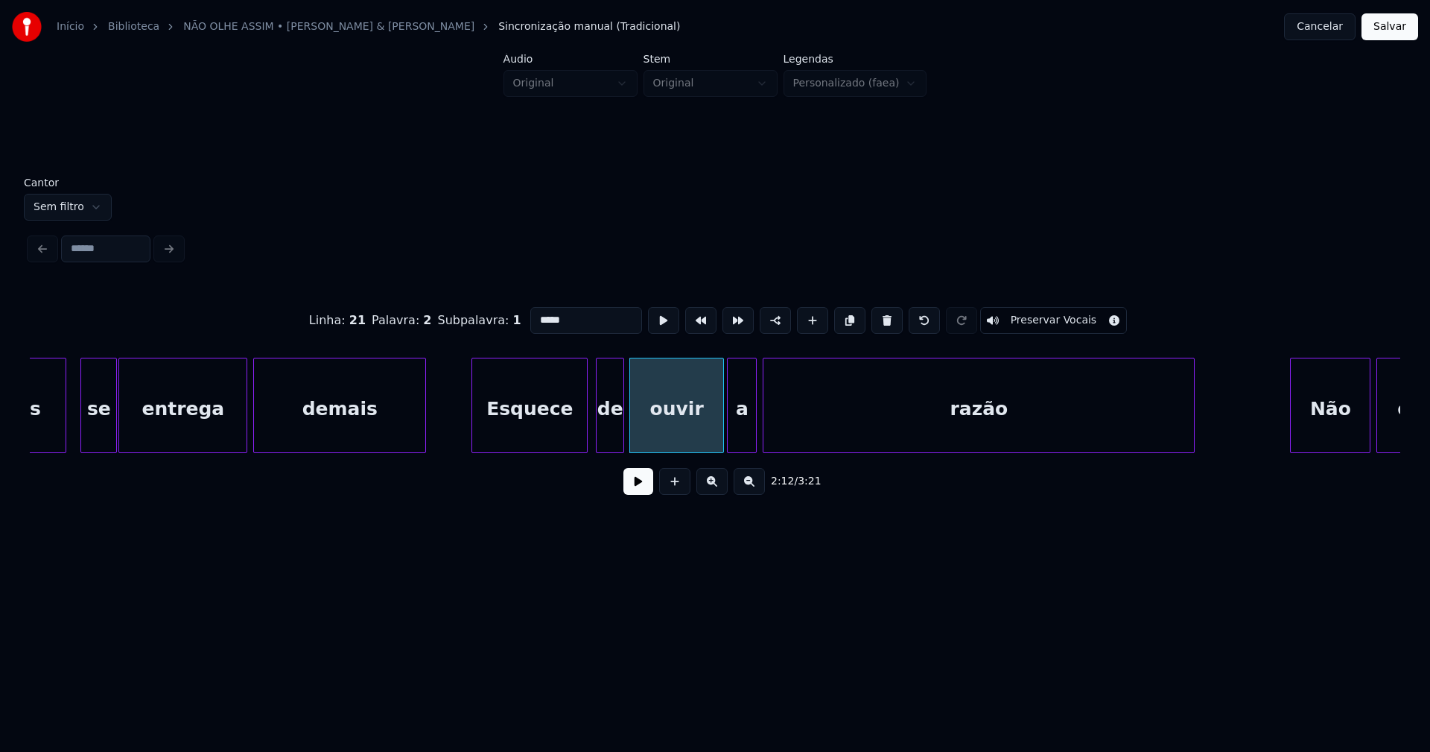
click at [619, 427] on div at bounding box center [621, 405] width 4 height 94
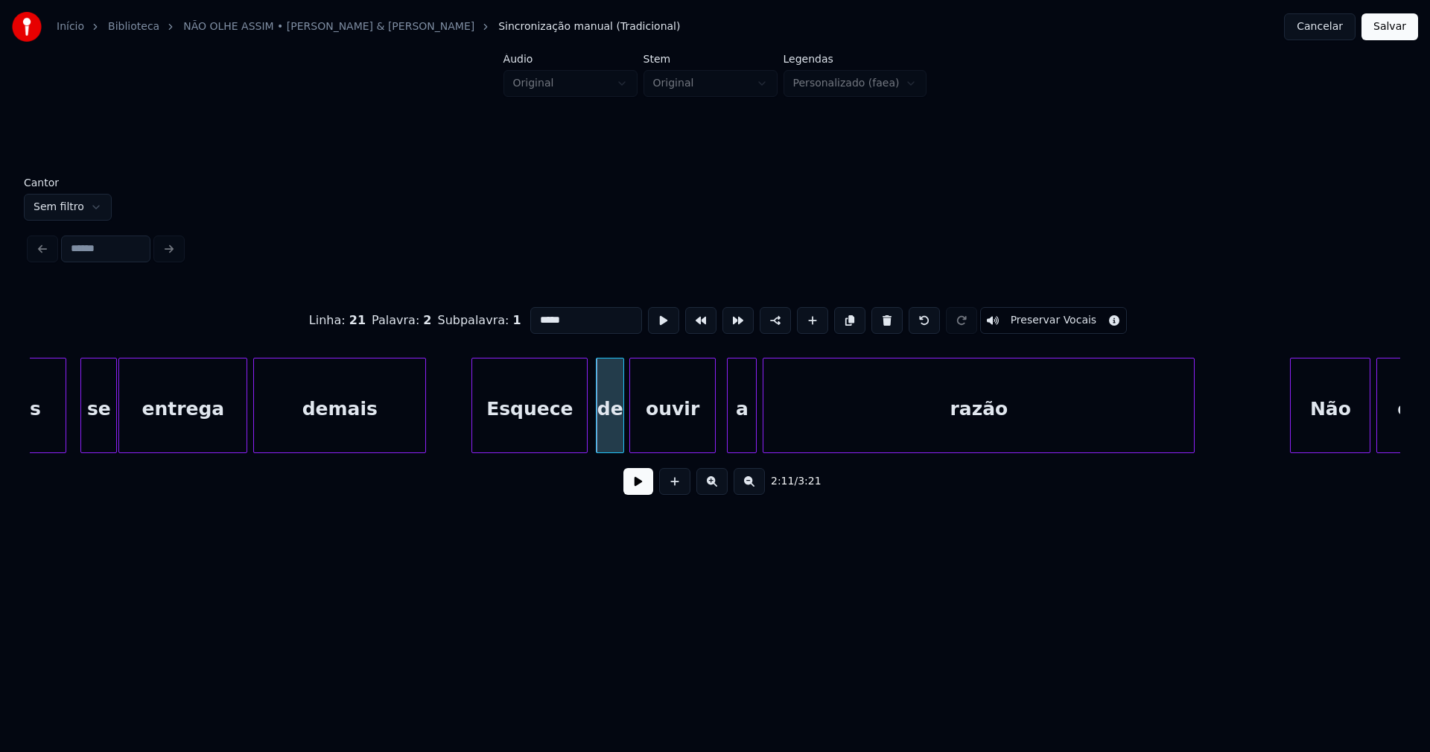
click at [713, 439] on div at bounding box center [713, 405] width 4 height 94
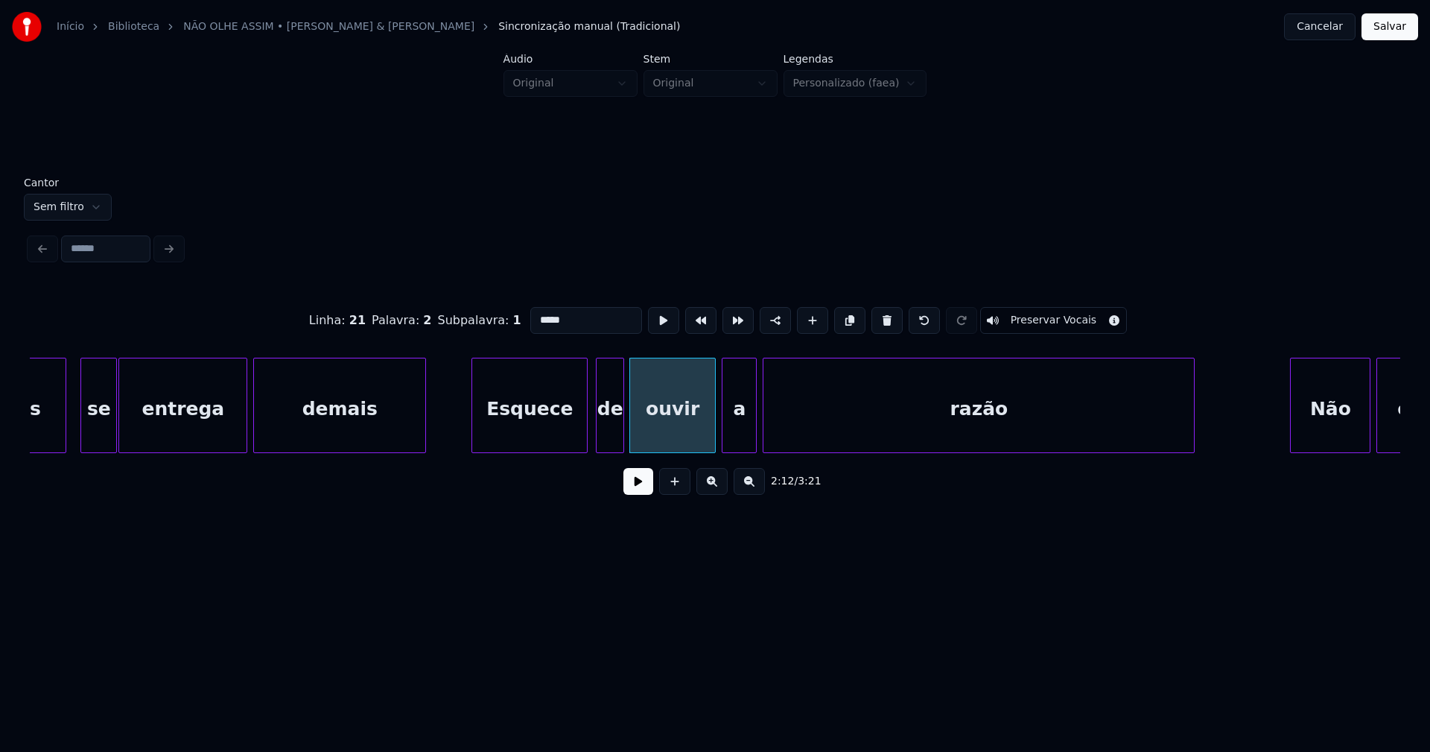
click at [723, 431] on div at bounding box center [725, 405] width 4 height 94
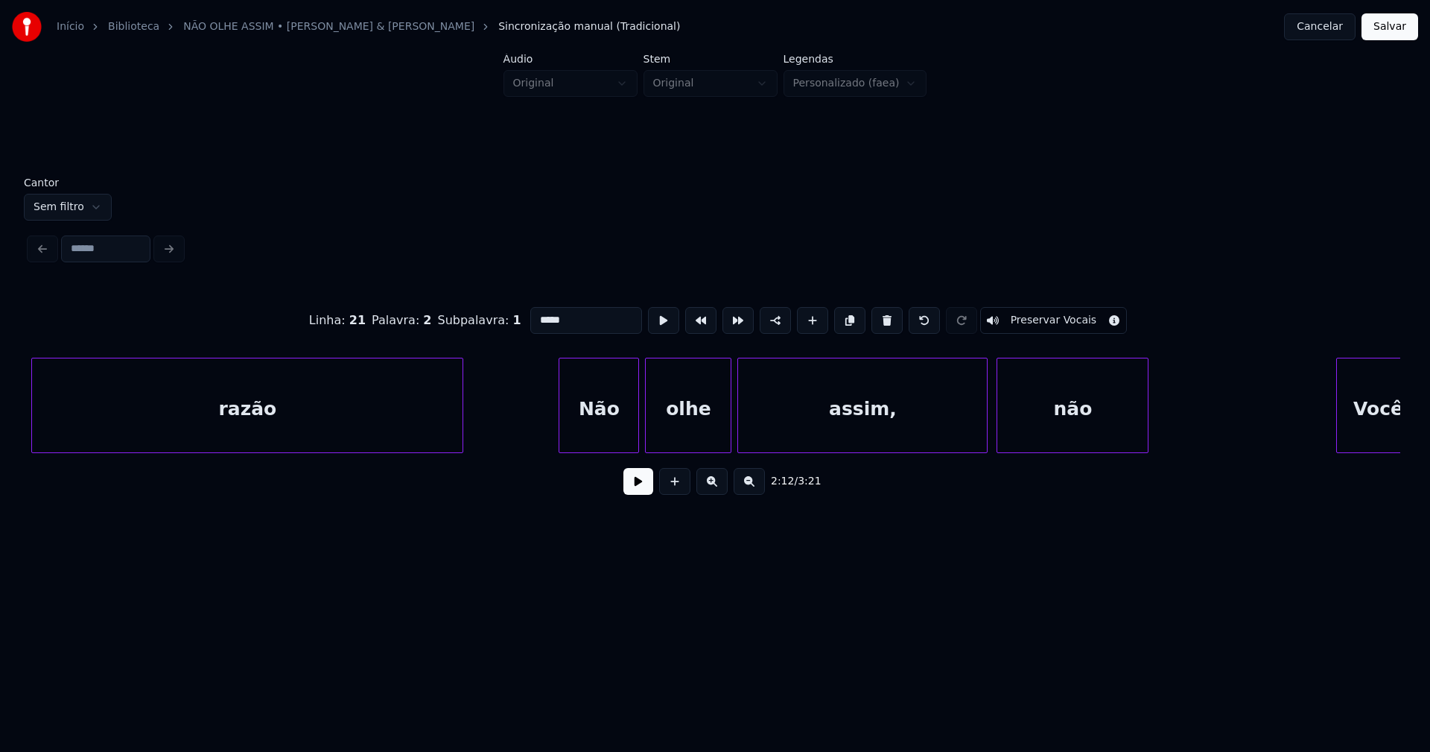
scroll to position [0, 19879]
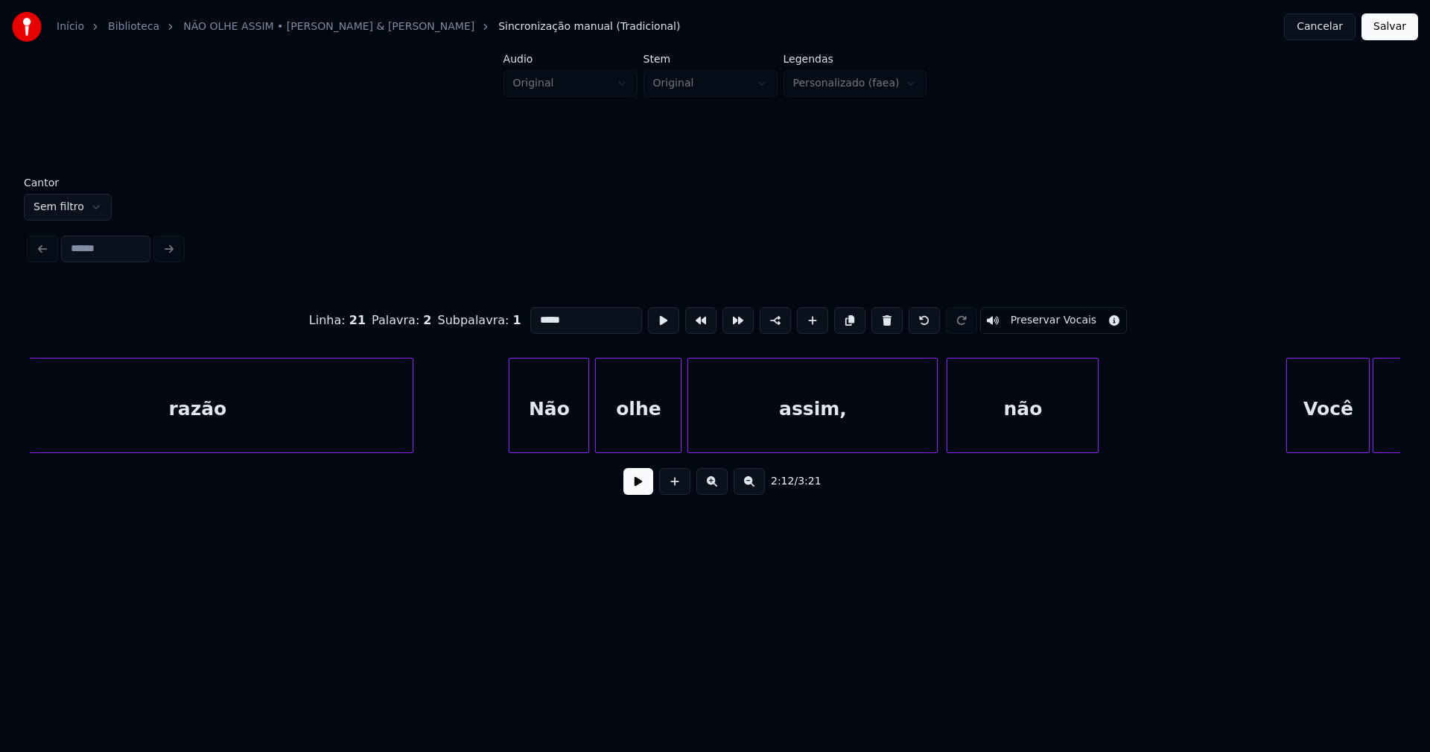
click at [559, 422] on div "Não" at bounding box center [549, 408] width 79 height 101
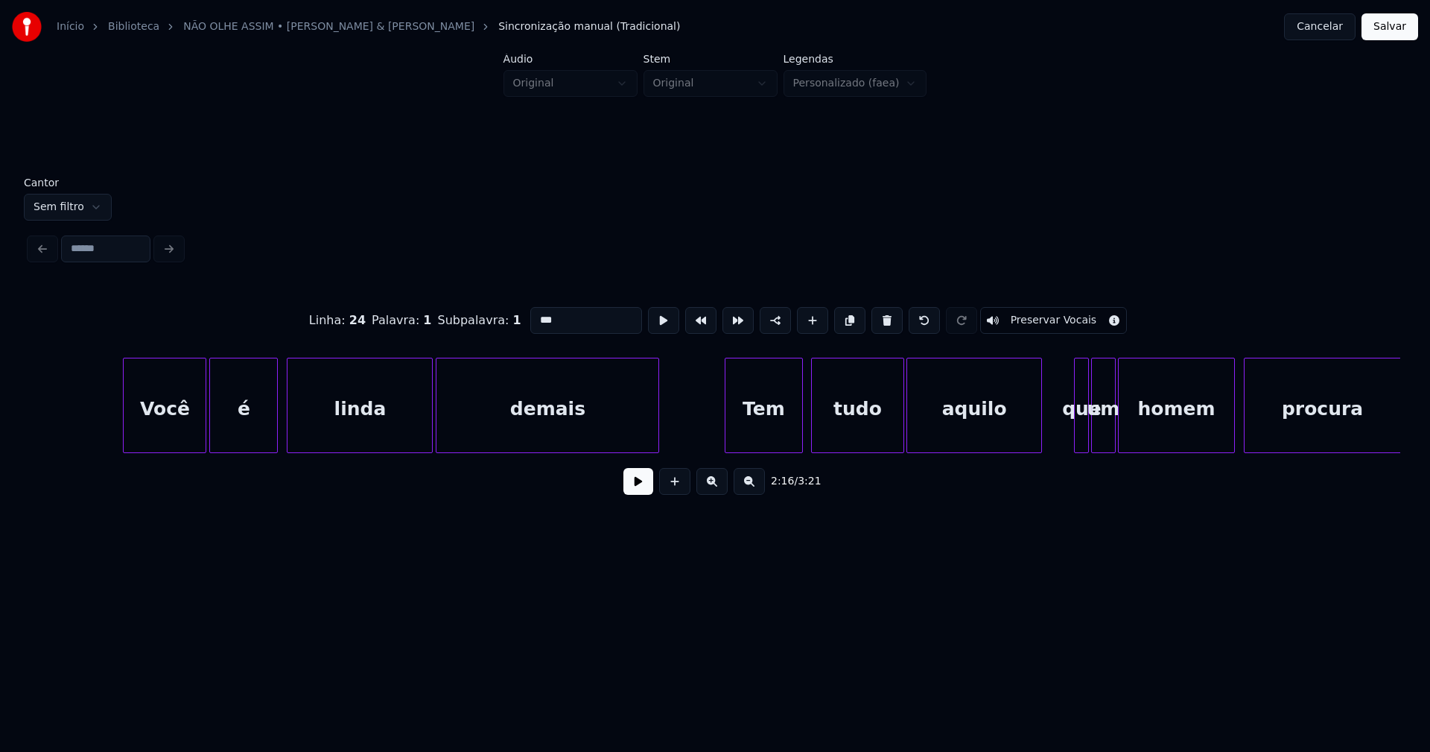
scroll to position [0, 21142]
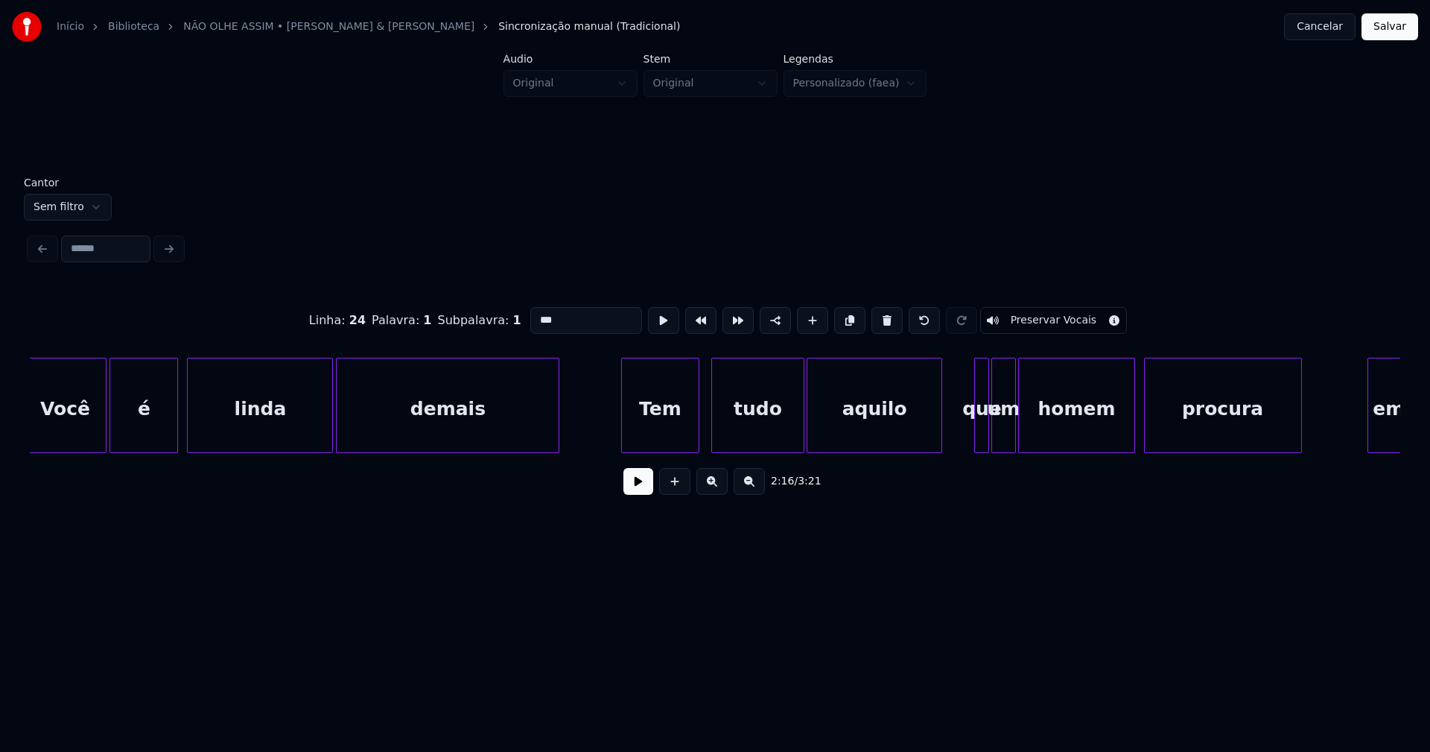
click at [676, 437] on div "Tem" at bounding box center [660, 408] width 76 height 101
click at [749, 432] on div "tudo" at bounding box center [753, 408] width 91 height 101
click at [781, 436] on div at bounding box center [781, 405] width 4 height 94
click at [796, 434] on div at bounding box center [797, 405] width 4 height 94
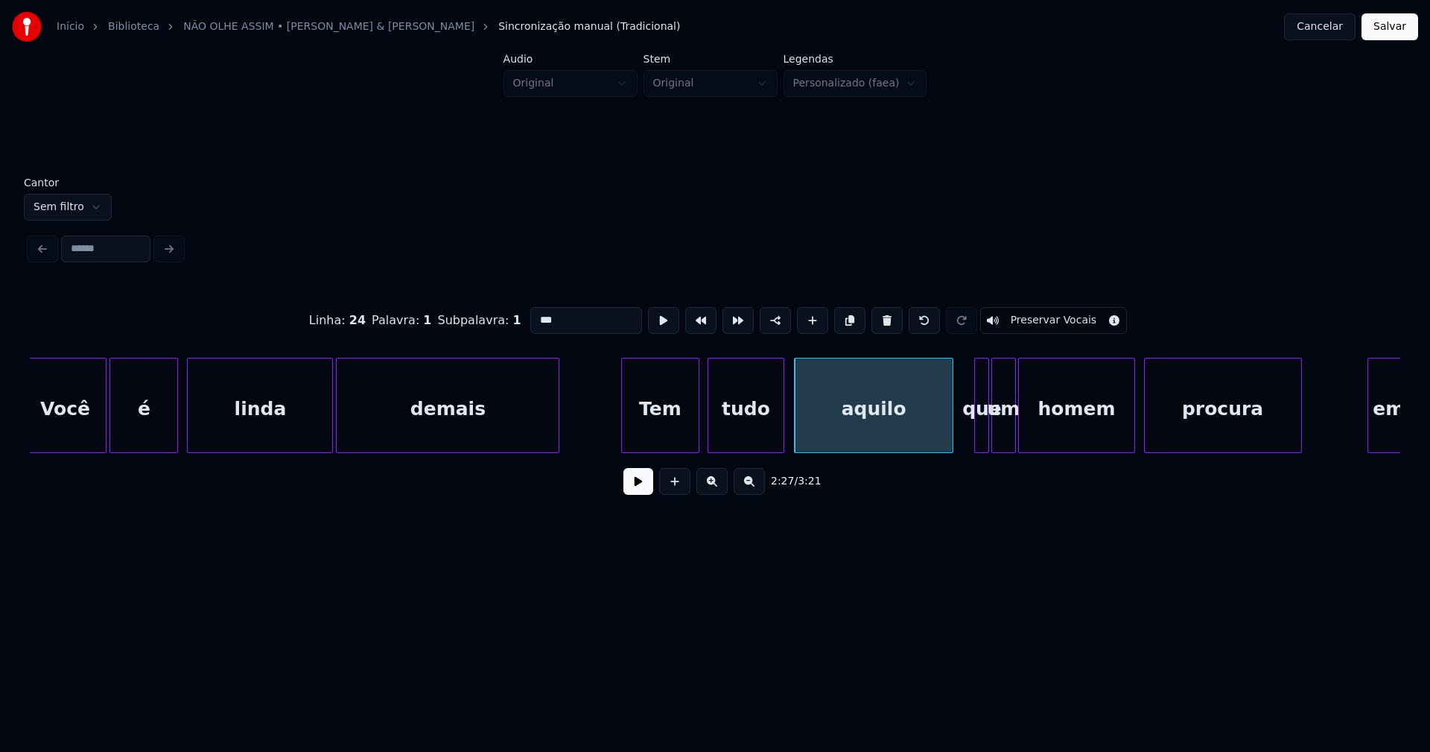
click at [949, 440] on div at bounding box center [950, 405] width 4 height 94
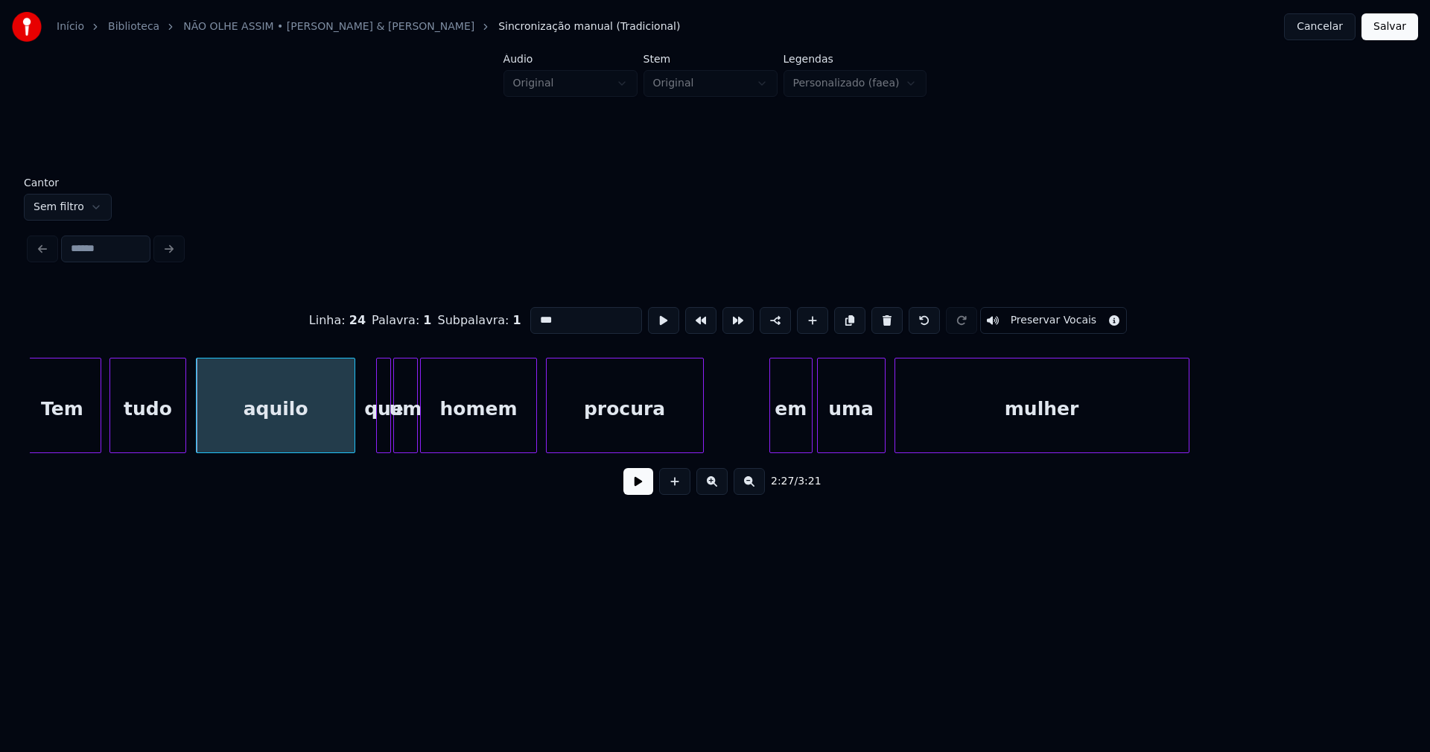
scroll to position [0, 21774]
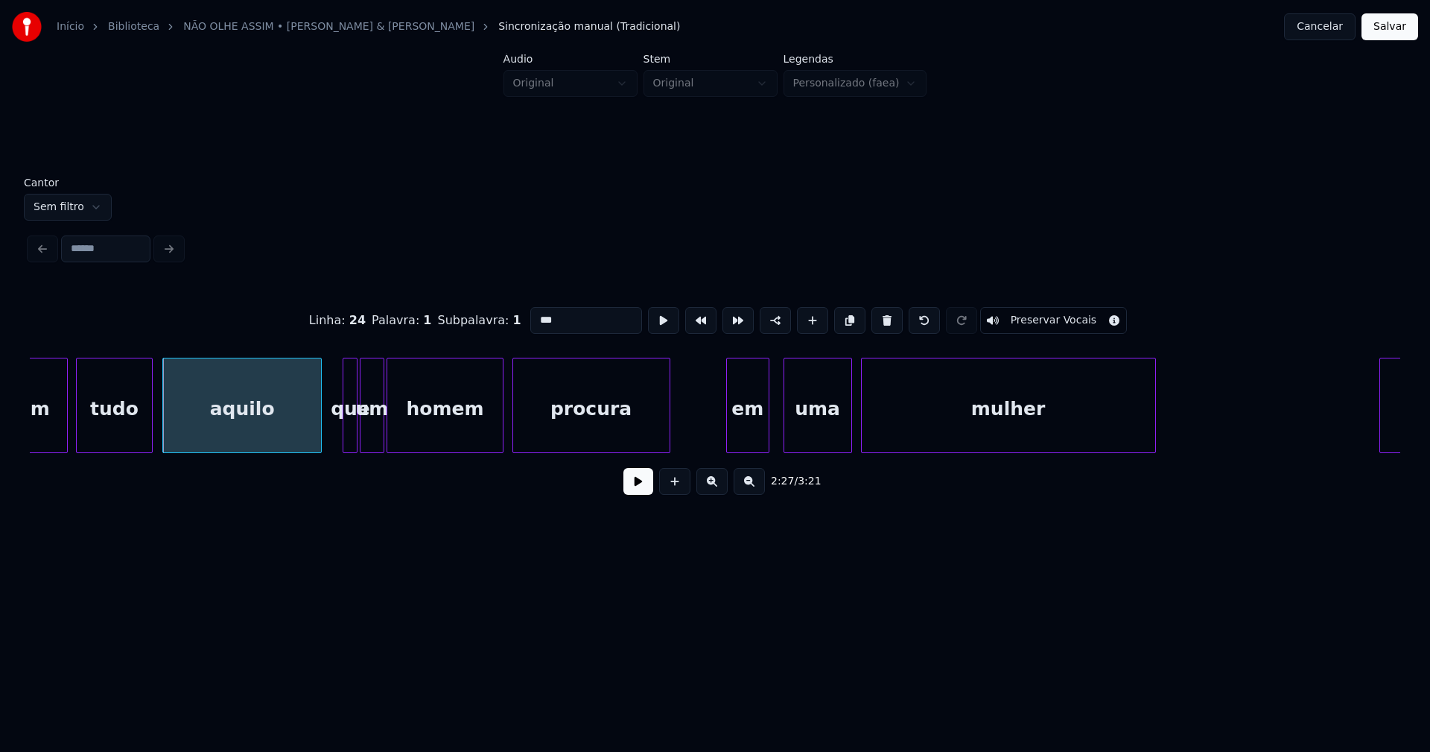
click at [749, 443] on div "em" at bounding box center [748, 408] width 42 height 101
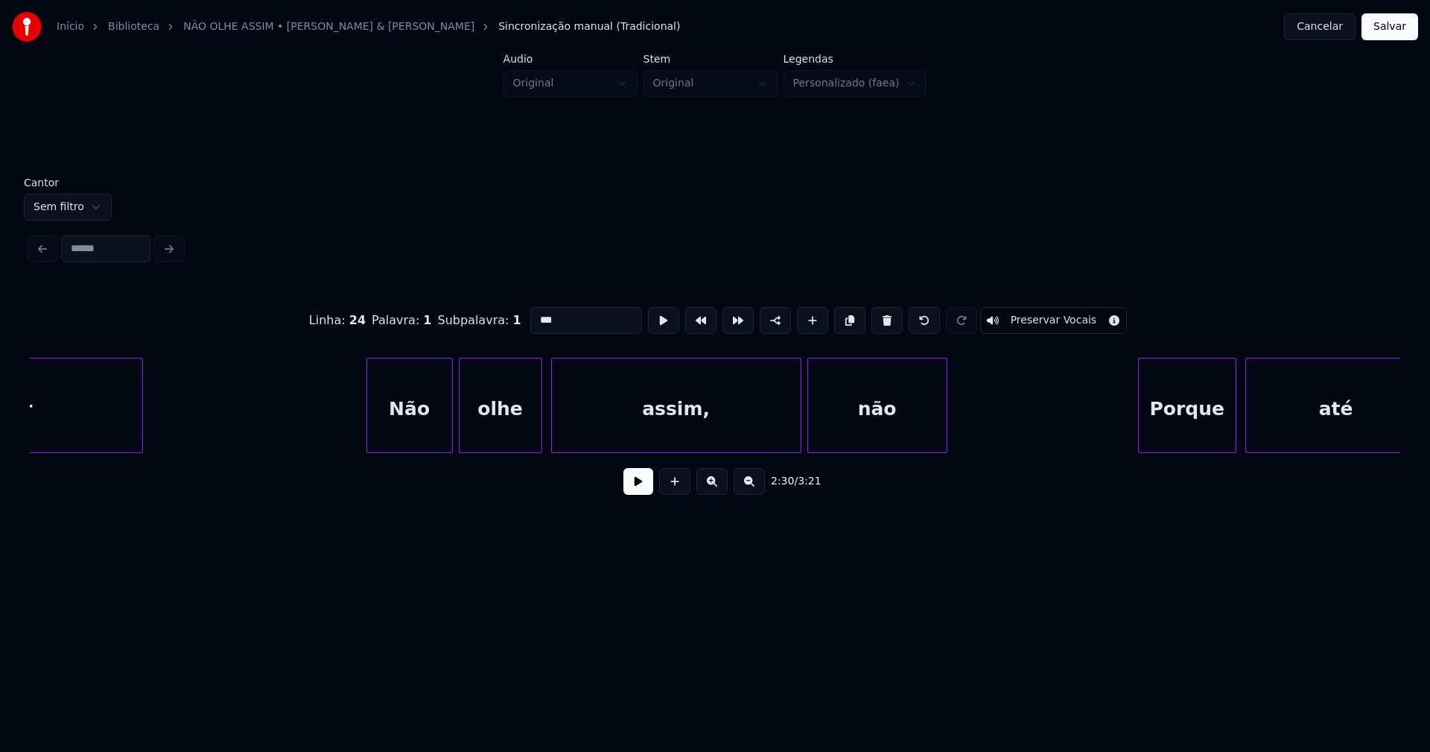
scroll to position [0, 22820]
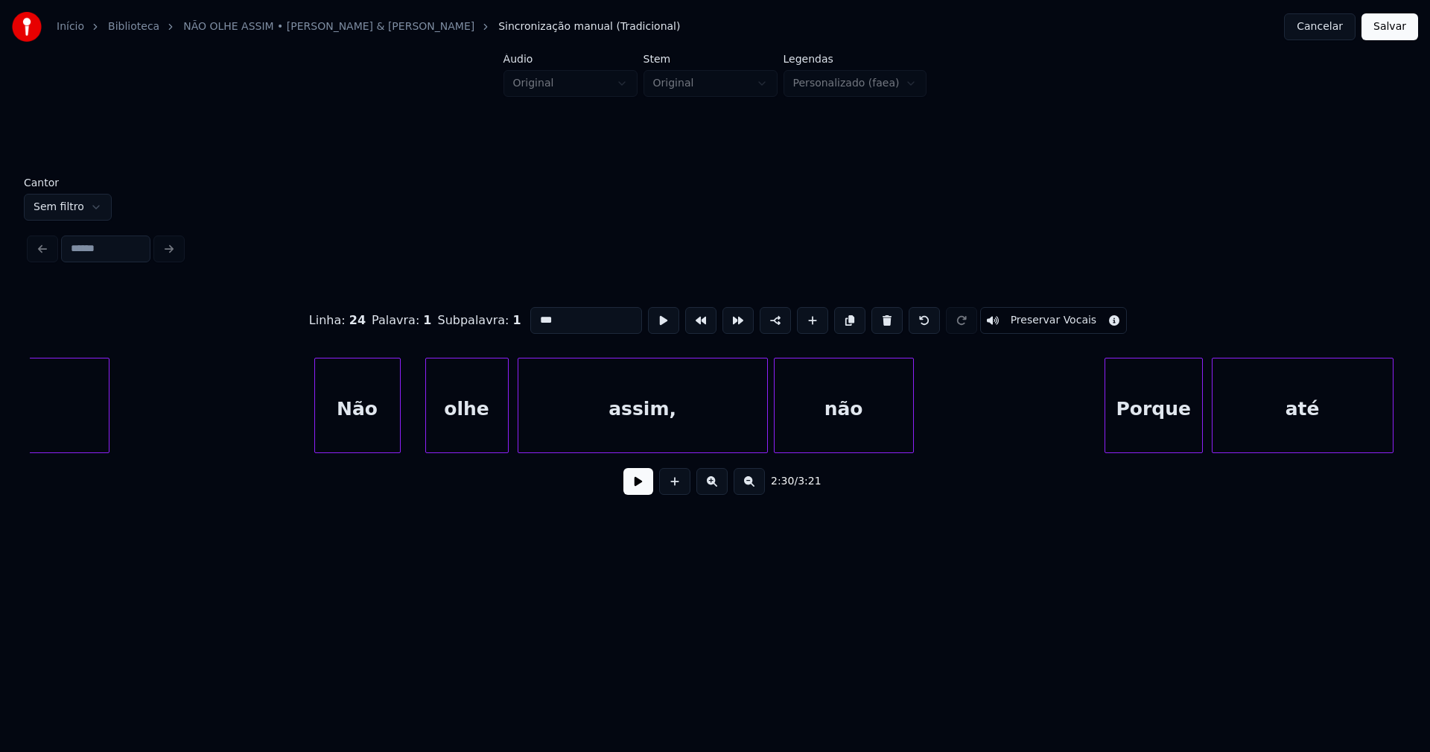
click at [393, 439] on div "Não" at bounding box center [357, 408] width 85 height 101
click at [465, 435] on div "olhe" at bounding box center [455, 408] width 82 height 101
click at [556, 427] on div "assim," at bounding box center [628, 408] width 249 height 101
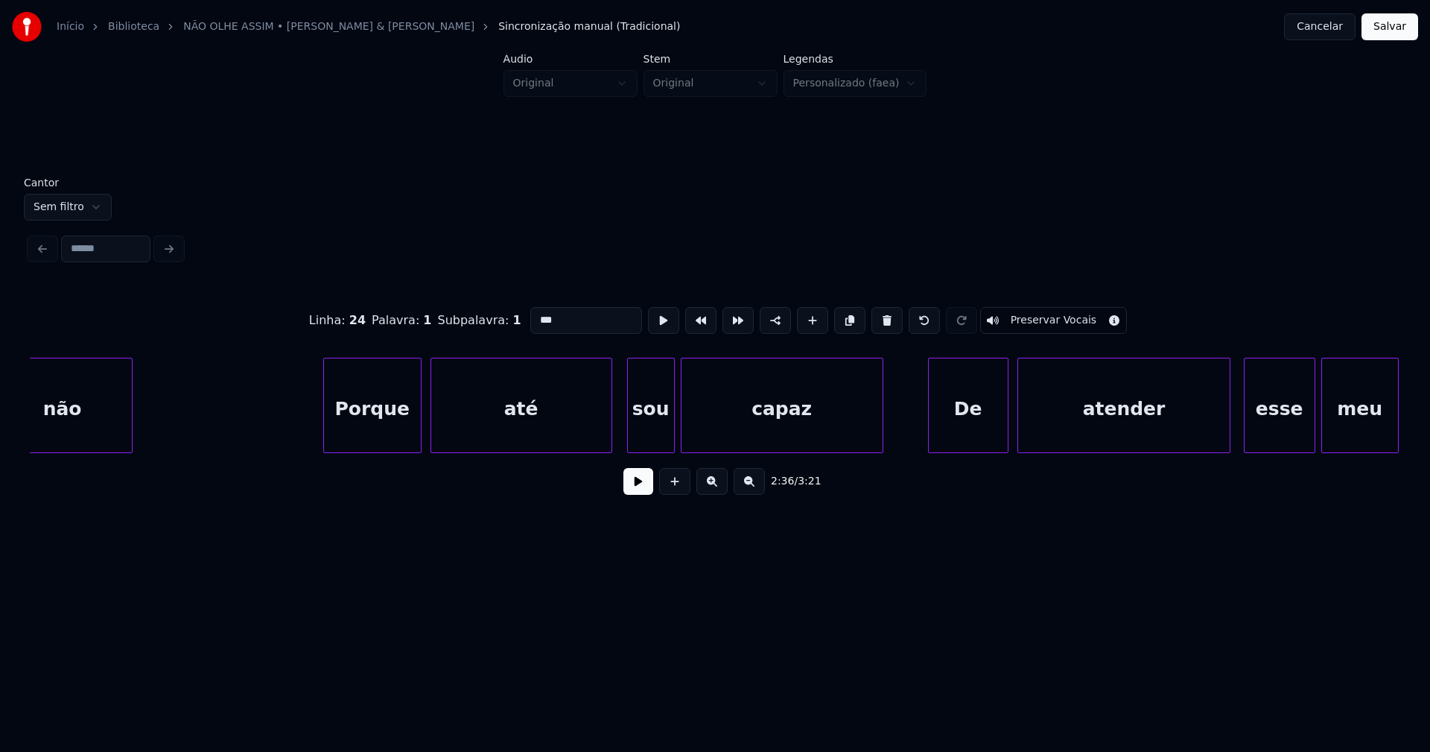
scroll to position [0, 23685]
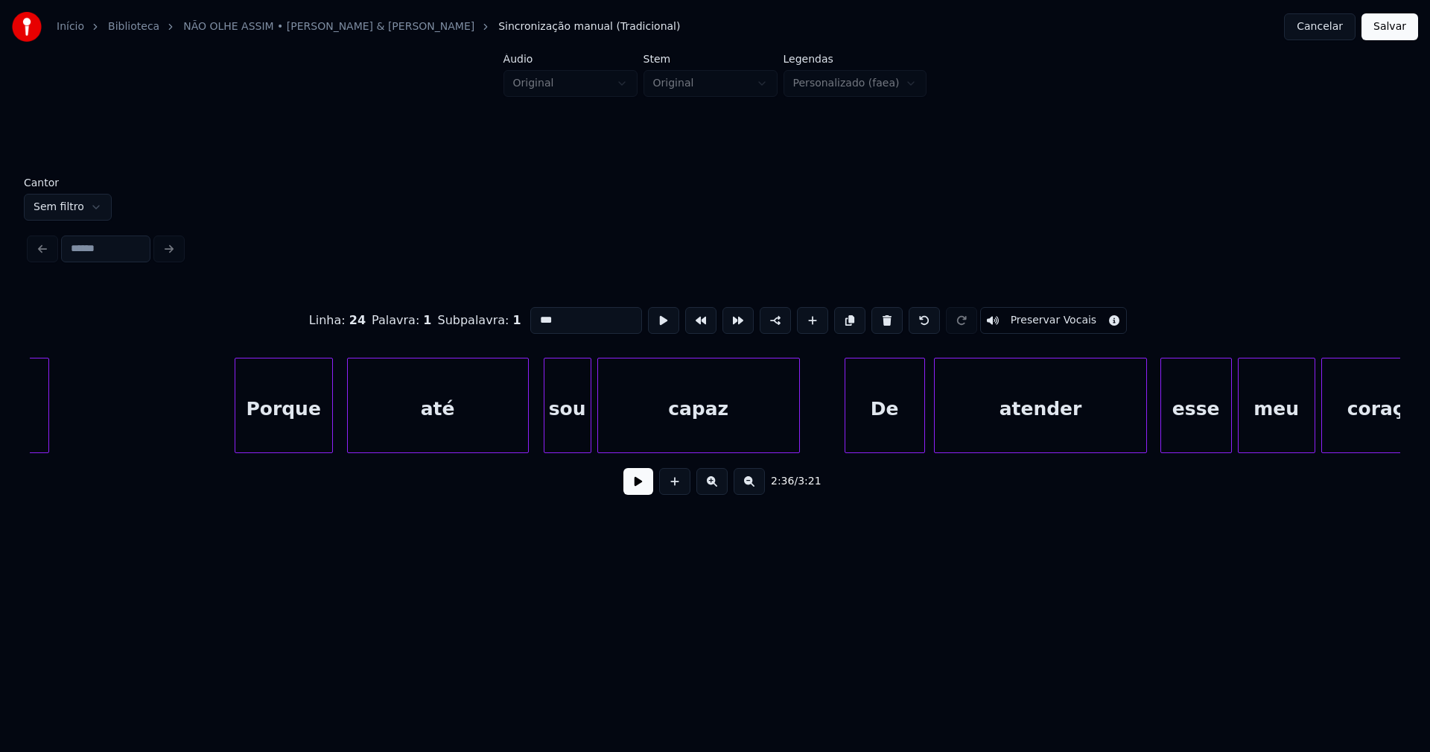
click at [264, 426] on div "Porque" at bounding box center [283, 408] width 97 height 101
click at [410, 435] on div "até" at bounding box center [427, 408] width 180 height 101
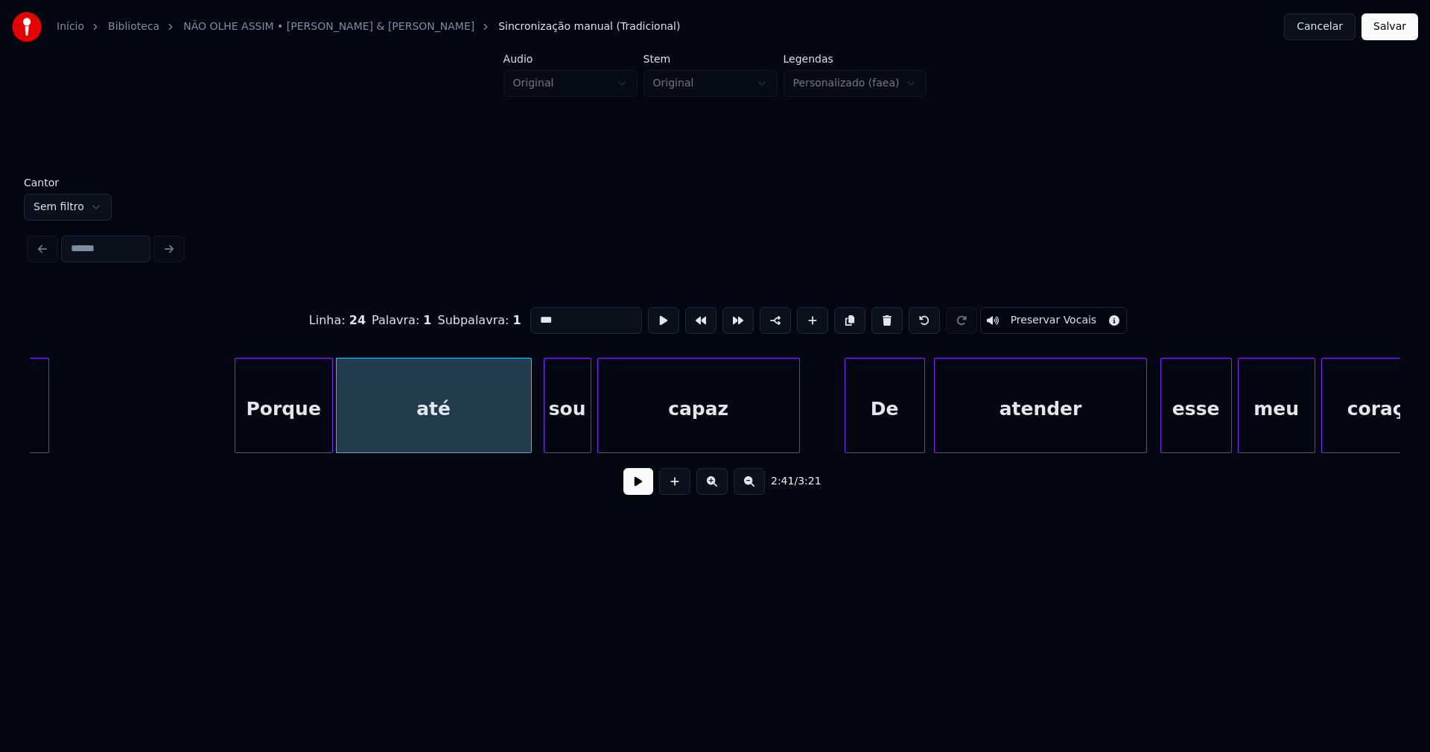
click at [530, 431] on div at bounding box center [529, 405] width 4 height 94
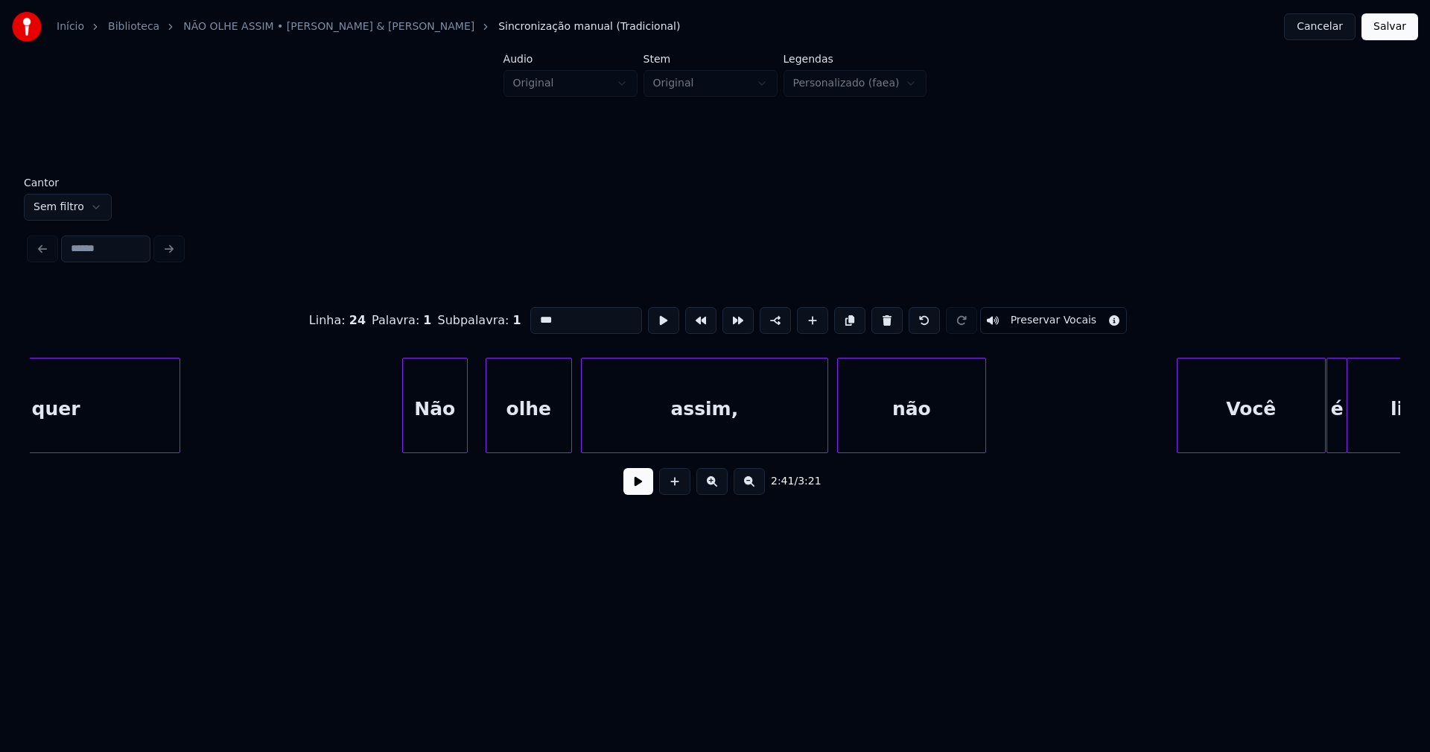
scroll to position [0, 25529]
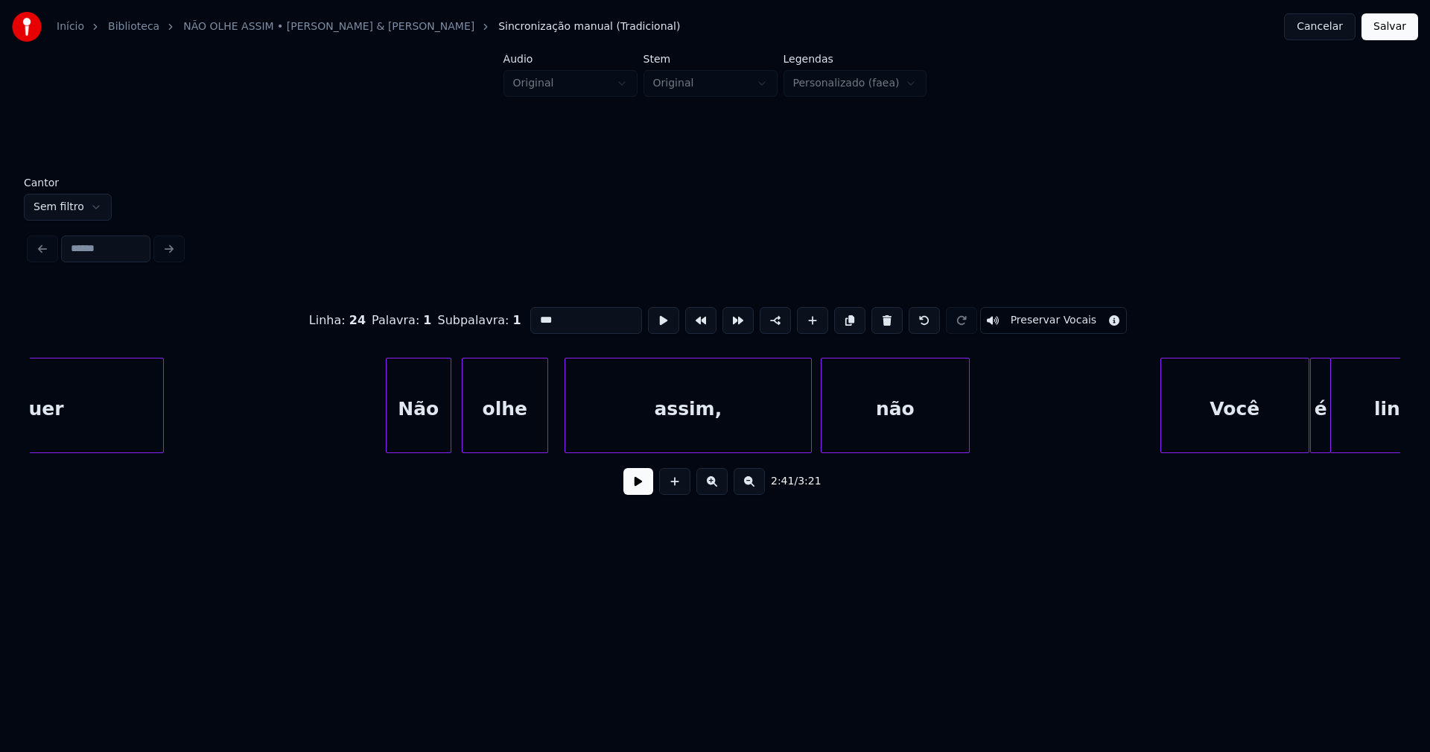
click at [511, 428] on div "olhe" at bounding box center [505, 408] width 85 height 101
click at [537, 431] on div at bounding box center [536, 405] width 4 height 94
click at [652, 437] on div "assim," at bounding box center [671, 408] width 246 height 101
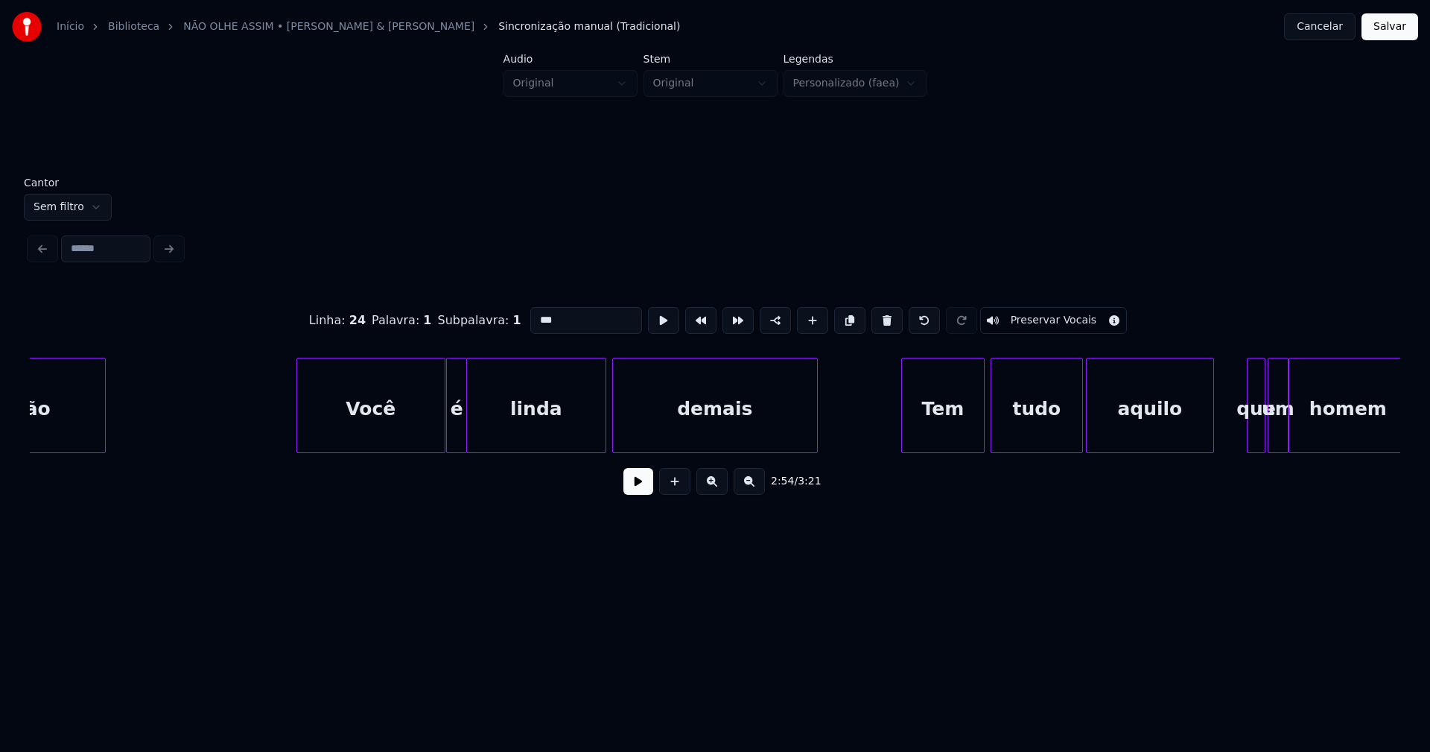
scroll to position [0, 26394]
click at [376, 443] on div "Você" at bounding box center [366, 408] width 147 height 101
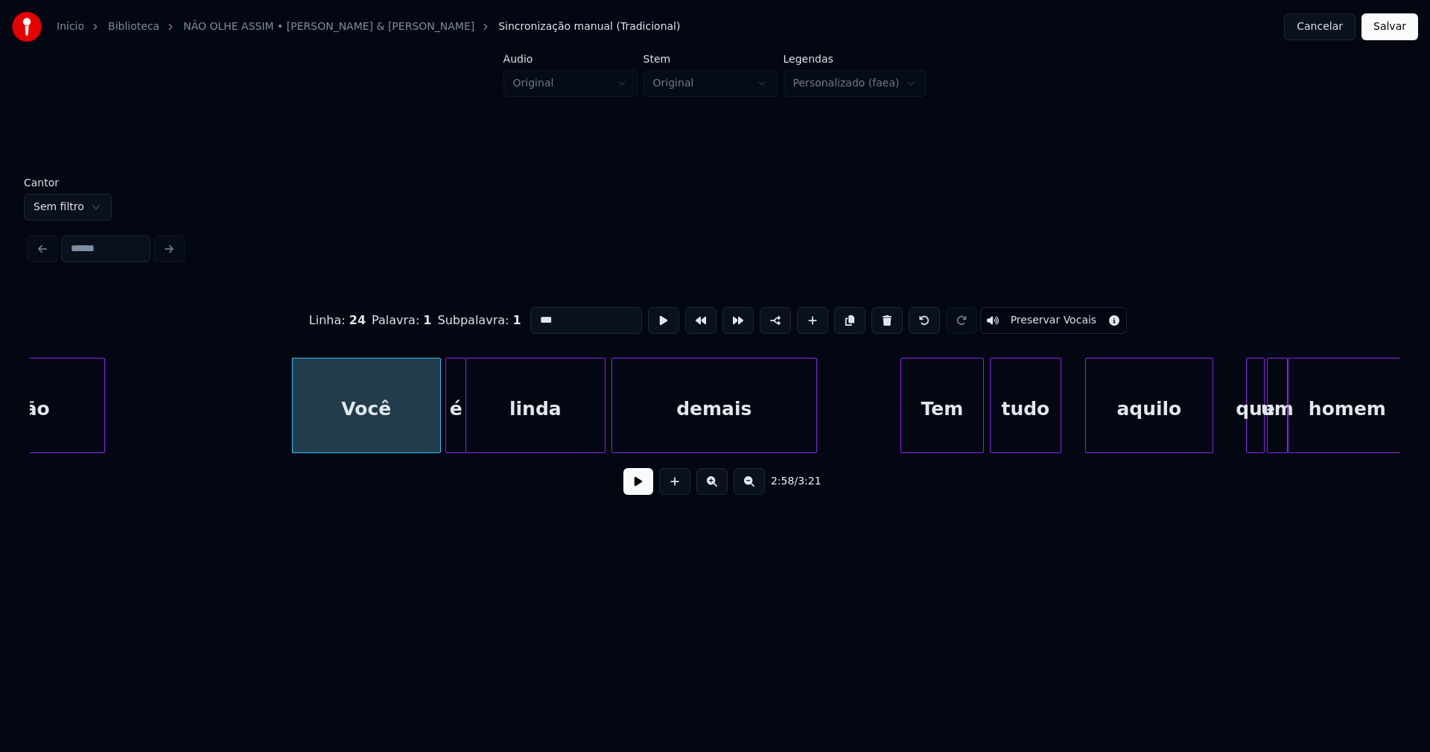
click at [1058, 442] on div at bounding box center [1058, 405] width 4 height 94
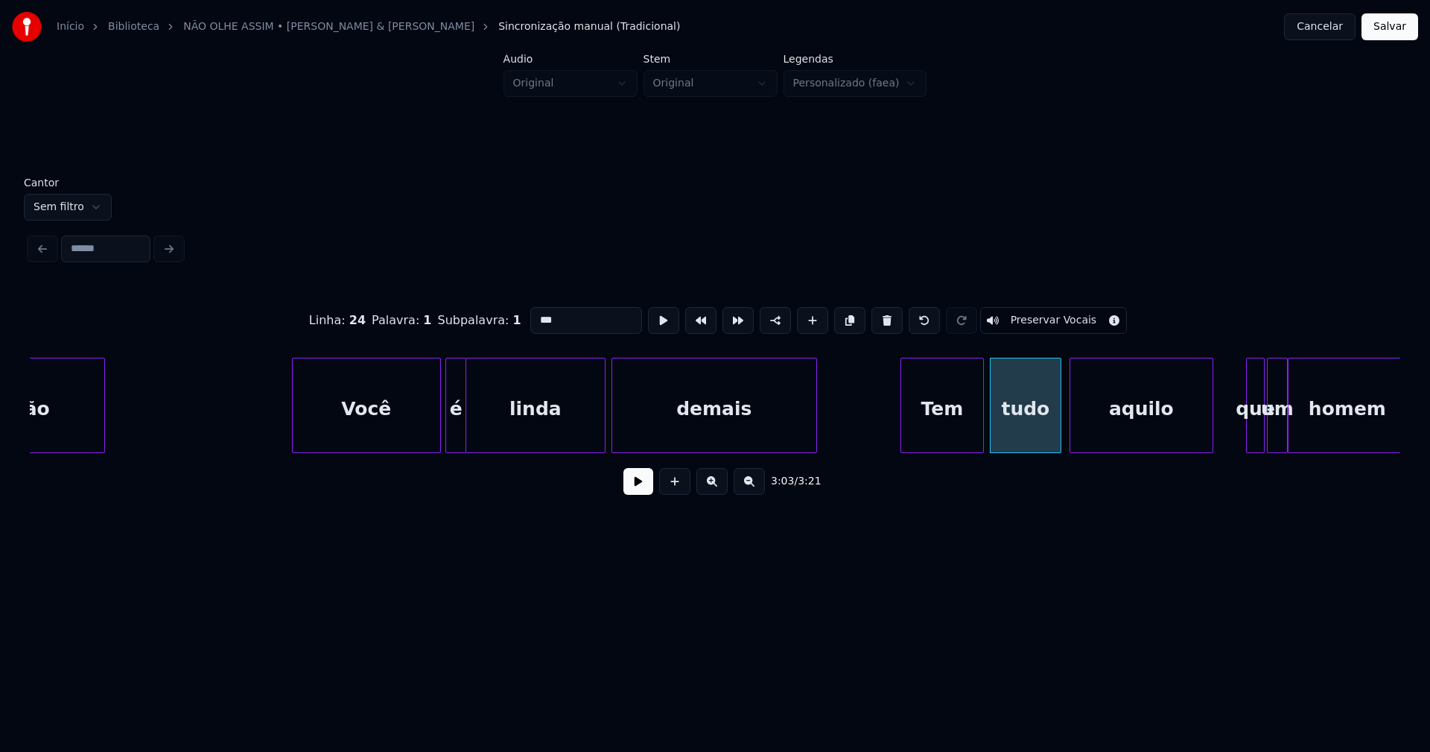
click at [1073, 445] on div at bounding box center [1072, 405] width 4 height 94
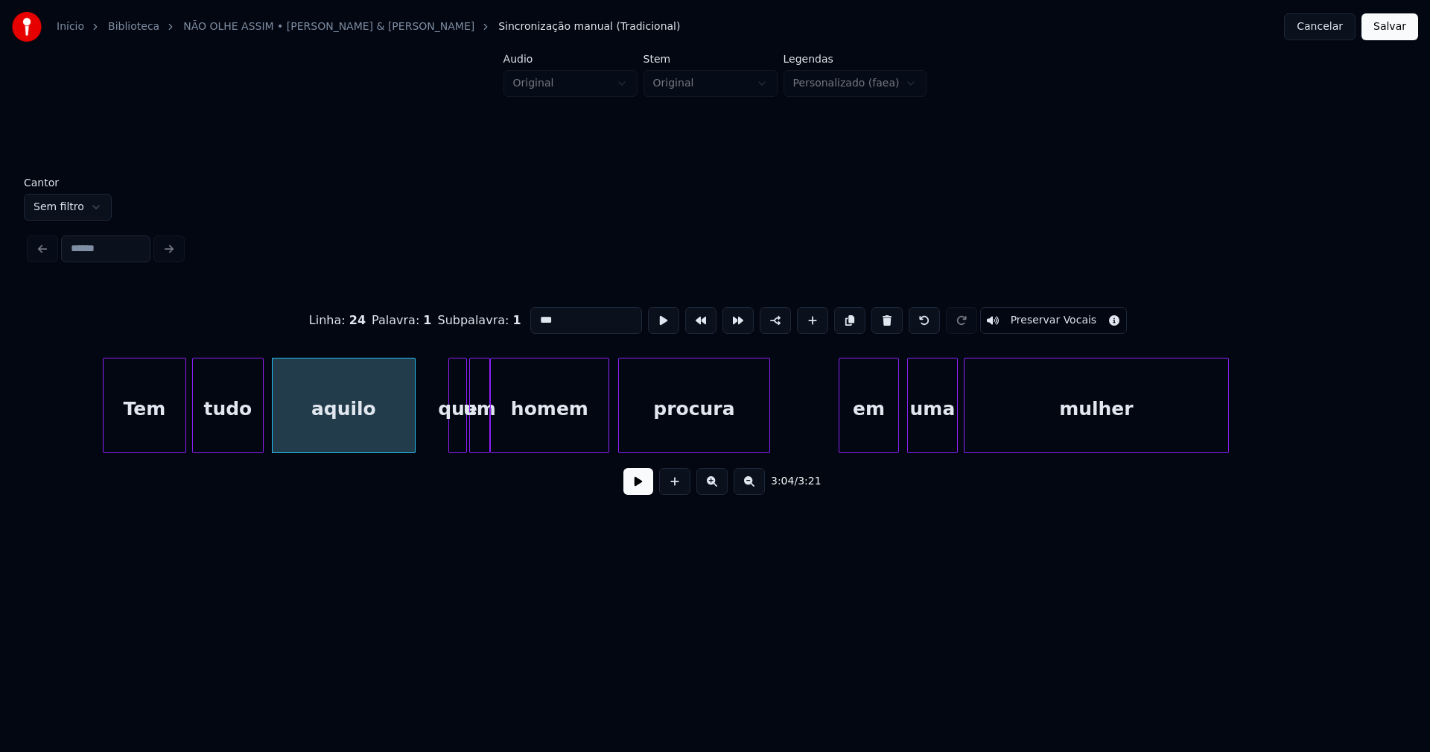
scroll to position [0, 27075]
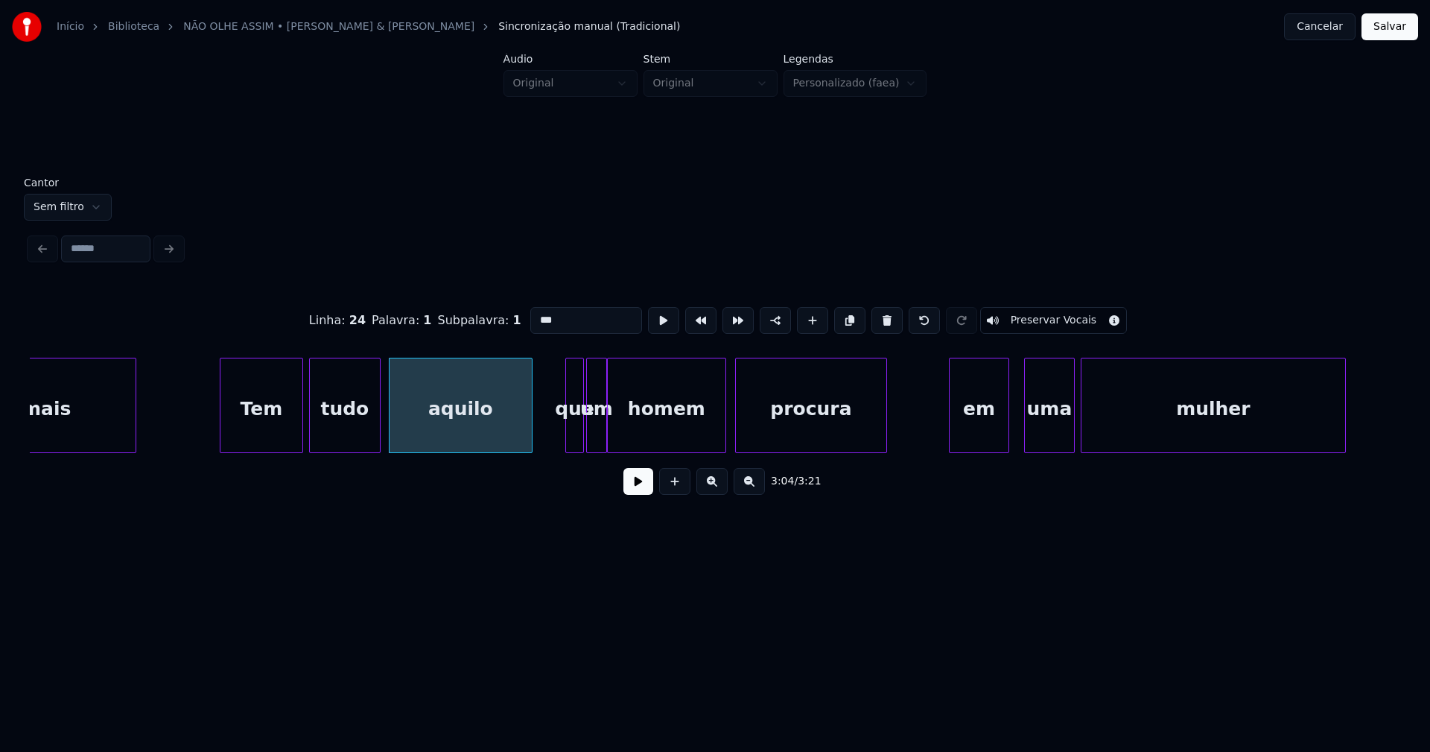
click at [979, 433] on div "em" at bounding box center [979, 408] width 59 height 101
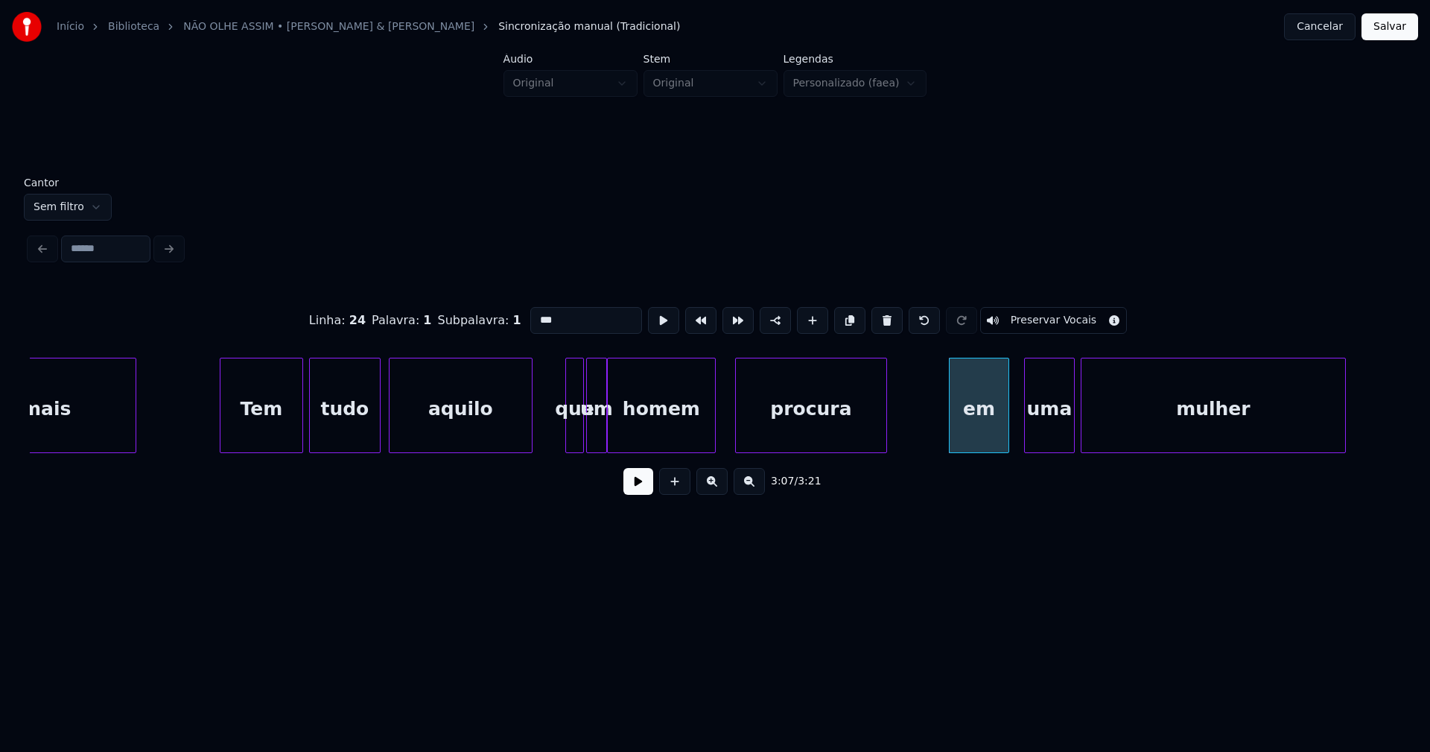
click at [714, 434] on div at bounding box center [713, 405] width 4 height 94
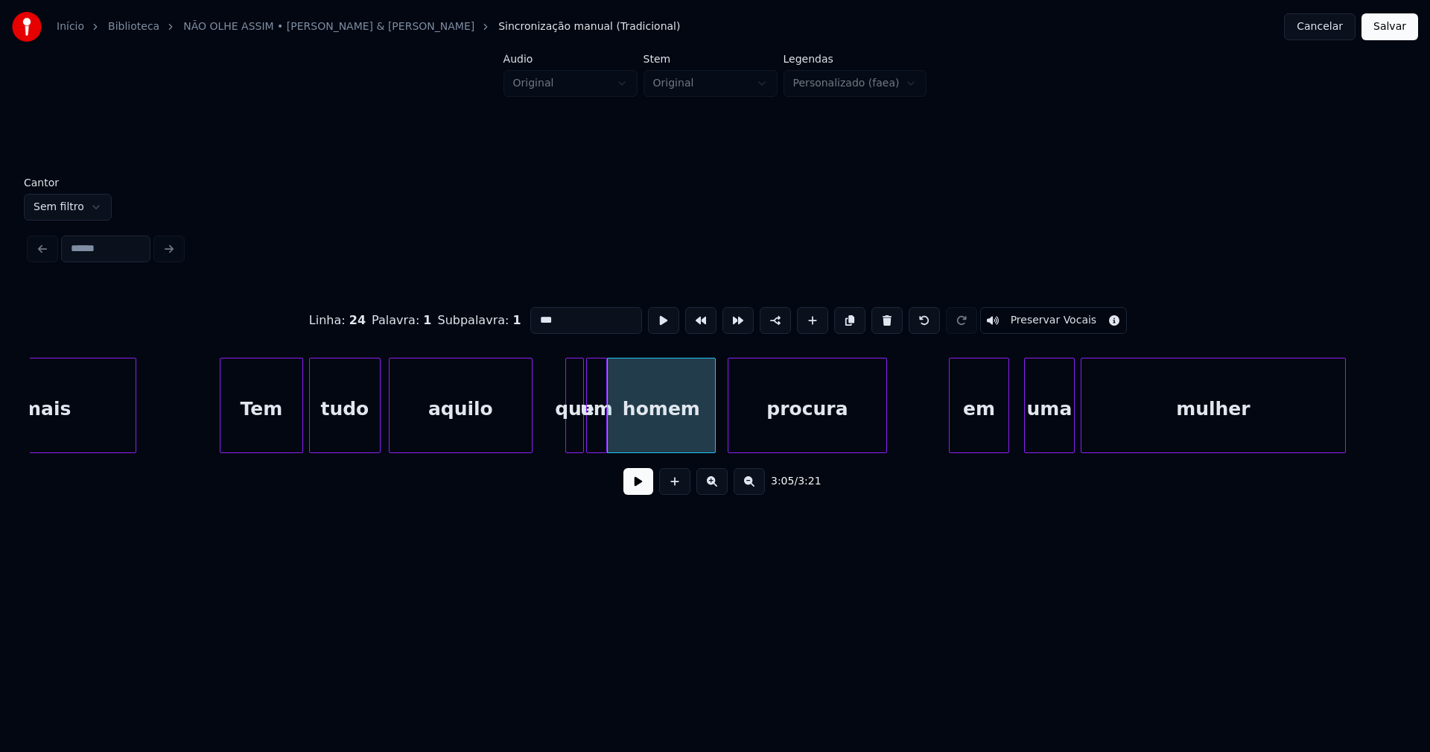
click at [731, 434] on div at bounding box center [731, 405] width 4 height 94
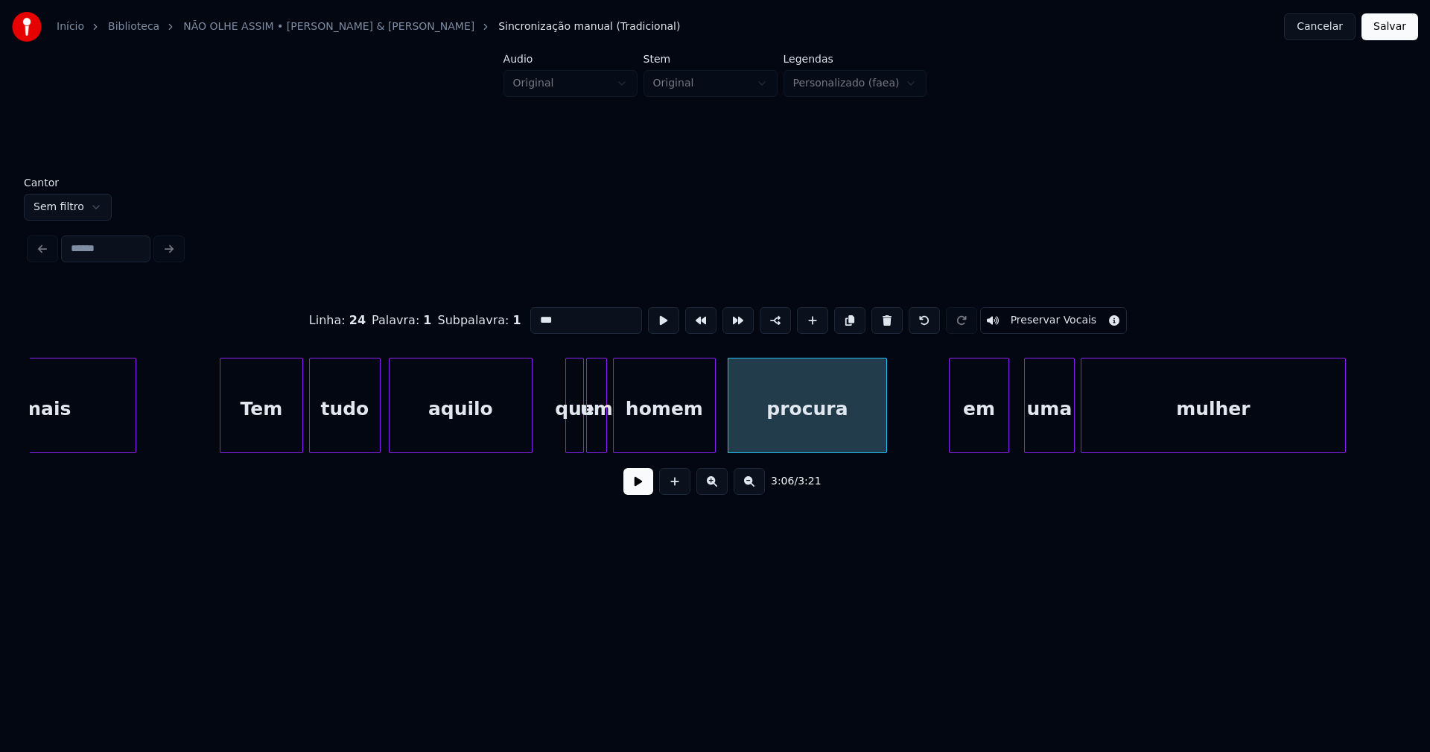
click at [617, 436] on div at bounding box center [616, 405] width 4 height 94
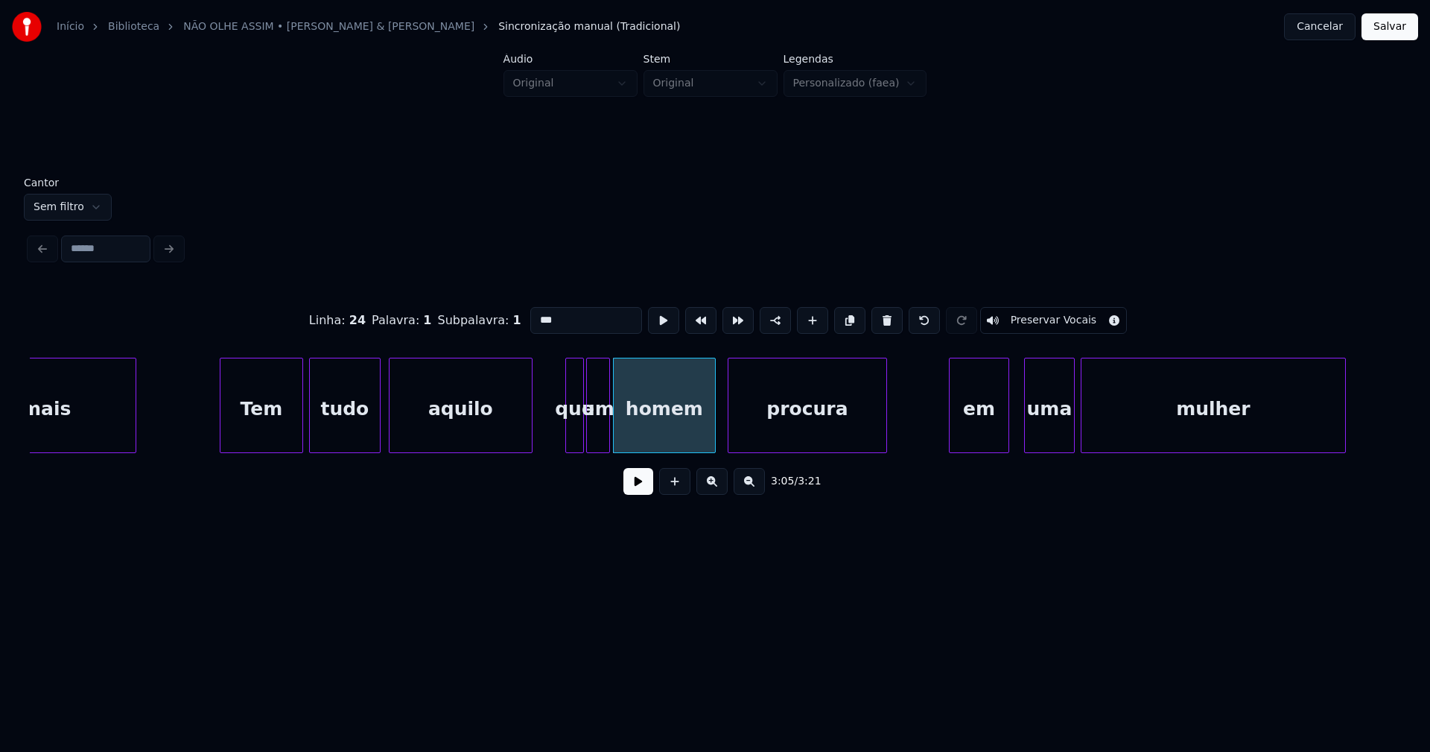
click at [609, 437] on div at bounding box center [607, 405] width 4 height 94
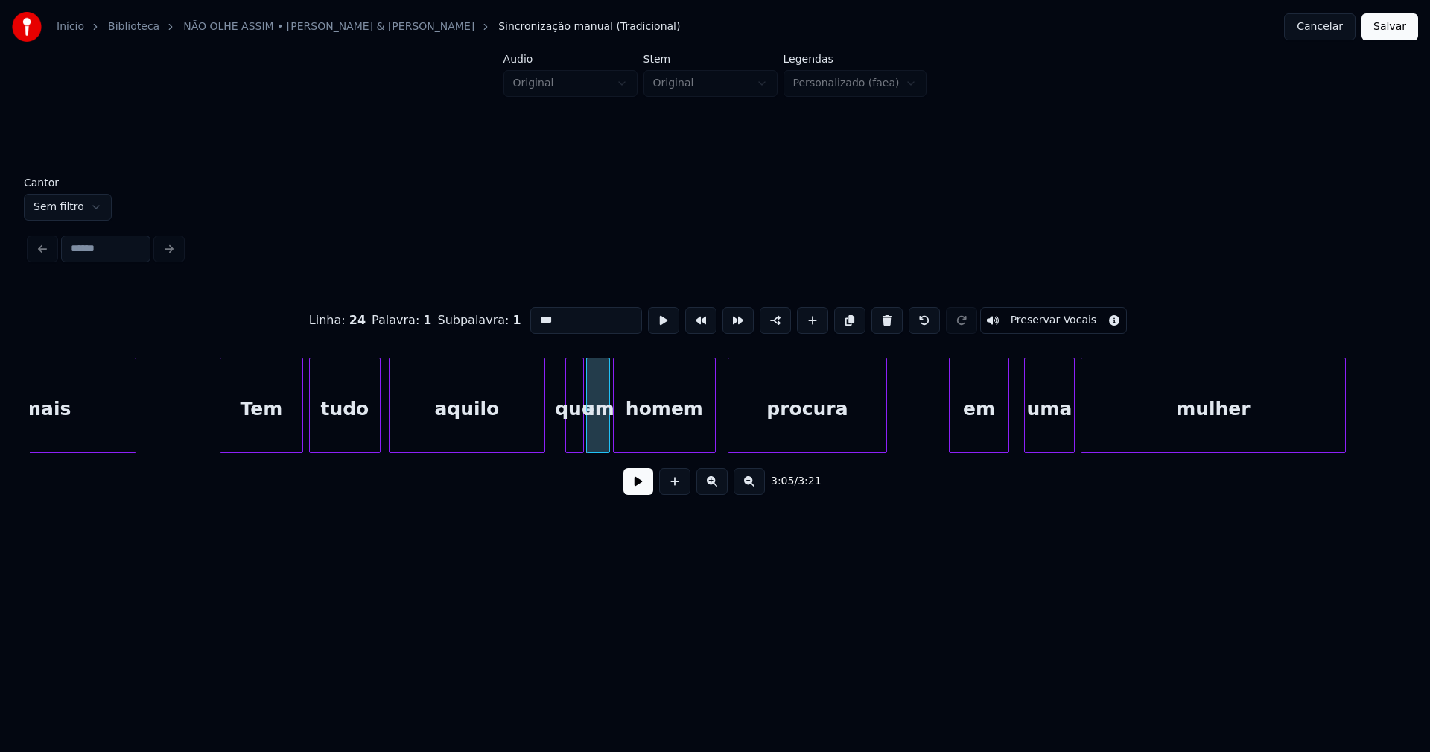
click at [542, 427] on div at bounding box center [542, 405] width 4 height 94
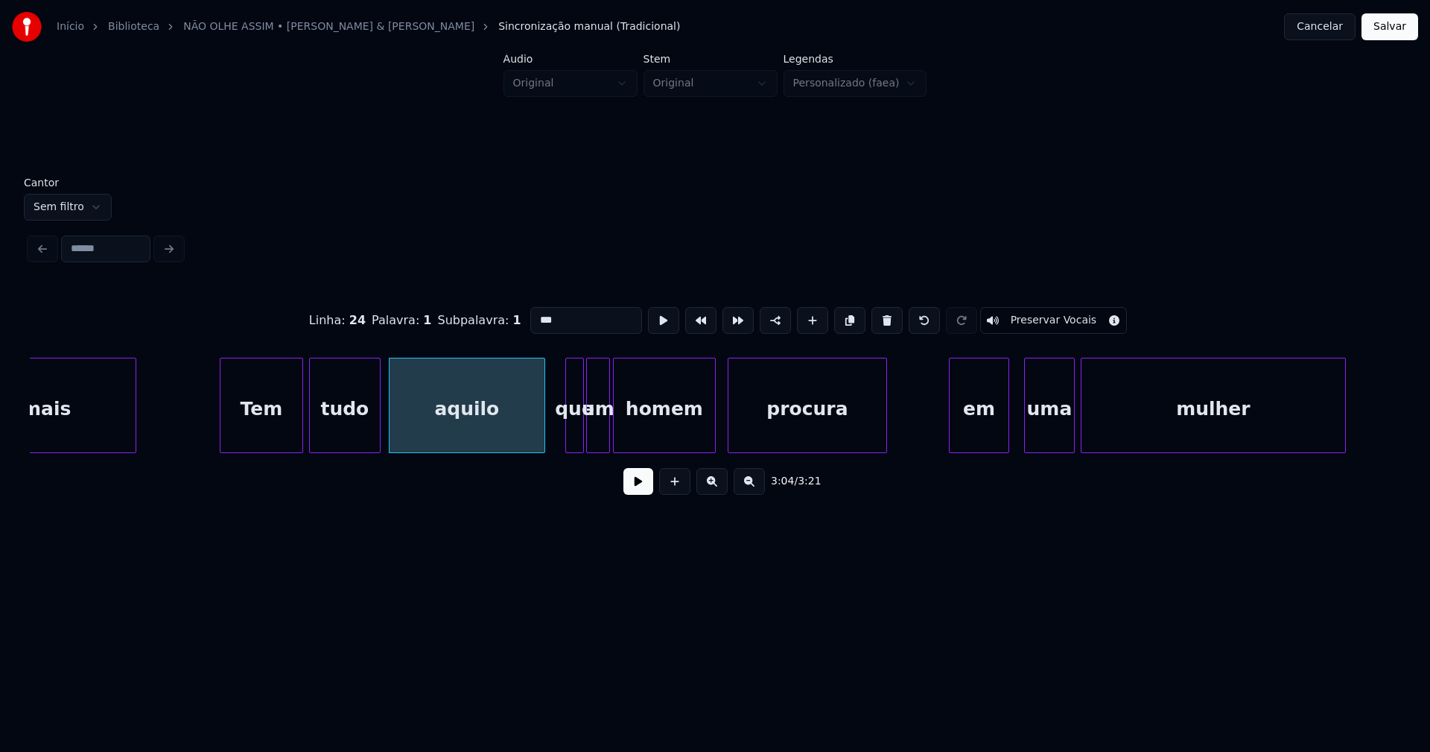
type input "***"
drag, startPoint x: 1387, startPoint y: 31, endPoint x: 1295, endPoint y: 29, distance: 92.4
click at [1388, 30] on button "Salvar" at bounding box center [1390, 26] width 57 height 27
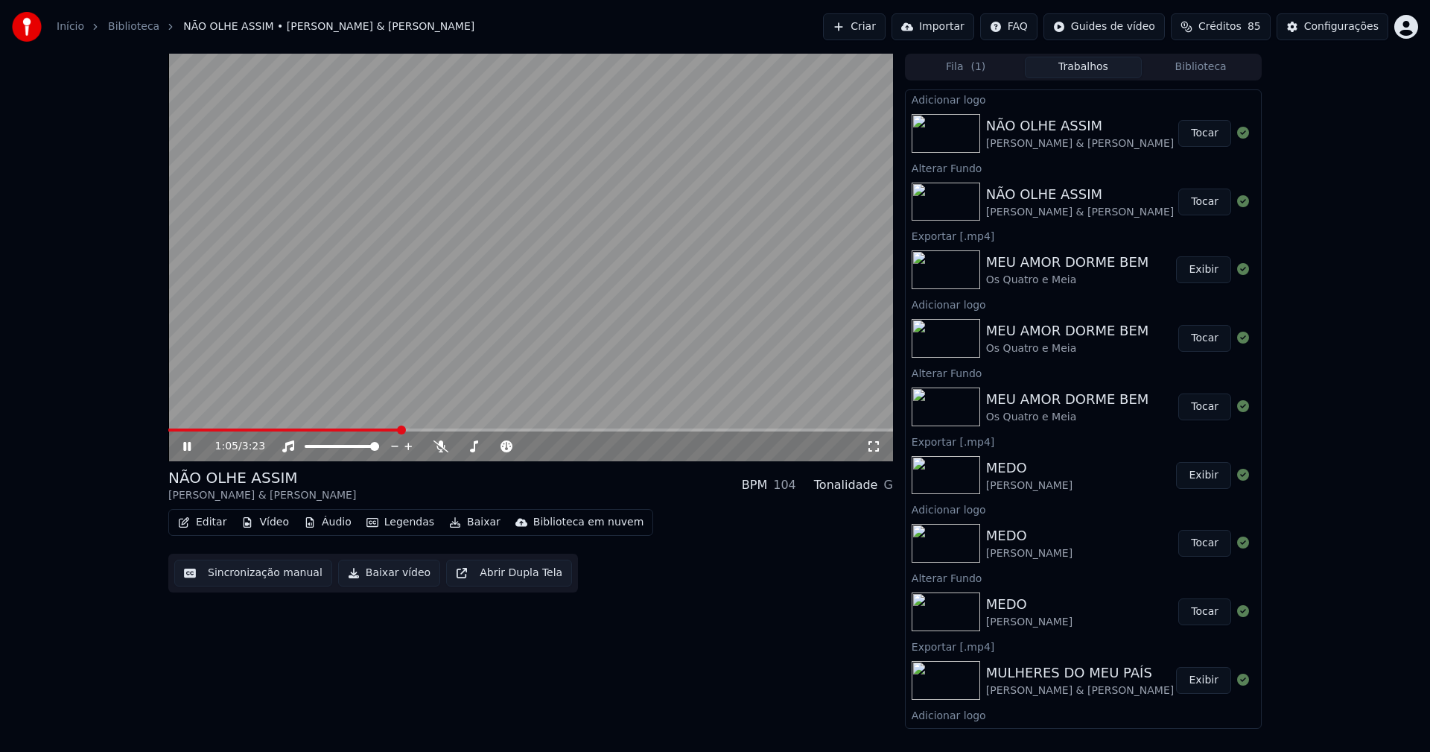
click at [402, 429] on span at bounding box center [530, 429] width 725 height 3
drag, startPoint x: 871, startPoint y: 448, endPoint x: 875, endPoint y: 466, distance: 18.3
click at [871, 447] on icon at bounding box center [873, 446] width 15 height 12
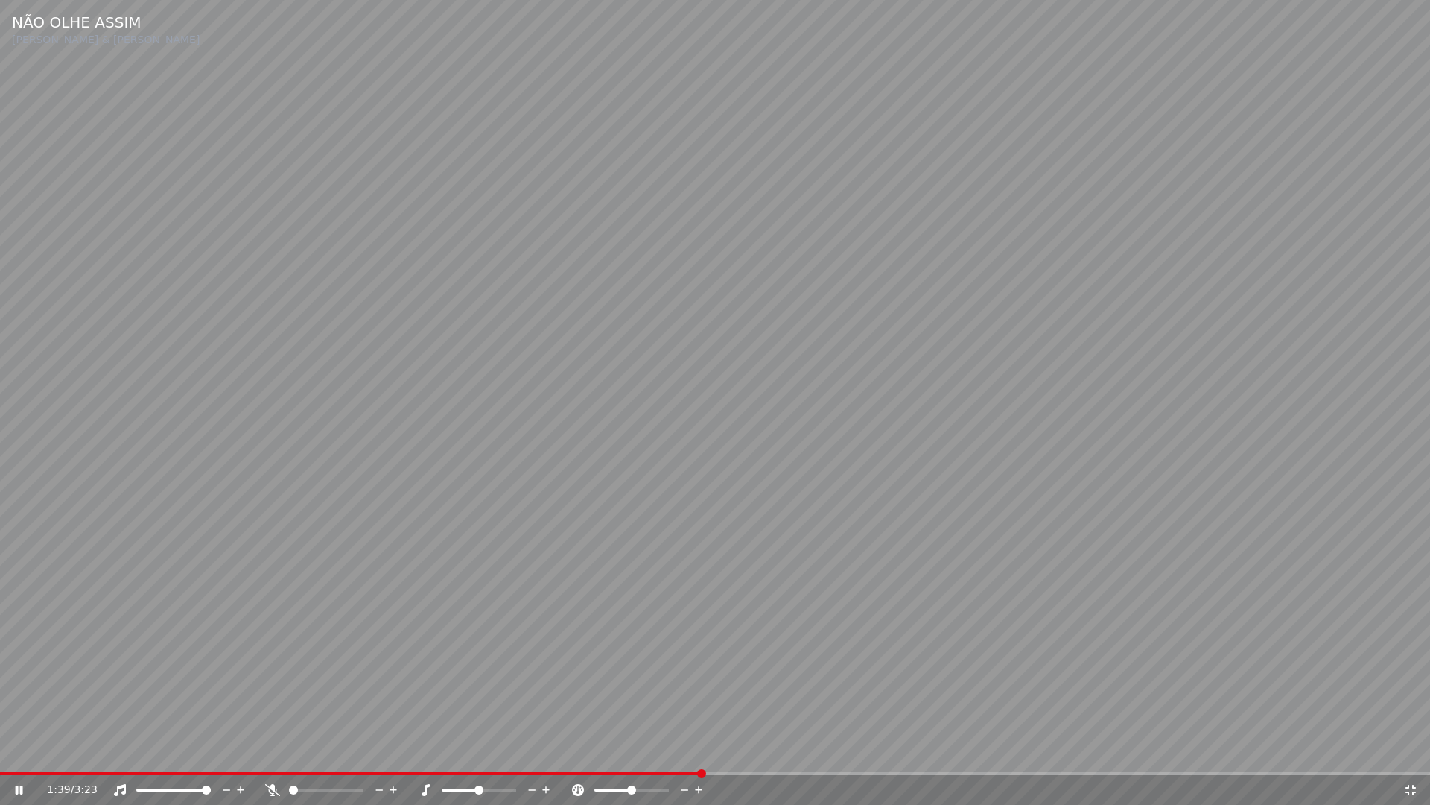
click at [1409, 751] on icon at bounding box center [1410, 790] width 15 height 12
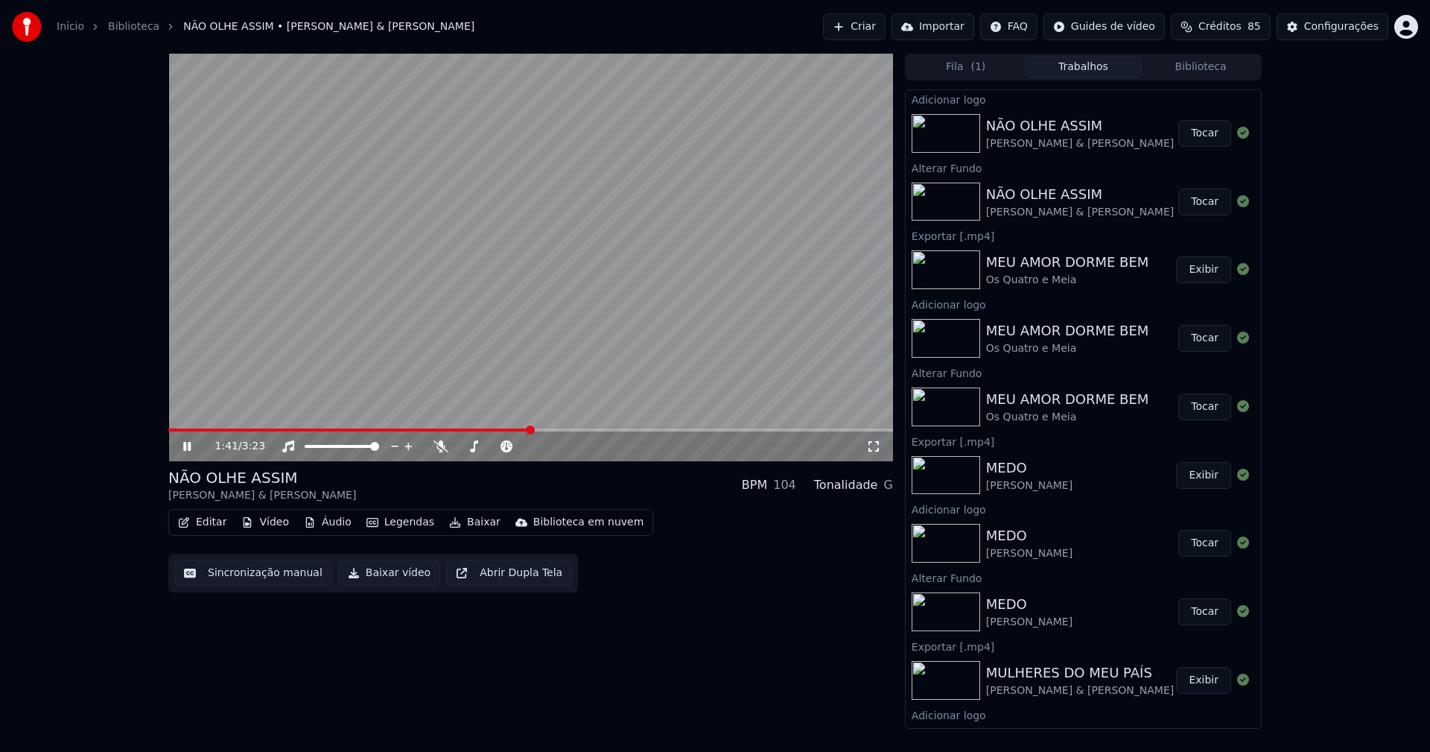
click at [382, 577] on button "Baixar vídeo" at bounding box center [389, 572] width 102 height 27
click at [188, 450] on icon at bounding box center [197, 446] width 35 height 12
click at [1199, 72] on button "Biblioteca" at bounding box center [1201, 68] width 118 height 22
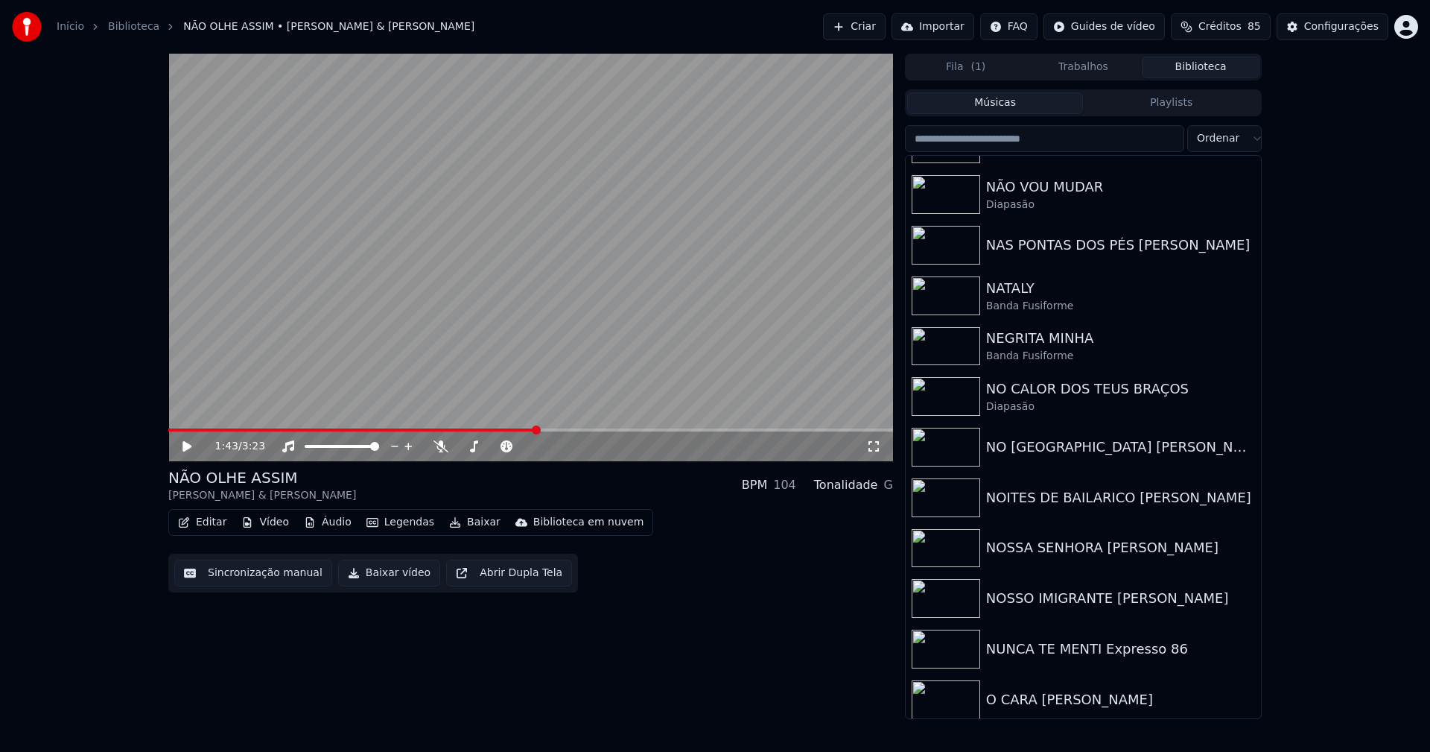
scroll to position [11459, 0]
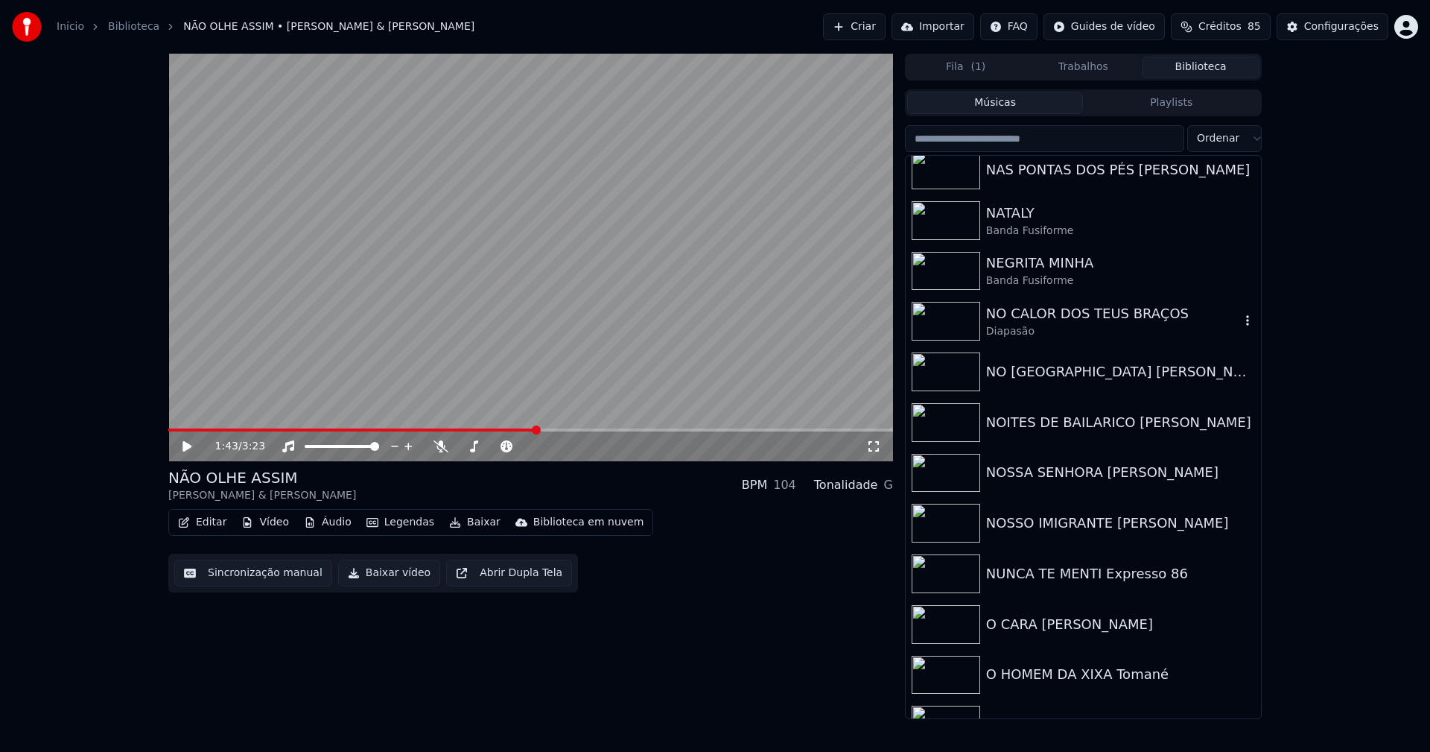
click at [1069, 314] on div "NO CALOR DOS TEUS BRAÇOS" at bounding box center [1113, 313] width 254 height 21
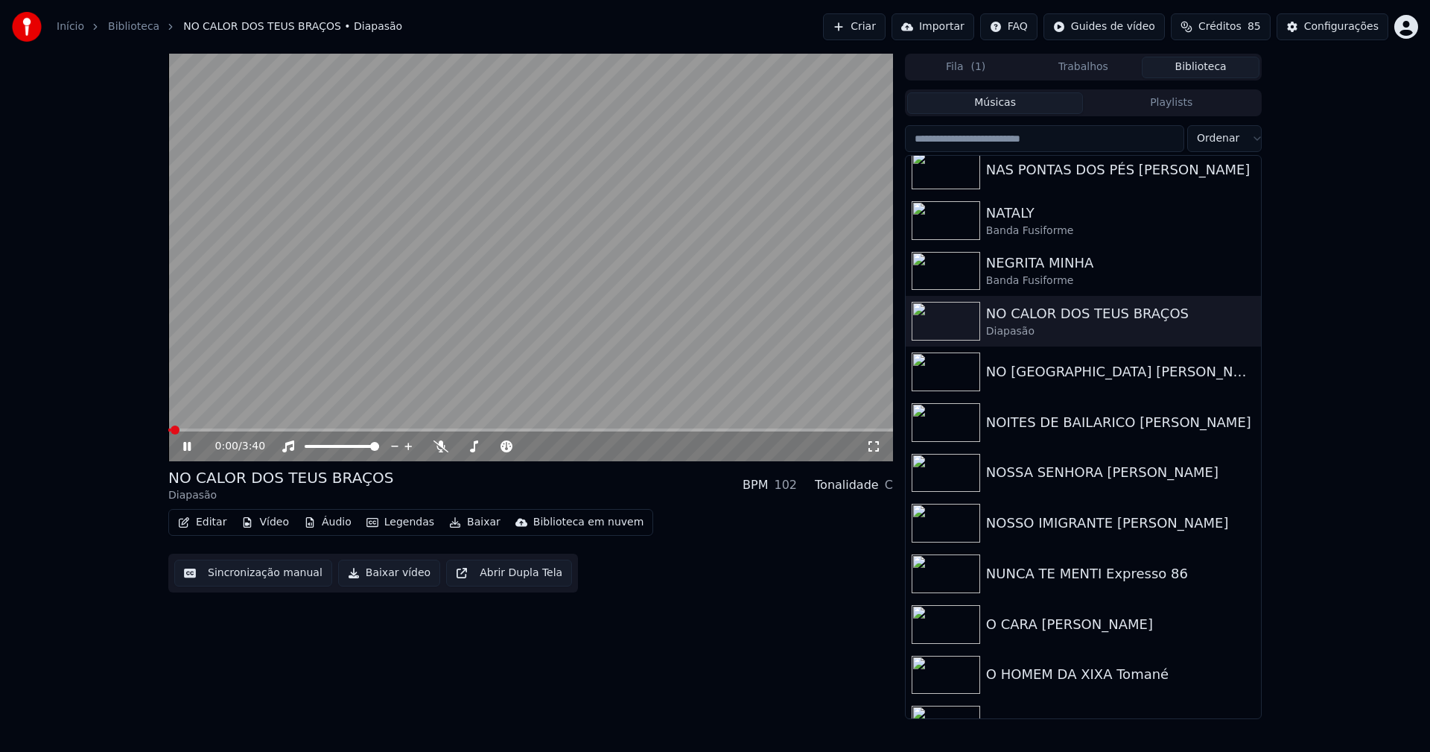
click at [186, 442] on icon at bounding box center [186, 446] width 7 height 9
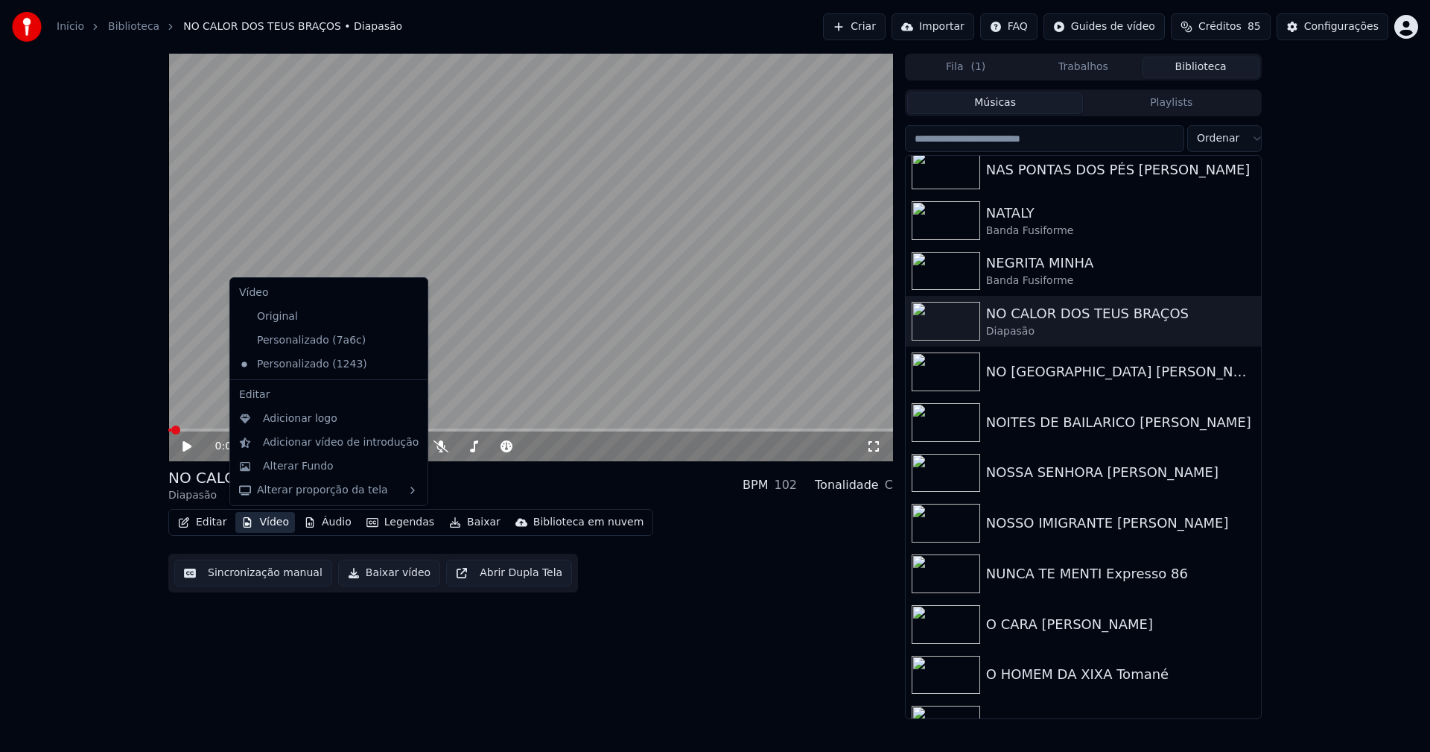
click at [262, 519] on button "Vídeo" at bounding box center [265, 522] width 60 height 21
click at [408, 340] on icon at bounding box center [413, 340] width 10 height 12
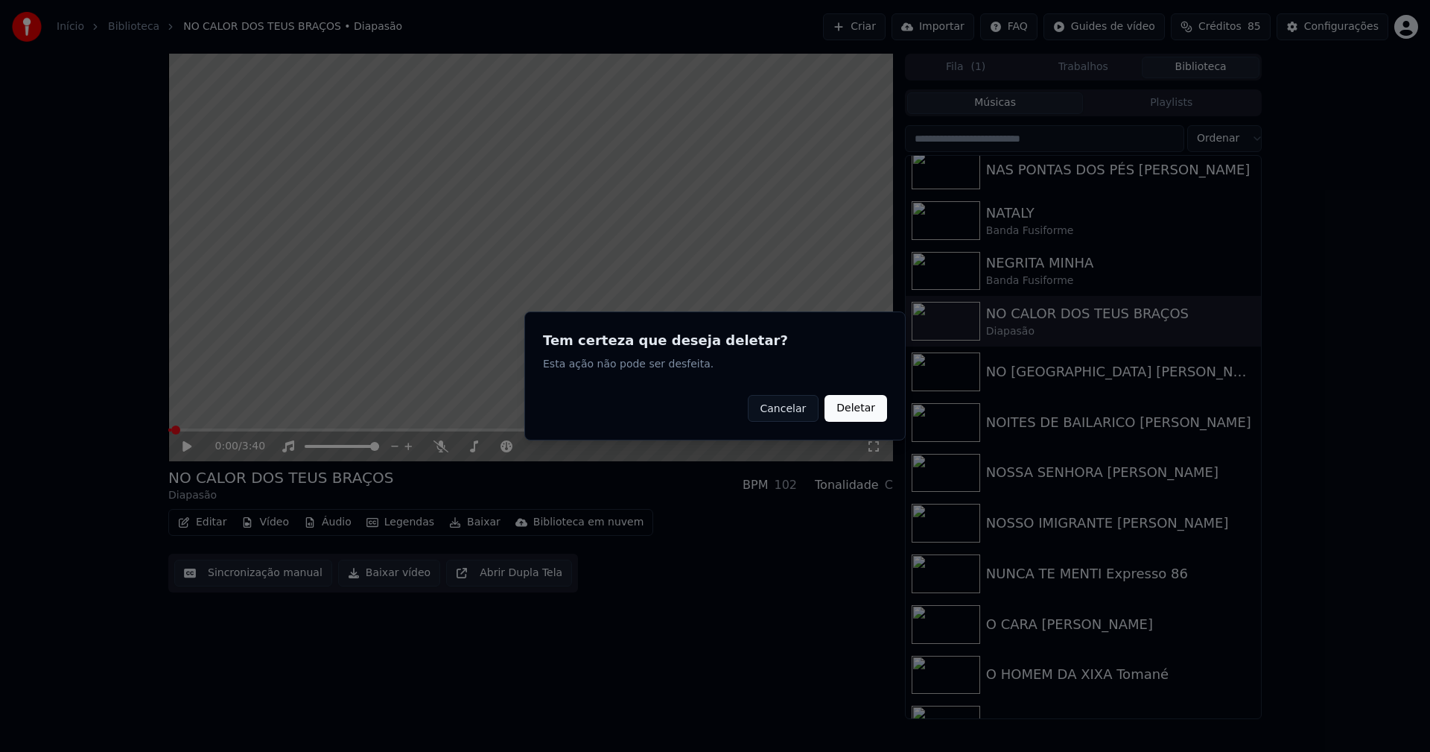
drag, startPoint x: 849, startPoint y: 407, endPoint x: 664, endPoint y: 414, distance: 185.6
click at [847, 407] on button "Deletar" at bounding box center [856, 408] width 63 height 27
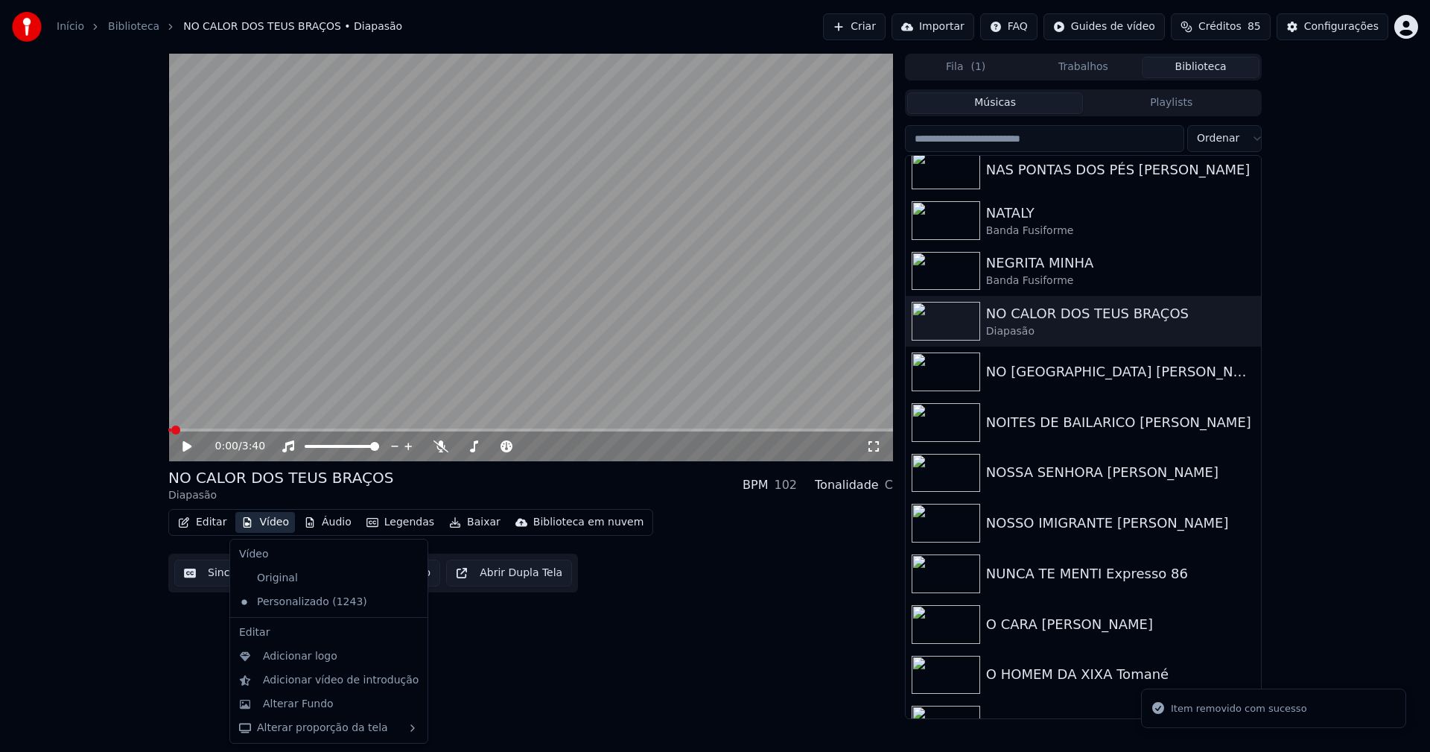
click at [267, 521] on button "Vídeo" at bounding box center [265, 522] width 60 height 21
click at [296, 702] on div "Alterar Fundo" at bounding box center [298, 703] width 71 height 15
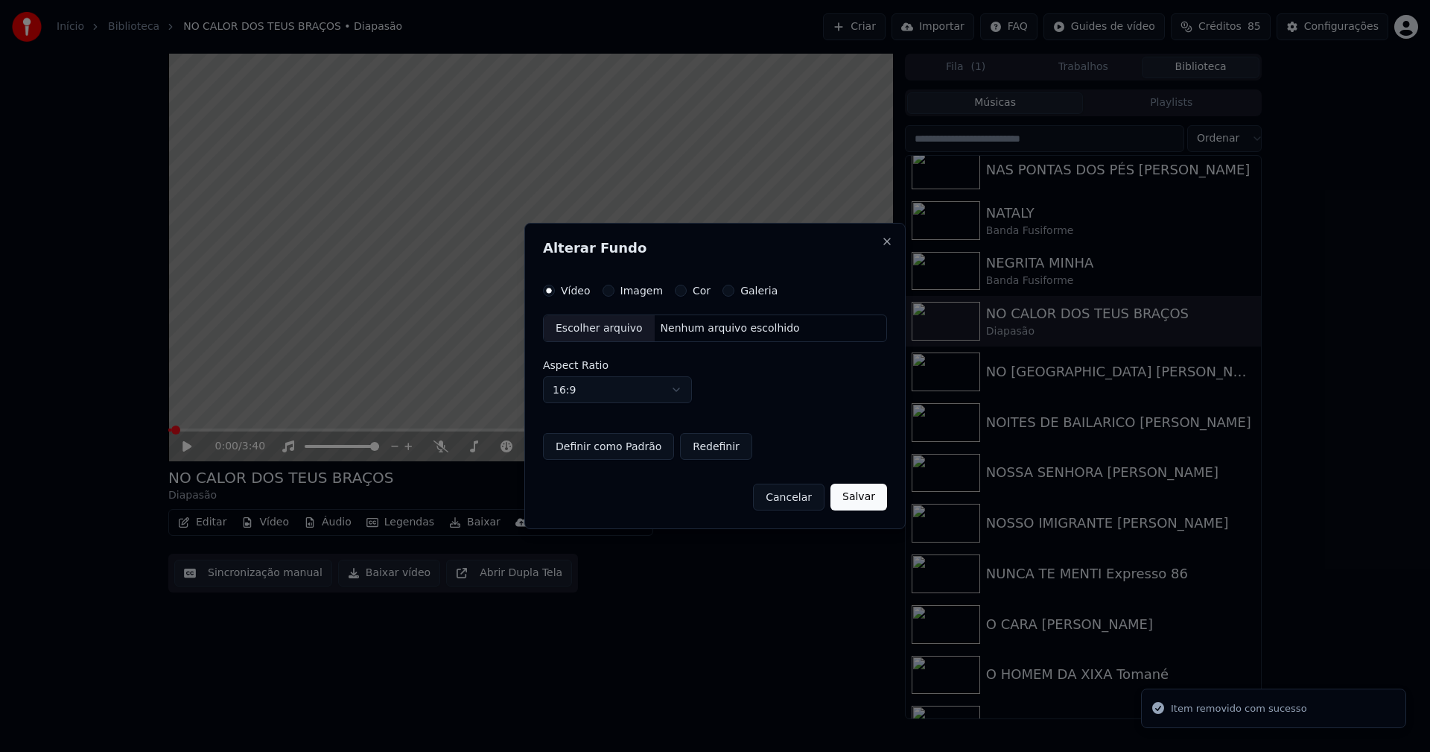
click at [606, 291] on button "Imagem" at bounding box center [609, 291] width 12 height 12
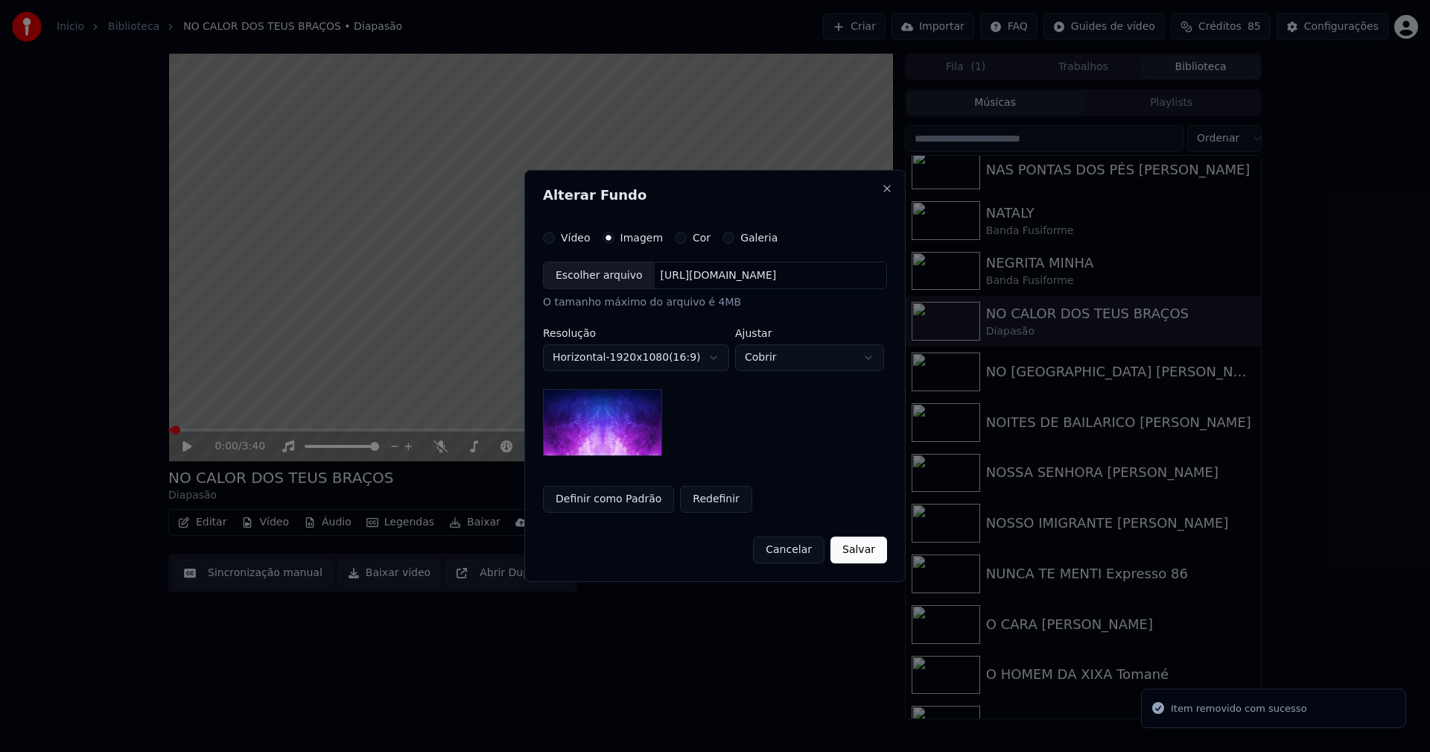
click at [594, 281] on div "Escolher arquivo" at bounding box center [599, 275] width 111 height 27
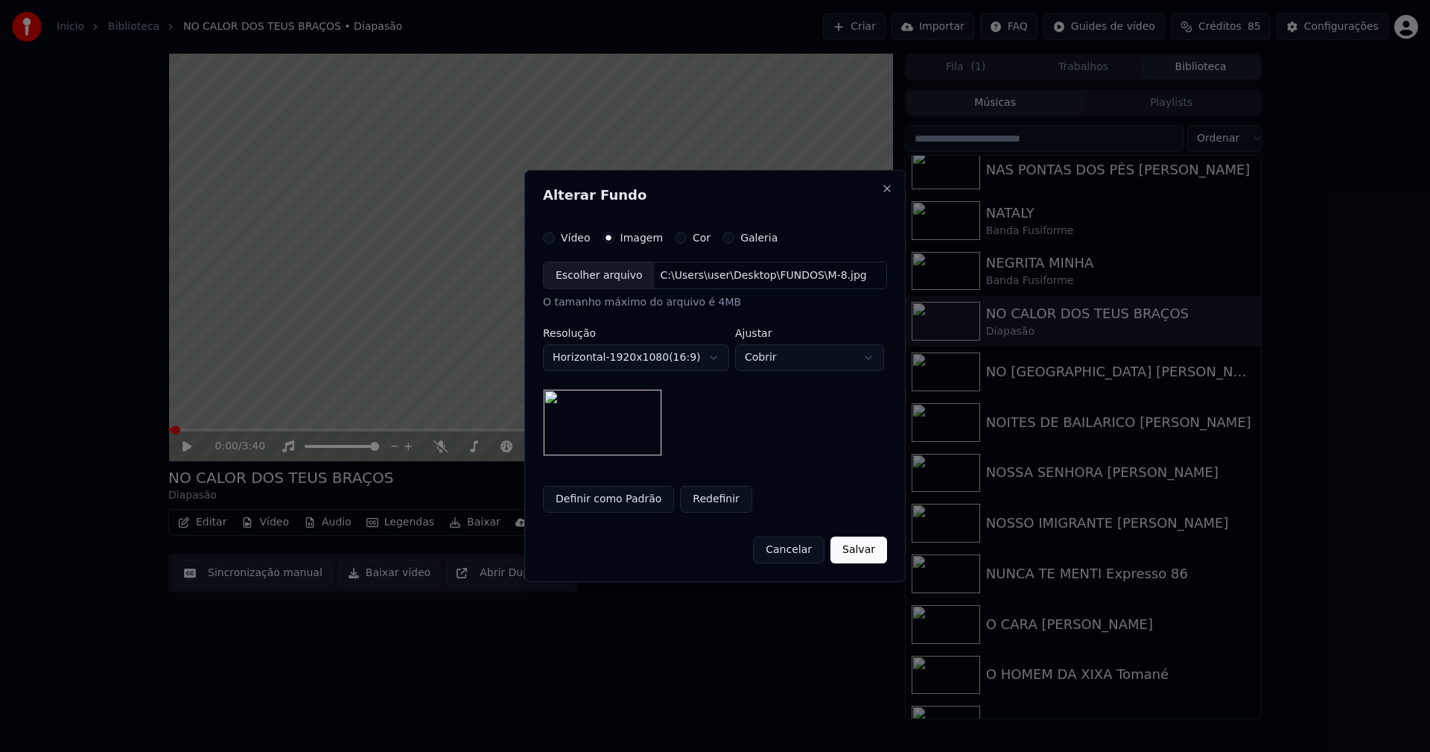
drag, startPoint x: 851, startPoint y: 548, endPoint x: 634, endPoint y: 515, distance: 220.0
click at [851, 549] on button "Salvar" at bounding box center [859, 549] width 57 height 27
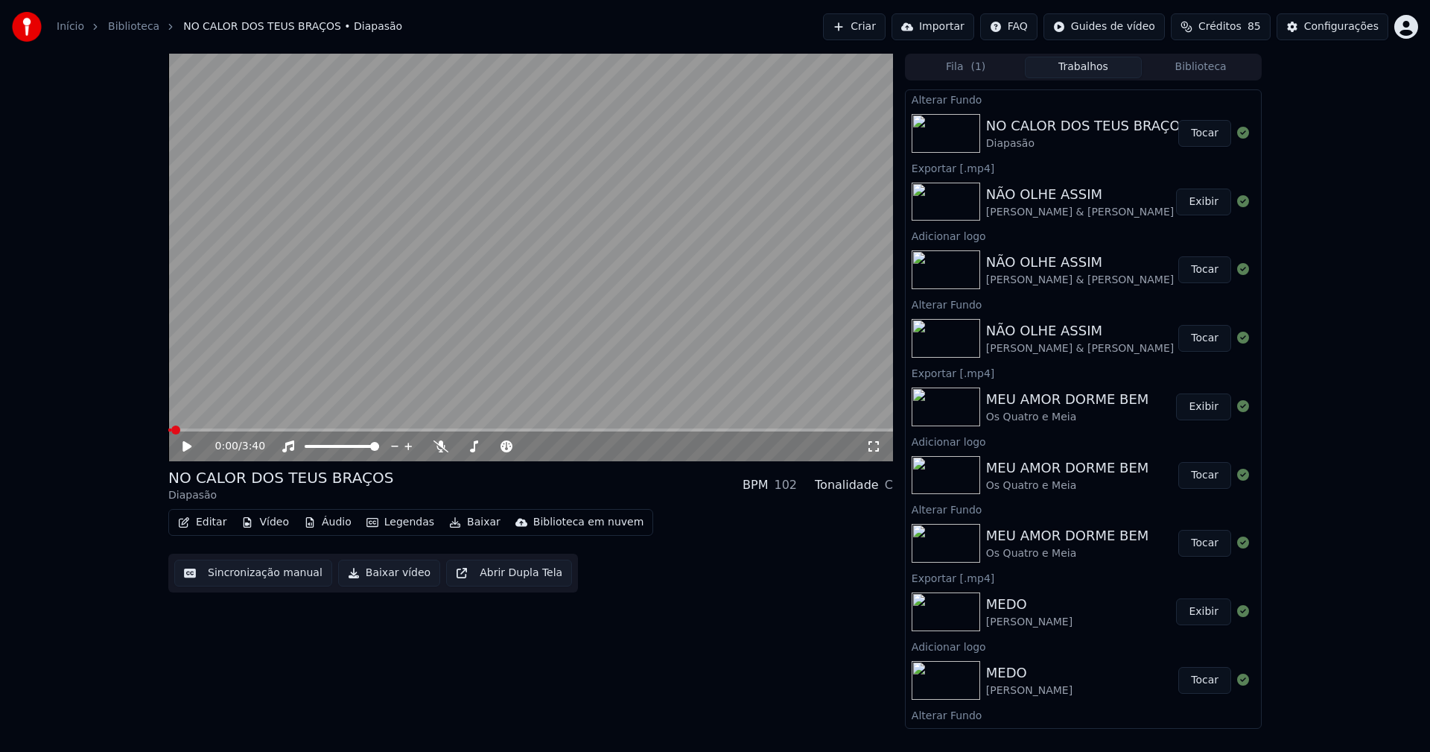
click at [1186, 135] on button "Tocar" at bounding box center [1204, 133] width 53 height 27
click at [872, 448] on icon at bounding box center [873, 446] width 15 height 12
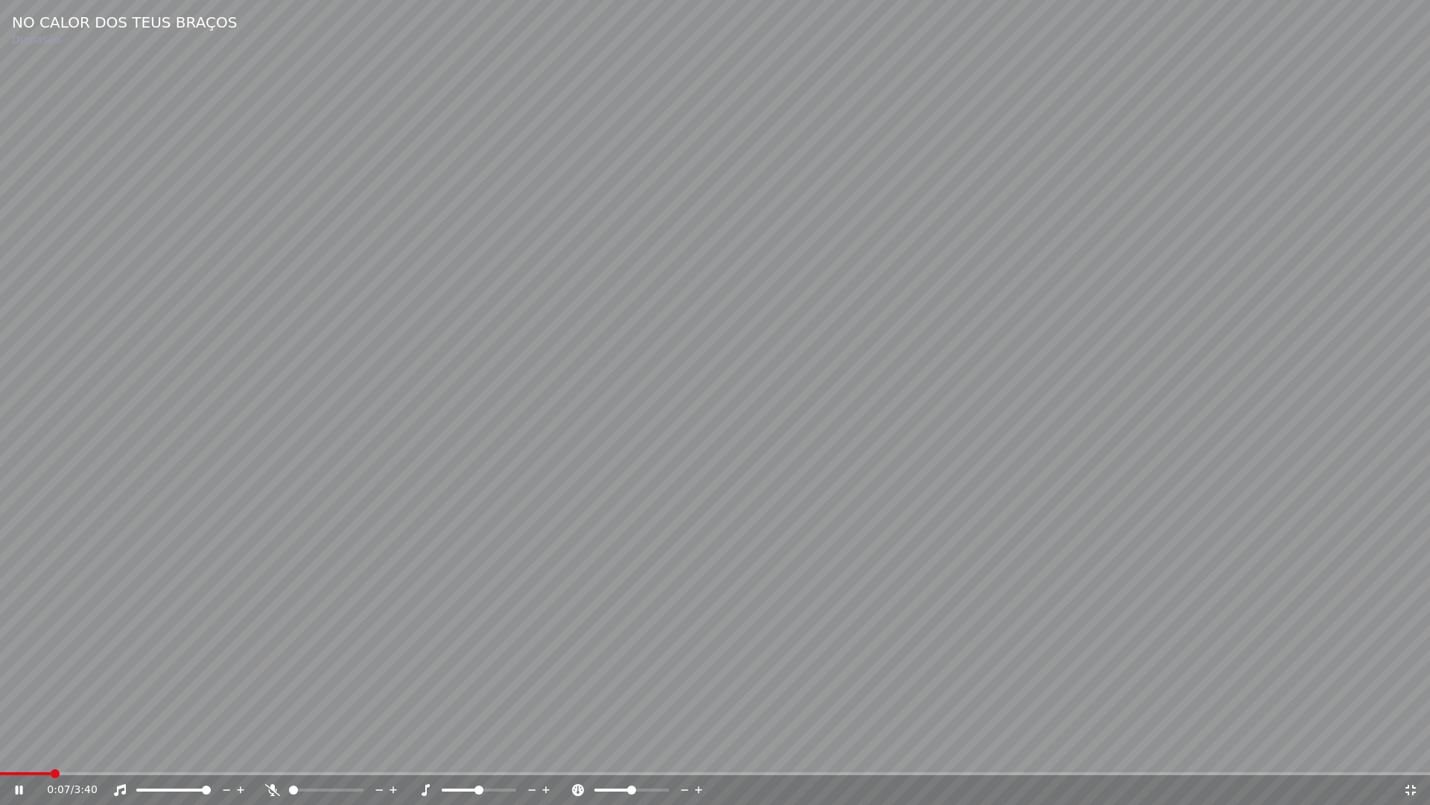
click at [1412, 751] on icon at bounding box center [1410, 790] width 15 height 12
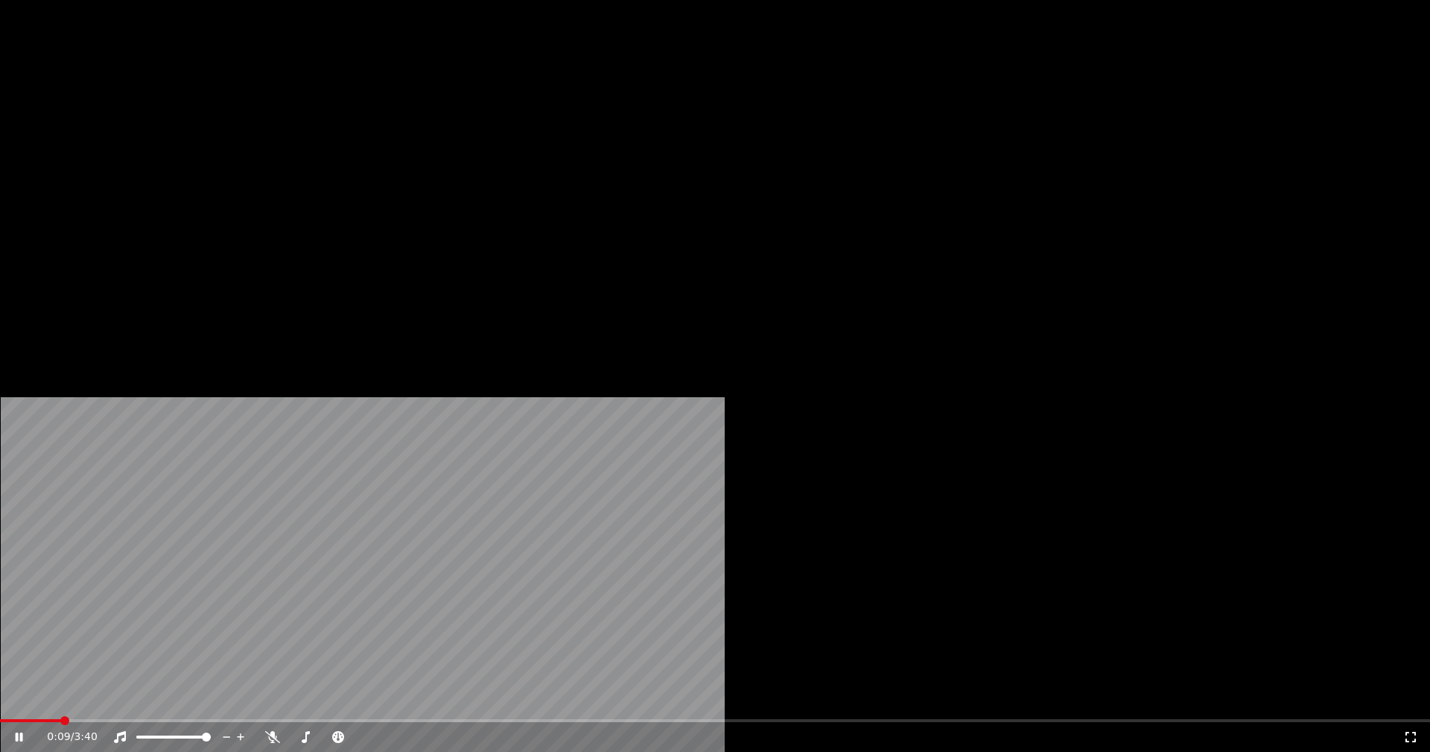
click at [273, 125] on button "Vídeo" at bounding box center [265, 114] width 60 height 21
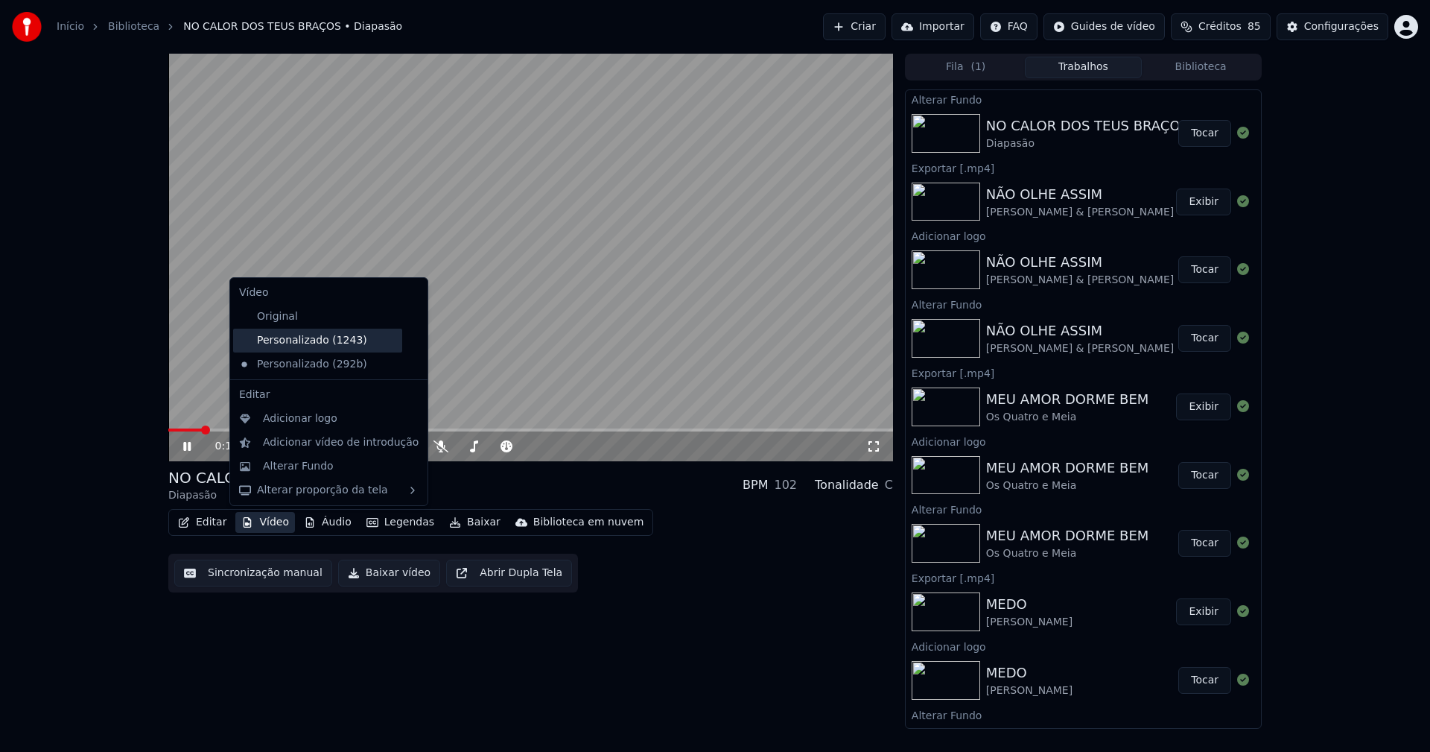
click at [323, 343] on div "Personalizado (1243)" at bounding box center [317, 341] width 169 height 24
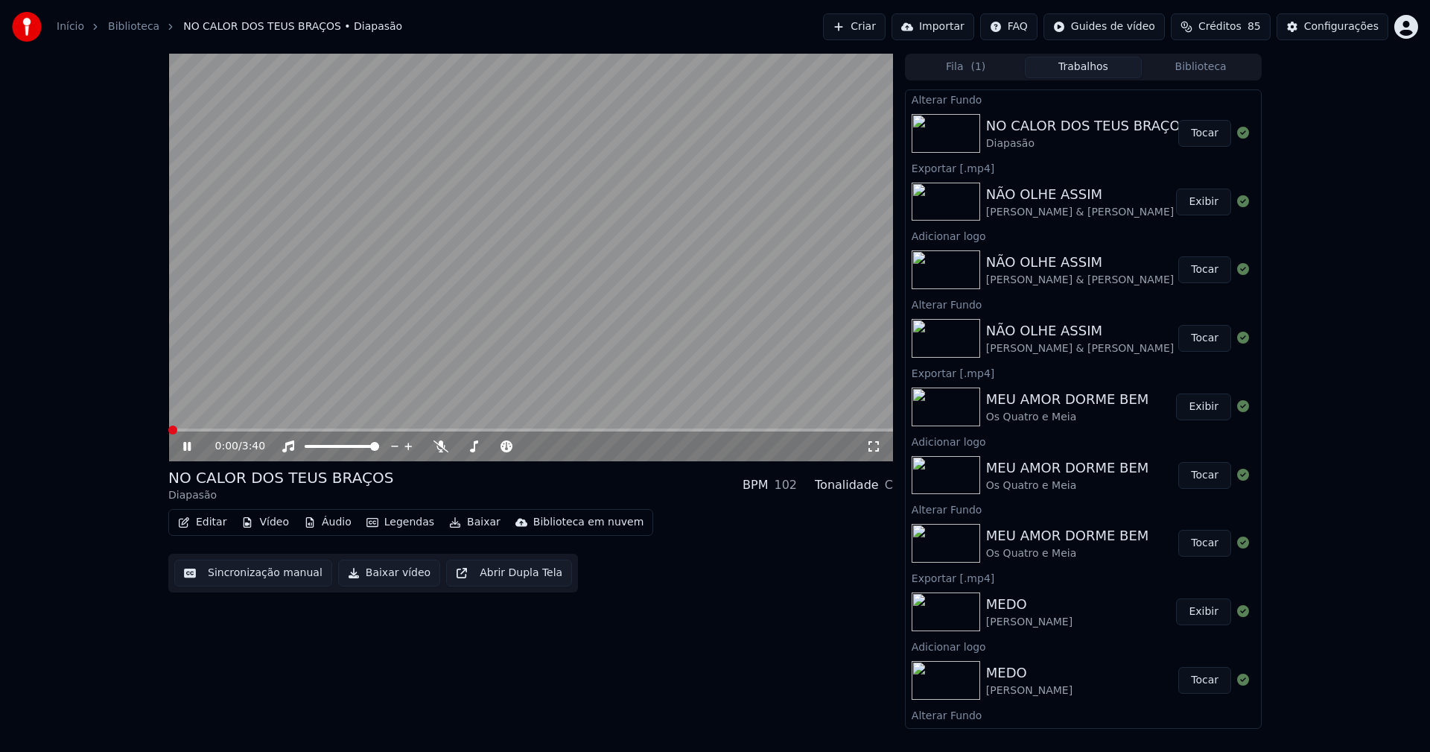
click at [185, 446] on icon at bounding box center [186, 446] width 7 height 9
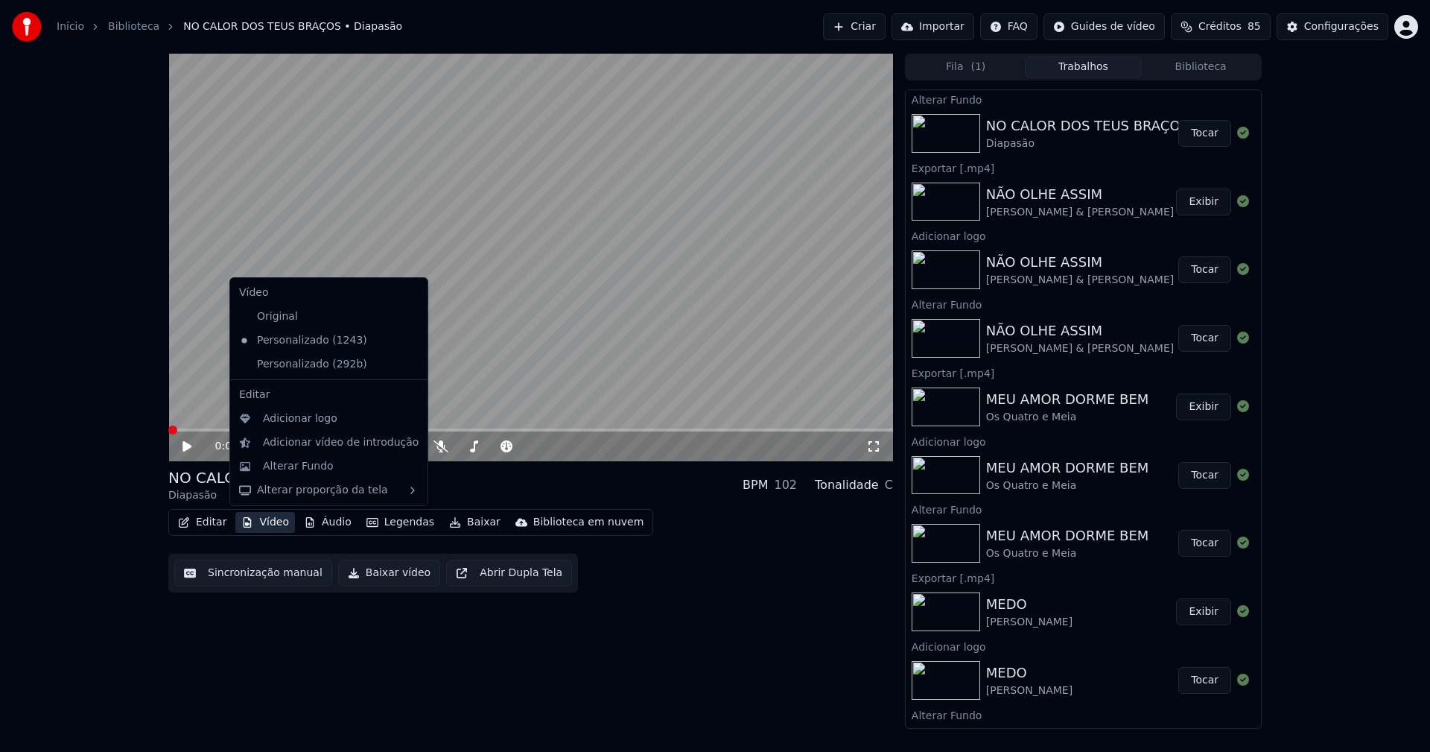
click at [274, 520] on button "Vídeo" at bounding box center [265, 522] width 60 height 21
click at [408, 367] on icon at bounding box center [413, 364] width 10 height 12
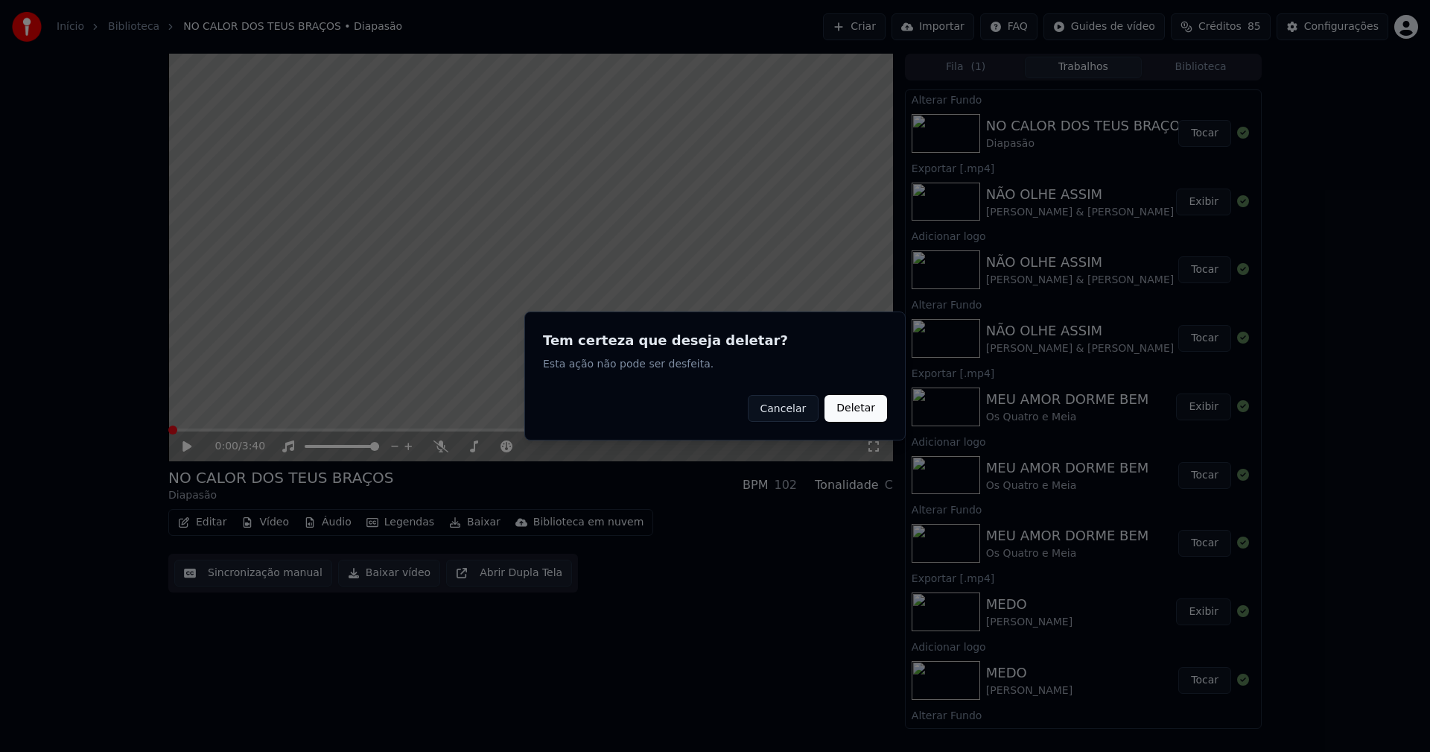
drag, startPoint x: 865, startPoint y: 410, endPoint x: 825, endPoint y: 410, distance: 40.2
click at [864, 410] on button "Deletar" at bounding box center [856, 408] width 63 height 27
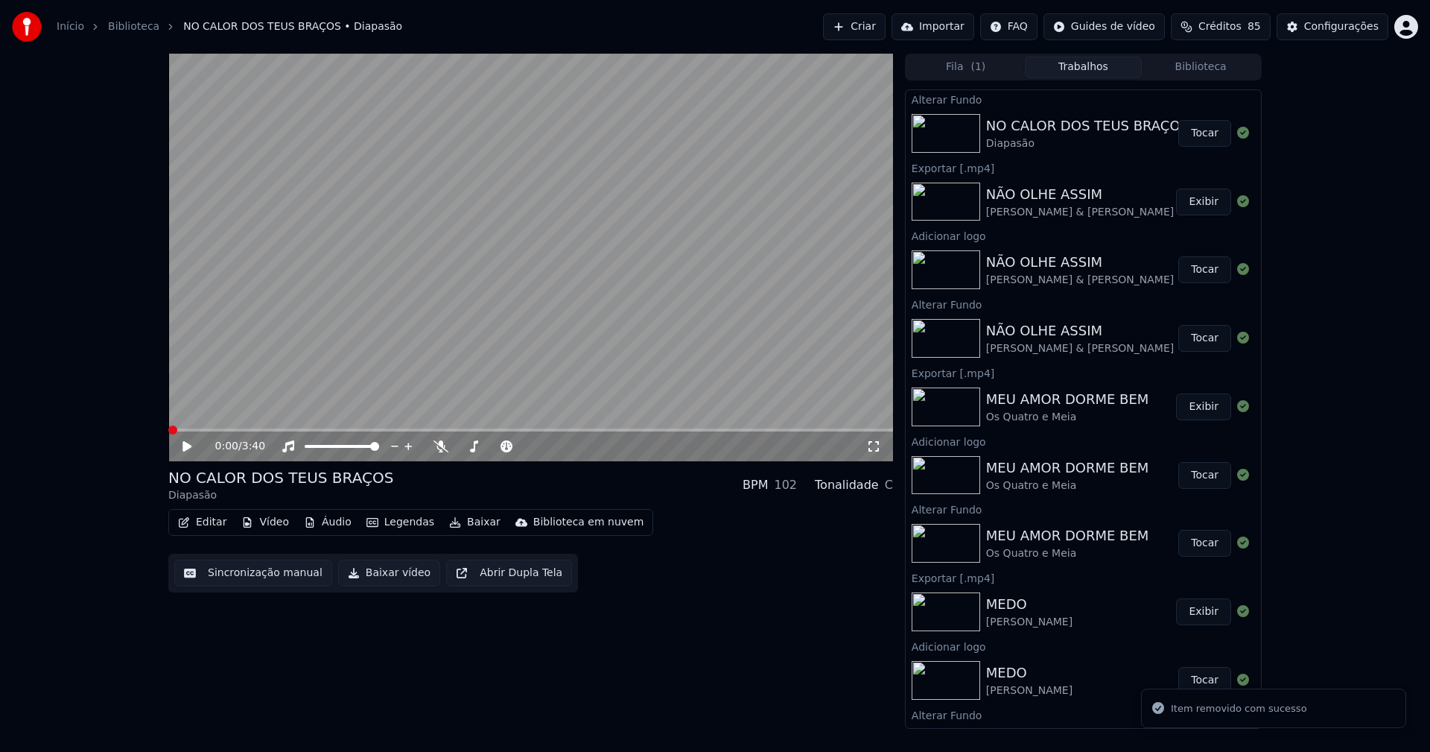
click at [273, 522] on button "Vídeo" at bounding box center [265, 522] width 60 height 21
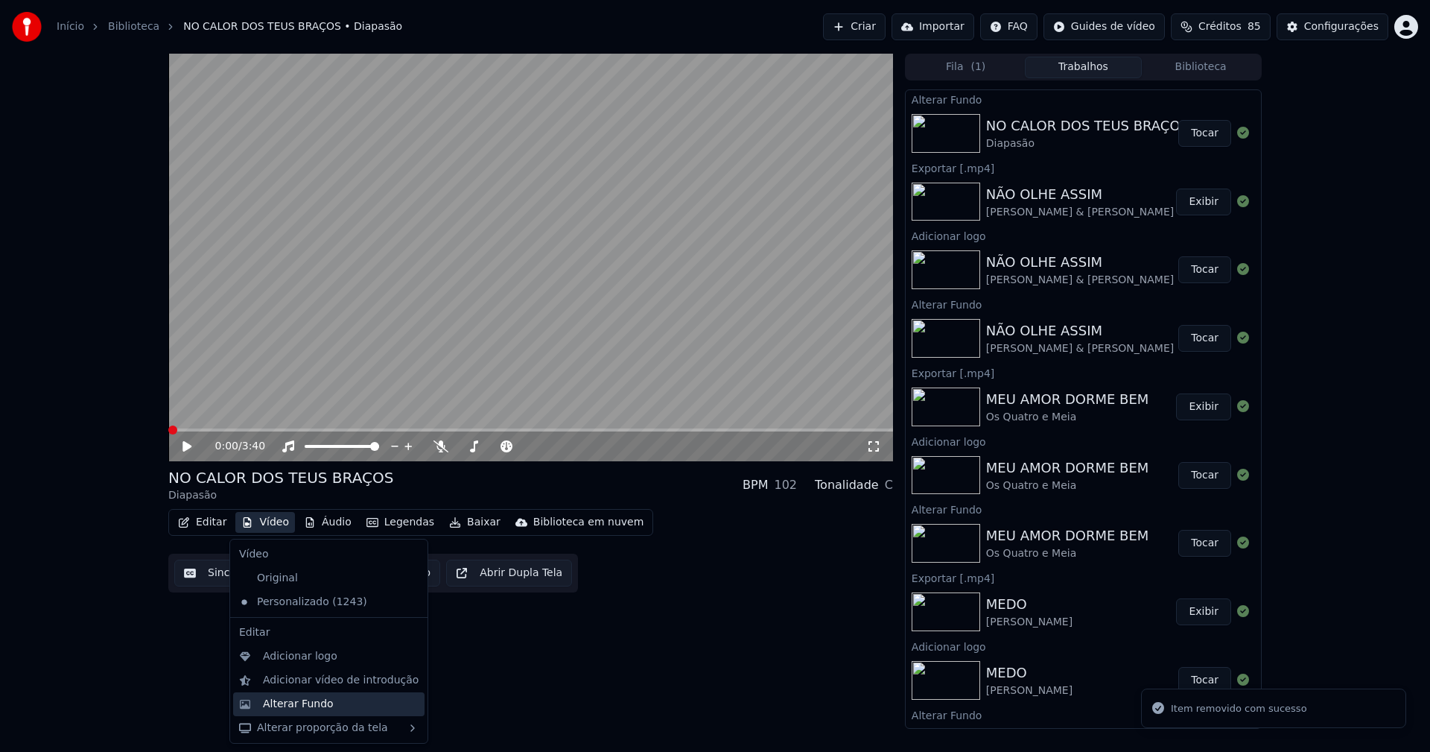
click at [303, 702] on div "Alterar Fundo" at bounding box center [298, 703] width 71 height 15
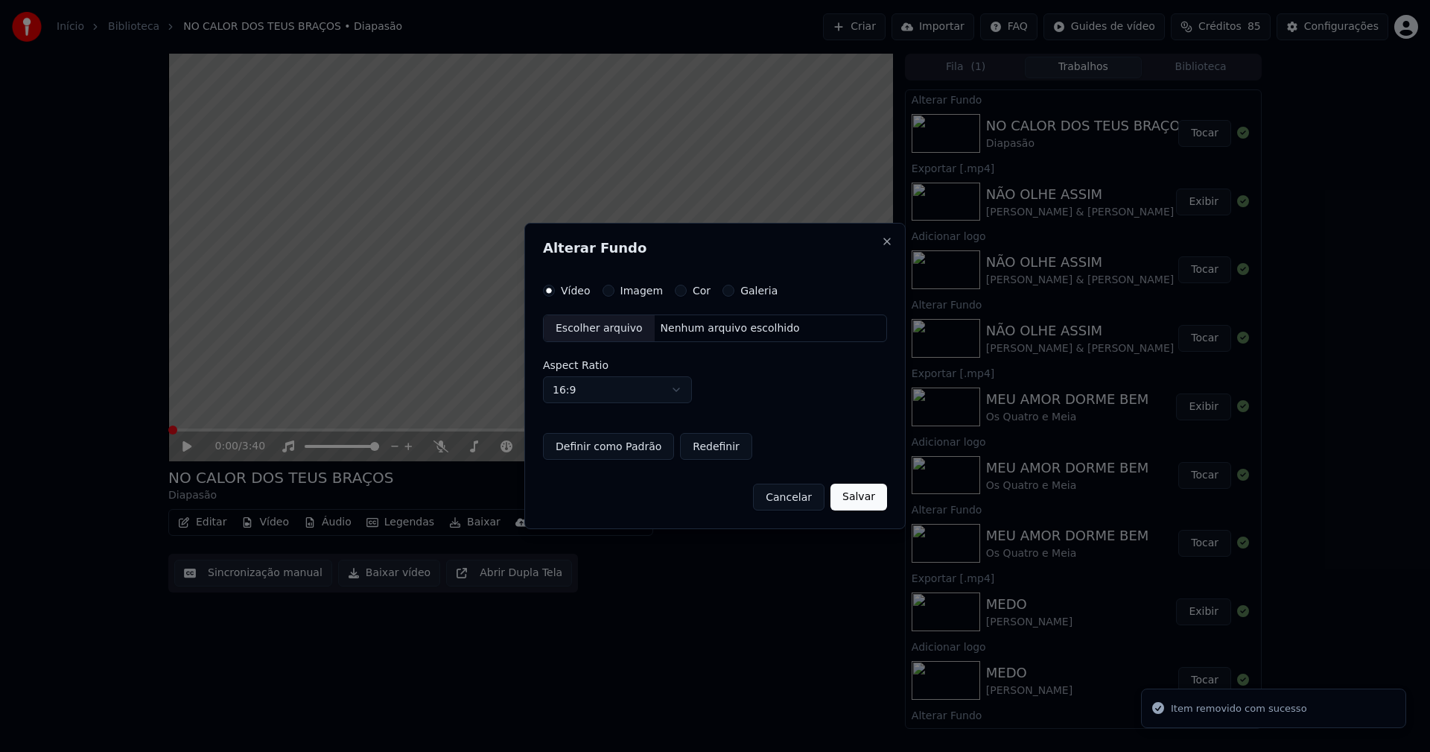
click at [606, 291] on button "Imagem" at bounding box center [609, 291] width 12 height 12
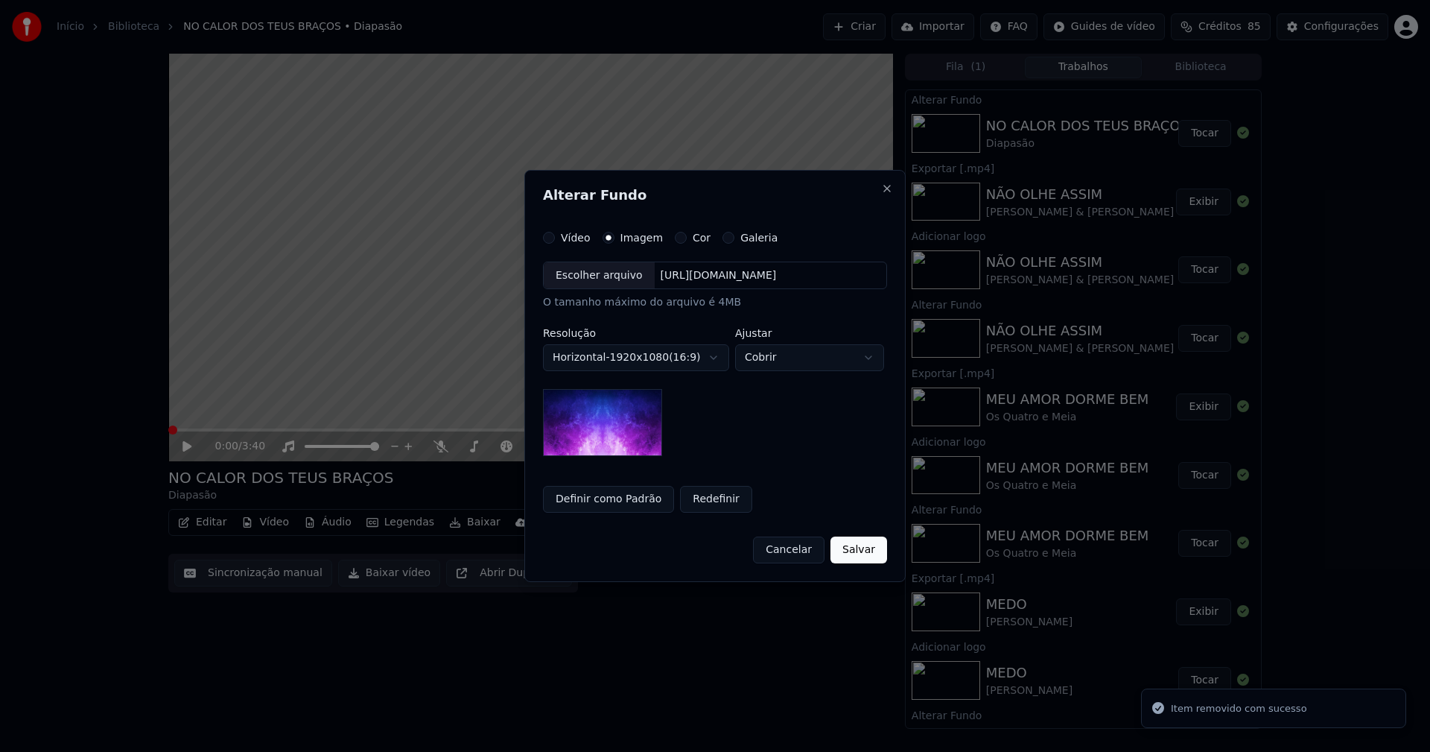
click at [600, 283] on div "Escolher arquivo" at bounding box center [599, 275] width 111 height 27
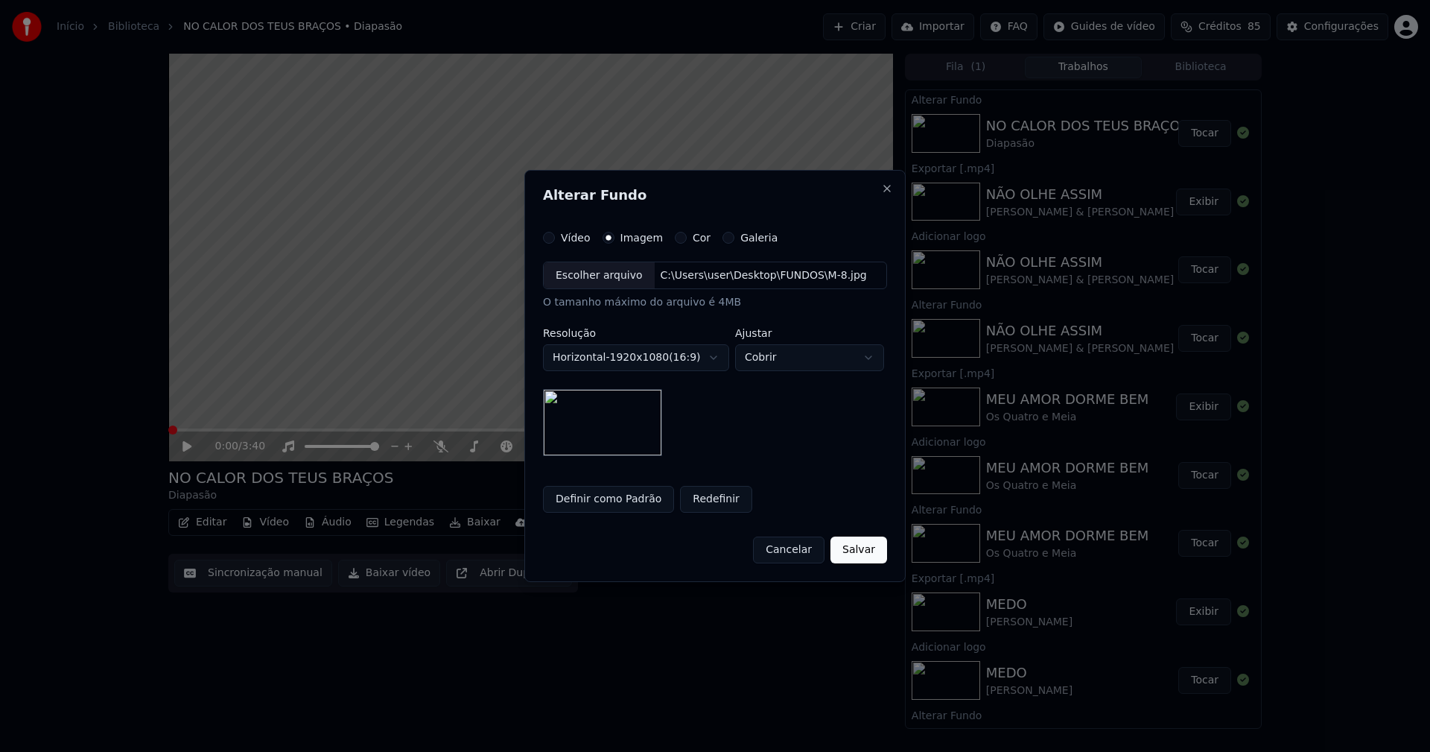
click at [833, 360] on body "Início Biblioteca NO CALOR DOS TEUS BRAÇOS • Diapasão Criar Importar FAQ Guides…" at bounding box center [715, 376] width 1430 height 752
click at [832, 353] on body "Início Biblioteca NO CALOR DOS TEUS BRAÇOS • Diapasão Criar Importar FAQ Guides…" at bounding box center [715, 376] width 1430 height 752
select select "*******"
click at [851, 556] on button "Salvar" at bounding box center [859, 549] width 57 height 27
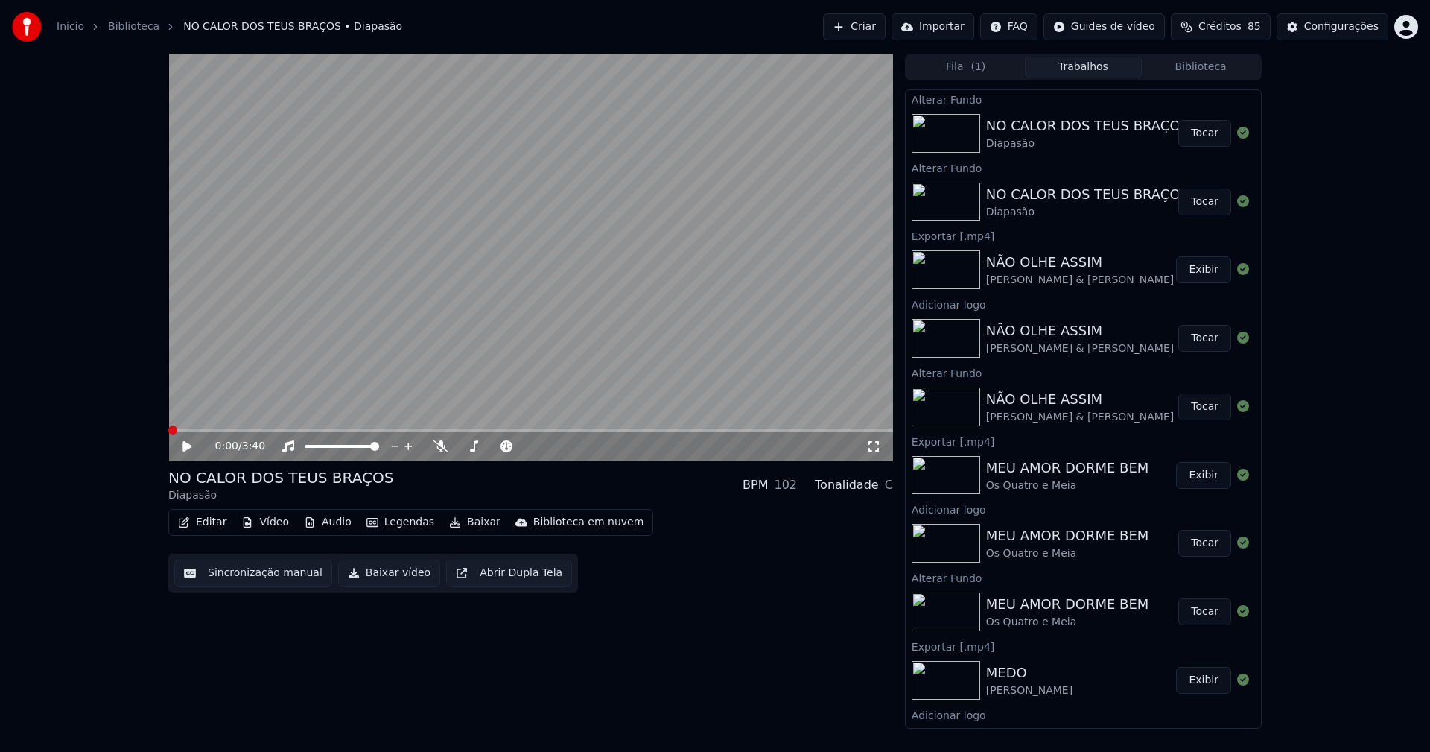
click at [1183, 131] on button "Tocar" at bounding box center [1204, 133] width 53 height 27
click at [874, 448] on icon at bounding box center [873, 446] width 15 height 12
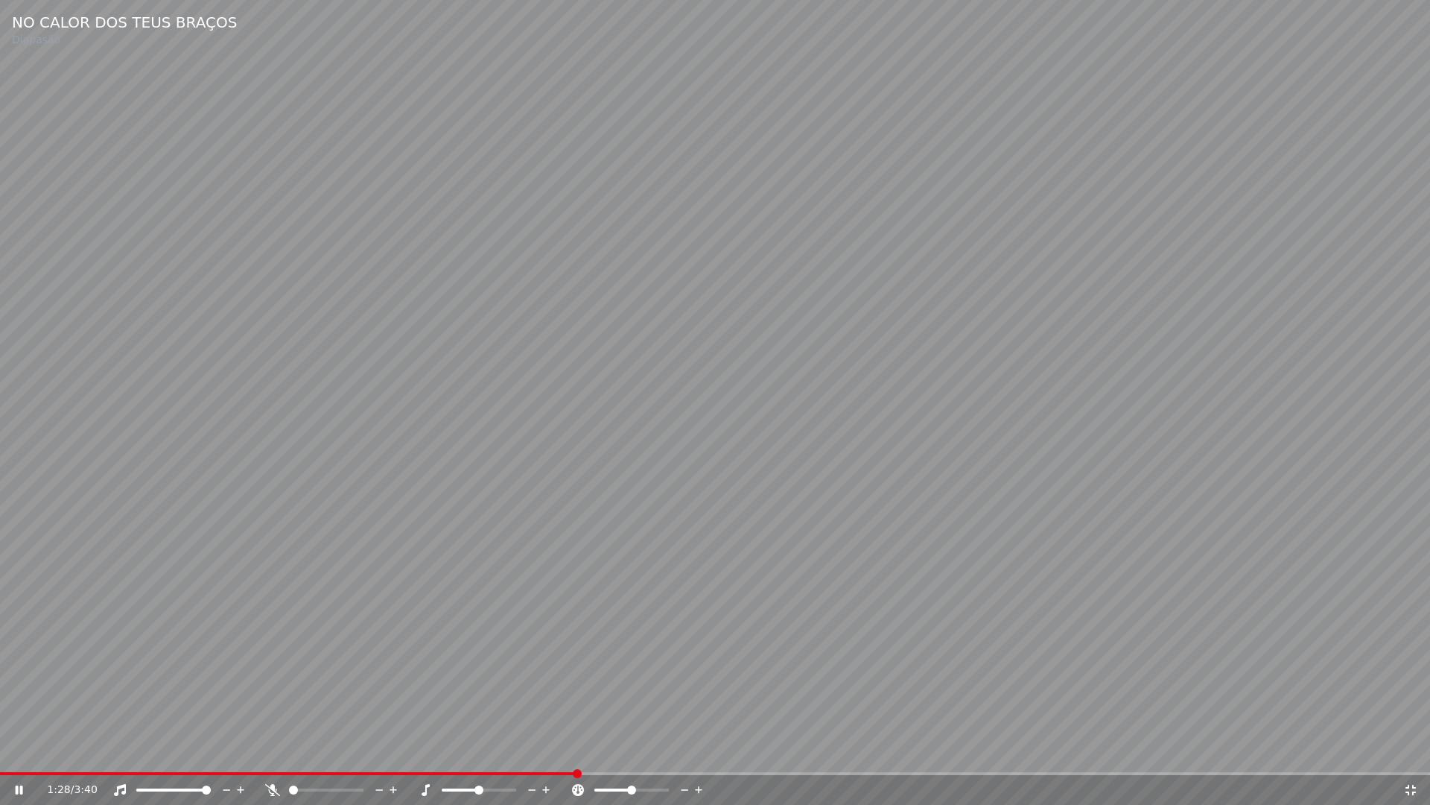
drag, startPoint x: 1409, startPoint y: 789, endPoint x: 1352, endPoint y: 723, distance: 87.2
click at [1409, 751] on icon at bounding box center [1410, 790] width 15 height 12
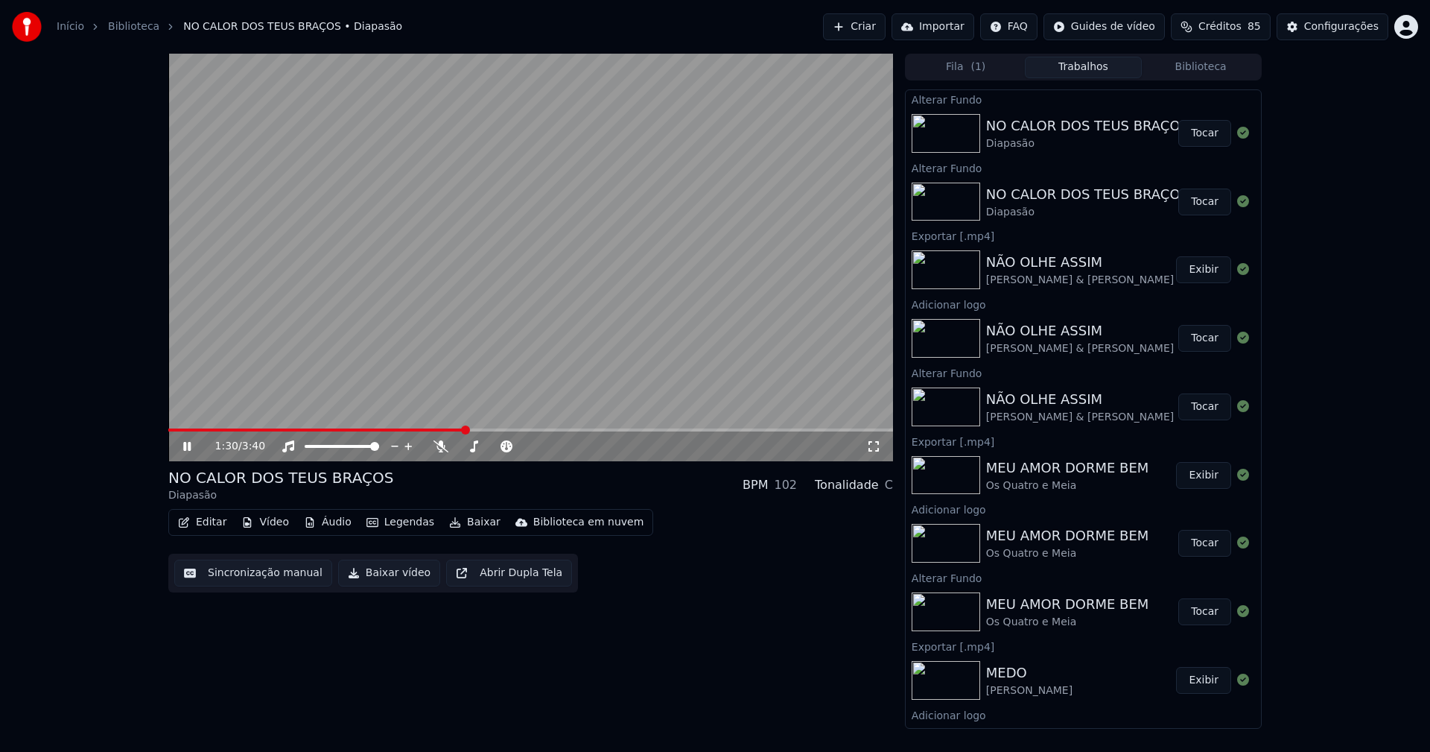
click at [188, 448] on icon at bounding box center [186, 446] width 7 height 9
click at [265, 527] on button "Vídeo" at bounding box center [265, 522] width 60 height 21
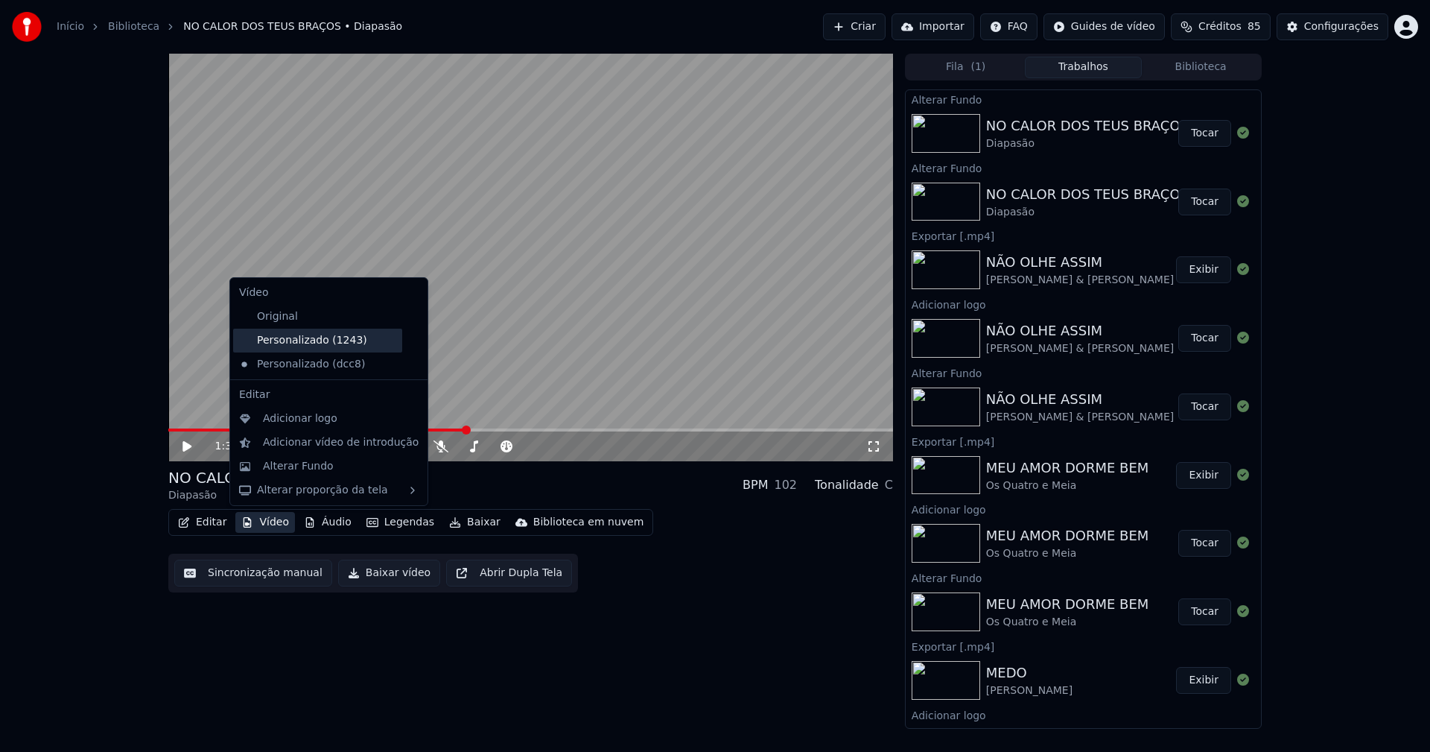
click at [306, 343] on div "Personalizado (1243)" at bounding box center [317, 341] width 169 height 24
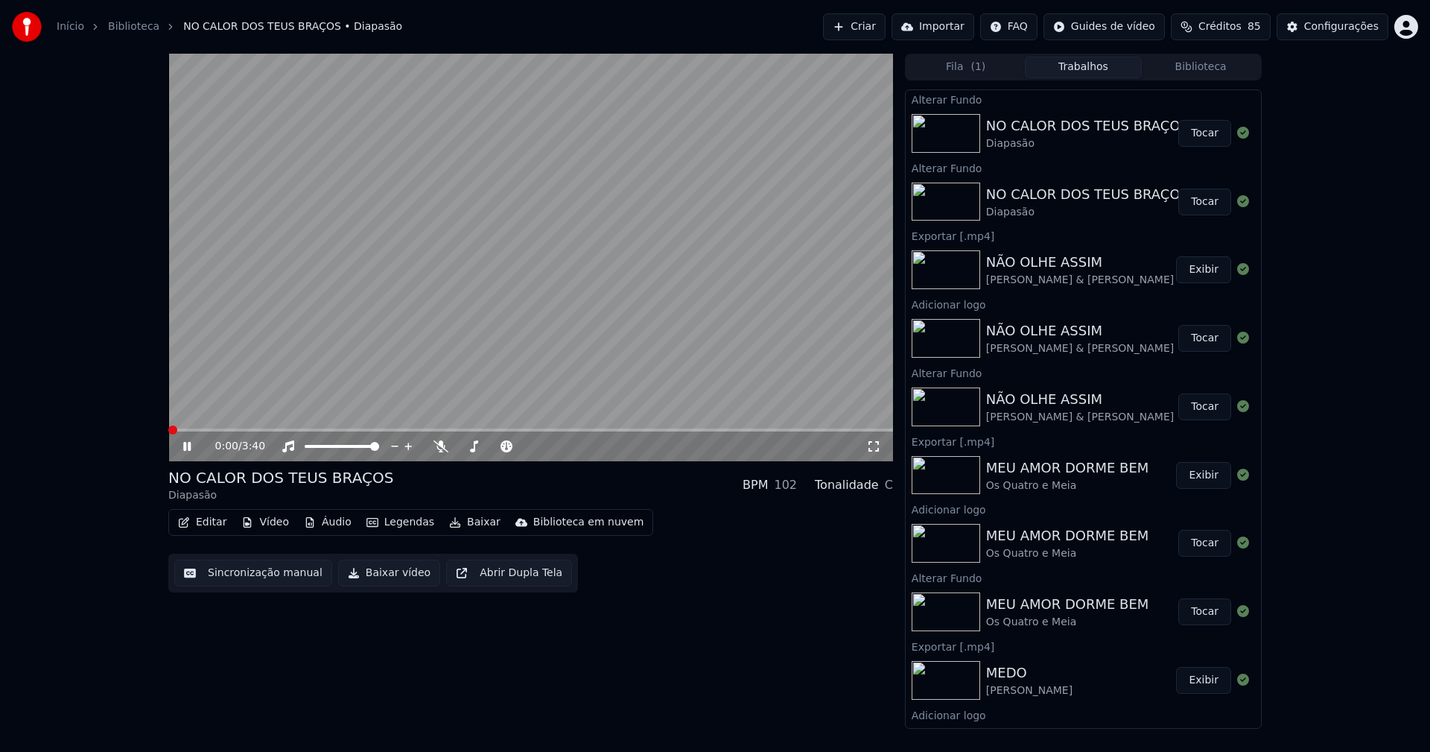
click at [188, 448] on icon at bounding box center [197, 446] width 35 height 12
click at [260, 522] on button "Vídeo" at bounding box center [265, 522] width 60 height 21
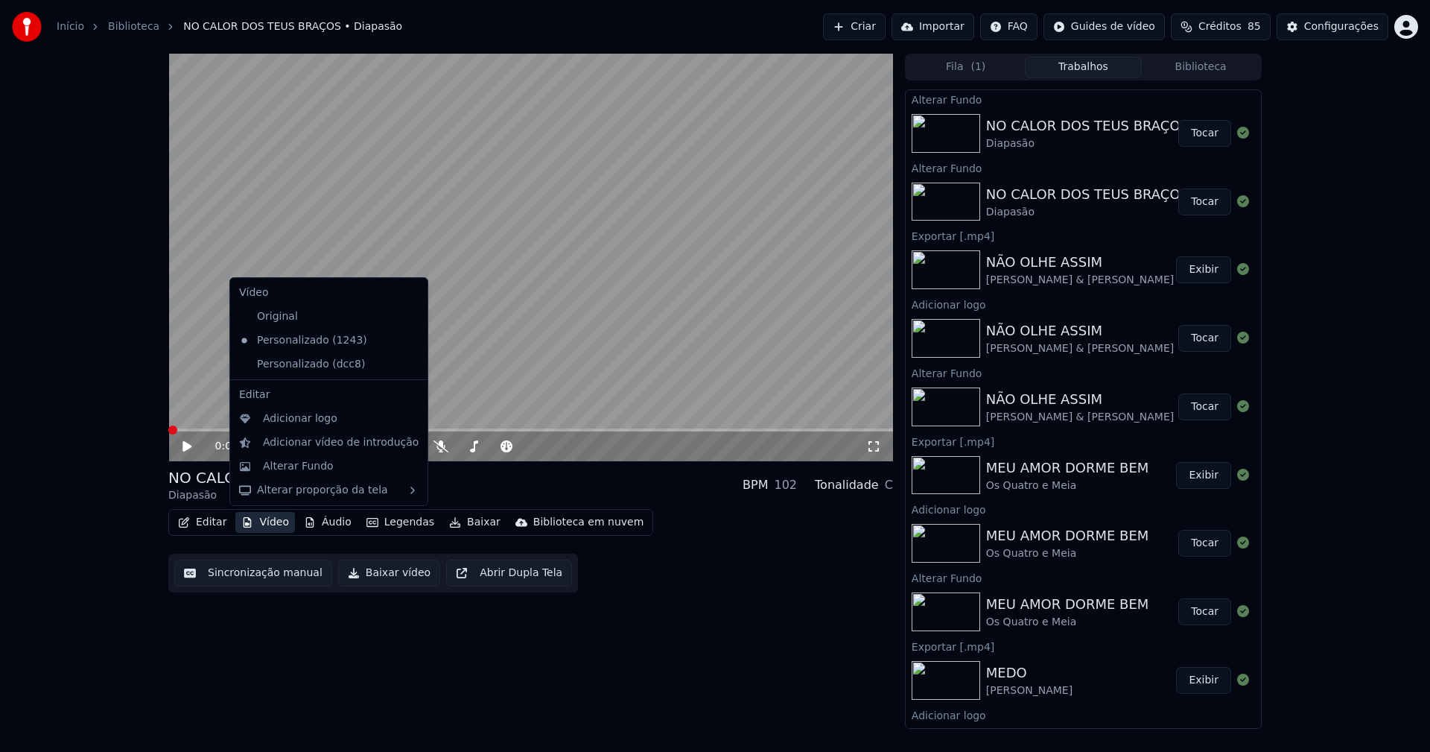
click at [408, 366] on icon at bounding box center [413, 364] width 10 height 12
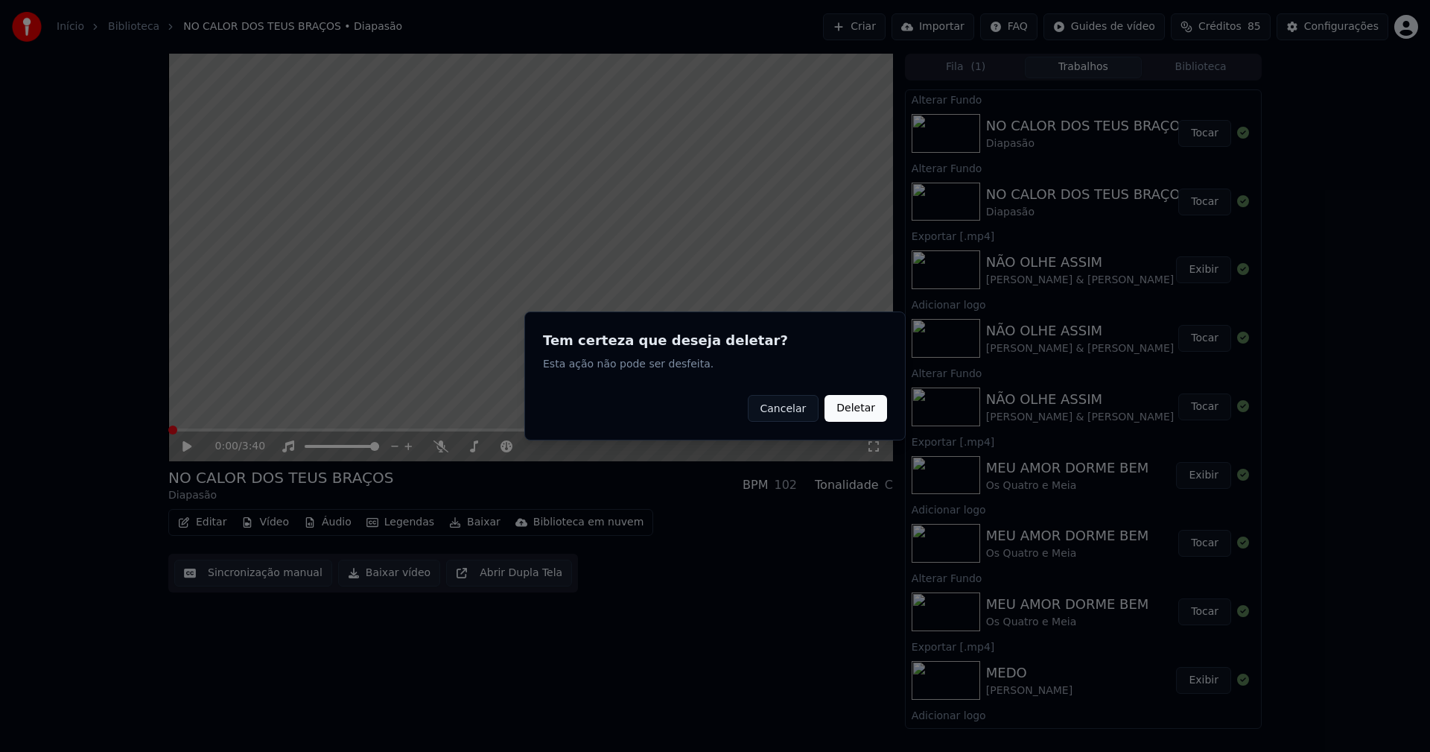
click at [855, 409] on button "Deletar" at bounding box center [856, 408] width 63 height 27
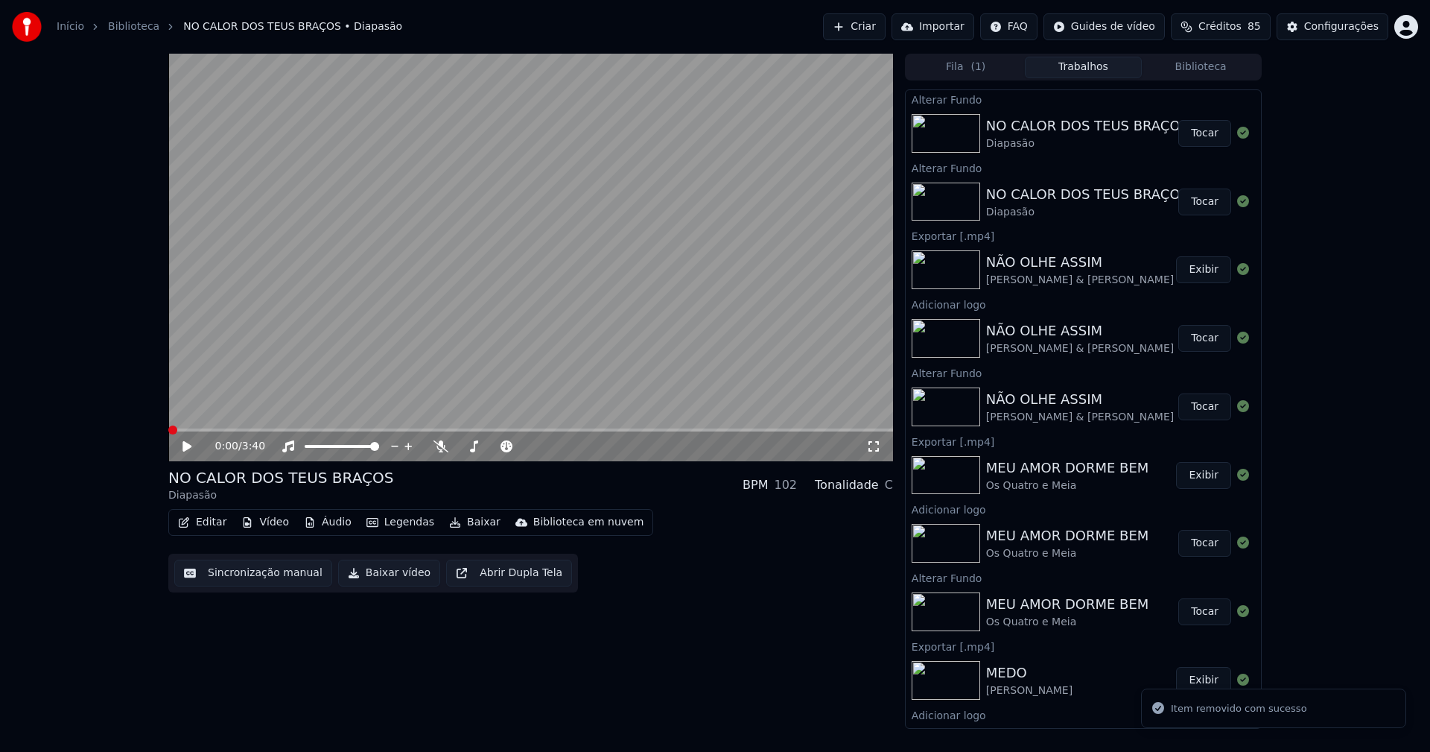
click at [269, 524] on button "Vídeo" at bounding box center [265, 522] width 60 height 21
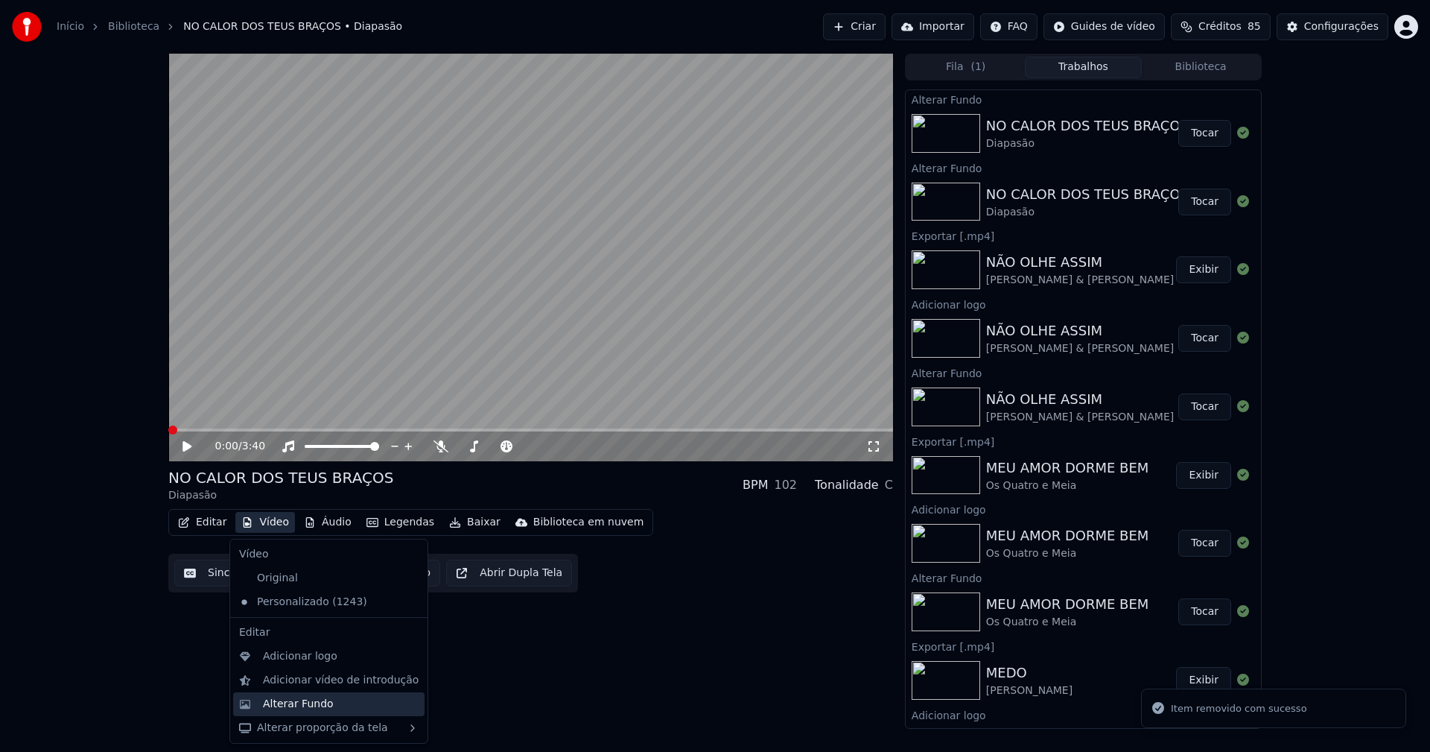
click at [313, 704] on div "Alterar Fundo" at bounding box center [298, 703] width 71 height 15
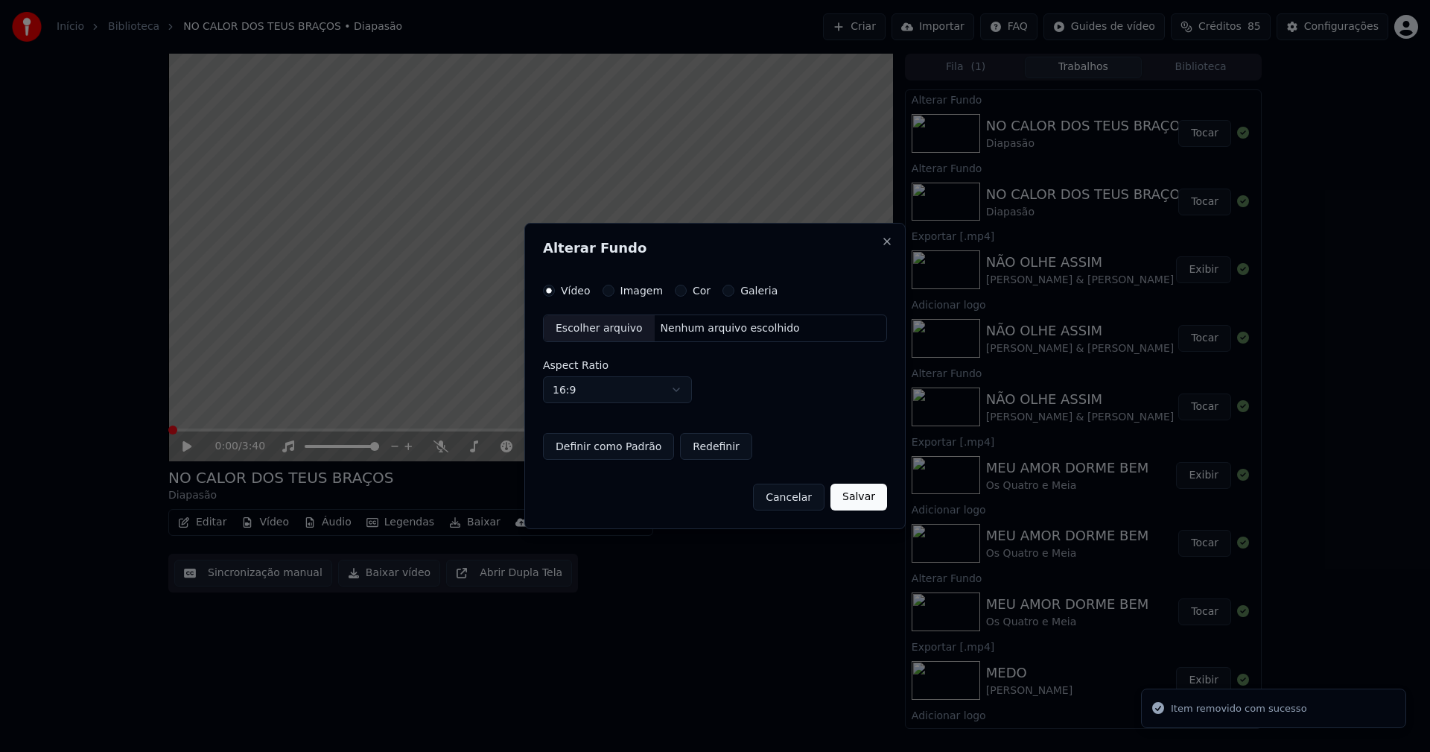
click at [603, 292] on button "Imagem" at bounding box center [609, 291] width 12 height 12
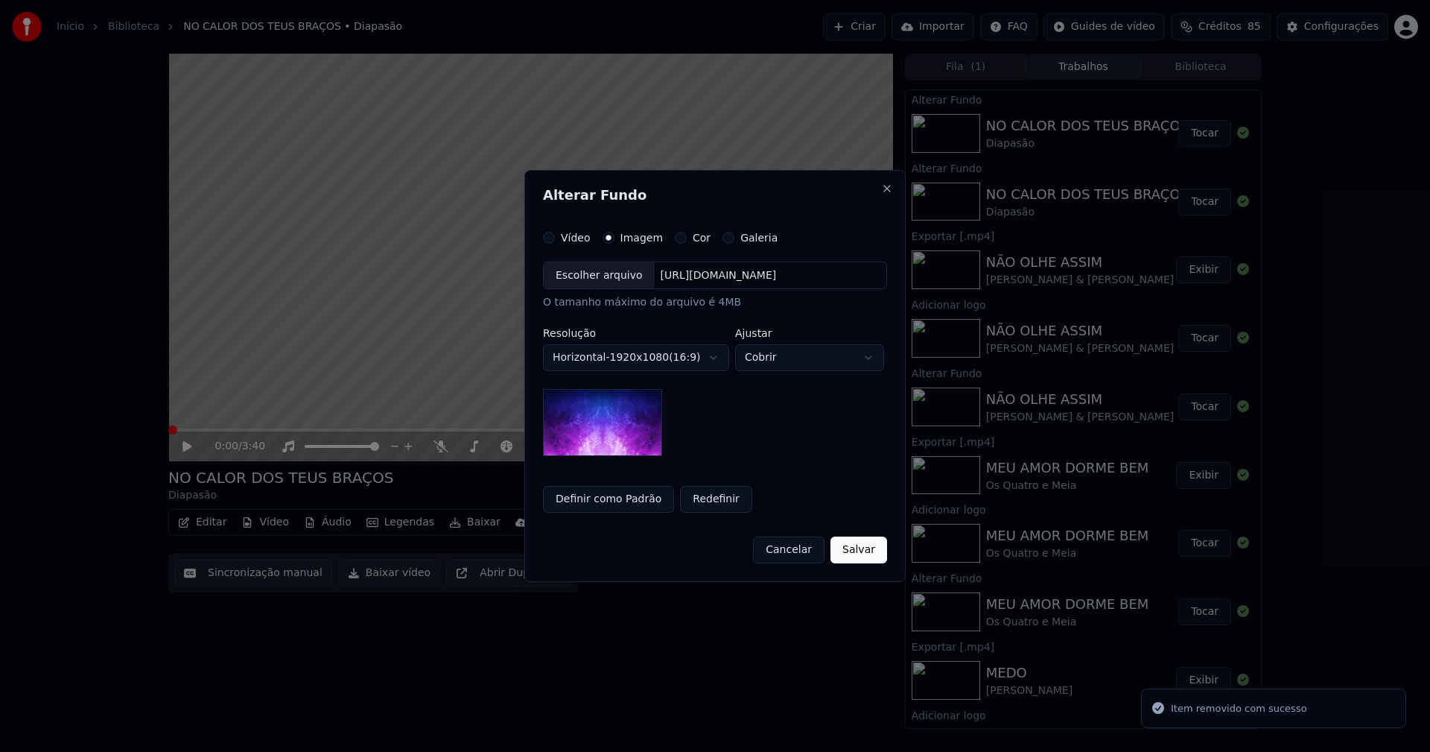
click at [597, 273] on div "Escolher arquivo" at bounding box center [599, 275] width 111 height 27
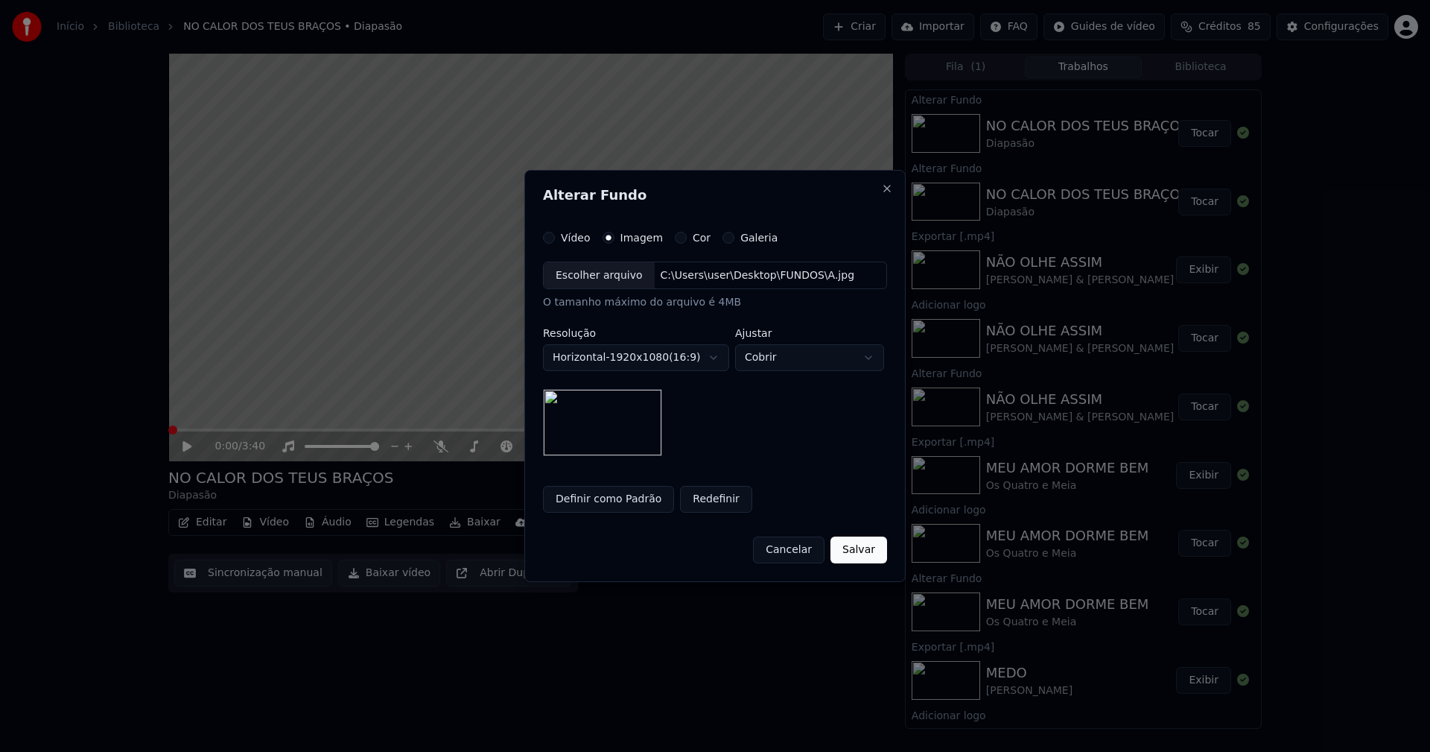
click at [871, 552] on button "Salvar" at bounding box center [859, 549] width 57 height 27
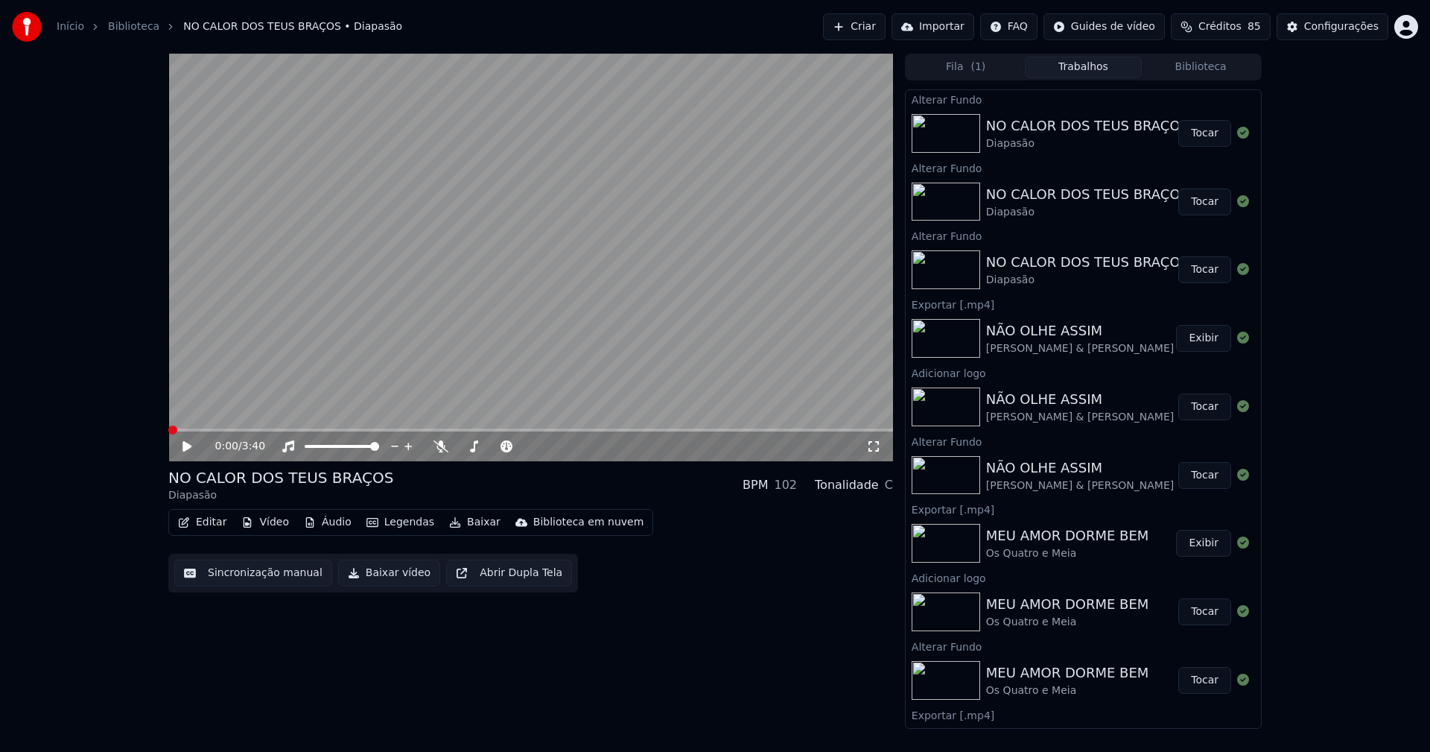
drag, startPoint x: 1190, startPoint y: 133, endPoint x: 1128, endPoint y: 150, distance: 65.1
click at [1189, 132] on button "Tocar" at bounding box center [1204, 133] width 53 height 27
click at [272, 532] on button "Vídeo" at bounding box center [265, 522] width 60 height 21
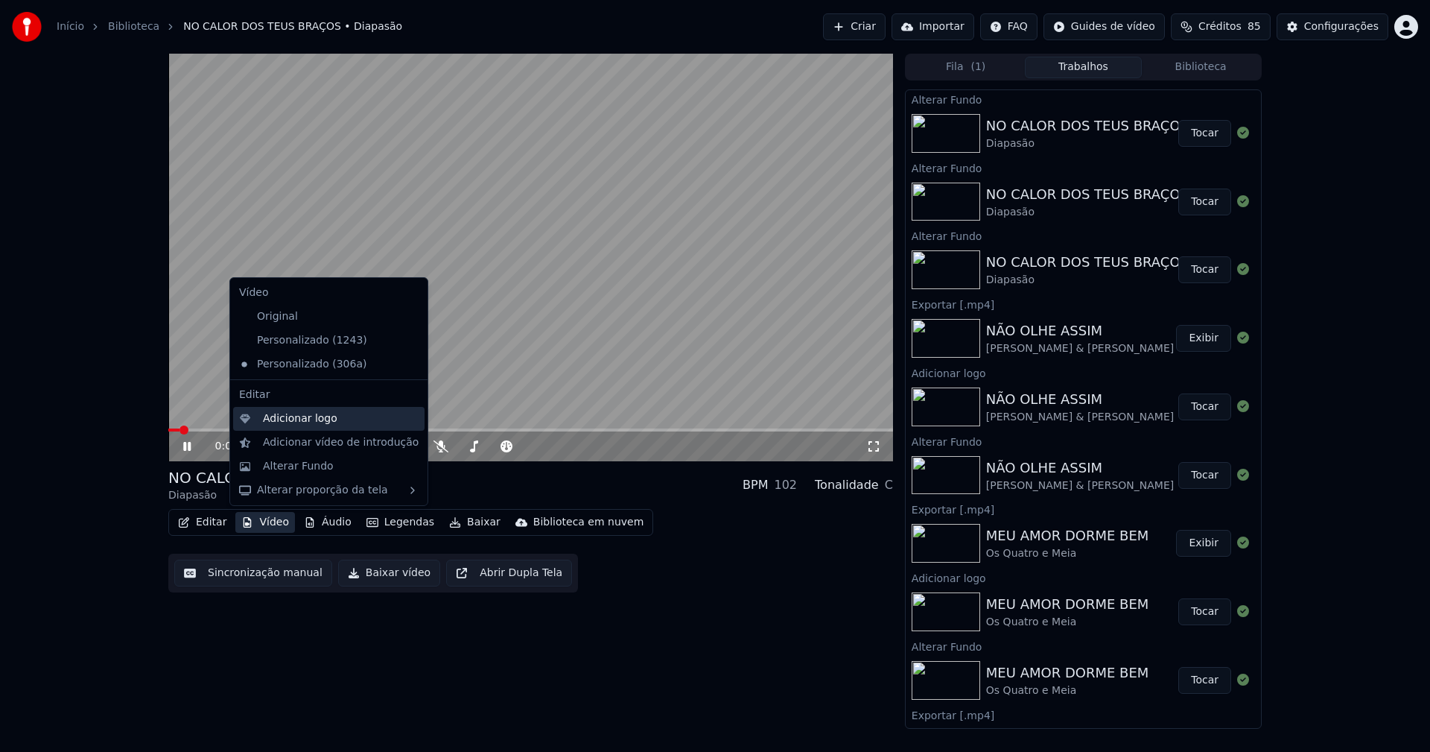
click at [294, 418] on div "Adicionar logo" at bounding box center [300, 418] width 74 height 15
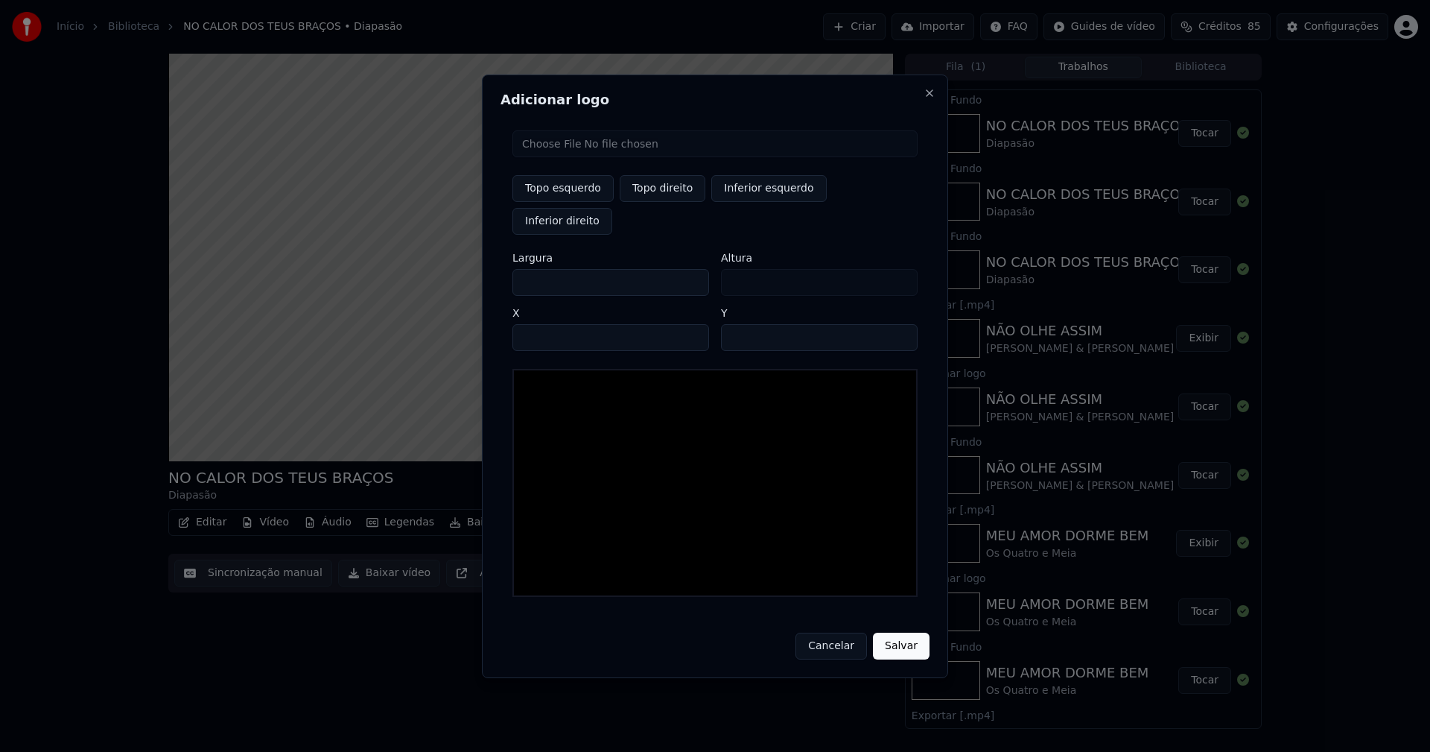
click at [580, 157] on input "file" at bounding box center [714, 143] width 405 height 27
type input "**********"
type input "***"
click at [659, 202] on button "Topo direito" at bounding box center [663, 188] width 86 height 27
type input "****"
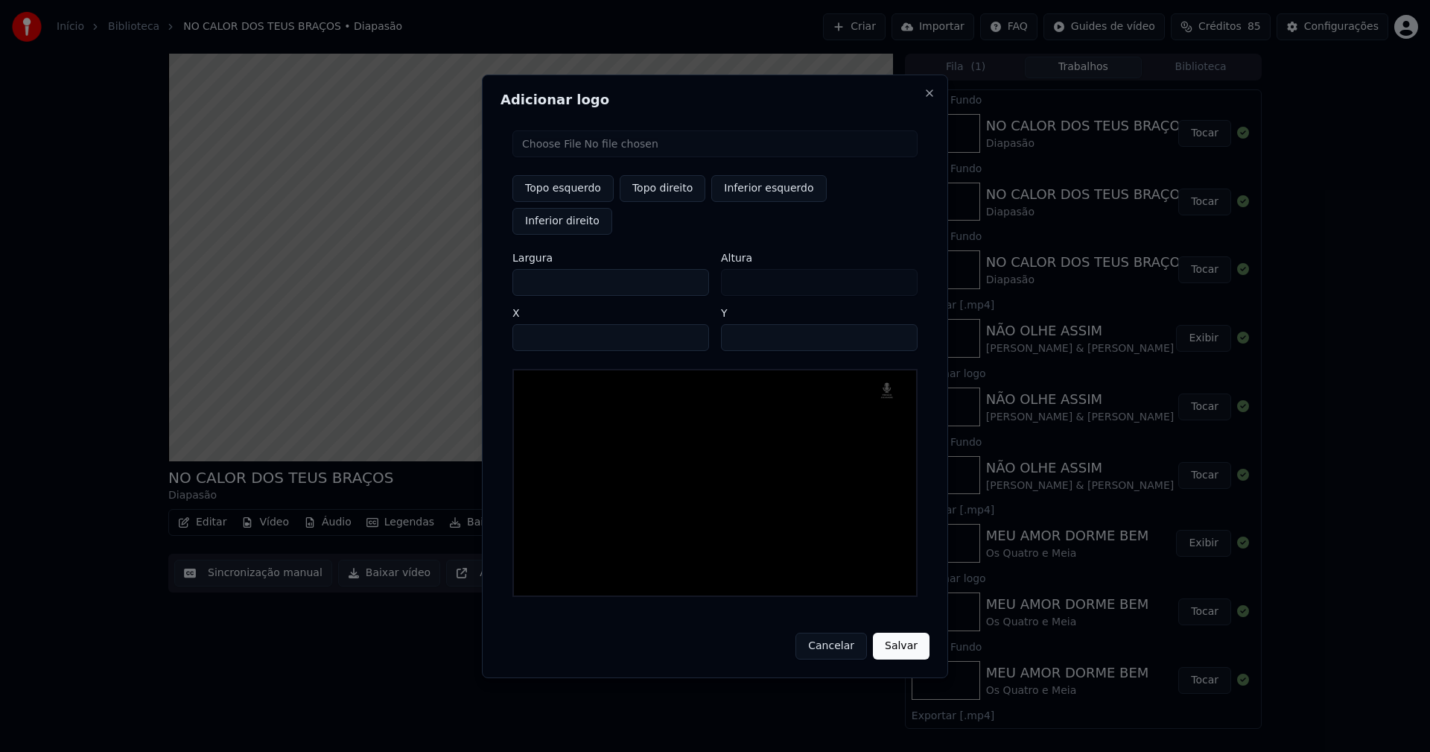
drag, startPoint x: 538, startPoint y: 267, endPoint x: 471, endPoint y: 276, distance: 67.7
click at [471, 276] on body "Início Biblioteca NO CALOR DOS TEUS BRAÇOS • Diapasão Criar Importar FAQ Guides…" at bounding box center [715, 376] width 1430 height 752
type input "**"
type input "***"
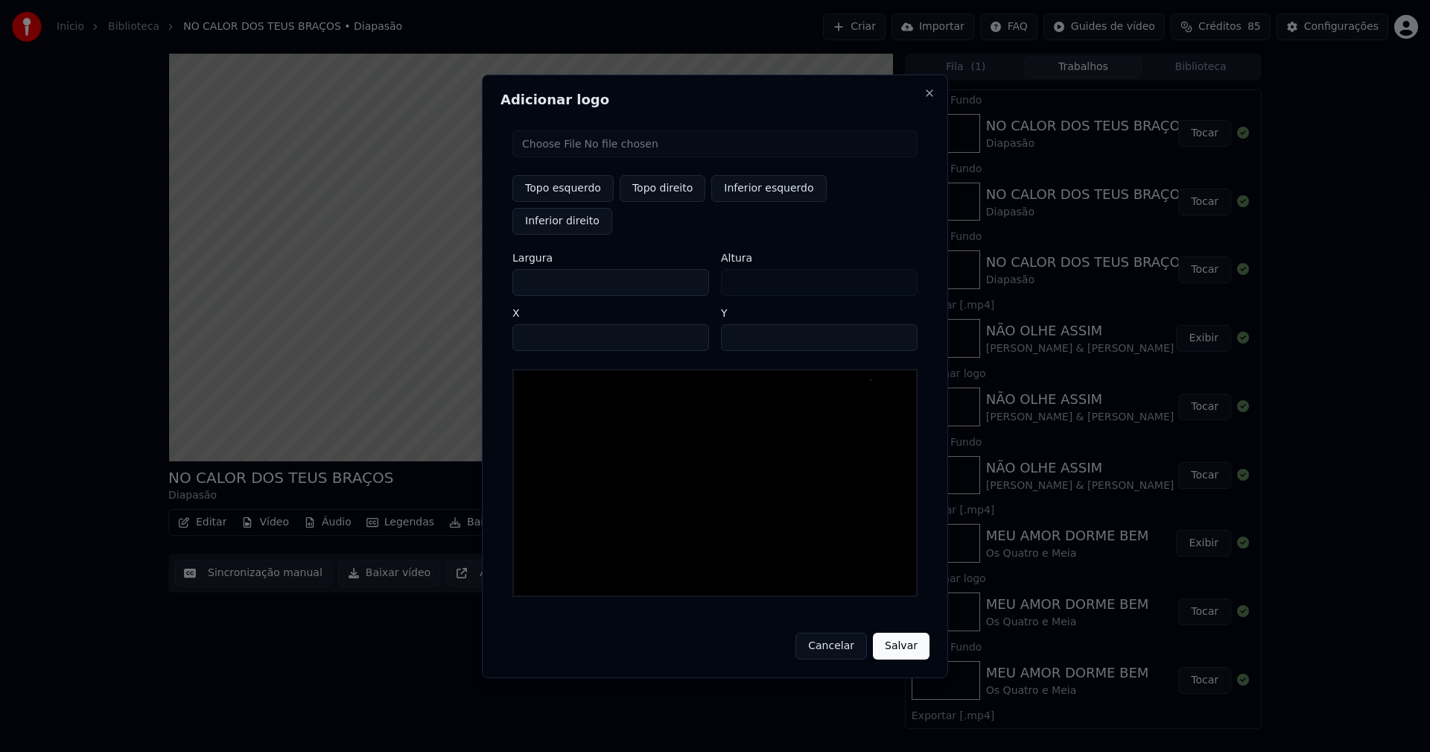
type input "***"
click at [543, 324] on input "****" at bounding box center [610, 337] width 197 height 27
type input "****"
click at [899, 324] on input "**" at bounding box center [819, 337] width 197 height 27
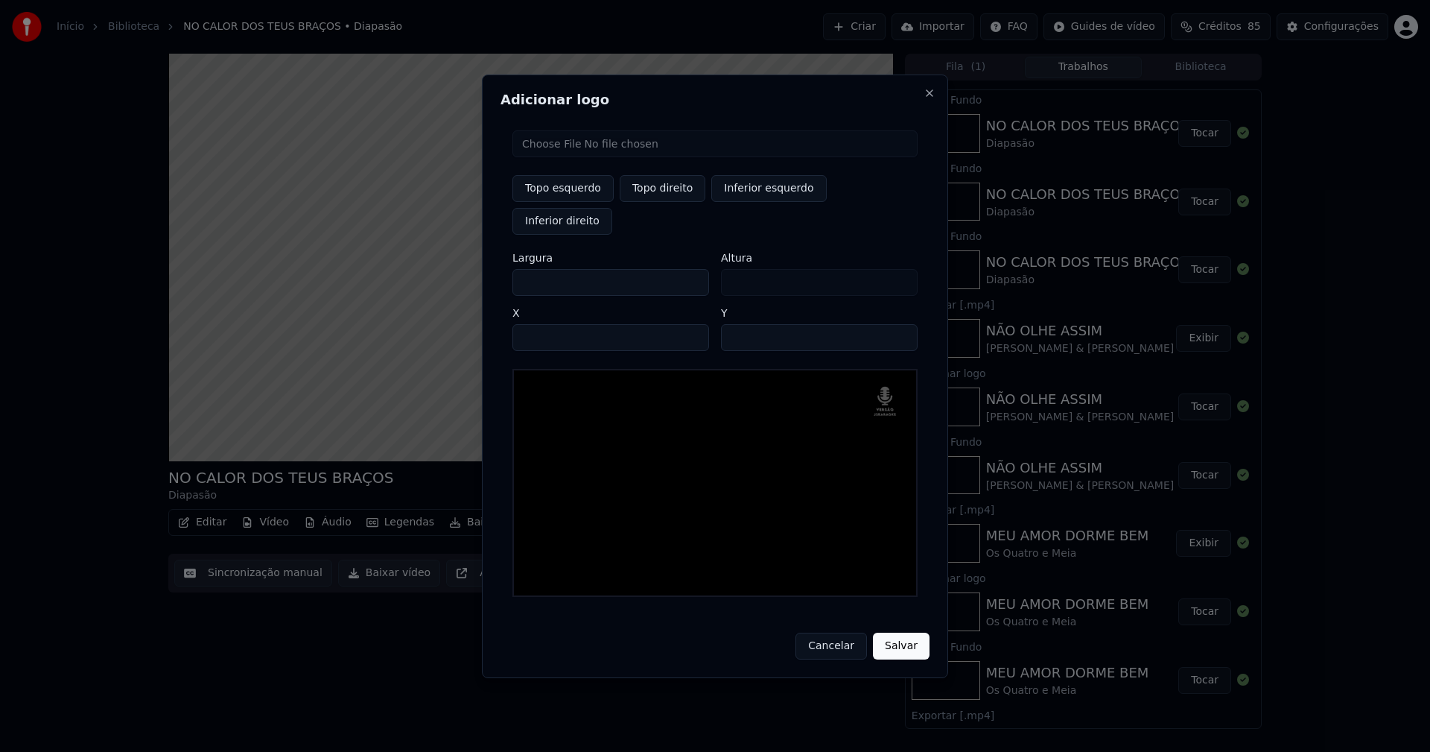
click at [899, 324] on input "**" at bounding box center [819, 337] width 197 height 27
type input "**"
click at [899, 324] on input "**" at bounding box center [819, 337] width 197 height 27
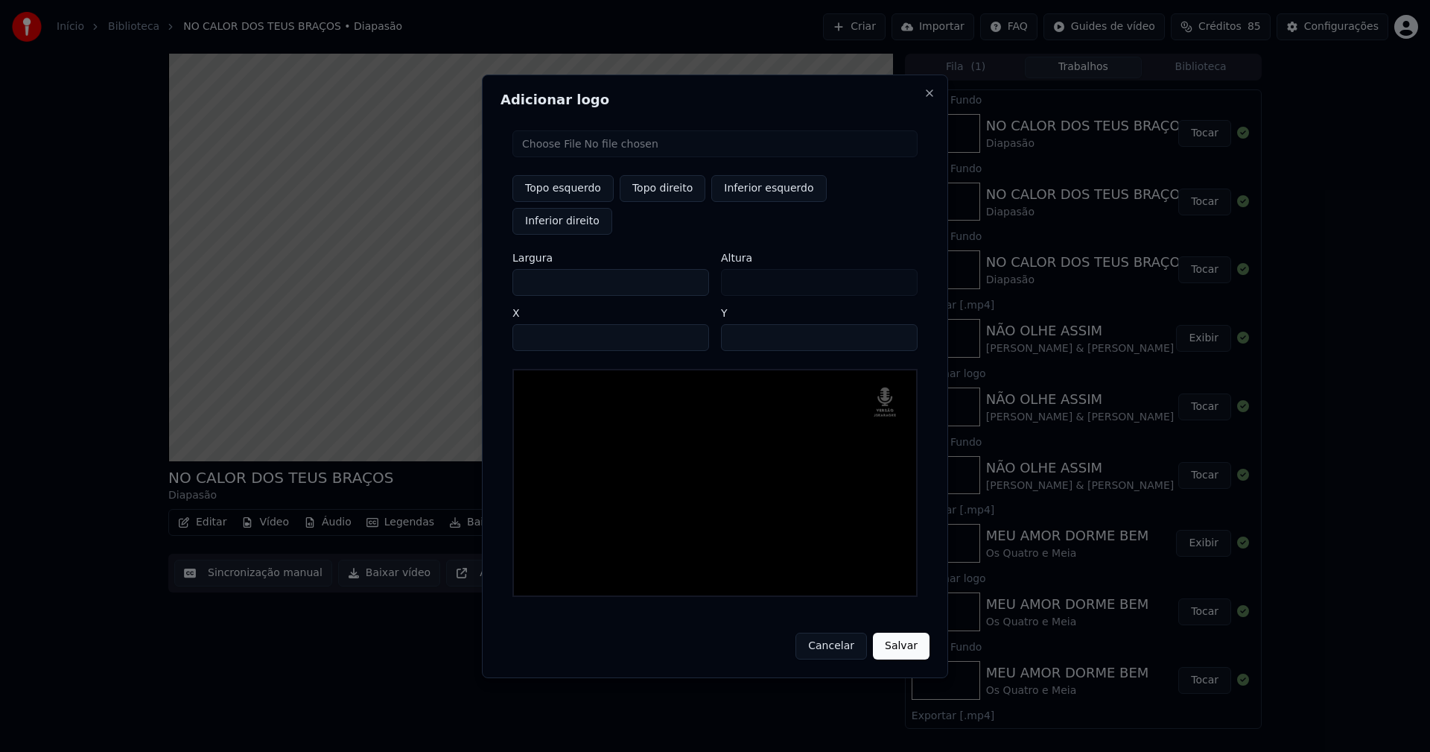
drag, startPoint x: 901, startPoint y: 629, endPoint x: 903, endPoint y: 619, distance: 10.7
click at [901, 632] on button "Salvar" at bounding box center [901, 645] width 57 height 27
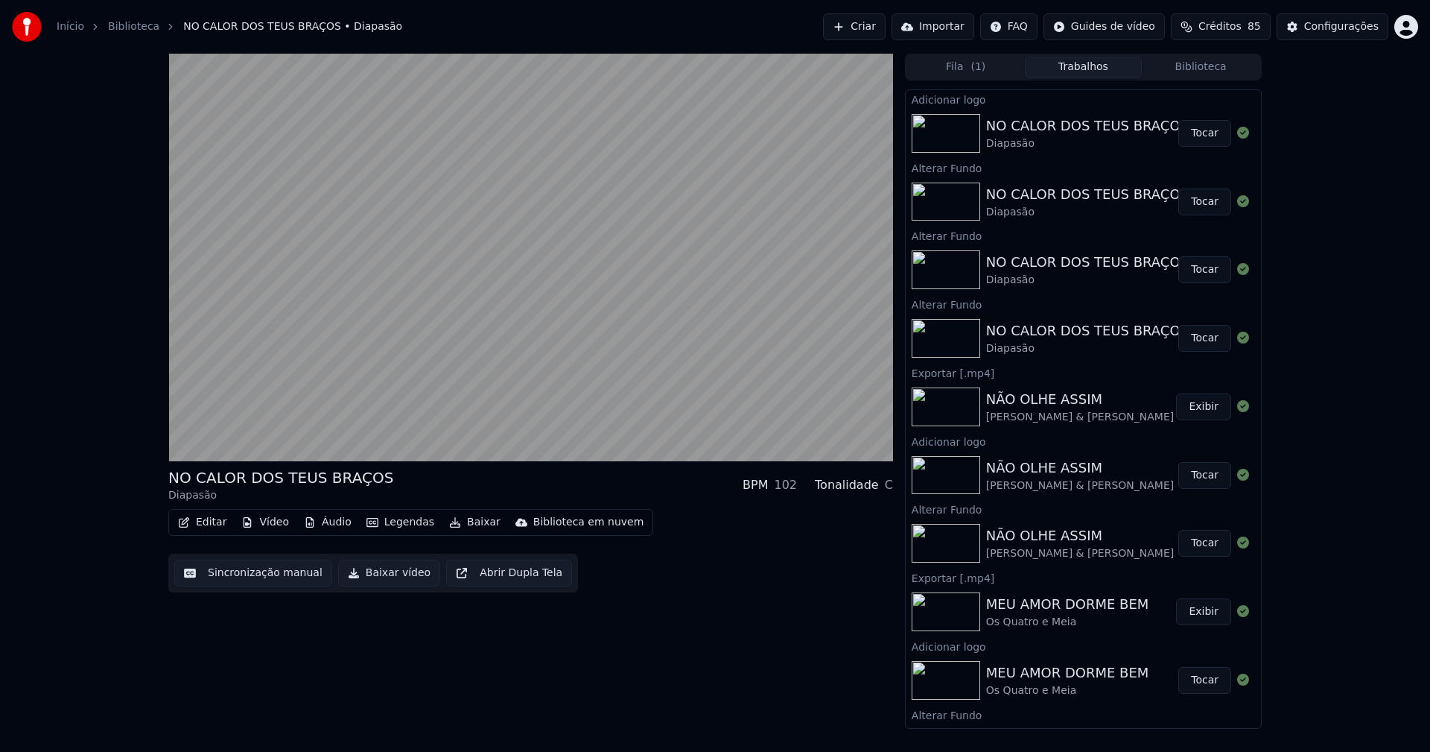
drag, startPoint x: 1196, startPoint y: 135, endPoint x: 496, endPoint y: 239, distance: 707.9
click at [1195, 137] on button "Tocar" at bounding box center [1204, 133] width 53 height 27
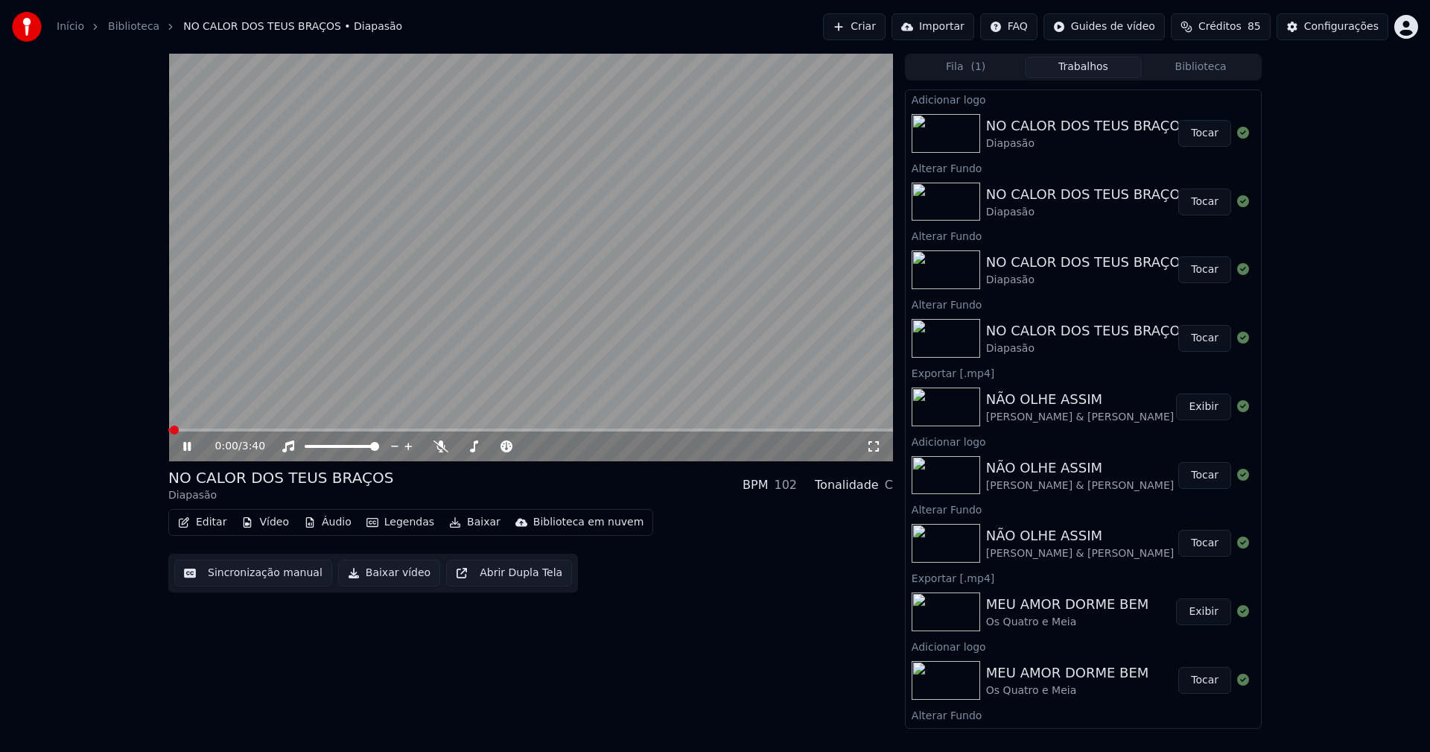
click at [210, 524] on button "Editar" at bounding box center [202, 522] width 60 height 21
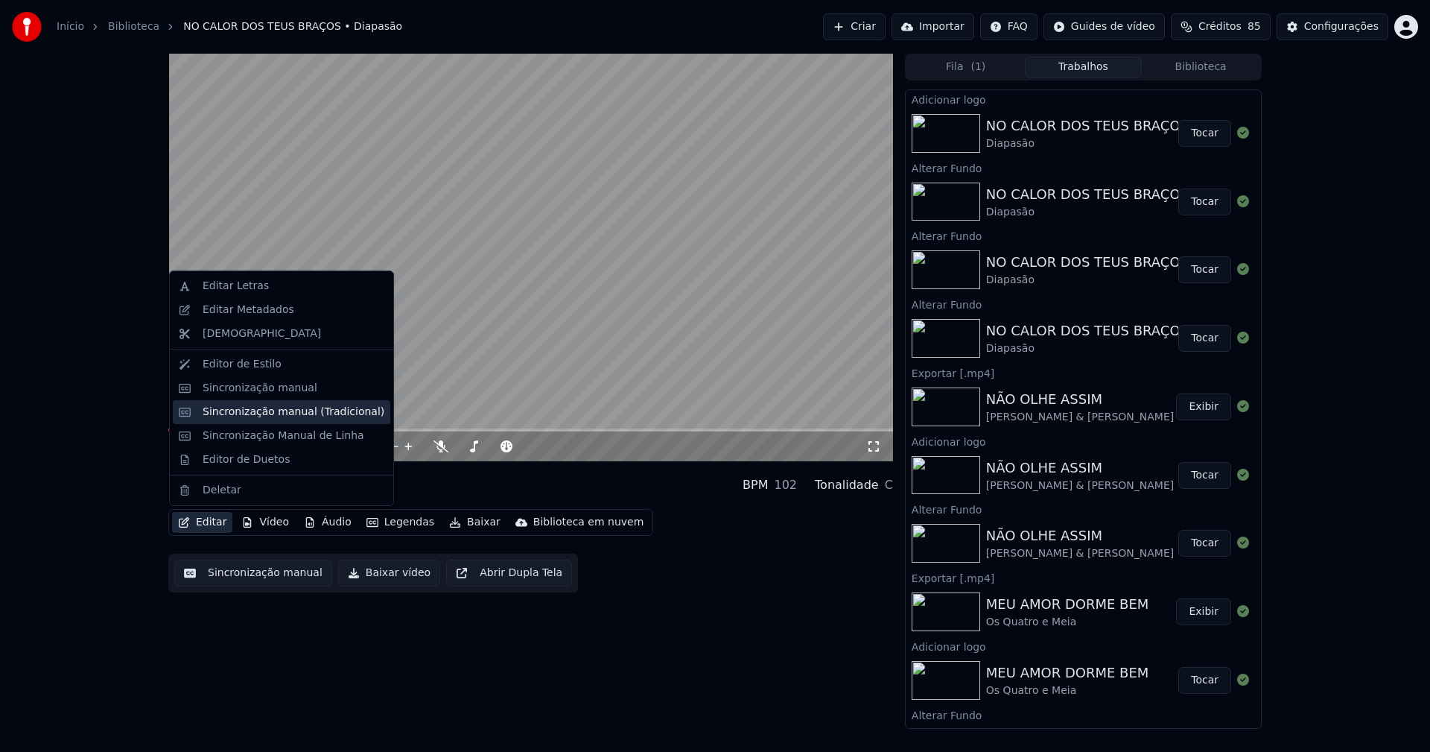
click at [261, 412] on div "Sincronização manual (Tradicional)" at bounding box center [294, 411] width 182 height 15
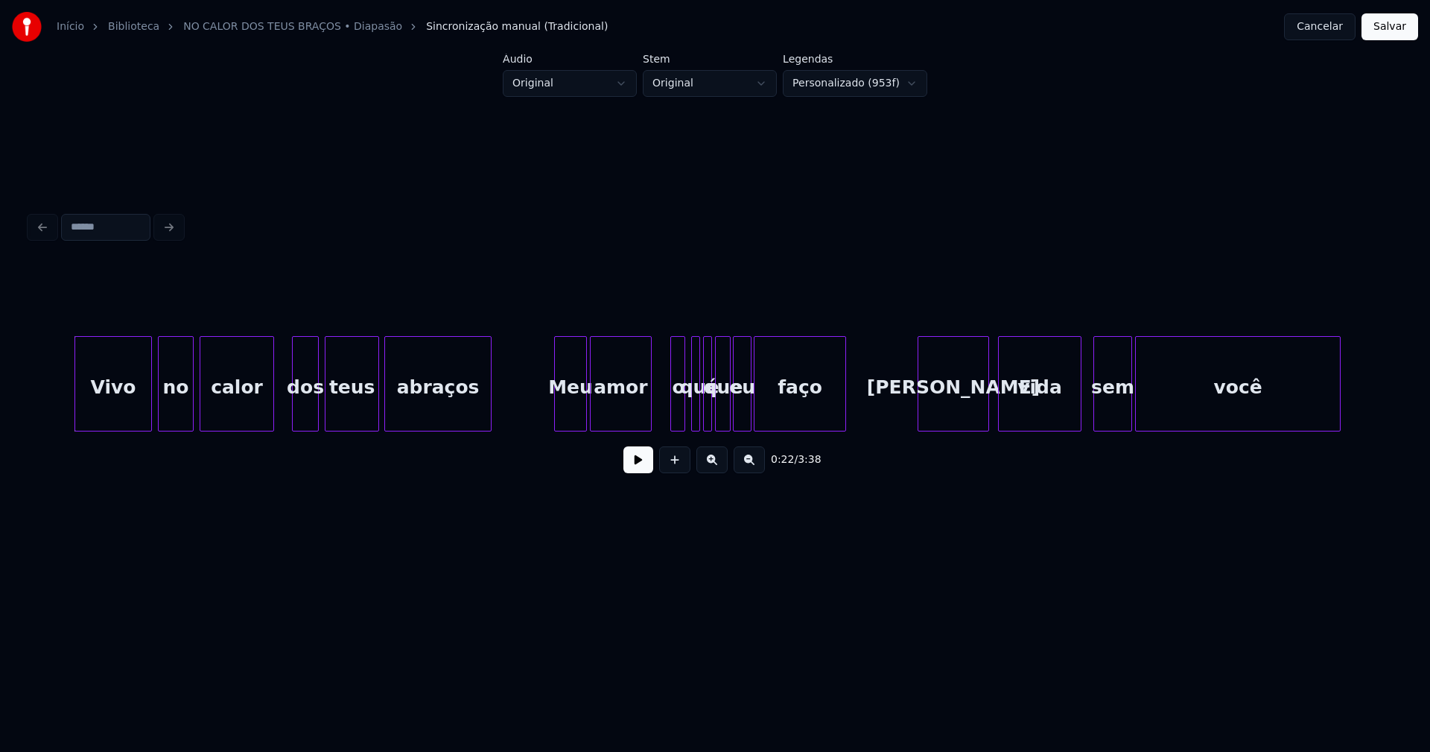
scroll to position [0, 3334]
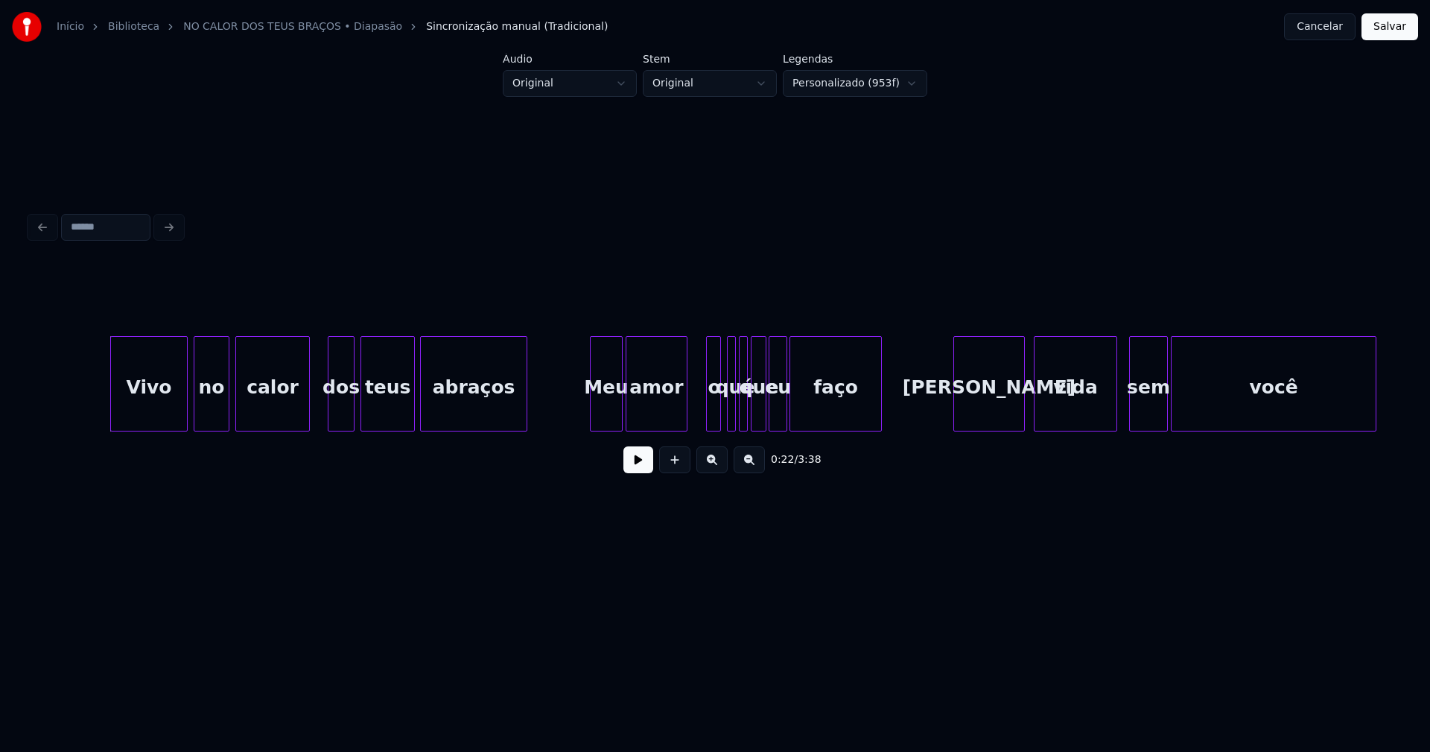
click at [634, 466] on button at bounding box center [638, 459] width 30 height 27
click at [589, 423] on div "Meu" at bounding box center [587, 387] width 31 height 101
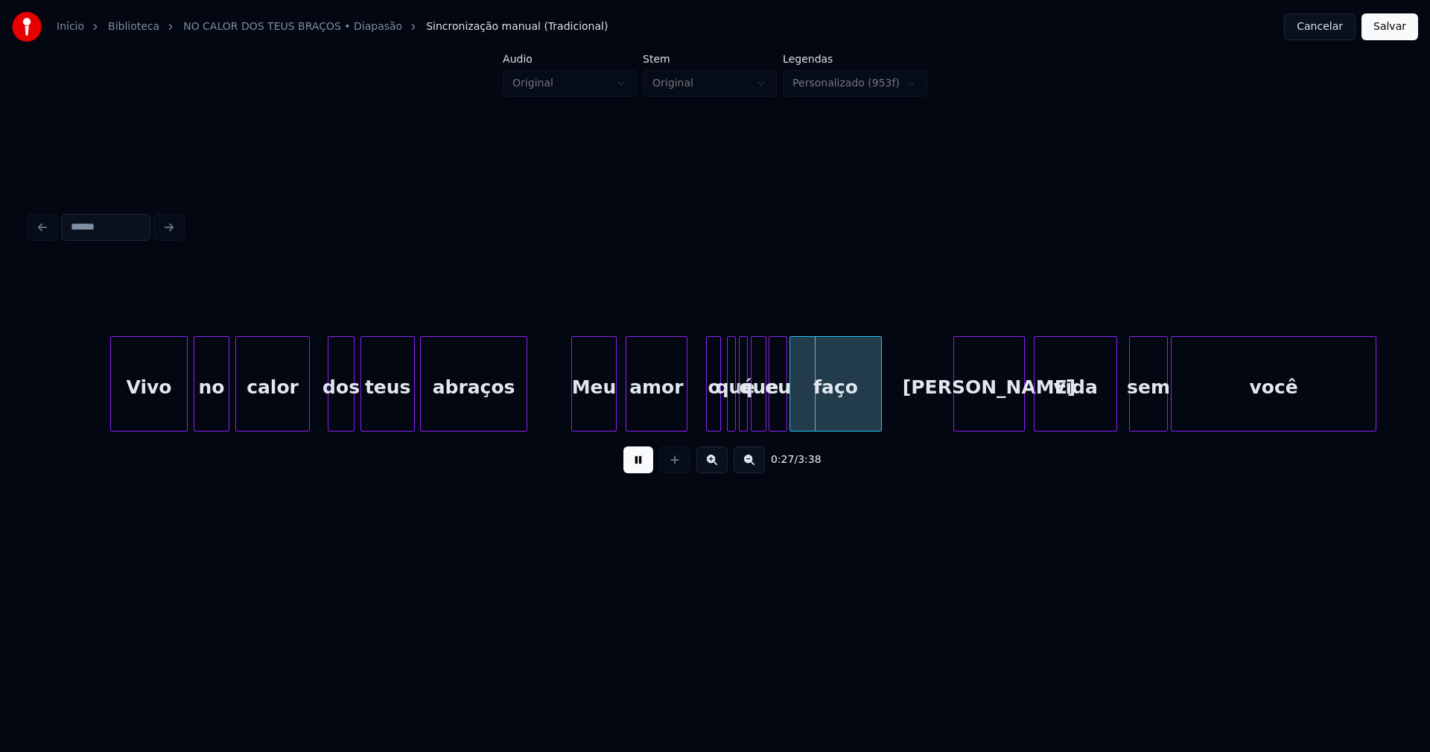
click at [615, 409] on div at bounding box center [614, 384] width 4 height 94
click at [644, 414] on div "amor" at bounding box center [651, 387] width 60 height 101
drag, startPoint x: 556, startPoint y: 407, endPoint x: 661, endPoint y: 388, distance: 106.1
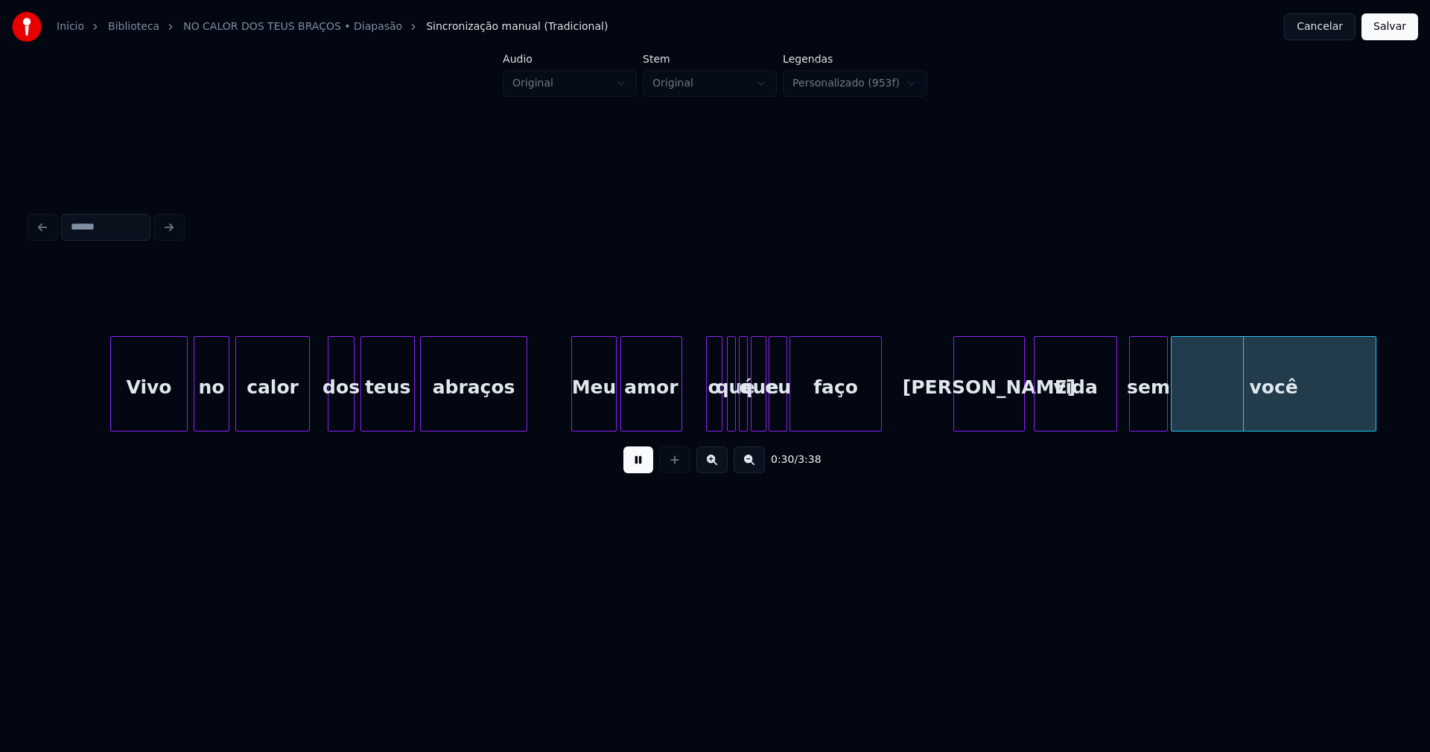
click at [717, 401] on div at bounding box center [719, 384] width 4 height 94
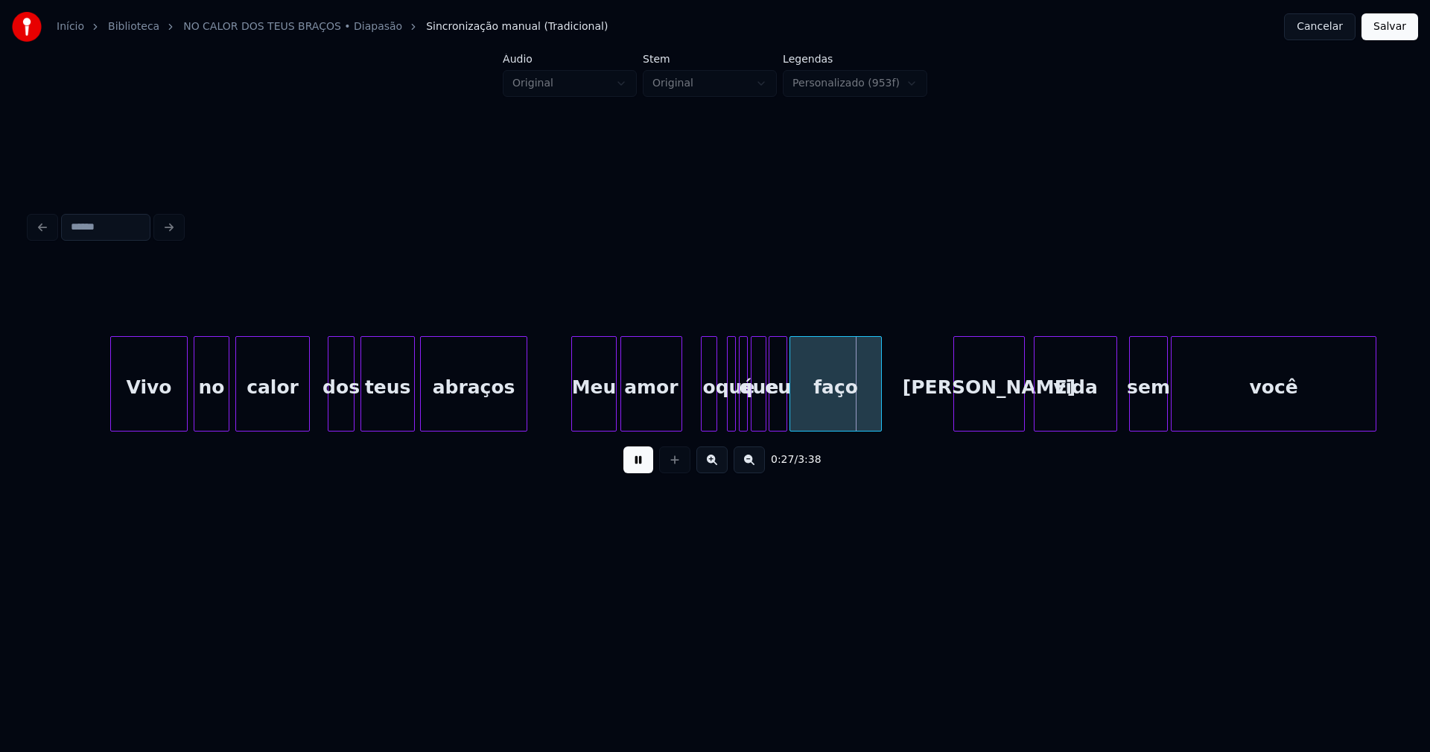
click at [709, 409] on div "o" at bounding box center [709, 387] width 15 height 101
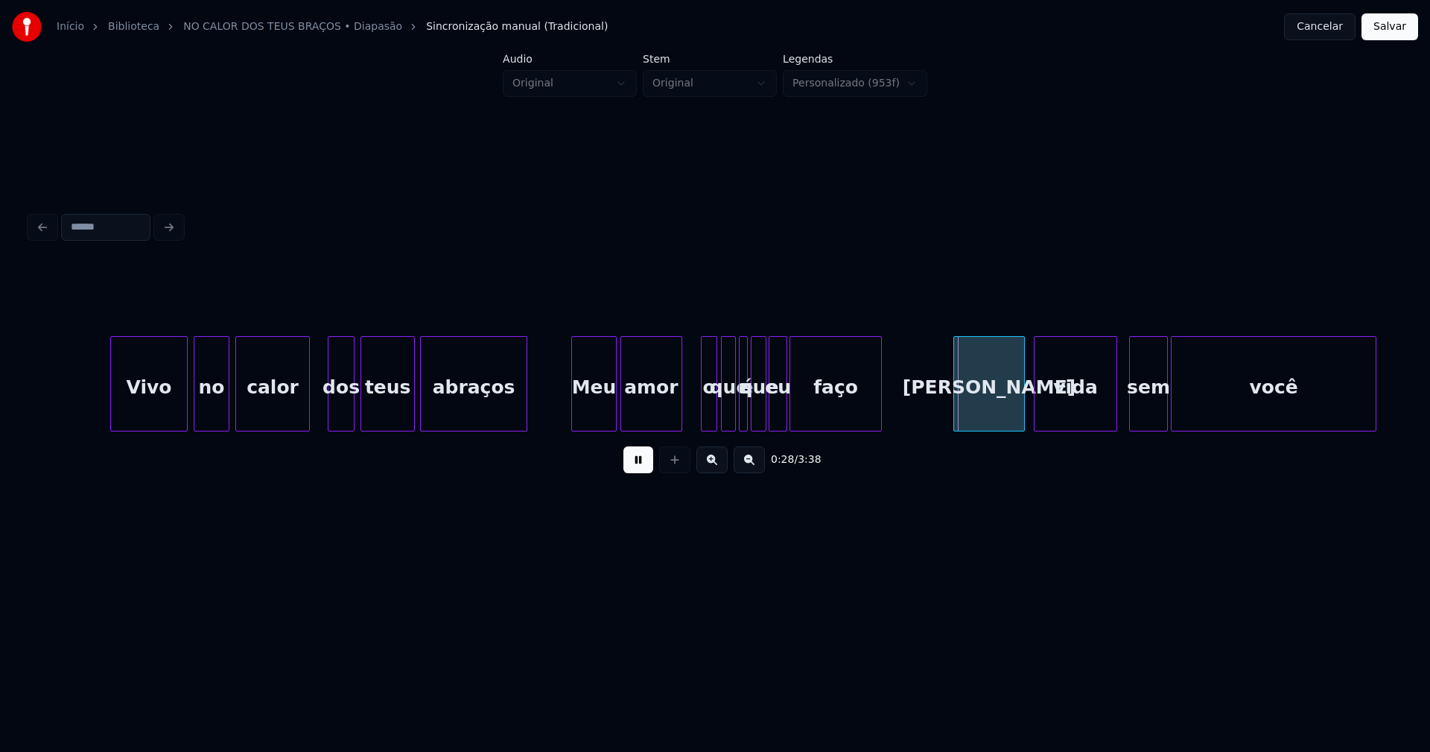
click at [723, 419] on div at bounding box center [724, 384] width 4 height 94
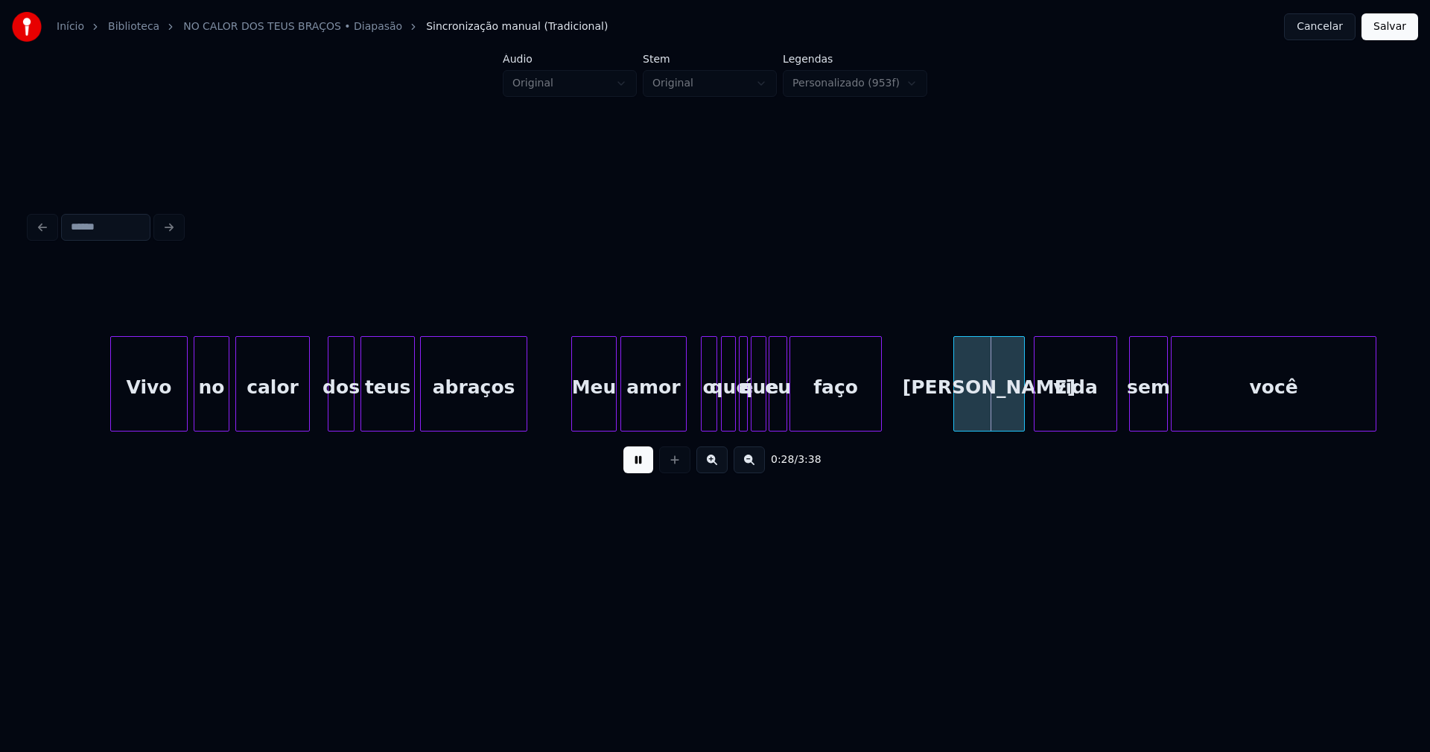
click at [685, 396] on div at bounding box center [684, 384] width 4 height 94
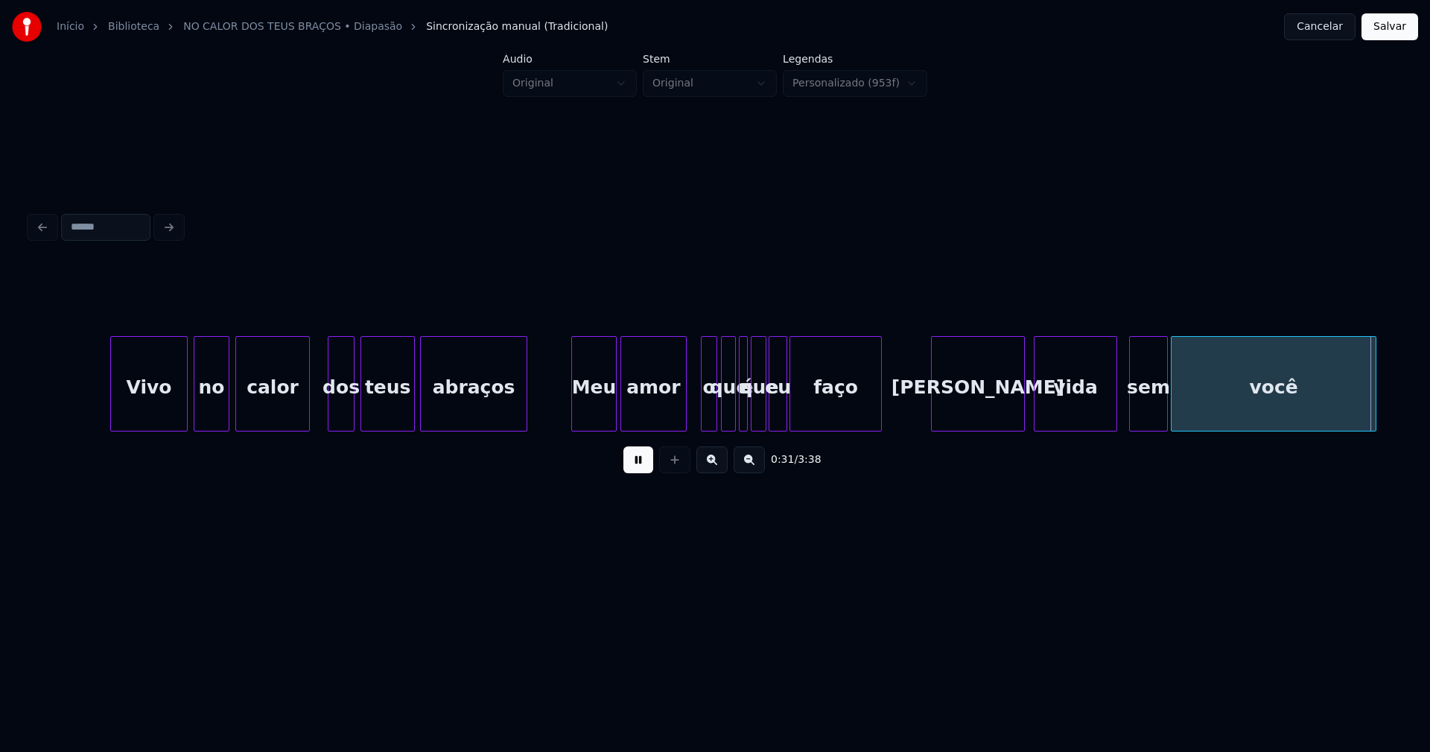
click at [933, 414] on div at bounding box center [934, 384] width 4 height 94
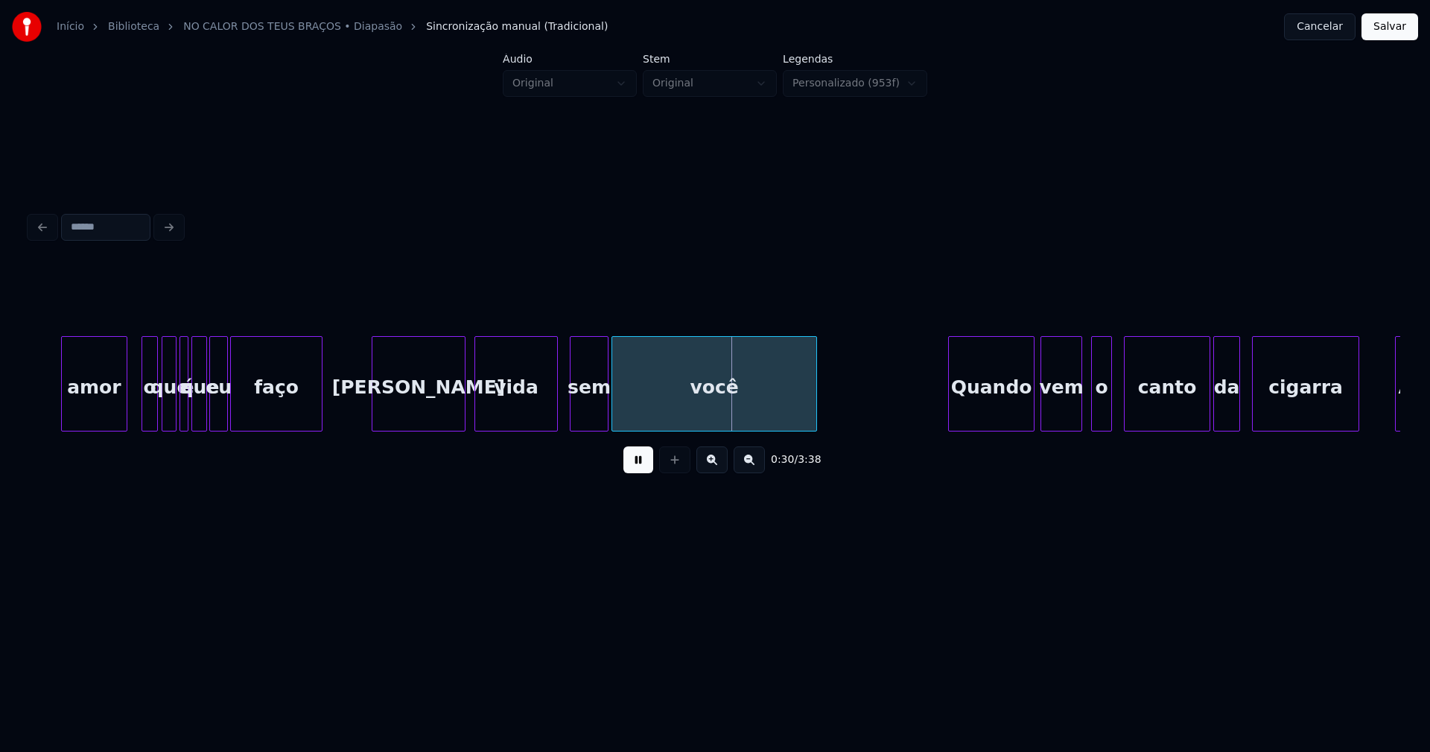
scroll to position [0, 3983]
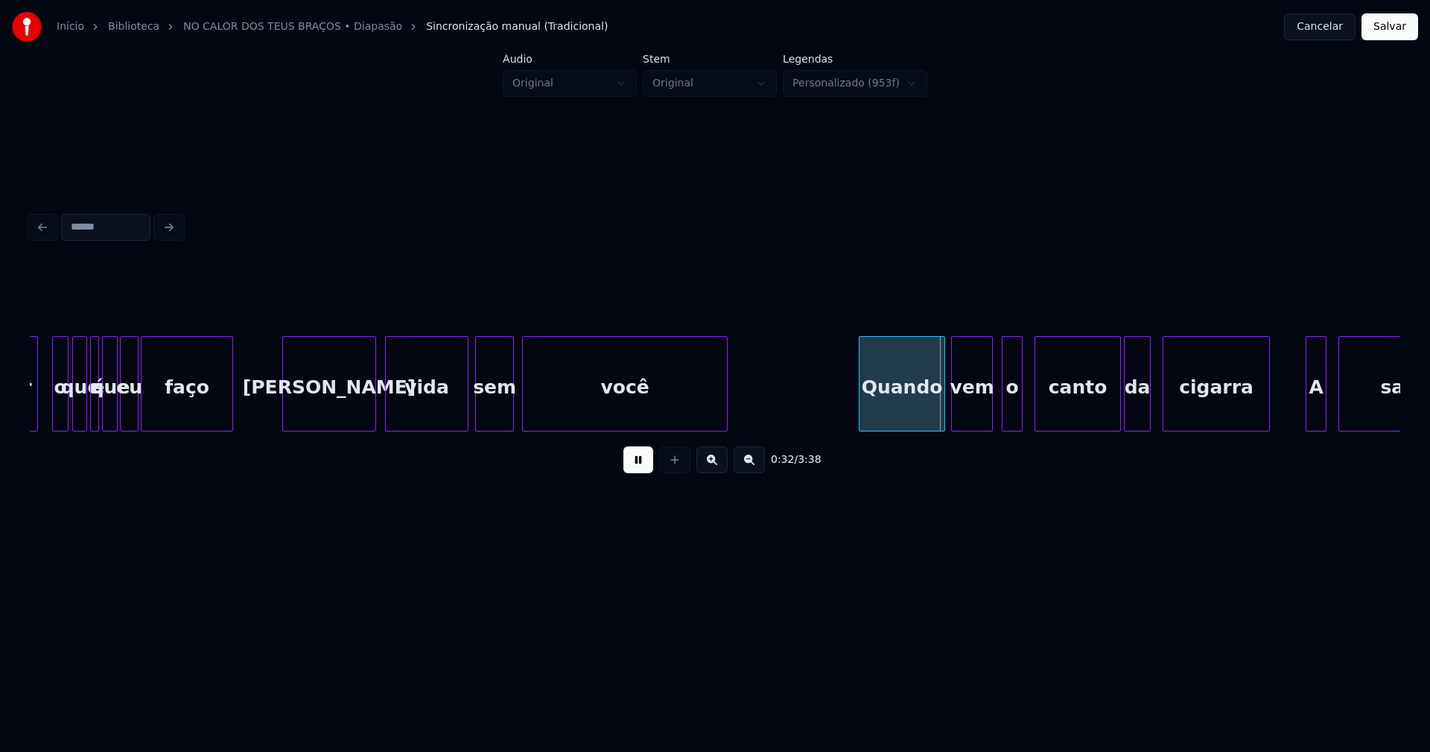
click at [502, 411] on div "sem" at bounding box center [494, 387] width 37 height 101
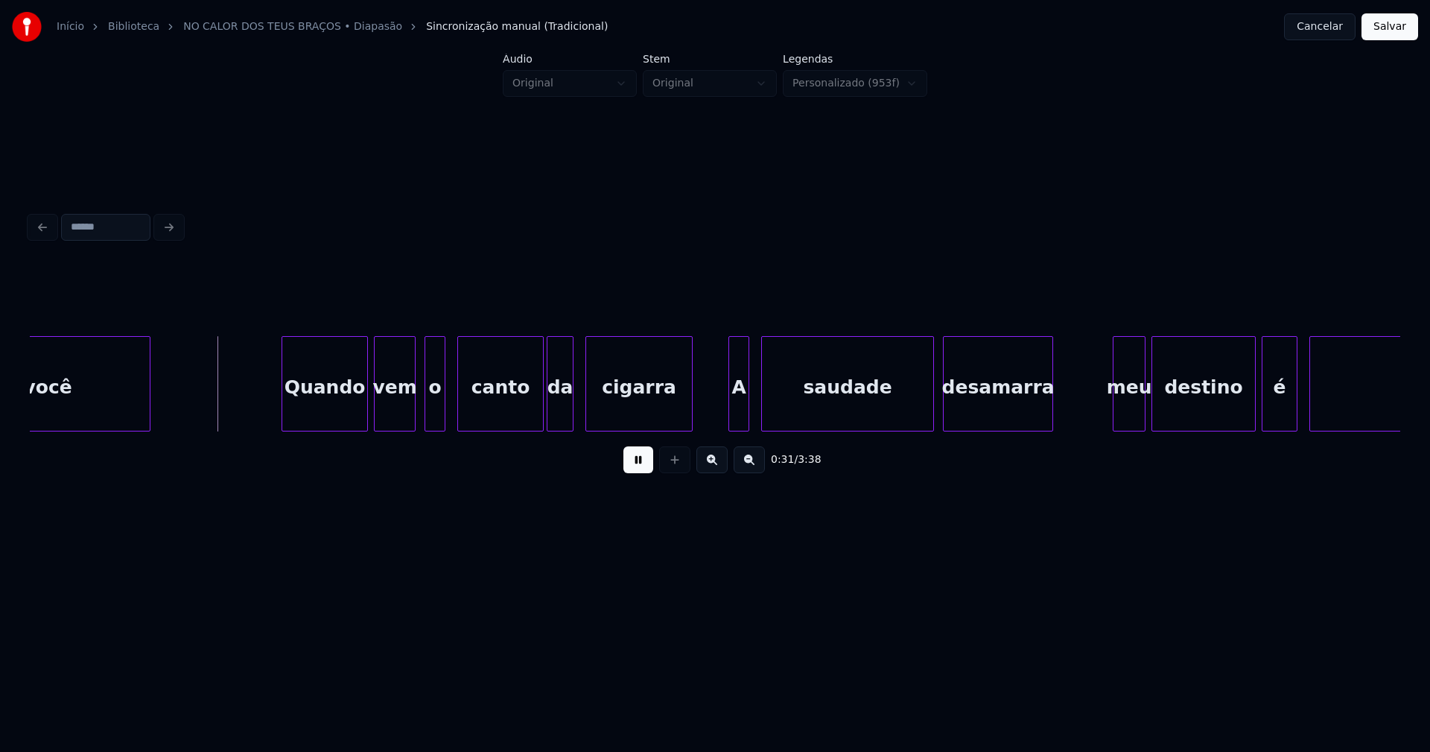
scroll to position [0, 4578]
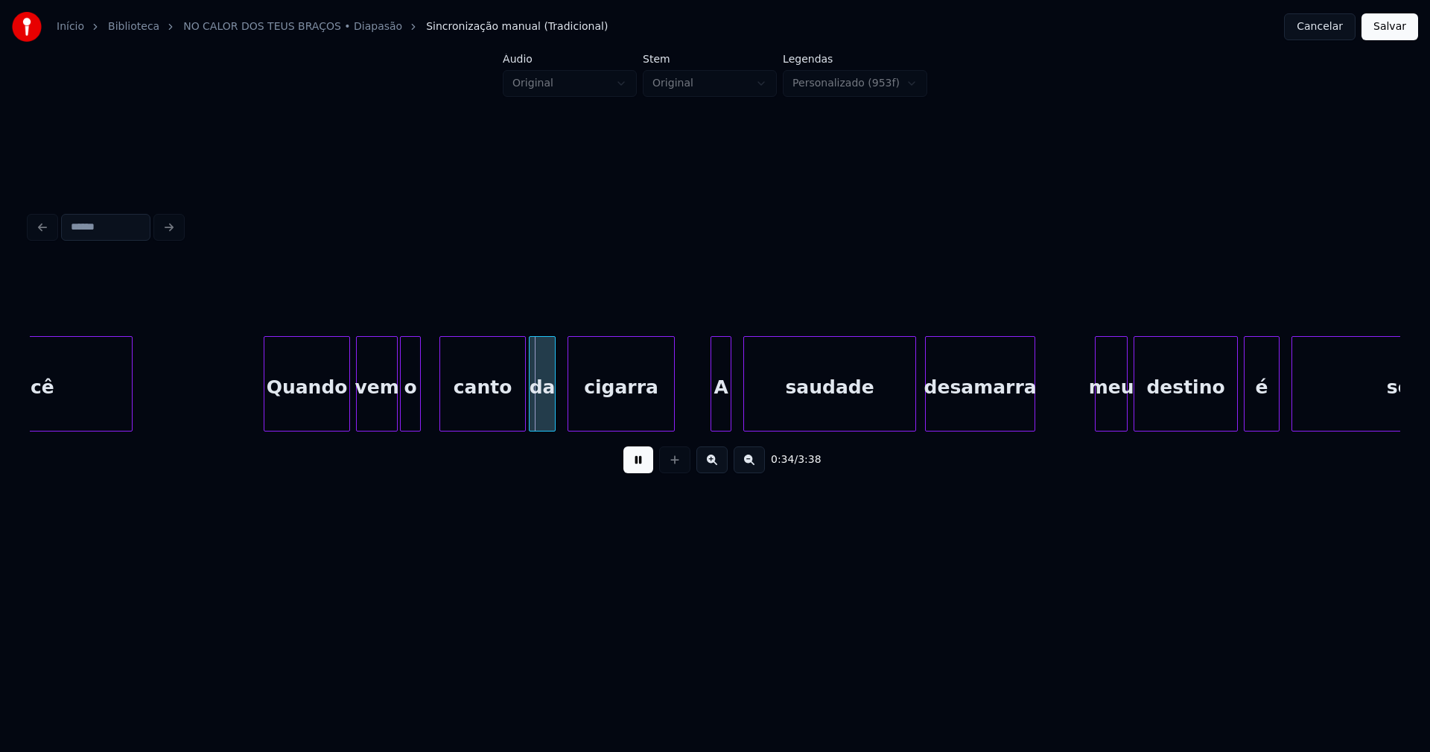
click at [411, 420] on div "o" at bounding box center [410, 387] width 19 height 101
click at [711, 411] on div at bounding box center [708, 384] width 4 height 94
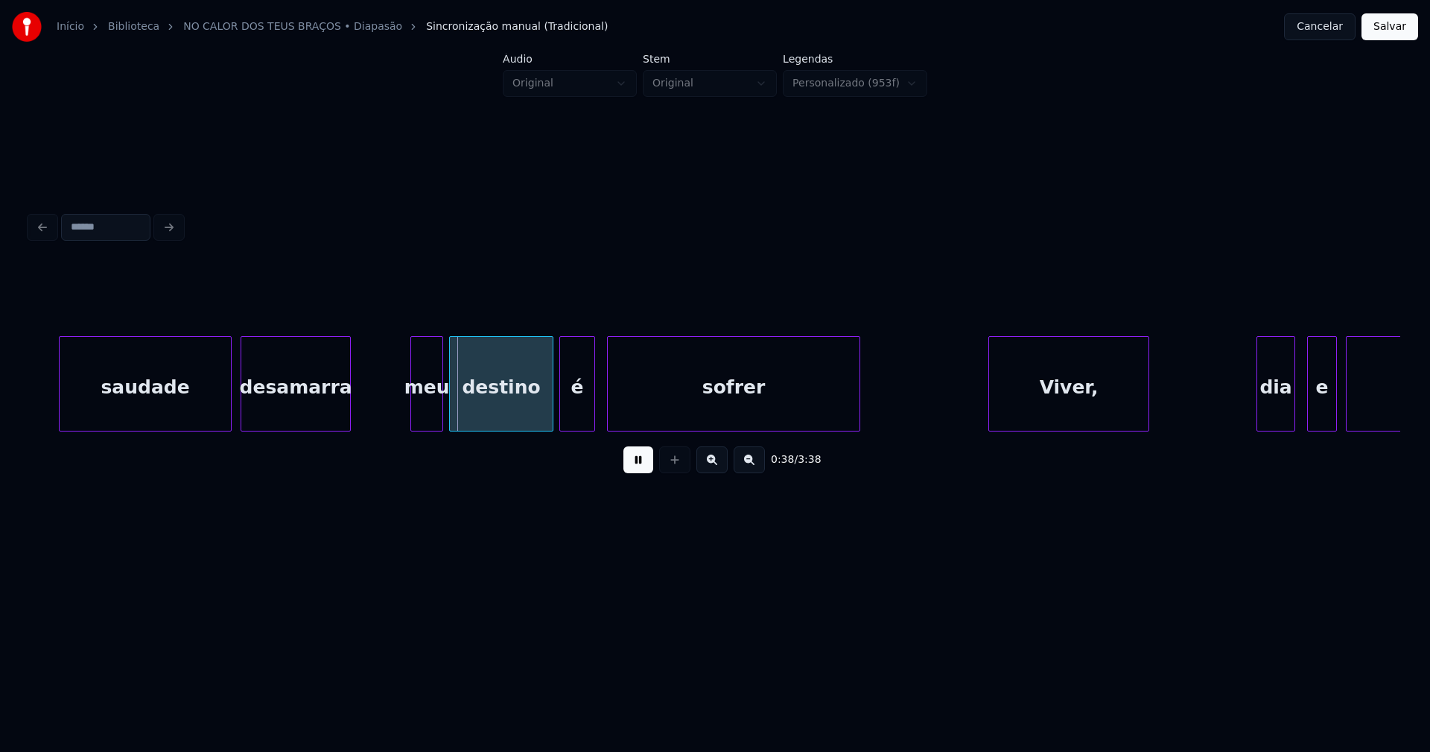
scroll to position [0, 5353]
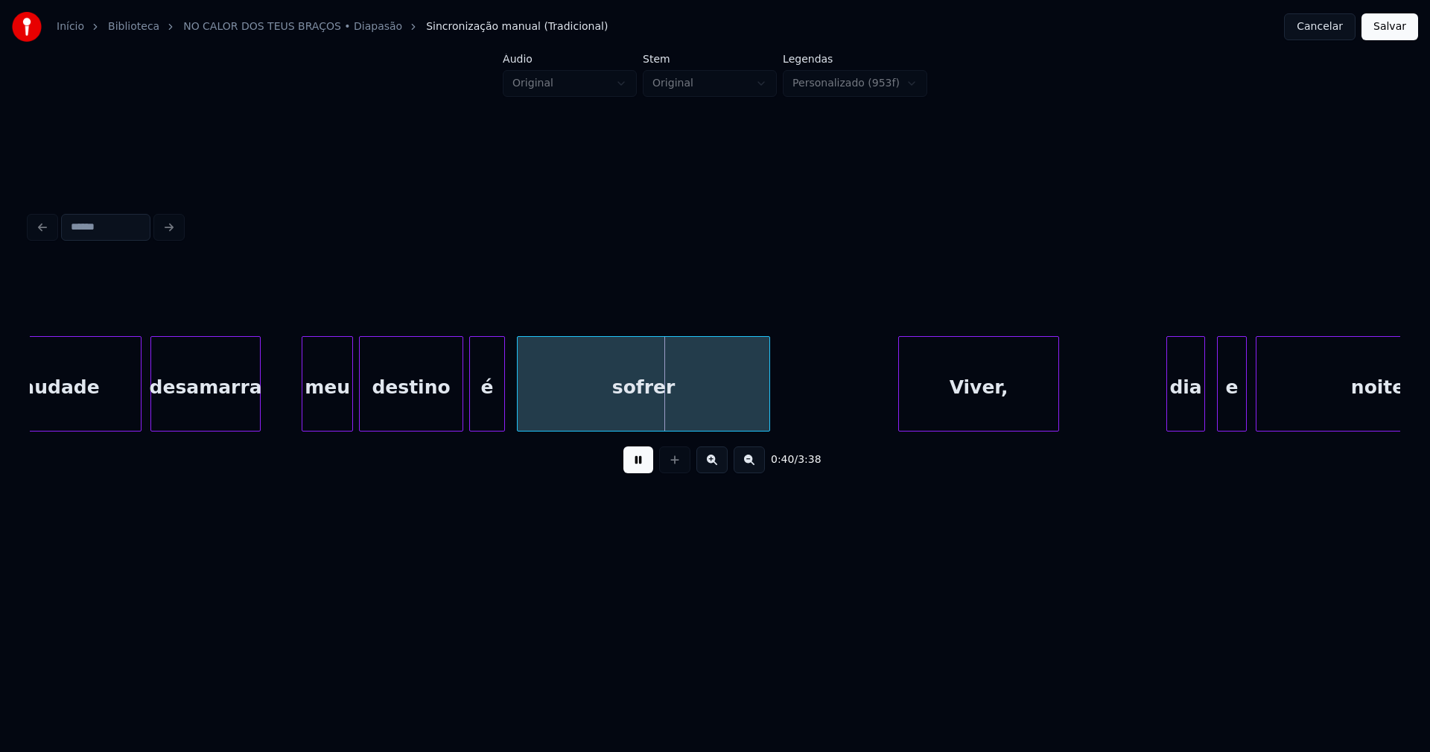
click at [305, 410] on div at bounding box center [304, 384] width 4 height 94
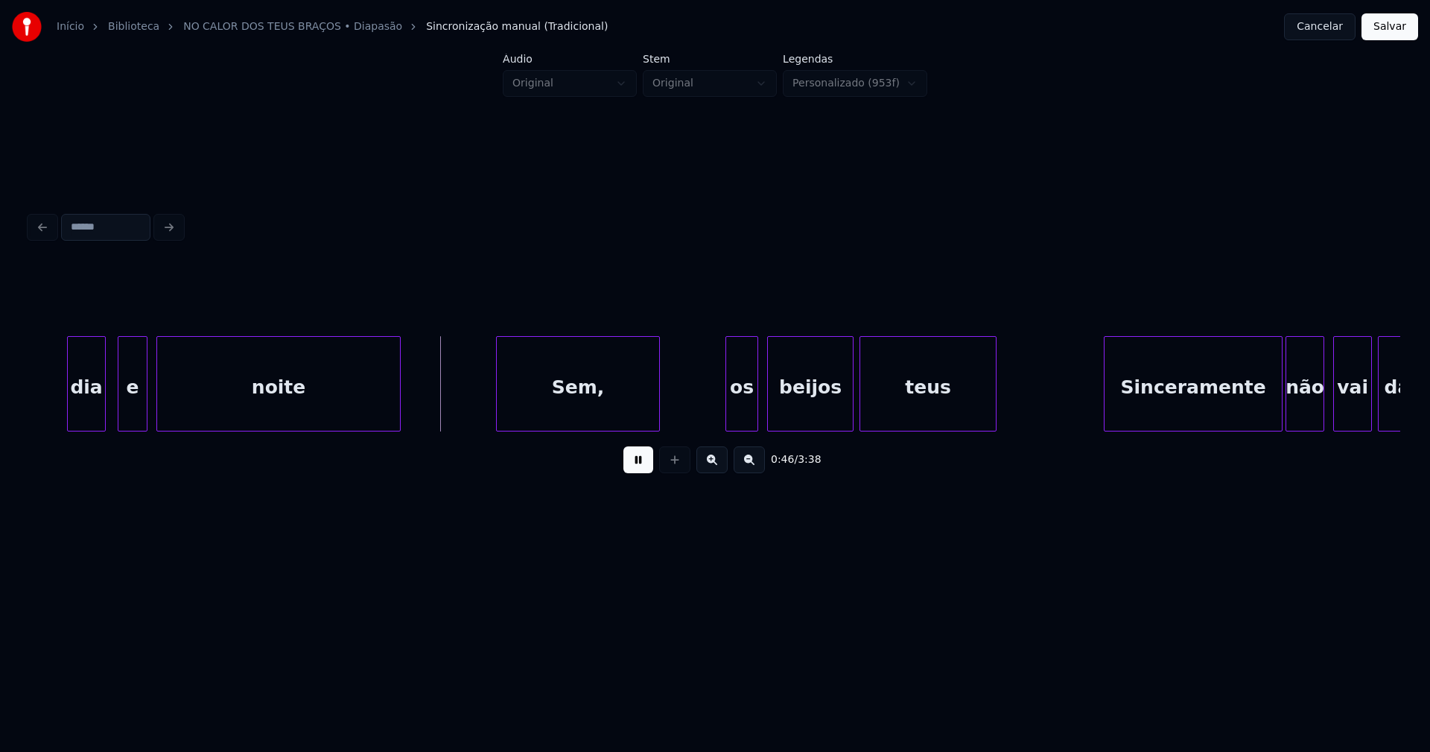
scroll to position [0, 6525]
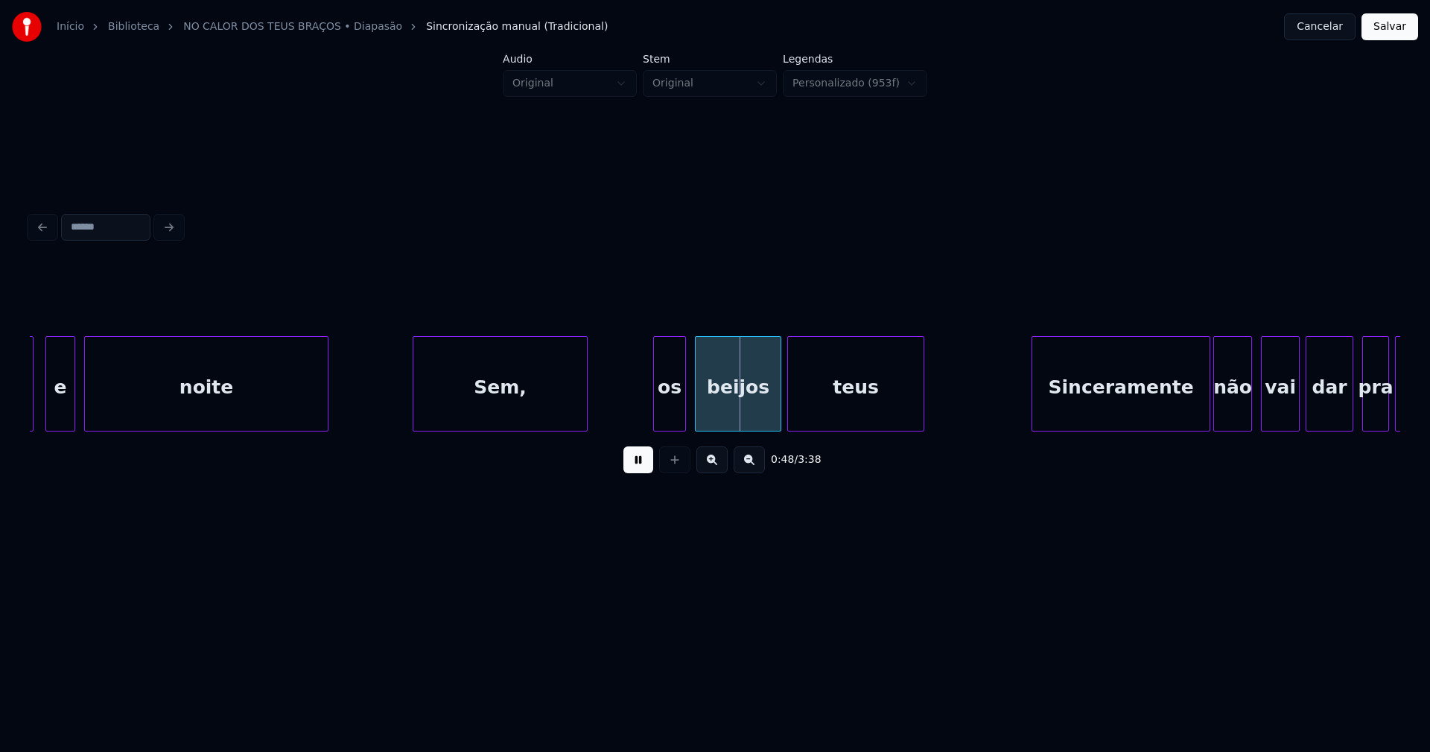
click at [414, 416] on div at bounding box center [415, 384] width 4 height 94
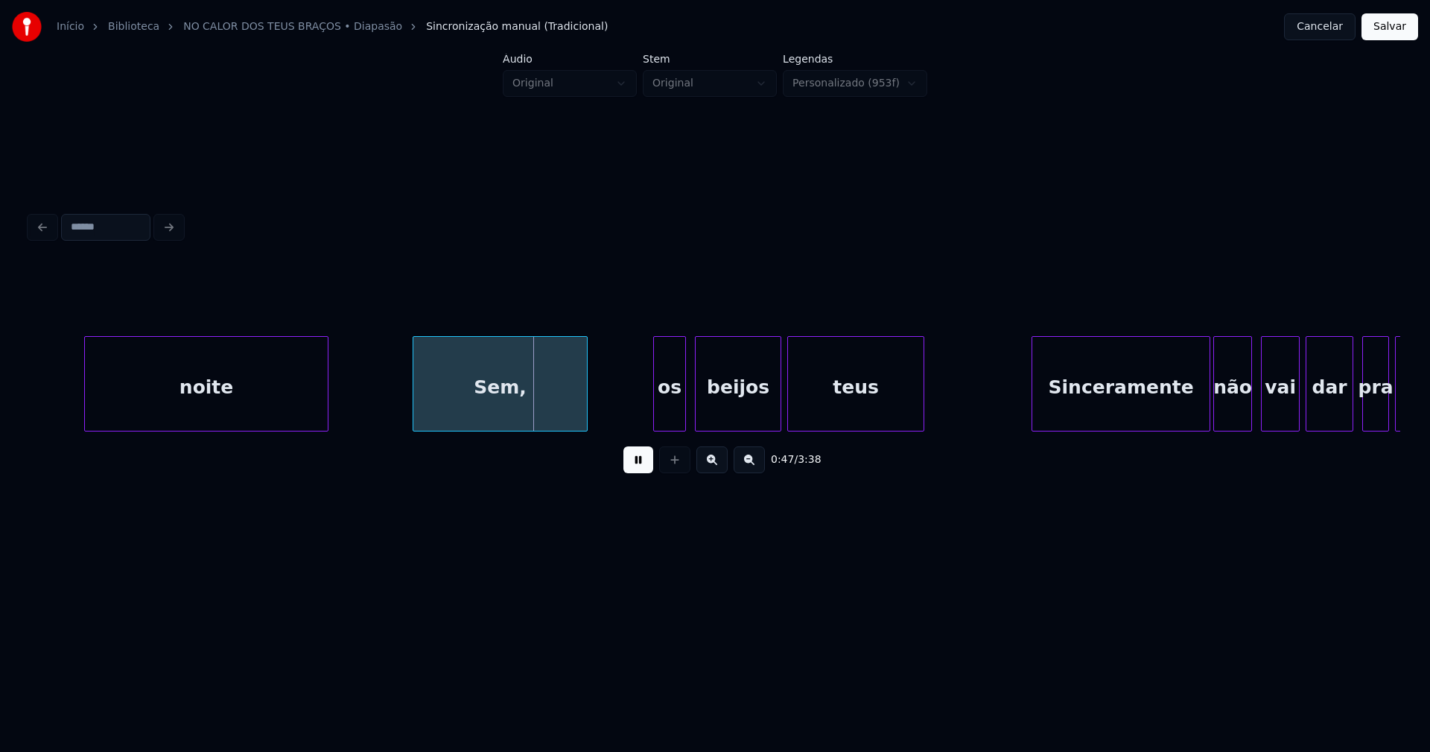
scroll to position [0, 6777]
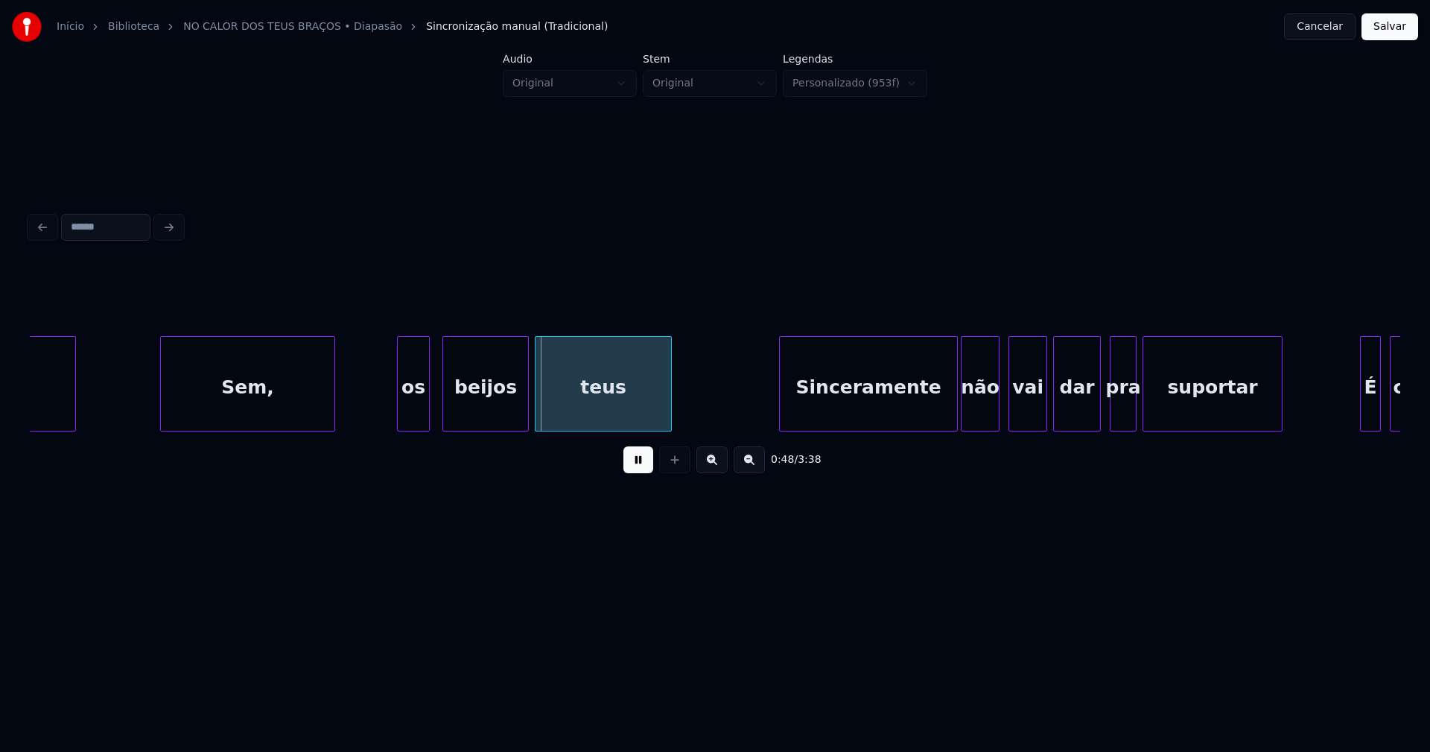
click at [414, 410] on div "os" at bounding box center [413, 387] width 31 height 101
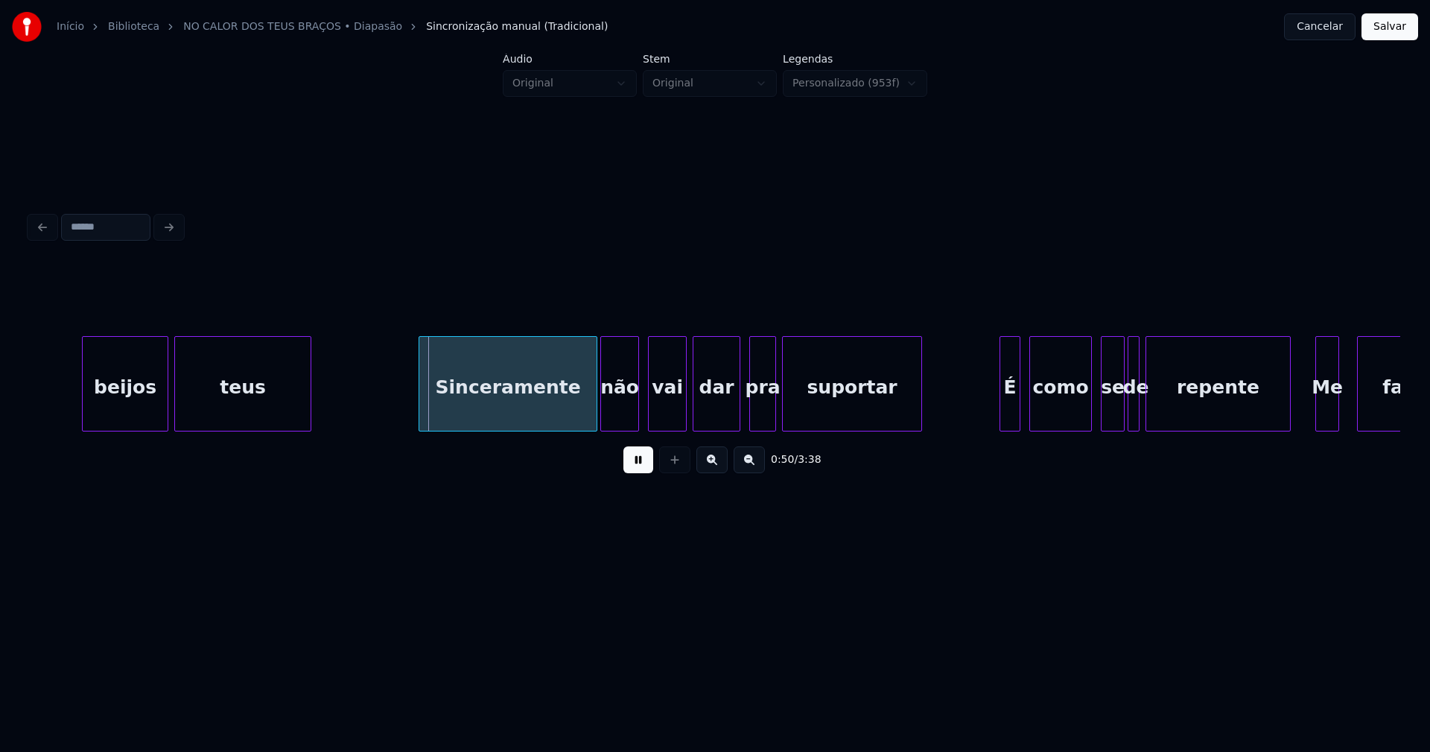
scroll to position [0, 7281]
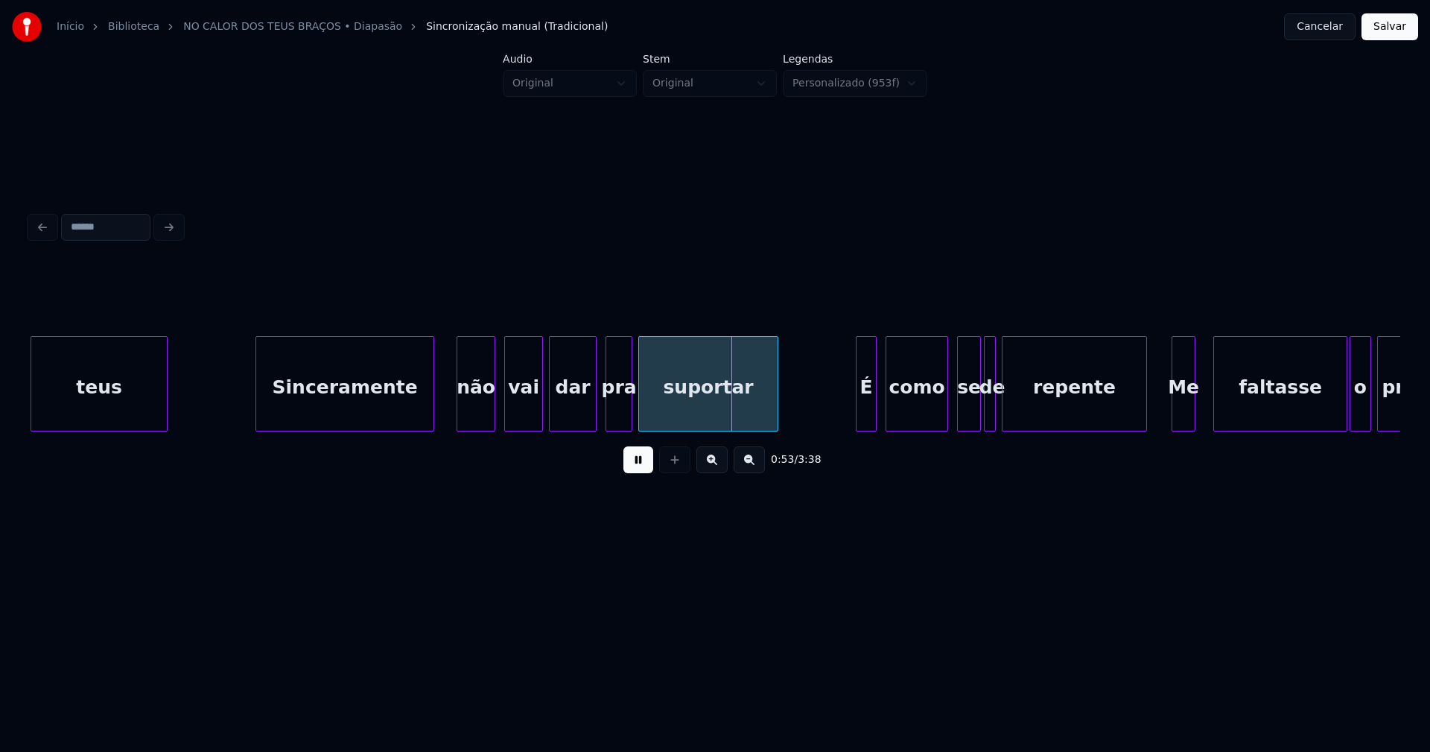
click at [360, 428] on div "teus Sinceramente não vai dar pra suportar É como se de repente Me faltasse o p…" at bounding box center [715, 383] width 1371 height 95
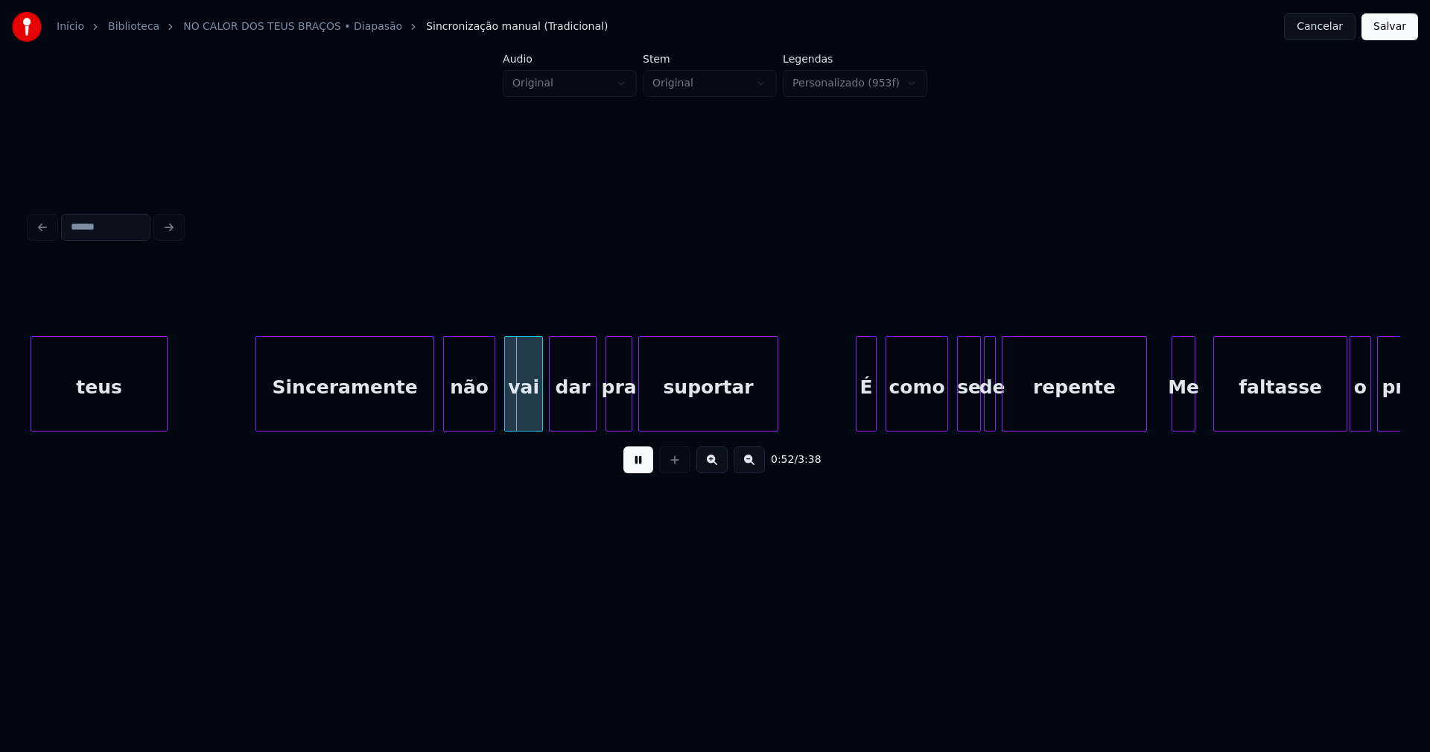
click at [445, 416] on div at bounding box center [446, 384] width 4 height 94
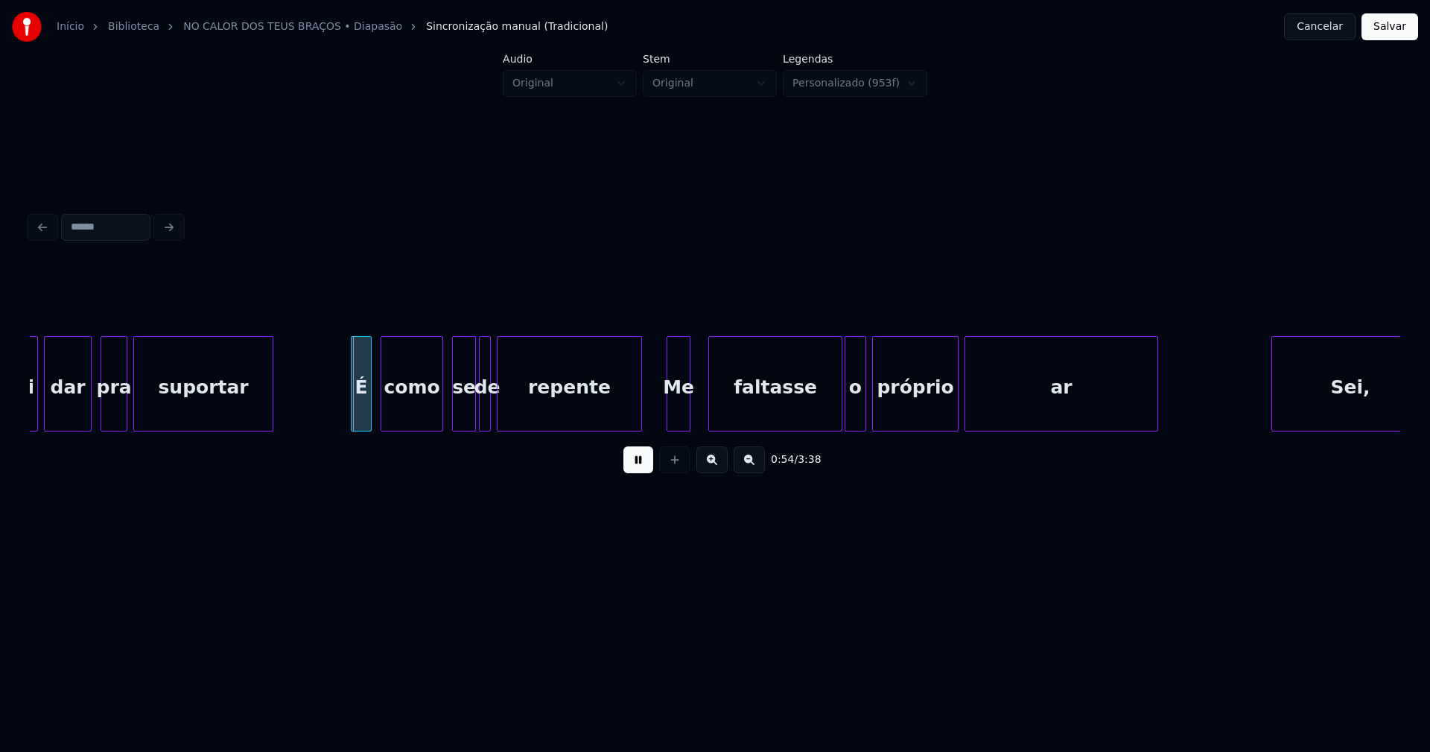
scroll to position [0, 7804]
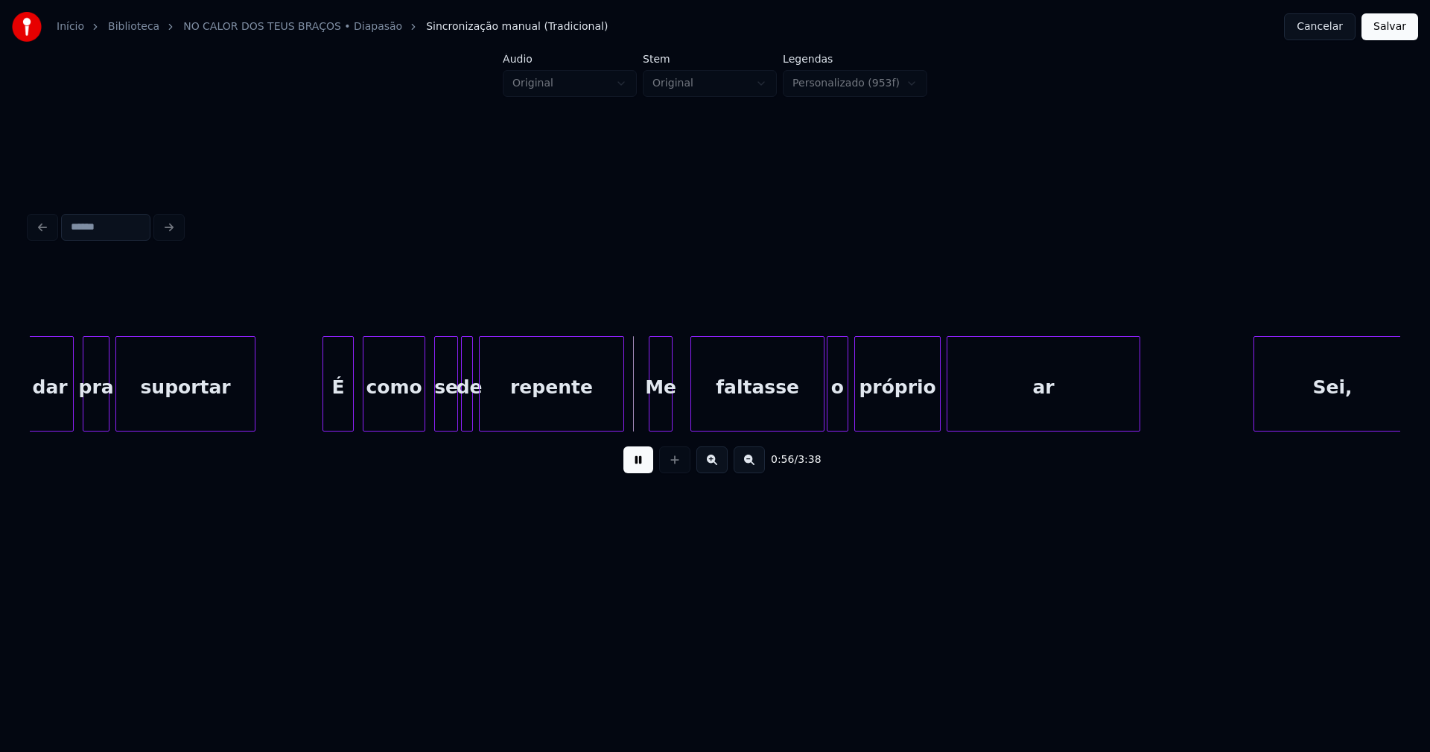
click at [327, 424] on div at bounding box center [325, 384] width 4 height 94
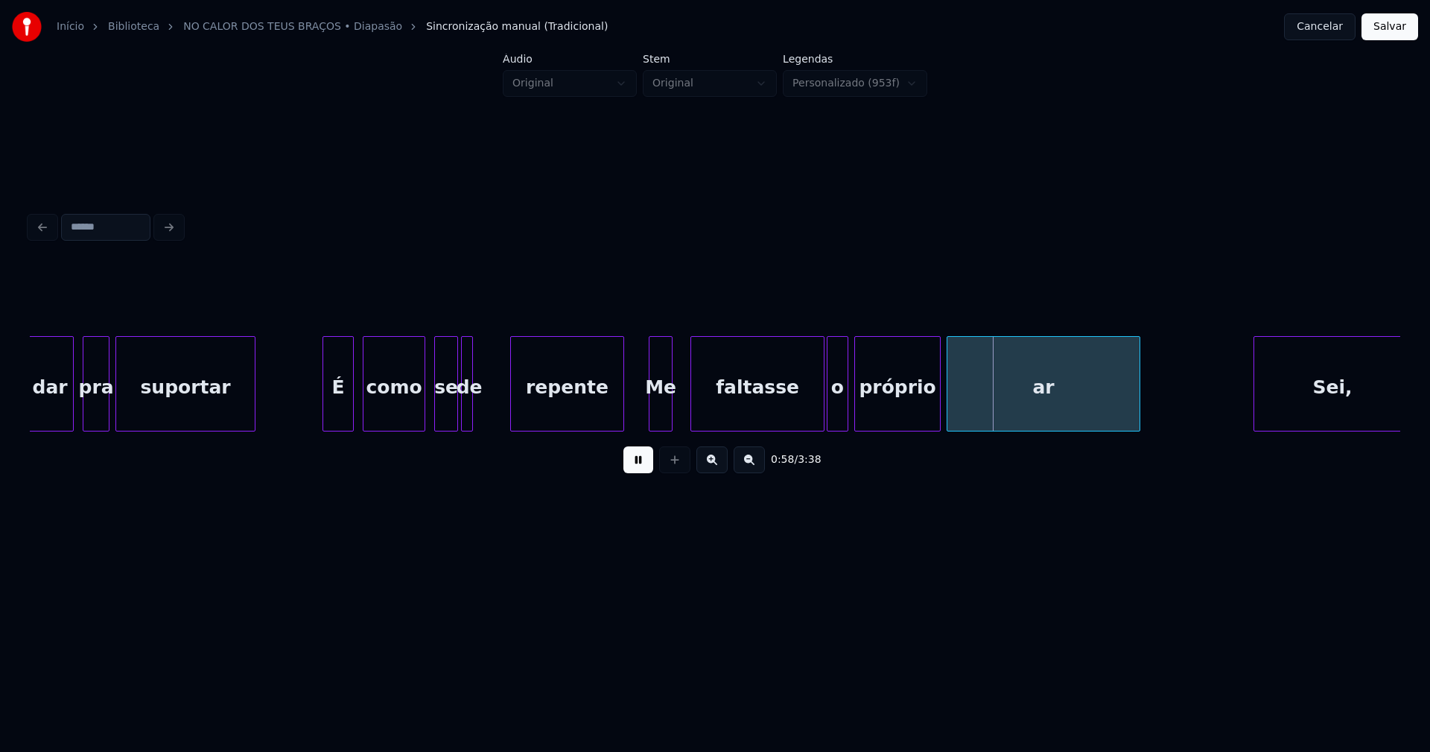
click at [513, 404] on div at bounding box center [513, 384] width 4 height 94
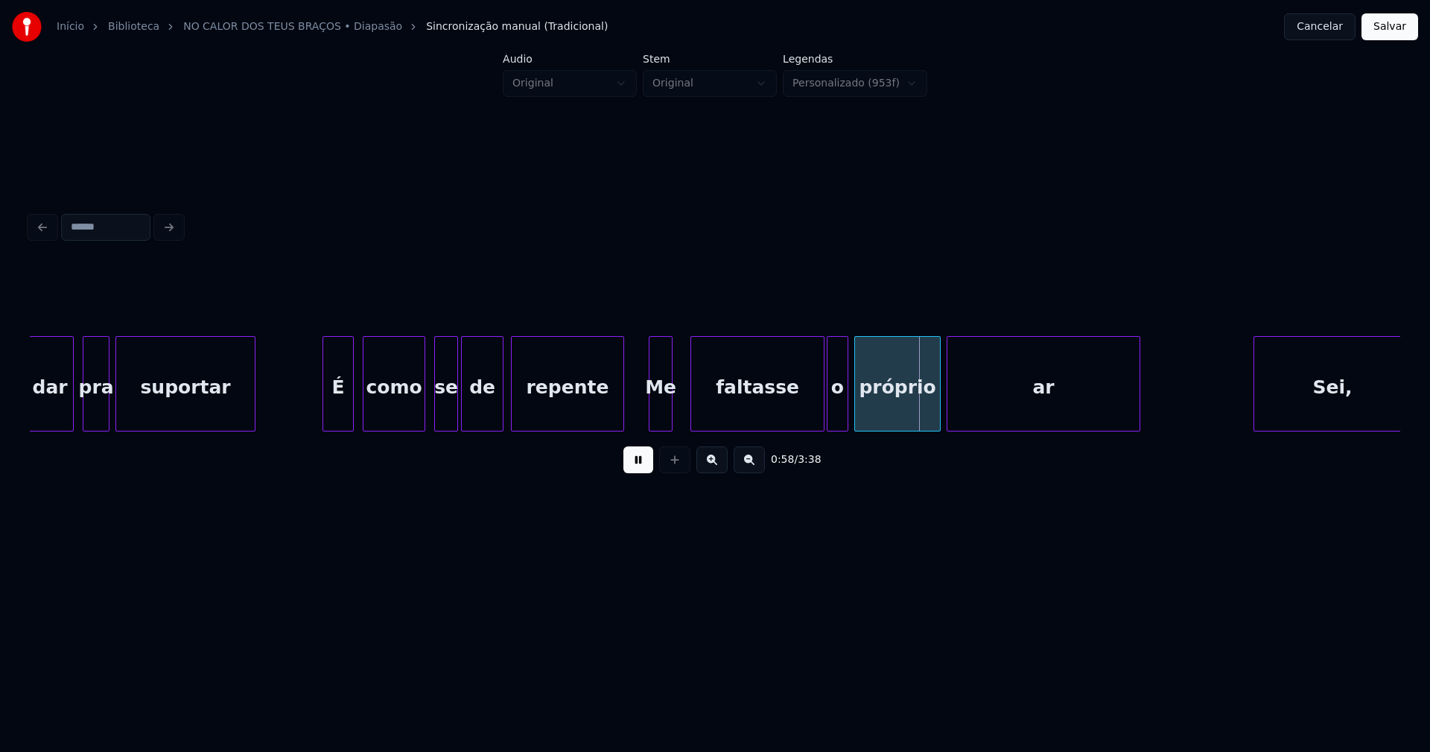
click at [499, 404] on div at bounding box center [500, 384] width 4 height 94
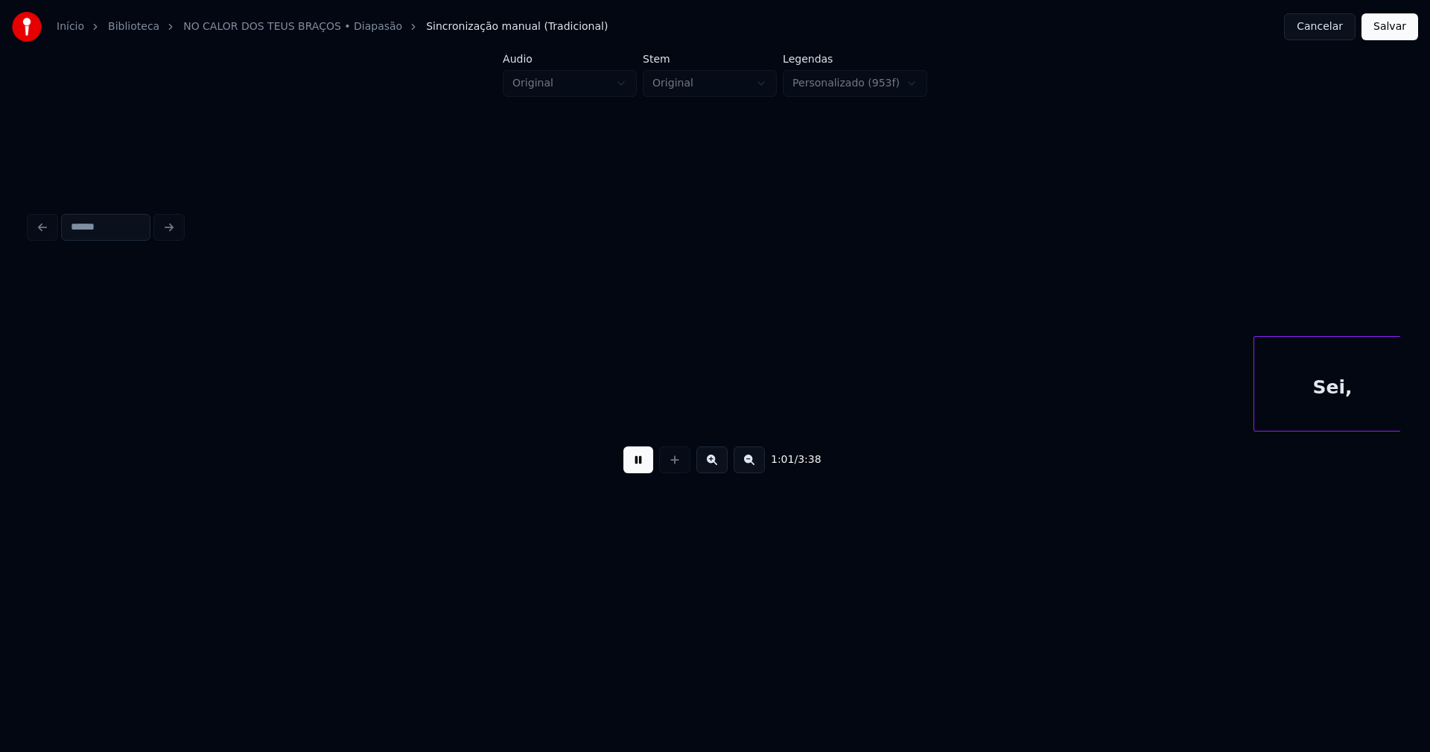
scroll to position [0, 9176]
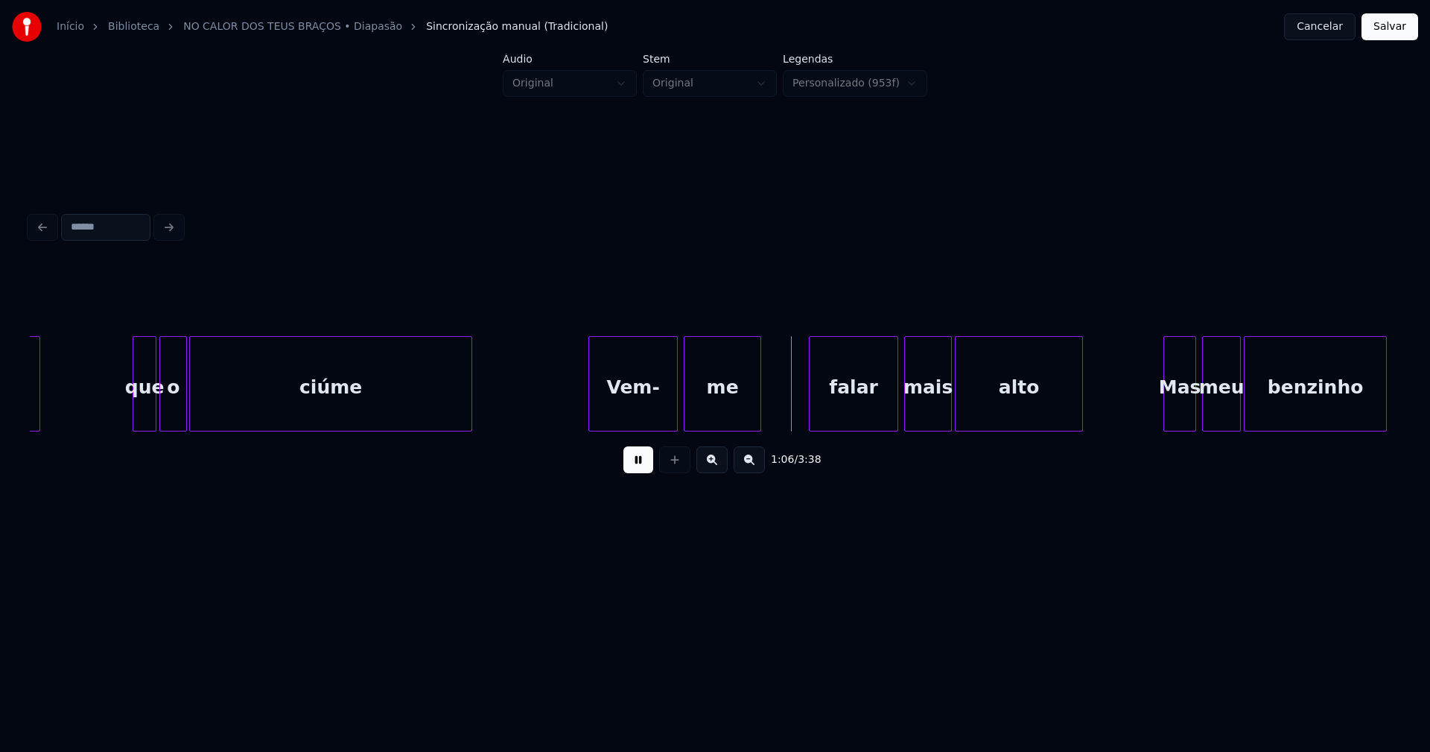
click at [637, 467] on button at bounding box center [638, 459] width 30 height 27
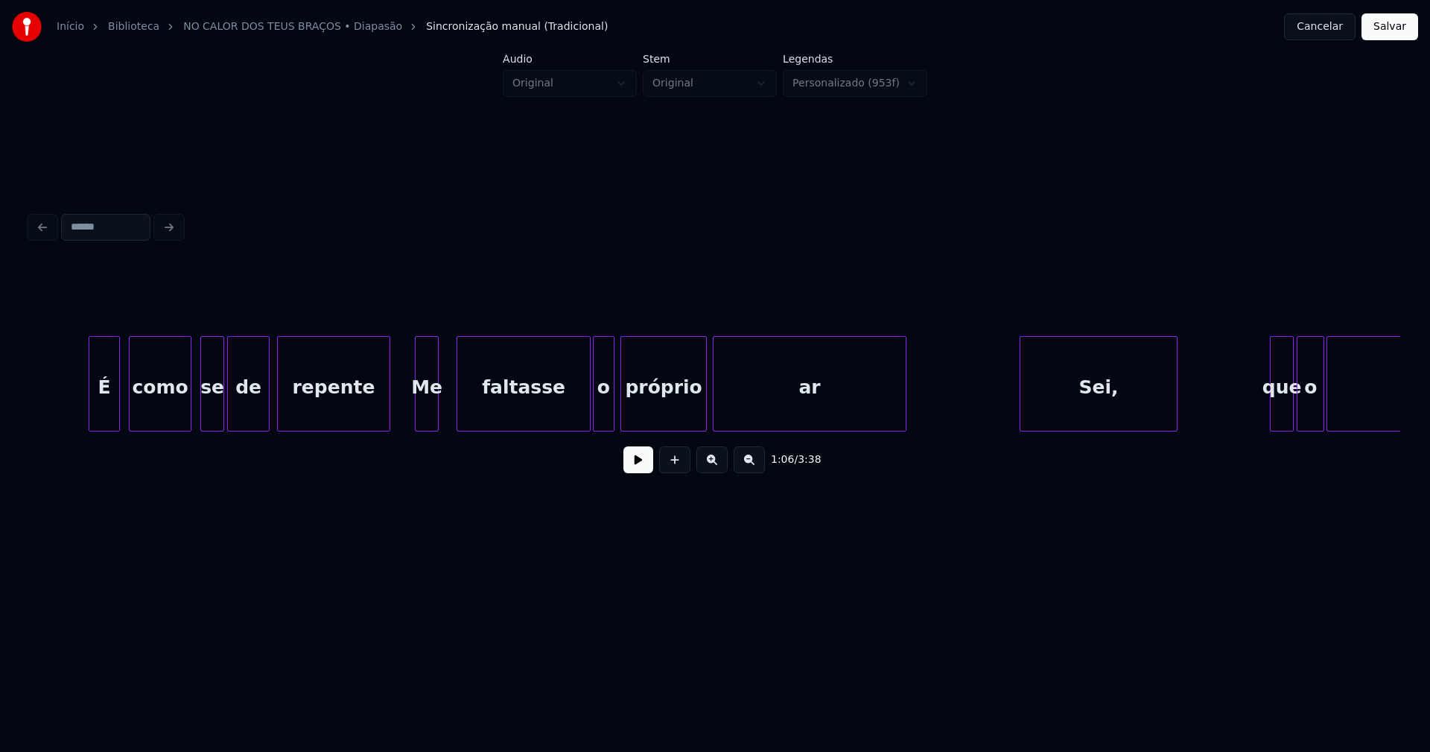
scroll to position [0, 7966]
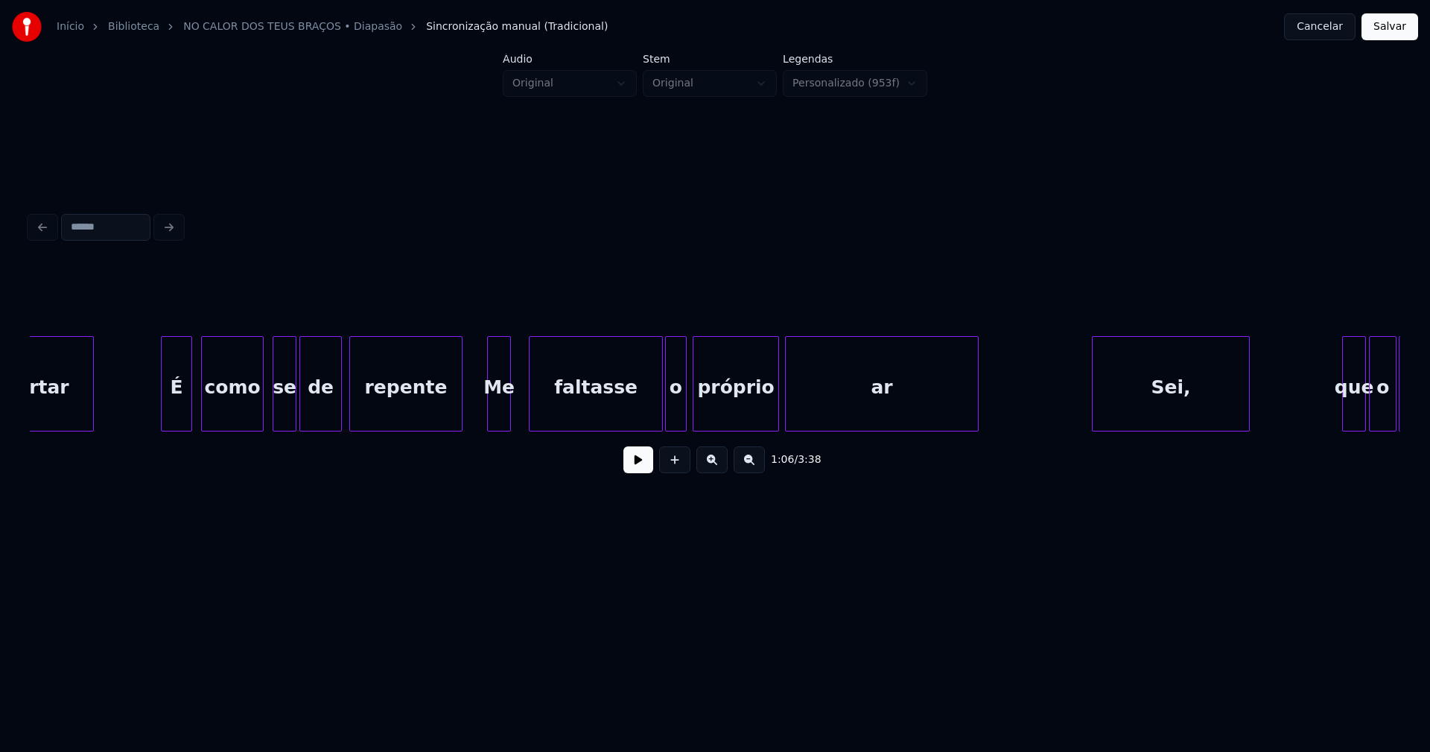
click at [647, 468] on button at bounding box center [638, 459] width 30 height 27
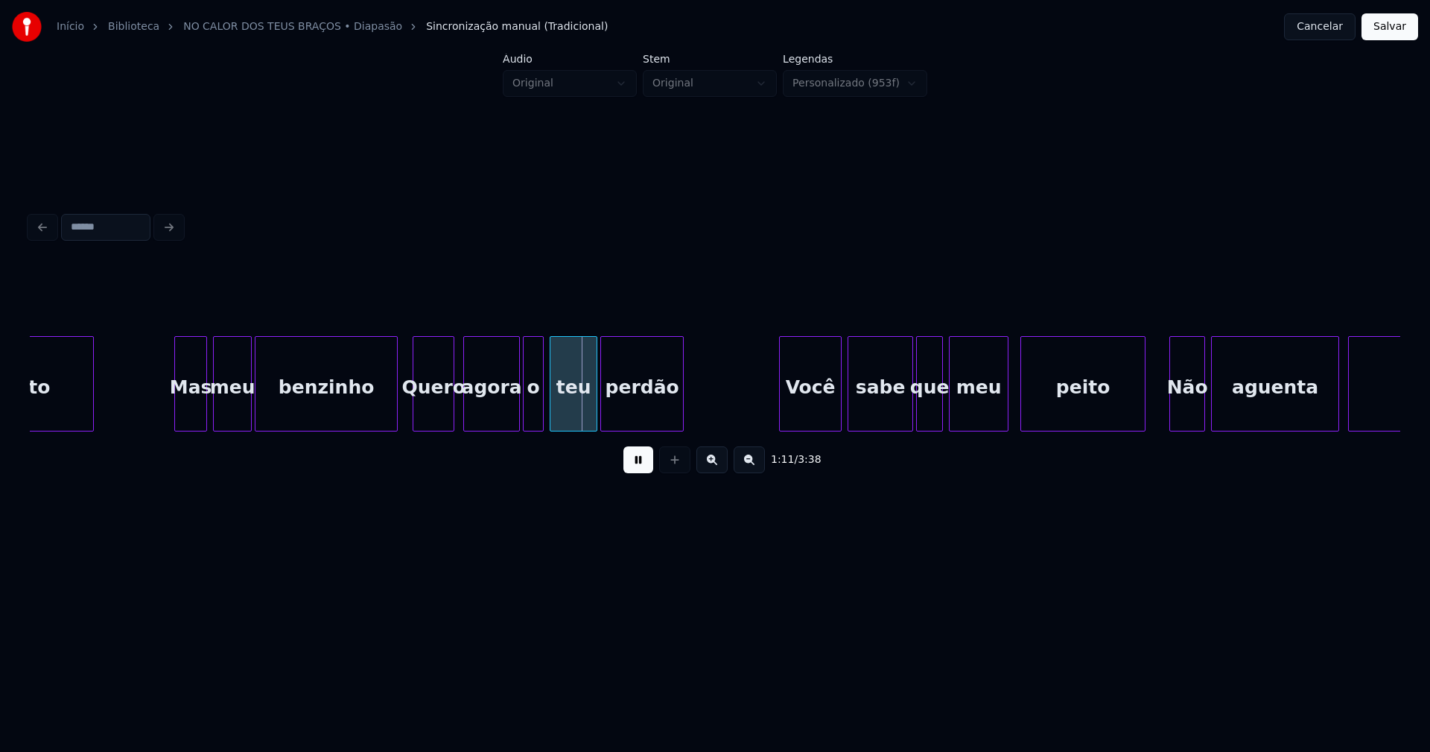
scroll to position [0, 10202]
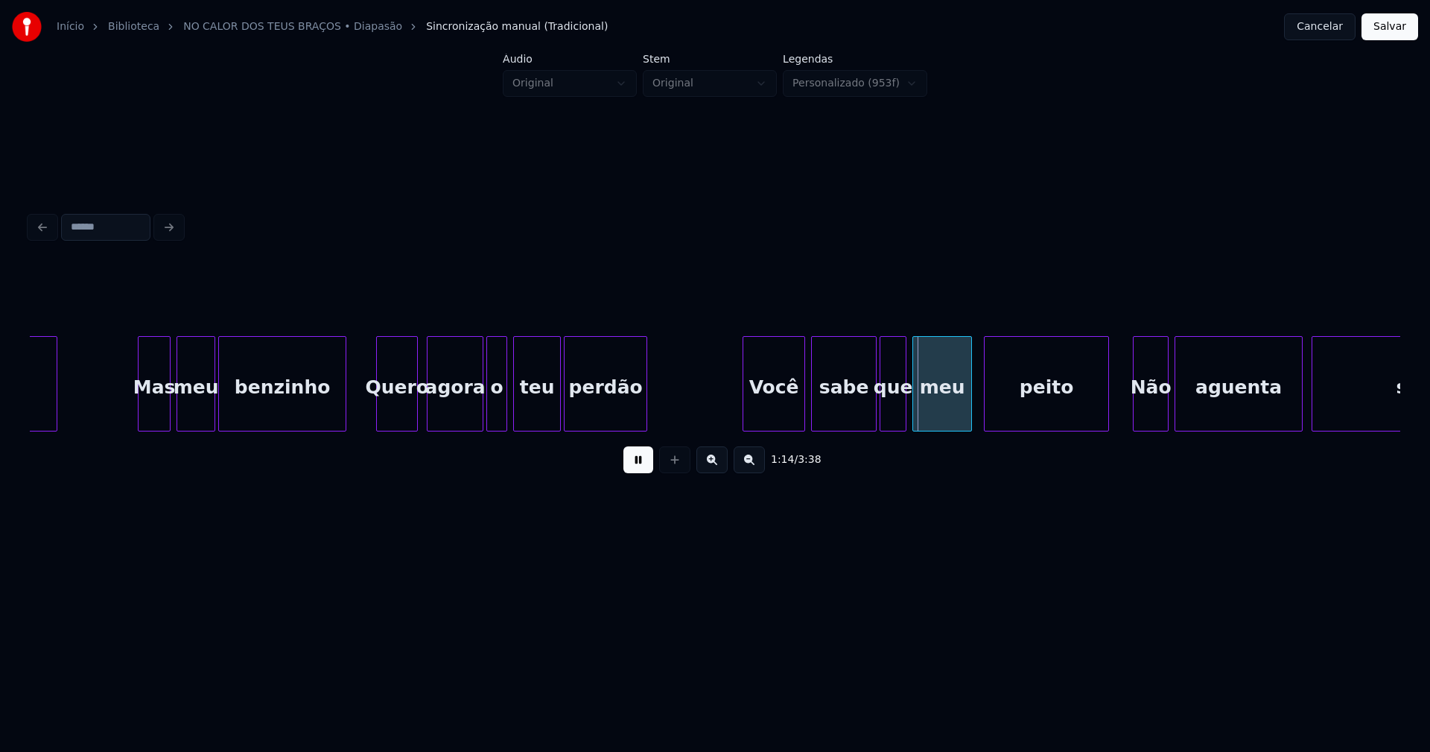
click at [344, 422] on div at bounding box center [343, 384] width 4 height 94
drag, startPoint x: 355, startPoint y: 409, endPoint x: 386, endPoint y: 407, distance: 30.6
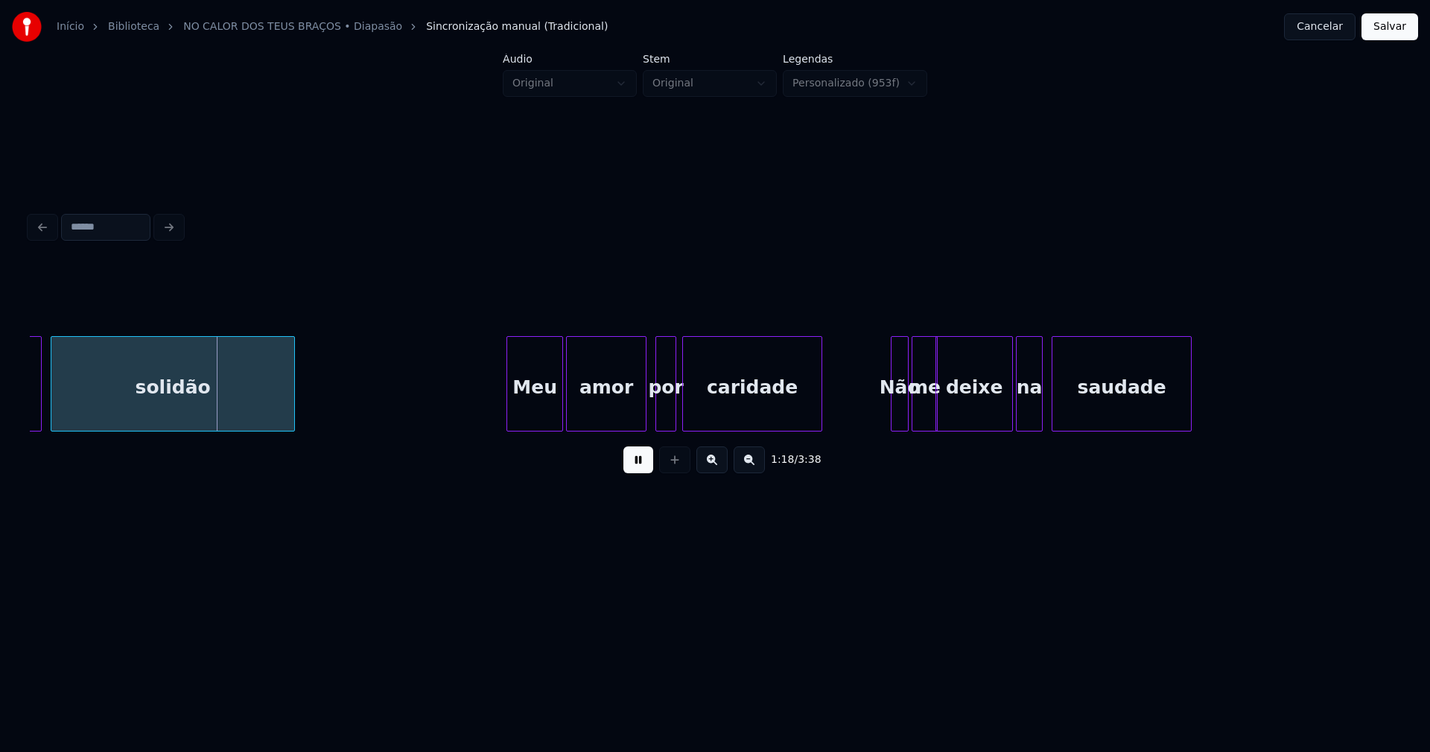
scroll to position [0, 11247]
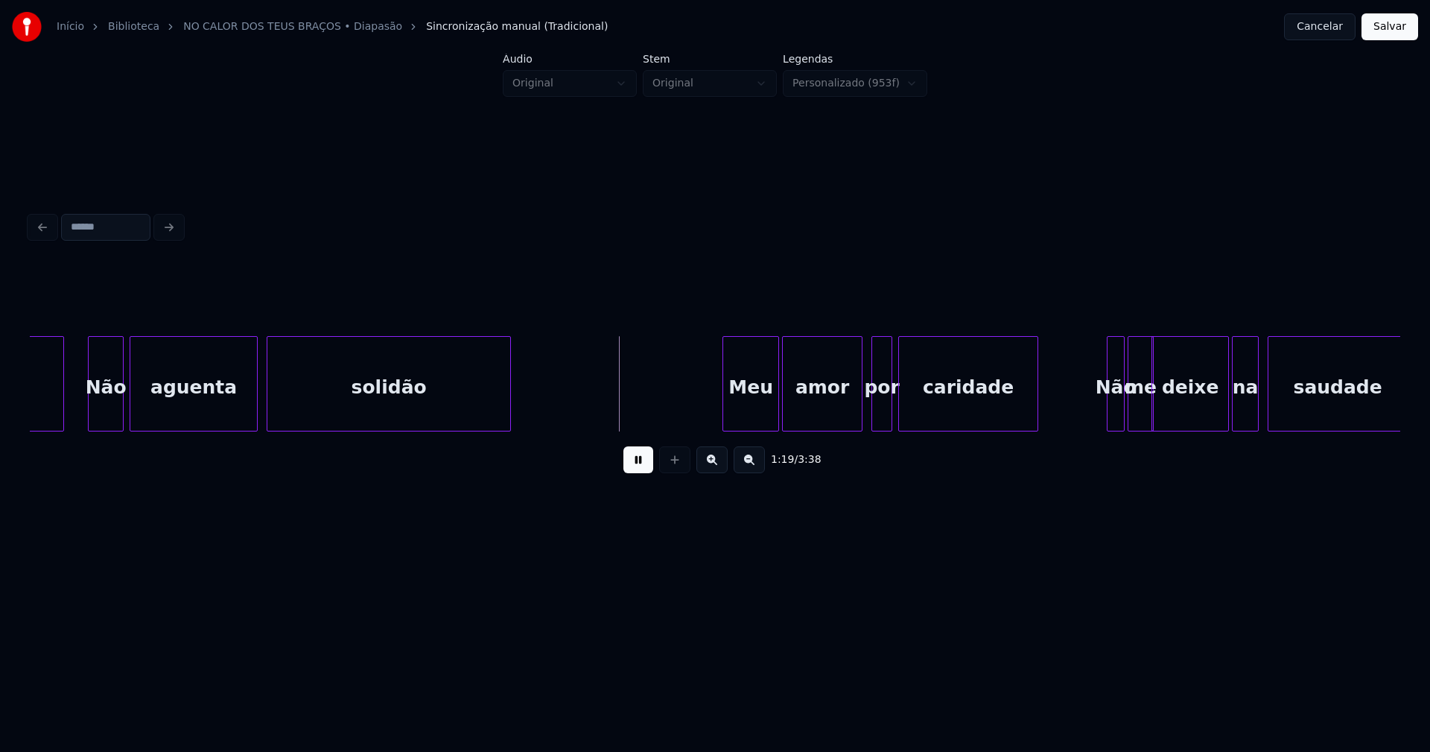
click at [151, 407] on div "aguenta" at bounding box center [193, 387] width 127 height 101
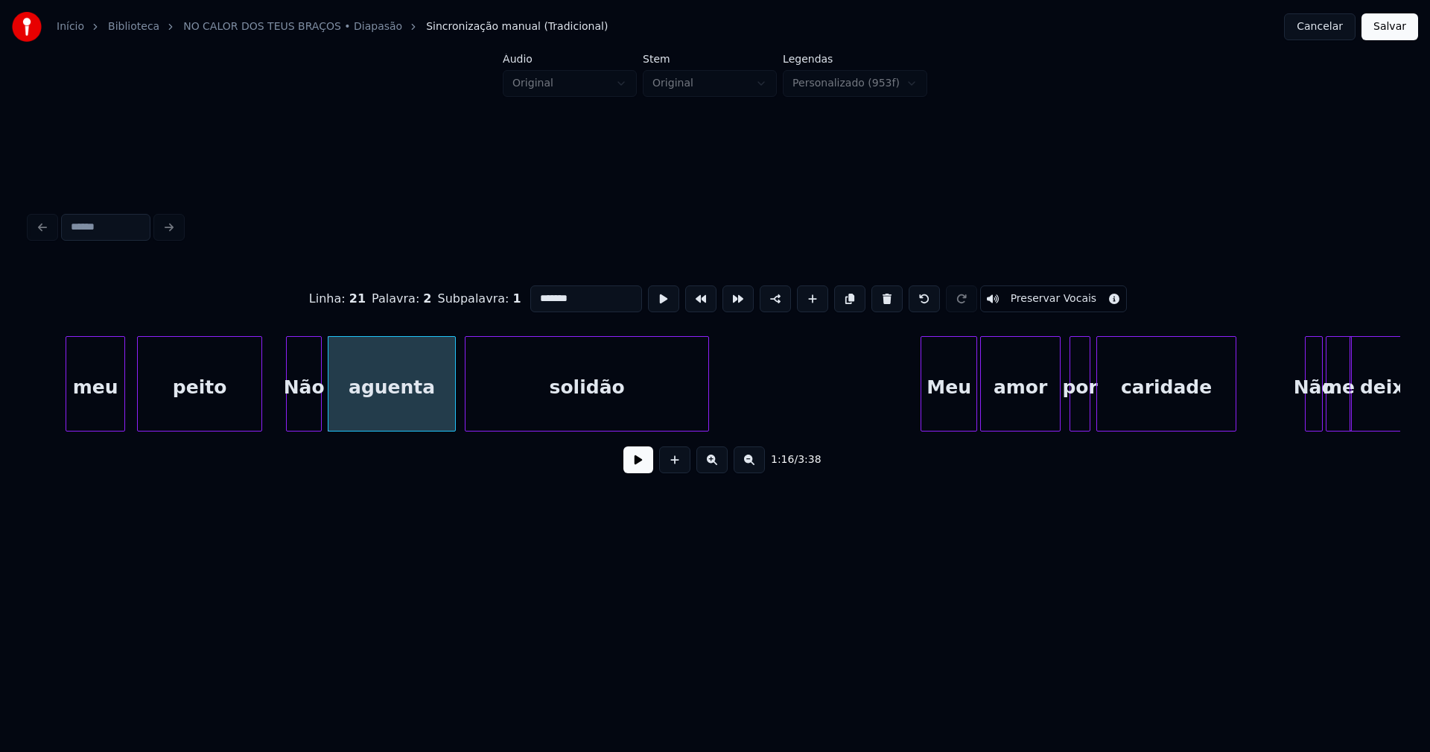
scroll to position [0, 11031]
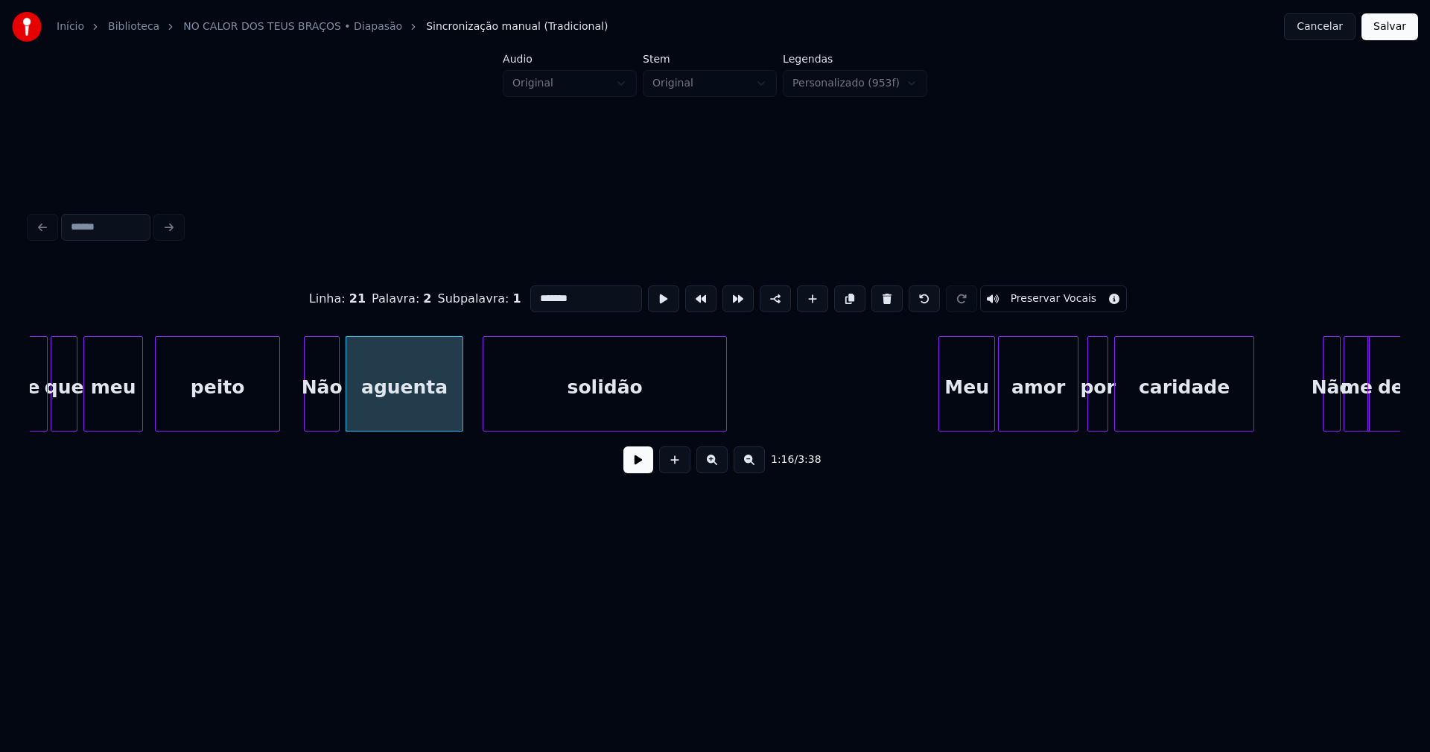
click at [461, 410] on div at bounding box center [460, 384] width 4 height 94
click at [311, 418] on div "Não" at bounding box center [313, 387] width 34 height 101
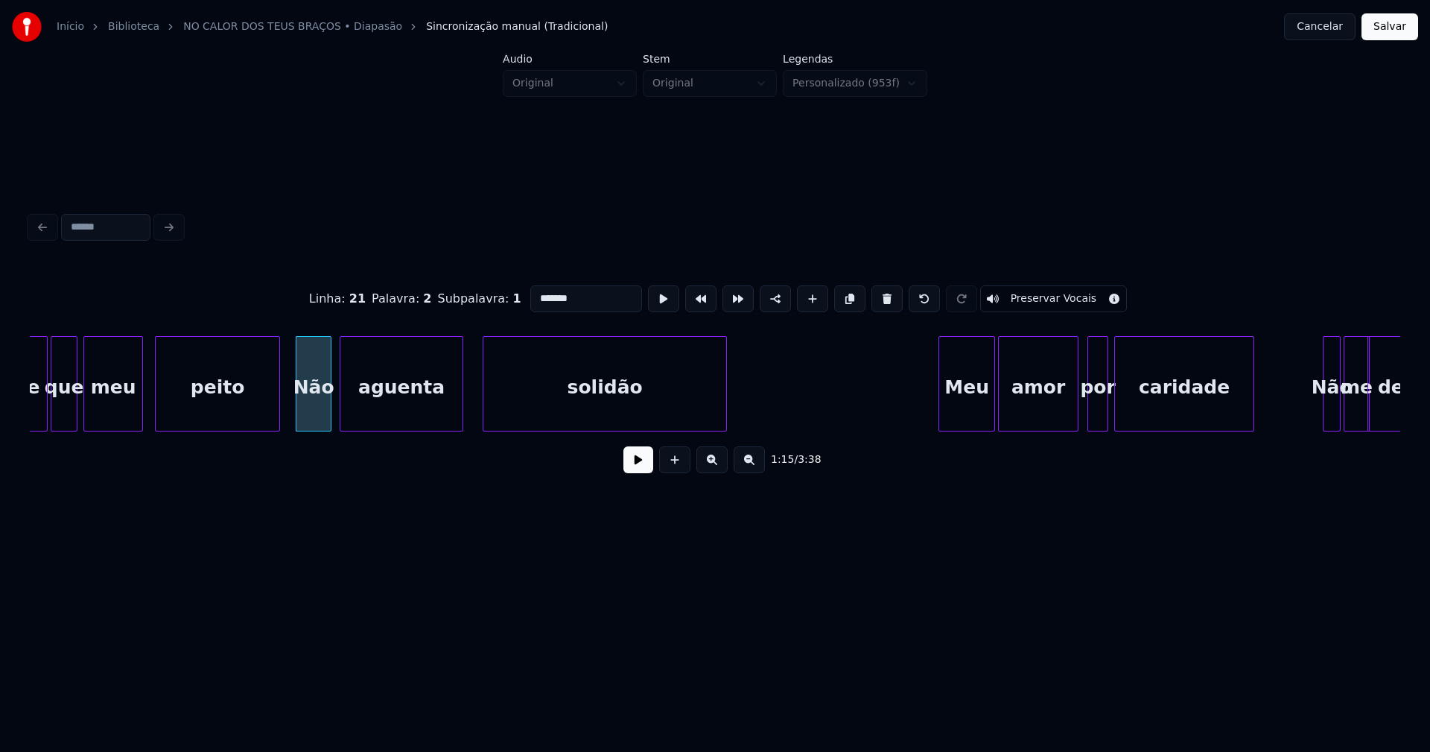
click at [343, 415] on div at bounding box center [342, 384] width 4 height 94
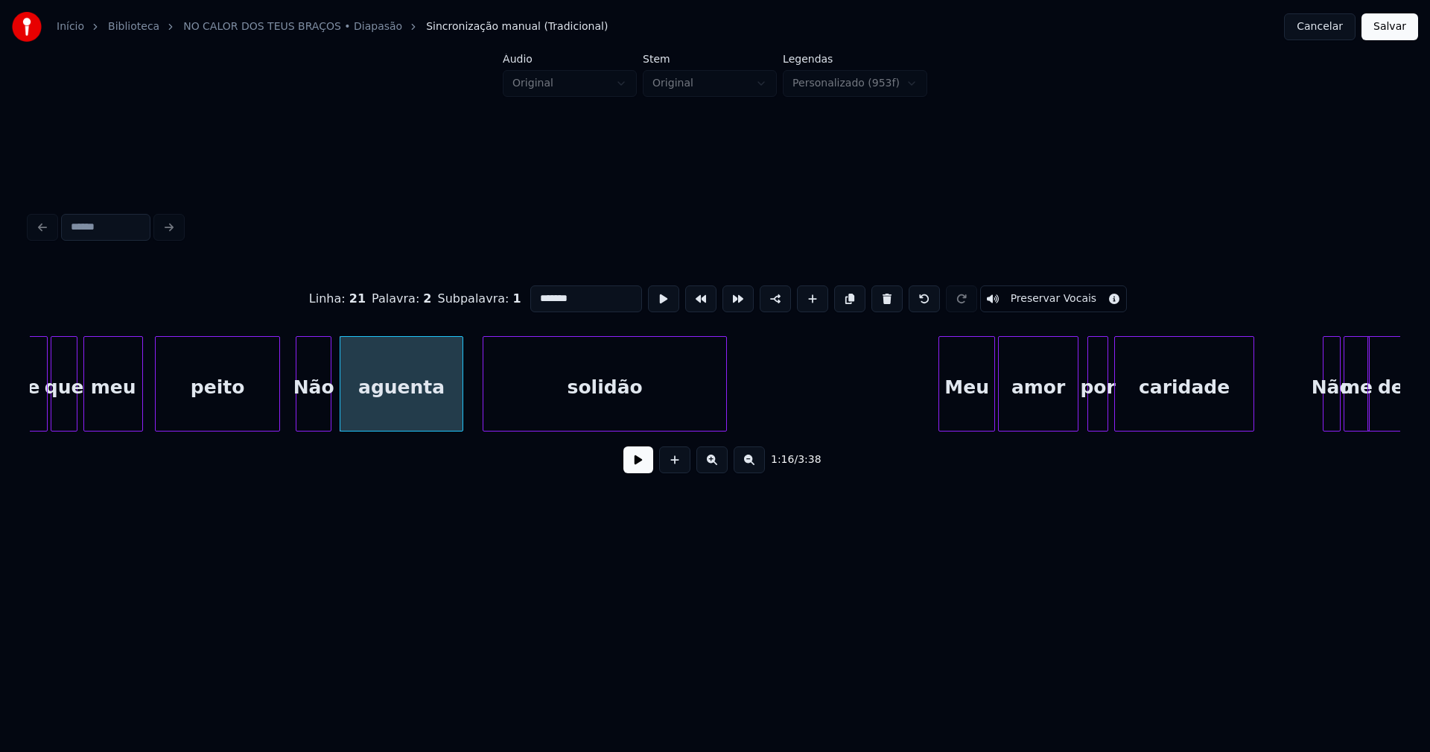
click at [641, 469] on button at bounding box center [638, 459] width 30 height 27
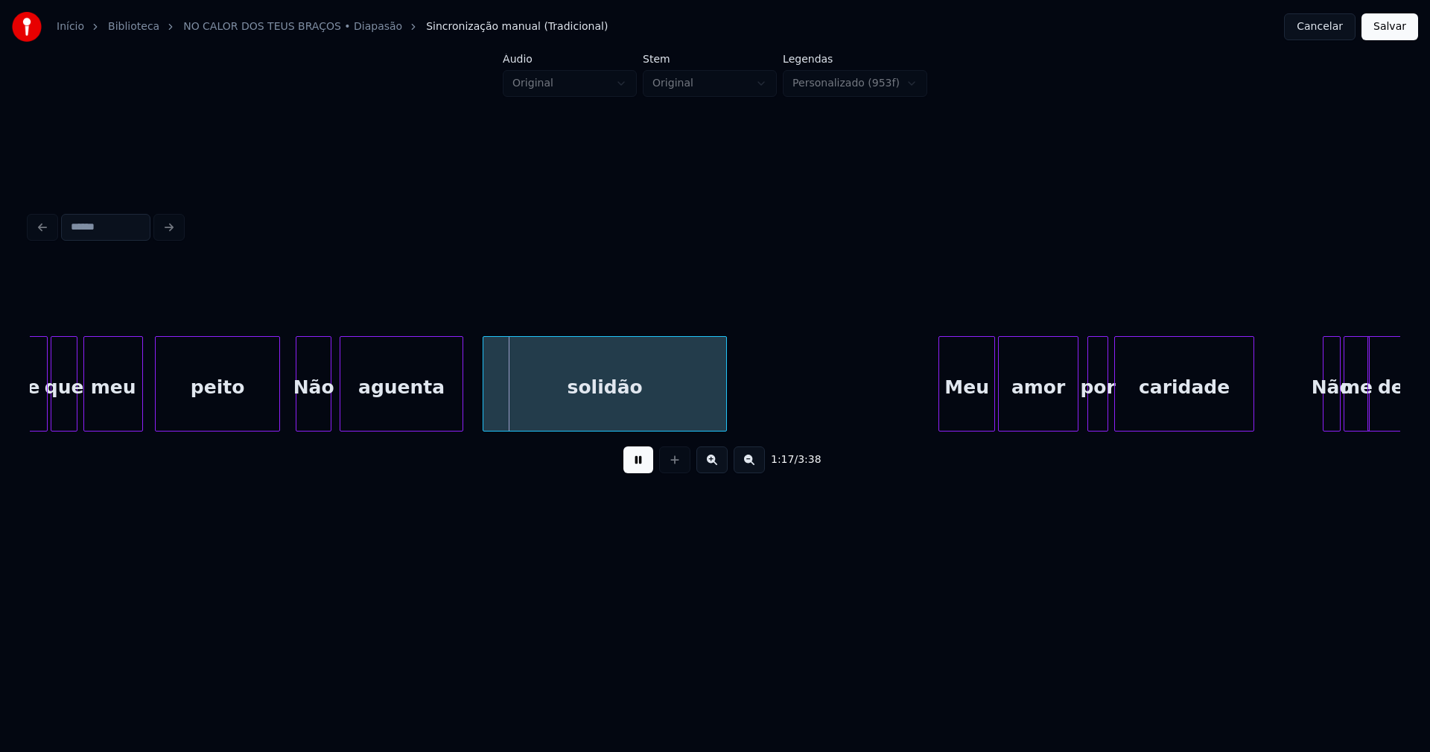
click at [640, 469] on button at bounding box center [638, 459] width 30 height 27
click at [414, 413] on div "aguenta" at bounding box center [401, 387] width 122 height 101
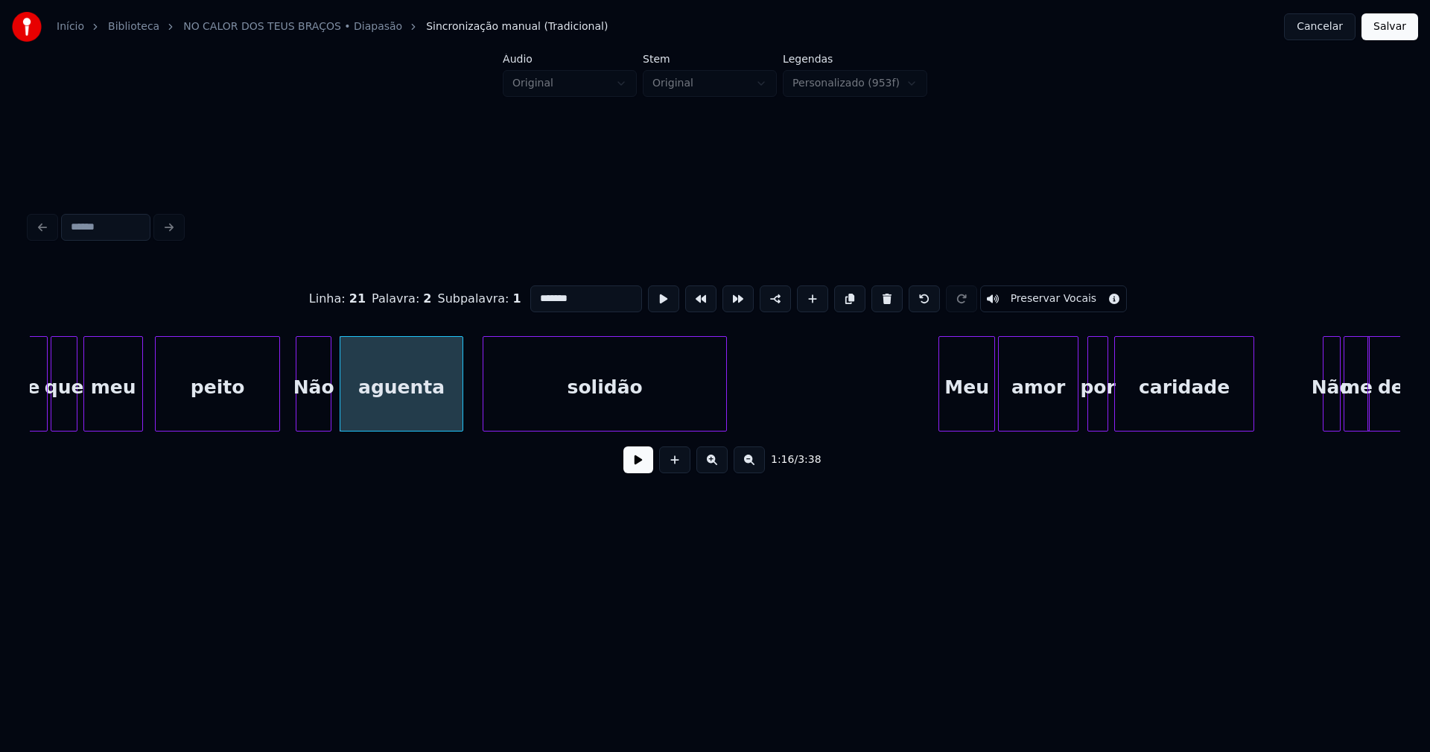
click at [582, 293] on input "*******" at bounding box center [586, 298] width 112 height 27
type input "*********"
click at [644, 472] on button at bounding box center [638, 459] width 30 height 27
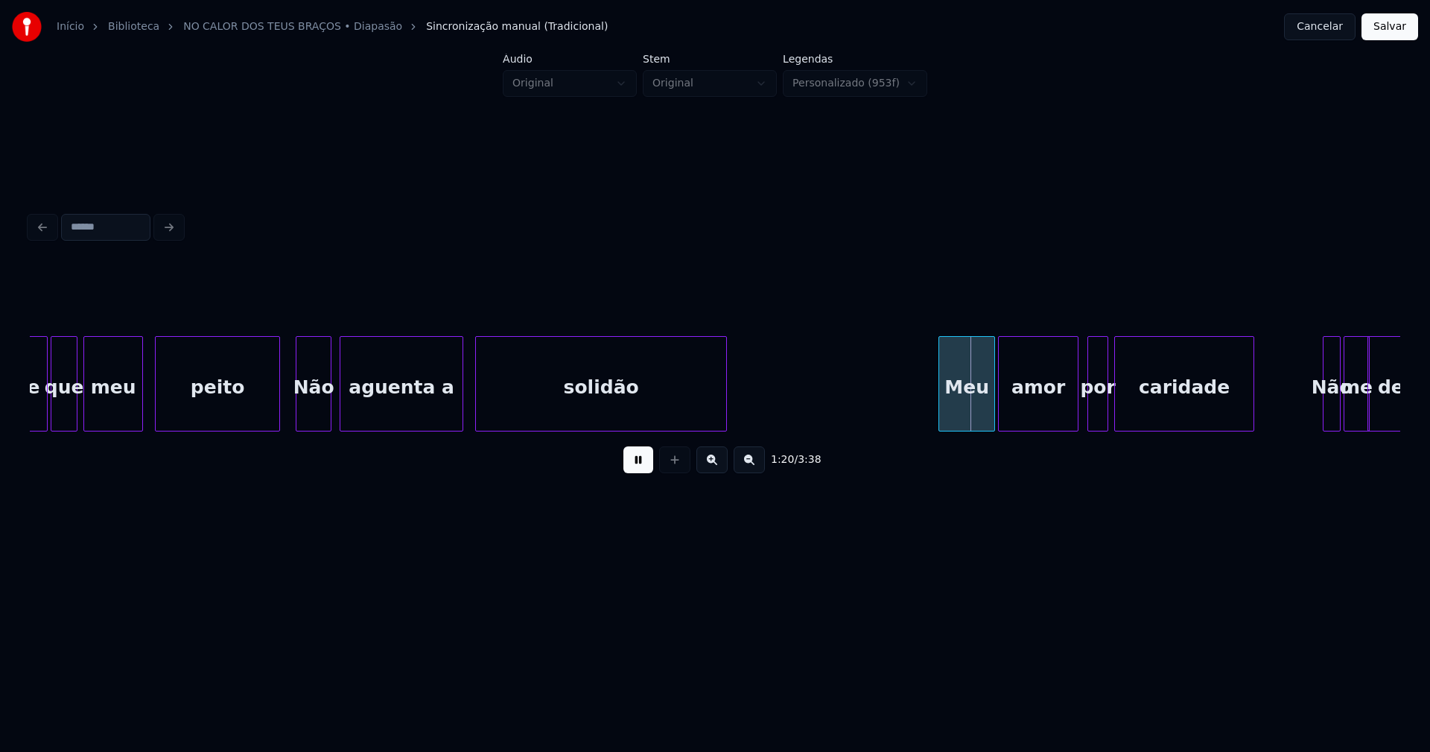
click at [478, 405] on div at bounding box center [478, 384] width 4 height 94
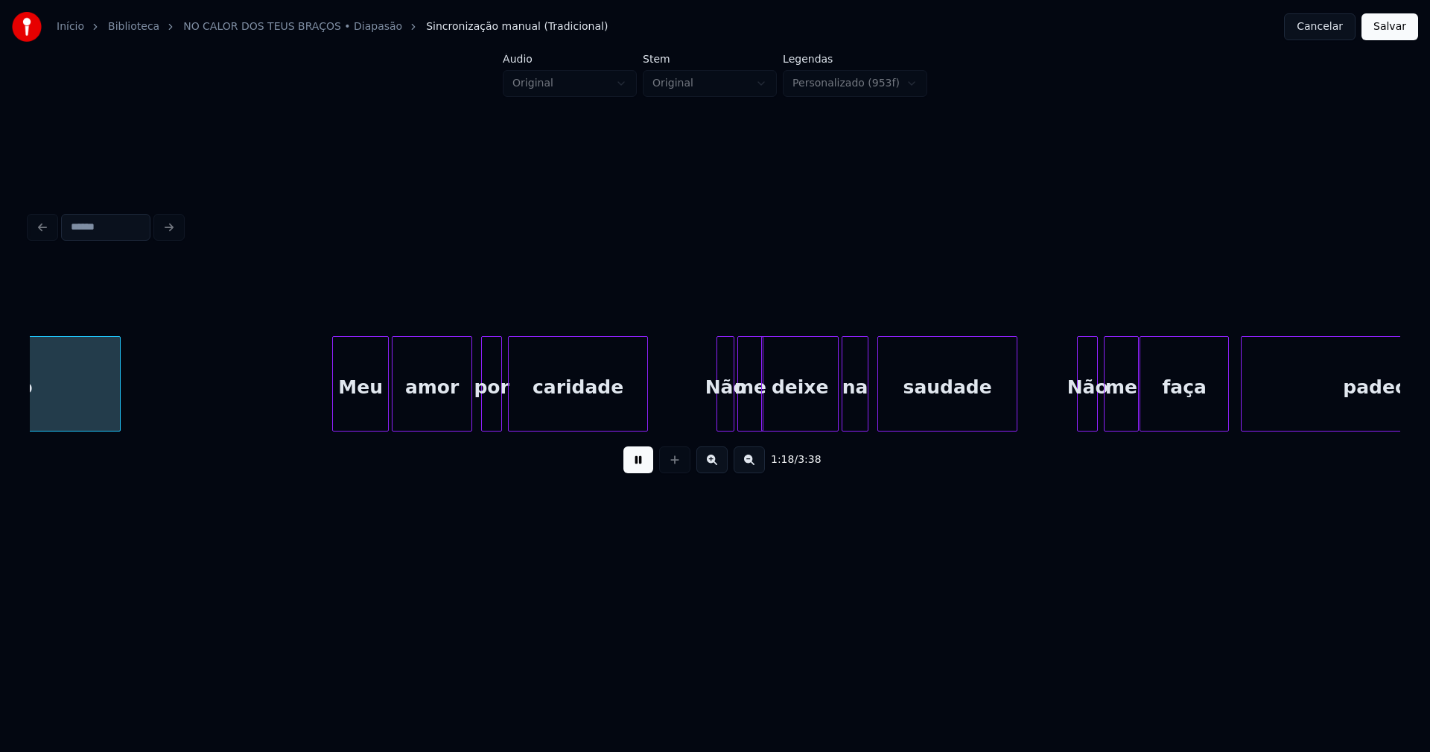
scroll to position [0, 11652]
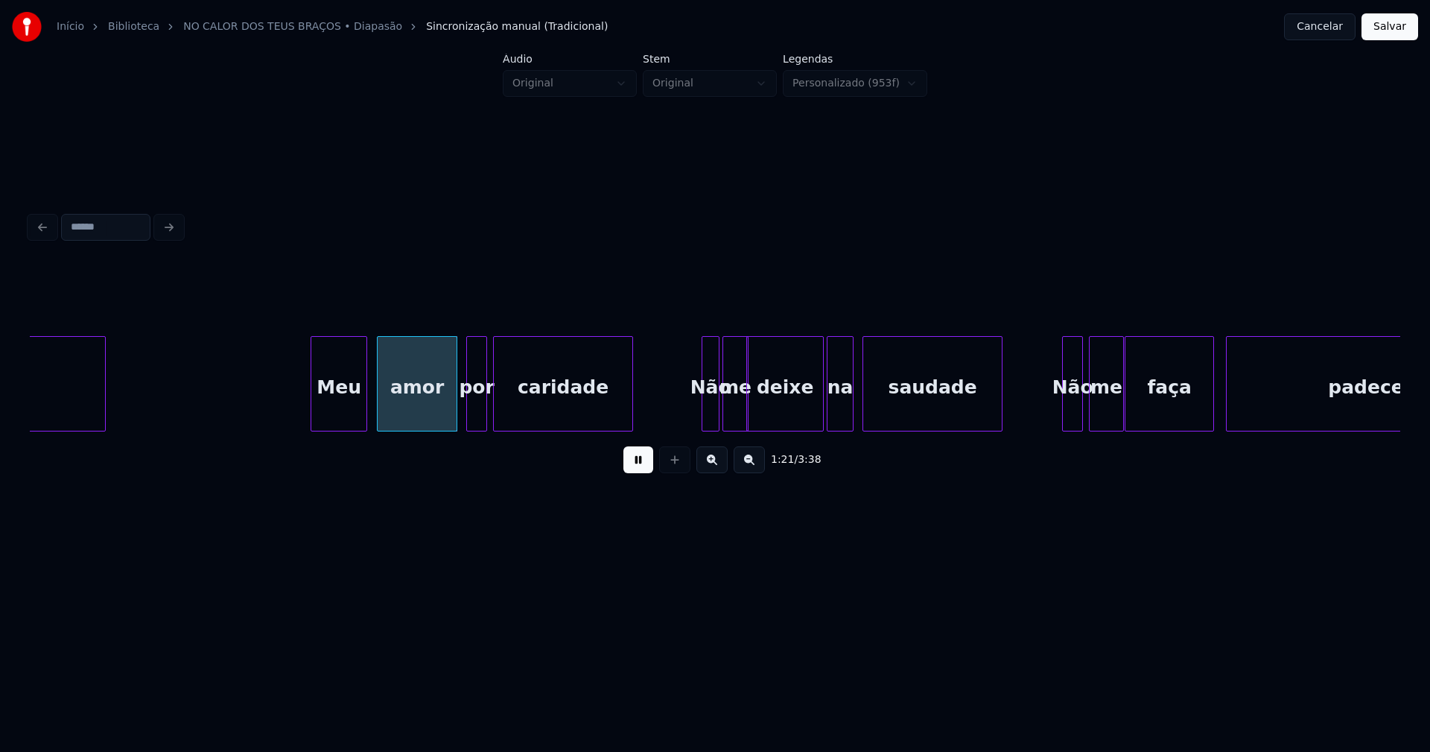
click at [341, 416] on div "Meu" at bounding box center [338, 387] width 55 height 101
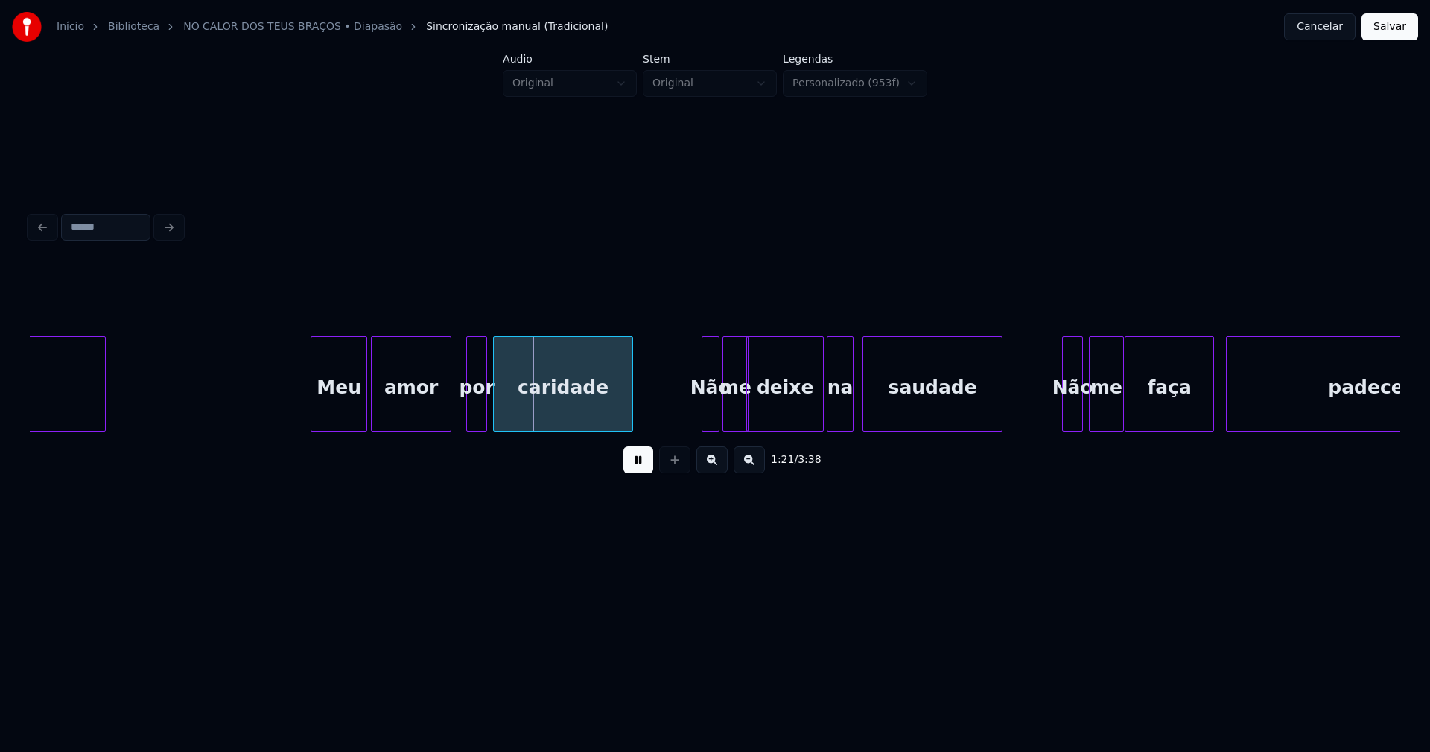
click at [410, 416] on div "amor" at bounding box center [411, 387] width 79 height 101
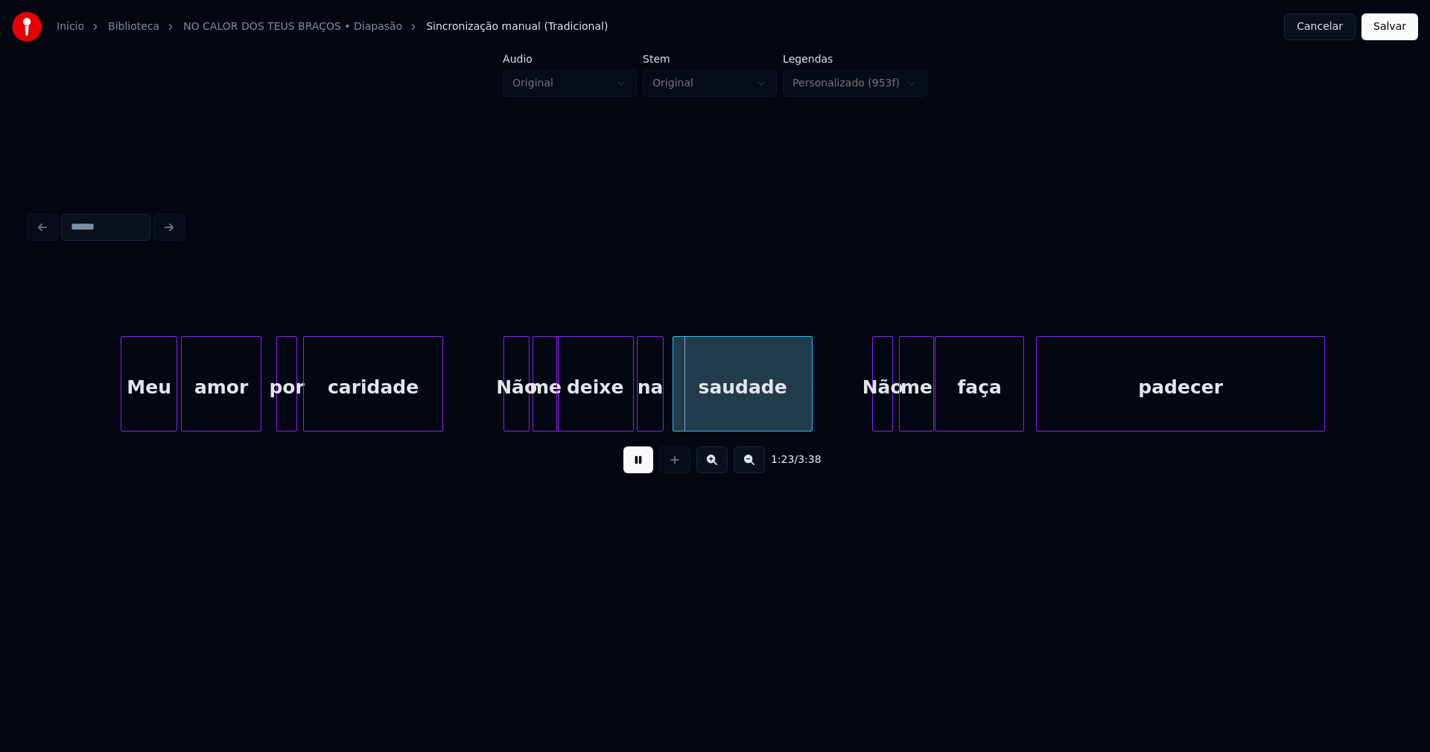
click at [506, 421] on div at bounding box center [506, 384] width 4 height 94
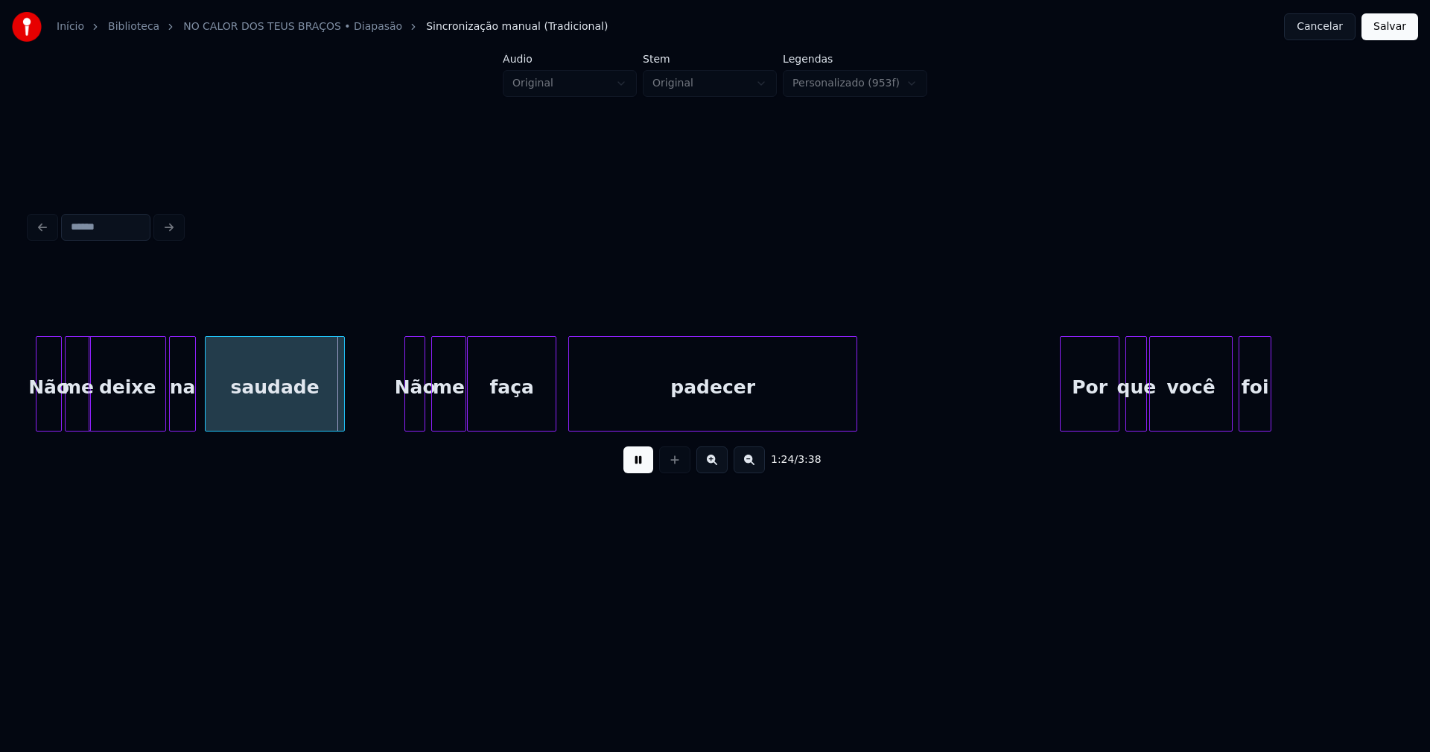
scroll to position [0, 12328]
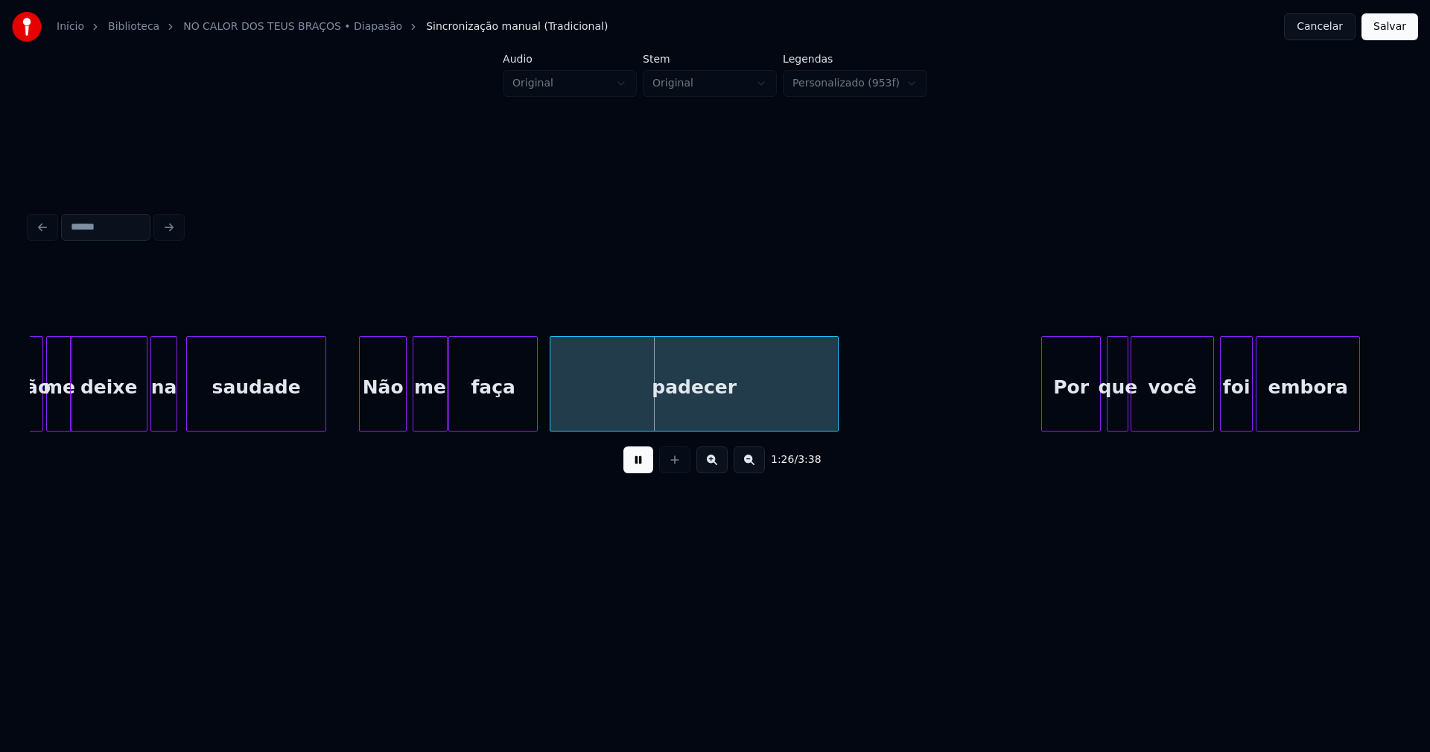
click at [363, 410] on div at bounding box center [362, 384] width 4 height 94
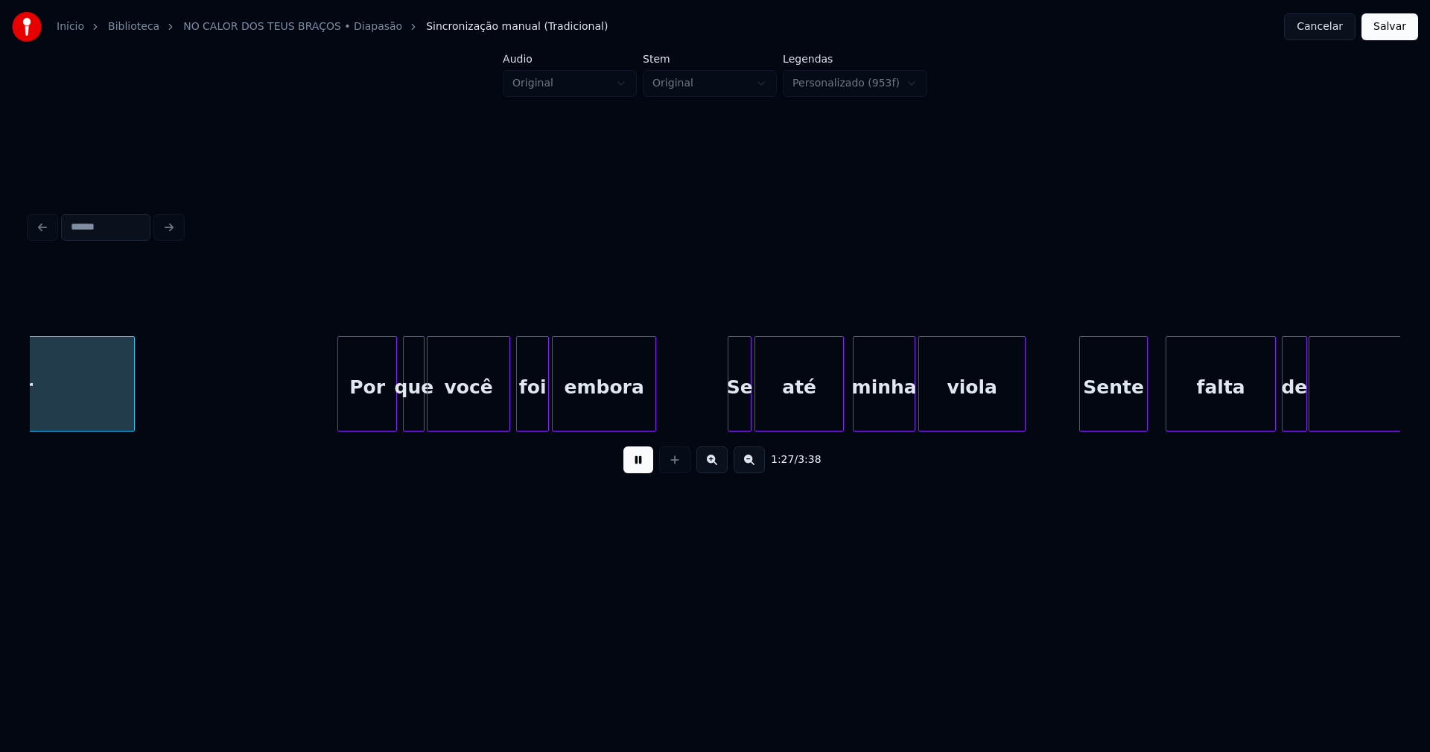
scroll to position [0, 13042]
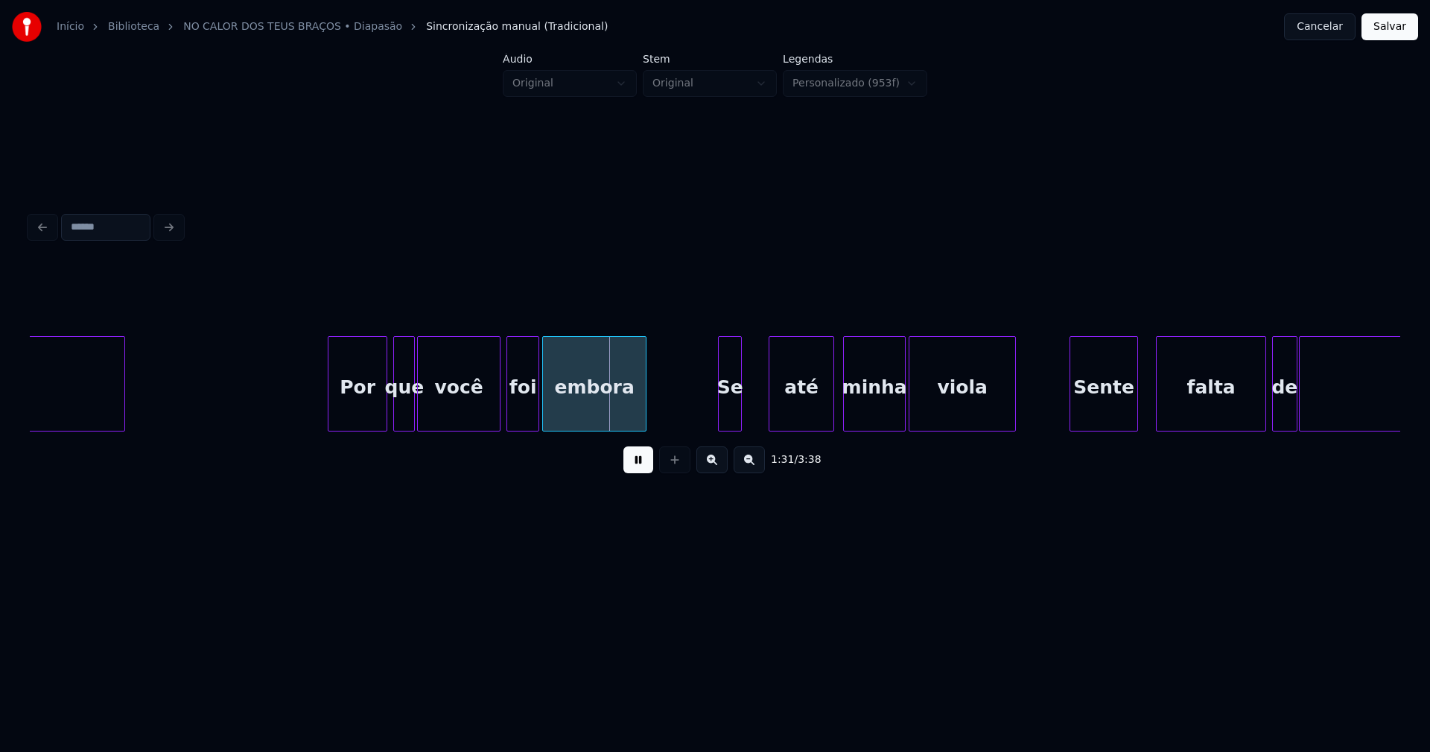
click at [772, 406] on div at bounding box center [771, 384] width 4 height 94
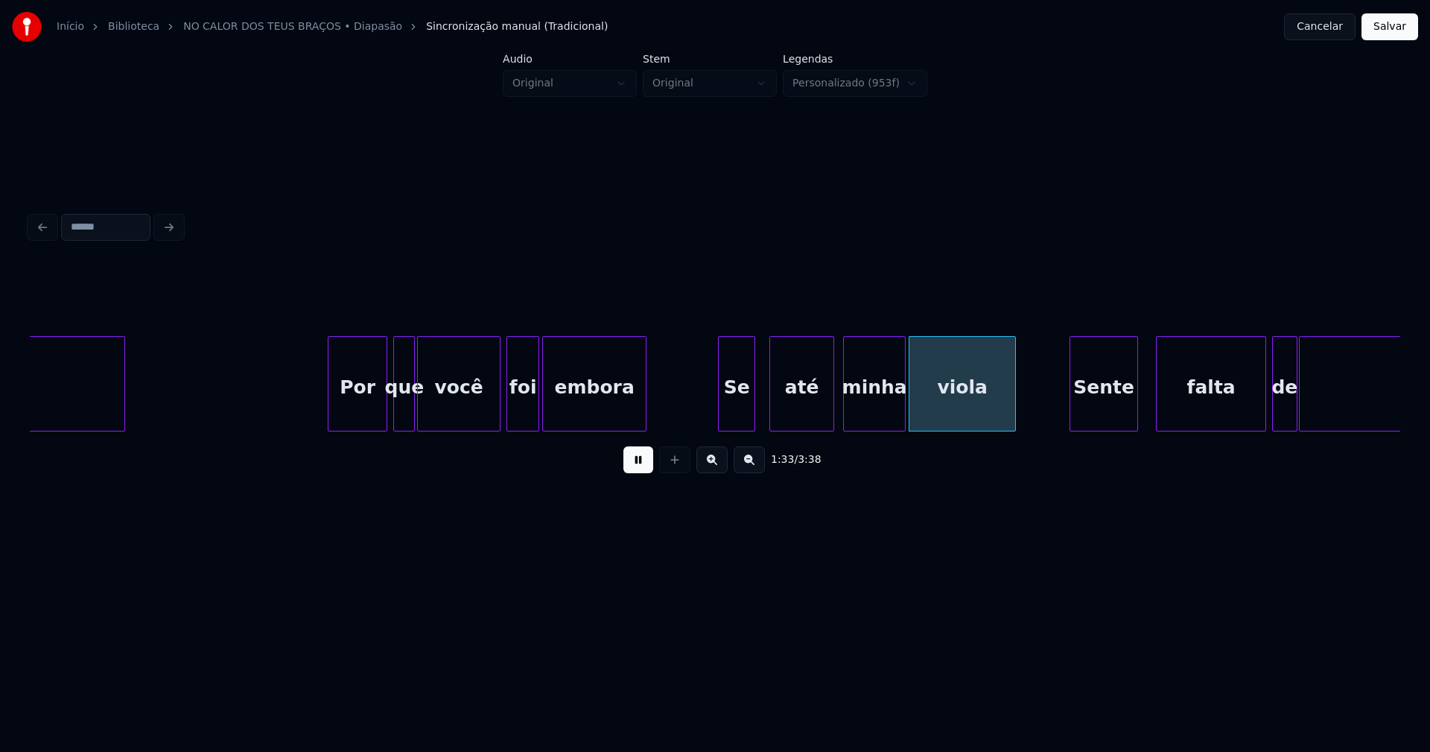
click at [752, 402] on div at bounding box center [752, 384] width 4 height 94
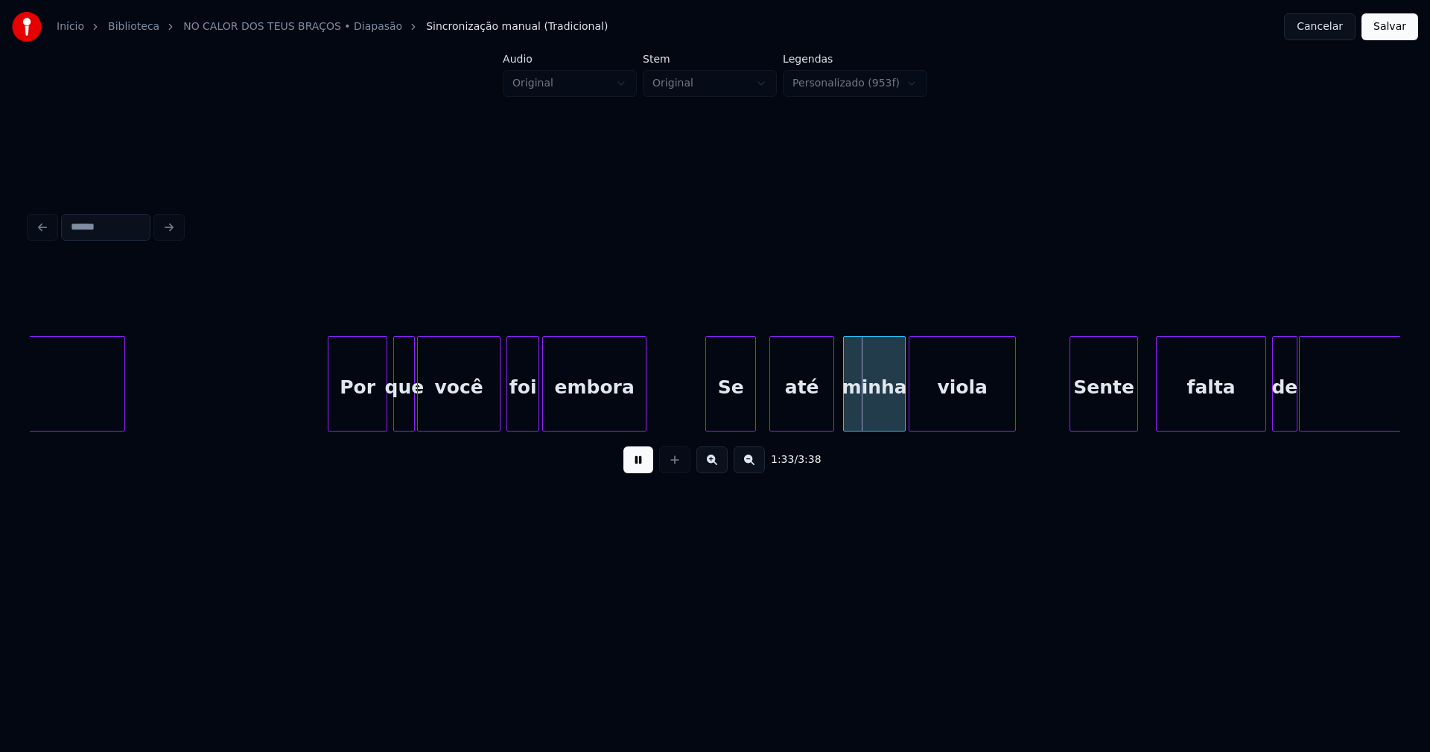
click at [709, 417] on div at bounding box center [708, 384] width 4 height 94
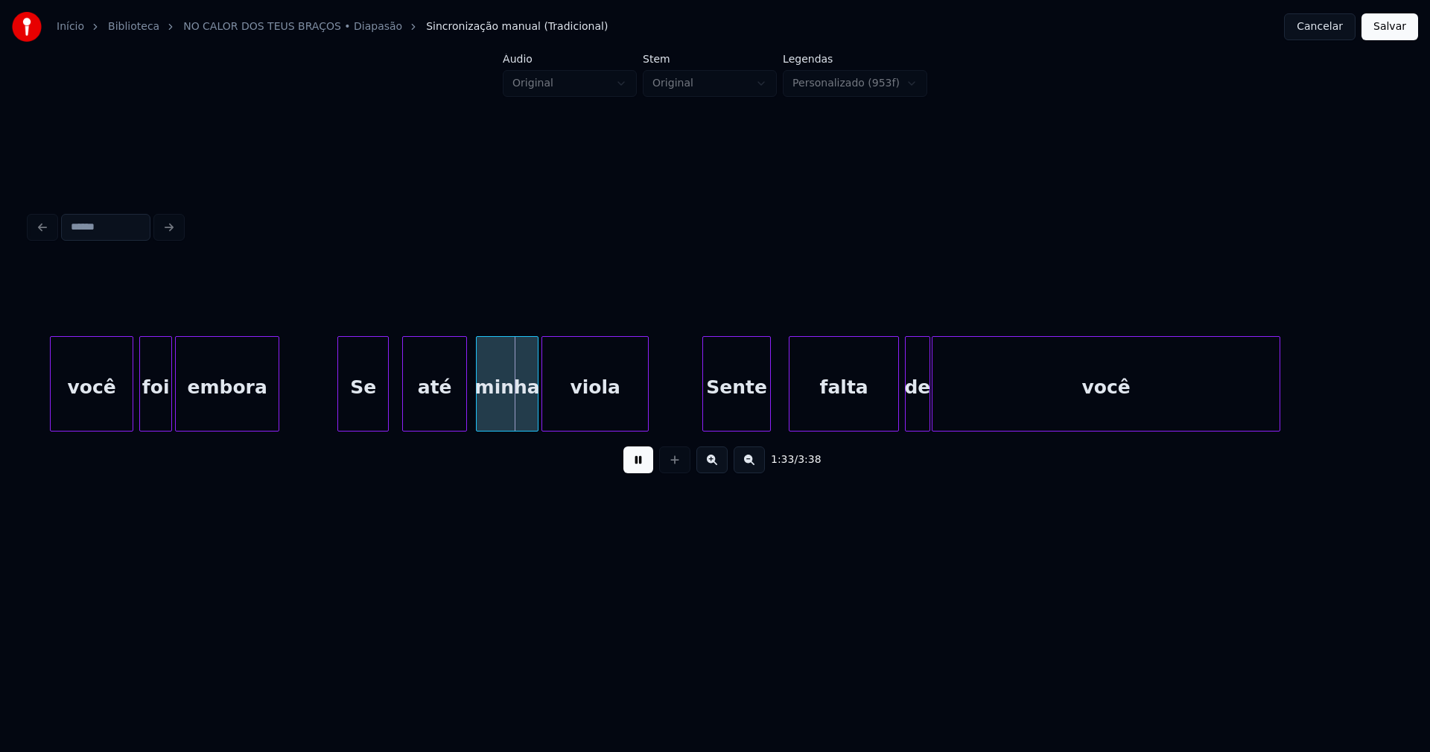
scroll to position [0, 13788]
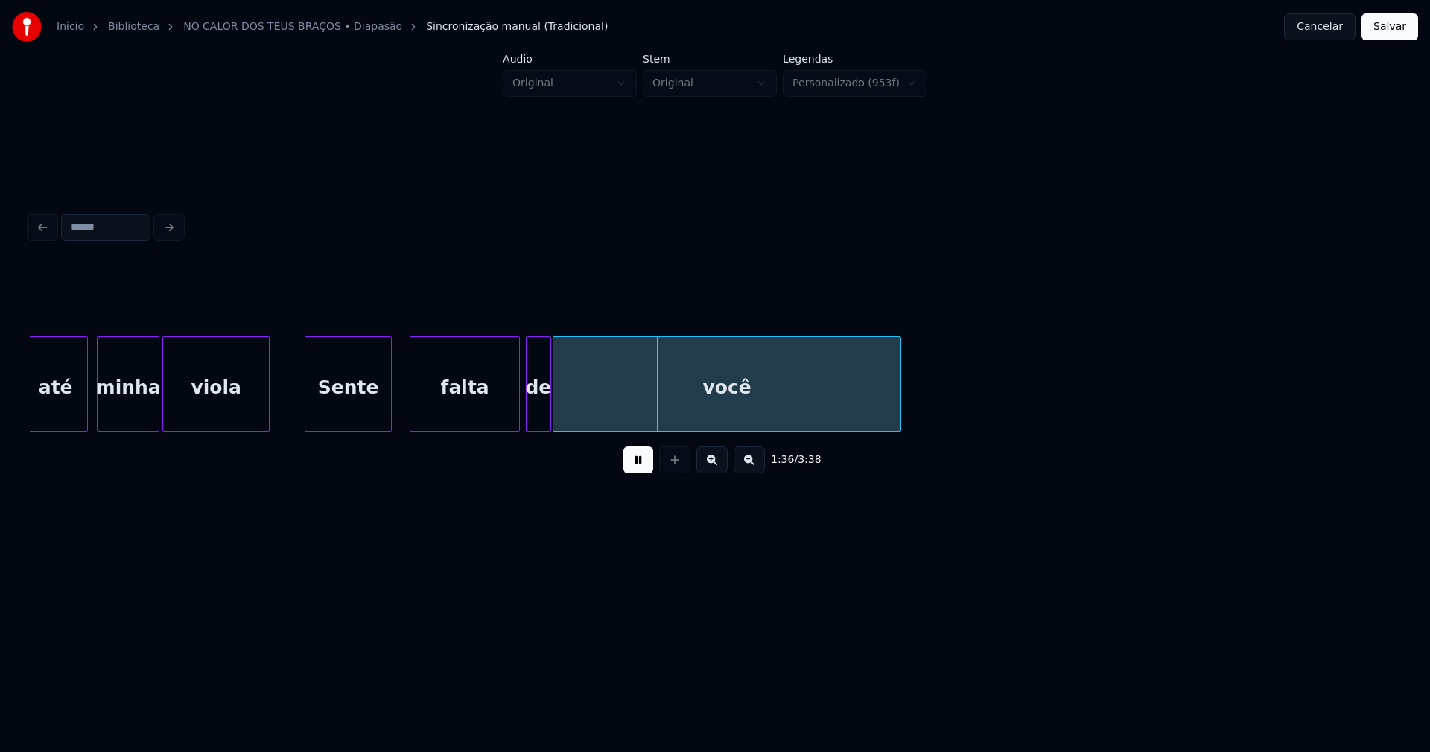
click at [307, 414] on div at bounding box center [307, 384] width 4 height 94
click at [513, 411] on div at bounding box center [512, 384] width 4 height 94
click at [533, 407] on div "de" at bounding box center [532, 387] width 23 height 101
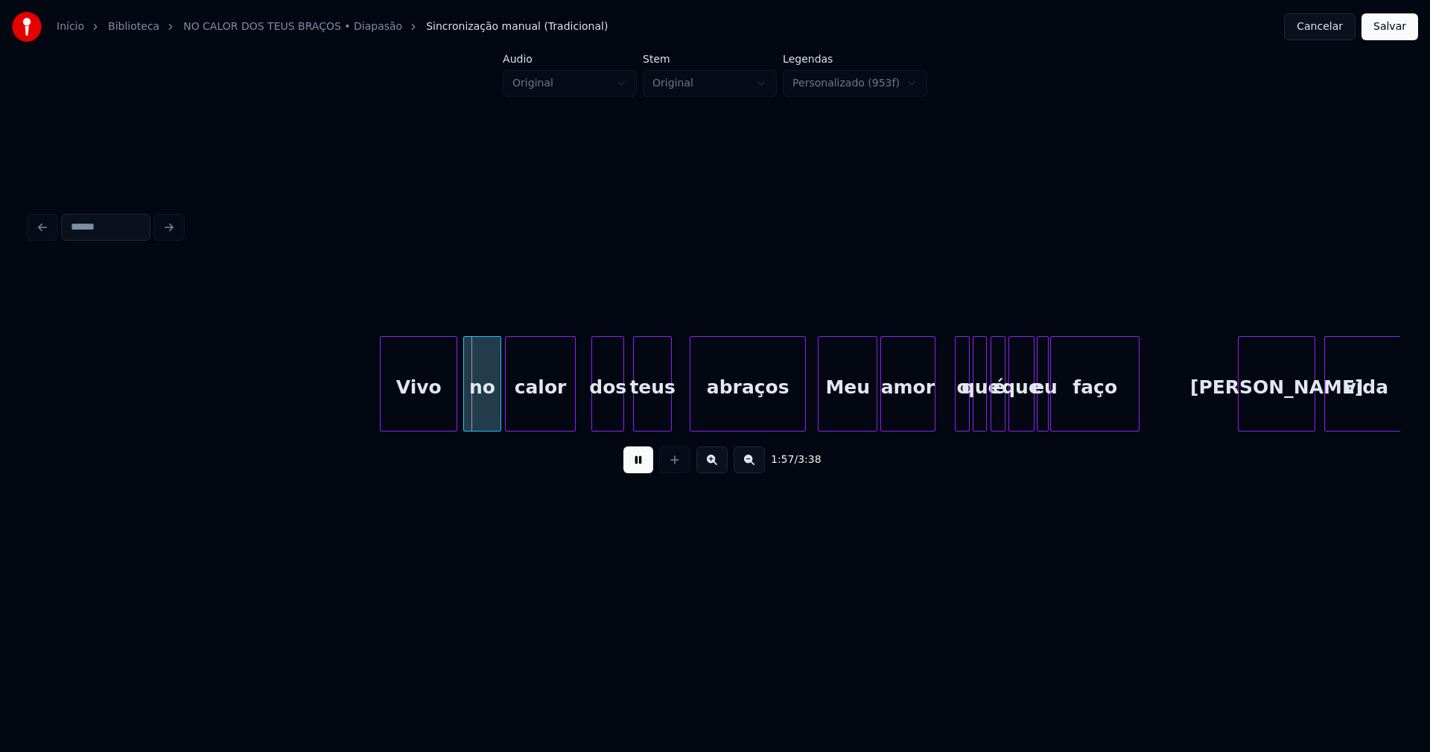
scroll to position [0, 17140]
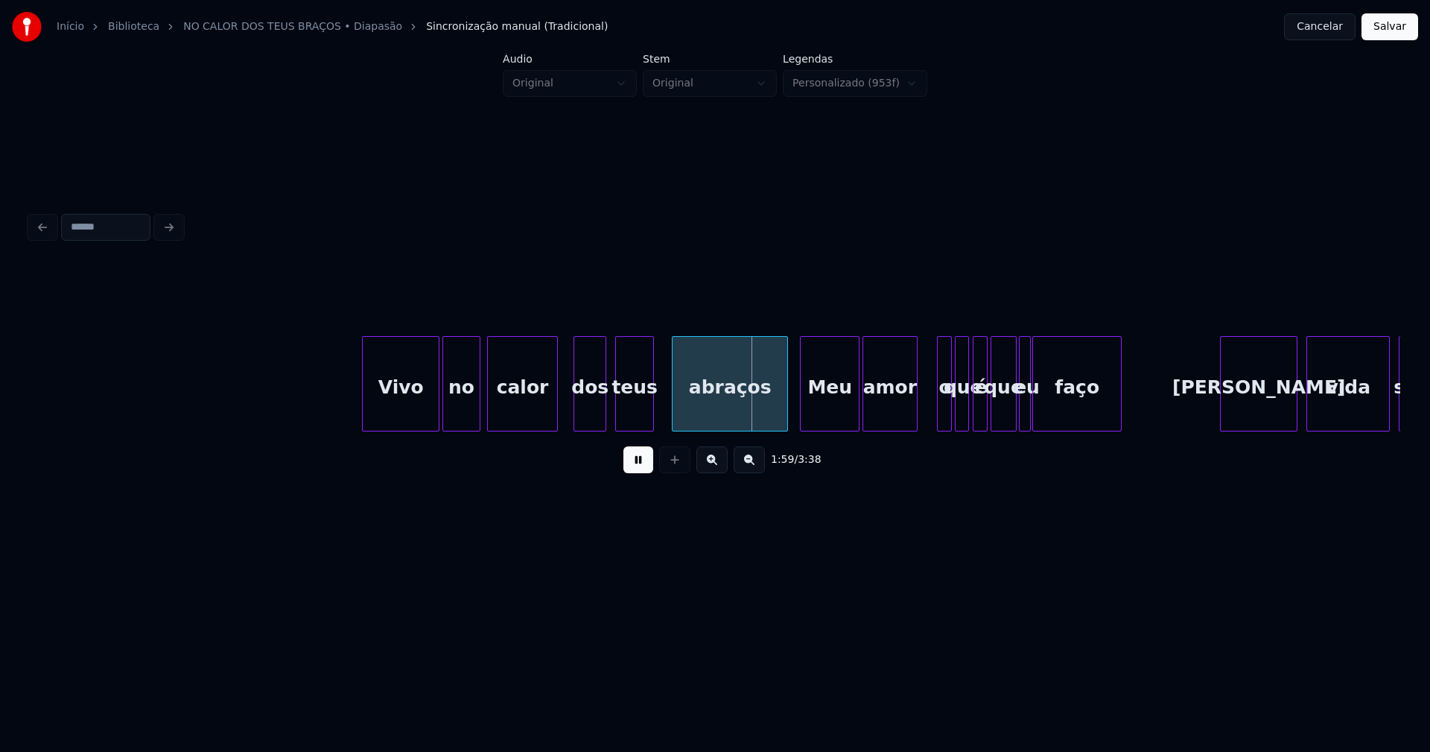
click at [466, 415] on div "no" at bounding box center [461, 387] width 37 height 101
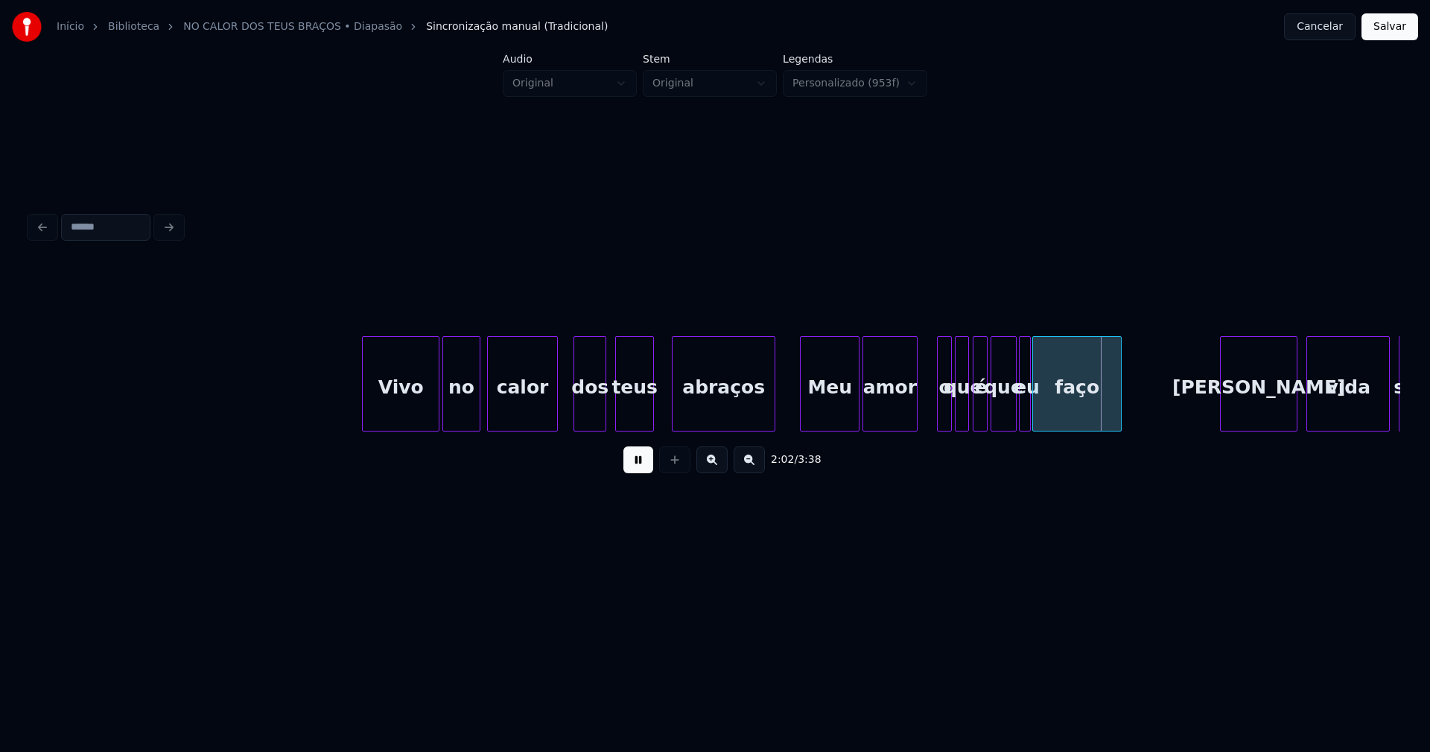
click at [774, 410] on div at bounding box center [772, 384] width 4 height 94
click at [939, 411] on div "o" at bounding box center [937, 387] width 15 height 101
click at [953, 415] on div at bounding box center [951, 384] width 4 height 94
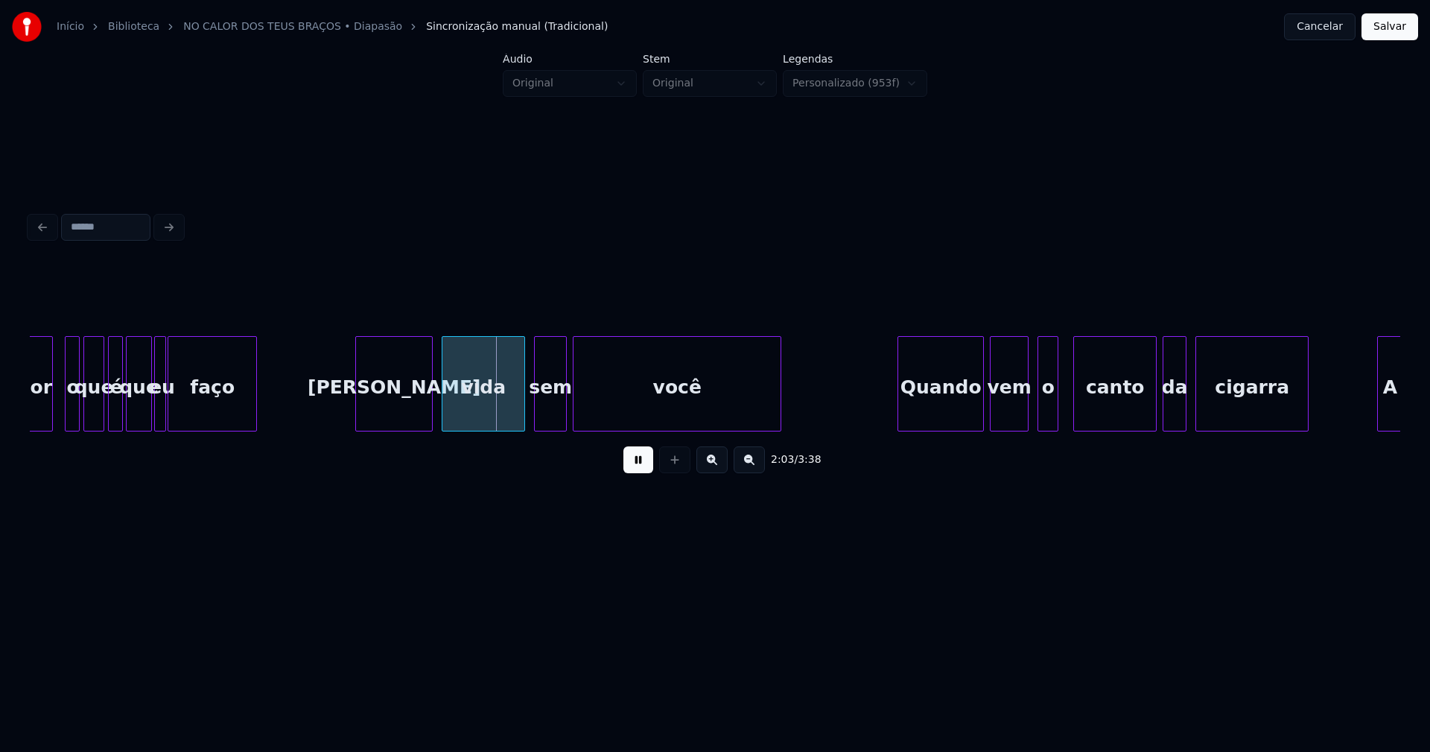
scroll to position [0, 18024]
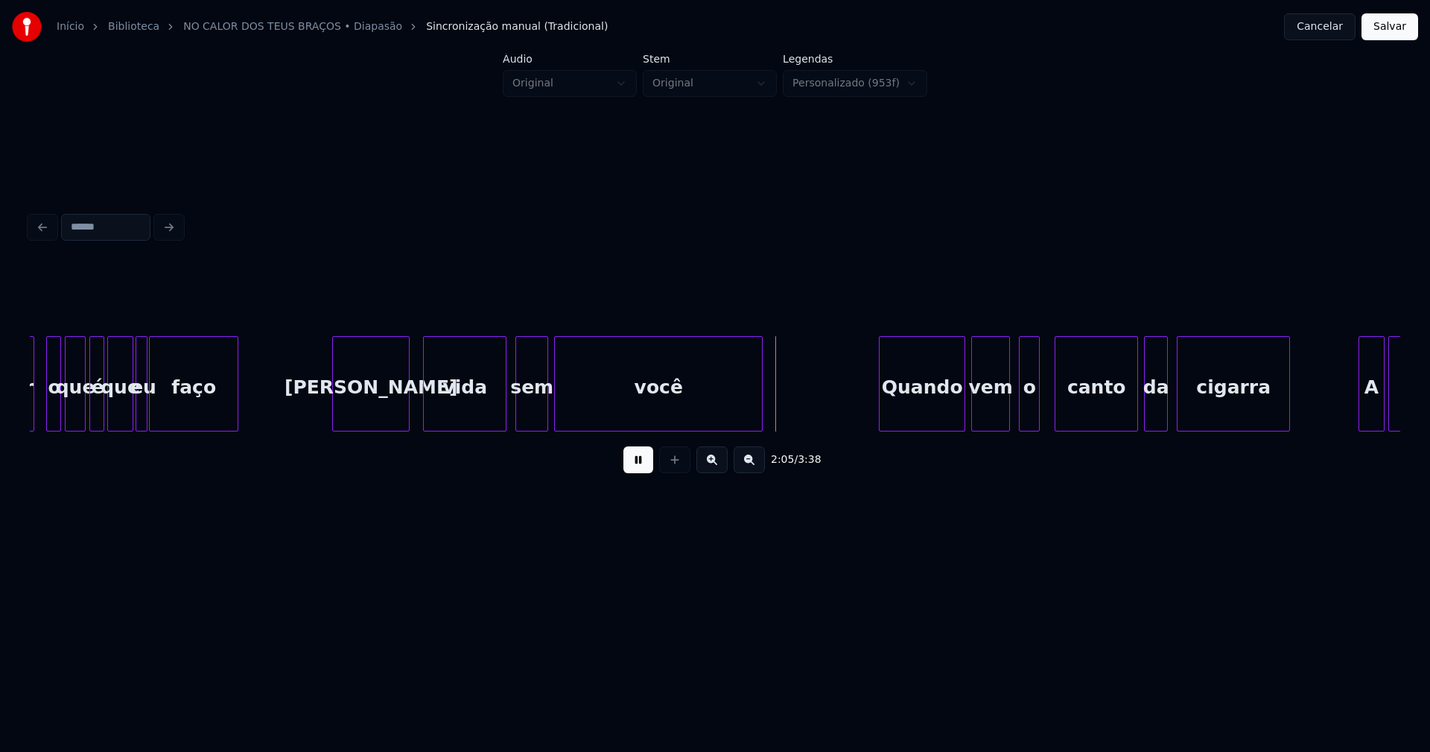
click at [355, 411] on div "[PERSON_NAME]" at bounding box center [371, 387] width 76 height 101
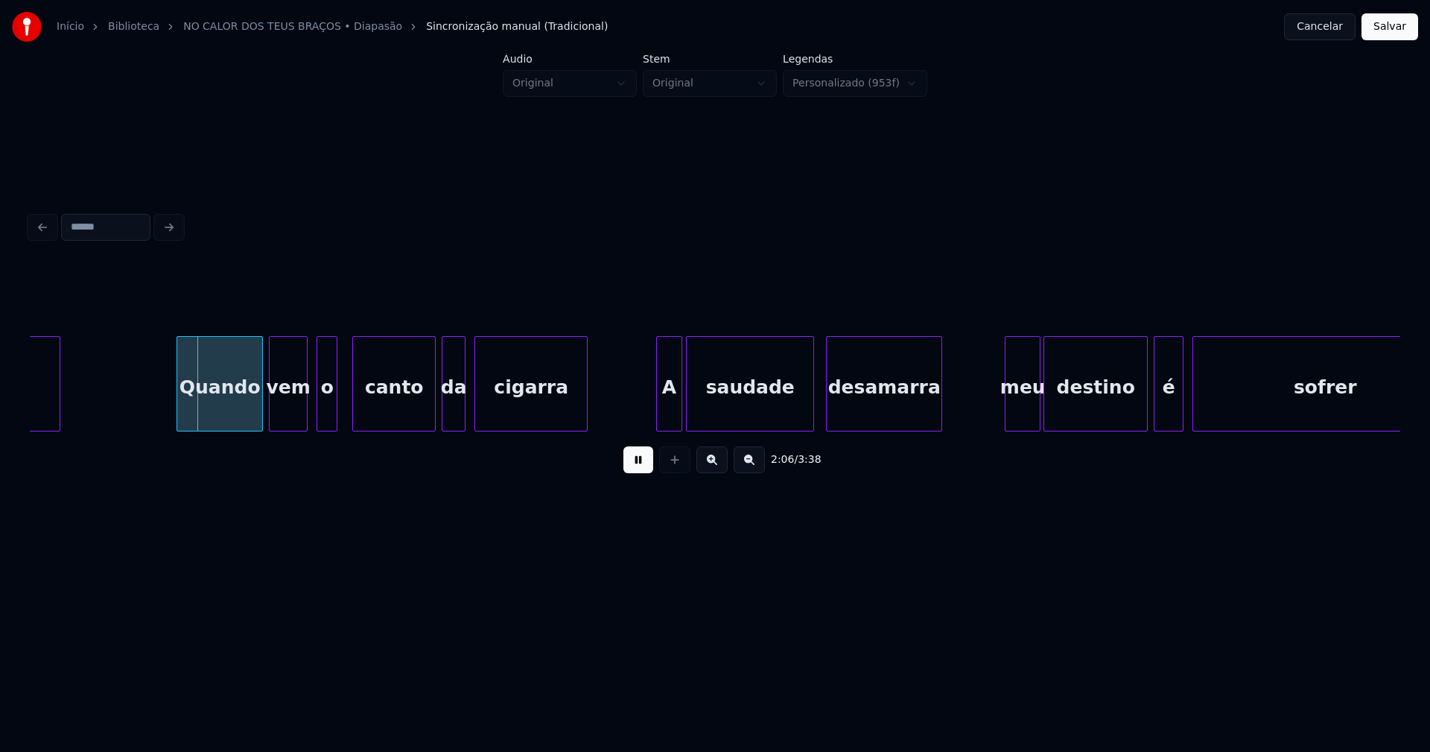
scroll to position [0, 18799]
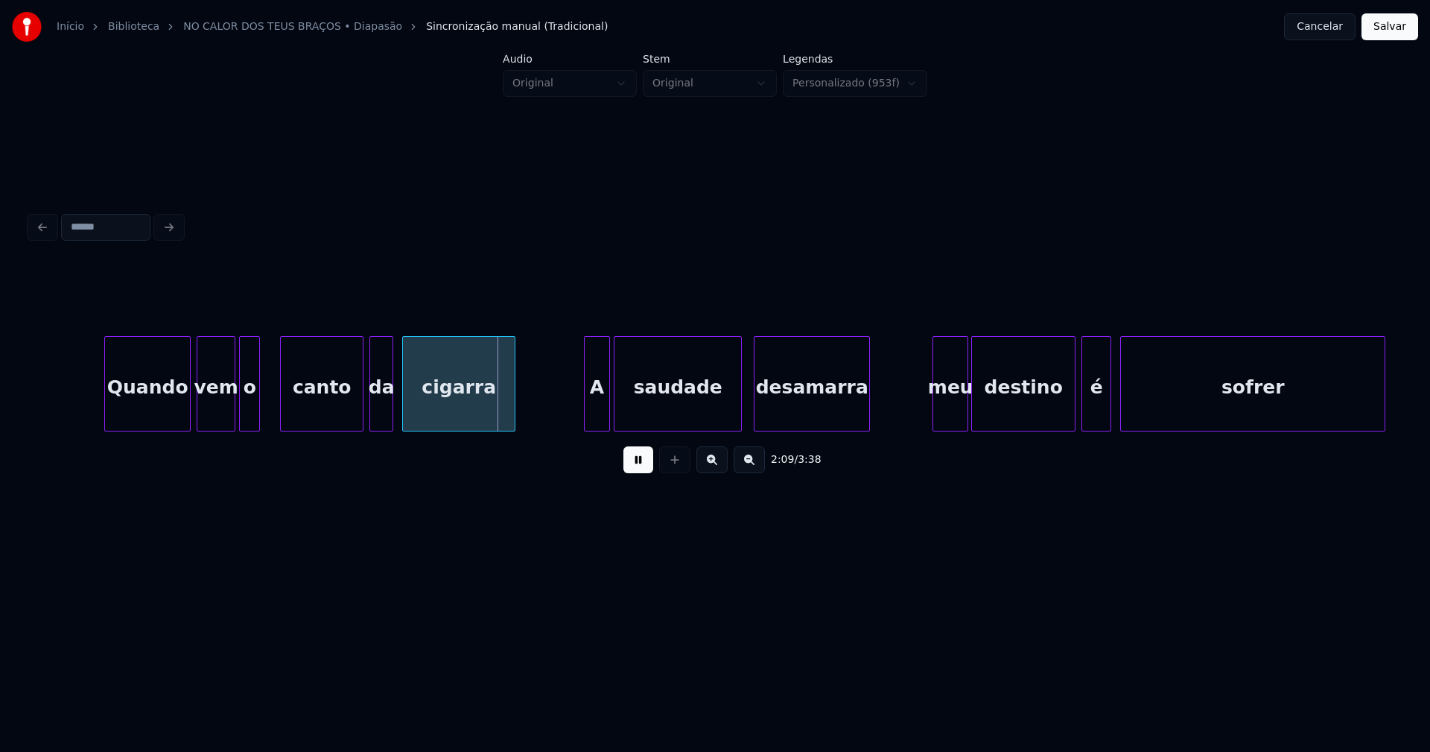
click at [249, 410] on div "o" at bounding box center [249, 387] width 19 height 101
click at [591, 425] on div "Quando vem o canto da cigarra A saudade desamarra meu destino é sofrer" at bounding box center [715, 383] width 1371 height 95
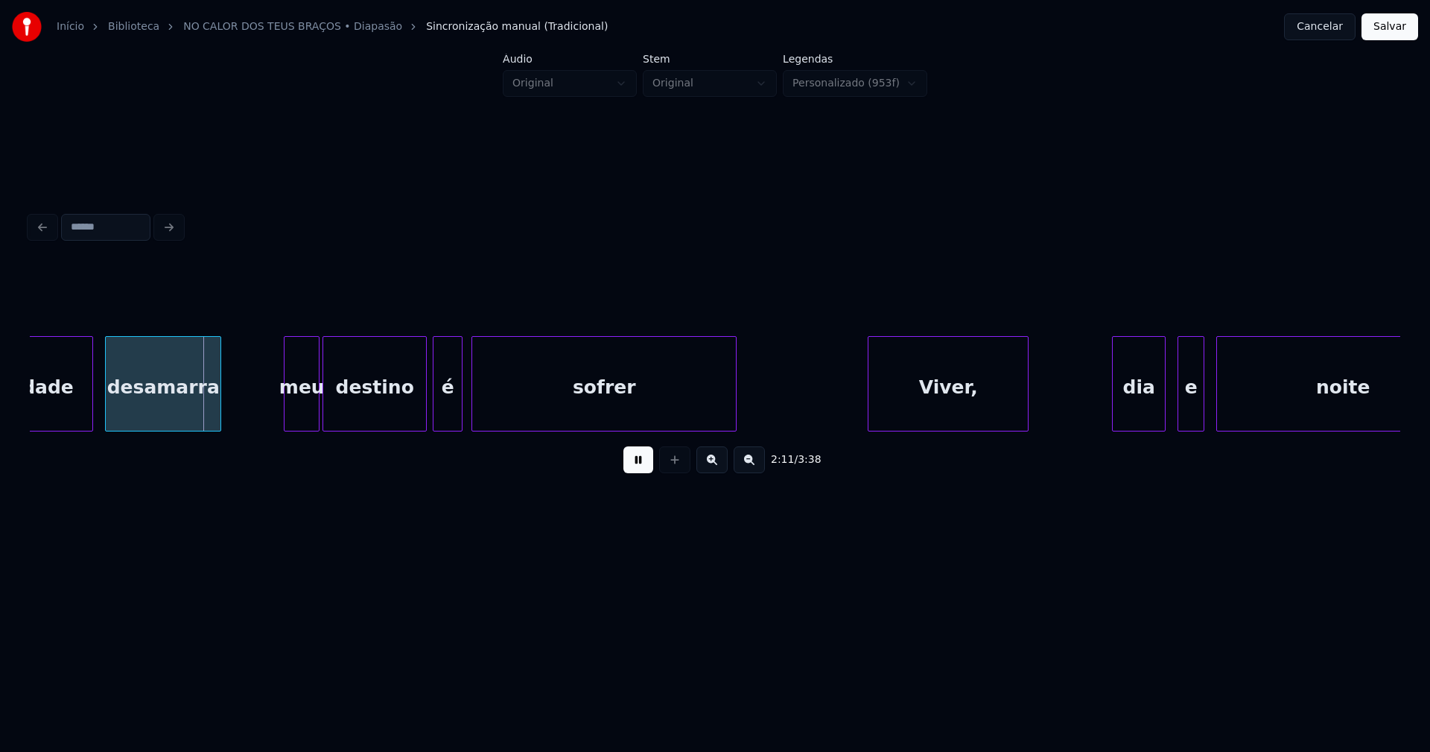
scroll to position [0, 19501]
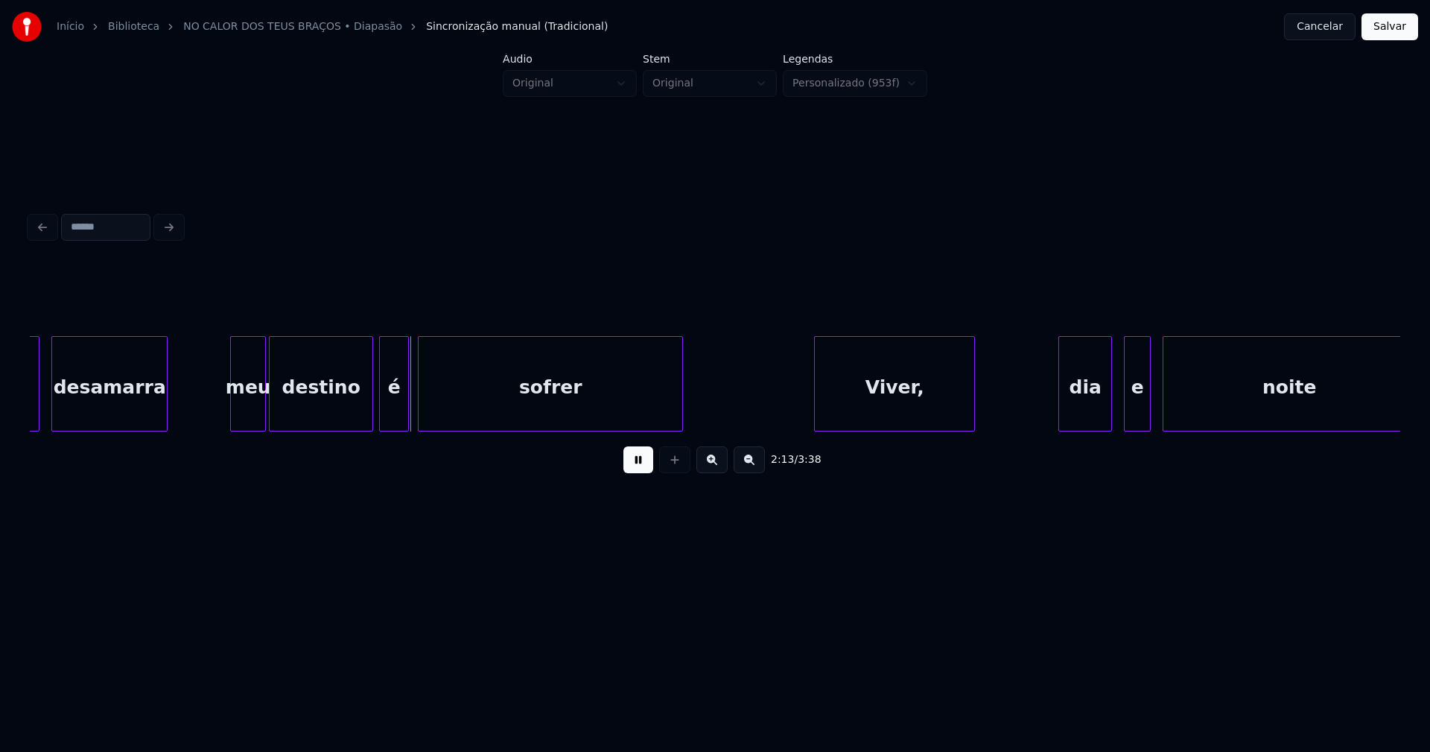
click at [209, 419] on div at bounding box center [210, 384] width 4 height 94
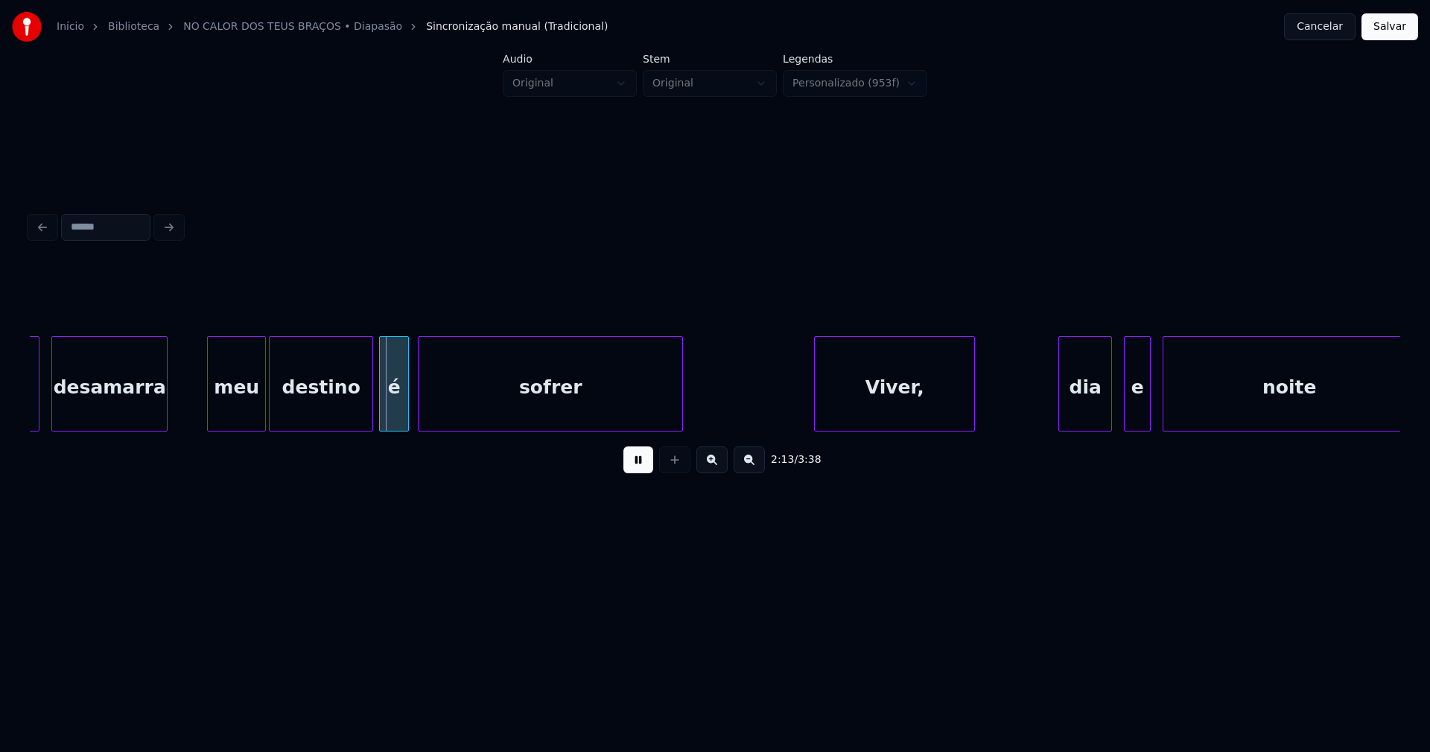
click at [240, 404] on div "meu" at bounding box center [236, 387] width 57 height 101
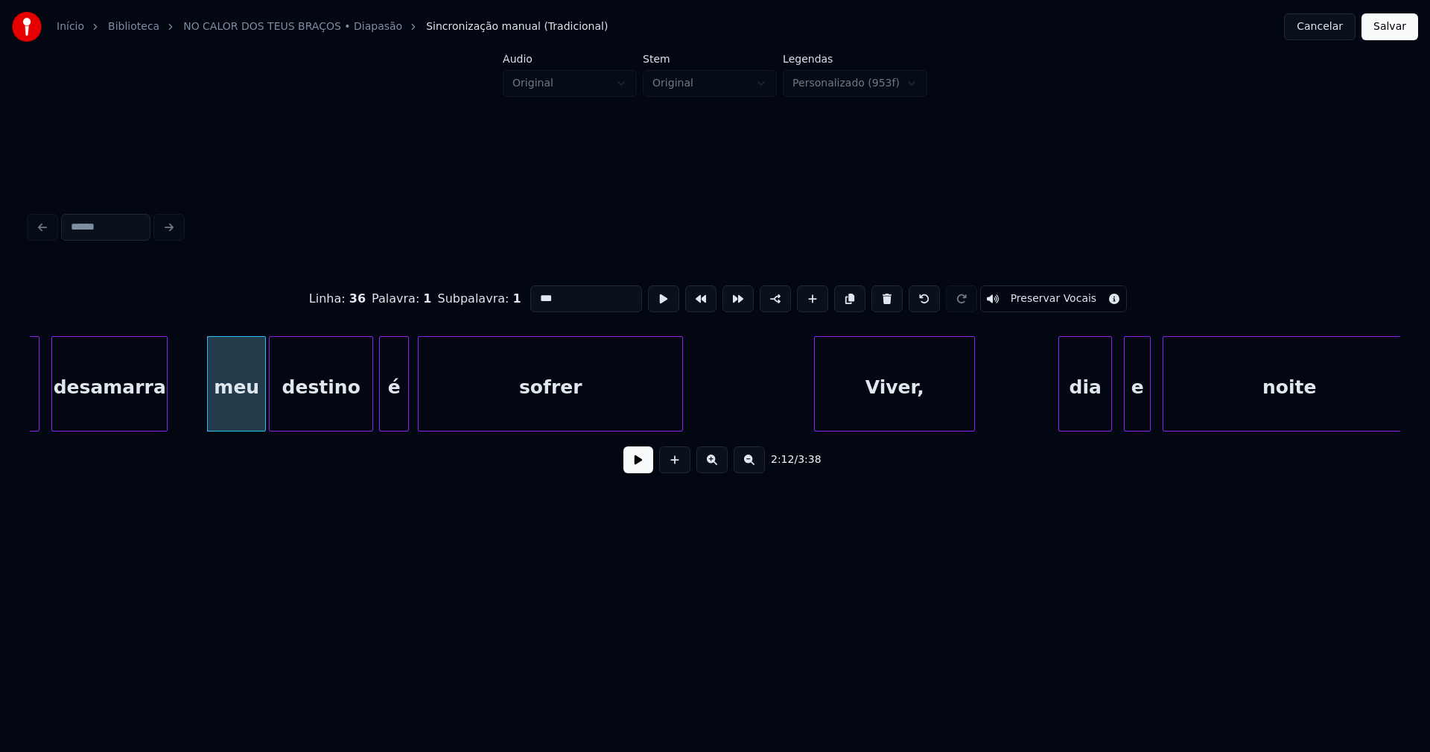
click at [530, 294] on input "***" at bounding box center [586, 298] width 112 height 27
type input "*****"
click at [639, 473] on button at bounding box center [638, 459] width 30 height 27
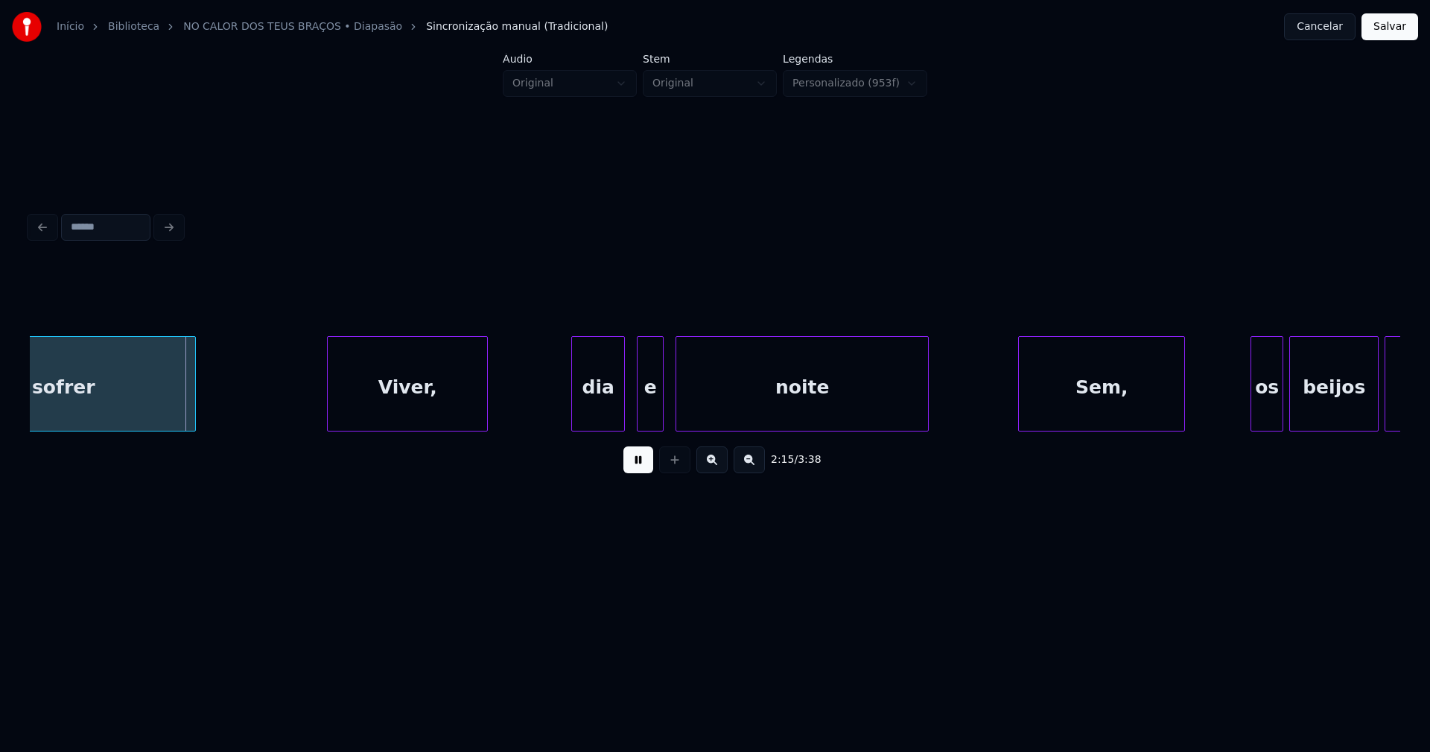
scroll to position [0, 20114]
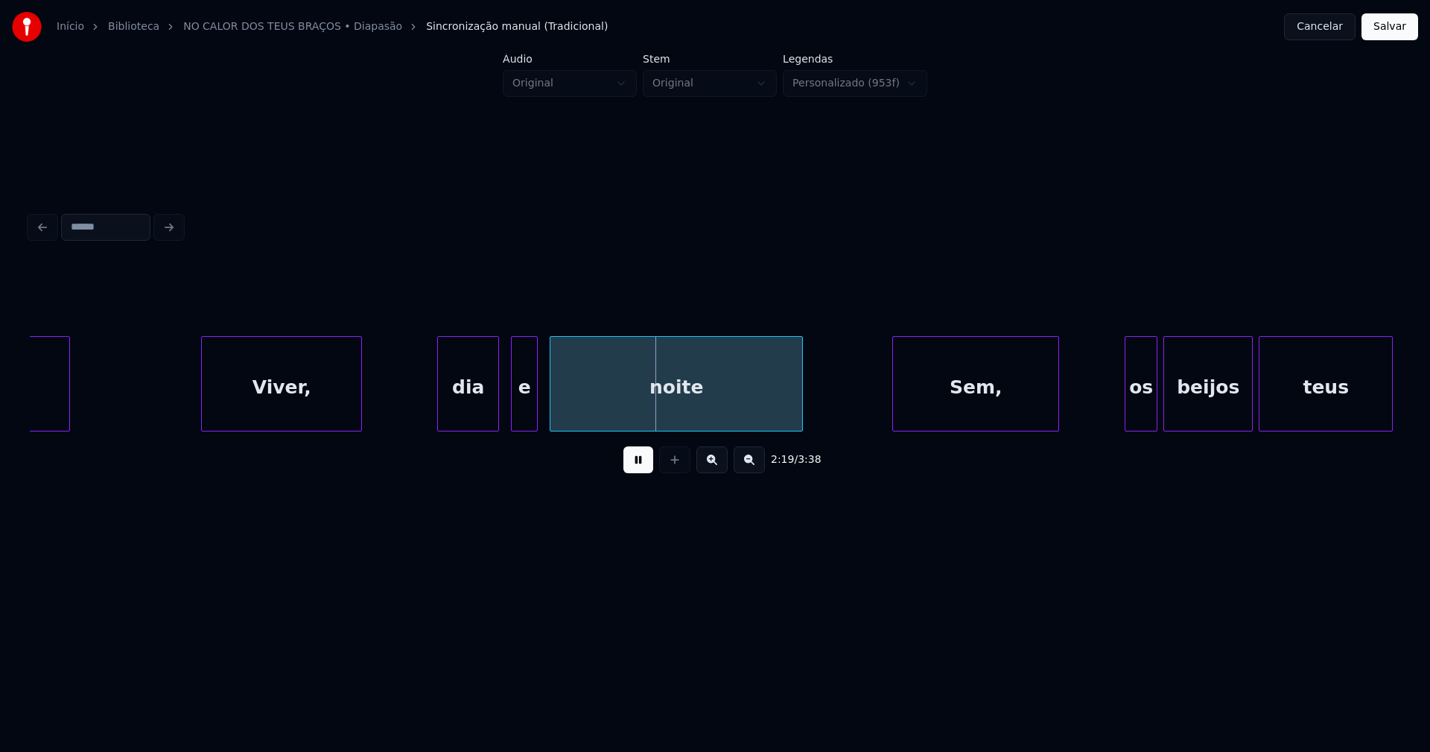
click at [442, 422] on div at bounding box center [440, 384] width 4 height 94
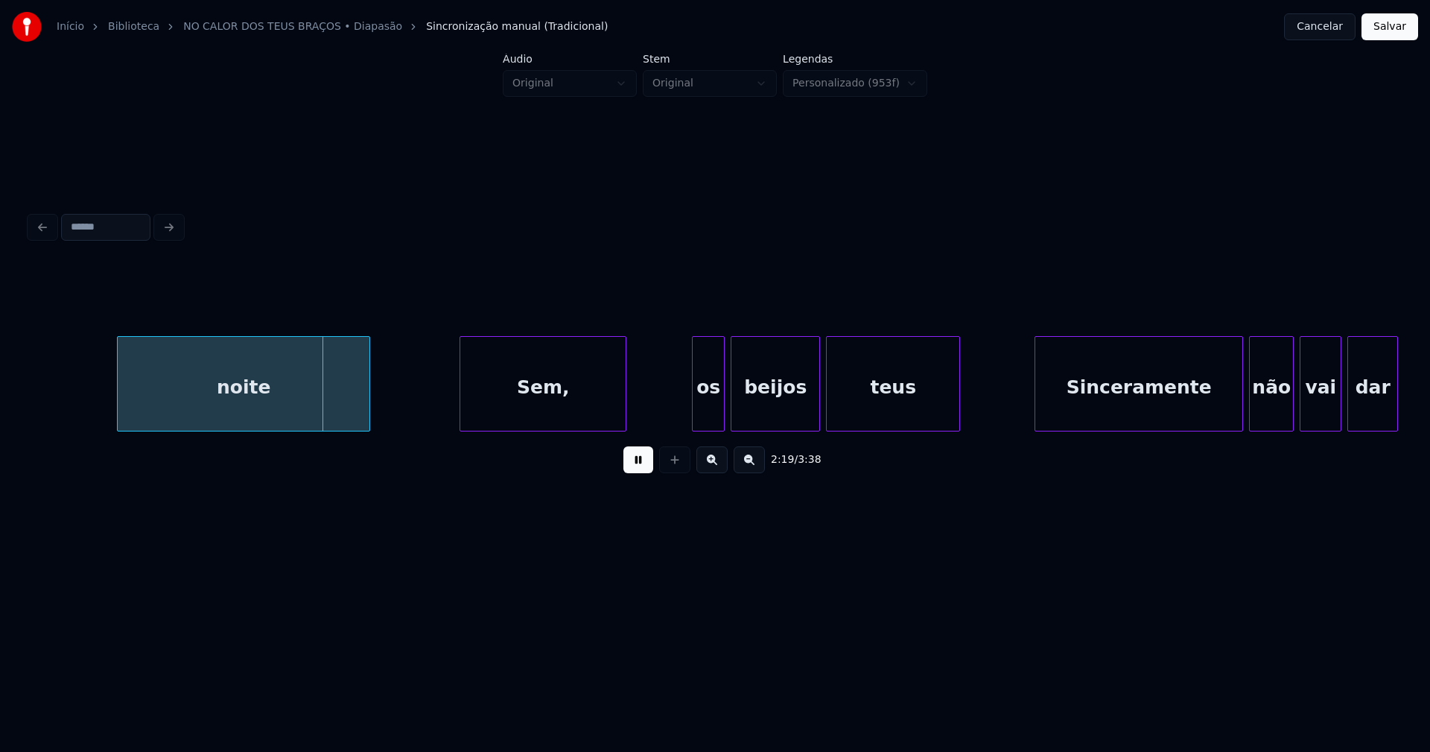
scroll to position [0, 20673]
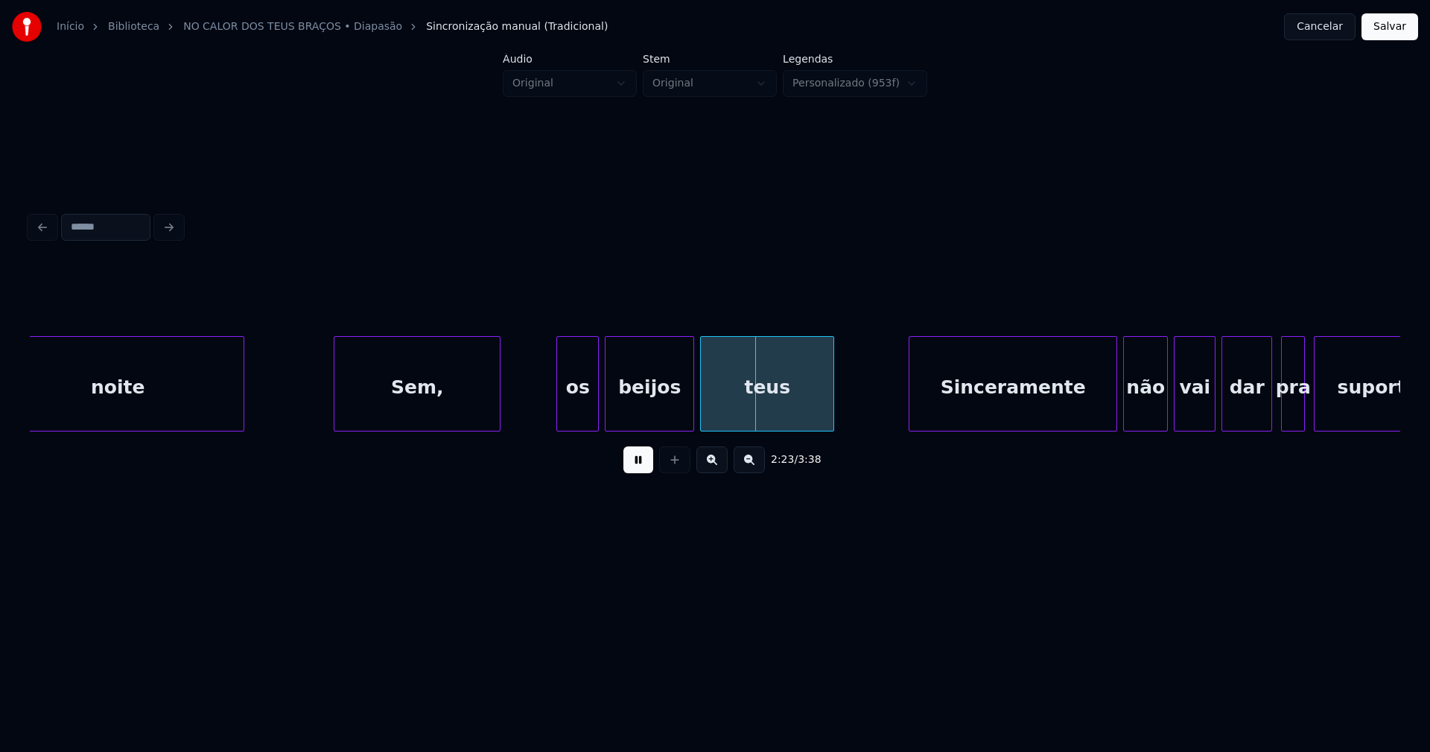
click at [559, 410] on div at bounding box center [559, 384] width 4 height 94
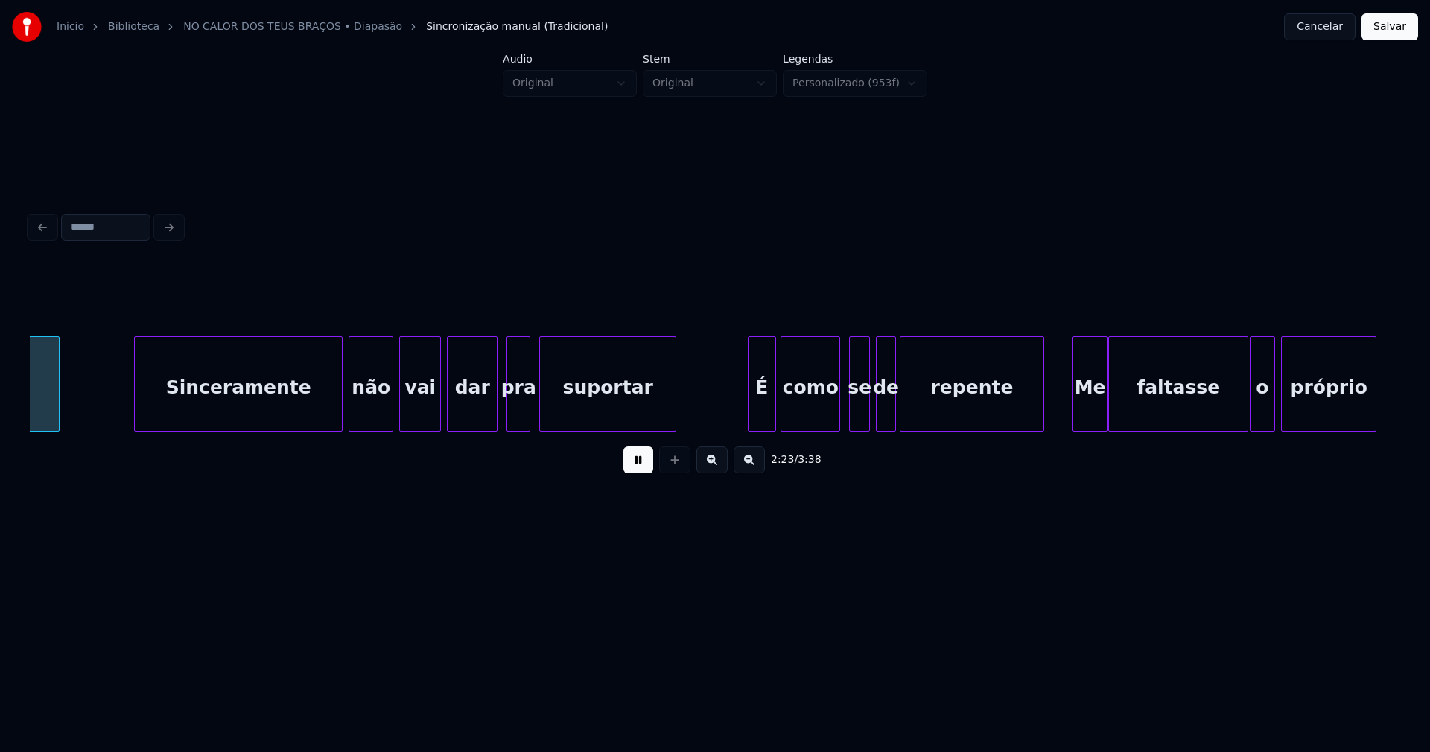
scroll to position [0, 21450]
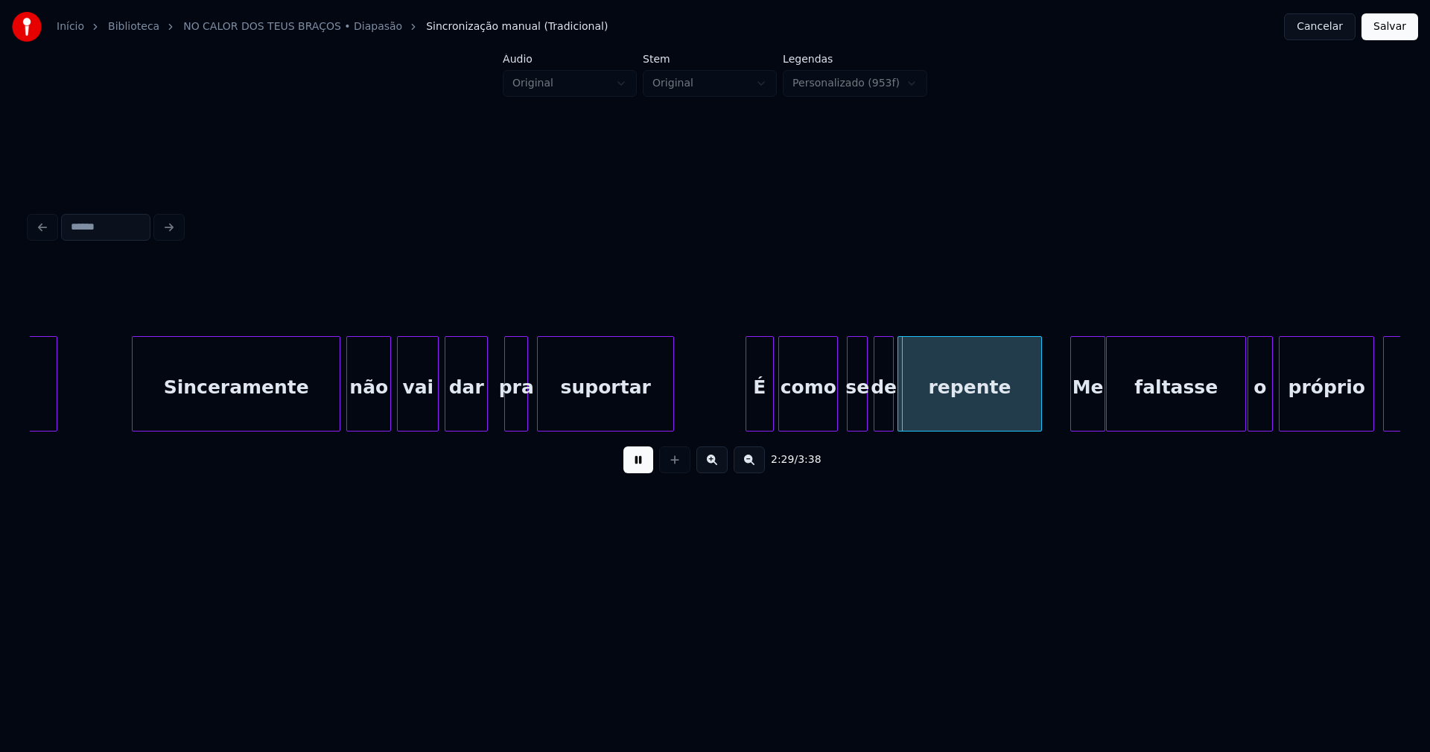
click at [486, 413] on div at bounding box center [485, 384] width 4 height 94
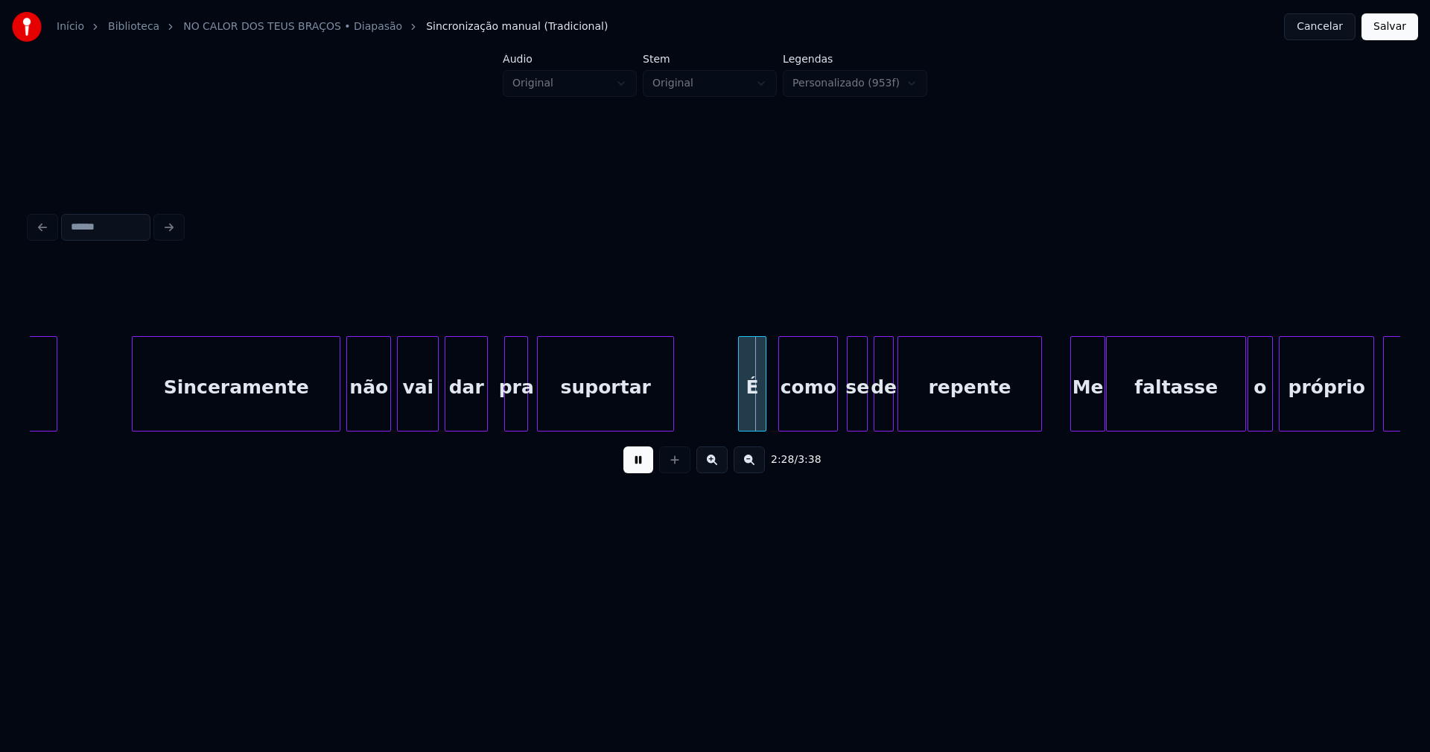
click at [749, 430] on div "Sinceramente não vai dar pra suportar É como se de repente Me faltasse o própri…" at bounding box center [715, 383] width 1371 height 95
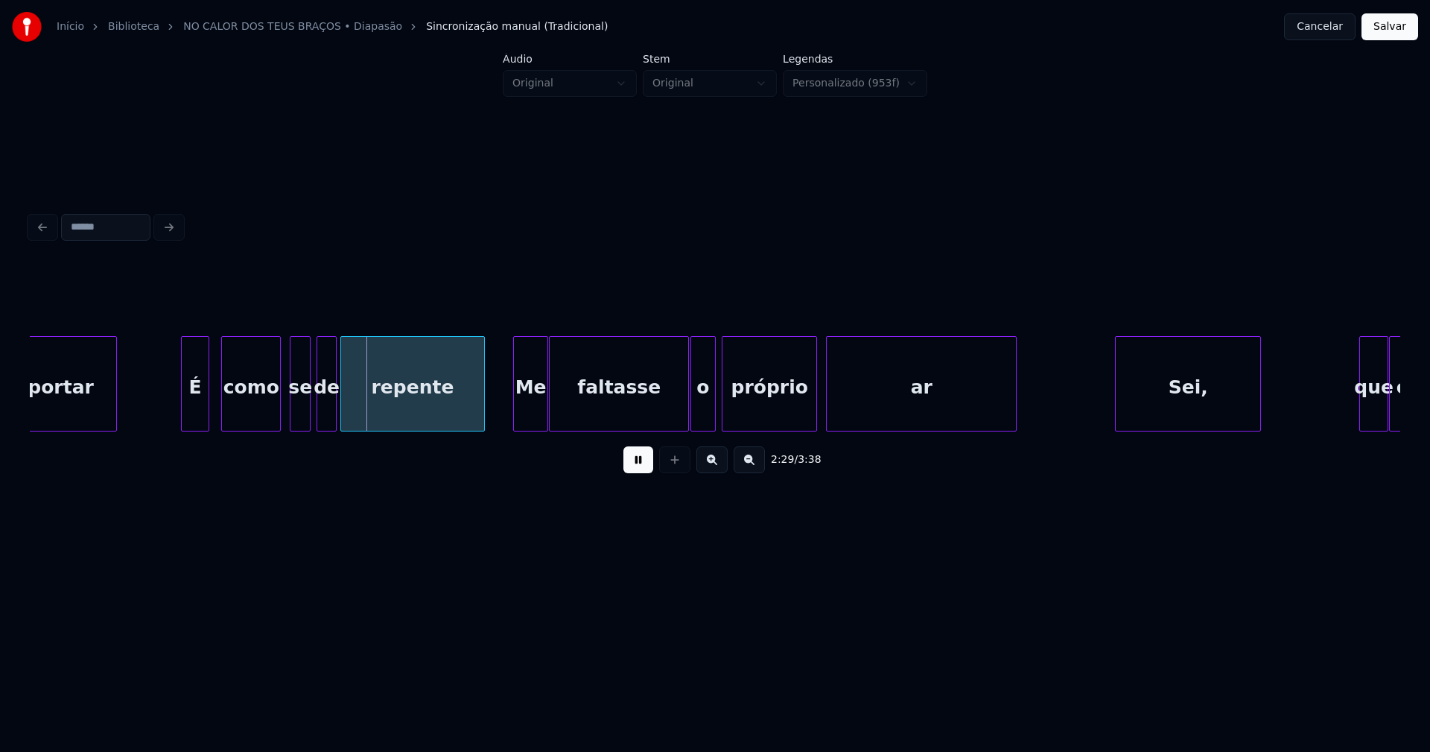
scroll to position [0, 22042]
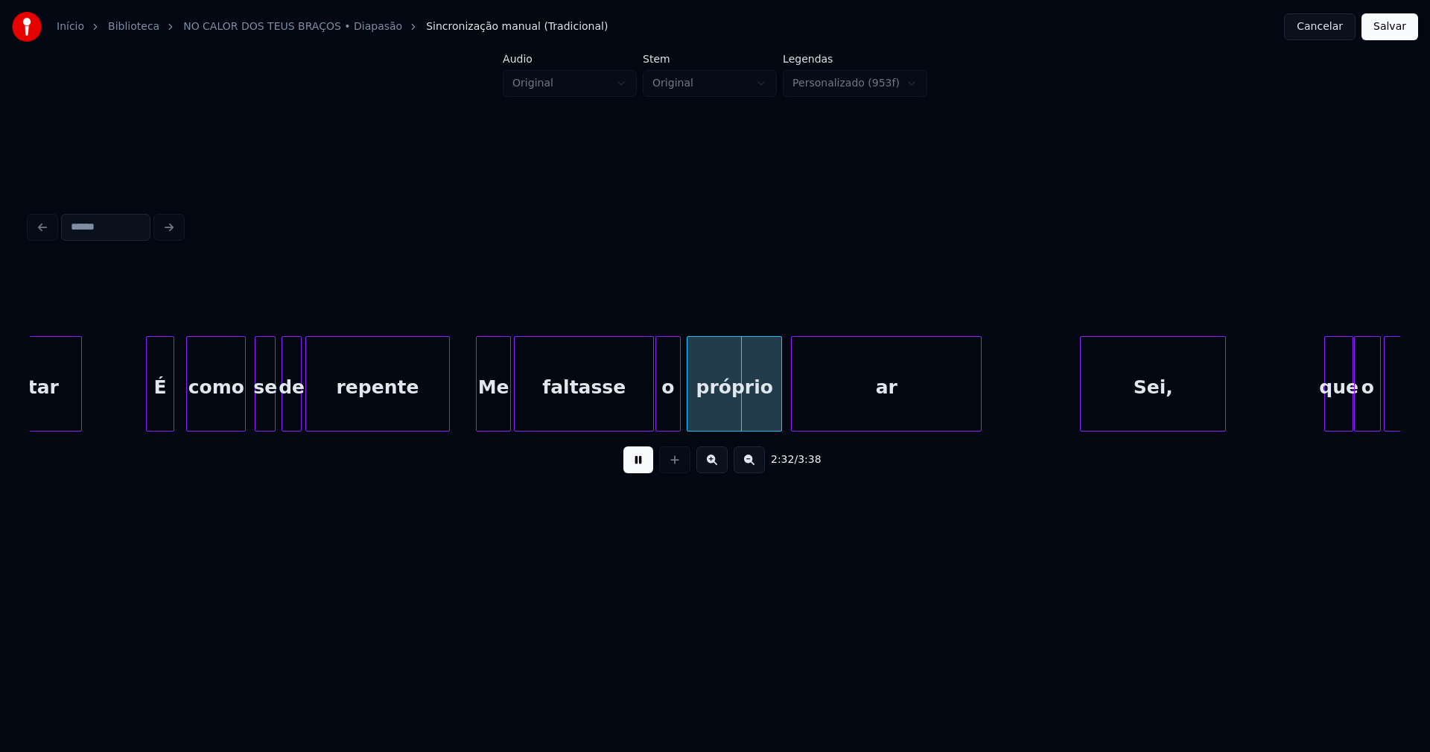
click at [496, 409] on div "Me" at bounding box center [494, 387] width 34 height 101
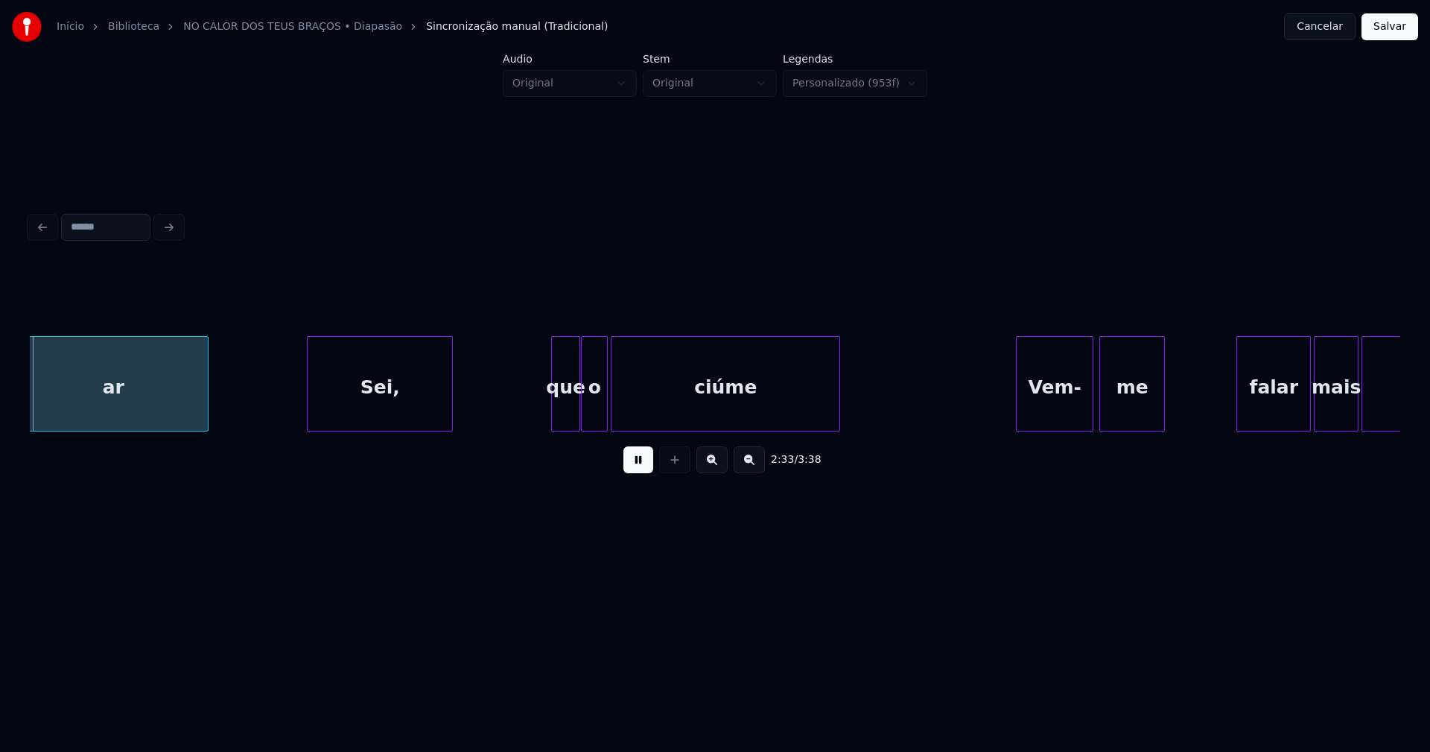
scroll to position [0, 22845]
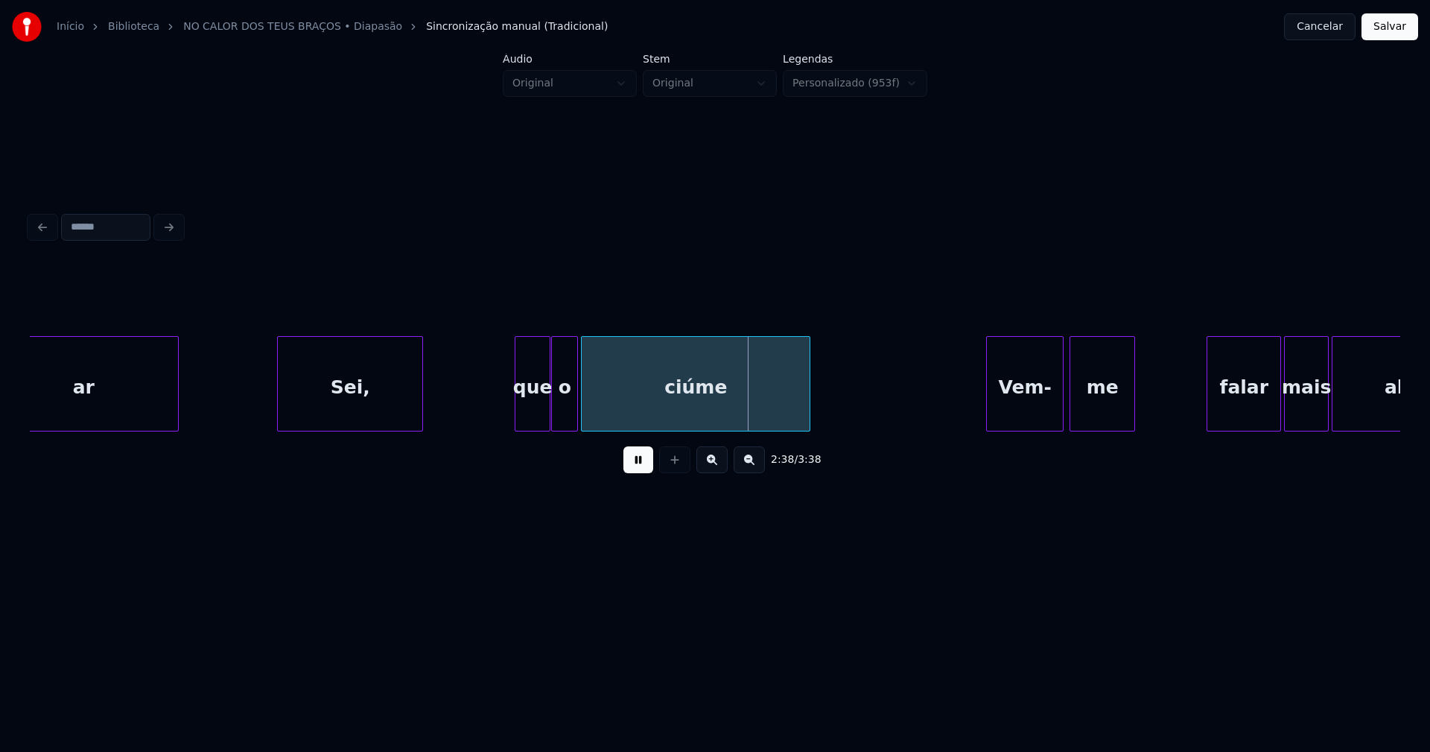
click at [516, 420] on div at bounding box center [517, 384] width 4 height 94
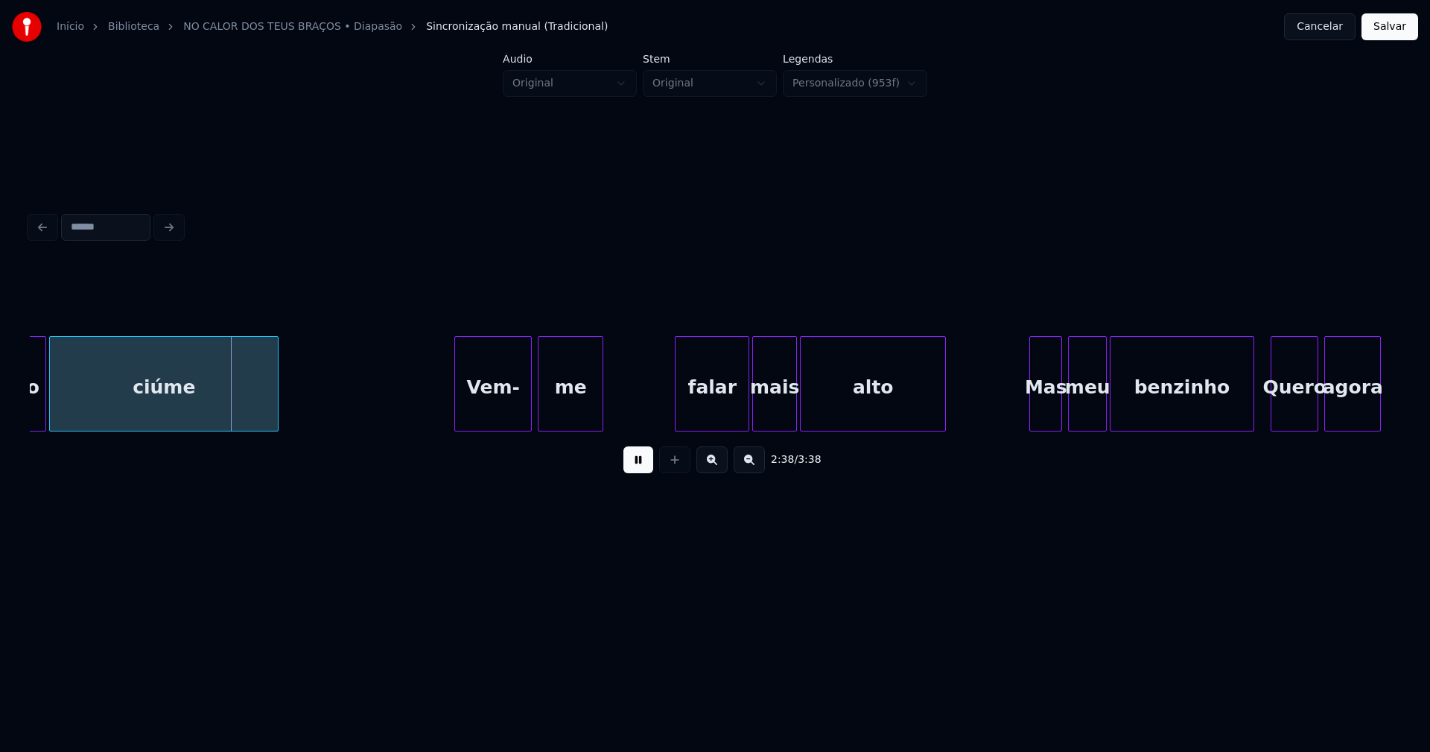
scroll to position [0, 23449]
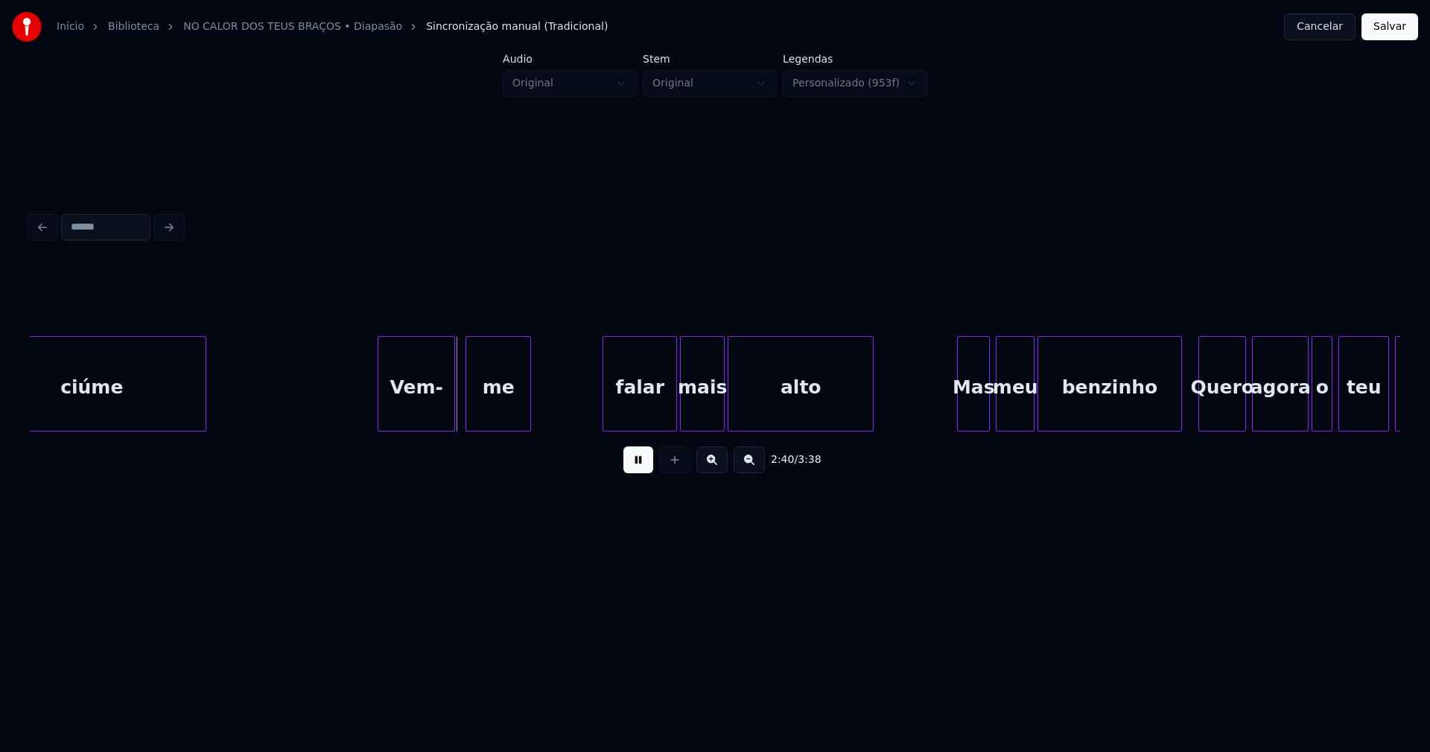
click at [413, 412] on div "Vem-" at bounding box center [416, 387] width 76 height 101
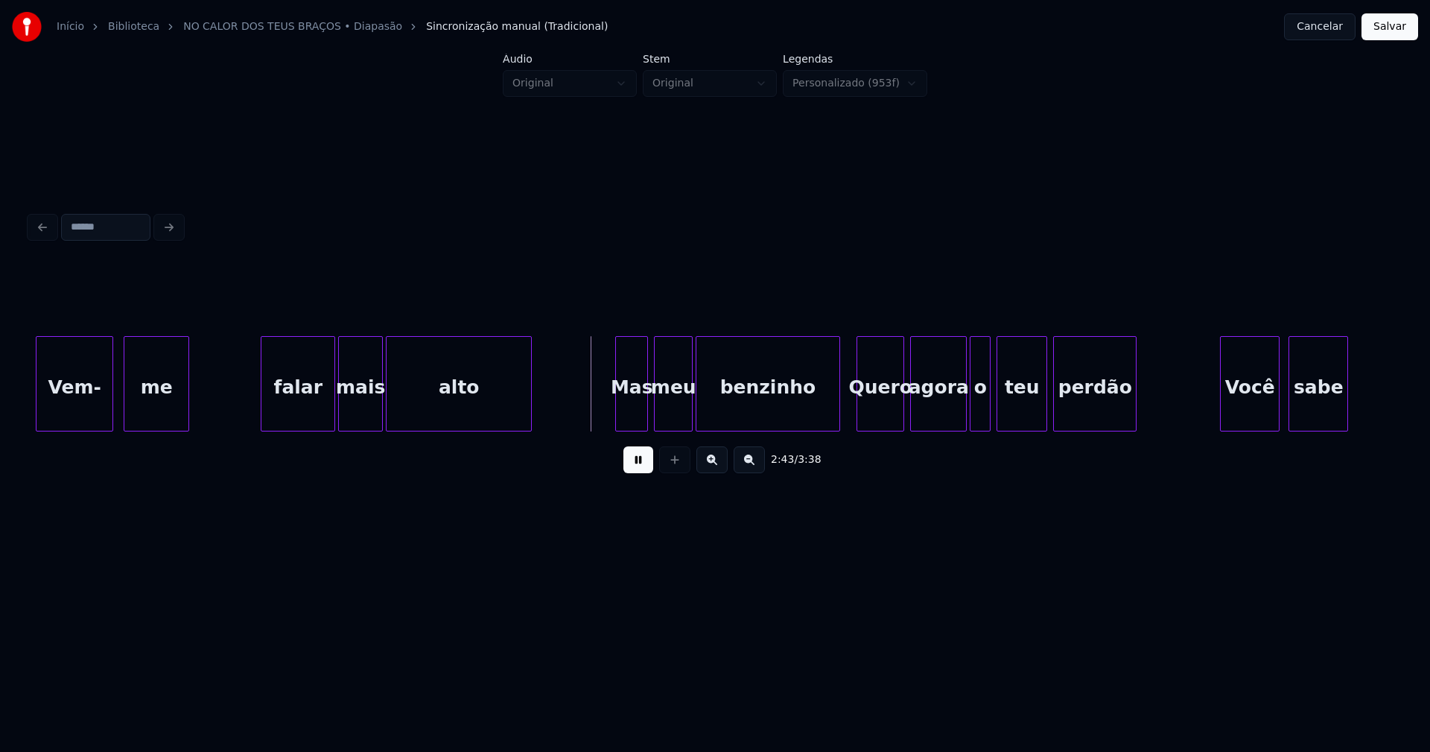
scroll to position [0, 23827]
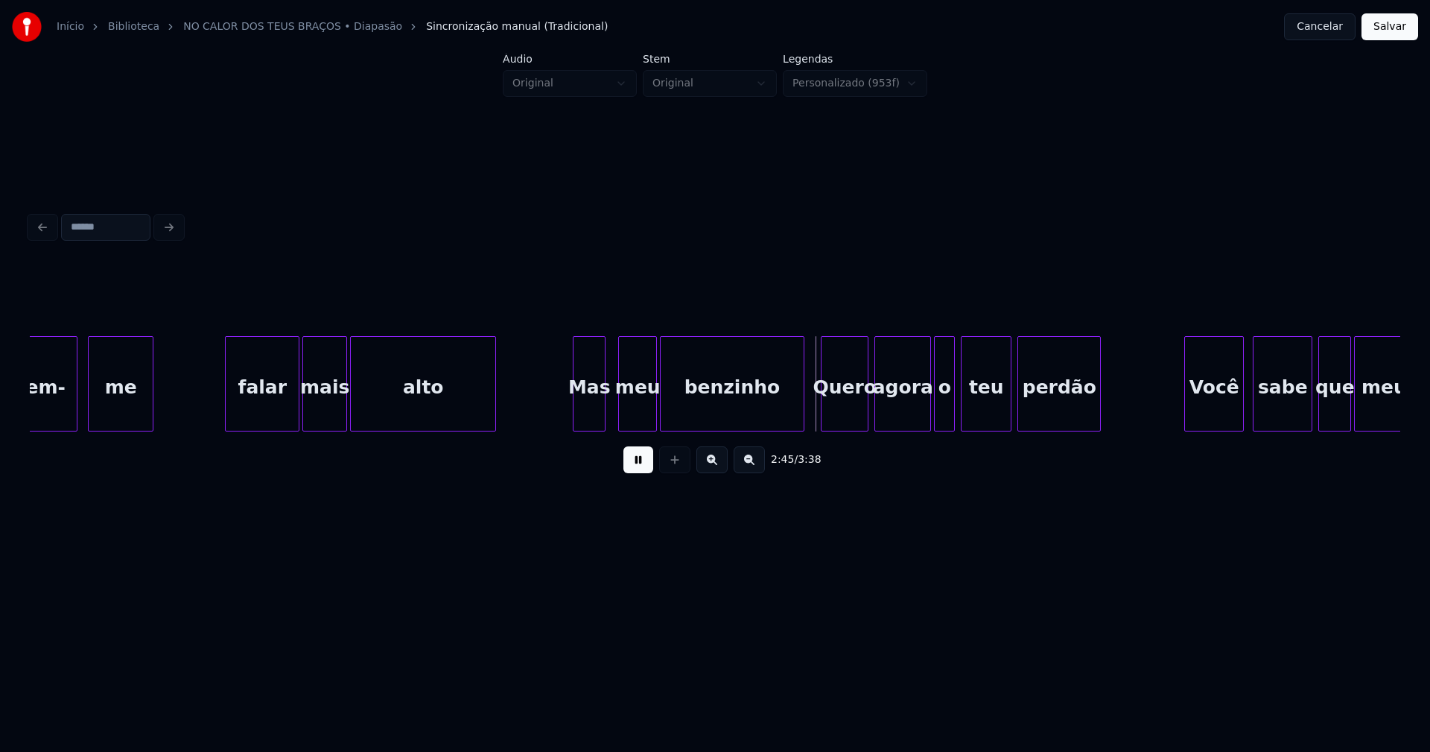
click at [585, 416] on div "Mas" at bounding box center [589, 387] width 31 height 101
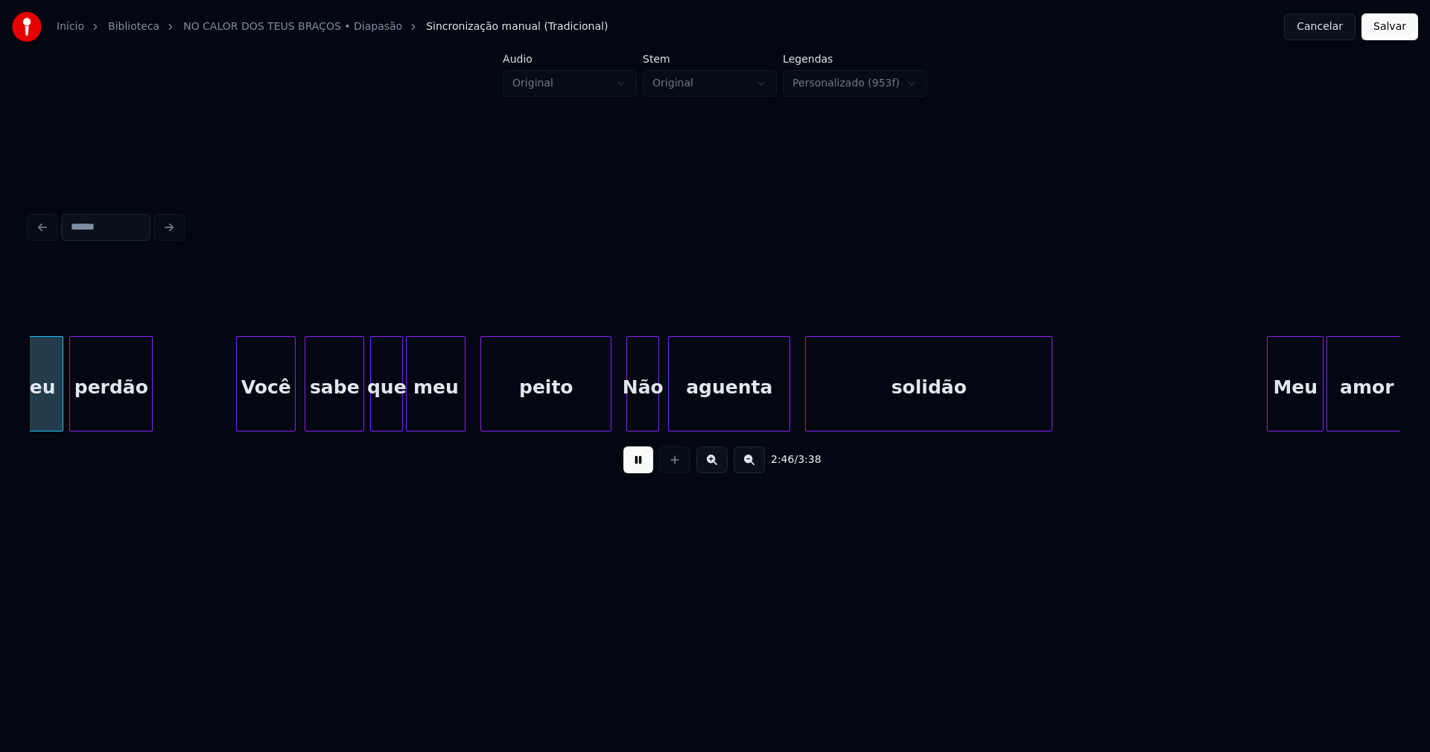
scroll to position [0, 24728]
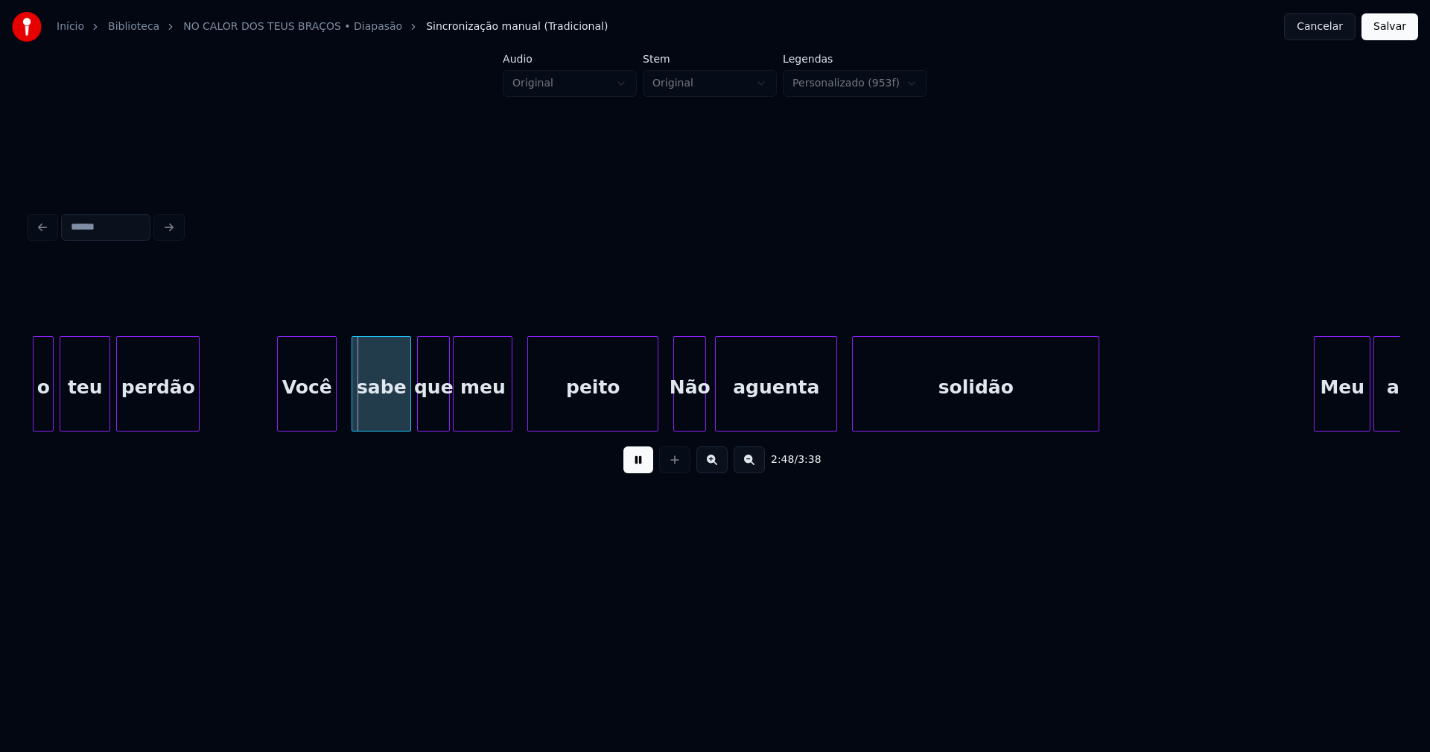
click at [309, 425] on div "teu perdão Você sabe que meu peito Não aguenta solidão Meu amor o" at bounding box center [715, 383] width 1371 height 95
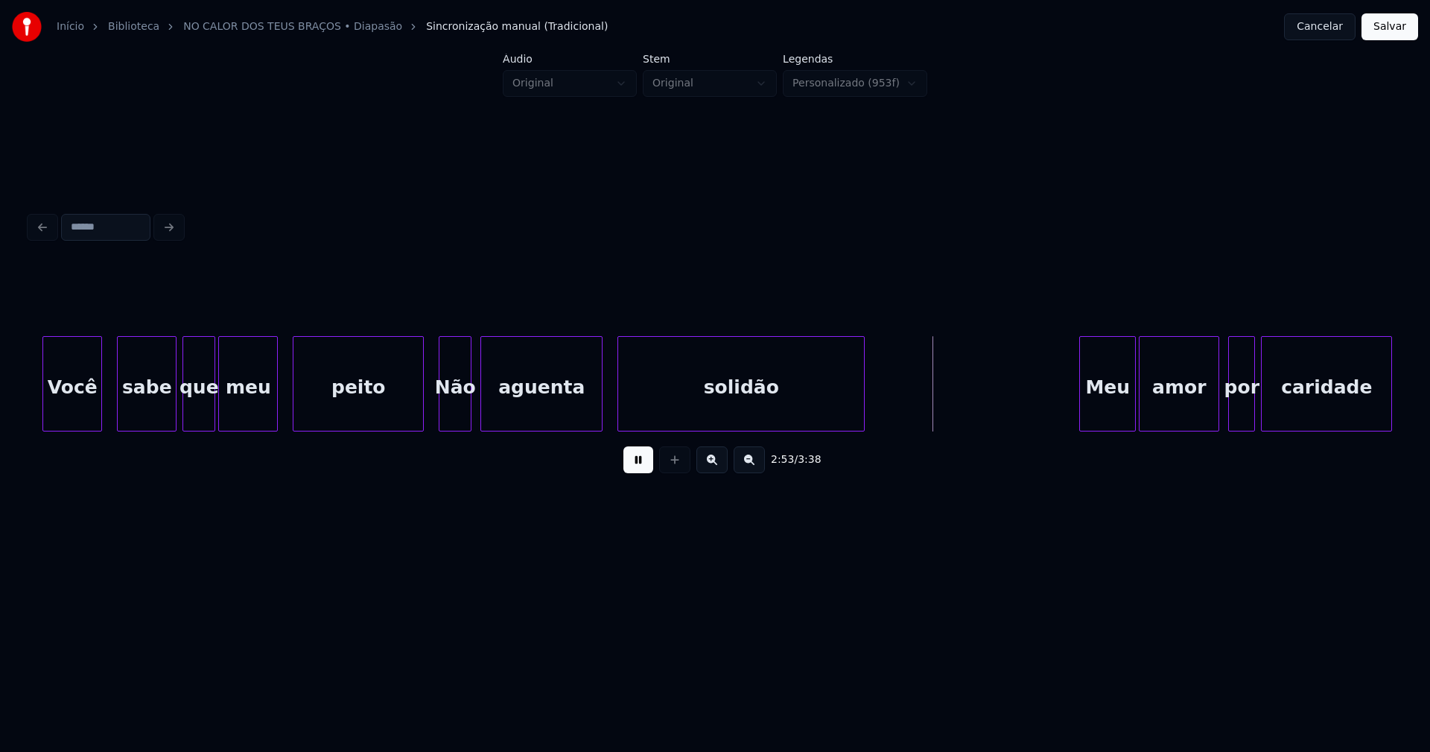
scroll to position [0, 25017]
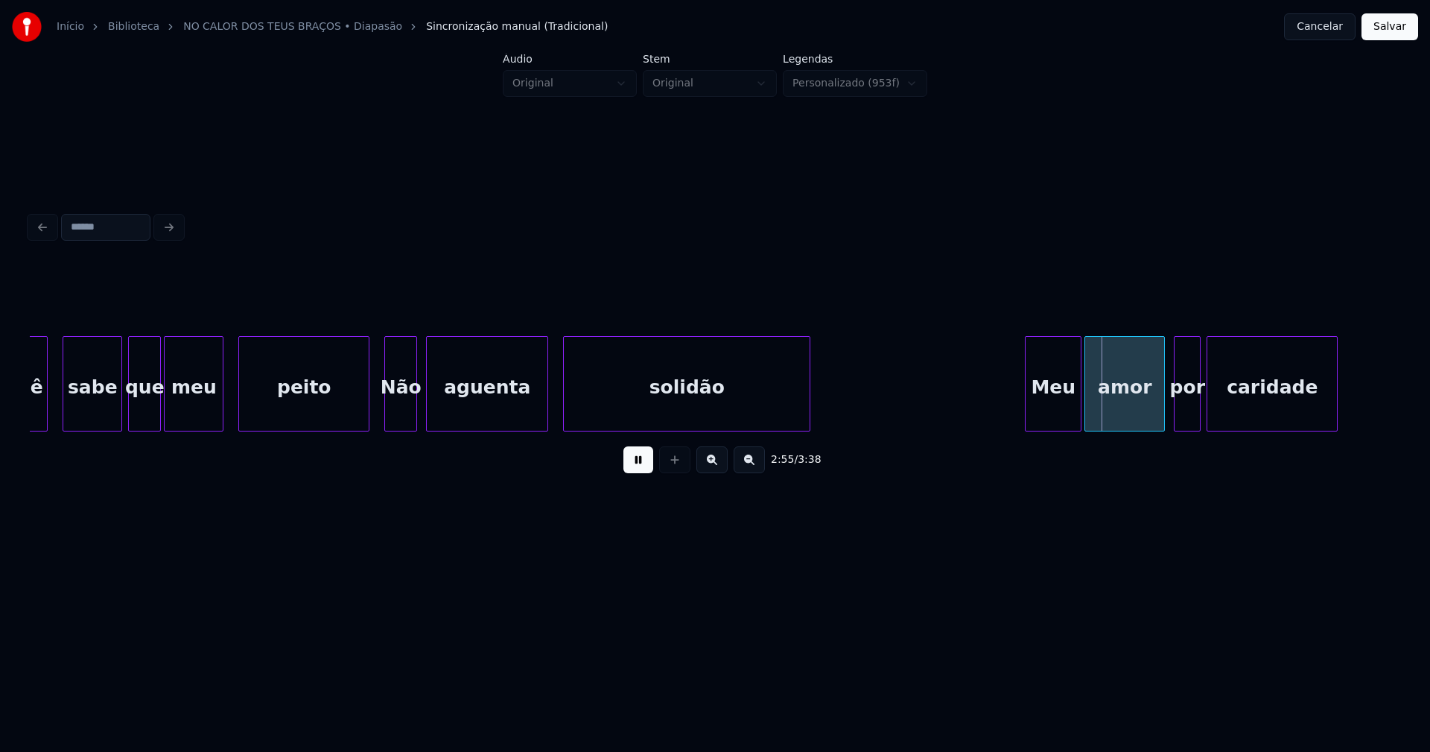
click at [572, 415] on div at bounding box center [573, 384] width 4 height 94
click at [561, 421] on div at bounding box center [560, 384] width 4 height 94
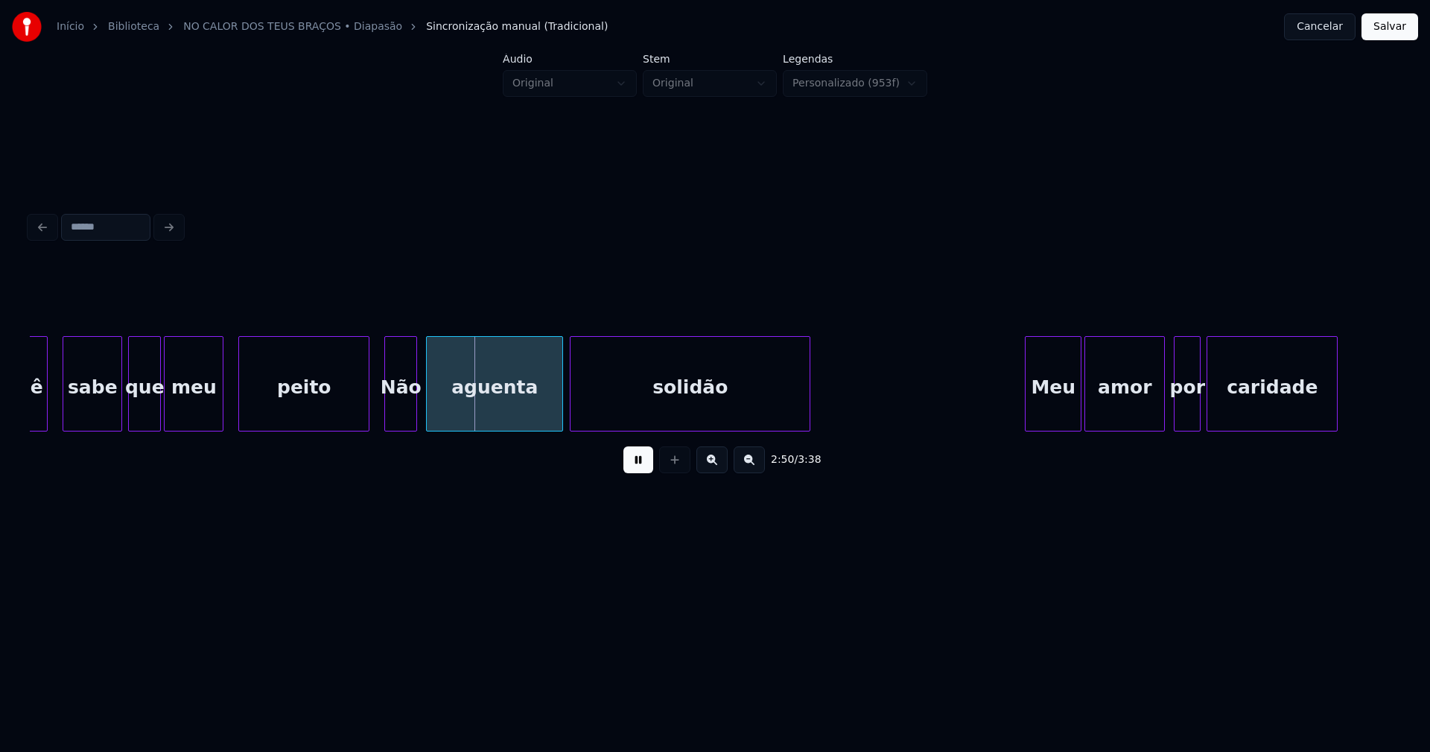
click at [530, 407] on div "aguenta" at bounding box center [495, 387] width 136 height 101
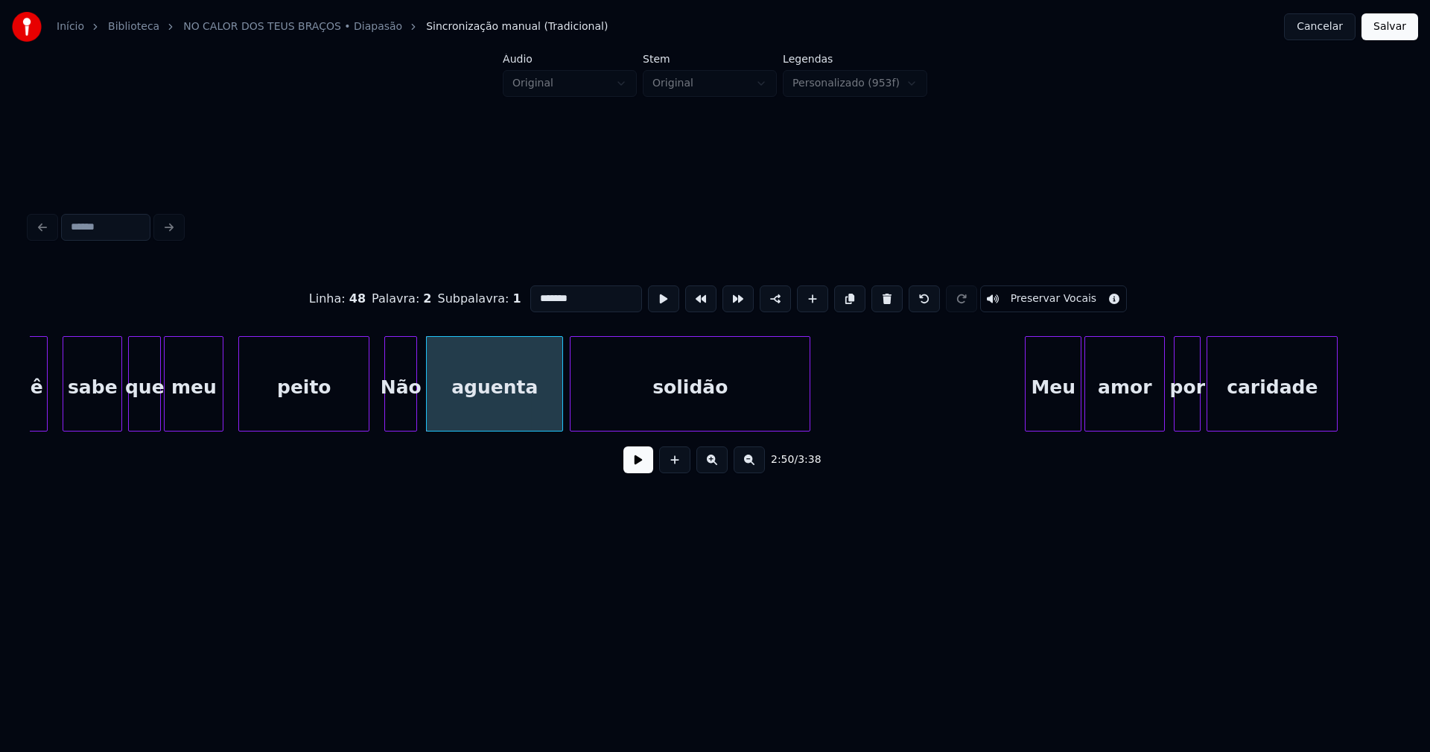
click at [583, 296] on input "*******" at bounding box center [586, 298] width 112 height 27
type input "*********"
click at [641, 468] on button at bounding box center [638, 459] width 30 height 27
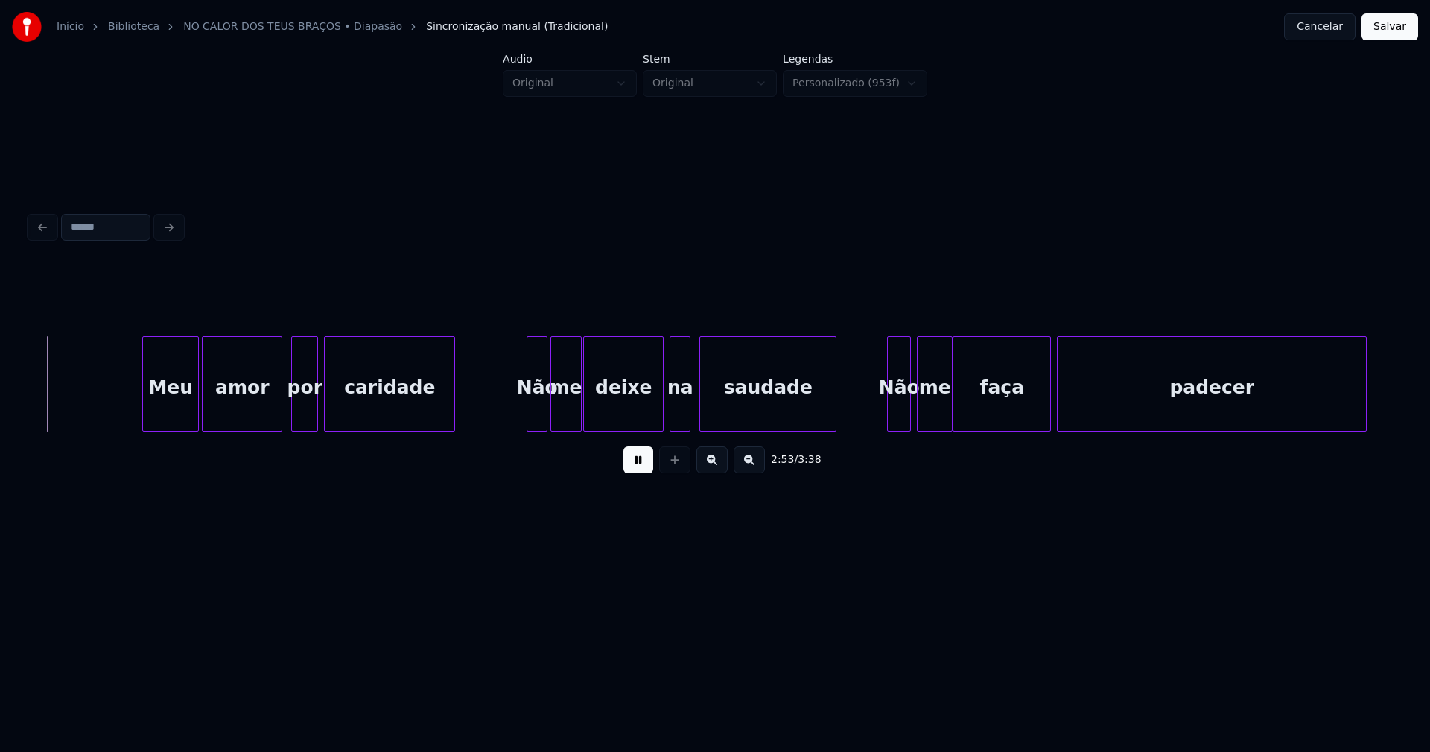
scroll to position [0, 25918]
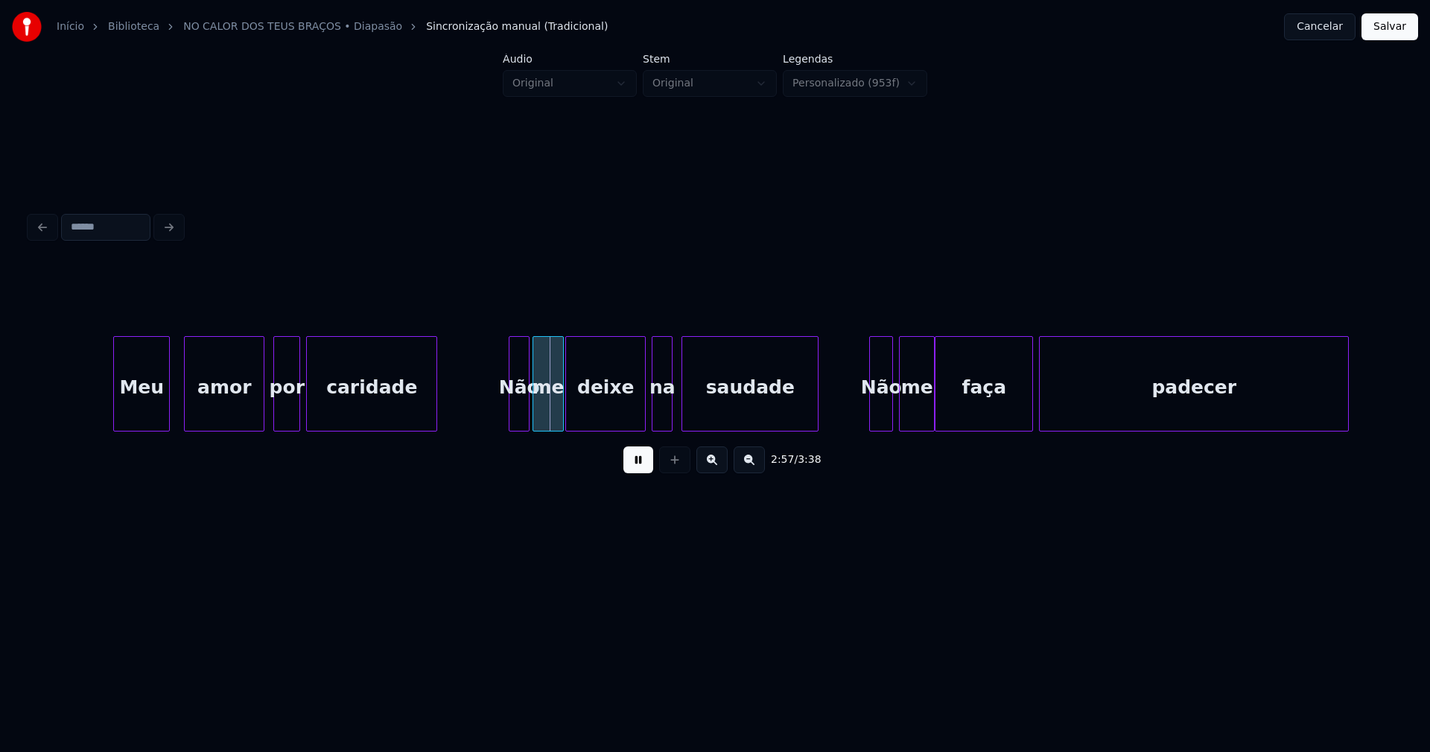
click at [130, 424] on div "Meu" at bounding box center [141, 387] width 55 height 101
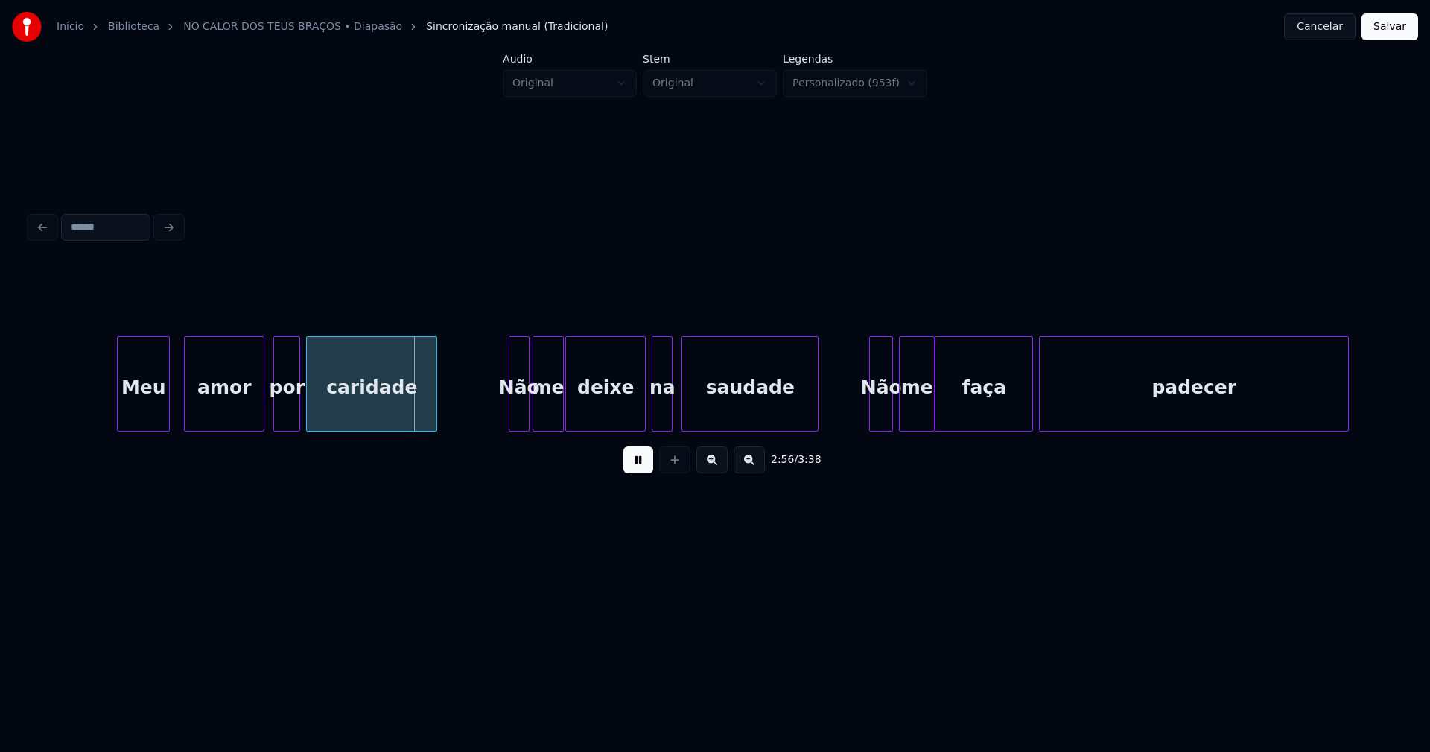
click at [119, 402] on div at bounding box center [120, 384] width 4 height 94
click at [212, 417] on div "amor" at bounding box center [216, 387] width 79 height 101
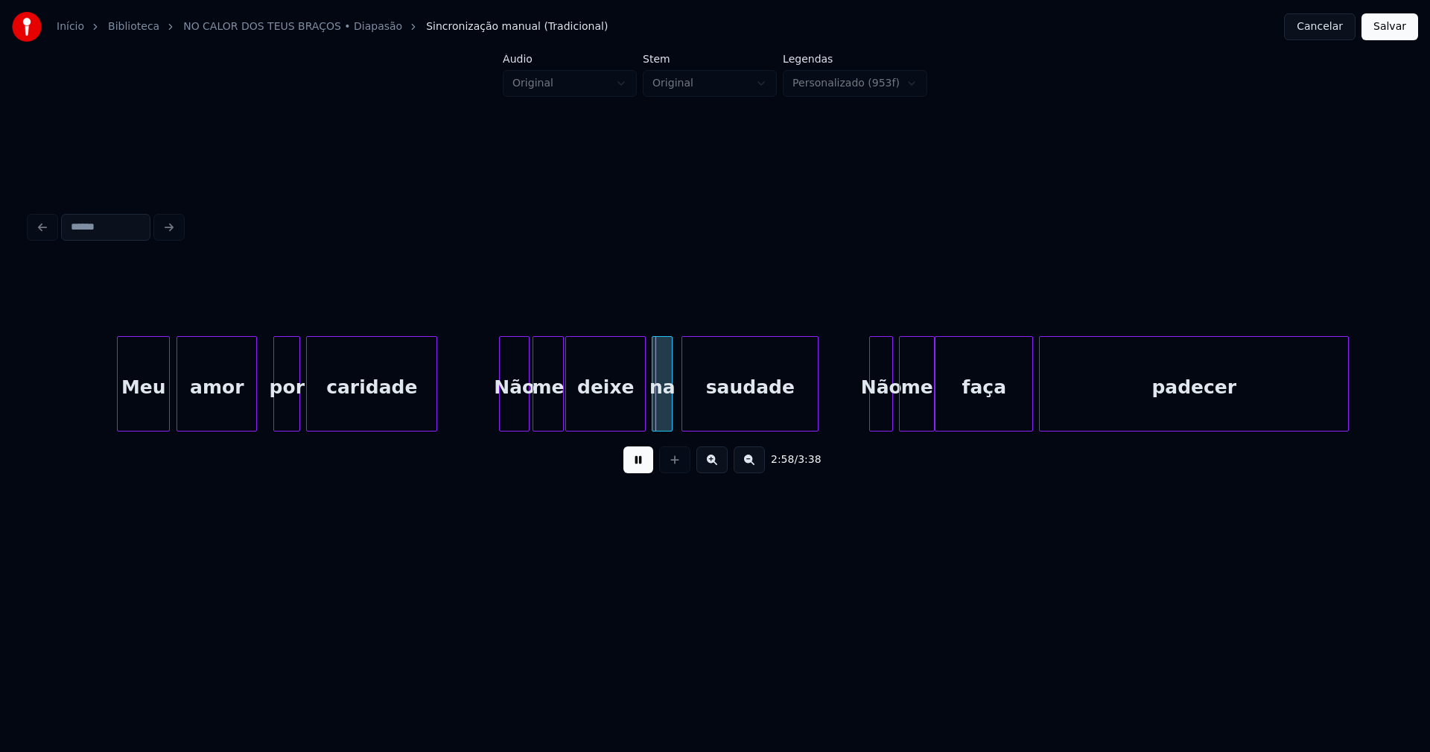
click at [504, 413] on div at bounding box center [502, 384] width 4 height 94
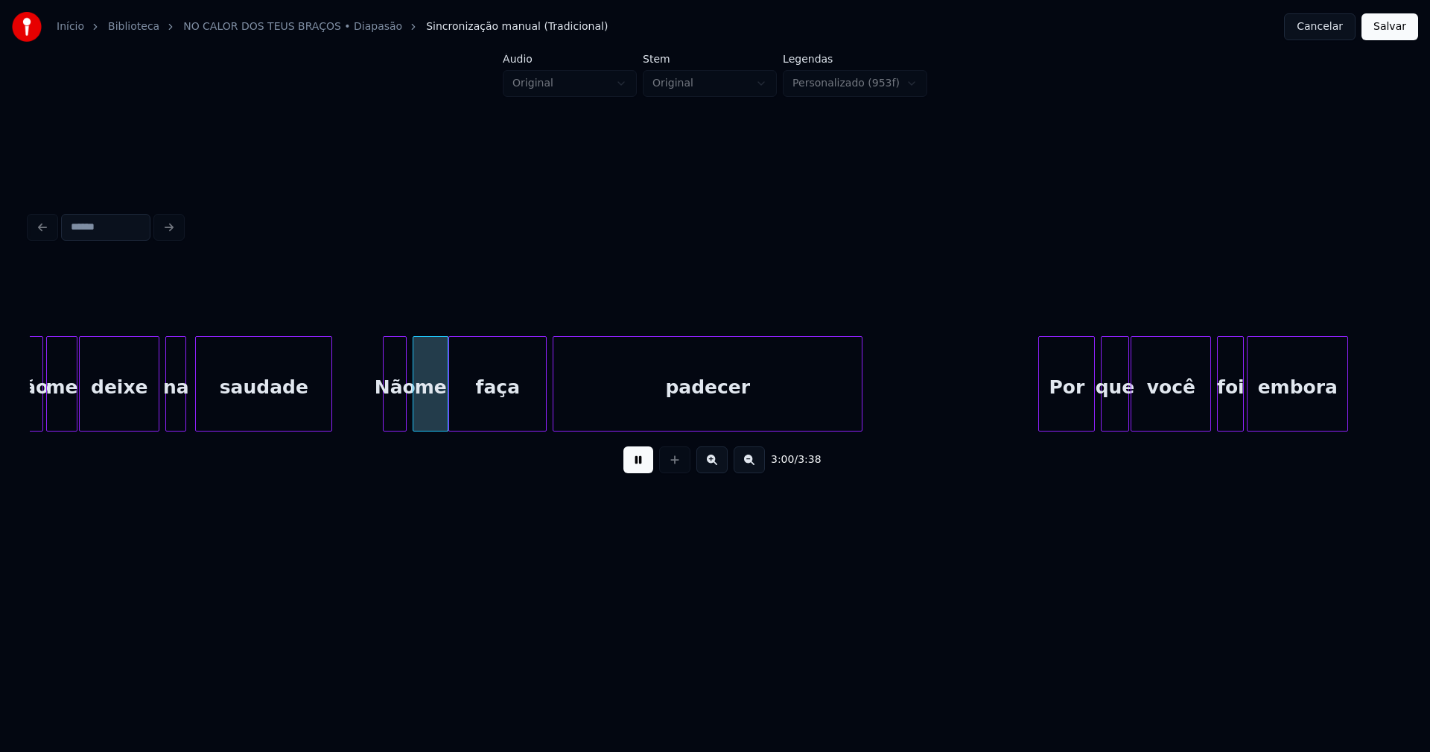
scroll to position [0, 26423]
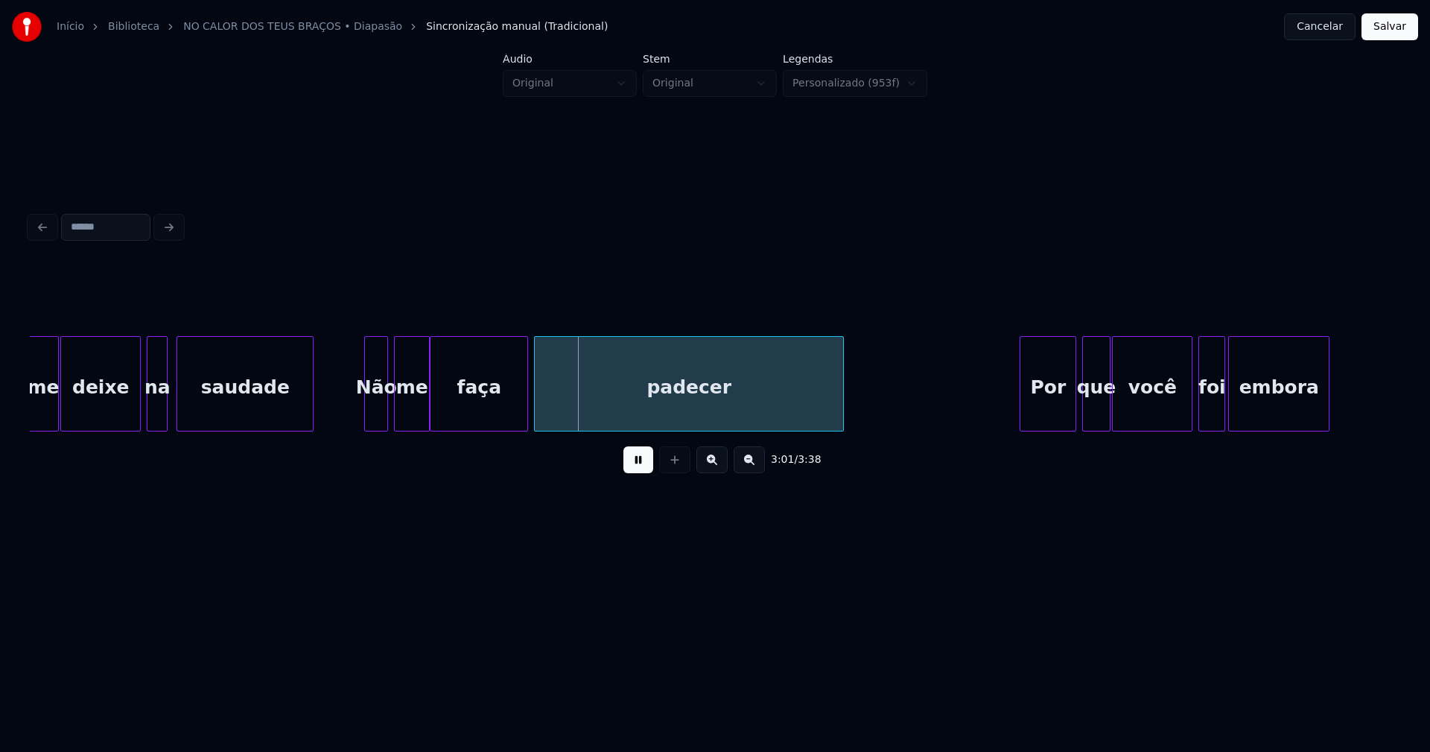
click at [361, 416] on div at bounding box center [362, 384] width 4 height 94
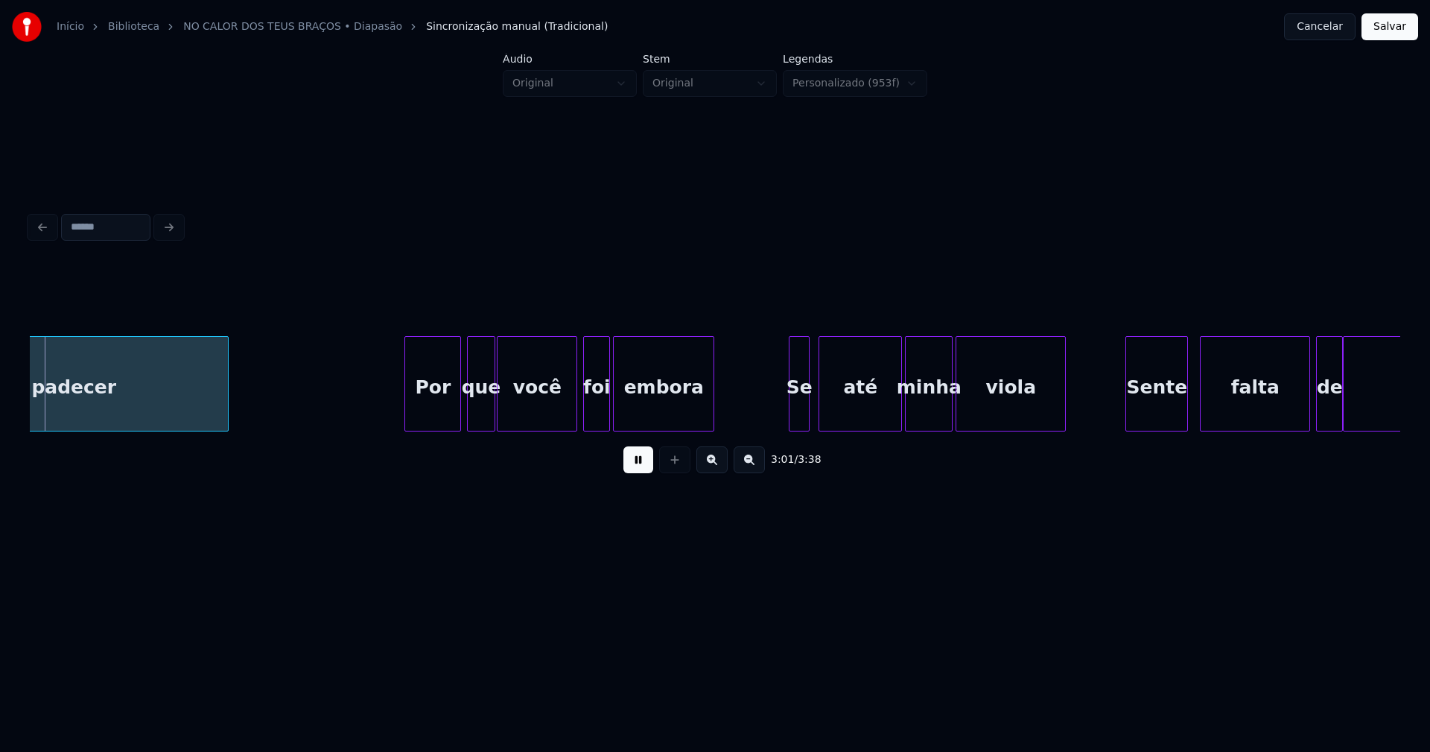
scroll to position [0, 27038]
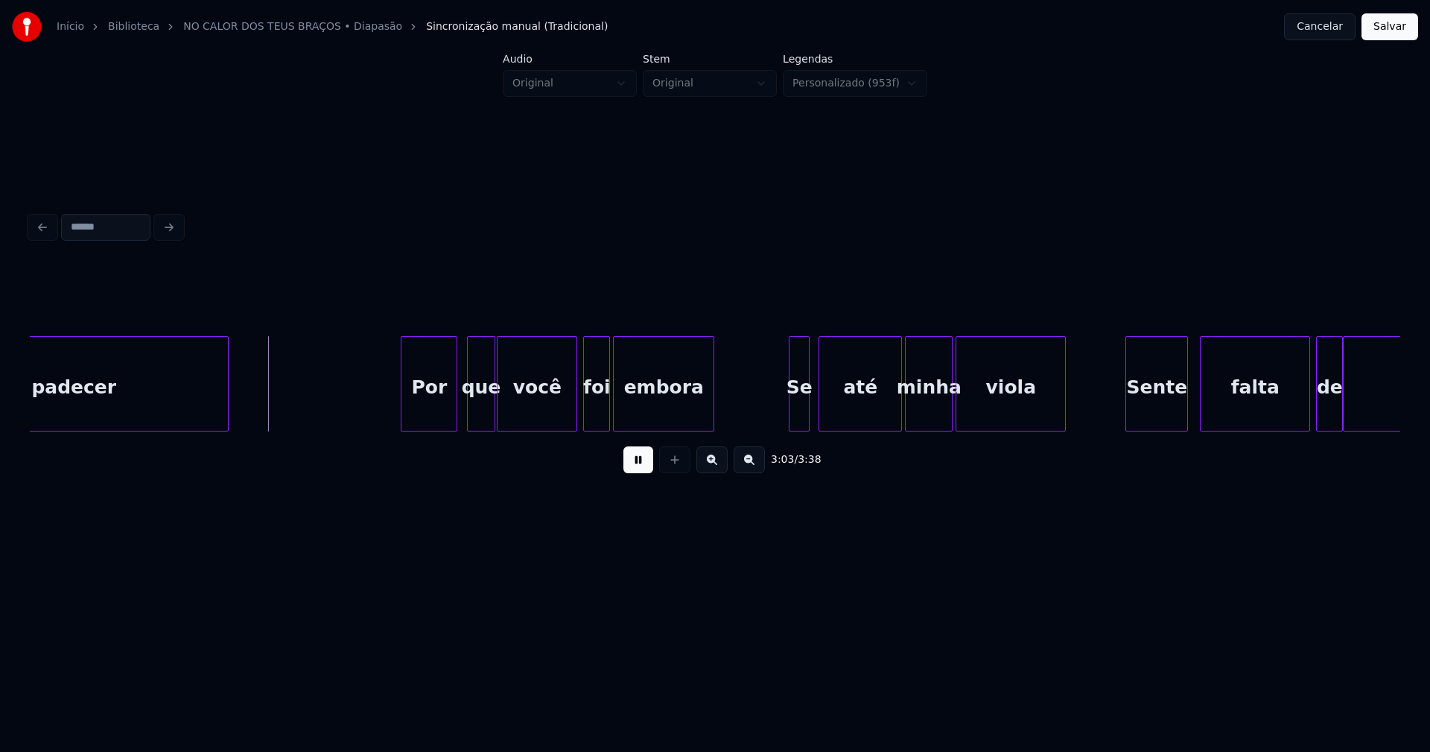
click at [436, 421] on div "Por" at bounding box center [429, 387] width 55 height 101
click at [636, 401] on div at bounding box center [637, 384] width 4 height 94
click at [627, 399] on div at bounding box center [626, 384] width 4 height 94
click at [820, 404] on div "até" at bounding box center [860, 383] width 83 height 95
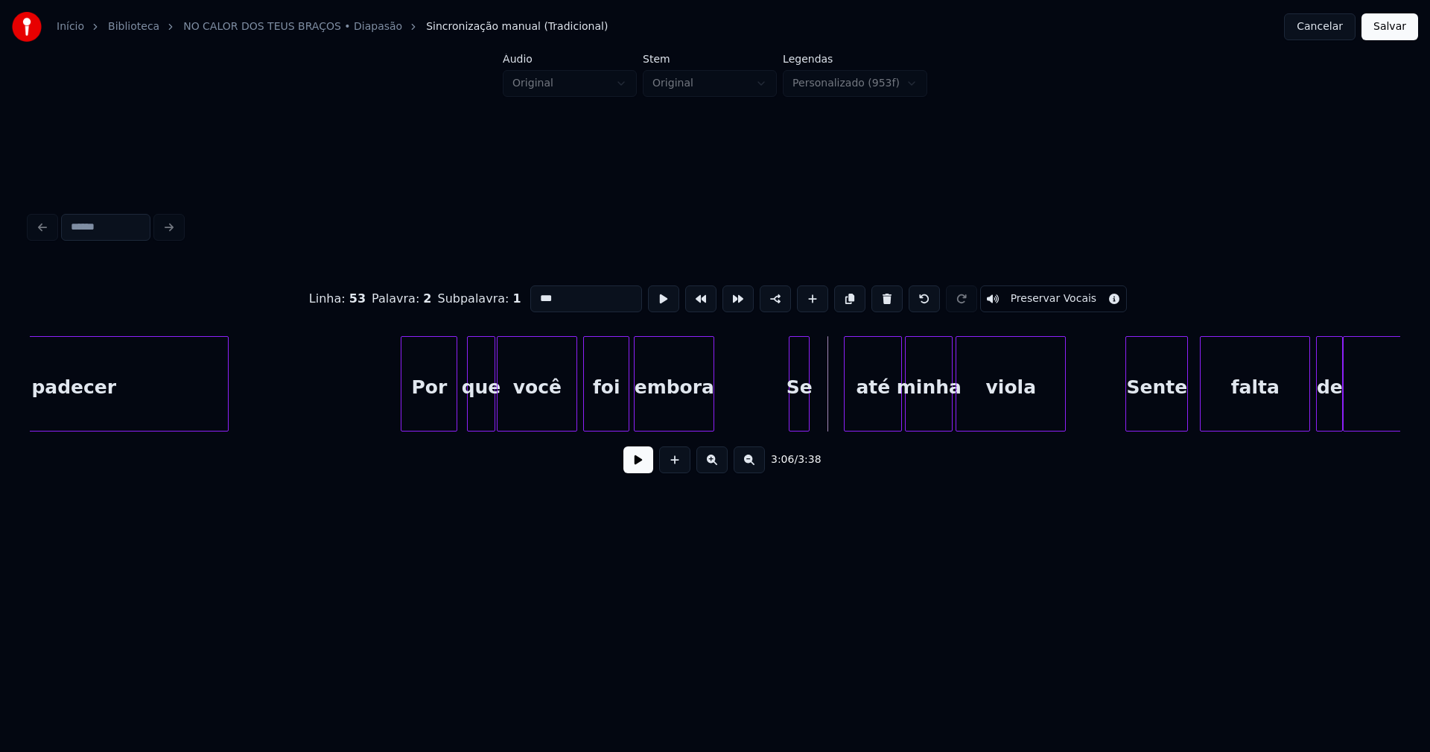
click at [845, 393] on div at bounding box center [847, 384] width 4 height 94
click at [829, 397] on div at bounding box center [830, 384] width 4 height 94
click at [783, 411] on div at bounding box center [783, 384] width 4 height 94
drag, startPoint x: 638, startPoint y: 470, endPoint x: 869, endPoint y: 453, distance: 232.3
click at [639, 470] on button at bounding box center [638, 459] width 30 height 27
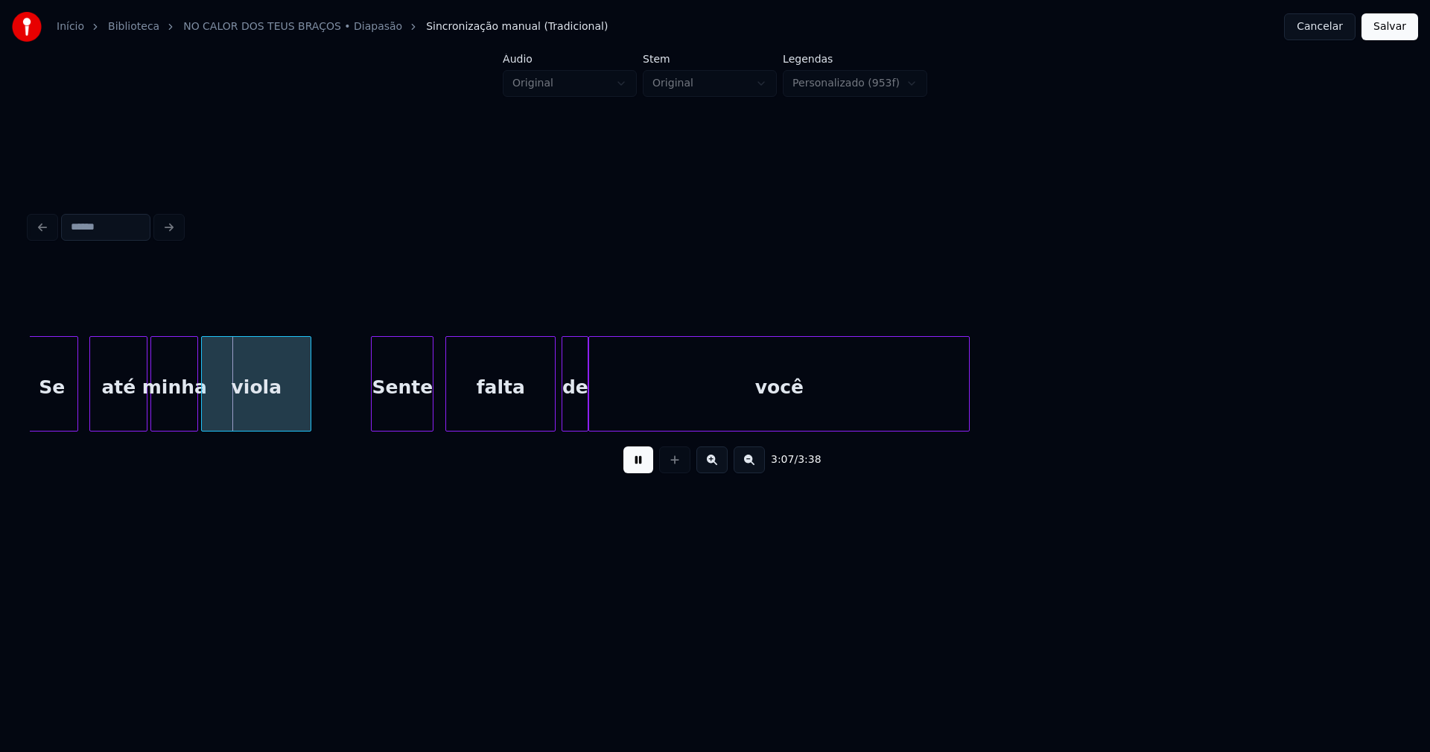
scroll to position [0, 27918]
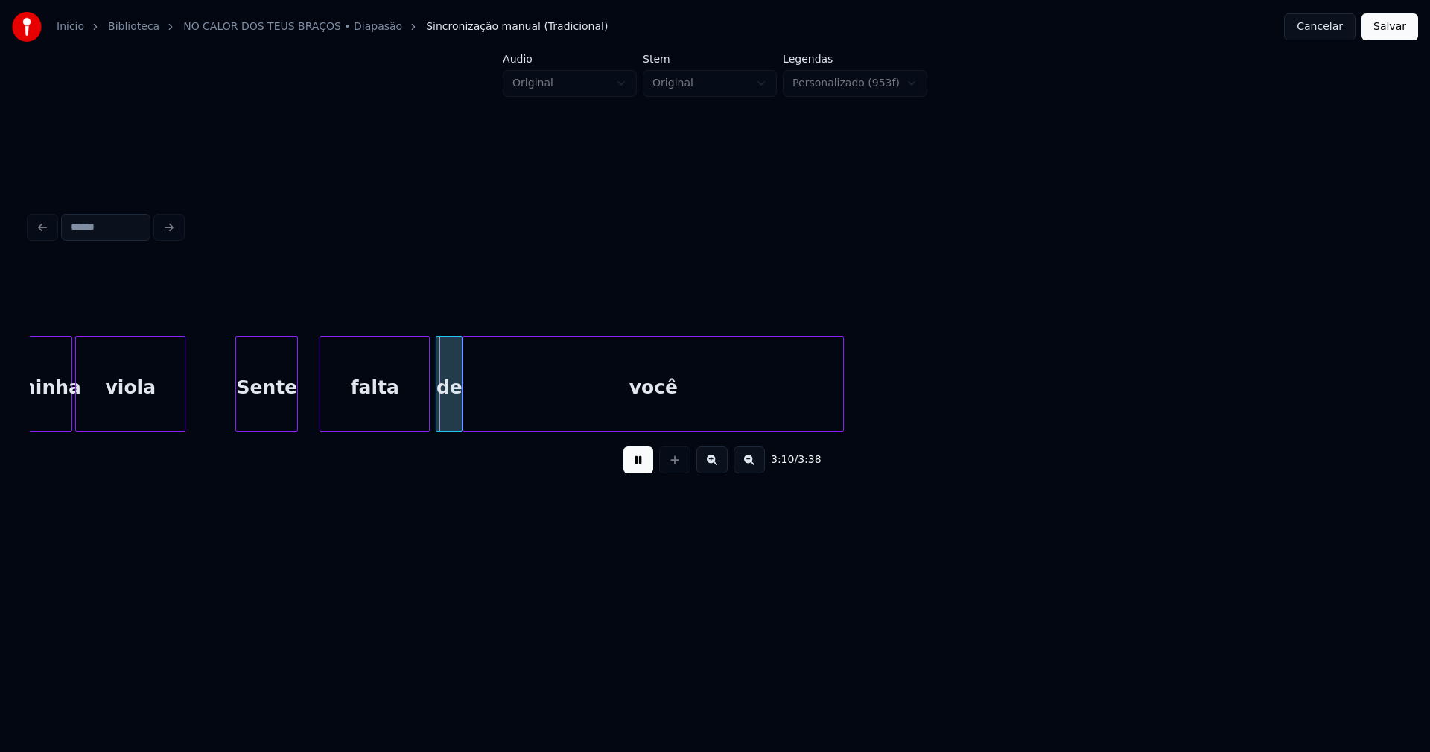
click at [265, 422] on div "Sente" at bounding box center [266, 387] width 61 height 101
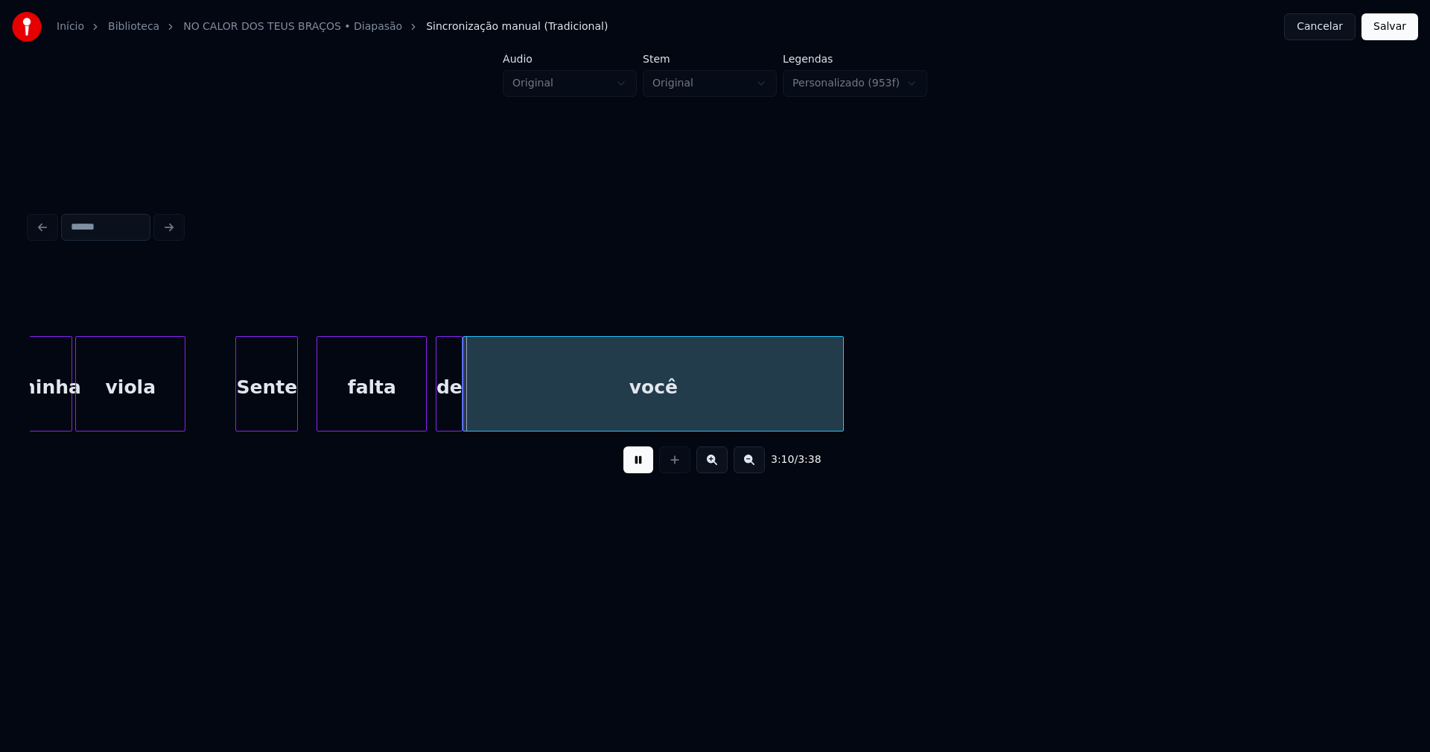
click at [391, 418] on div "falta" at bounding box center [371, 387] width 109 height 101
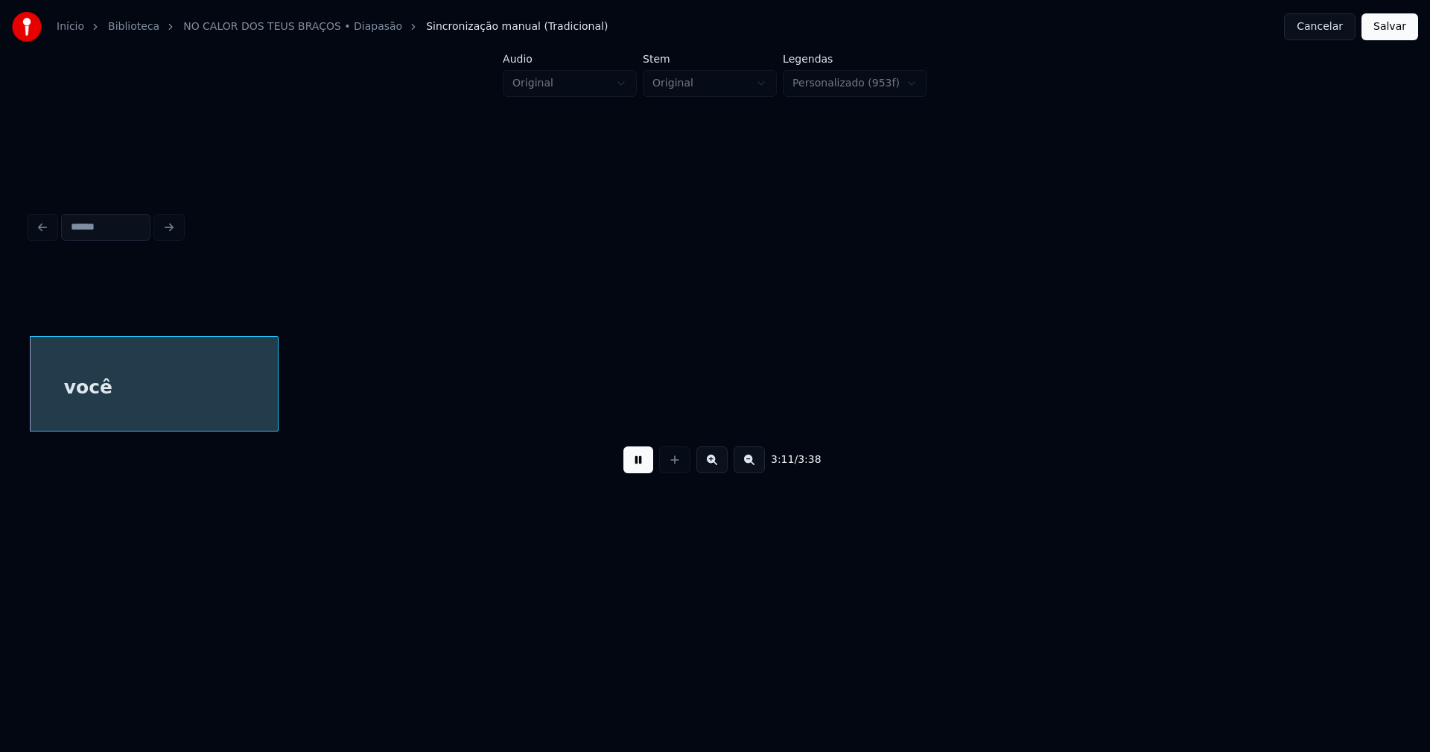
scroll to position [0, 28484]
click at [1382, 33] on button "Salvar" at bounding box center [1390, 26] width 57 height 27
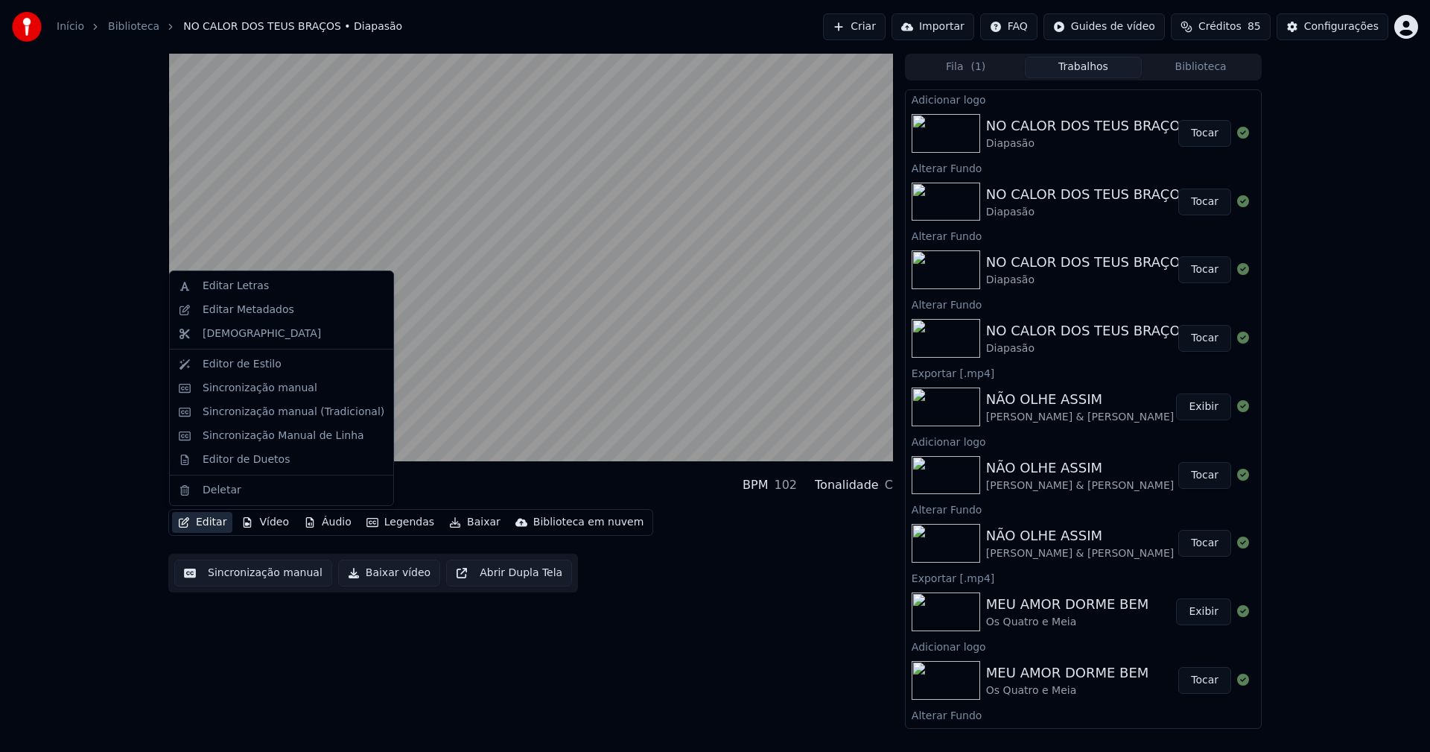
click at [216, 522] on button "Editar" at bounding box center [202, 522] width 60 height 21
click at [255, 416] on div "Sincronização manual (Tradicional)" at bounding box center [294, 411] width 182 height 15
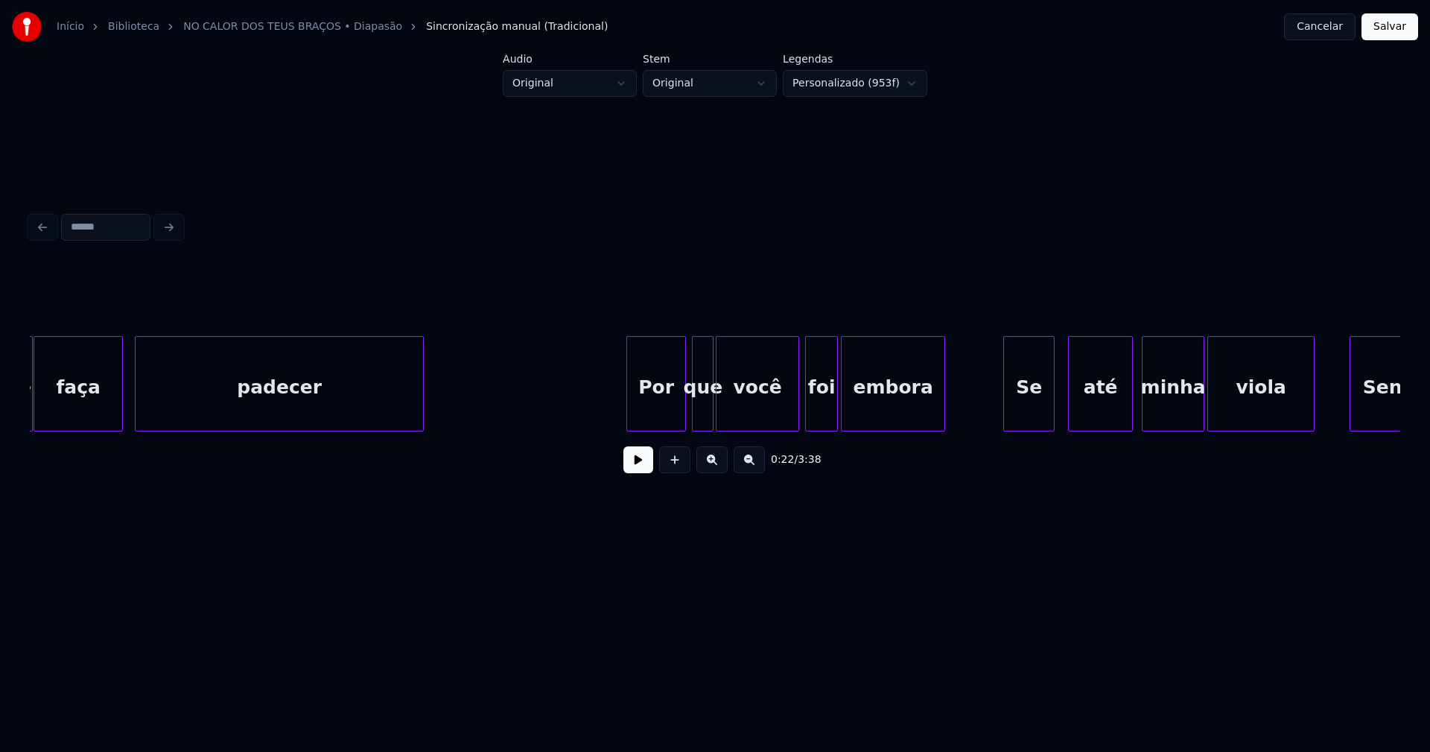
scroll to position [0, 12760]
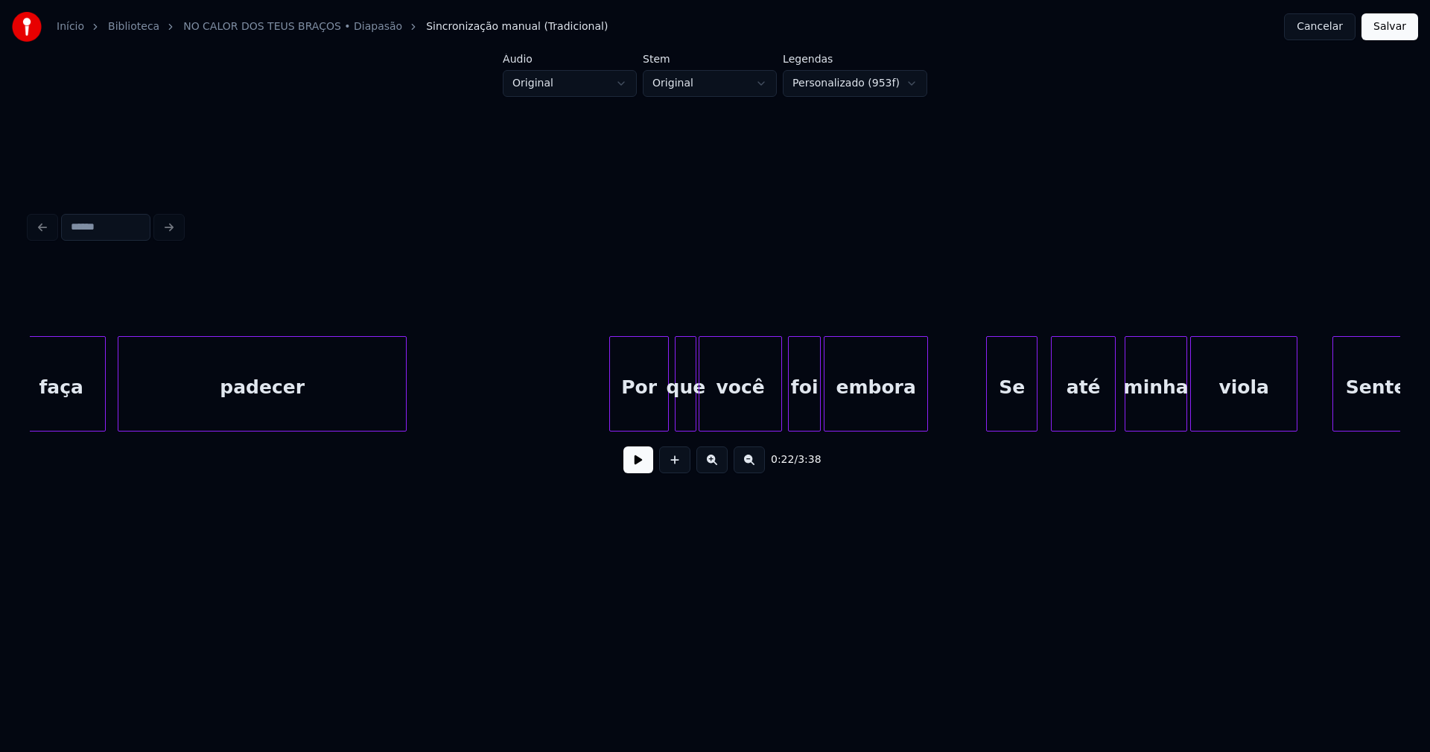
click at [1328, 26] on button "Cancelar" at bounding box center [1320, 26] width 72 height 27
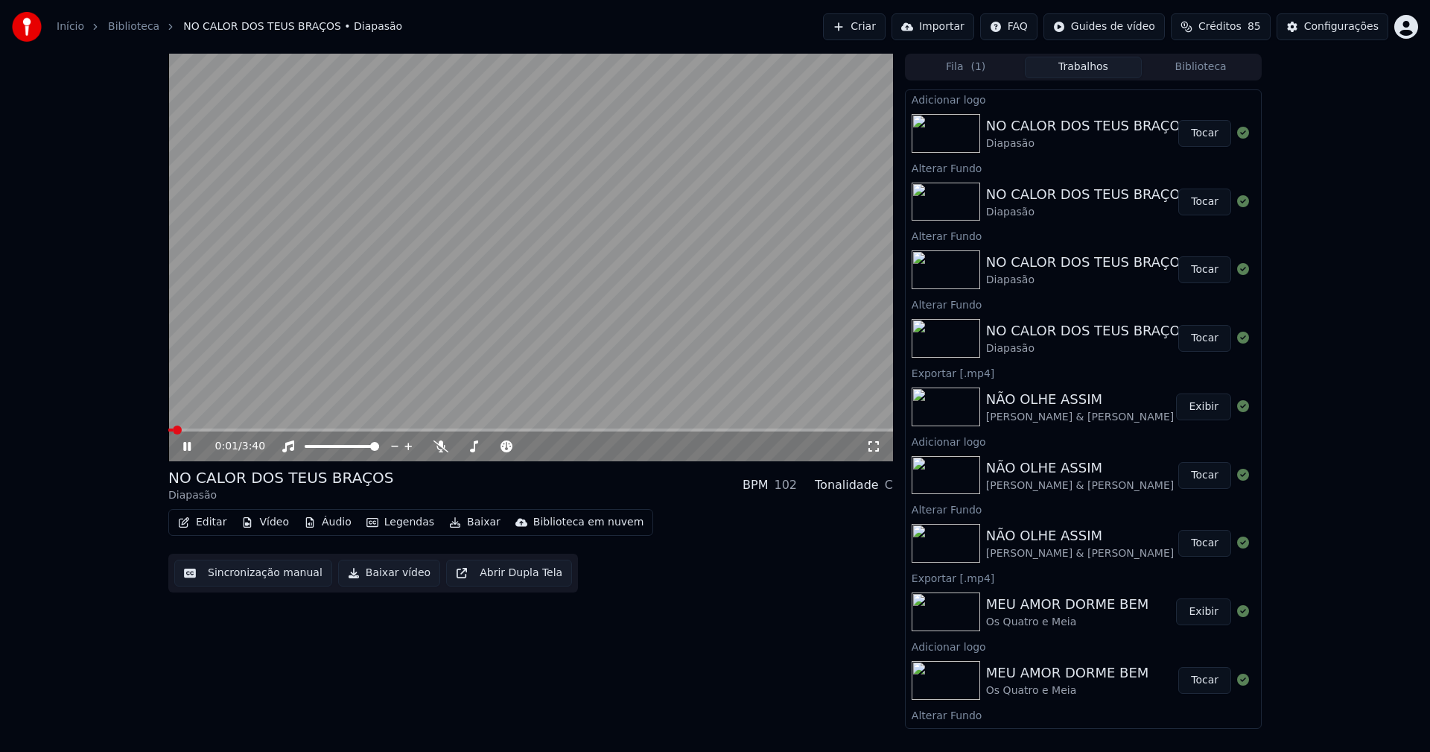
click at [869, 445] on icon at bounding box center [873, 446] width 15 height 12
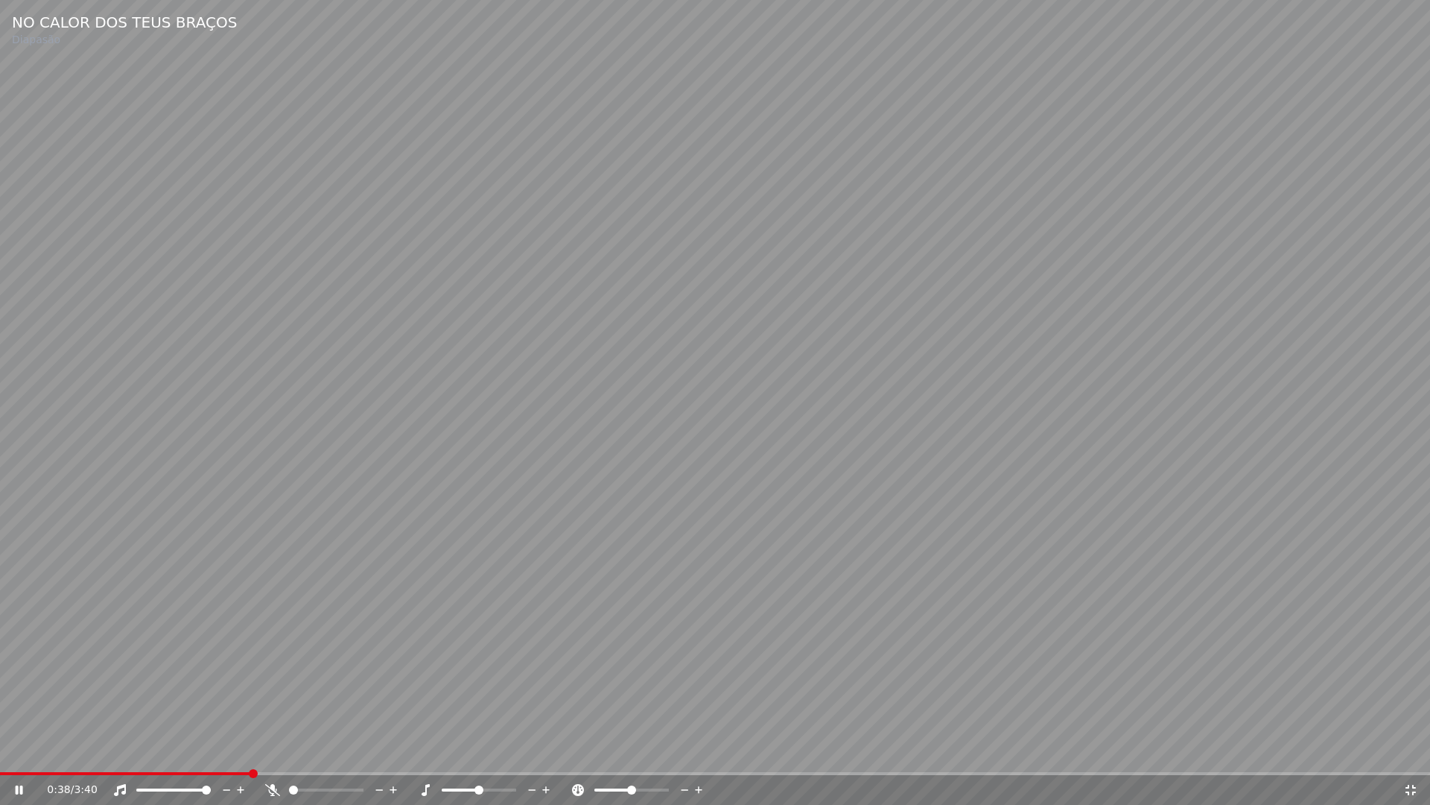
drag, startPoint x: 1410, startPoint y: 792, endPoint x: 1068, endPoint y: 644, distance: 372.7
click at [1411, 751] on icon at bounding box center [1410, 790] width 15 height 12
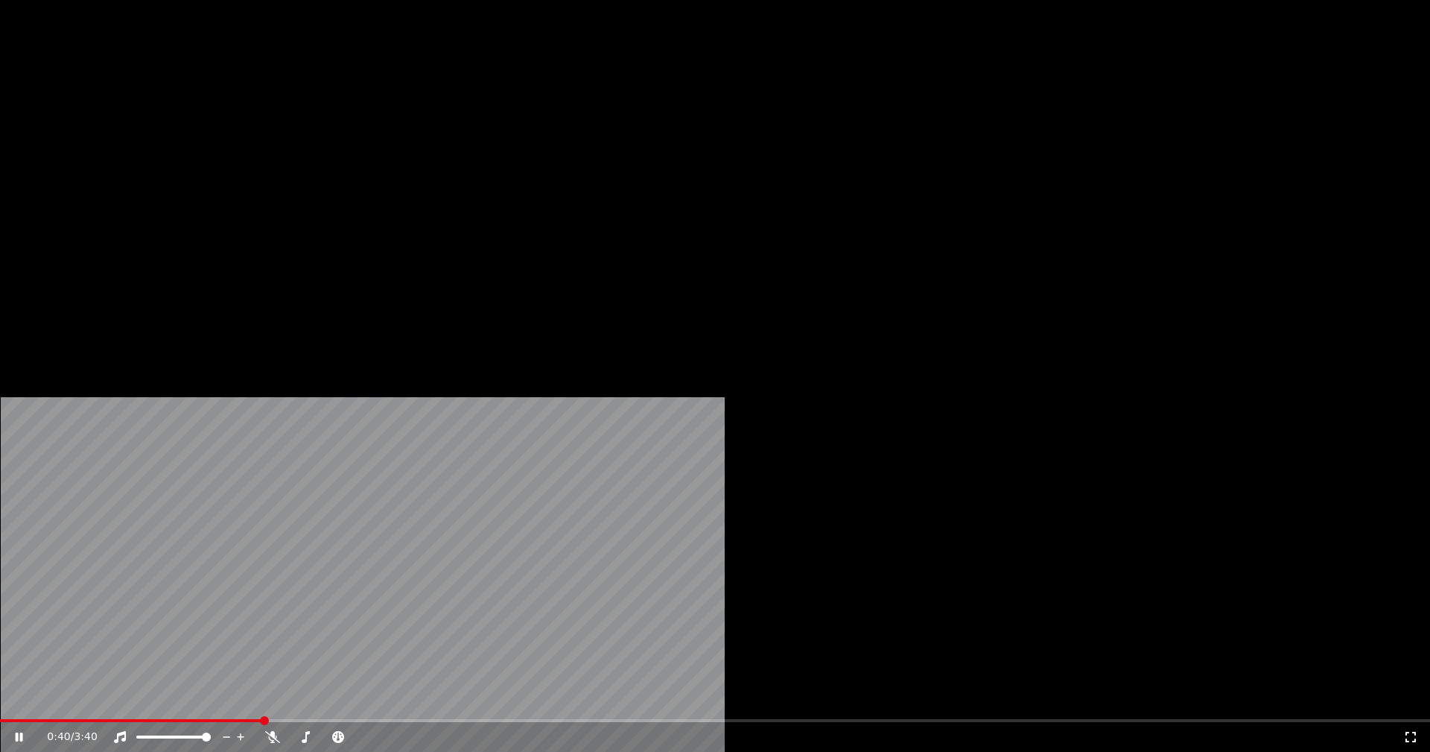
click at [219, 125] on button "Editar" at bounding box center [202, 114] width 60 height 21
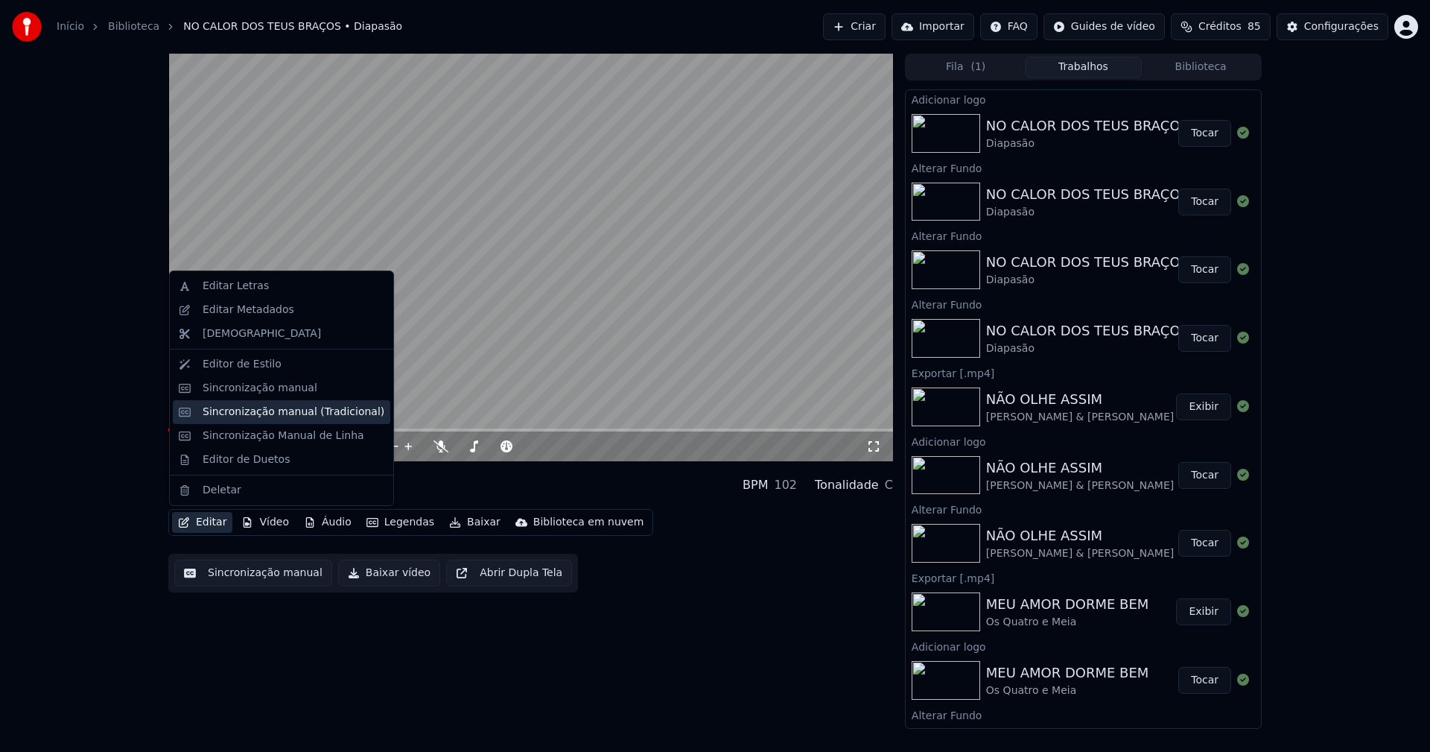
click at [260, 416] on div "Sincronização manual (Tradicional)" at bounding box center [294, 411] width 182 height 15
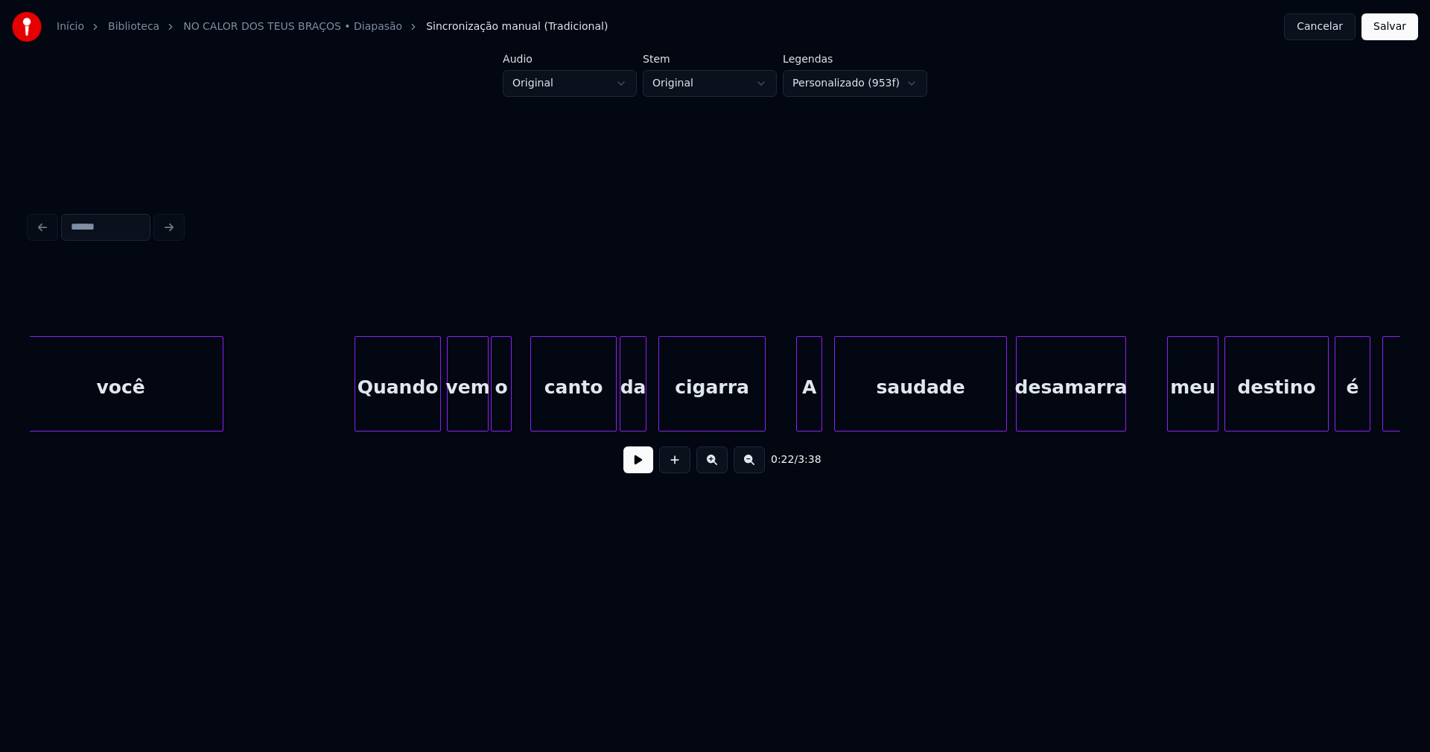
scroll to position [0, 4524]
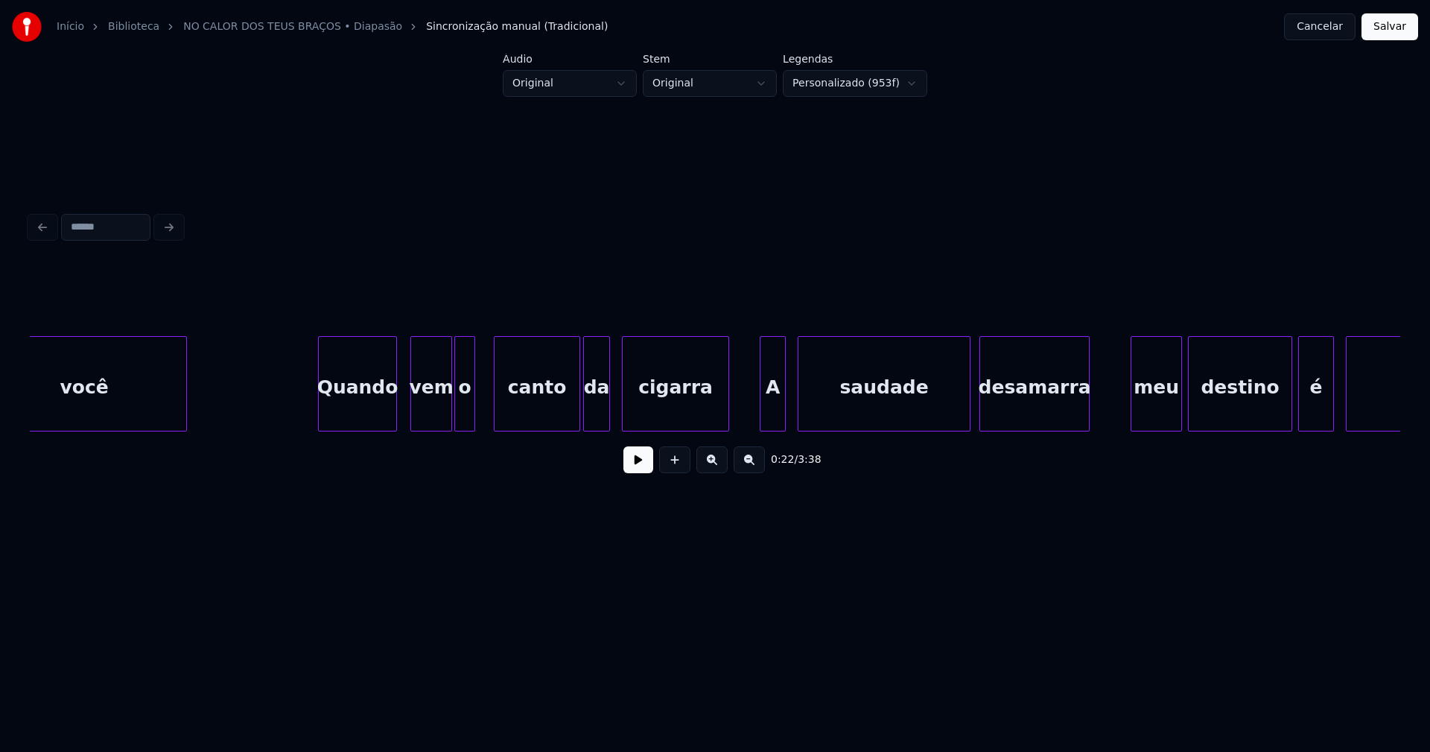
click at [393, 419] on div at bounding box center [394, 384] width 4 height 94
click at [432, 411] on div "vem" at bounding box center [427, 387] width 40 height 101
click at [627, 466] on button at bounding box center [638, 459] width 30 height 27
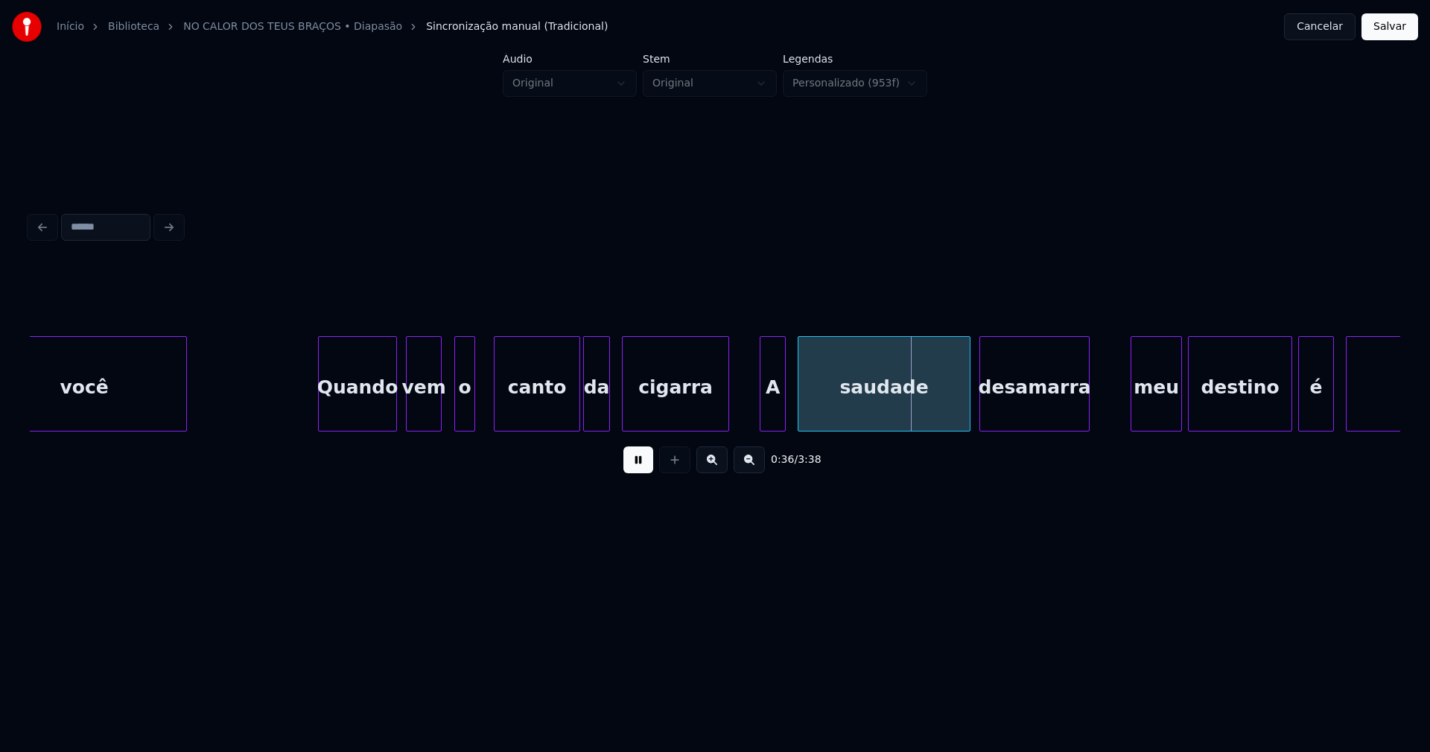
click at [441, 422] on div at bounding box center [439, 384] width 4 height 94
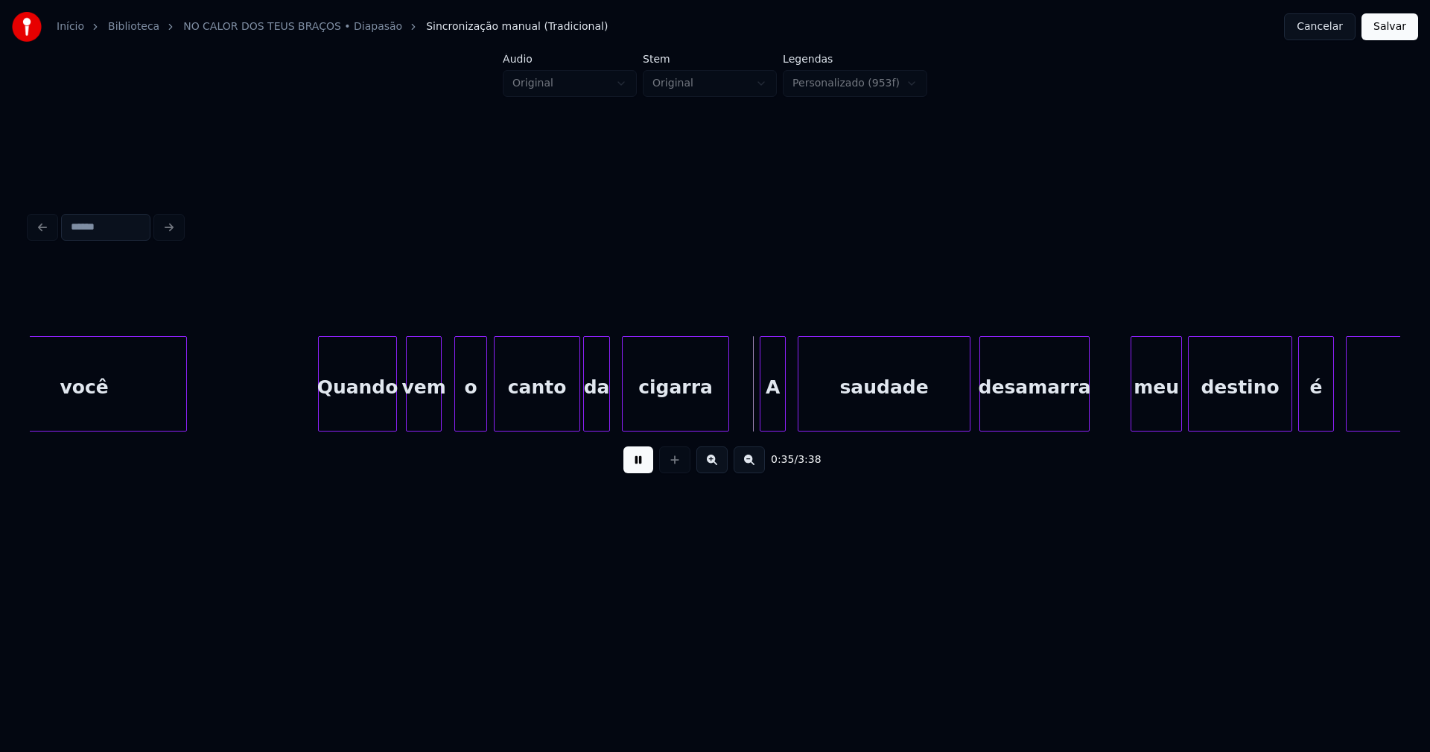
click at [483, 399] on div at bounding box center [484, 384] width 4 height 94
drag, startPoint x: 1389, startPoint y: 28, endPoint x: 1333, endPoint y: 45, distance: 58.2
click at [1389, 29] on button "Salvar" at bounding box center [1390, 26] width 57 height 27
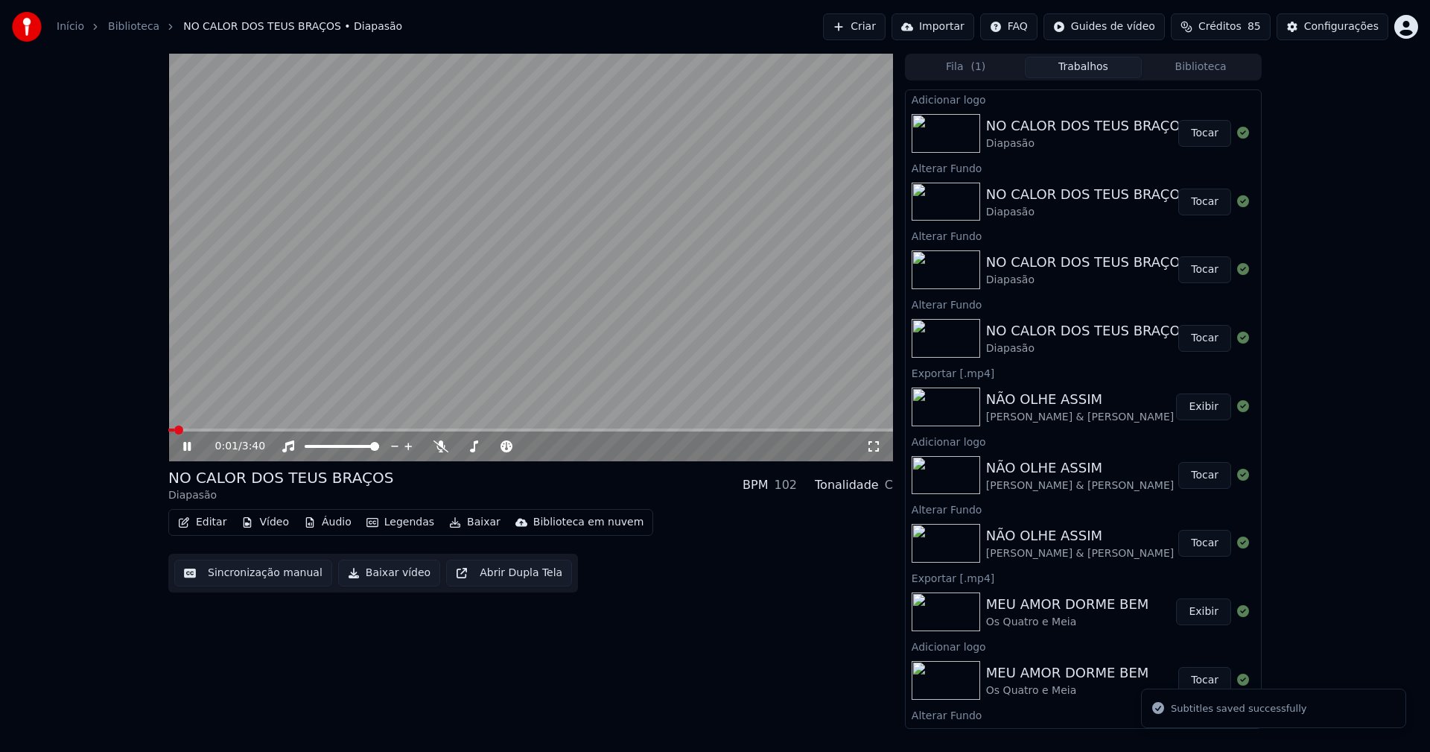
click at [243, 431] on span at bounding box center [530, 429] width 725 height 3
click at [874, 451] on icon at bounding box center [873, 446] width 15 height 12
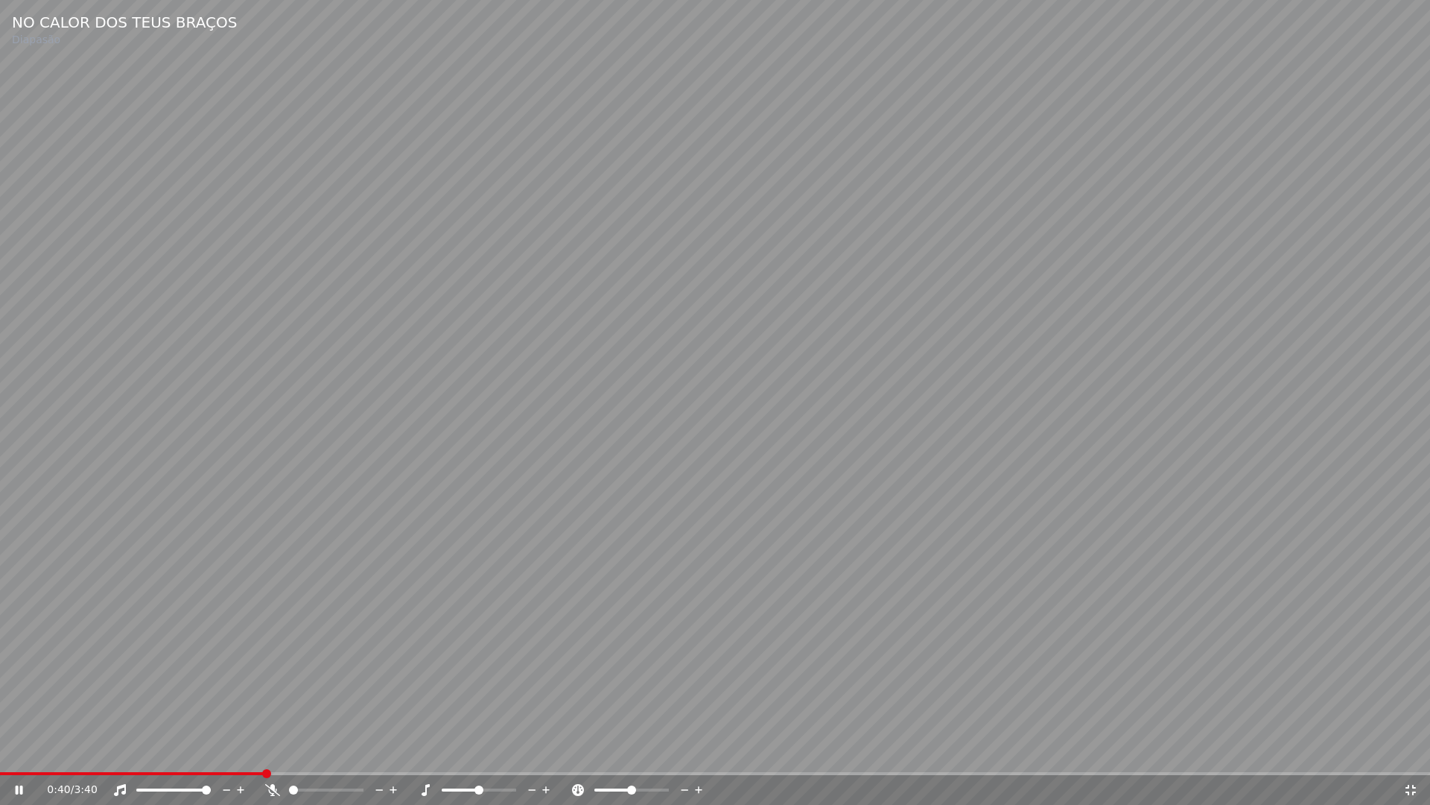
click at [1411, 751] on icon at bounding box center [1410, 790] width 15 height 12
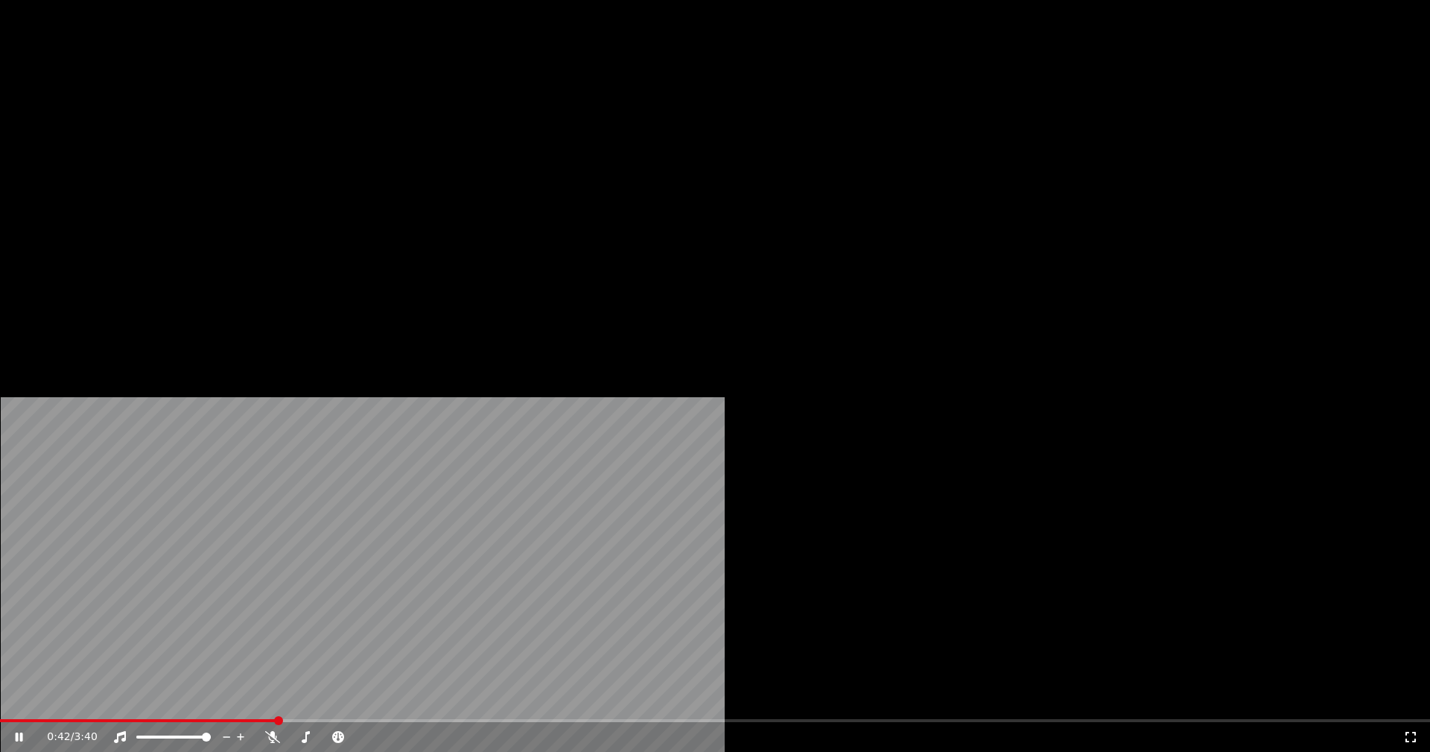
click at [219, 125] on button "Editar" at bounding box center [202, 114] width 60 height 21
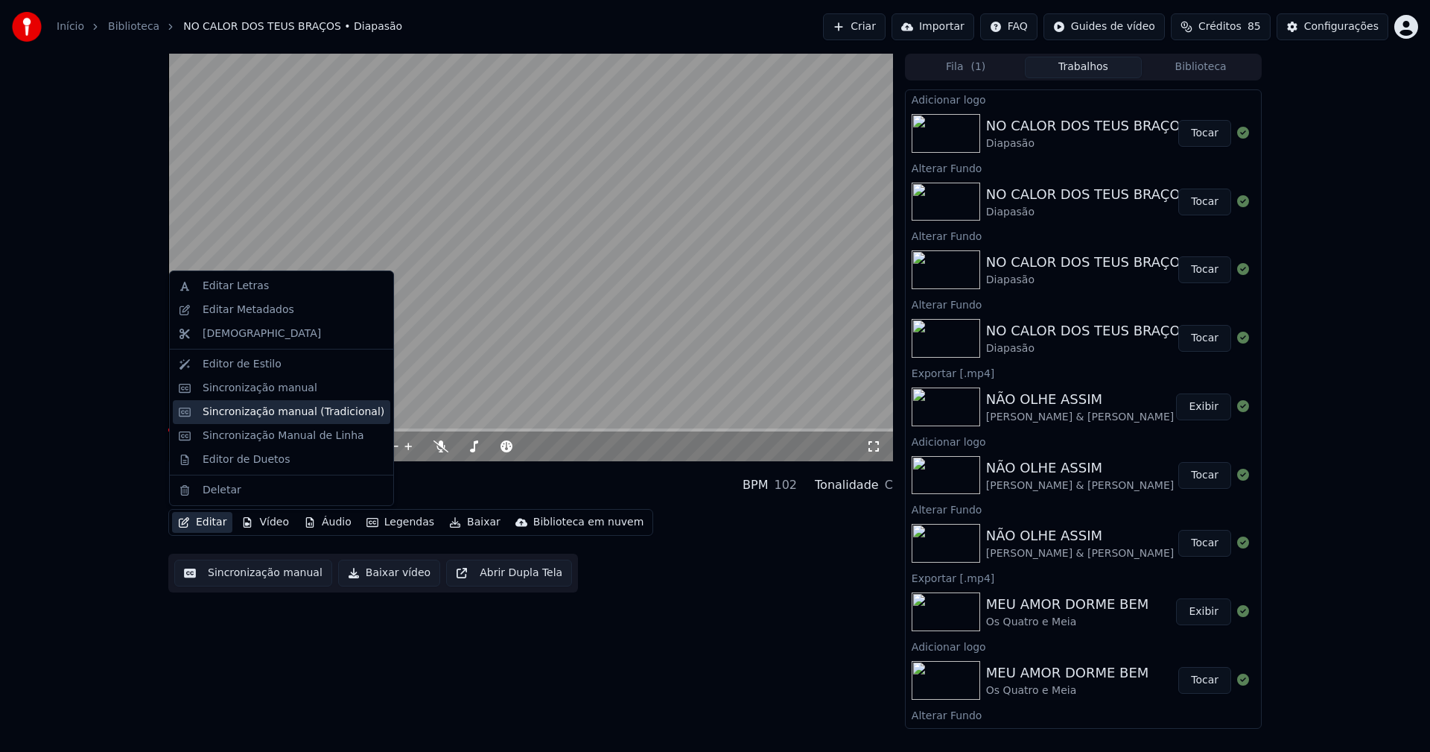
click at [264, 413] on div "Sincronização manual (Tradicional)" at bounding box center [294, 411] width 182 height 15
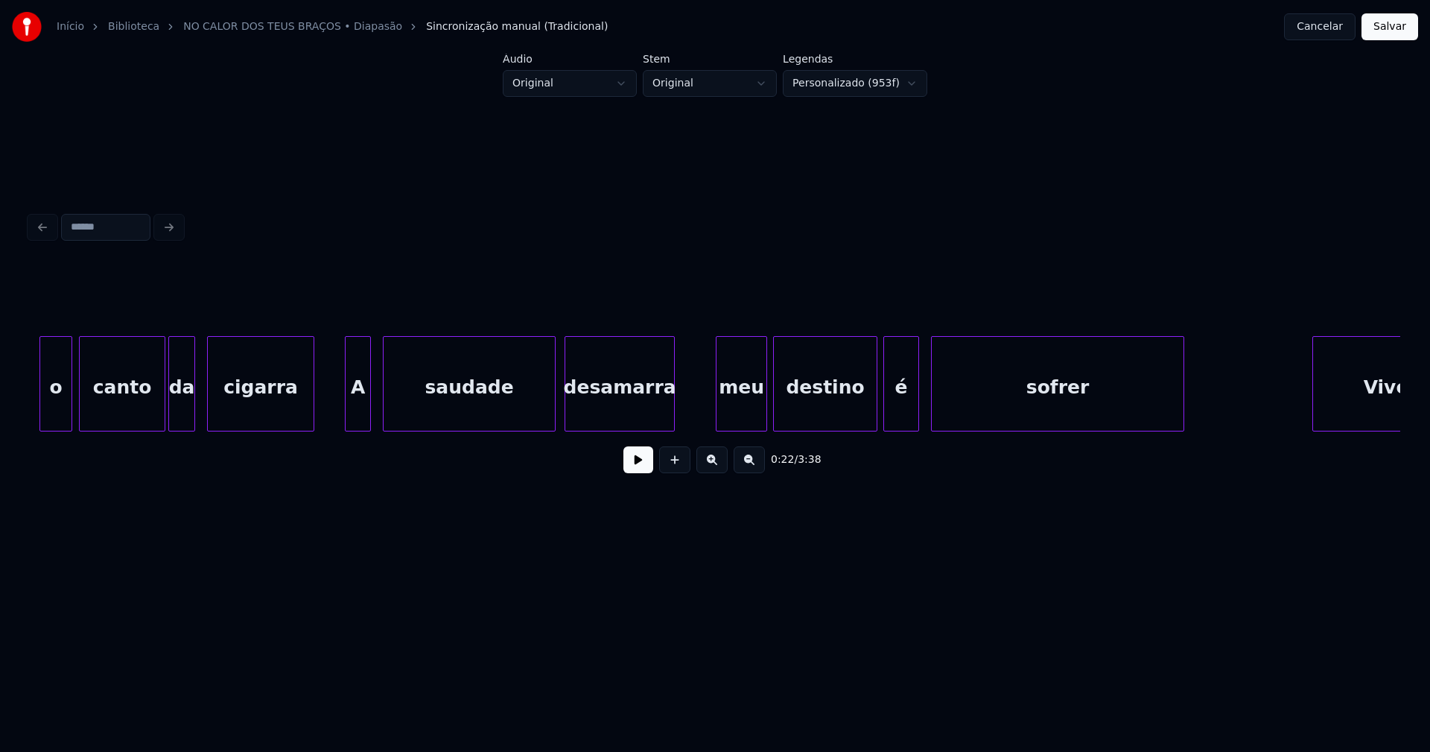
scroll to position [0, 4974]
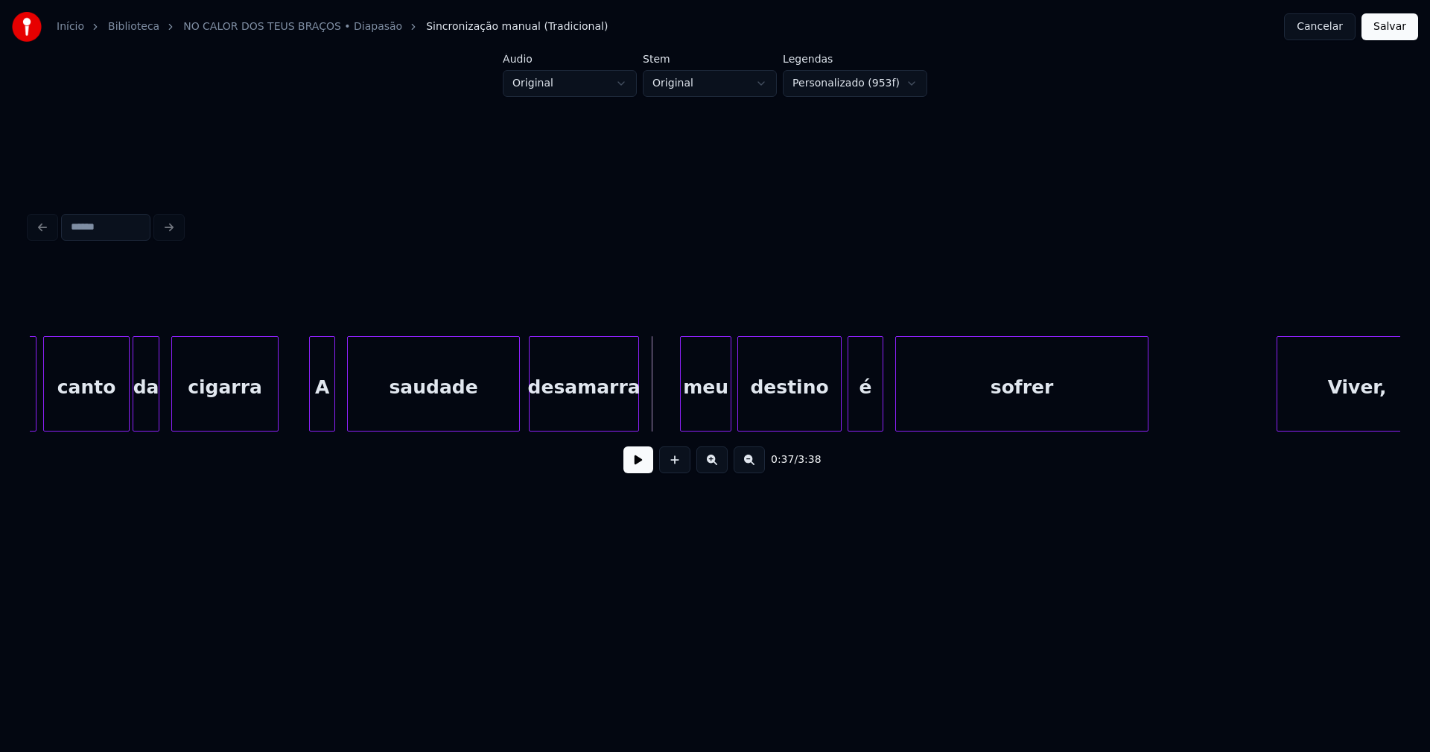
click at [635, 473] on button at bounding box center [638, 459] width 30 height 27
drag, startPoint x: 632, startPoint y: 475, endPoint x: 638, endPoint y: 466, distance: 10.1
click at [632, 473] on button at bounding box center [638, 459] width 30 height 27
drag, startPoint x: 664, startPoint y: 410, endPoint x: 651, endPoint y: 453, distance: 45.0
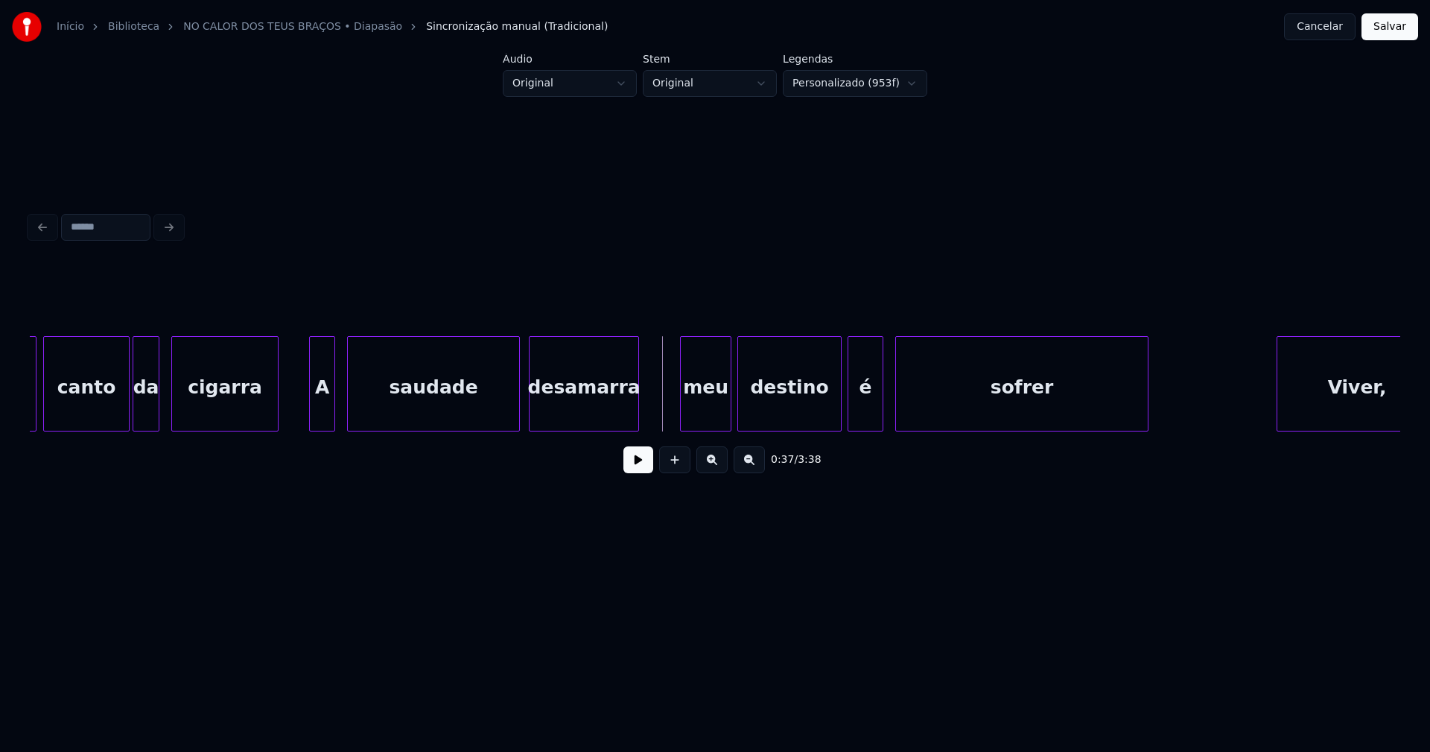
click at [638, 472] on button at bounding box center [638, 459] width 30 height 27
click at [637, 472] on button at bounding box center [638, 459] width 30 height 27
click at [760, 402] on div at bounding box center [761, 384] width 4 height 94
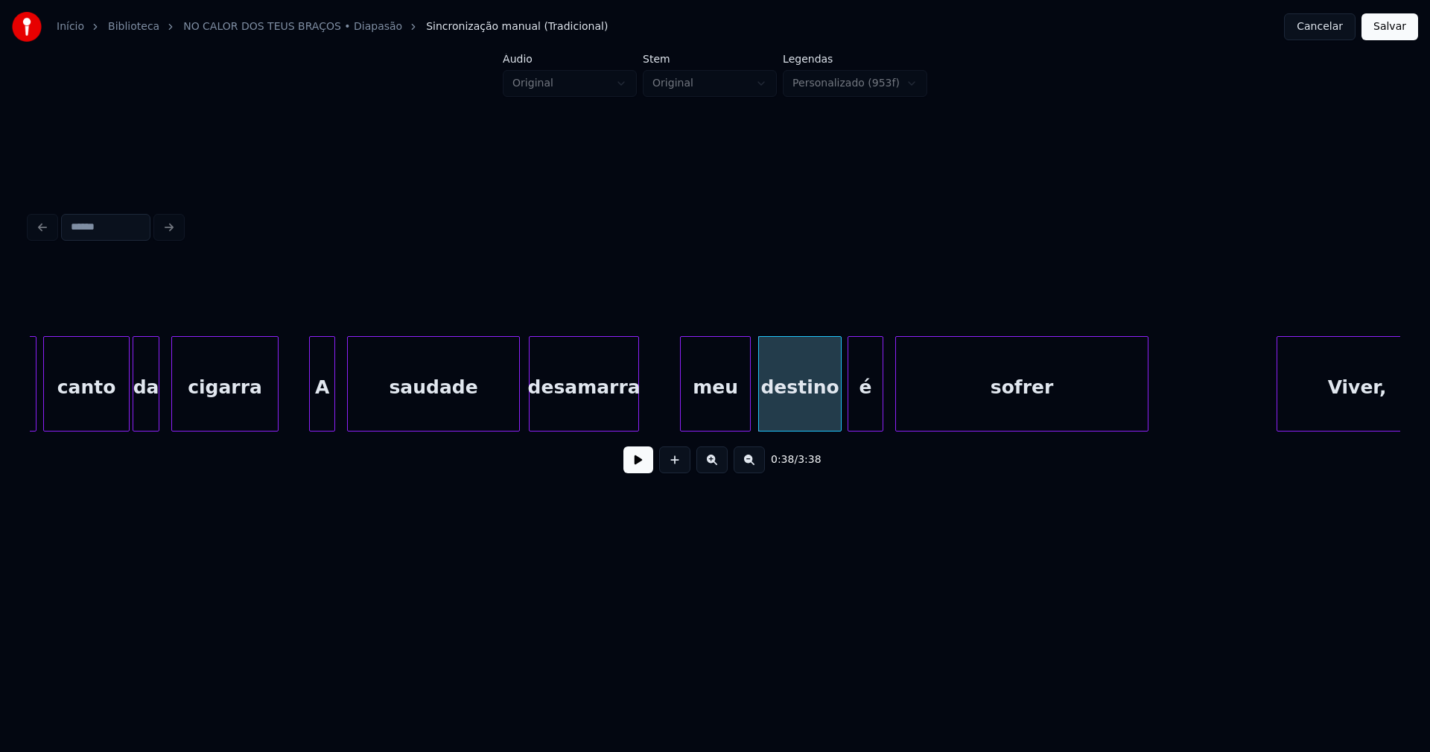
click at [748, 400] on div at bounding box center [748, 384] width 4 height 94
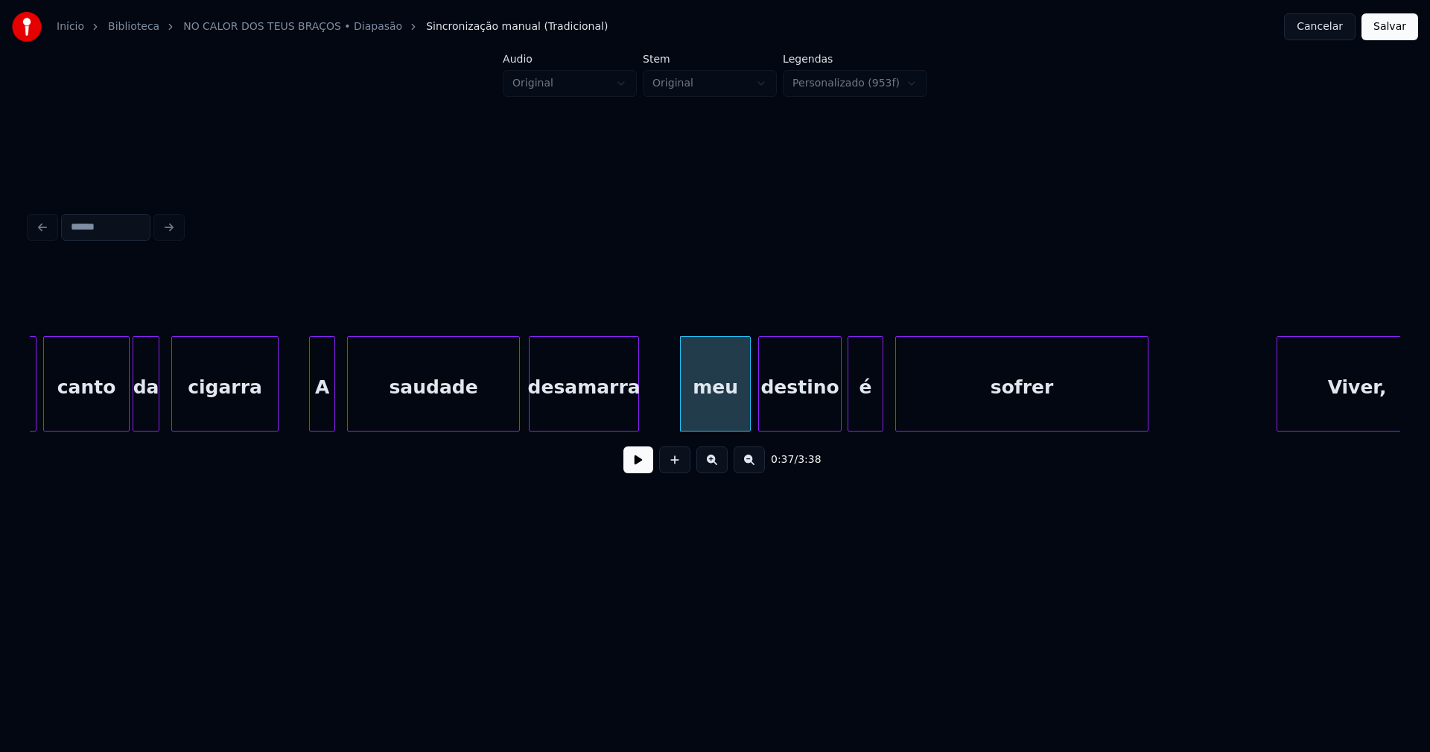
click at [691, 407] on div "meu" at bounding box center [715, 387] width 69 height 101
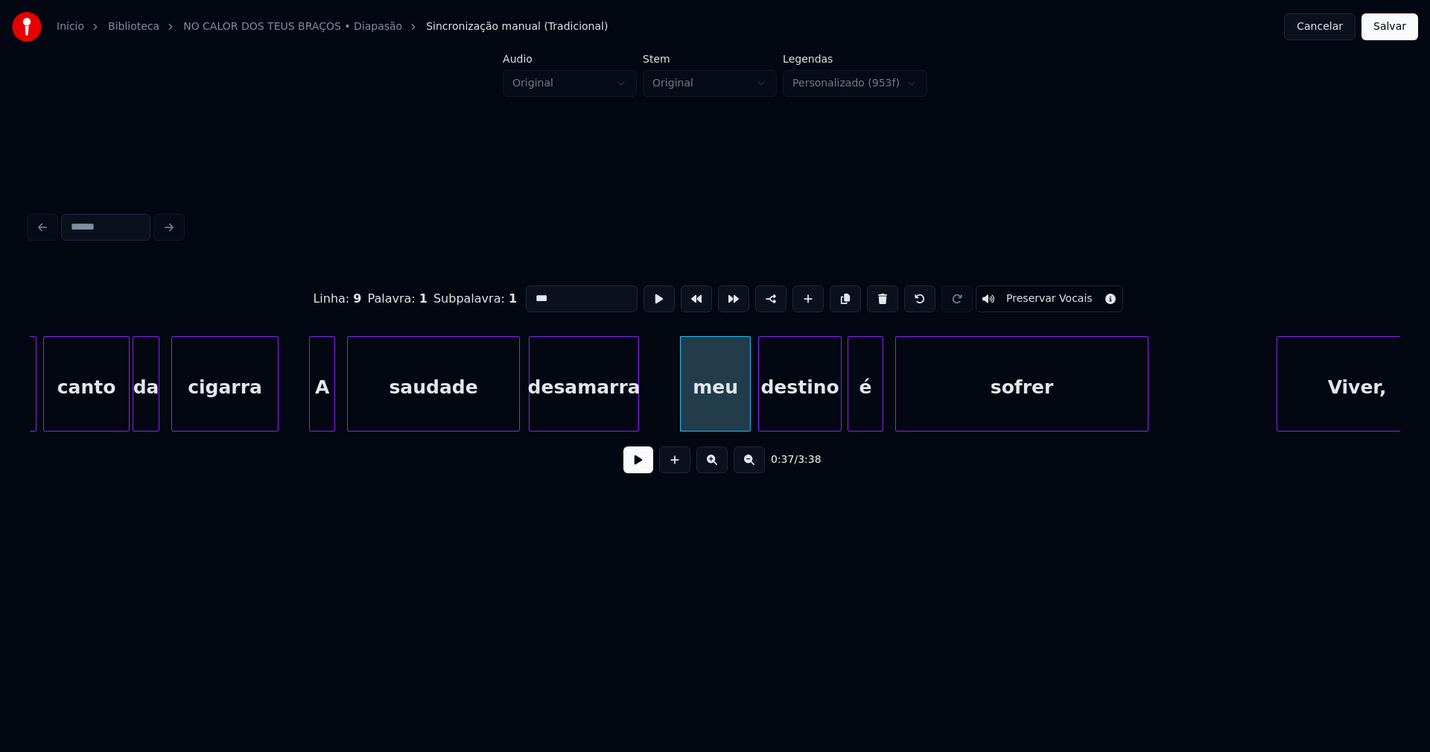
click at [527, 291] on input "***" at bounding box center [582, 298] width 112 height 27
type input "*****"
click at [639, 472] on button at bounding box center [638, 459] width 30 height 27
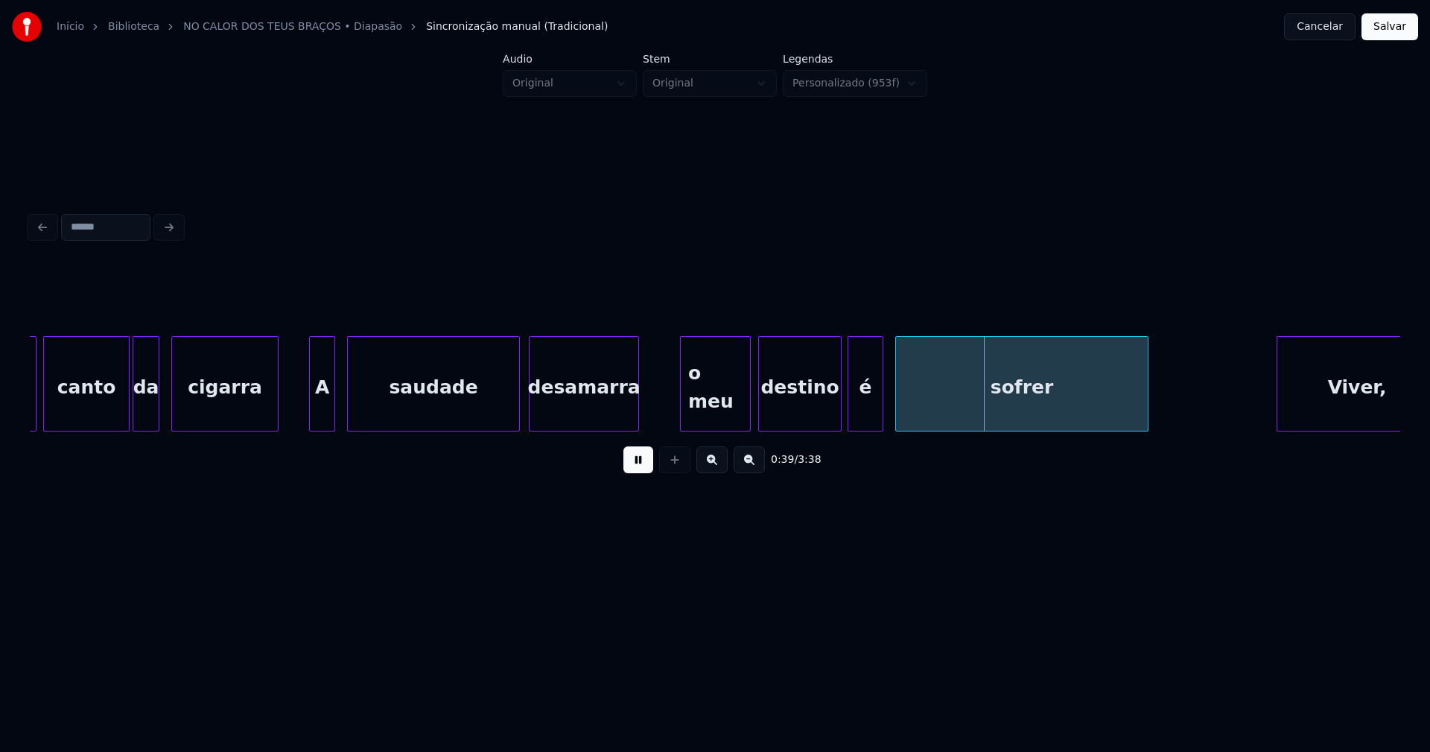
click at [1386, 34] on button "Salvar" at bounding box center [1390, 26] width 57 height 27
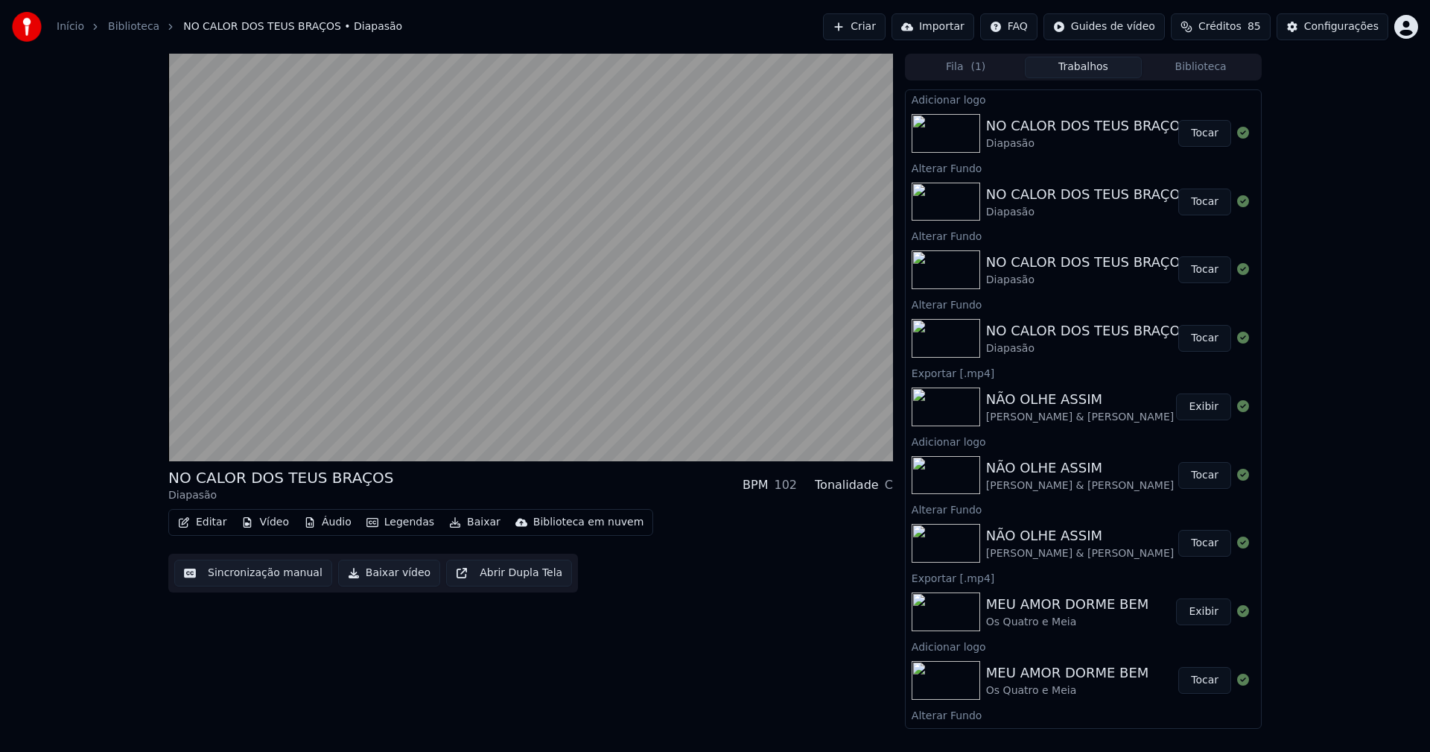
click at [384, 580] on button "Baixar vídeo" at bounding box center [389, 572] width 102 height 27
